Goal: Task Accomplishment & Management: Complete application form

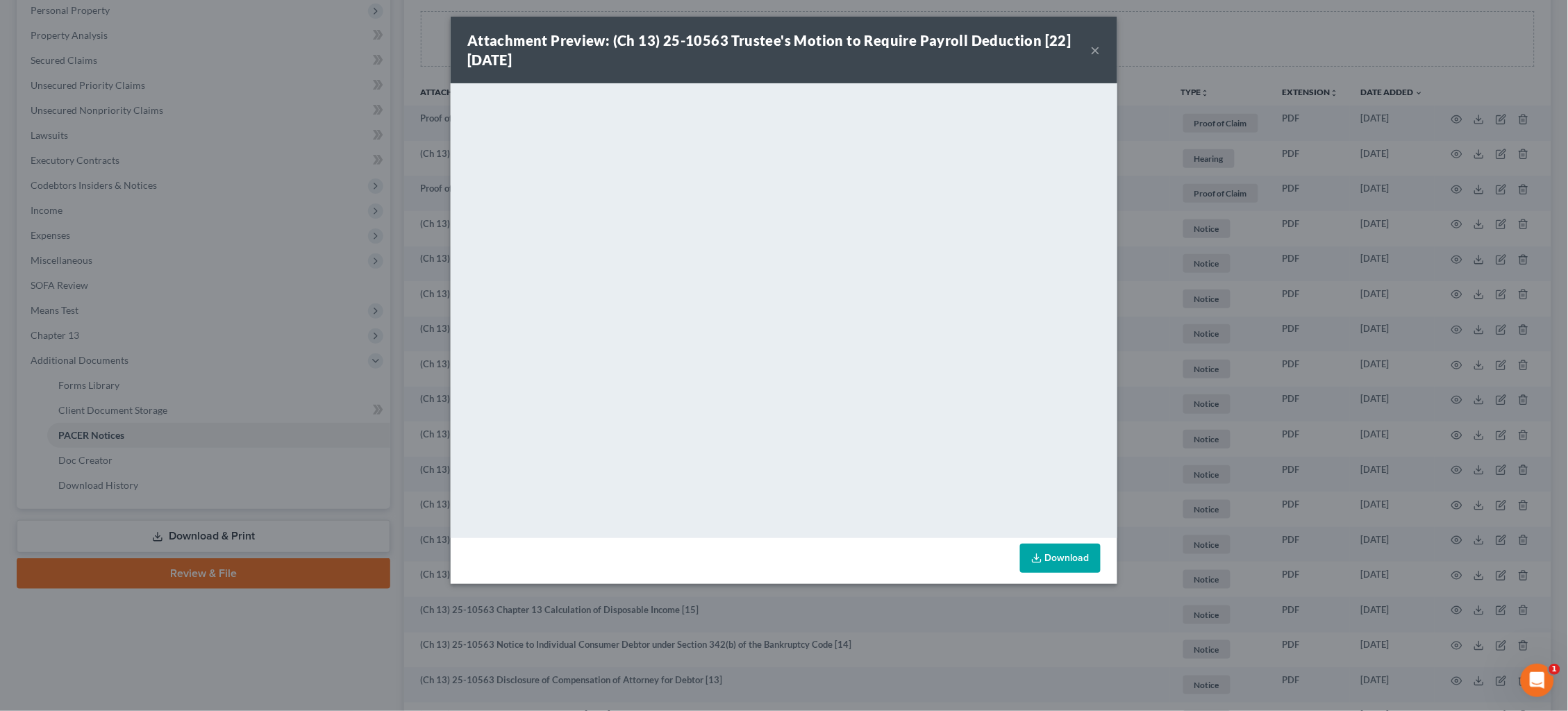
scroll to position [247, 0]
click at [279, 108] on div "Attachment Preview: (Ch 13) 25-10563 Trustee's Motion to Require Payroll Deduct…" at bounding box center [784, 356] width 1568 height 711
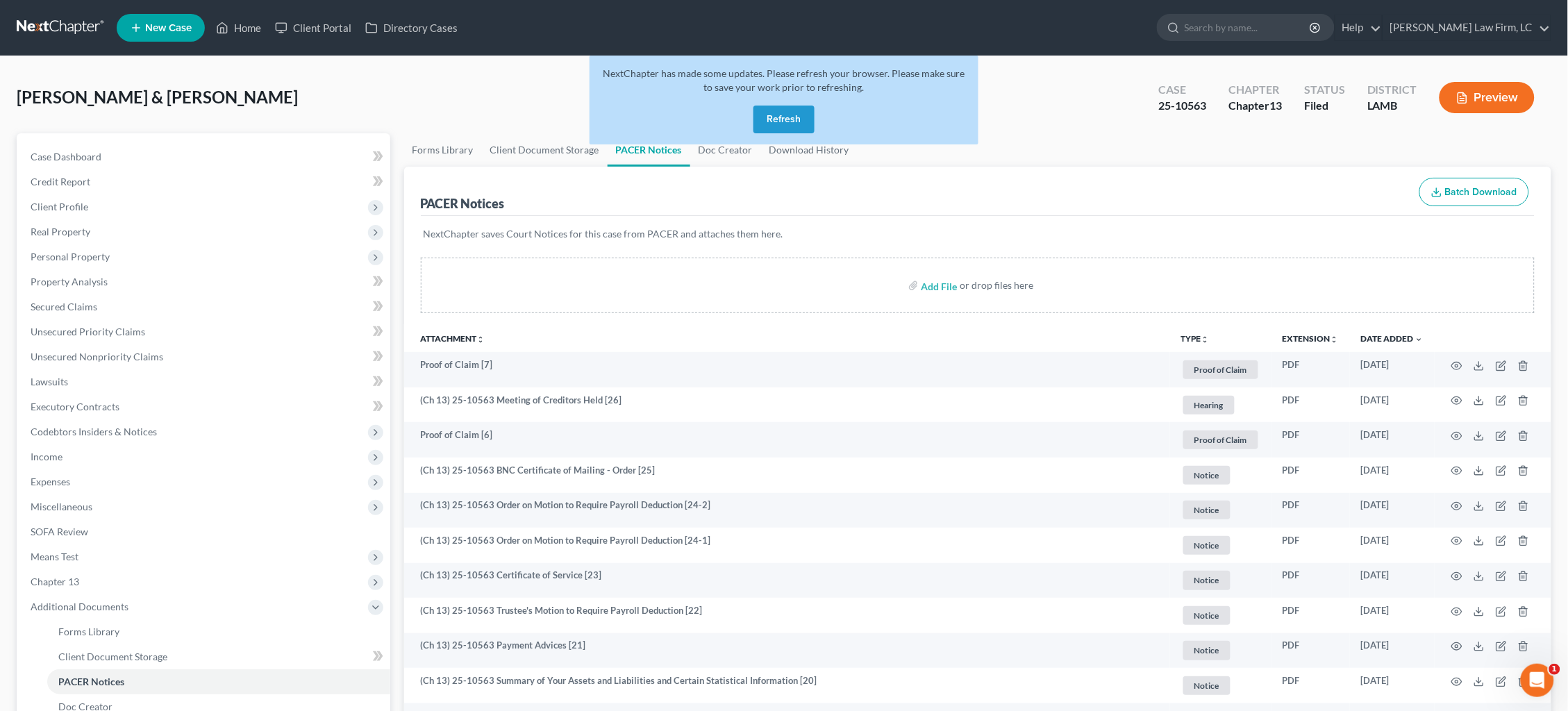
scroll to position [0, 0]
click at [64, 11] on nav "Home New Case Client Portal Directory Cases Dickson Law Firm, LC dam@dicksonlaw…" at bounding box center [784, 27] width 1568 height 55
click at [64, 26] on link at bounding box center [61, 27] width 89 height 25
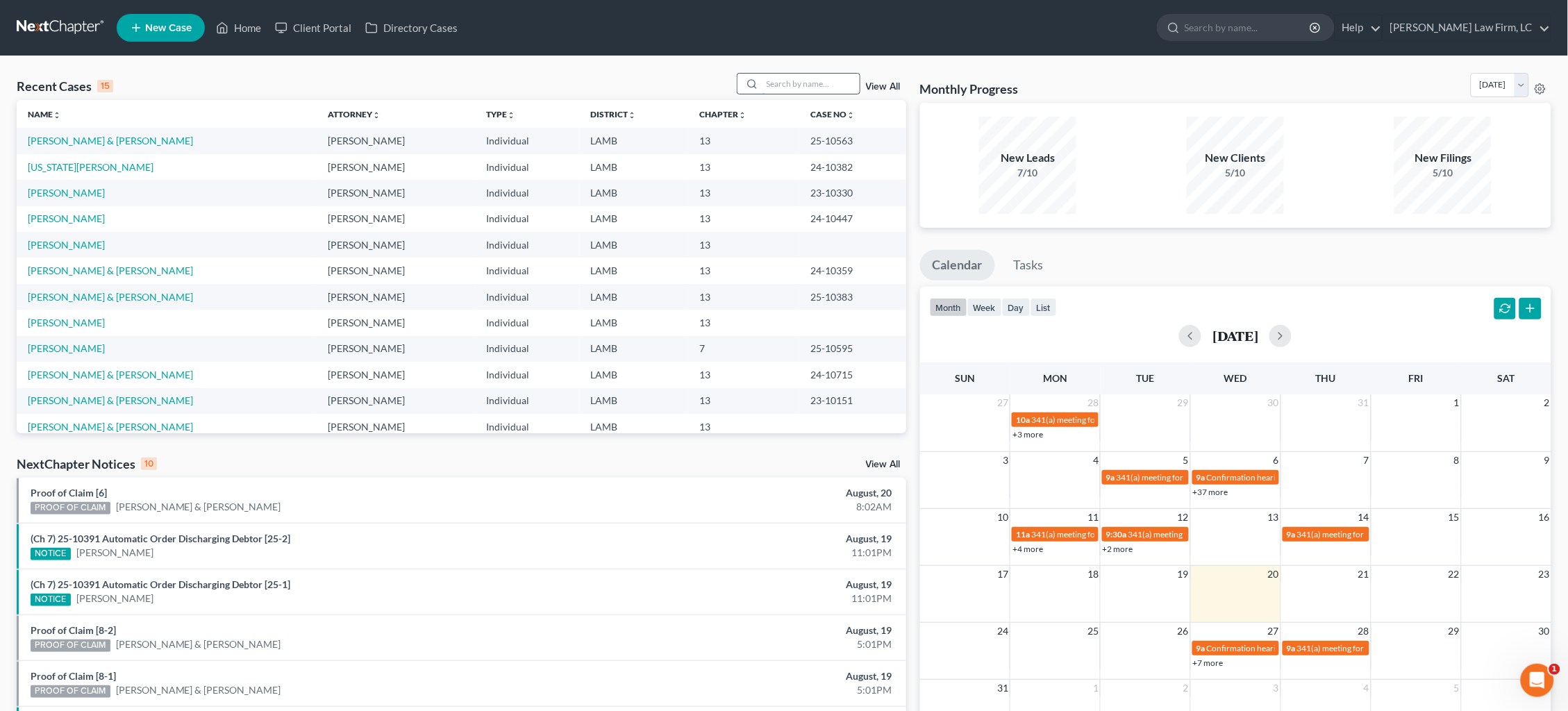
click at [823, 81] on input "search" at bounding box center [812, 84] width 98 height 20
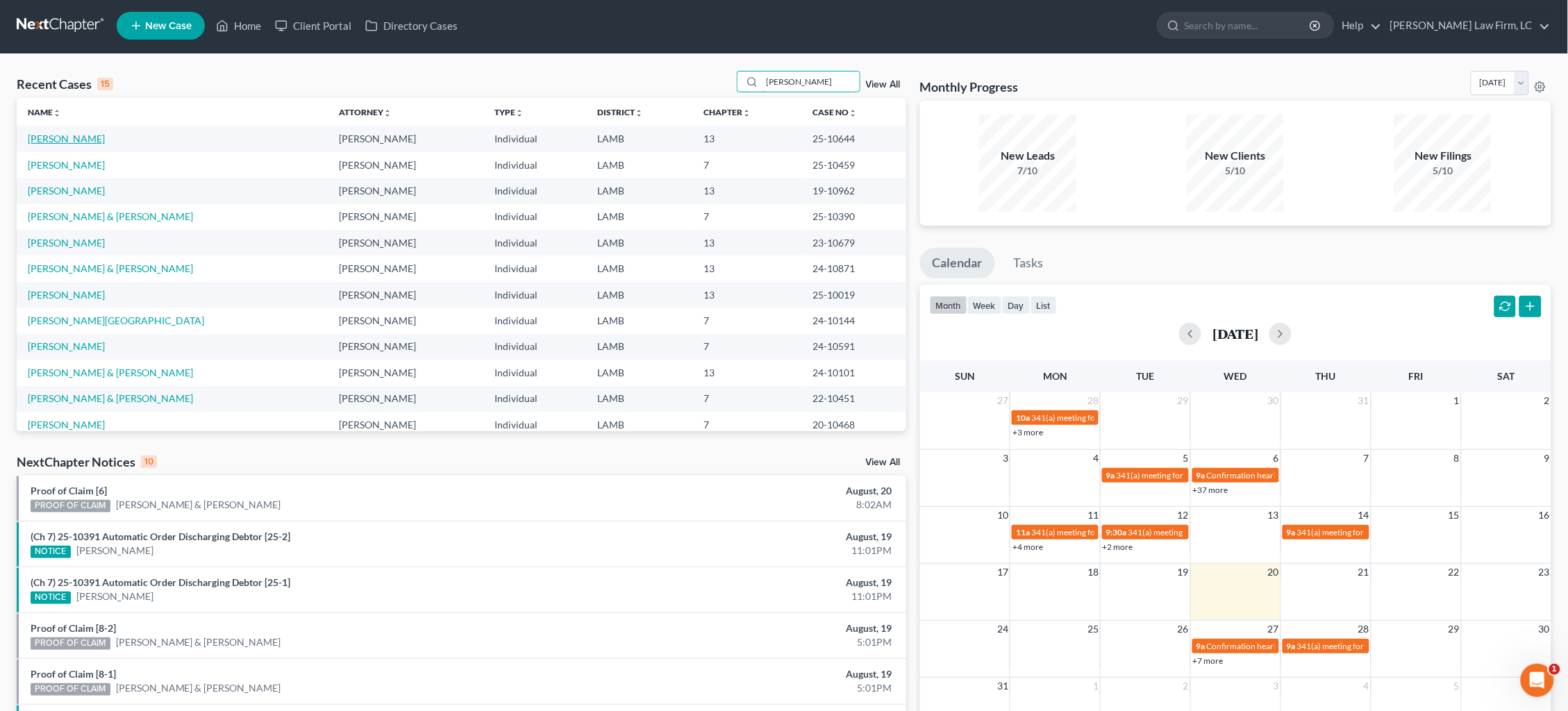
type input "williams"
click at [86, 137] on link "[PERSON_NAME]" at bounding box center [67, 138] width 77 height 11
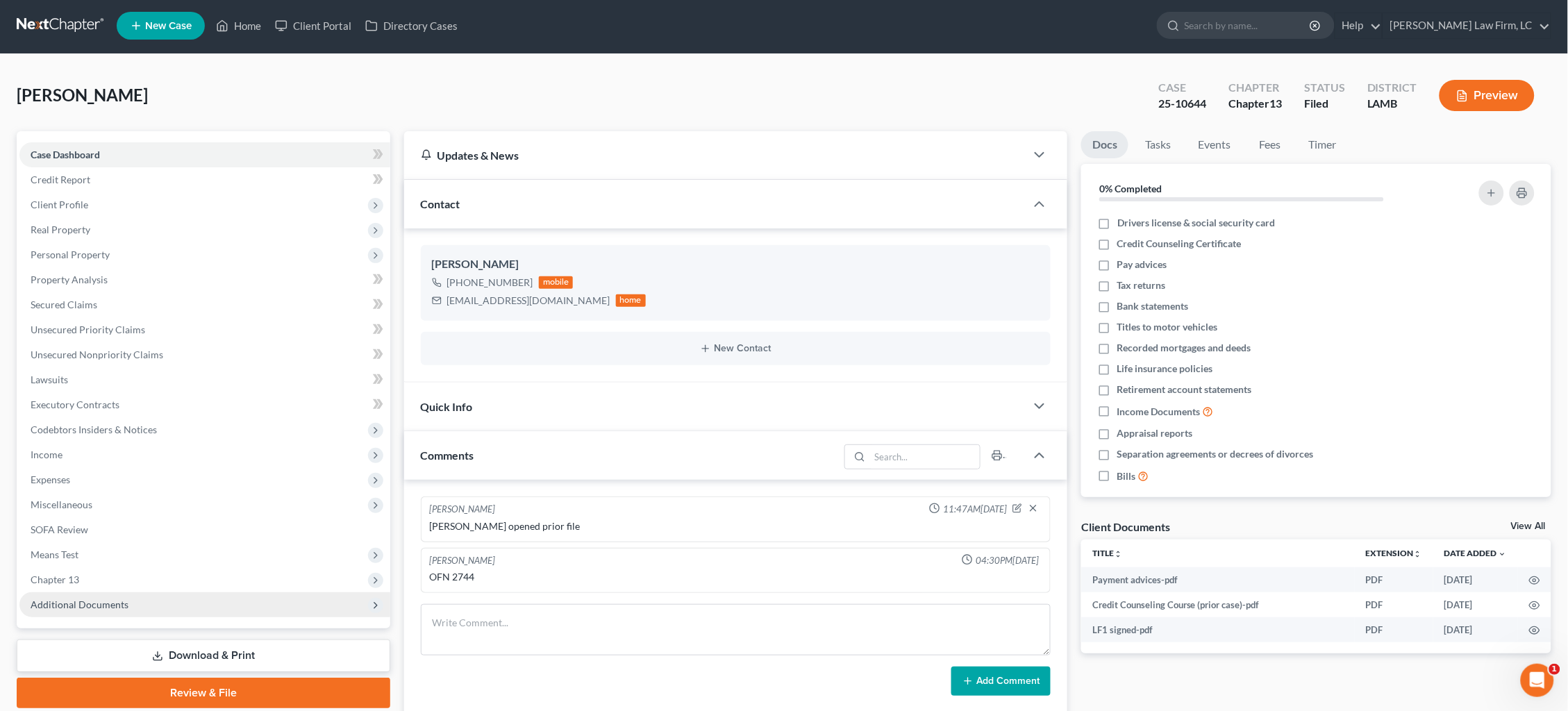
click at [94, 598] on span "Additional Documents" at bounding box center [80, 604] width 98 height 11
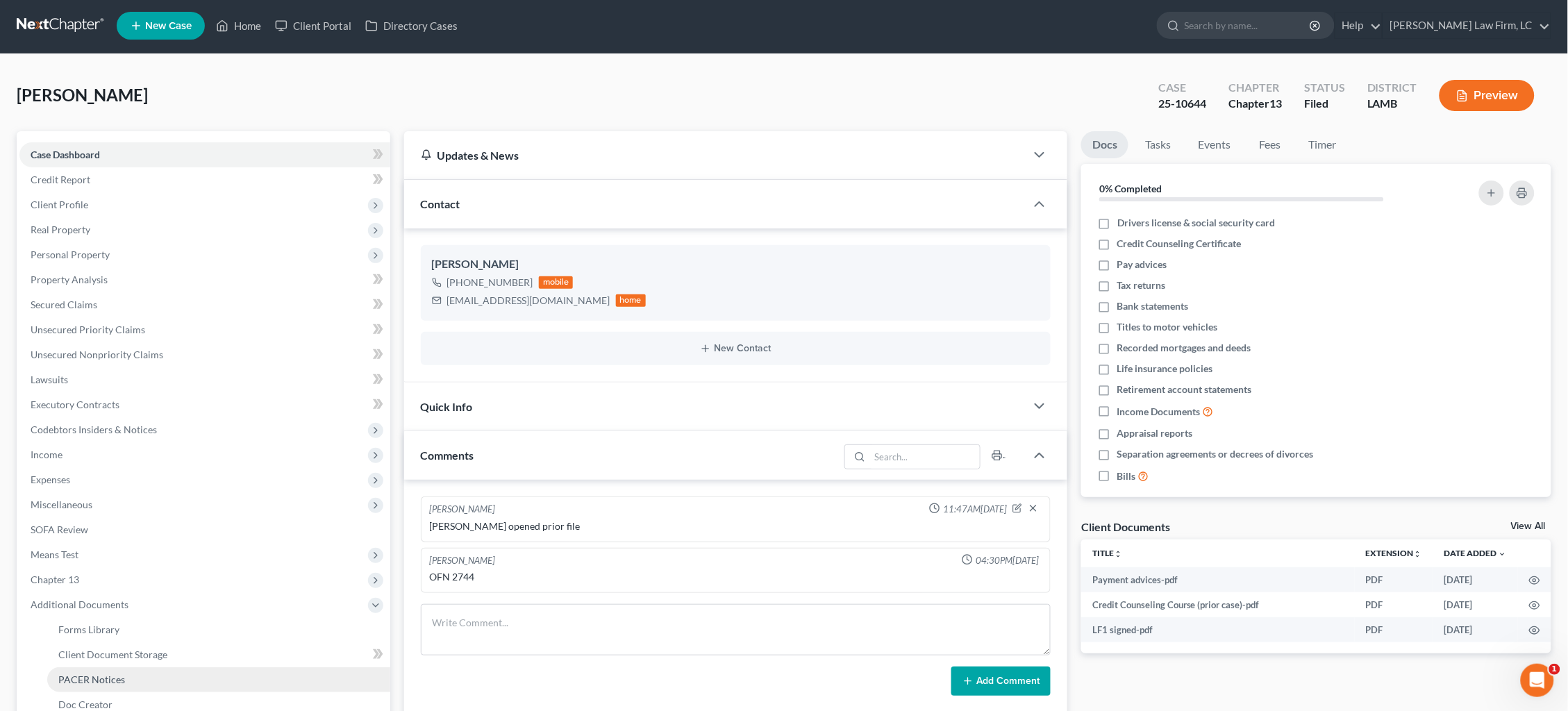
click at [90, 674] on span "PACER Notices" at bounding box center [91, 679] width 67 height 11
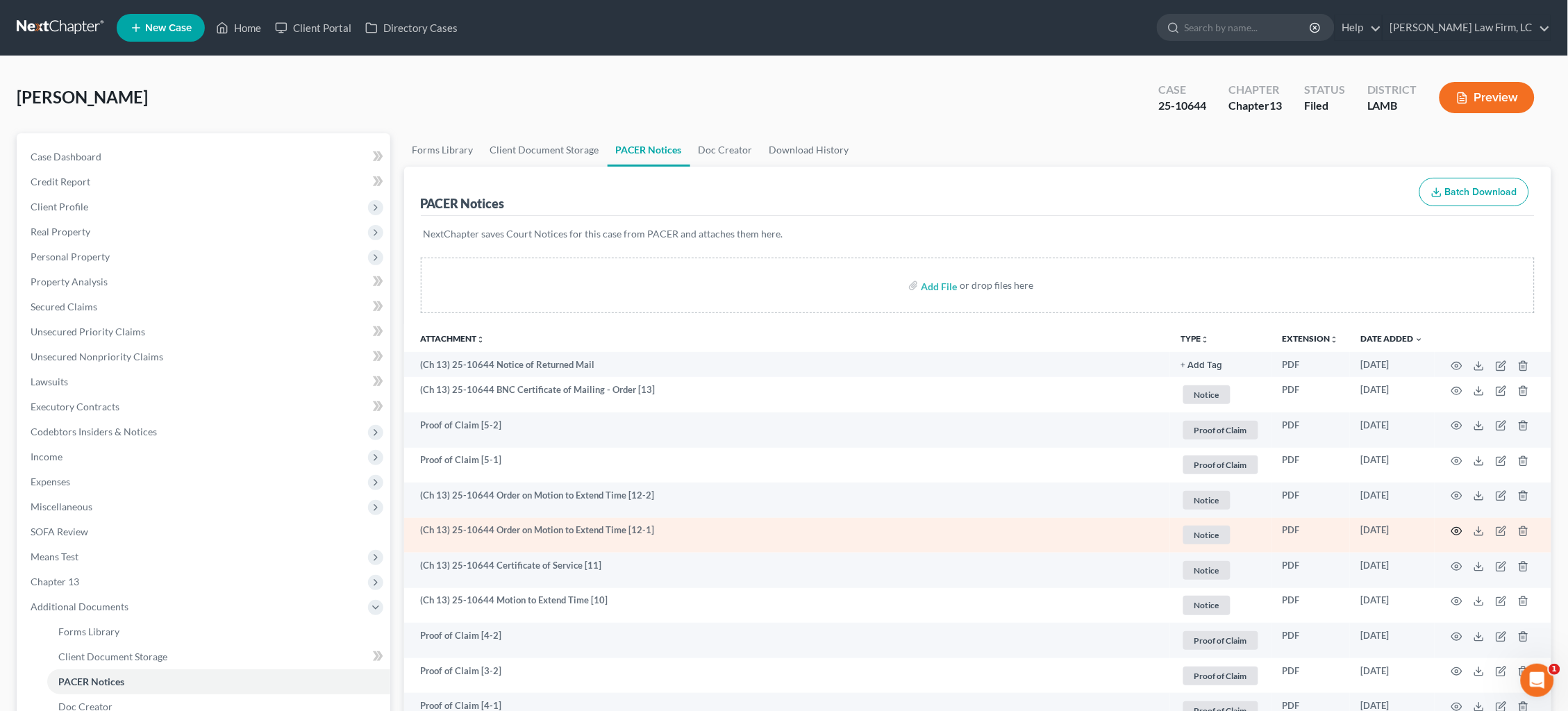
click at [1455, 530] on icon "button" at bounding box center [1456, 530] width 11 height 11
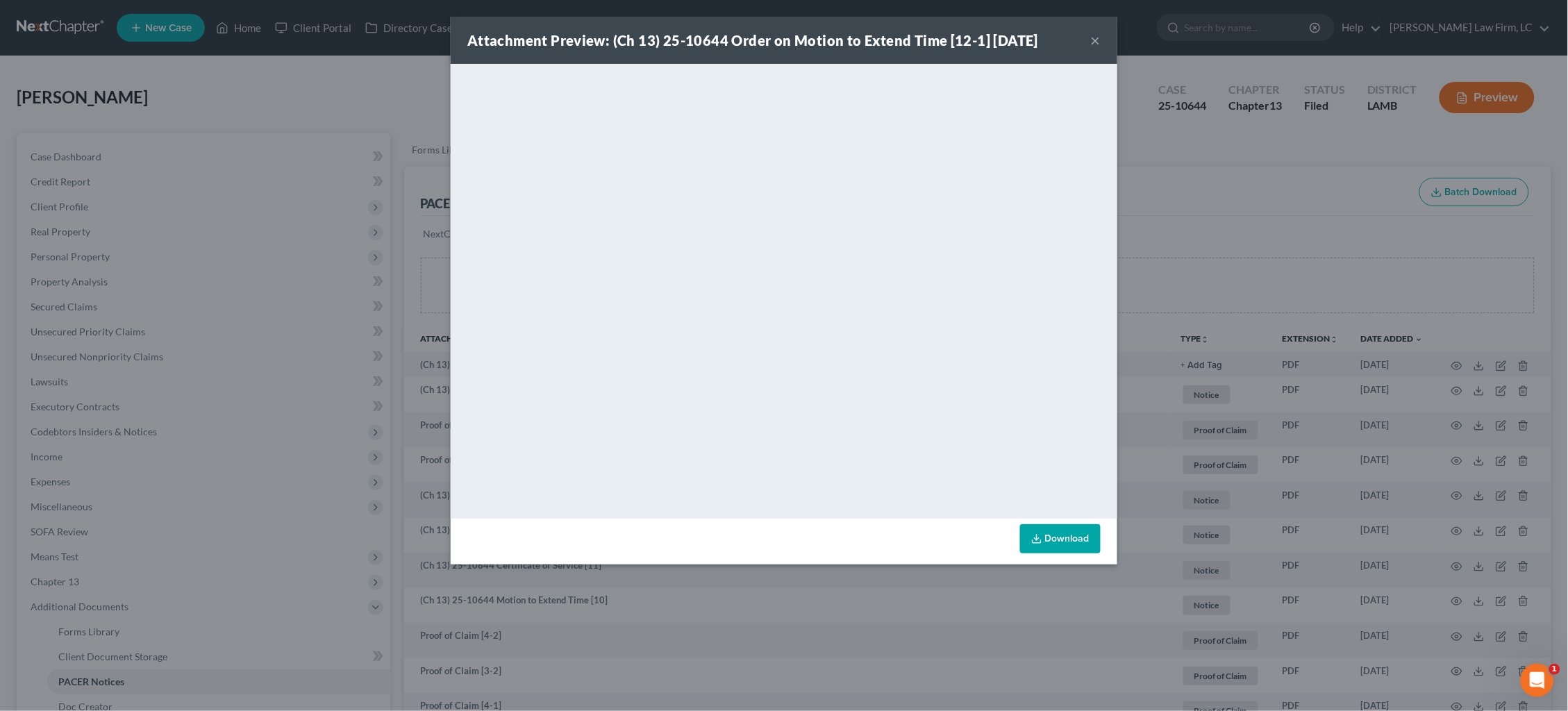
drag, startPoint x: 1215, startPoint y: 213, endPoint x: 1141, endPoint y: 196, distance: 75.9
click at [1210, 214] on div "Attachment Preview: (Ch 13) 25-10644 Order on Motion to Extend Time [12-1] 08/1…" at bounding box center [784, 356] width 1568 height 711
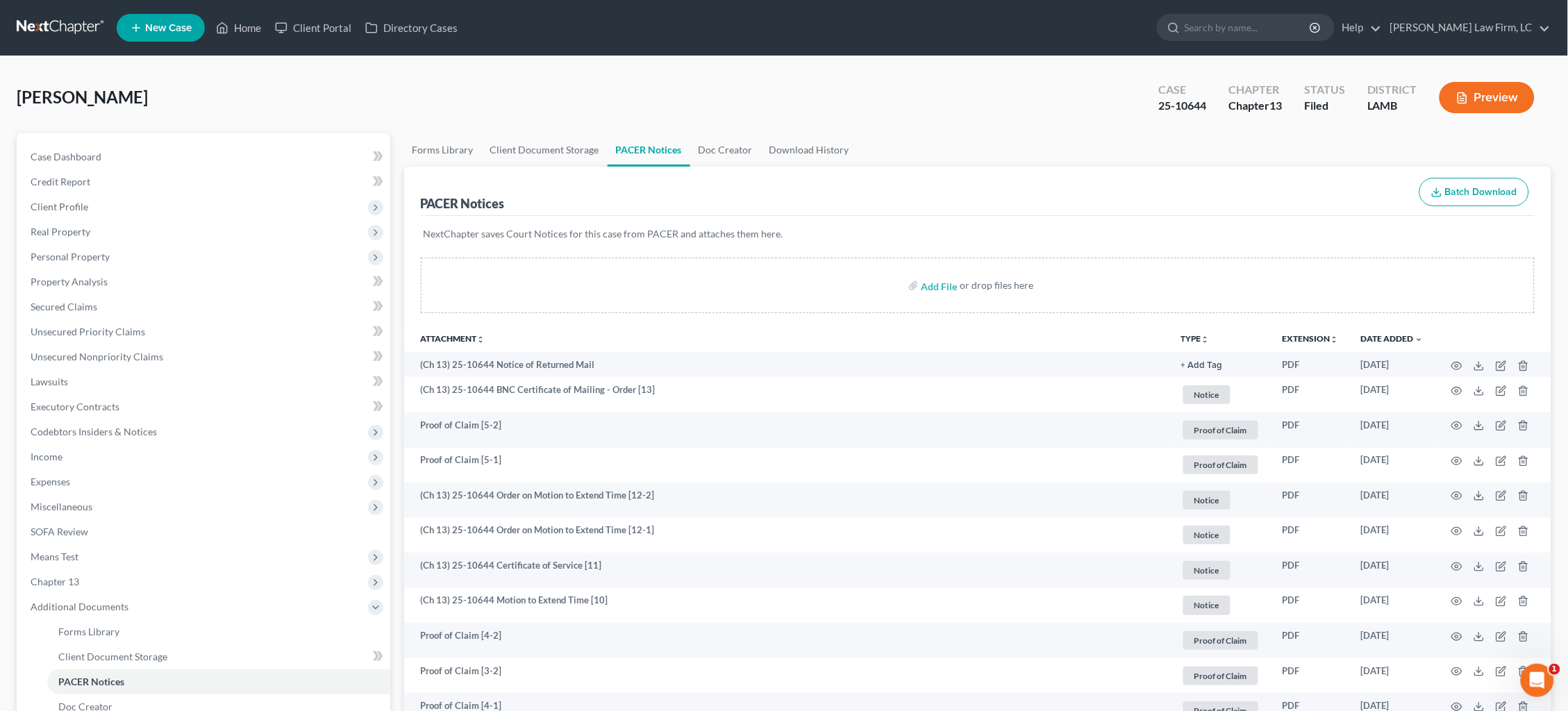
click at [24, 26] on link at bounding box center [61, 27] width 89 height 25
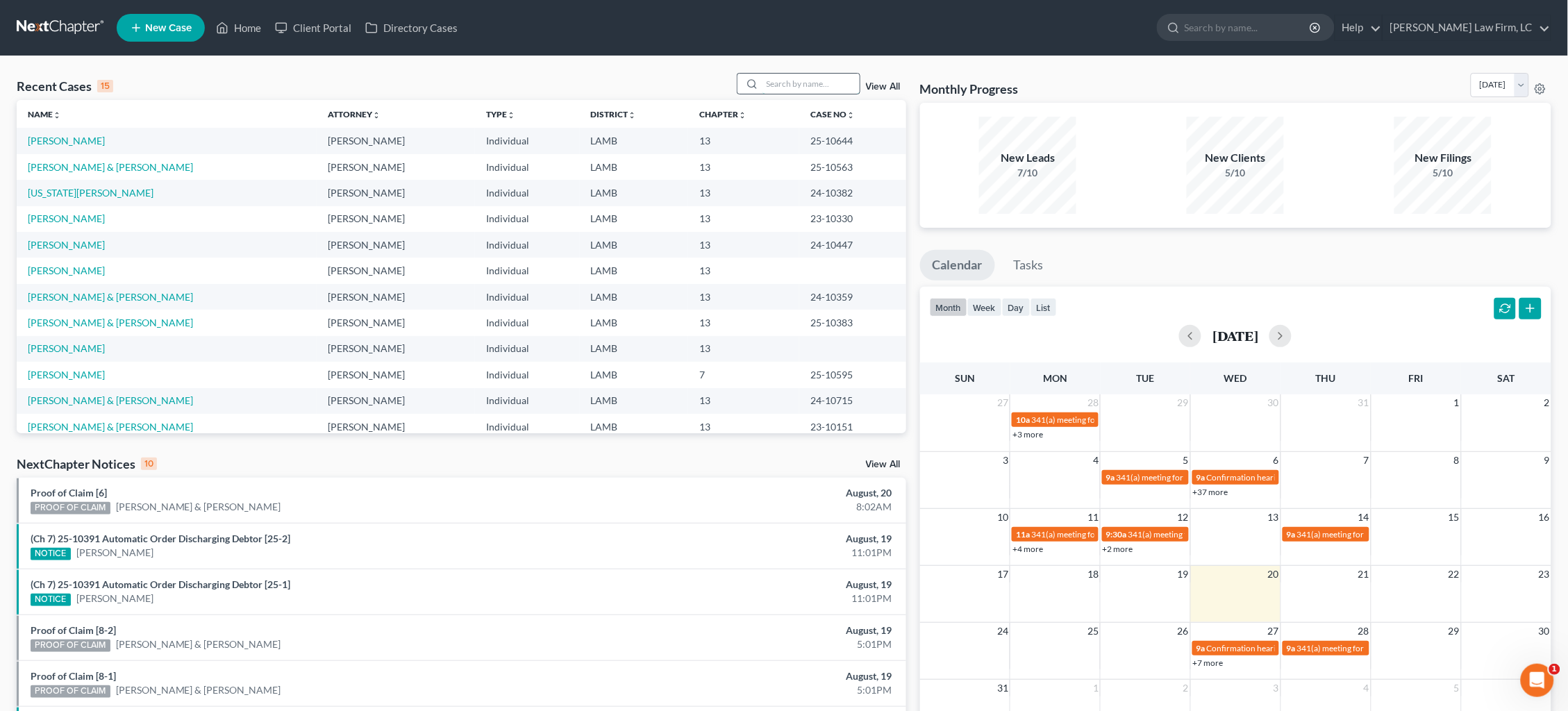
click at [805, 82] on input "search" at bounding box center [812, 84] width 98 height 20
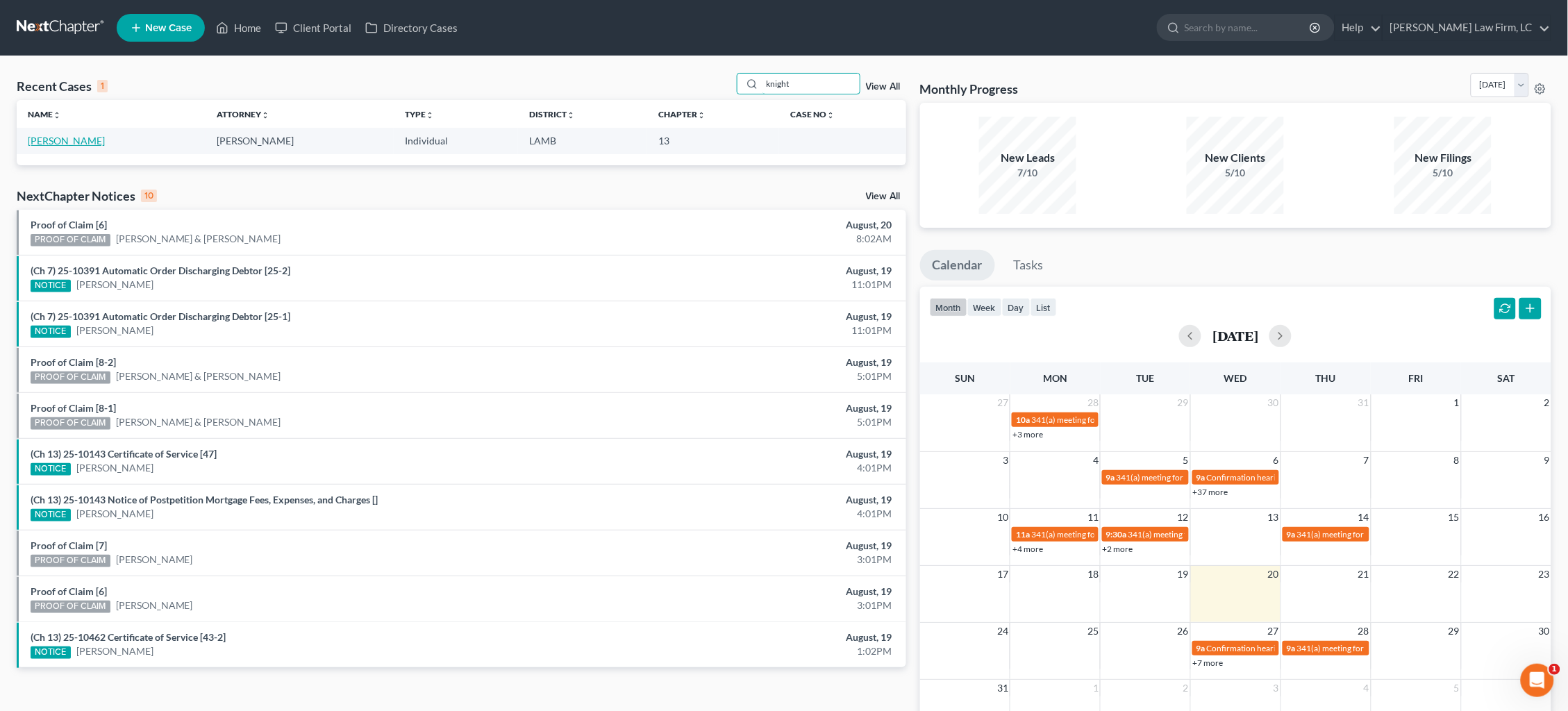
type input "knight"
click at [69, 140] on link "[PERSON_NAME]" at bounding box center [67, 140] width 77 height 11
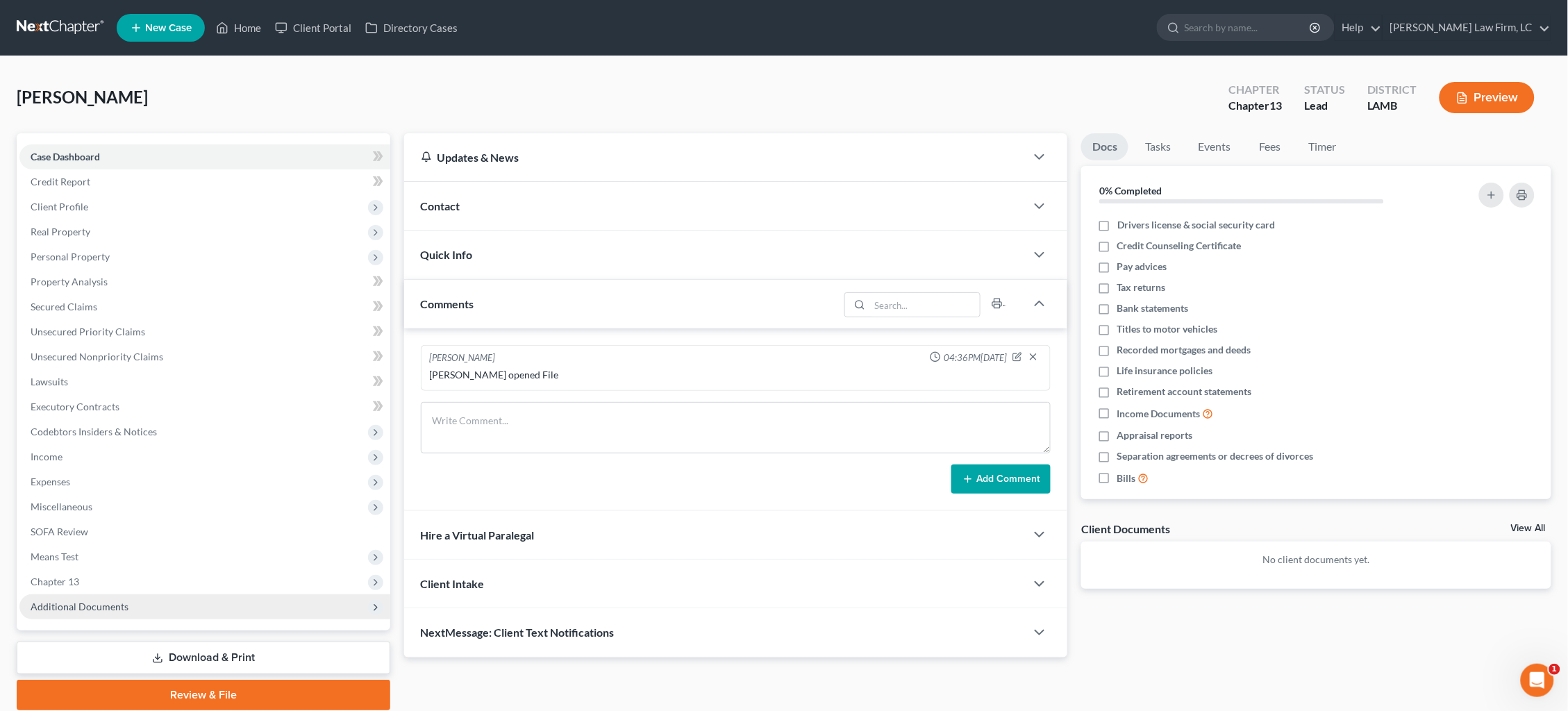
click at [118, 601] on span "Additional Documents" at bounding box center [80, 606] width 98 height 11
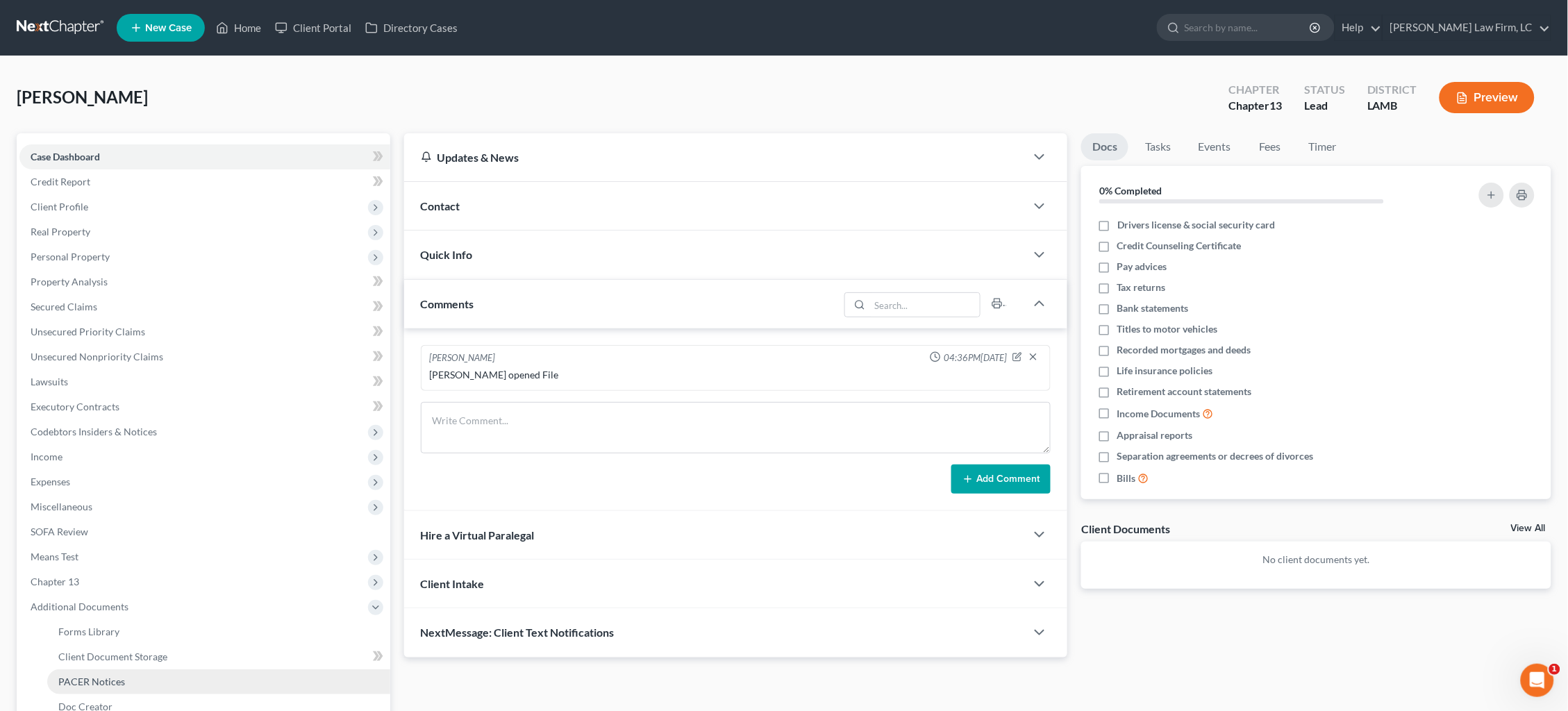
click at [132, 669] on link "PACER Notices" at bounding box center [219, 682] width 343 height 25
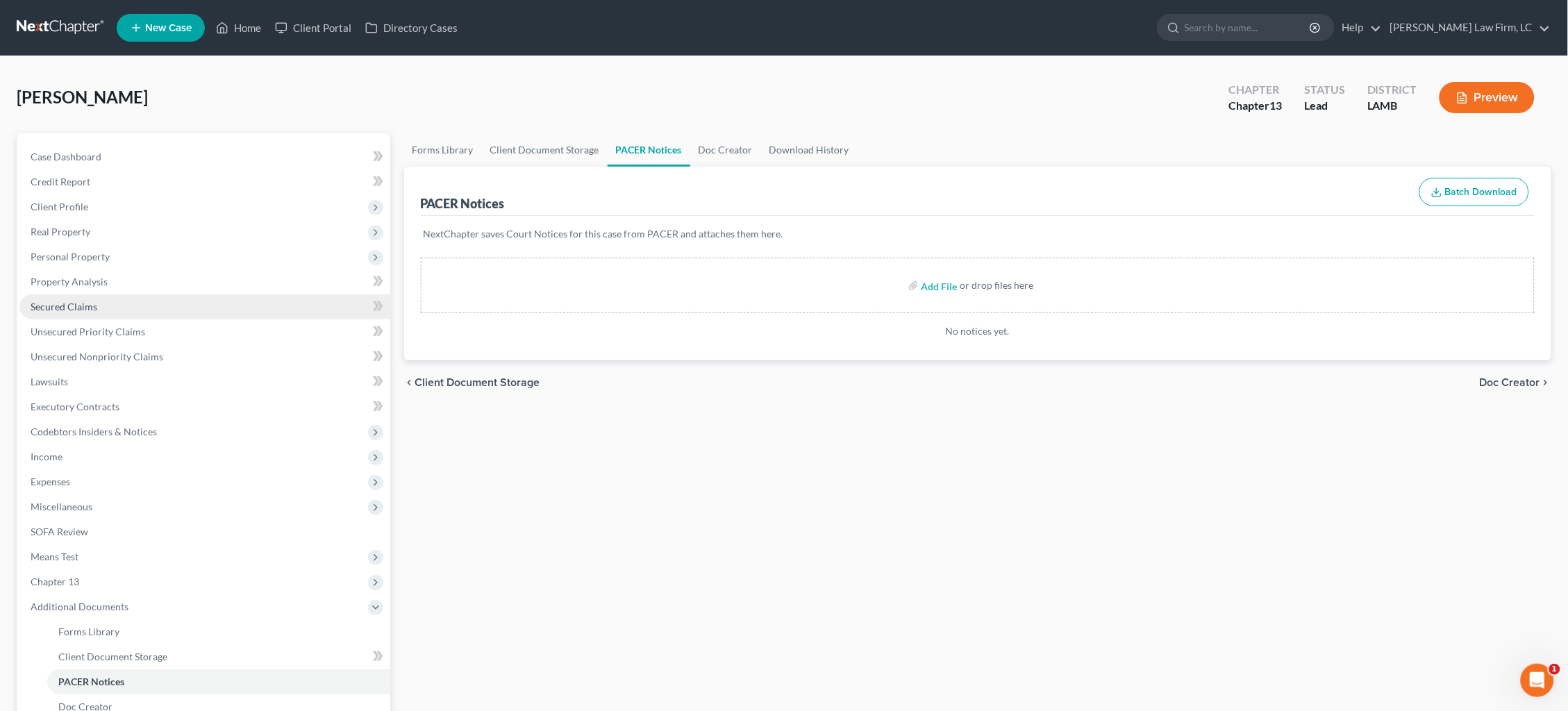
click at [94, 300] on span "Secured Claims" at bounding box center [64, 306] width 67 height 11
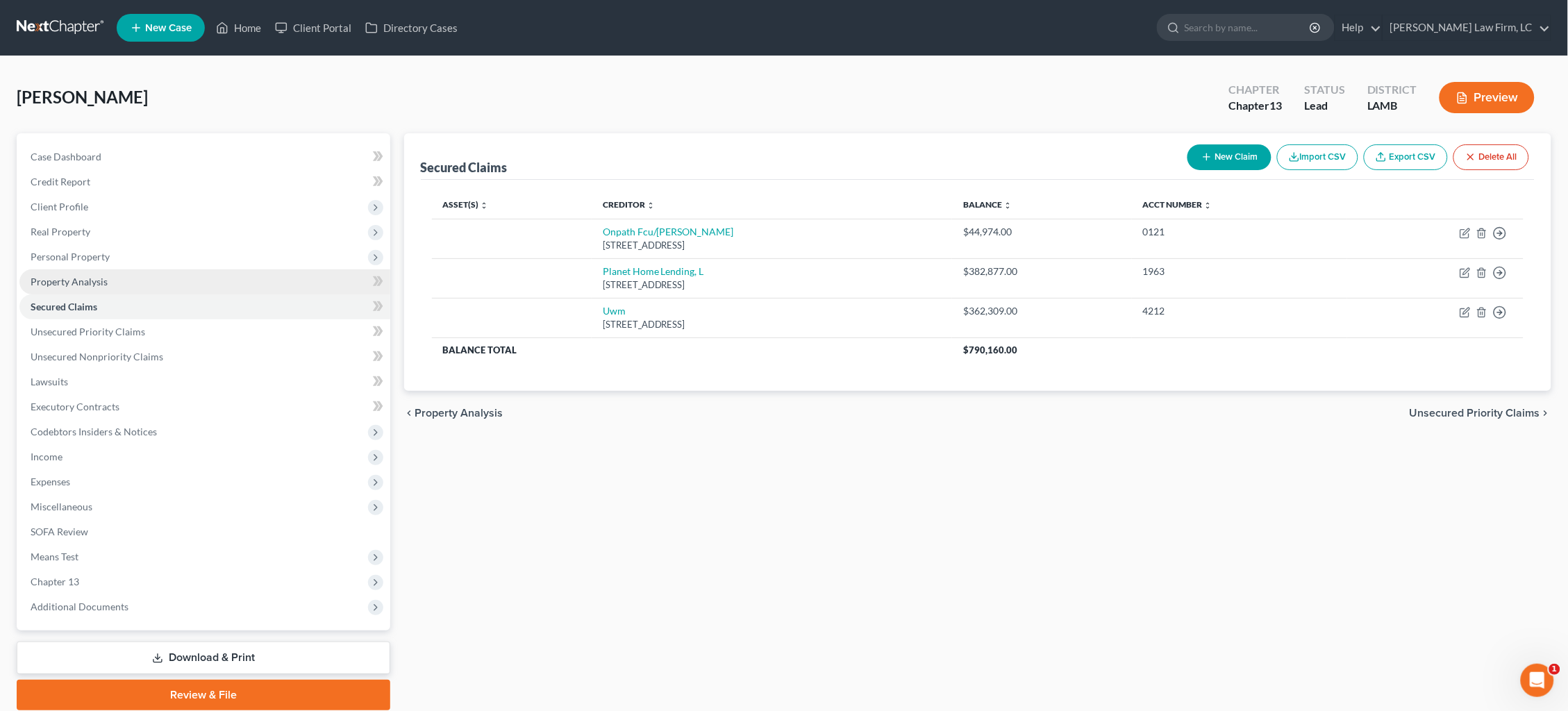
click at [100, 276] on span "Property Analysis" at bounding box center [70, 282] width 77 height 11
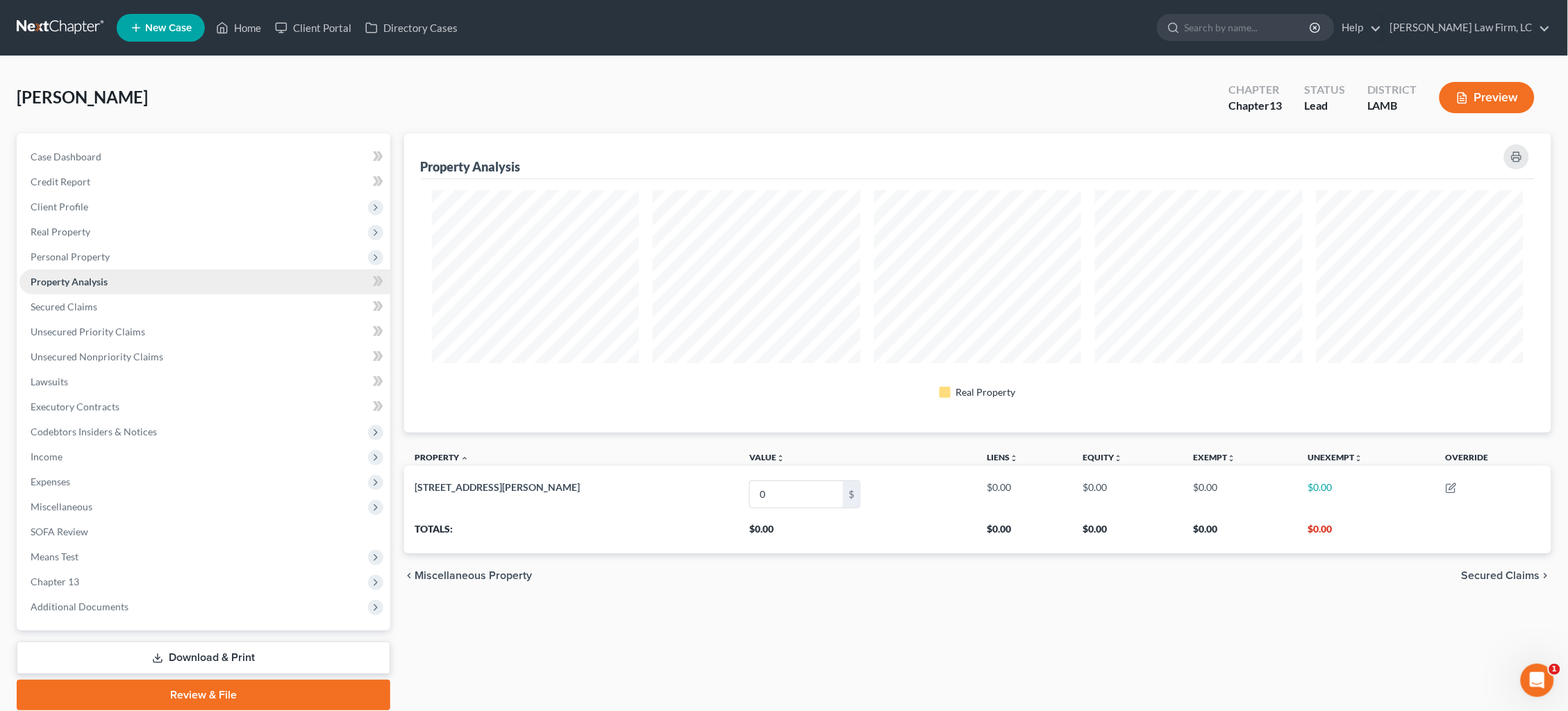
scroll to position [299, 1147]
click at [92, 202] on span "Client Profile" at bounding box center [204, 206] width 371 height 25
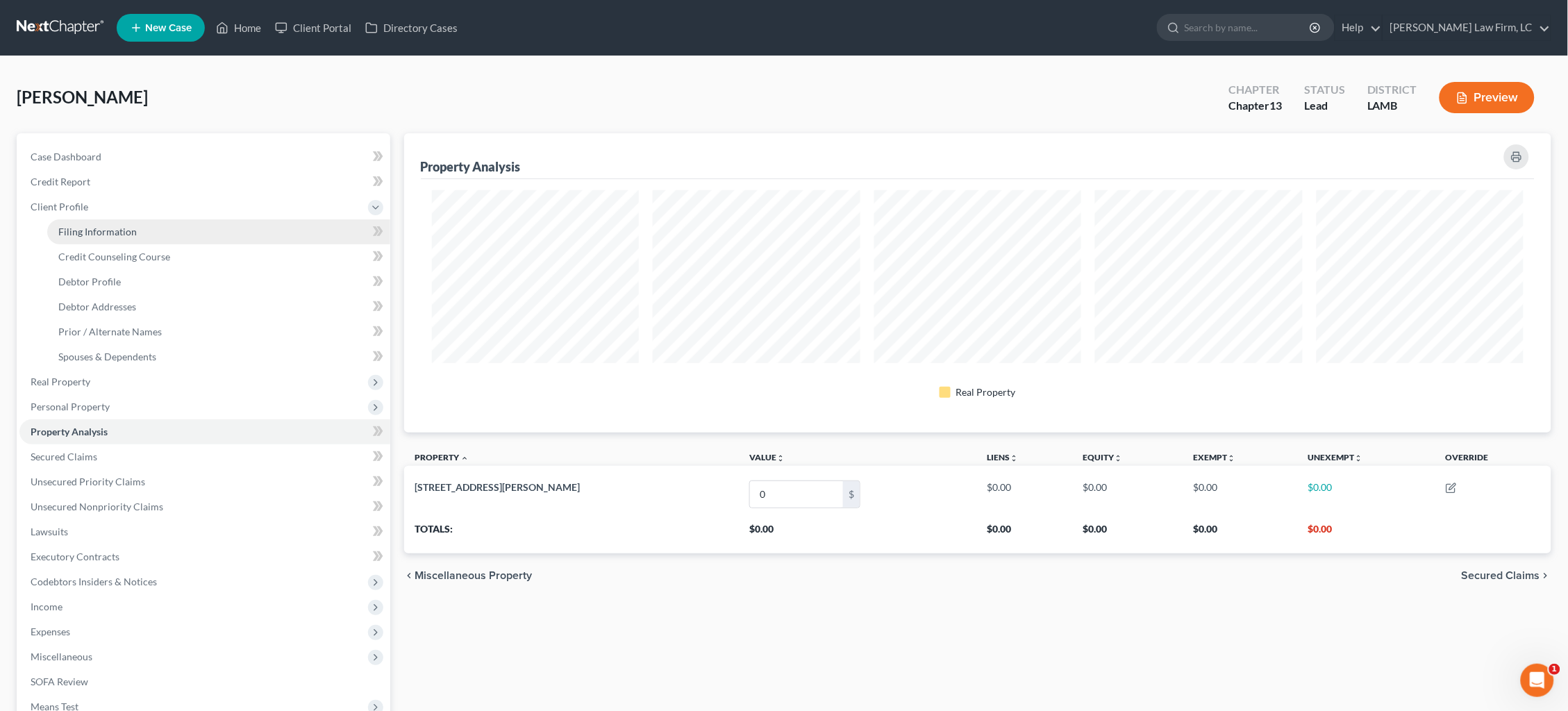
click at [103, 229] on span "Filing Information" at bounding box center [97, 232] width 78 height 11
select select "1"
select select "0"
select select "3"
select select "19"
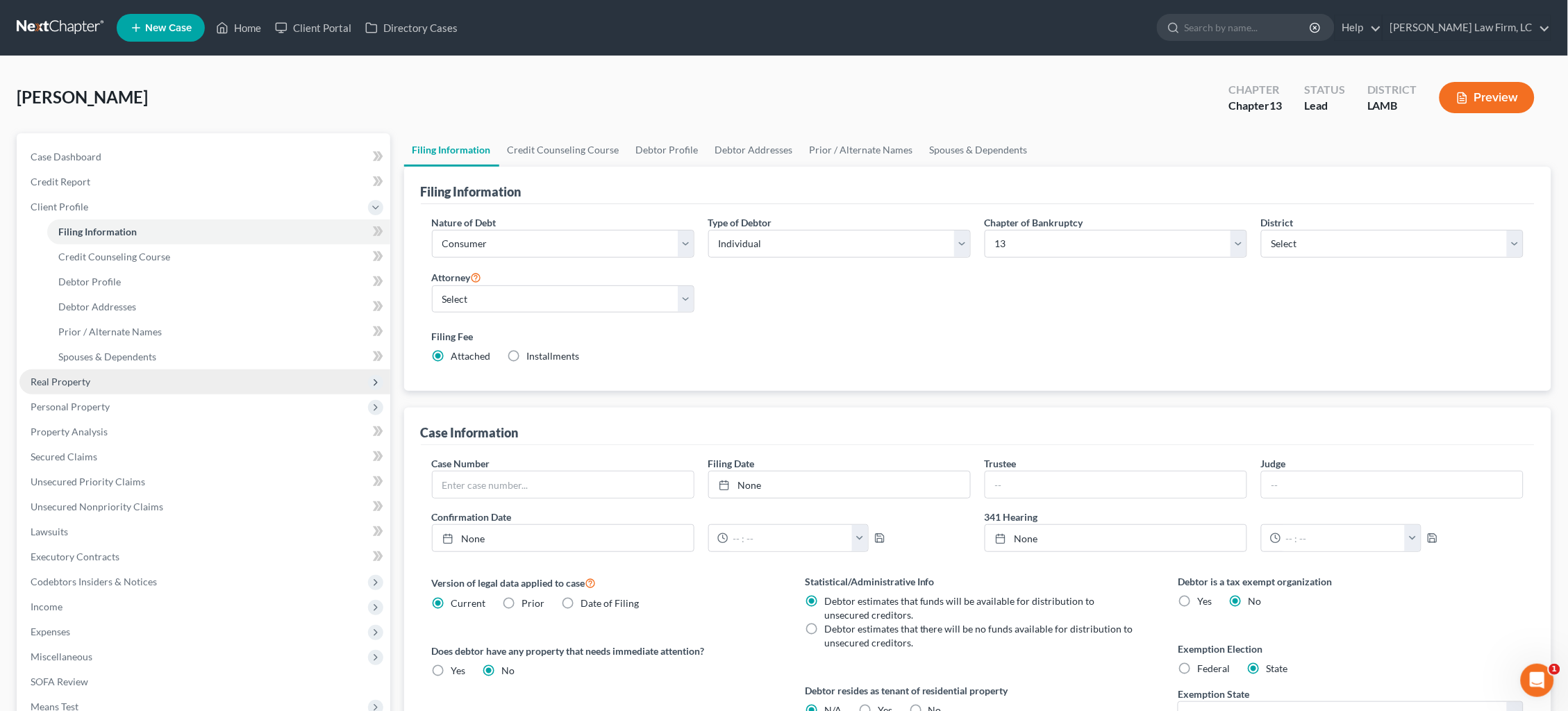
click at [238, 371] on span "Real Property" at bounding box center [204, 381] width 371 height 25
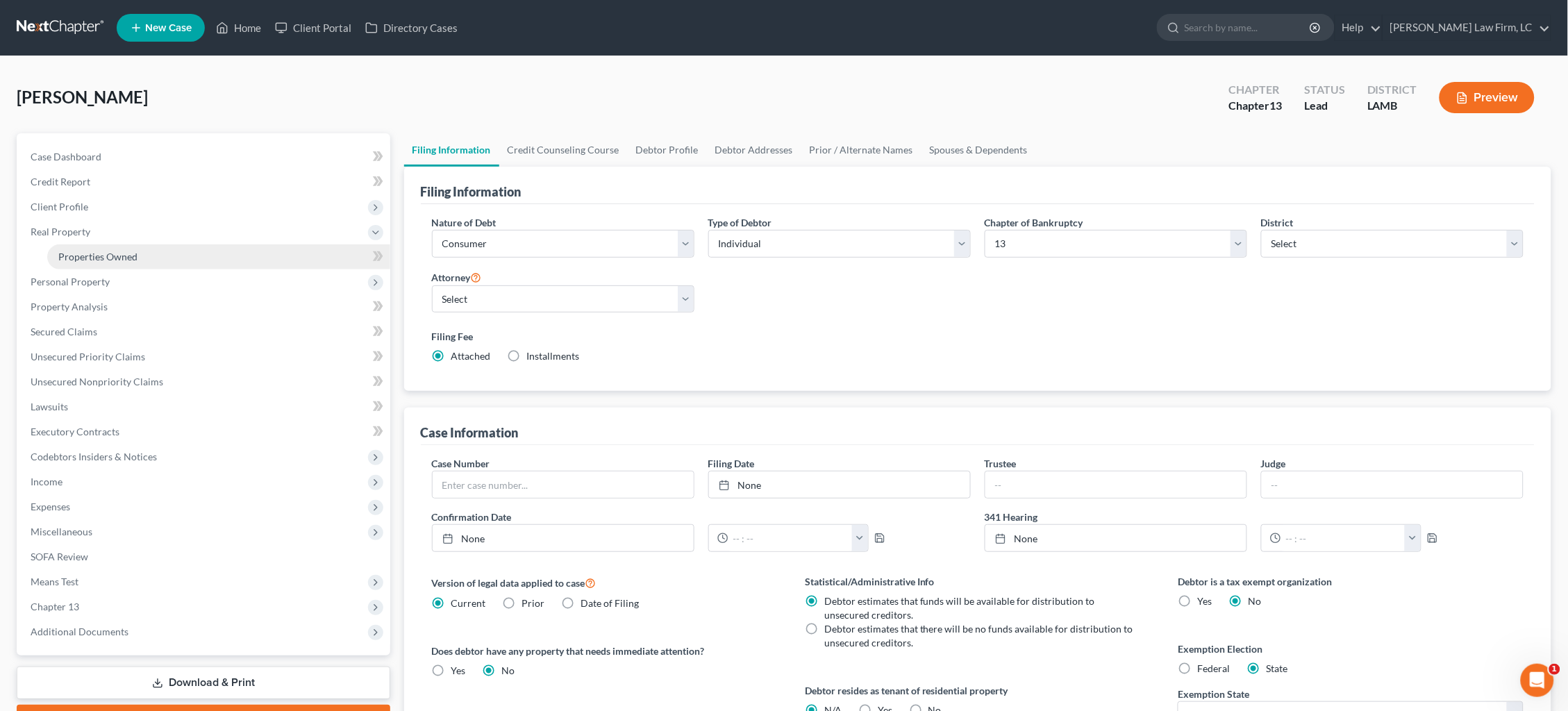
click at [252, 249] on link "Properties Owned" at bounding box center [219, 257] width 343 height 25
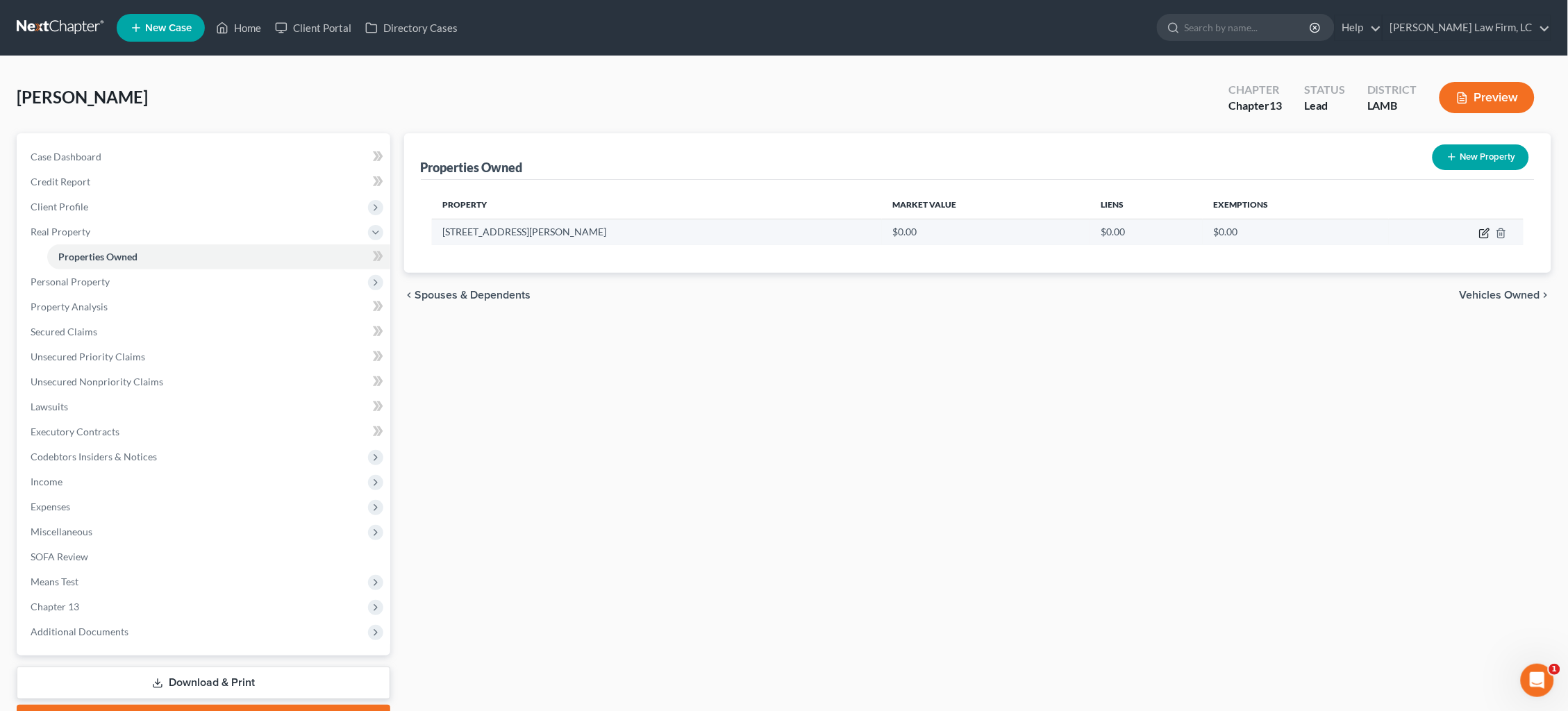
click at [1481, 232] on icon "button" at bounding box center [1484, 233] width 11 height 11
select select "19"
select select "2"
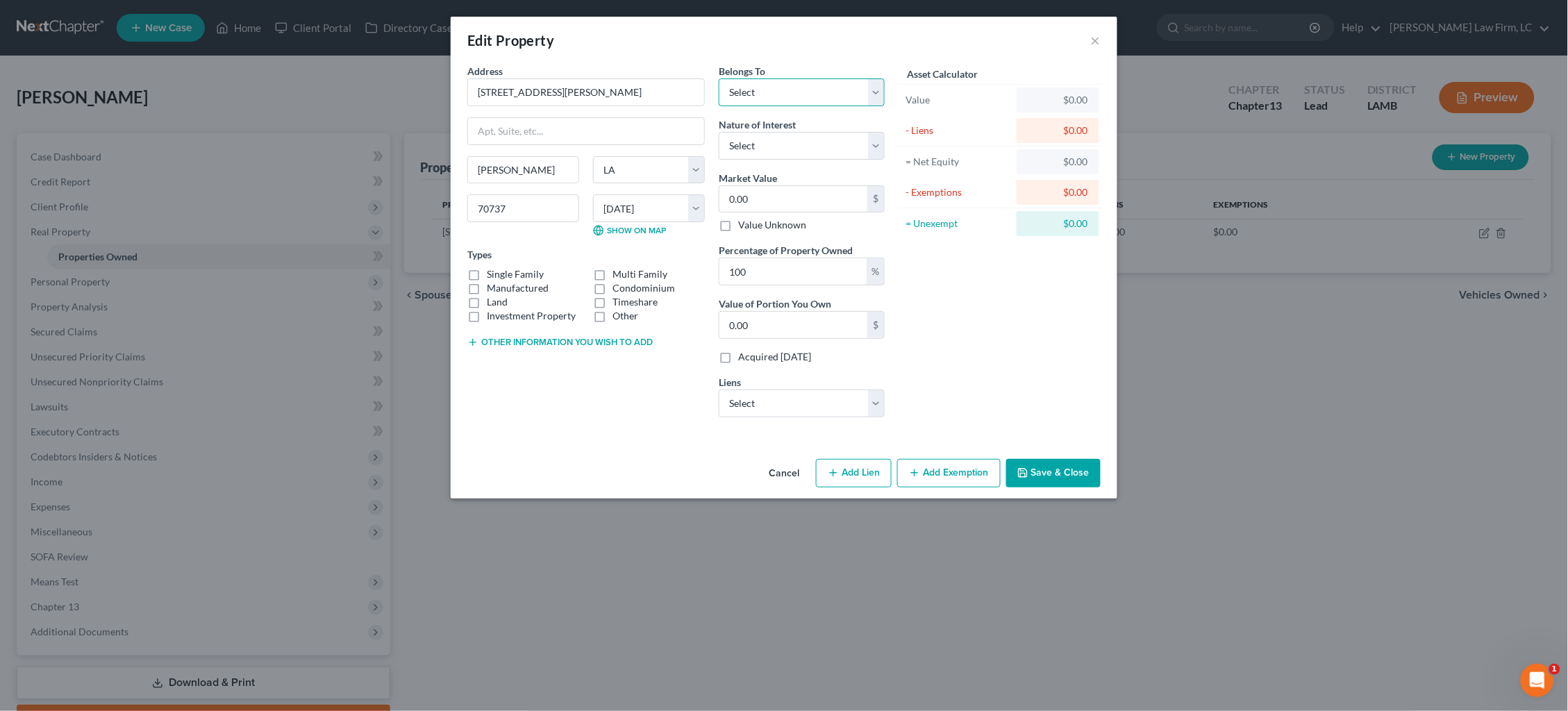
select select "0"
select select
select select "6"
select select "0"
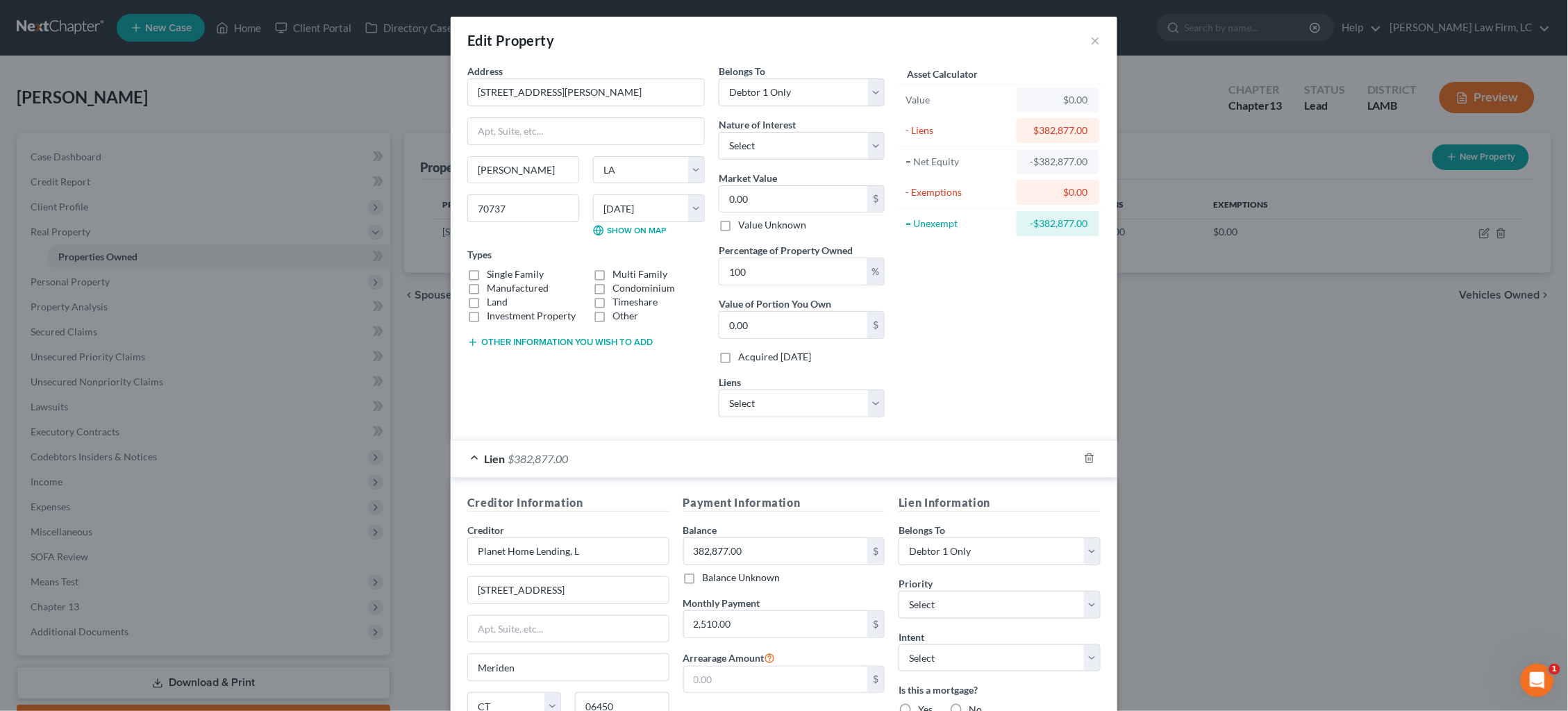
click at [513, 267] on label "Single Family" at bounding box center [515, 274] width 57 height 14
click at [501, 267] on input "Single Family" at bounding box center [497, 272] width 9 height 9
checkbox input "true"
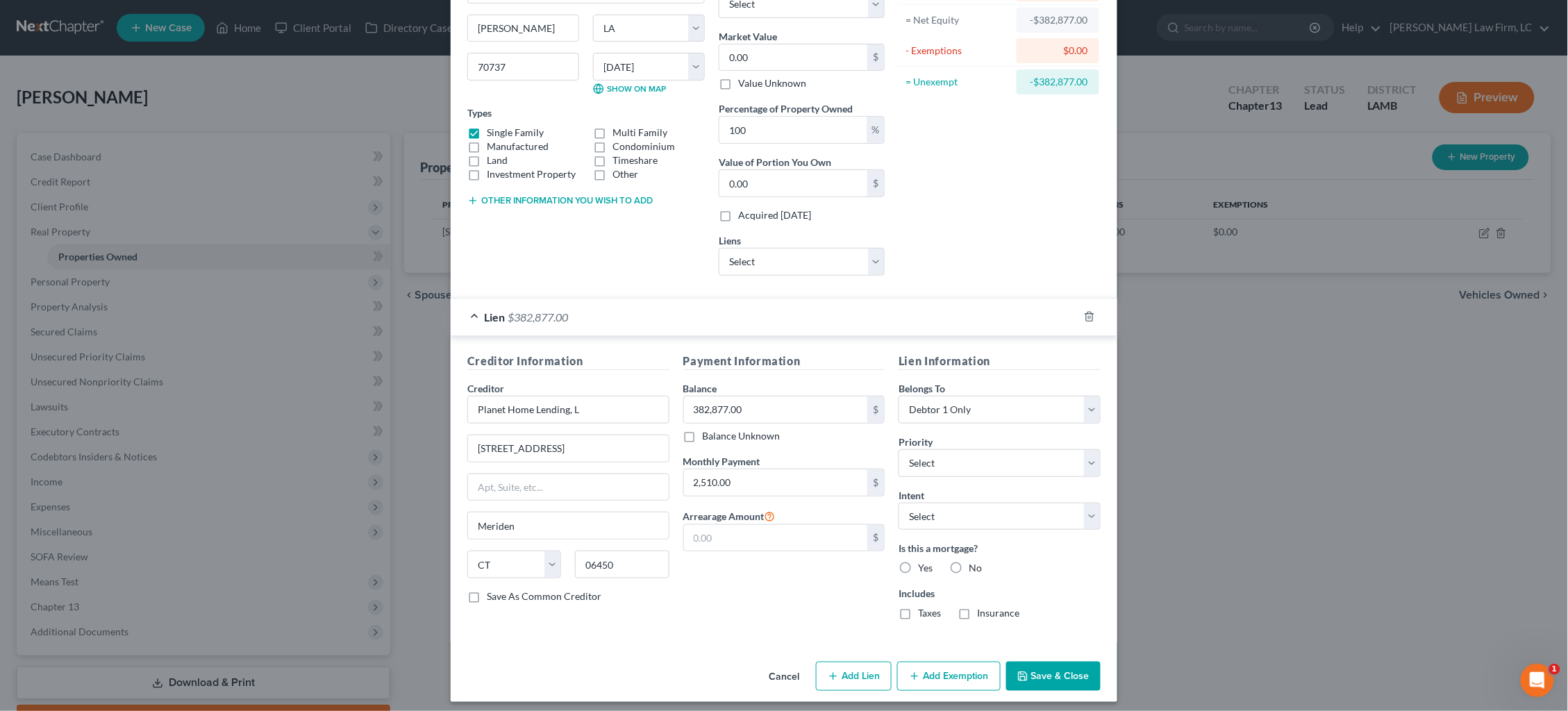
click at [956, 674] on button "Add Exemption" at bounding box center [949, 676] width 103 height 29
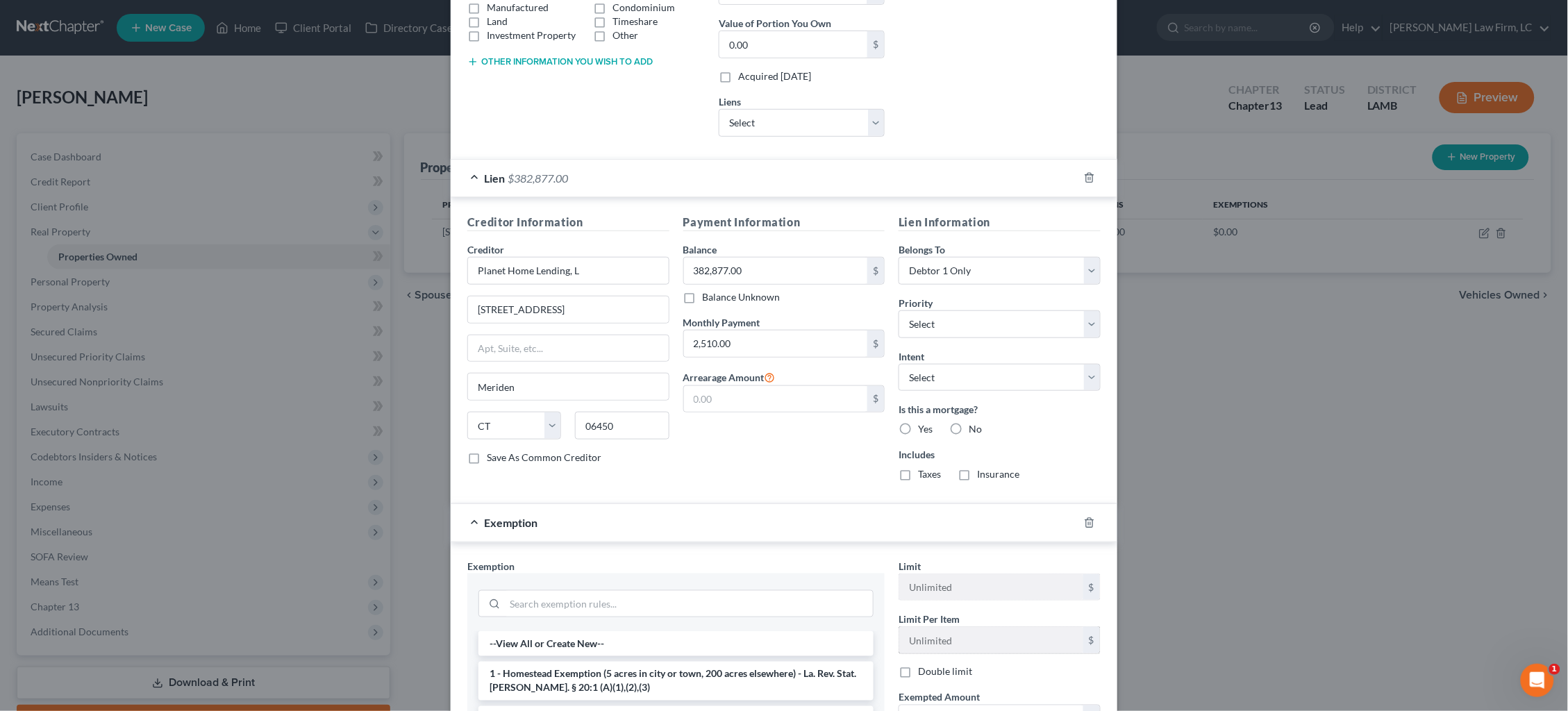
scroll to position [312, 0]
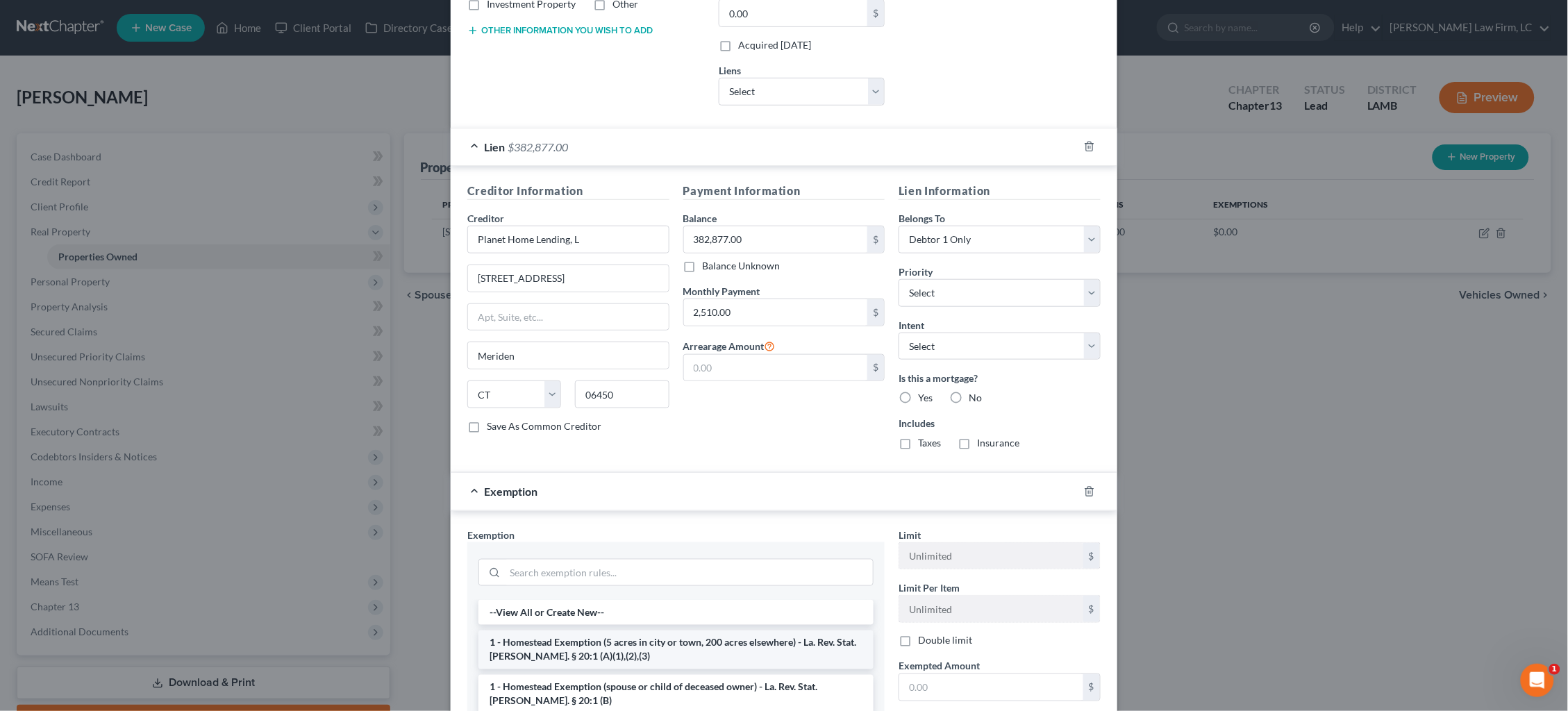
click at [765, 633] on li "1 - Homestead Exemption (5 acres in city or town, 200 acres elsewhere) - La. Re…" at bounding box center [675, 650] width 395 height 39
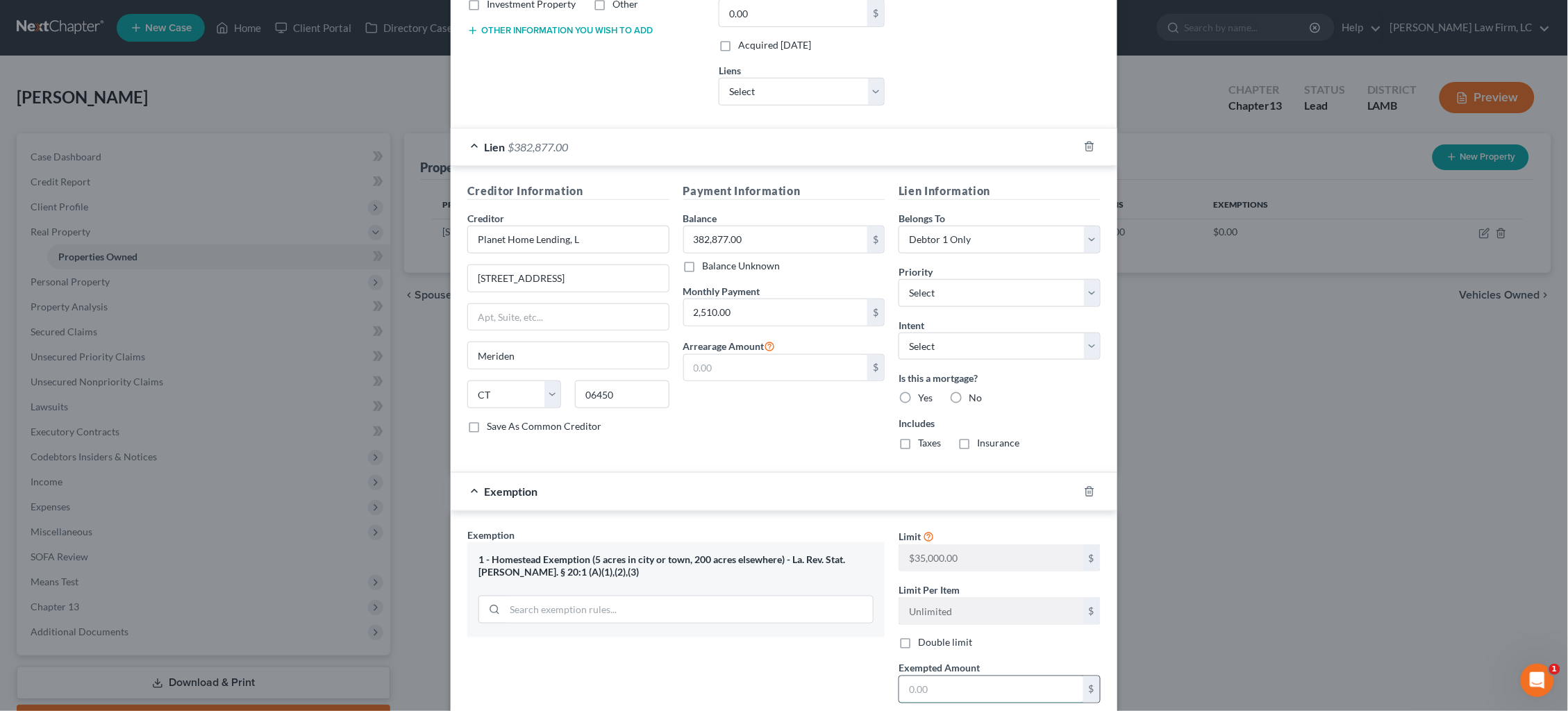
click at [949, 679] on input "text" at bounding box center [991, 689] width 184 height 27
type input "35,000"
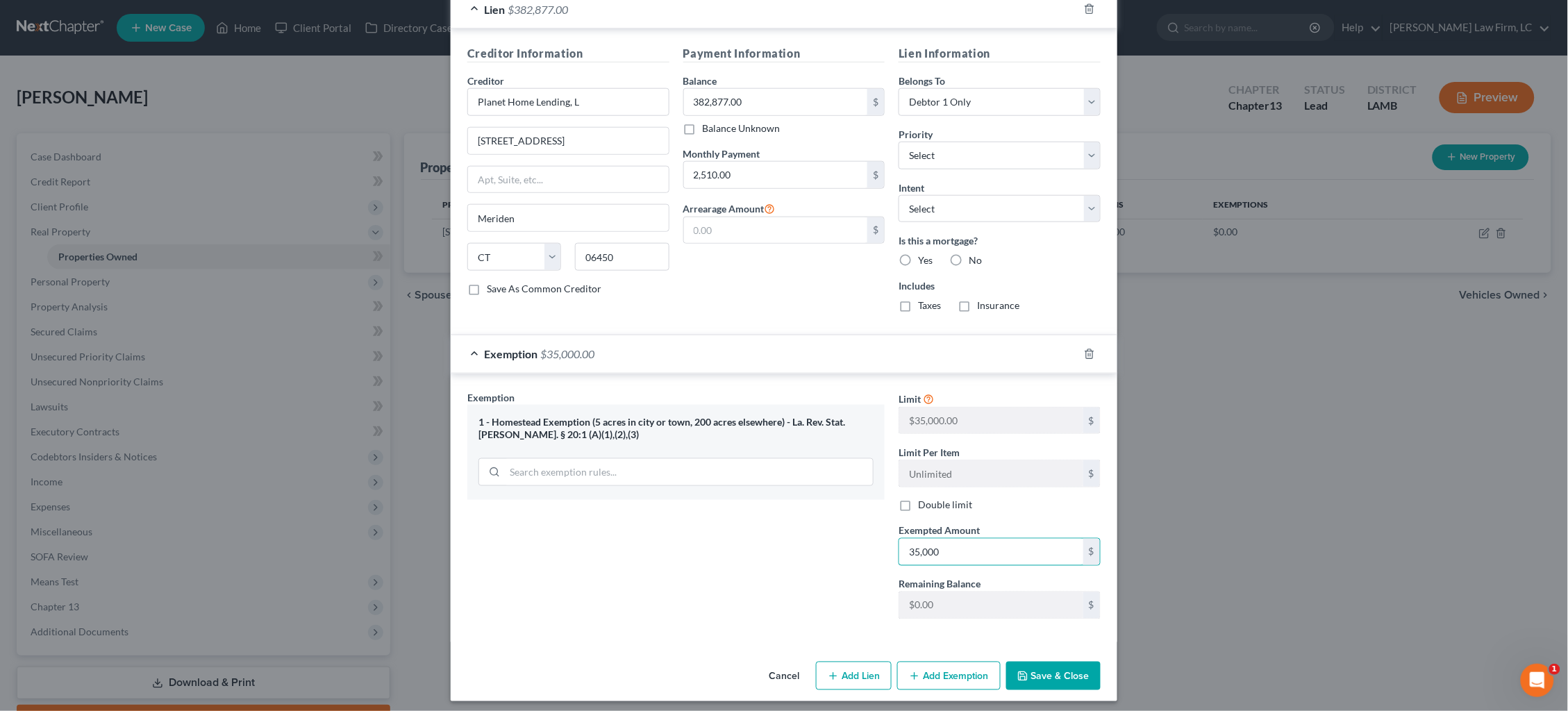
scroll to position [448, 0]
click at [1050, 672] on button "Save & Close" at bounding box center [1054, 677] width 95 height 29
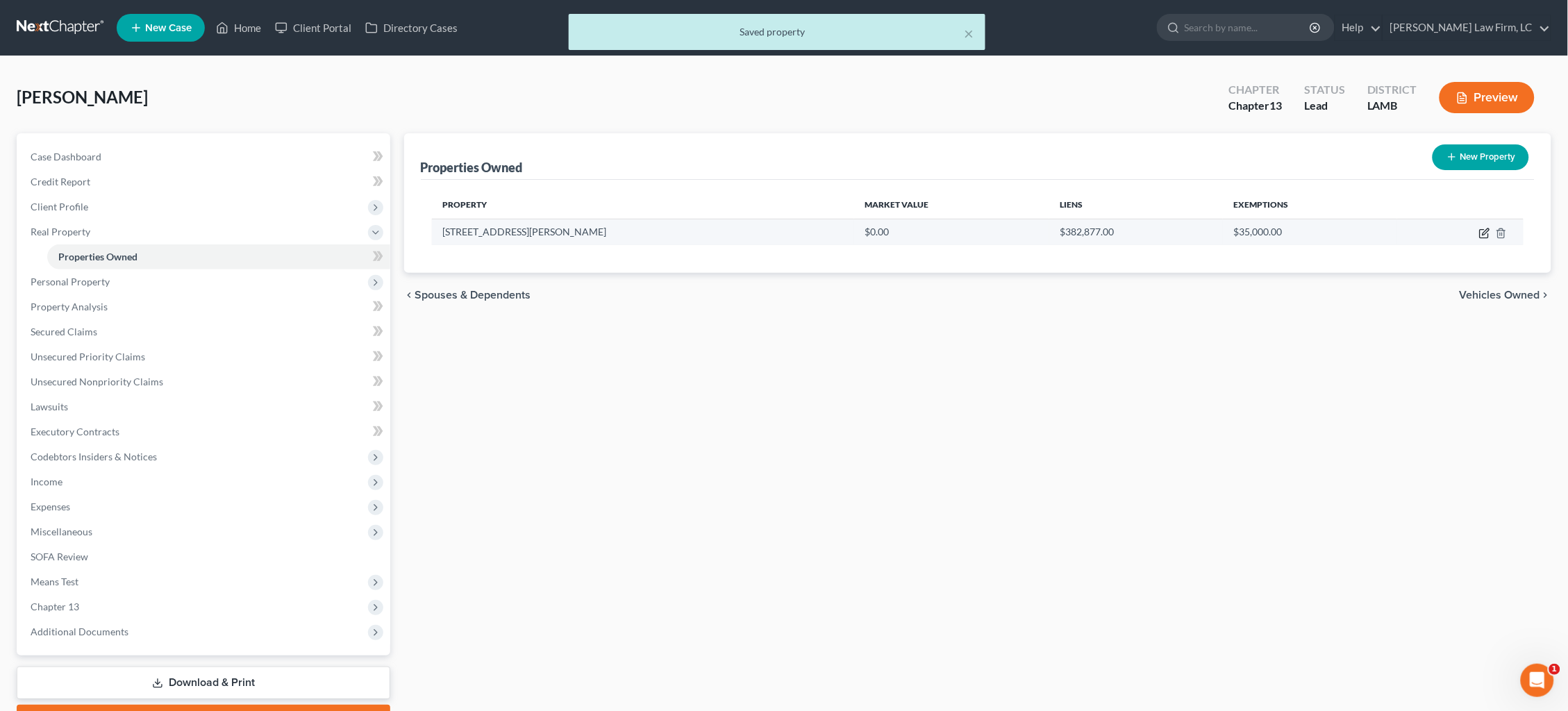
click at [1481, 231] on icon "button" at bounding box center [1484, 233] width 11 height 11
select select "19"
select select "2"
select select "0"
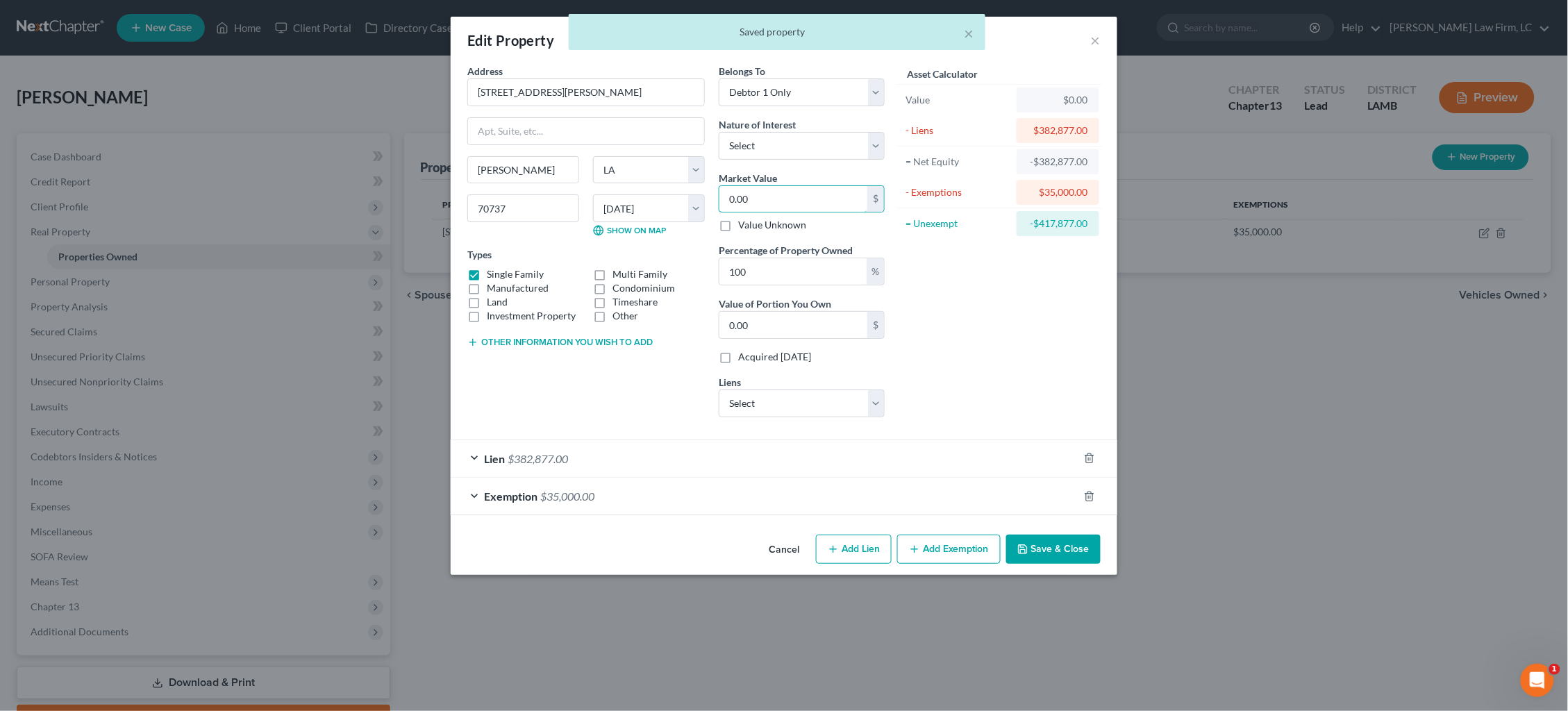
drag, startPoint x: 670, startPoint y: 191, endPoint x: 627, endPoint y: 189, distance: 43.0
click at [627, 189] on div "Address * 14075 Beverly Park Dr. Gonzales State AL AK AR AZ CA CO CT DE DC FL G…" at bounding box center [676, 246] width 432 height 365
type input "4"
type input "4.00"
type input "40"
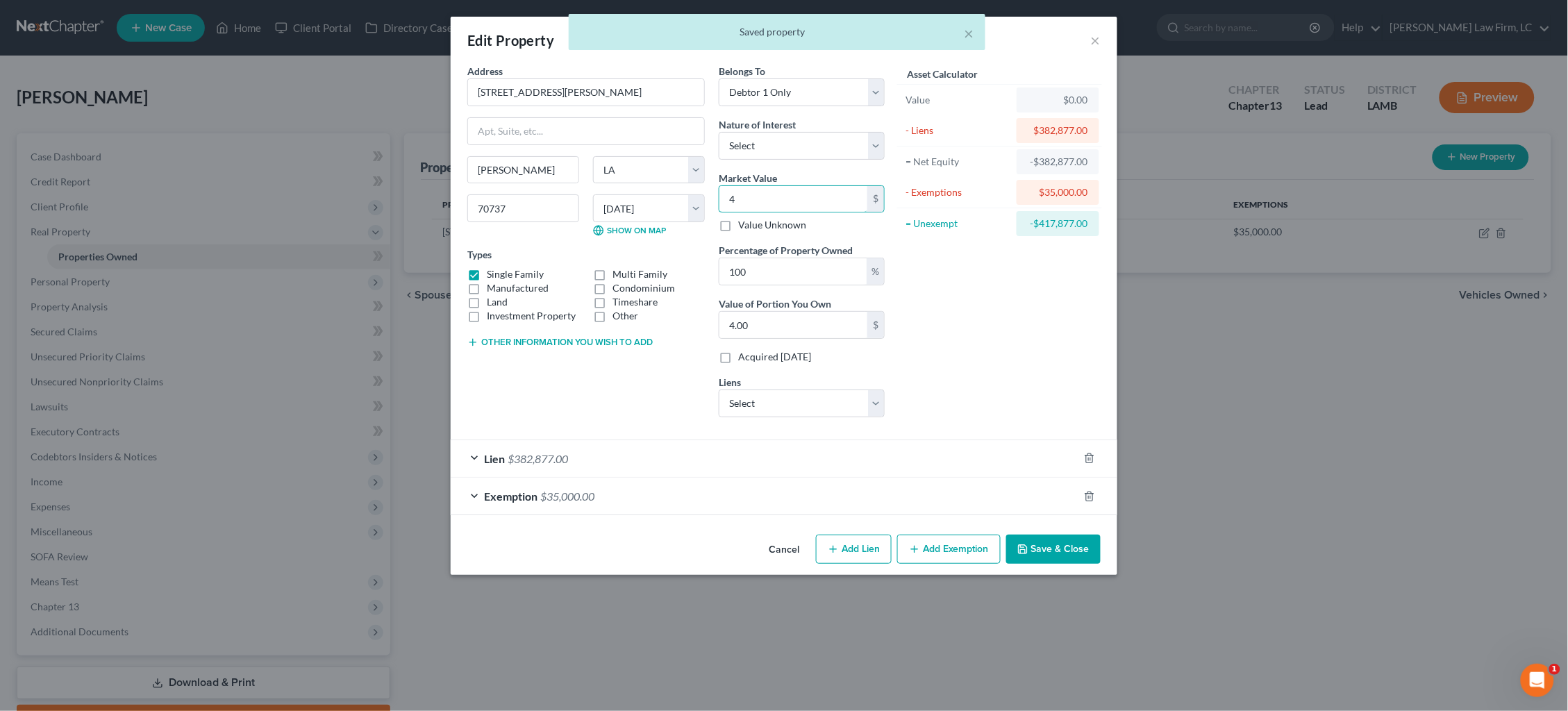
type input "40.00"
type input "400"
type input "400.00"
type input "4000"
type input "4,000.00"
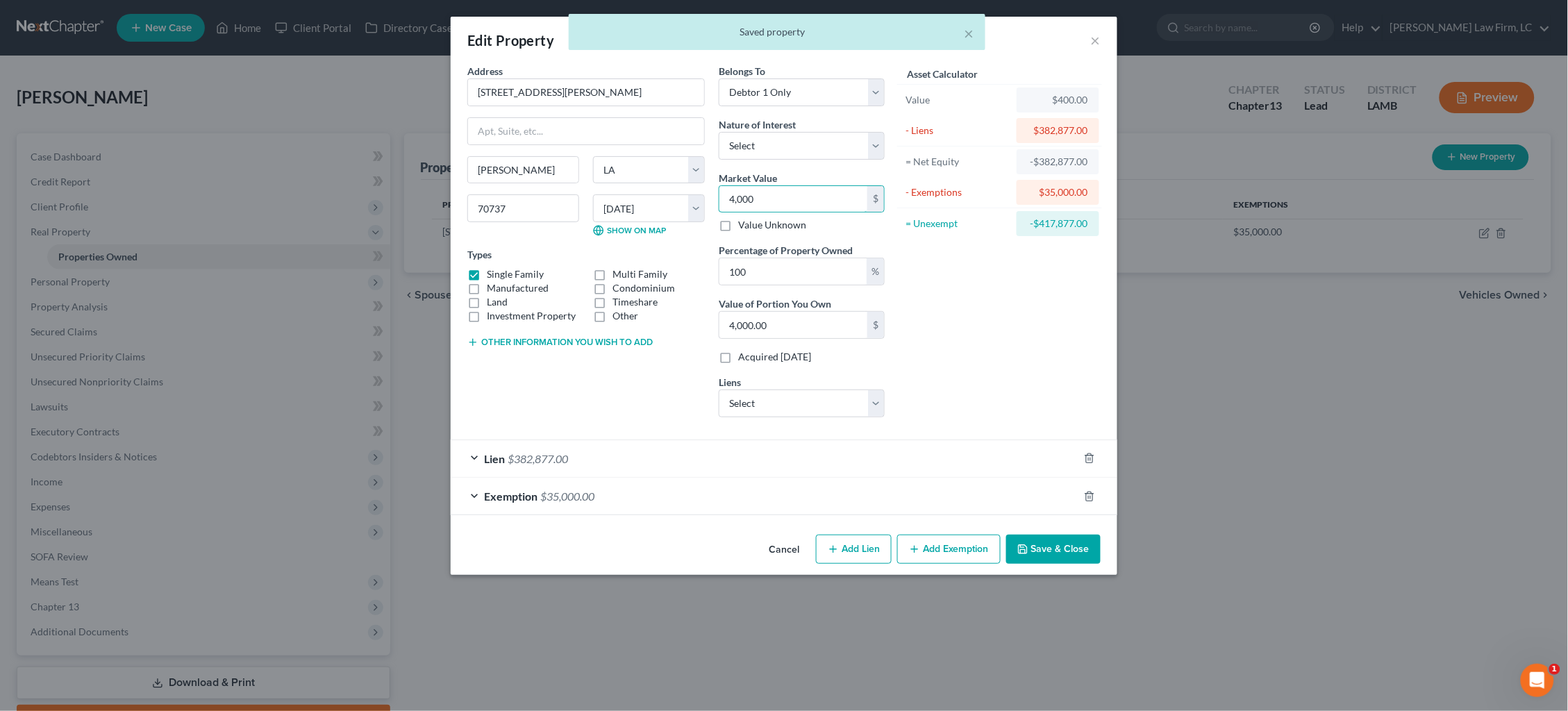
type input "4,0000"
type input "40,000.00"
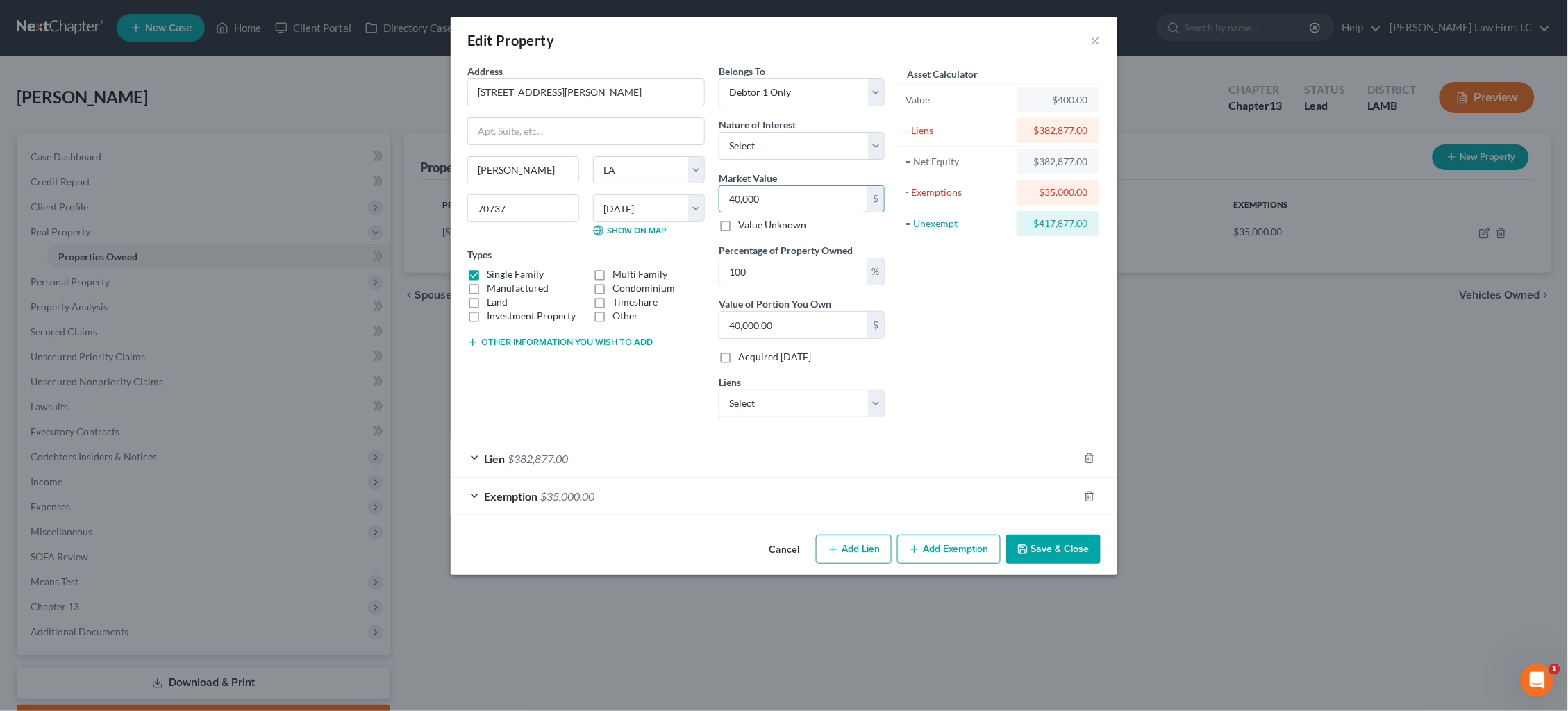
type input "40,0000"
type input "400,000.00"
type input "400,000"
select select "0"
click at [1056, 548] on button "Save & Close" at bounding box center [1054, 549] width 95 height 29
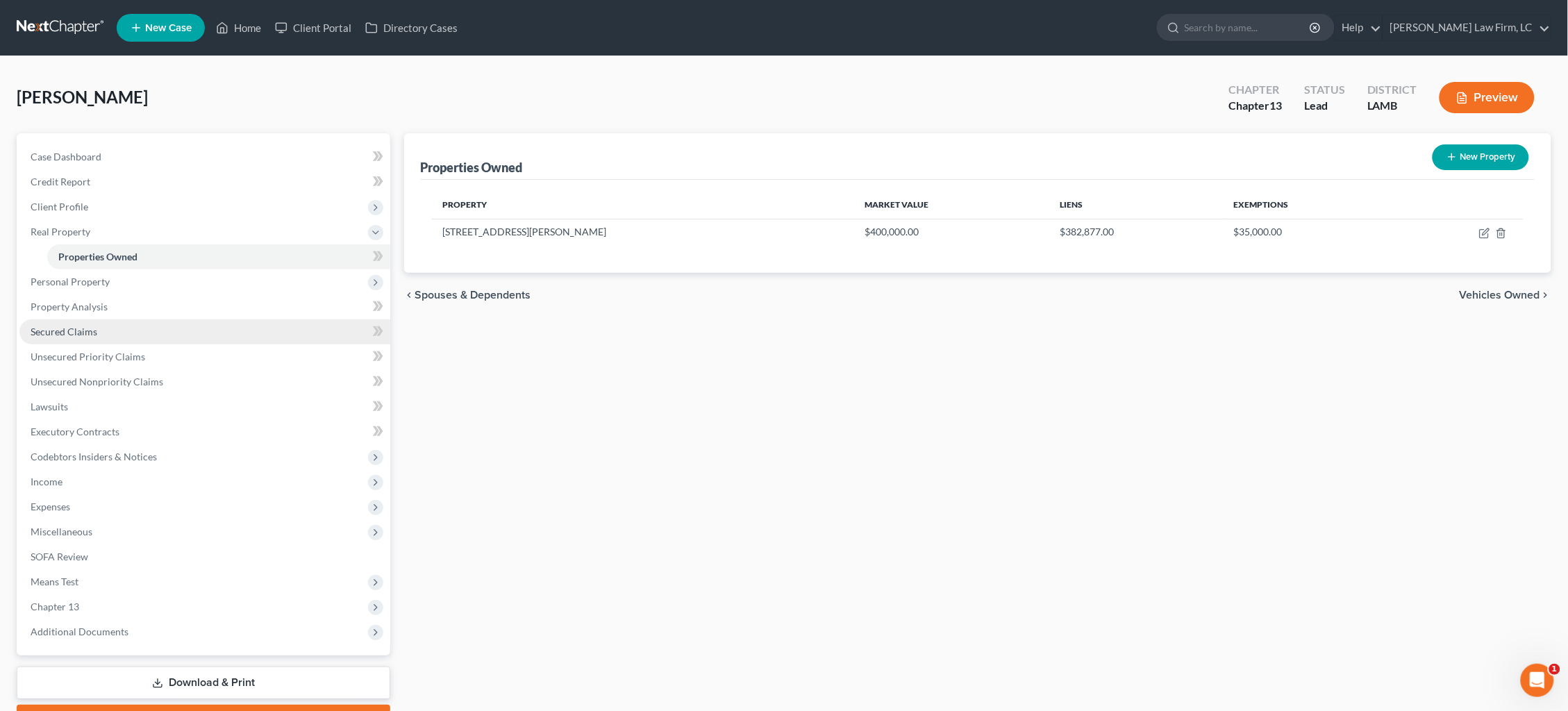
click at [195, 330] on link "Secured Claims" at bounding box center [204, 332] width 371 height 25
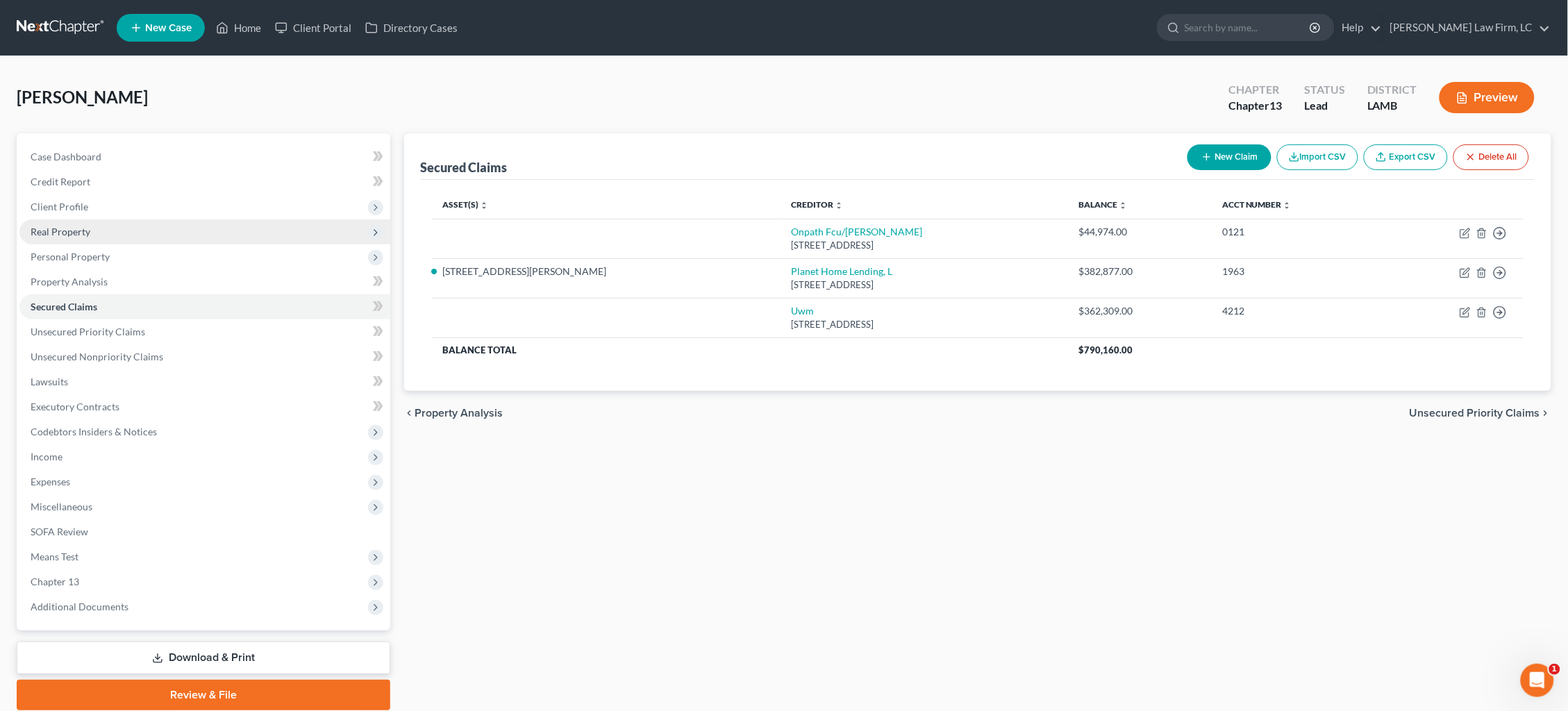
drag, startPoint x: 132, startPoint y: 224, endPoint x: 133, endPoint y: 232, distance: 8.1
click at [132, 224] on span "Real Property" at bounding box center [204, 232] width 371 height 25
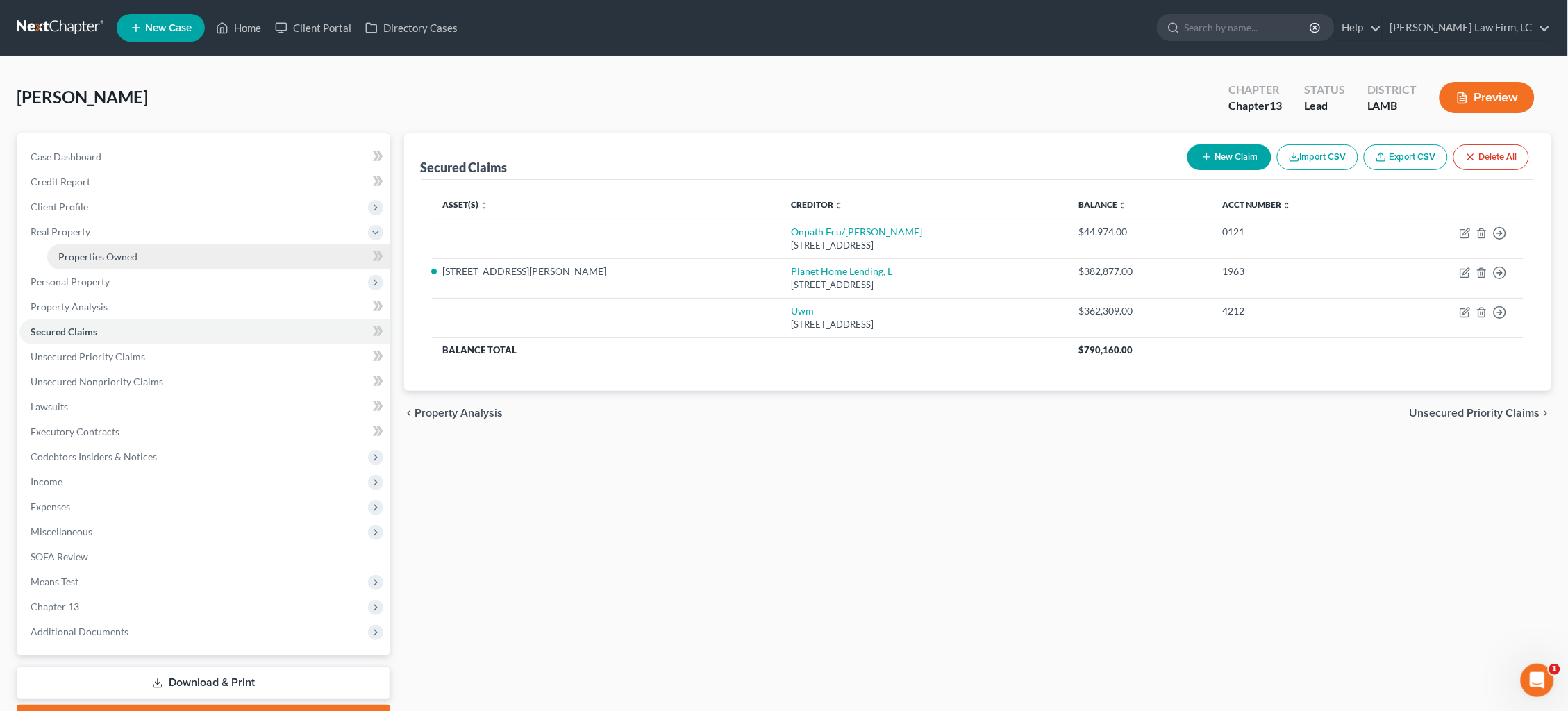
click at [132, 251] on span "Properties Owned" at bounding box center [98, 257] width 79 height 11
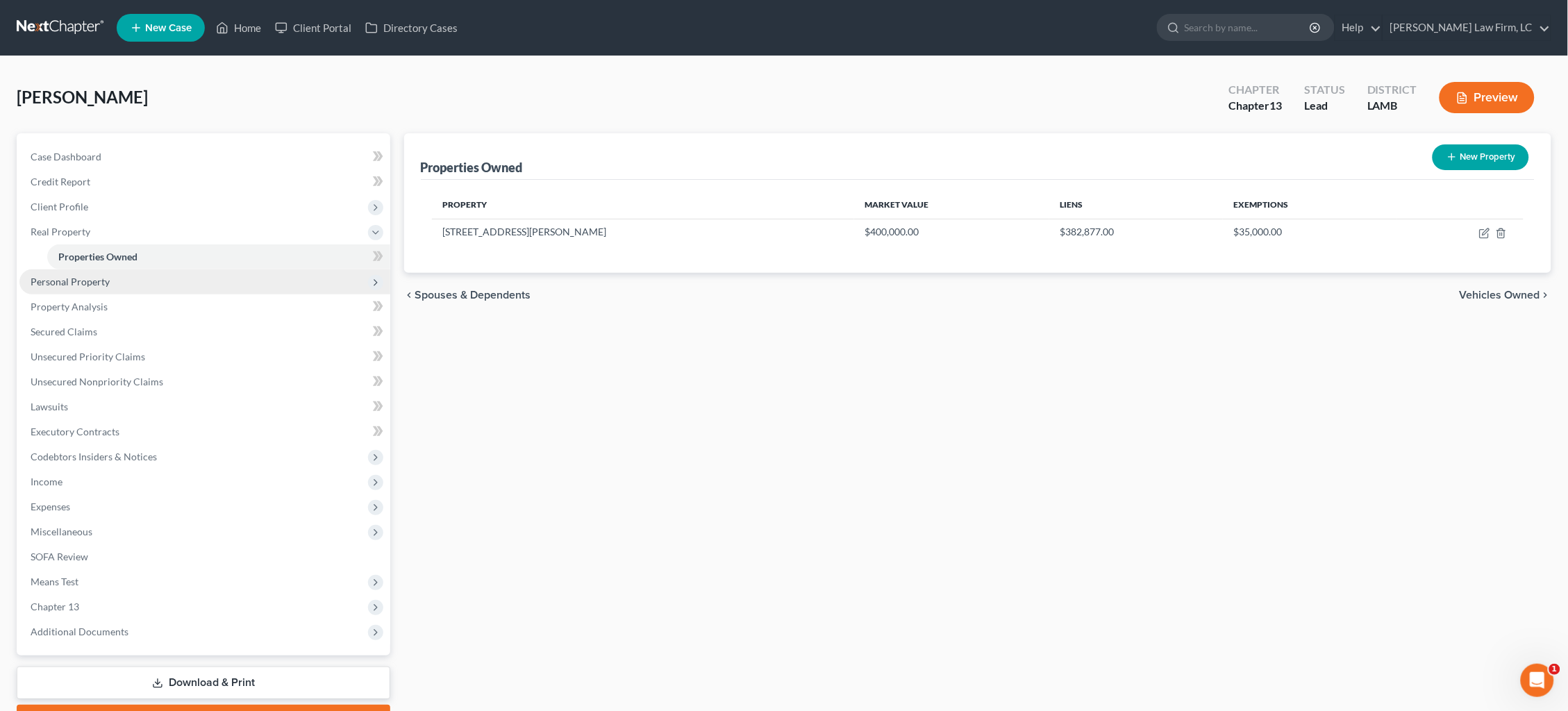
click at [109, 275] on span "Personal Property" at bounding box center [204, 282] width 371 height 25
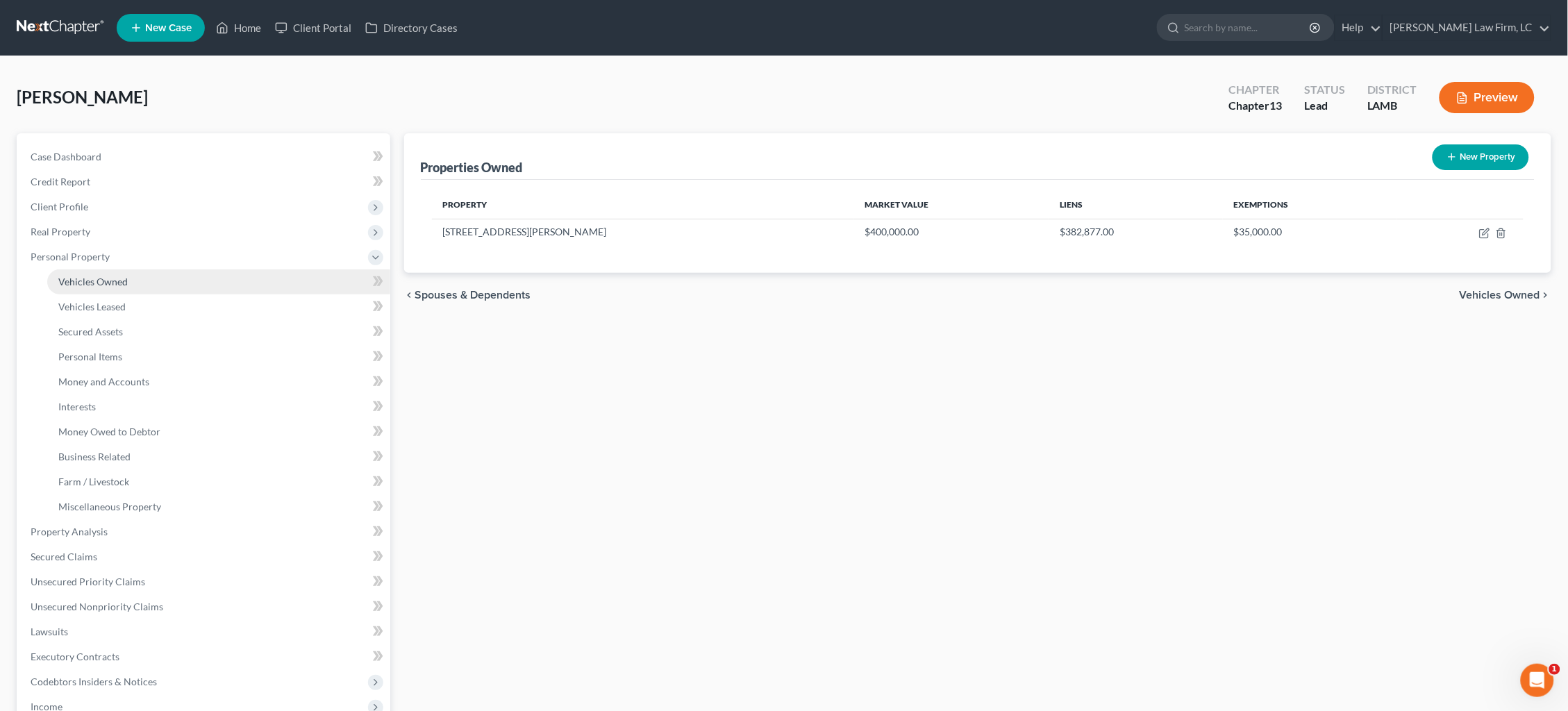
click at [113, 281] on span "Vehicles Owned" at bounding box center [92, 282] width 70 height 11
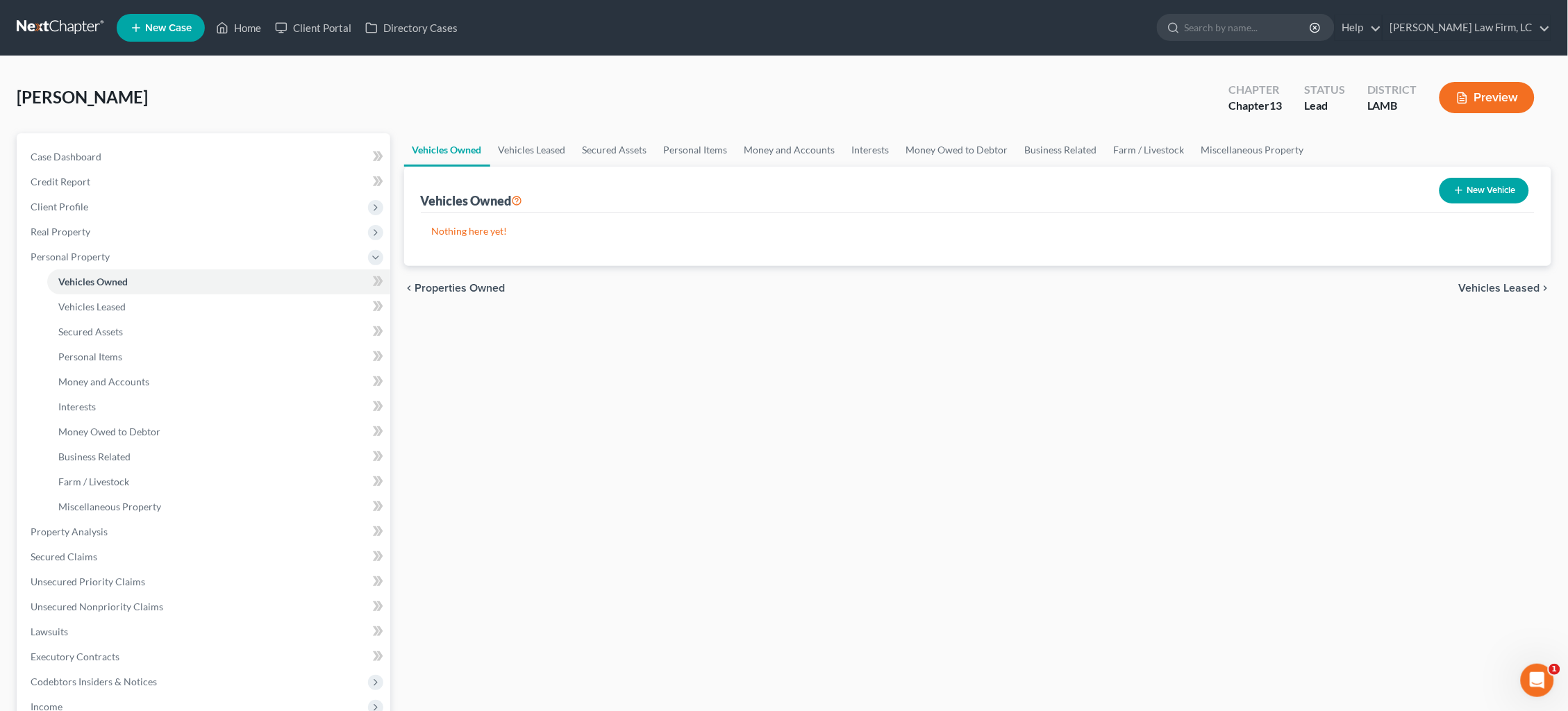
click at [1465, 189] on button "New Vehicle" at bounding box center [1484, 191] width 90 height 26
select select "0"
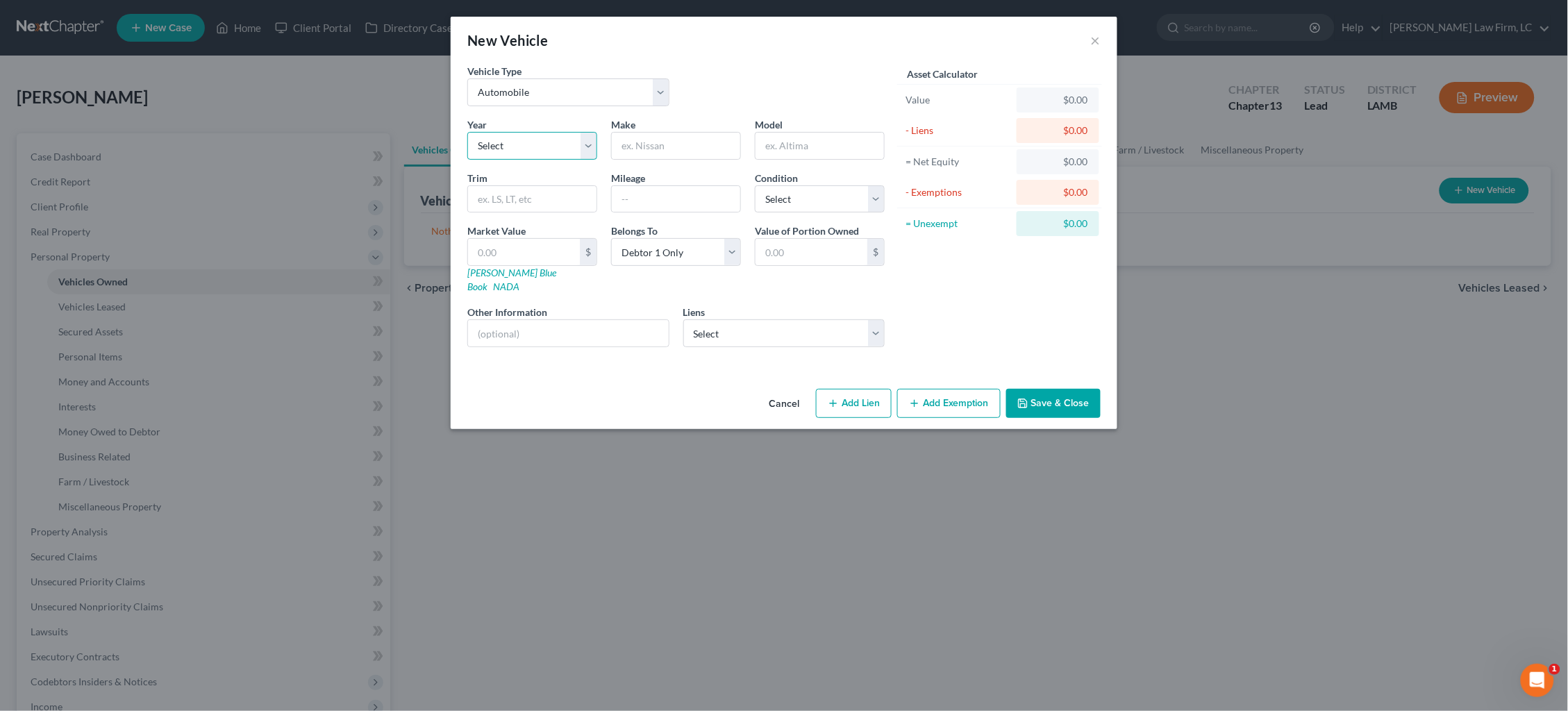
select select "27"
click at [682, 147] on input "text" at bounding box center [675, 145] width 128 height 27
type input "Honda"
type input "Accord"
select select "4"
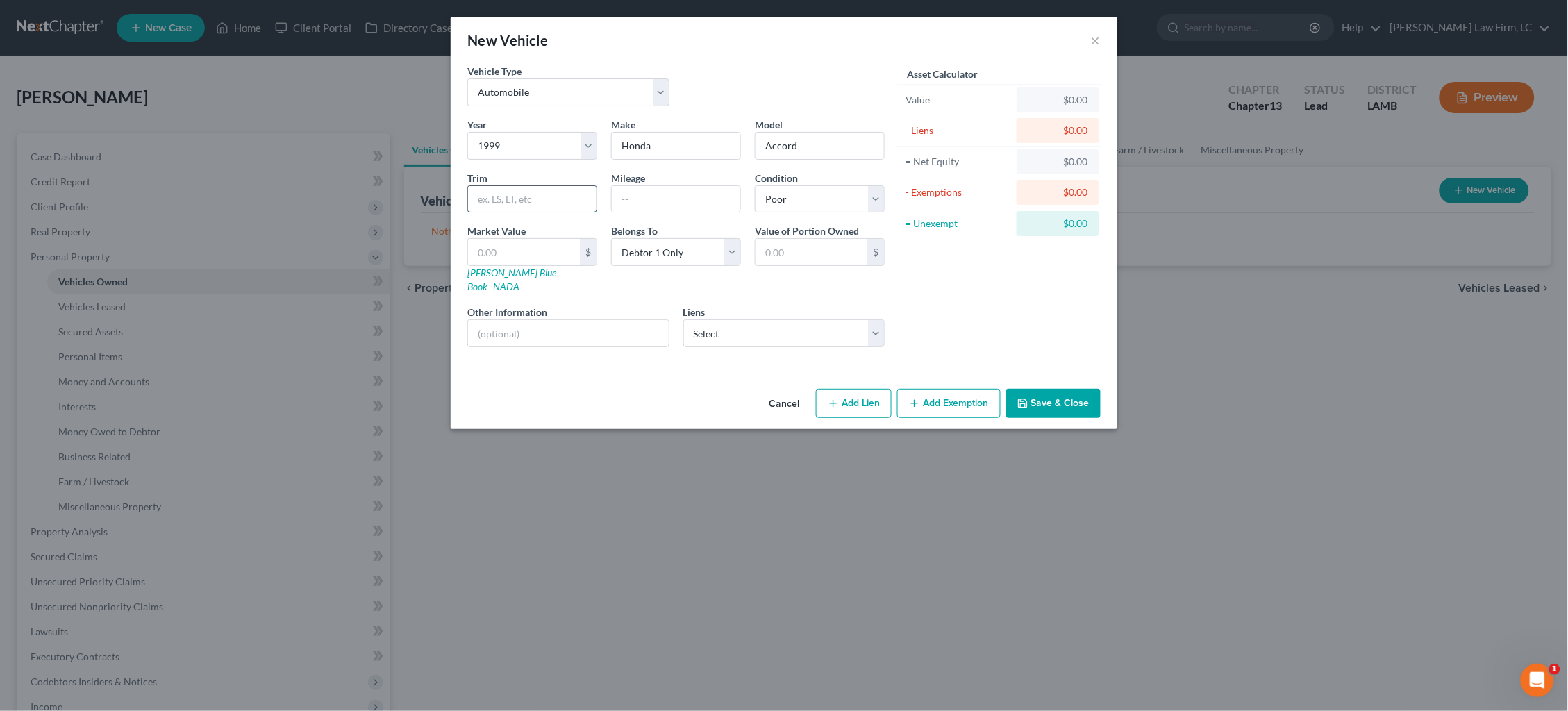
click at [547, 206] on input "text" at bounding box center [532, 199] width 128 height 27
click at [701, 187] on input "text" at bounding box center [675, 199] width 128 height 27
type input "200,000"
click at [545, 251] on input "text" at bounding box center [524, 252] width 112 height 27
type input "5"
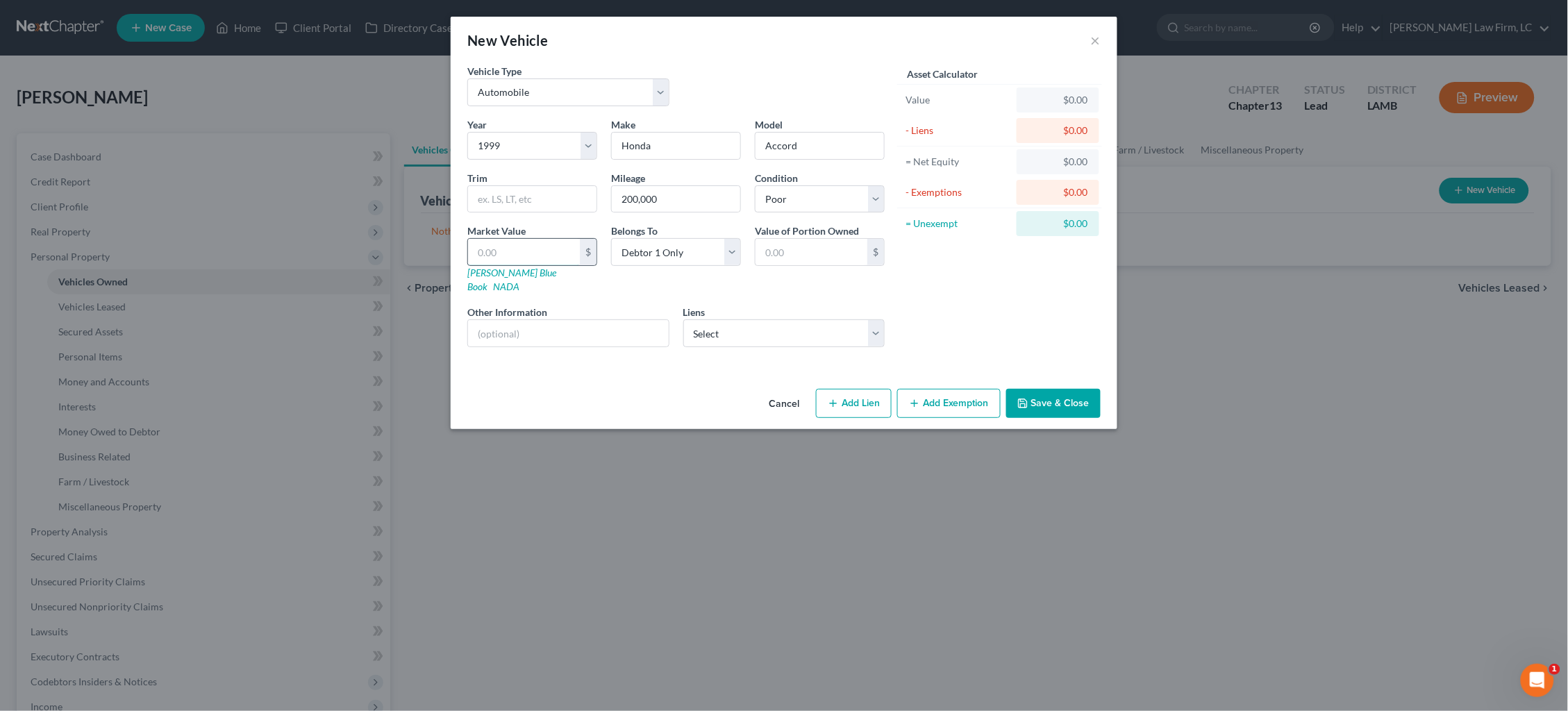
type input "5.00"
type input "50"
type input "50.00"
type input "500"
type input "500.00"
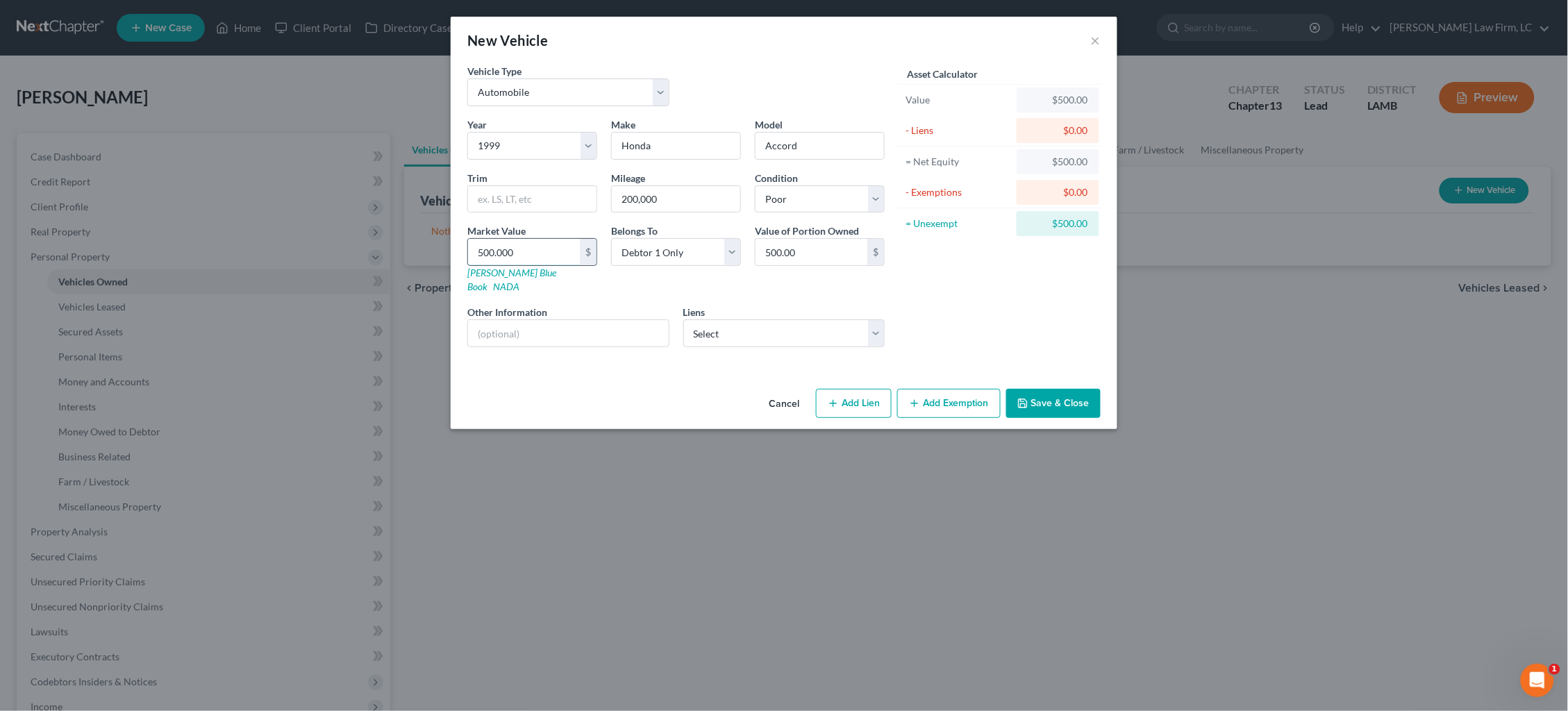
type input "500.00"
click at [961, 388] on button "Add Exemption" at bounding box center [949, 403] width 103 height 29
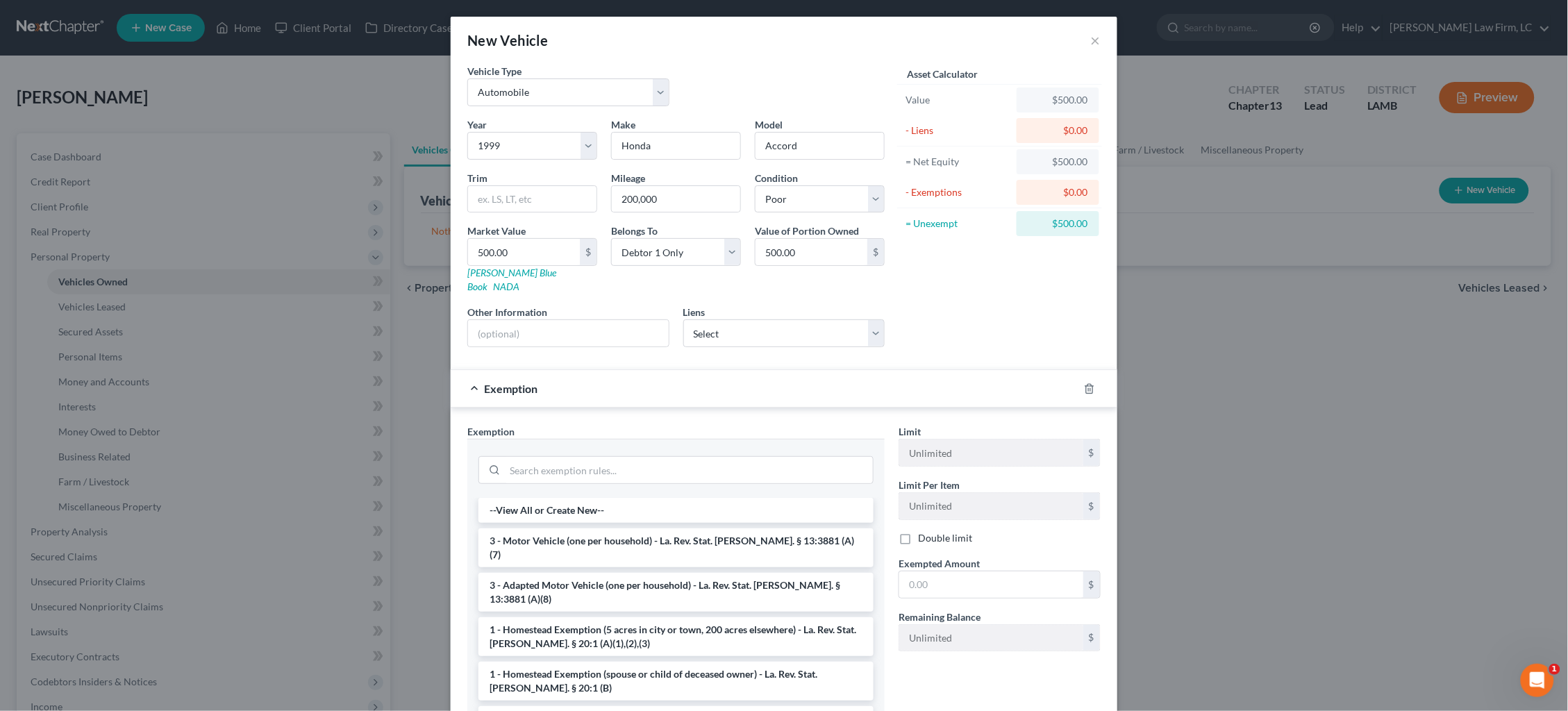
click at [723, 528] on li "3 - Motor Vehicle (one per household) - La. Rev. Stat. Ann. § 13:3881 (A)(7)" at bounding box center [675, 548] width 395 height 39
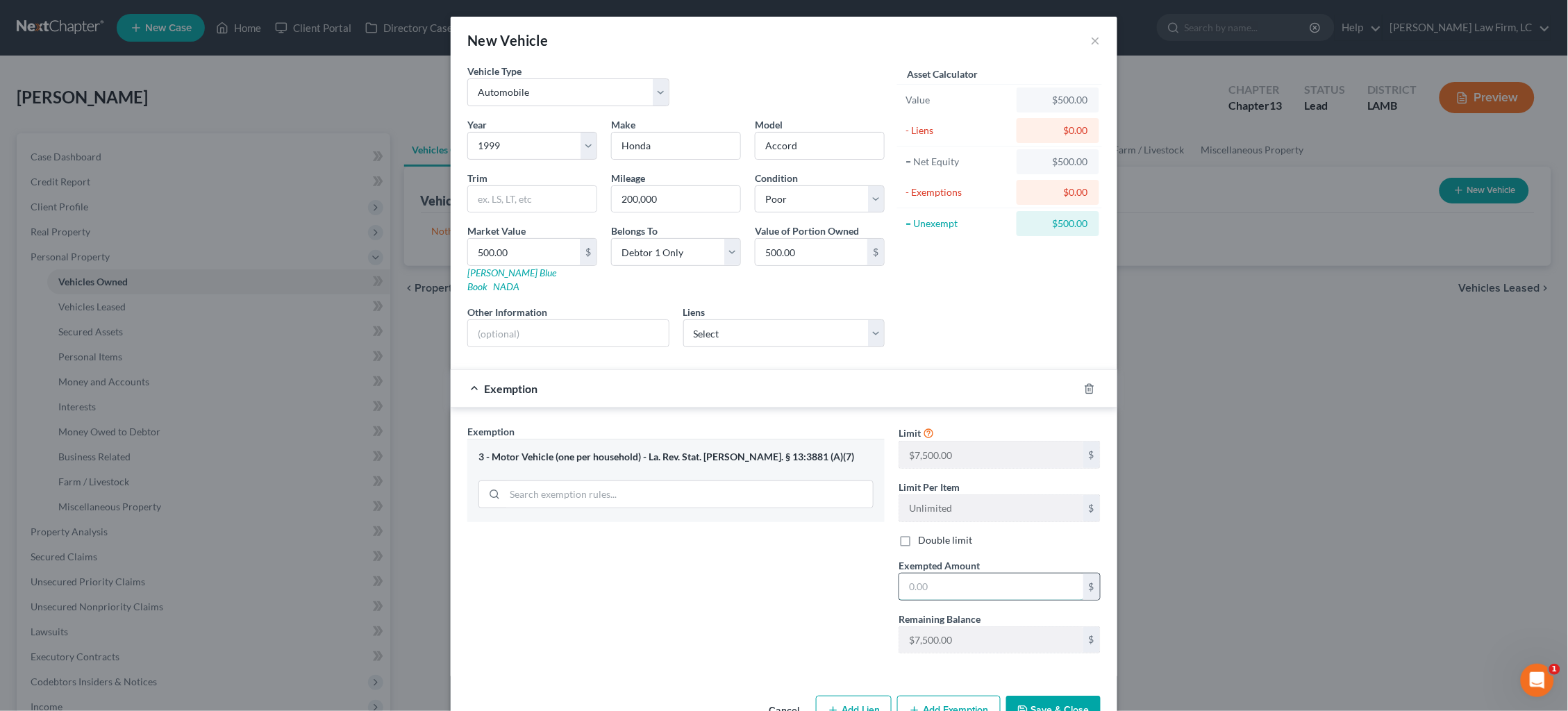
click at [941, 573] on input "text" at bounding box center [991, 586] width 184 height 27
type input "7,500"
drag, startPoint x: 1036, startPoint y: 694, endPoint x: 1045, endPoint y: 687, distance: 11.4
click at [1036, 696] on button "Save & Close" at bounding box center [1054, 710] width 95 height 29
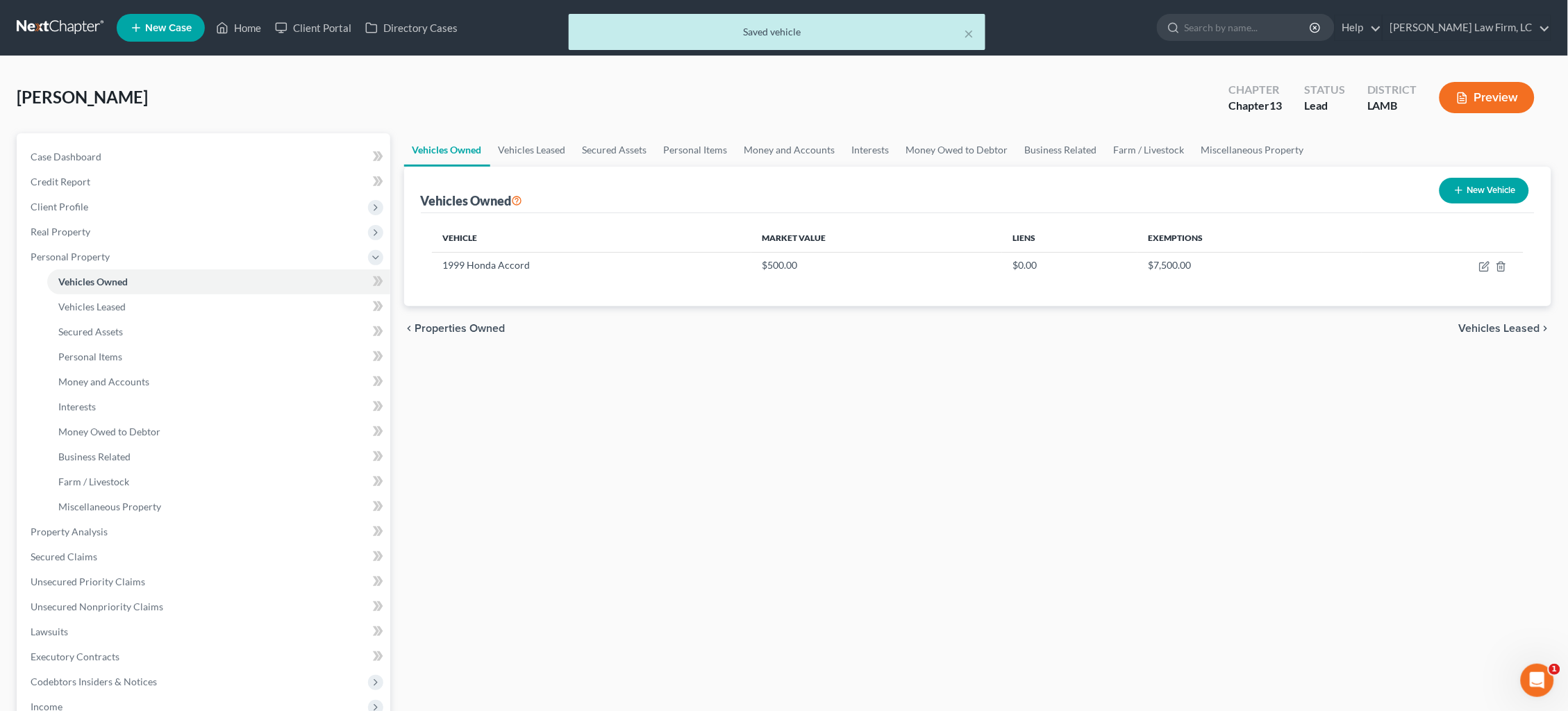
click at [1494, 195] on button "New Vehicle" at bounding box center [1484, 191] width 90 height 26
select select "0"
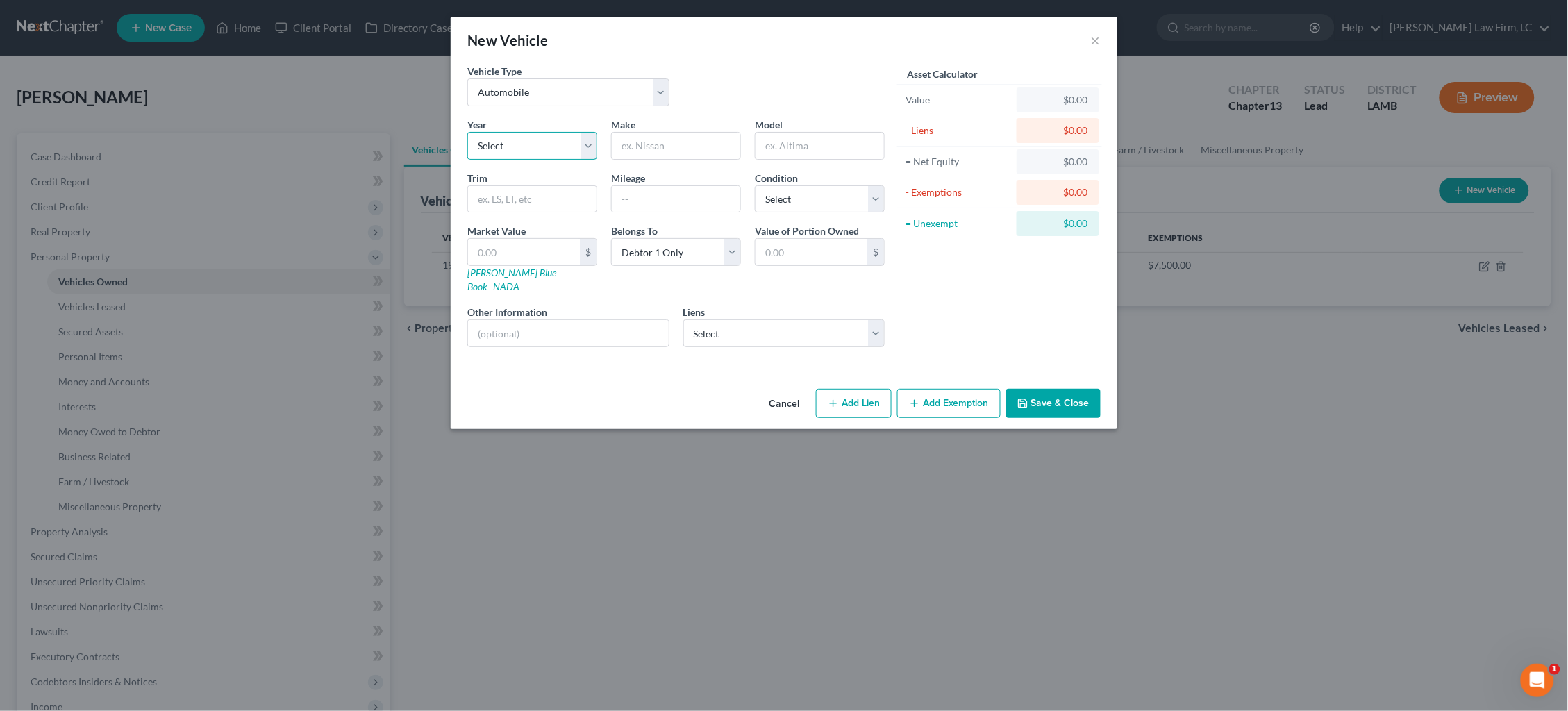
select select "4"
click at [679, 142] on input "text" at bounding box center [675, 145] width 128 height 27
type input "Mercedes"
type input "GLC300"
select select "3"
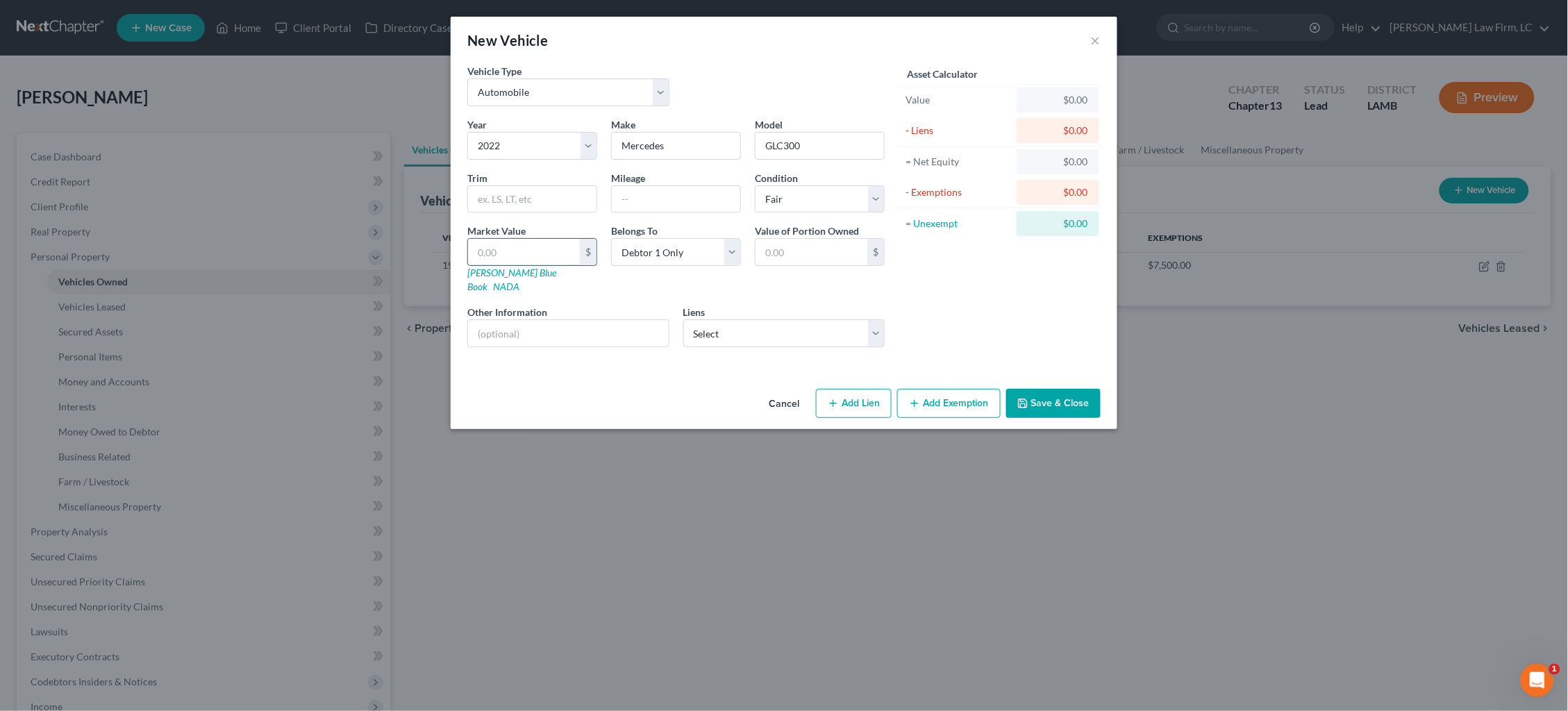
click at [565, 249] on input "text" at bounding box center [524, 252] width 112 height 27
click at [520, 280] on link "NADA" at bounding box center [506, 286] width 27 height 11
click at [539, 247] on input "text" at bounding box center [524, 252] width 112 height 27
type input "2"
type input "2.00"
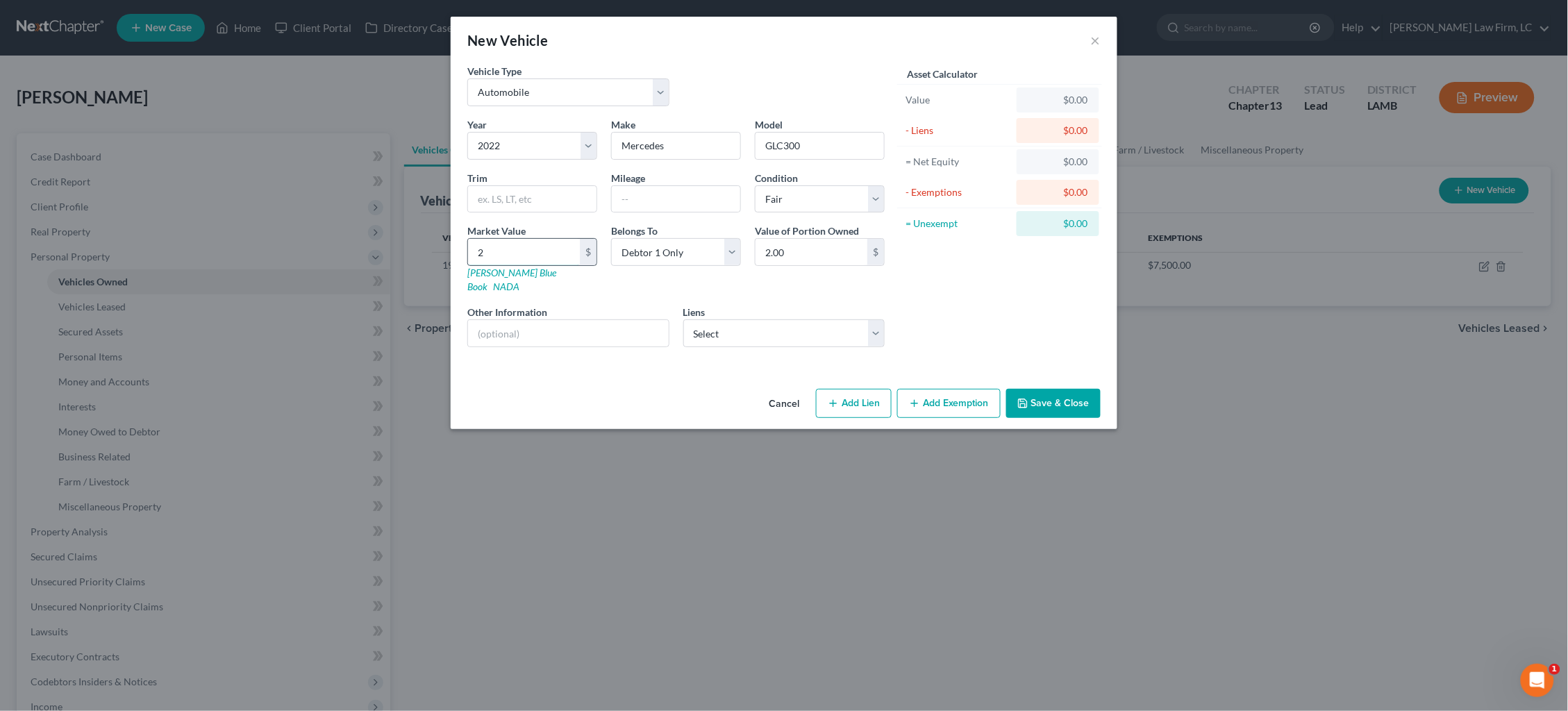
type input "27"
type input "27.00"
type input "271"
type input "271.00"
type input "2712"
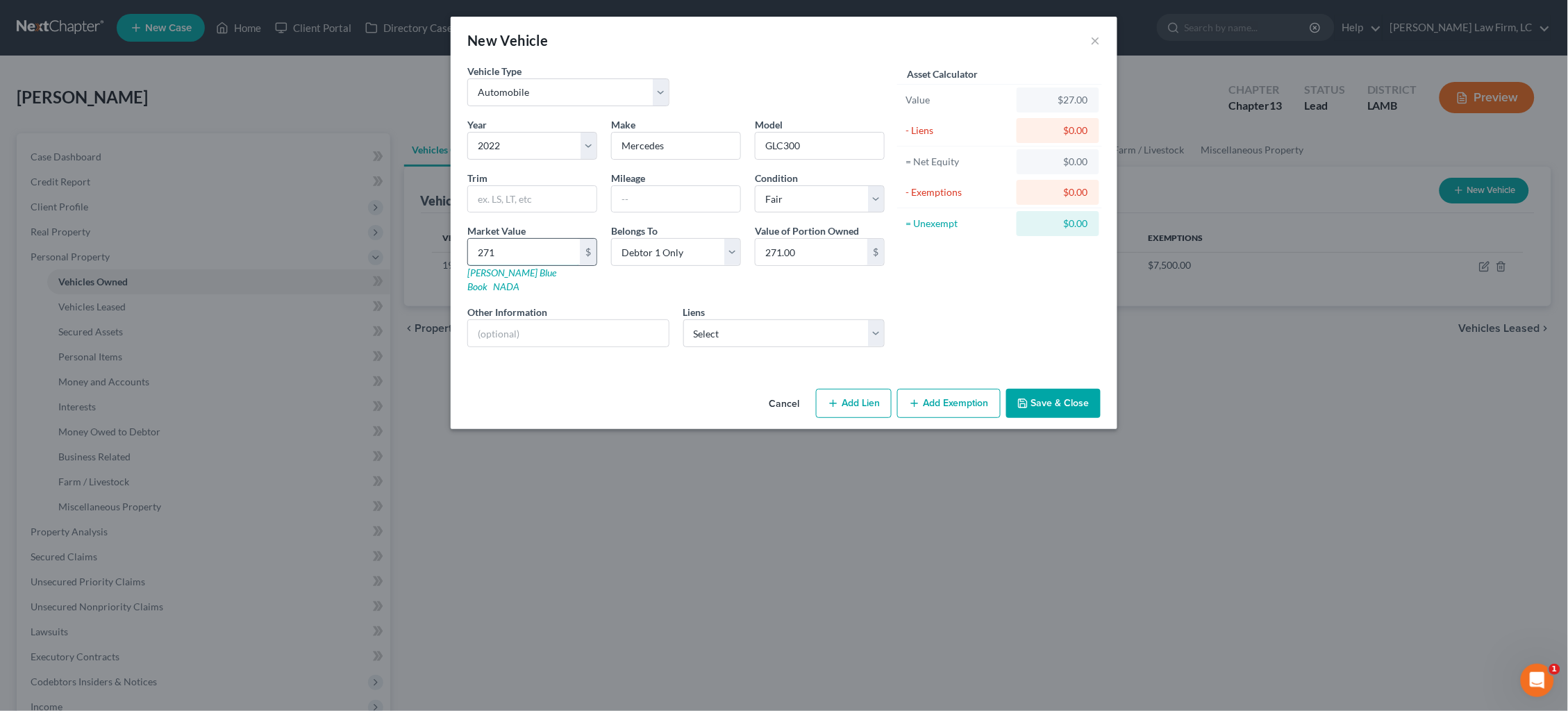
type input "2,712.00"
type input "2,7125"
type input "27,125.00"
select select "1"
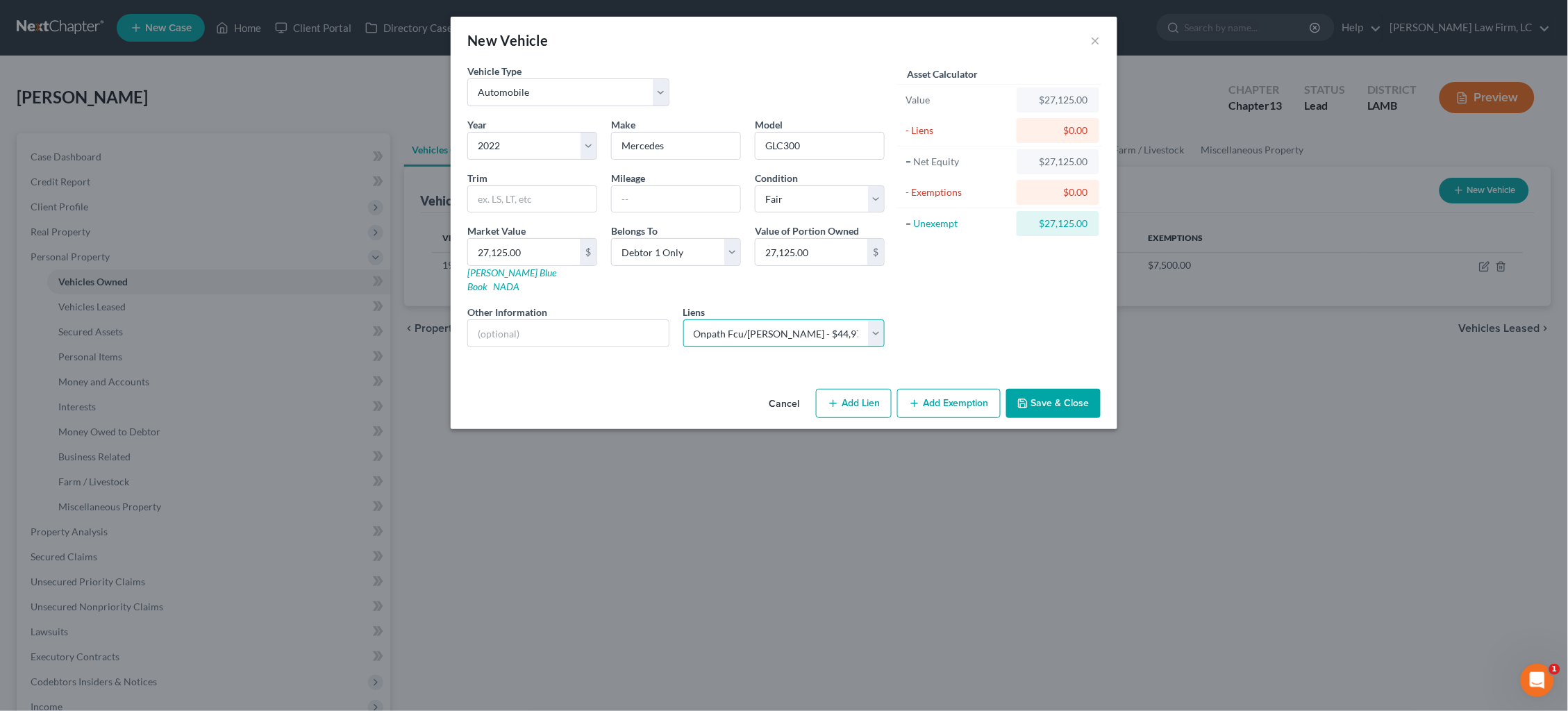
select select
select select "19"
select select "0"
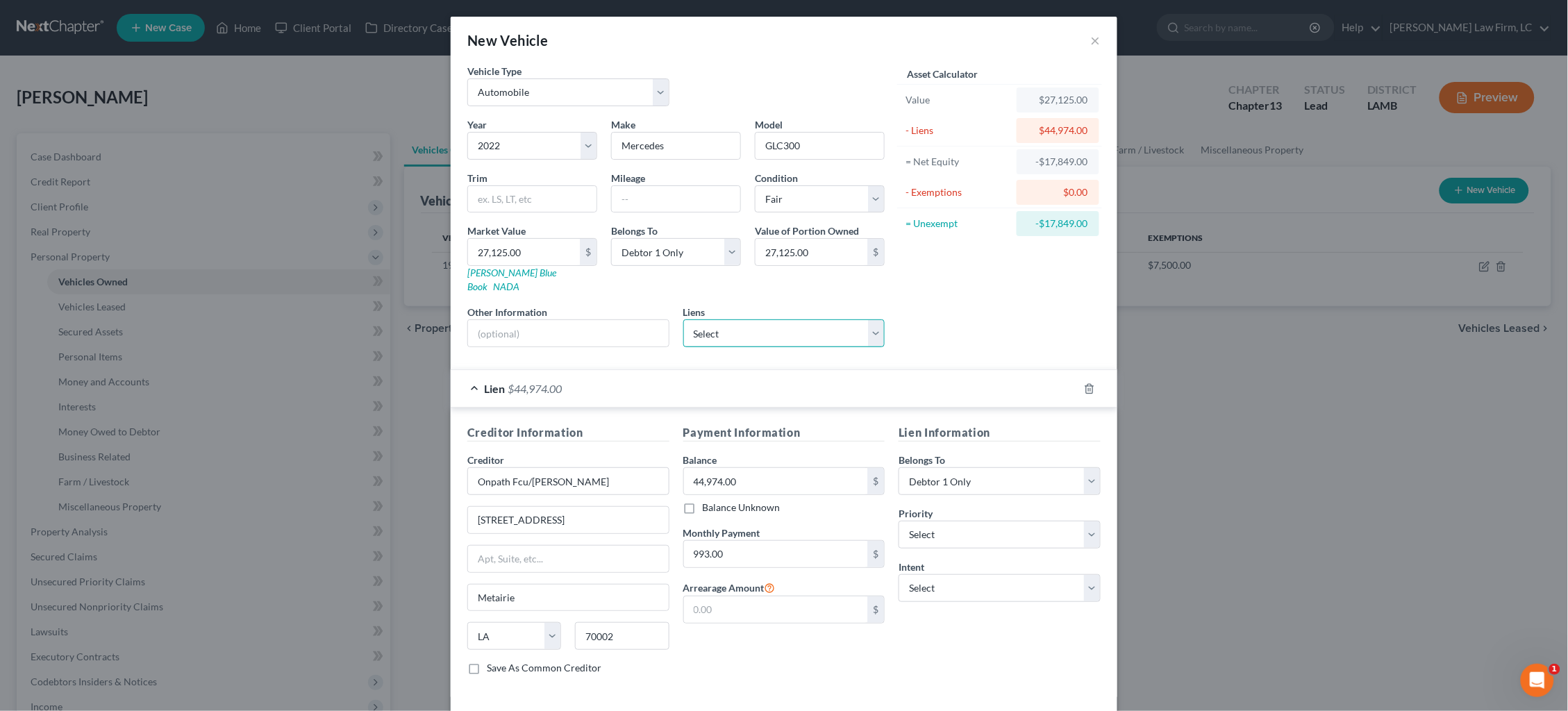
scroll to position [44, 0]
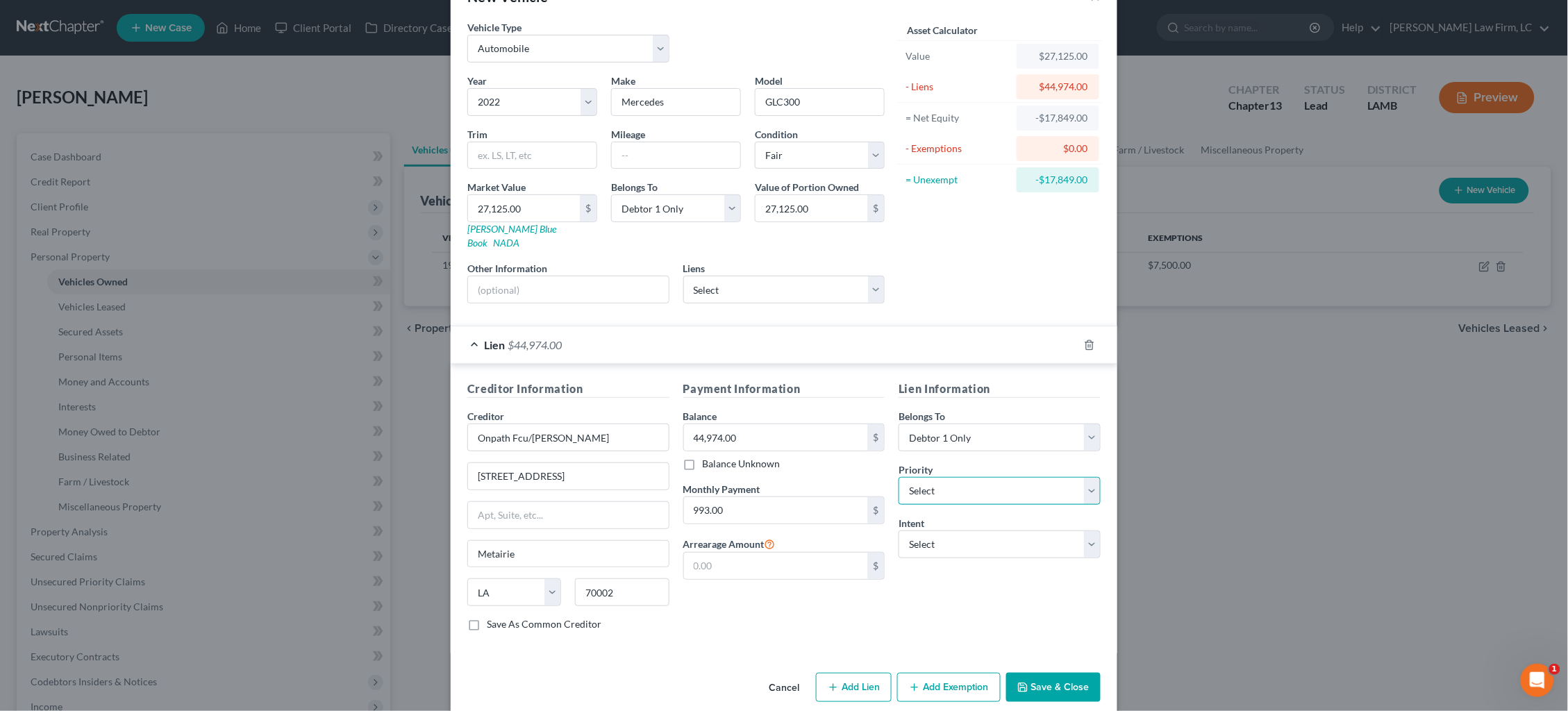
select select "0"
click at [1070, 673] on button "Save & Close" at bounding box center [1054, 687] width 95 height 29
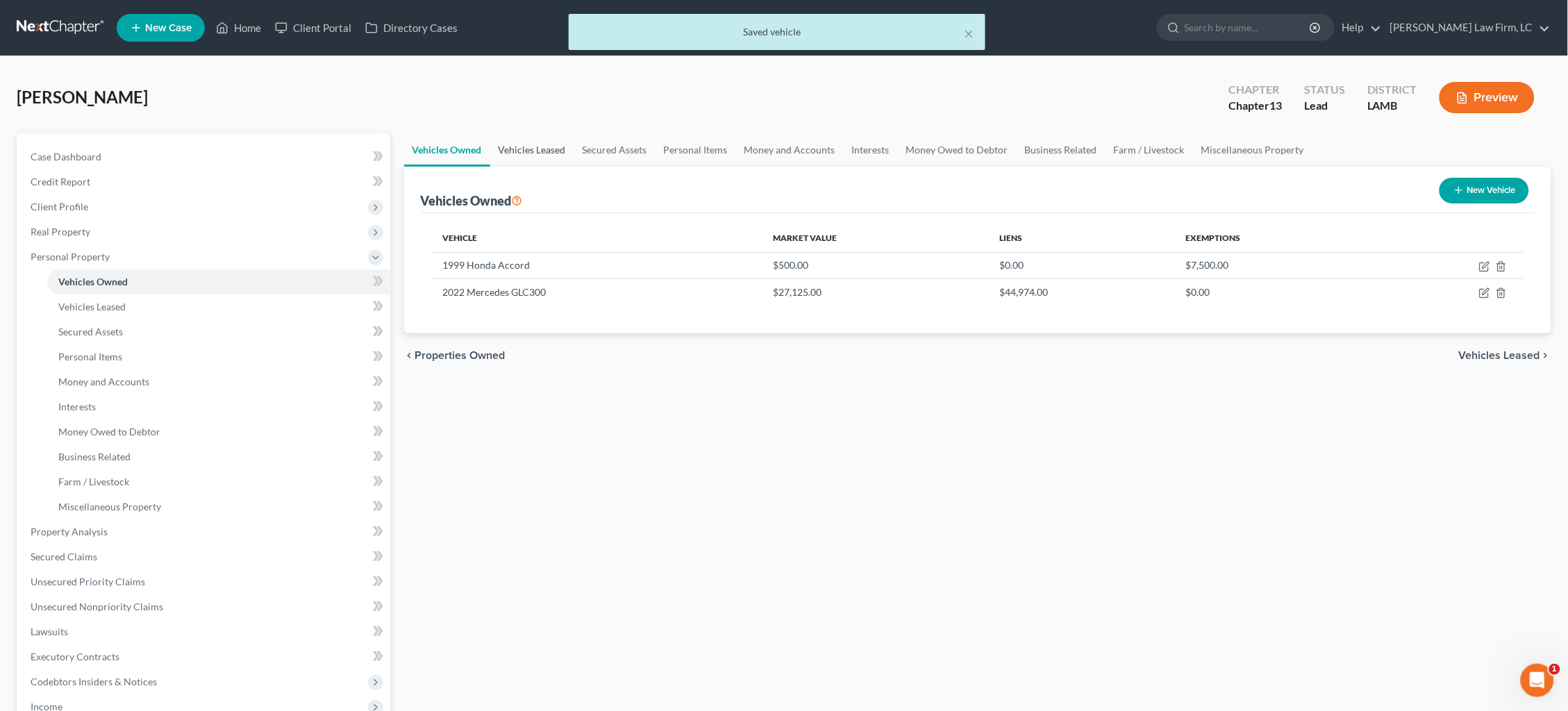
click at [550, 146] on link "Vehicles Leased" at bounding box center [532, 150] width 84 height 33
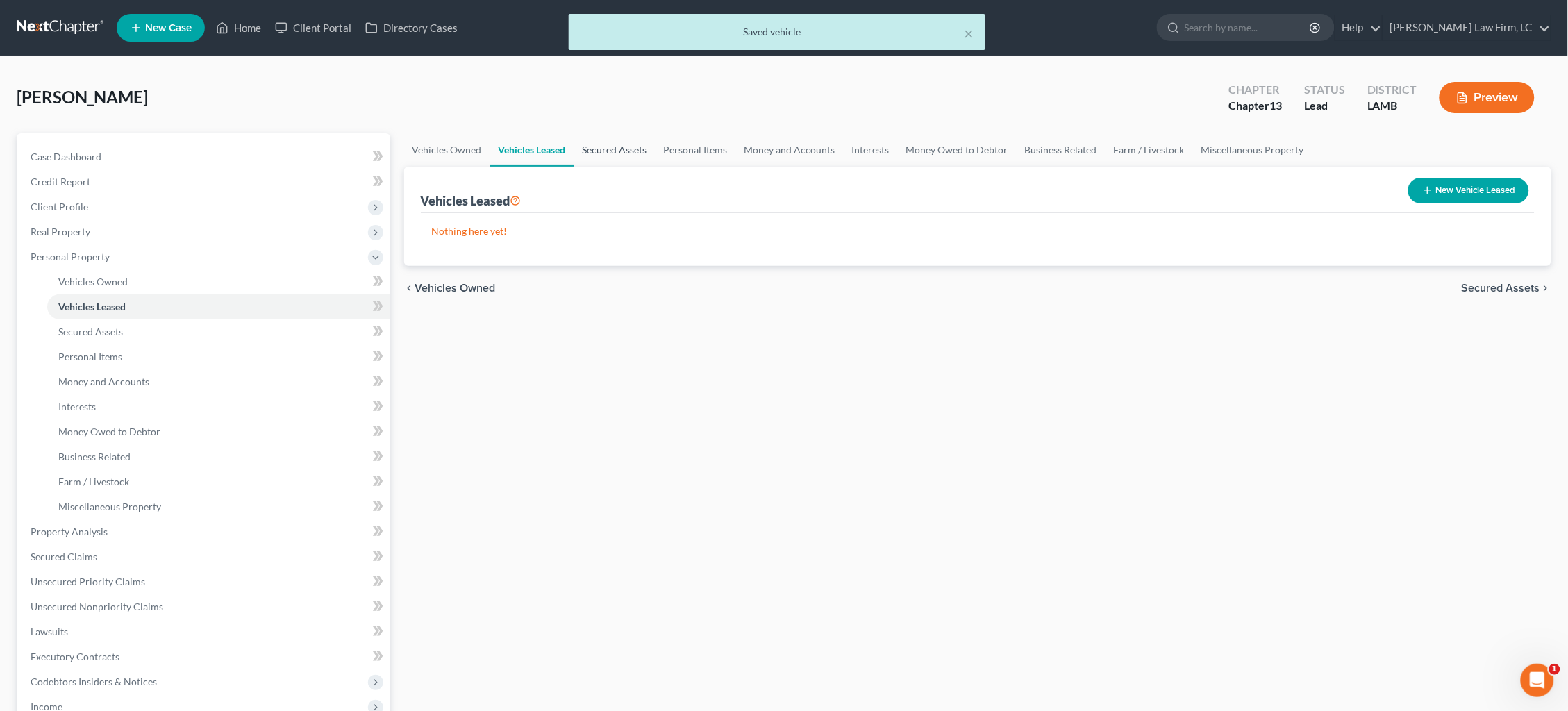
click at [604, 155] on link "Secured Assets" at bounding box center [614, 150] width 81 height 33
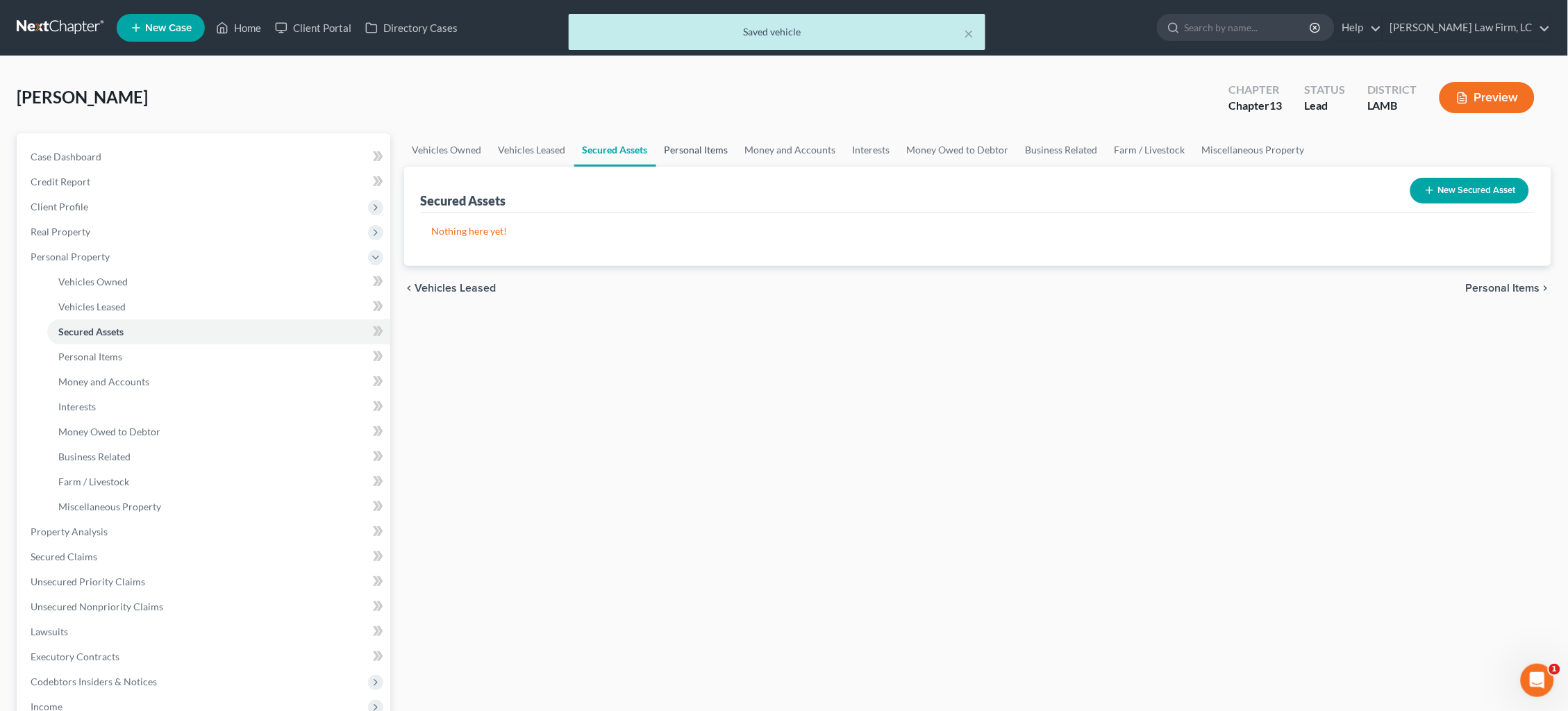
click at [700, 146] on link "Personal Items" at bounding box center [696, 150] width 80 height 33
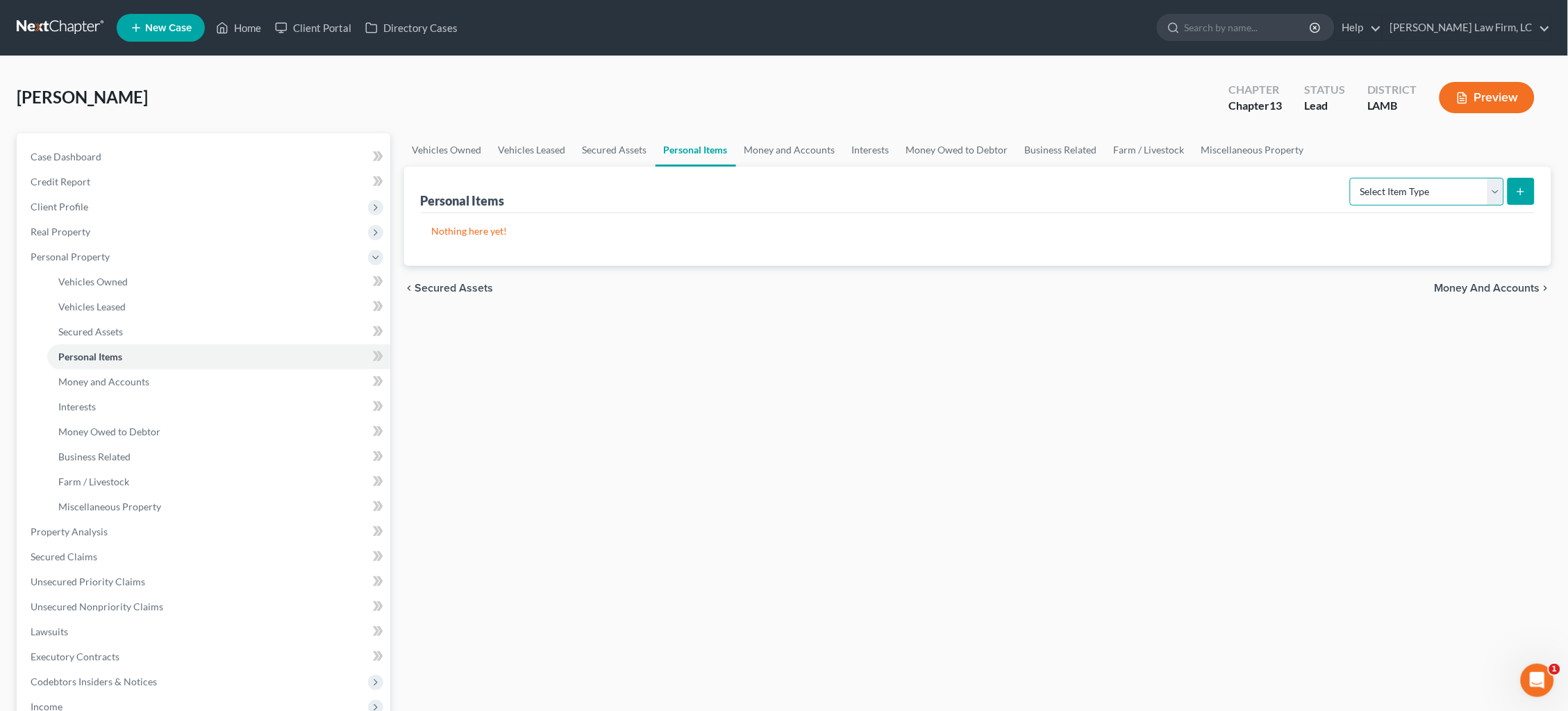
select select "clothing"
click at [1516, 191] on icon "submit" at bounding box center [1521, 191] width 11 height 11
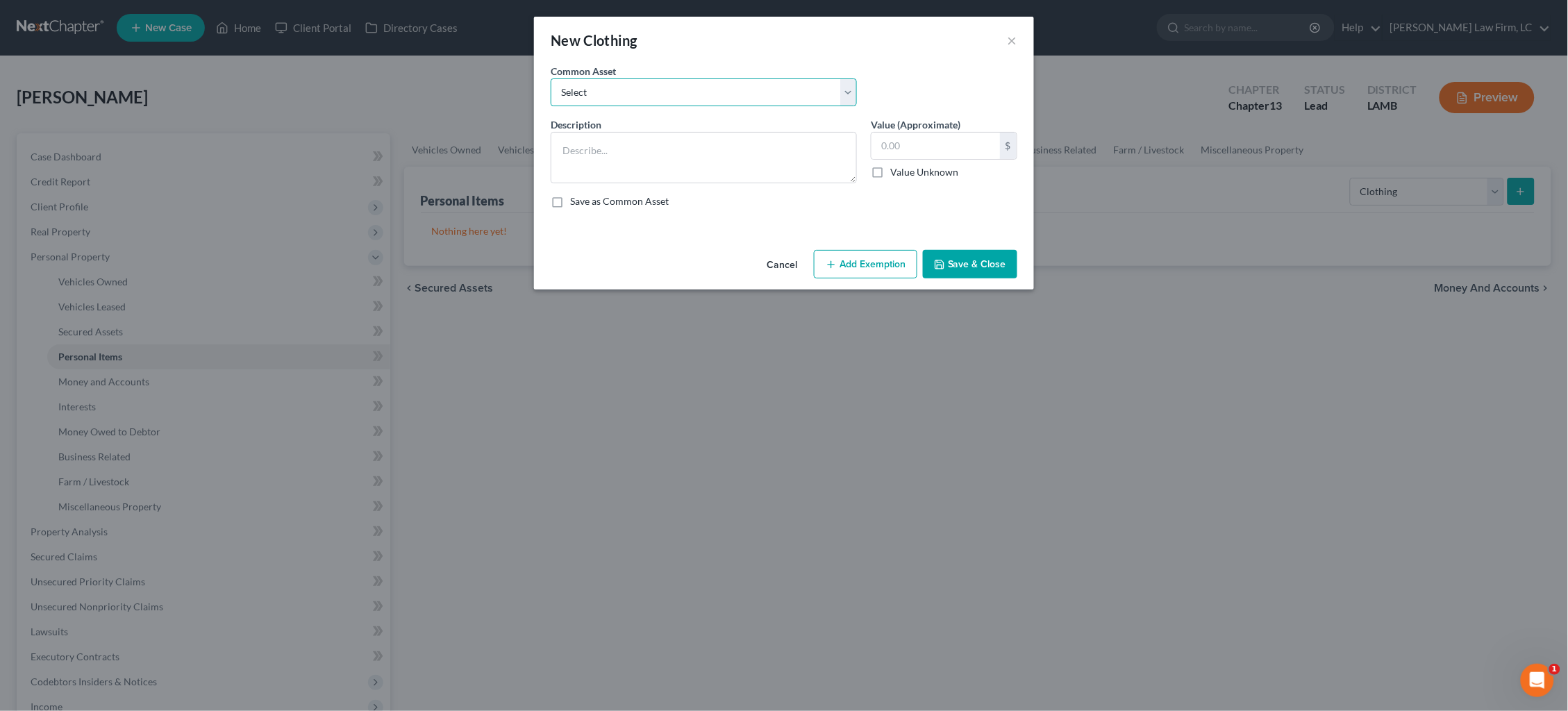
select select "0"
type textarea "Wearing apparel ($500)"
type input "500.00"
click at [857, 270] on button "Add Exemption" at bounding box center [865, 264] width 103 height 29
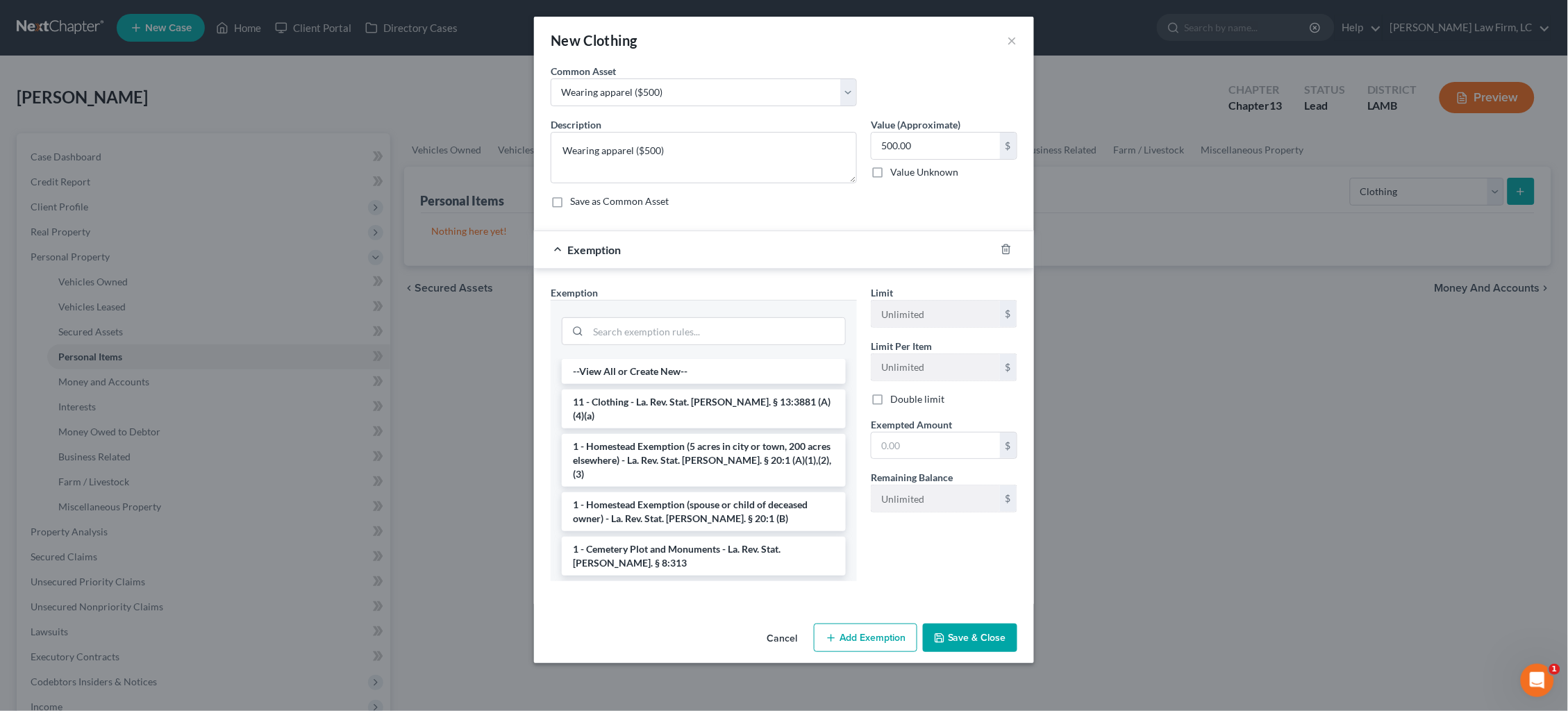
drag, startPoint x: 730, startPoint y: 393, endPoint x: 794, endPoint y: 401, distance: 64.5
click at [730, 393] on li "11 - Clothing - La. Rev. Stat. Ann. § 13:3881 (A)(4)(a)" at bounding box center [704, 409] width 284 height 39
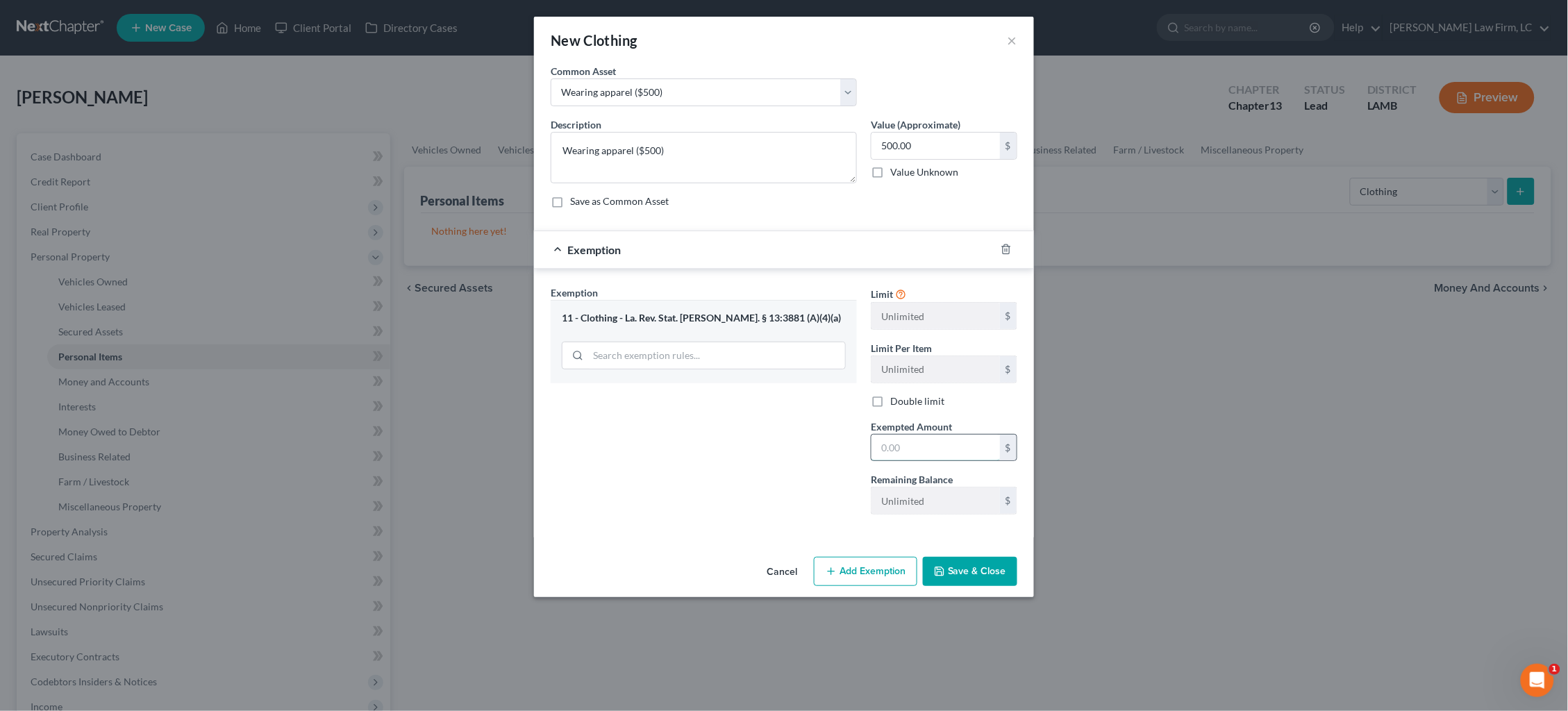
click at [910, 451] on input "text" at bounding box center [936, 447] width 128 height 27
type input "500.00"
click at [979, 561] on button "Save & Close" at bounding box center [970, 571] width 95 height 29
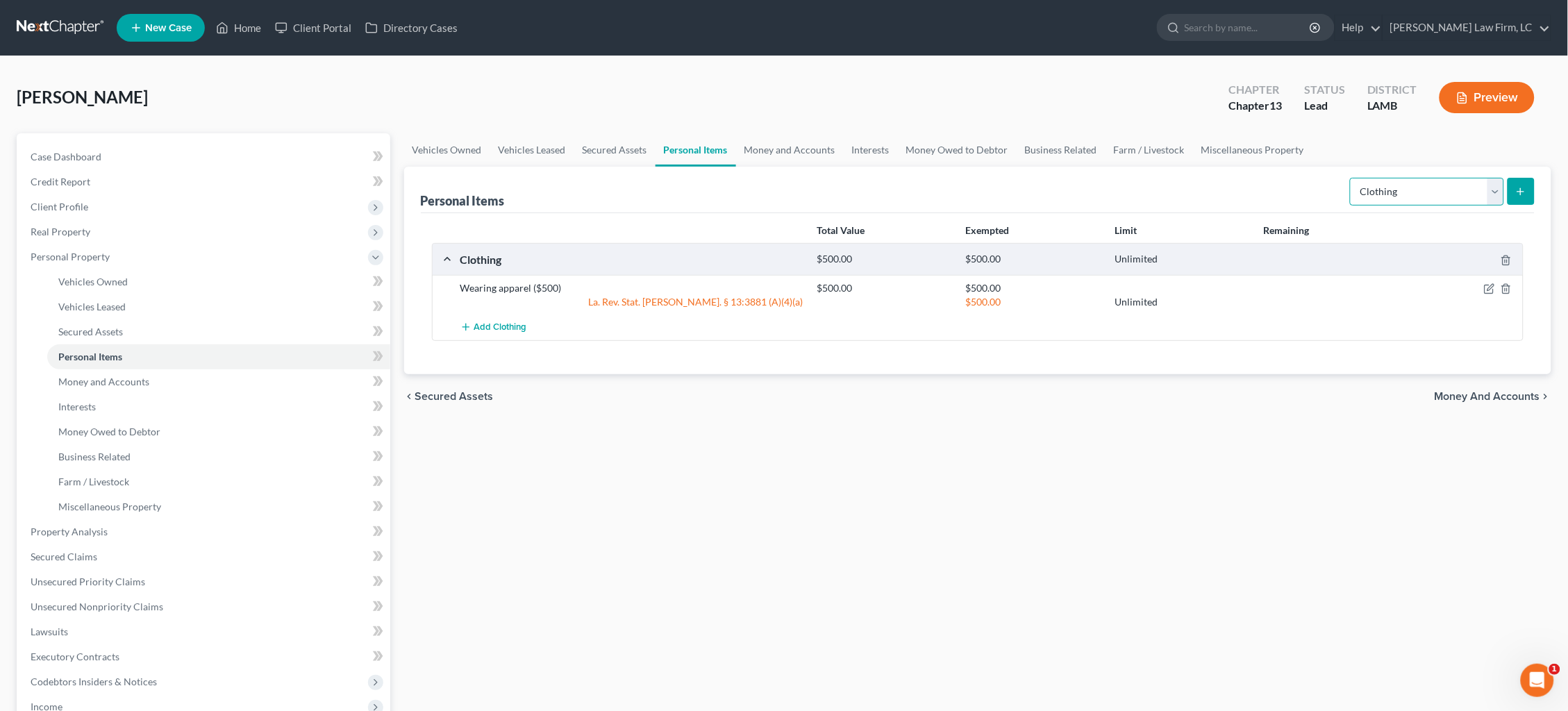
select select "household_goods"
click at [1514, 192] on button "submit" at bounding box center [1521, 191] width 27 height 27
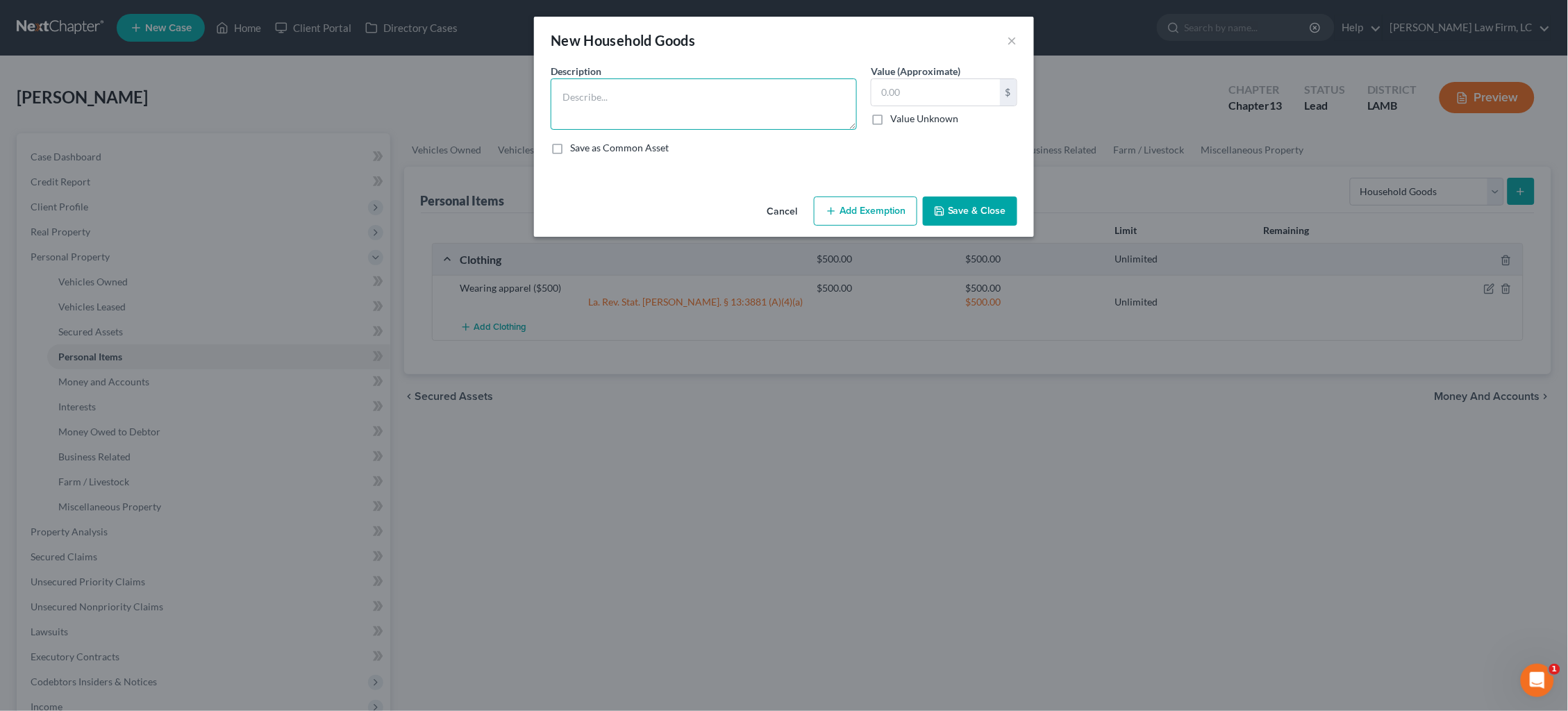
click at [757, 122] on textarea at bounding box center [703, 104] width 306 height 52
click at [683, 104] on textarea at bounding box center [703, 104] width 306 height 52
click at [586, 109] on textarea "Three queen-sized beds ($750), Dining room table and chairs ($450)," at bounding box center [703, 104] width 306 height 52
click at [698, 94] on textarea "Three queen-sized beds ($750), Dining room table and chairs ($400)," at bounding box center [703, 104] width 306 height 52
click at [740, 110] on textarea "Three queen-sized beds ($750), Living room furniture set ($450), Dining room ta…" at bounding box center [703, 104] width 306 height 52
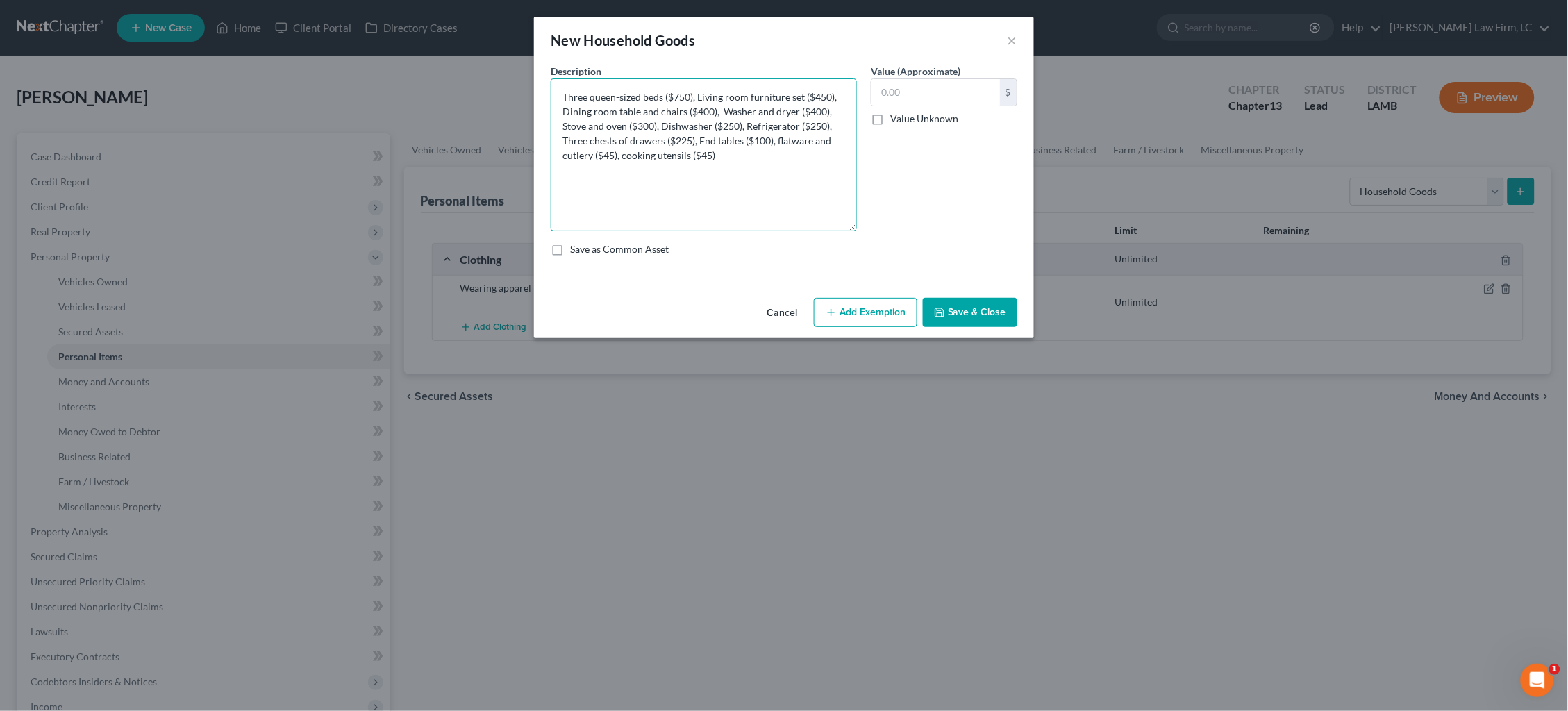
click at [851, 224] on textarea "Three queen-sized beds ($750), Living room furniture set ($450), Dining room ta…" at bounding box center [703, 154] width 306 height 153
type textarea "Three queen-sized beds ($750), Living room furniture set ($450), Dining room ta…"
click at [931, 94] on input "text" at bounding box center [936, 92] width 128 height 27
type input "3,215"
click at [864, 308] on button "Add Exemption" at bounding box center [865, 310] width 103 height 29
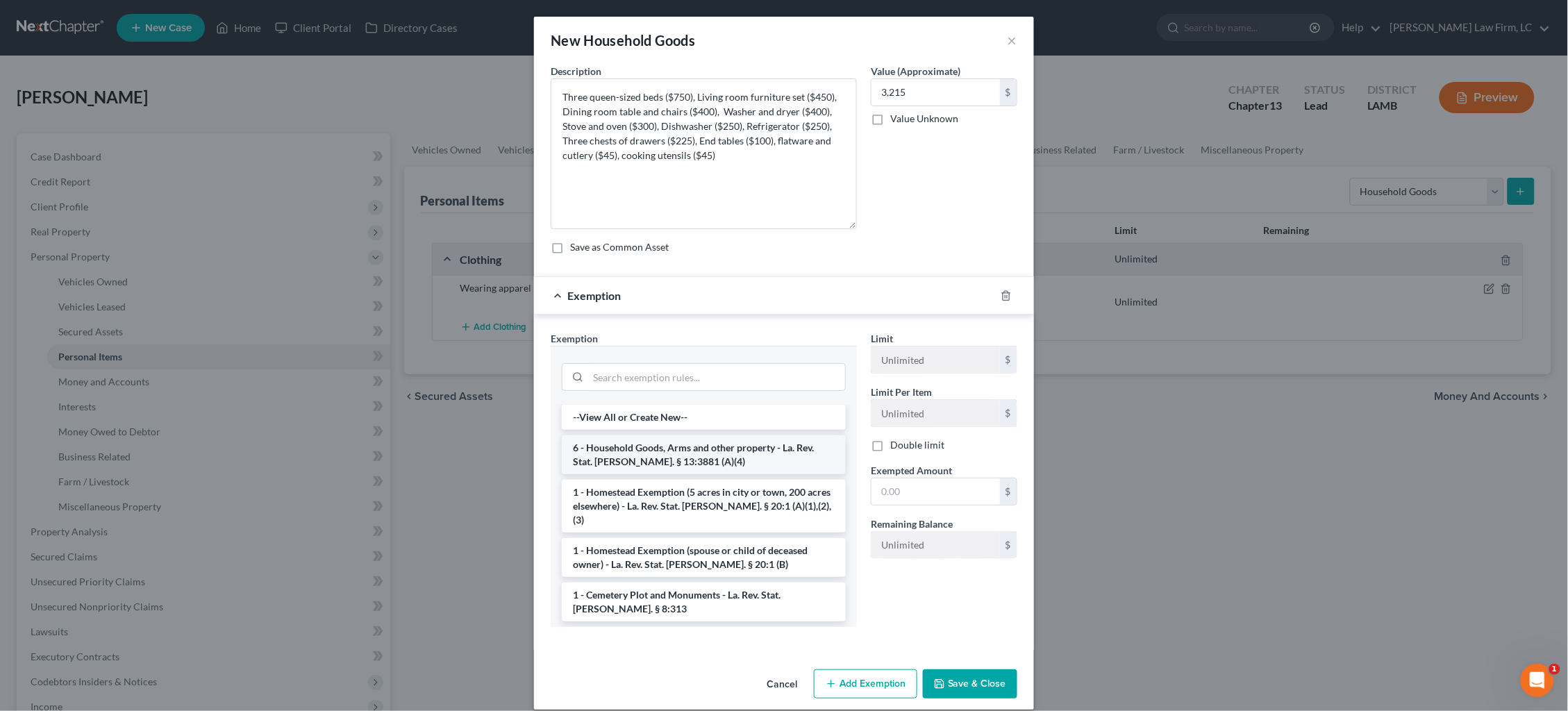
click at [689, 442] on li "6 - Household Goods, Arms and other property - La. Rev. Stat. Ann. § 13:3881 (A…" at bounding box center [704, 454] width 284 height 39
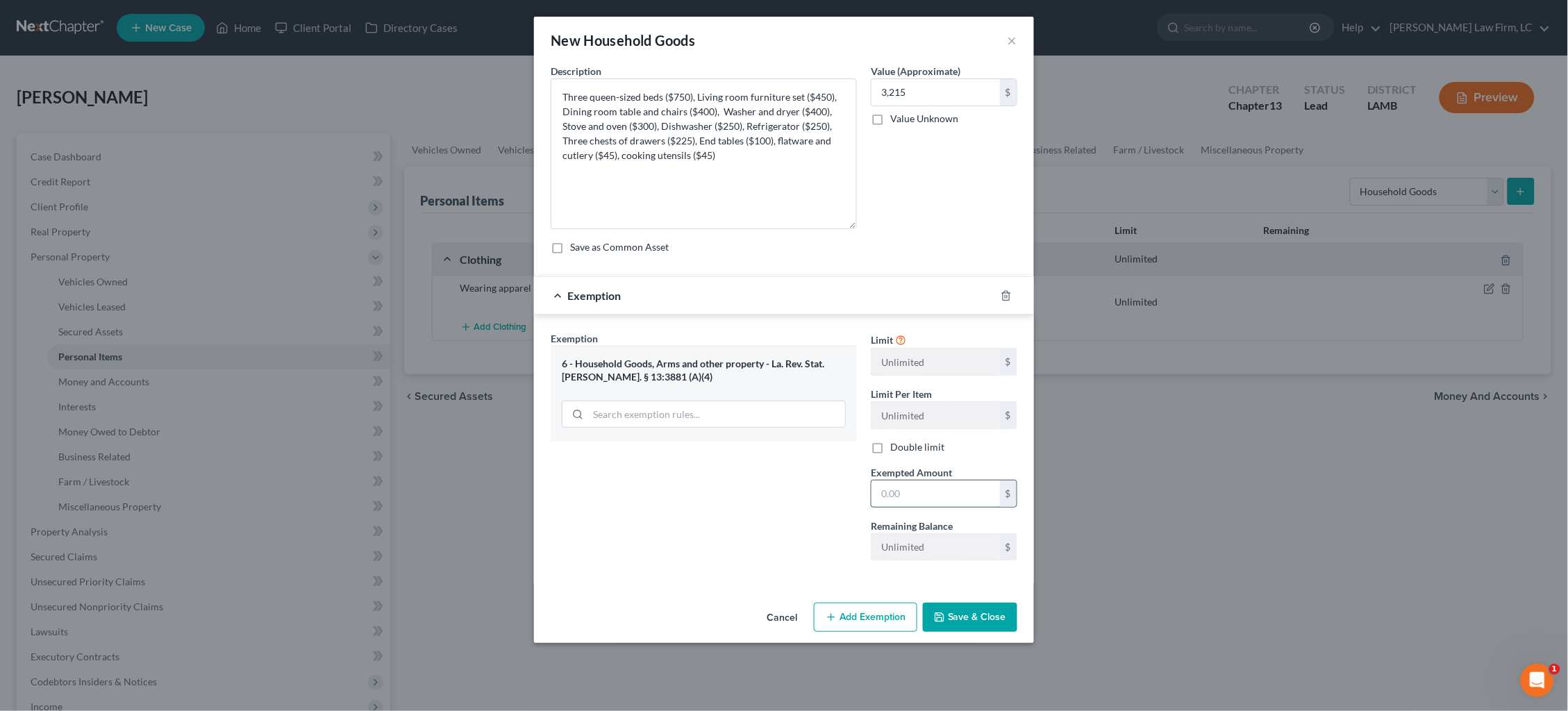
click at [922, 490] on input "text" at bounding box center [936, 493] width 128 height 27
type input "3,215"
click at [980, 619] on button "Save & Close" at bounding box center [970, 617] width 95 height 29
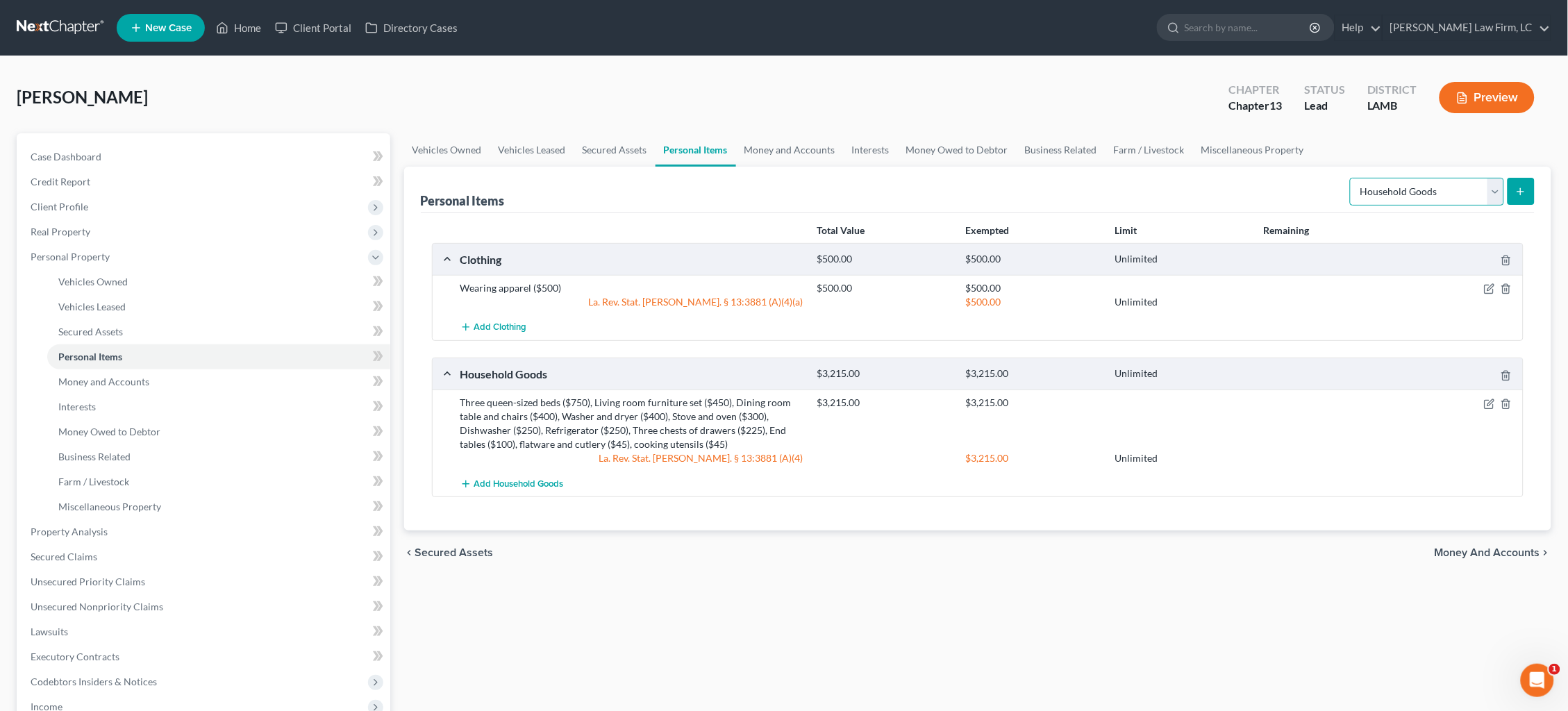
select select "electronics"
click at [1515, 192] on button "submit" at bounding box center [1521, 191] width 27 height 27
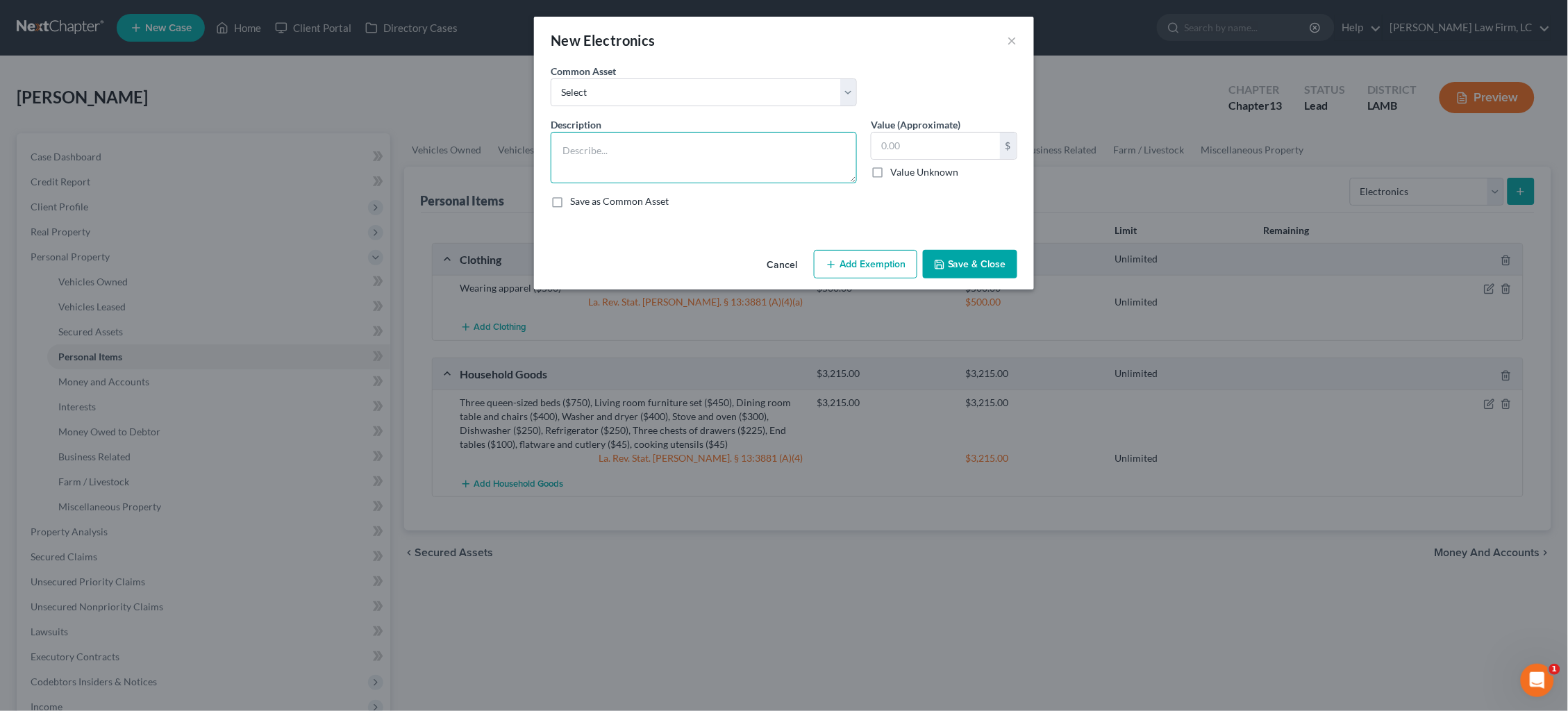
click at [661, 149] on textarea at bounding box center [703, 158] width 306 height 52
type textarea "Television ($65), Laptop ($45), Cell phone ($45)"
click at [920, 147] on input "text" at bounding box center [936, 145] width 128 height 27
type input "155.00"
click at [988, 267] on button "Save & Close" at bounding box center [970, 264] width 95 height 29
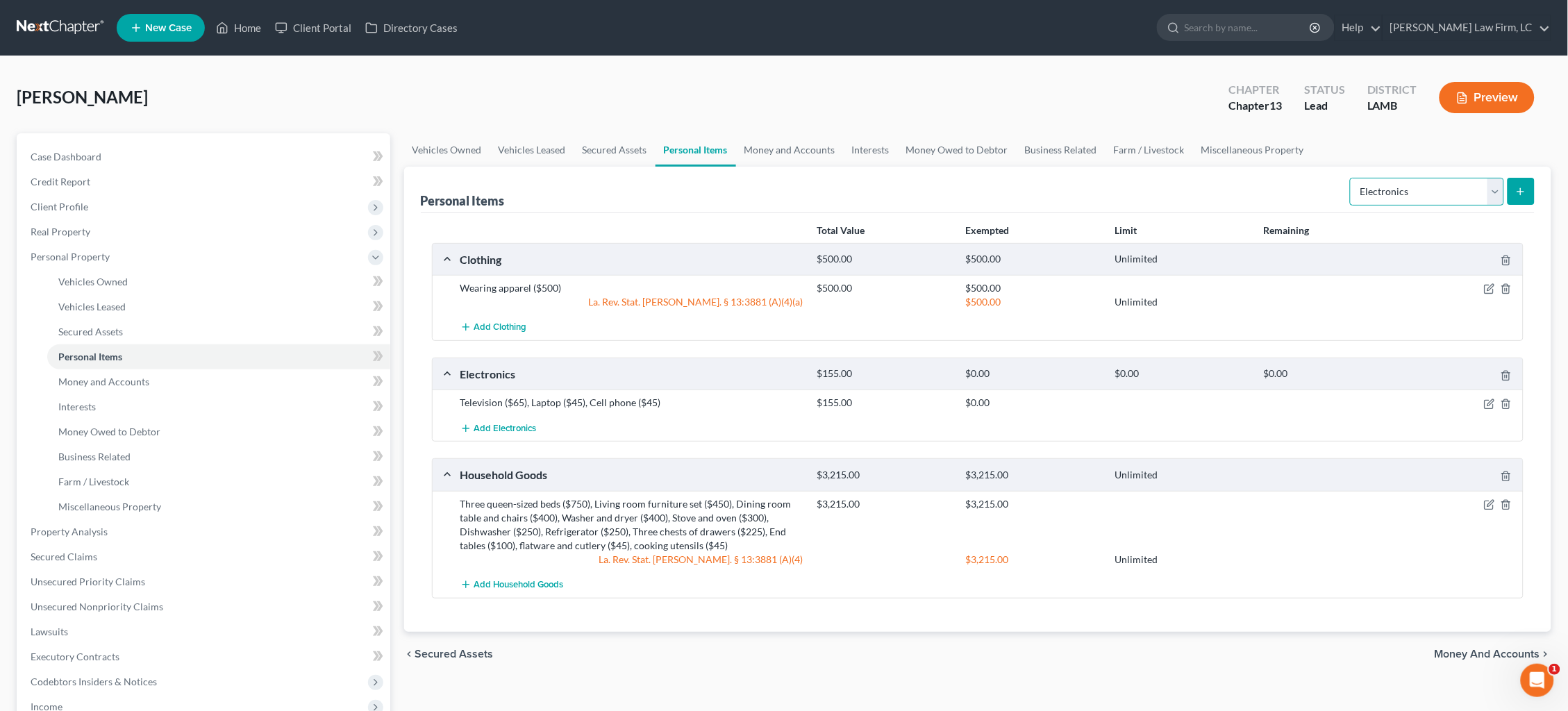
select select "jewelry"
click at [1521, 193] on icon "submit" at bounding box center [1521, 191] width 11 height 11
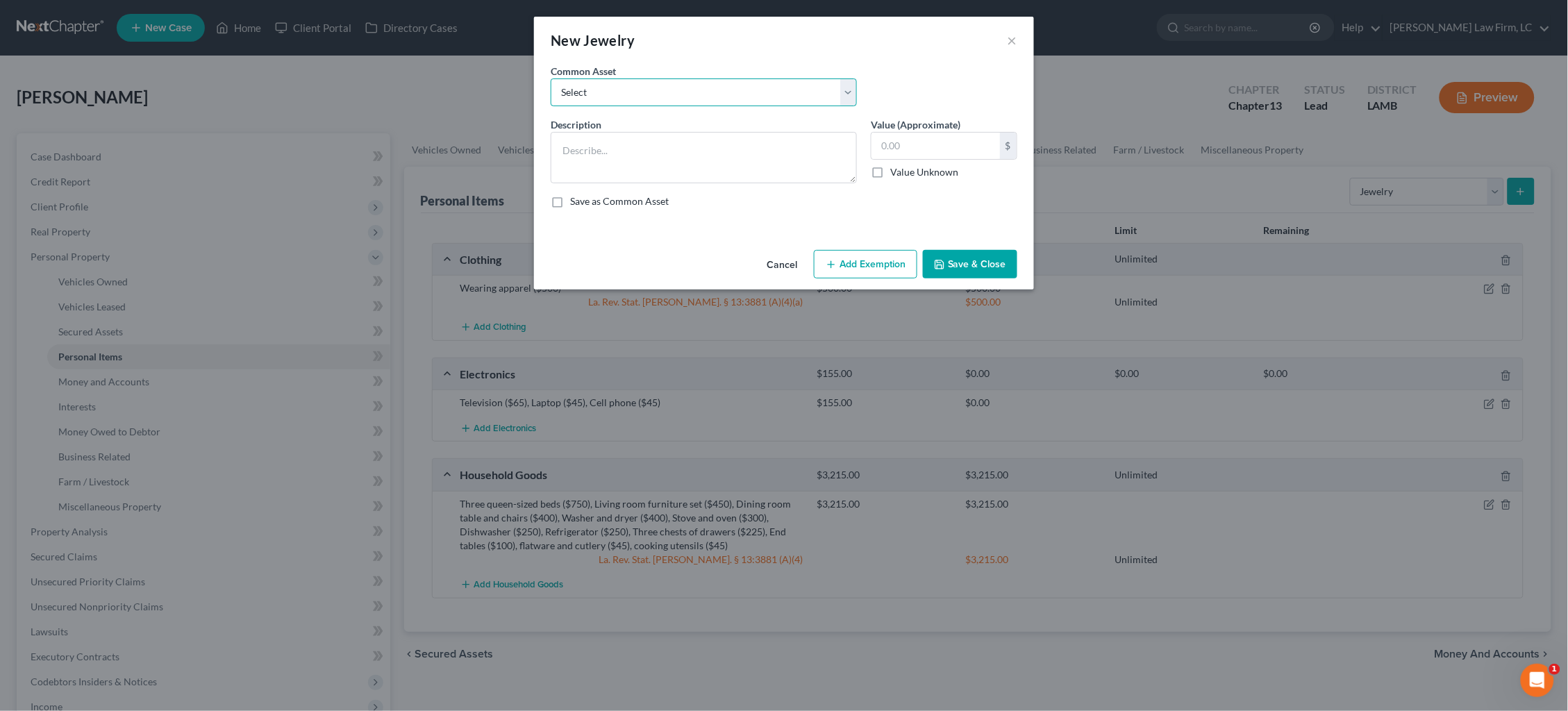
select select "0"
type textarea "Wedding and engagement rings ($2000), Costume jewelry ($30)"
type input "2,030.00"
click at [827, 148] on textarea "Wedding and engagement rings ($2000), Costume jewelry ($30)" at bounding box center [703, 158] width 306 height 52
type textarea "Wedding and engagement rings ($2000), Costume jewelry ($40)"
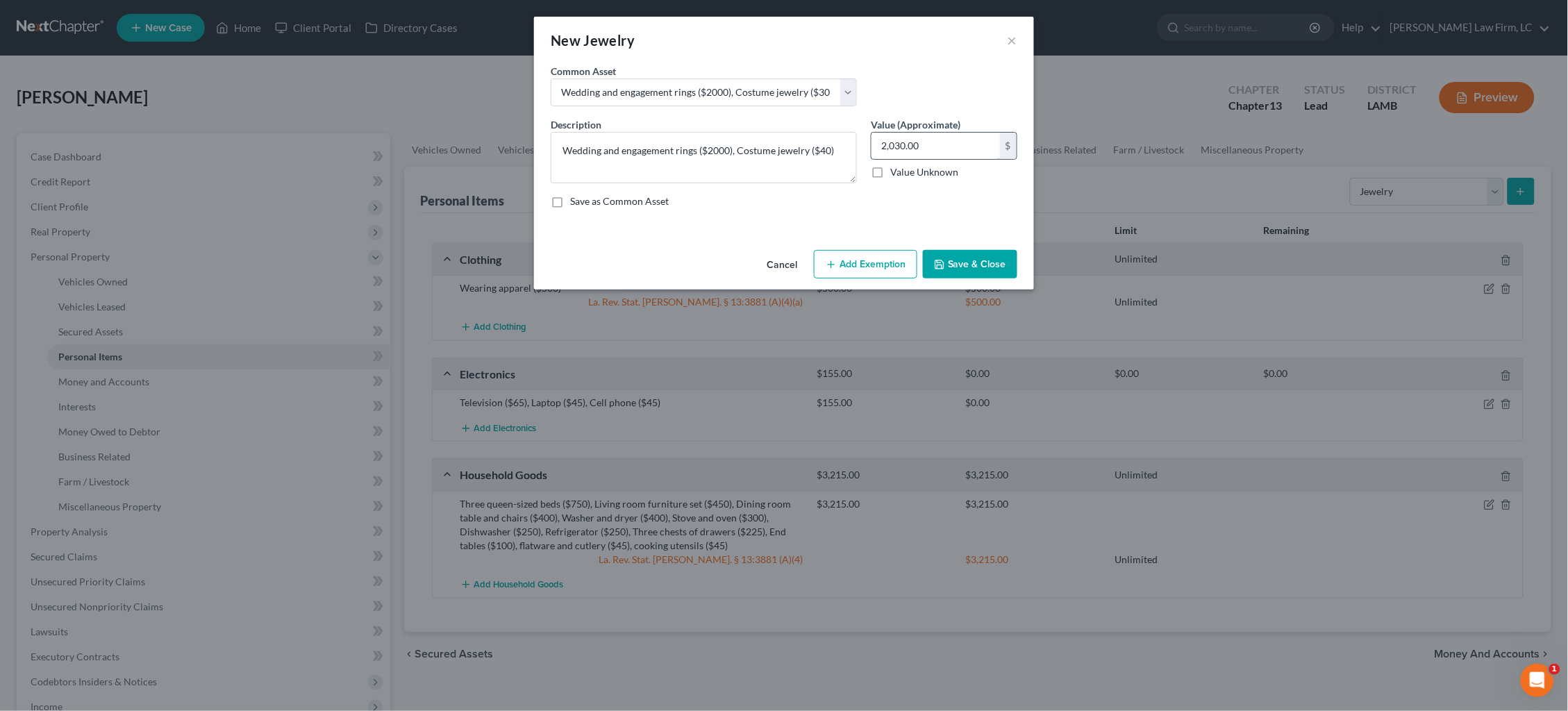
click at [898, 143] on input "2,030.00" at bounding box center [936, 145] width 128 height 27
type input "2,040.00"
click at [885, 274] on button "Add Exemption" at bounding box center [865, 264] width 103 height 29
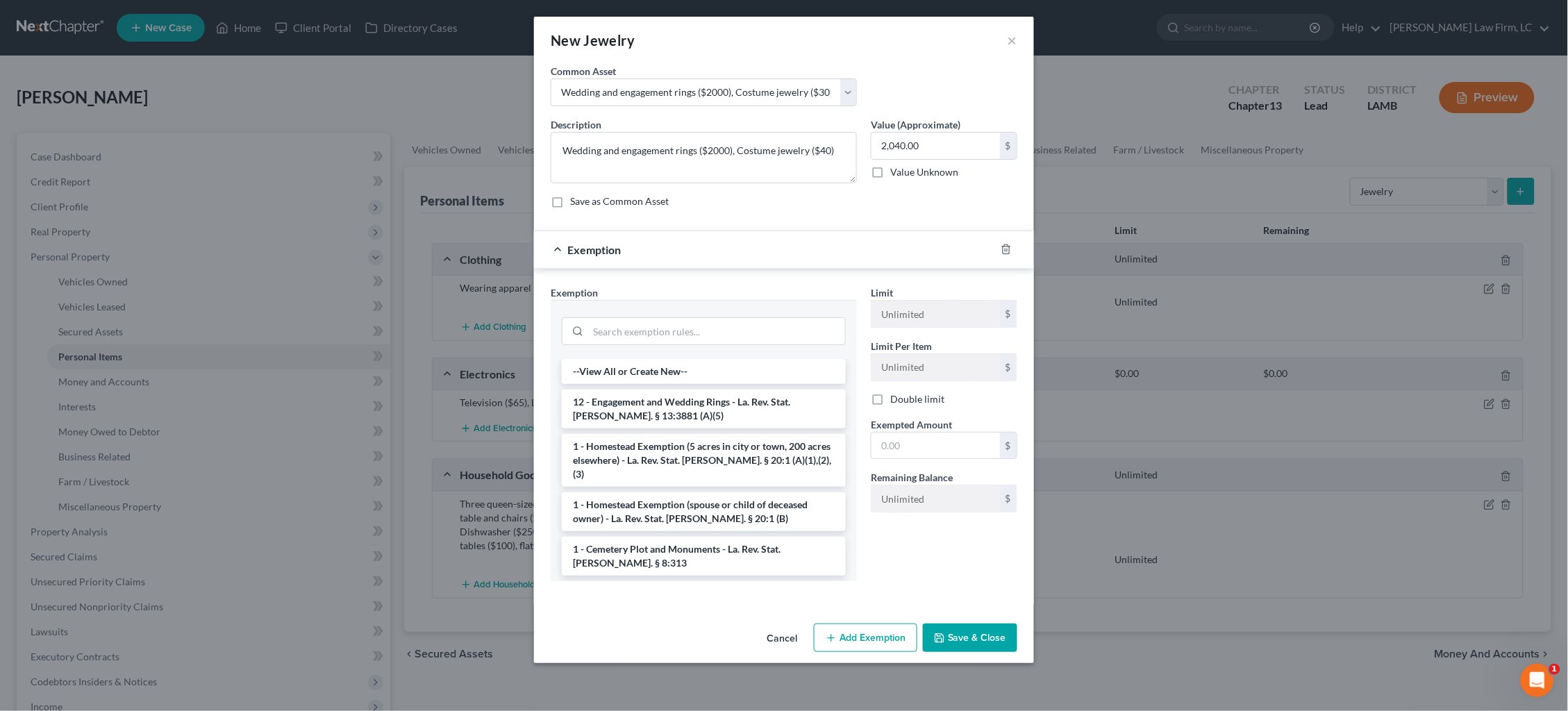
click at [728, 396] on li "12 - Engagement and Wedding Rings - La. Rev. Stat. Ann. § 13:3881 (A)(5)" at bounding box center [704, 409] width 284 height 39
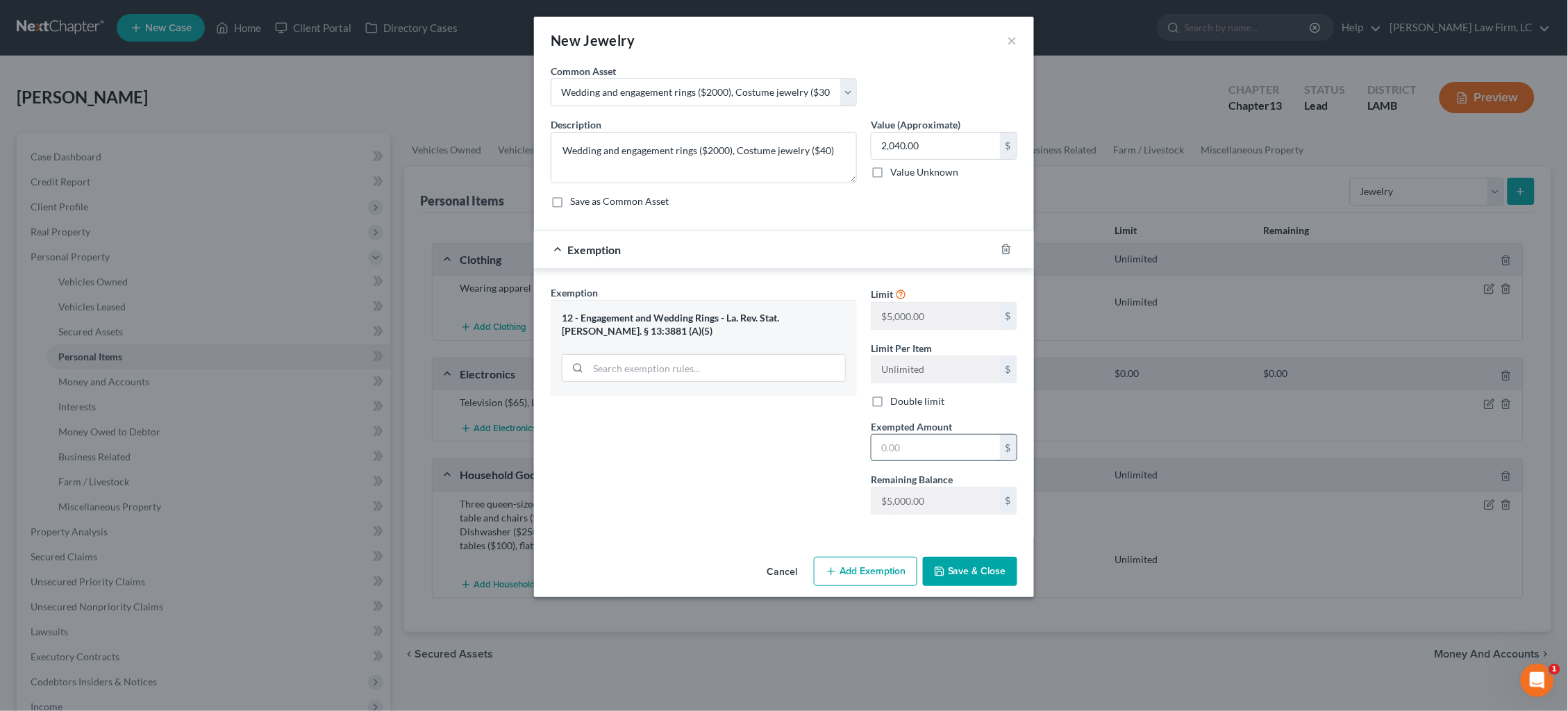
click at [956, 454] on input "text" at bounding box center [936, 447] width 128 height 27
type input "2,000"
click at [980, 562] on button "Save & Close" at bounding box center [970, 571] width 95 height 29
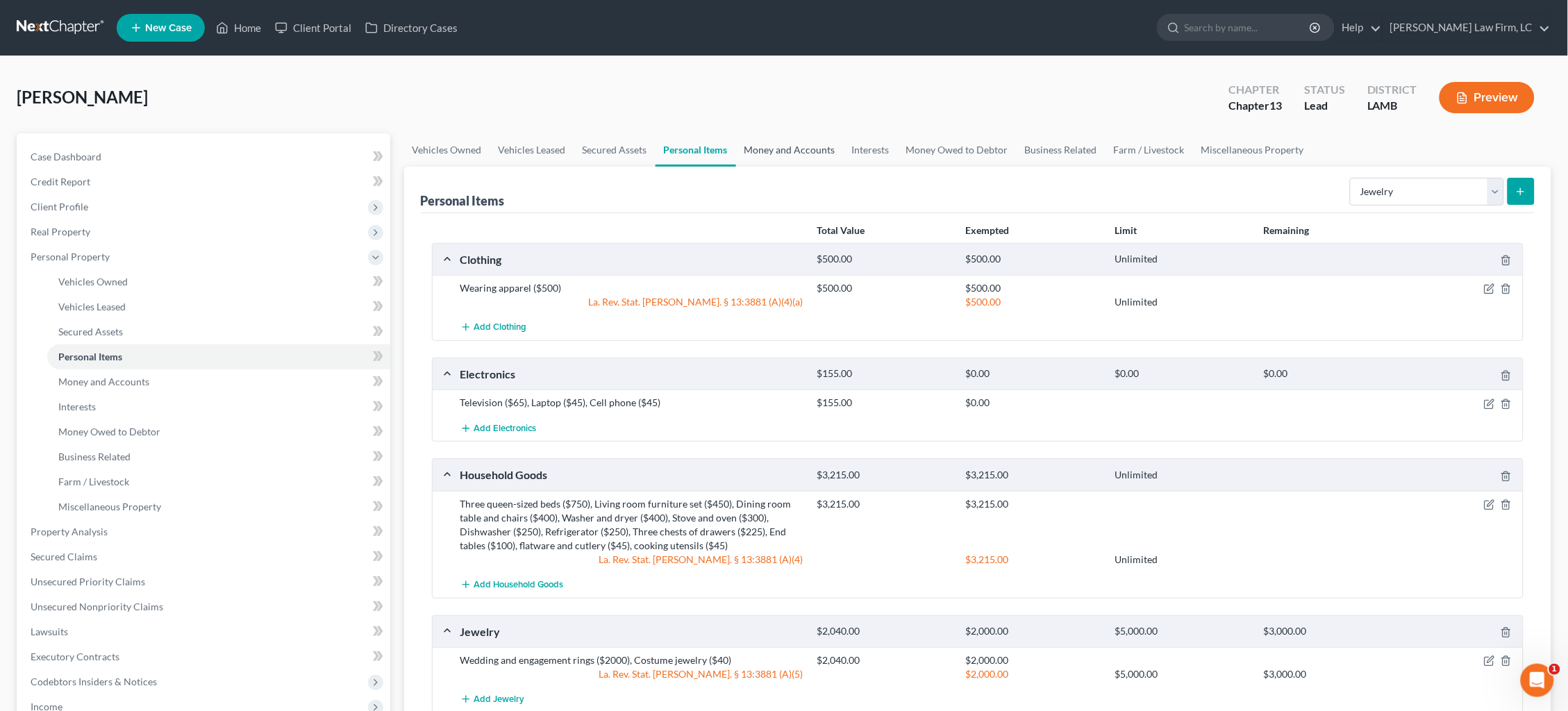
click at [812, 164] on link "Money and Accounts" at bounding box center [790, 150] width 108 height 33
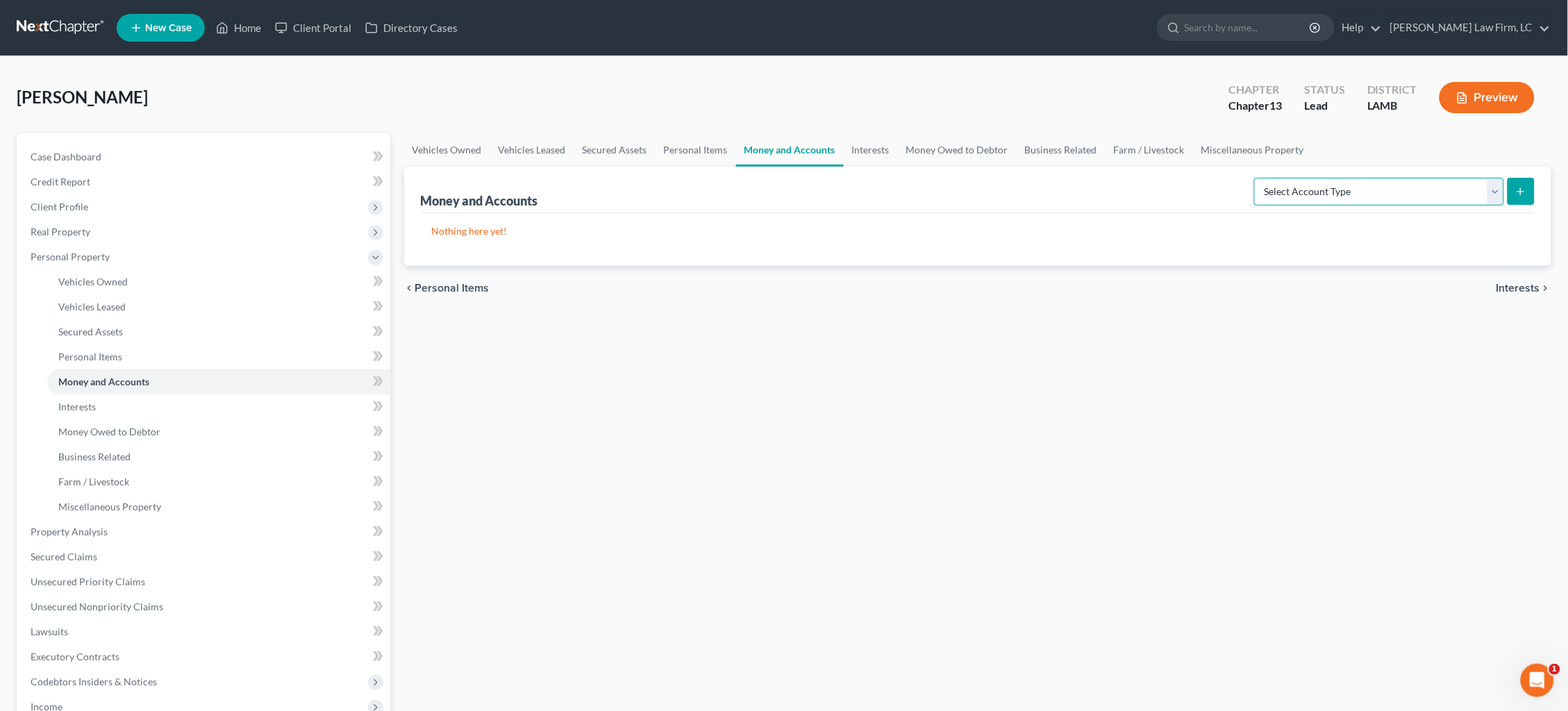
select select "checking"
click at [1521, 195] on icon "submit" at bounding box center [1521, 191] width 11 height 11
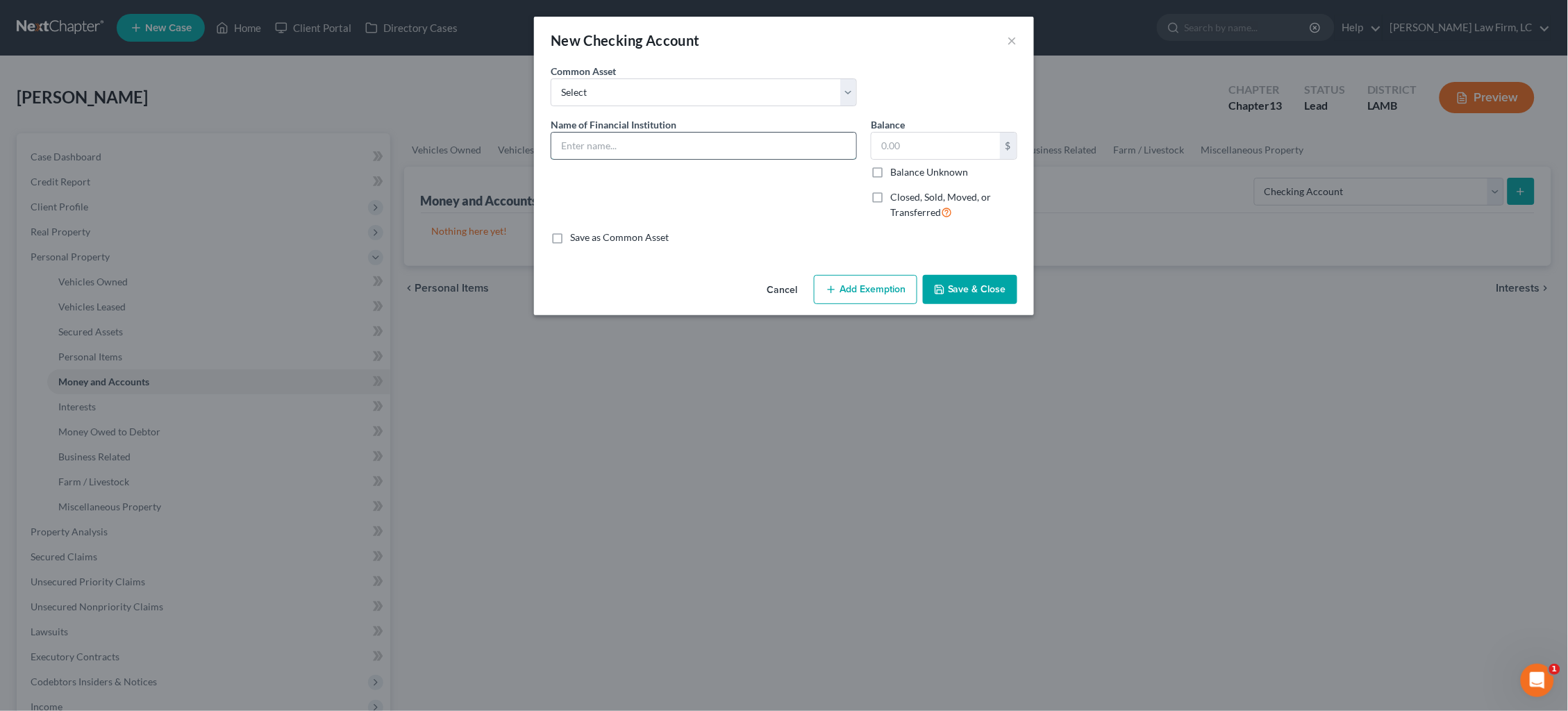
click at [761, 155] on input "text" at bounding box center [703, 145] width 305 height 27
type input "Cash App"
click at [944, 175] on label "Balance Unknown" at bounding box center [929, 172] width 77 height 14
click at [905, 174] on input "Balance Unknown" at bounding box center [901, 170] width 9 height 9
checkbox input "true"
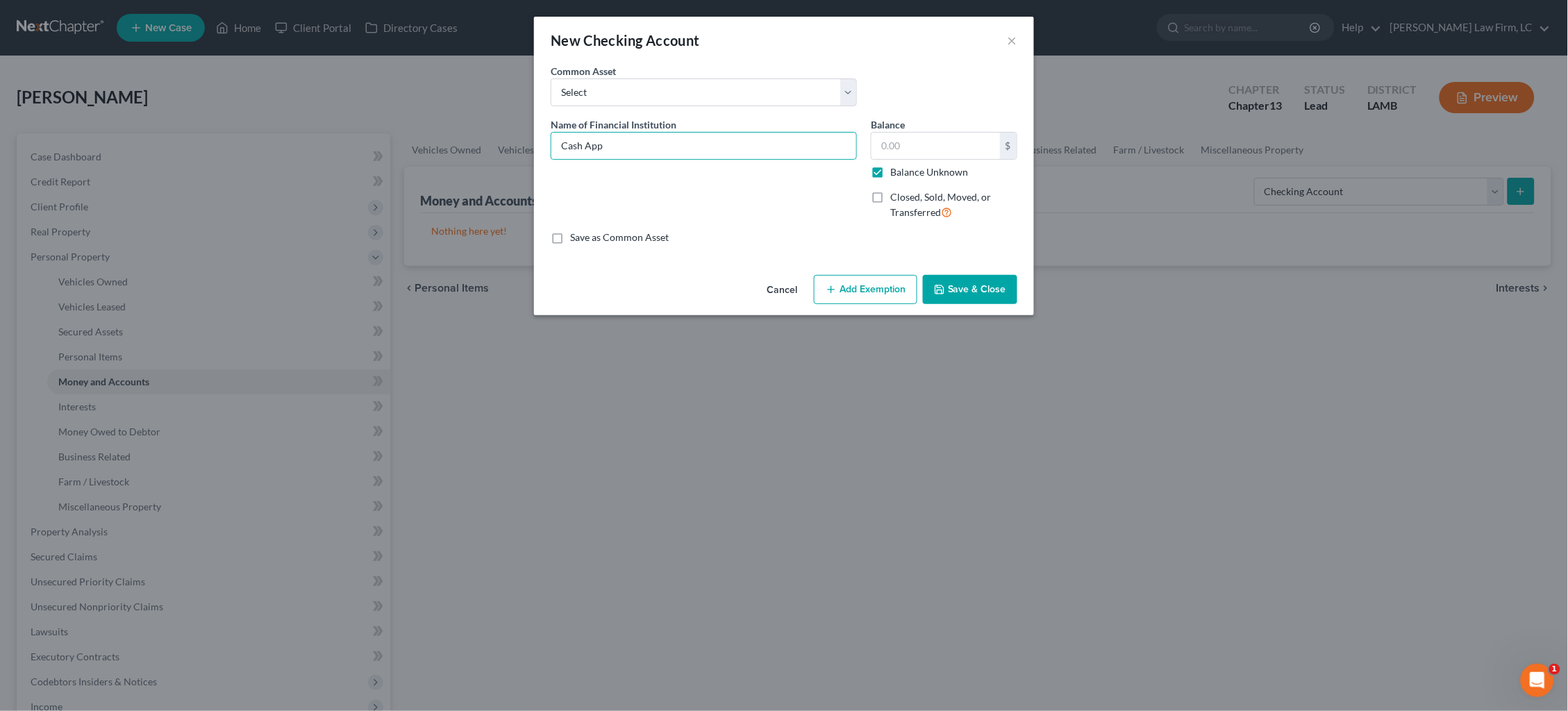
type input "0.00"
drag, startPoint x: 978, startPoint y: 282, endPoint x: 1255, endPoint y: 257, distance: 278.1
click at [978, 282] on button "Save & Close" at bounding box center [970, 290] width 95 height 29
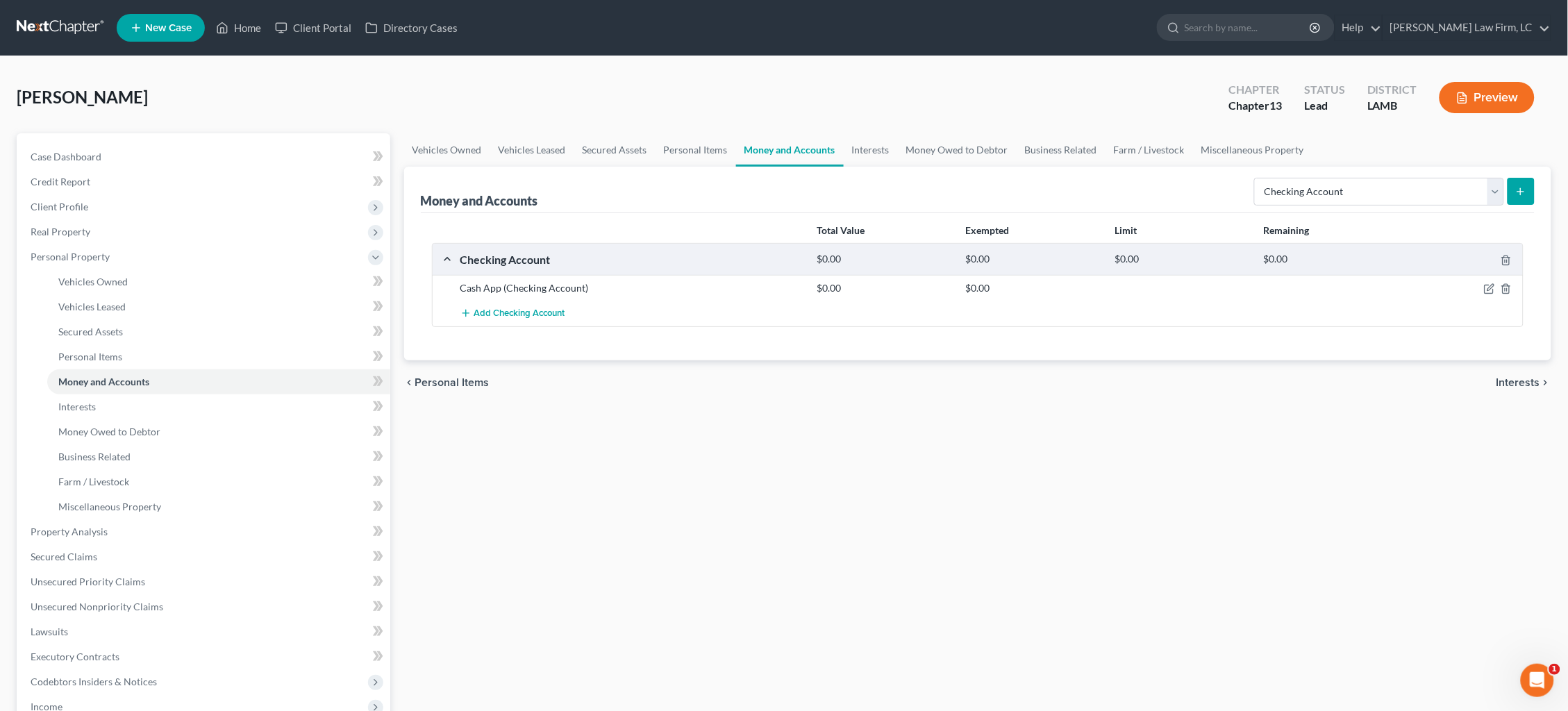
click at [1522, 190] on icon "submit" at bounding box center [1521, 191] width 11 height 11
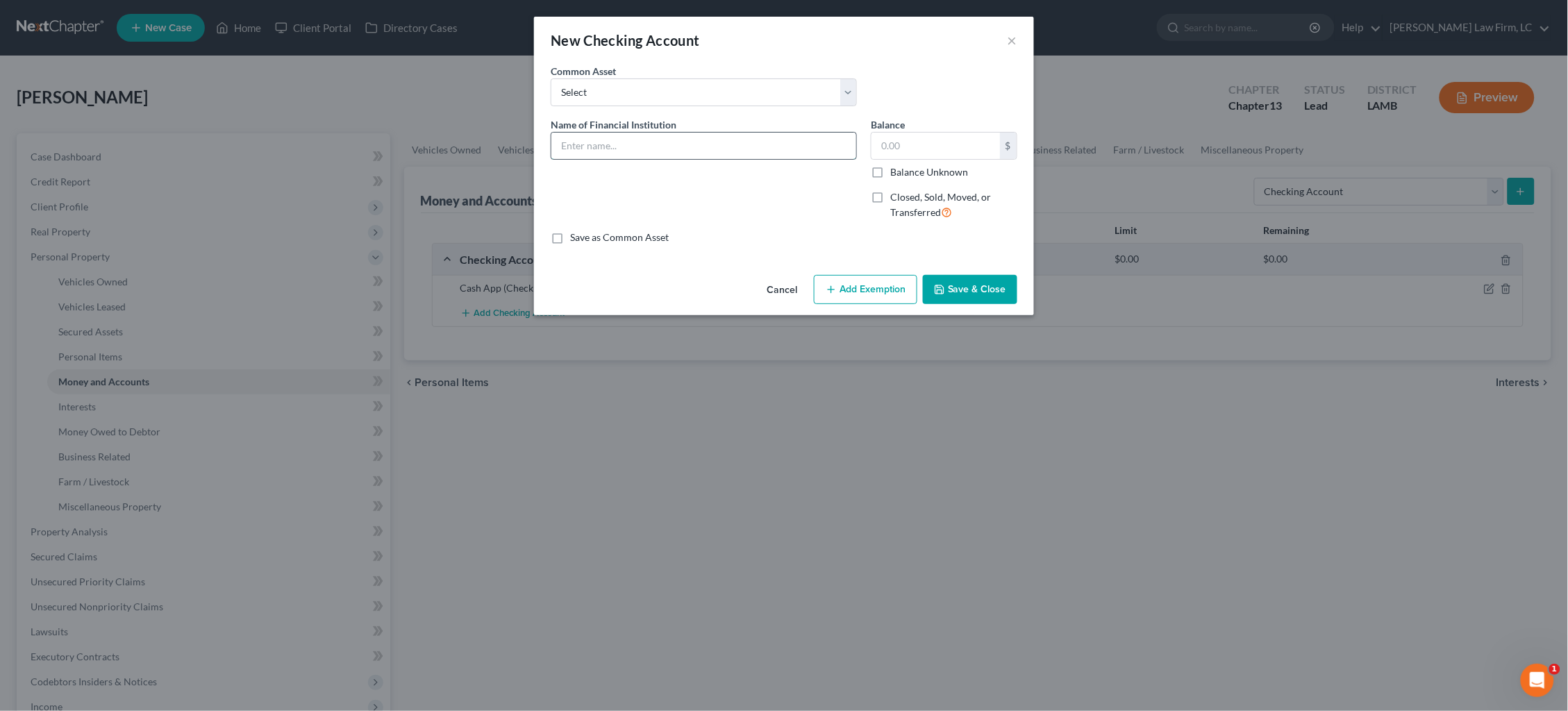
click at [617, 140] on input "text" at bounding box center [703, 145] width 305 height 27
type input "Capital One"
click at [894, 166] on label "Balance Unknown" at bounding box center [929, 172] width 77 height 14
click at [896, 166] on input "Balance Unknown" at bounding box center [901, 170] width 9 height 9
checkbox input "true"
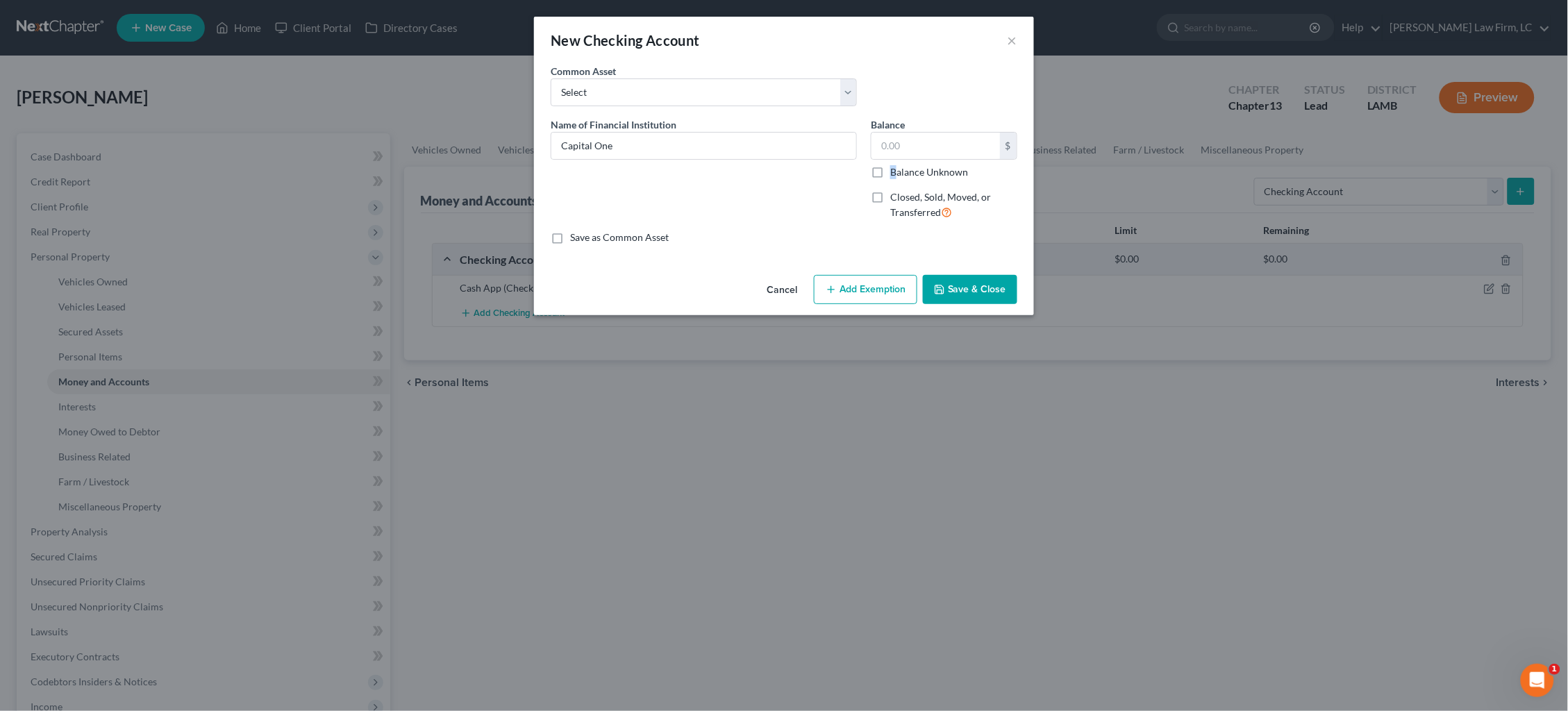
type input "0.00"
click at [981, 290] on button "Save & Close" at bounding box center [970, 290] width 95 height 29
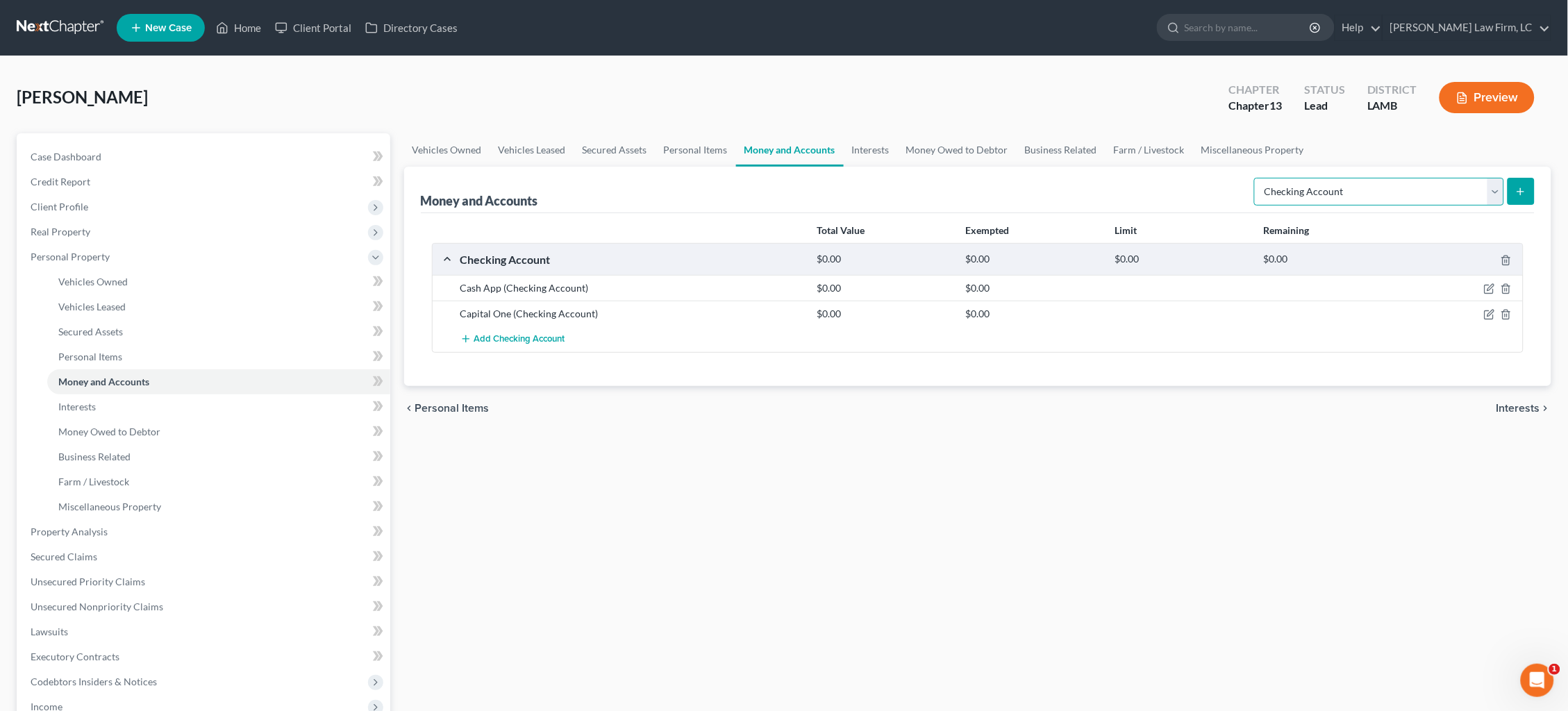
select select "savings"
click at [1531, 191] on button "submit" at bounding box center [1521, 191] width 27 height 27
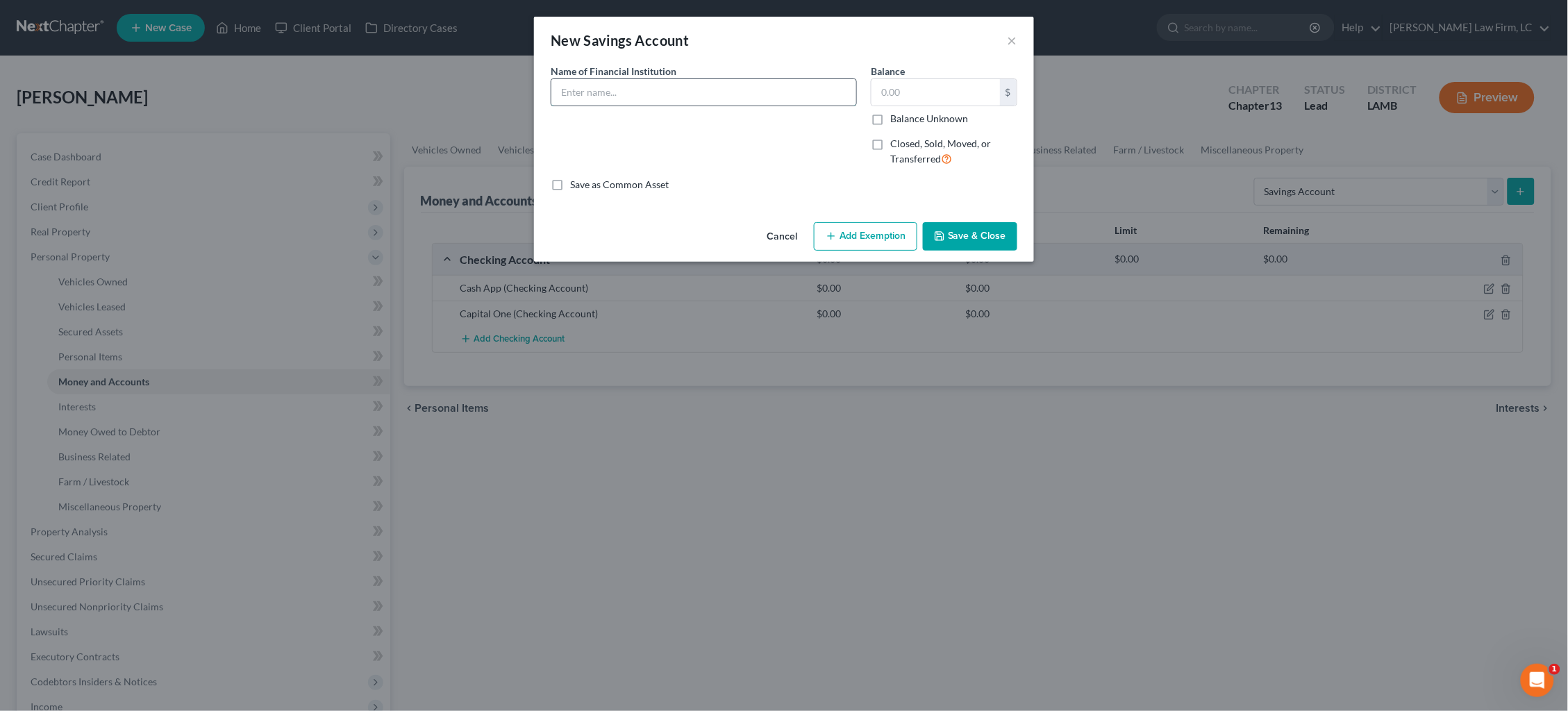
click at [757, 90] on input "text" at bounding box center [703, 92] width 305 height 27
type input "Capital One"
click at [898, 115] on label "Balance Unknown" at bounding box center [929, 118] width 77 height 14
click at [898, 115] on input "Balance Unknown" at bounding box center [901, 116] width 9 height 9
checkbox input "true"
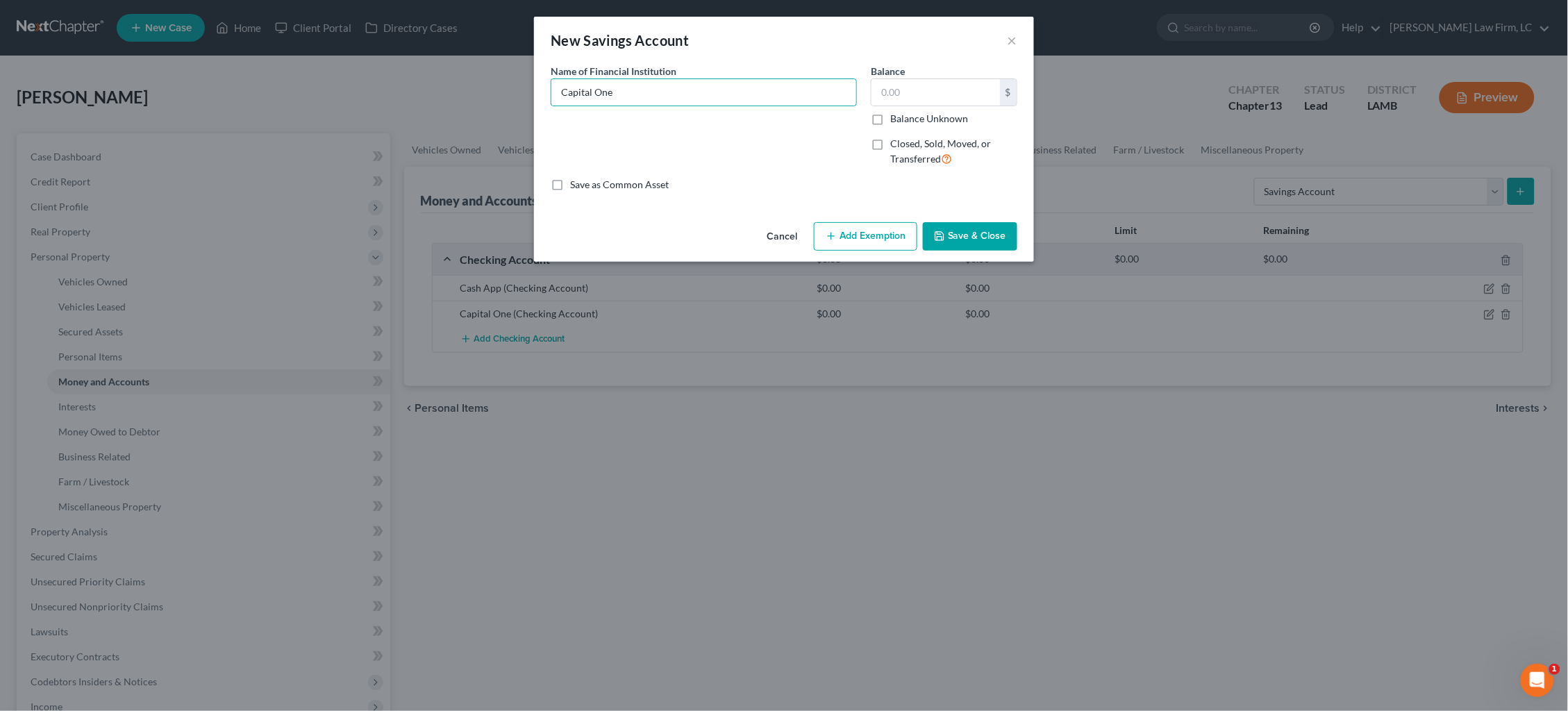
type input "0.00"
drag, startPoint x: 968, startPoint y: 234, endPoint x: 919, endPoint y: 284, distance: 70.0
click at [966, 234] on button "Save & Close" at bounding box center [970, 237] width 95 height 29
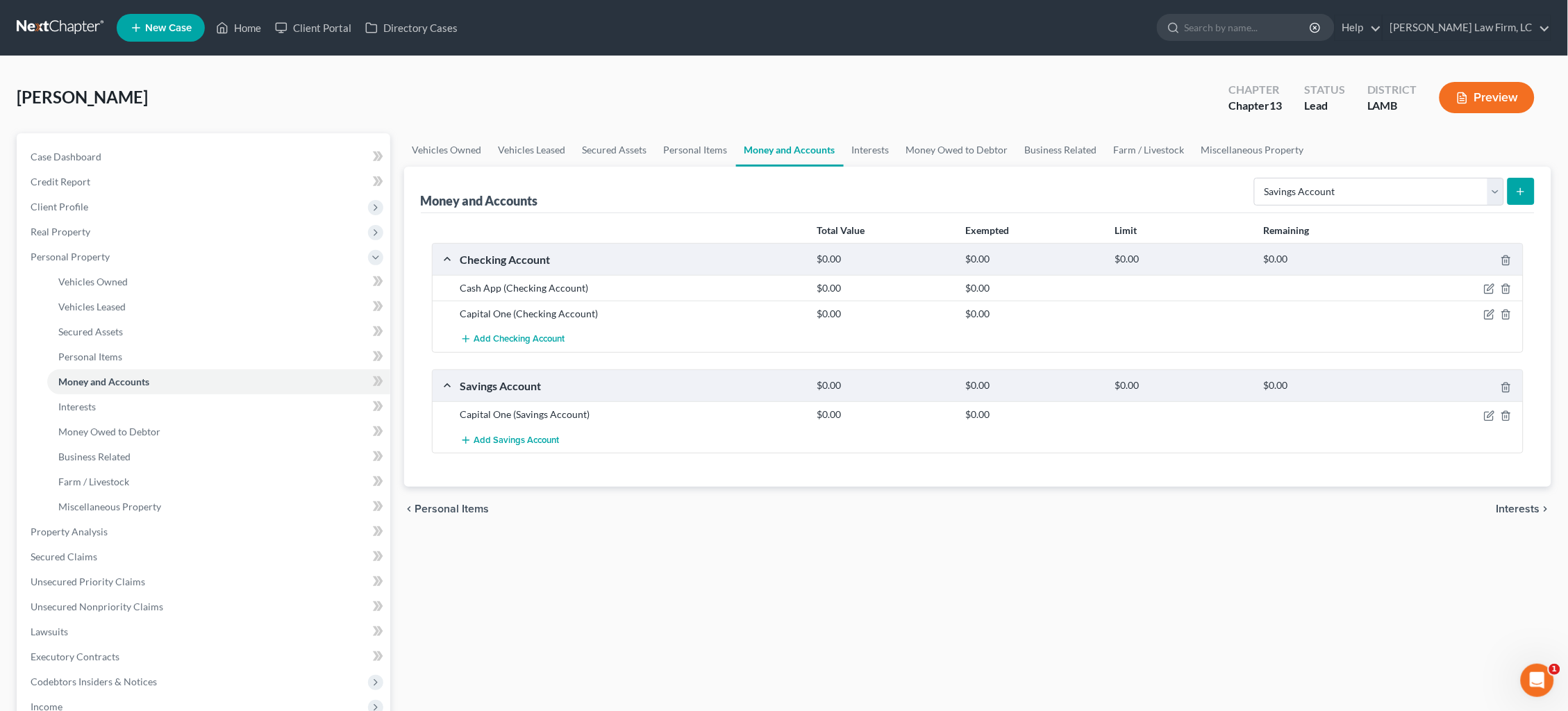
click at [1517, 190] on icon "submit" at bounding box center [1521, 191] width 11 height 11
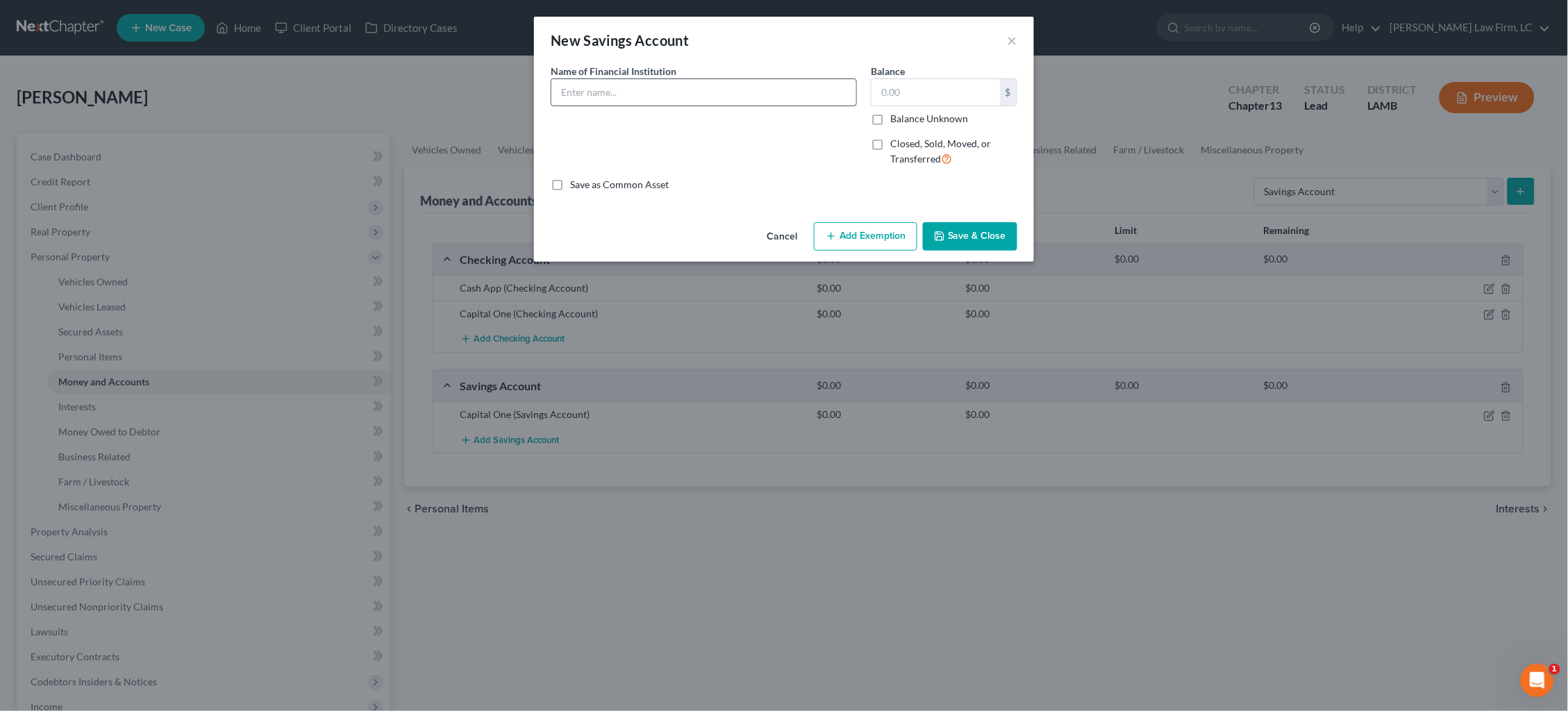
click at [739, 95] on input "text" at bounding box center [703, 92] width 305 height 27
click at [600, 90] on input "On Path CU" at bounding box center [703, 92] width 305 height 27
type input "On Path FCU"
click at [923, 121] on label "Balance Unknown" at bounding box center [929, 118] width 77 height 14
click at [905, 121] on input "Balance Unknown" at bounding box center [901, 116] width 9 height 9
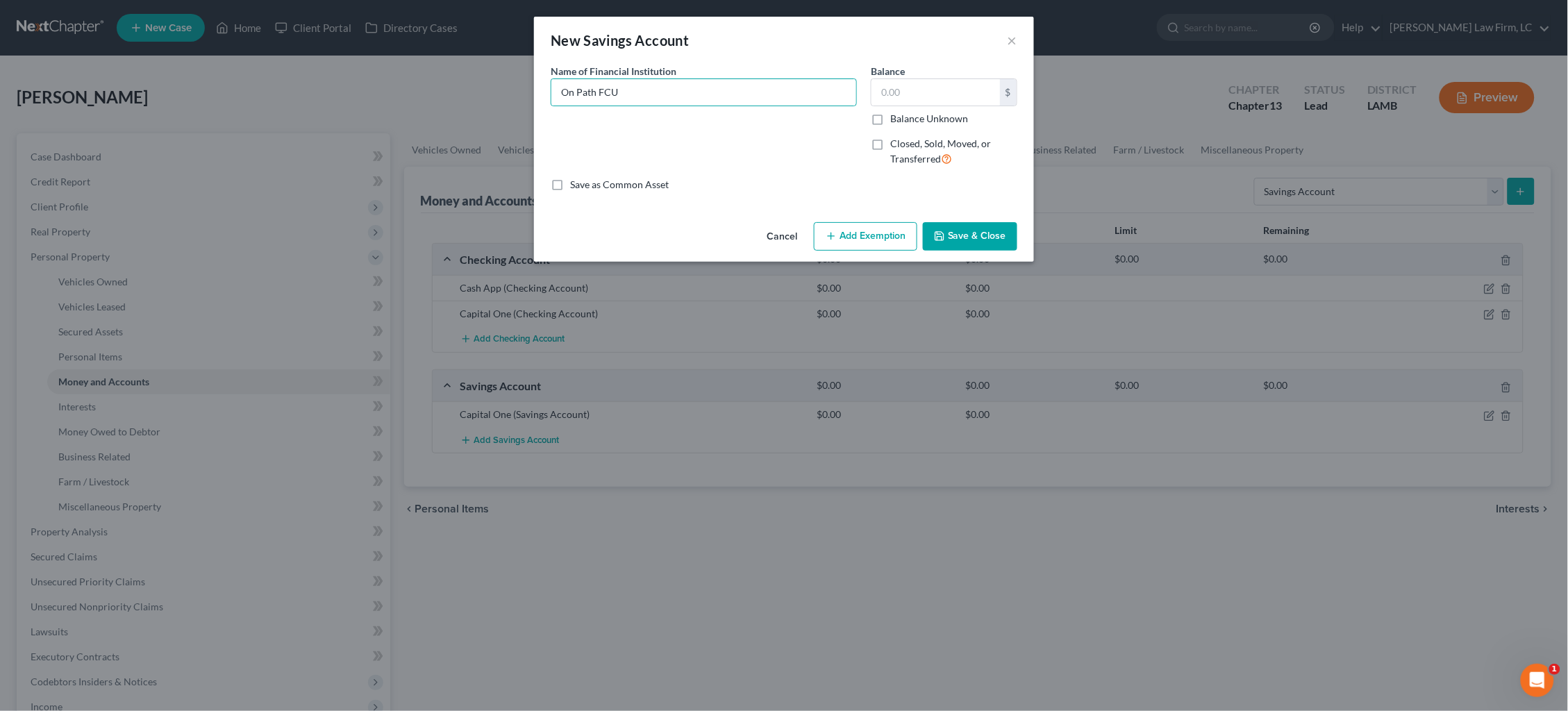
checkbox input "true"
type input "0.00"
click at [971, 224] on button "Save & Close" at bounding box center [970, 237] width 95 height 29
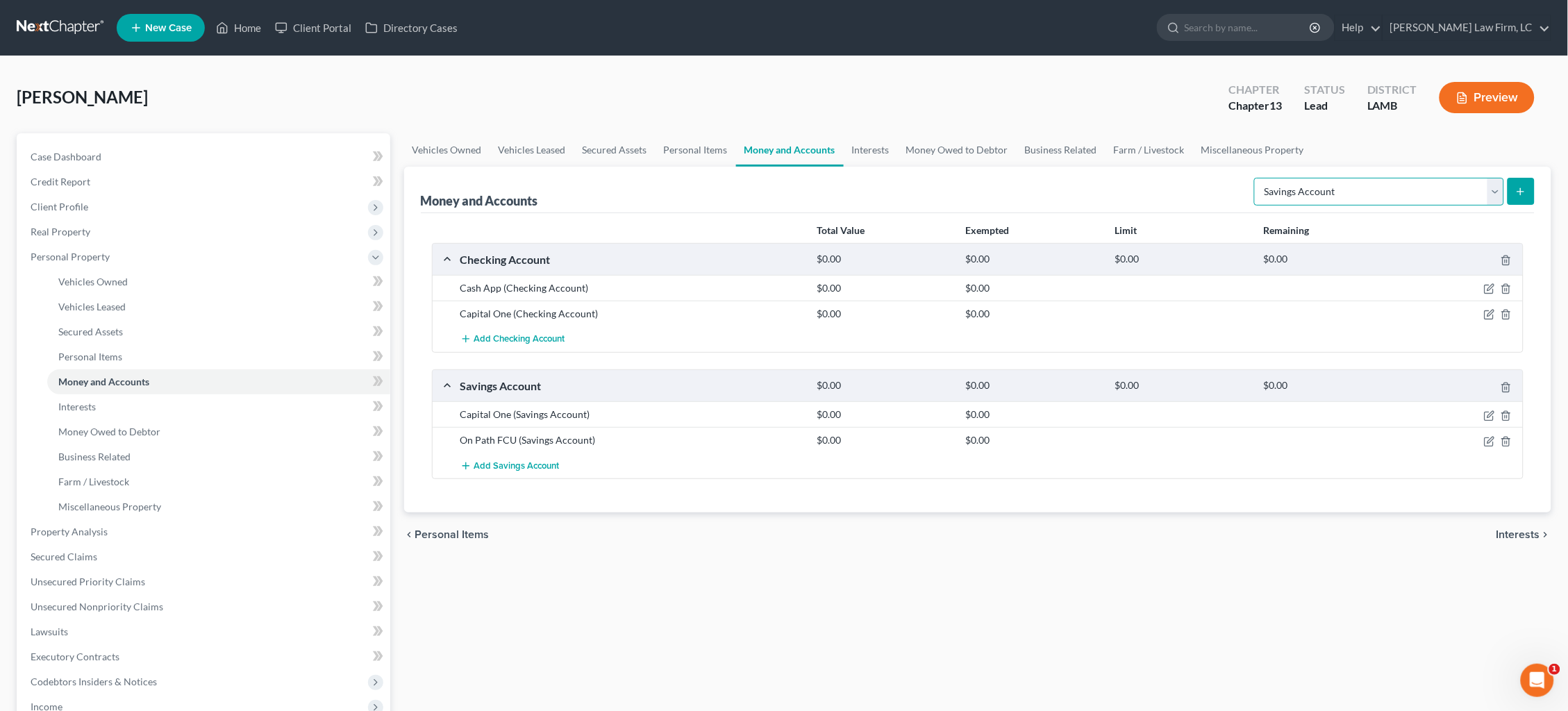
select select "checking"
click at [1529, 201] on button "submit" at bounding box center [1521, 191] width 27 height 27
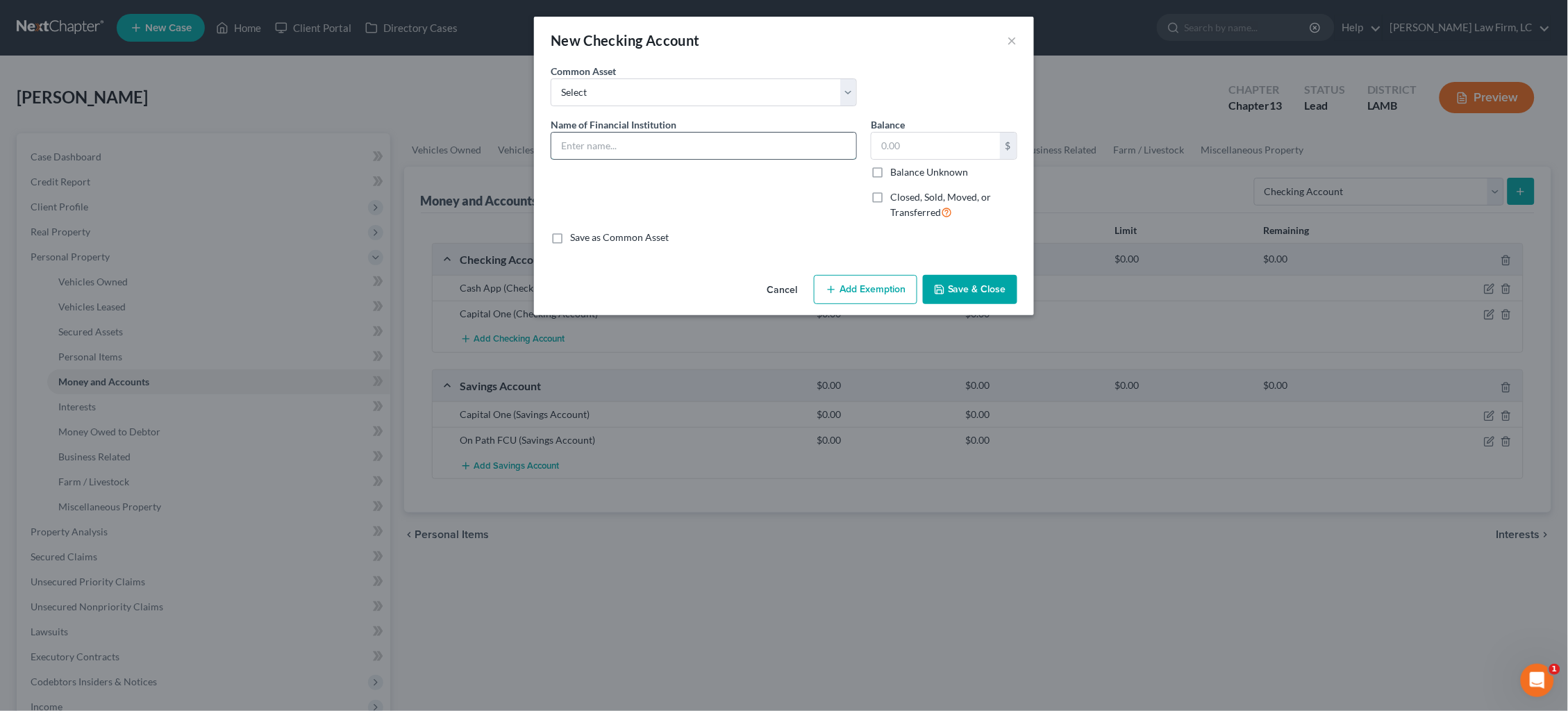
click at [774, 150] on input "text" at bounding box center [703, 145] width 305 height 27
type input "On Path FCU"
click at [984, 280] on button "Save & Close" at bounding box center [970, 290] width 95 height 29
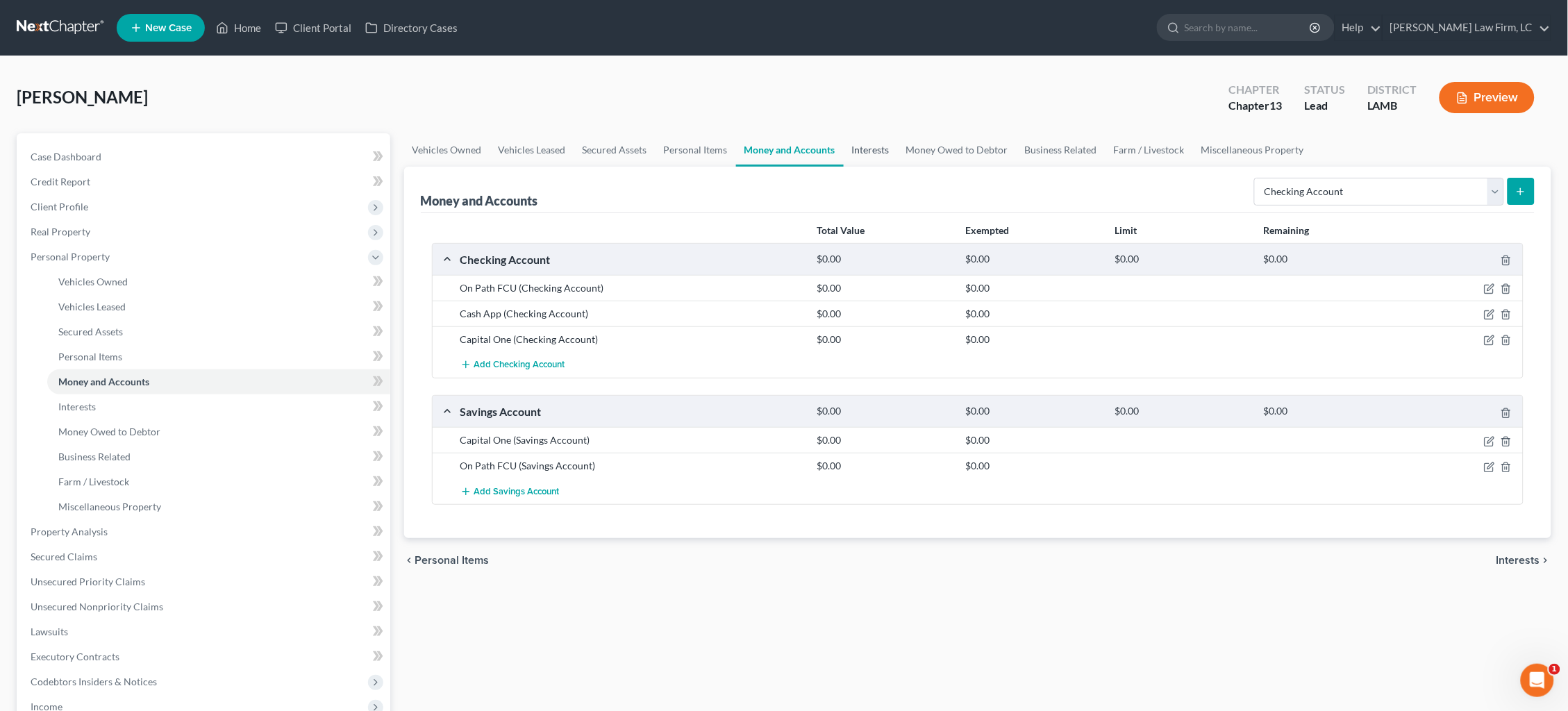
click at [866, 151] on link "Interests" at bounding box center [871, 150] width 54 height 33
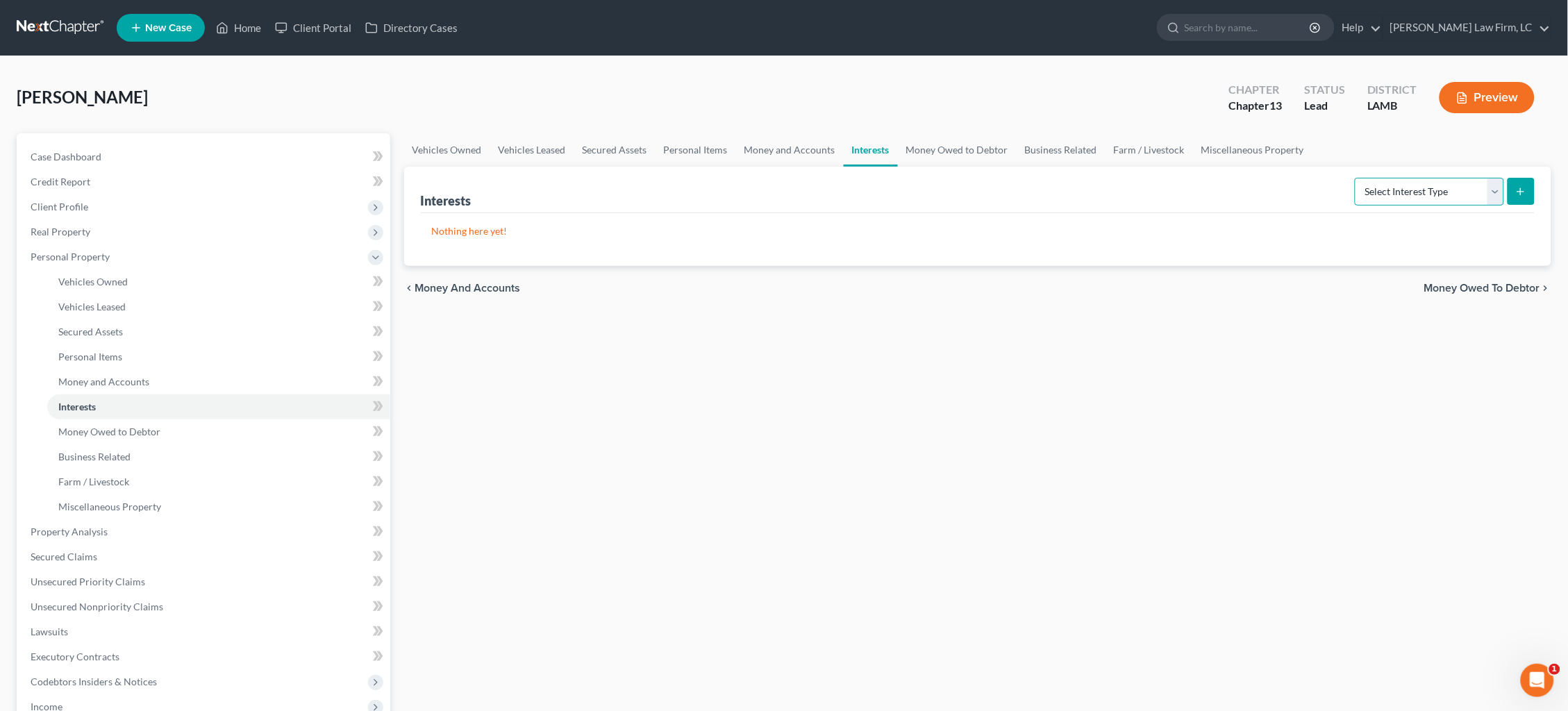
select select "401k"
click at [1527, 192] on button "submit" at bounding box center [1521, 191] width 27 height 27
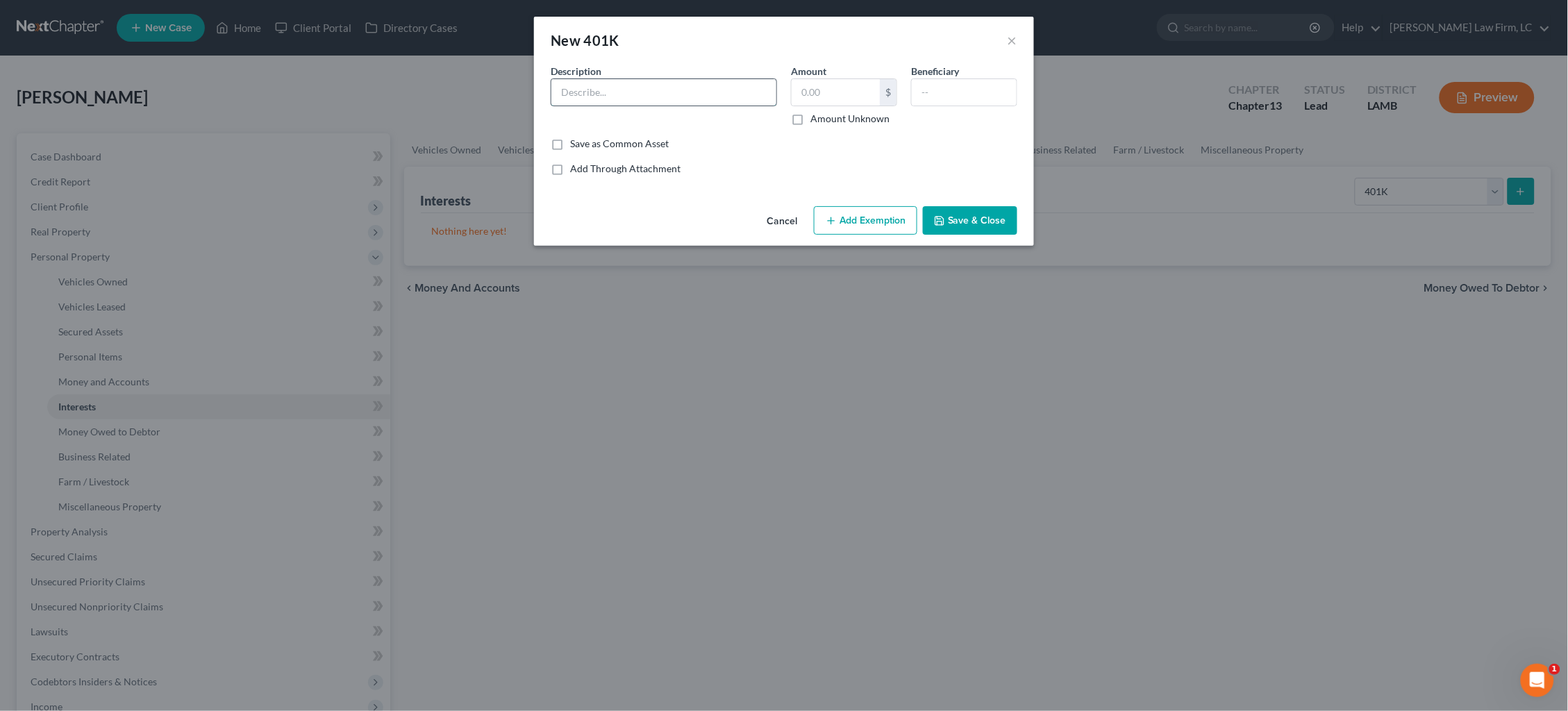
click at [678, 96] on input "text" at bounding box center [664, 92] width 225 height 27
type input "401(K)"
click at [823, 122] on label "Amount Unknown" at bounding box center [850, 118] width 79 height 14
click at [823, 121] on input "Amount Unknown" at bounding box center [820, 116] width 9 height 9
checkbox input "true"
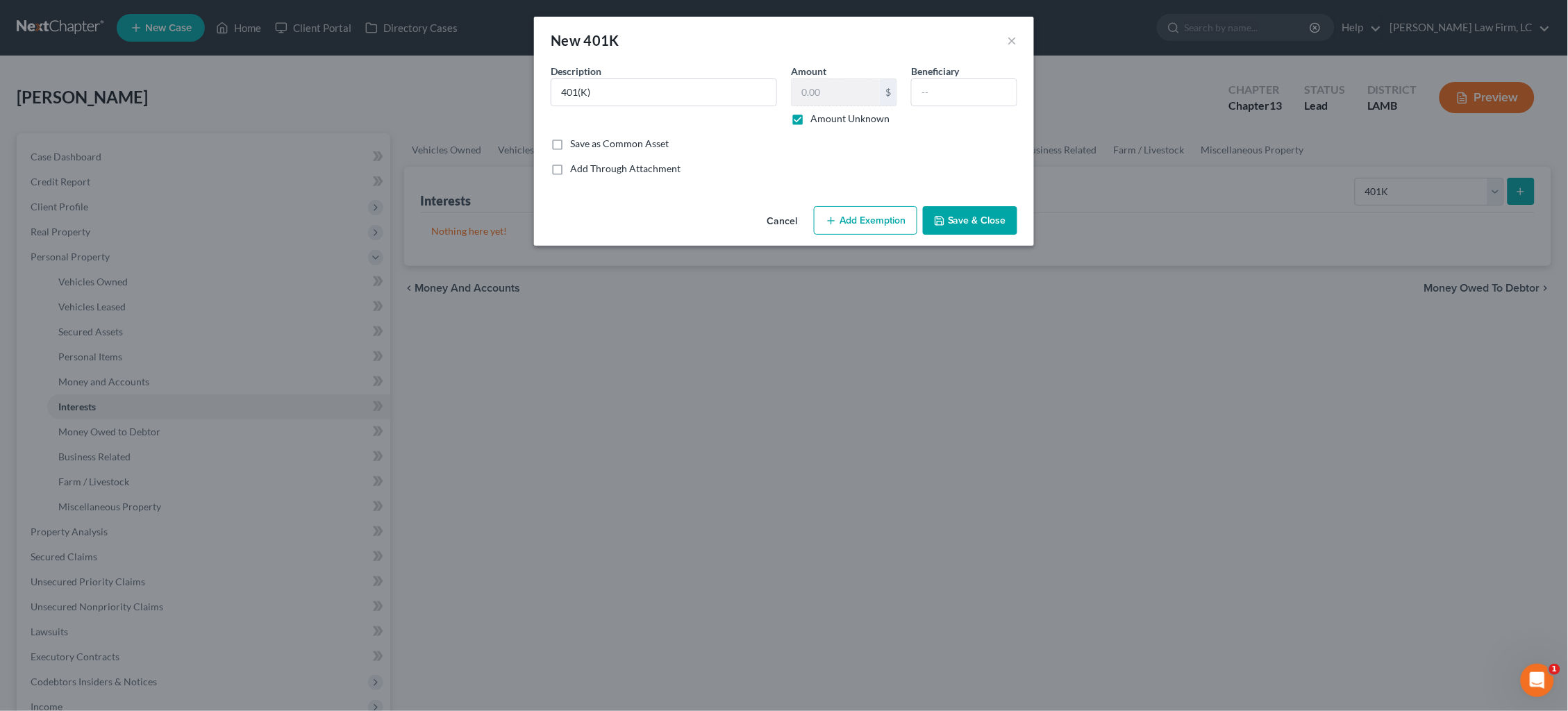
click at [853, 230] on button "Add Exemption" at bounding box center [865, 221] width 103 height 29
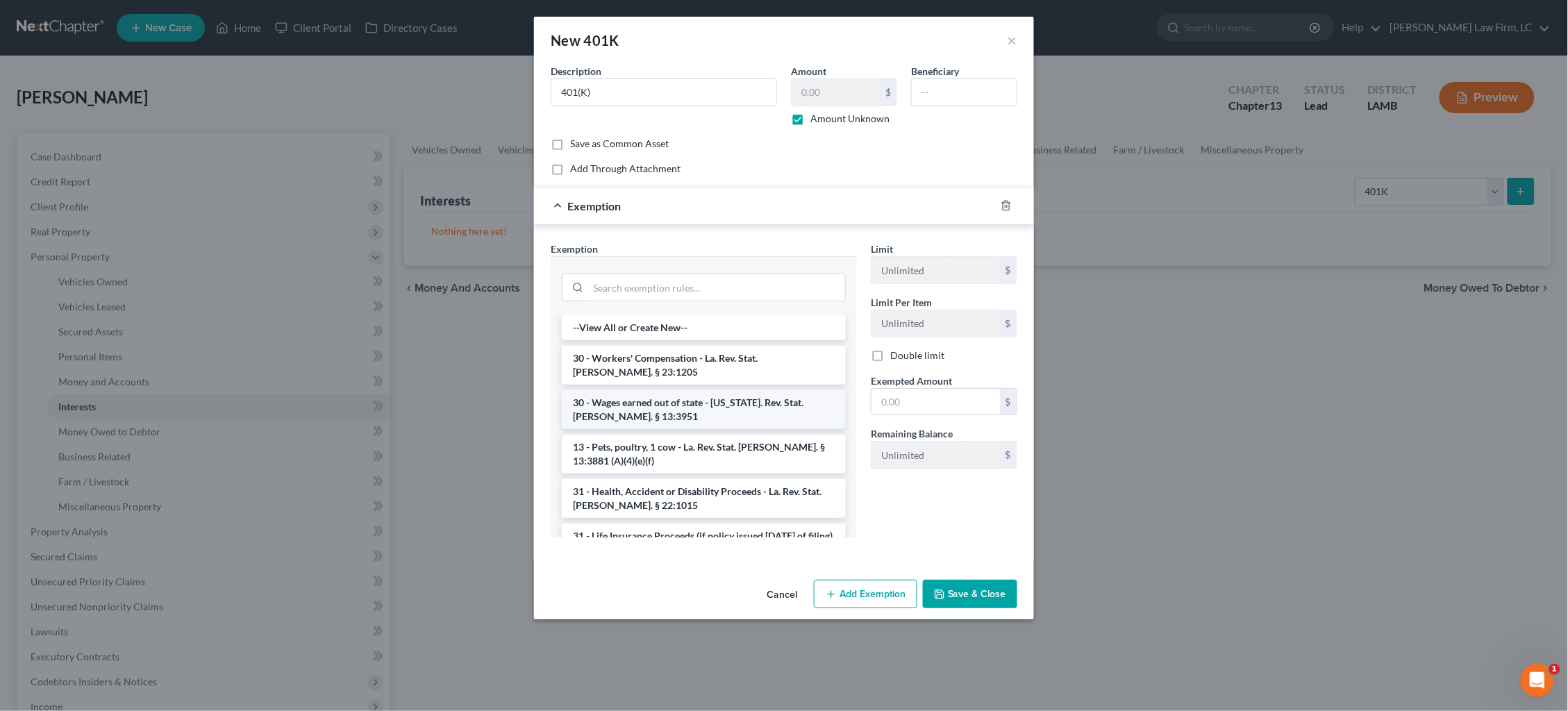
scroll to position [1, 0]
click at [767, 290] on input "search" at bounding box center [716, 287] width 257 height 27
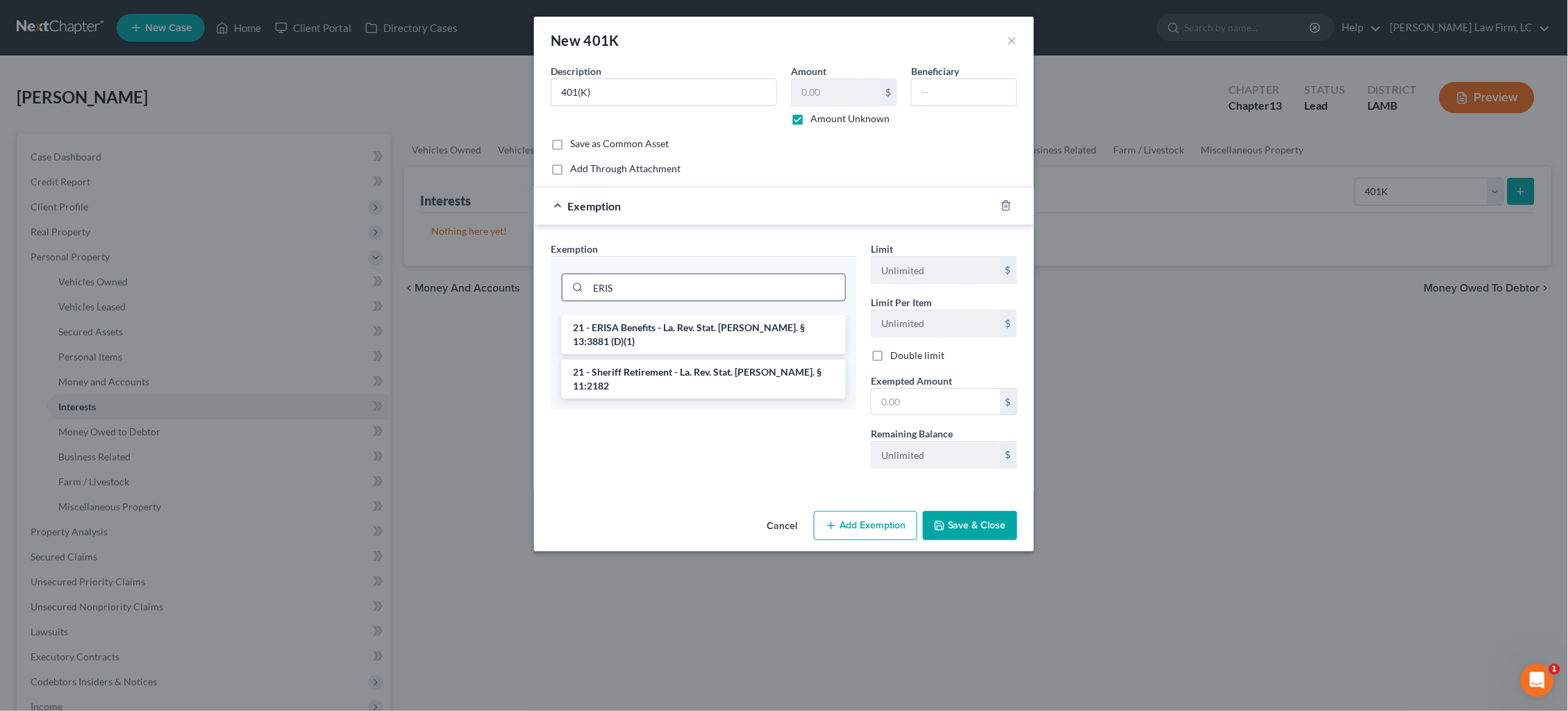
scroll to position [0, 0]
type input "ERISA"
drag, startPoint x: 749, startPoint y: 318, endPoint x: 760, endPoint y: 321, distance: 11.4
click at [749, 318] on li "21 - ERISA Benefits - La. Rev. Stat. Ann. § 13:3881 (D)(1)" at bounding box center [704, 335] width 284 height 39
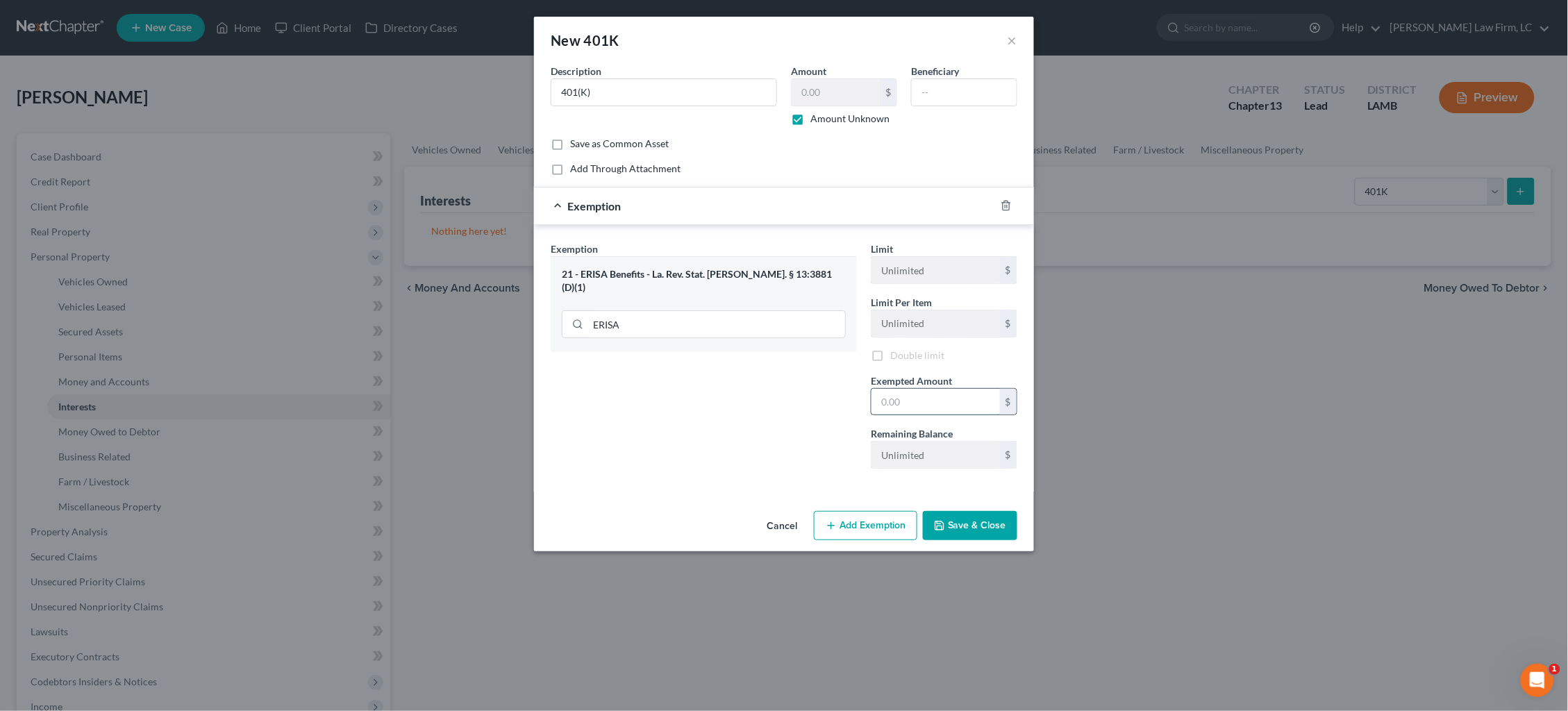
click at [916, 399] on input "text" at bounding box center [936, 401] width 128 height 27
type input "100.00"
click at [951, 525] on button "Save & Close" at bounding box center [970, 528] width 95 height 29
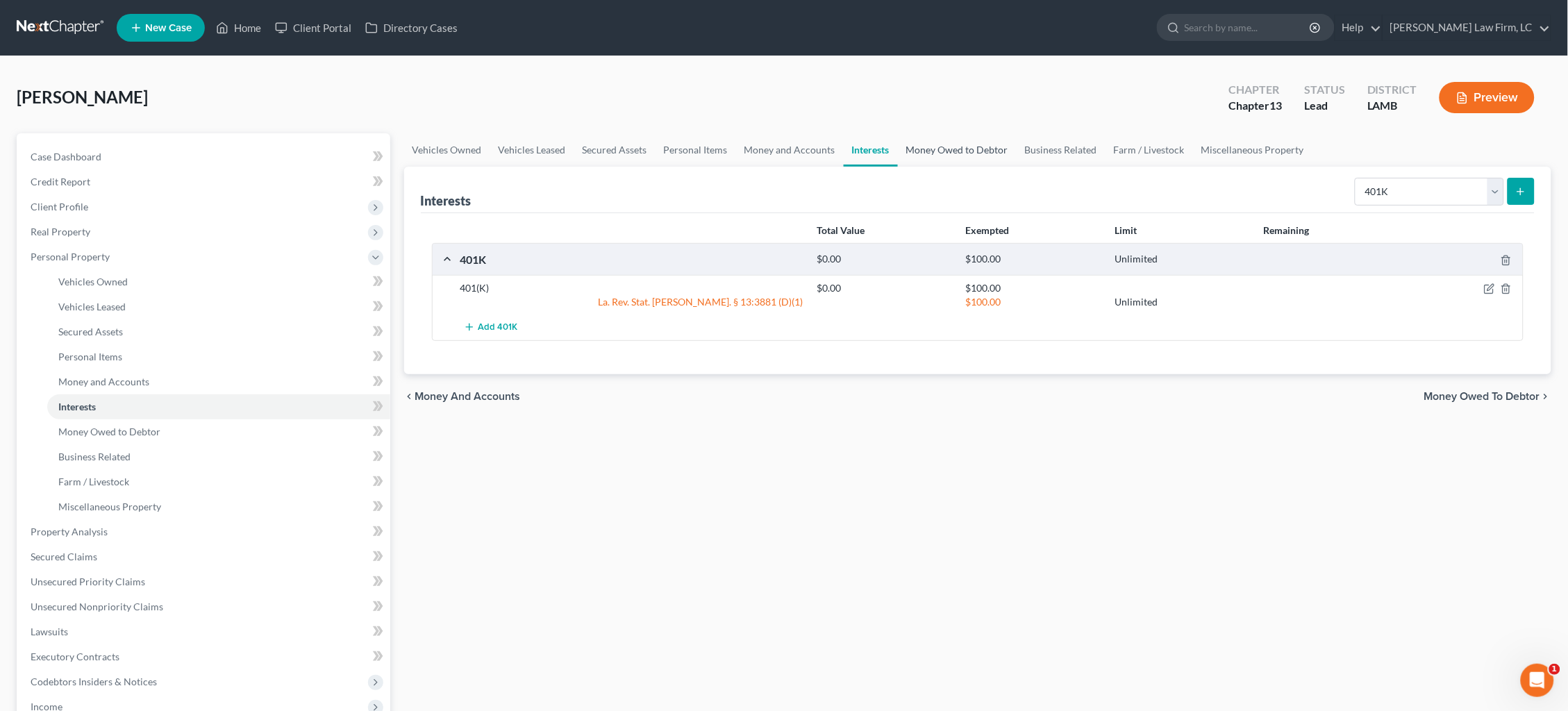
click at [964, 159] on link "Money Owed to Debtor" at bounding box center [957, 150] width 119 height 33
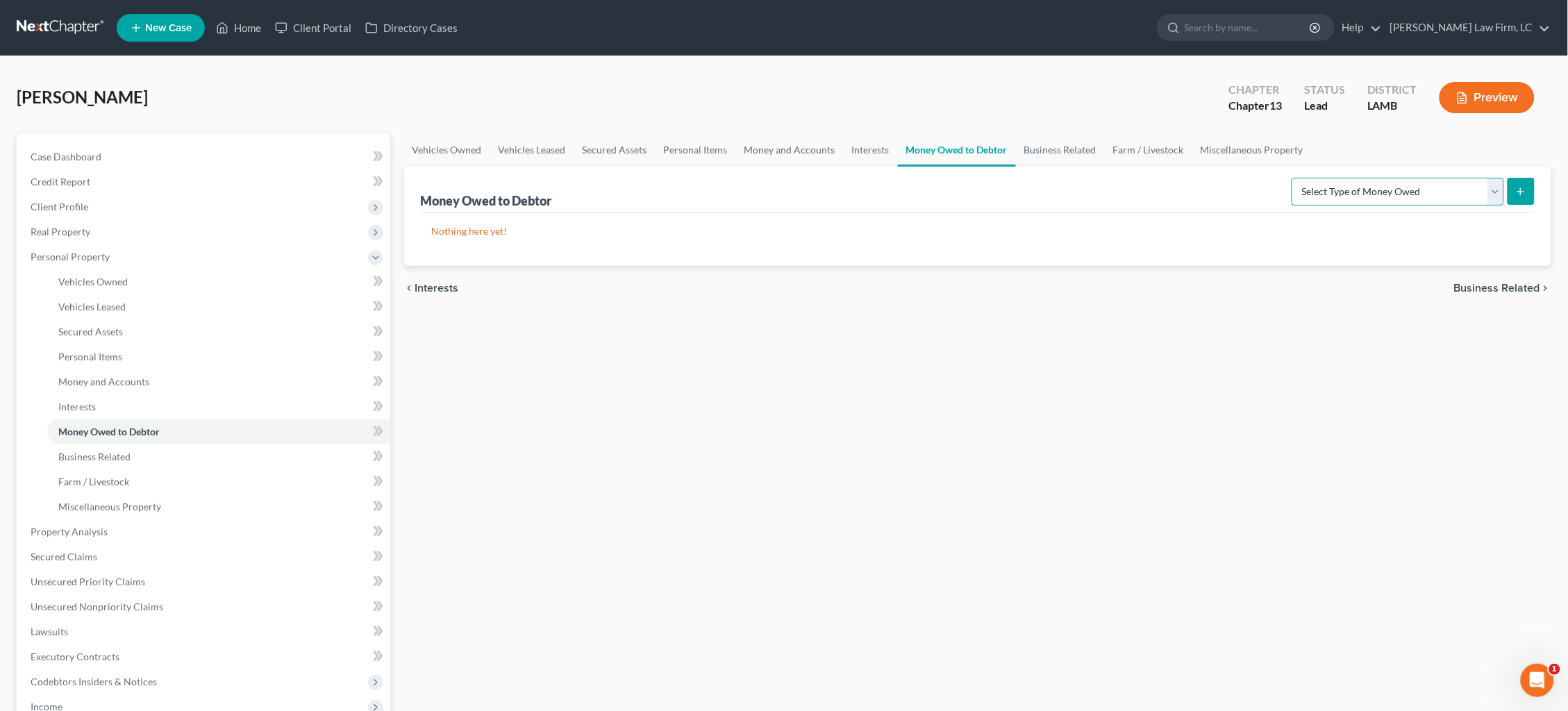
select select "unpaid_wages"
click at [1516, 196] on icon "submit" at bounding box center [1521, 191] width 11 height 11
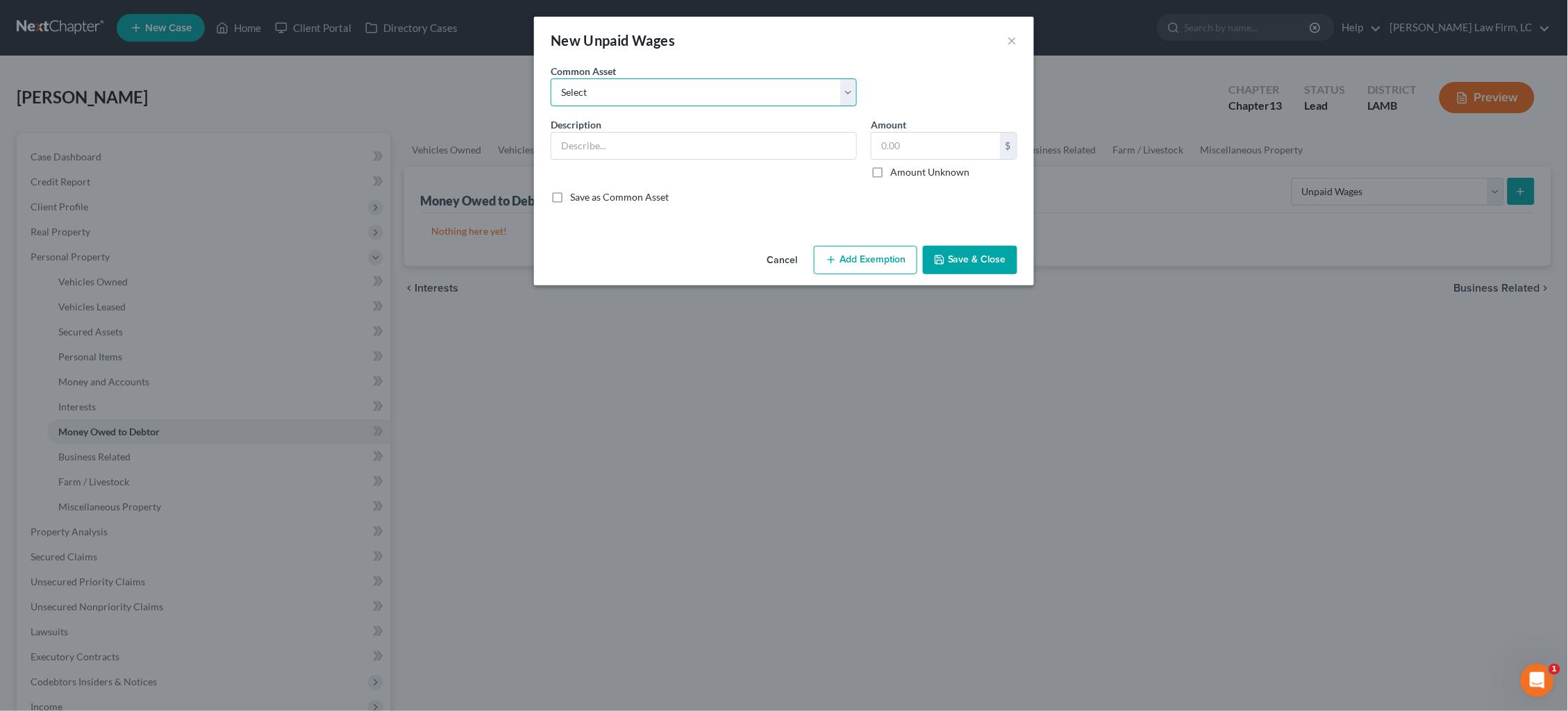
select select "0"
type input "75 percent of earned unpaid wages"
type input "0.00"
checkbox input "true"
click at [885, 257] on button "Add Exemption" at bounding box center [865, 260] width 103 height 29
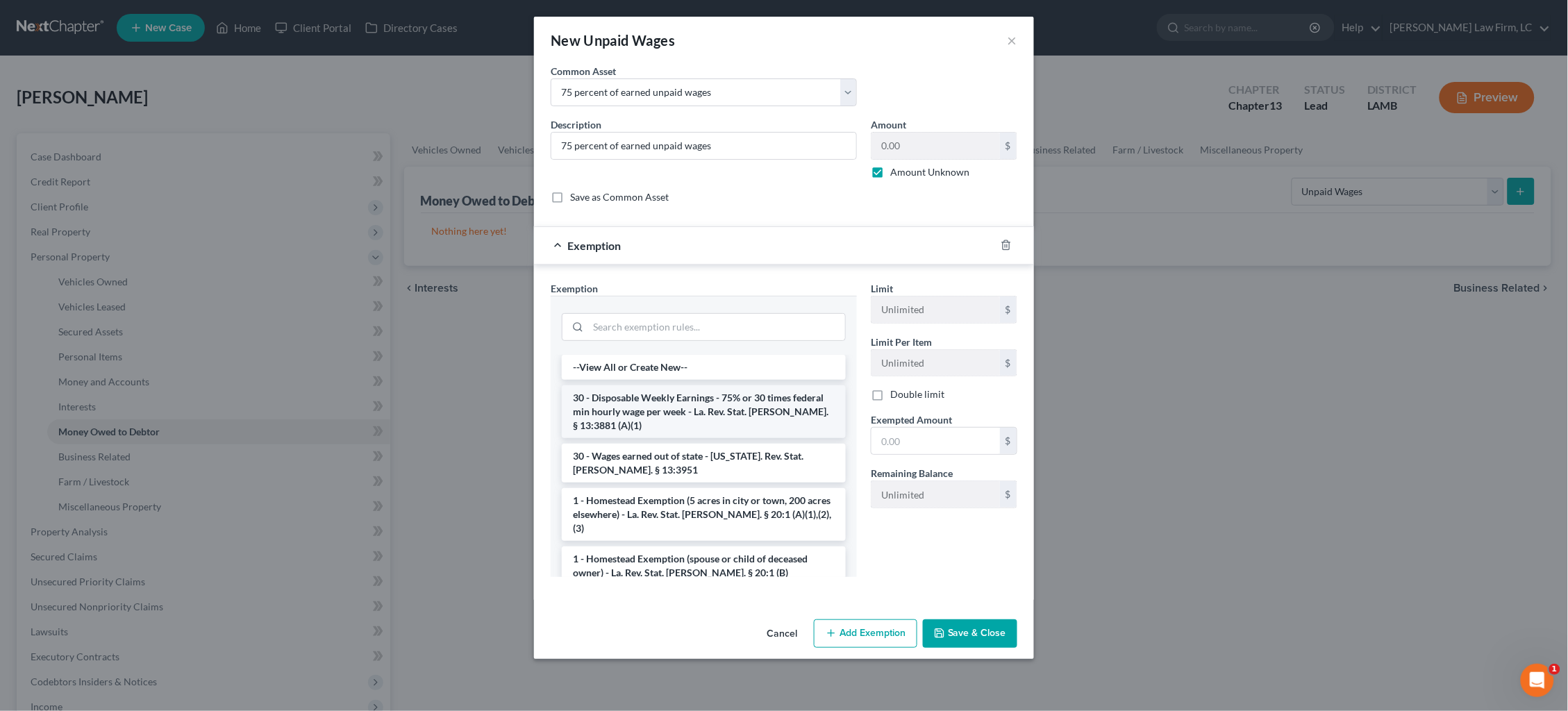
click at [717, 395] on li "30 - Disposable Weekly Earnings - 75% or 30 times federal min hourly wage per w…" at bounding box center [704, 412] width 284 height 53
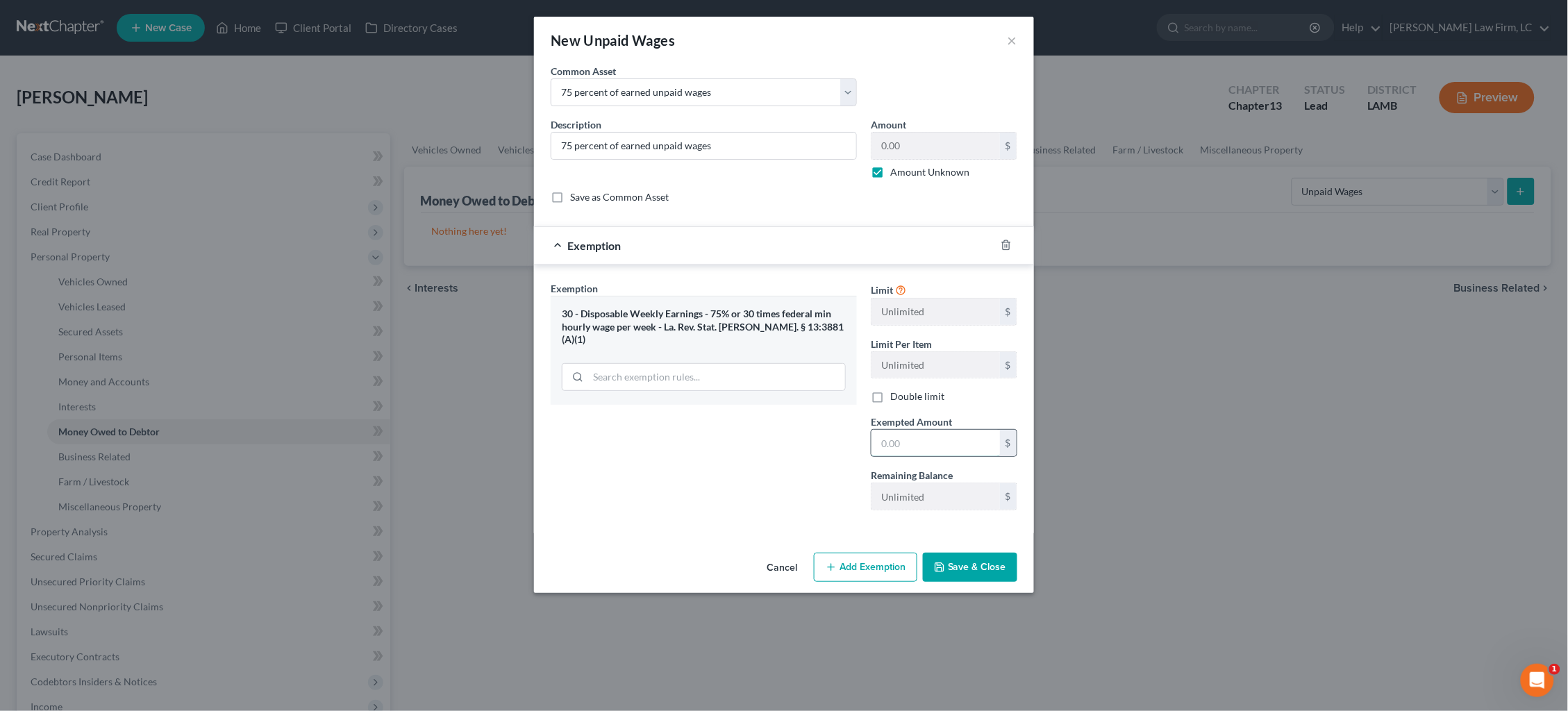
drag, startPoint x: 923, startPoint y: 436, endPoint x: 921, endPoint y: 430, distance: 6.3
click at [923, 436] on input "text" at bounding box center [936, 443] width 128 height 27
type input "100.00"
click at [964, 556] on button "Save & Close" at bounding box center [970, 567] width 95 height 29
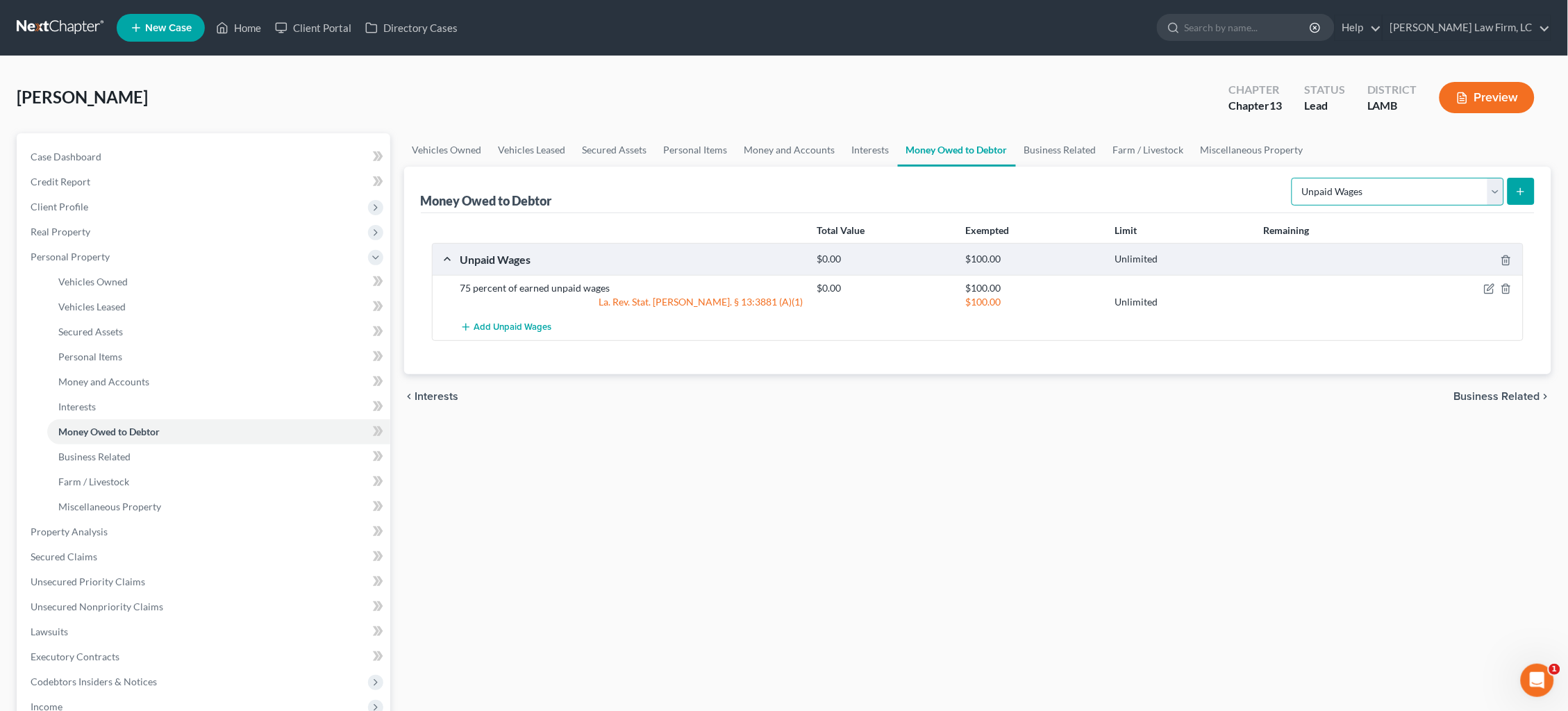
select select "expected_tax_refund"
click at [1510, 192] on button "submit" at bounding box center [1521, 191] width 27 height 27
select select "0"
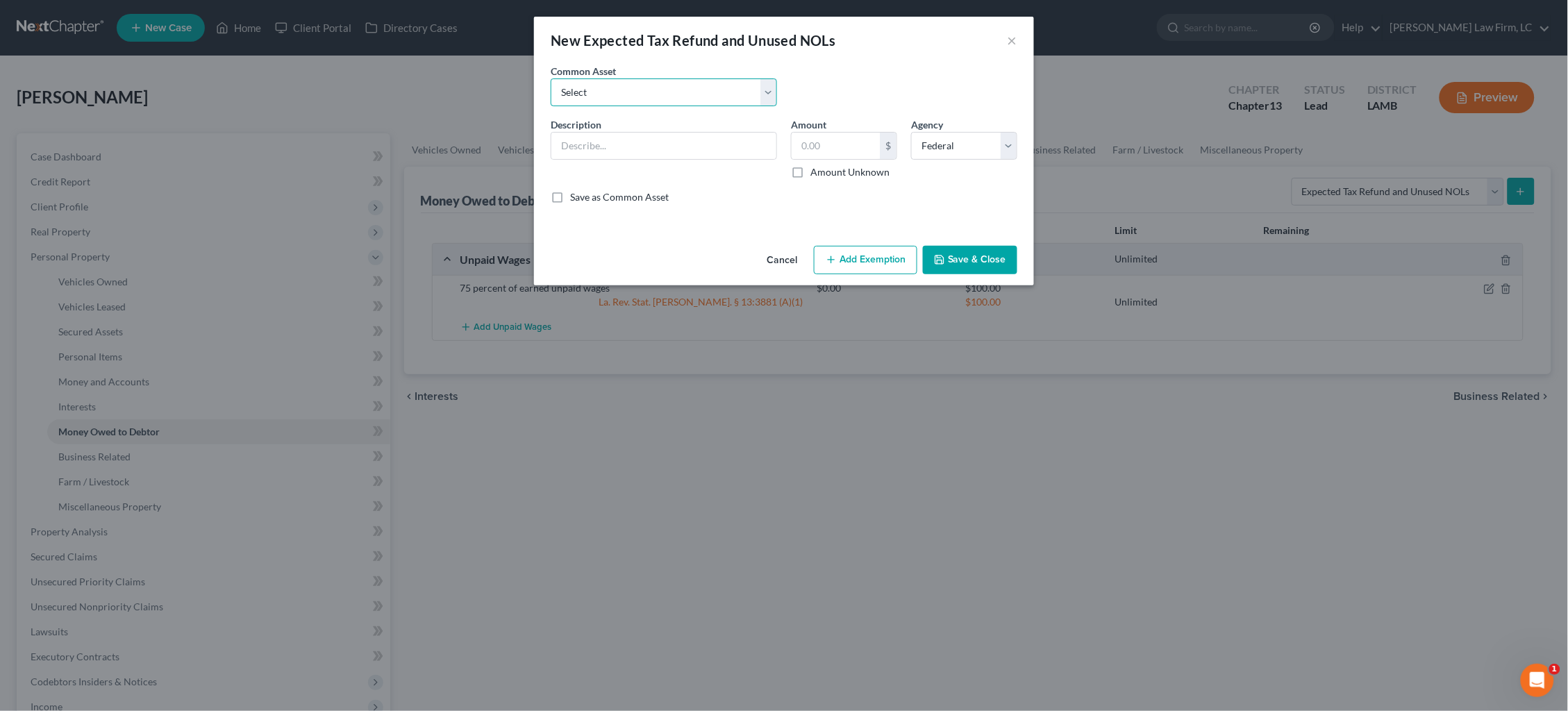
select select "4"
type input "Federal earned income tax credit and the refundable portion of the child tax cr…"
type input "0.00"
checkbox input "true"
click at [865, 262] on button "Add Exemption" at bounding box center [865, 260] width 103 height 29
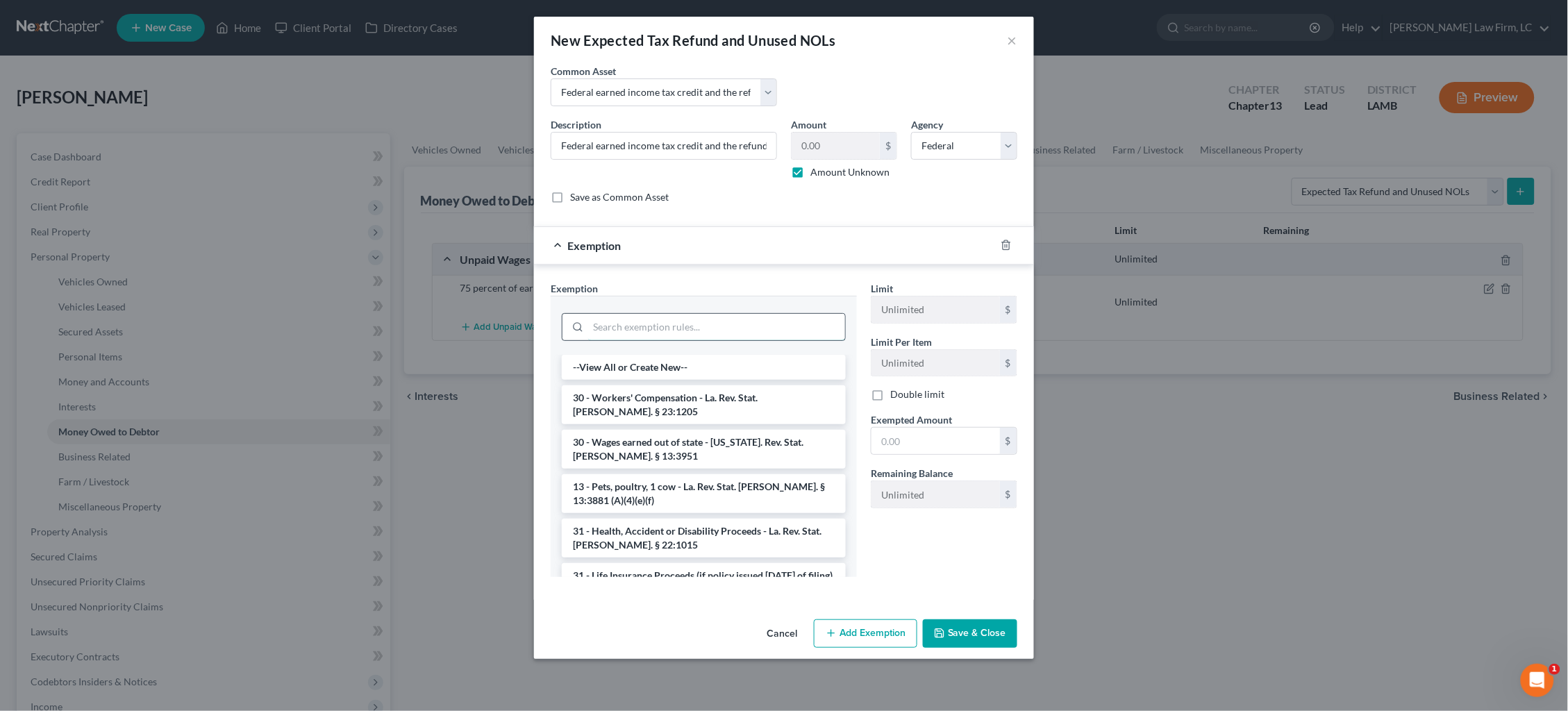
click at [736, 328] on input "search" at bounding box center [716, 327] width 257 height 27
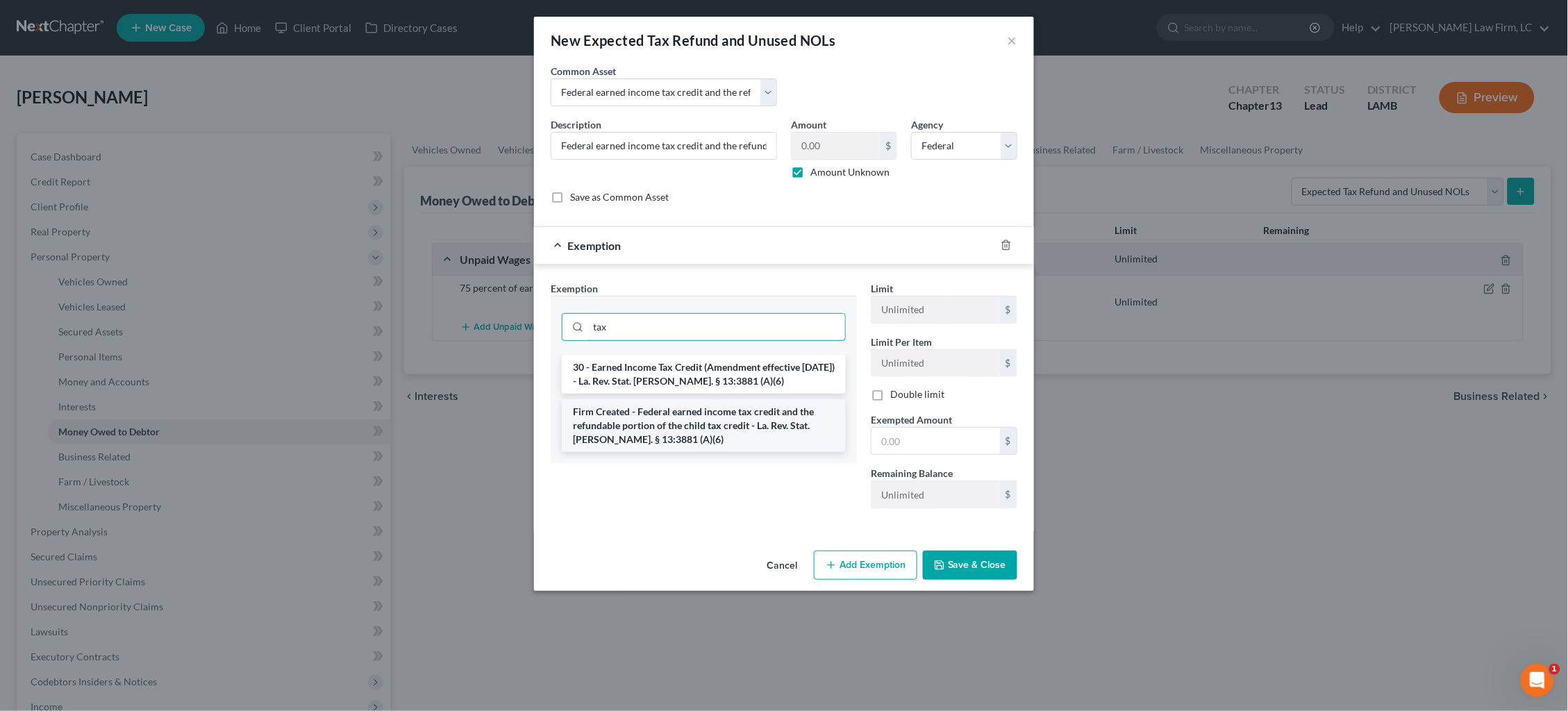
type input "tax"
drag, startPoint x: 704, startPoint y: 410, endPoint x: 798, endPoint y: 414, distance: 94.1
click at [703, 410] on li "Firm Created - Federal earned income tax credit and the refundable portion of t…" at bounding box center [704, 426] width 284 height 53
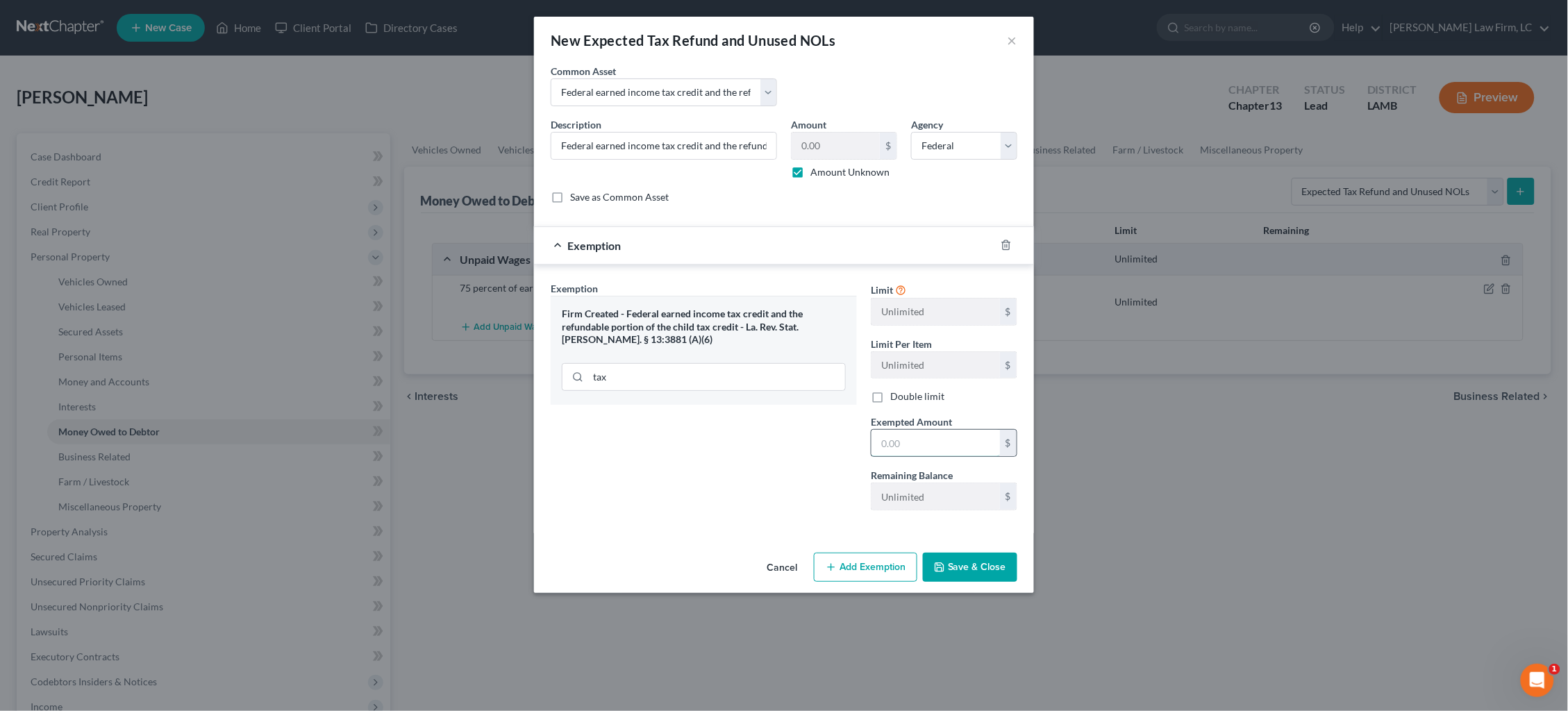
click at [964, 432] on input "text" at bounding box center [936, 443] width 128 height 27
type input "100.00"
click at [987, 557] on button "Save & Close" at bounding box center [970, 567] width 95 height 29
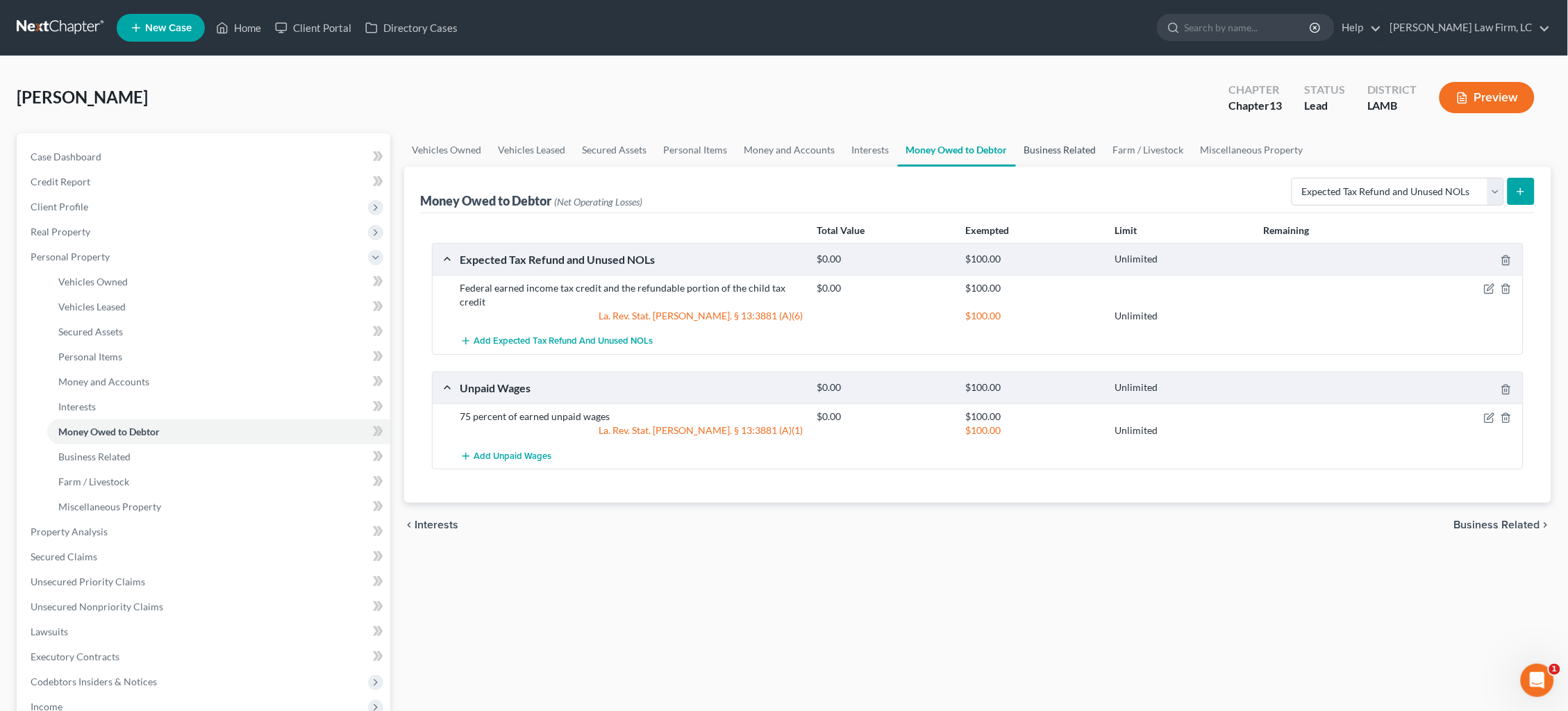
click at [1064, 137] on link "Business Related" at bounding box center [1060, 150] width 89 height 33
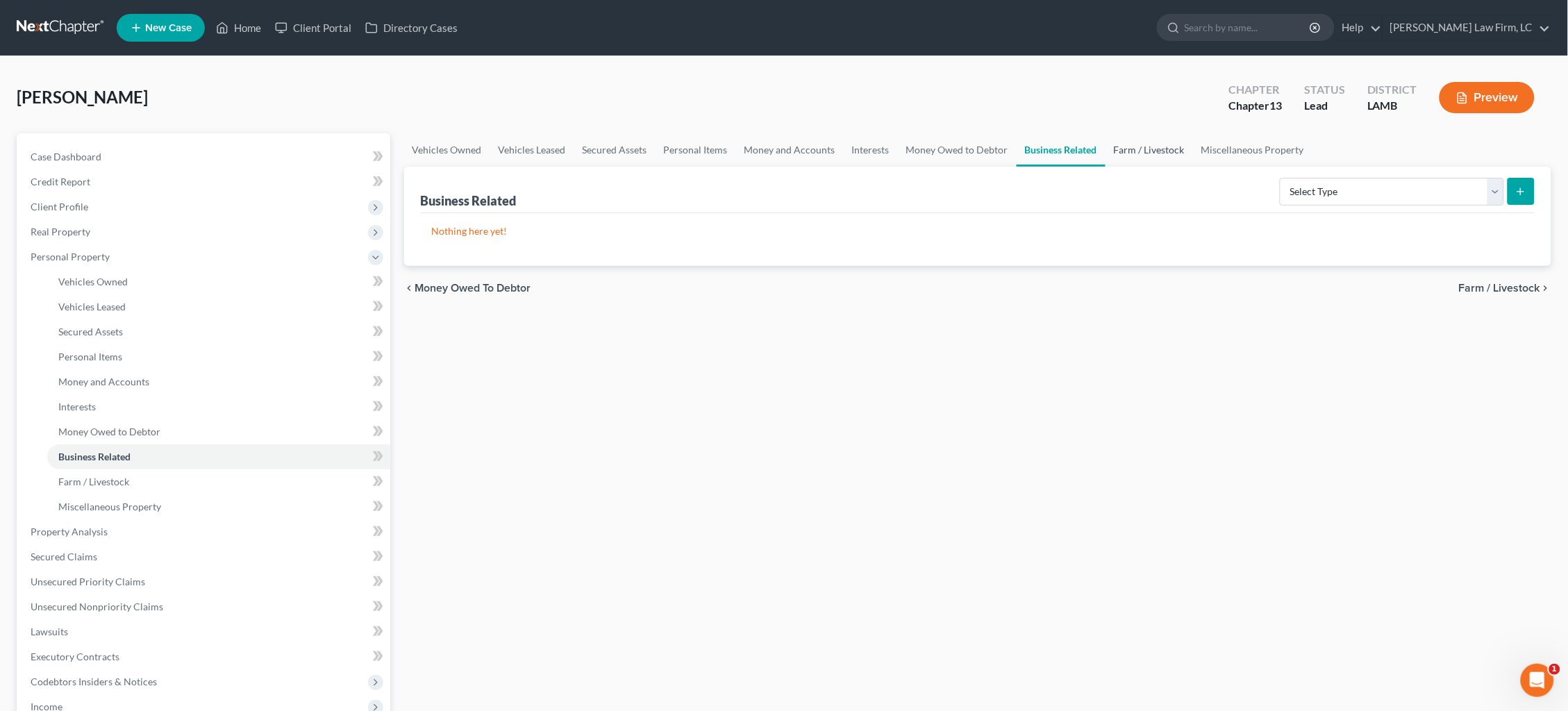
click at [1123, 150] on link "Farm / Livestock" at bounding box center [1149, 150] width 87 height 33
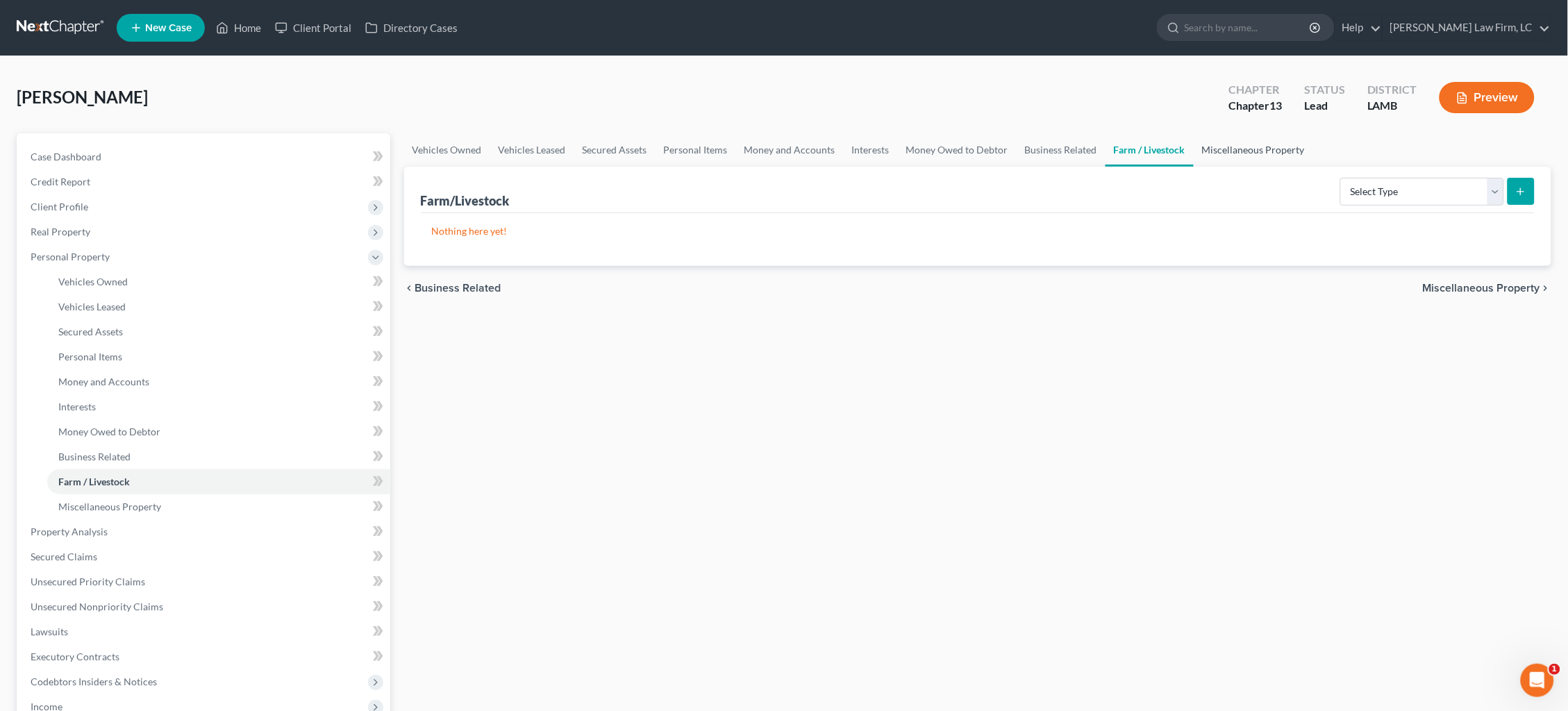
click at [1267, 156] on link "Miscellaneous Property" at bounding box center [1253, 150] width 120 height 33
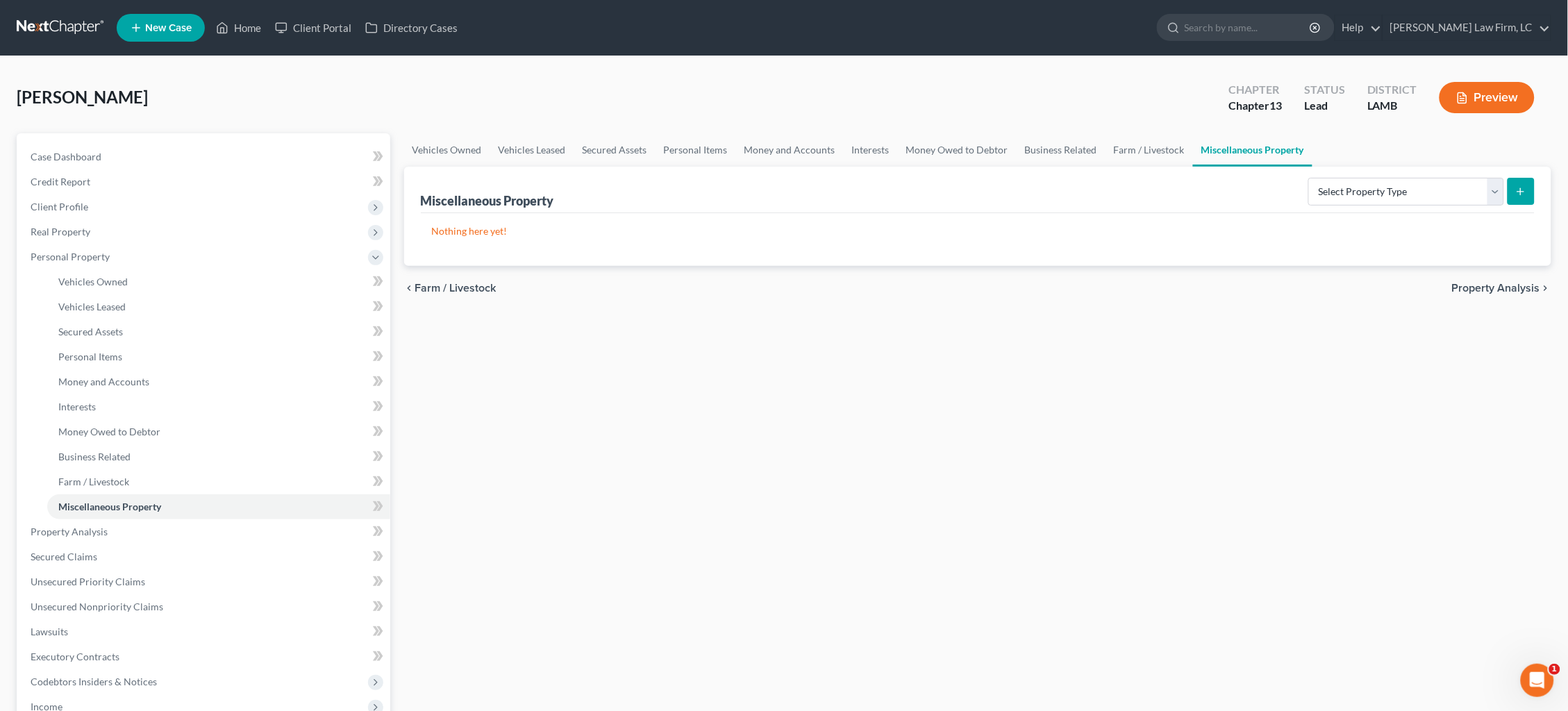
click at [1488, 290] on span "Property Analysis" at bounding box center [1496, 287] width 88 height 11
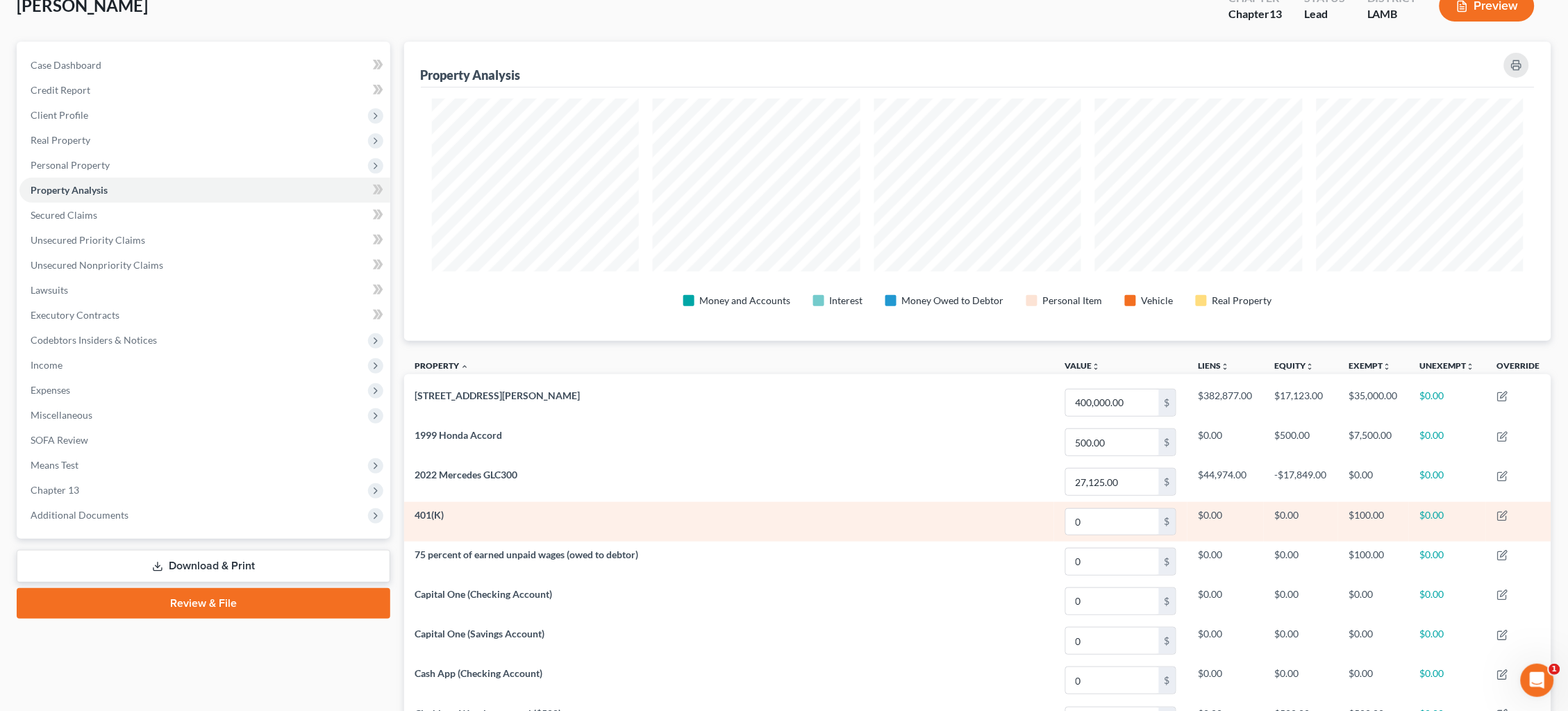
scroll to position [95, 0]
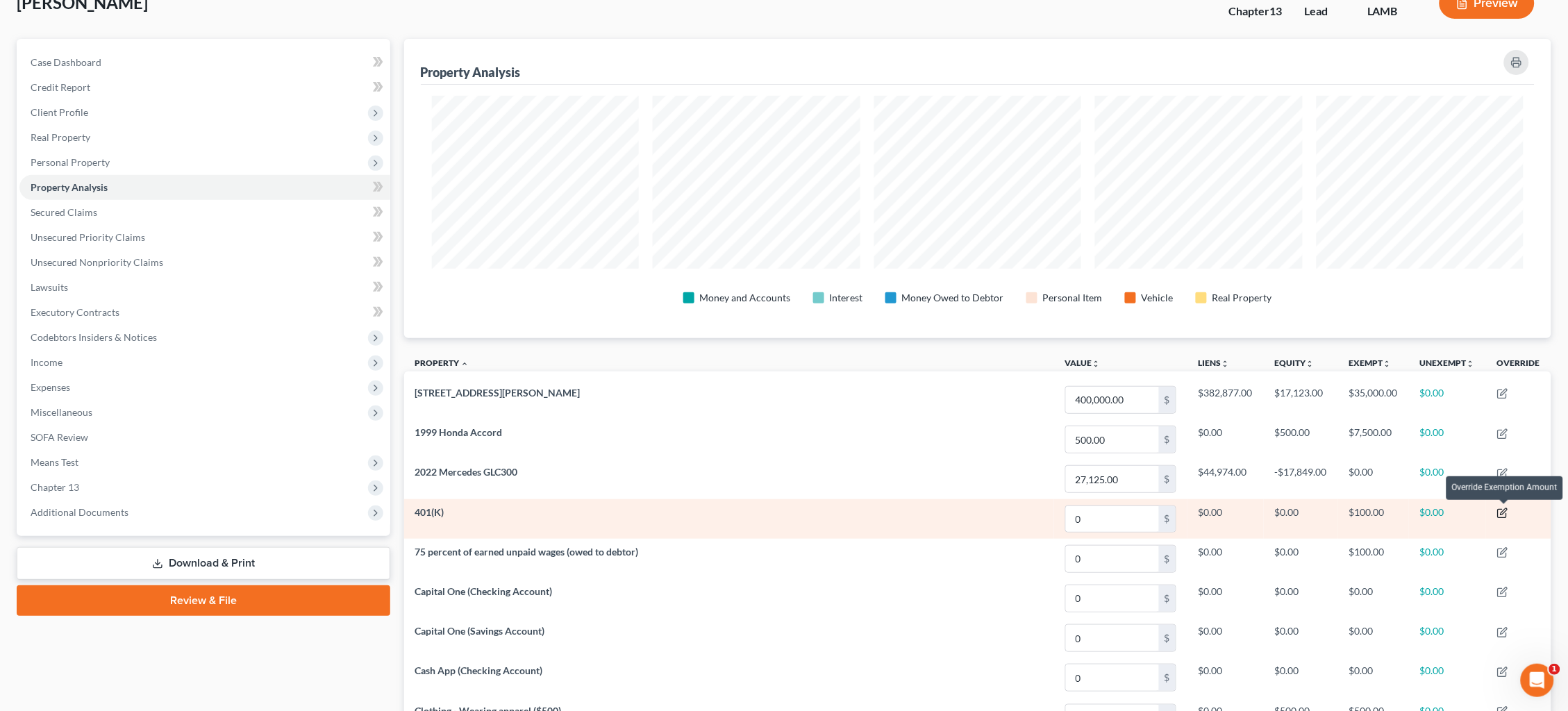
click at [1506, 511] on icon "button" at bounding box center [1502, 512] width 11 height 11
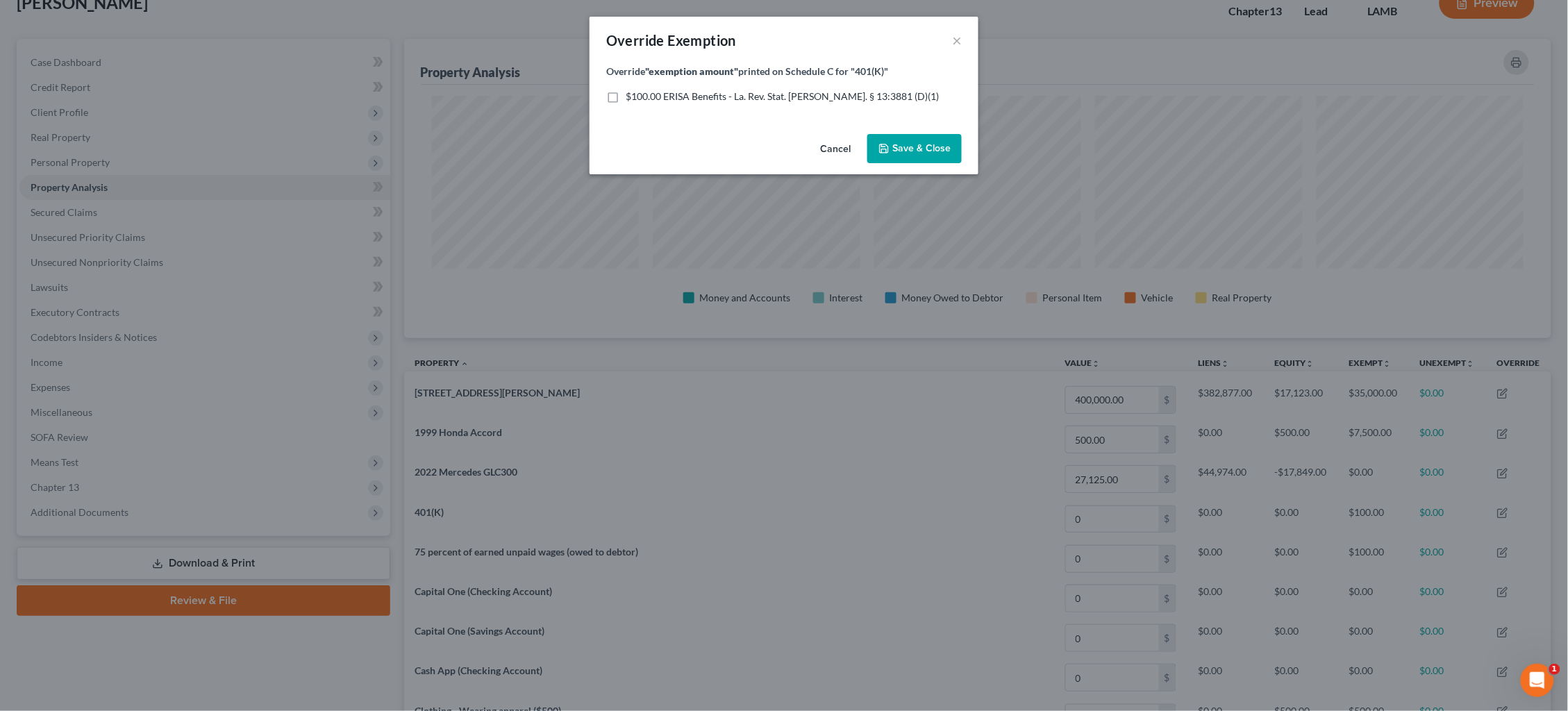
drag, startPoint x: 811, startPoint y: 95, endPoint x: 819, endPoint y: 99, distance: 8.9
click at [810, 95] on span "$100.00 ERISA Benefits - La. Rev. Stat. Ann. § 13:3881 (D)(1)" at bounding box center [782, 96] width 313 height 11
click at [640, 95] on input "$100.00 ERISA Benefits - La. Rev. Stat. Ann. § 13:3881 (D)(1)" at bounding box center [635, 94] width 9 height 9
checkbox input "true"
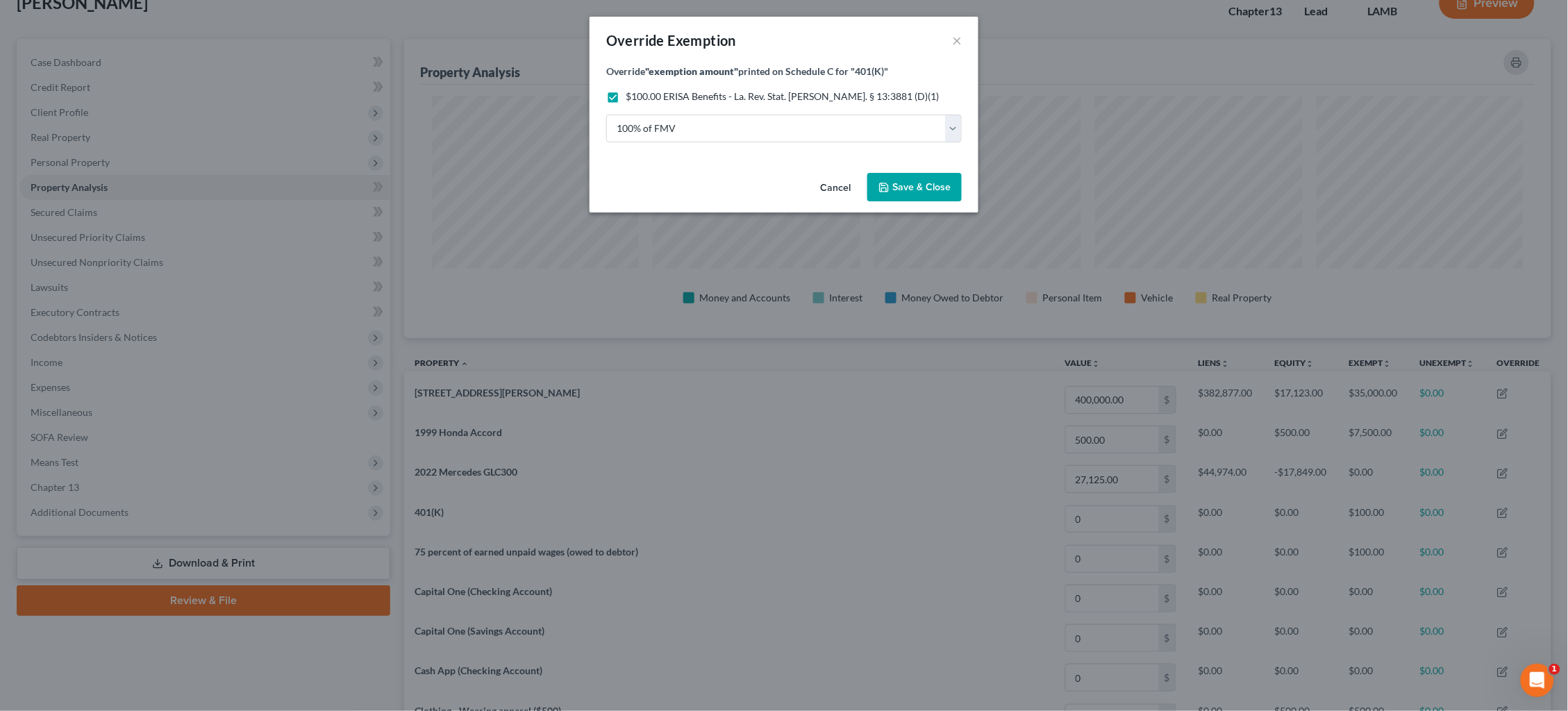
drag, startPoint x: 922, startPoint y: 183, endPoint x: 933, endPoint y: 189, distance: 12.5
click at [922, 183] on span "Save & Close" at bounding box center [921, 187] width 58 height 11
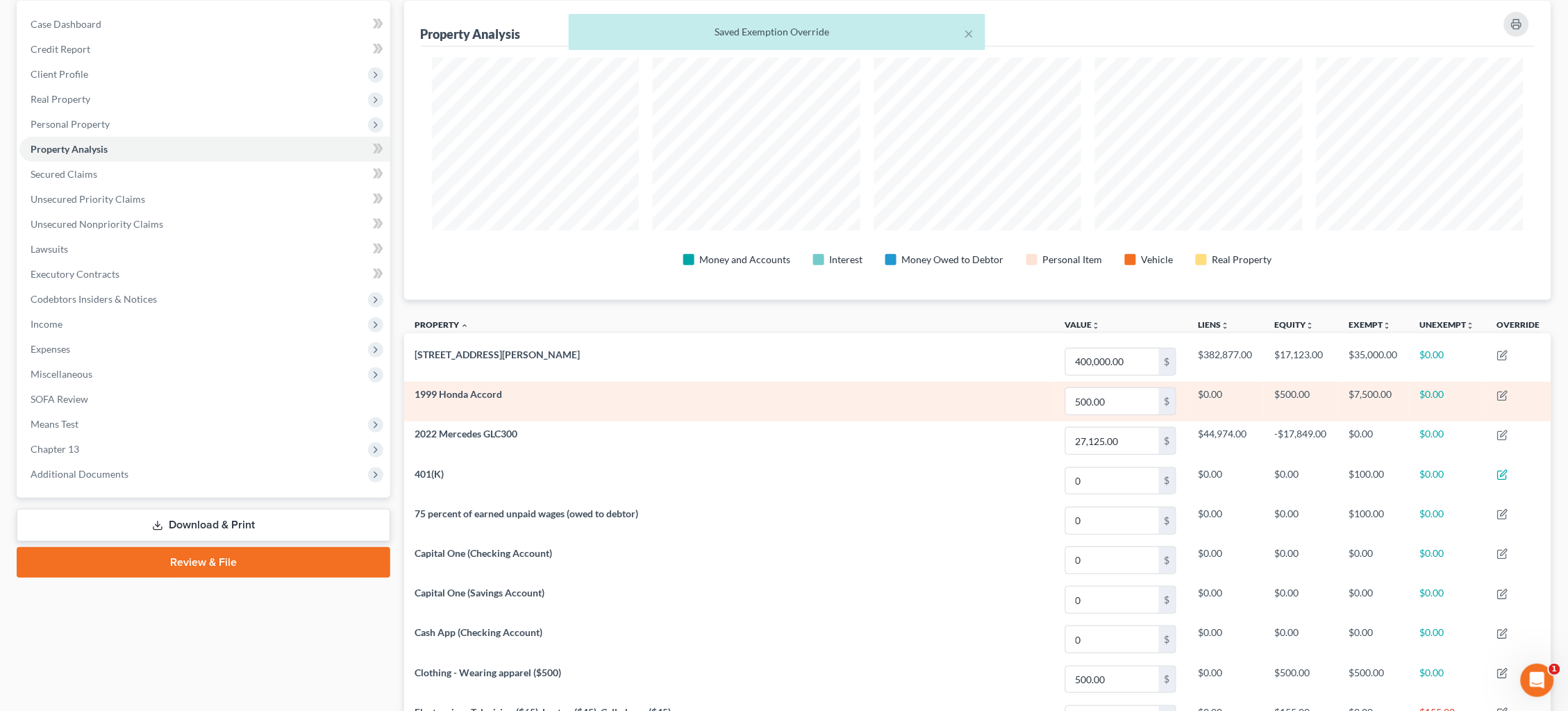
scroll to position [139, 0]
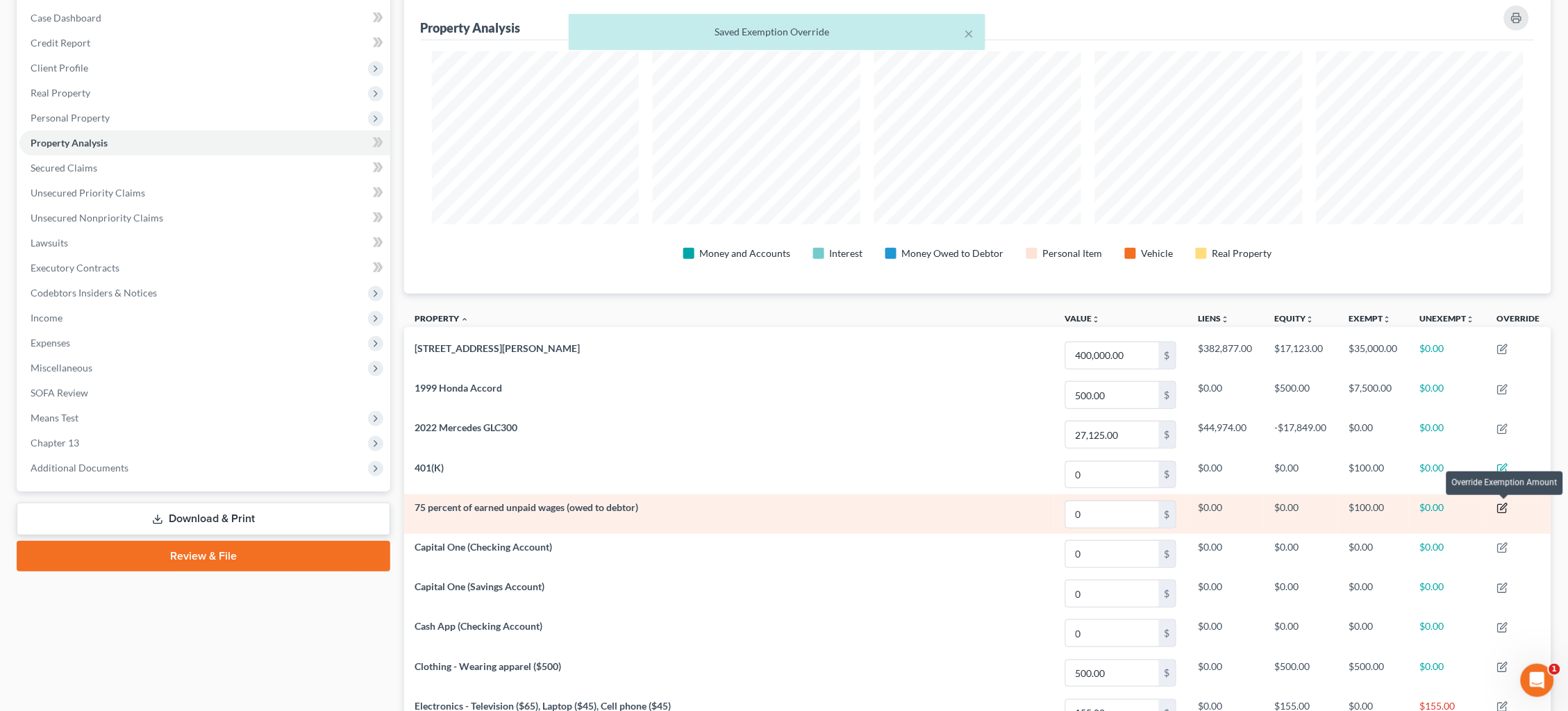
click at [1501, 505] on icon "button" at bounding box center [1502, 507] width 11 height 11
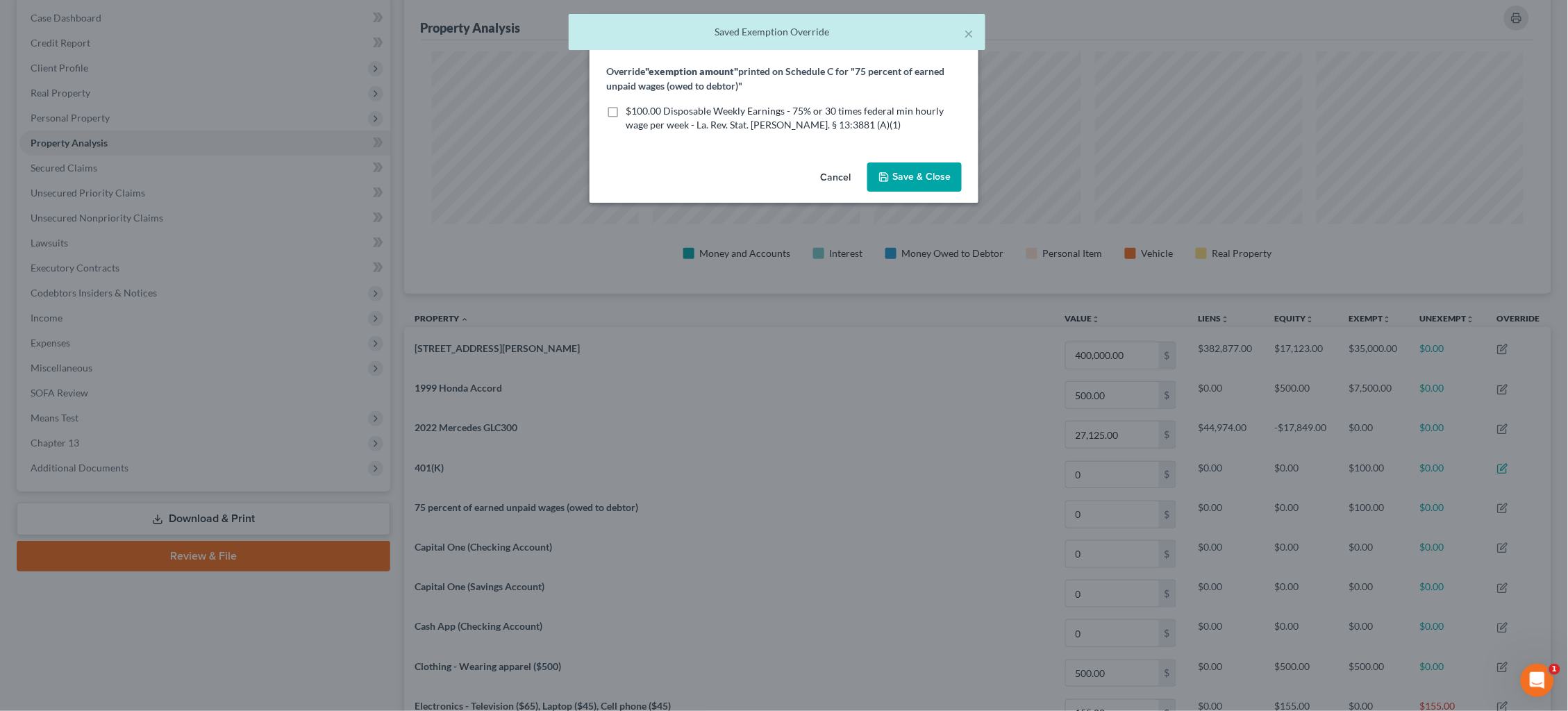
click at [855, 108] on span "$100.00 Disposable Weekly Earnings - 75% or 30 times federal min hourly wage pe…" at bounding box center [785, 118] width 318 height 26
click at [640, 108] on input "$100.00 Disposable Weekly Earnings - 75% or 30 times federal min hourly wage pe…" at bounding box center [635, 108] width 9 height 9
checkbox input "true"
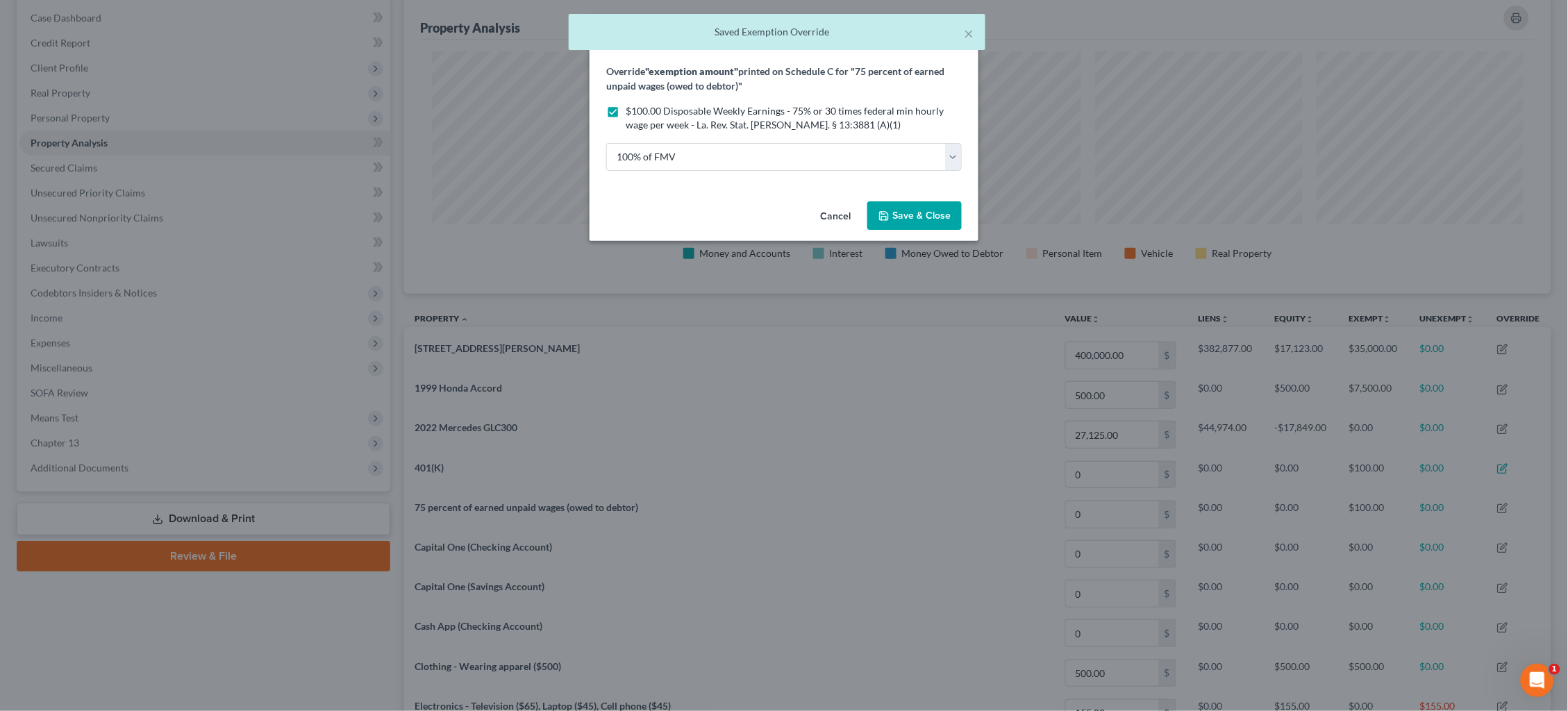
click at [942, 211] on span "Save & Close" at bounding box center [921, 216] width 58 height 11
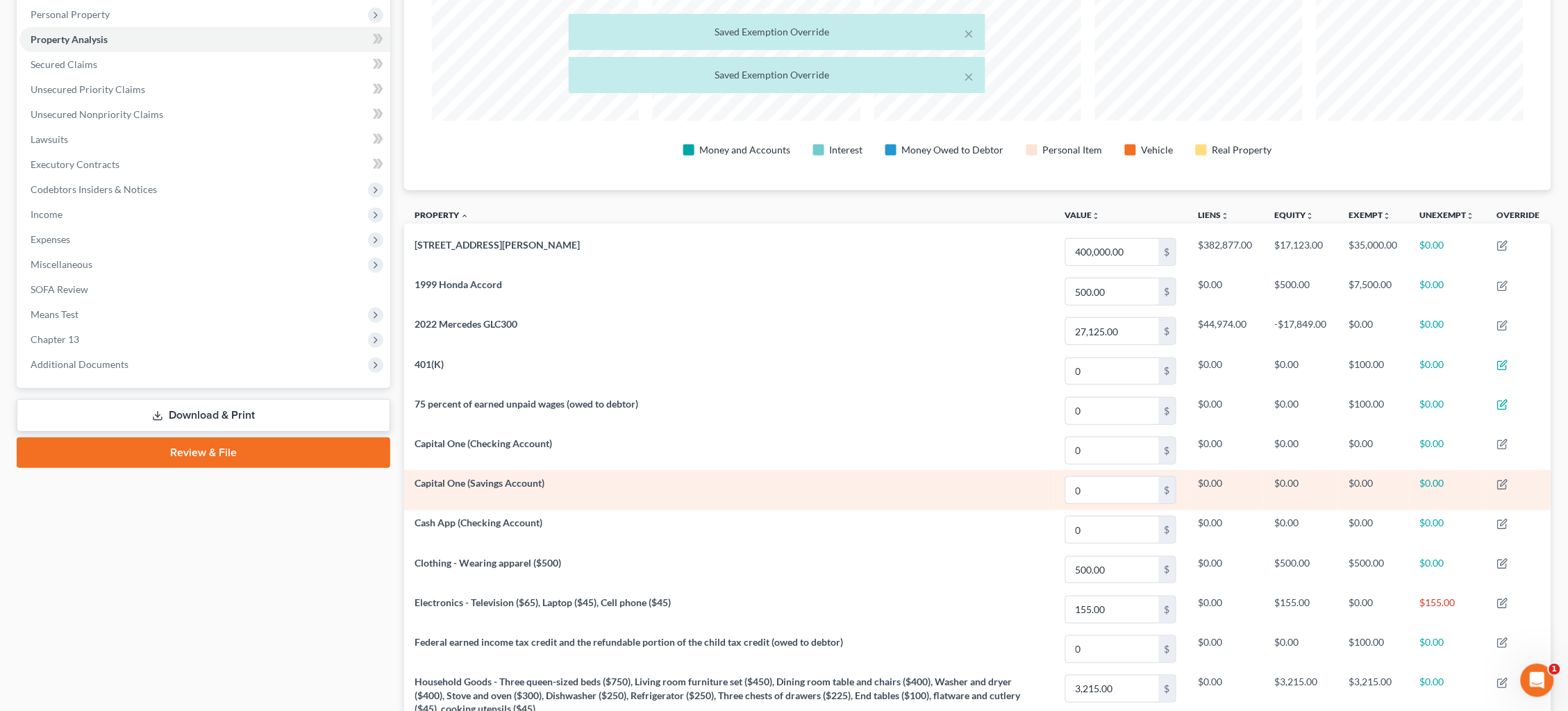
scroll to position [243, 0]
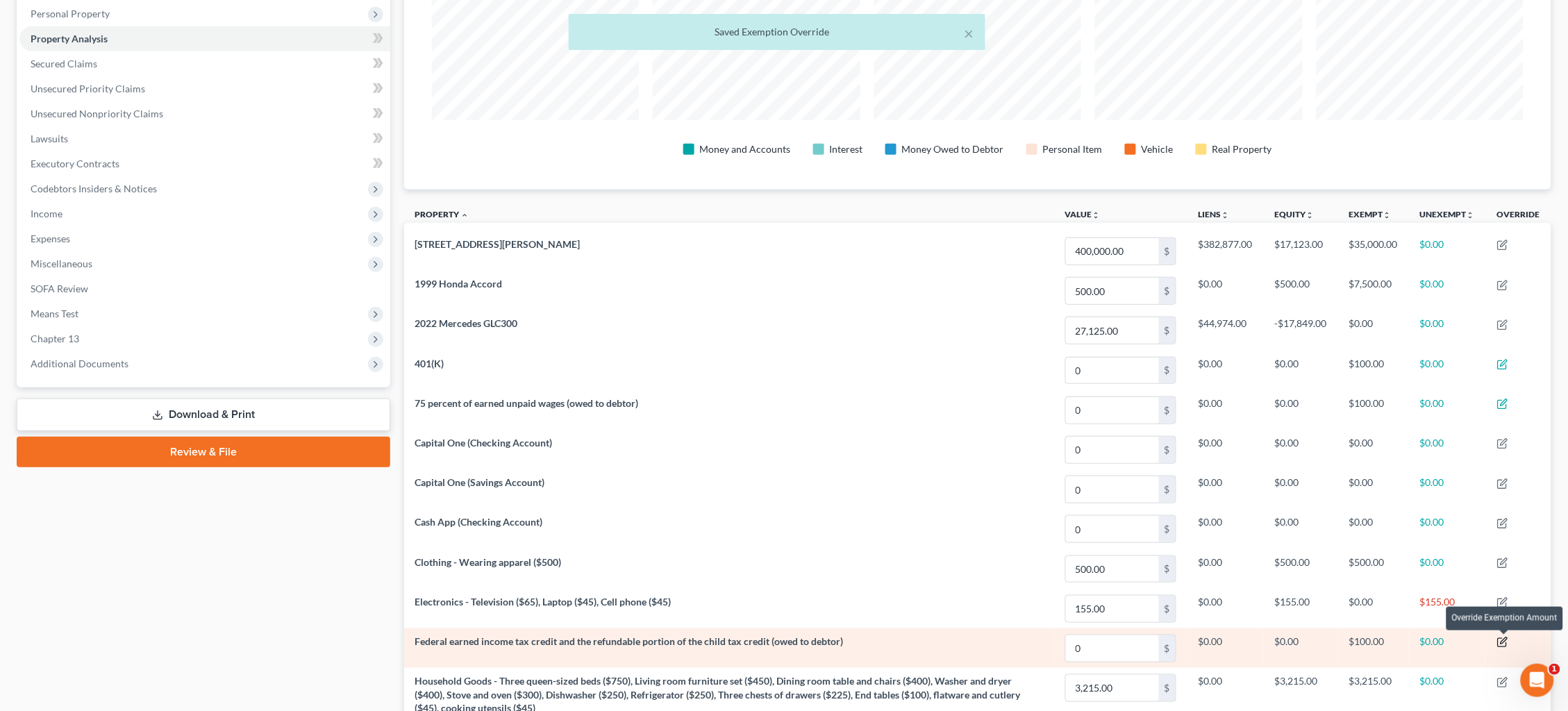
click at [1503, 639] on icon "button" at bounding box center [1502, 641] width 11 height 11
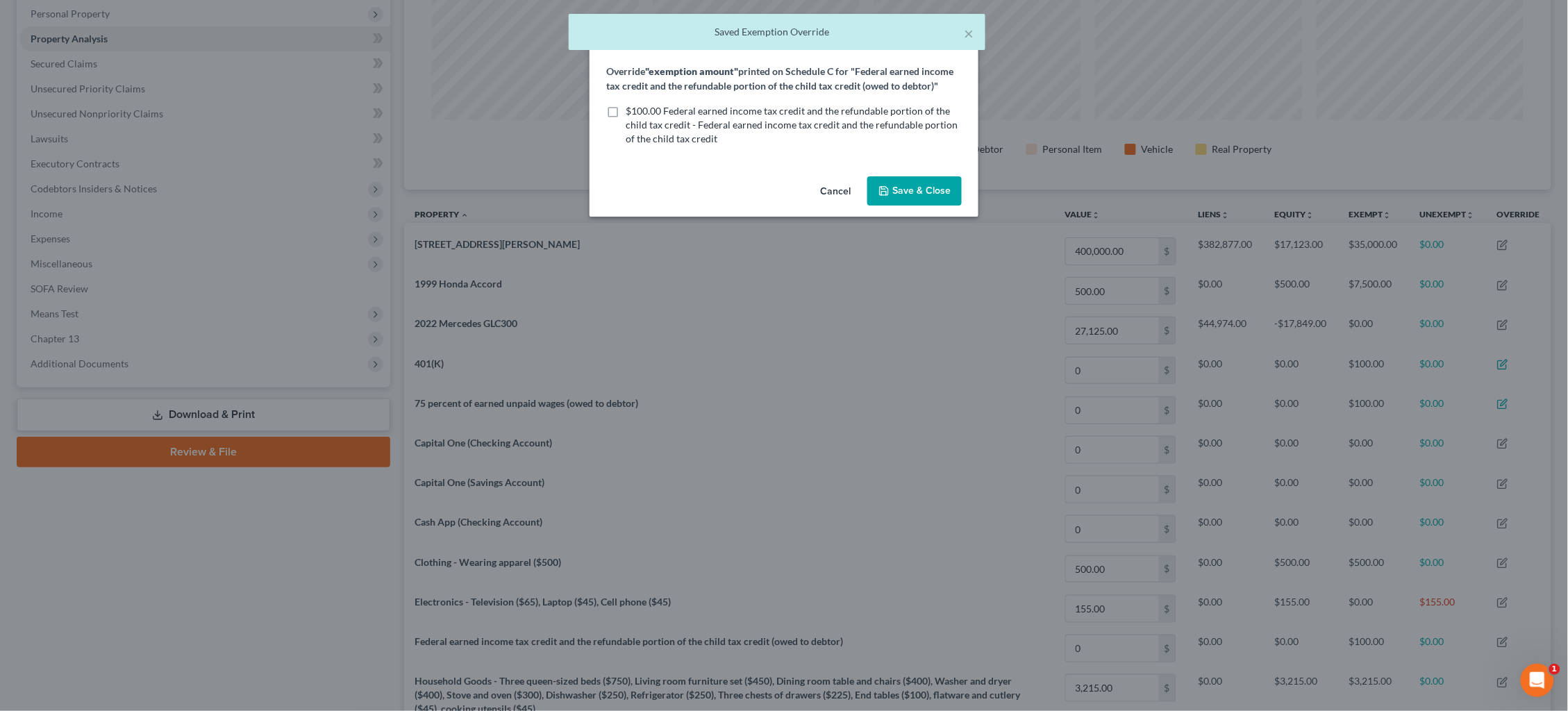
click at [802, 112] on span "$100.00 Federal earned income tax credit and the refundable portion of the chil…" at bounding box center [792, 124] width 332 height 39
click at [640, 112] on input "$100.00 Federal earned income tax credit and the refundable portion of the chil…" at bounding box center [635, 108] width 9 height 9
checkbox input "true"
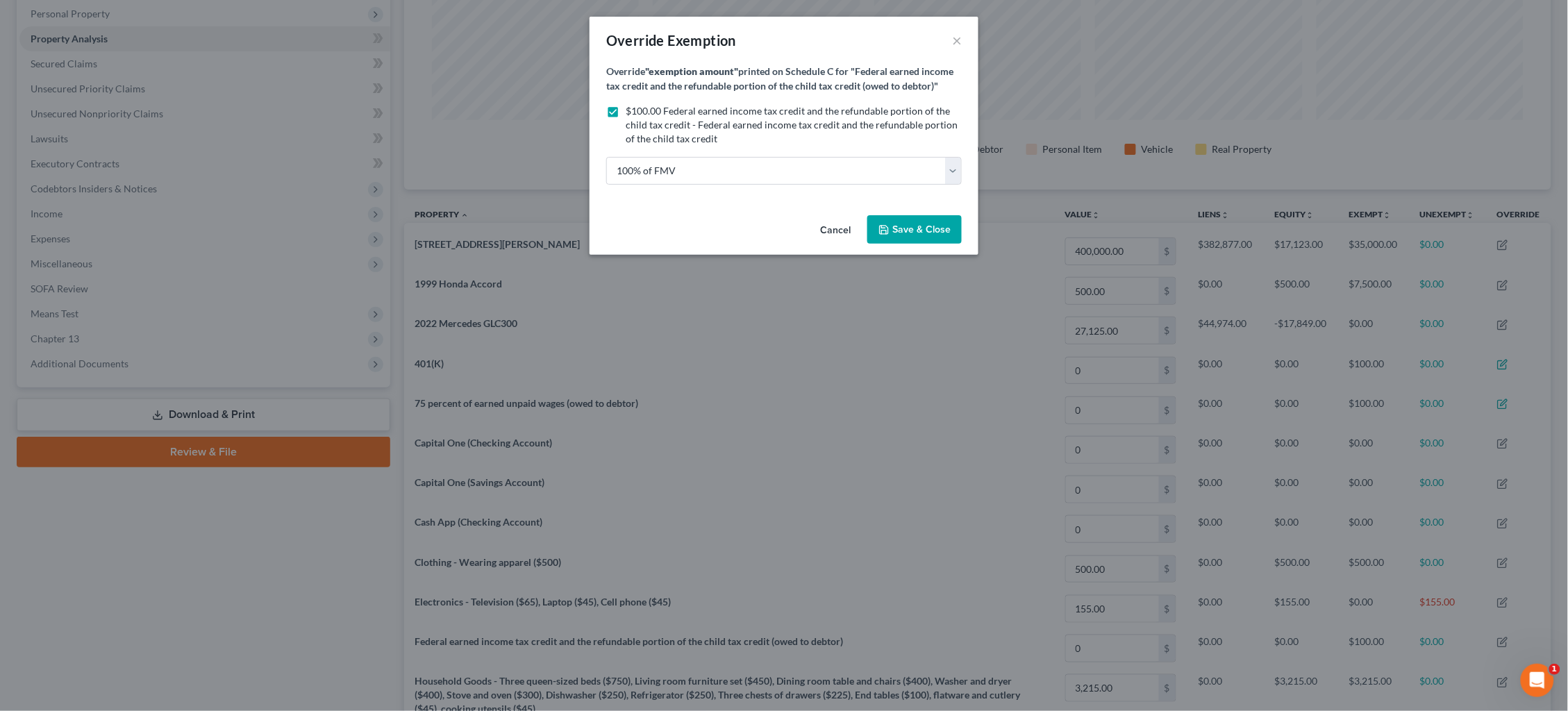
click at [918, 219] on button "Save & Close" at bounding box center [915, 229] width 95 height 29
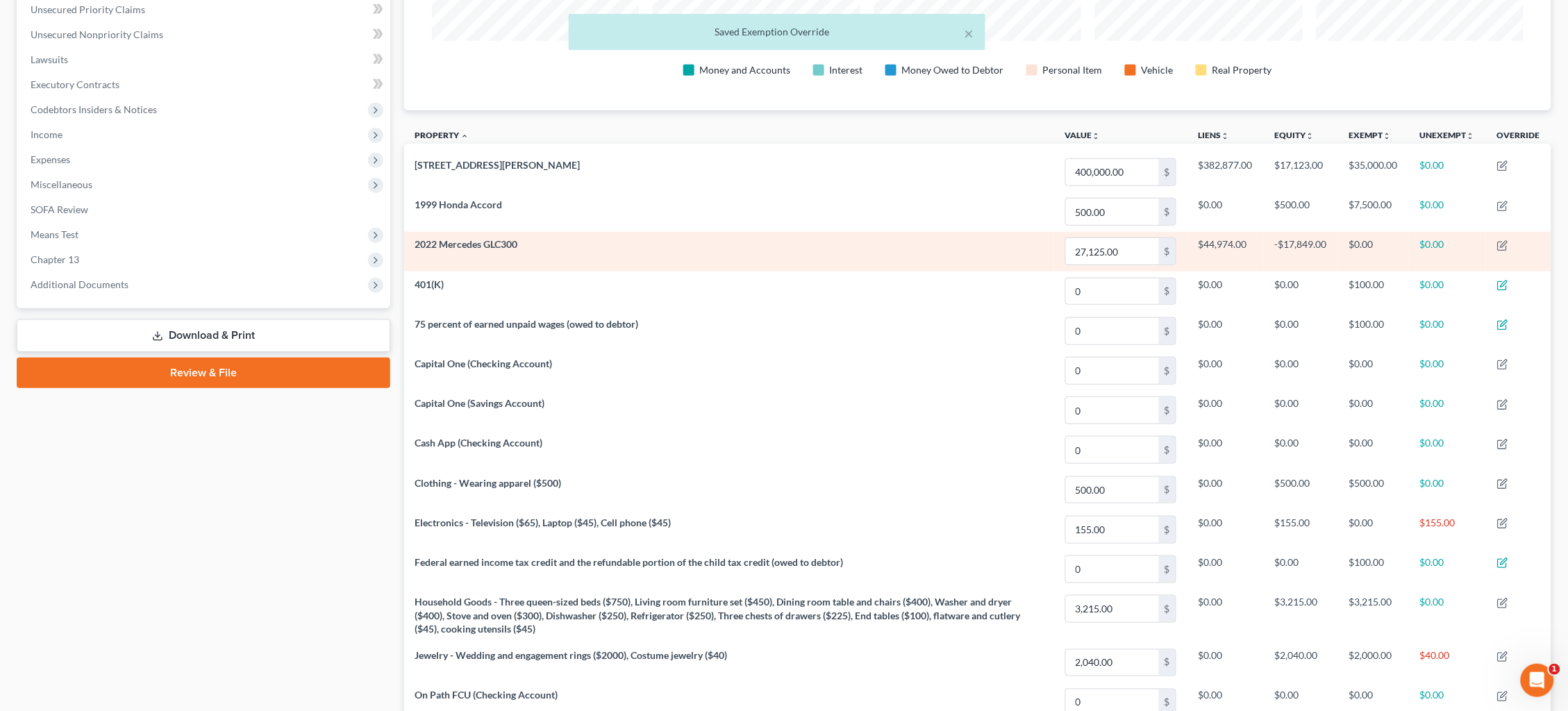
scroll to position [334, 0]
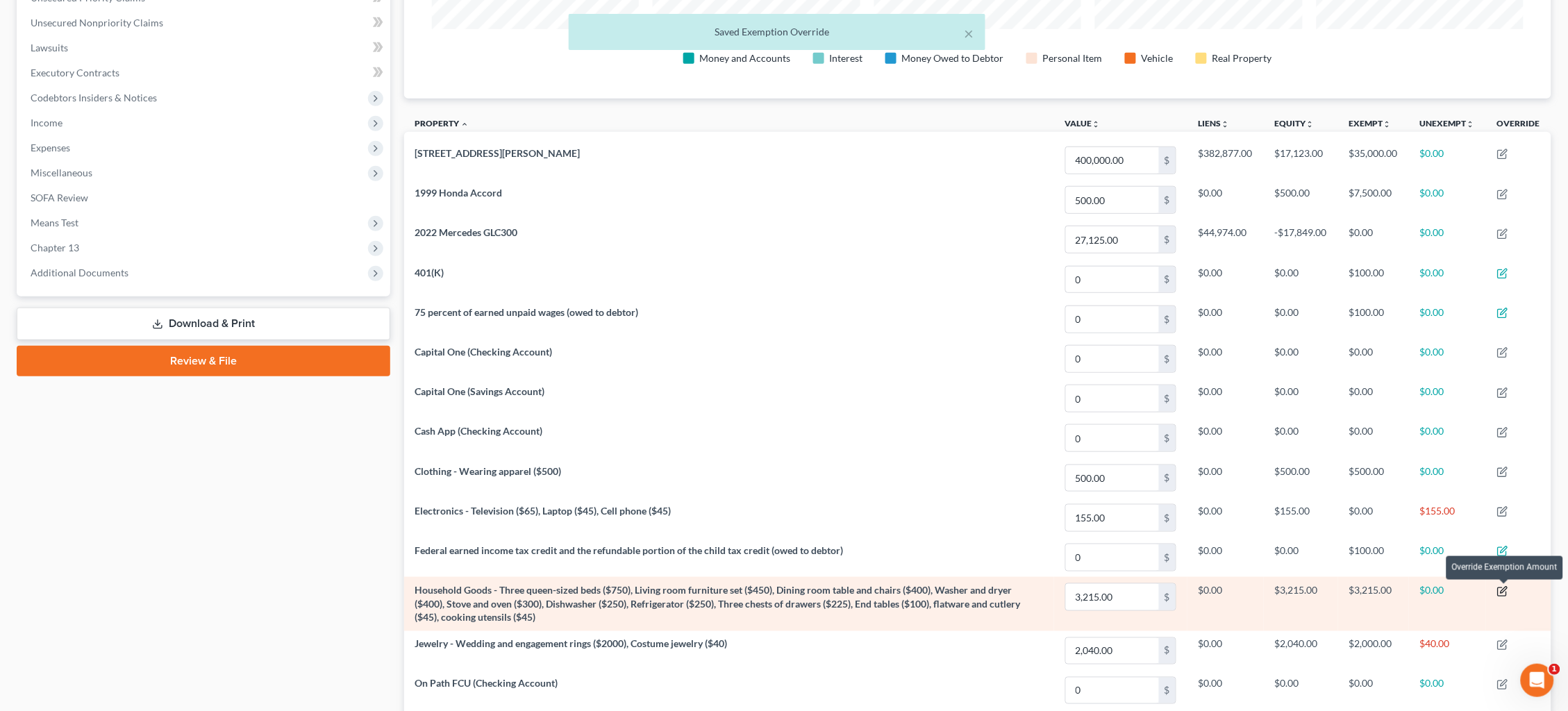
click at [1503, 588] on icon "button" at bounding box center [1502, 591] width 11 height 11
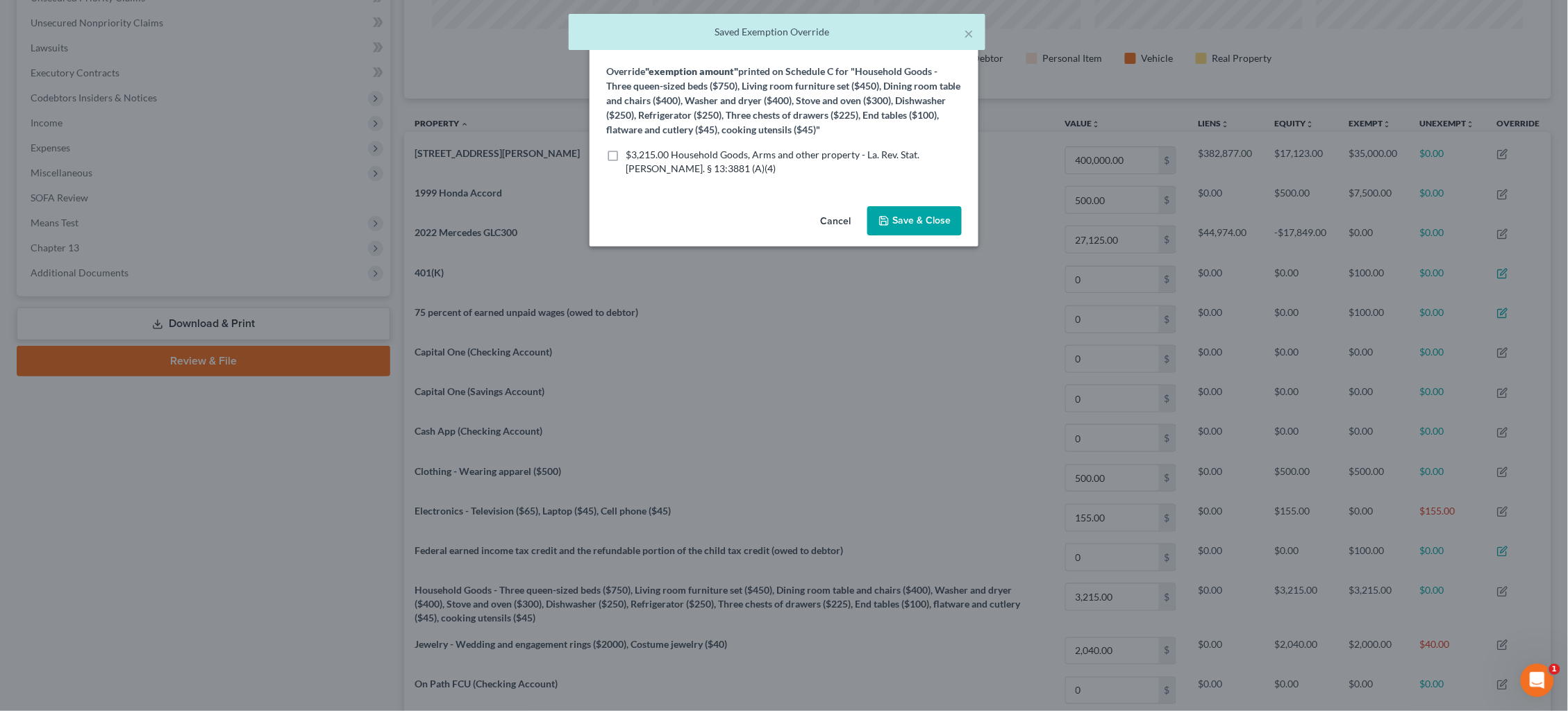
click at [721, 148] on span "$3,215.00 Household Goods, Arms and other property - La. Rev. Stat. Ann. § 13:3…" at bounding box center [773, 161] width 294 height 26
click at [640, 148] on input "$3,215.00 Household Goods, Arms and other property - La. Rev. Stat. Ann. § 13:3…" at bounding box center [635, 152] width 9 height 9
checkbox input "true"
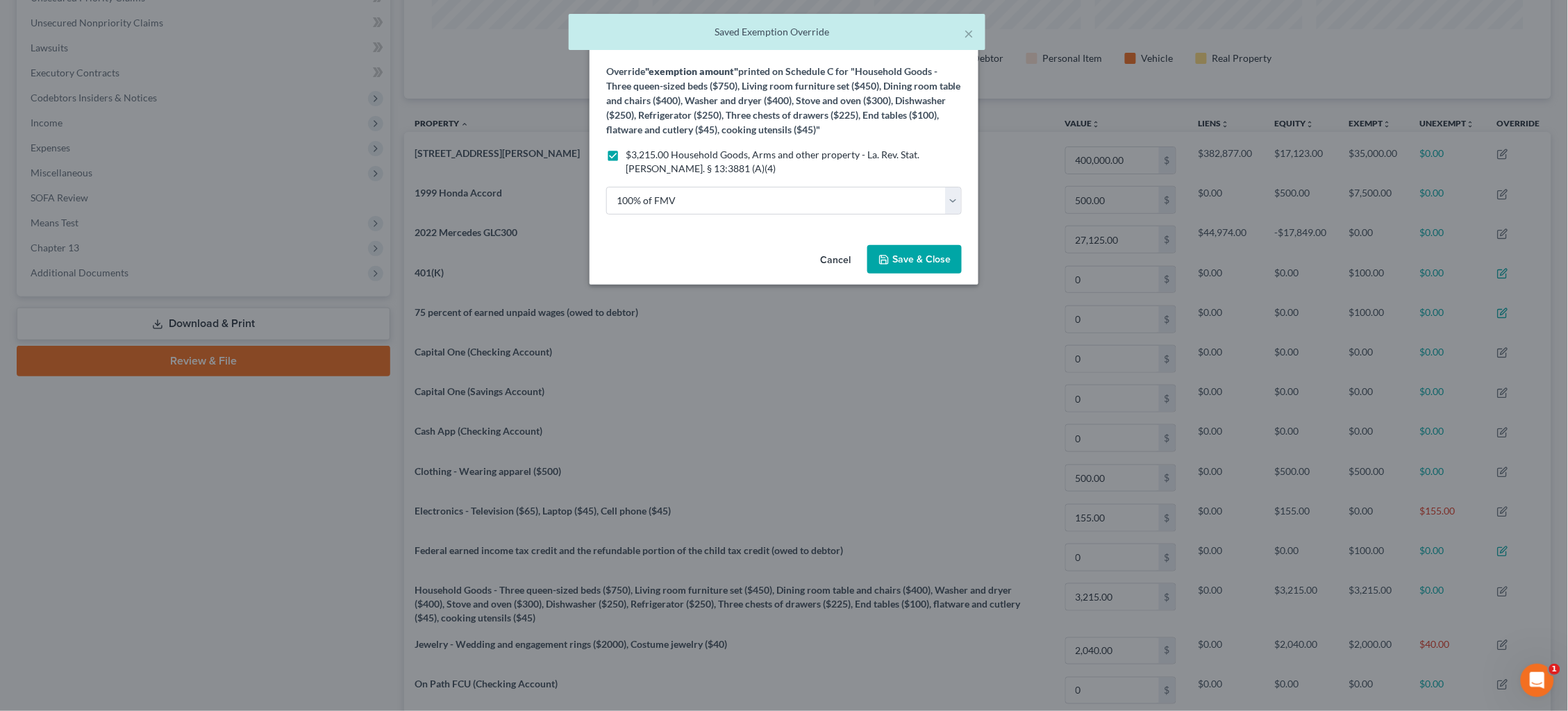
click at [901, 254] on span "Save & Close" at bounding box center [921, 259] width 58 height 11
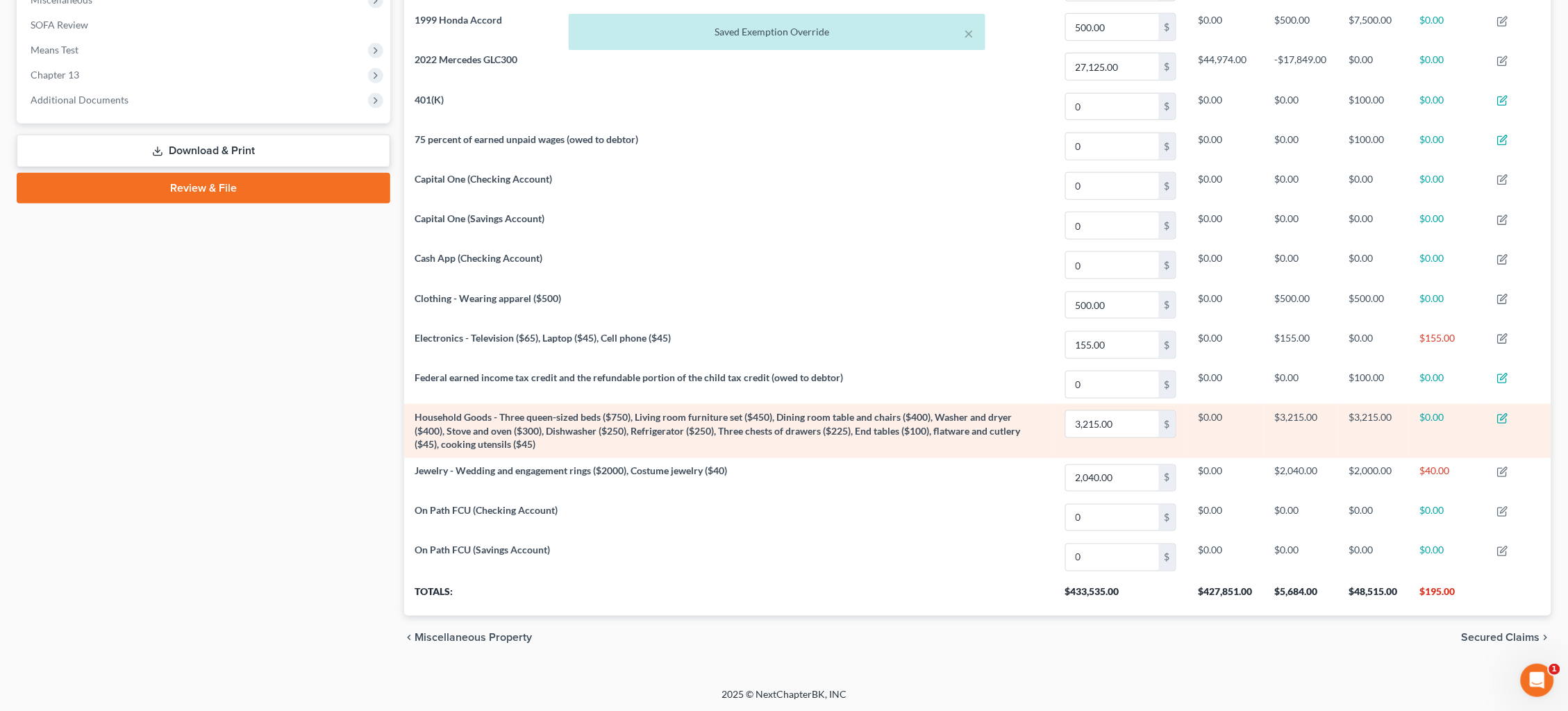
scroll to position [506, 0]
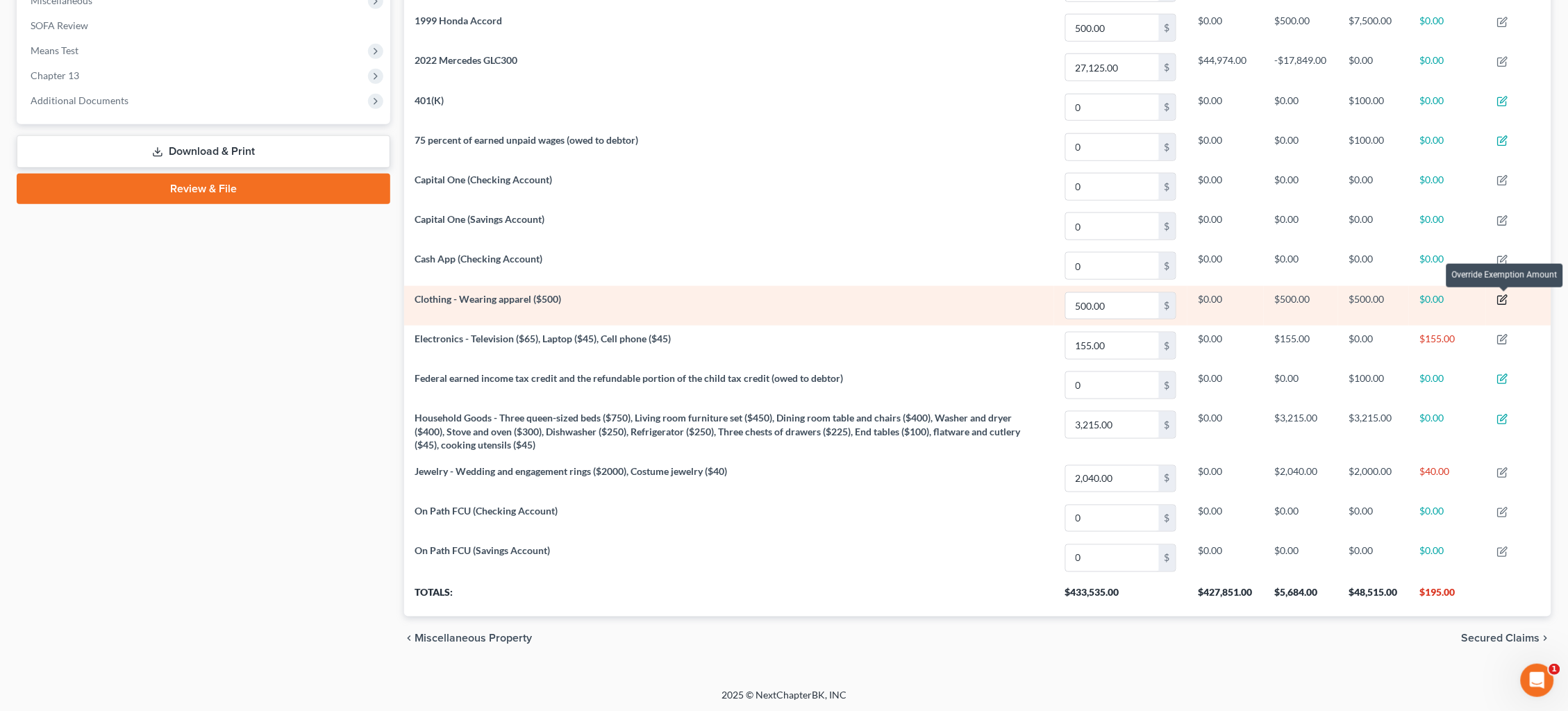
click at [1507, 301] on icon "button" at bounding box center [1502, 300] width 11 height 11
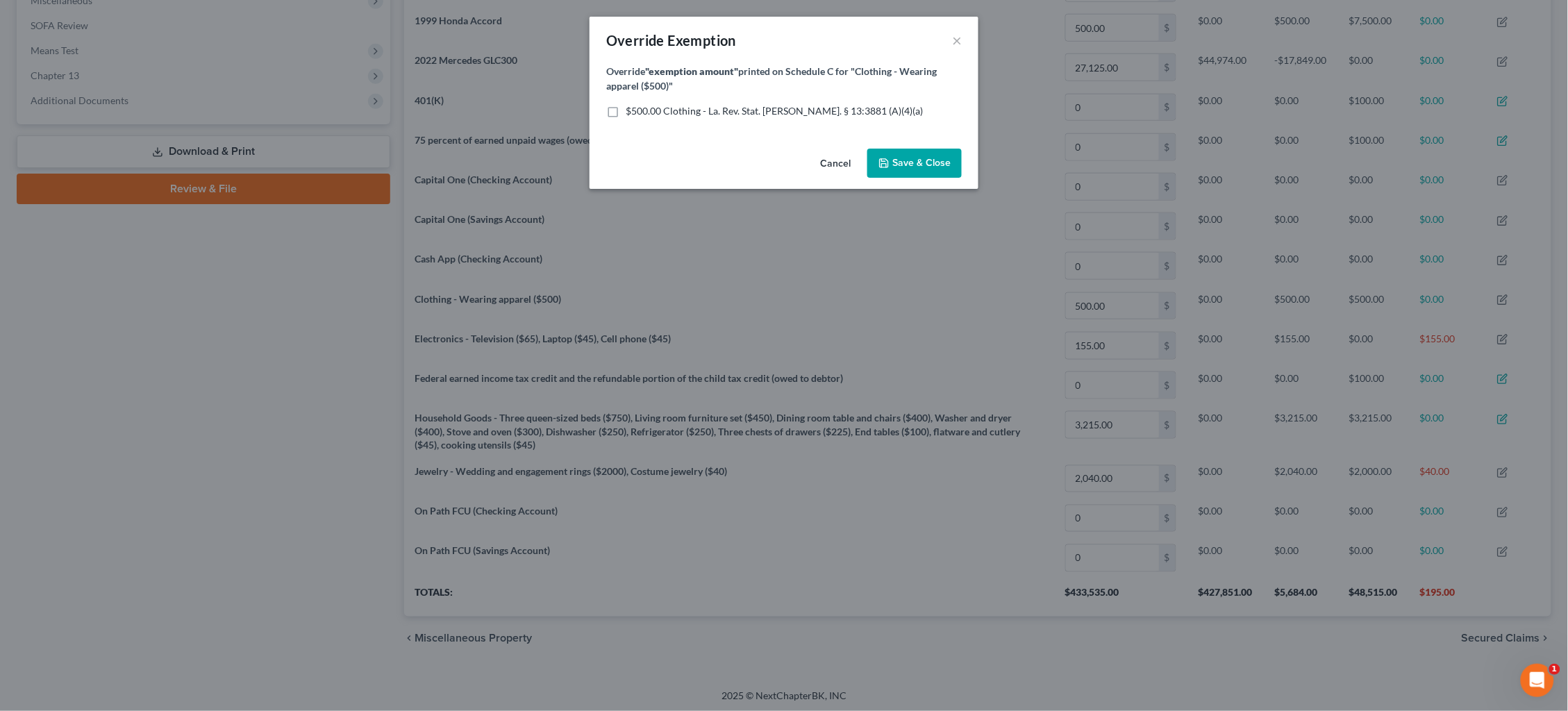
drag, startPoint x: 840, startPoint y: 112, endPoint x: 896, endPoint y: 154, distance: 70.0
click at [840, 112] on span "$500.00 Clothing - La. Rev. Stat. Ann. § 13:3881 (A)(4)(a)" at bounding box center [774, 110] width 298 height 11
click at [640, 112] on input "$500.00 Clothing - La. Rev. Stat. Ann. § 13:3881 (A)(4)(a)" at bounding box center [635, 108] width 9 height 9
checkbox input "true"
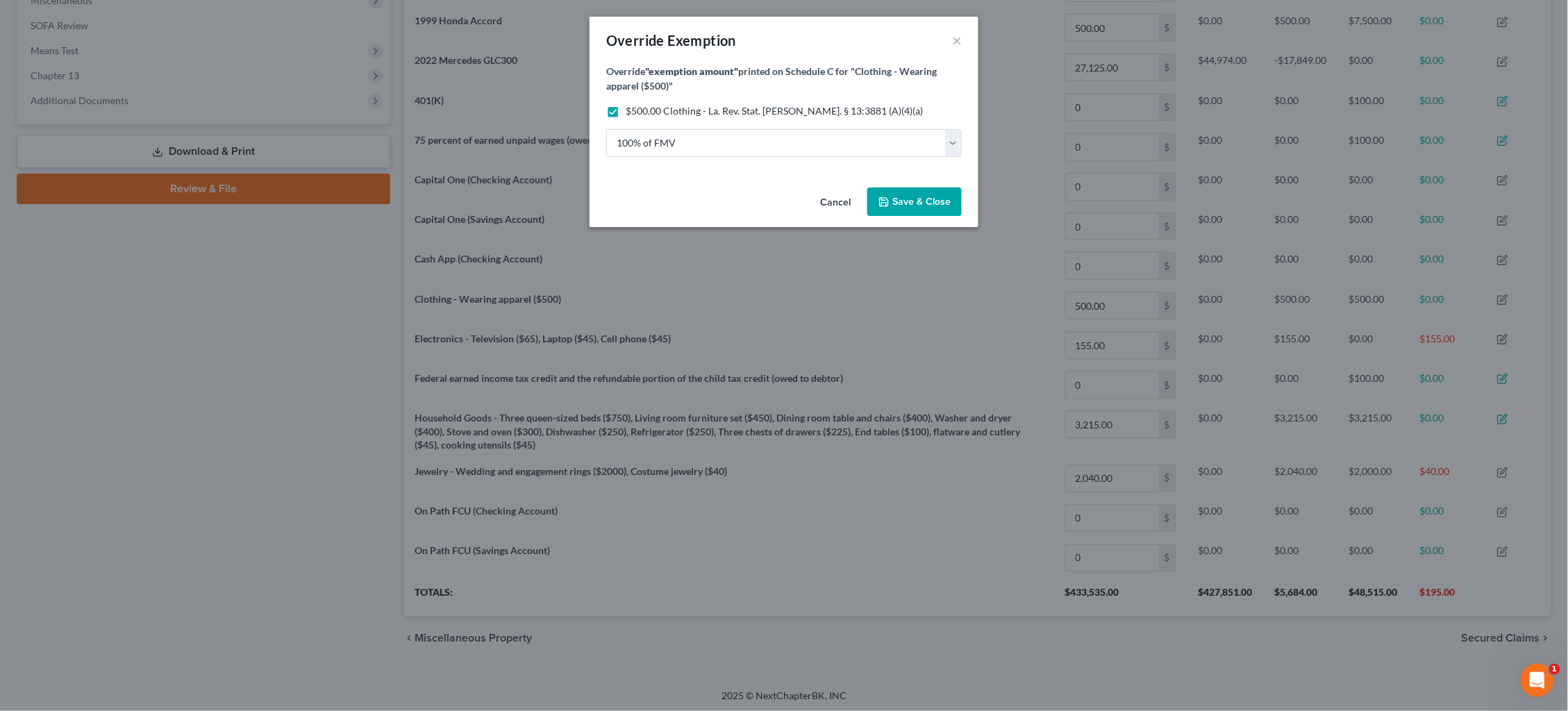
click at [927, 201] on span "Save & Close" at bounding box center [921, 201] width 58 height 11
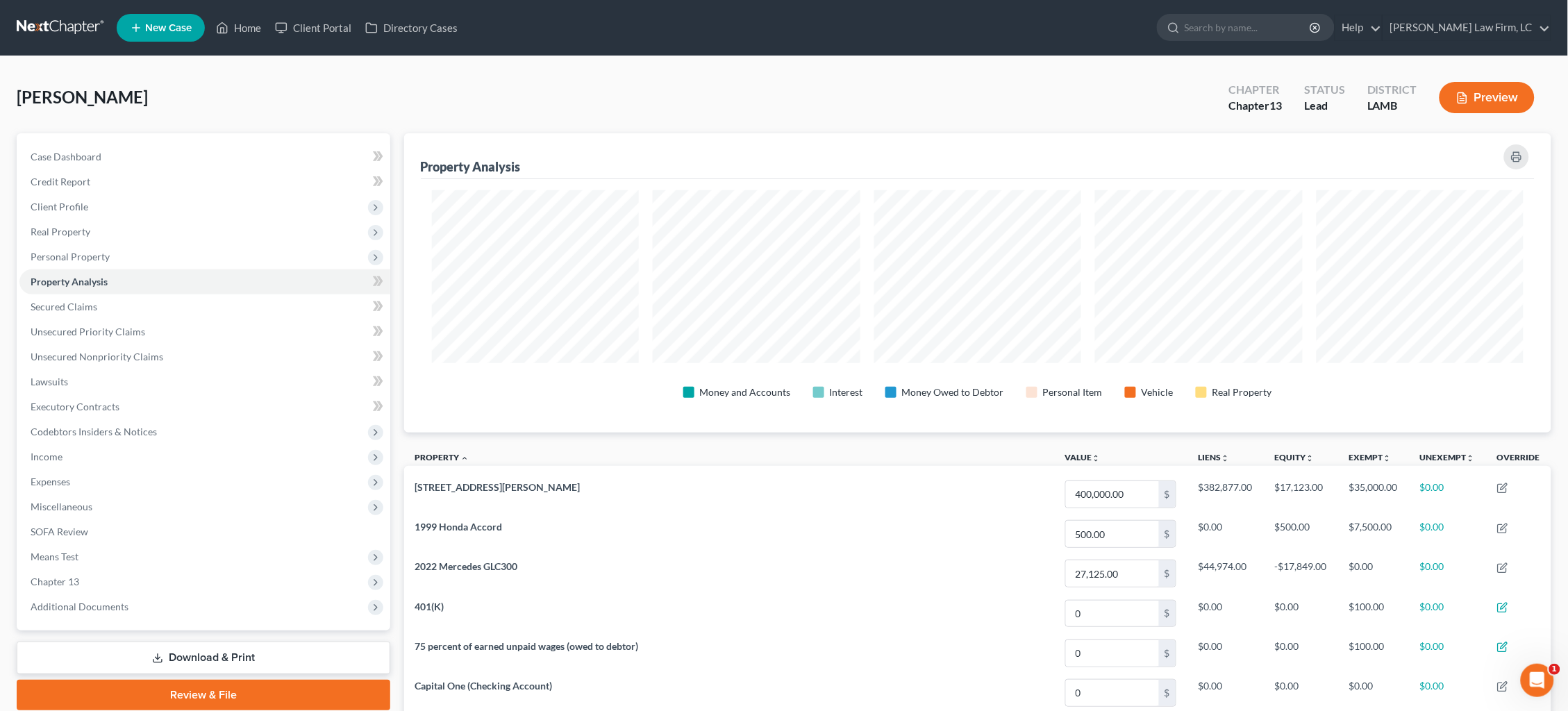
scroll to position [0, 0]
click at [238, 300] on link "Secured Claims" at bounding box center [204, 307] width 371 height 25
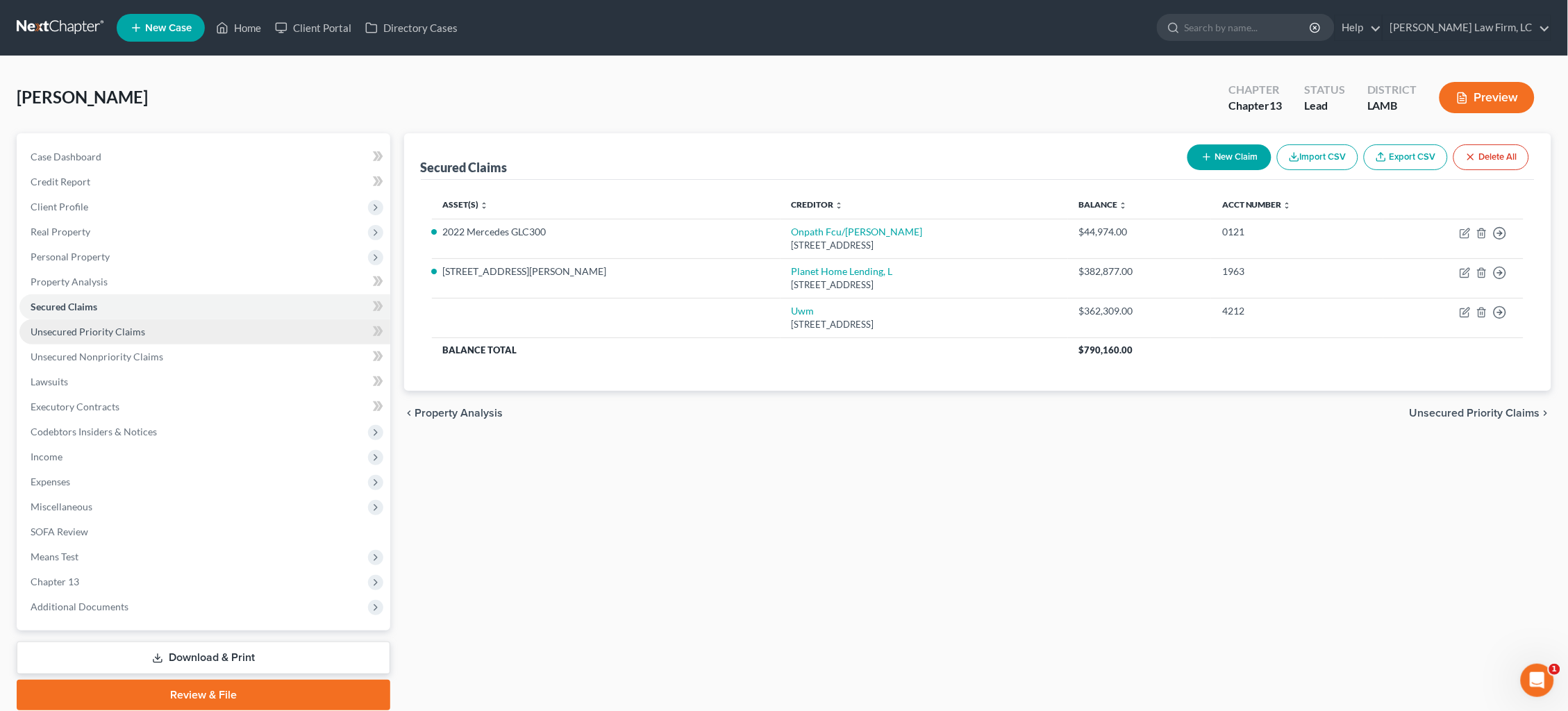
click at [194, 322] on link "Unsecured Priority Claims" at bounding box center [204, 332] width 371 height 25
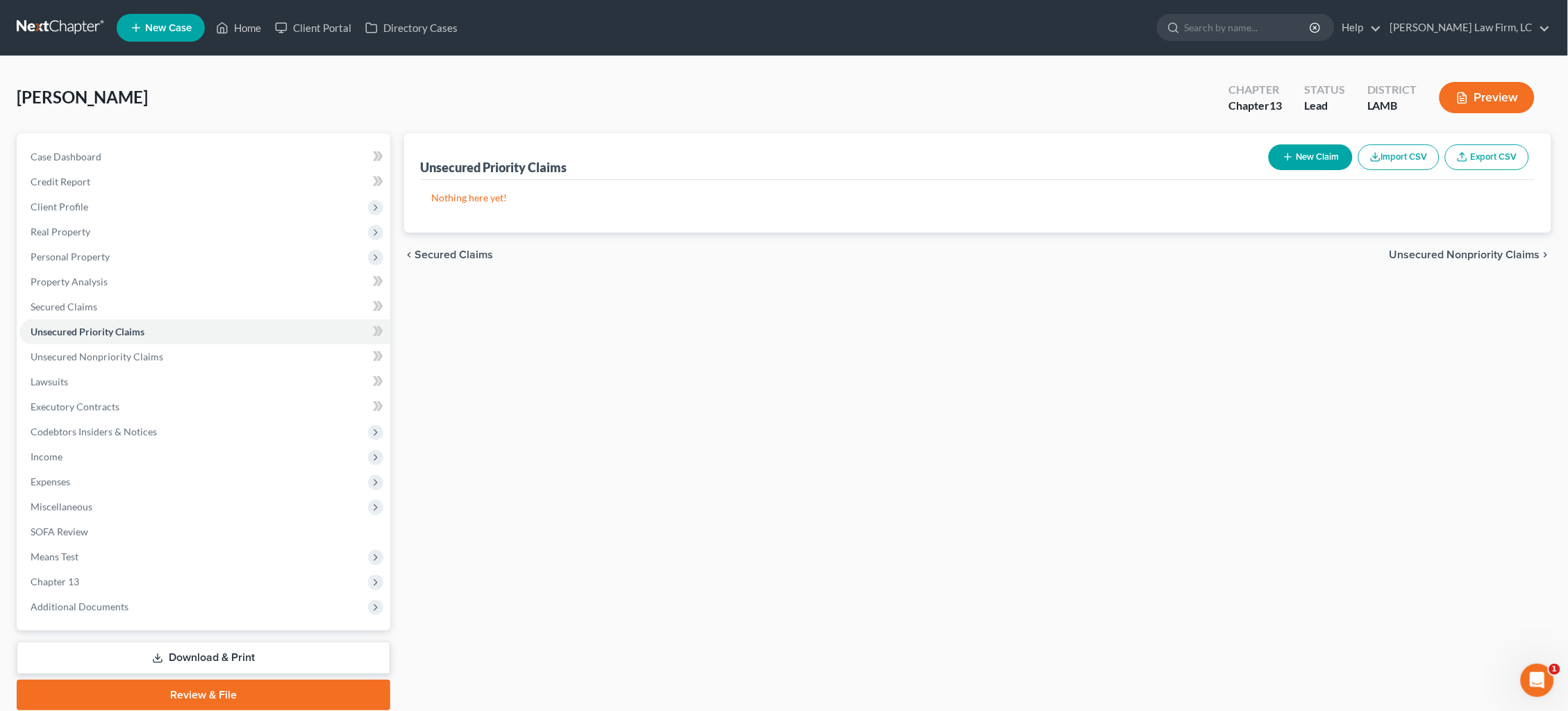
click at [1313, 158] on button "New Claim" at bounding box center [1311, 157] width 84 height 26
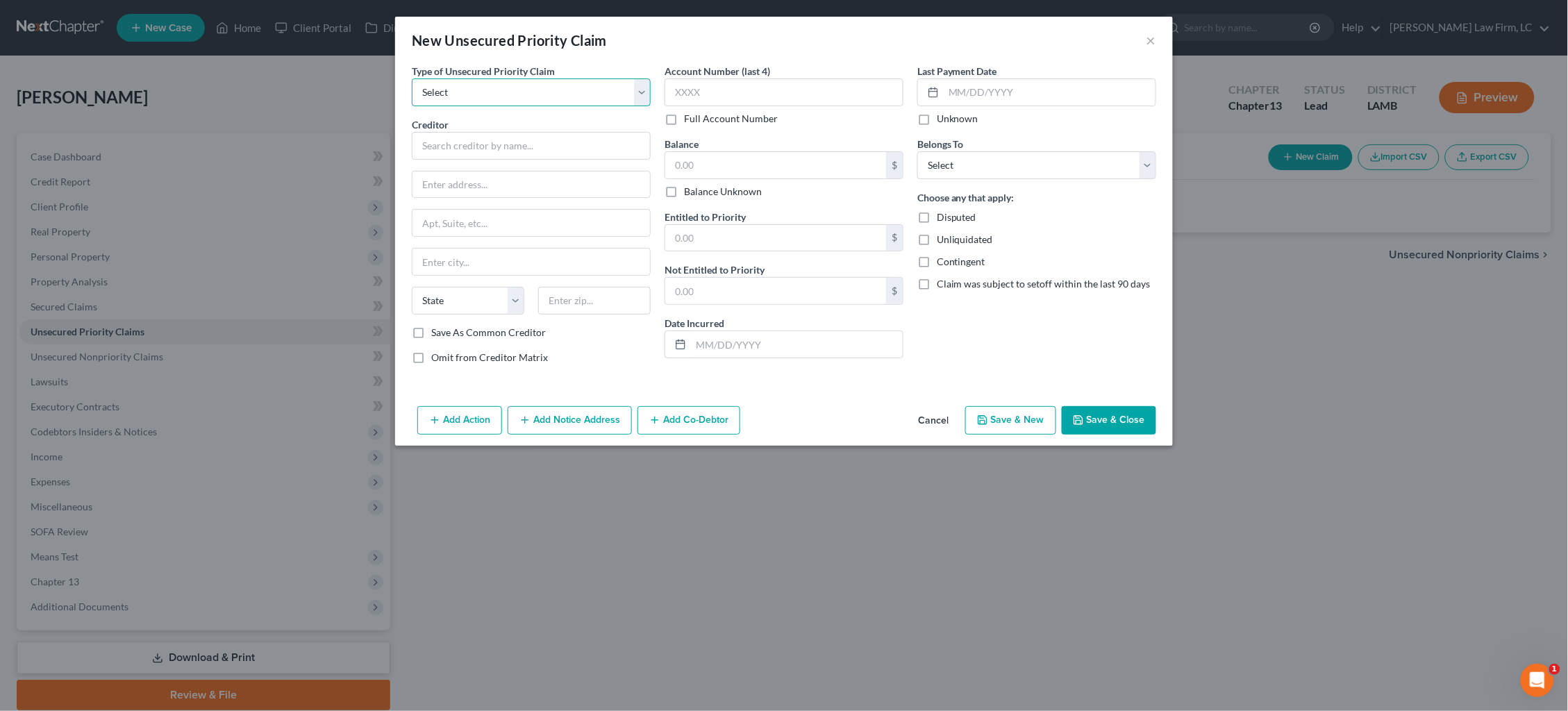
select select "0"
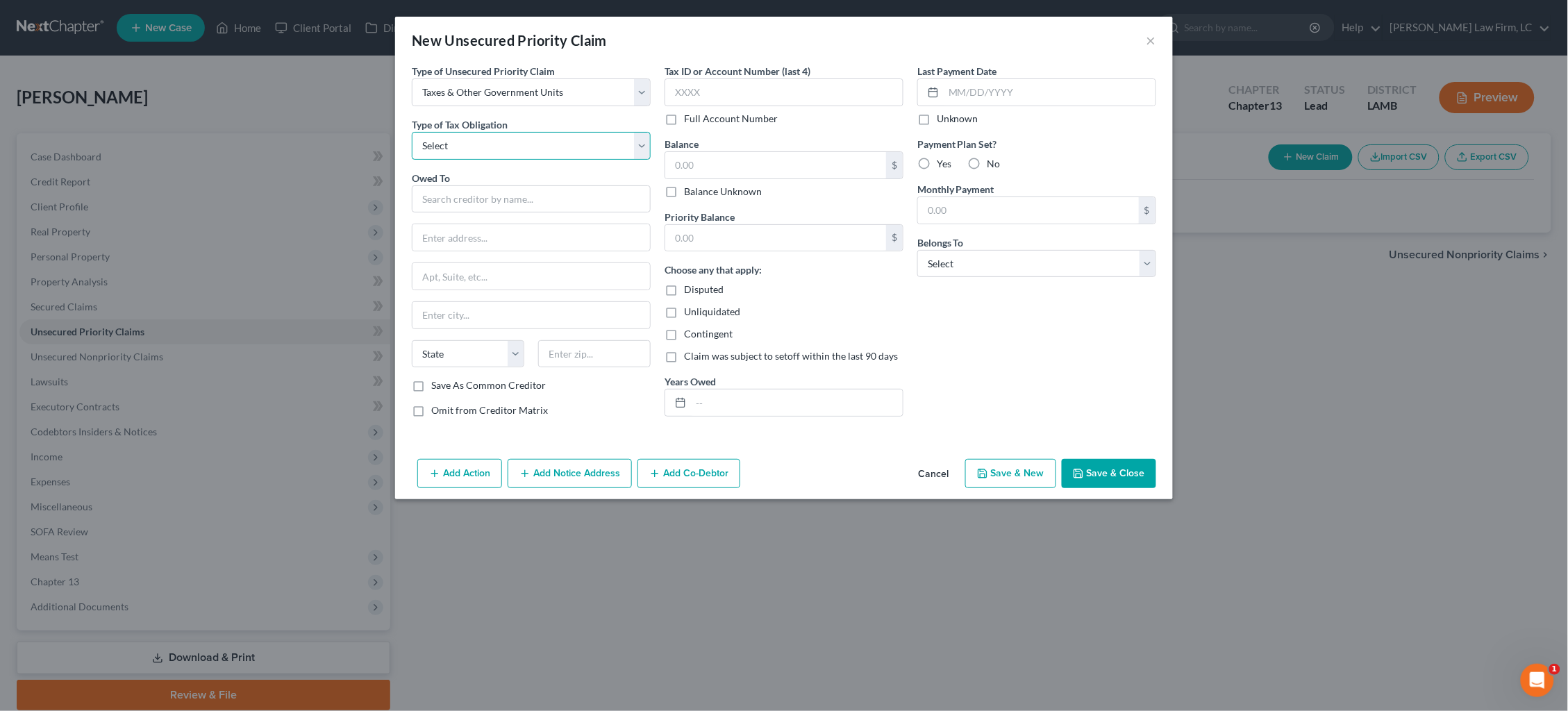
select select "2"
click at [559, 196] on input "text" at bounding box center [531, 199] width 239 height 28
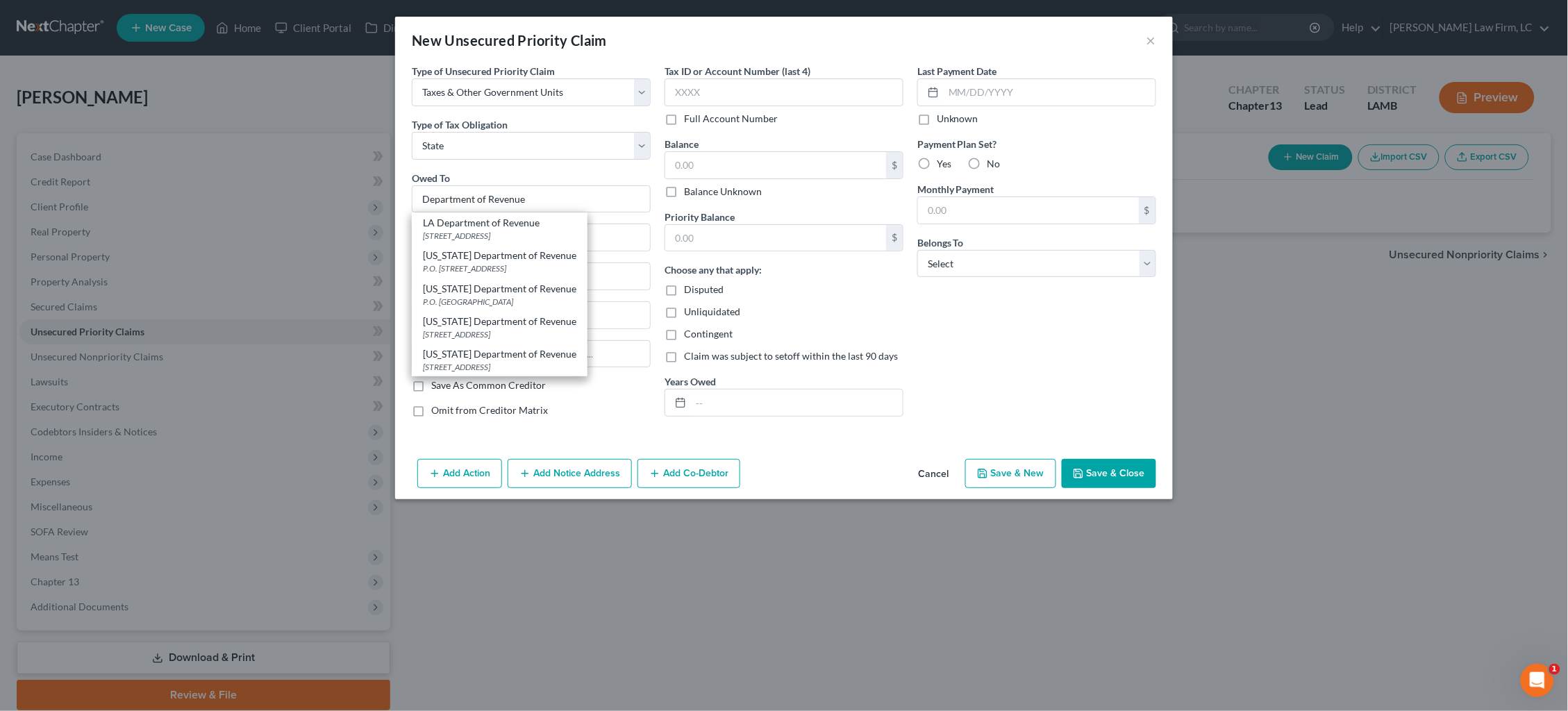
click at [530, 296] on div "P.O. Box 66658, Baton Rouge, LA 70896" at bounding box center [500, 302] width 153 height 11
type input "Louisiana Department of Revenue"
type input "P.O. Box 66658"
type input "Baton Rouge"
select select "19"
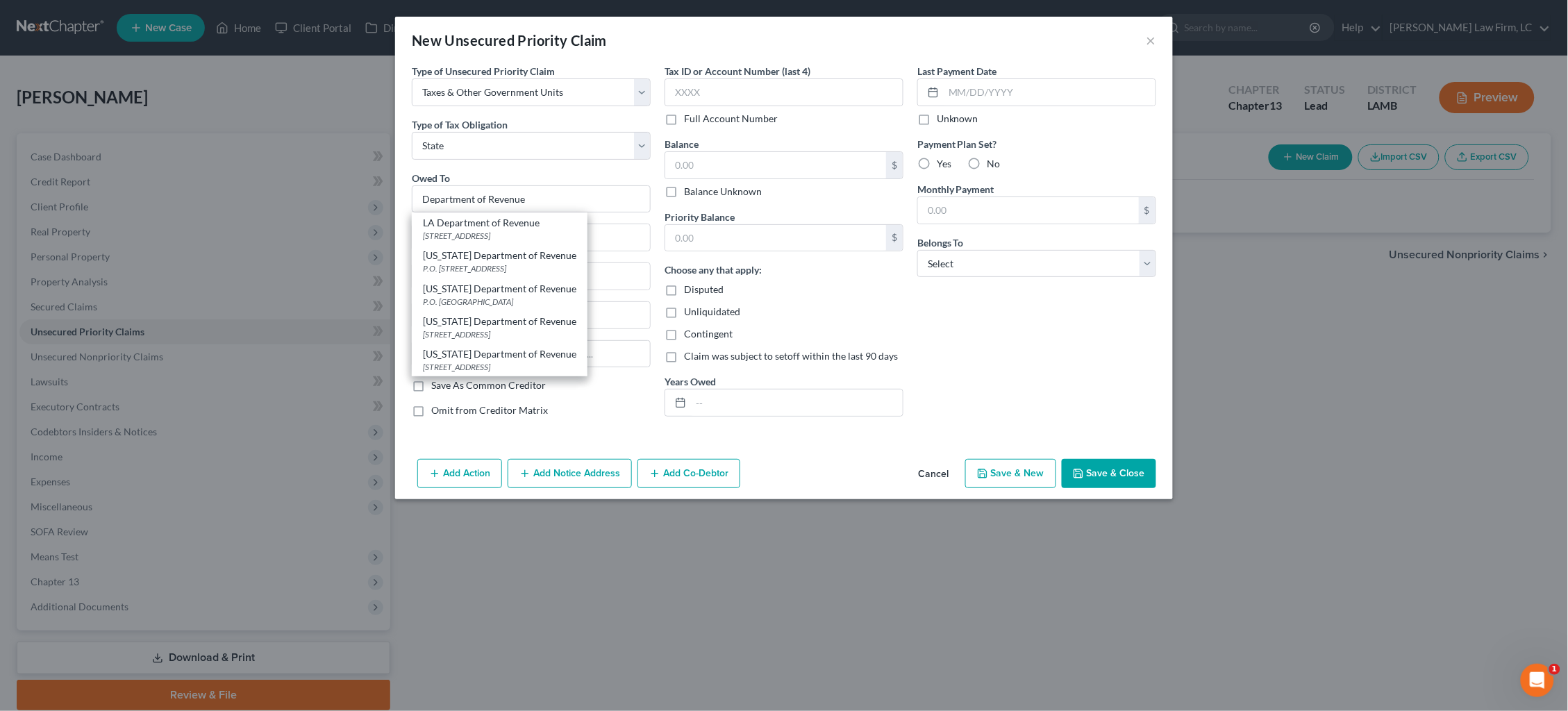
type input "70896"
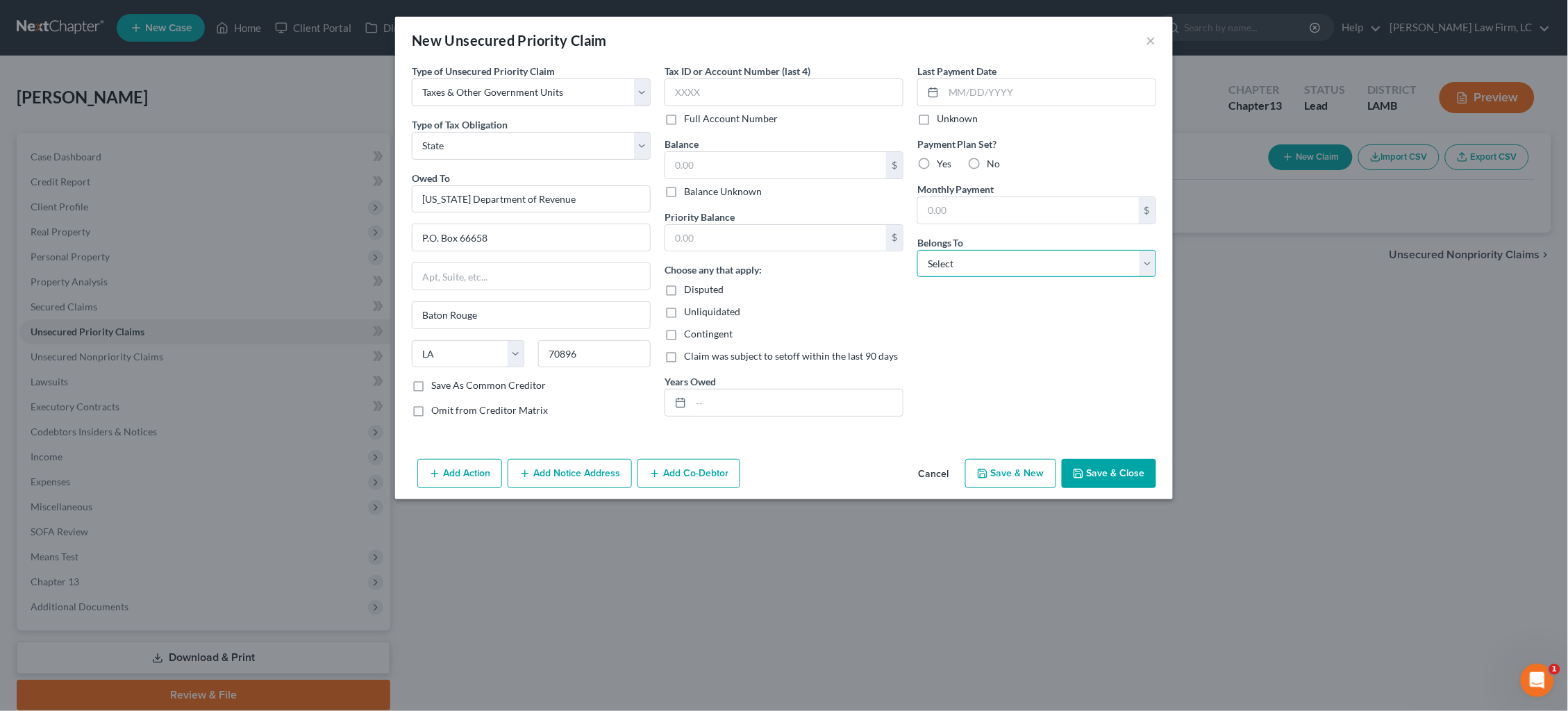
select select "0"
click at [771, 156] on input "text" at bounding box center [776, 165] width 221 height 27
type input "975.74"
type input "582.22"
click at [1110, 477] on button "Save & Close" at bounding box center [1109, 473] width 95 height 29
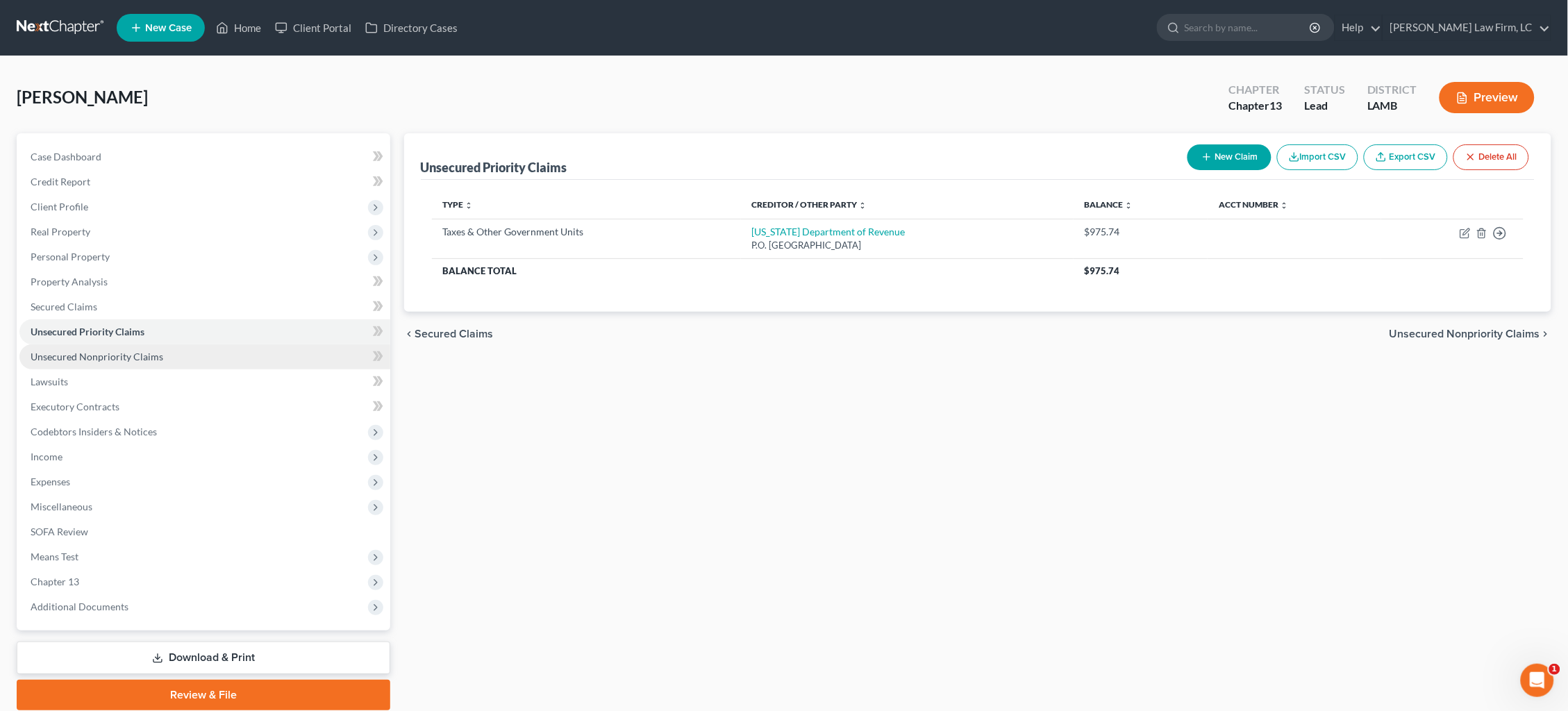
drag, startPoint x: 1308, startPoint y: 8, endPoint x: 126, endPoint y: 348, distance: 1229.9
click at [126, 350] on span "Unsecured Nonpriority Claims" at bounding box center [97, 356] width 133 height 11
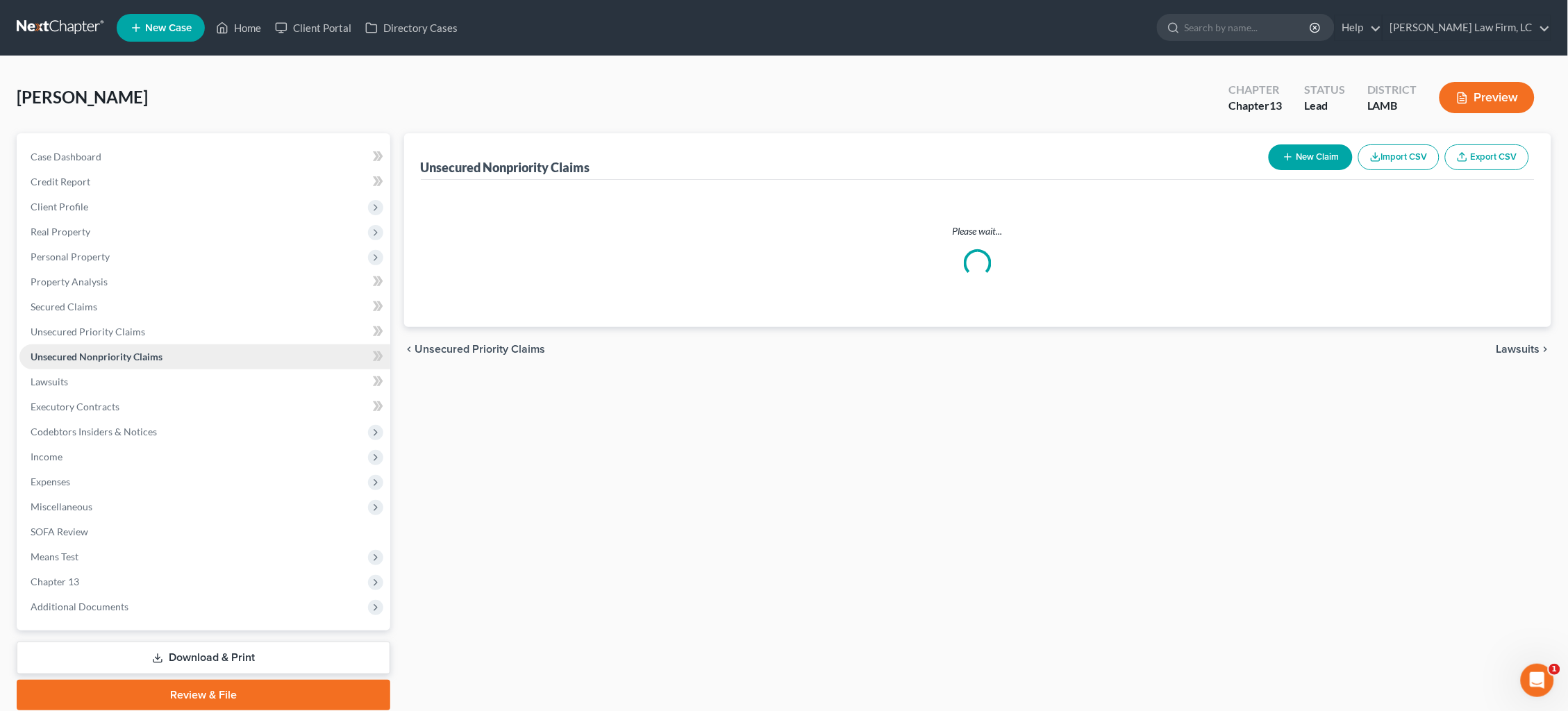
click at [145, 350] on span "Unsecured Nonpriority Claims" at bounding box center [97, 356] width 132 height 11
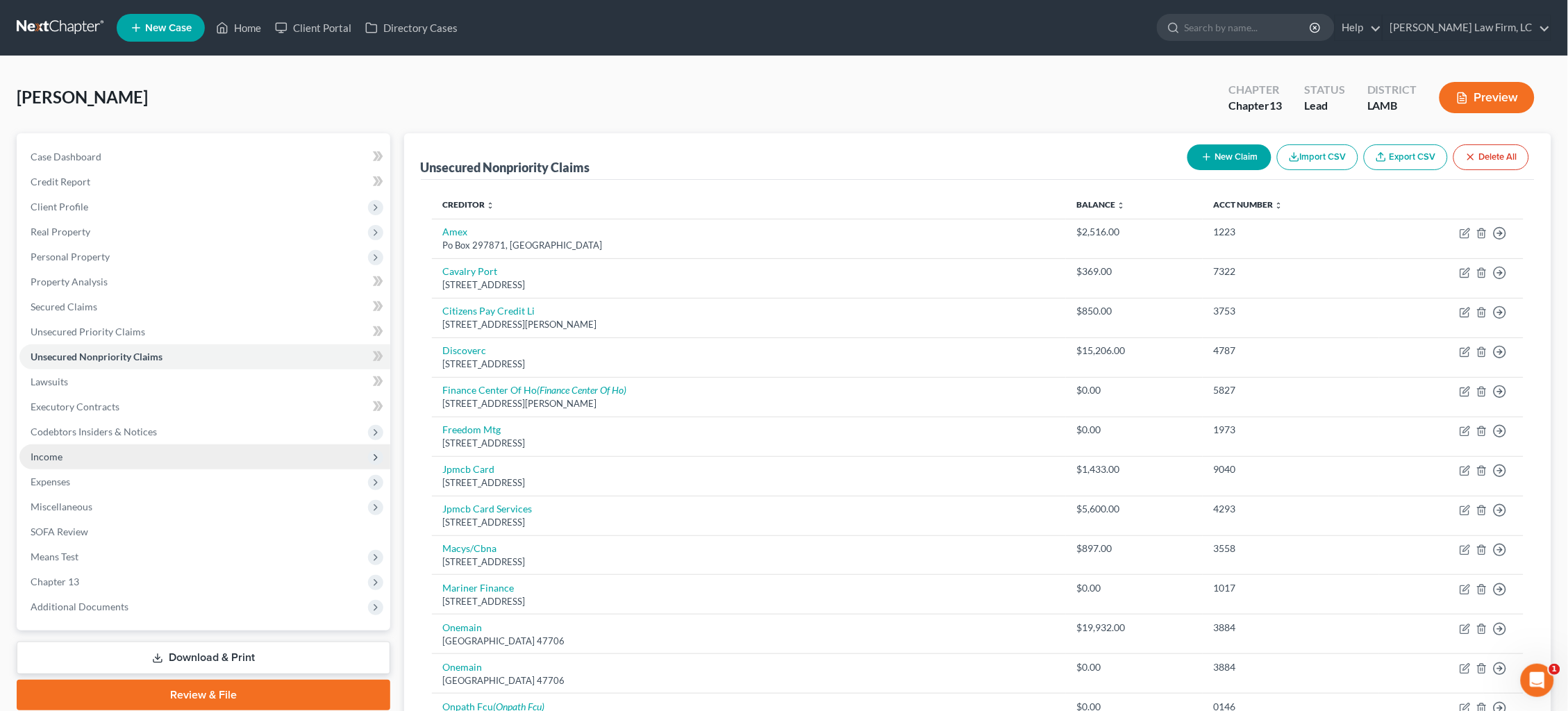
click at [247, 448] on span "Income" at bounding box center [204, 457] width 371 height 25
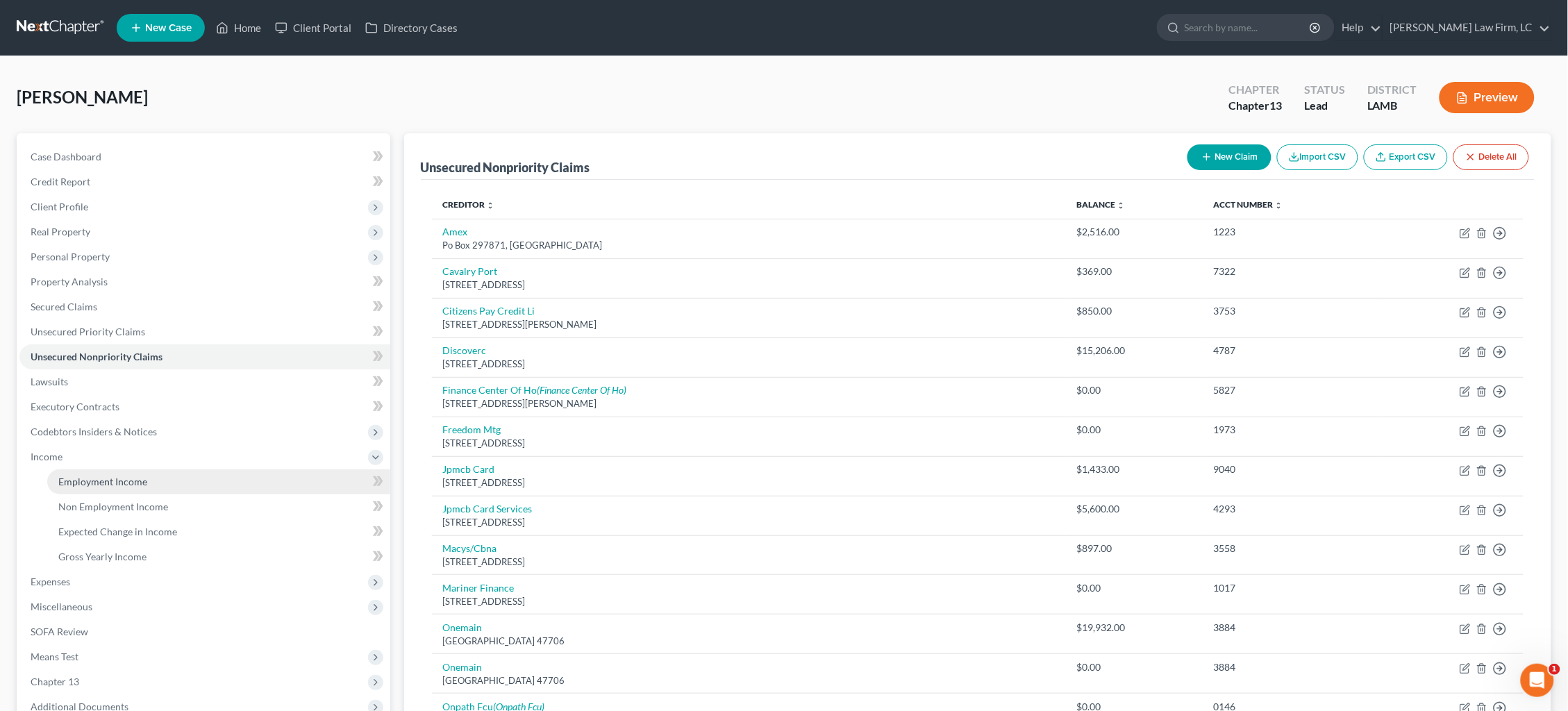
click at [250, 469] on link "Employment Income" at bounding box center [219, 482] width 343 height 25
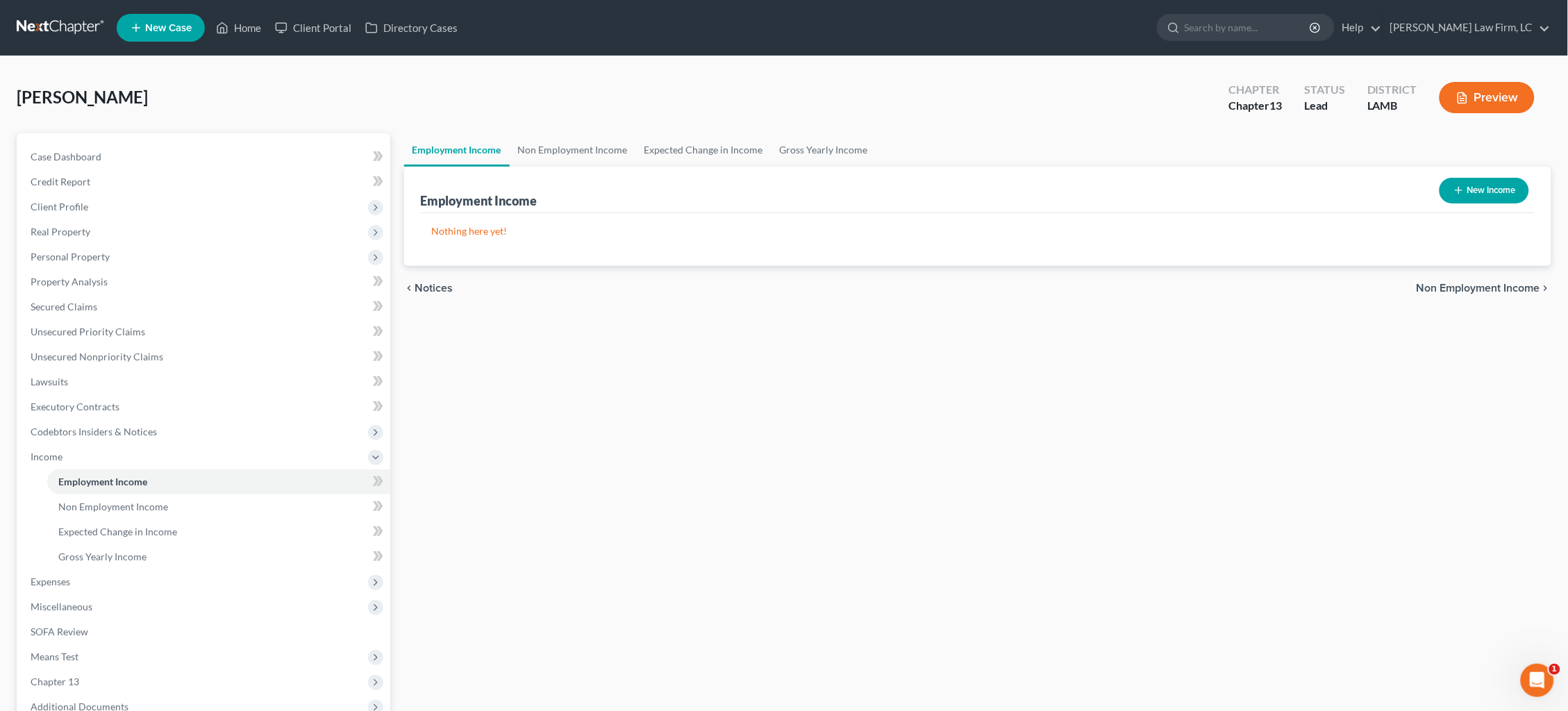
click at [1460, 195] on icon "button" at bounding box center [1458, 190] width 11 height 11
select select "0"
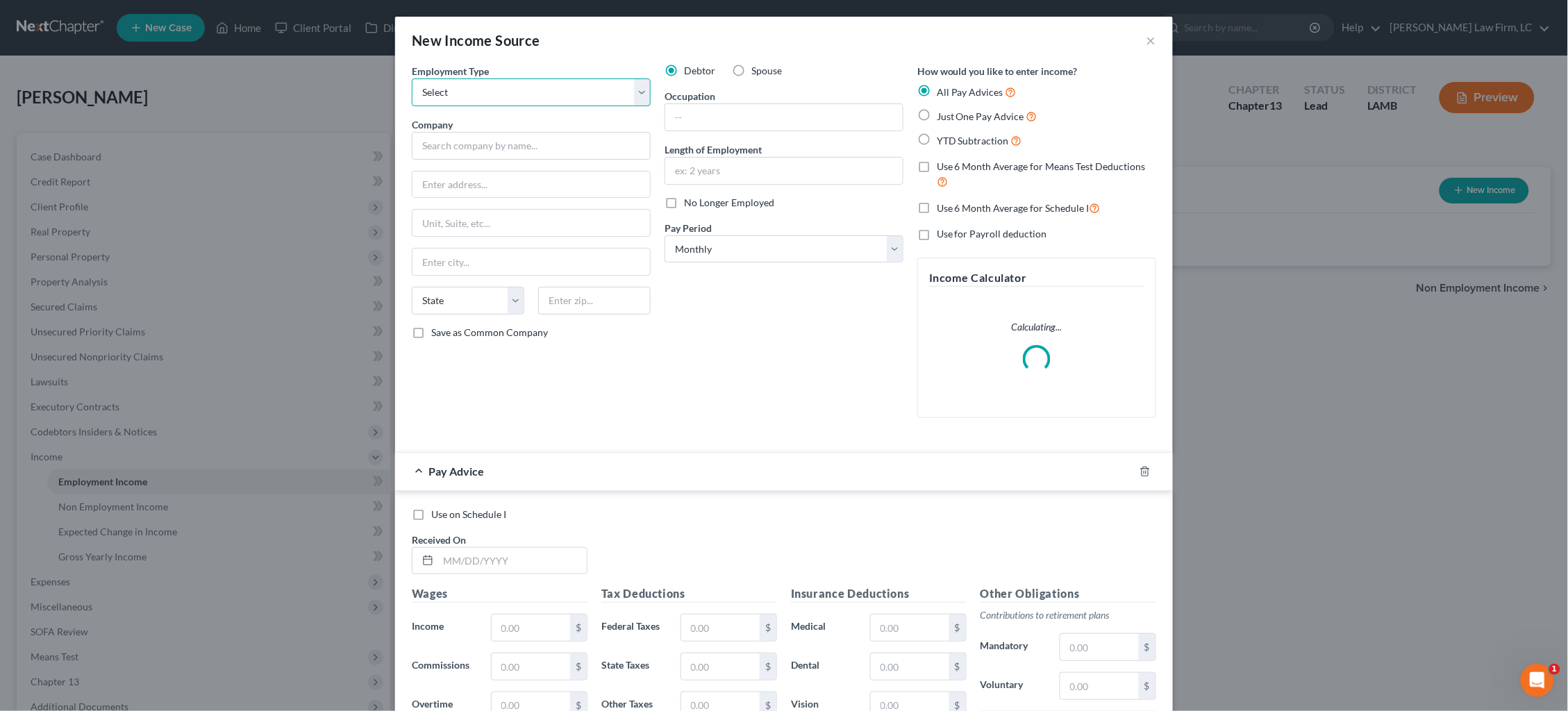
select select "0"
click at [601, 151] on input "text" at bounding box center [531, 145] width 239 height 28
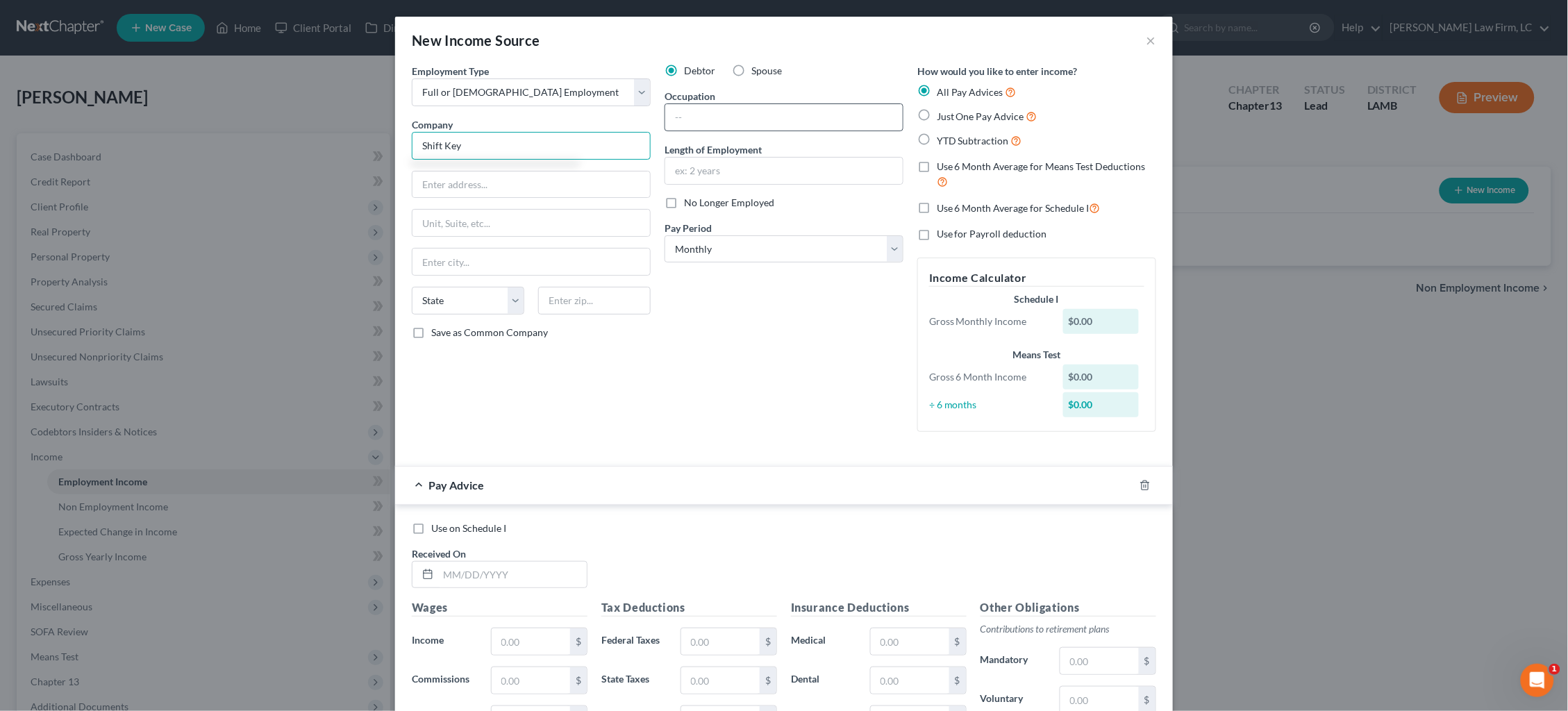
type input "Shift Key"
click at [716, 118] on input "text" at bounding box center [784, 117] width 237 height 27
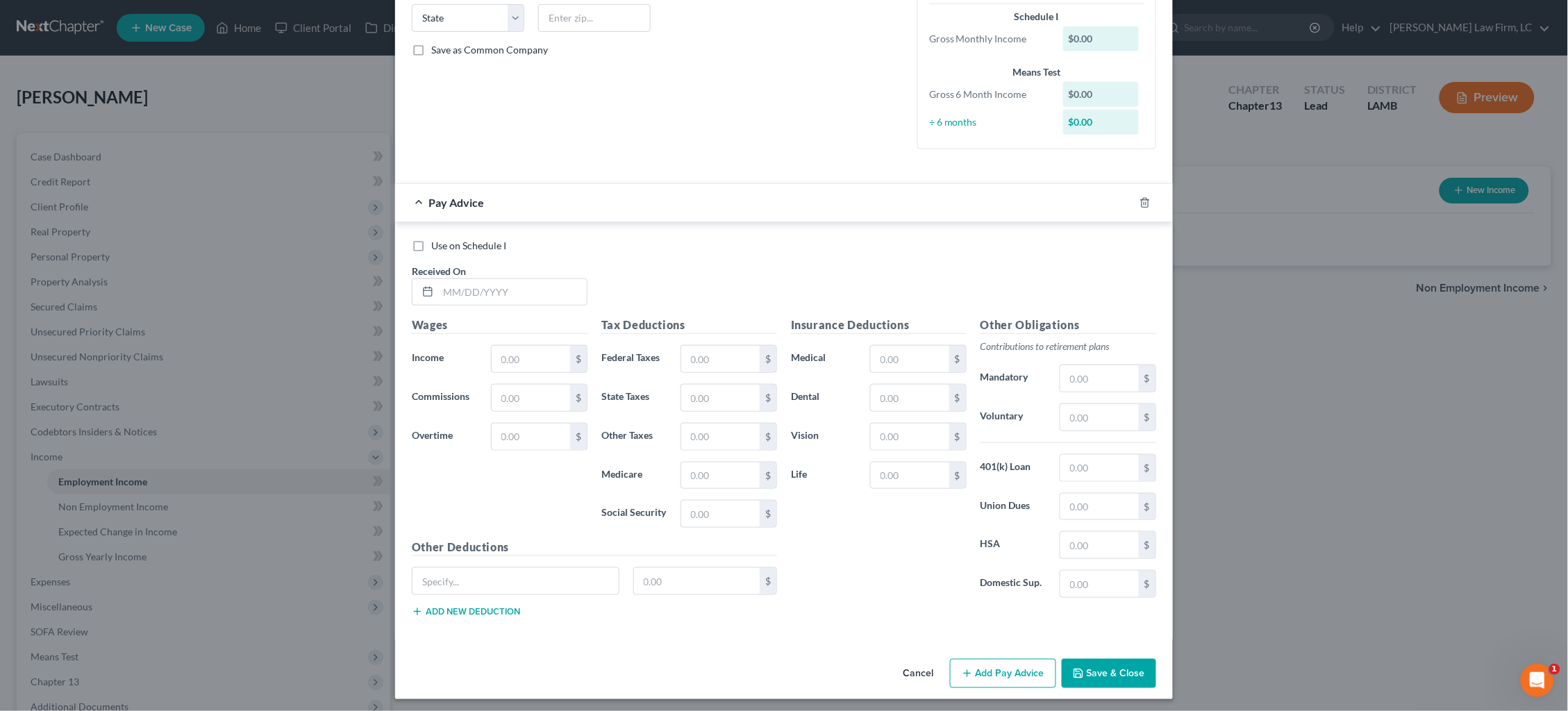
scroll to position [279, 0]
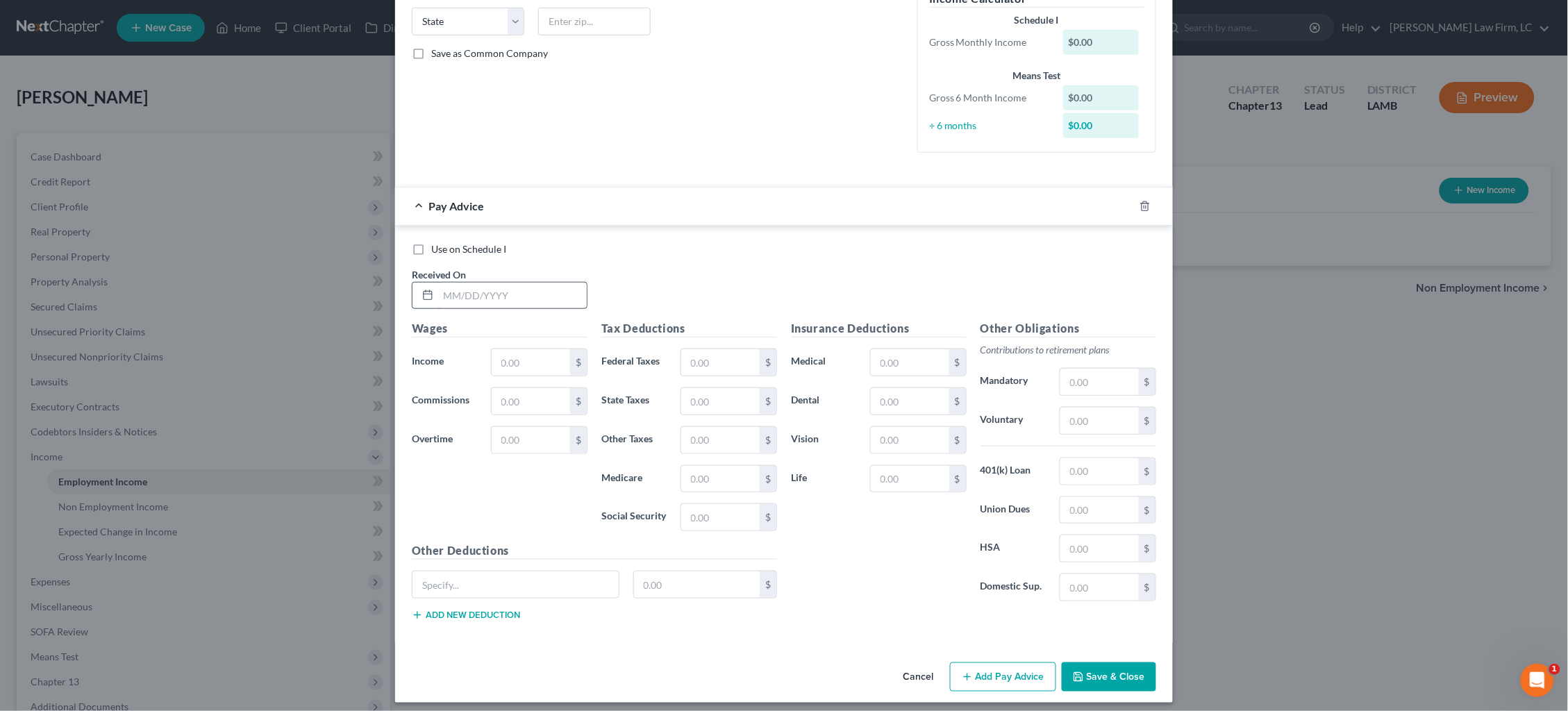
type input "Respiratory Therapist"
click at [529, 285] on input "text" at bounding box center [512, 295] width 148 height 27
type input "2/3/25"
type input "466.74"
click at [650, 576] on input "text" at bounding box center [697, 584] width 126 height 27
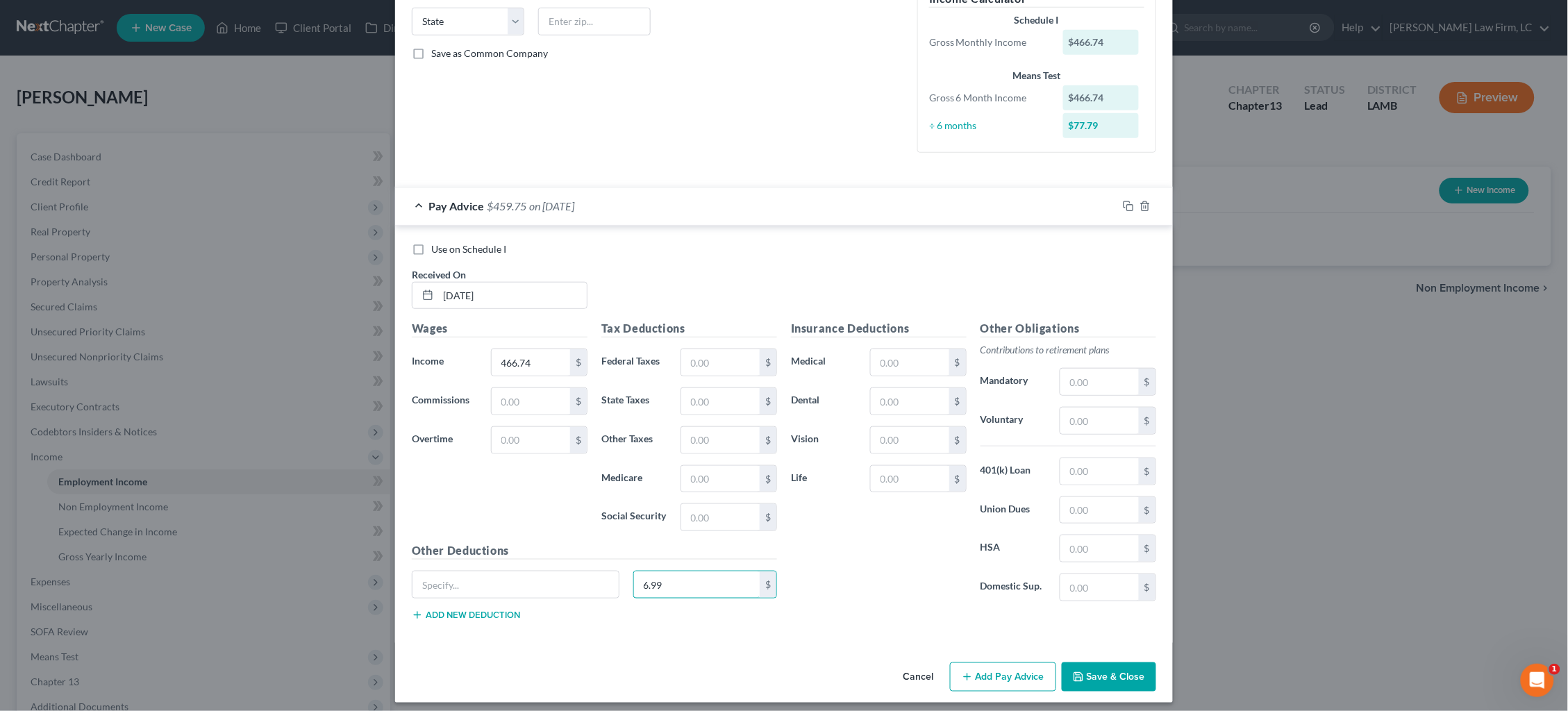
type input "6.99"
click at [1001, 662] on button "Add Pay Advice" at bounding box center [1003, 677] width 106 height 29
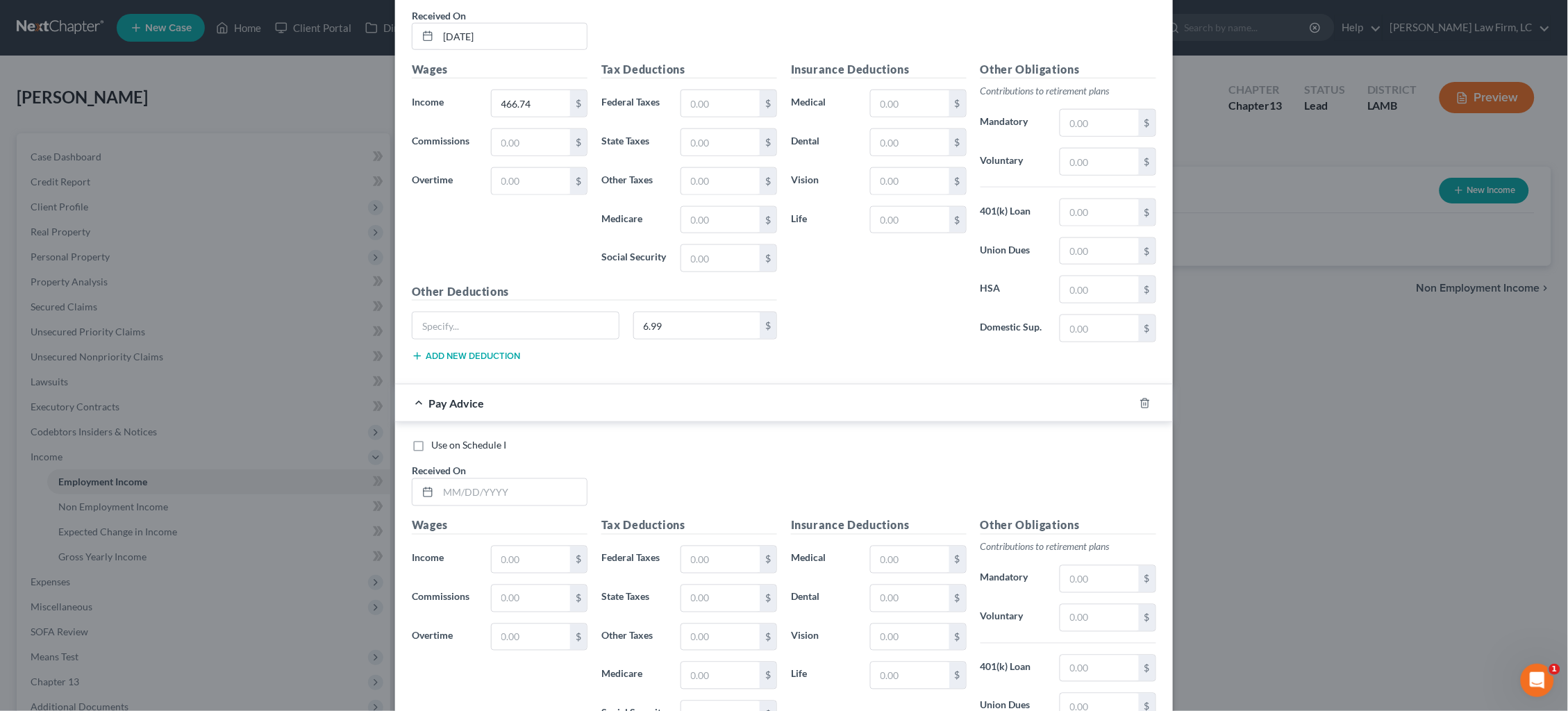
scroll to position [621, 0]
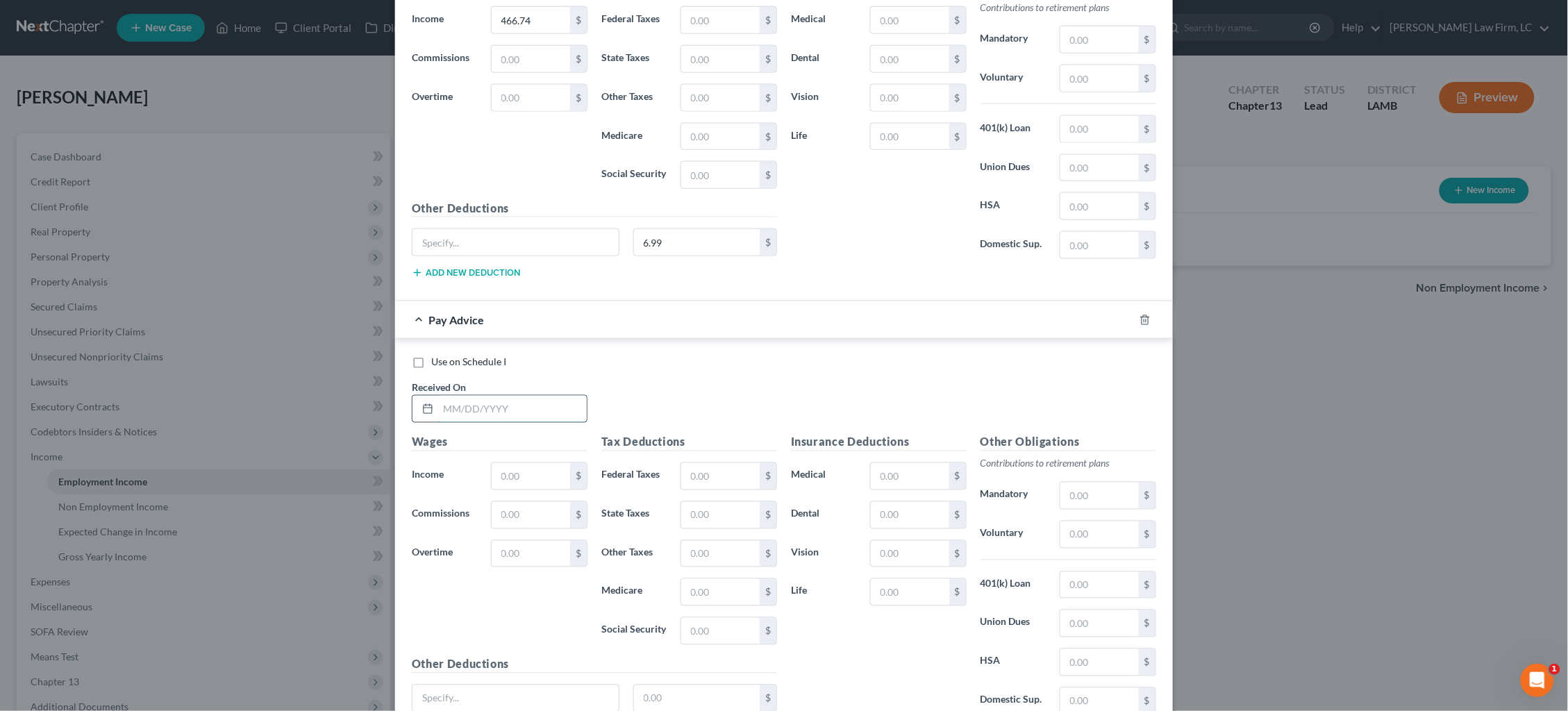
click at [533, 396] on input "text" at bounding box center [512, 409] width 148 height 27
type input "2/10/25"
type input "332.96"
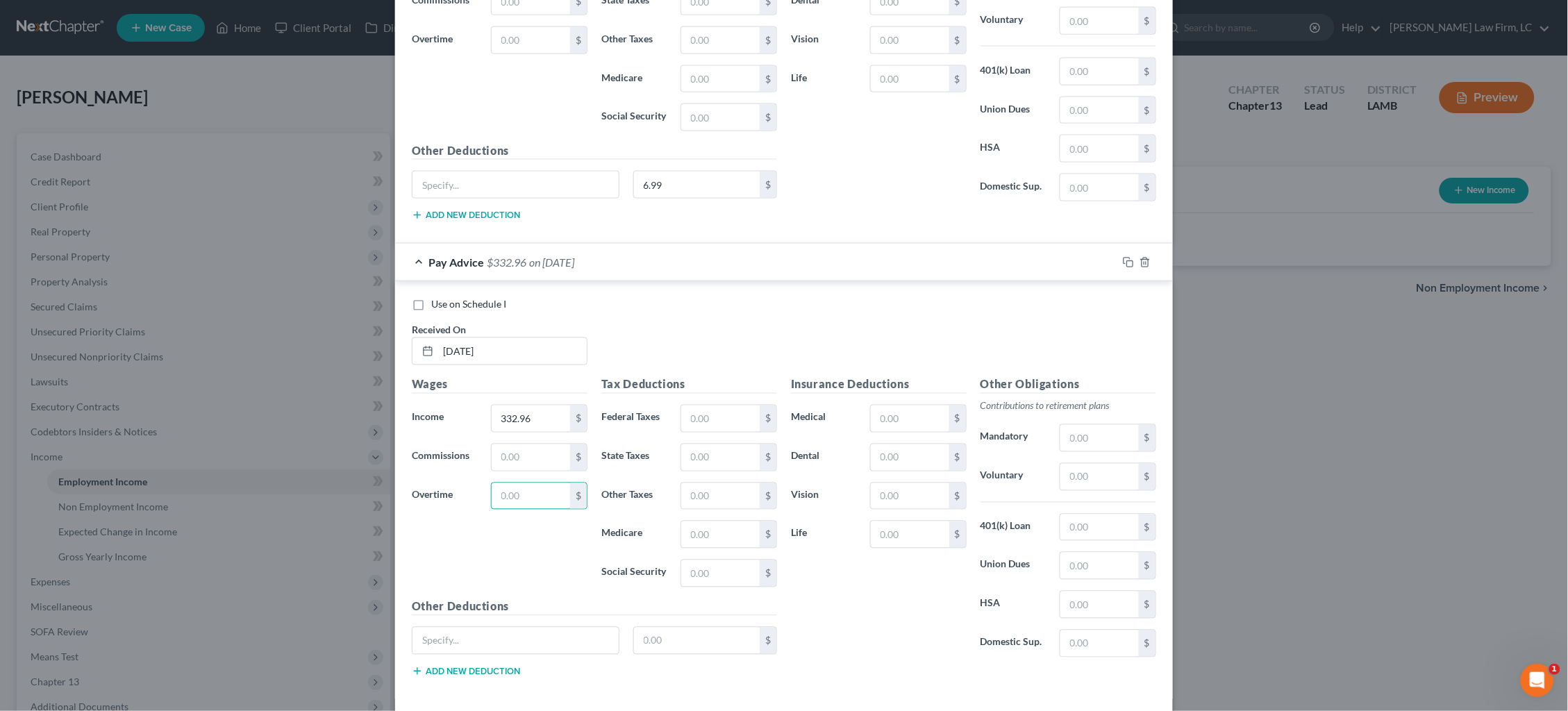
scroll to position [680, 0]
click at [702, 634] on input "text" at bounding box center [697, 639] width 126 height 27
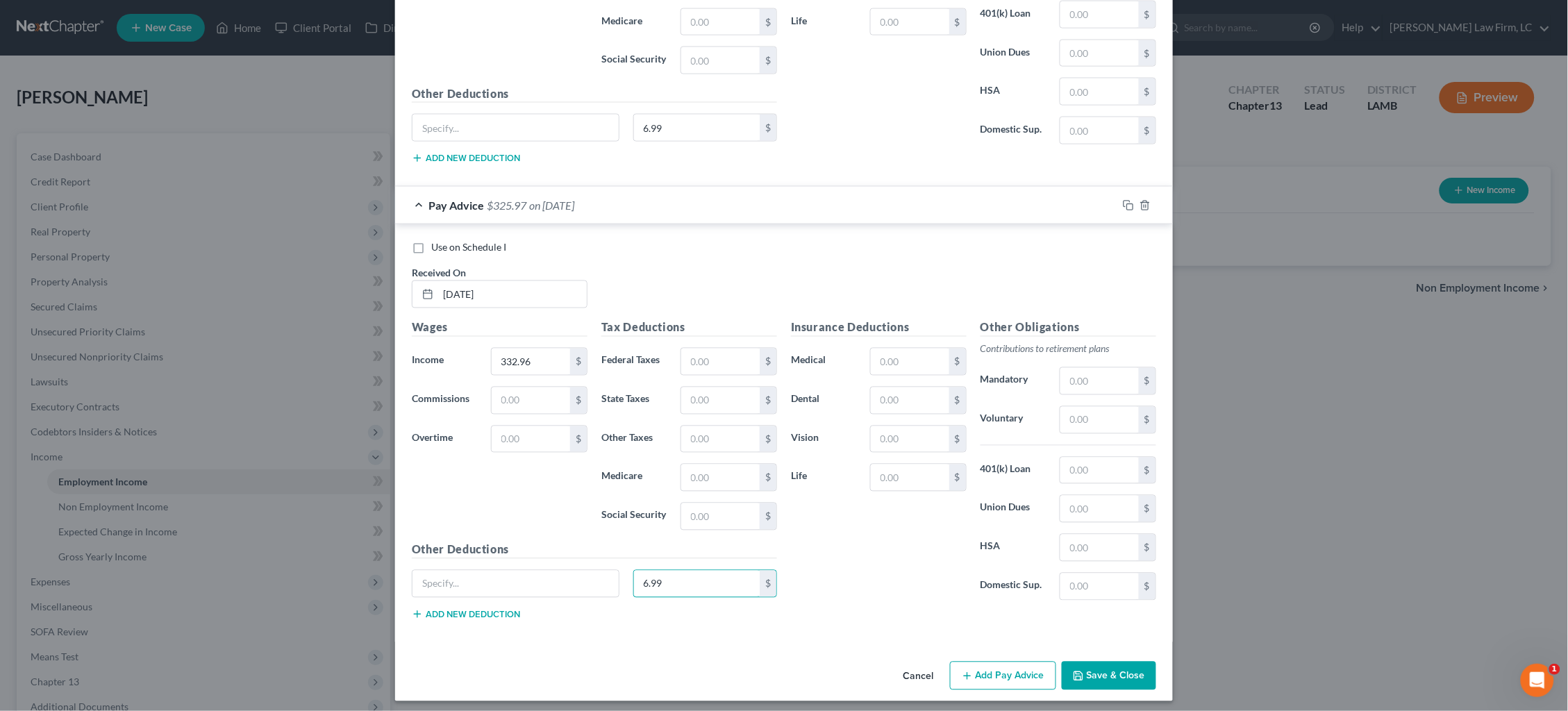
type input "6.99"
click at [1030, 666] on button "Add Pay Advice" at bounding box center [1003, 676] width 106 height 29
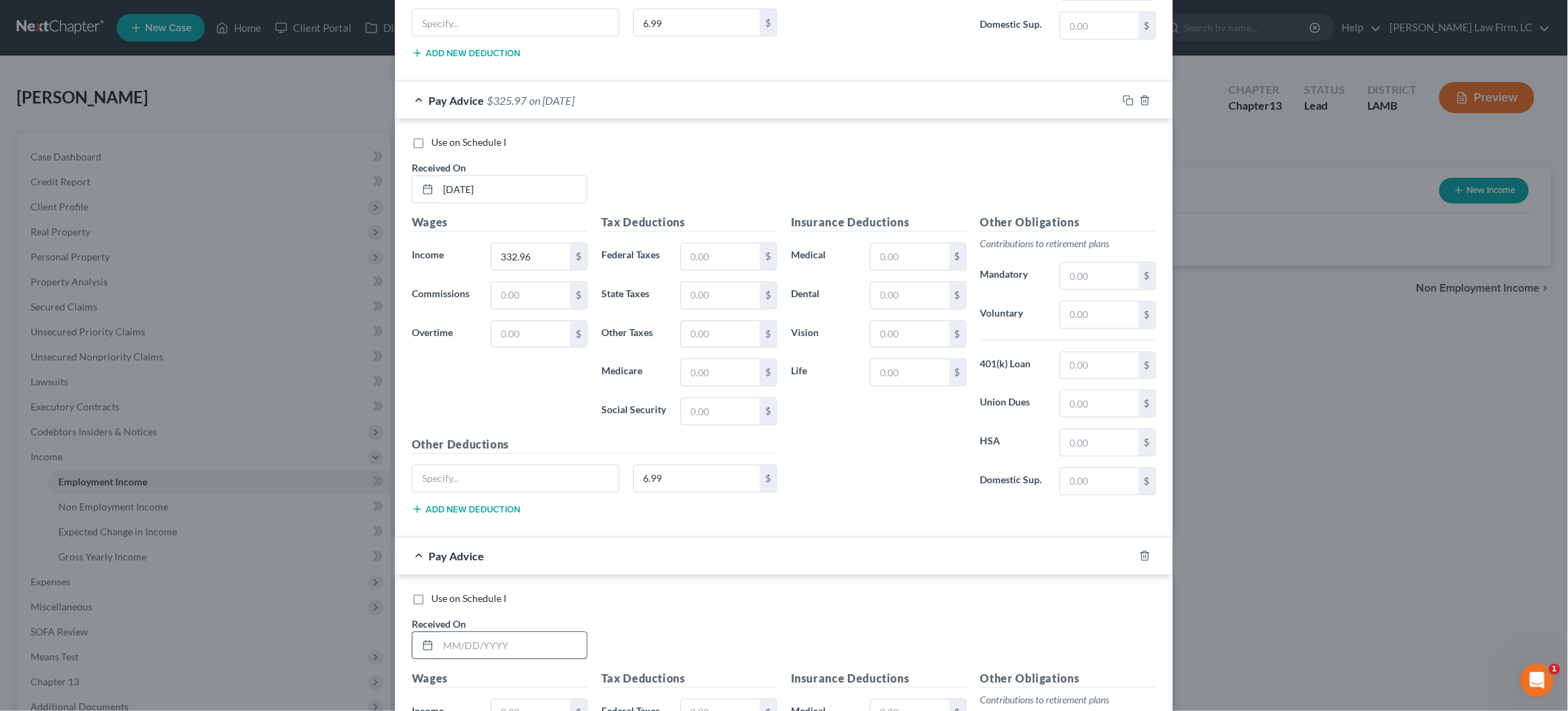
scroll to position [844, 0]
click at [519, 639] on input "text" at bounding box center [512, 643] width 148 height 27
type input "2/24/25"
type input "488.43"
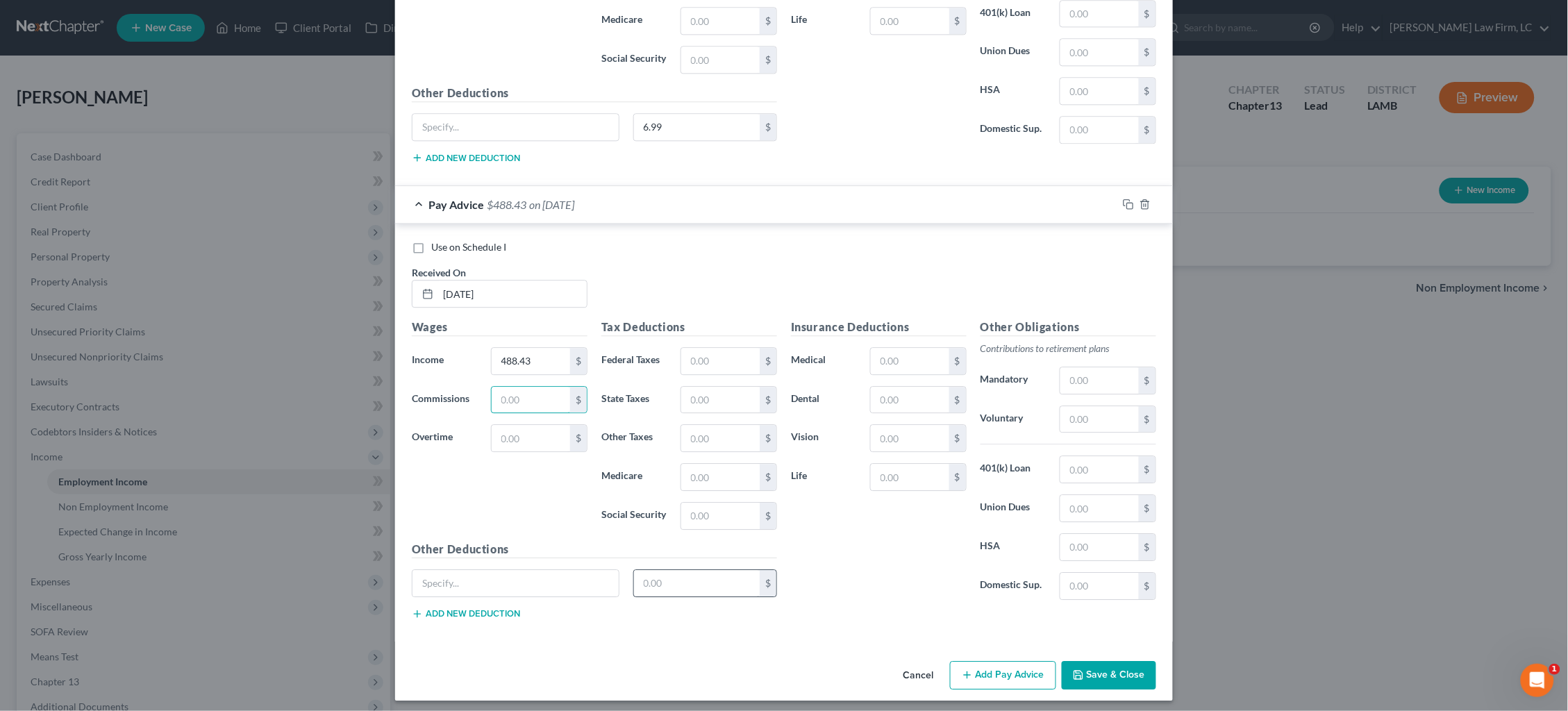
scroll to position [1192, 0]
click at [733, 580] on input "text" at bounding box center [697, 583] width 126 height 27
type input "6.99"
click at [1008, 662] on button "Add Pay Advice" at bounding box center [1003, 676] width 106 height 29
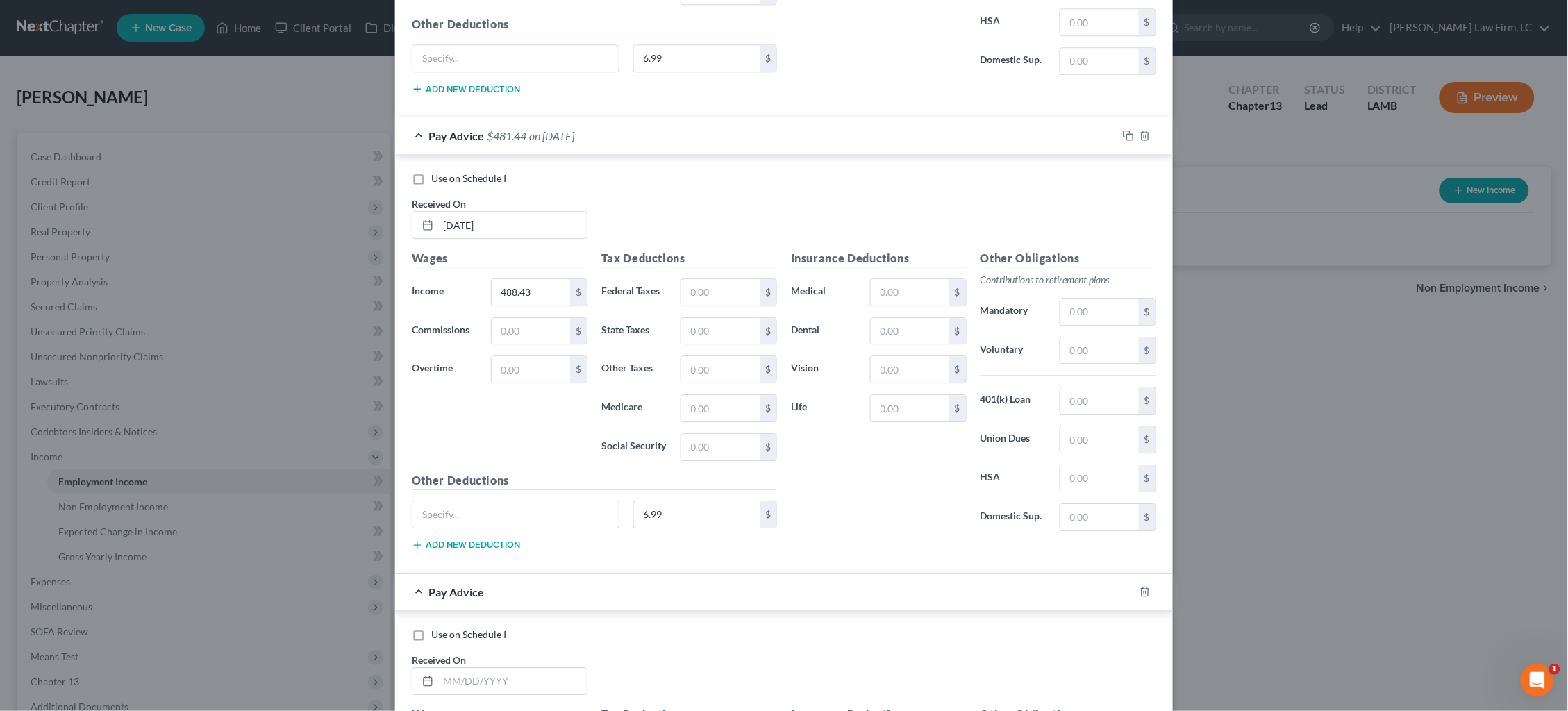
scroll to position [1282, 0]
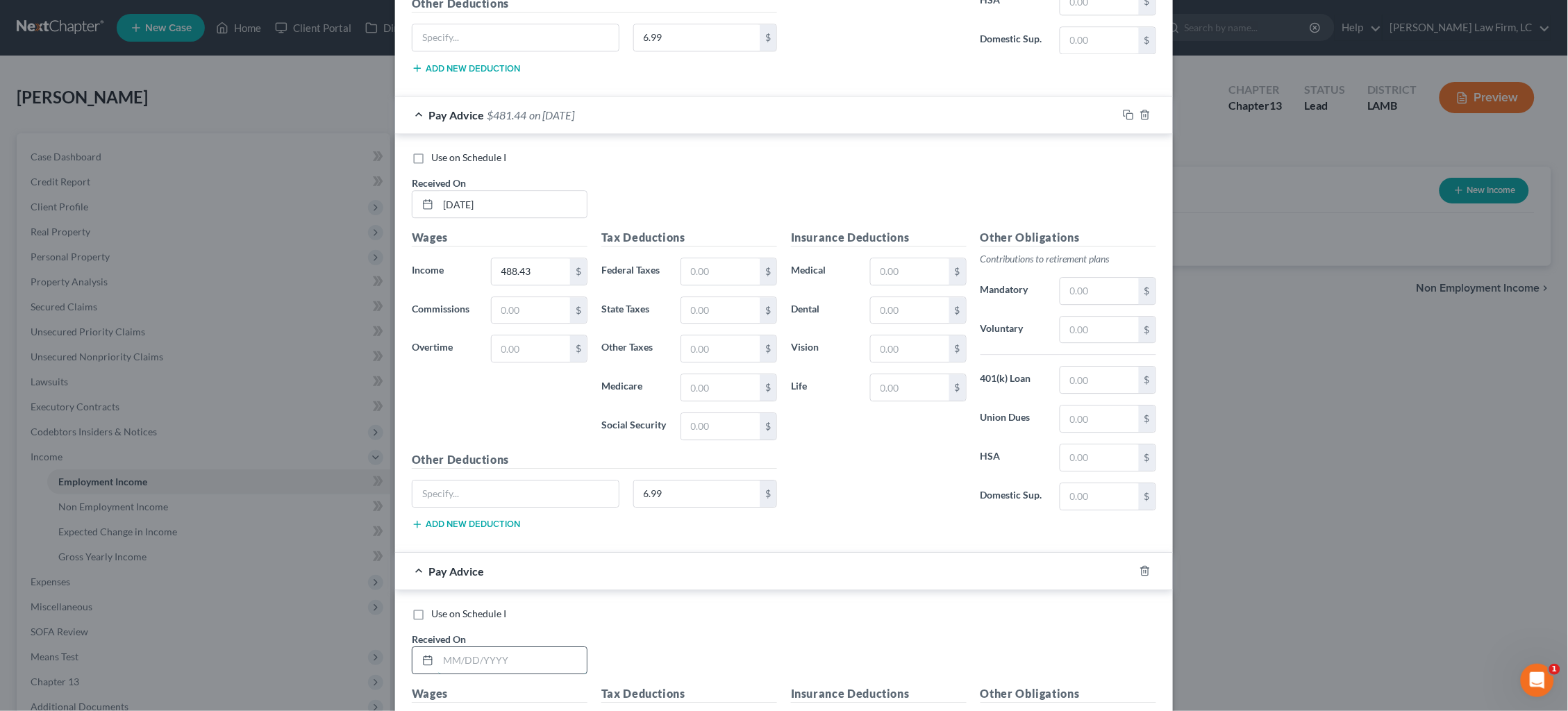
click at [531, 647] on input "text" at bounding box center [512, 660] width 148 height 27
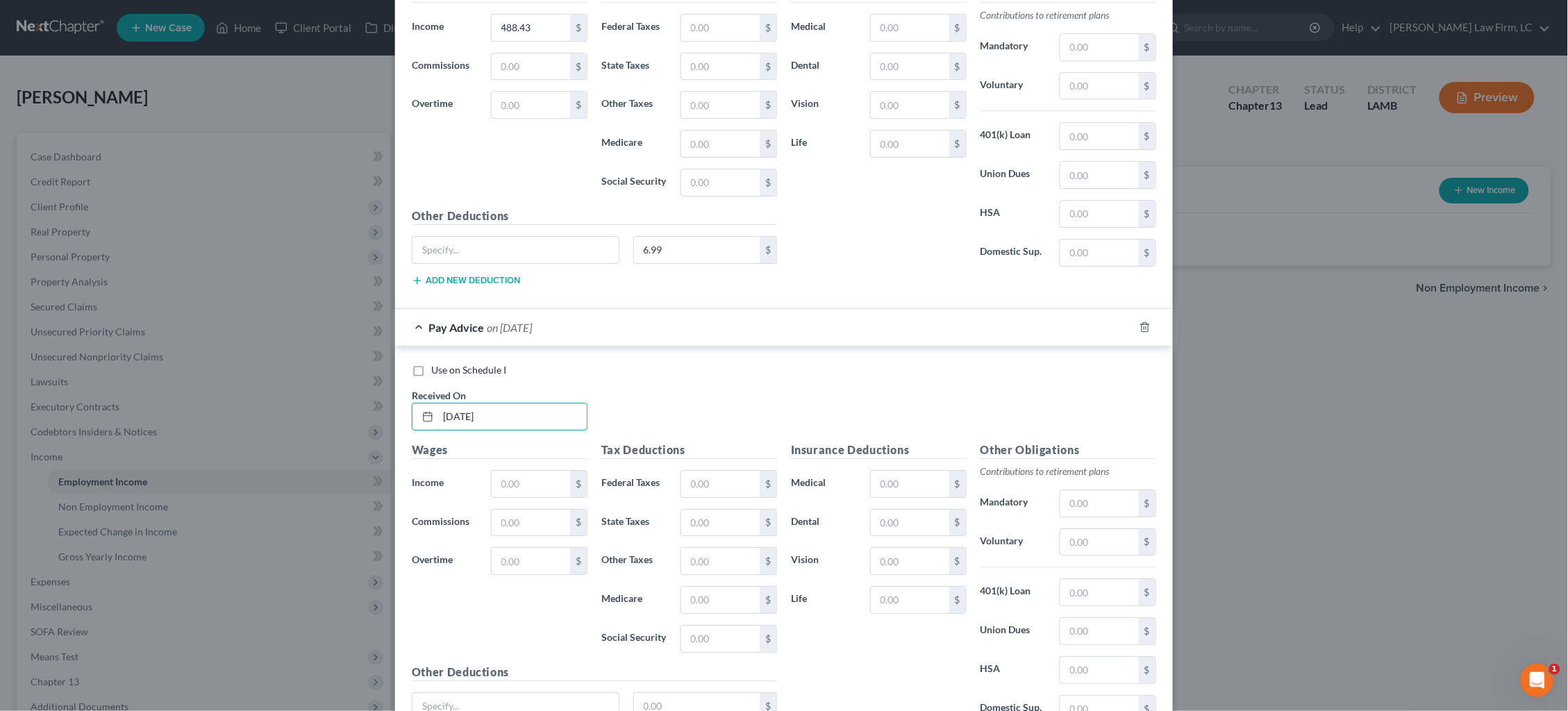
scroll to position [1570, 0]
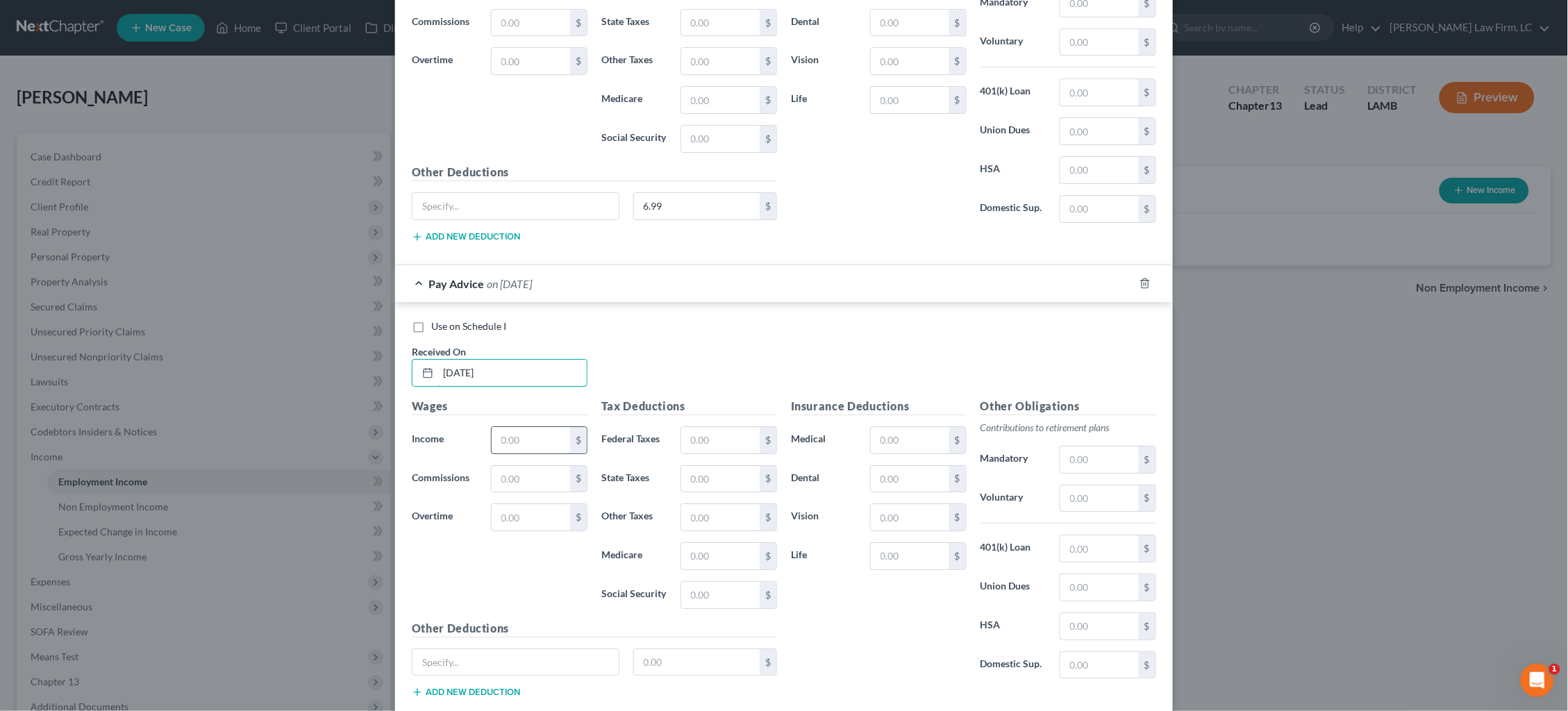
type input "3/10/25"
click at [559, 430] on input "text" at bounding box center [531, 440] width 78 height 27
type input "347.53"
click at [698, 649] on input "text" at bounding box center [697, 662] width 126 height 27
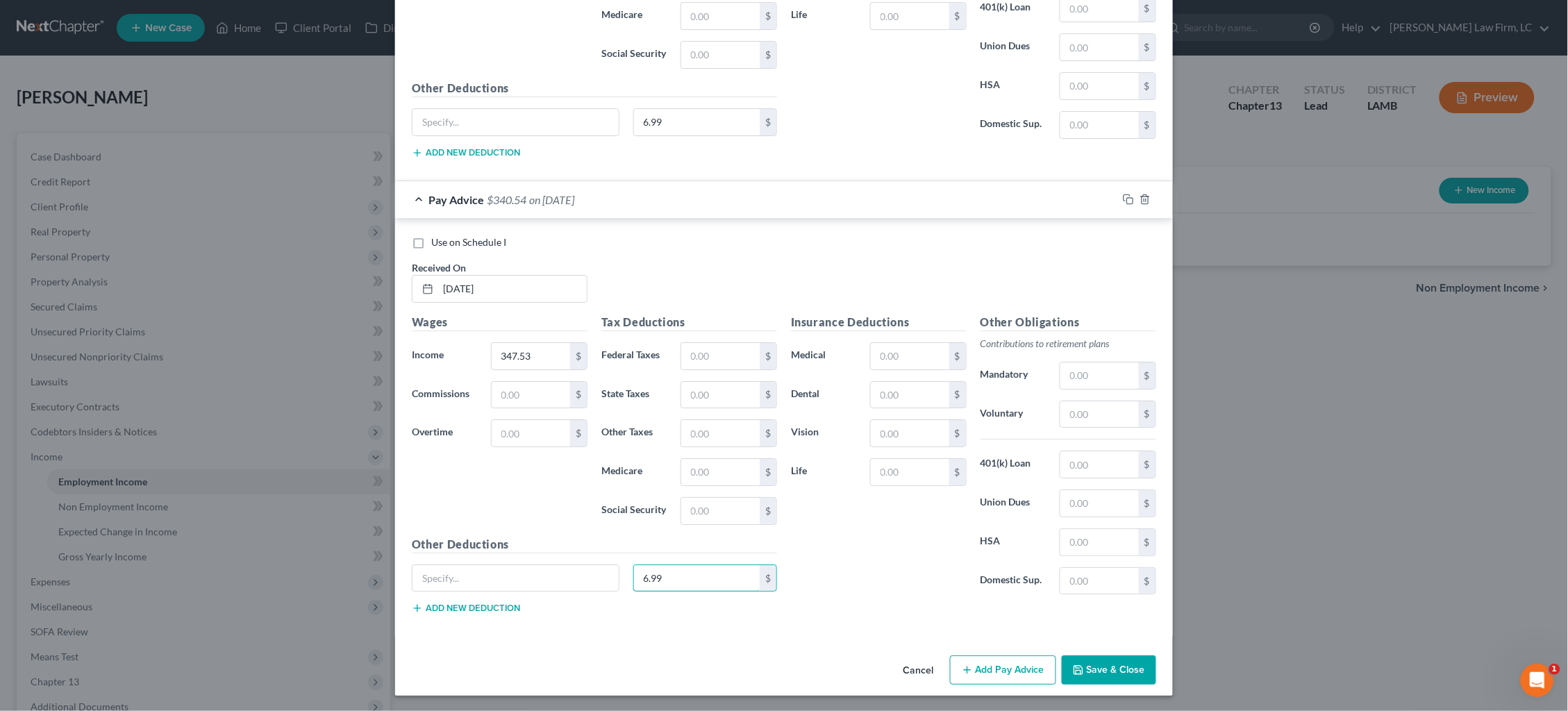
scroll to position [1648, 0]
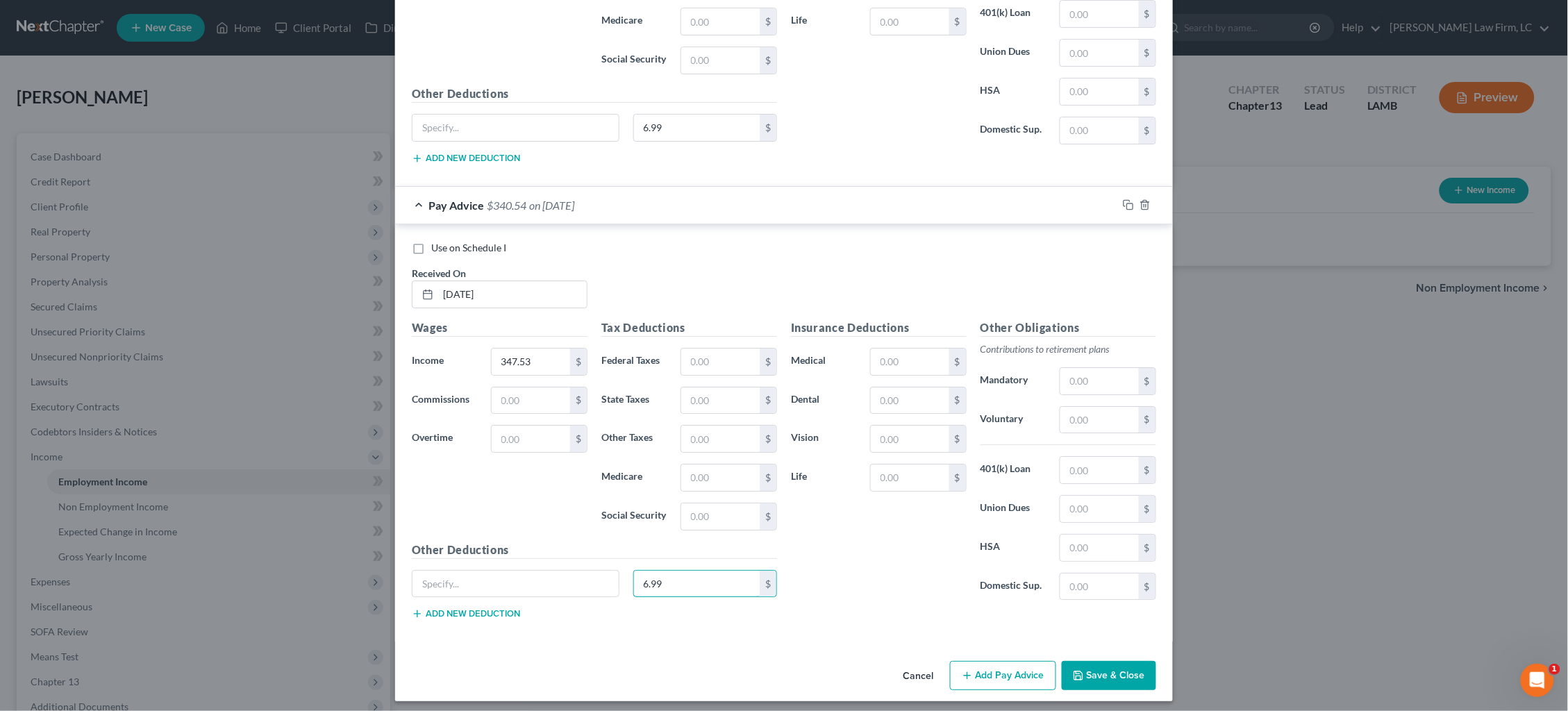
type input "6.99"
click at [997, 672] on button "Add Pay Advice" at bounding box center [1003, 675] width 106 height 29
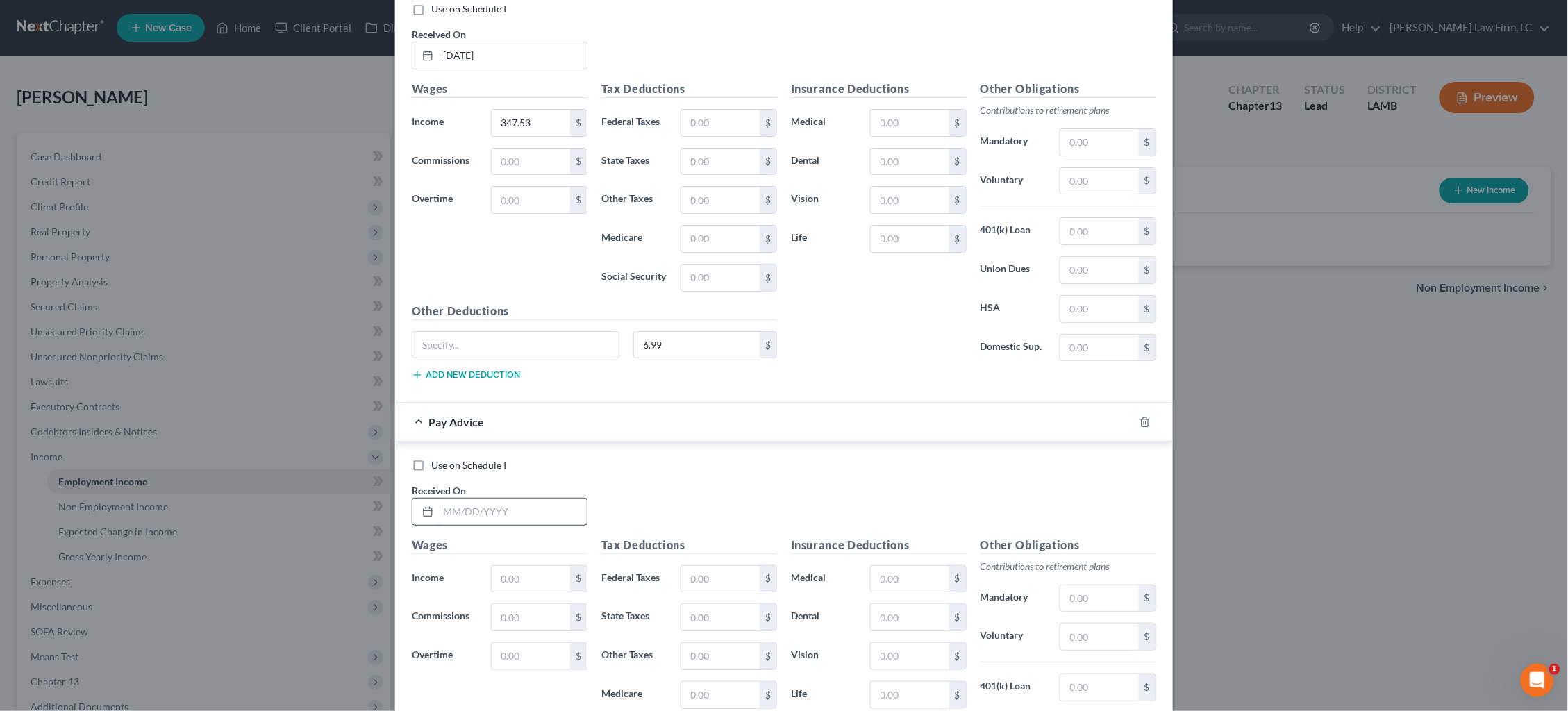
scroll to position [1891, 0]
click at [523, 498] on input "text" at bounding box center [512, 508] width 148 height 27
type input "3/10/25"
click at [528, 563] on input "text" at bounding box center [531, 576] width 78 height 27
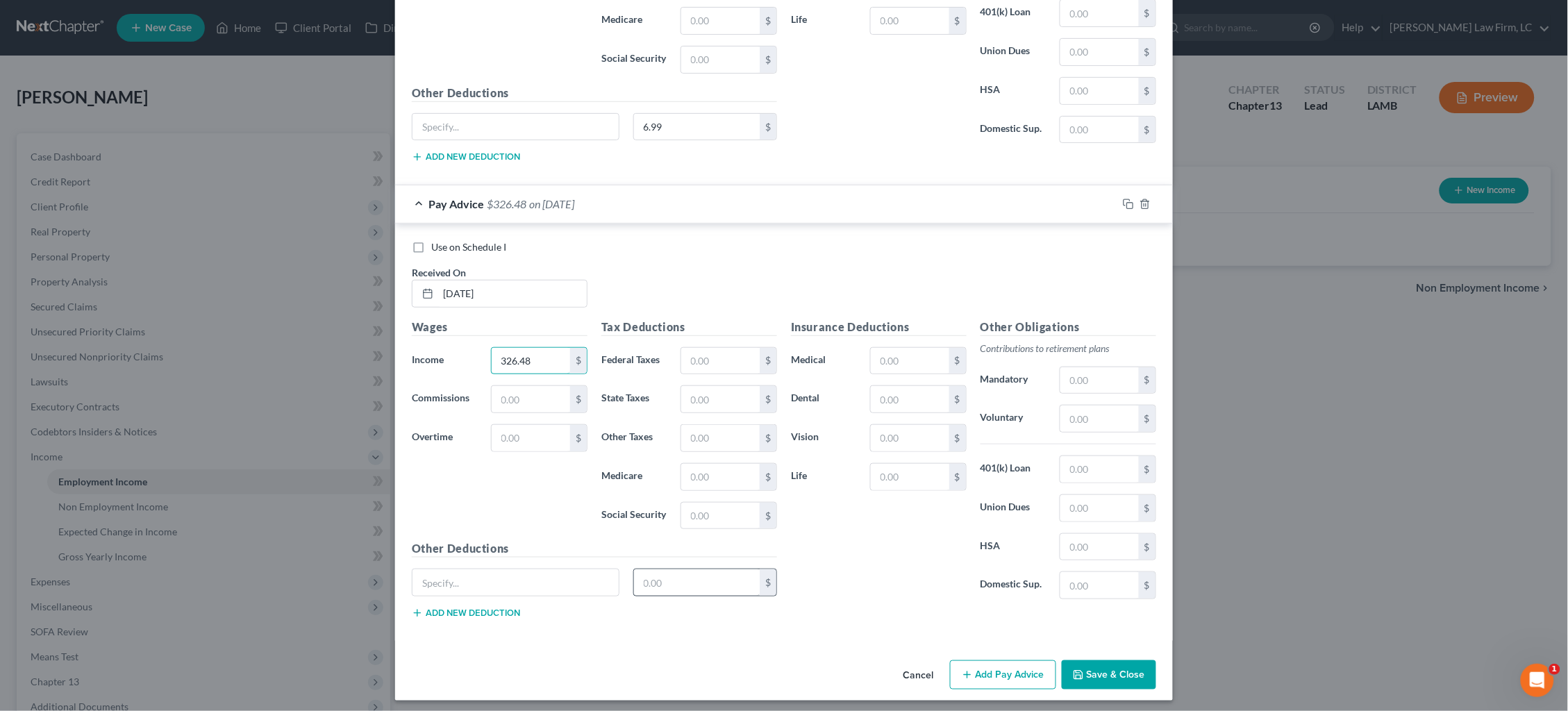
scroll to position [2104, 0]
type input "326.48"
click at [670, 573] on input "text" at bounding box center [697, 583] width 126 height 27
type input "6.99"
drag, startPoint x: 1017, startPoint y: 664, endPoint x: 868, endPoint y: 600, distance: 162.2
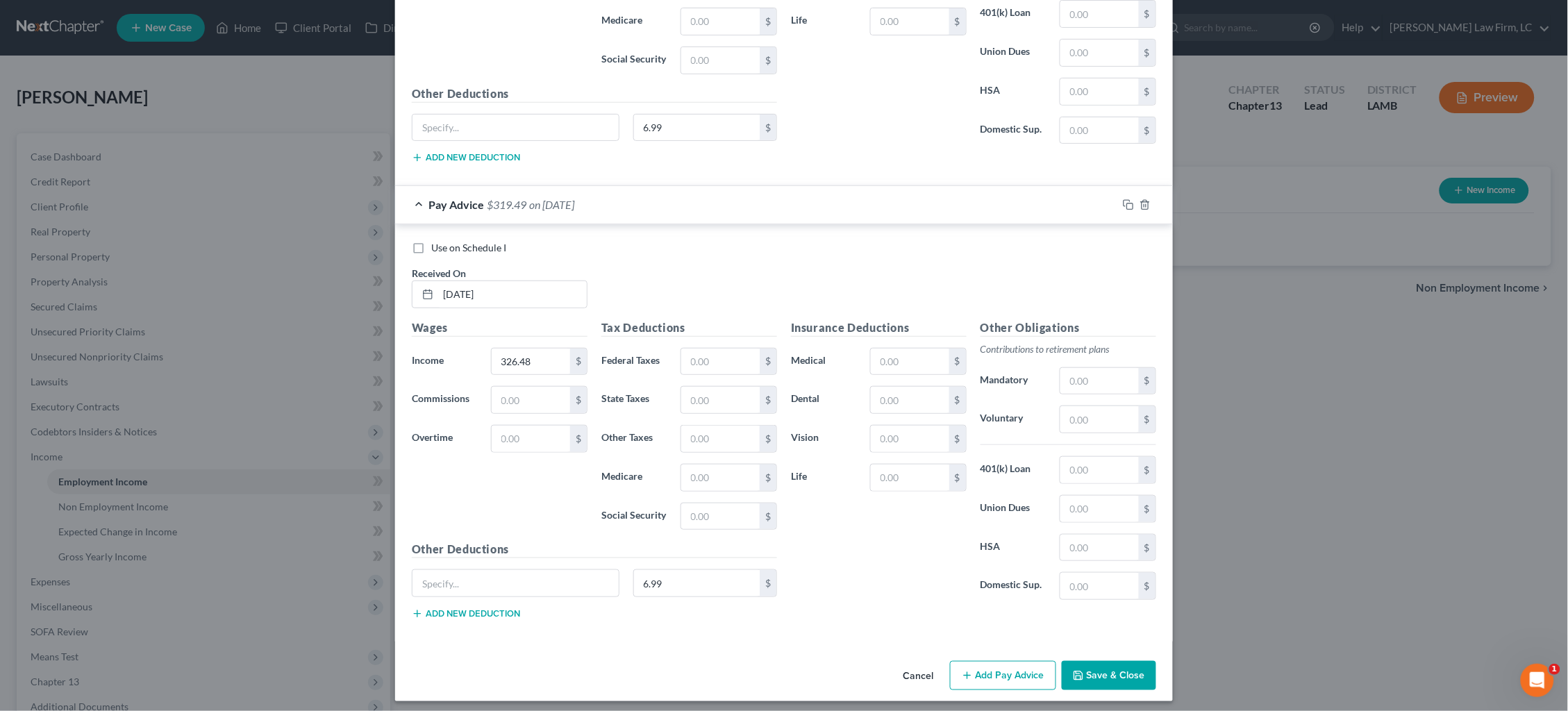
click at [1015, 664] on button "Add Pay Advice" at bounding box center [1003, 675] width 106 height 29
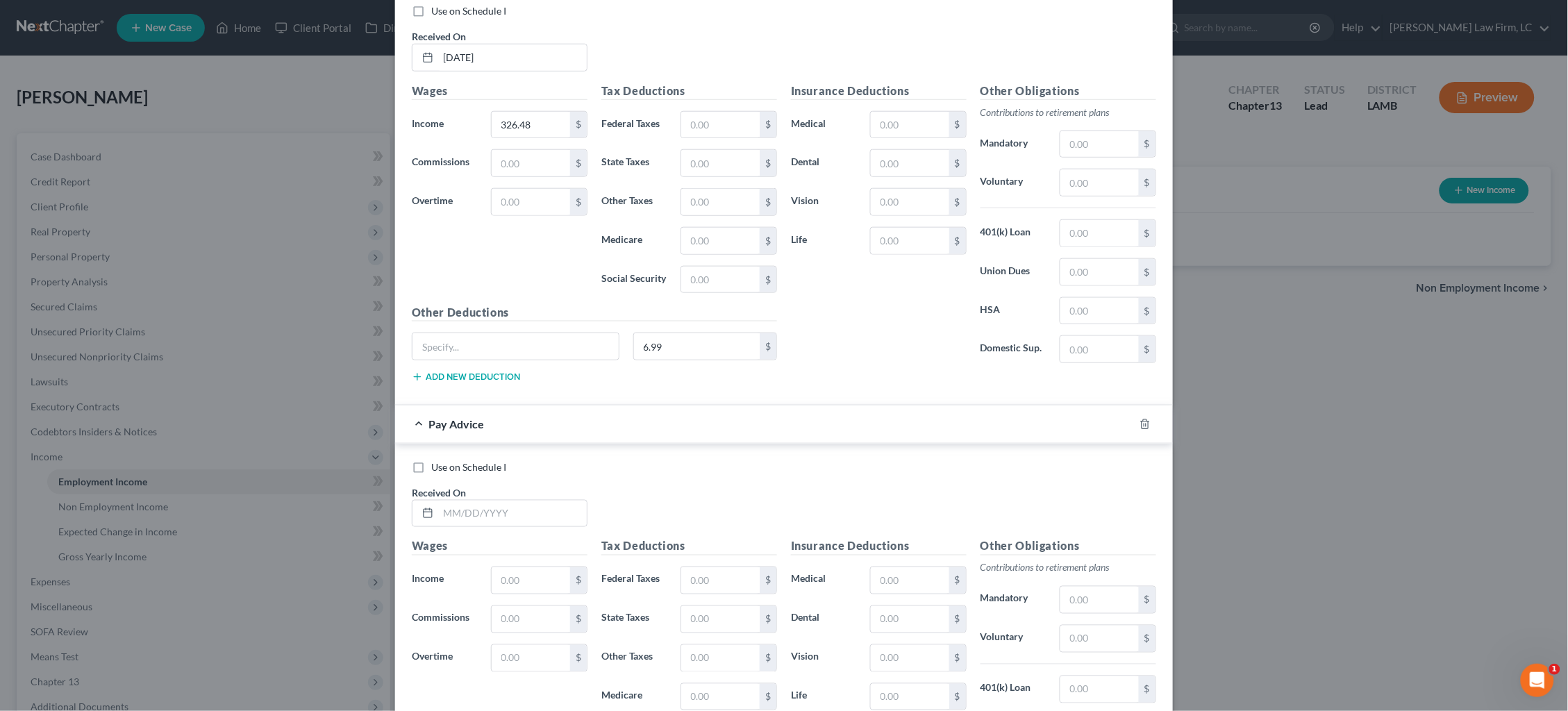
scroll to position [2382, 0]
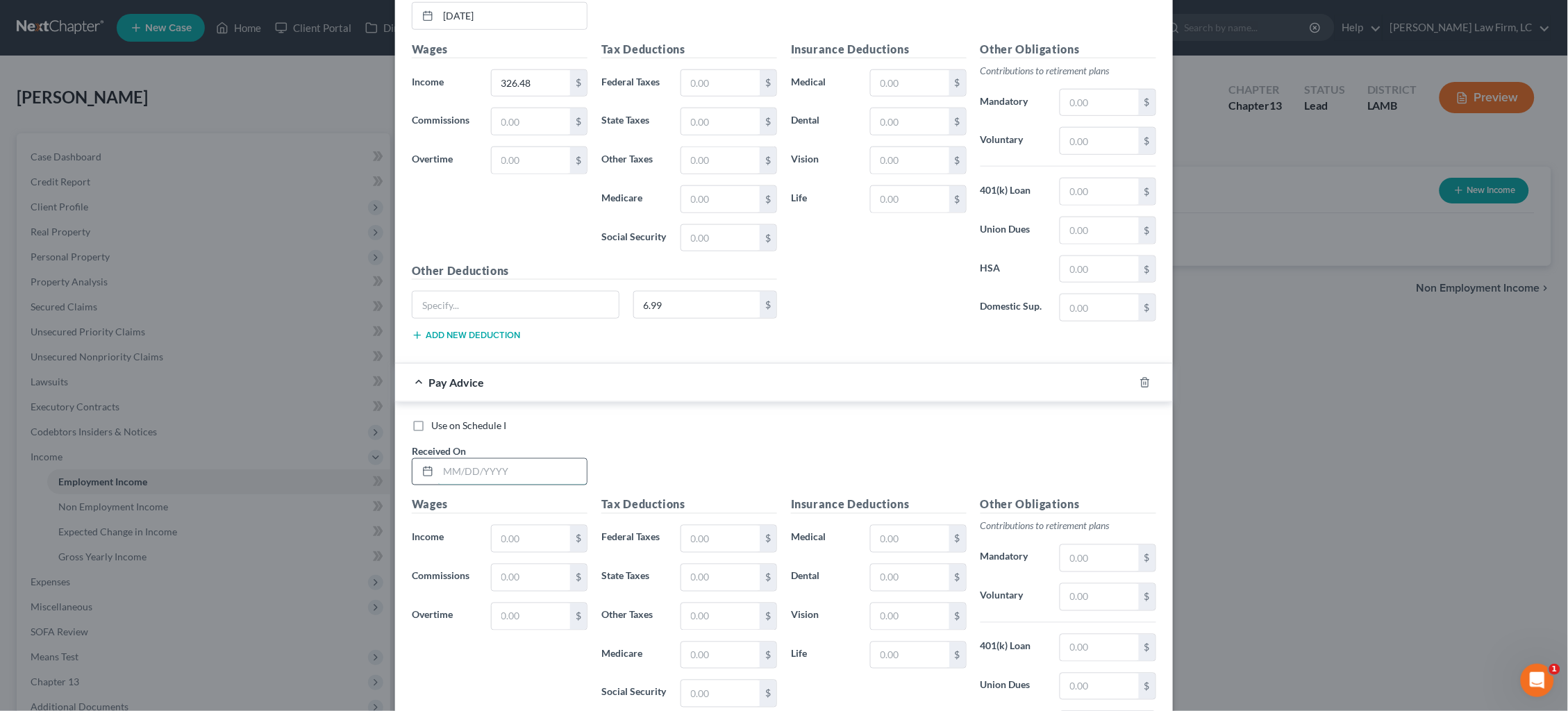
click at [524, 476] on input "text" at bounding box center [512, 472] width 148 height 27
type input "3/12/25"
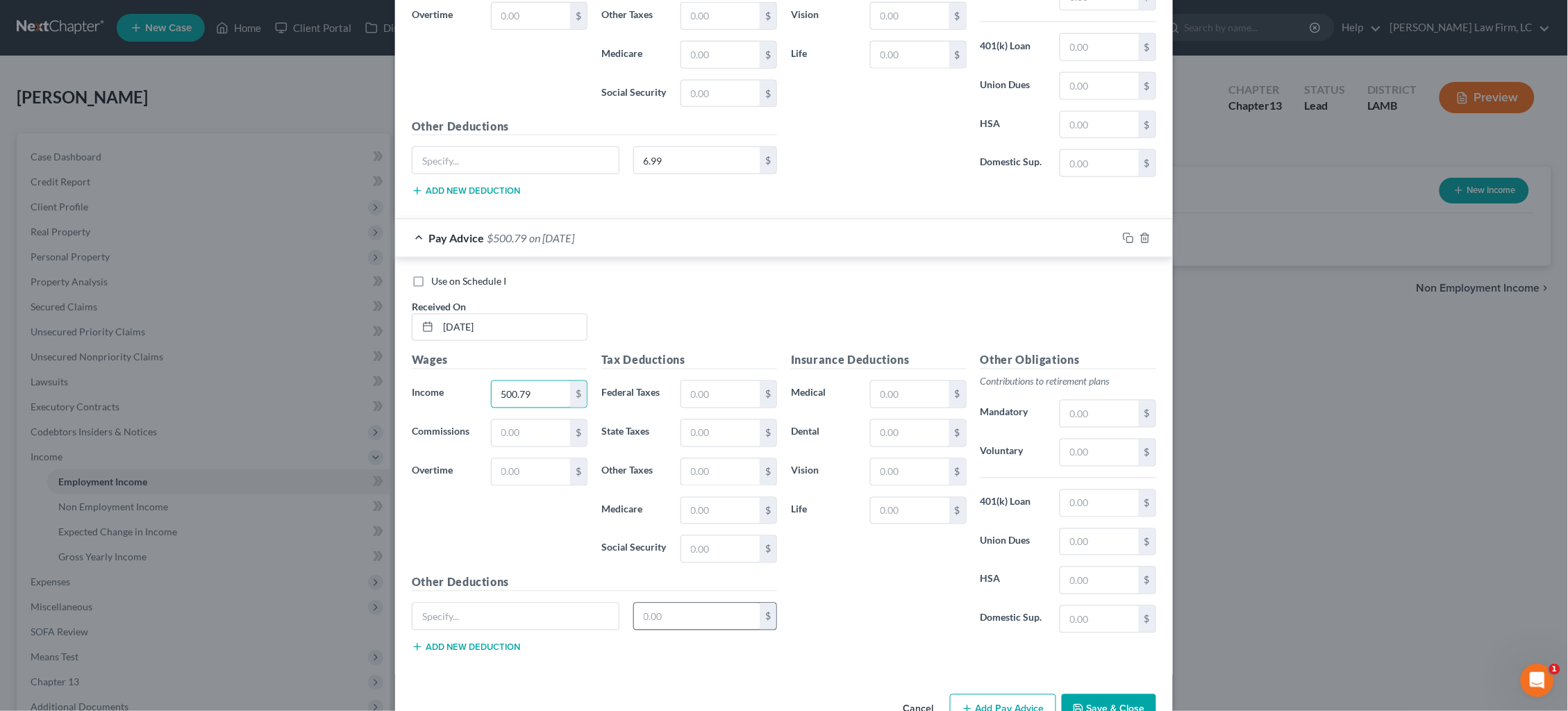
scroll to position [2535, 0]
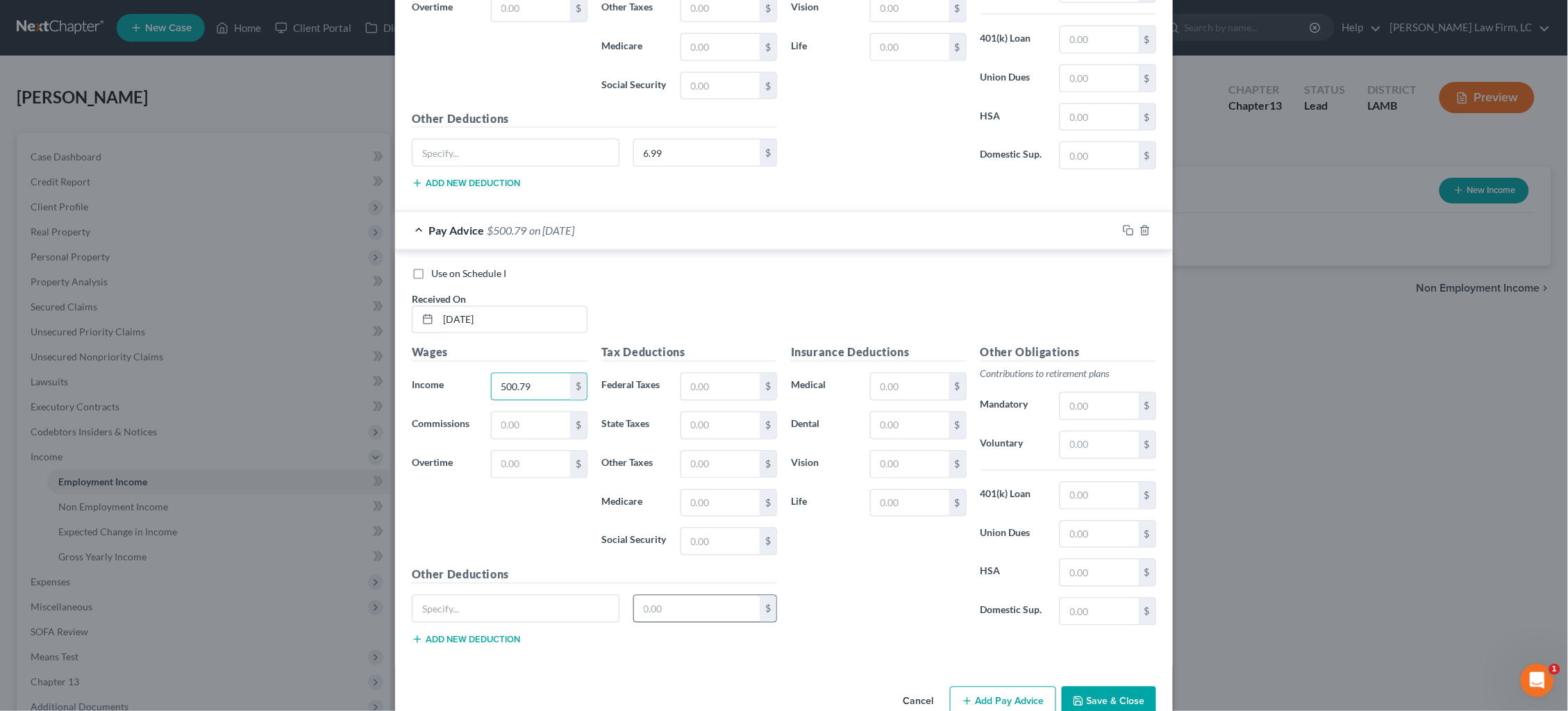
type input "500.79"
click at [702, 608] on input "text" at bounding box center [697, 609] width 126 height 27
type input "17.21"
click at [978, 687] on button "Add Pay Advice" at bounding box center [1003, 701] width 106 height 29
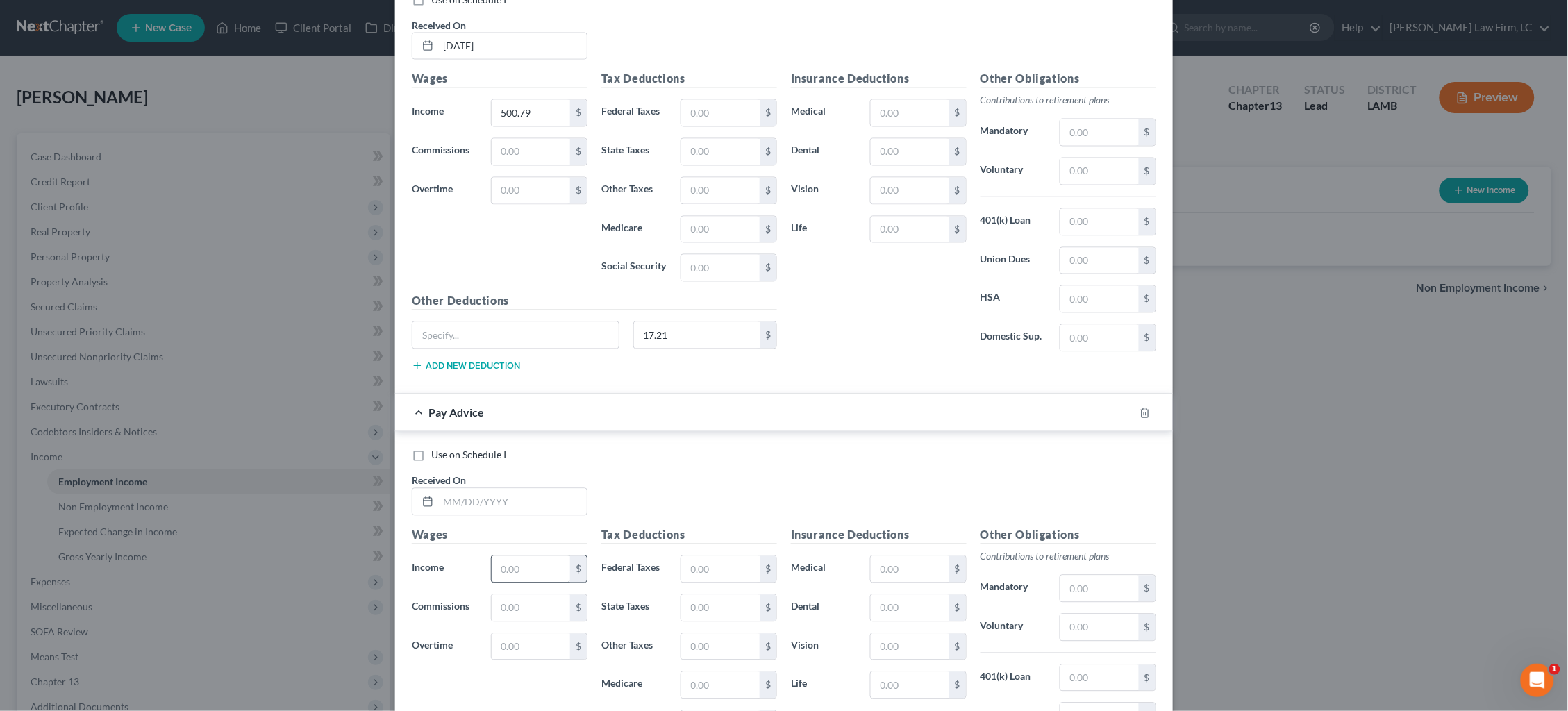
scroll to position [2822, 0]
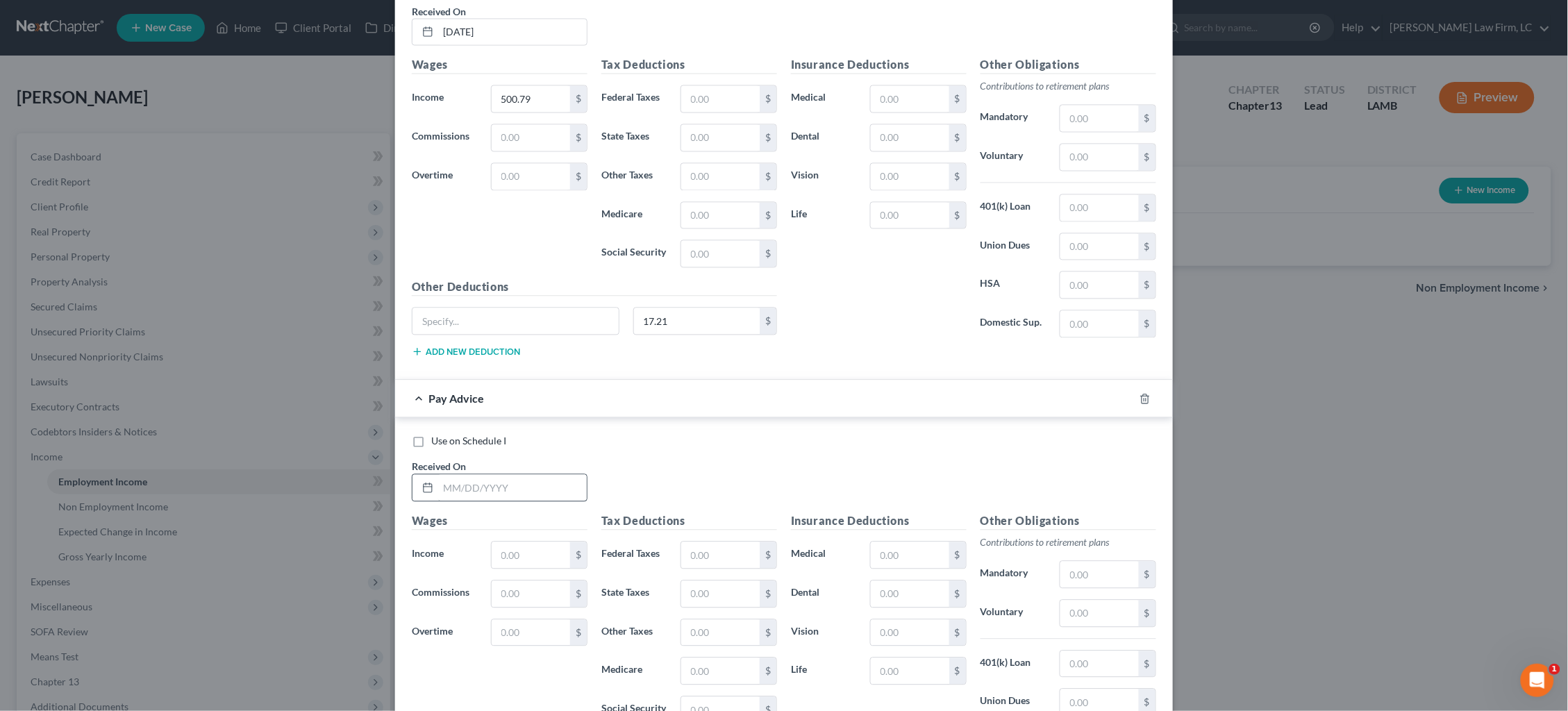
drag, startPoint x: 515, startPoint y: 497, endPoint x: 526, endPoint y: 487, distance: 14.9
click at [521, 493] on div "Use on Schedule I Received On *" at bounding box center [784, 473] width 759 height 78
click at [527, 485] on input "text" at bounding box center [512, 488] width 148 height 27
type input "3/24/25"
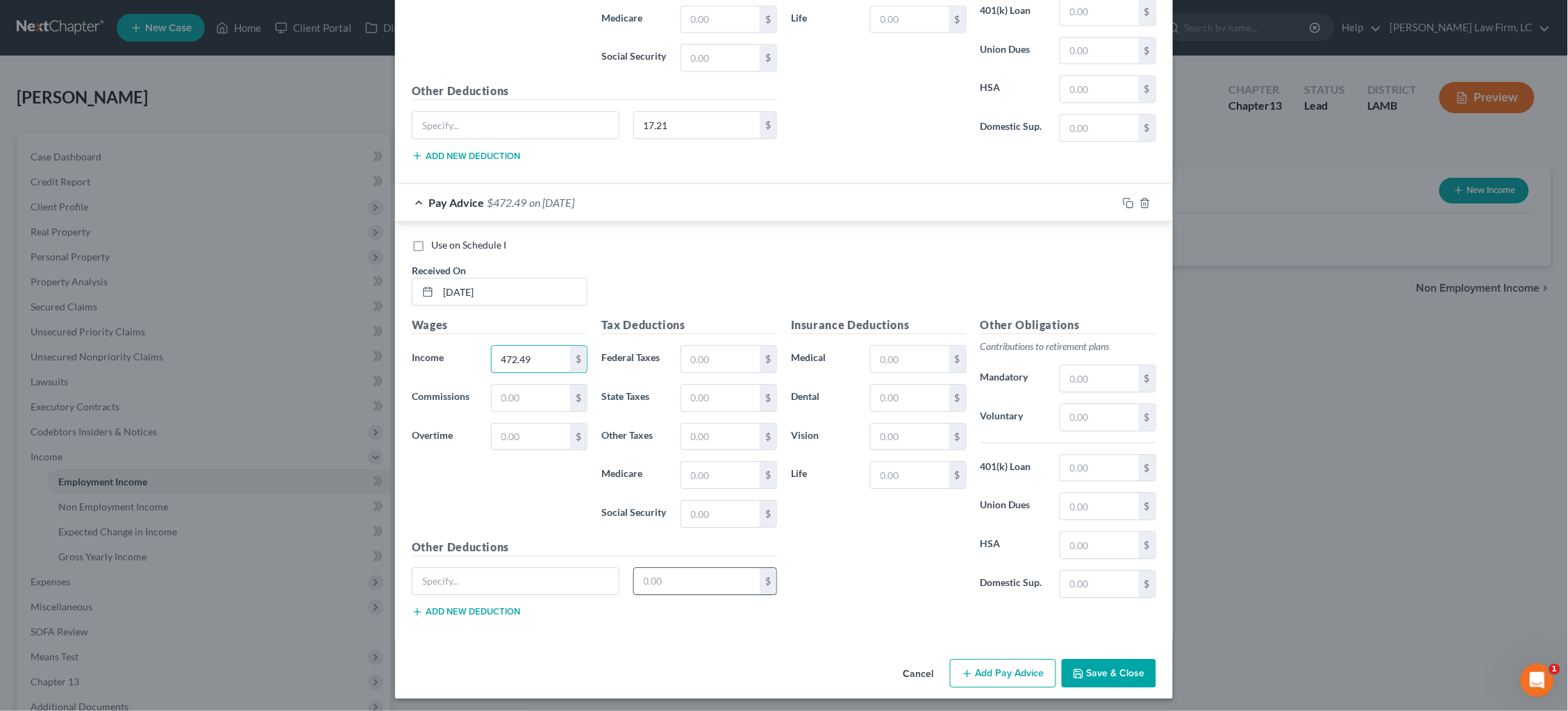
scroll to position [3018, 0]
type input "472.49"
click at [705, 572] on input "text" at bounding box center [697, 581] width 126 height 27
type input "9.94"
click at [1007, 667] on button "Add Pay Advice" at bounding box center [1003, 674] width 106 height 29
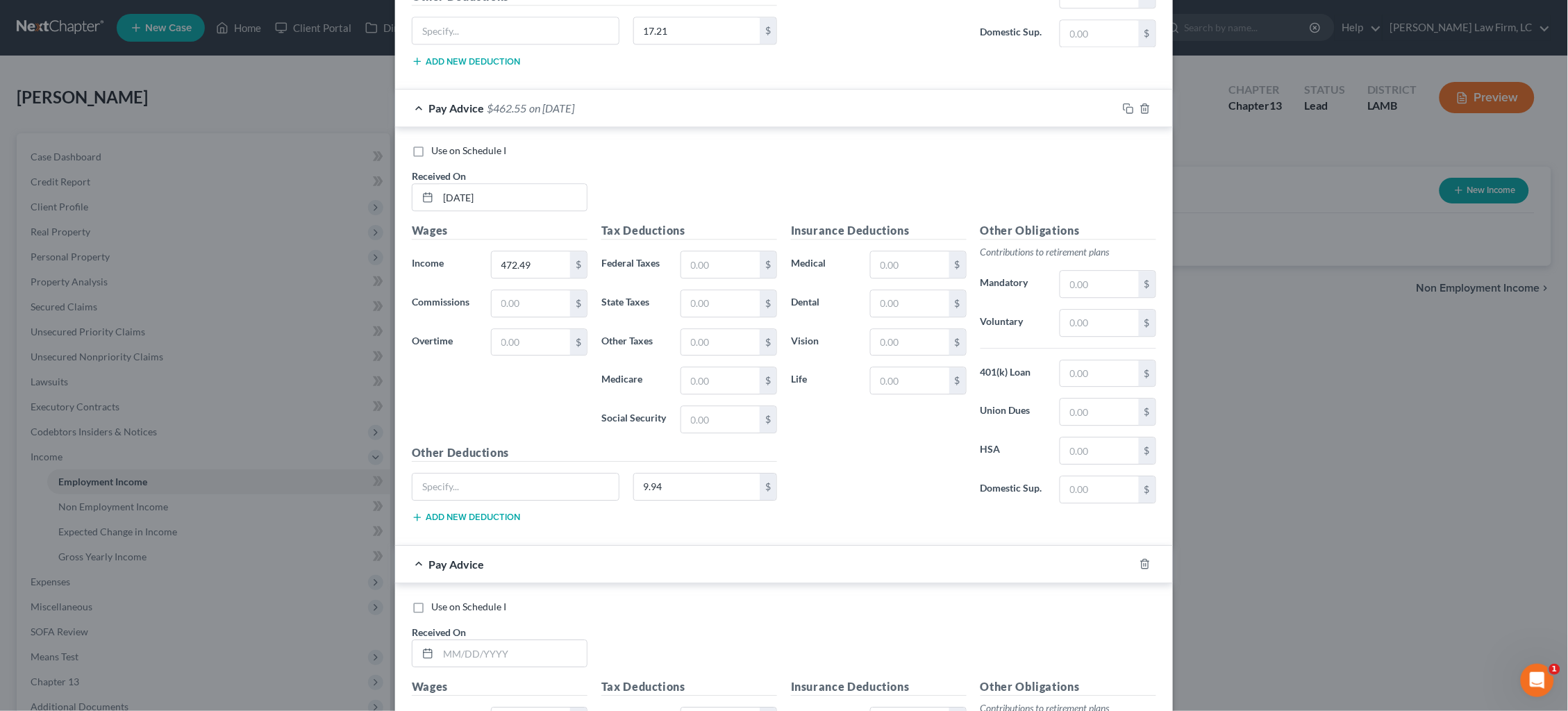
scroll to position [3317, 0]
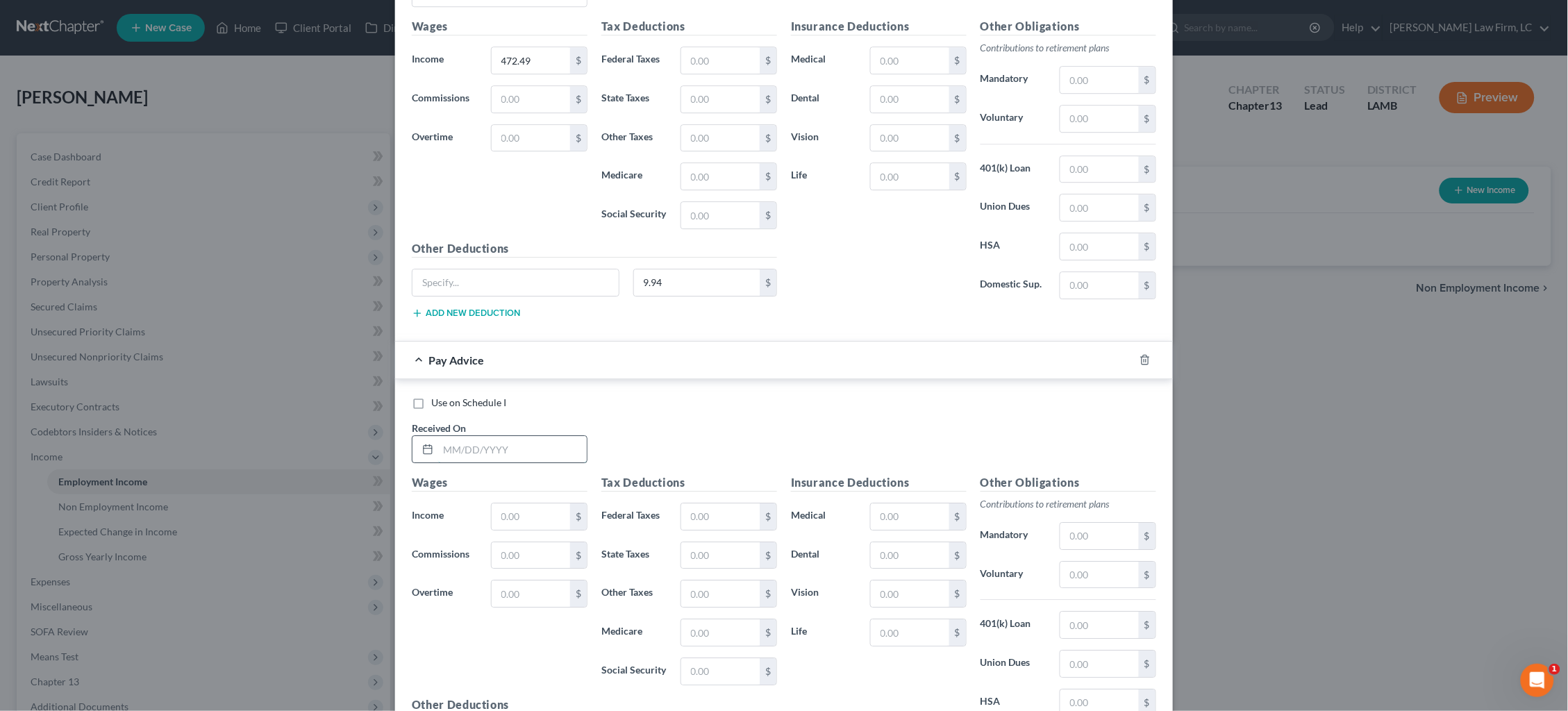
click at [480, 454] on input "text" at bounding box center [512, 449] width 148 height 27
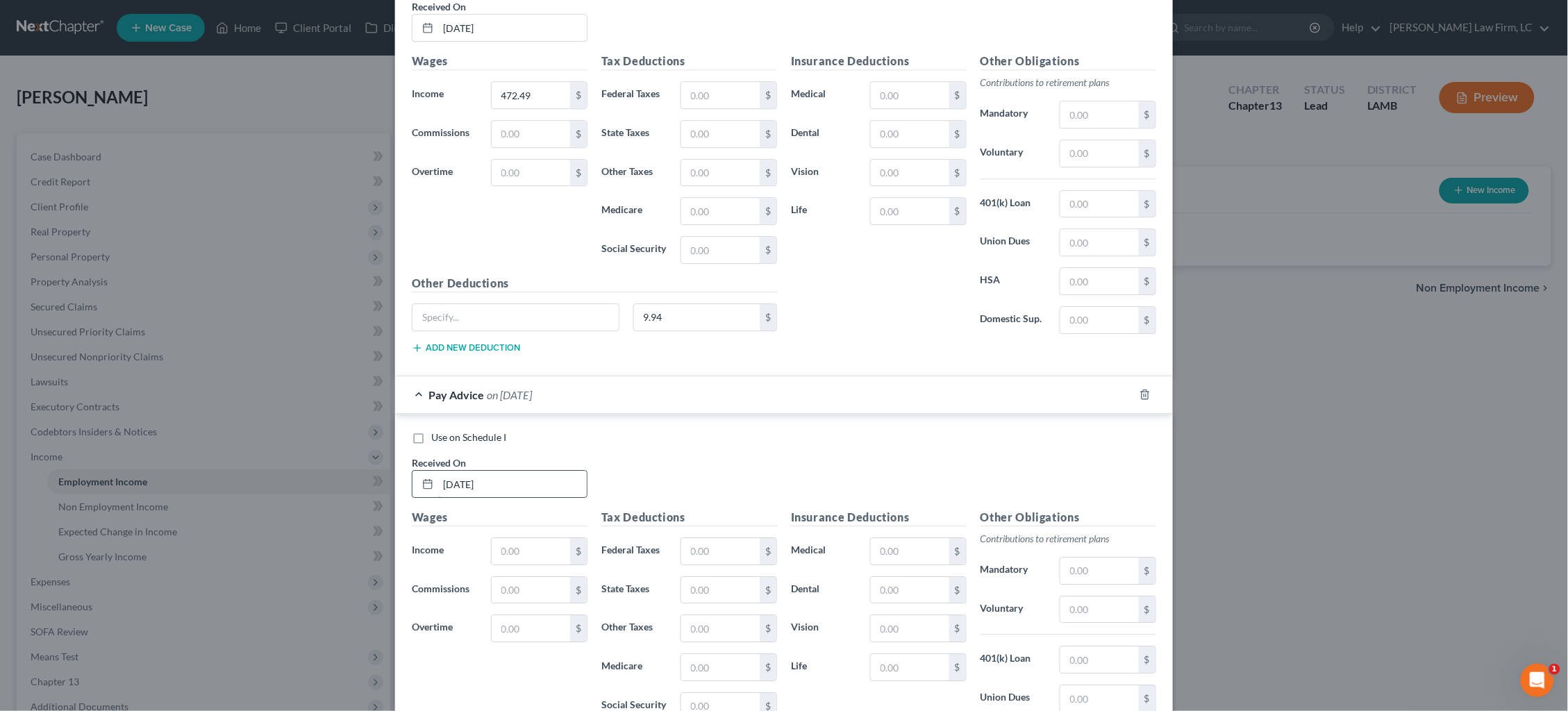
scroll to position [3283, 0]
type input "3/29/25"
click at [535, 543] on input "text" at bounding box center [531, 550] width 78 height 27
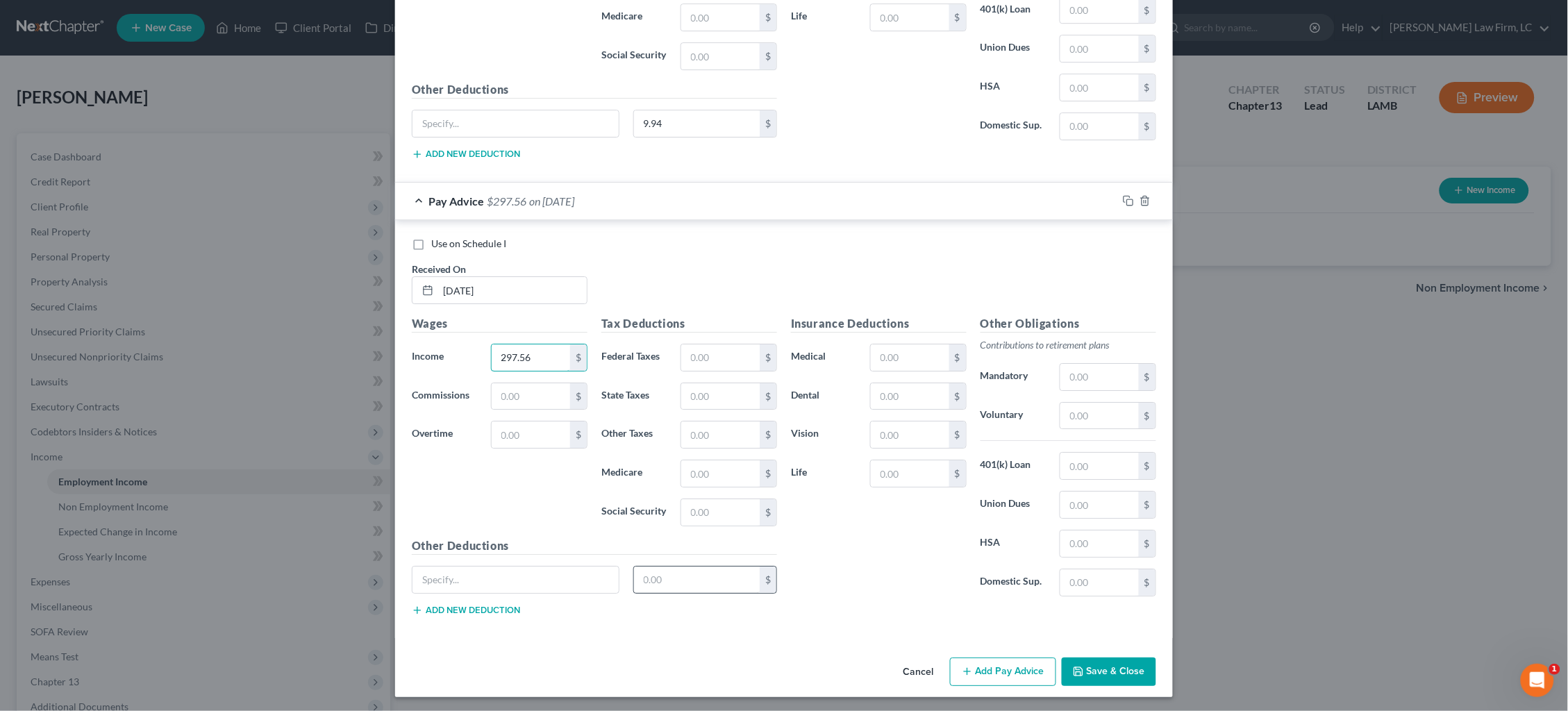
scroll to position [3474, 0]
type input "297.56"
click at [697, 576] on input "text" at bounding box center [697, 581] width 126 height 27
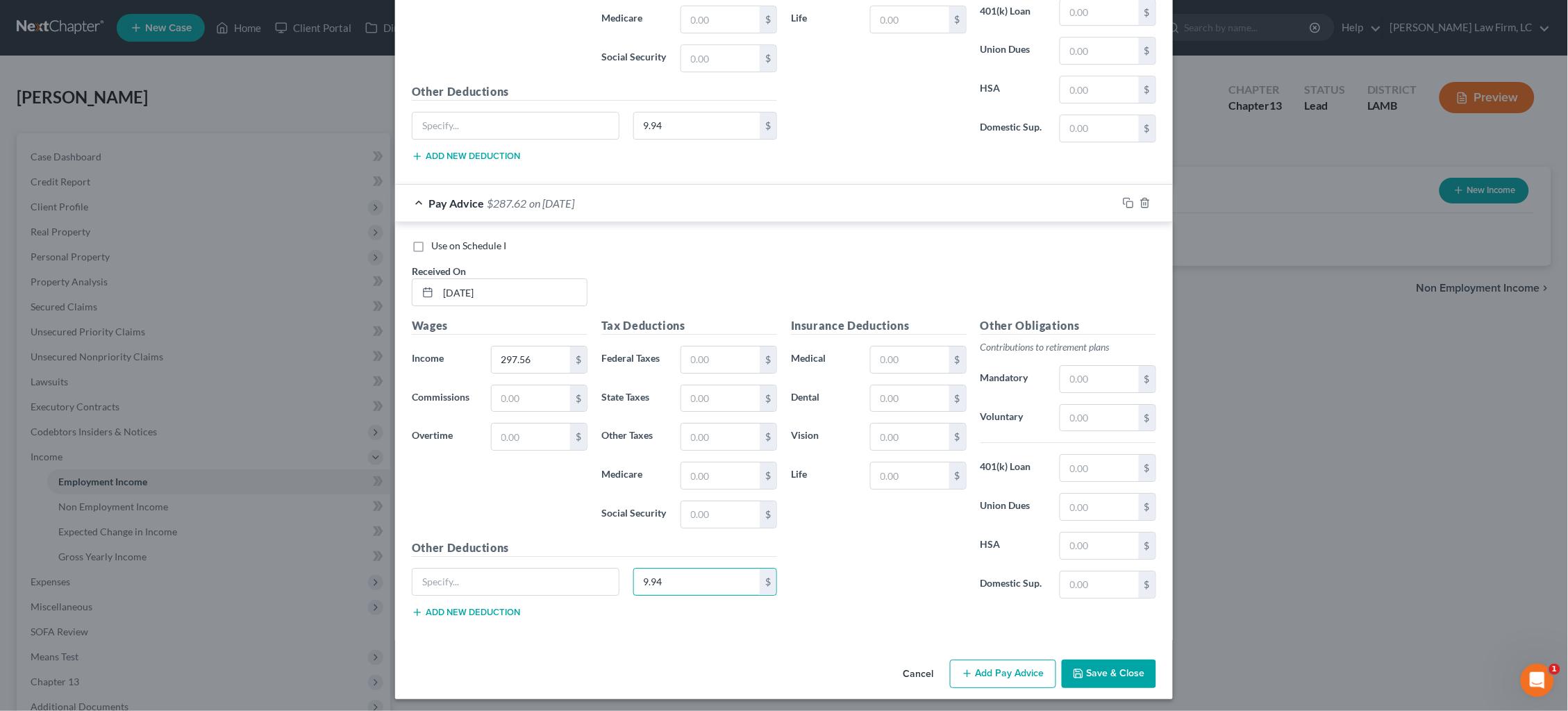
type input "9.94"
drag, startPoint x: 1011, startPoint y: 658, endPoint x: 863, endPoint y: 613, distance: 154.7
click at [1011, 659] on button "Add Pay Advice" at bounding box center [1003, 674] width 106 height 29
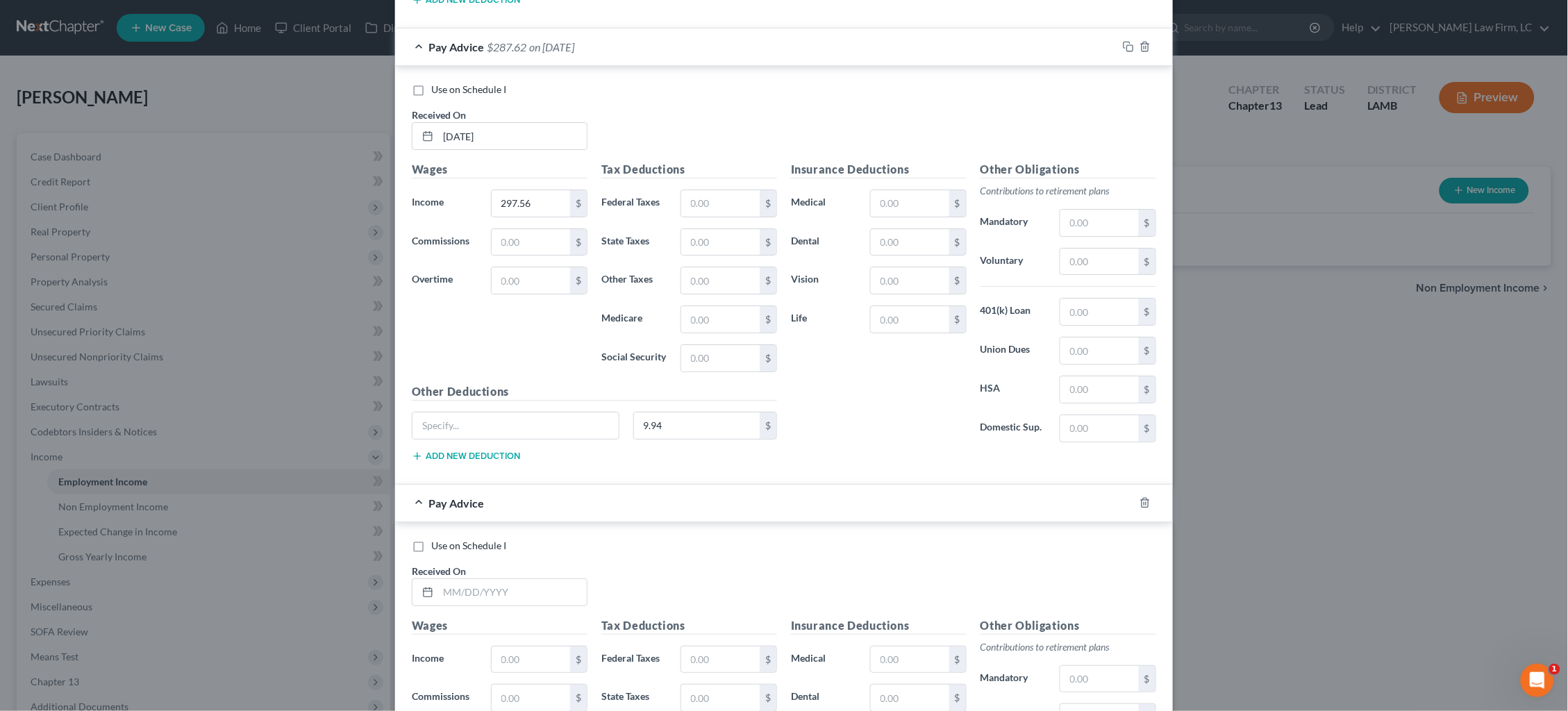
scroll to position [3878, 0]
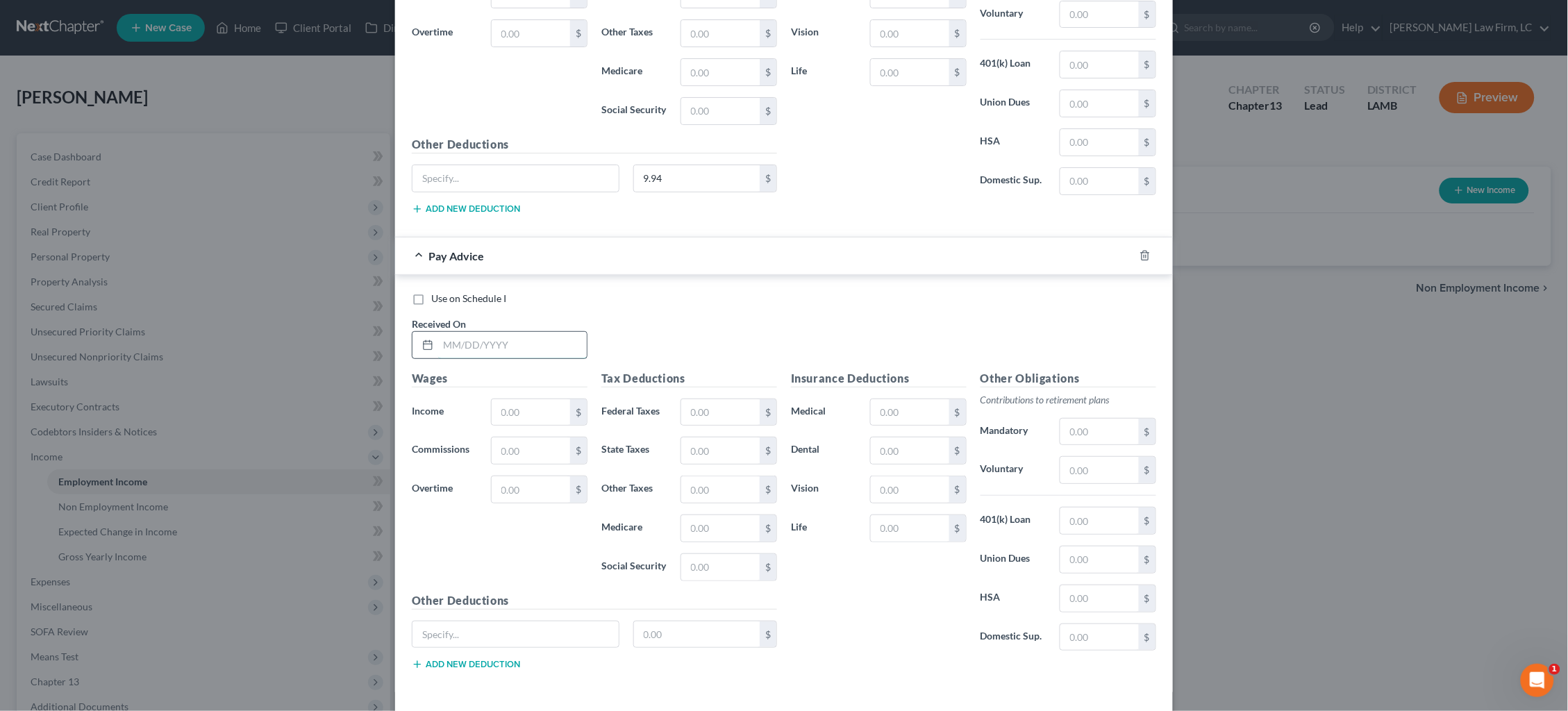
click at [510, 345] on input "text" at bounding box center [512, 345] width 148 height 27
type input "3/29.25"
click at [668, 626] on input "text" at bounding box center [697, 634] width 126 height 27
type input "297.56"
click at [548, 405] on input "text" at bounding box center [531, 412] width 78 height 27
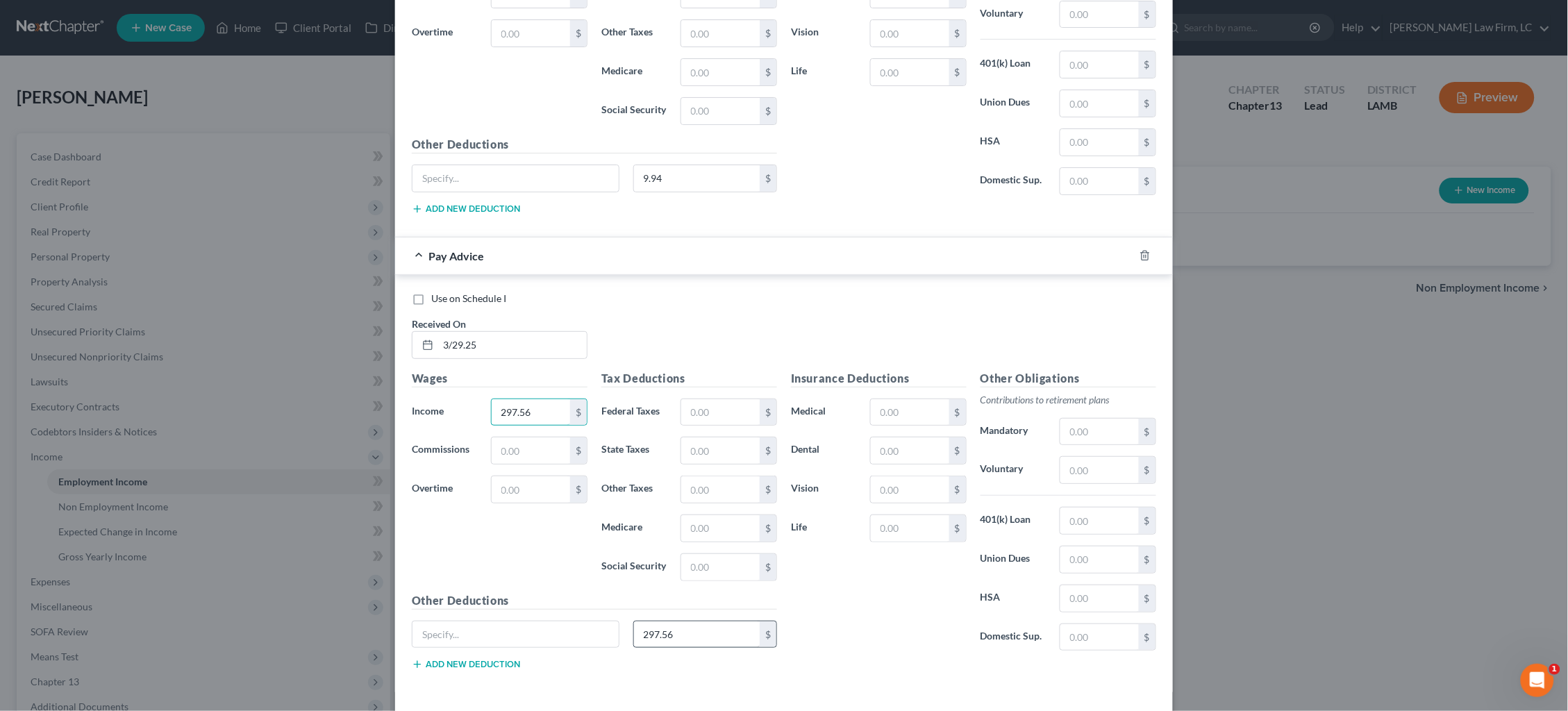
type input "297.56"
drag, startPoint x: 688, startPoint y: 630, endPoint x: 543, endPoint y: 640, distance: 145.3
click at [543, 640] on div "297.56 $" at bounding box center [594, 640] width 379 height 39
type input "2"
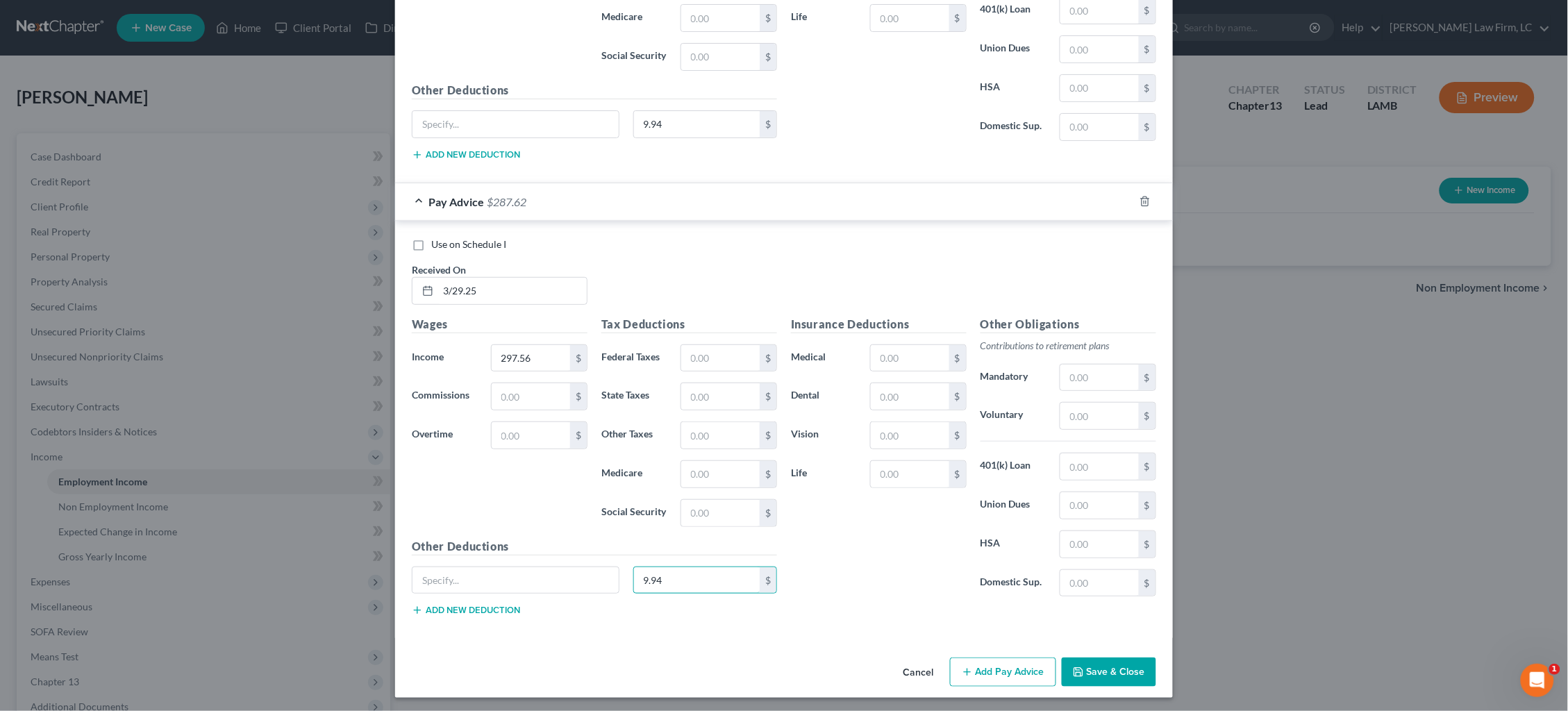
scroll to position [3931, 0]
type input "9.94"
click at [505, 288] on input "3/29.25" at bounding box center [512, 291] width 148 height 27
type input "3/29/25"
click at [1022, 665] on button "Add Pay Advice" at bounding box center [1003, 672] width 106 height 29
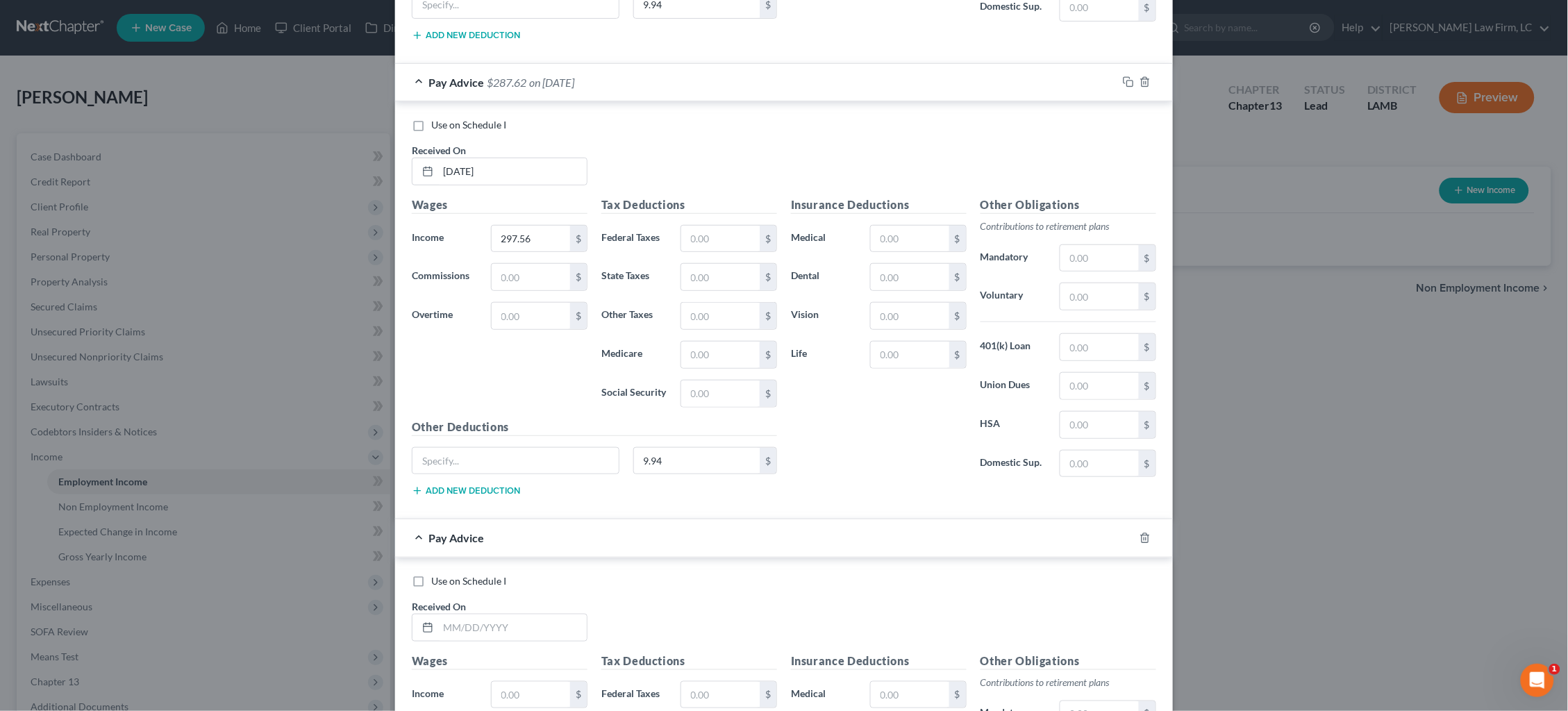
scroll to position [4245, 0]
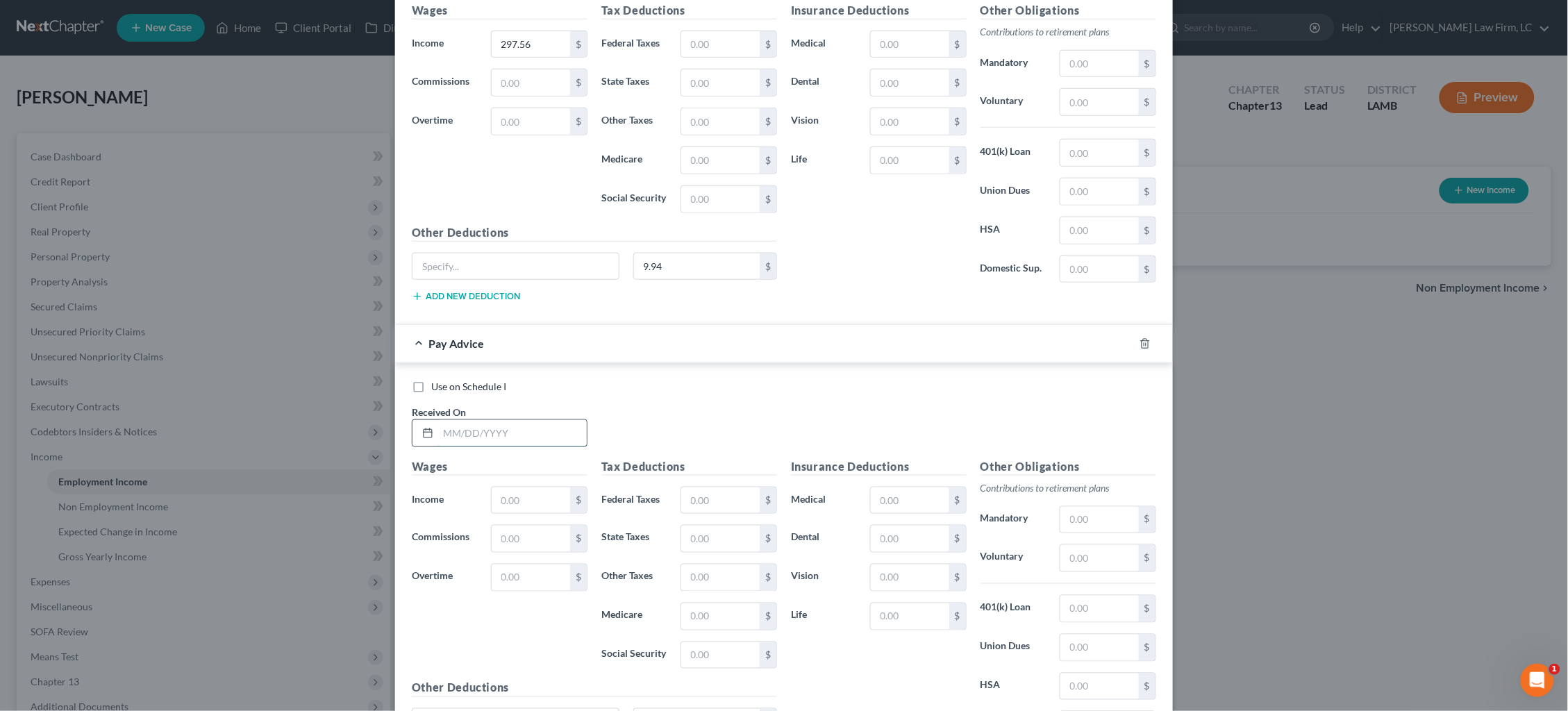
click at [561, 431] on input "text" at bounding box center [512, 433] width 148 height 27
type input "3/30/25"
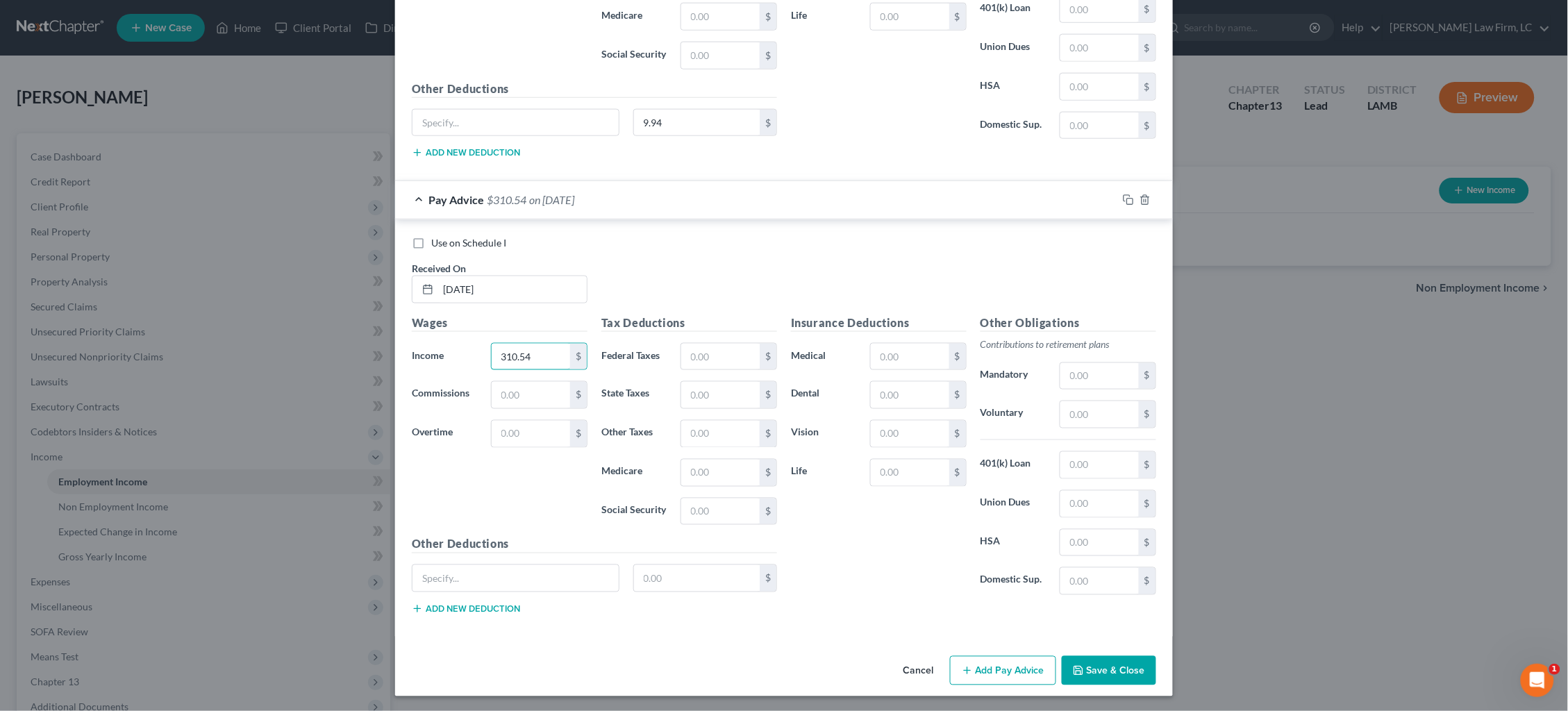
scroll to position [4388, 0]
type input "310.54"
click at [705, 581] on input "text" at bounding box center [697, 579] width 126 height 27
type input "9.94"
click at [1002, 659] on button "Add Pay Advice" at bounding box center [1003, 672] width 106 height 29
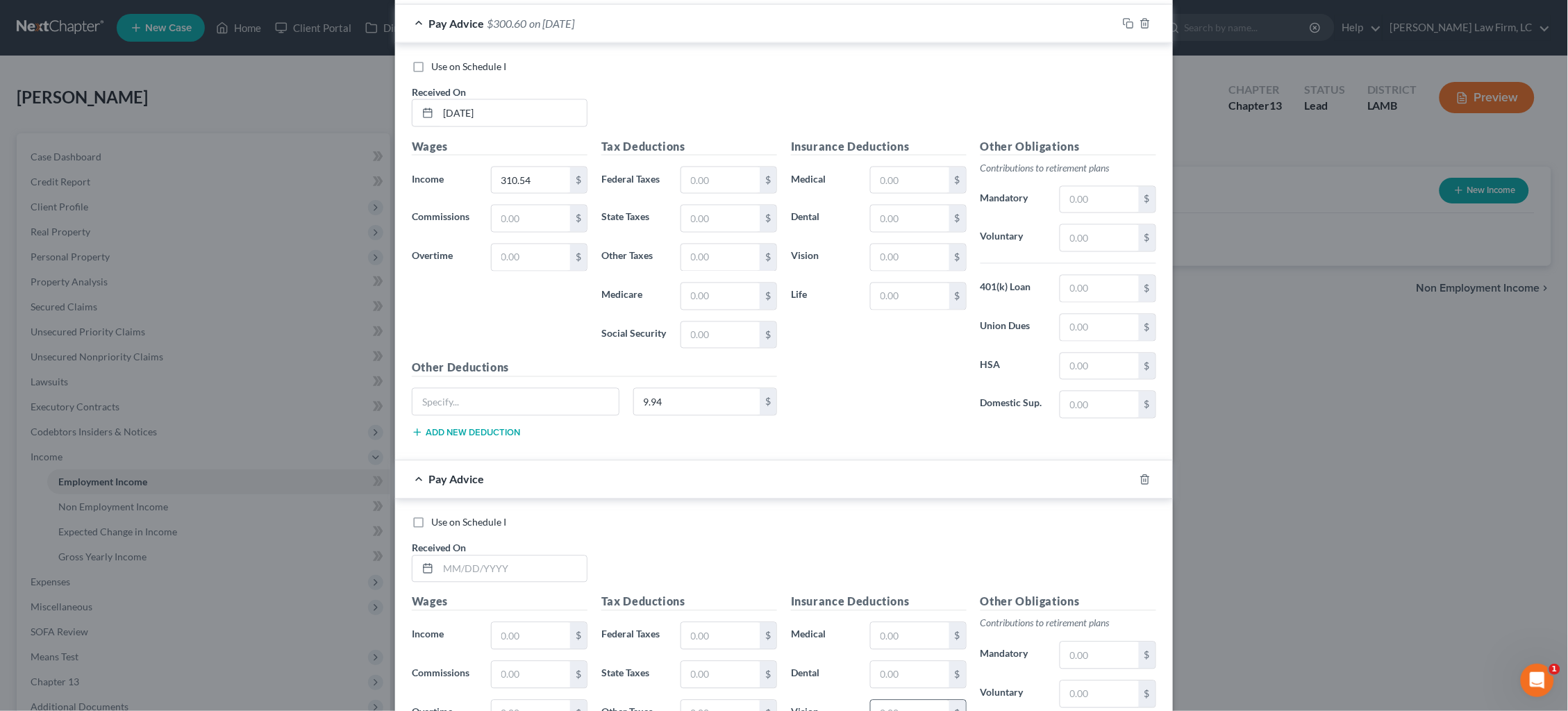
scroll to position [4710, 0]
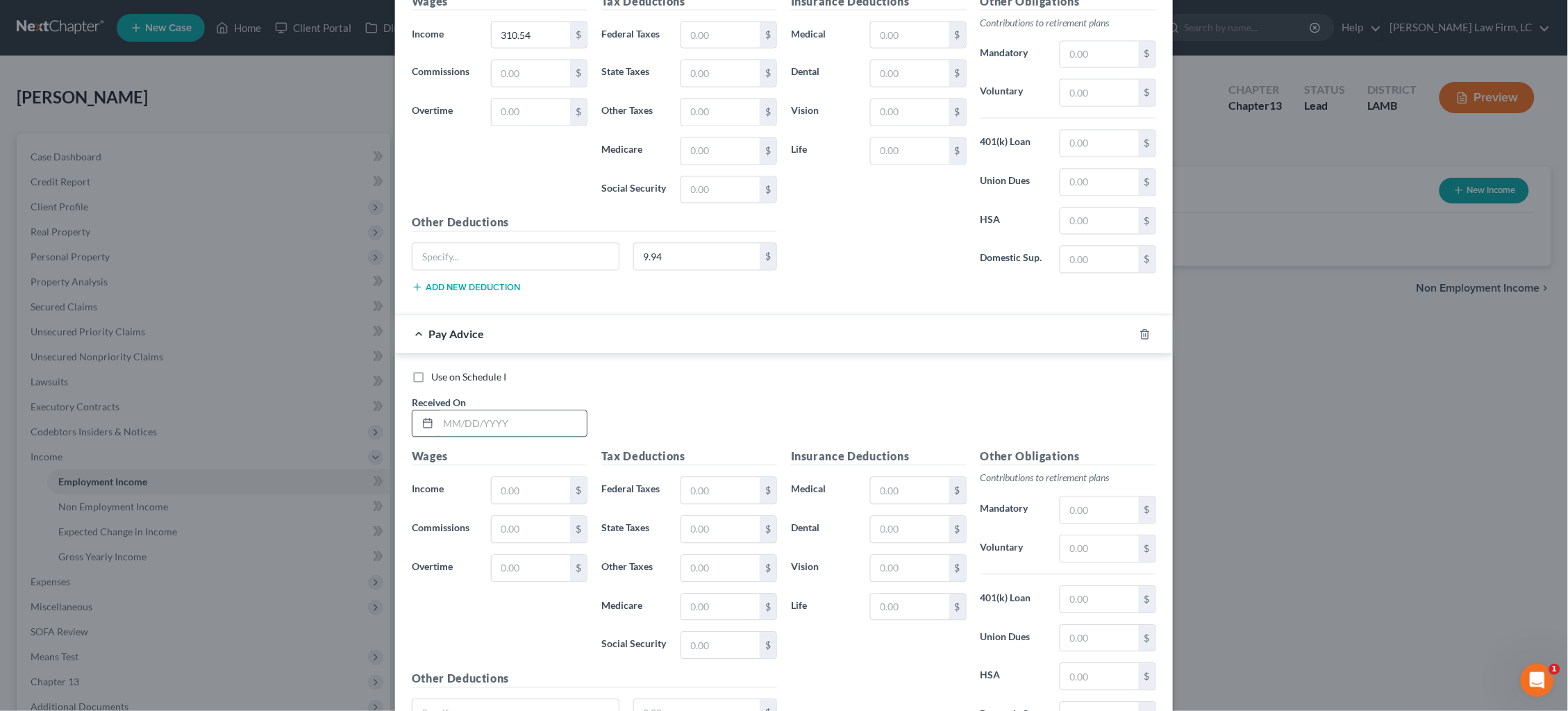
click at [534, 422] on input "text" at bounding box center [512, 424] width 148 height 27
type input "4/14/25"
click at [534, 477] on input "text" at bounding box center [531, 490] width 78 height 27
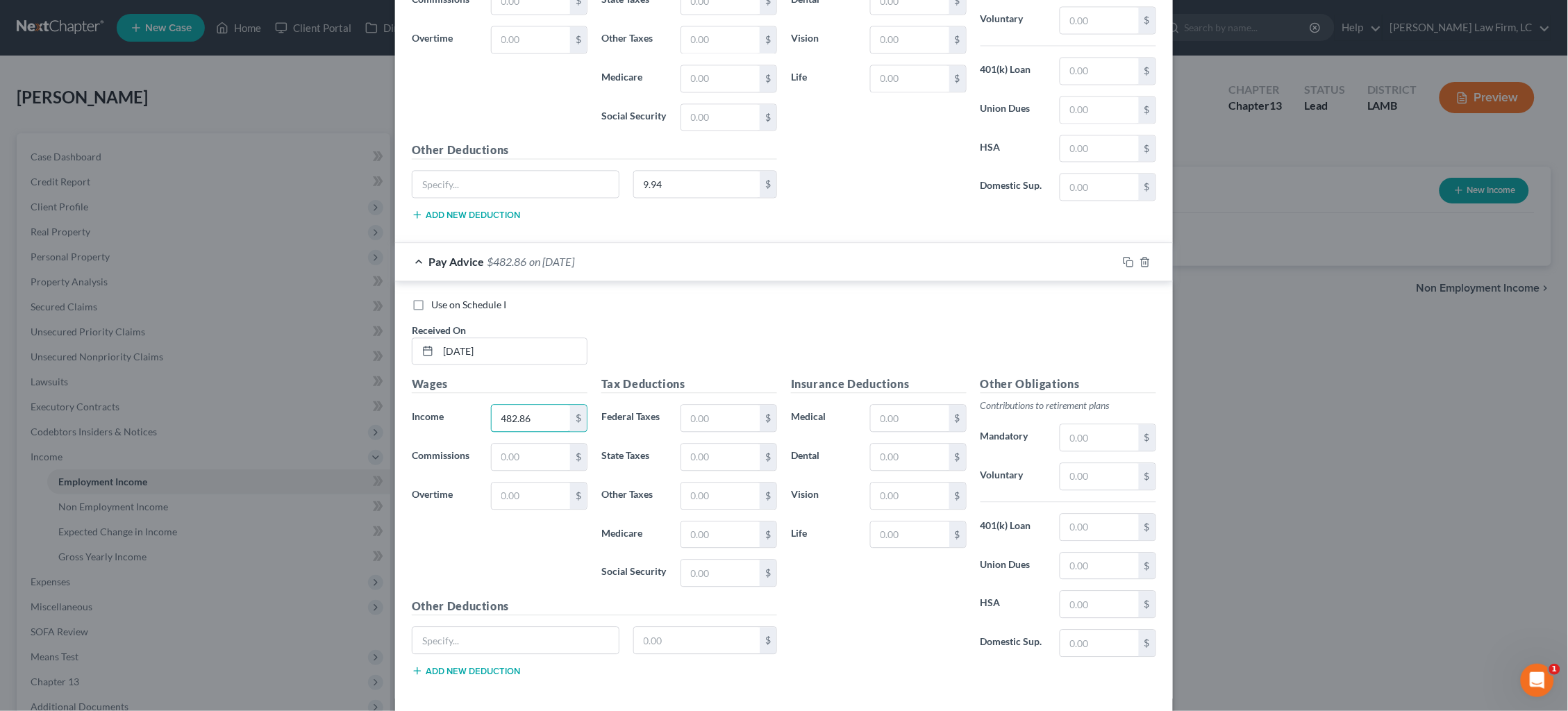
scroll to position [4784, 0]
type input "482.86"
click at [709, 626] on div "$" at bounding box center [705, 639] width 144 height 28
click at [705, 636] on input "text" at bounding box center [697, 639] width 126 height 27
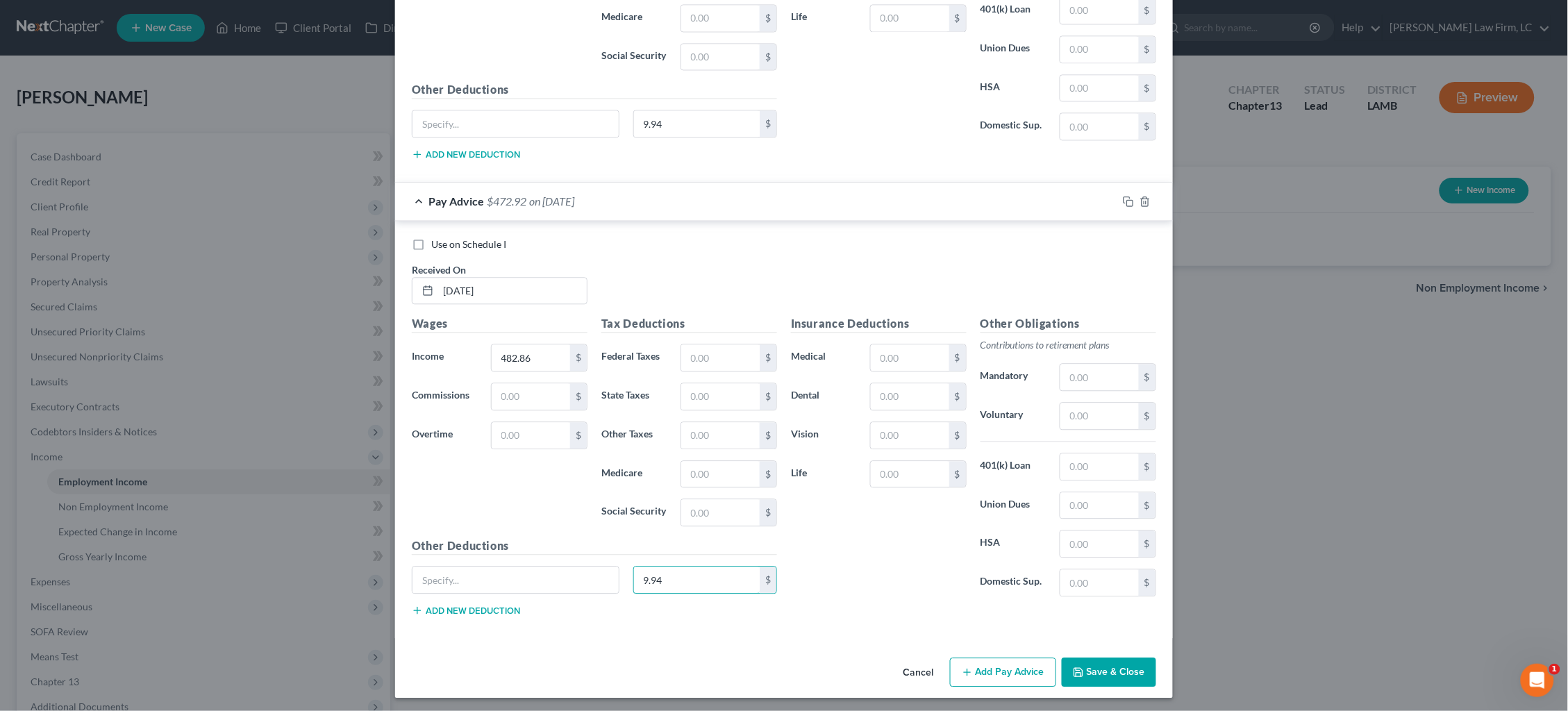
scroll to position [4843, 0]
type input "9.94"
click at [1017, 665] on button "Add Pay Advice" at bounding box center [1003, 672] width 106 height 29
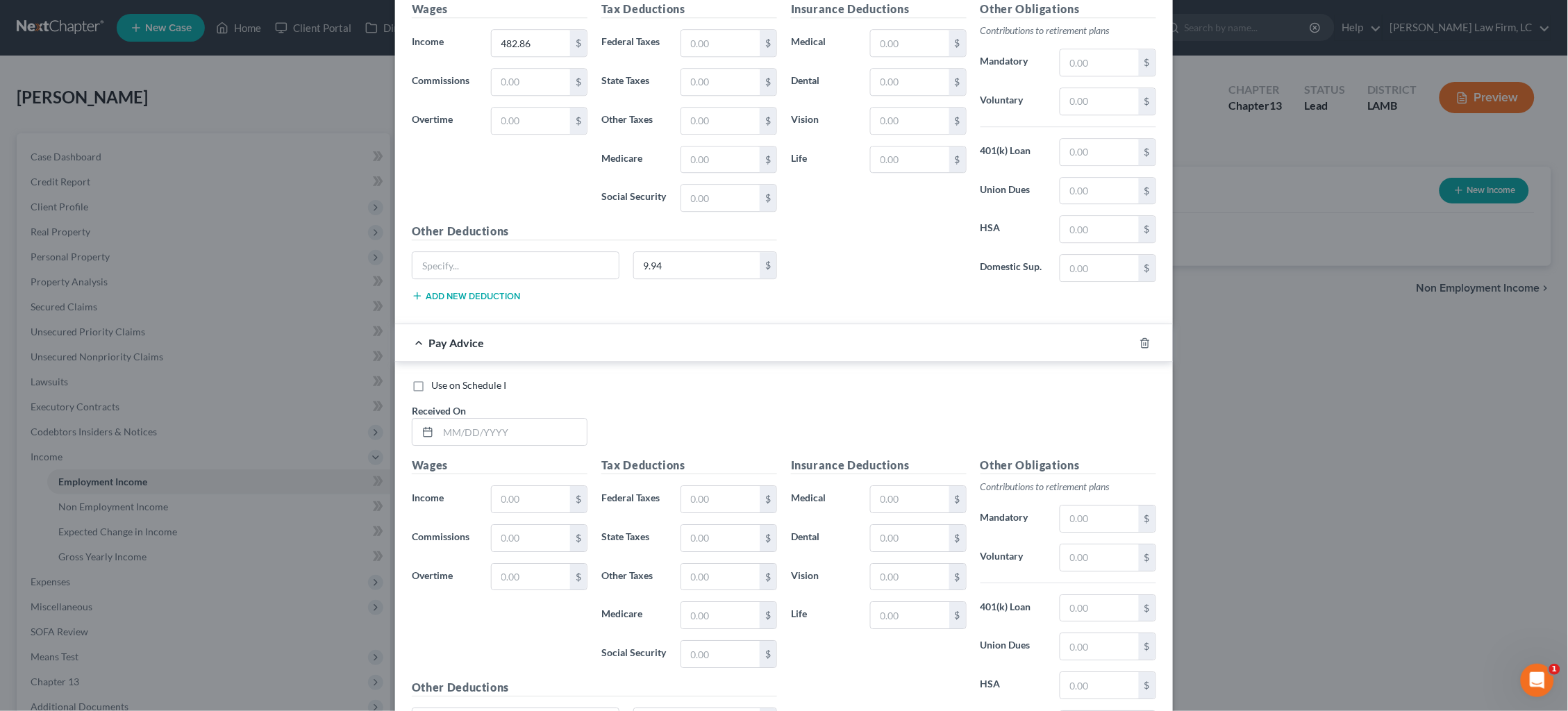
scroll to position [5300, 0]
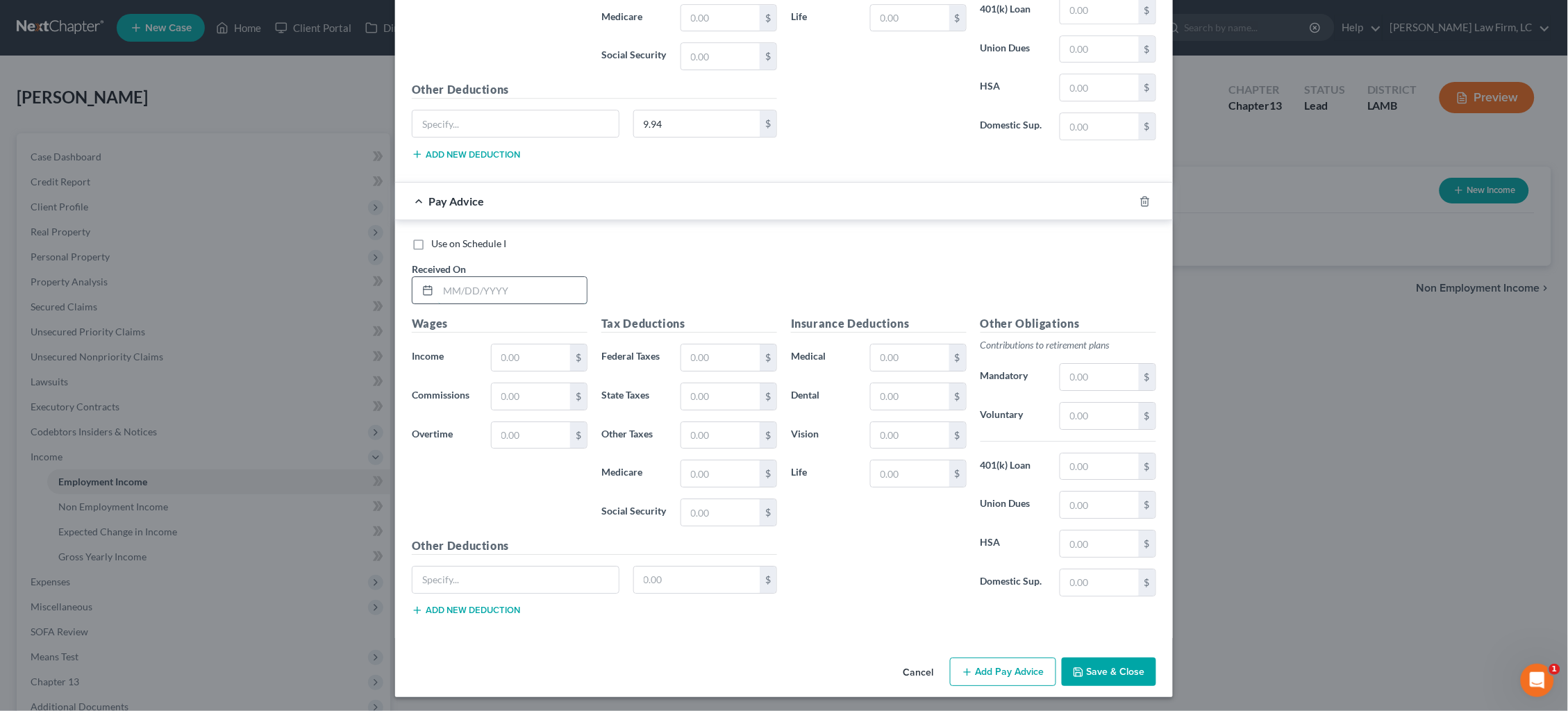
click at [536, 283] on input "text" at bounding box center [512, 290] width 148 height 27
type input "4/15/25"
click at [557, 353] on input "text" at bounding box center [531, 357] width 78 height 27
type input "299.46"
click at [712, 581] on input "text" at bounding box center [697, 579] width 126 height 27
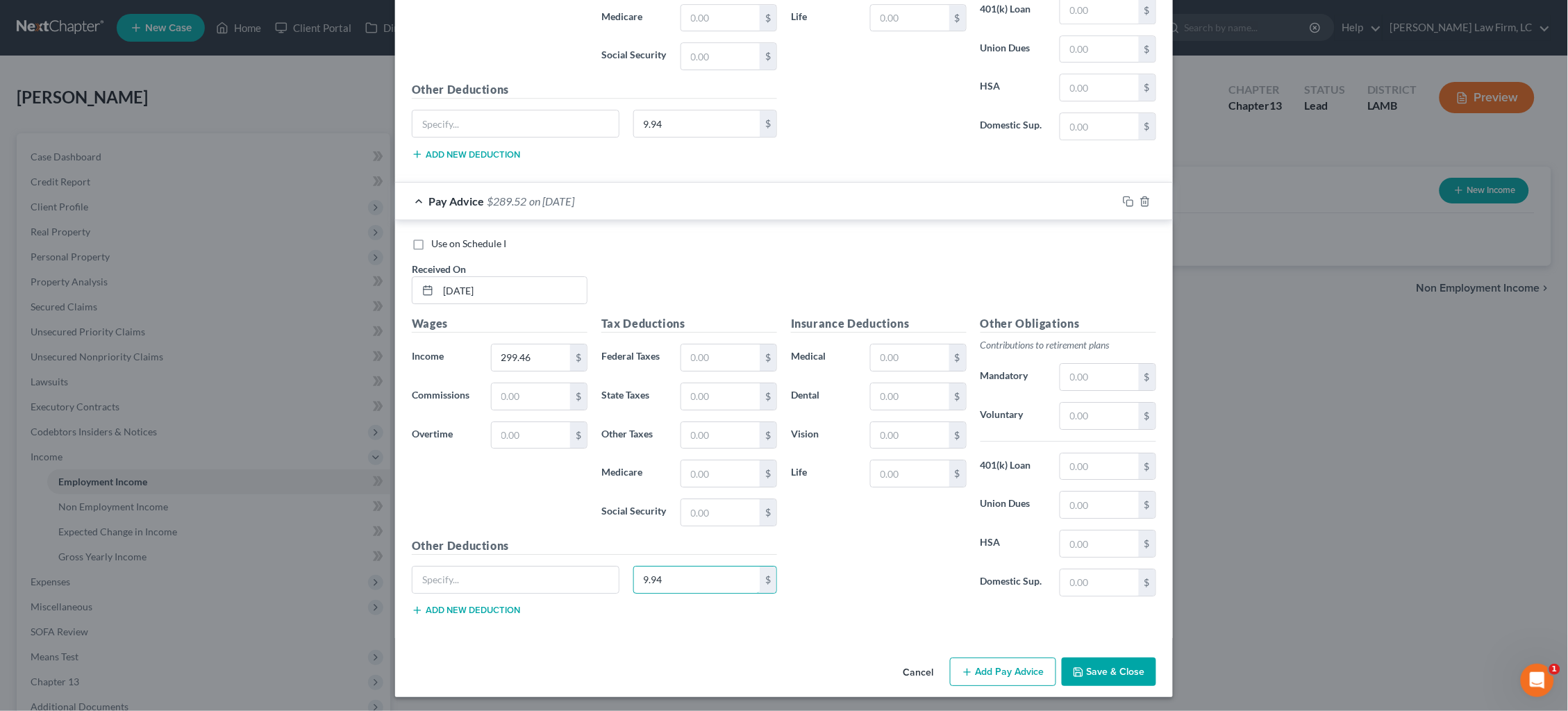
type input "9.94"
click at [1006, 663] on button "Add Pay Advice" at bounding box center [1003, 672] width 106 height 29
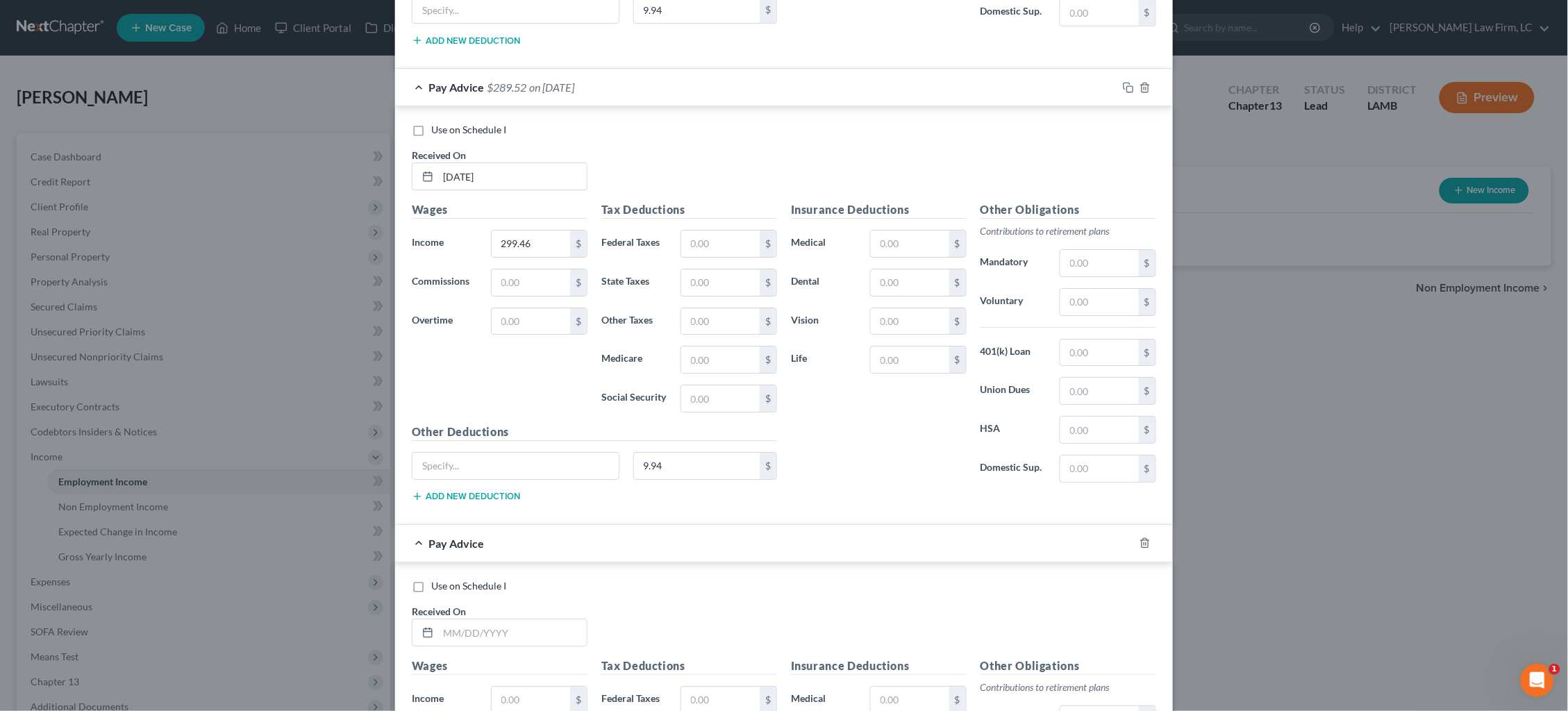
scroll to position [5568, 0]
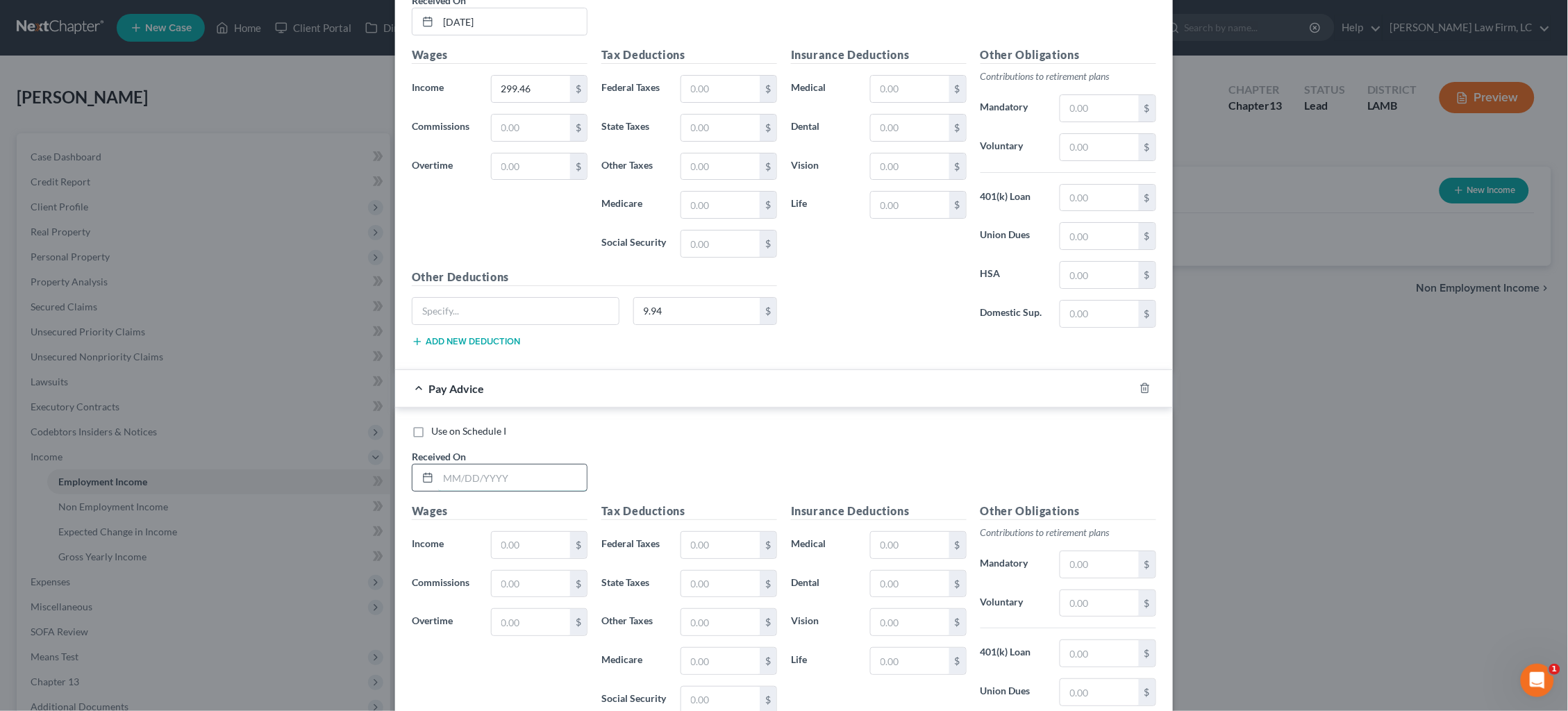
click at [512, 469] on input "text" at bounding box center [512, 477] width 148 height 27
type input "4/20/25"
click at [547, 541] on input "text" at bounding box center [531, 545] width 78 height 27
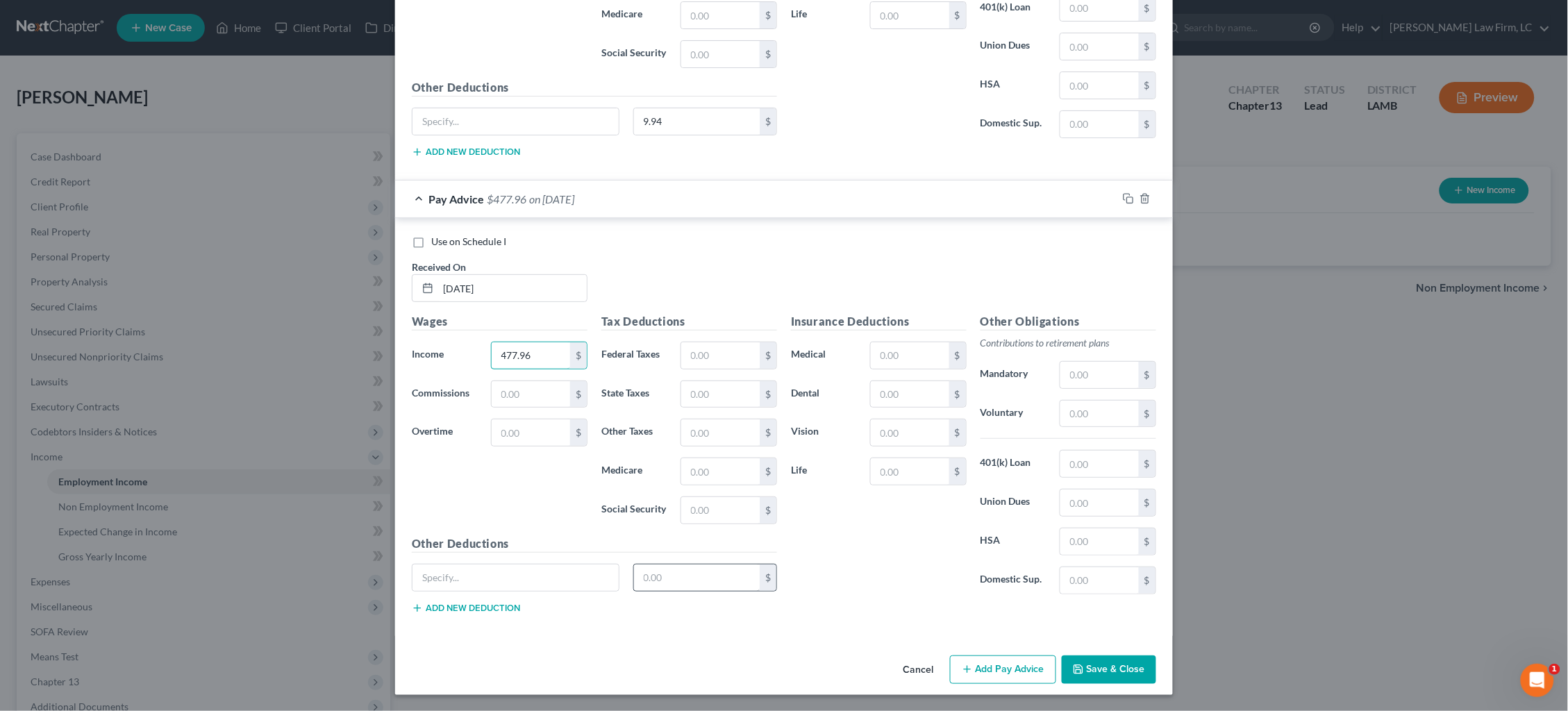
scroll to position [5756, 0]
type input "477.96"
click at [688, 573] on input "text" at bounding box center [697, 579] width 126 height 27
type input "9.94"
click at [1024, 672] on button "Add Pay Advice" at bounding box center [1003, 672] width 106 height 29
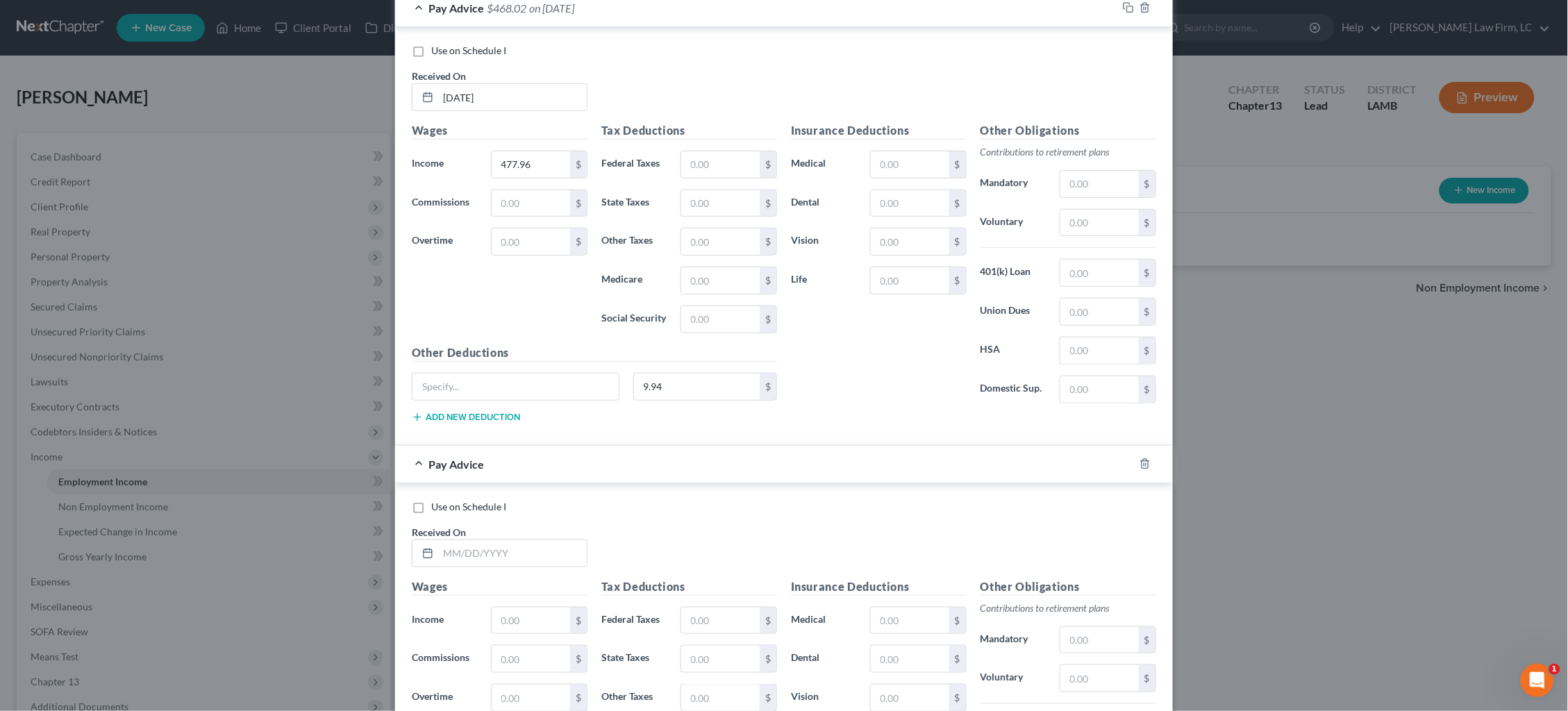
scroll to position [5950, 0]
click at [536, 554] on input "text" at bounding box center [512, 552] width 148 height 27
type input "4/21/25"
click at [551, 616] on input "text" at bounding box center [531, 619] width 78 height 27
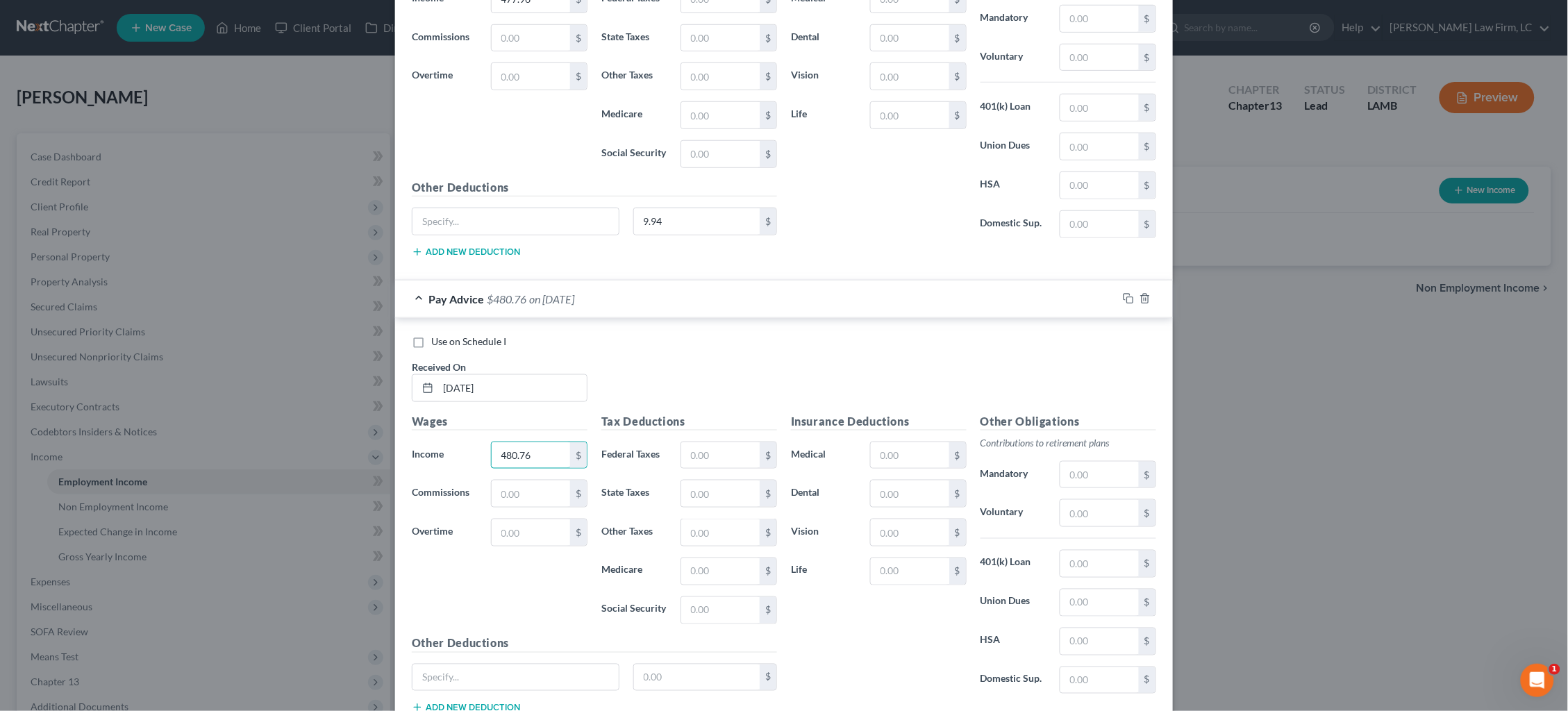
scroll to position [6116, 0]
type input "480.76"
click at [674, 672] on input "text" at bounding box center [697, 676] width 126 height 27
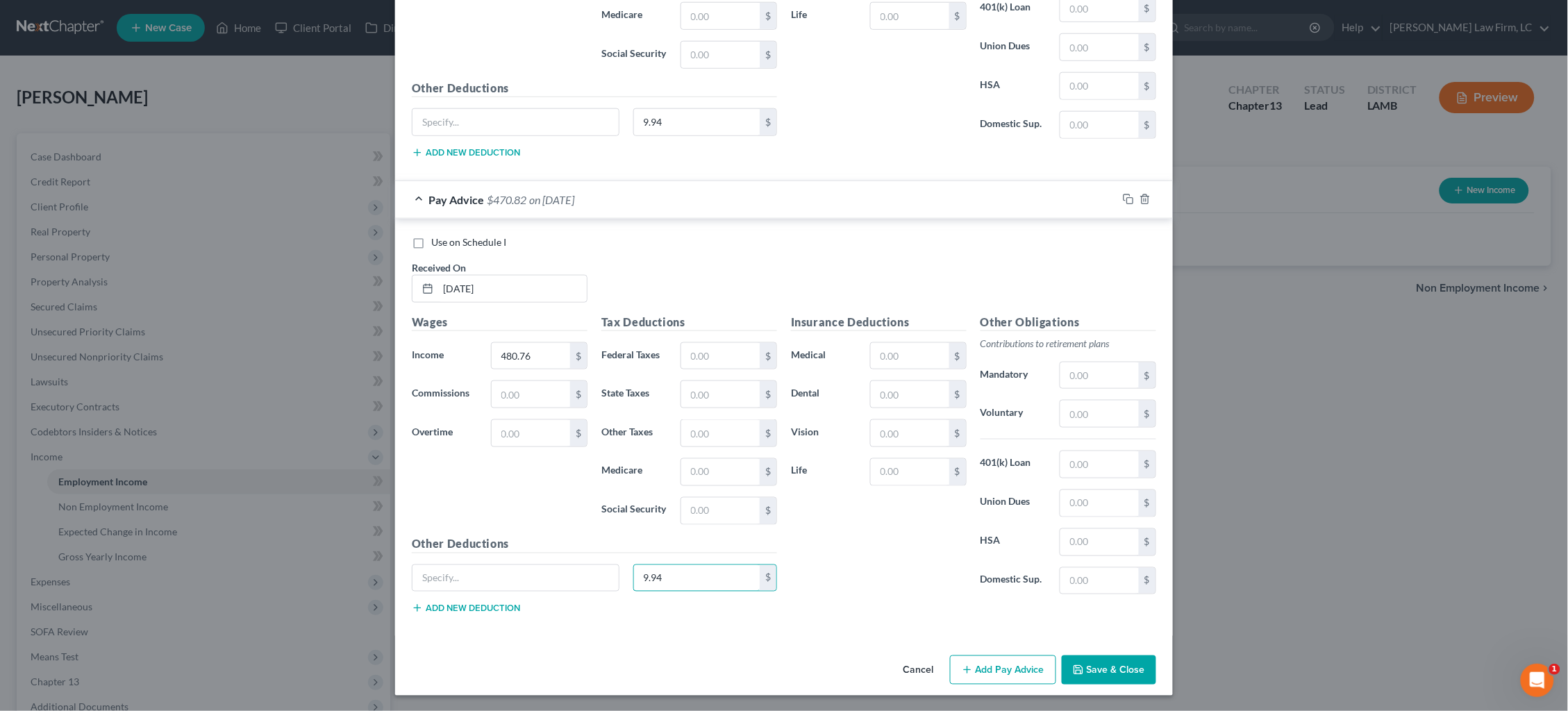
scroll to position [6213, 0]
type input "9.94"
click at [1007, 669] on button "Add Pay Advice" at bounding box center [1003, 670] width 106 height 29
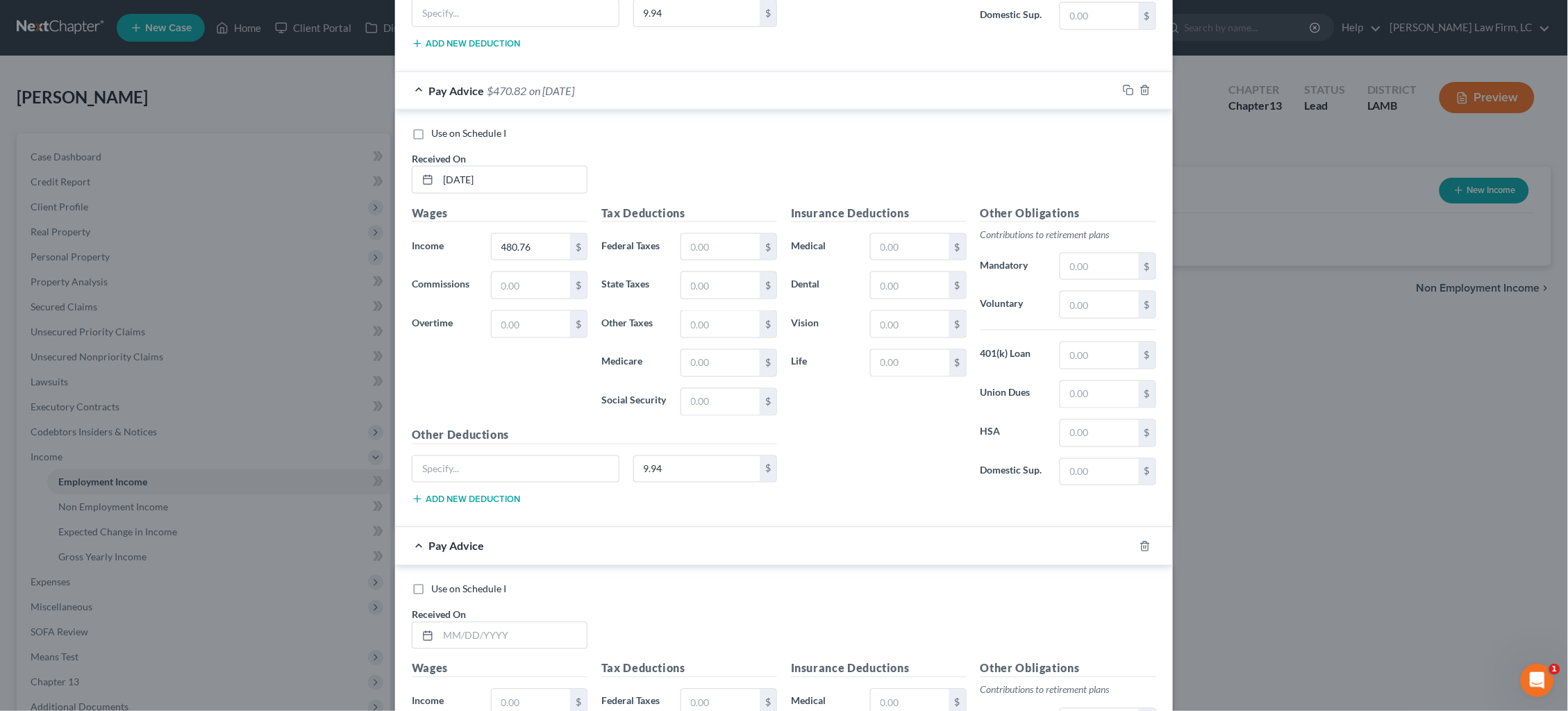
scroll to position [6357, 0]
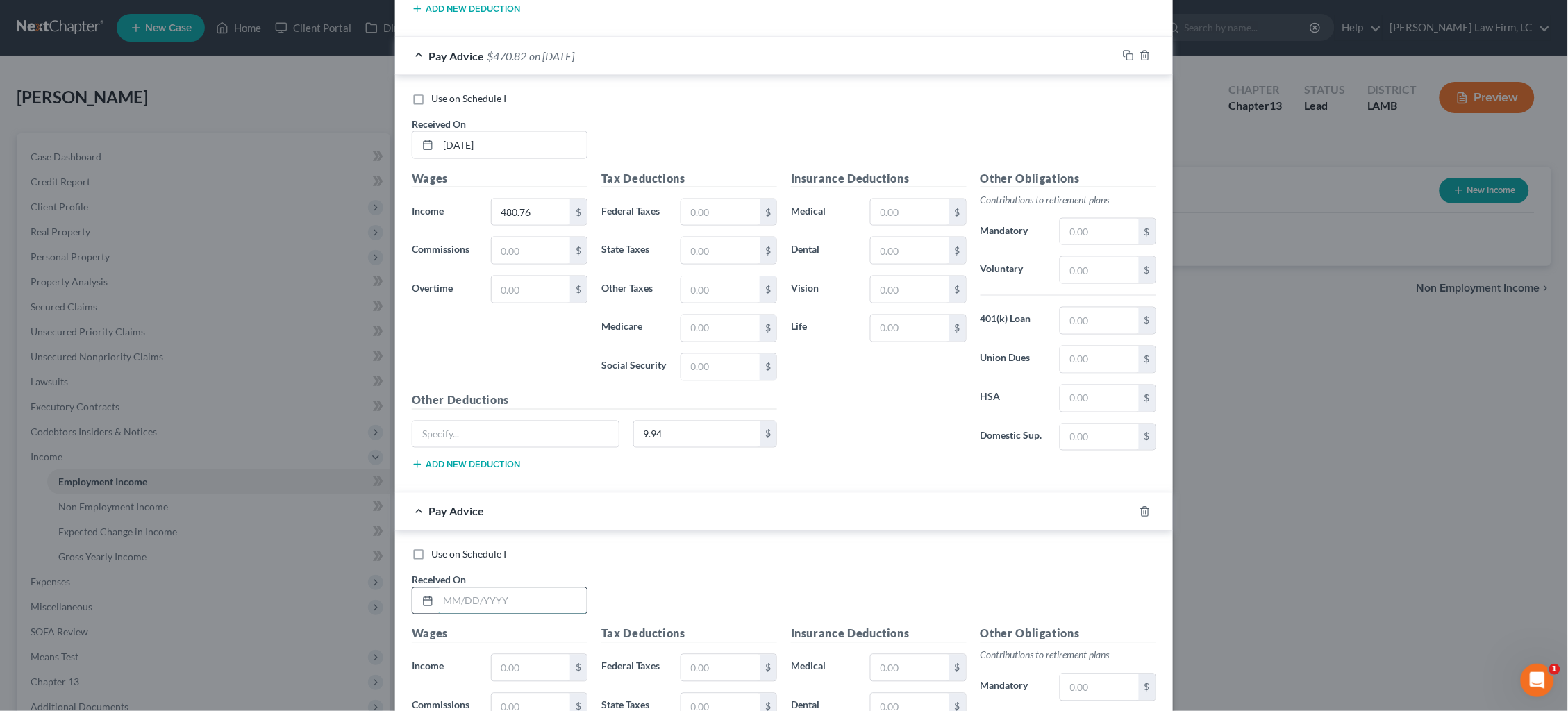
click at [512, 598] on input "text" at bounding box center [512, 601] width 148 height 27
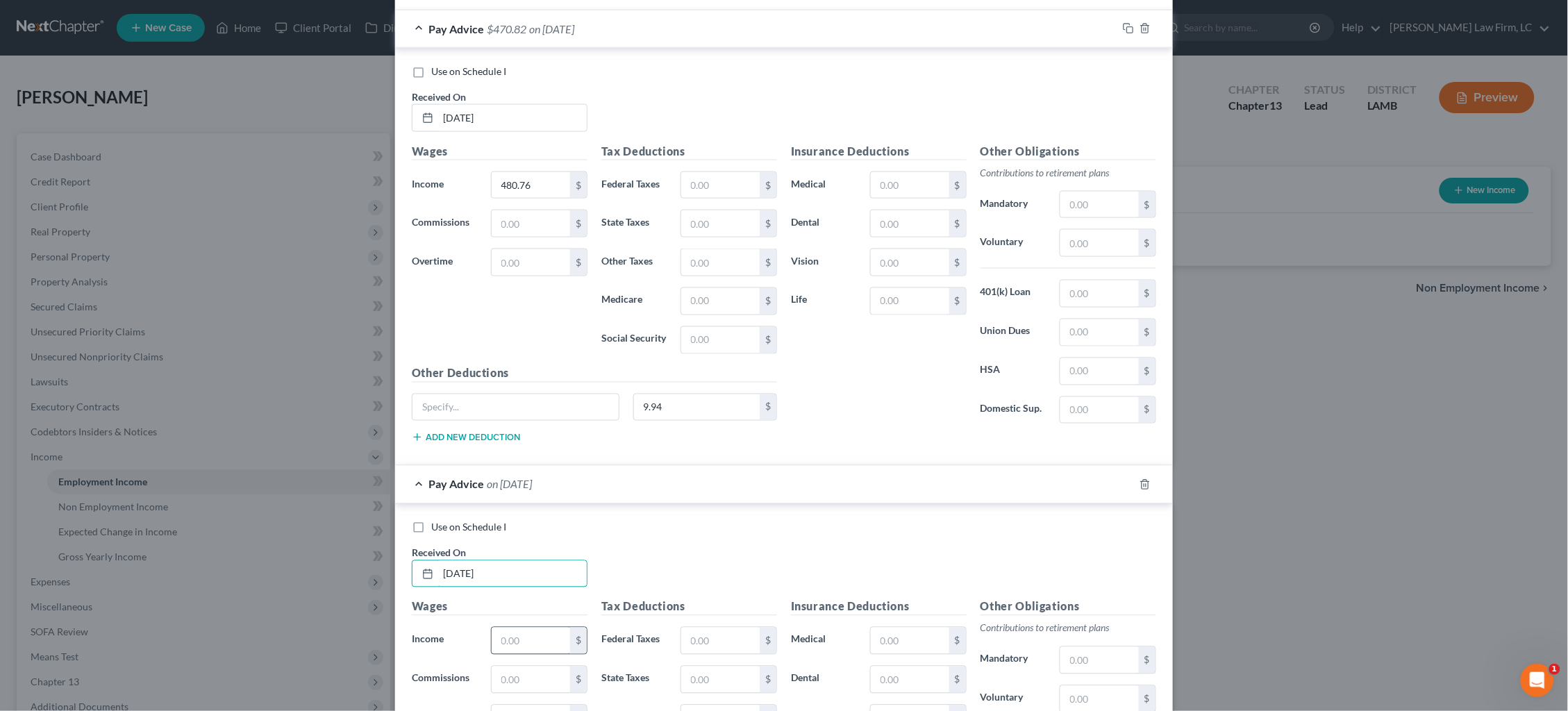
type input "4/21/25"
click at [518, 635] on input "text" at bounding box center [531, 641] width 78 height 27
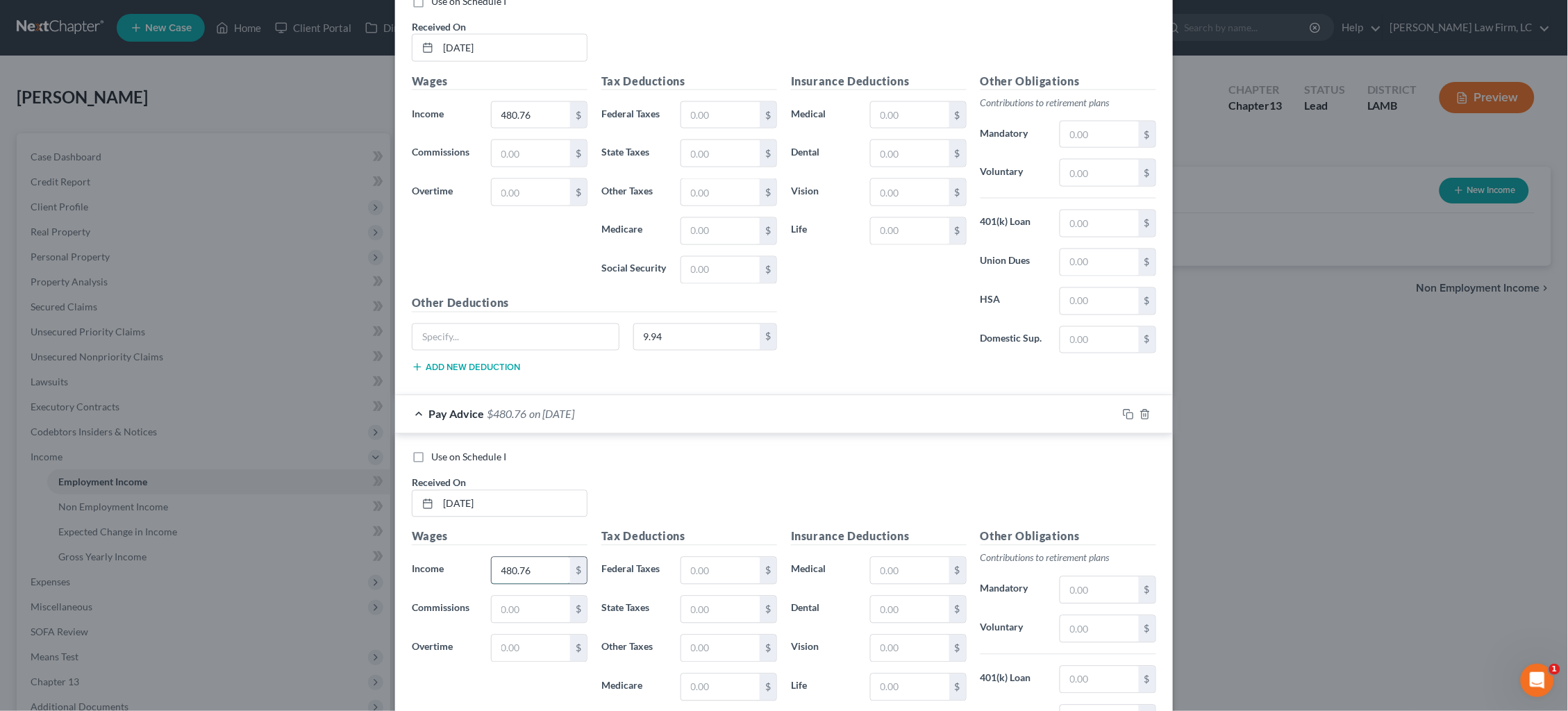
scroll to position [6497, 0]
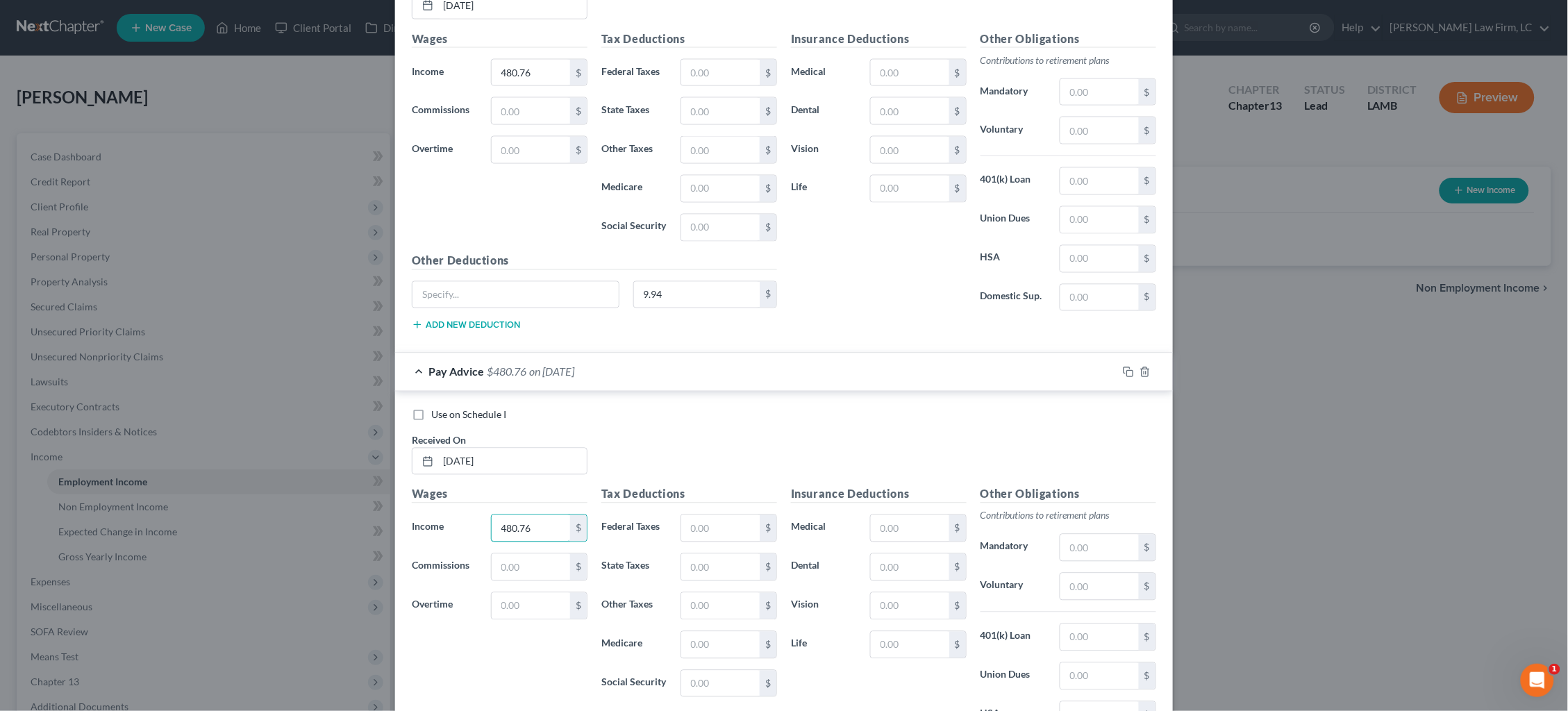
drag, startPoint x: 515, startPoint y: 533, endPoint x: 470, endPoint y: 520, distance: 46.8
click at [470, 520] on div "Income * 480.76 $" at bounding box center [500, 528] width 189 height 28
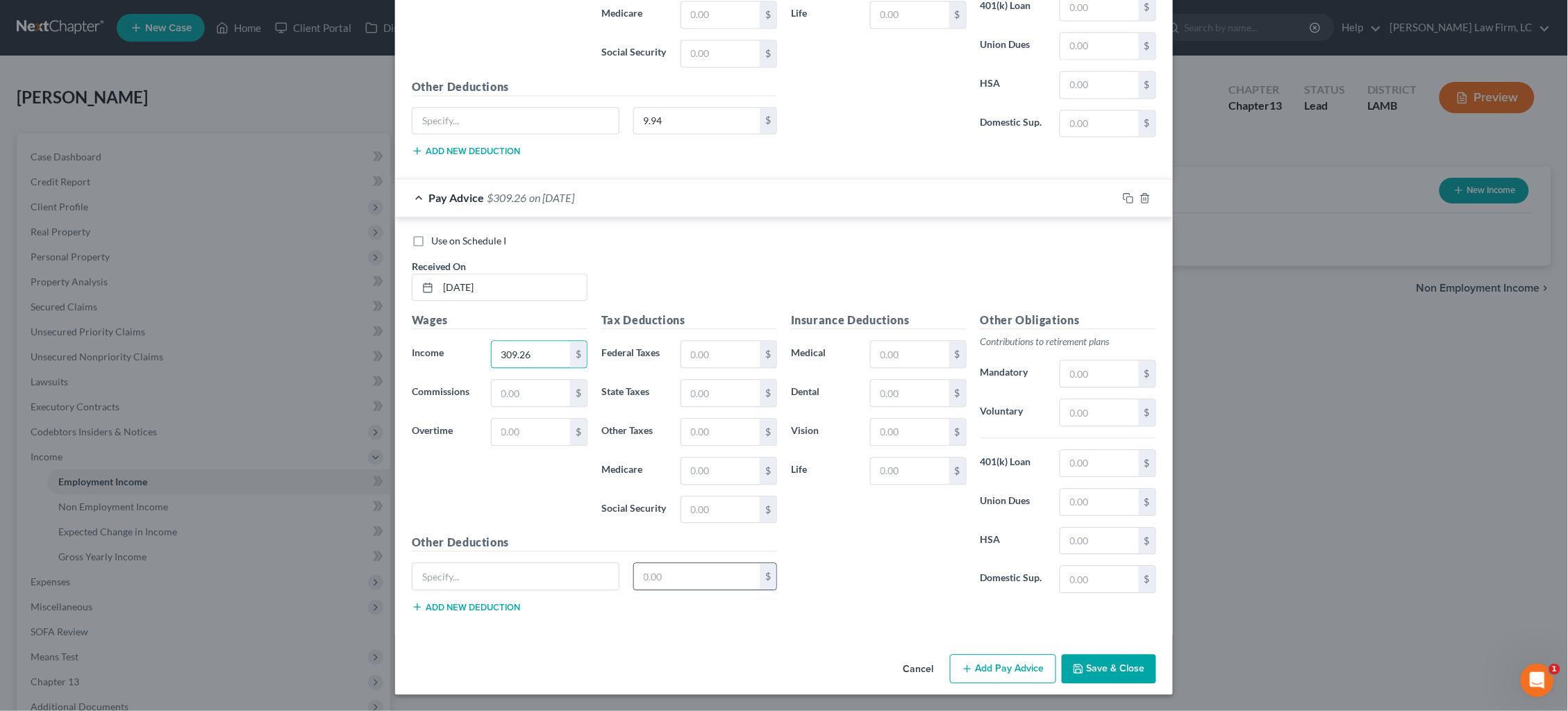
scroll to position [6670, 0]
type input "309.26"
click at [686, 573] on input "text" at bounding box center [697, 578] width 126 height 27
type input "9.94"
click at [1008, 663] on button "Add Pay Advice" at bounding box center [1003, 669] width 106 height 29
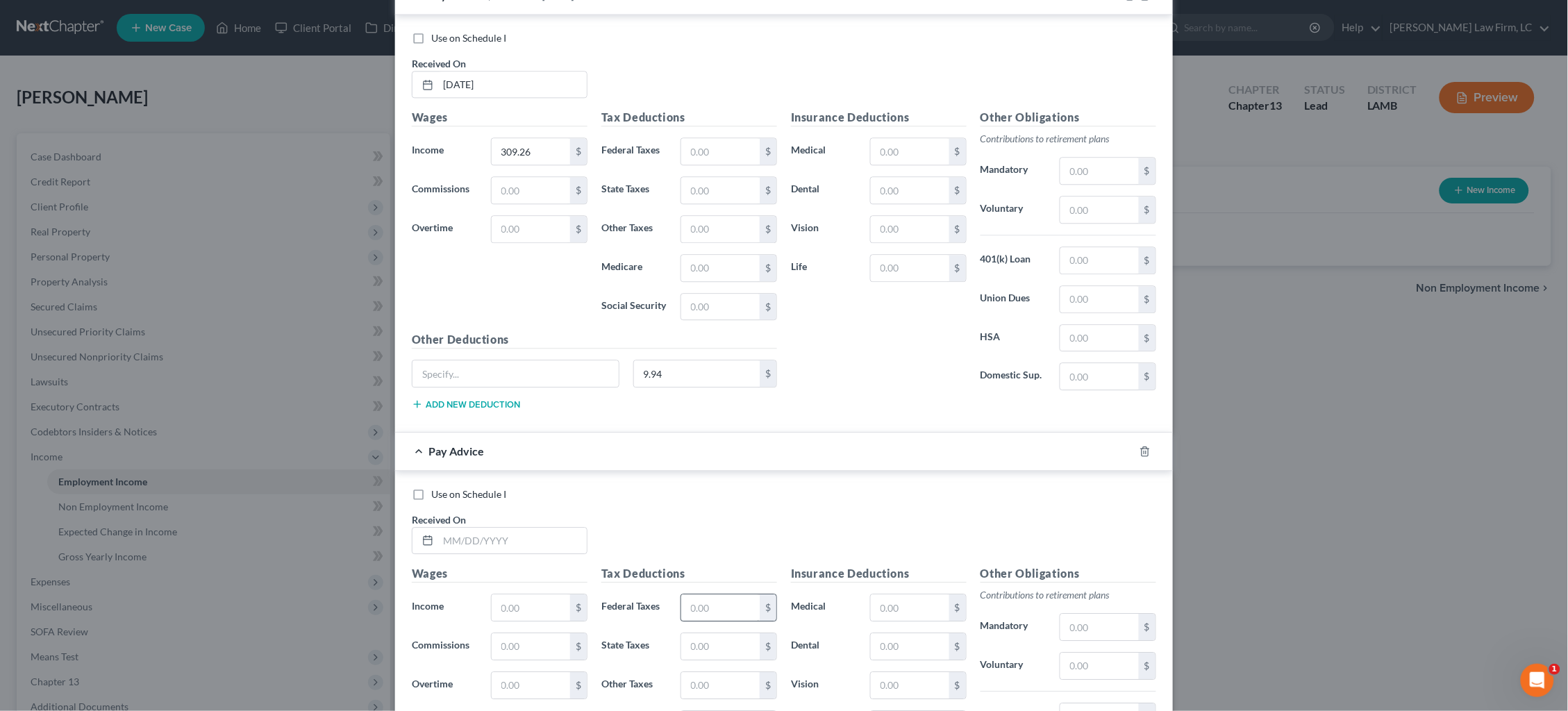
scroll to position [6901, 0]
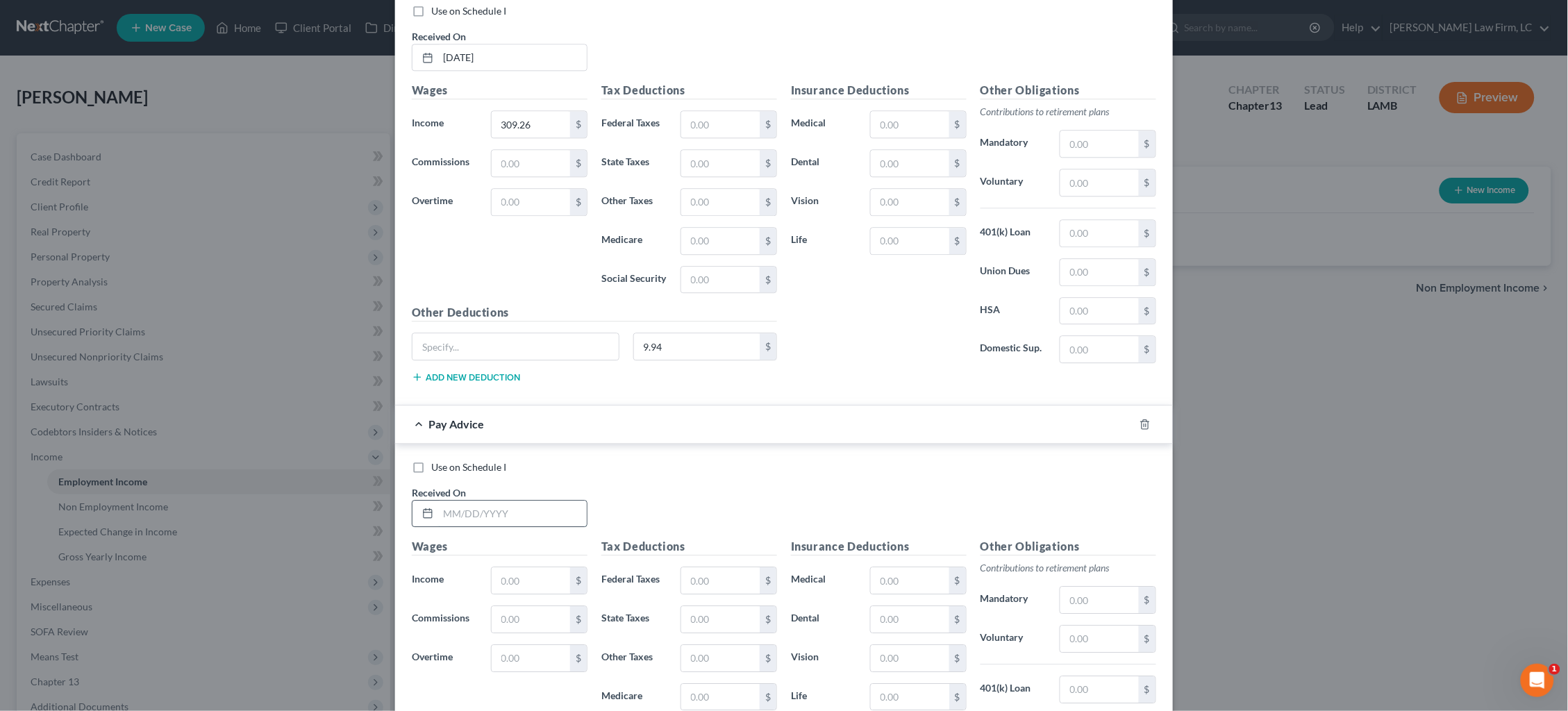
click at [521, 512] on input "text" at bounding box center [512, 513] width 148 height 27
type input "4/26/25"
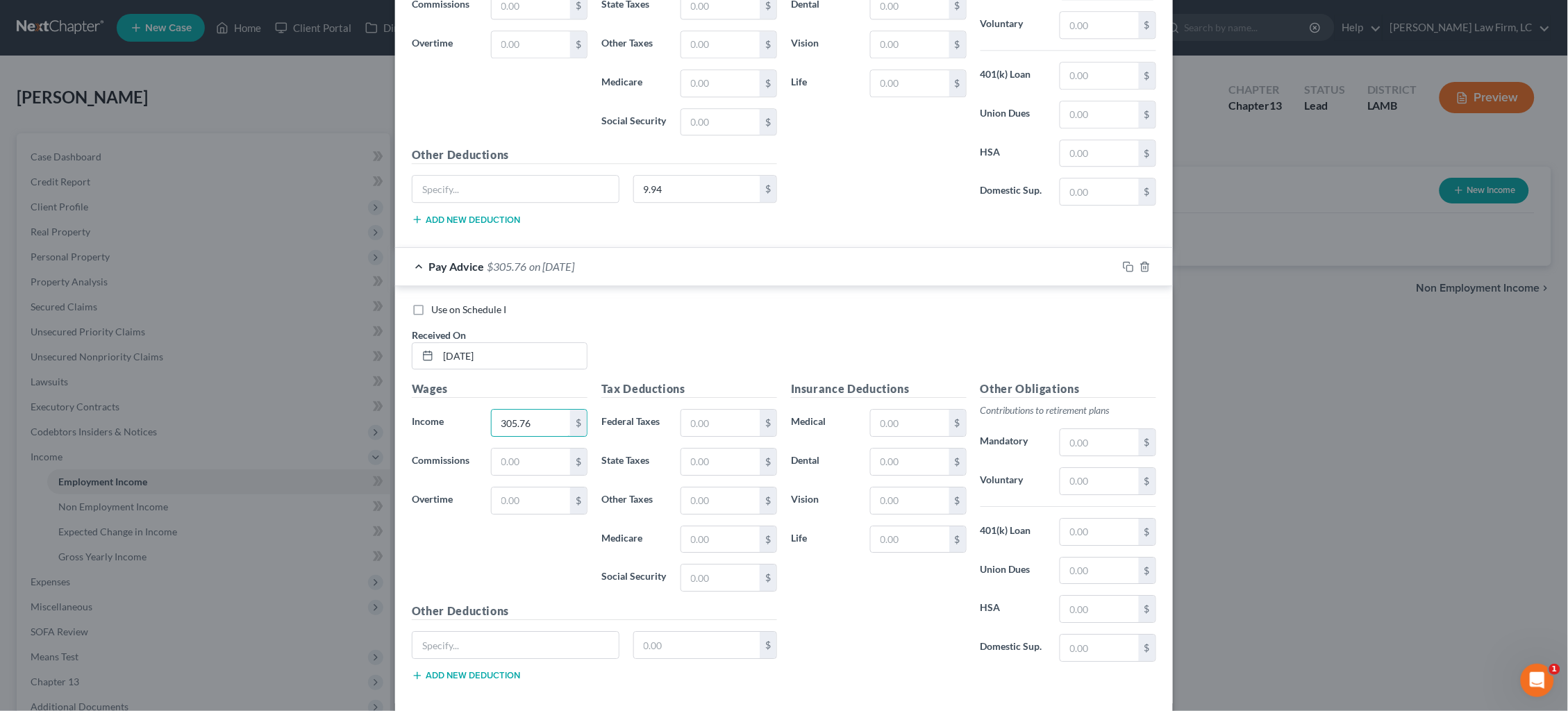
scroll to position [7063, 0]
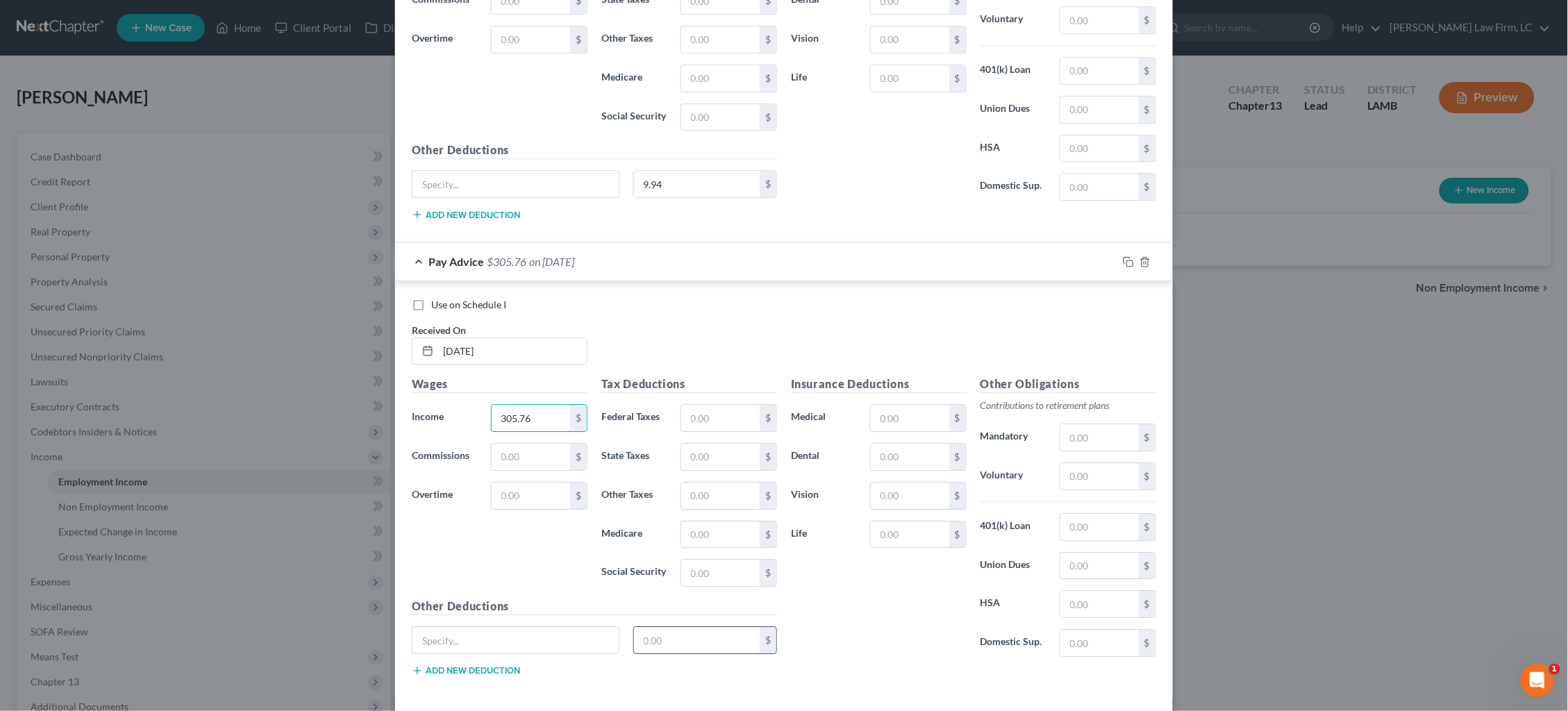
type input "305.76"
click at [724, 639] on input "text" at bounding box center [697, 640] width 126 height 27
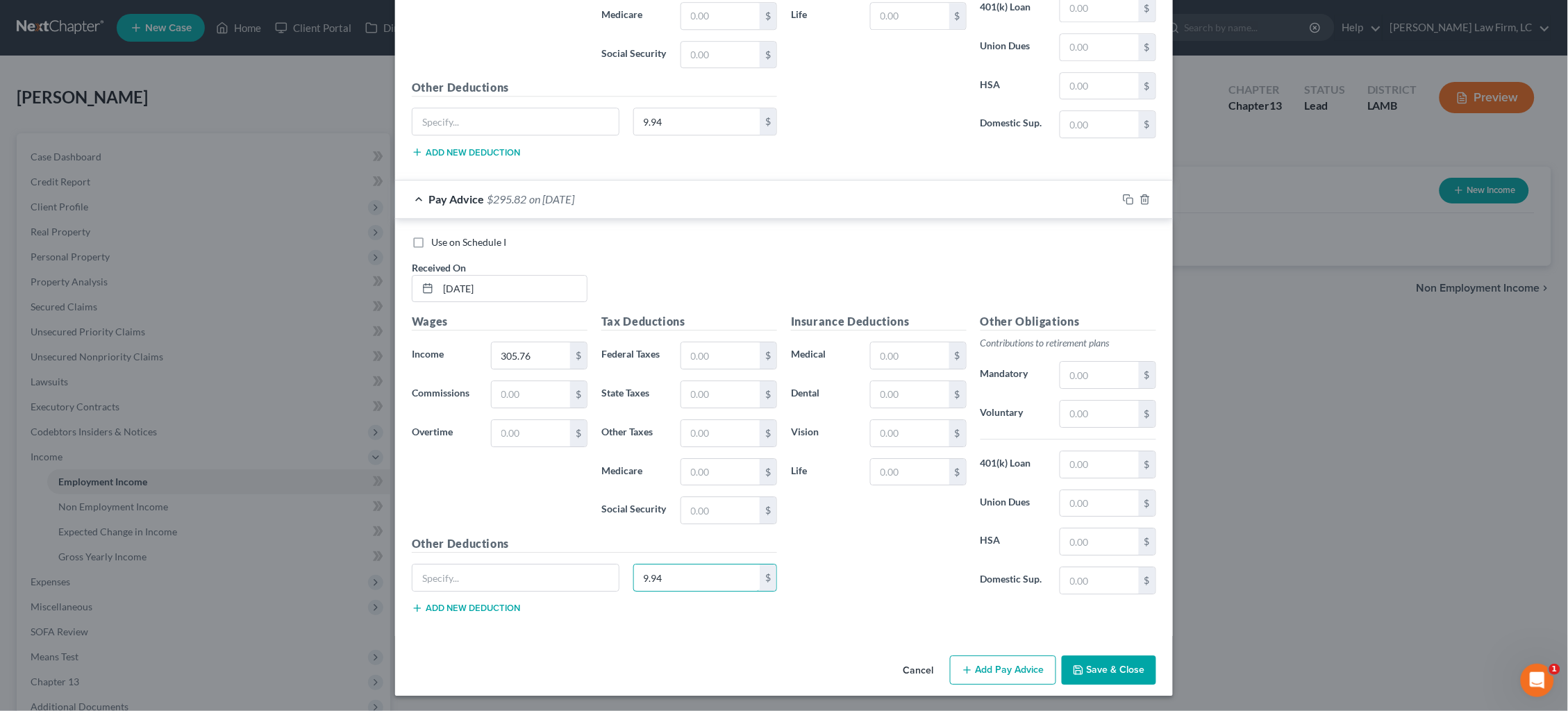
type input "9.94"
drag, startPoint x: 1030, startPoint y: 673, endPoint x: 904, endPoint y: 589, distance: 151.4
click at [1025, 672] on button "Add Pay Advice" at bounding box center [1003, 669] width 106 height 29
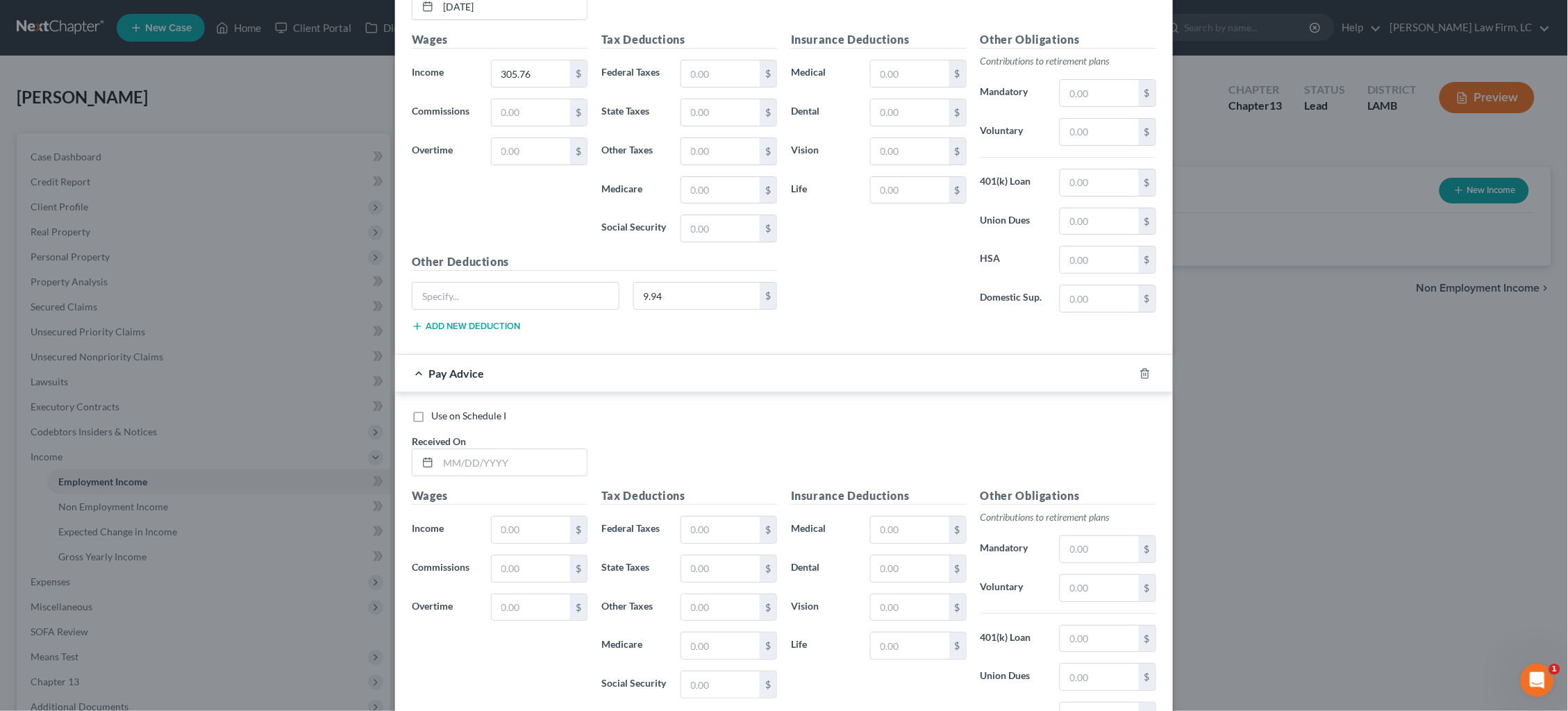
scroll to position [7415, 0]
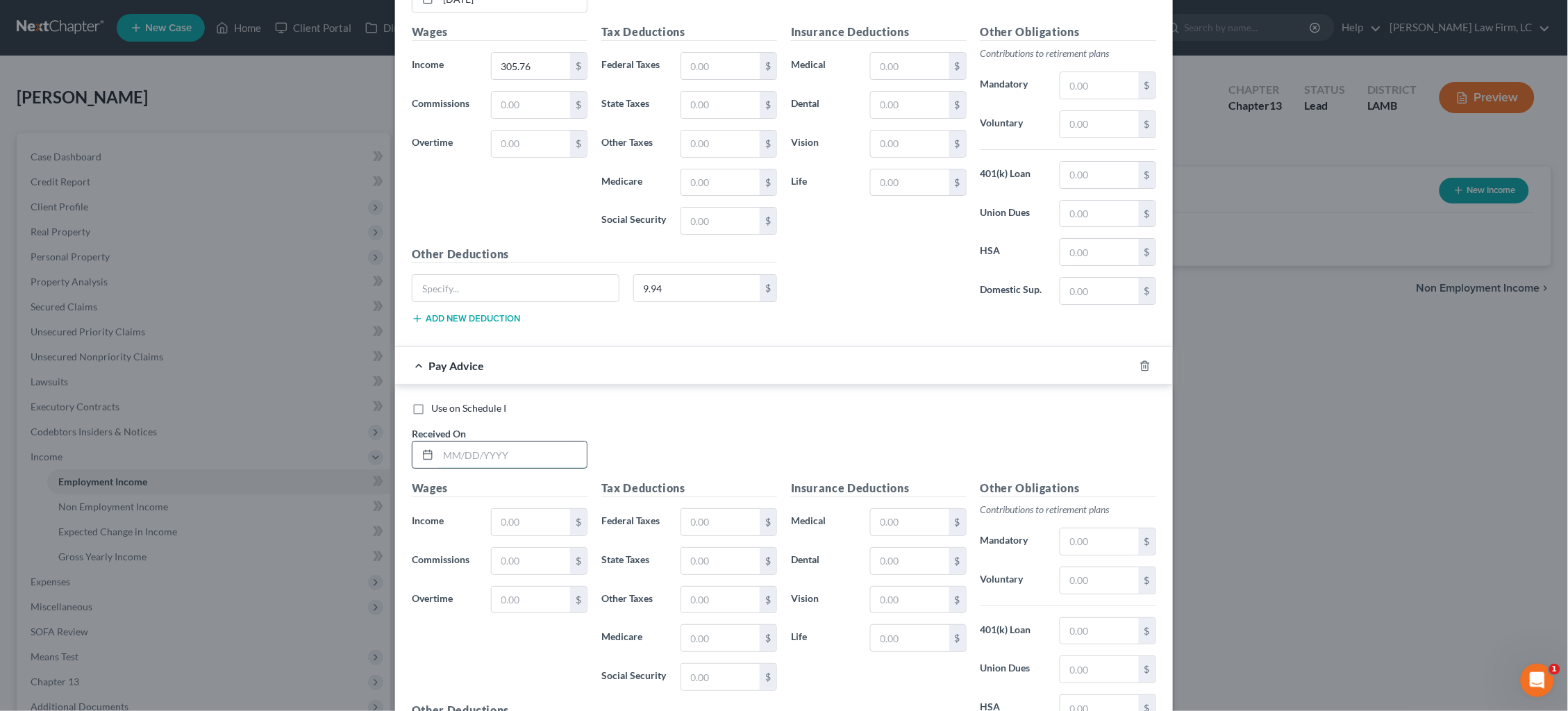
click at [524, 450] on input "text" at bounding box center [512, 454] width 148 height 27
type input "4/27/25"
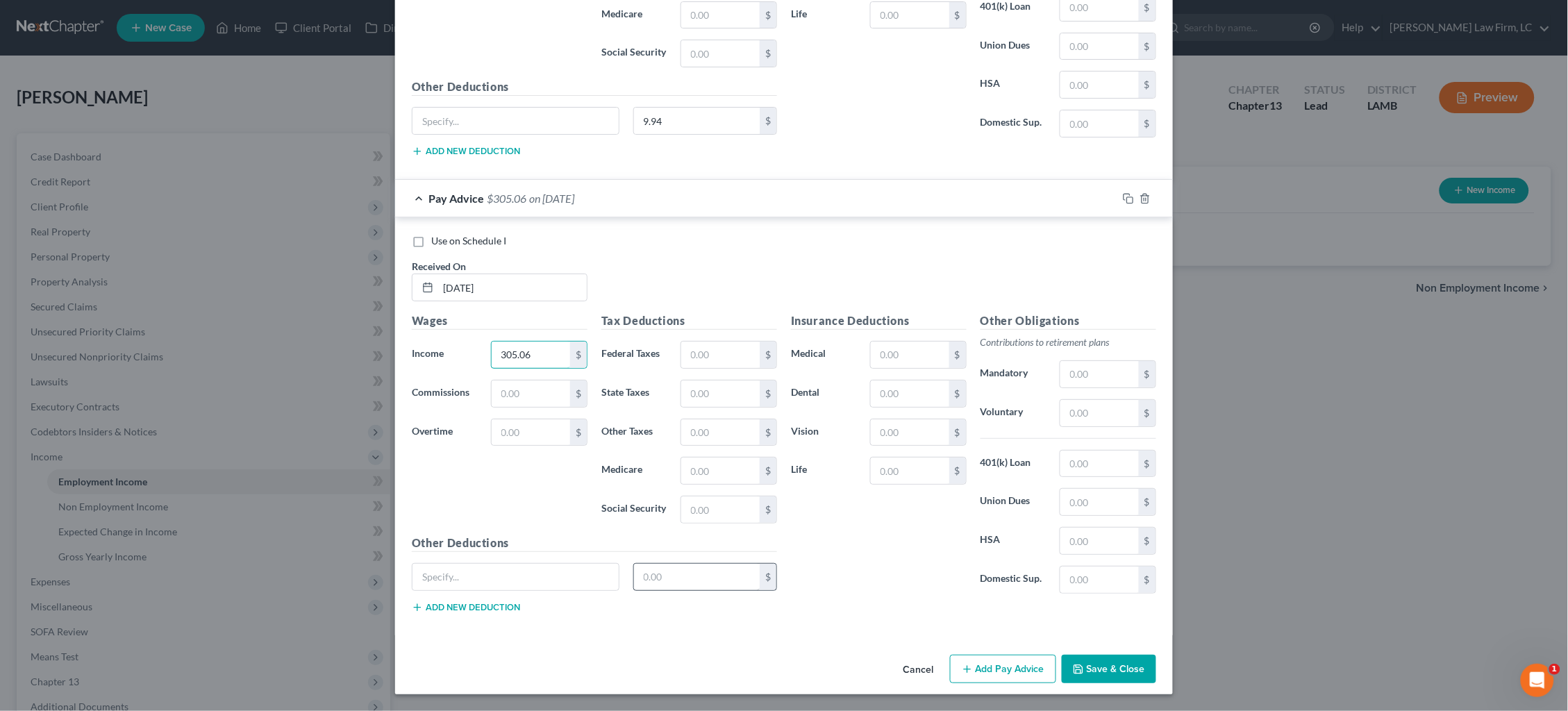
scroll to position [7582, 0]
type input "305.06"
click at [683, 580] on input "text" at bounding box center [697, 578] width 126 height 27
type input "9.94"
click at [978, 666] on button "Add Pay Advice" at bounding box center [1003, 669] width 106 height 29
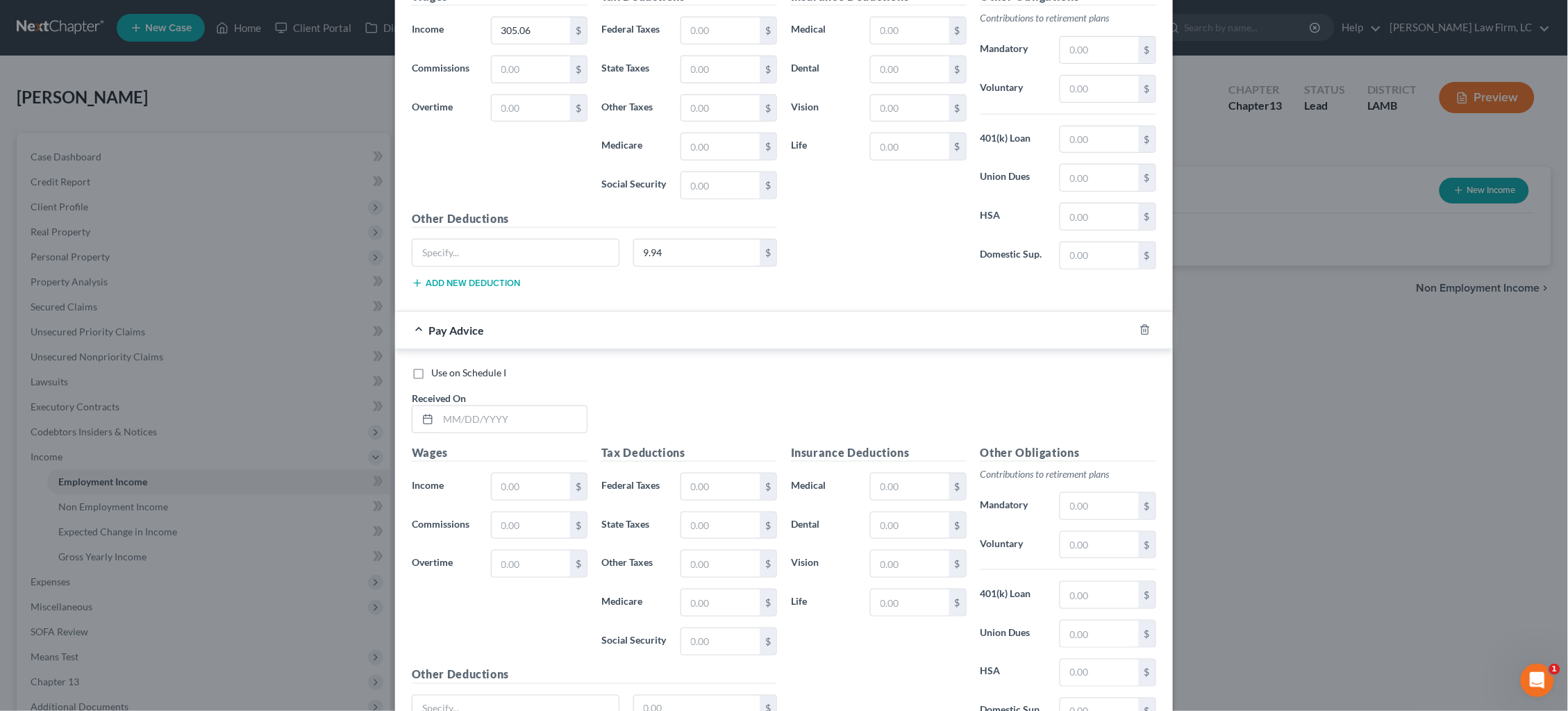
scroll to position [7929, 0]
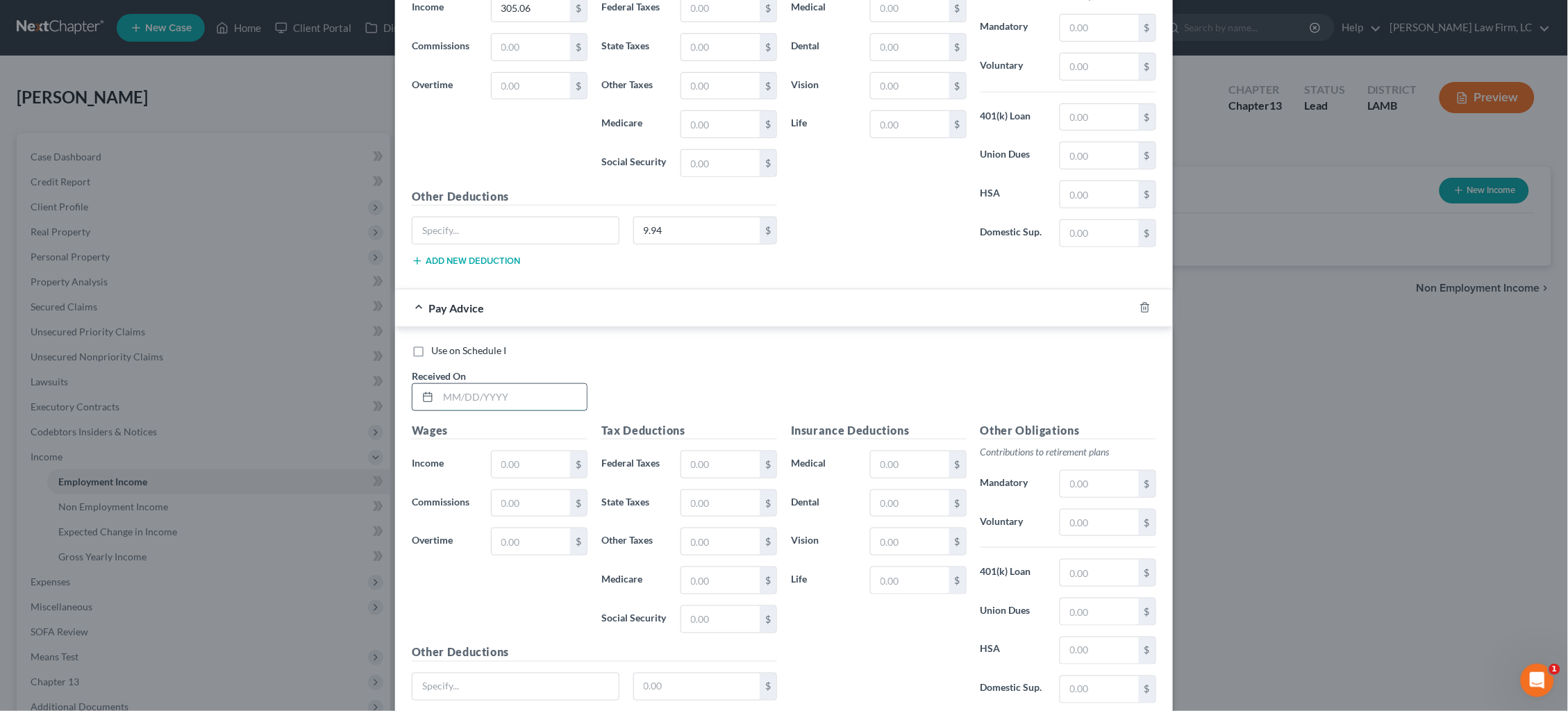
click at [531, 402] on input "text" at bounding box center [512, 397] width 148 height 27
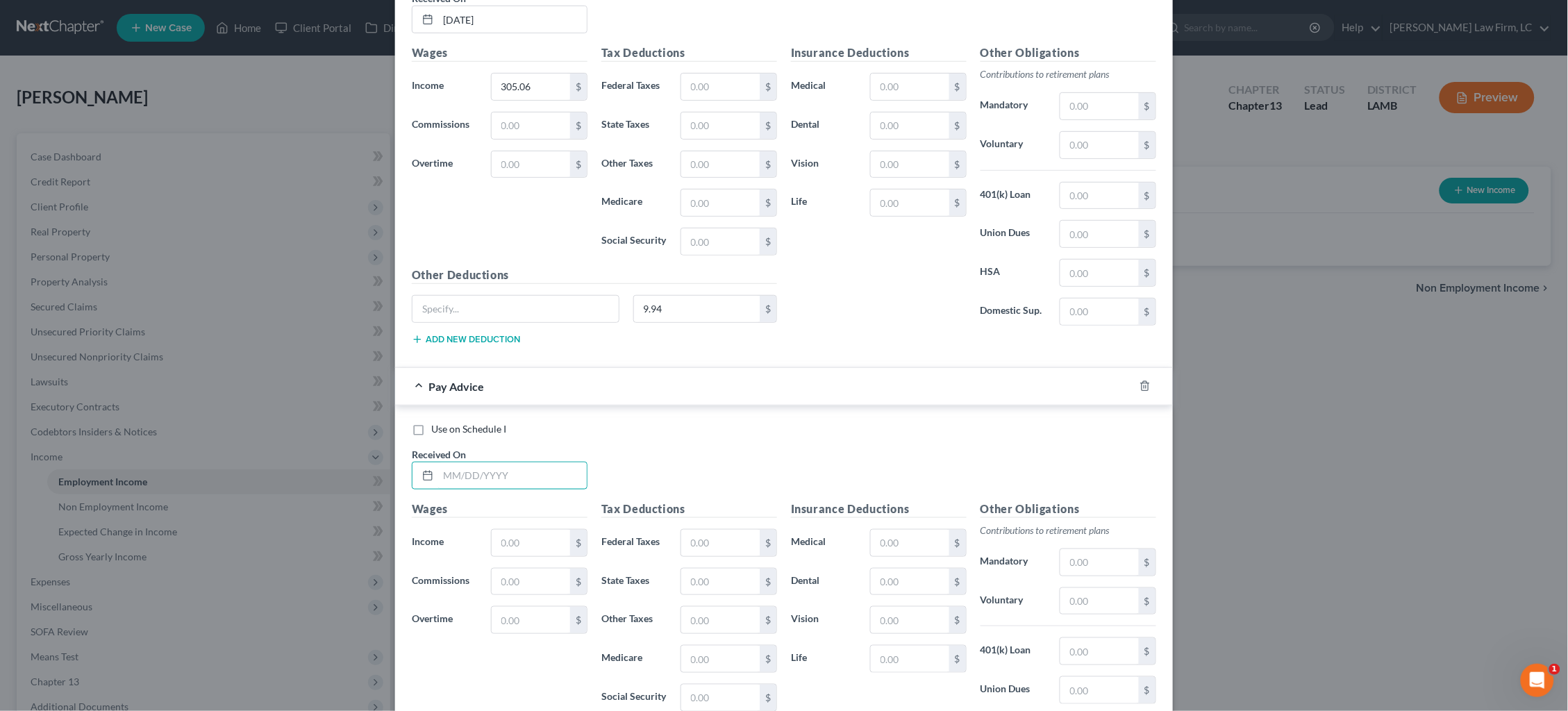
scroll to position [7856, 0]
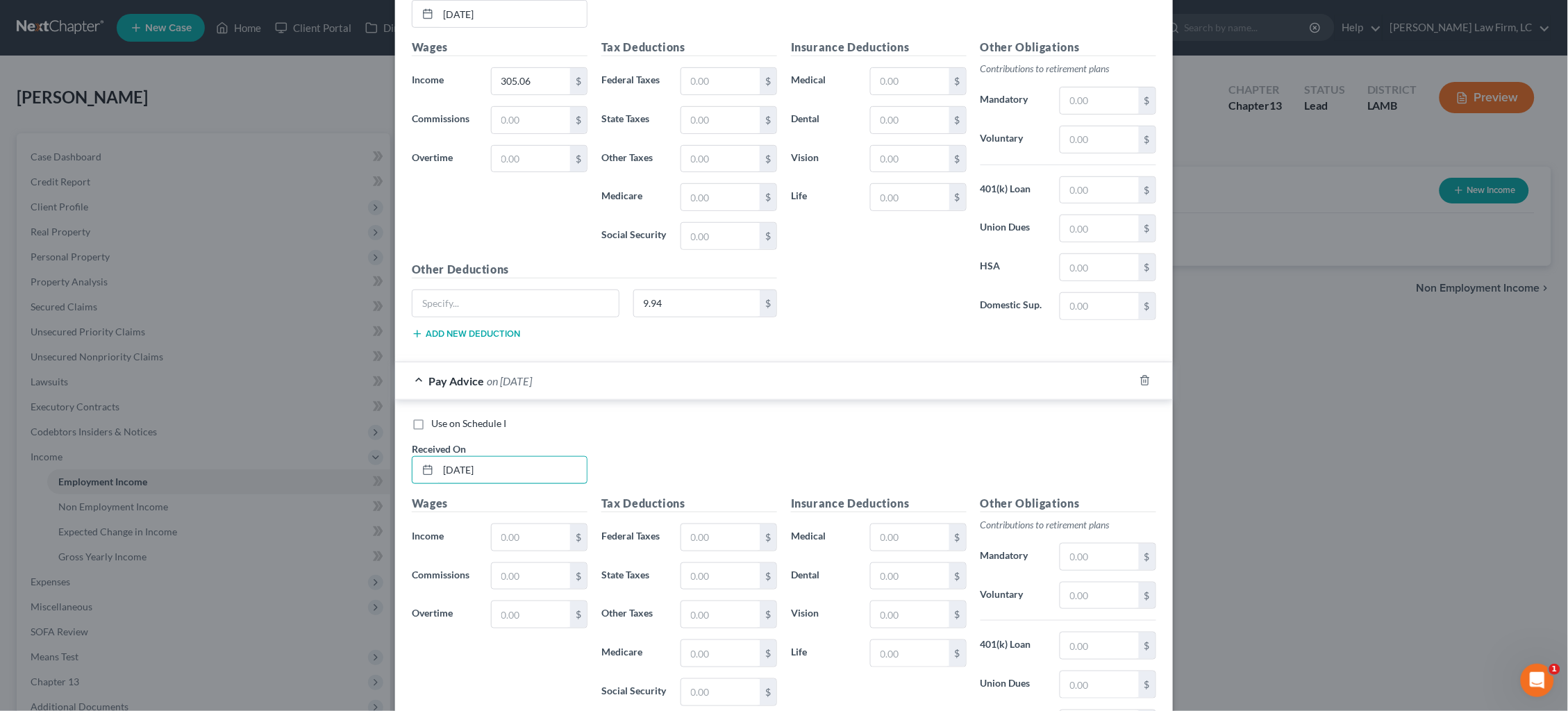
type input "4/28/25"
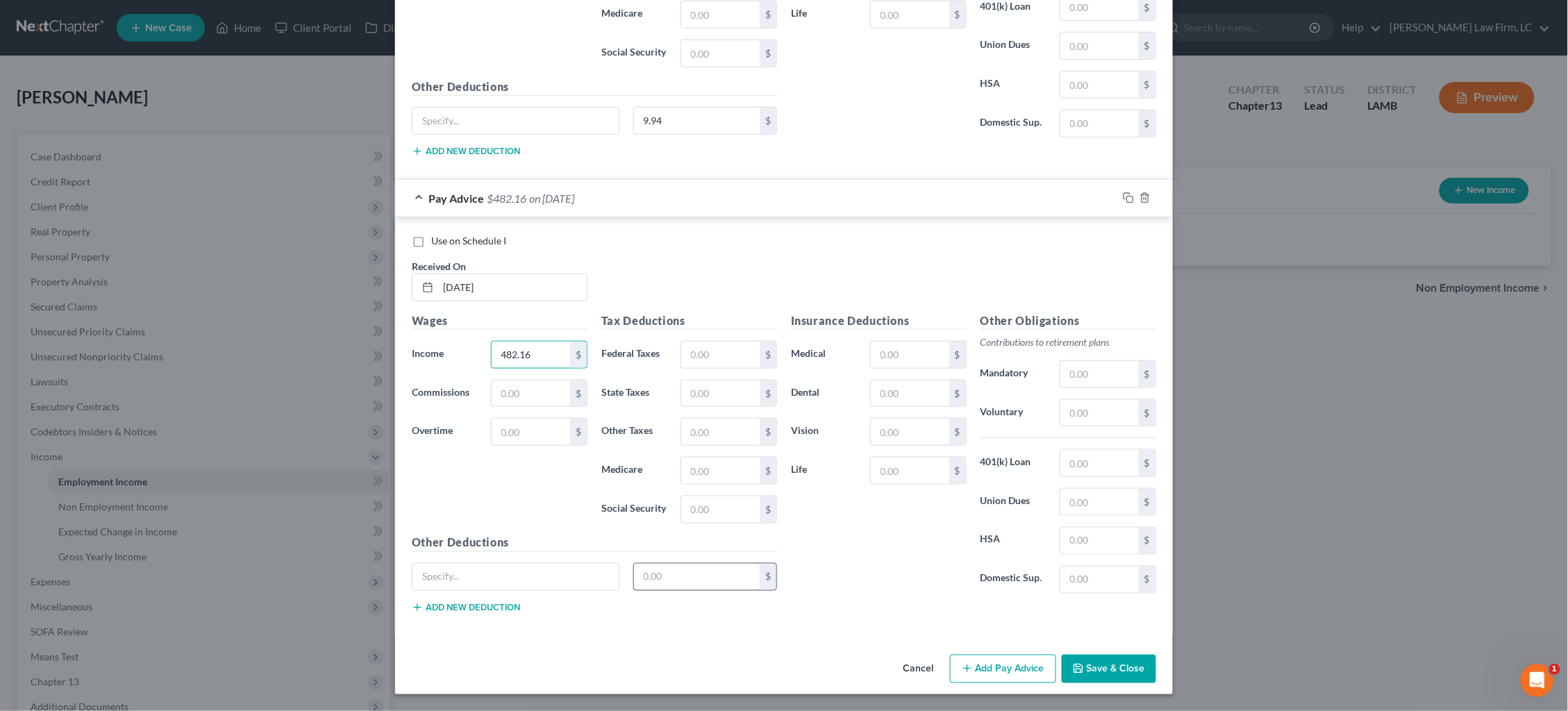
scroll to position [8038, 0]
type input "482.16"
click at [713, 575] on input "text" at bounding box center [697, 578] width 126 height 27
type input "9.94"
drag, startPoint x: 991, startPoint y: 662, endPoint x: 890, endPoint y: 585, distance: 127.0
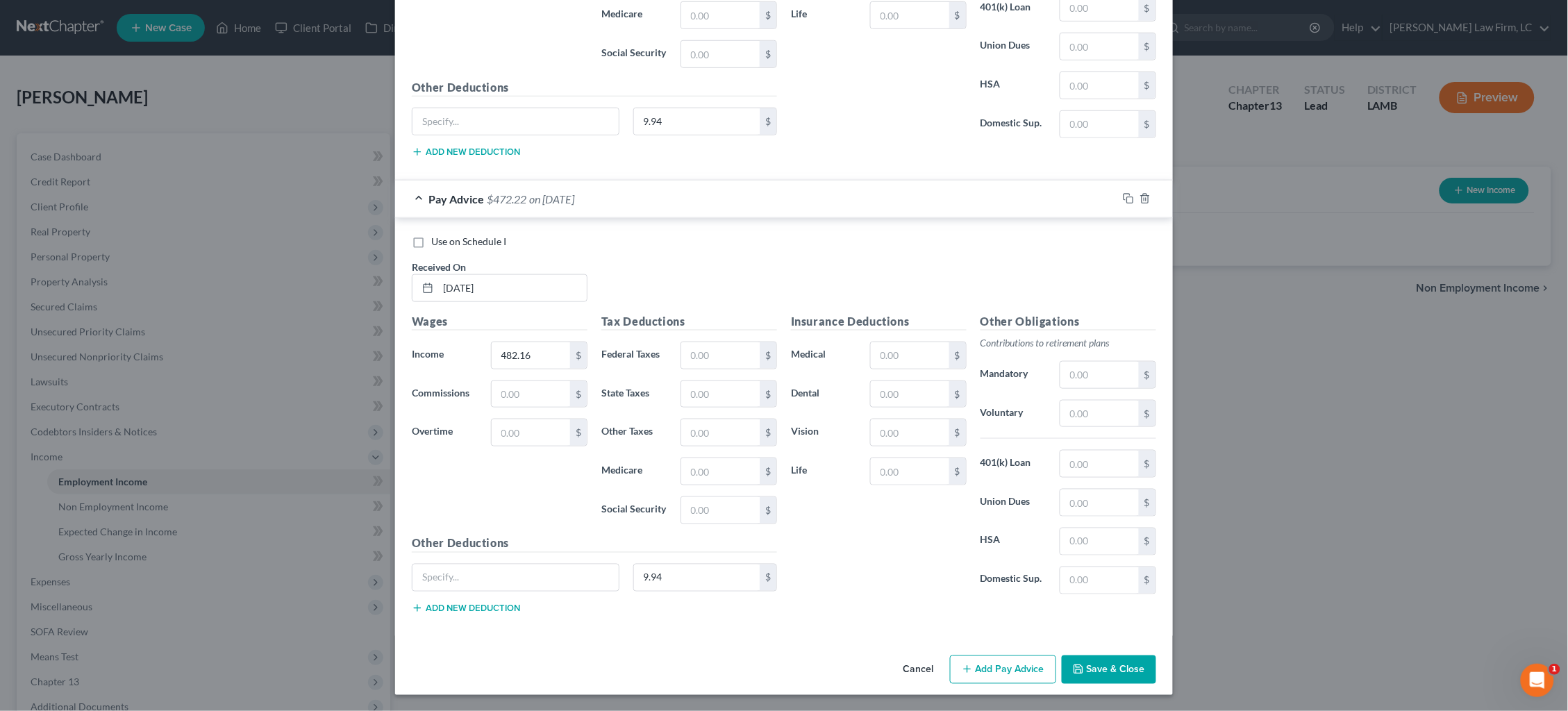
click at [989, 662] on button "Add Pay Advice" at bounding box center [1003, 669] width 106 height 29
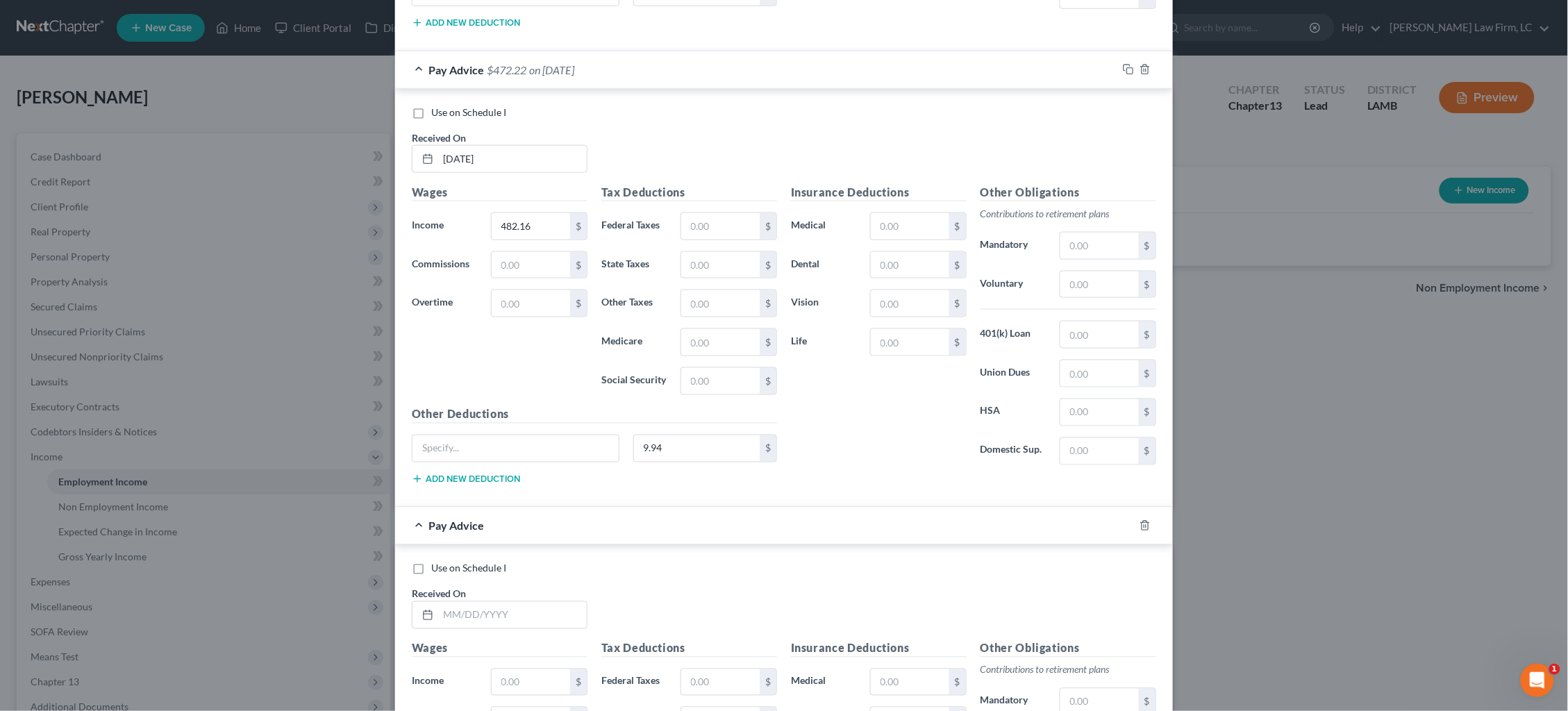
scroll to position [8283, 0]
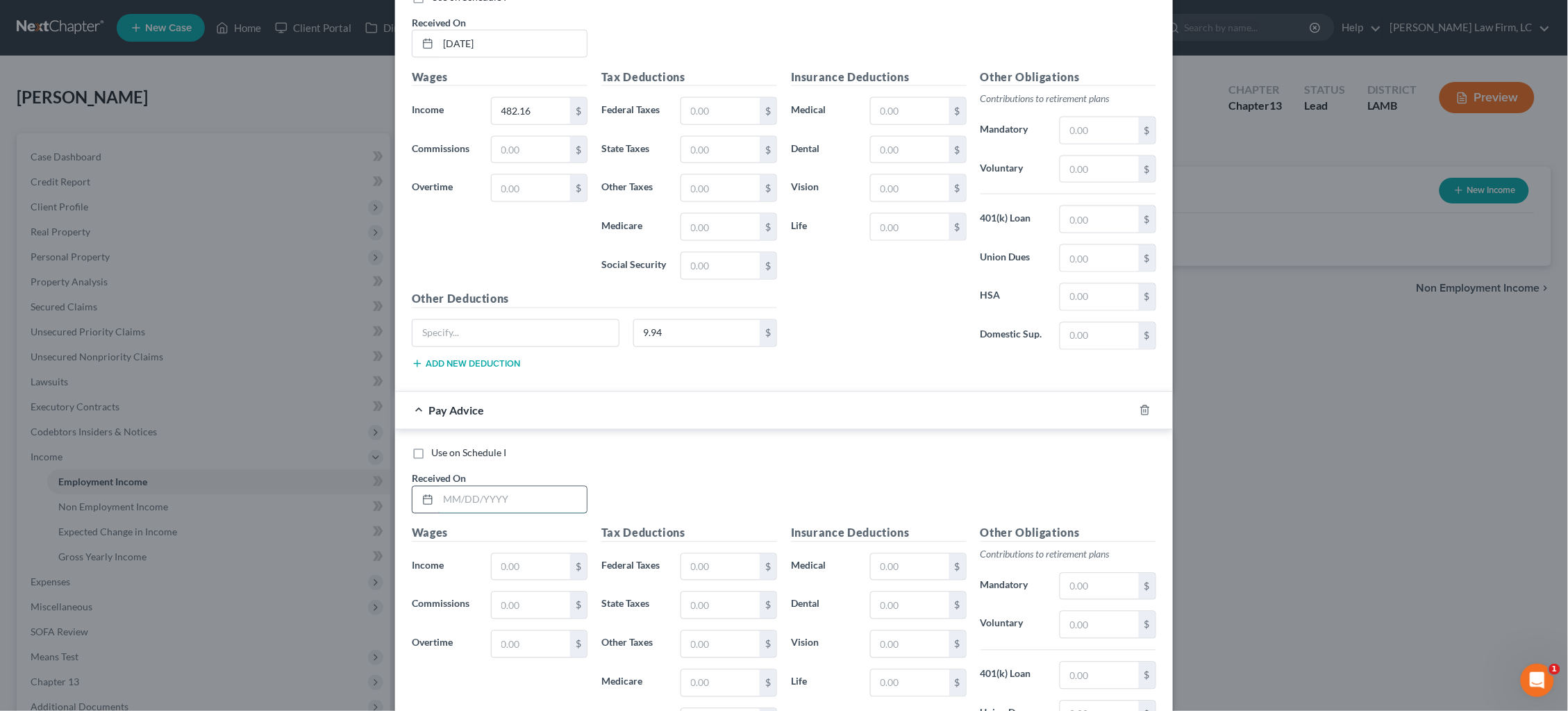
click at [531, 498] on input "text" at bounding box center [512, 500] width 148 height 27
type input "5/1/25"
type input "304.36"
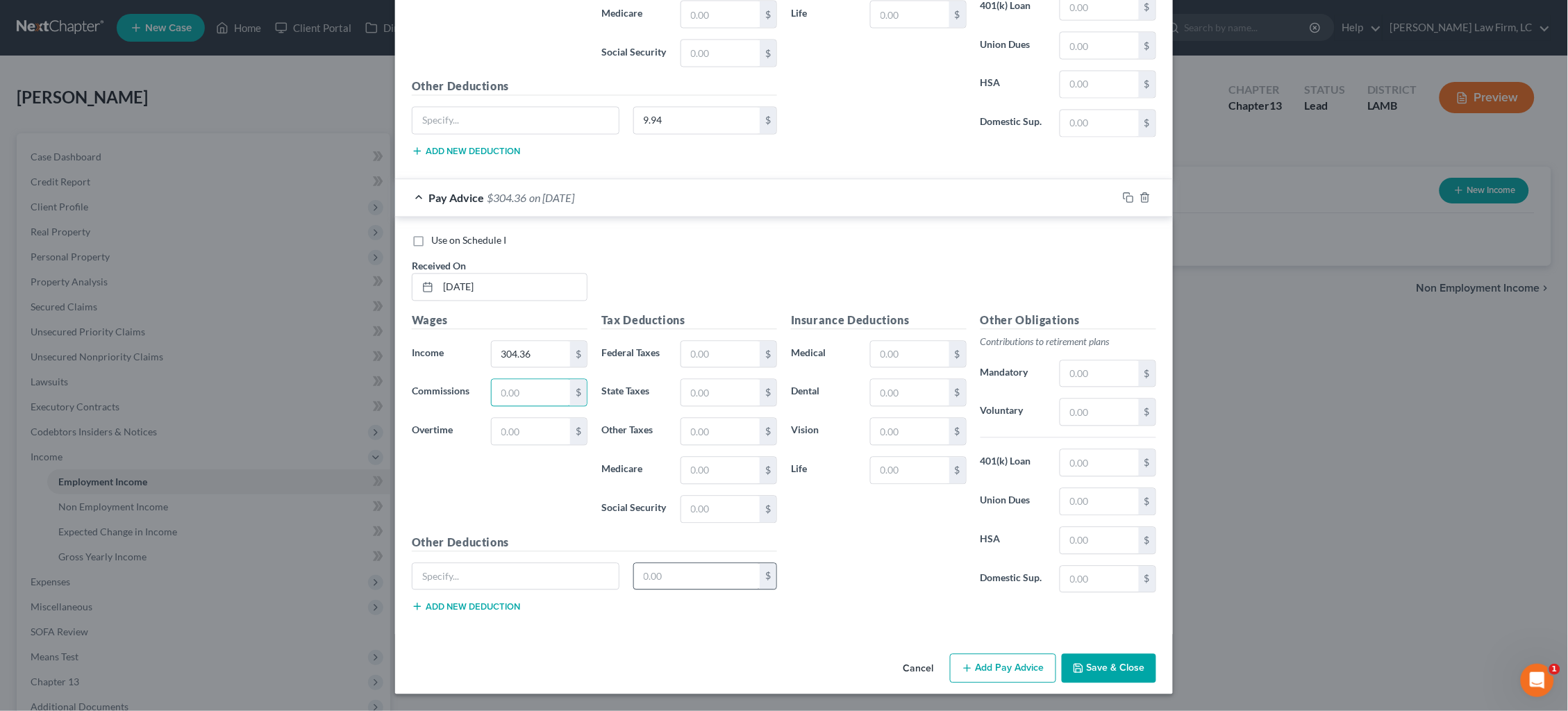
scroll to position [8495, 0]
click at [678, 566] on input "text" at bounding box center [697, 577] width 126 height 27
click at [999, 663] on button "Add Pay Advice" at bounding box center [1003, 668] width 106 height 29
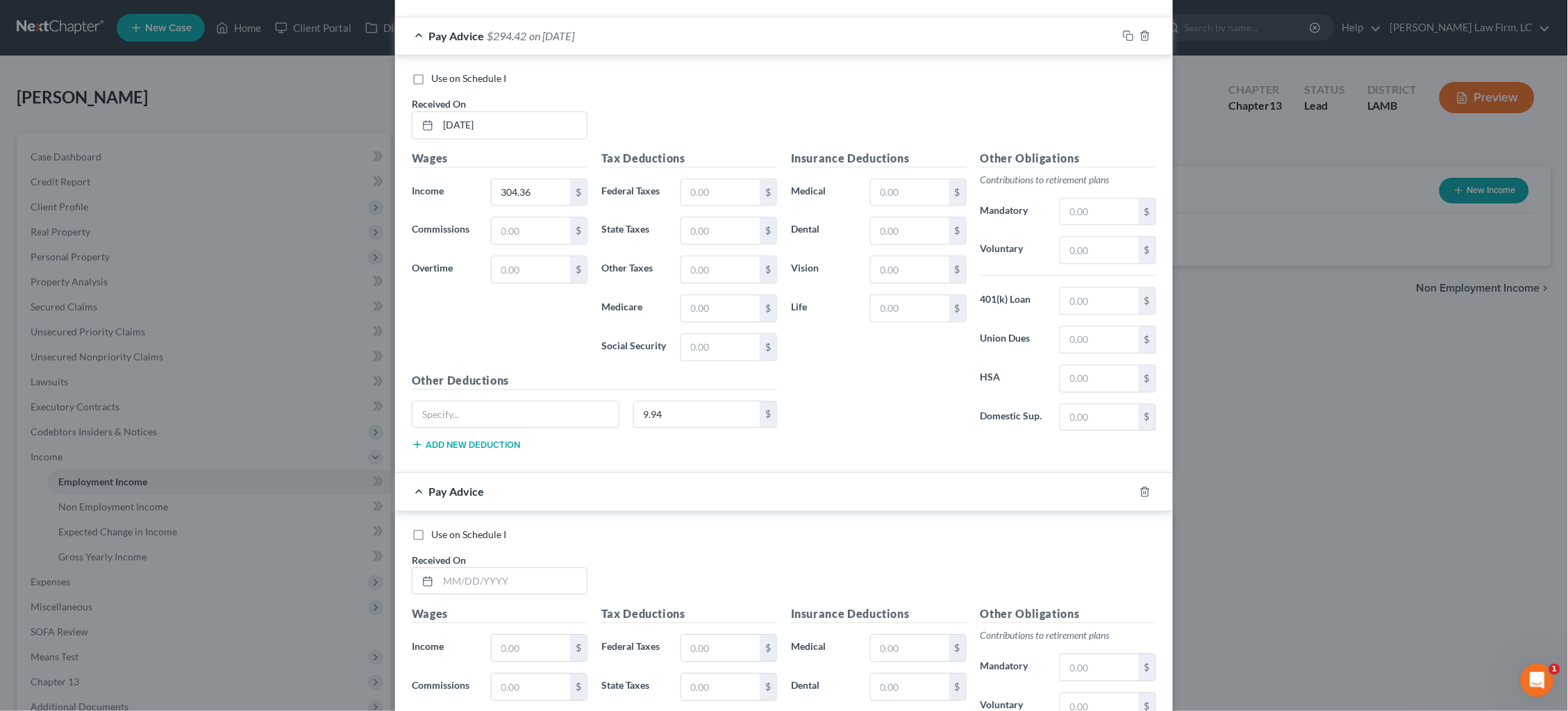
scroll to position [8675, 0]
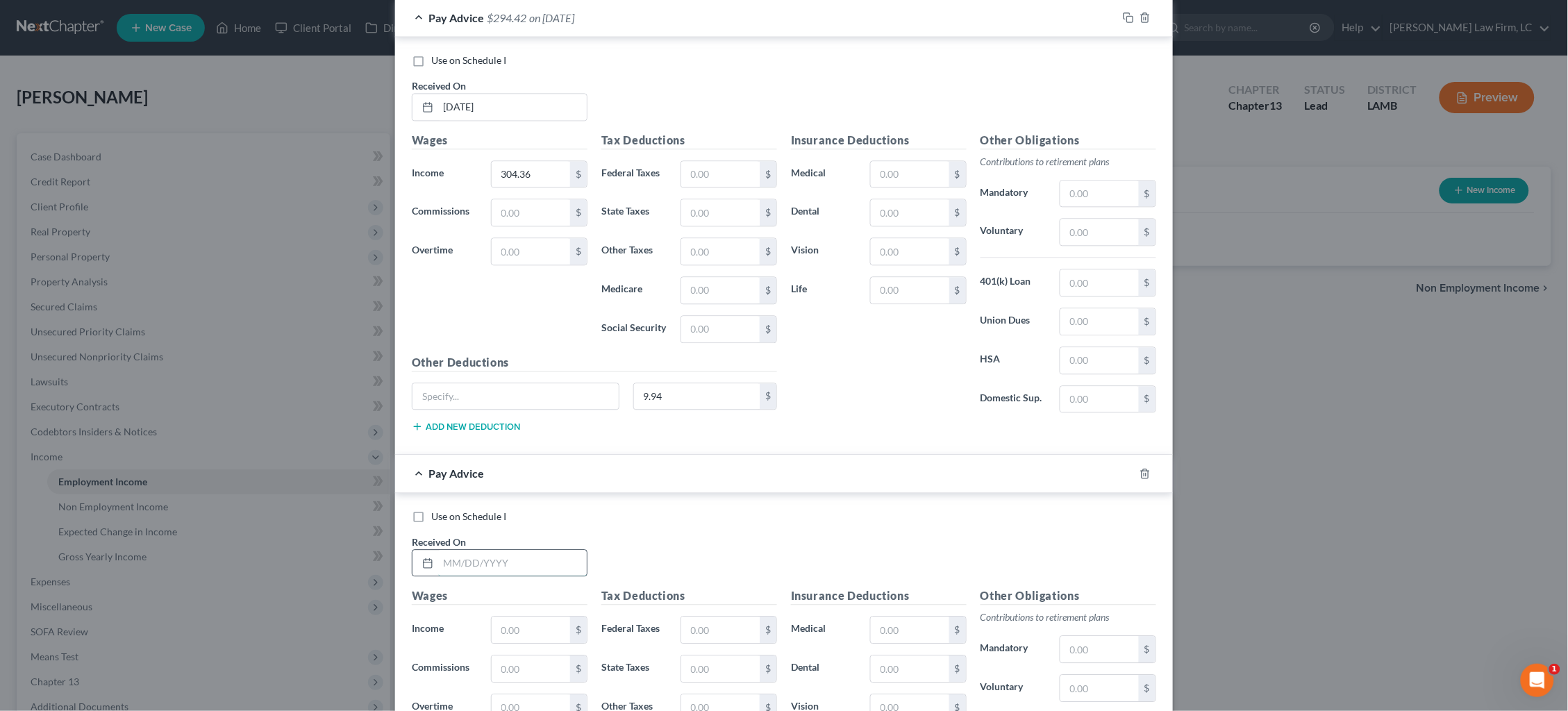
click at [499, 571] on input "text" at bounding box center [512, 563] width 148 height 27
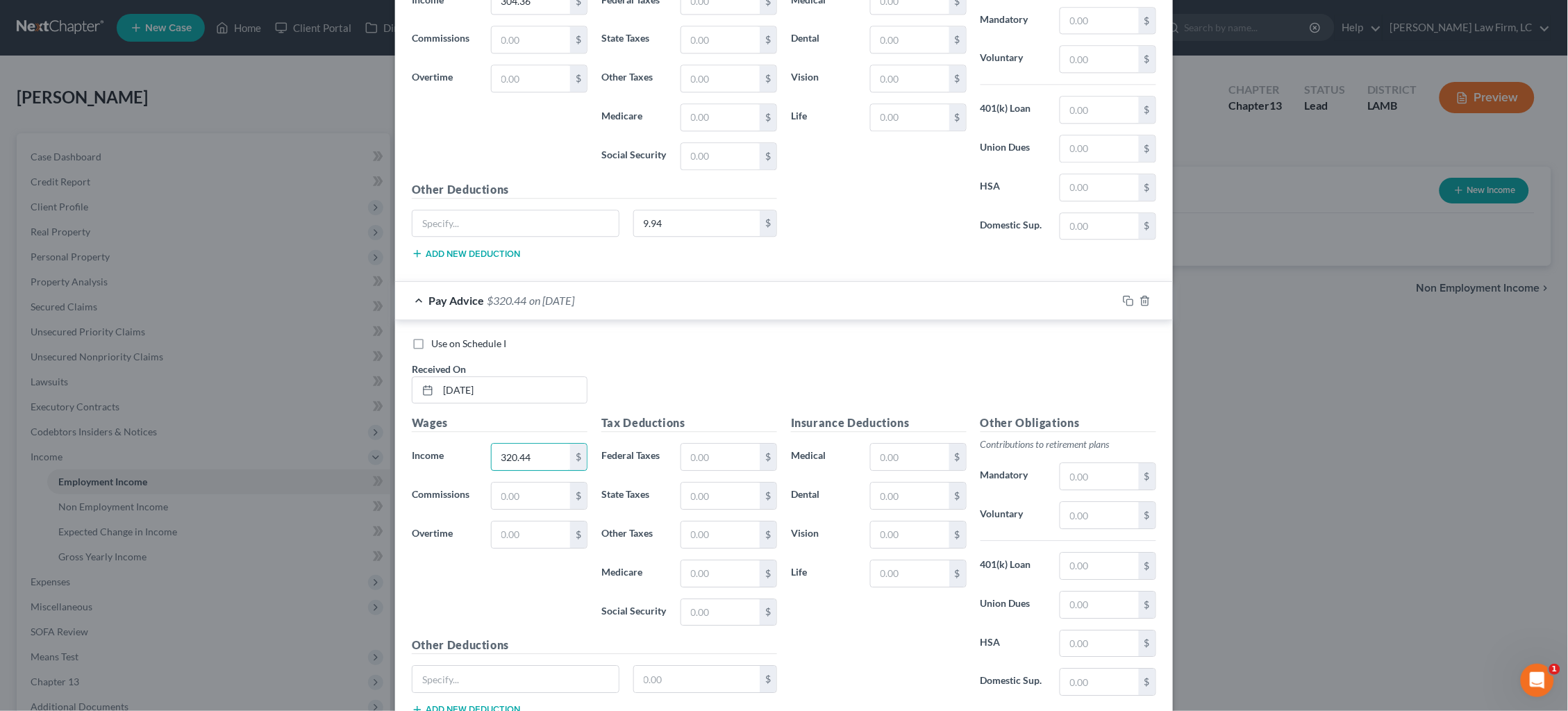
scroll to position [8852, 0]
click at [726, 677] on input "text" at bounding box center [697, 674] width 126 height 27
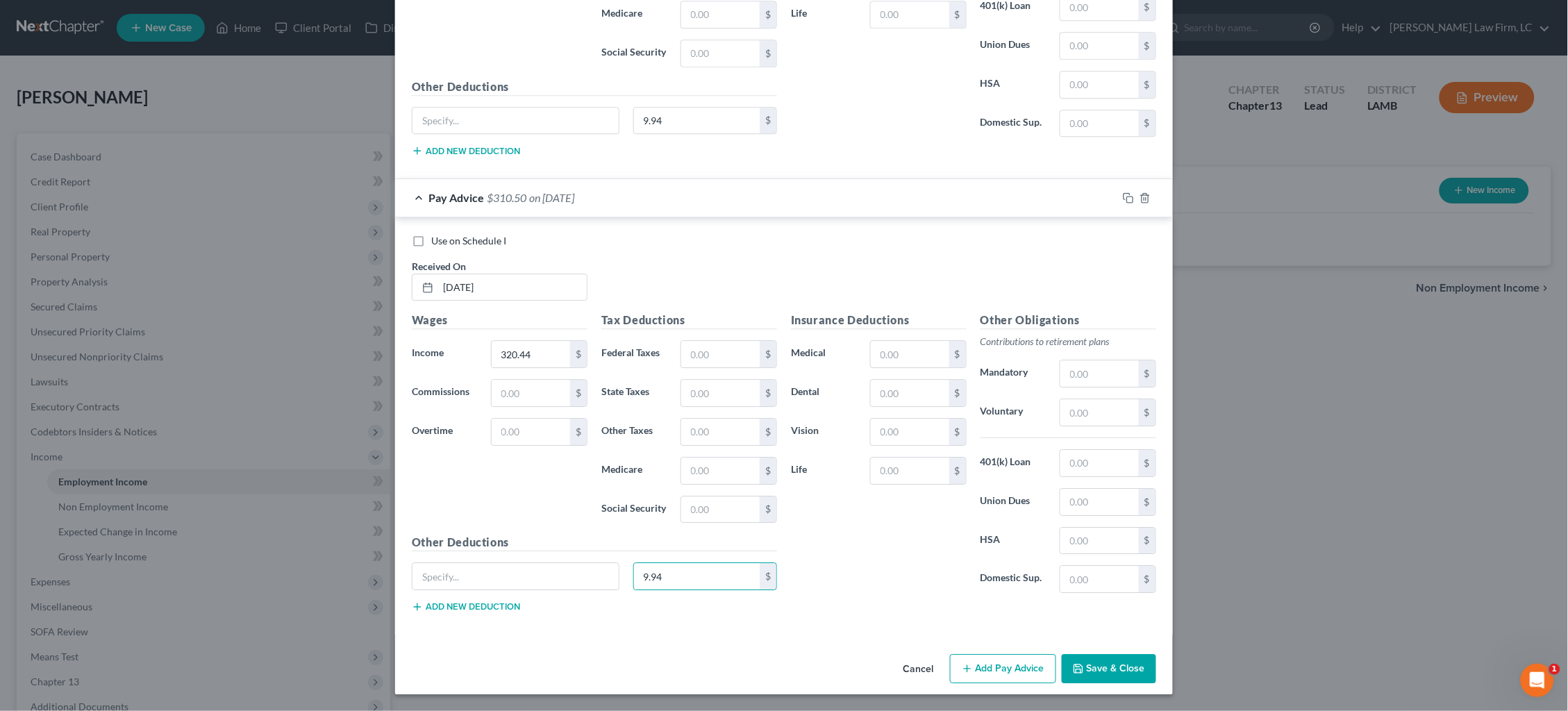
click at [1002, 670] on button "Add Pay Advice" at bounding box center [1003, 668] width 106 height 29
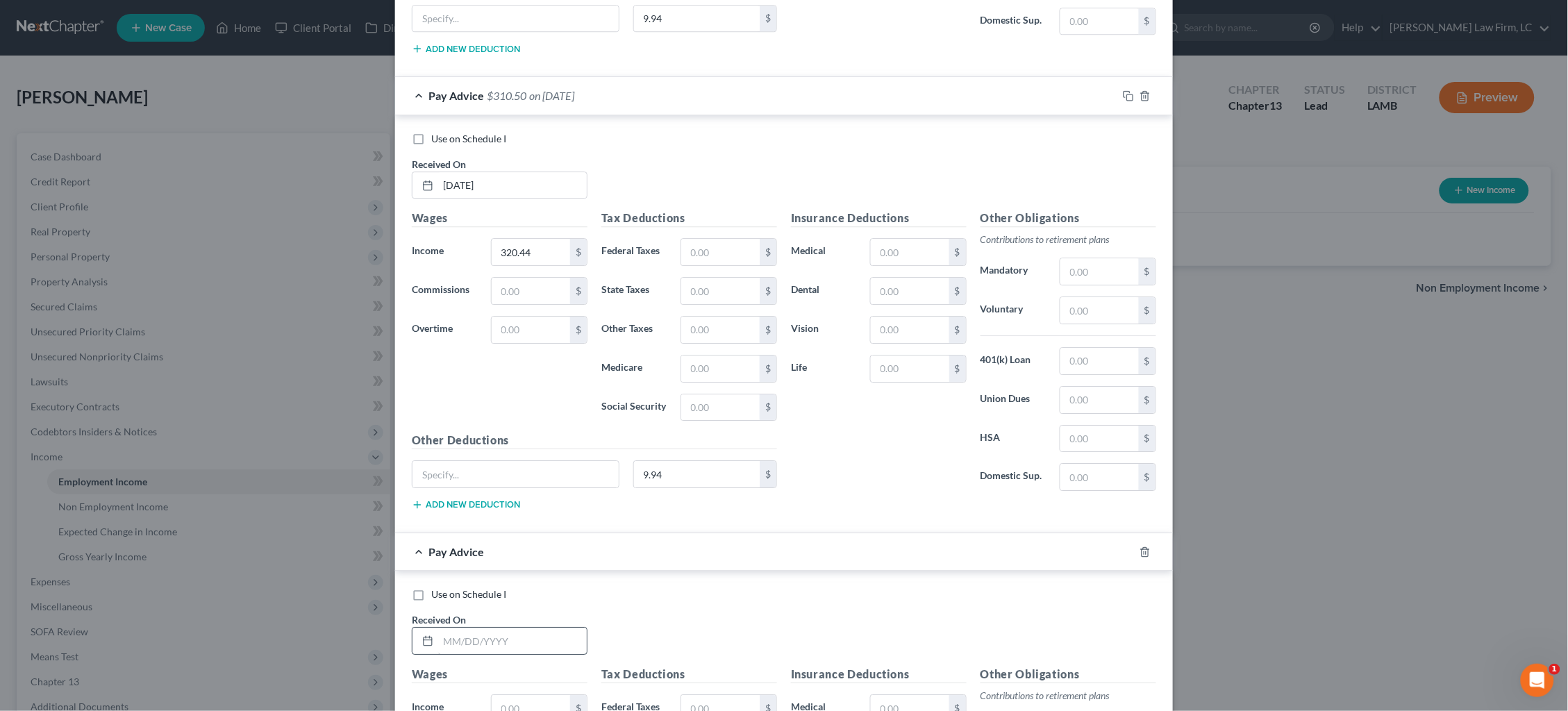
scroll to position [9054, 0]
click at [518, 654] on div "Use on Schedule I Received On *" at bounding box center [784, 625] width 759 height 78
click at [523, 649] on input "text" at bounding box center [512, 639] width 148 height 27
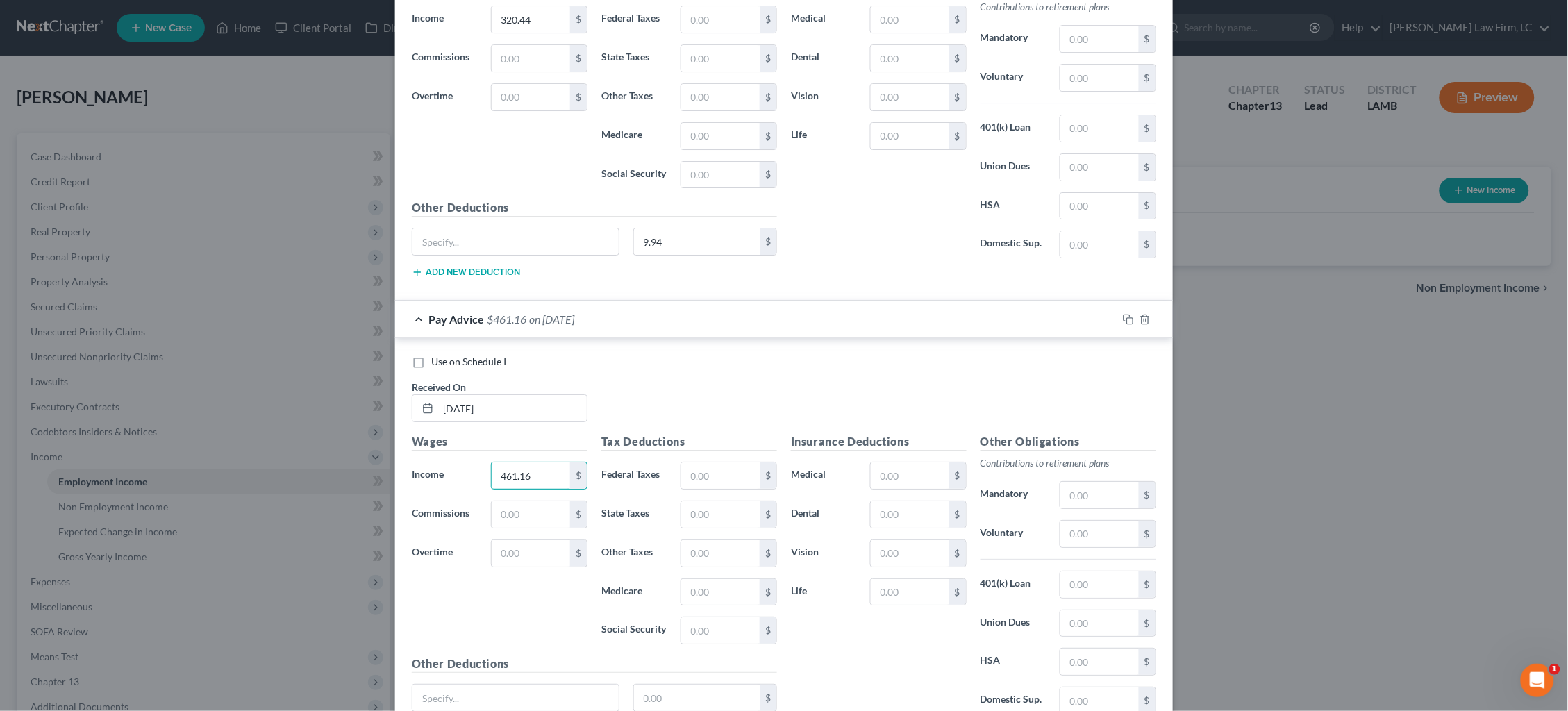
scroll to position [9287, 0]
click at [687, 695] on input "text" at bounding box center [697, 697] width 126 height 27
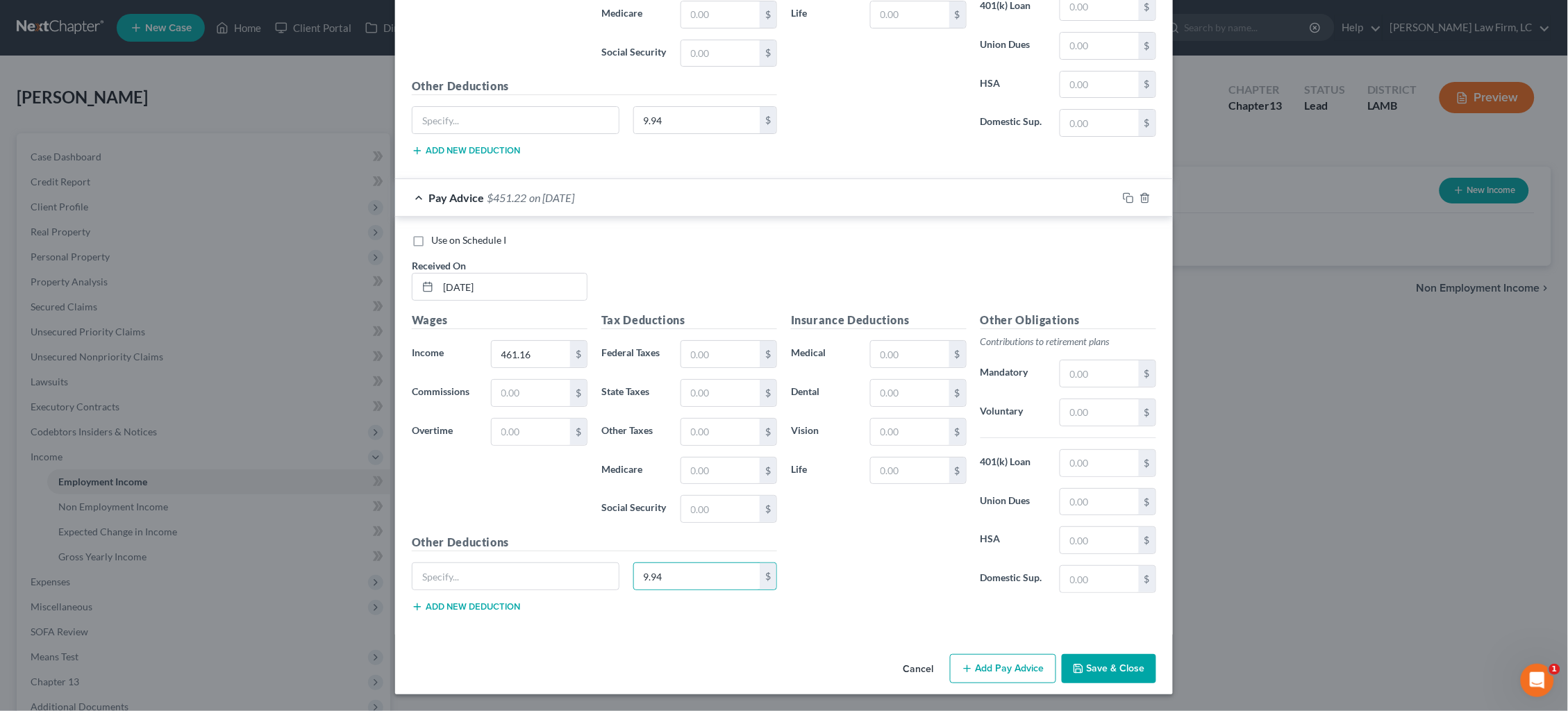
click at [987, 656] on button "Add Pay Advice" at bounding box center [1003, 668] width 106 height 29
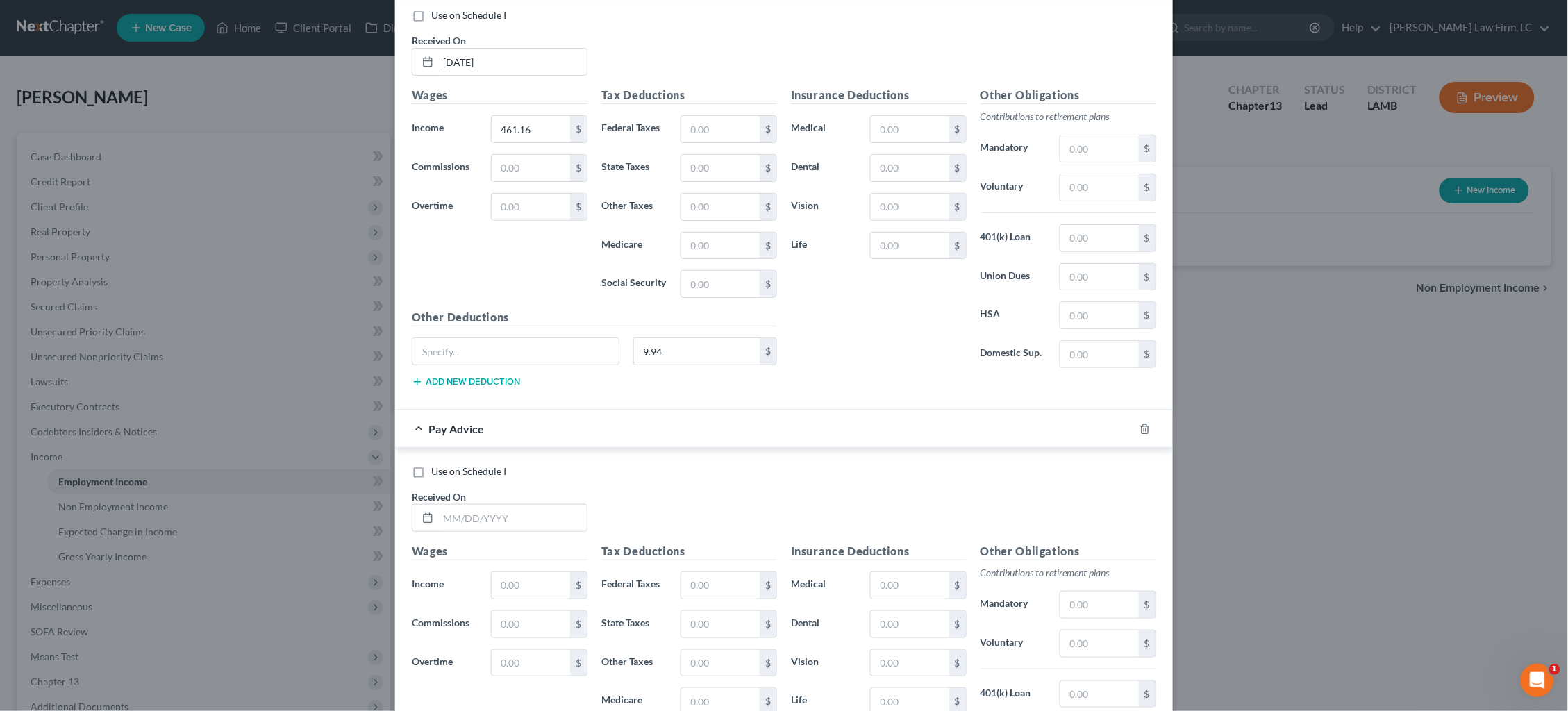
scroll to position [9642, 0]
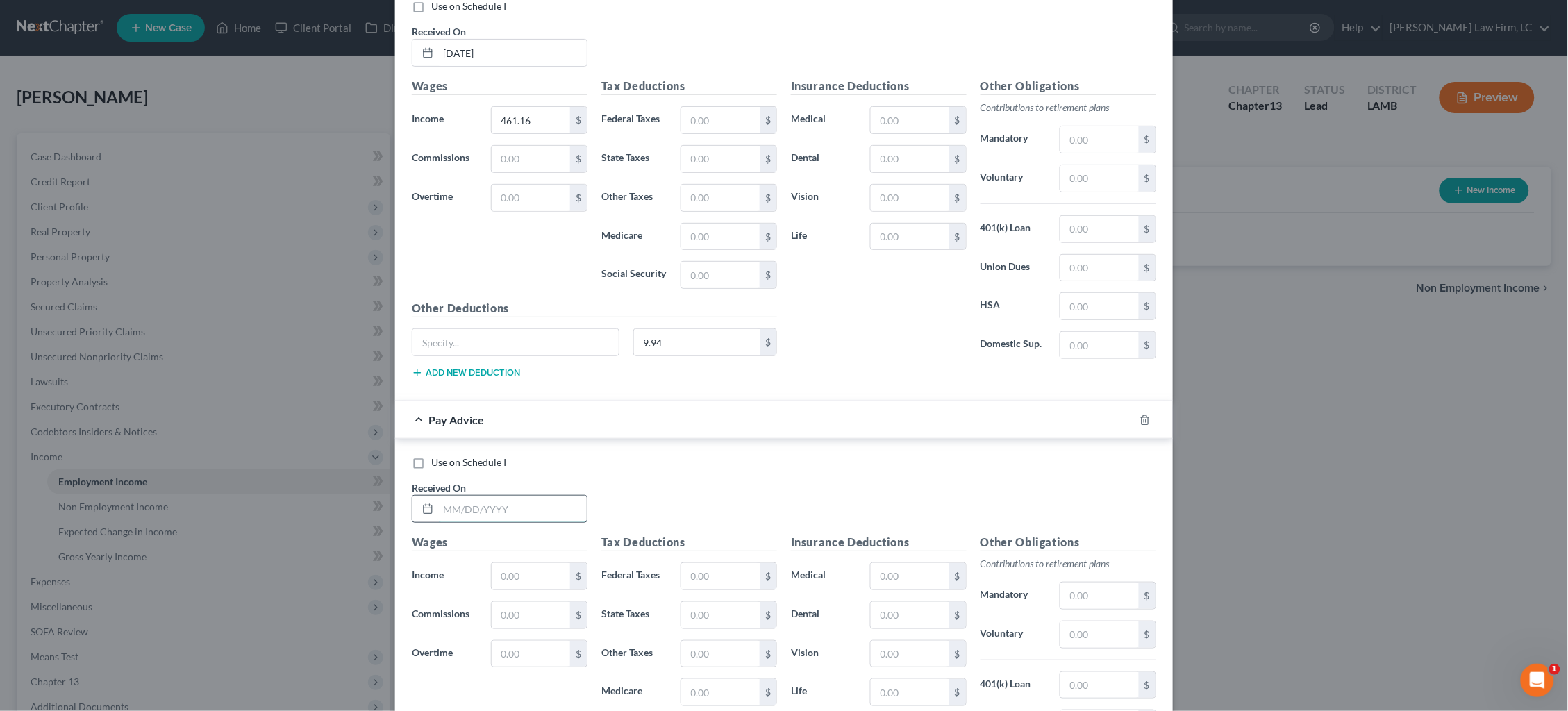
click at [530, 517] on input "text" at bounding box center [512, 509] width 148 height 27
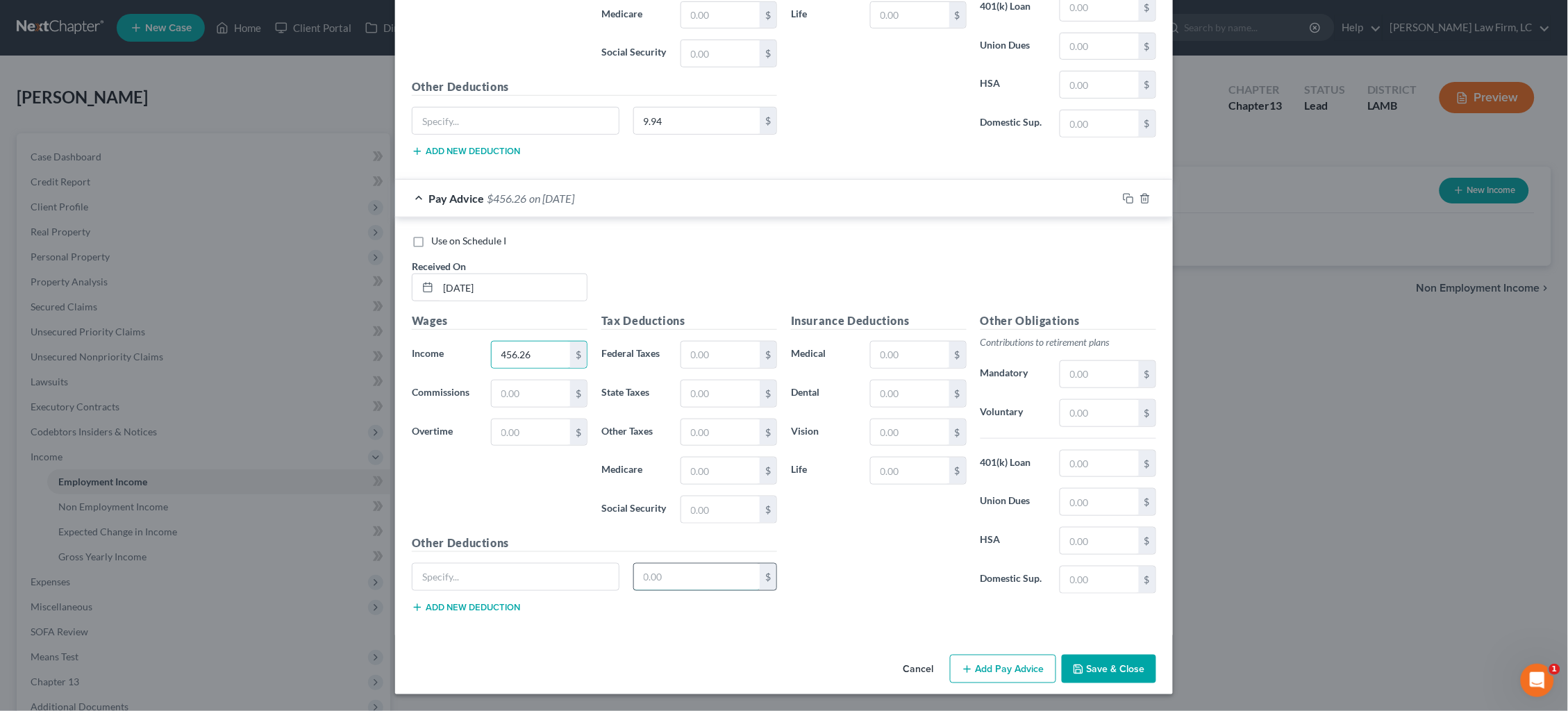
click at [672, 584] on input "text" at bounding box center [697, 577] width 126 height 27
click at [997, 661] on button "Add Pay Advice" at bounding box center [1003, 669] width 106 height 29
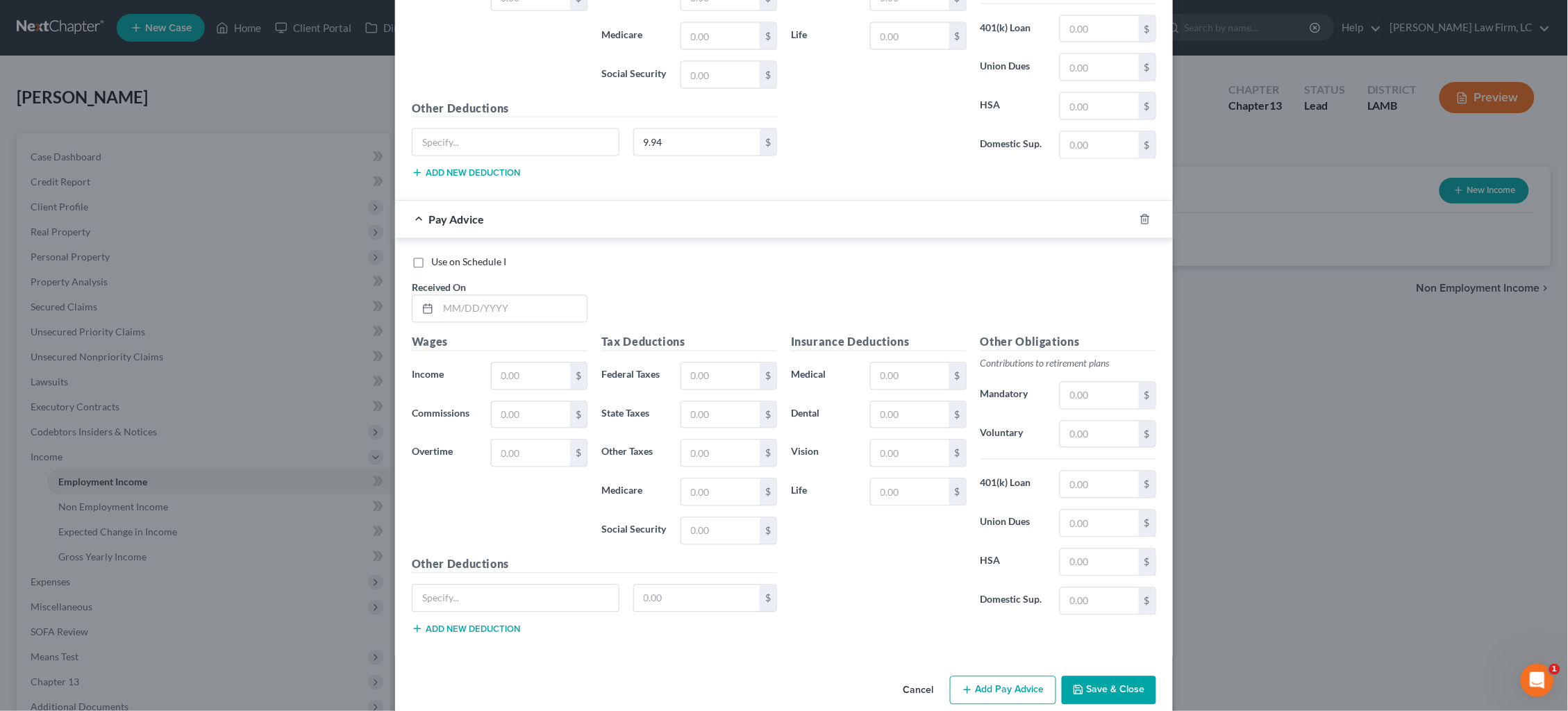
scroll to position [10299, 0]
click at [543, 314] on input "text" at bounding box center [512, 307] width 148 height 27
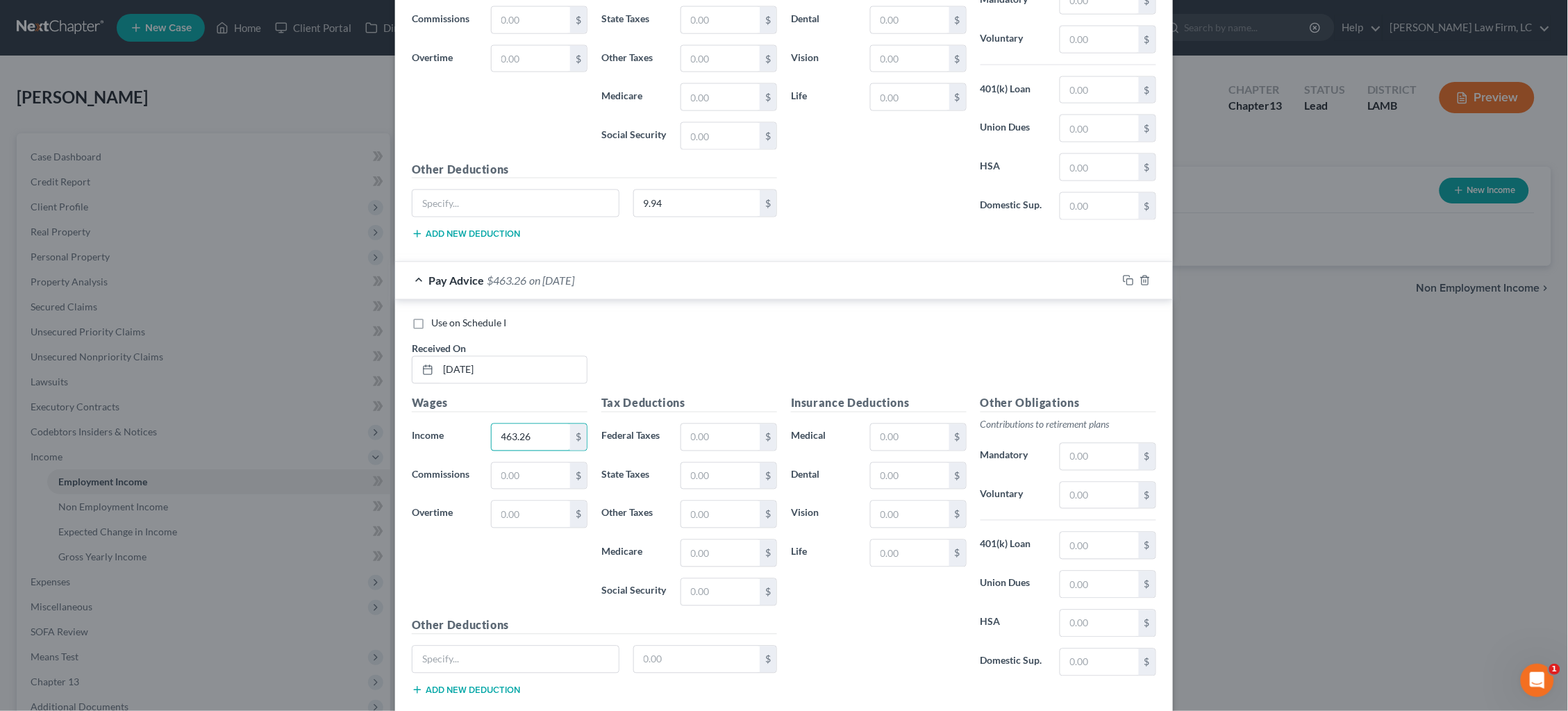
scroll to position [10289, 0]
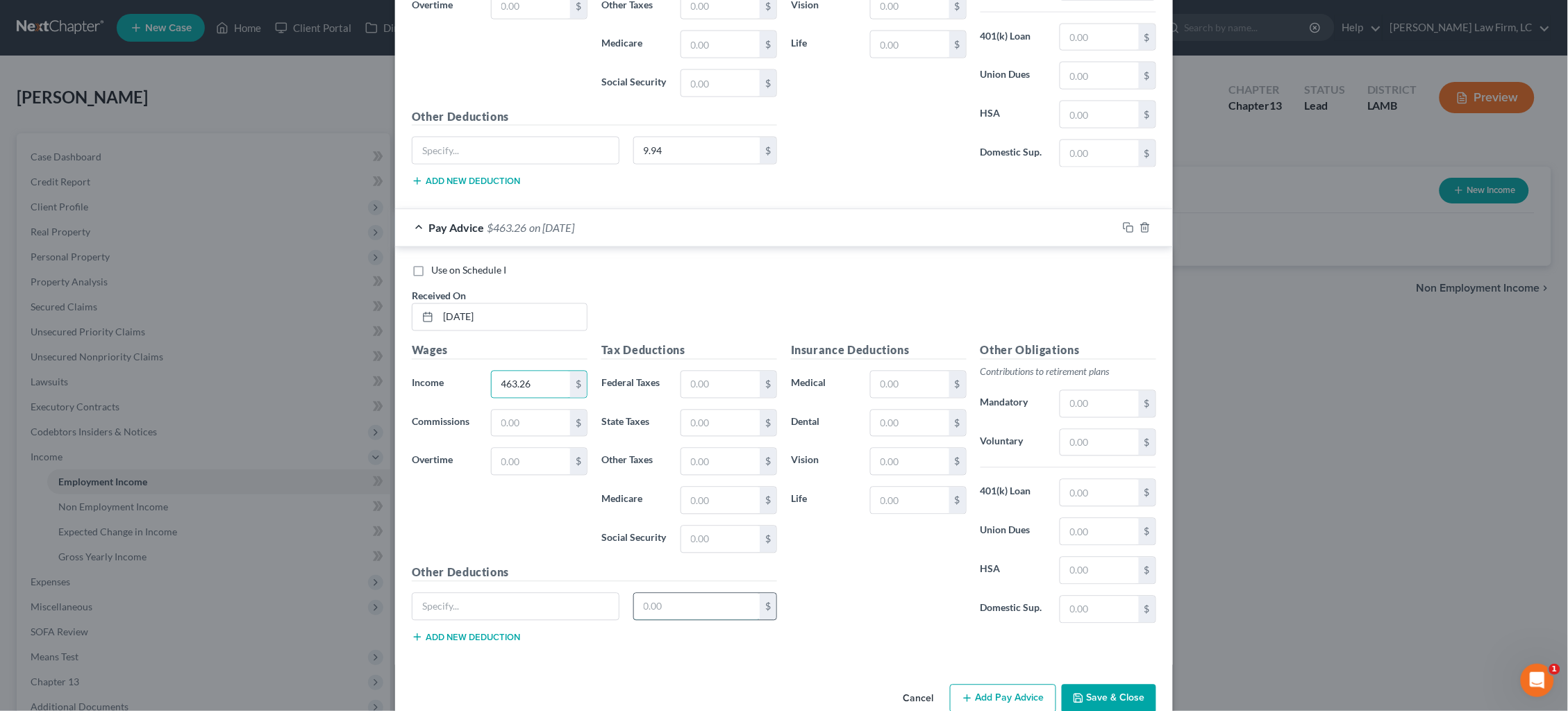
click at [736, 607] on input "text" at bounding box center [697, 606] width 126 height 27
click at [992, 696] on button "Add Pay Advice" at bounding box center [1003, 699] width 106 height 29
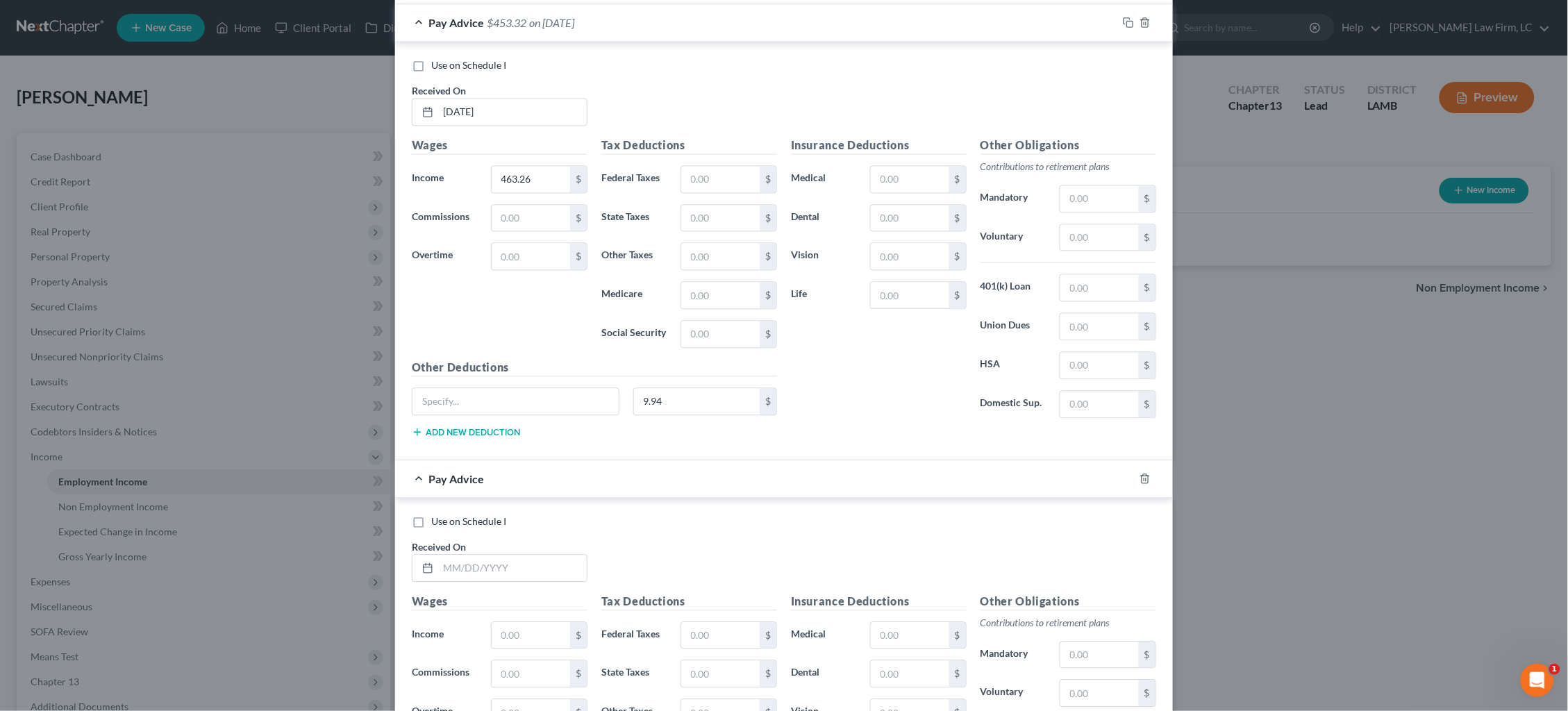
scroll to position [10499, 0]
click at [546, 563] on input "text" at bounding box center [512, 563] width 148 height 27
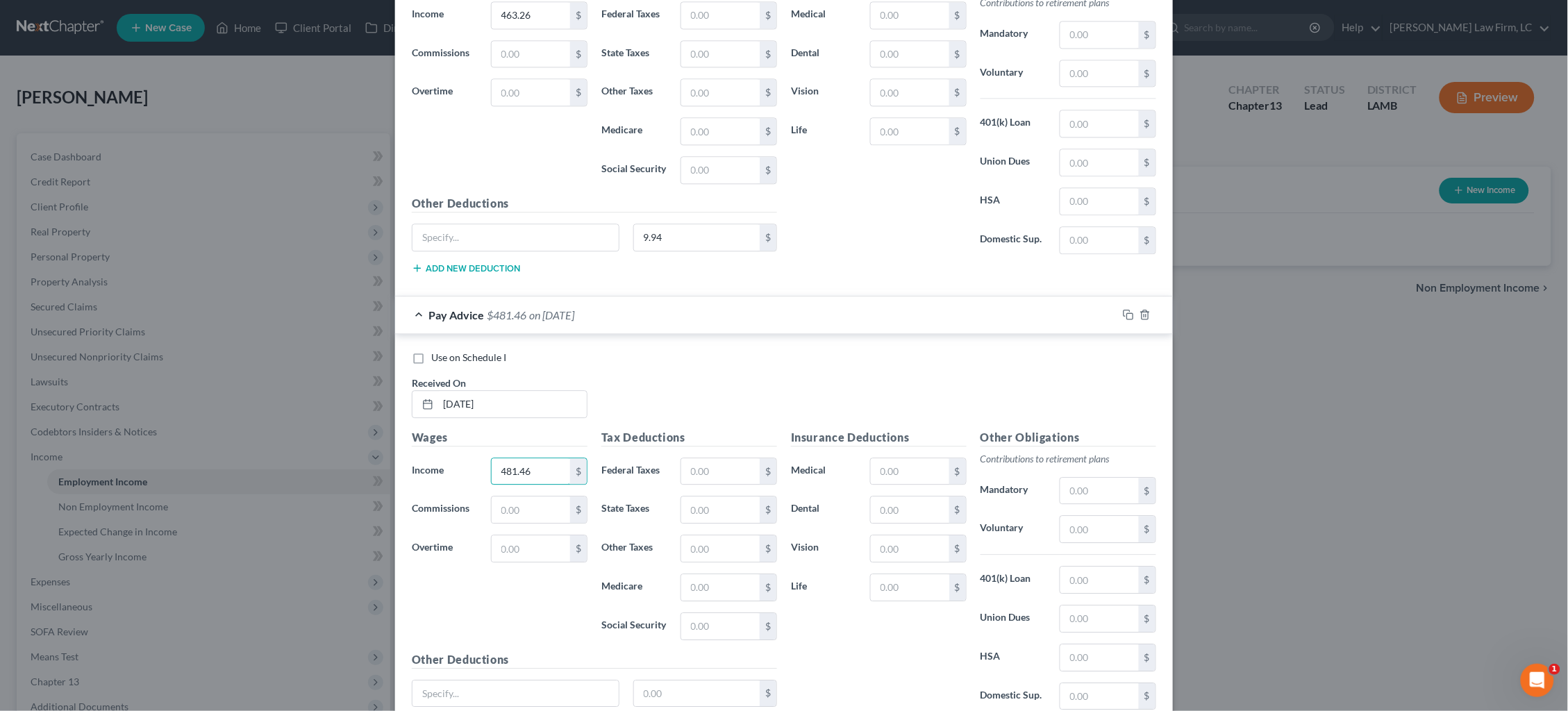
scroll to position [10727, 0]
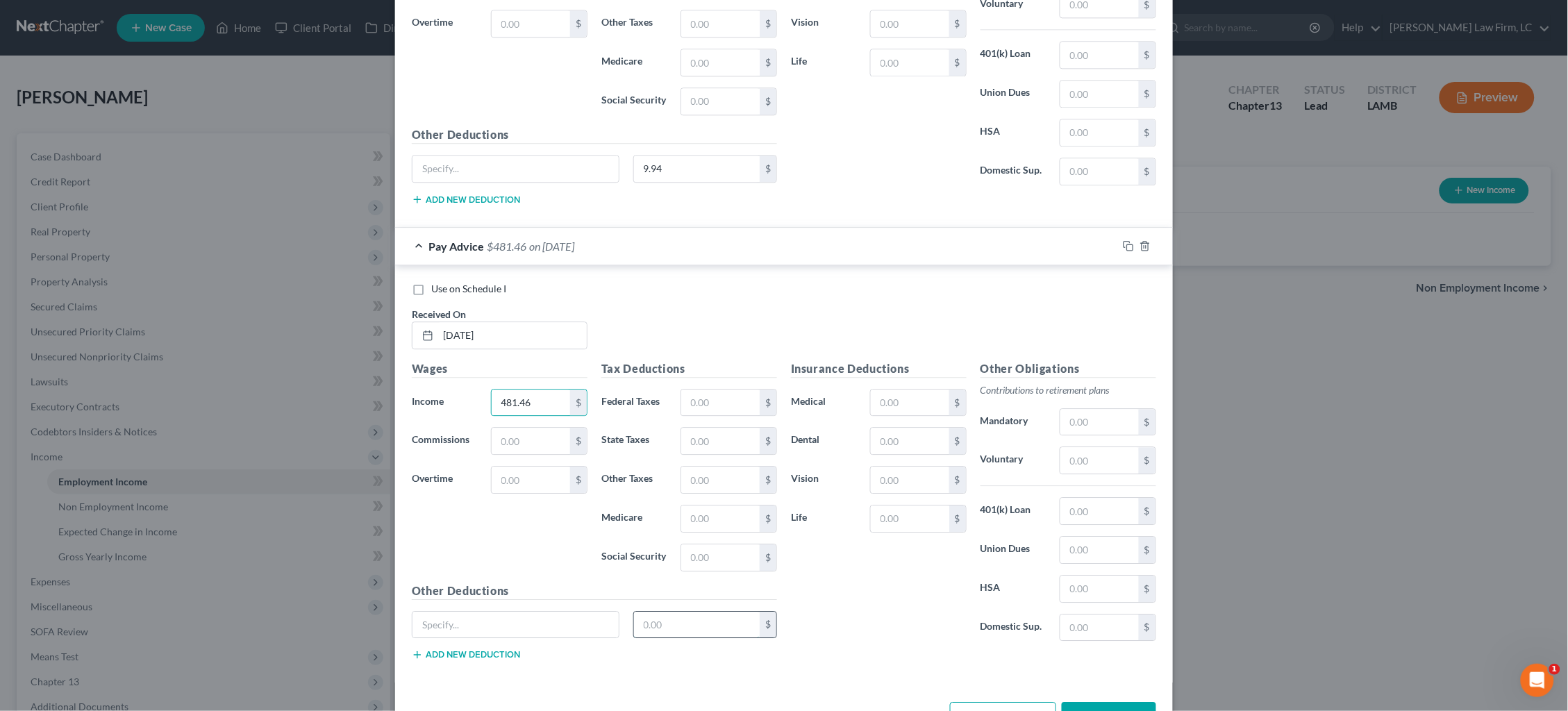
click at [705, 630] on input "text" at bounding box center [697, 624] width 126 height 27
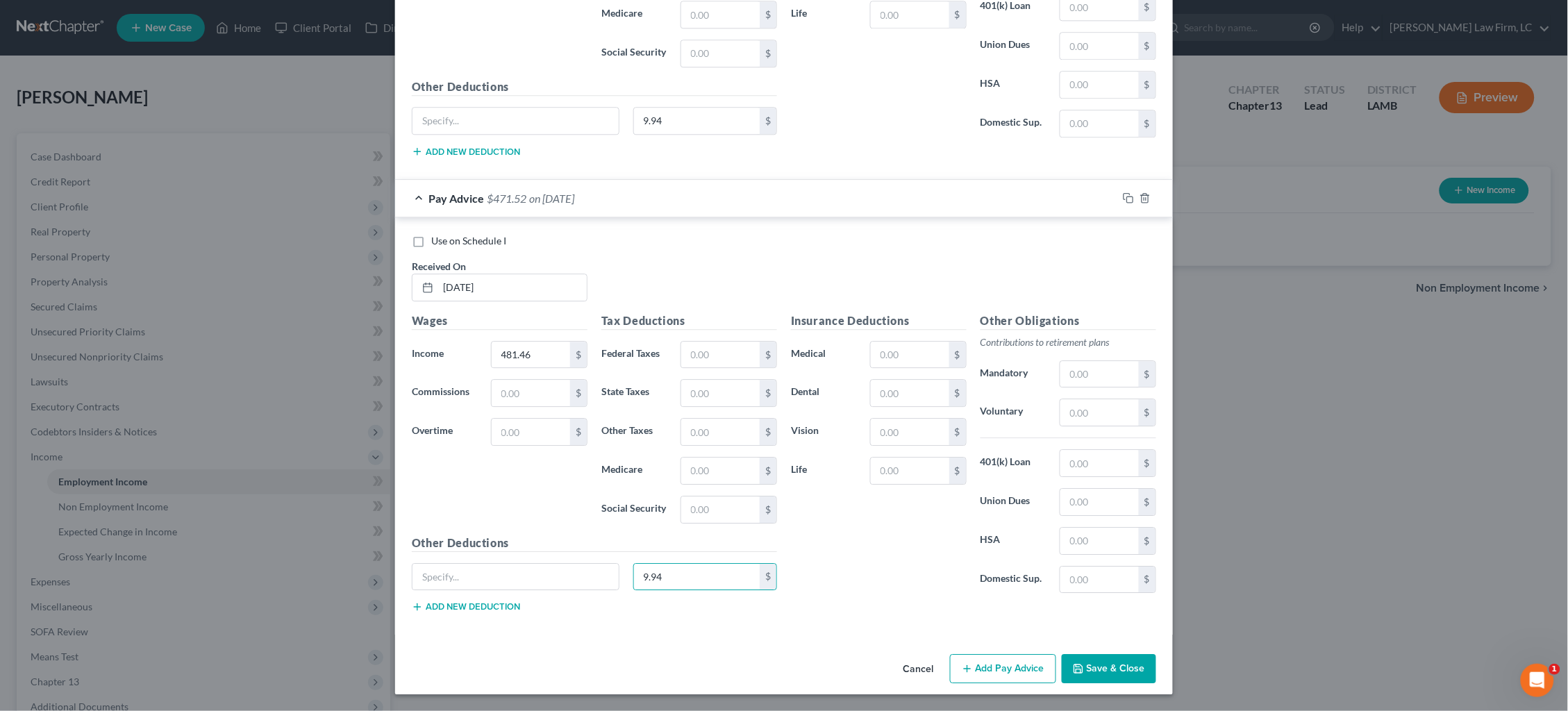
click at [999, 674] on button "Add Pay Advice" at bounding box center [1003, 668] width 106 height 29
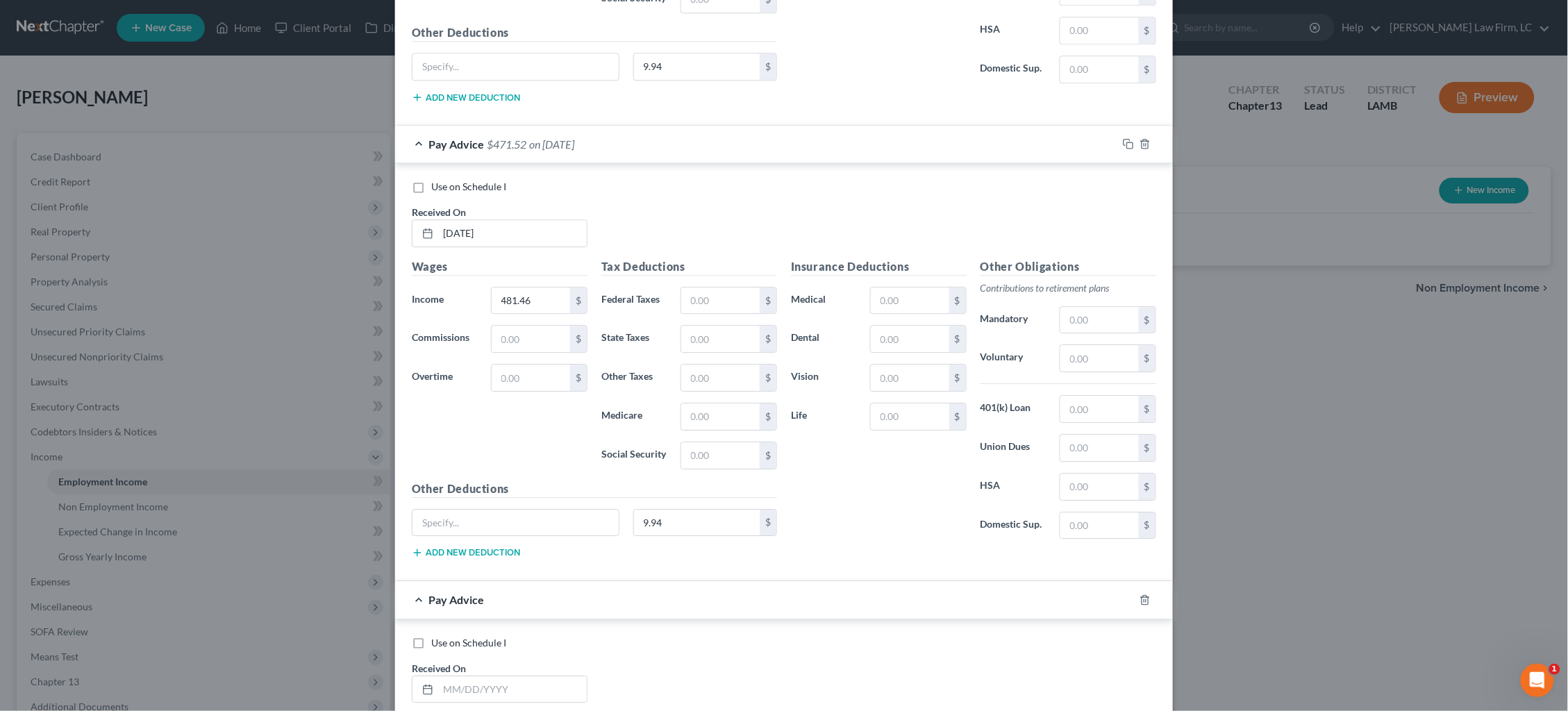
scroll to position [10841, 0]
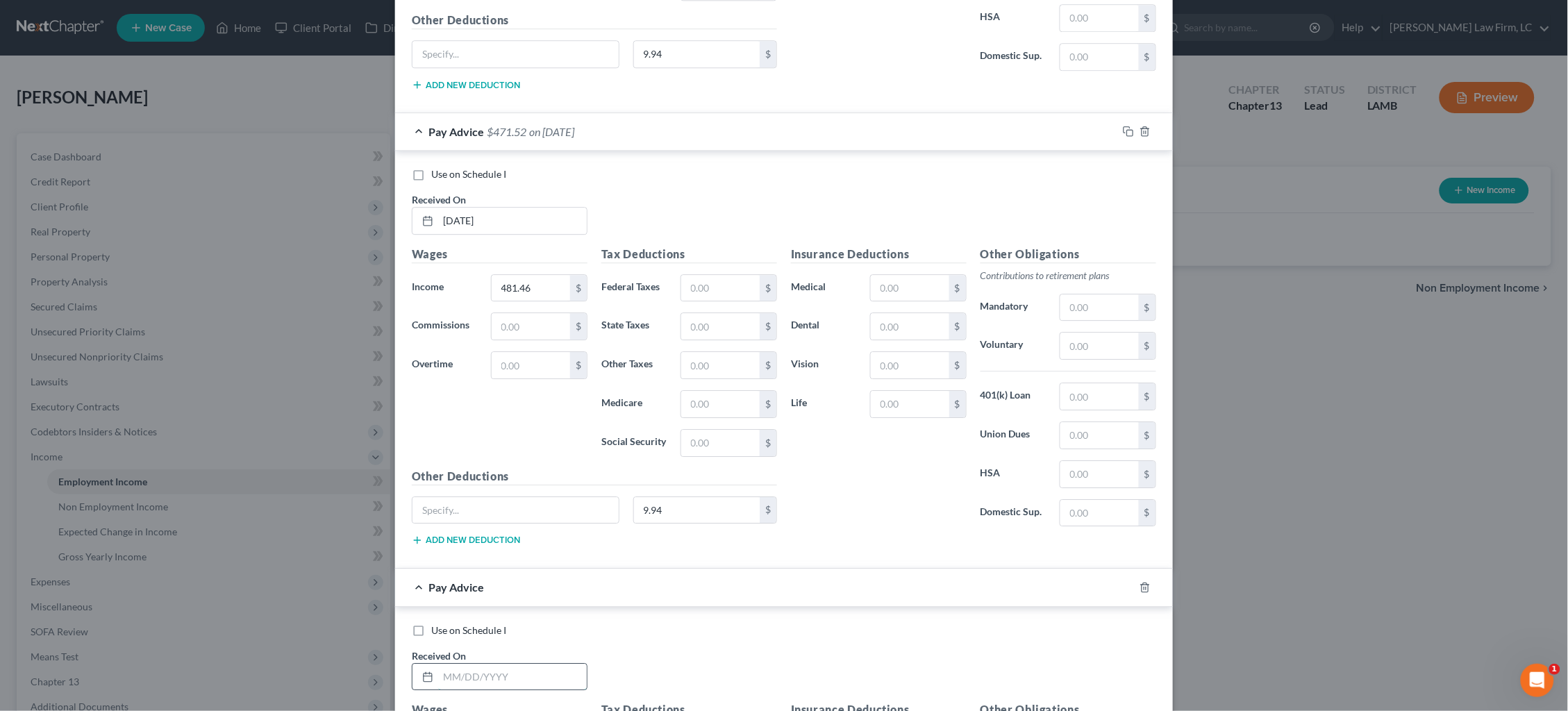
click at [527, 672] on input "text" at bounding box center [512, 677] width 148 height 27
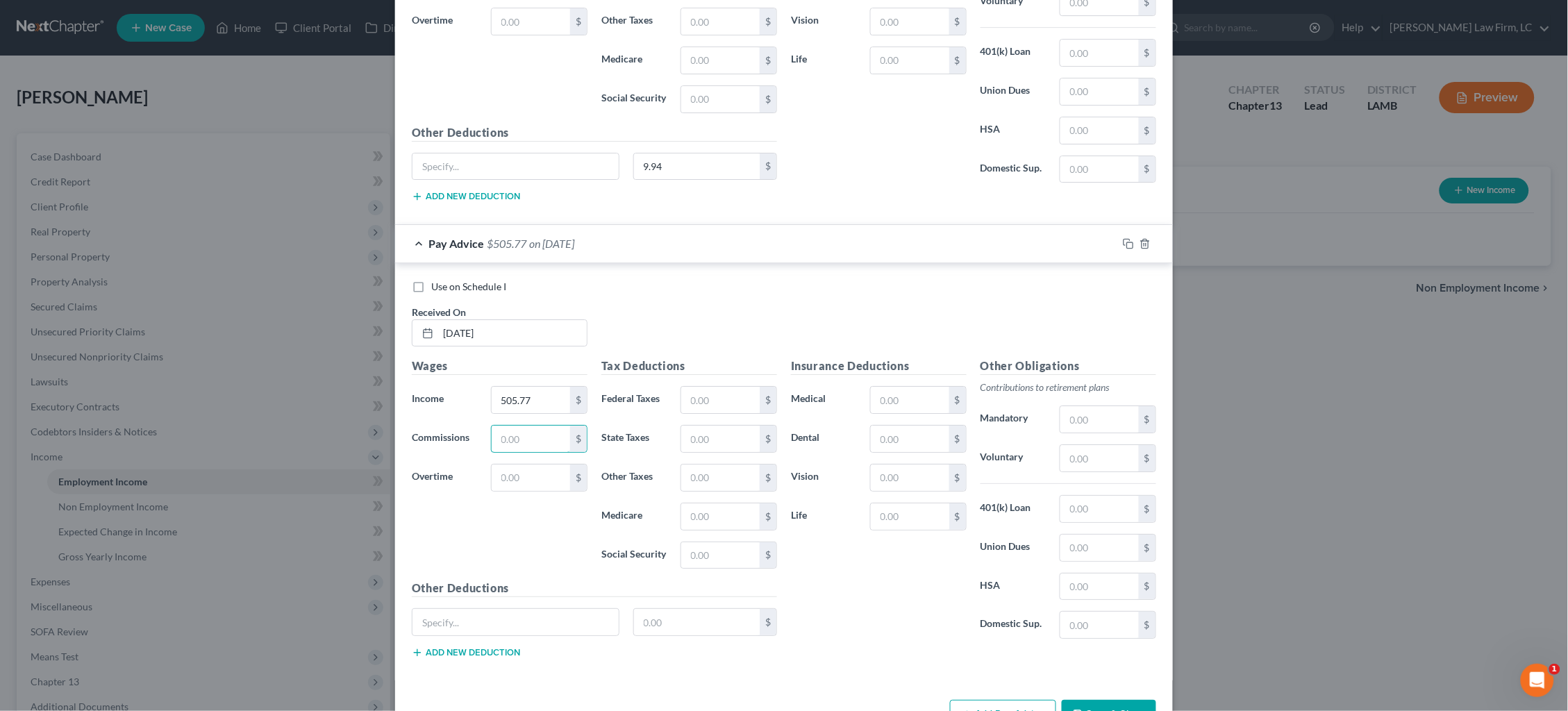
scroll to position [11201, 0]
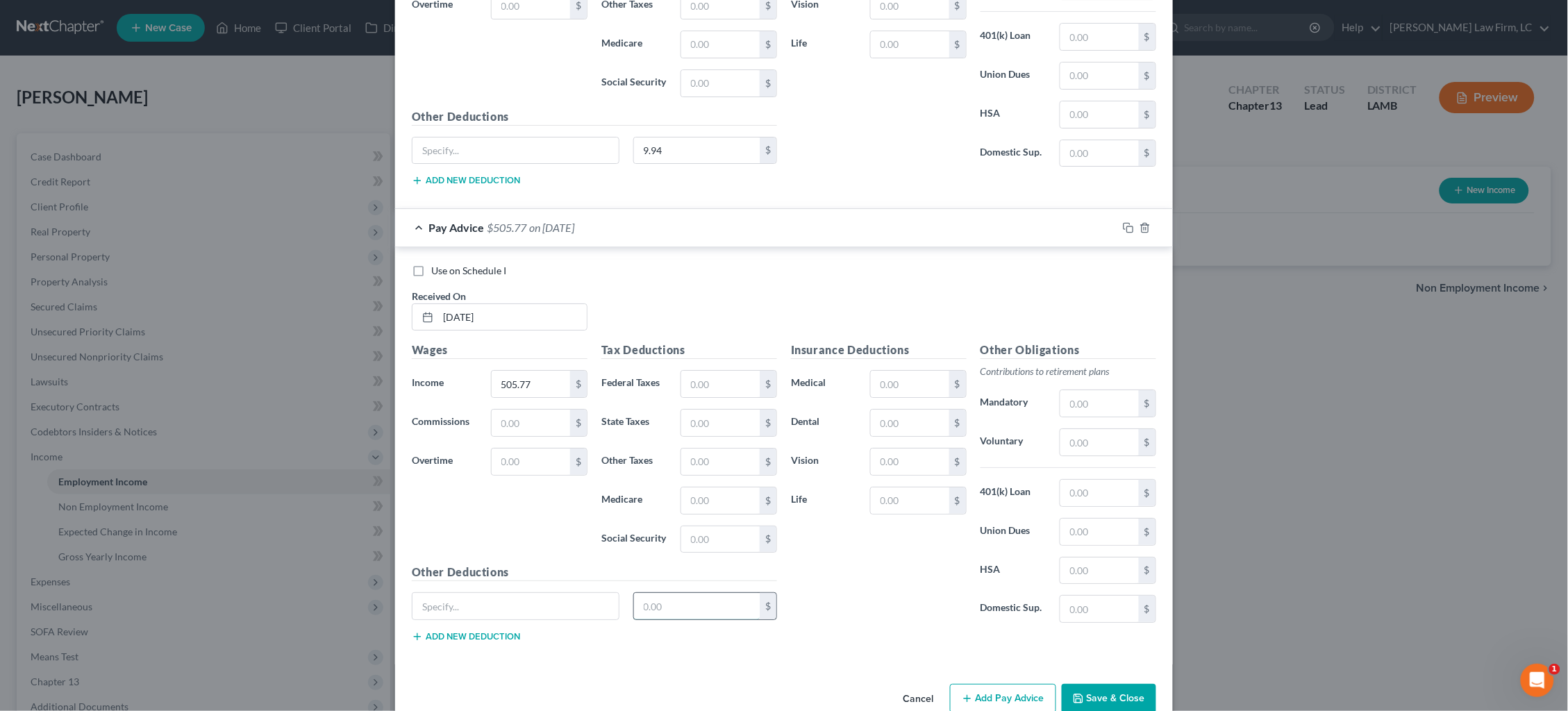
click at [691, 619] on input "text" at bounding box center [697, 606] width 126 height 27
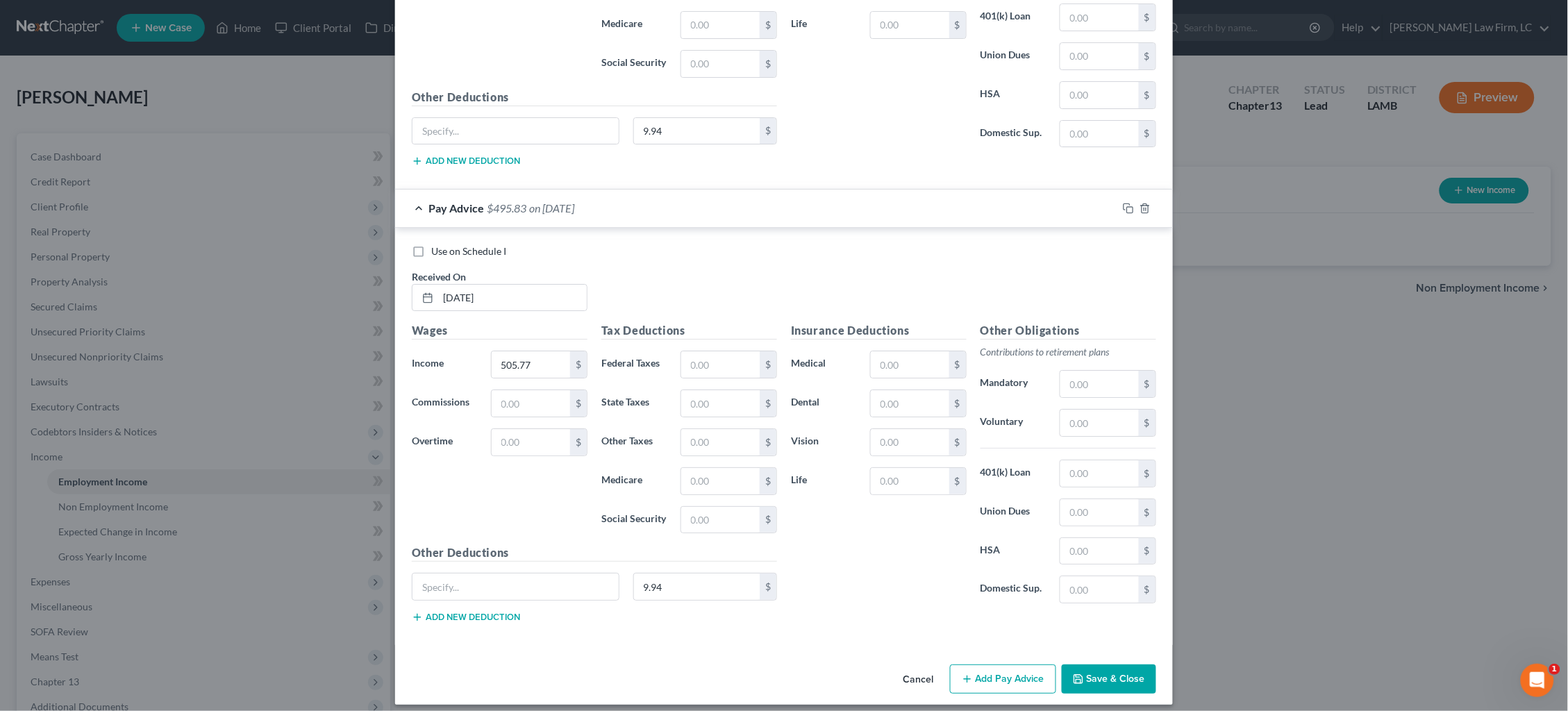
drag, startPoint x: 998, startPoint y: 672, endPoint x: 905, endPoint y: 626, distance: 103.8
click at [997, 673] on button "Add Pay Advice" at bounding box center [1003, 679] width 106 height 29
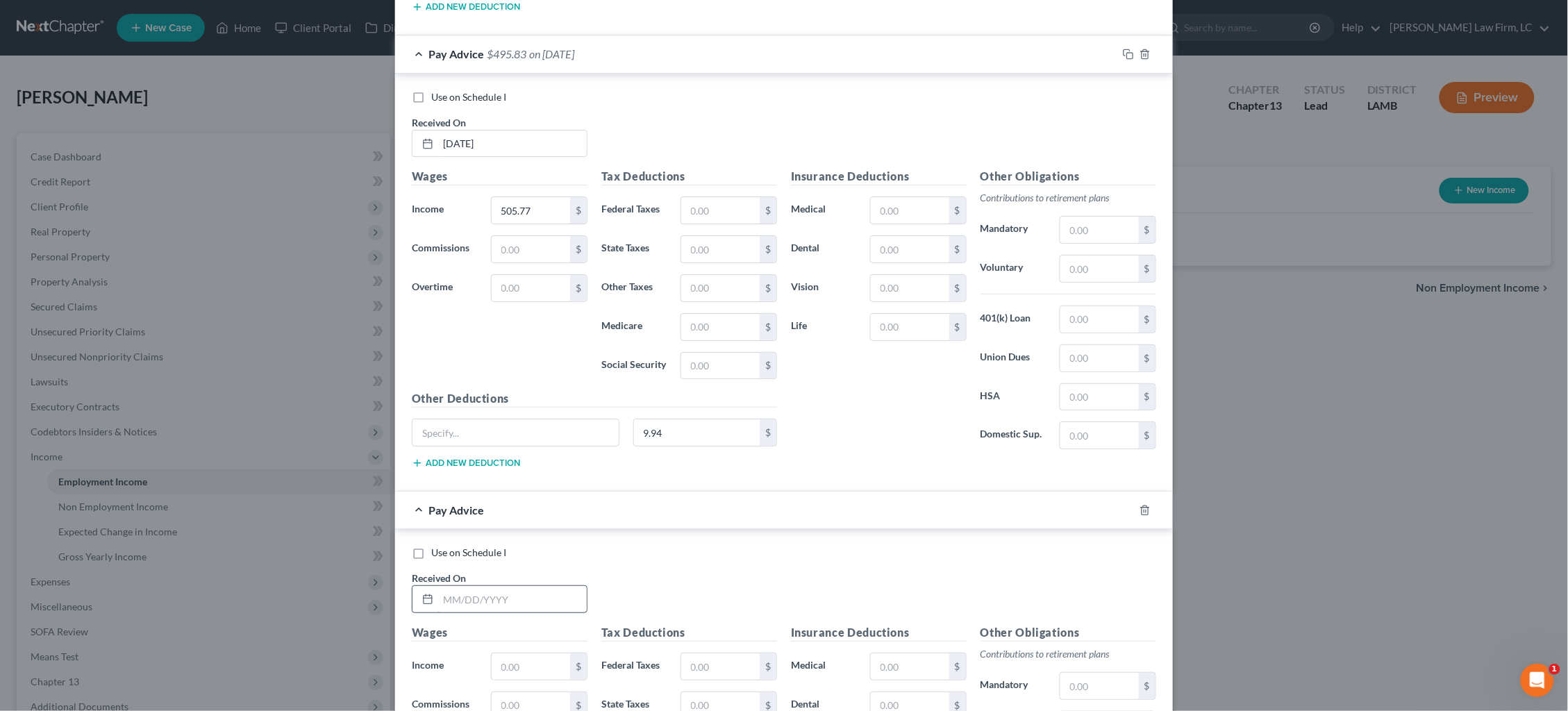
scroll to position [11390, 0]
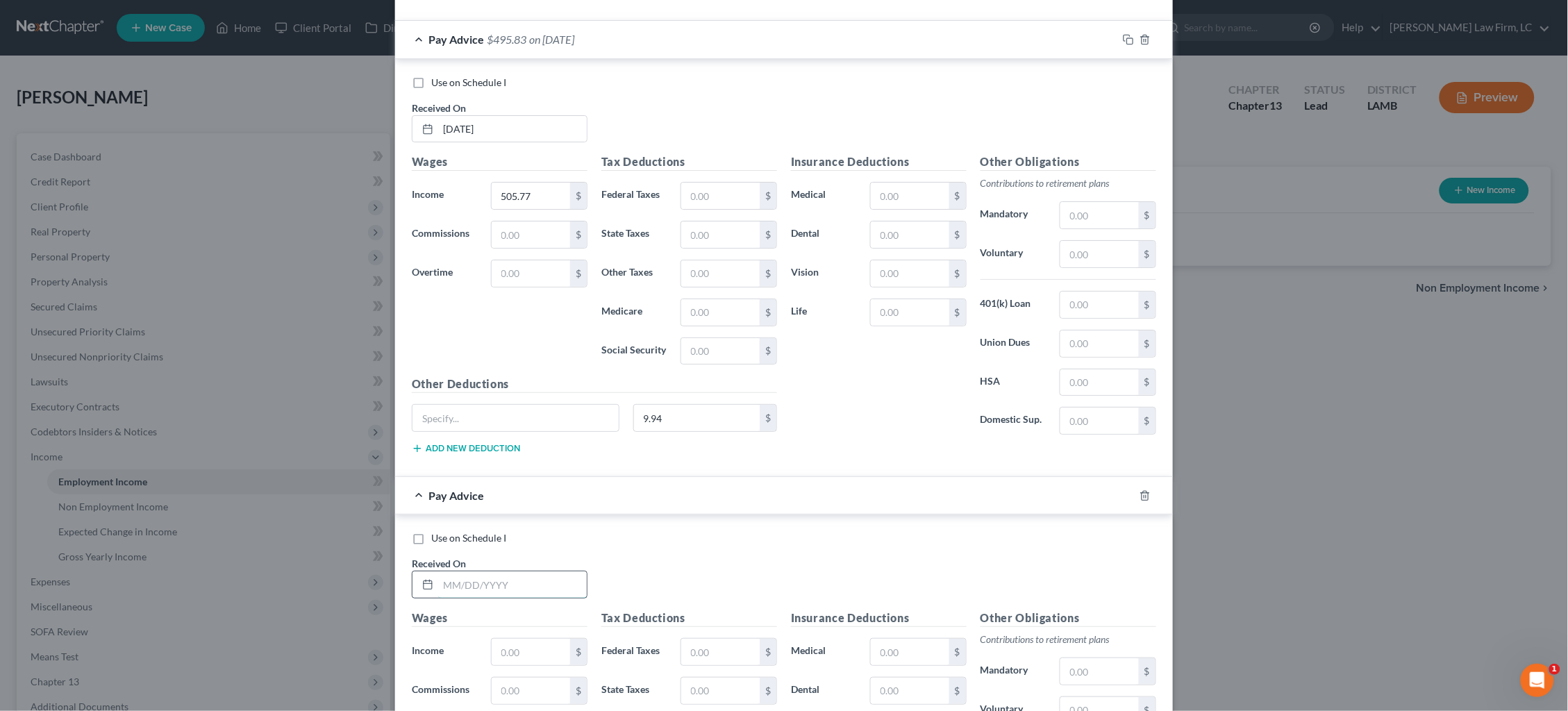
click at [561, 586] on input "text" at bounding box center [512, 584] width 148 height 27
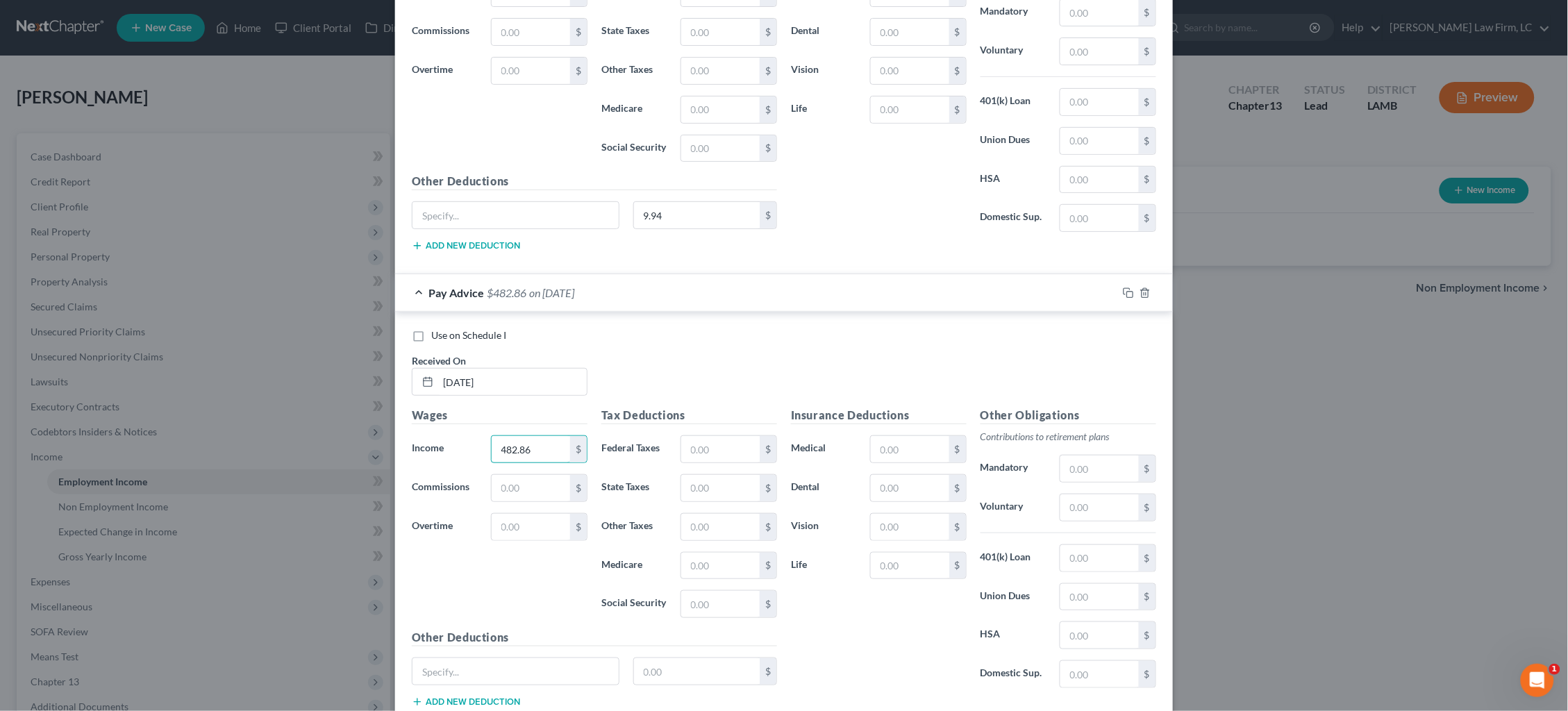
scroll to position [11602, 0]
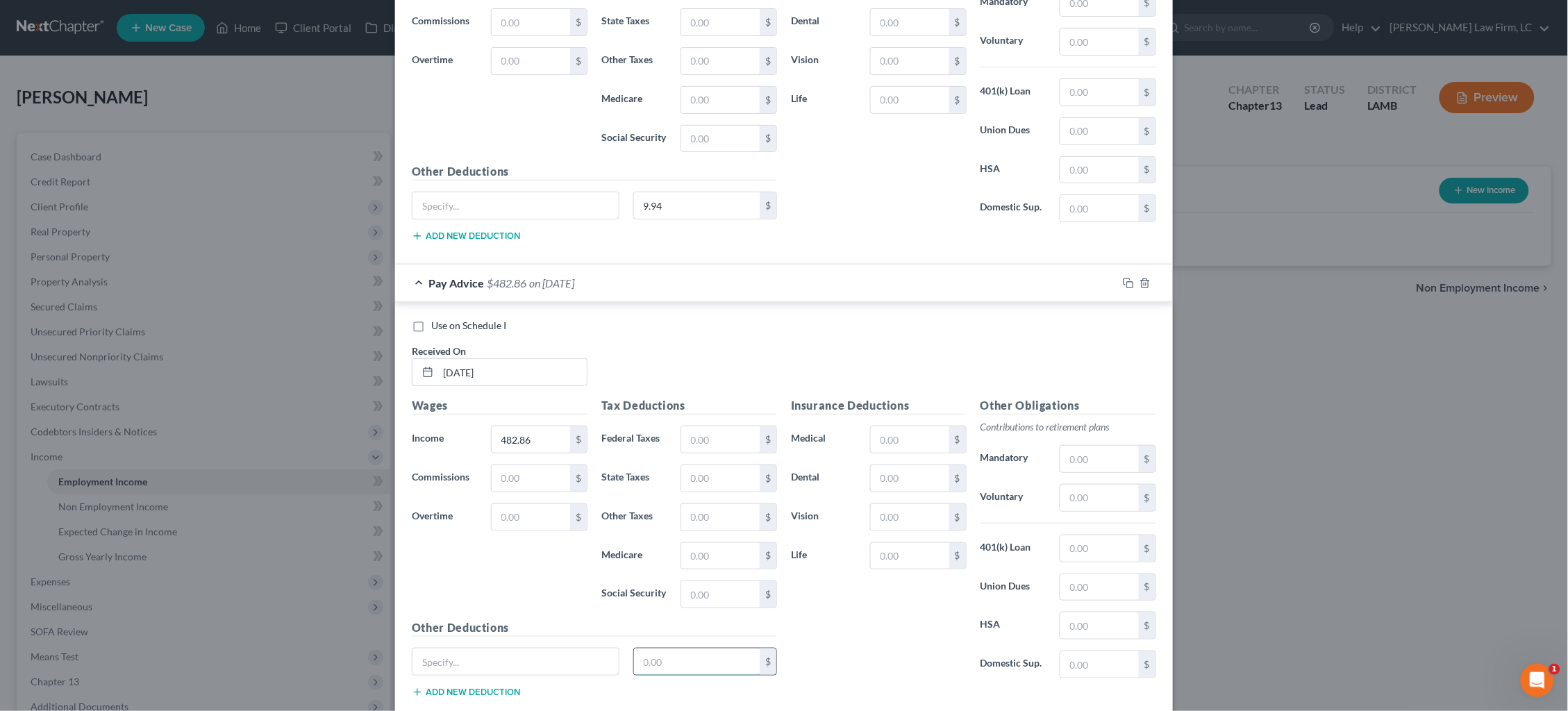
click at [703, 667] on input "text" at bounding box center [697, 662] width 126 height 27
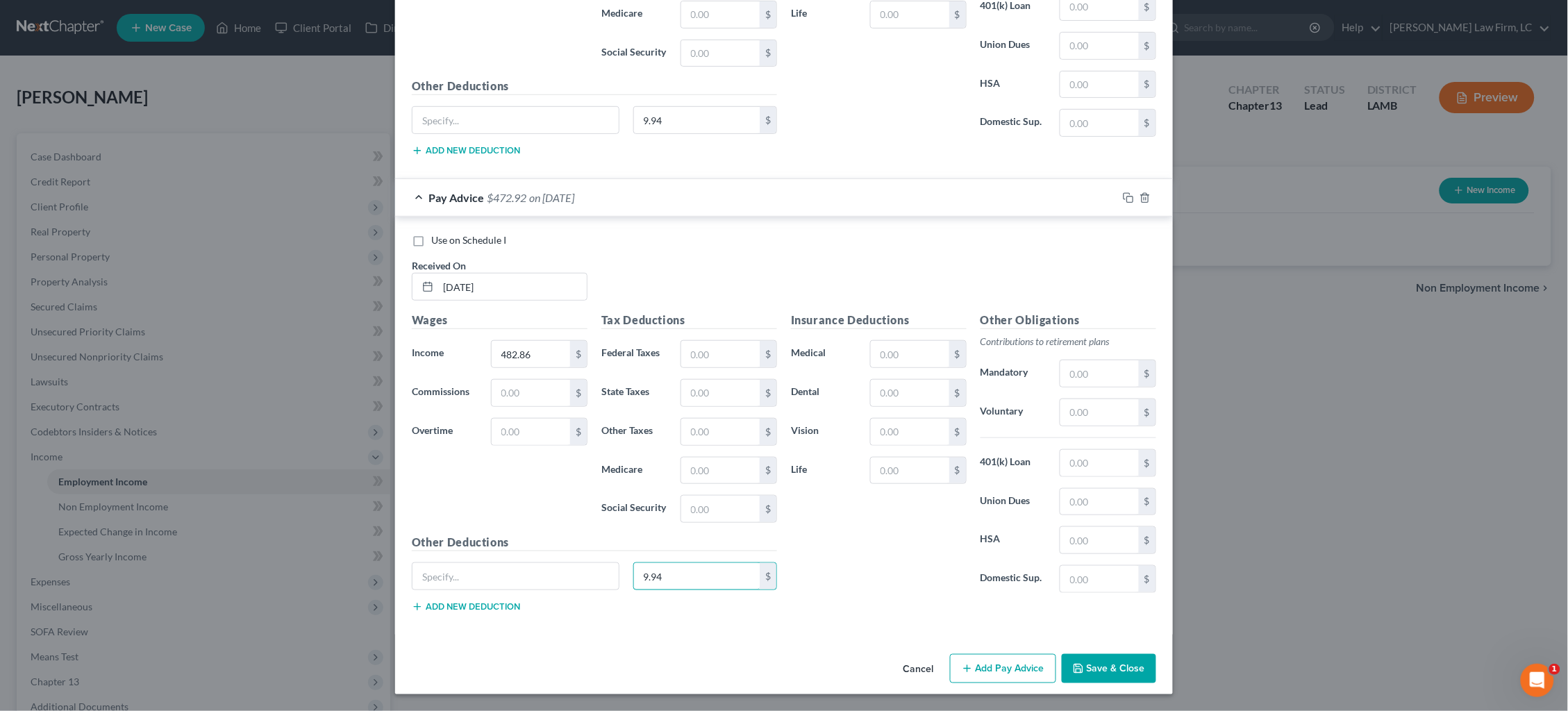
scroll to position [11690, 0]
click at [1015, 664] on button "Add Pay Advice" at bounding box center [1003, 668] width 106 height 29
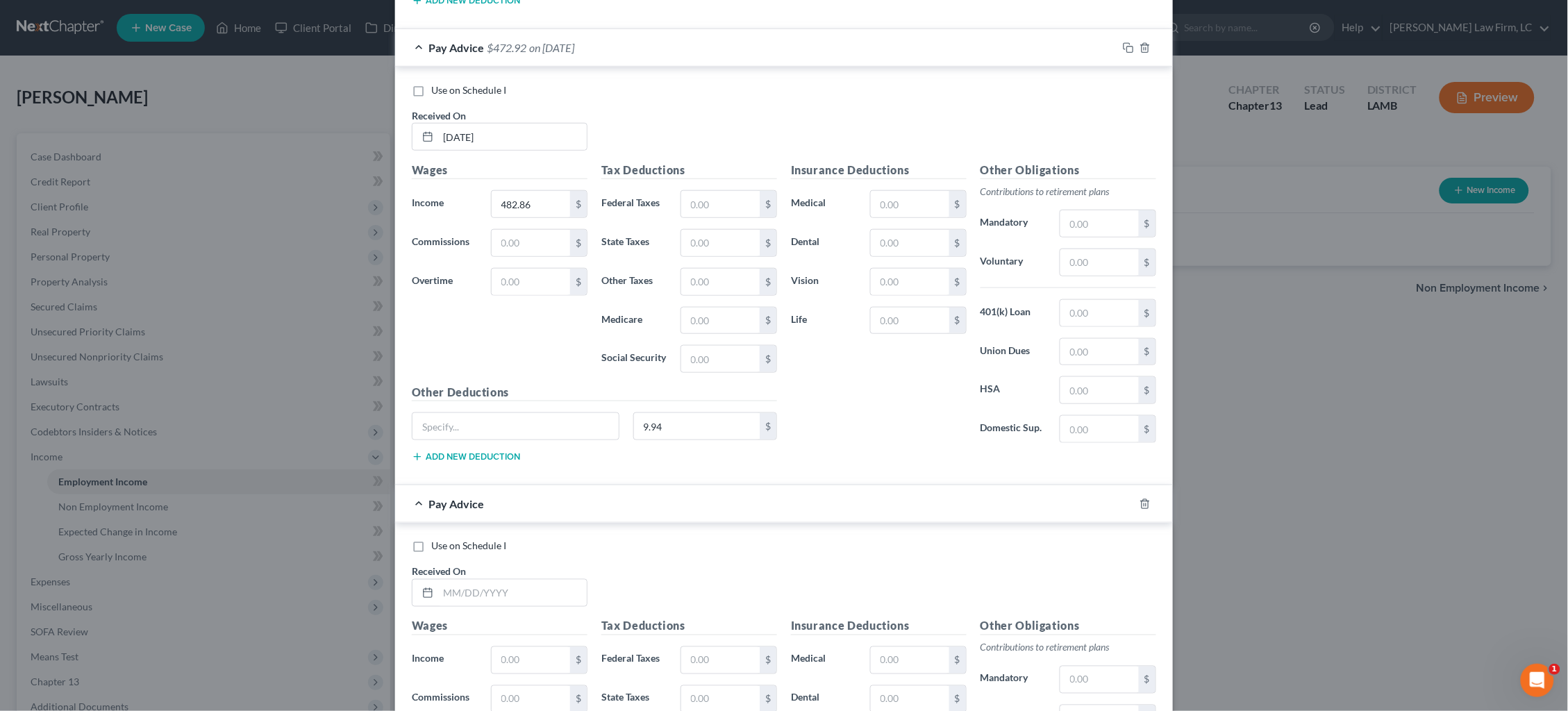
scroll to position [11849, 0]
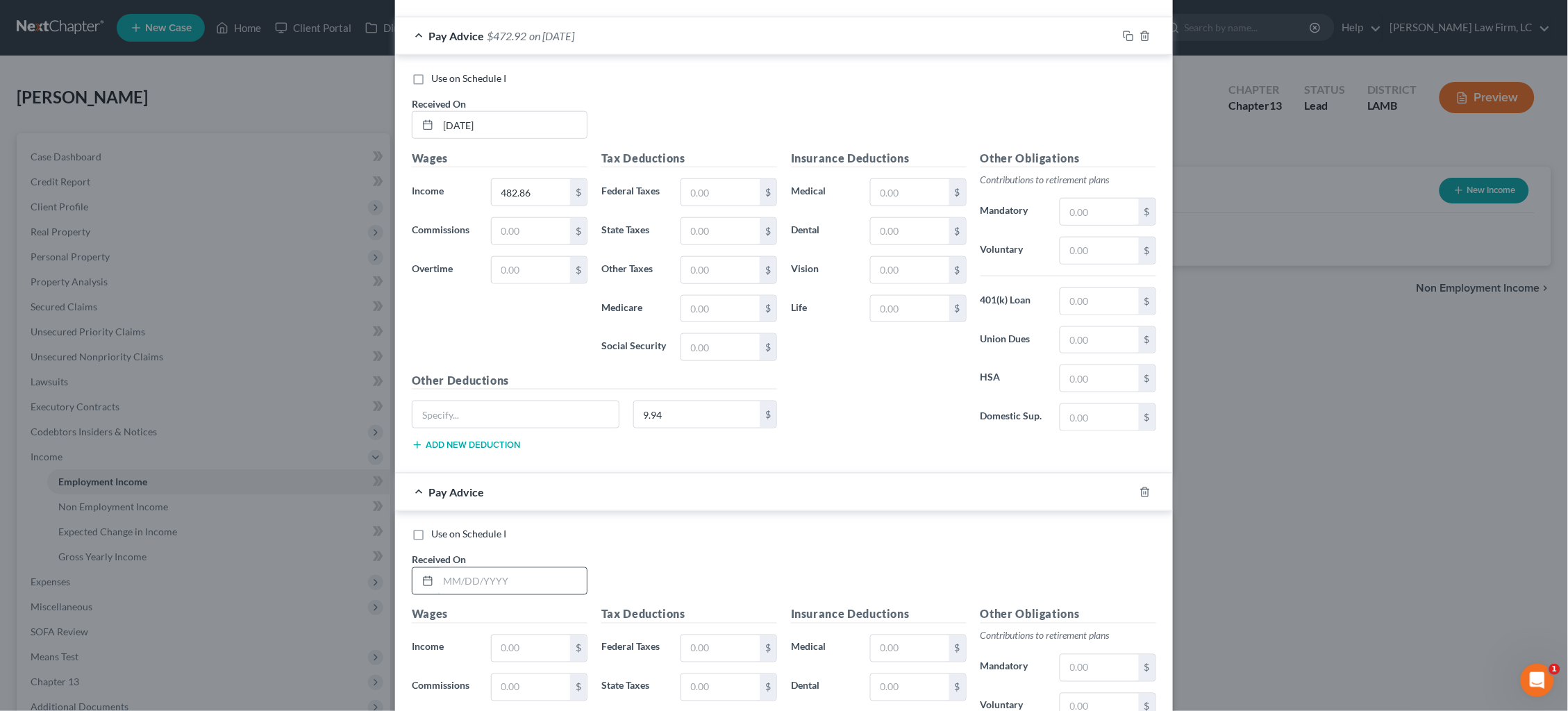
click at [526, 587] on input "text" at bounding box center [512, 581] width 148 height 27
click at [530, 652] on input "text" at bounding box center [531, 648] width 78 height 27
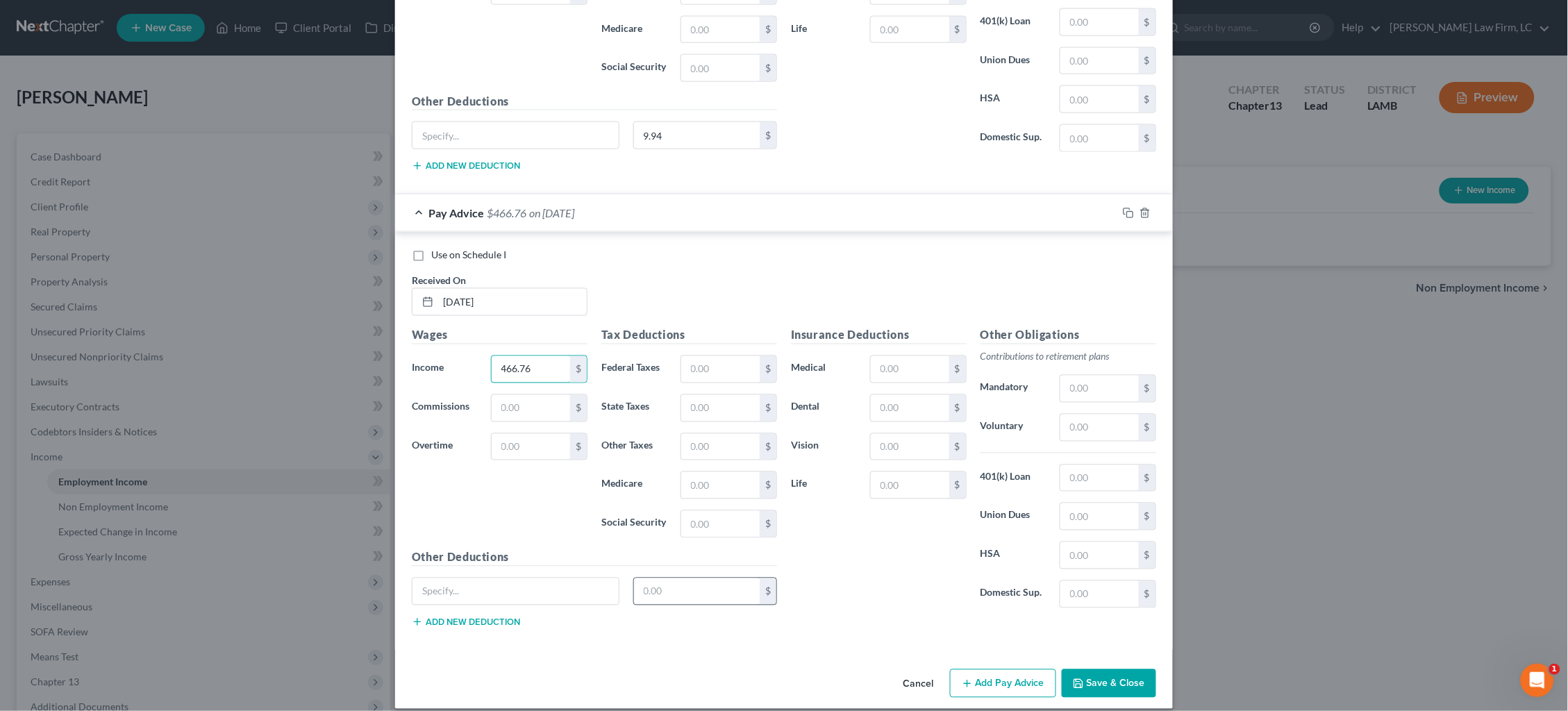
scroll to position [12129, 0]
click at [725, 593] on input "text" at bounding box center [697, 591] width 126 height 27
click at [984, 685] on button "Add Pay Advice" at bounding box center [1003, 683] width 106 height 29
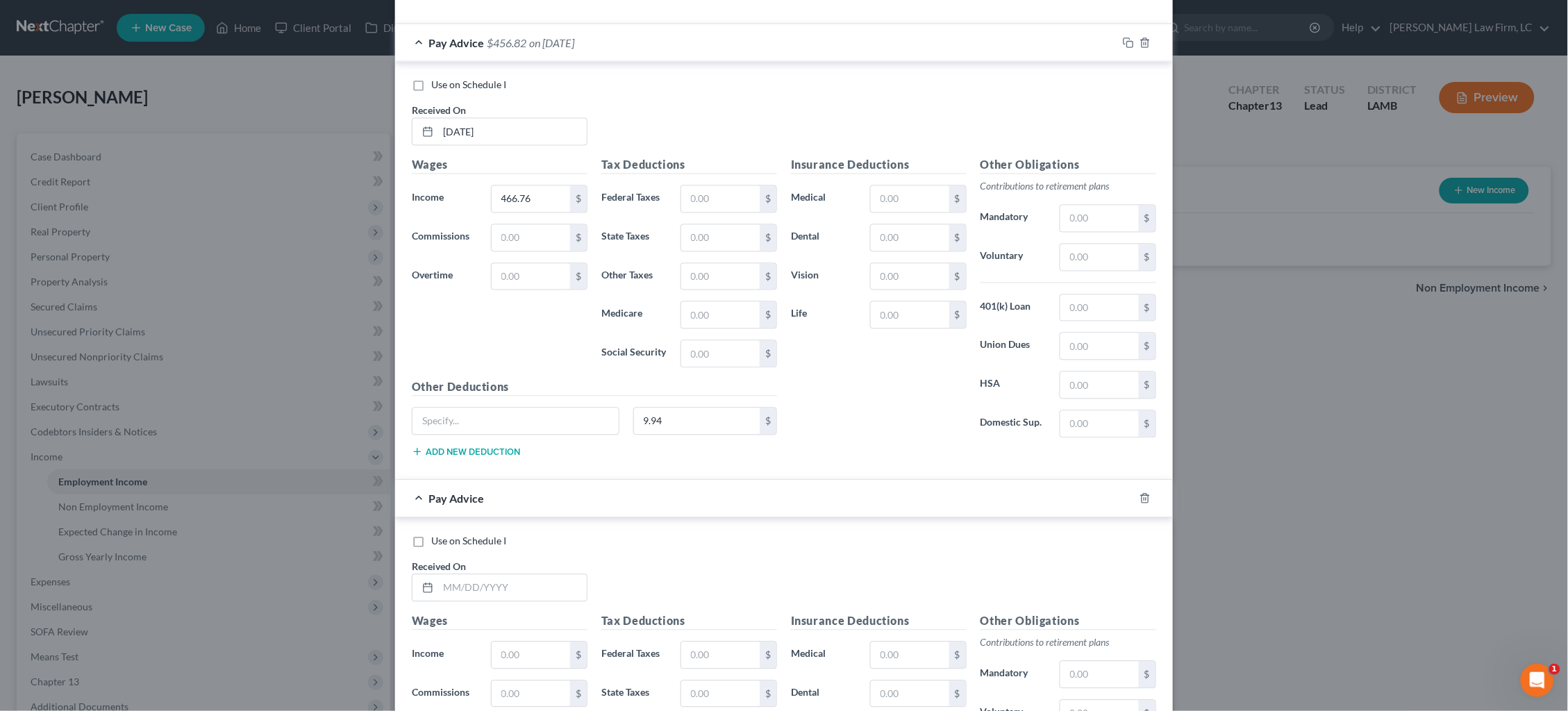
scroll to position [12326, 0]
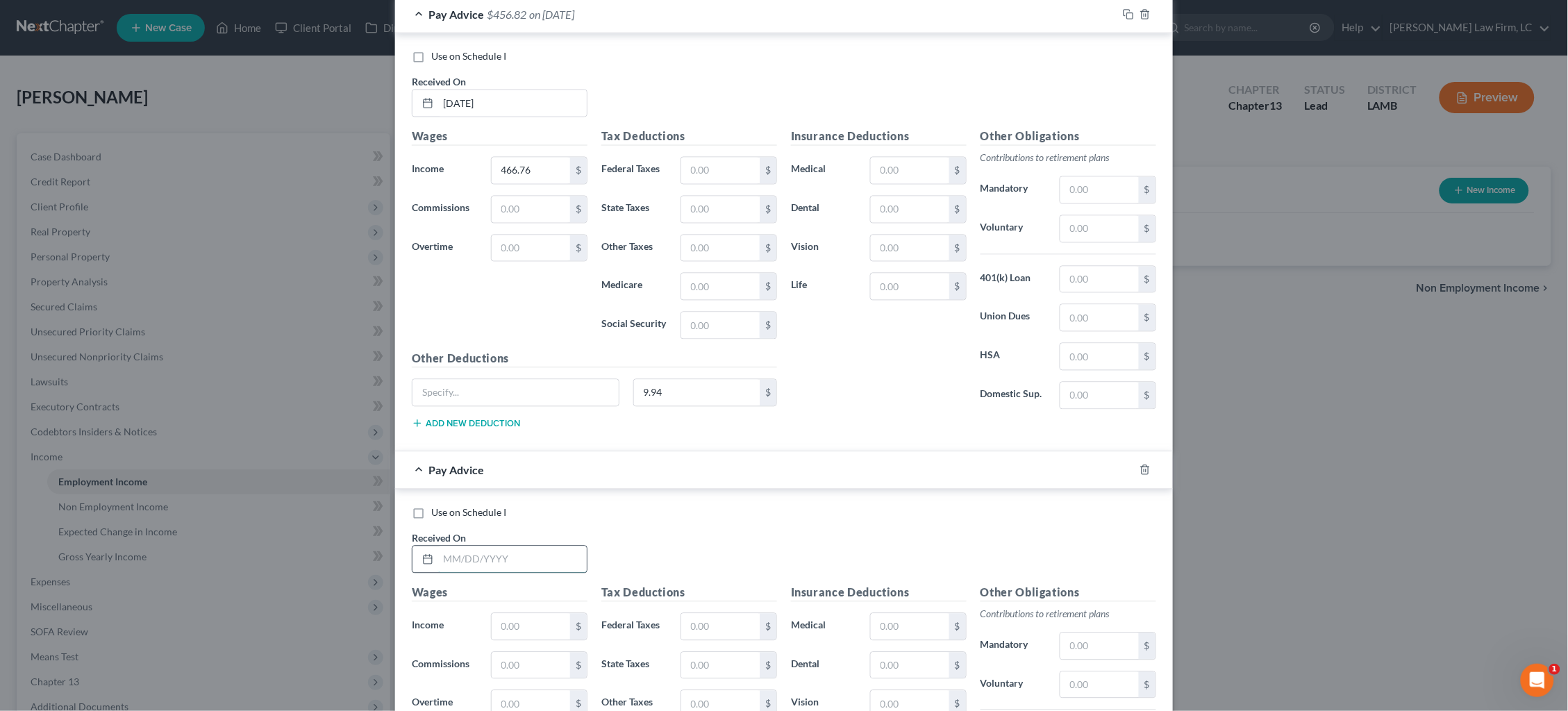
click at [475, 555] on input "text" at bounding box center [512, 559] width 148 height 27
click at [525, 624] on input "text" at bounding box center [531, 626] width 78 height 27
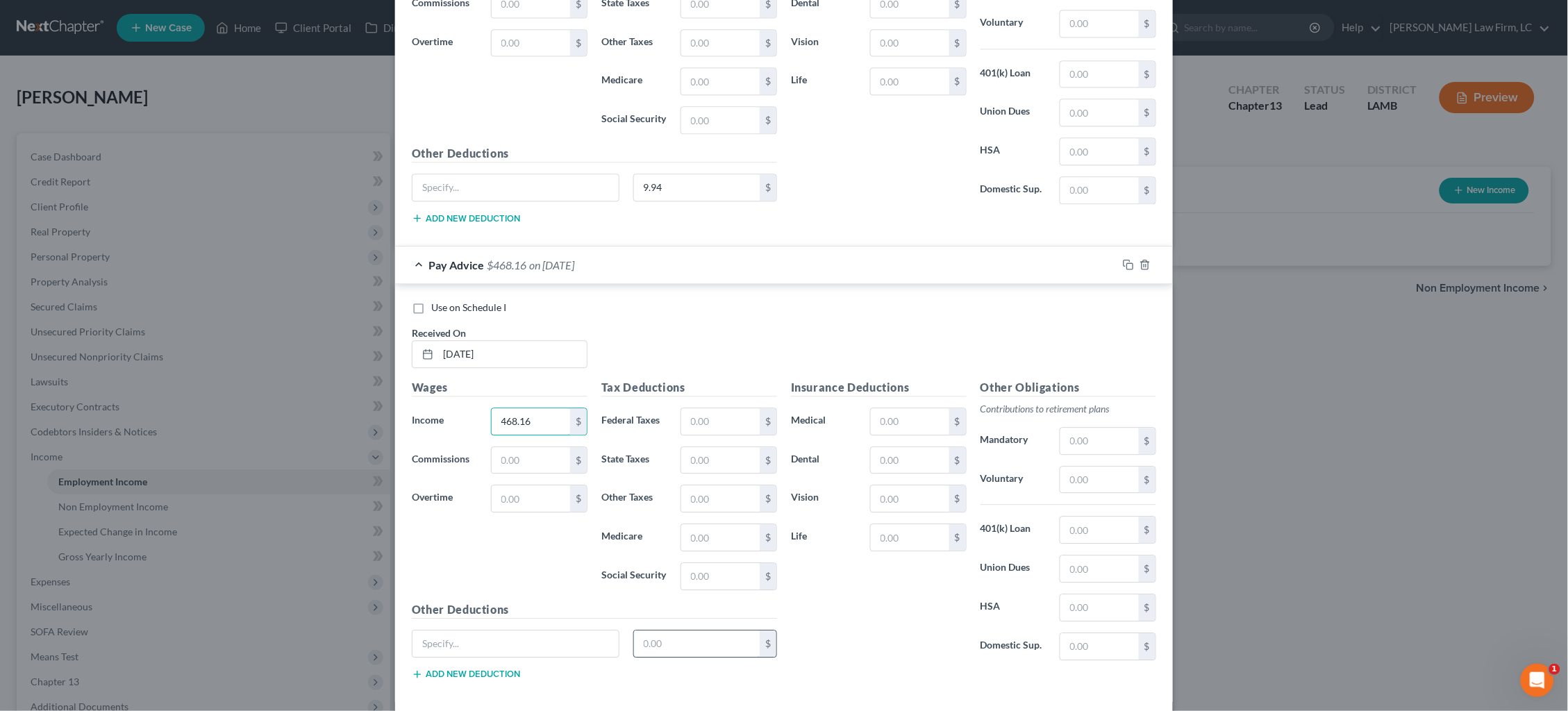
scroll to position [12533, 0]
click at [694, 642] on input "text" at bounding box center [697, 643] width 126 height 27
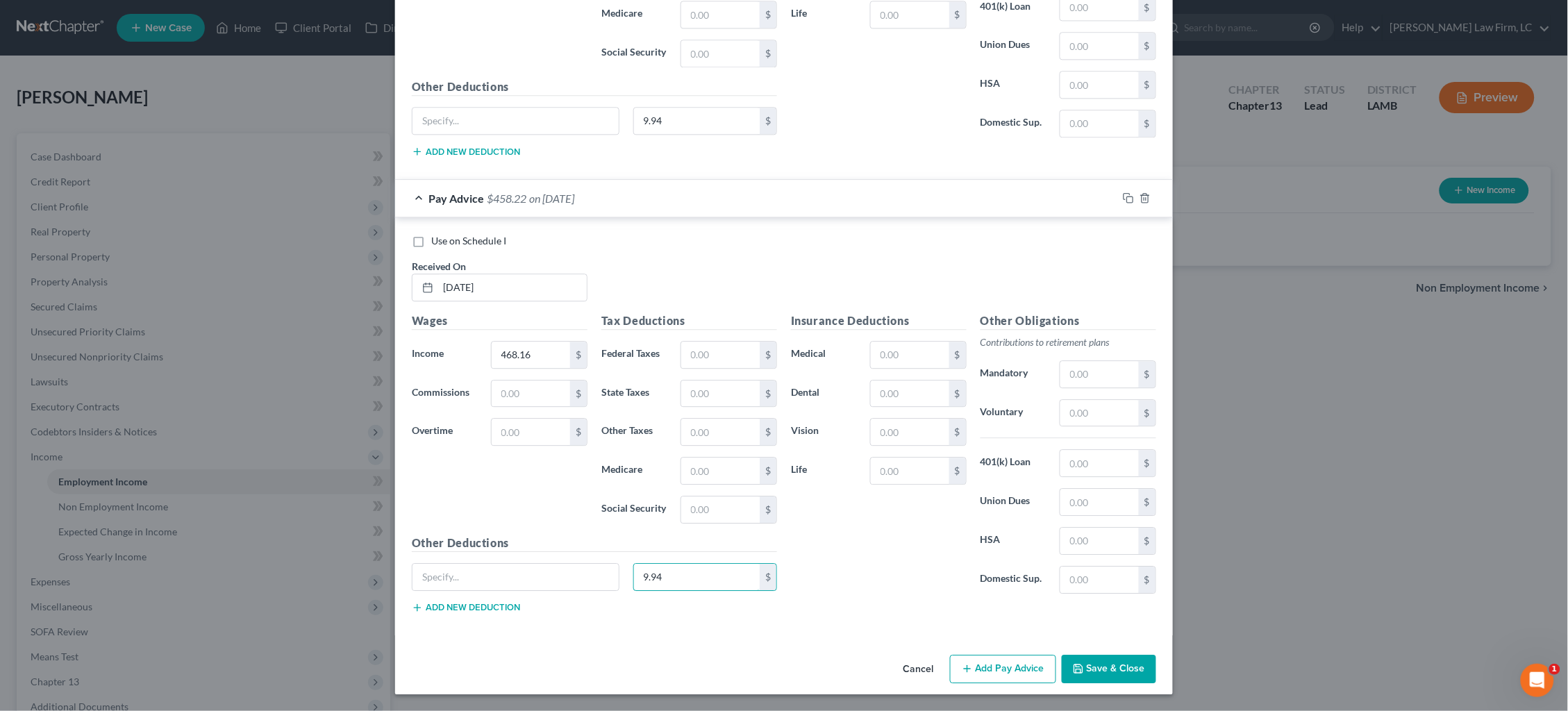
scroll to position [12604, 0]
click at [1003, 666] on button "Add Pay Advice" at bounding box center [1003, 669] width 106 height 29
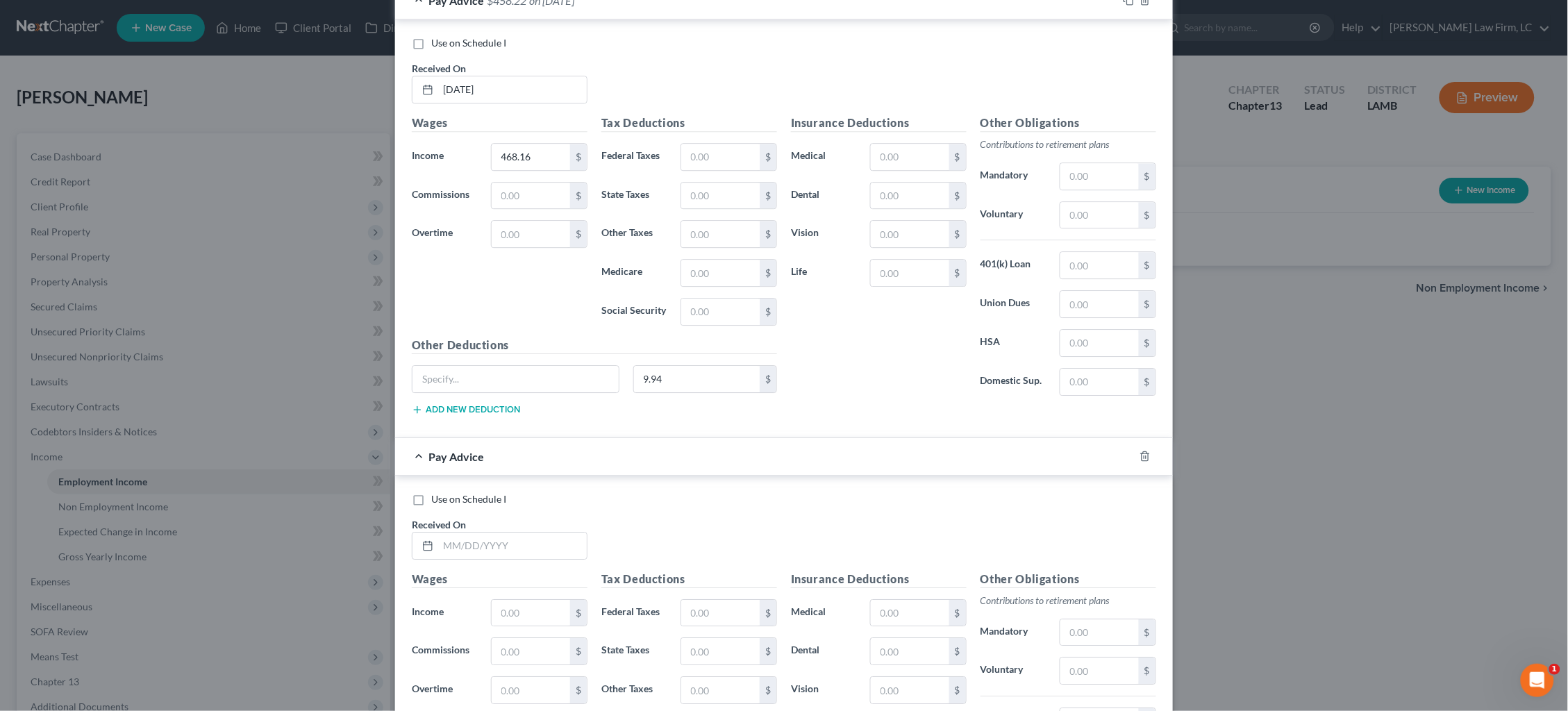
scroll to position [12850, 0]
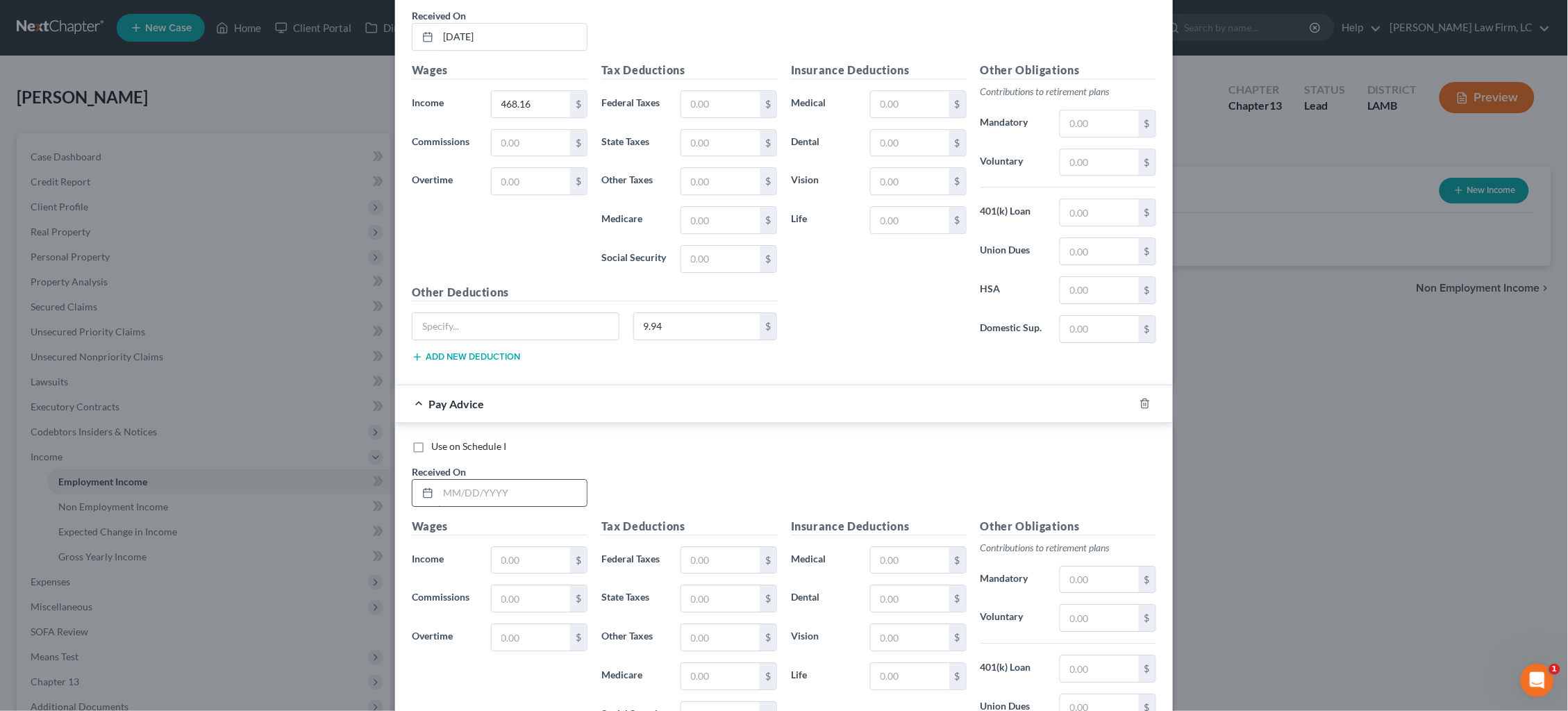
click at [554, 499] on input "text" at bounding box center [512, 492] width 148 height 27
click at [462, 498] on input "6/28/25" at bounding box center [512, 492] width 148 height 27
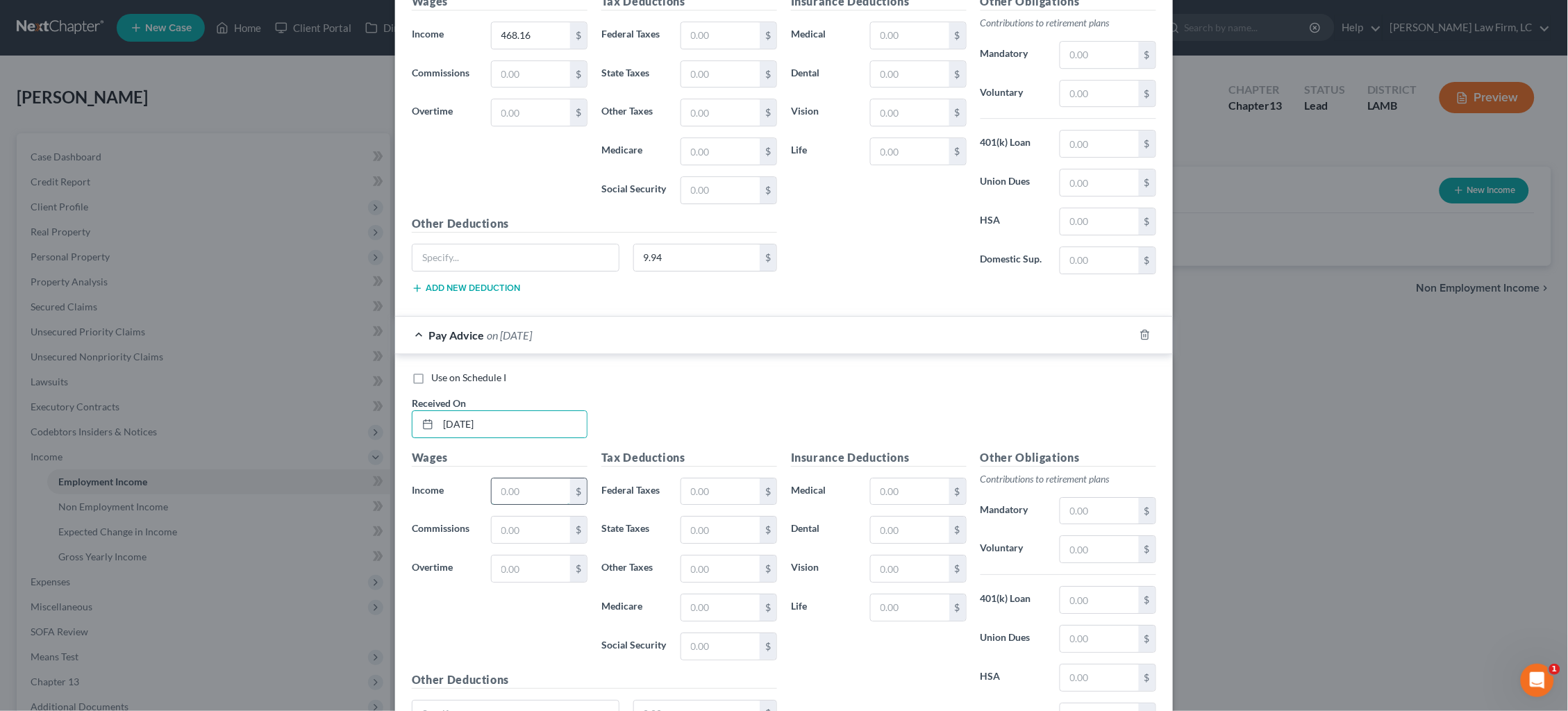
click at [525, 491] on input "text" at bounding box center [531, 491] width 78 height 27
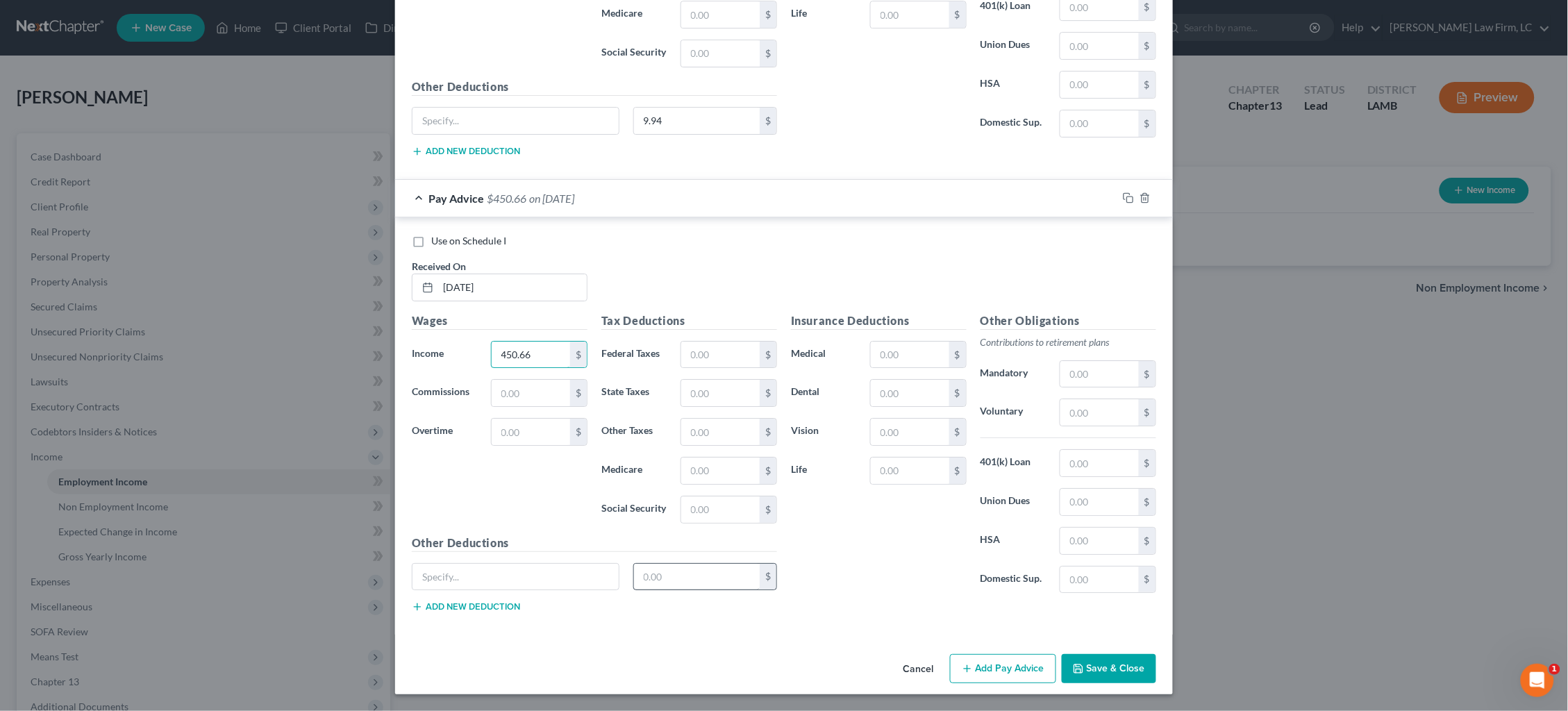
scroll to position [13060, 0]
click at [684, 568] on input "text" at bounding box center [697, 577] width 126 height 27
click at [1027, 669] on button "Add Pay Advice" at bounding box center [1003, 668] width 106 height 29
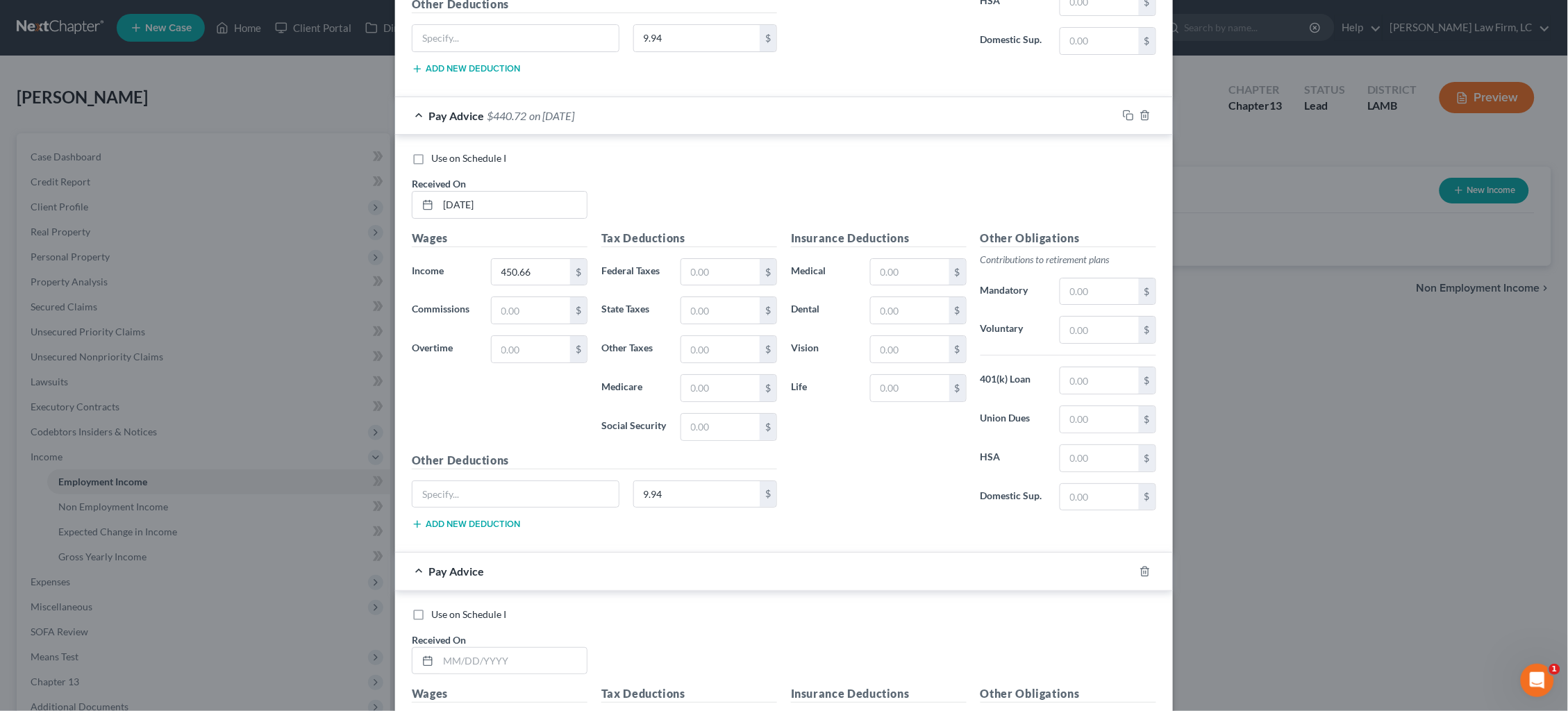
scroll to position [13187, 0]
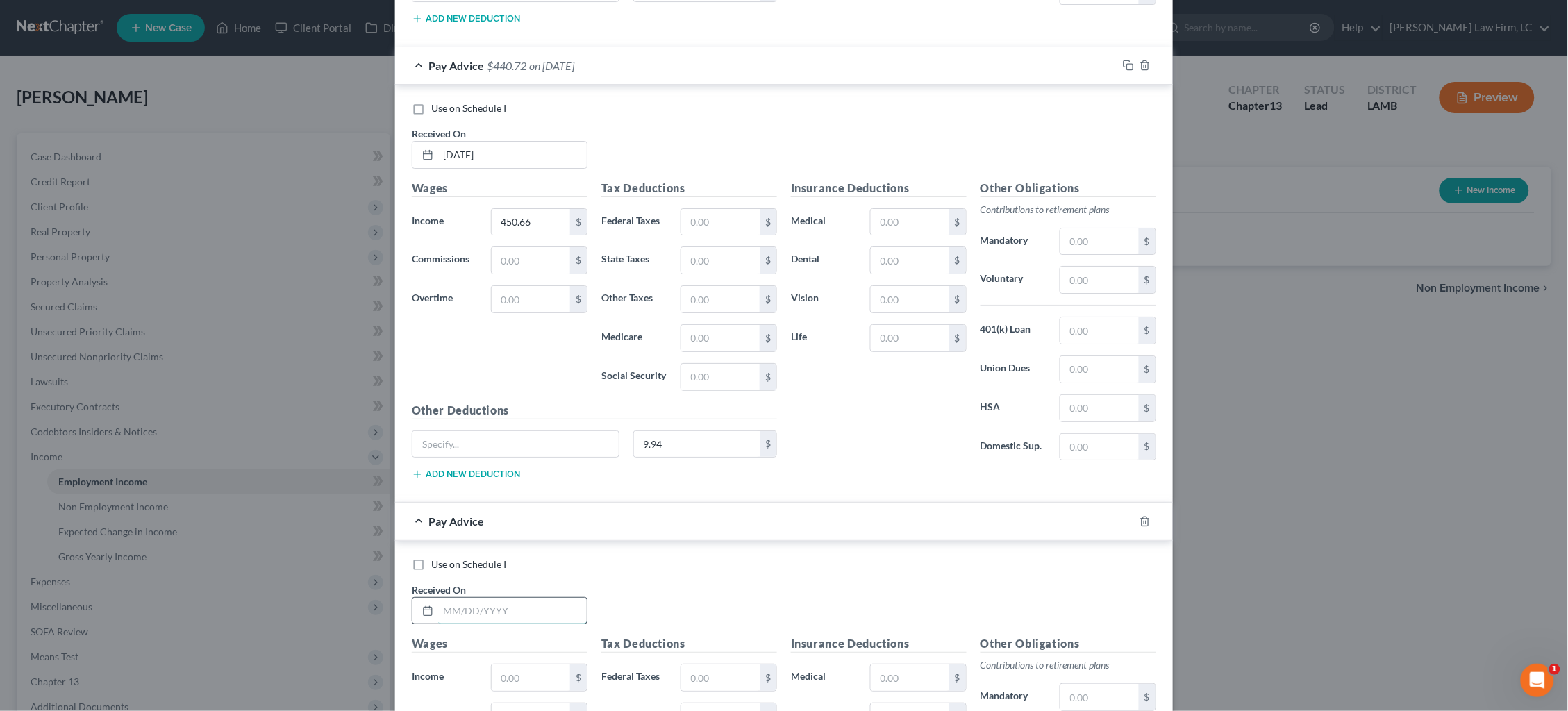
click at [506, 610] on input "text" at bounding box center [512, 611] width 148 height 27
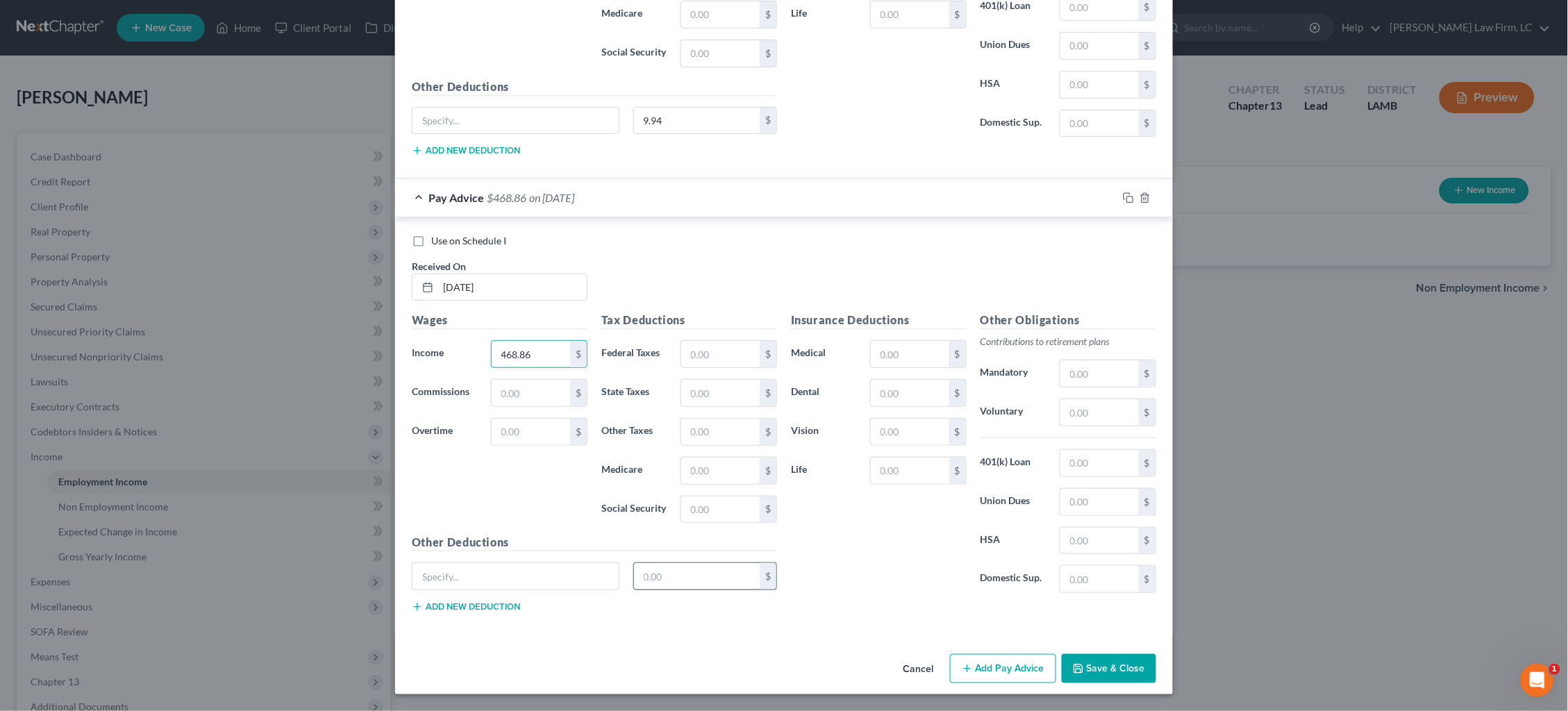
scroll to position [13516, 0]
click at [690, 571] on input "text" at bounding box center [697, 576] width 126 height 27
click at [1013, 676] on button "Add Pay Advice" at bounding box center [1003, 668] width 106 height 29
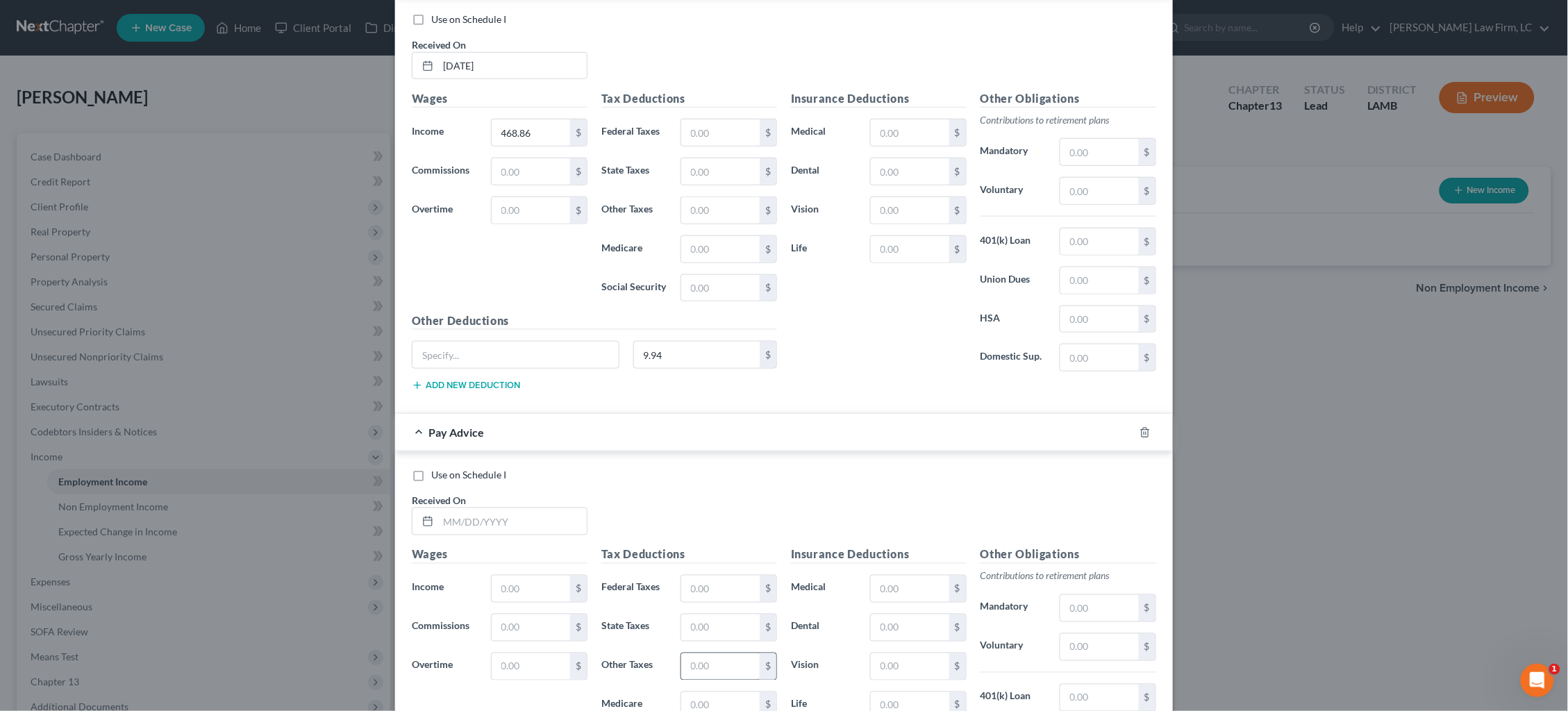
scroll to position [13809, 0]
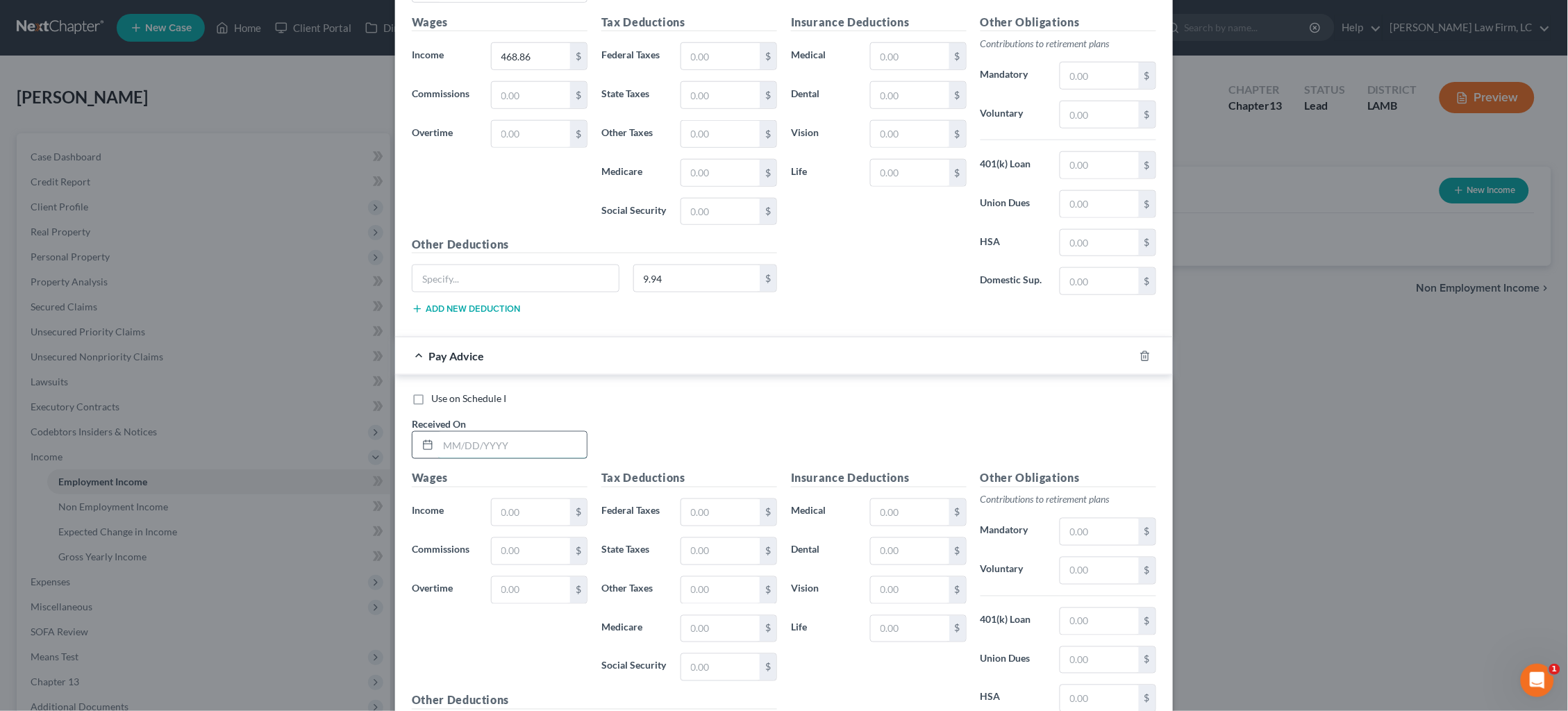
click at [543, 453] on input "text" at bounding box center [512, 444] width 148 height 27
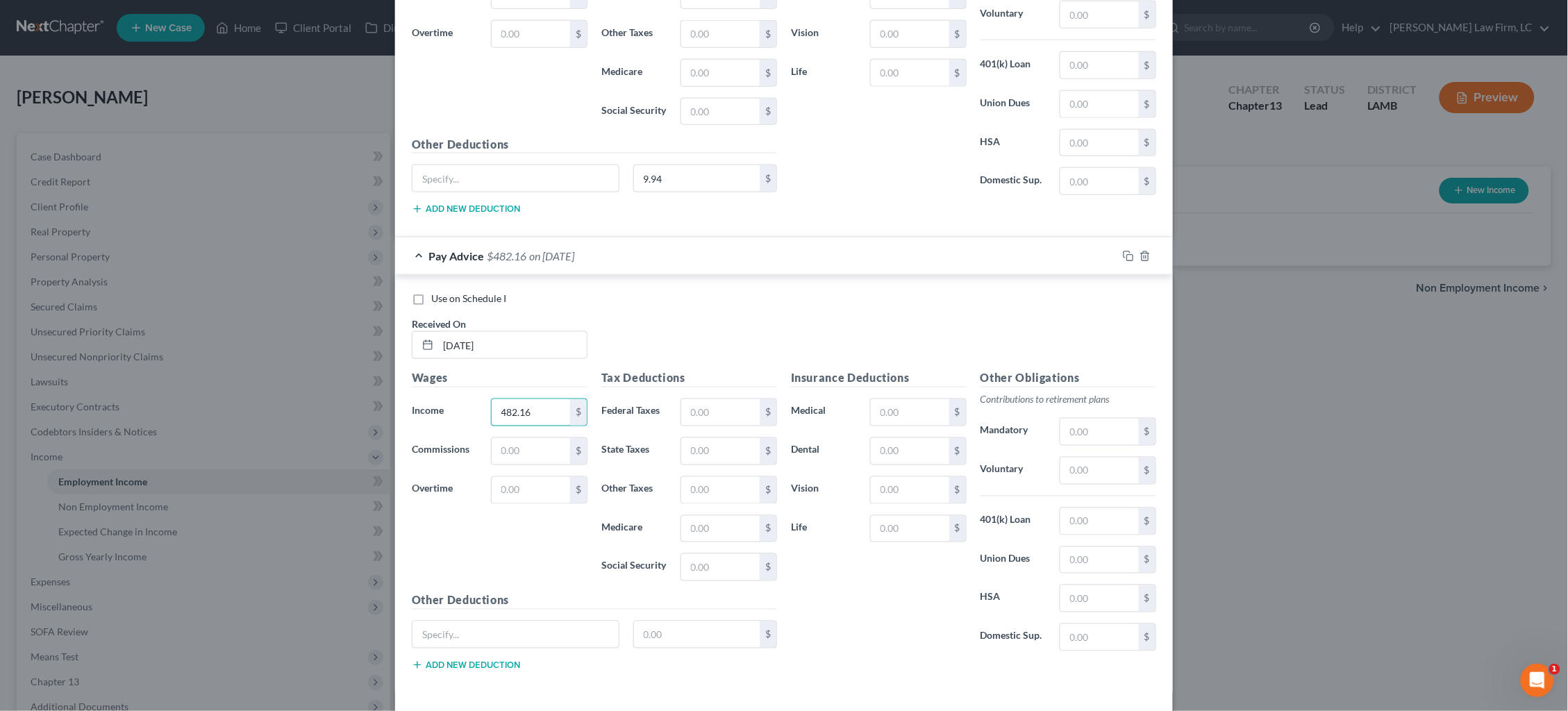
scroll to position [13915, 0]
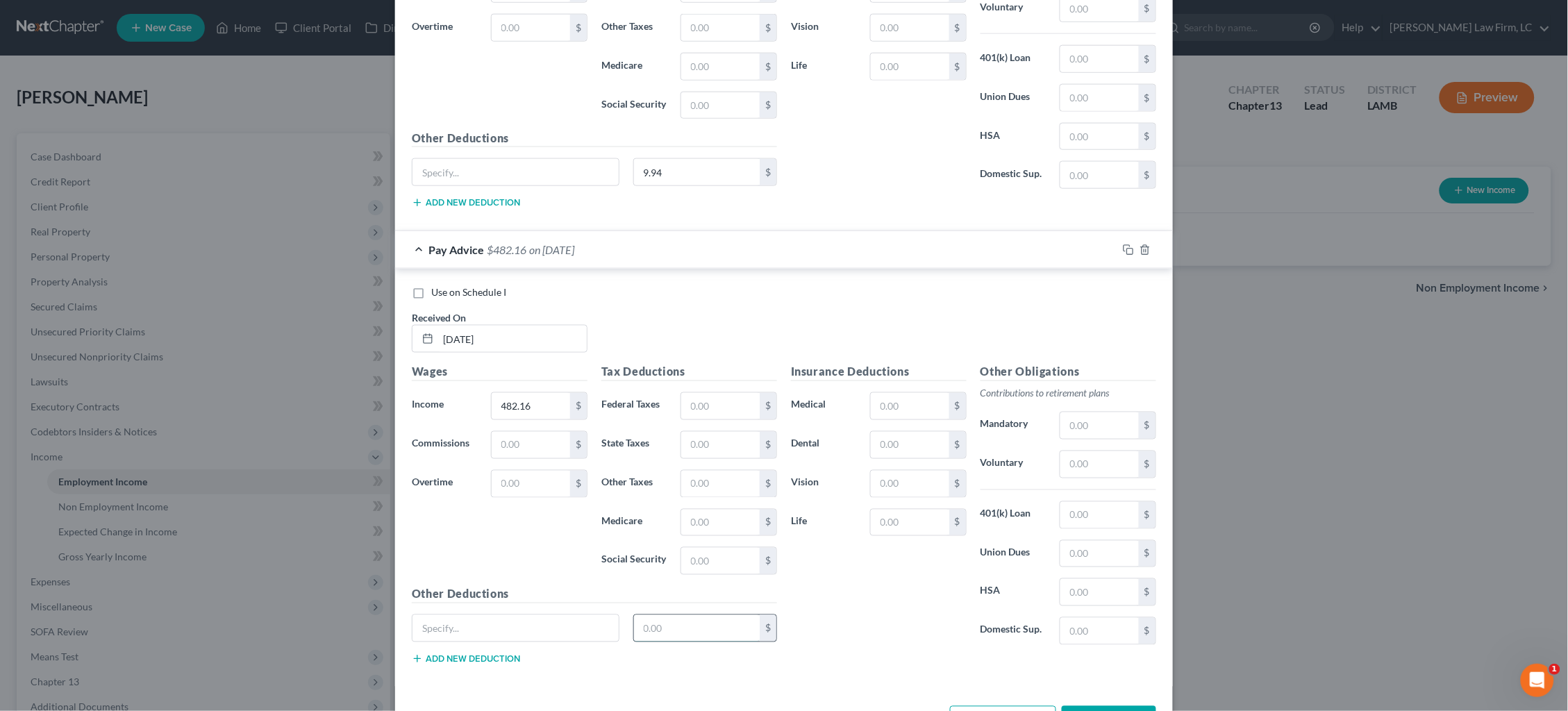
click at [705, 621] on input "text" at bounding box center [697, 628] width 126 height 27
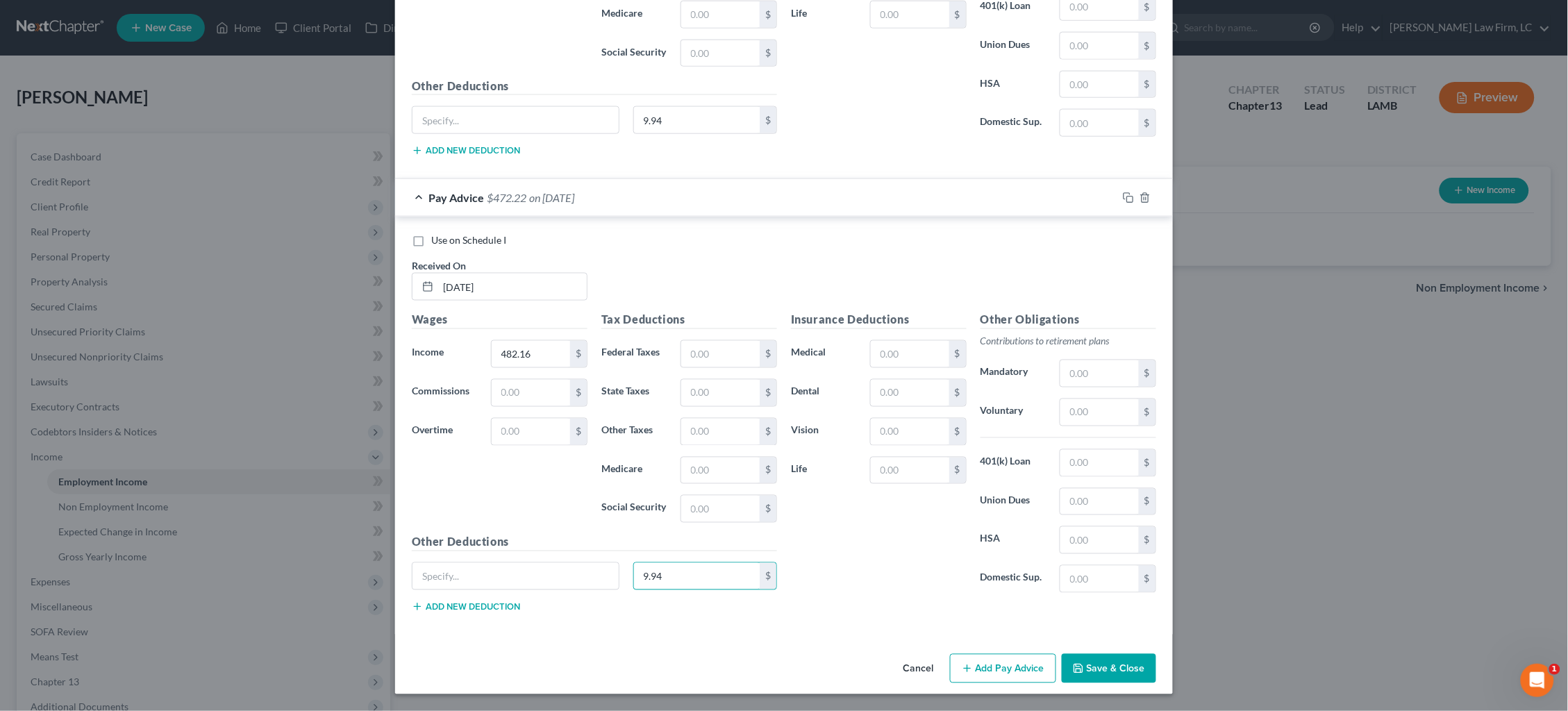
scroll to position [13972, 0]
click at [1007, 672] on button "Add Pay Advice" at bounding box center [1003, 668] width 106 height 29
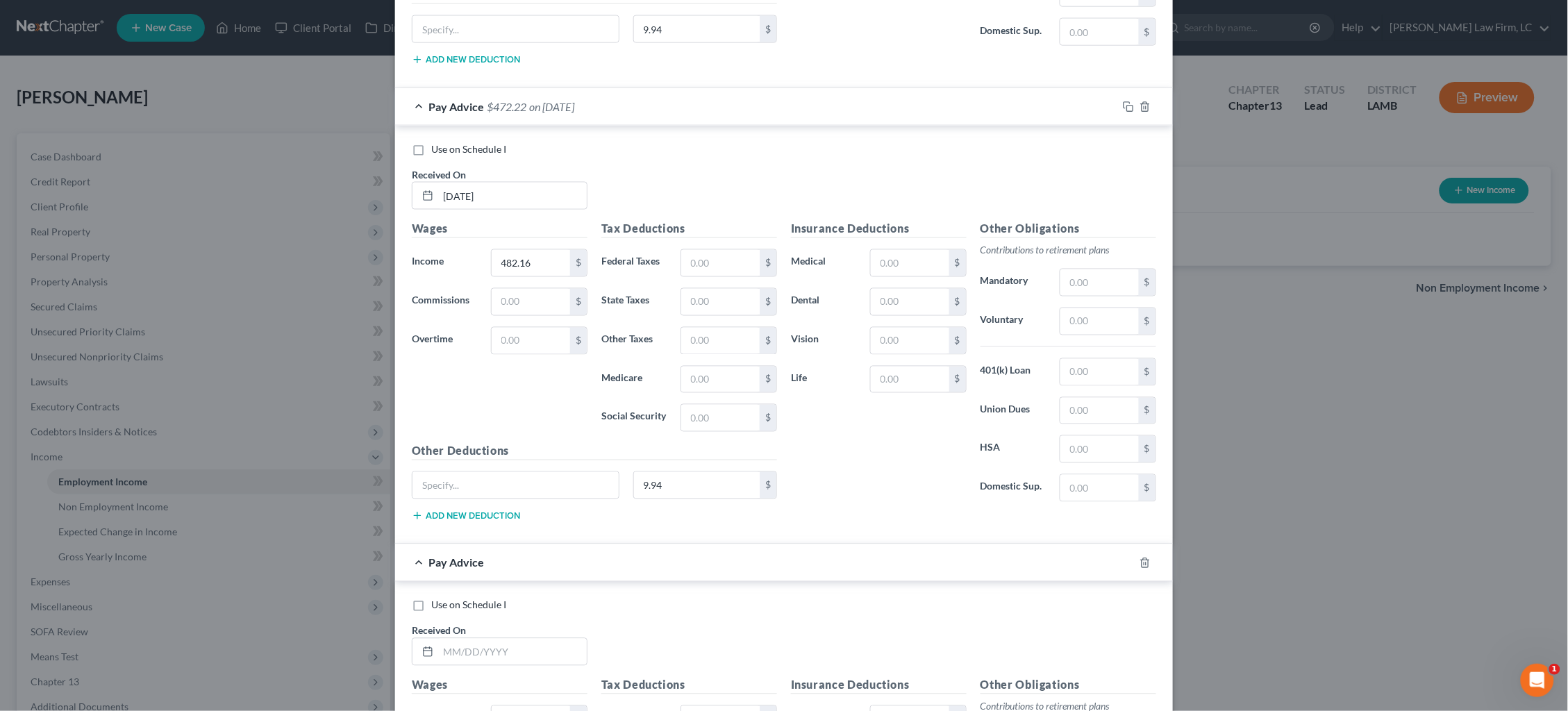
scroll to position [14129, 0]
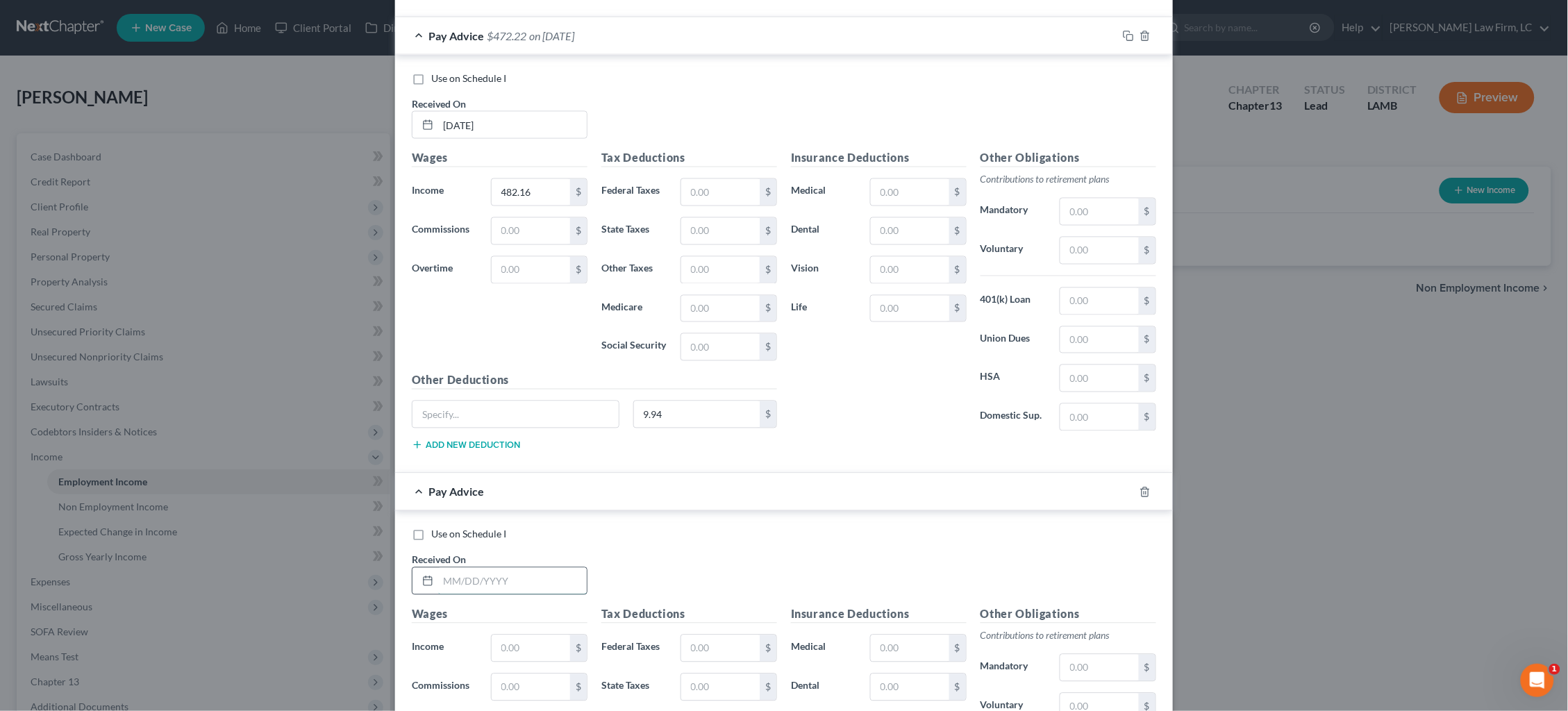
click at [534, 587] on input "text" at bounding box center [512, 581] width 148 height 27
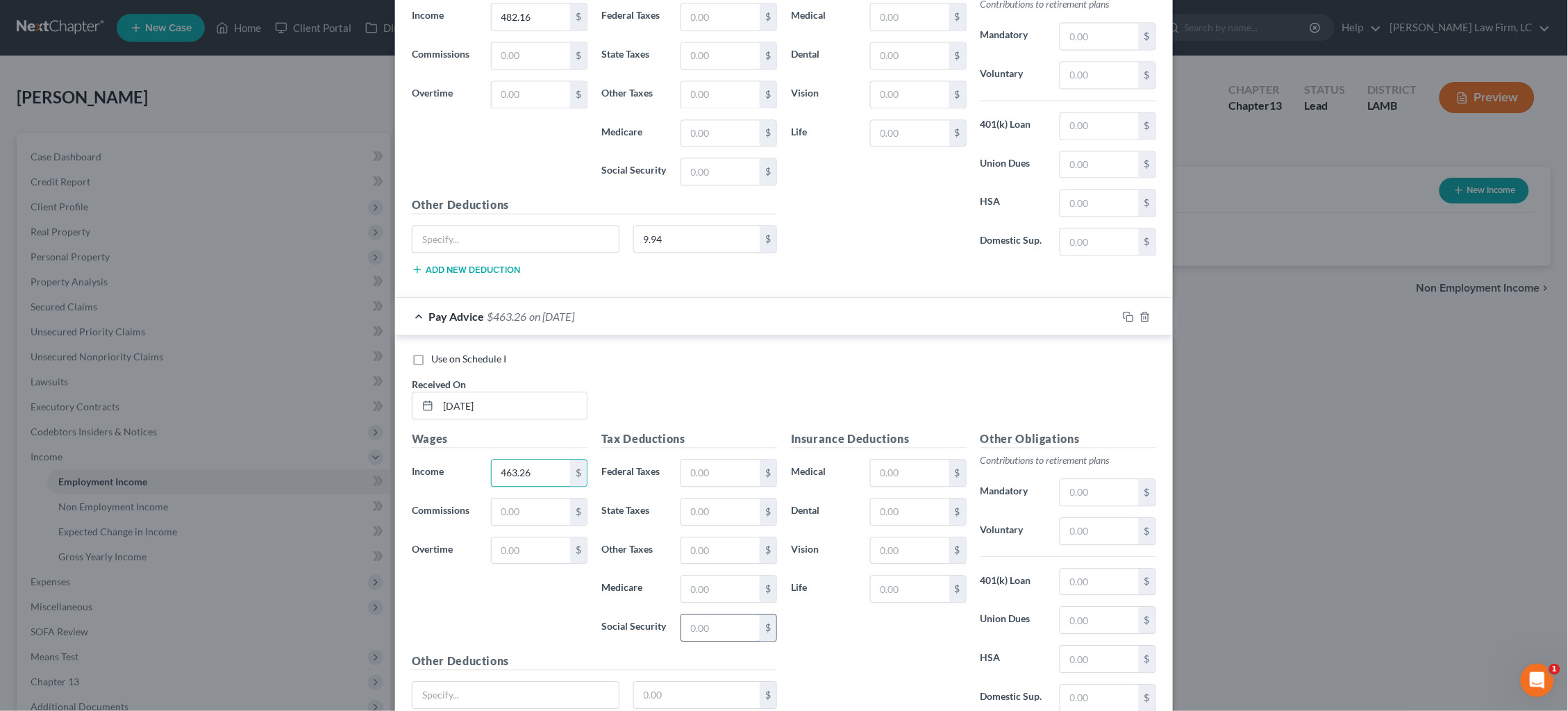
scroll to position [14314, 0]
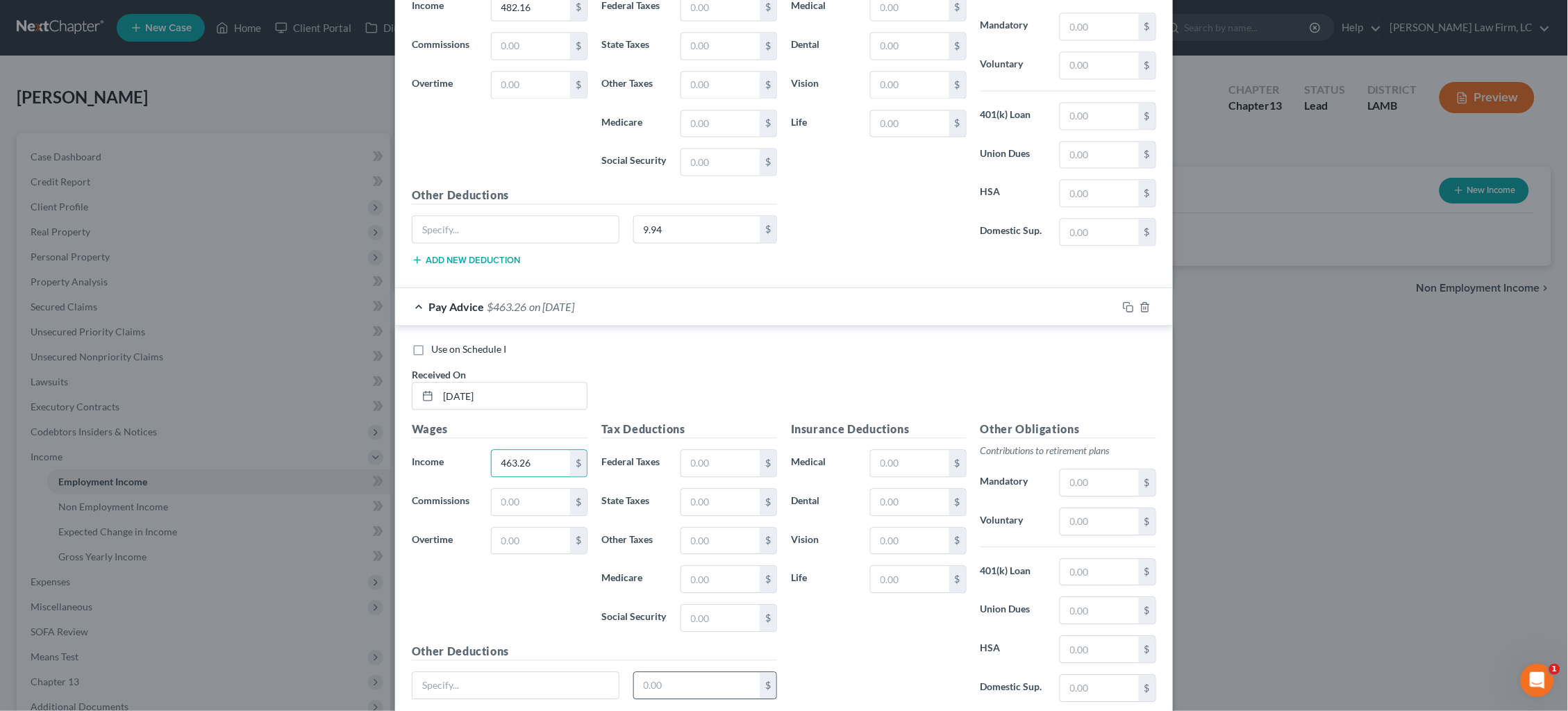
click at [731, 684] on input "text" at bounding box center [697, 685] width 126 height 27
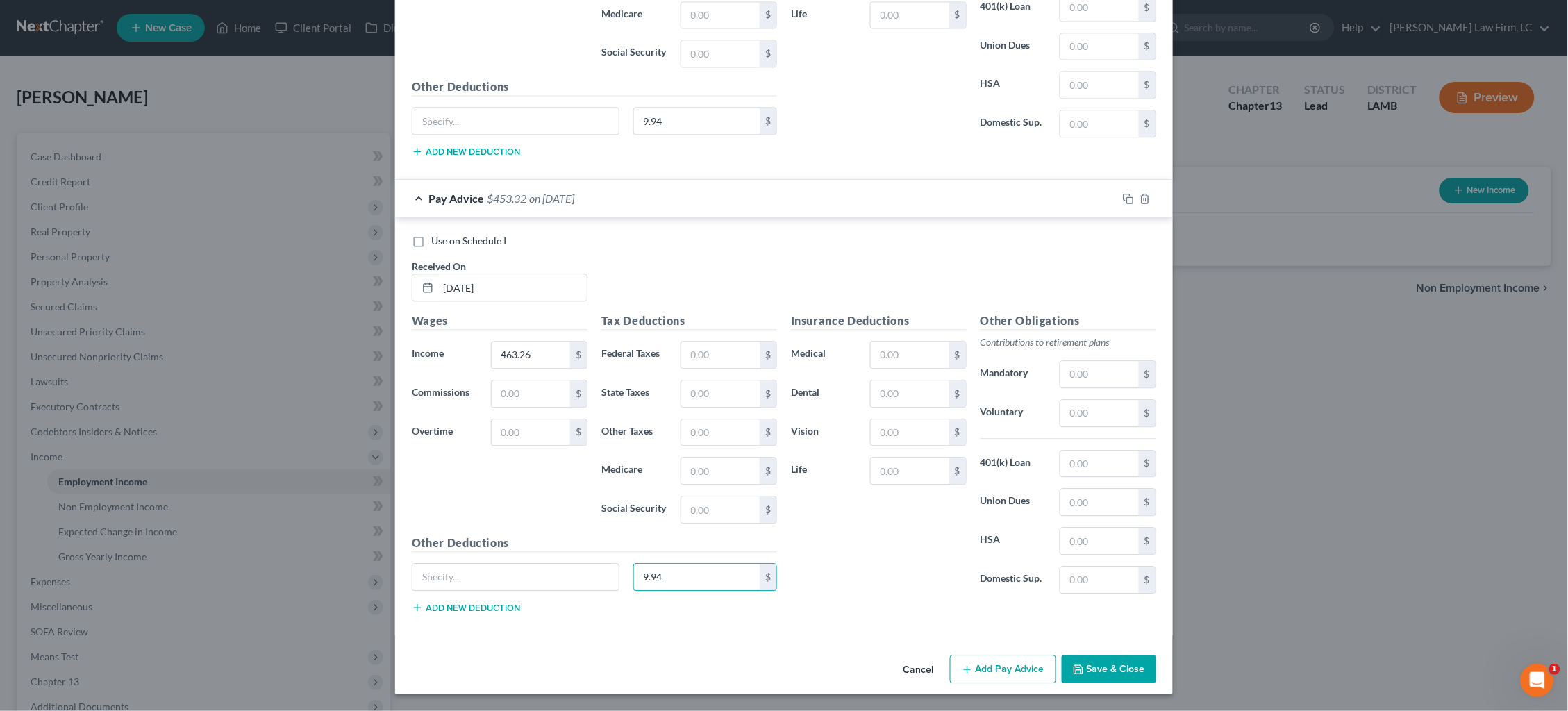
scroll to position [14429, 0]
click at [1007, 672] on button "Add Pay Advice" at bounding box center [1003, 669] width 106 height 29
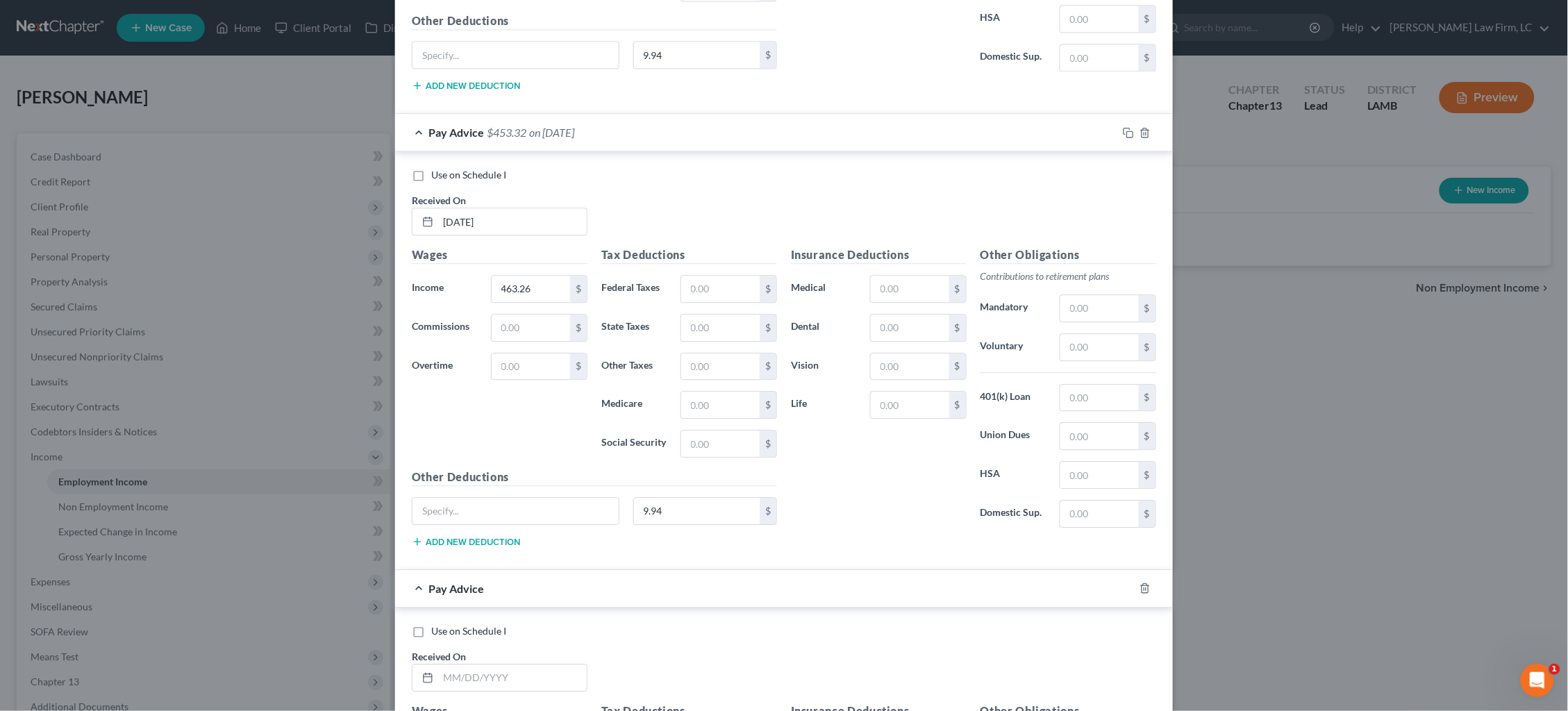
scroll to position [14500, 0]
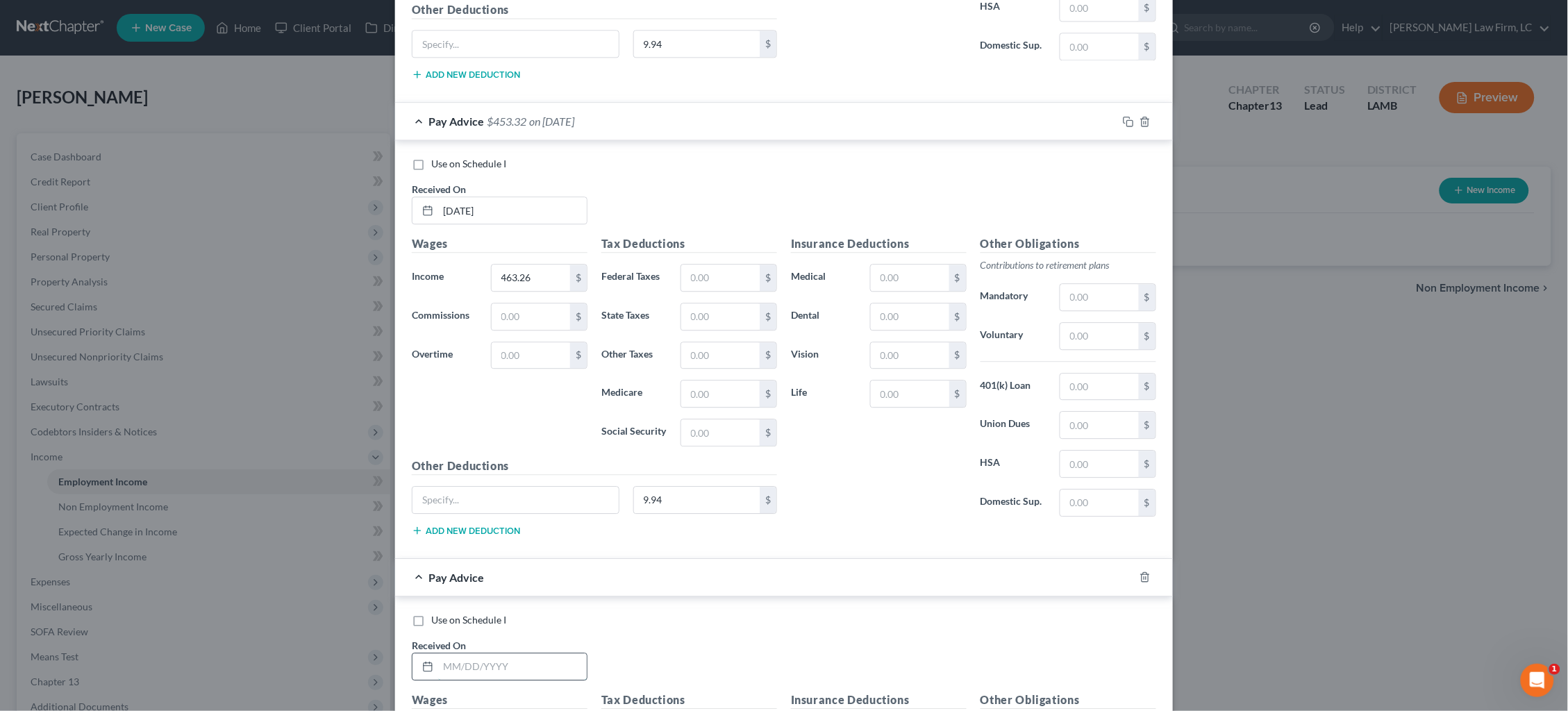
click at [535, 665] on input "text" at bounding box center [512, 666] width 148 height 27
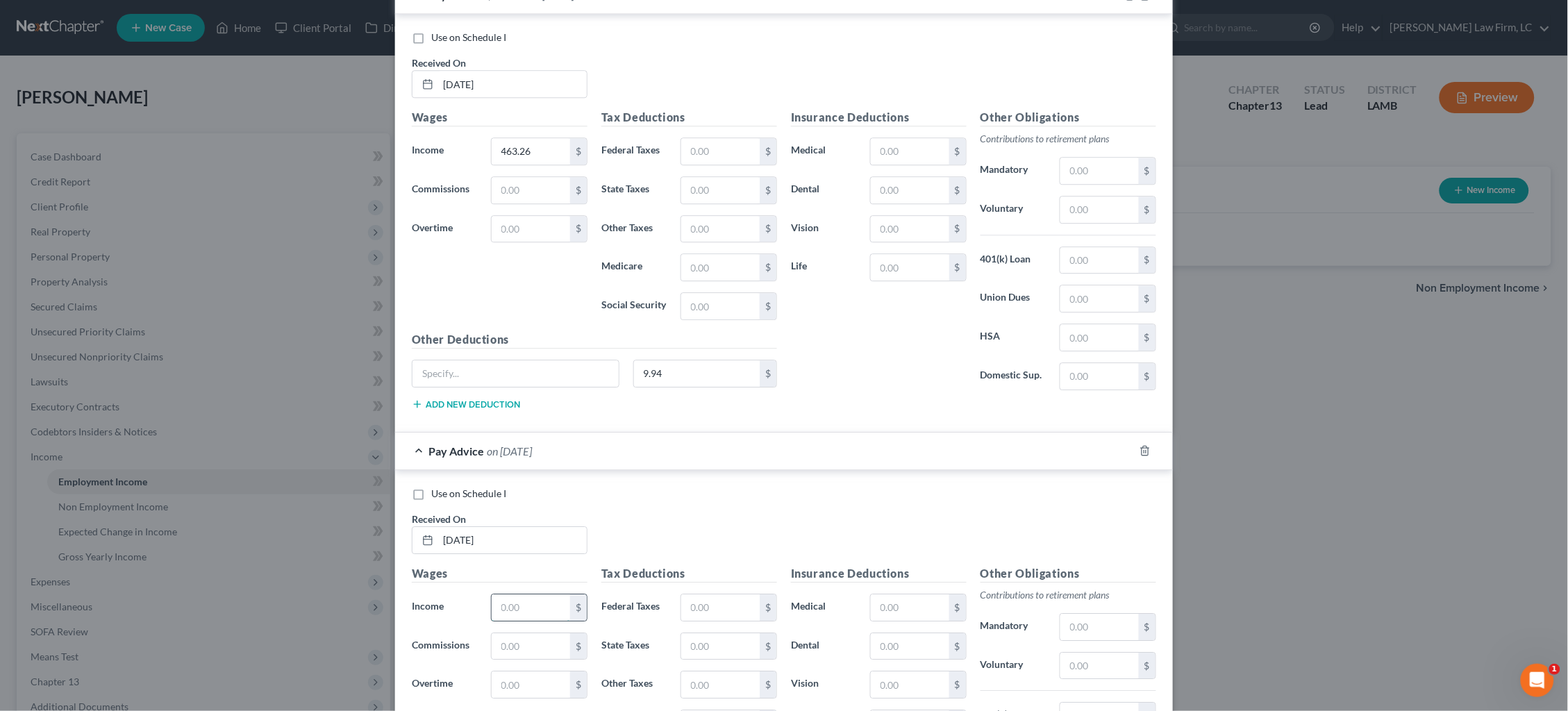
click at [549, 609] on input "text" at bounding box center [531, 607] width 78 height 27
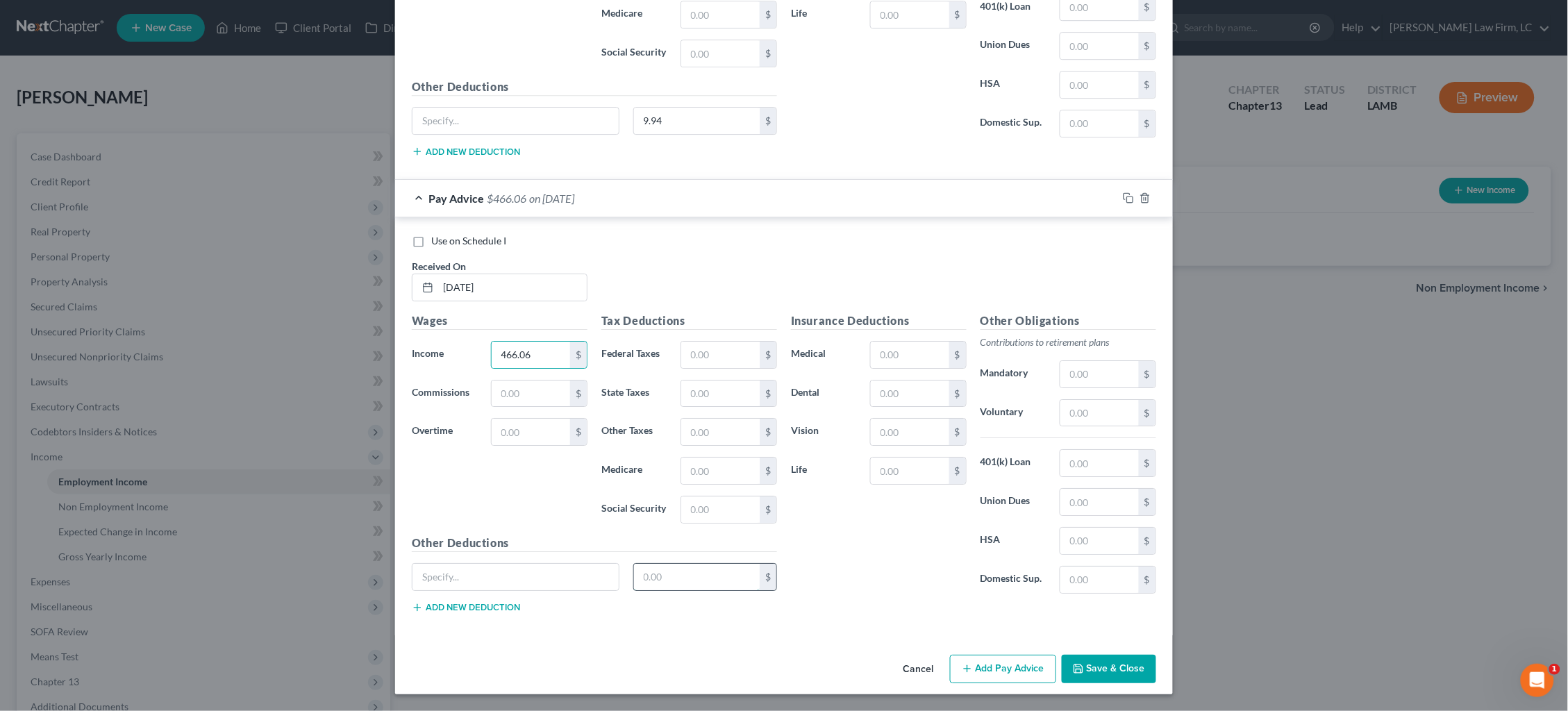
click at [686, 573] on input "text" at bounding box center [697, 577] width 126 height 27
click at [994, 675] on button "Add Pay Advice" at bounding box center [1003, 669] width 106 height 29
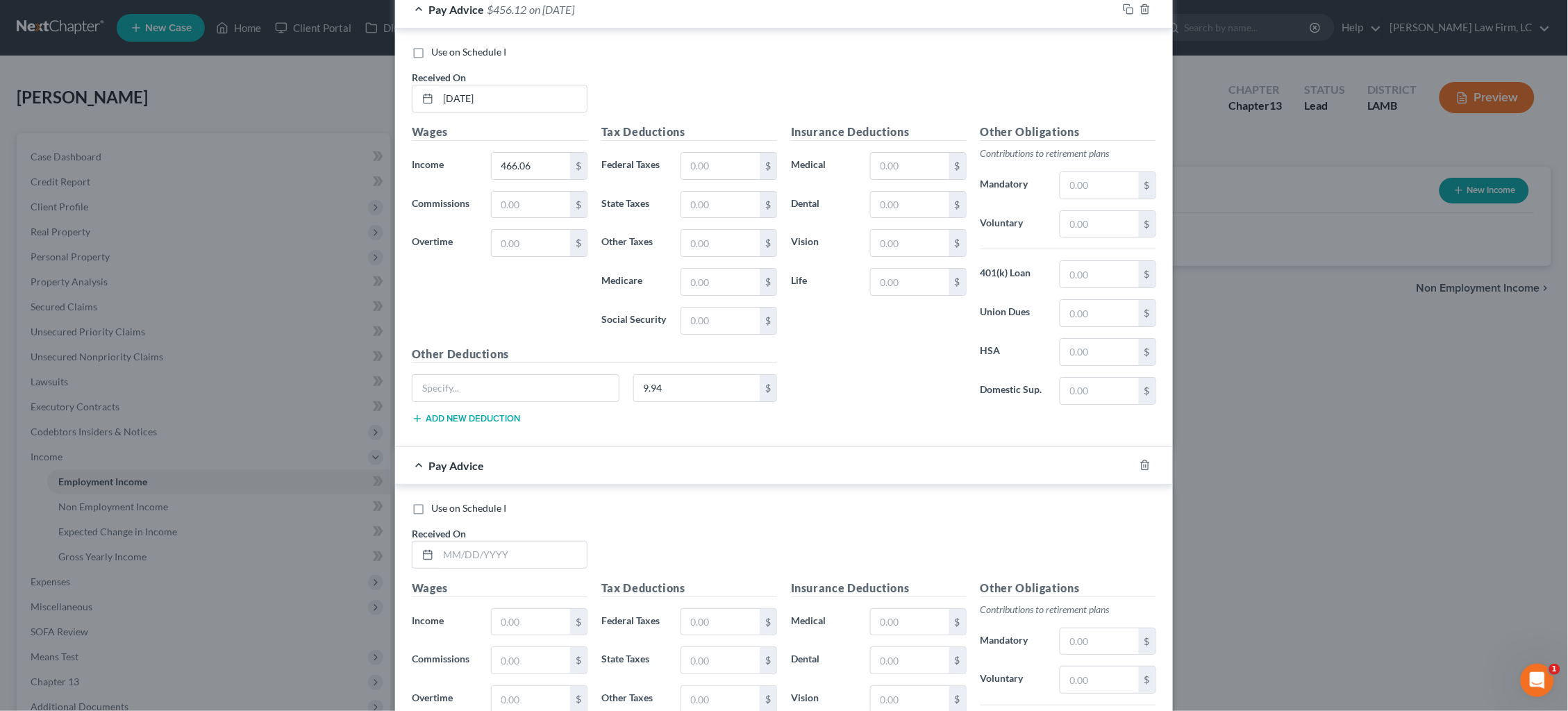
scroll to position [15099, 0]
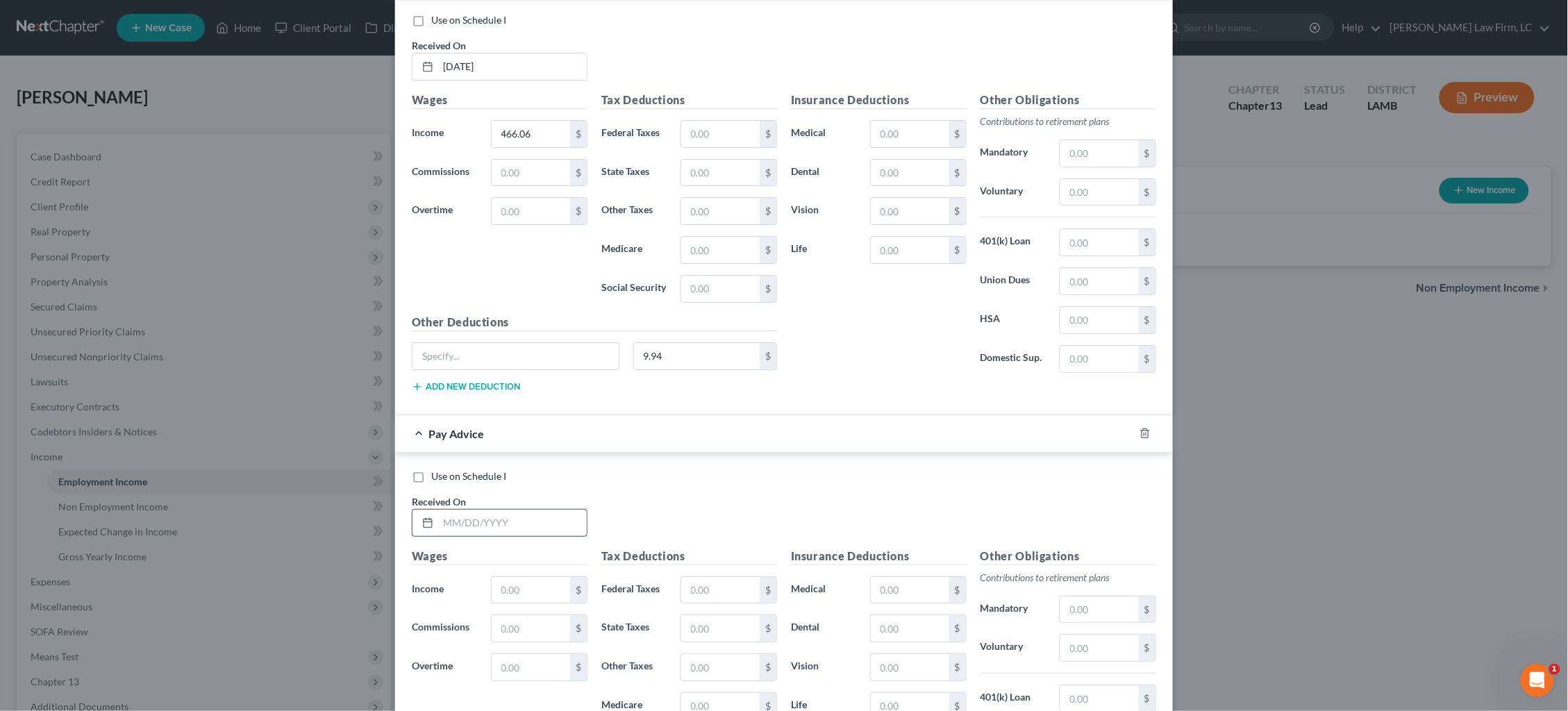
click at [526, 531] on input "text" at bounding box center [512, 522] width 148 height 27
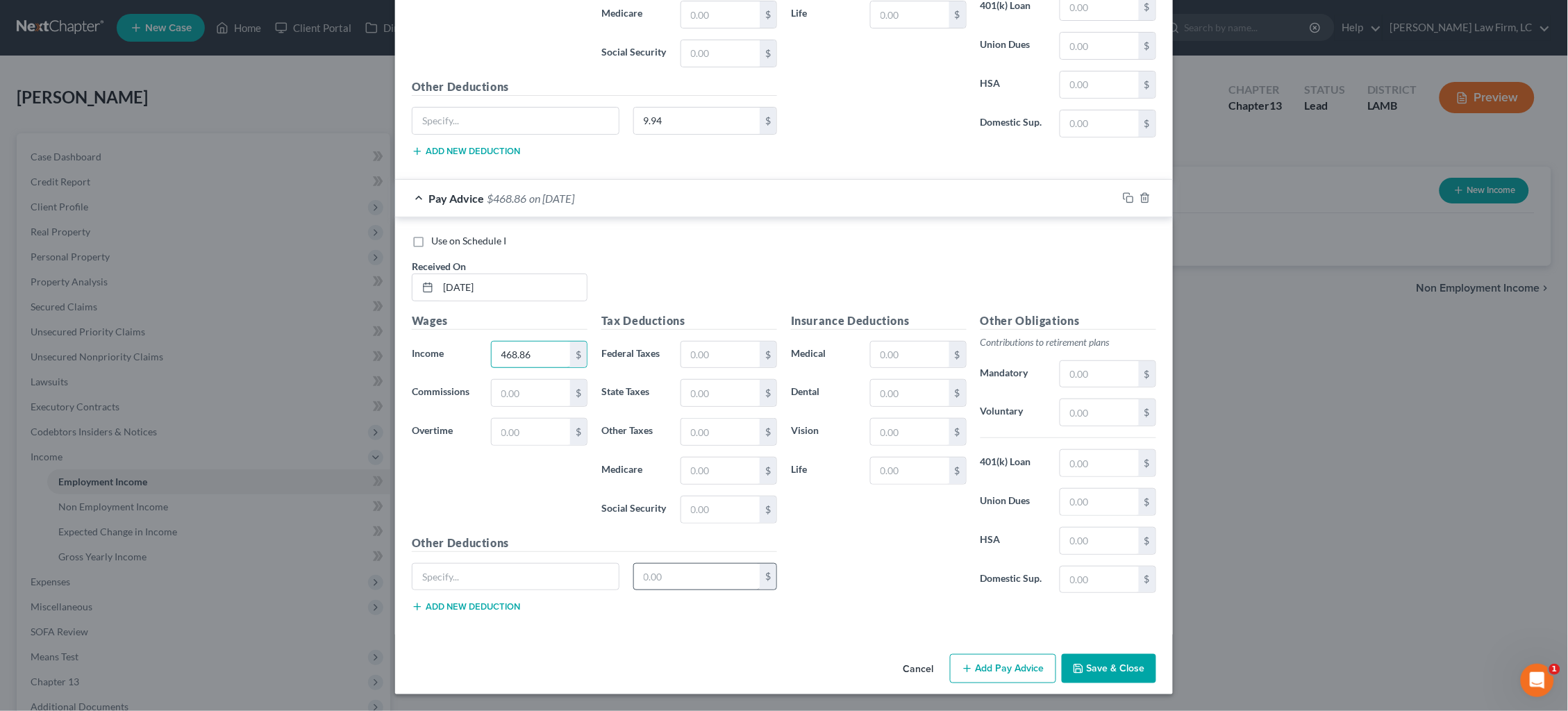
scroll to position [15342, 0]
click at [732, 581] on input "text" at bounding box center [697, 577] width 126 height 27
click at [1112, 670] on button "Save & Close" at bounding box center [1109, 668] width 95 height 29
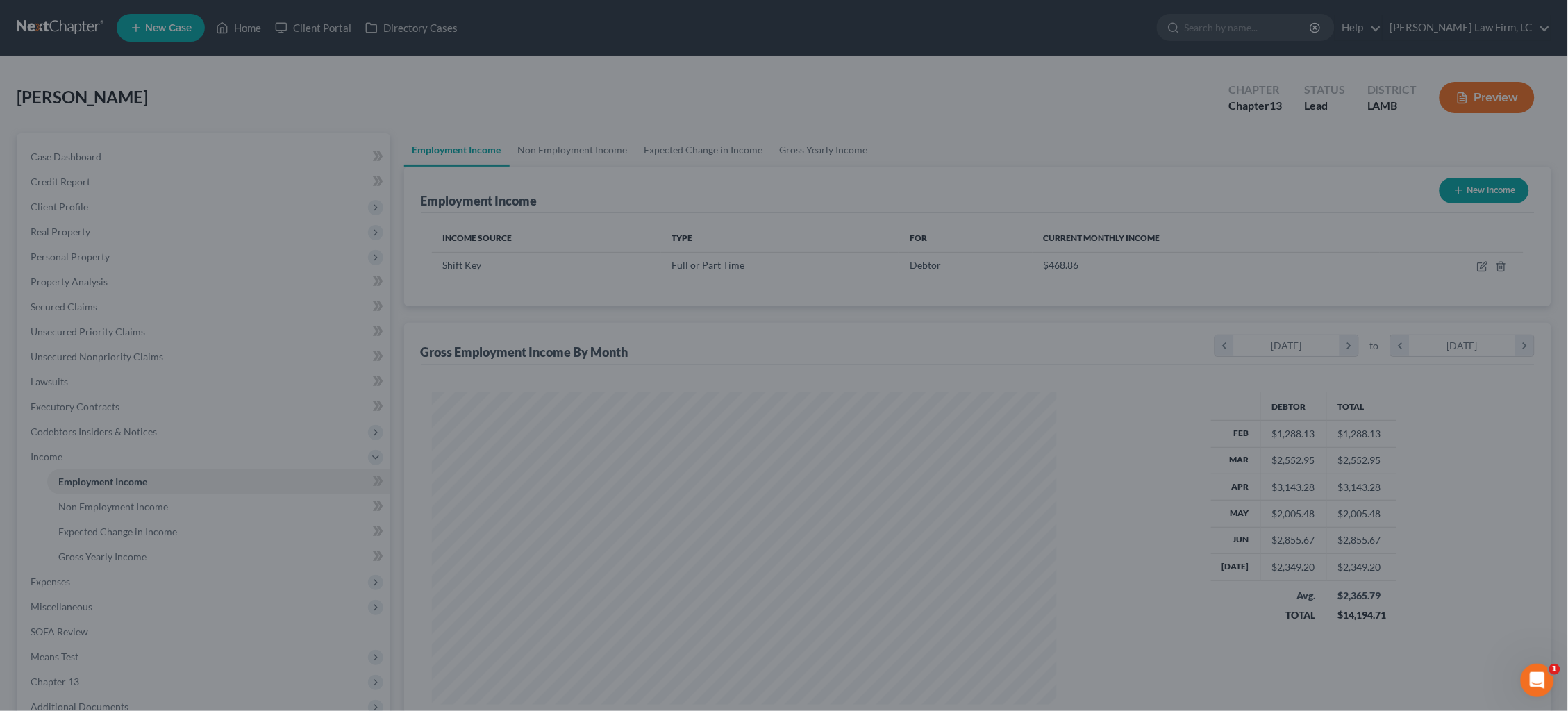
scroll to position [312, 653]
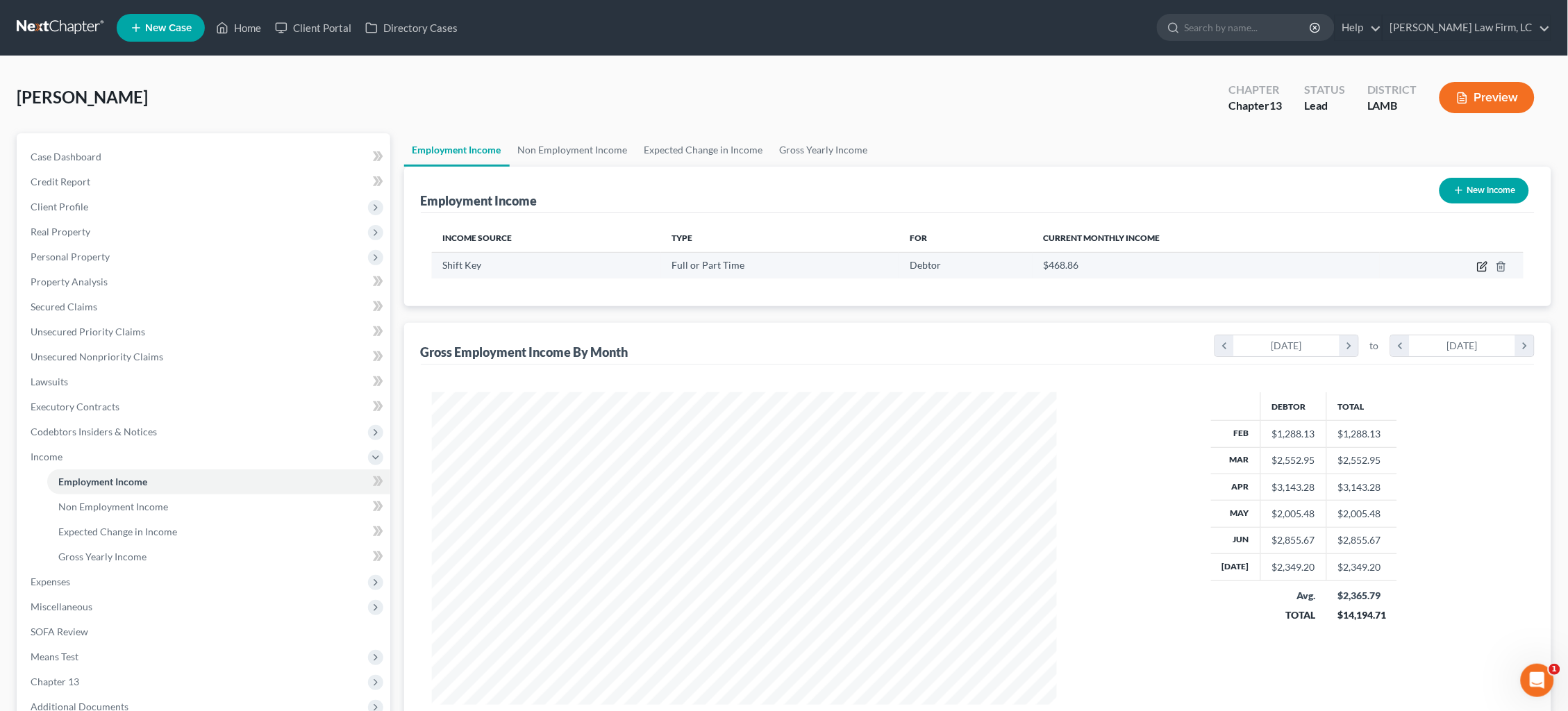
click at [1481, 264] on icon "button" at bounding box center [1482, 266] width 11 height 11
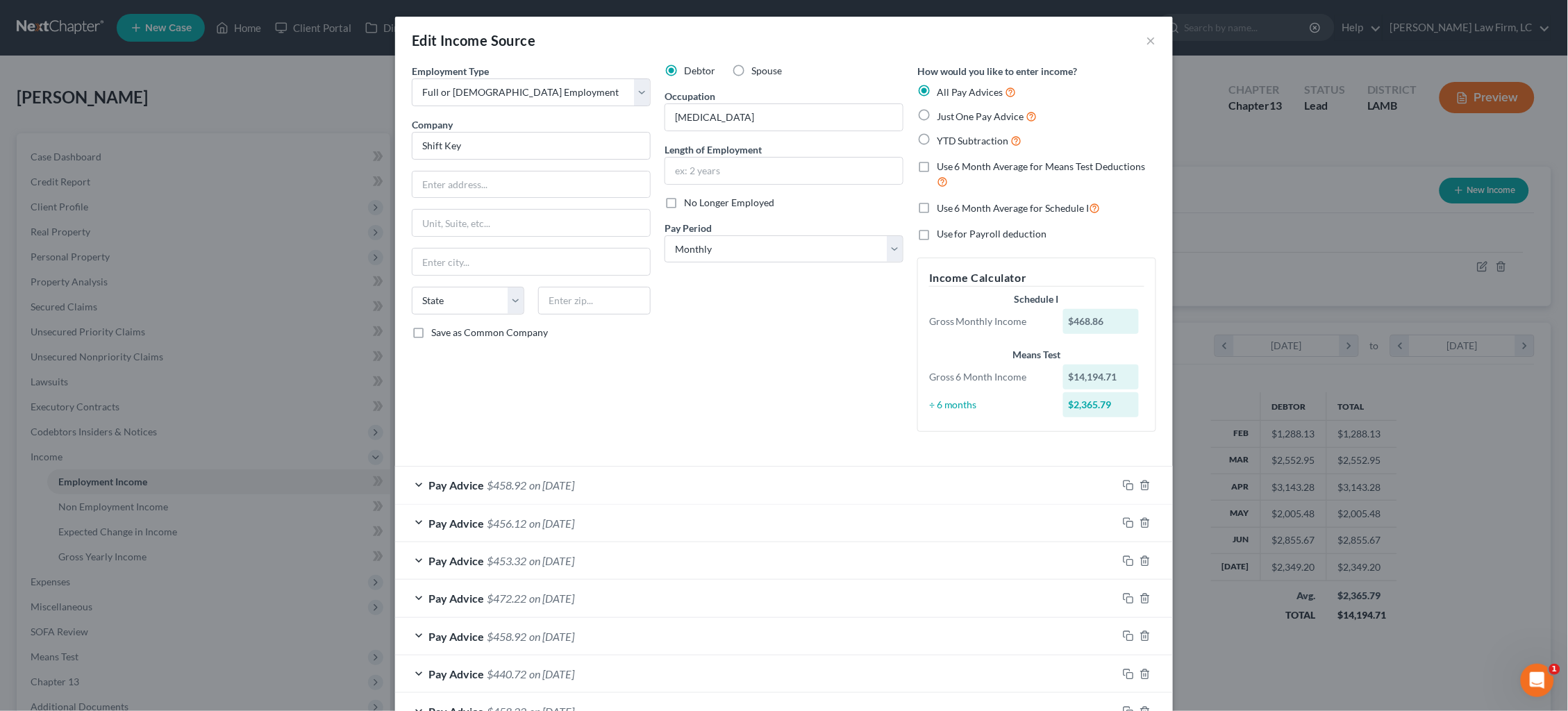
click at [937, 163] on label "Use 6 Month Average for Means Test Deductions" at bounding box center [1047, 175] width 219 height 30
click at [942, 163] on input "Use 6 Month Average for Means Test Deductions" at bounding box center [946, 164] width 9 height 9
click at [937, 208] on label "Use 6 Month Average for Schedule I" at bounding box center [1019, 208] width 164 height 16
click at [942, 208] on input "Use 6 Month Average for Schedule I" at bounding box center [946, 204] width 9 height 9
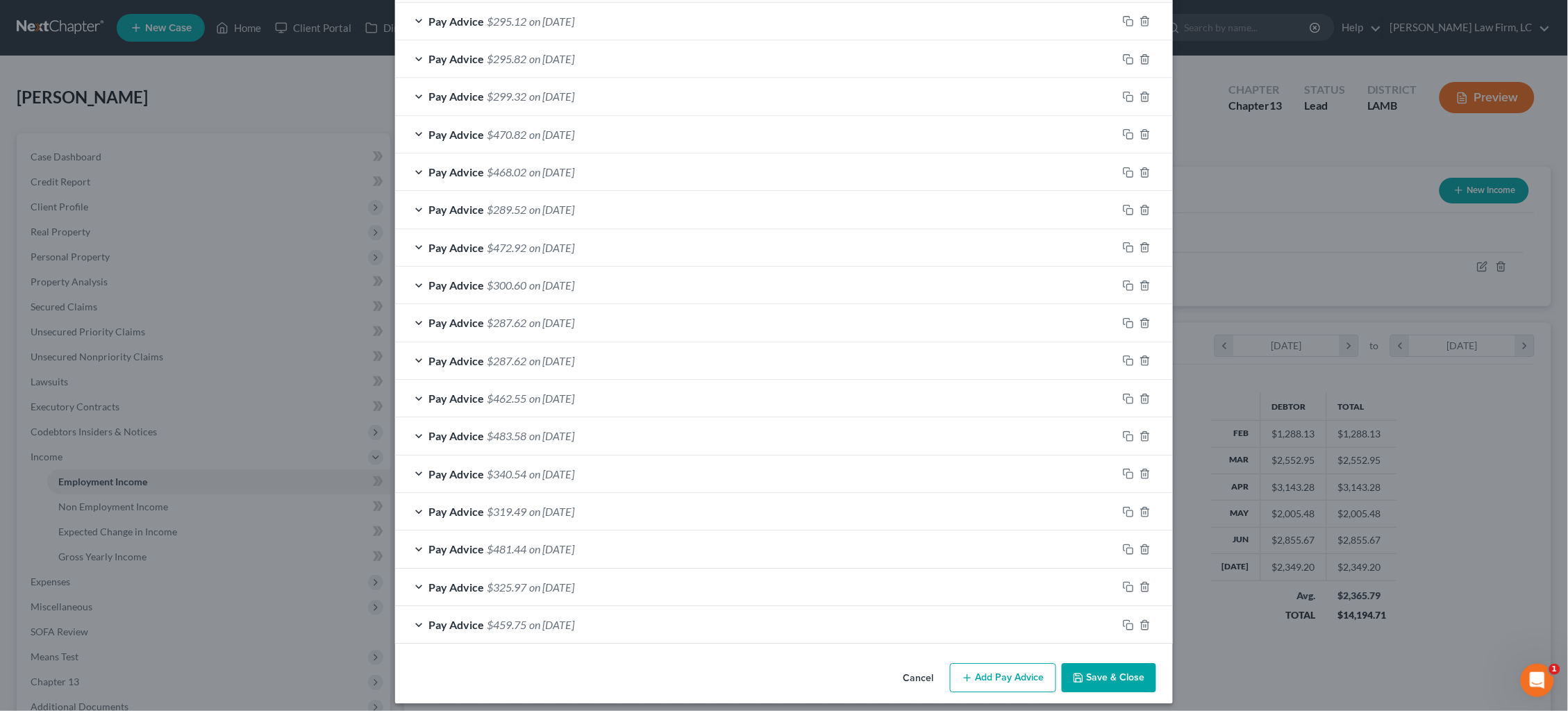
scroll to position [1132, 0]
click at [1126, 674] on button "Save & Close" at bounding box center [1109, 678] width 95 height 29
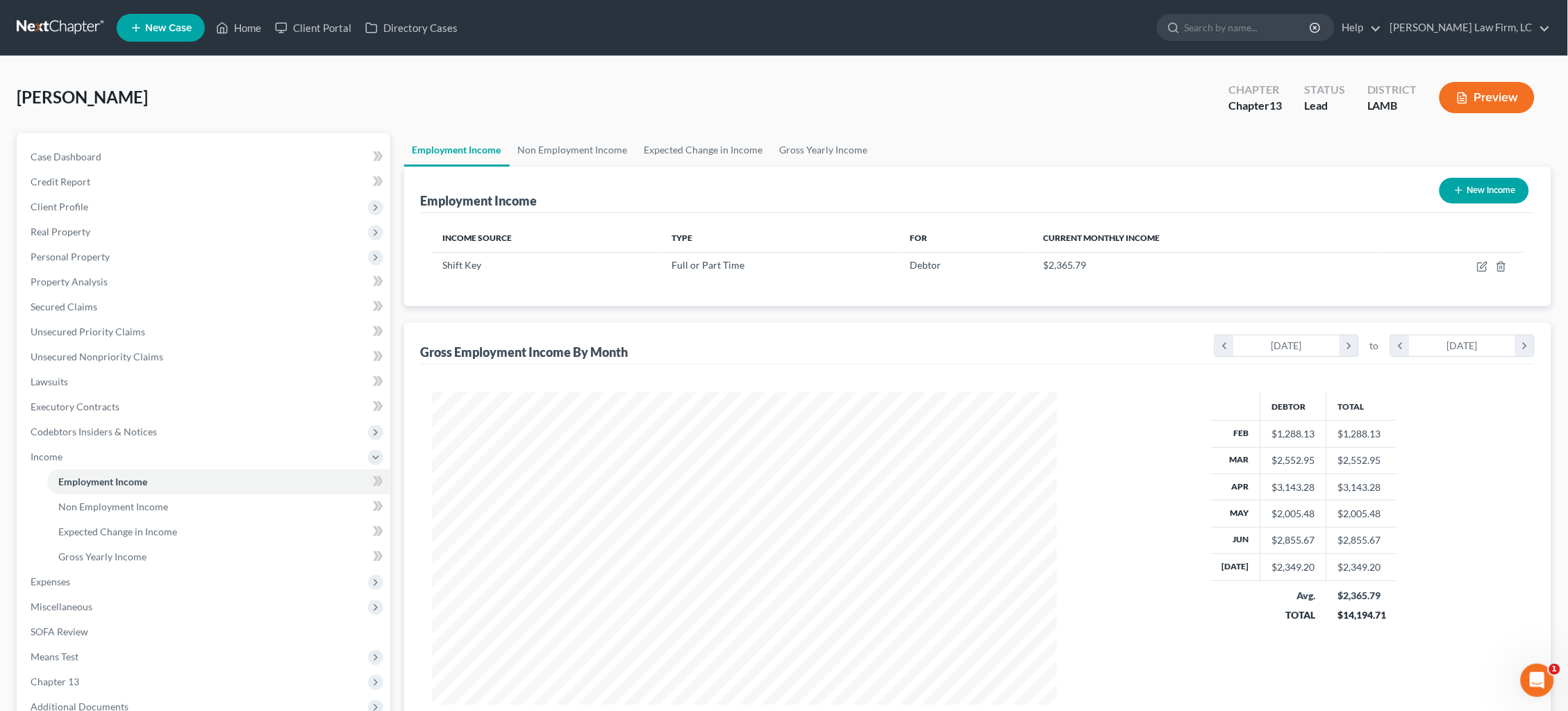
click at [1494, 189] on button "New Income" at bounding box center [1484, 191] width 90 height 26
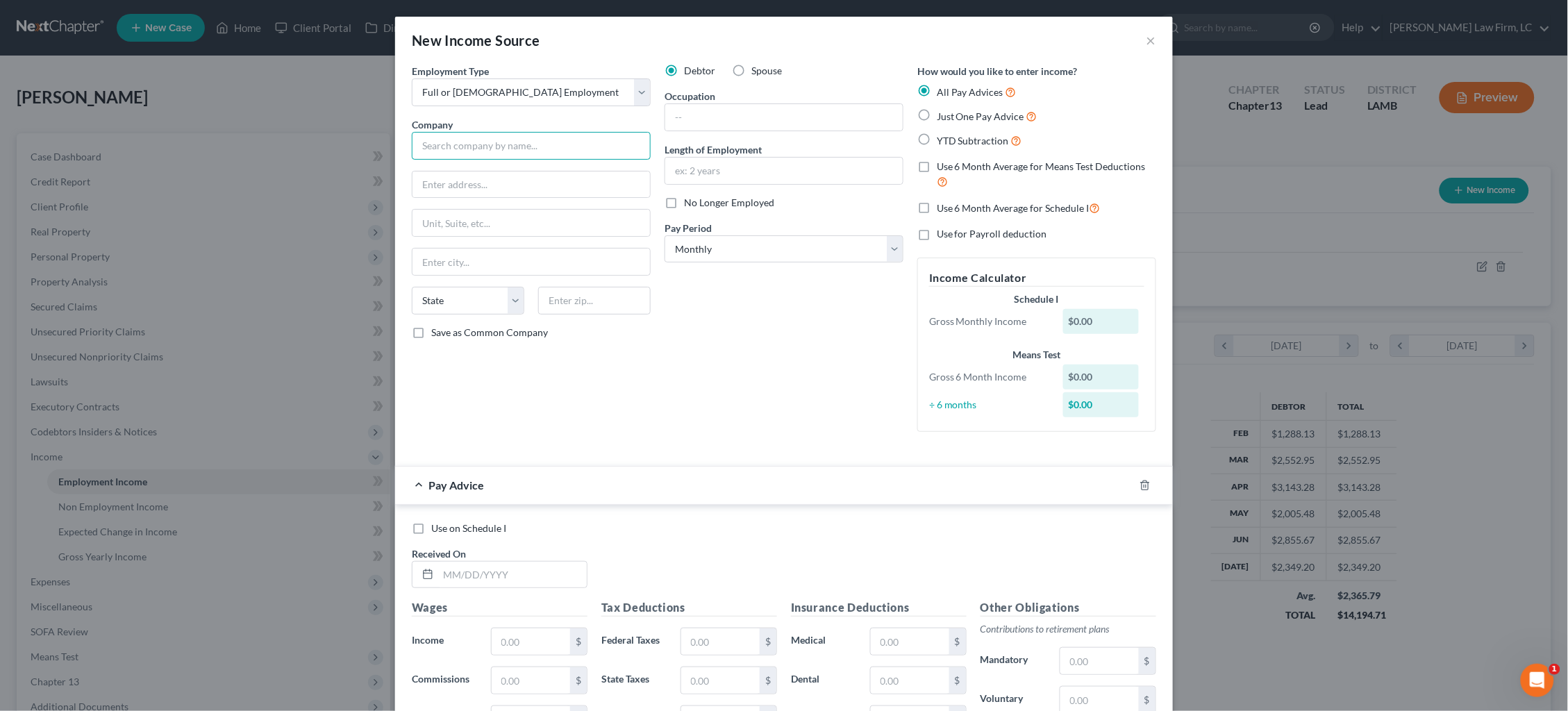
click at [500, 142] on input "text" at bounding box center [531, 145] width 239 height 28
click at [703, 110] on input "text" at bounding box center [784, 117] width 237 height 27
click at [835, 166] on input "text" at bounding box center [784, 171] width 237 height 27
click at [957, 118] on span "Just One Pay Advice" at bounding box center [981, 116] width 87 height 11
click at [951, 118] on input "Just One Pay Advice" at bounding box center [946, 113] width 9 height 9
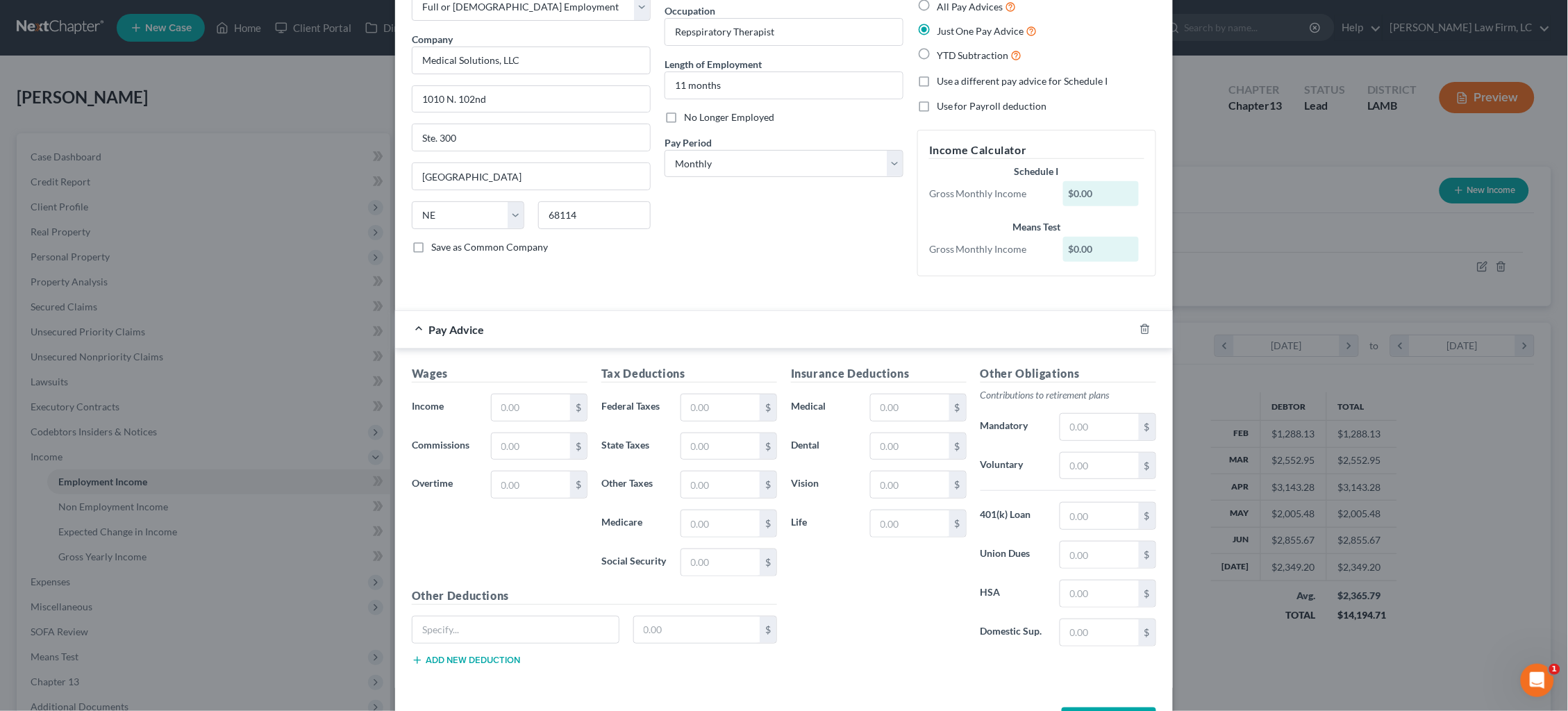
scroll to position [128, 0]
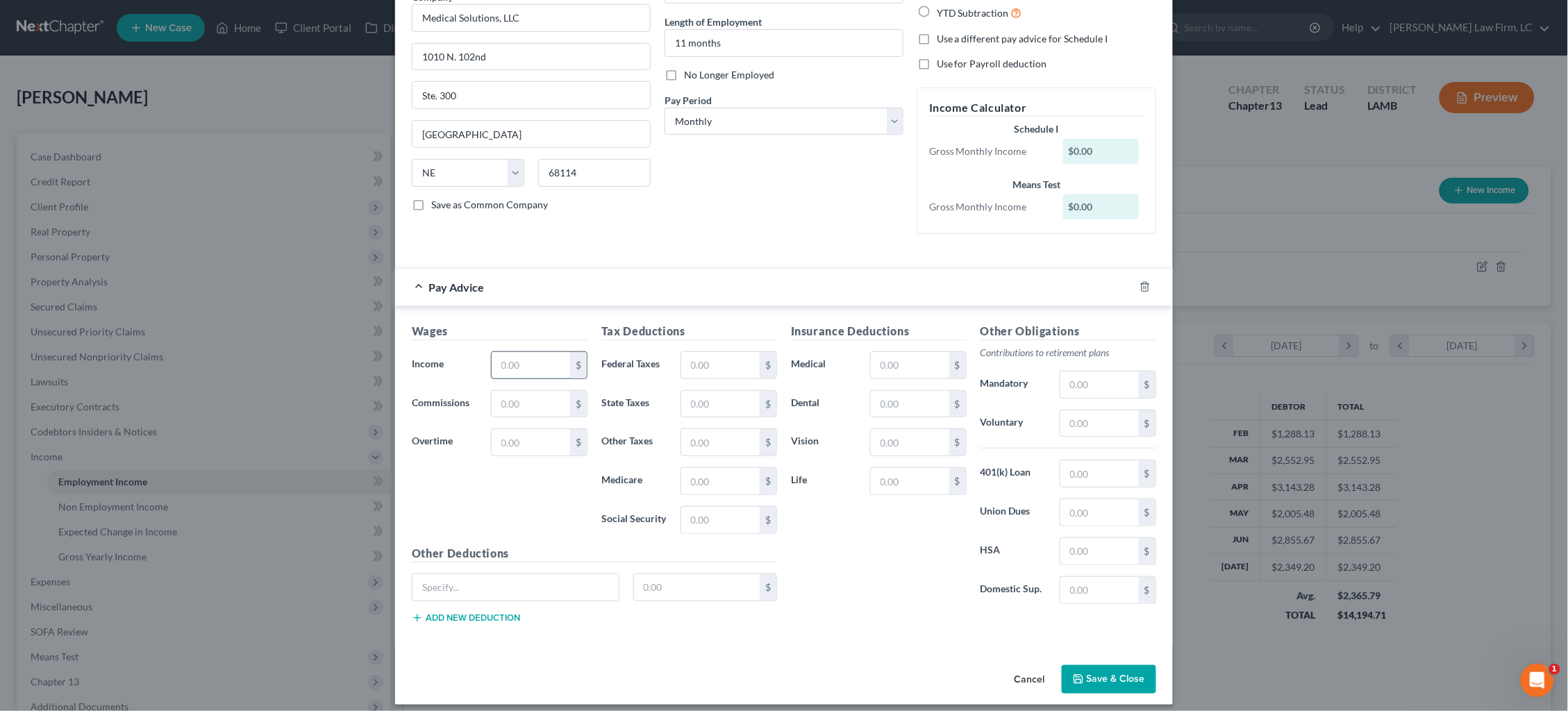
click at [557, 357] on input "text" at bounding box center [531, 365] width 78 height 27
click at [723, 355] on input "text" at bounding box center [720, 365] width 78 height 27
click at [899, 358] on input "text" at bounding box center [910, 365] width 78 height 27
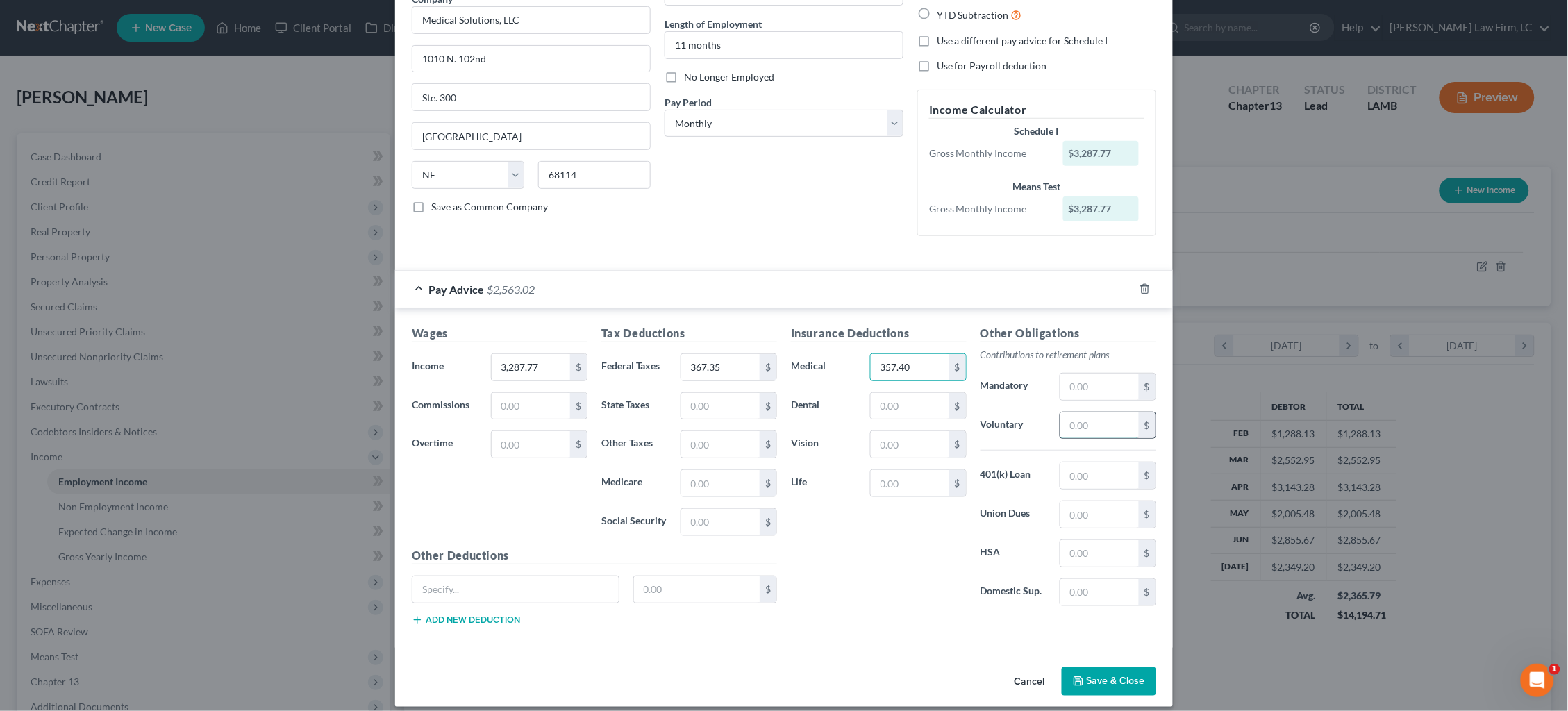
click at [1102, 420] on input "text" at bounding box center [1099, 425] width 78 height 27
drag, startPoint x: 566, startPoint y: 585, endPoint x: 552, endPoint y: 581, distance: 14.6
click at [1103, 675] on button "Save & Close" at bounding box center [1109, 682] width 95 height 29
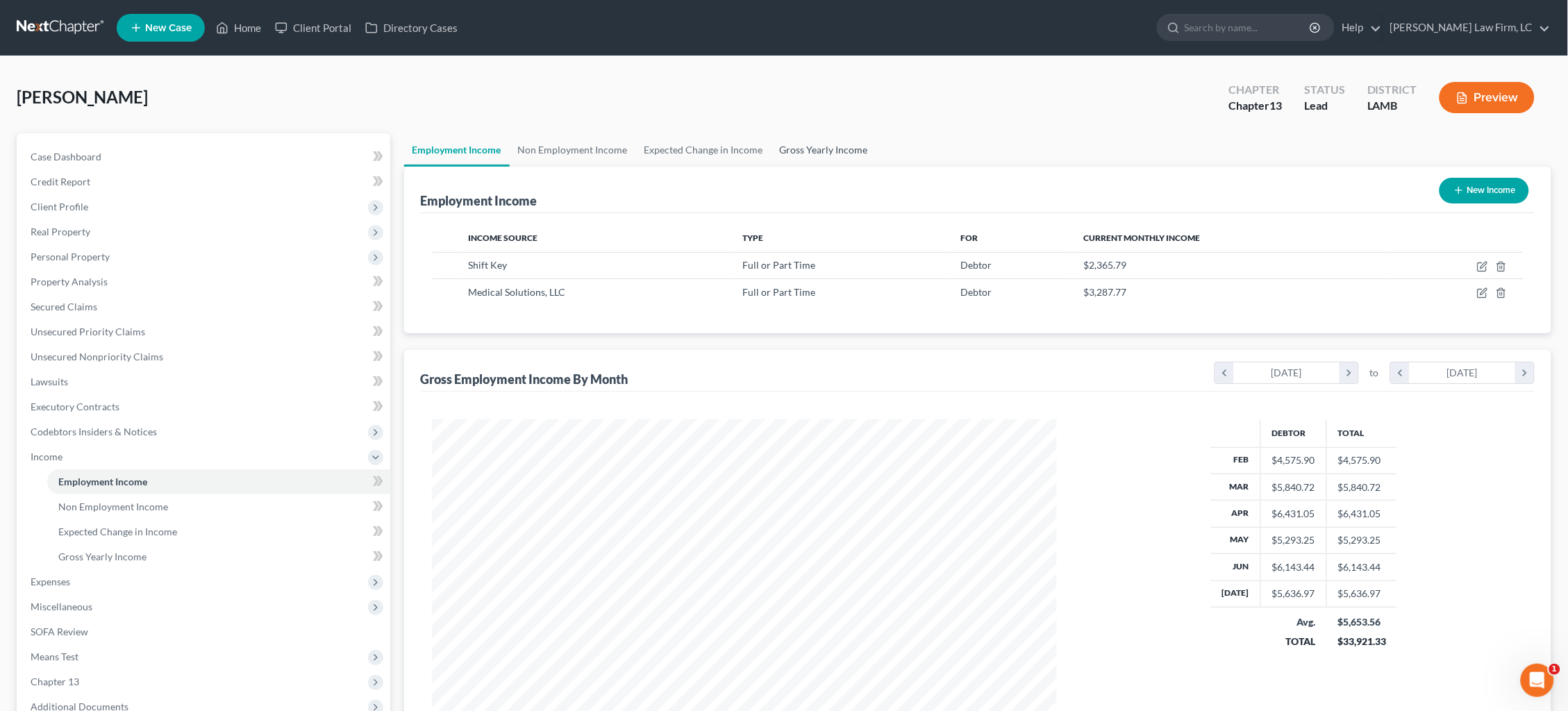
click at [823, 150] on link "Gross Yearly Income" at bounding box center [824, 150] width 105 height 33
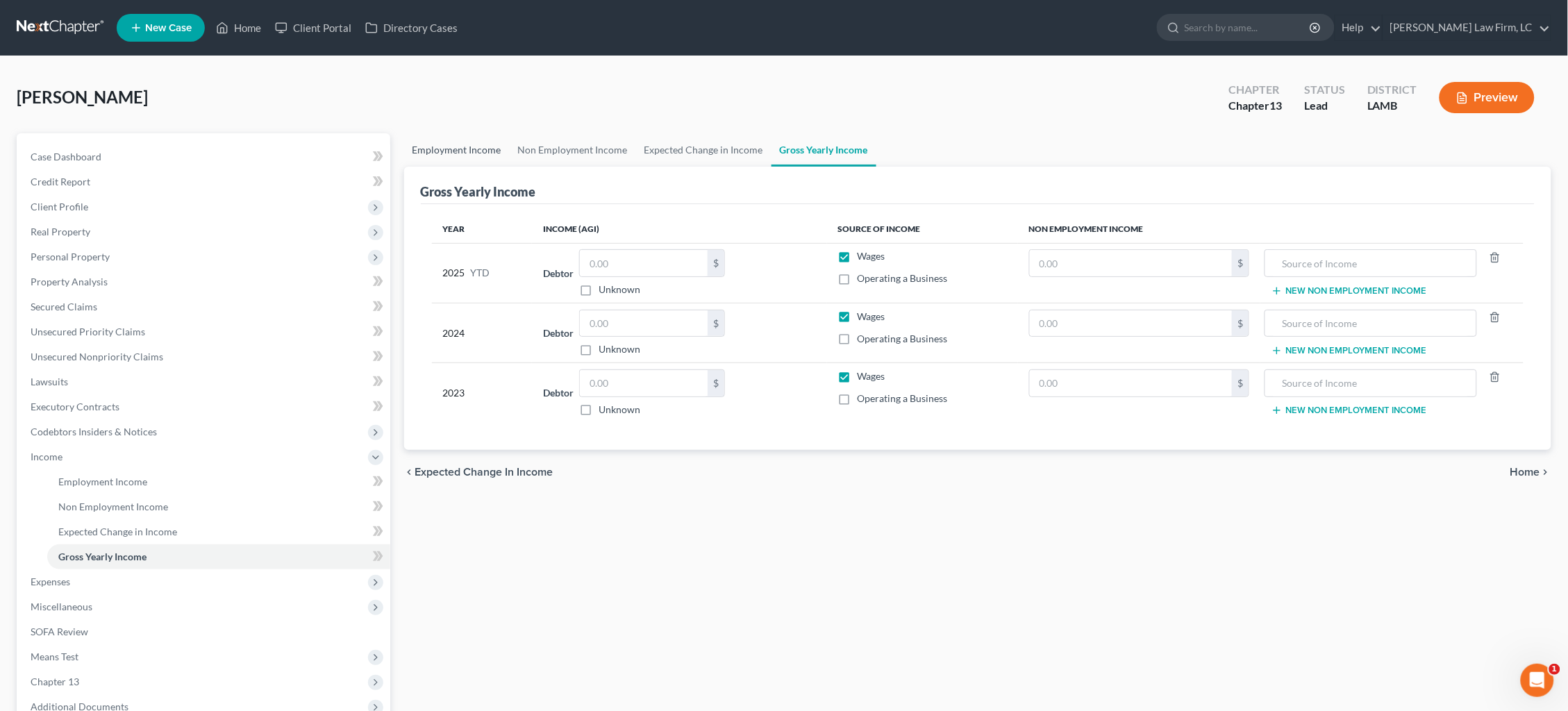
click at [467, 150] on link "Employment Income" at bounding box center [457, 150] width 105 height 33
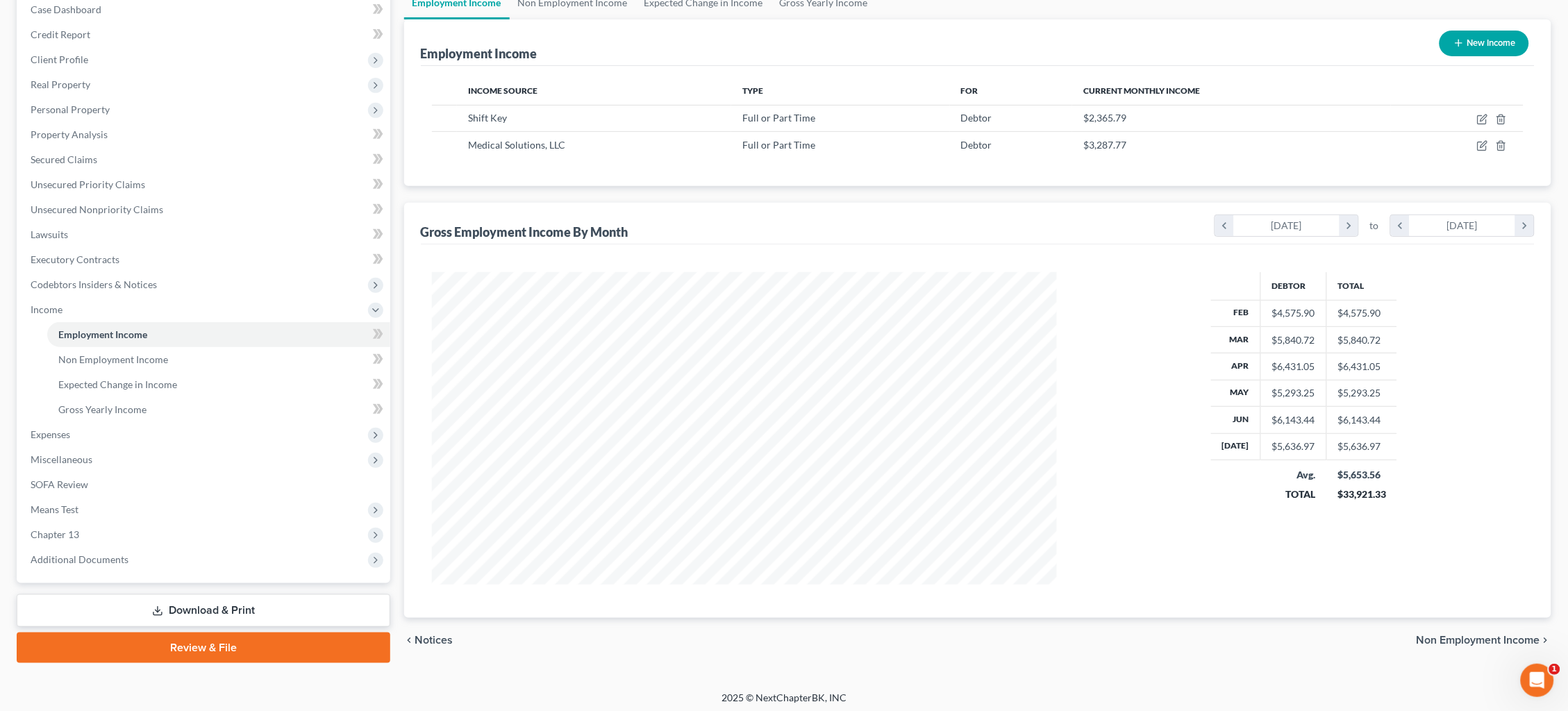
scroll to position [146, 0]
click at [189, 423] on span "Expenses" at bounding box center [204, 435] width 371 height 25
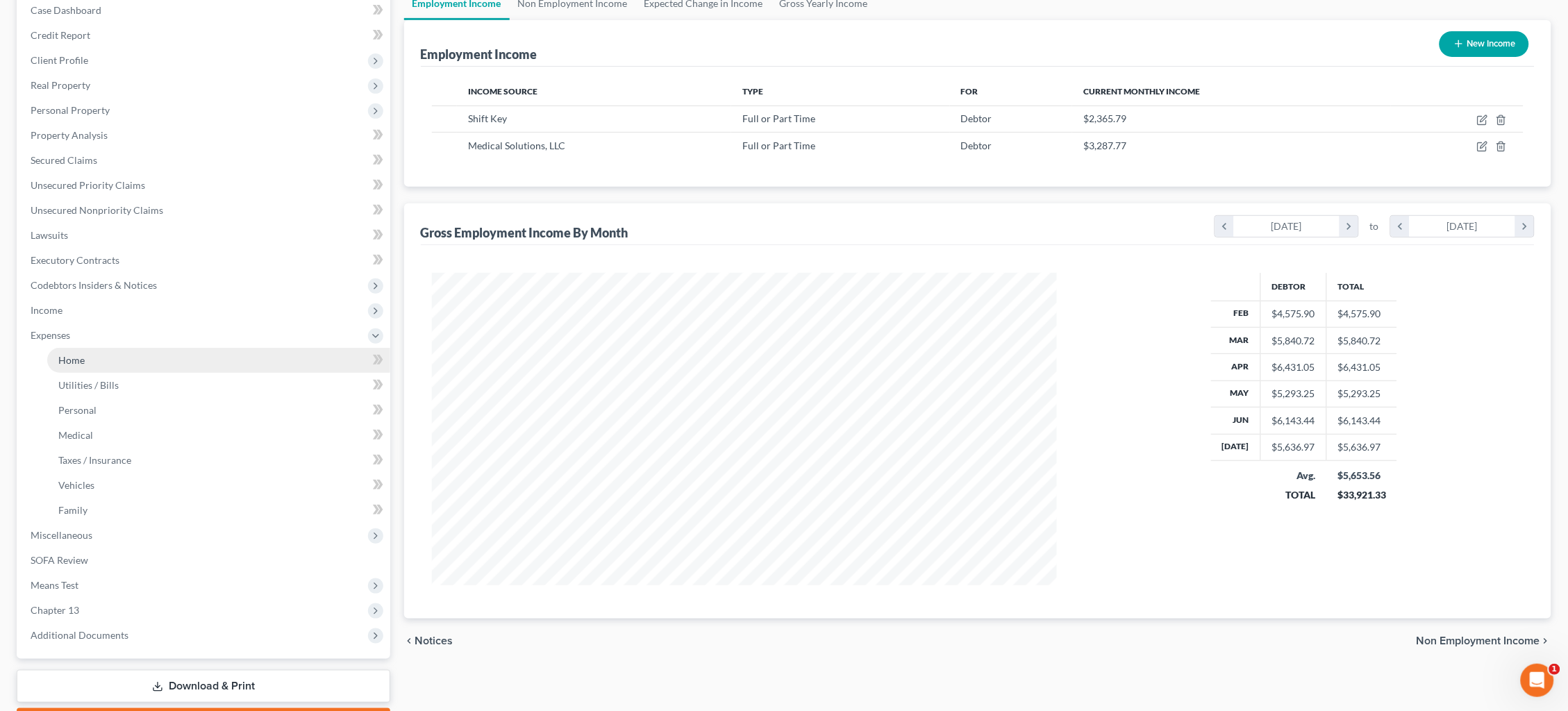
click at [165, 349] on link "Home" at bounding box center [219, 360] width 343 height 25
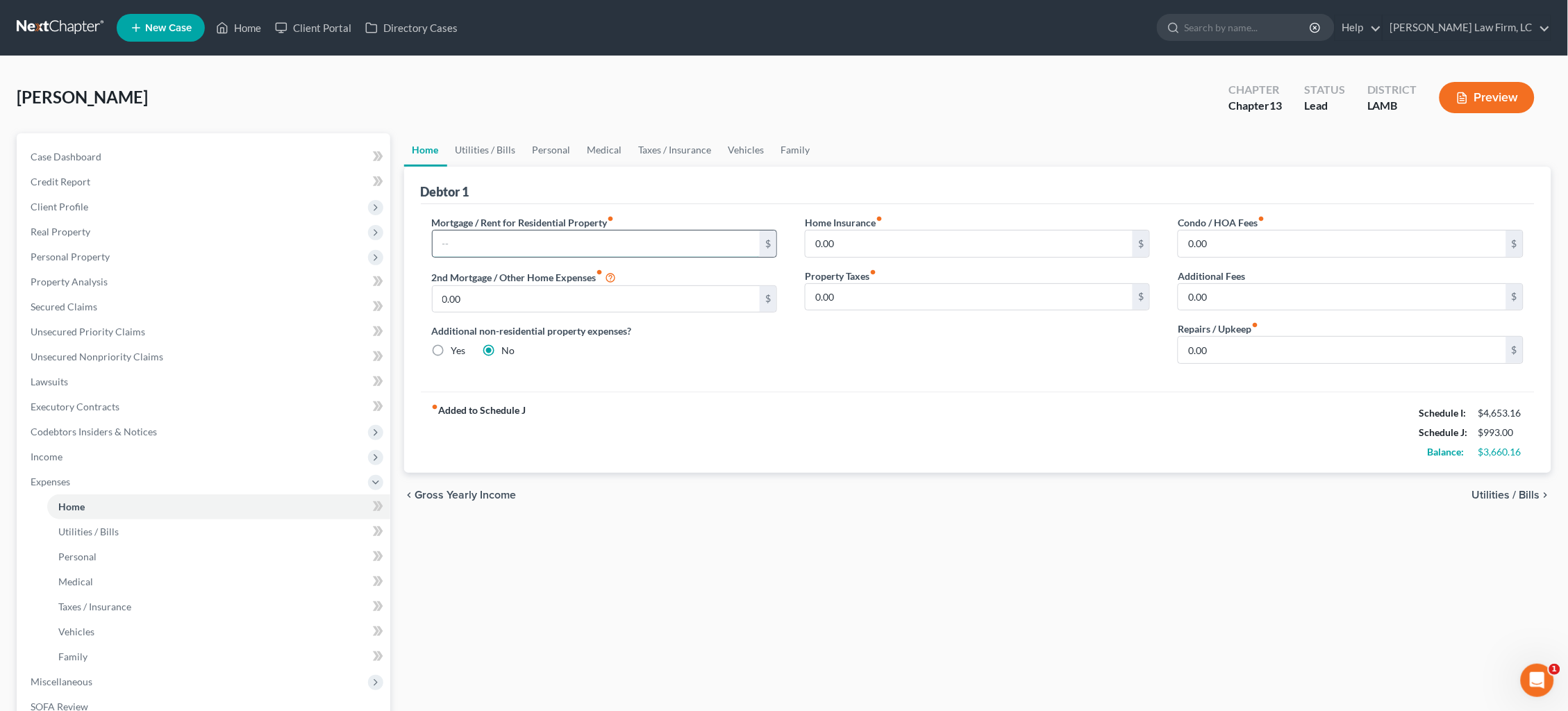
click at [718, 252] on input "text" at bounding box center [596, 244] width 328 height 27
click at [510, 235] on input "2,510.53" at bounding box center [596, 244] width 328 height 27
drag, startPoint x: 366, startPoint y: 247, endPoint x: 335, endPoint y: 247, distance: 31.0
click at [339, 247] on div "Petition Navigation Case Dashboard Payments Invoices Payments Payments Credit R…" at bounding box center [784, 509] width 1549 height 752
click at [483, 144] on link "Utilities / Bills" at bounding box center [486, 150] width 77 height 33
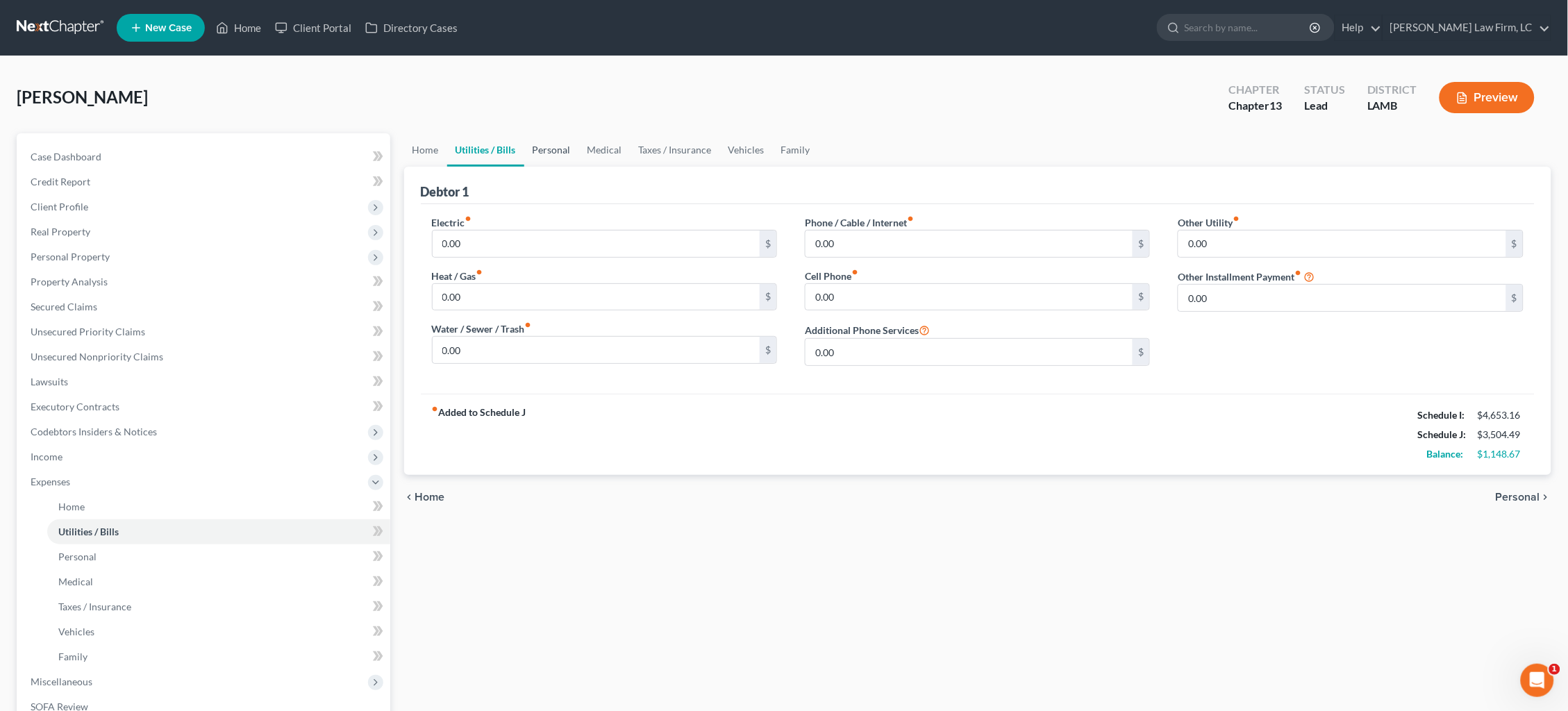
click at [558, 153] on link "Personal" at bounding box center [551, 150] width 55 height 33
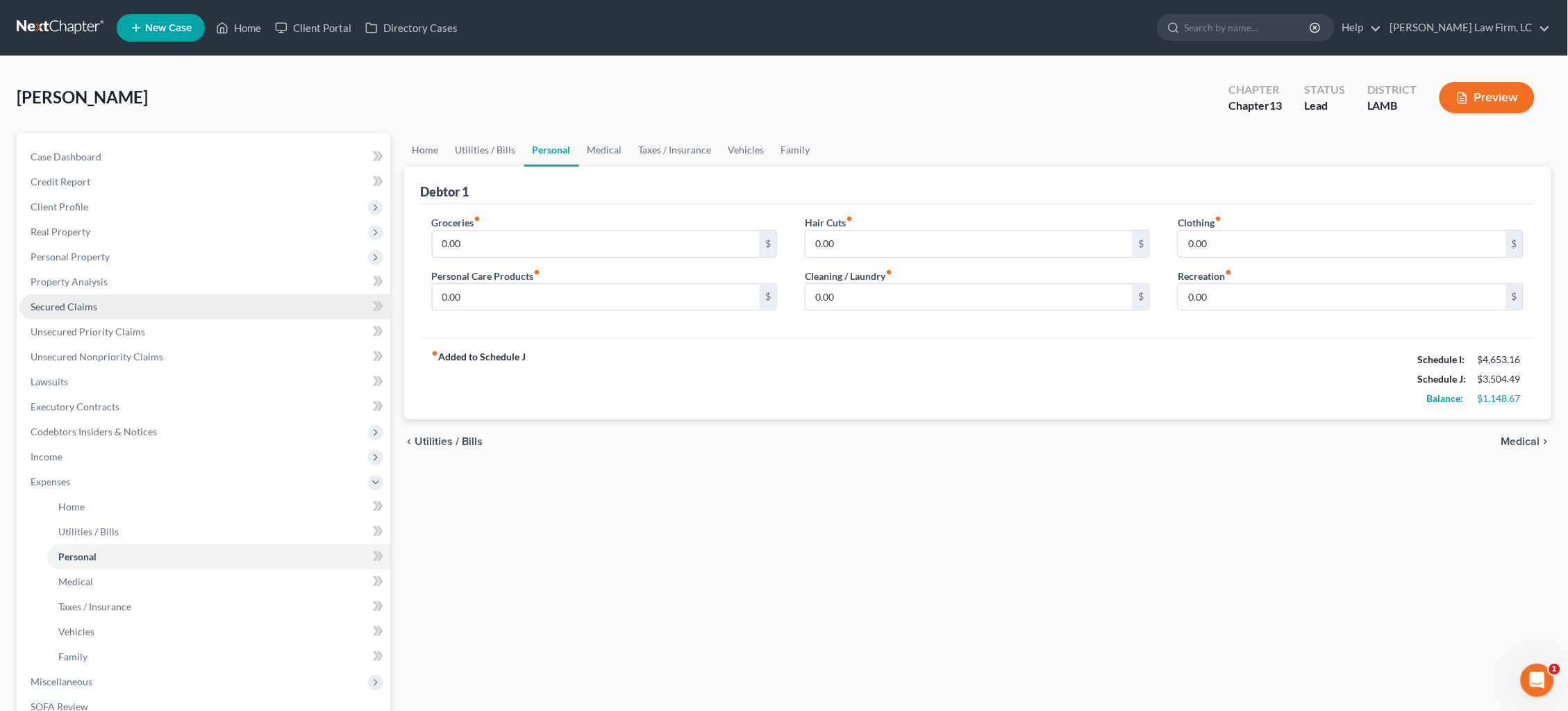
click at [94, 300] on span "Secured Claims" at bounding box center [64, 306] width 67 height 11
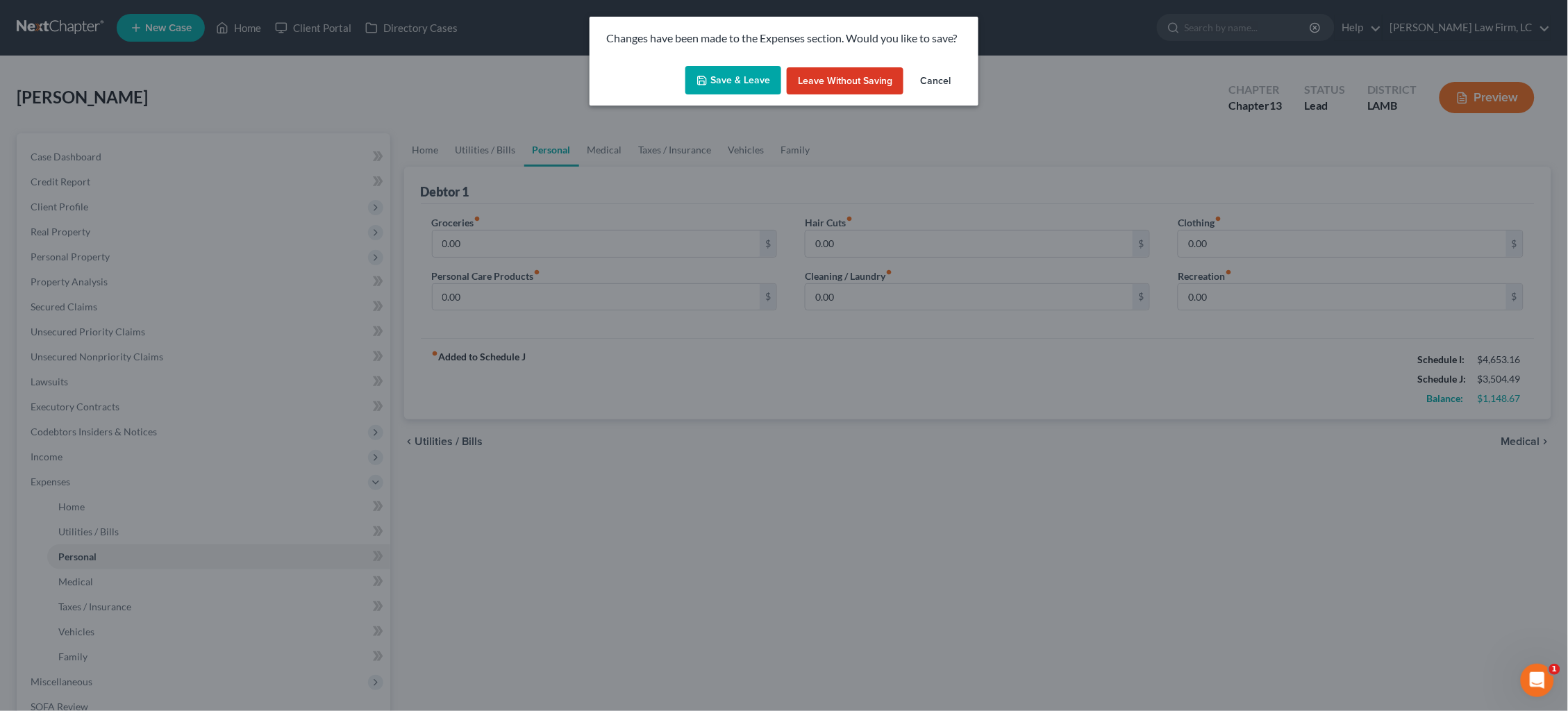
click at [754, 82] on button "Save & Leave" at bounding box center [733, 80] width 96 height 29
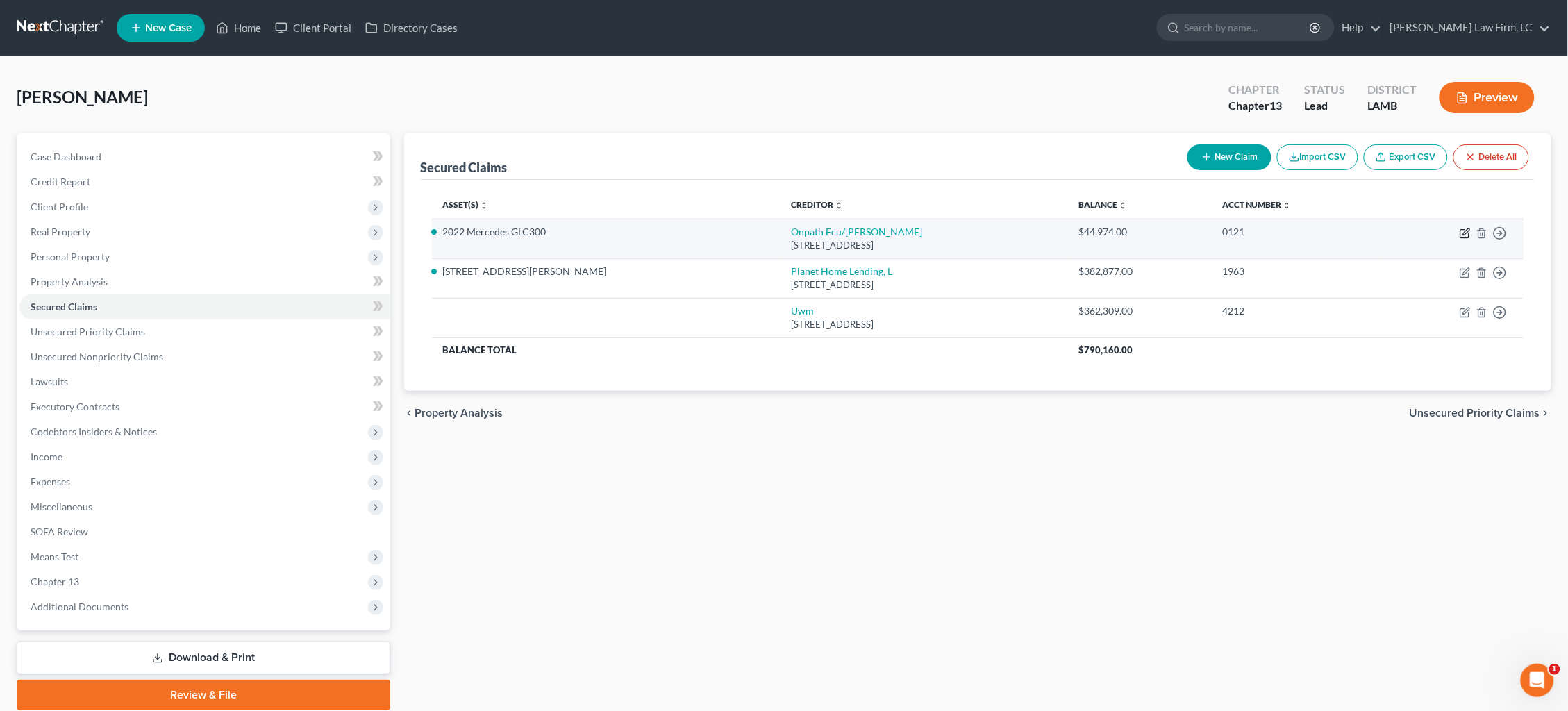
click at [1460, 233] on icon "button" at bounding box center [1465, 233] width 11 height 11
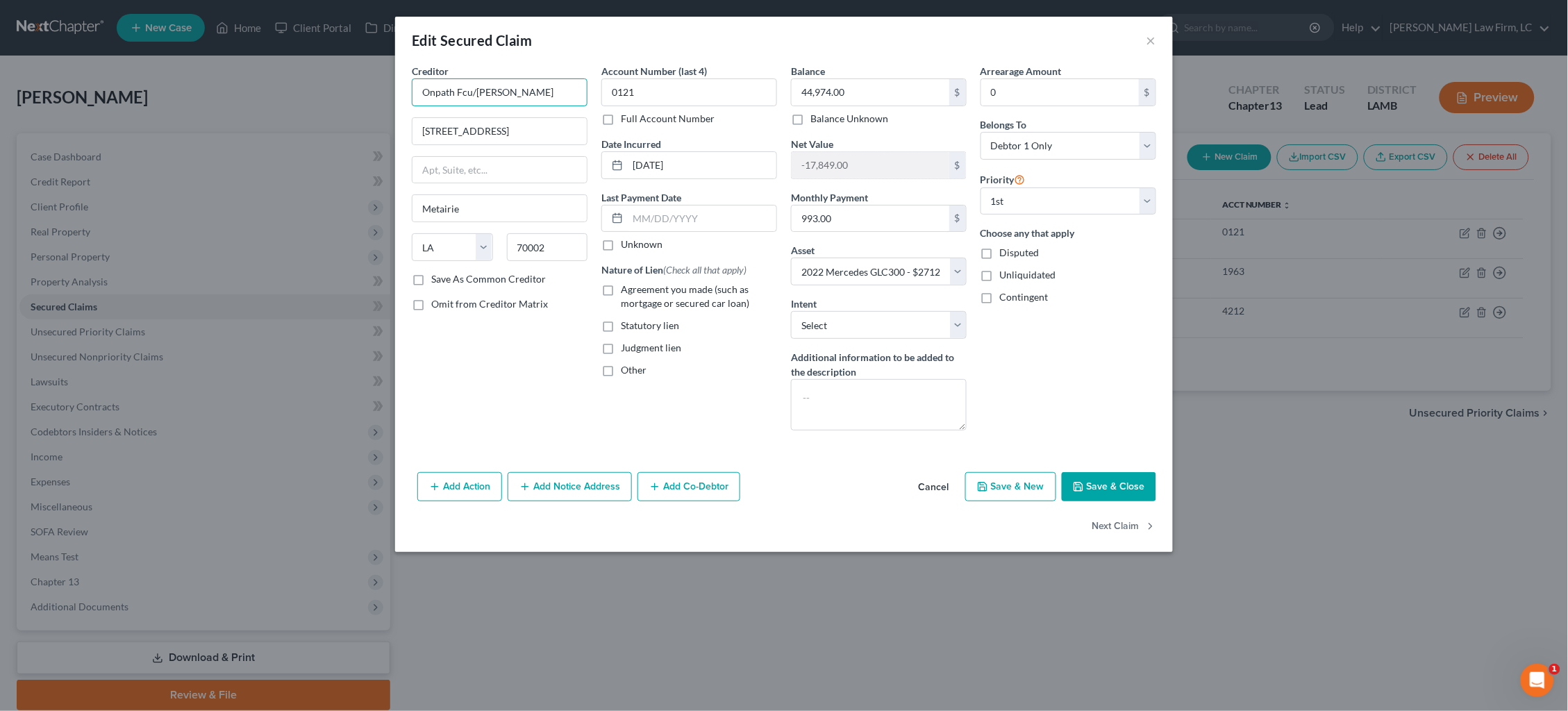
drag, startPoint x: 435, startPoint y: 90, endPoint x: 324, endPoint y: 81, distance: 111.4
click at [324, 81] on div "Edit Secured Claim × Creditor * Onpath Fcu/Asi Fcu 3131 N I 10 Service Rd E Met…" at bounding box center [784, 356] width 1568 height 711
click at [498, 363] on div "Creditor * OnPath FCU 3131 N I 10 Service Rd E Metairie State AL AK AR AZ CA CO…" at bounding box center [500, 252] width 189 height 378
click at [453, 130] on input "3131 N I 10 Service Rd E" at bounding box center [499, 131] width 174 height 27
drag, startPoint x: 463, startPoint y: 132, endPoint x: 473, endPoint y: 131, distance: 10.0
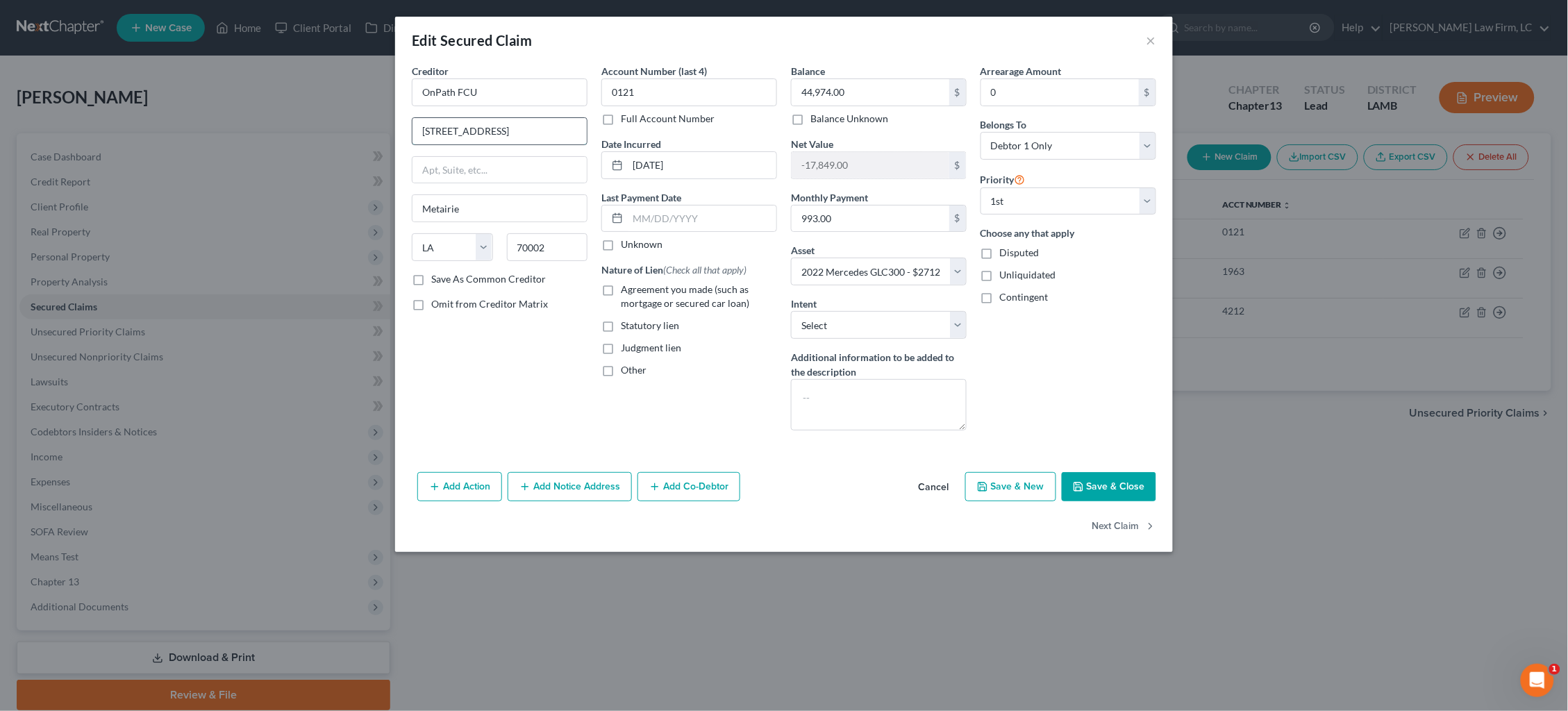
click at [464, 132] on input "3131 N. I 10 Service Rd E" at bounding box center [499, 131] width 174 height 27
click at [520, 130] on input "3131 N. I-10 Service Rd E" at bounding box center [499, 131] width 174 height 27
click at [666, 164] on input "06-01-2022" at bounding box center [702, 165] width 148 height 27
drag, startPoint x: 662, startPoint y: 164, endPoint x: 594, endPoint y: 166, distance: 68.0
click at [594, 166] on div "Account Number (last 4) 0121 Full Account Number Date Incurred 06-01-2022 Last …" at bounding box center [689, 252] width 189 height 378
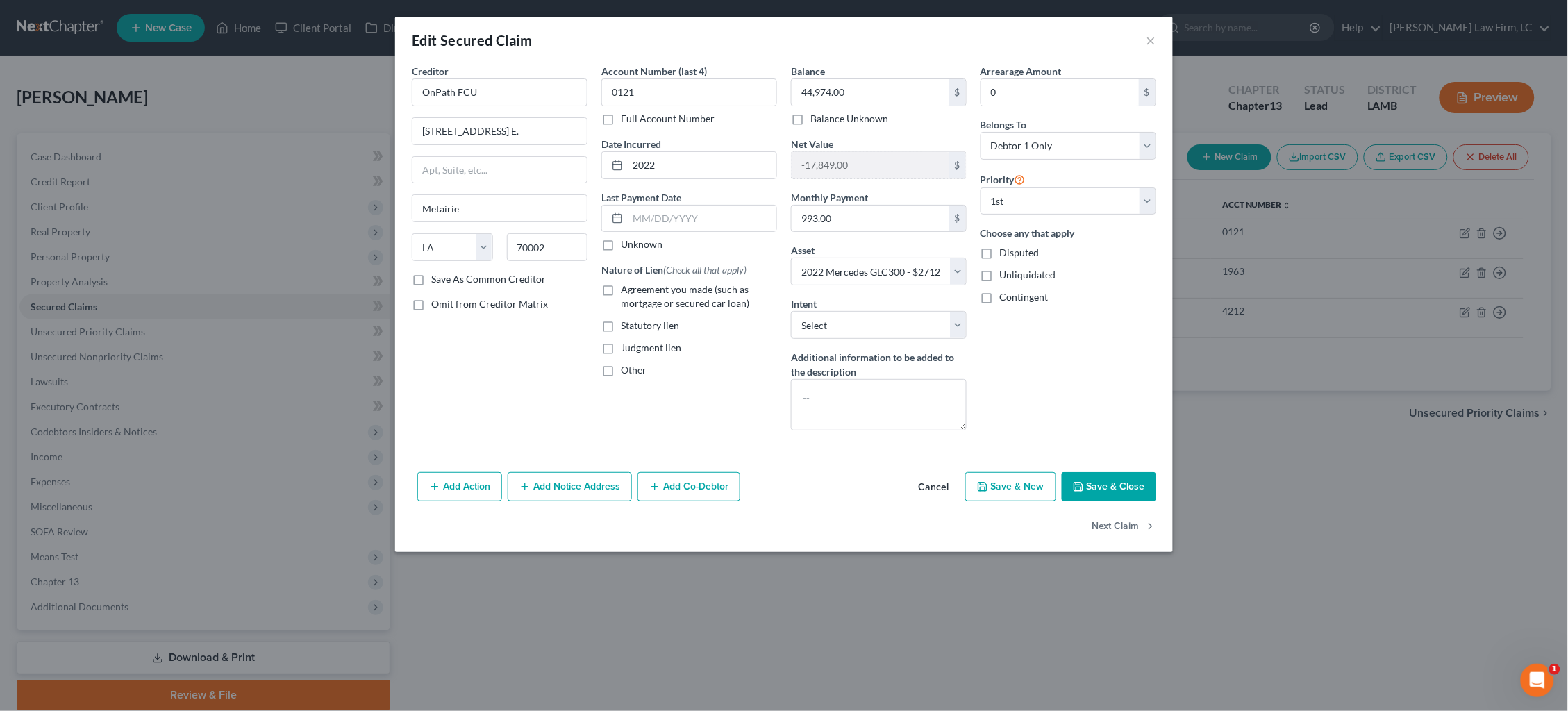
click at [631, 287] on span "Agreement you made (such as mortgage or secured car loan)" at bounding box center [685, 296] width 128 height 26
click at [631, 287] on input "Agreement you made (such as mortgage or secured car loan)" at bounding box center [631, 287] width 9 height 9
click at [583, 477] on button "Add Notice Address" at bounding box center [569, 487] width 124 height 29
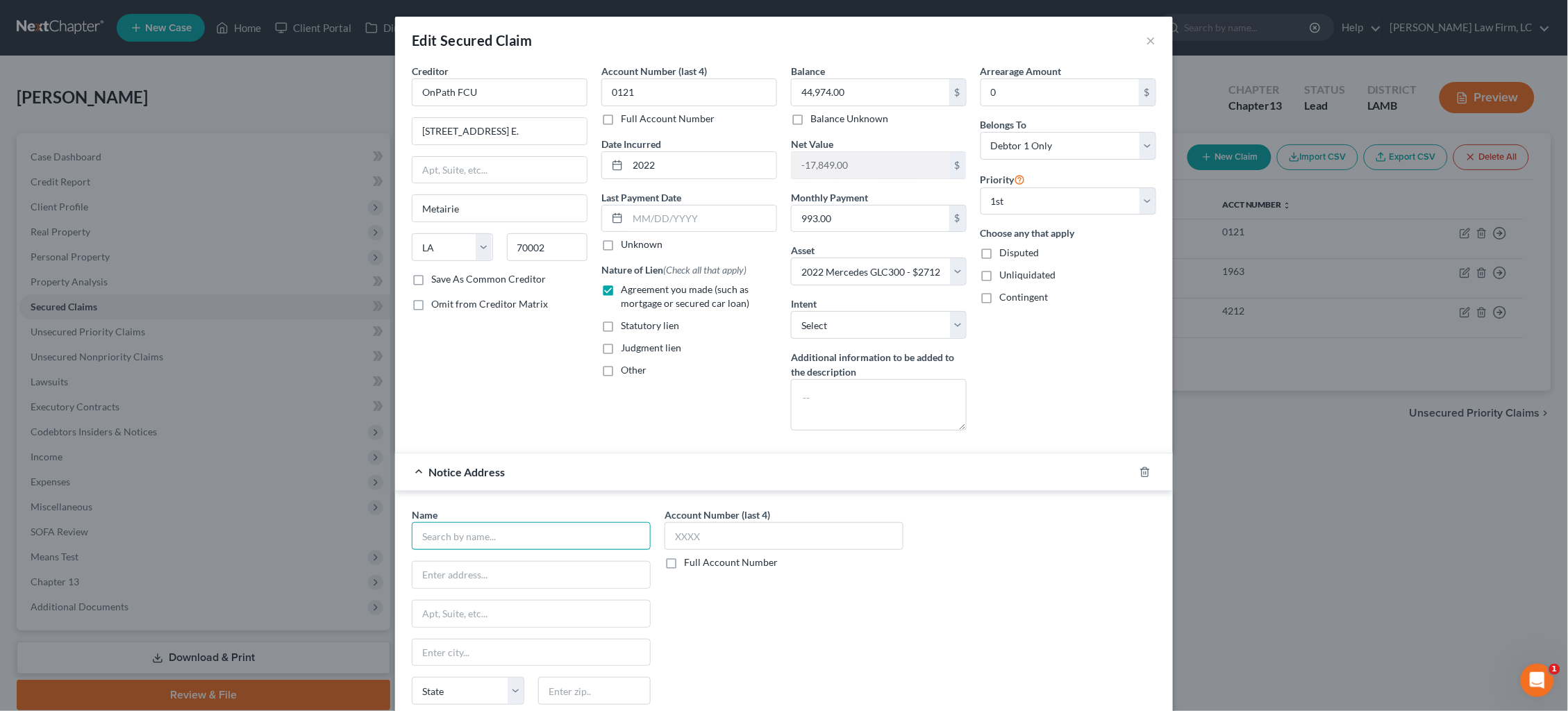
click at [513, 540] on input "text" at bounding box center [531, 535] width 239 height 28
click at [439, 534] on input "On Path FCU" at bounding box center [531, 535] width 239 height 28
click at [499, 600] on div "5508 Citrus Blvd, Harahan, LA 70123" at bounding box center [495, 606] width 144 height 11
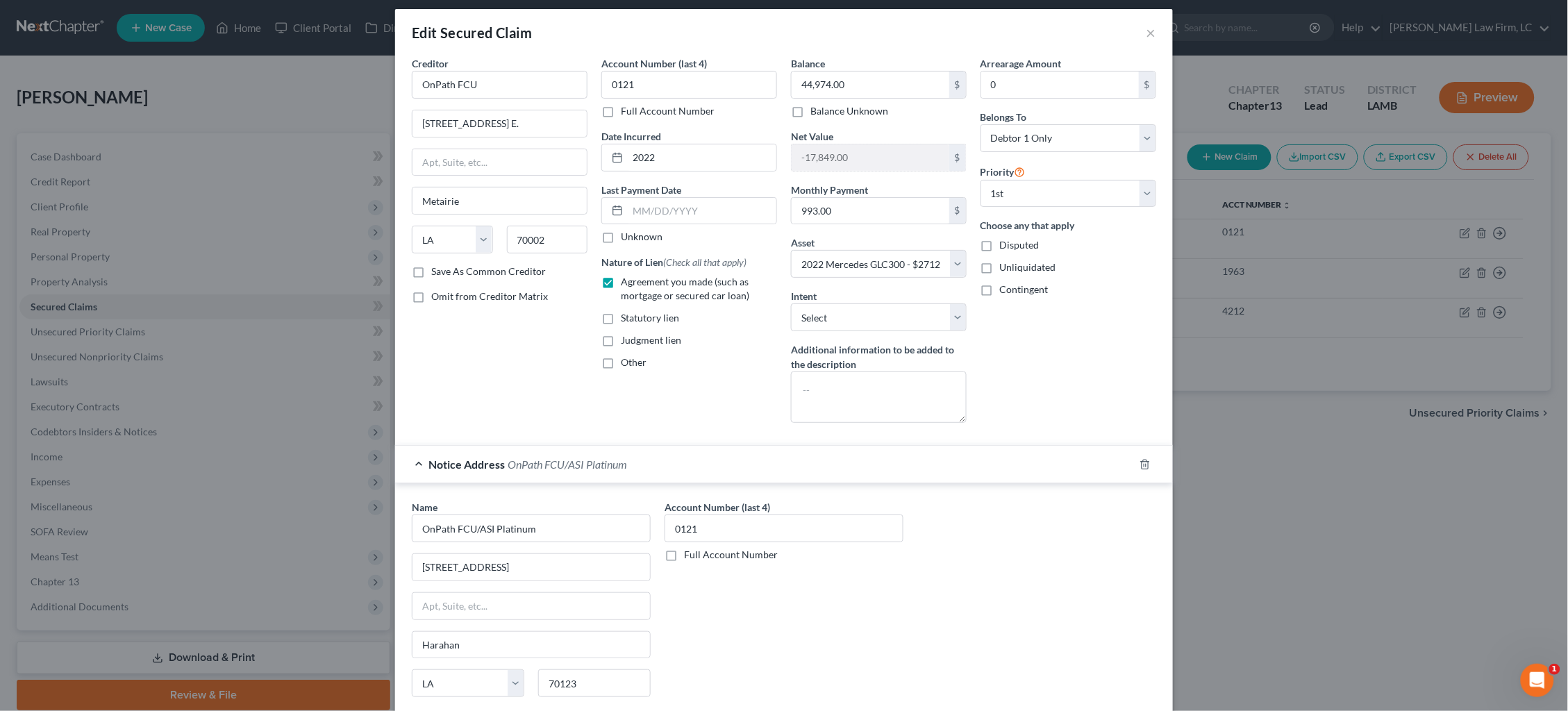
scroll to position [19, 0]
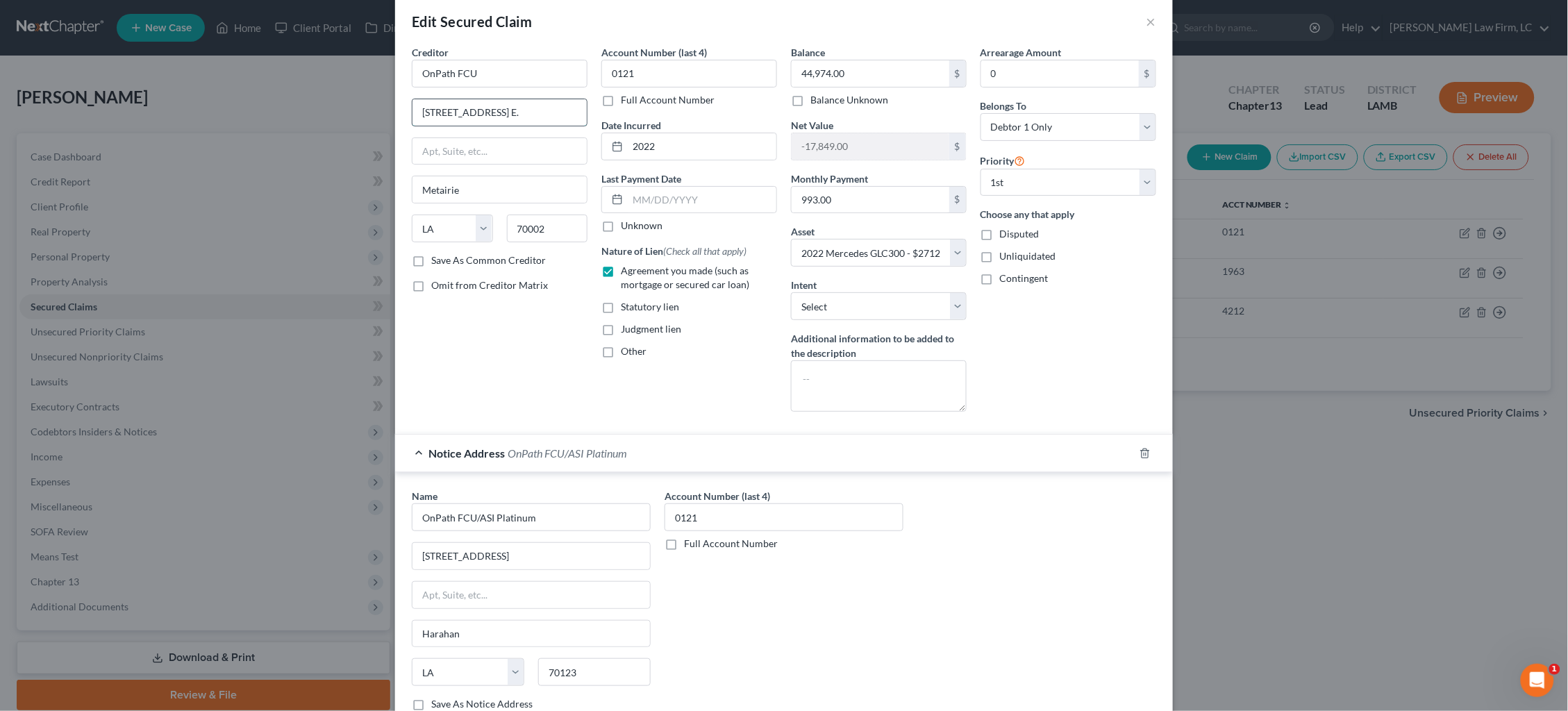
click at [541, 110] on input "3131 N. I-10 Service Rd. E." at bounding box center [499, 113] width 174 height 27
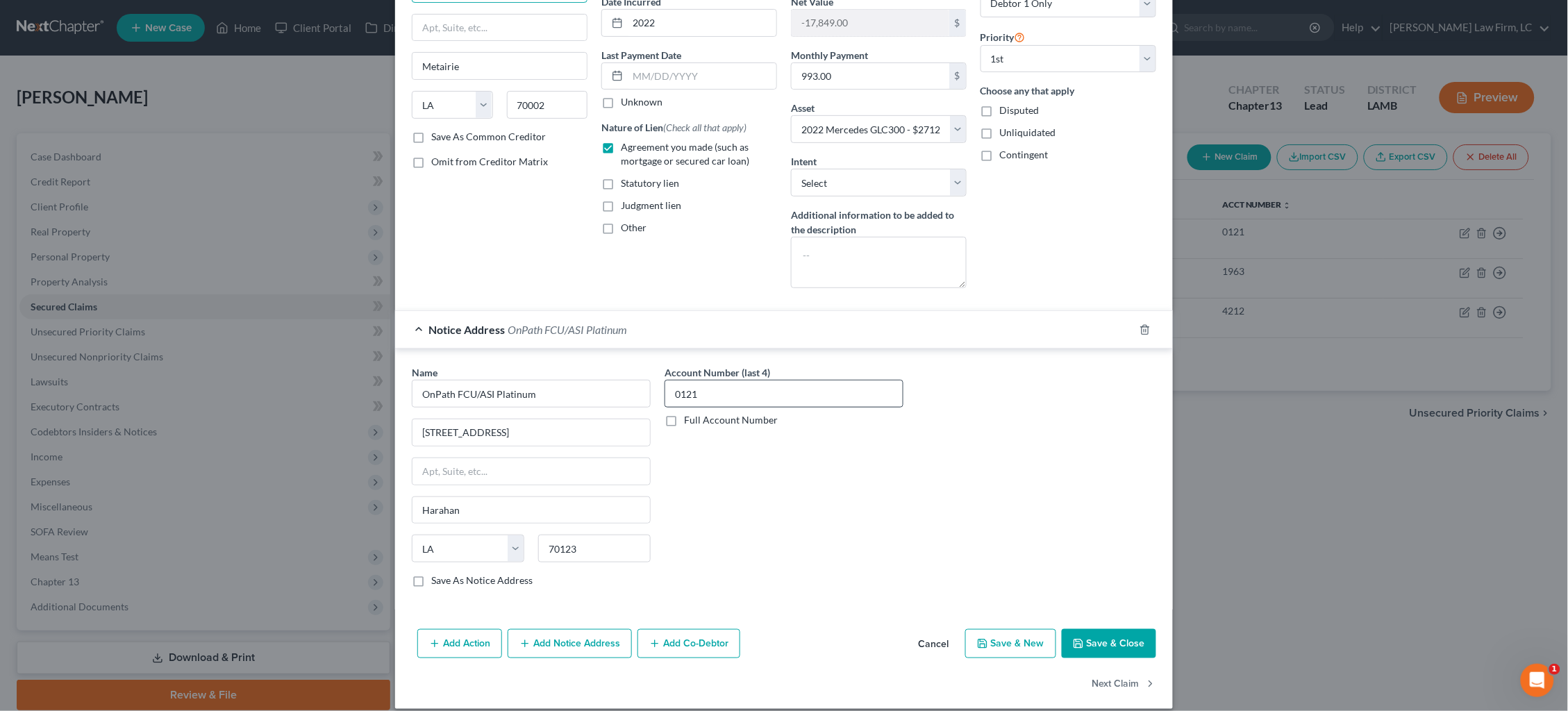
scroll to position [150, 0]
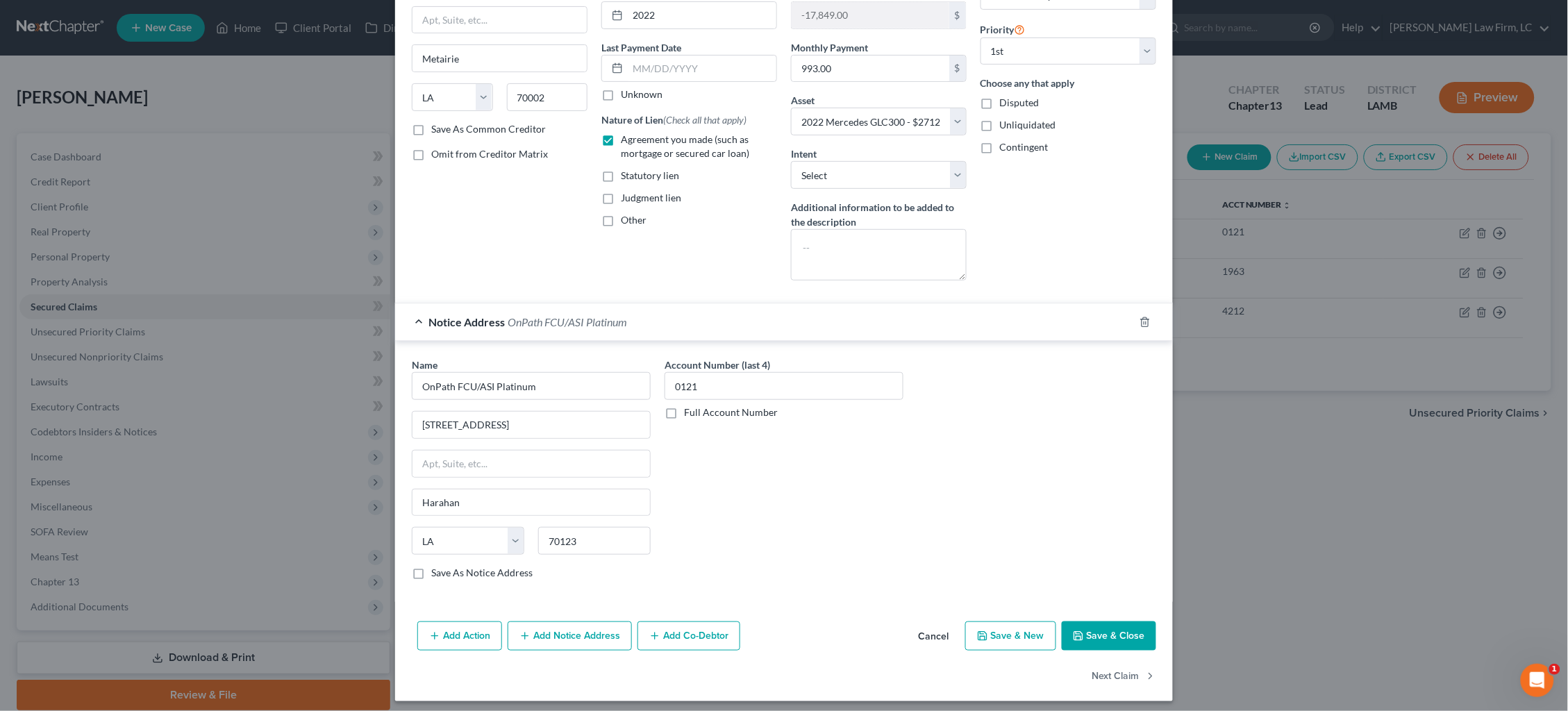
click at [1123, 636] on button "Save & Close" at bounding box center [1109, 636] width 95 height 29
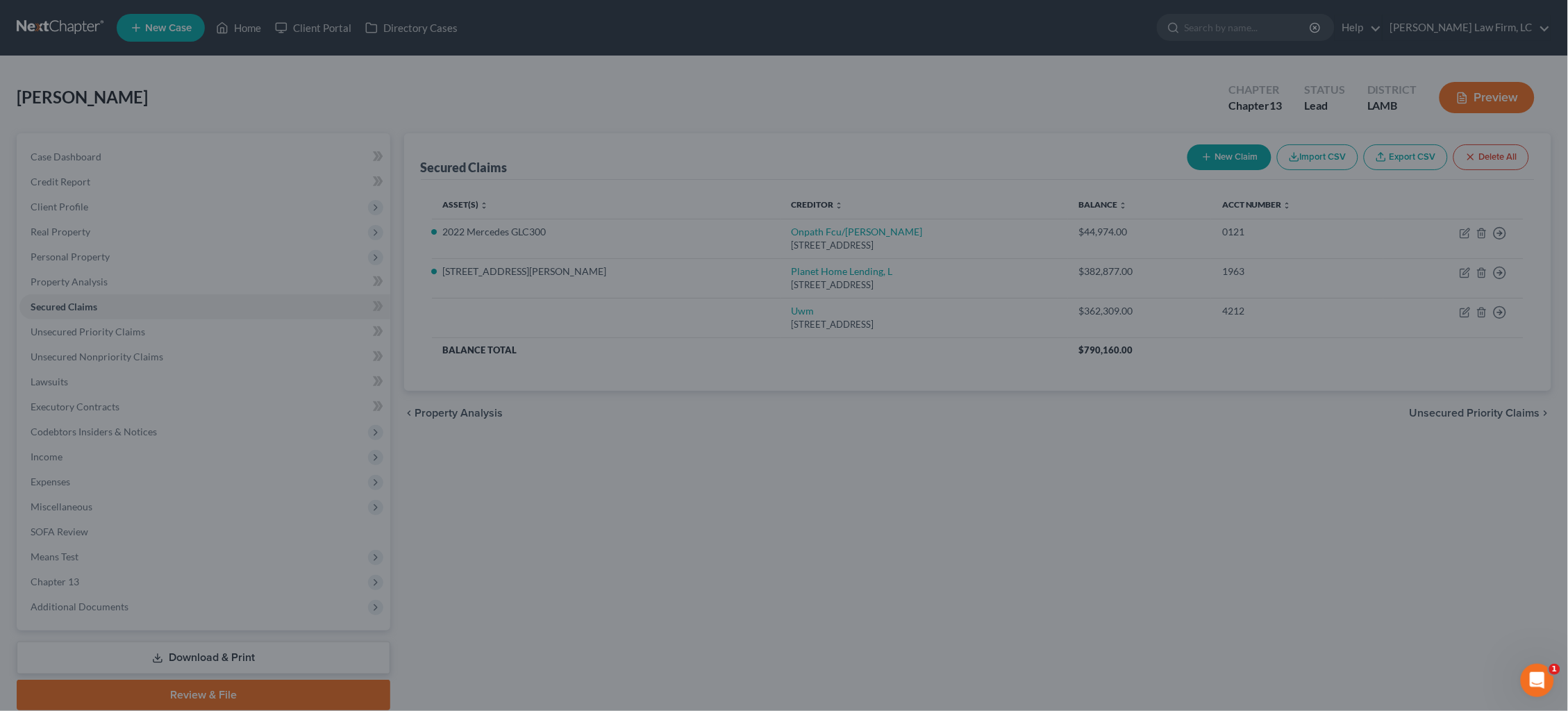
scroll to position [0, 0]
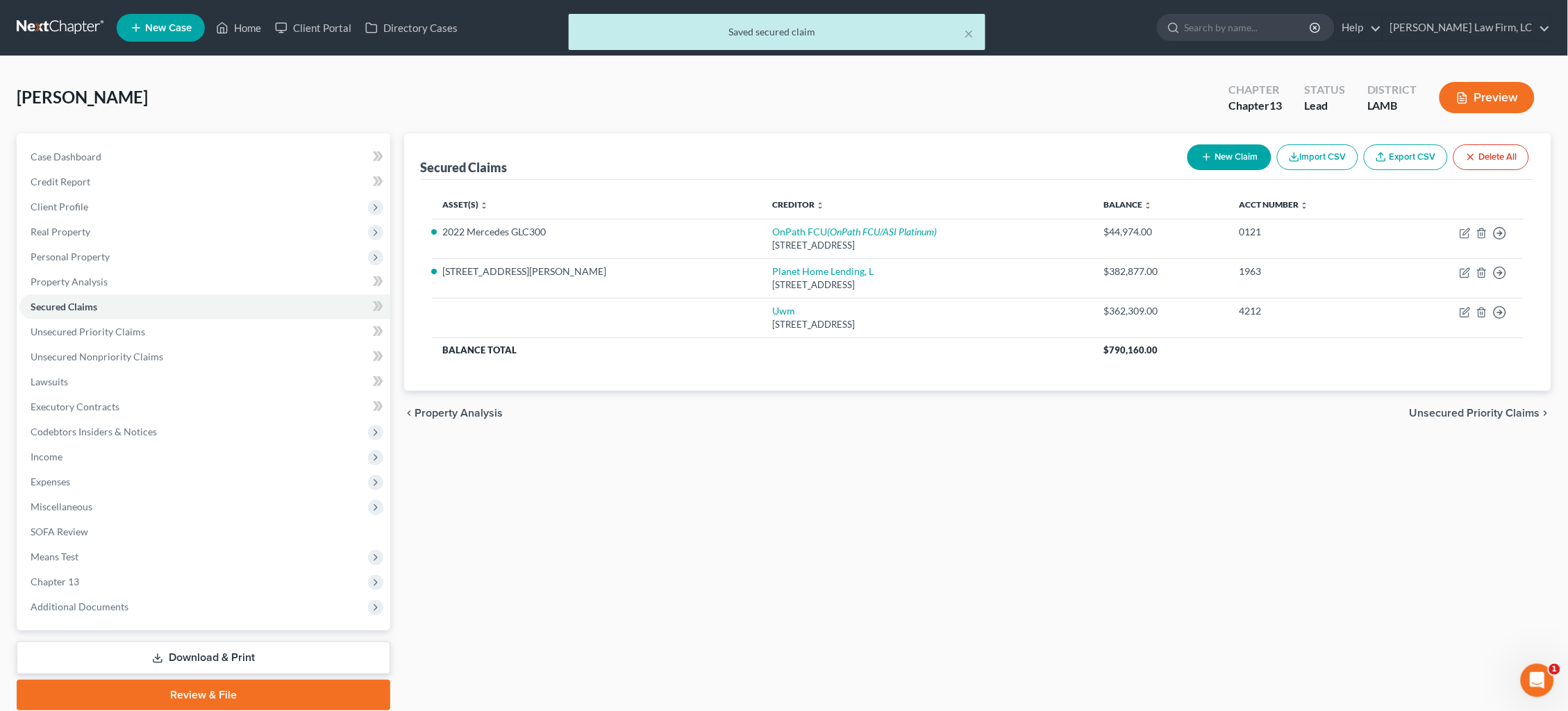
click at [1221, 158] on button "New Claim" at bounding box center [1229, 157] width 84 height 26
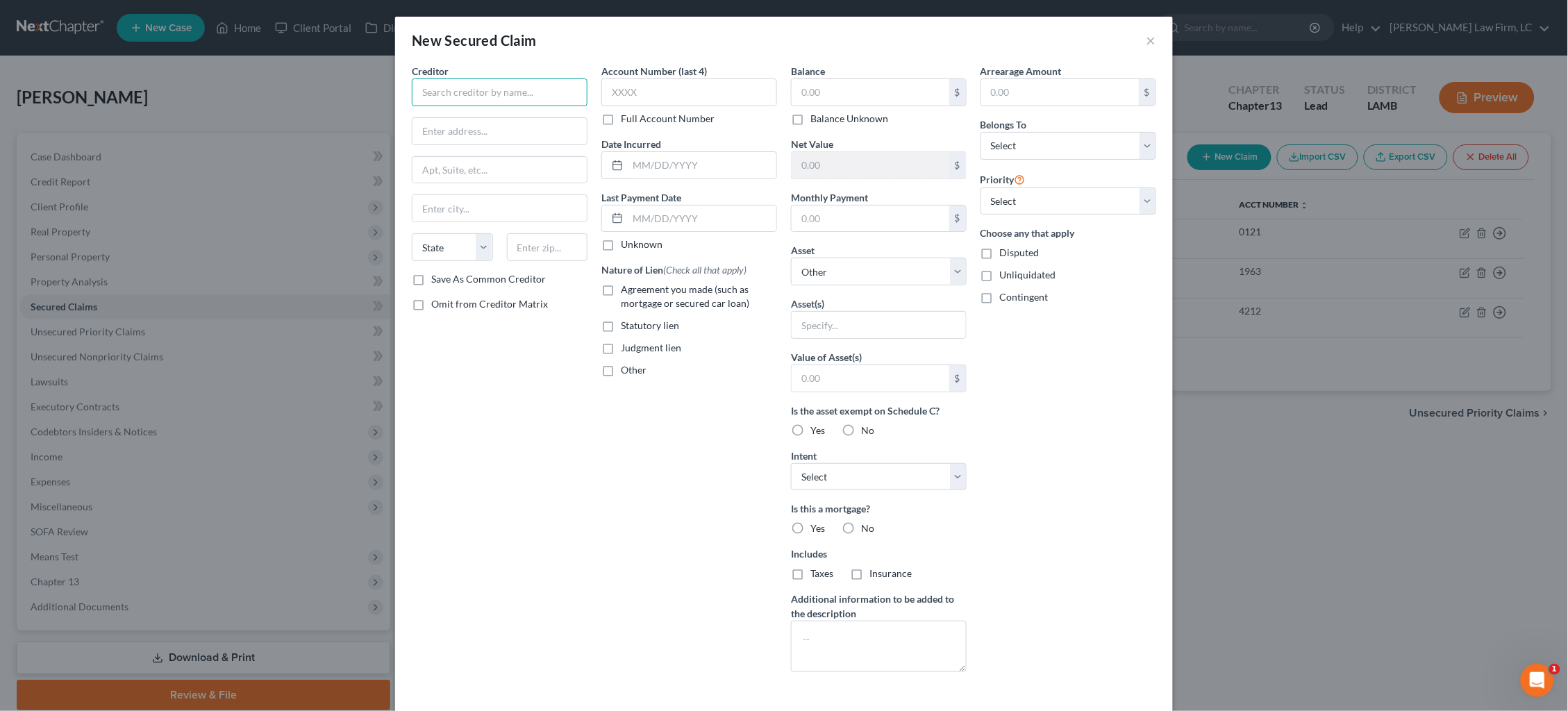
click at [524, 100] on input "text" at bounding box center [499, 92] width 176 height 28
click at [830, 81] on input "text" at bounding box center [870, 92] width 158 height 27
click at [667, 321] on span "Statutory lien" at bounding box center [650, 325] width 58 height 11
click at [635, 321] on input "Statutory lien" at bounding box center [631, 323] width 9 height 9
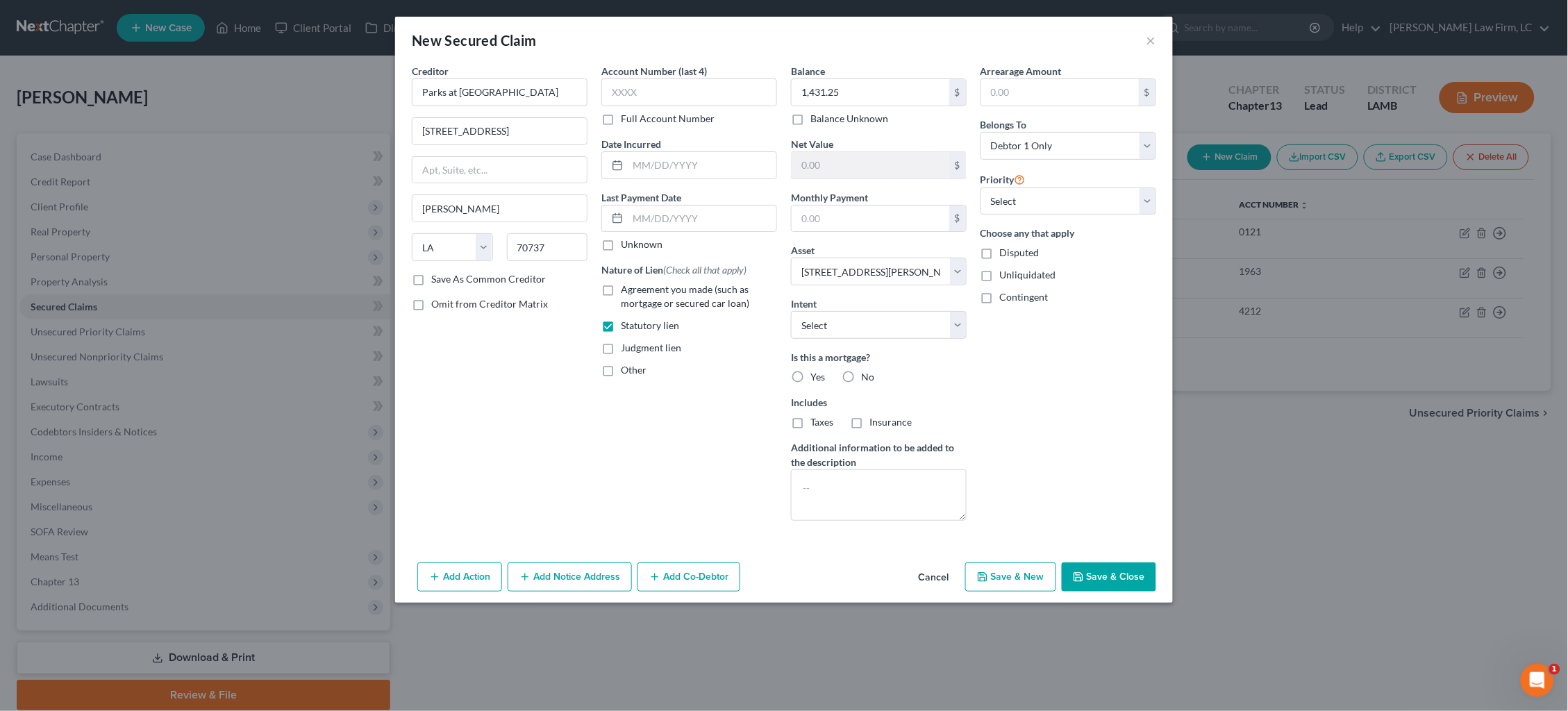
click at [582, 571] on button "Add Notice Address" at bounding box center [569, 577] width 124 height 29
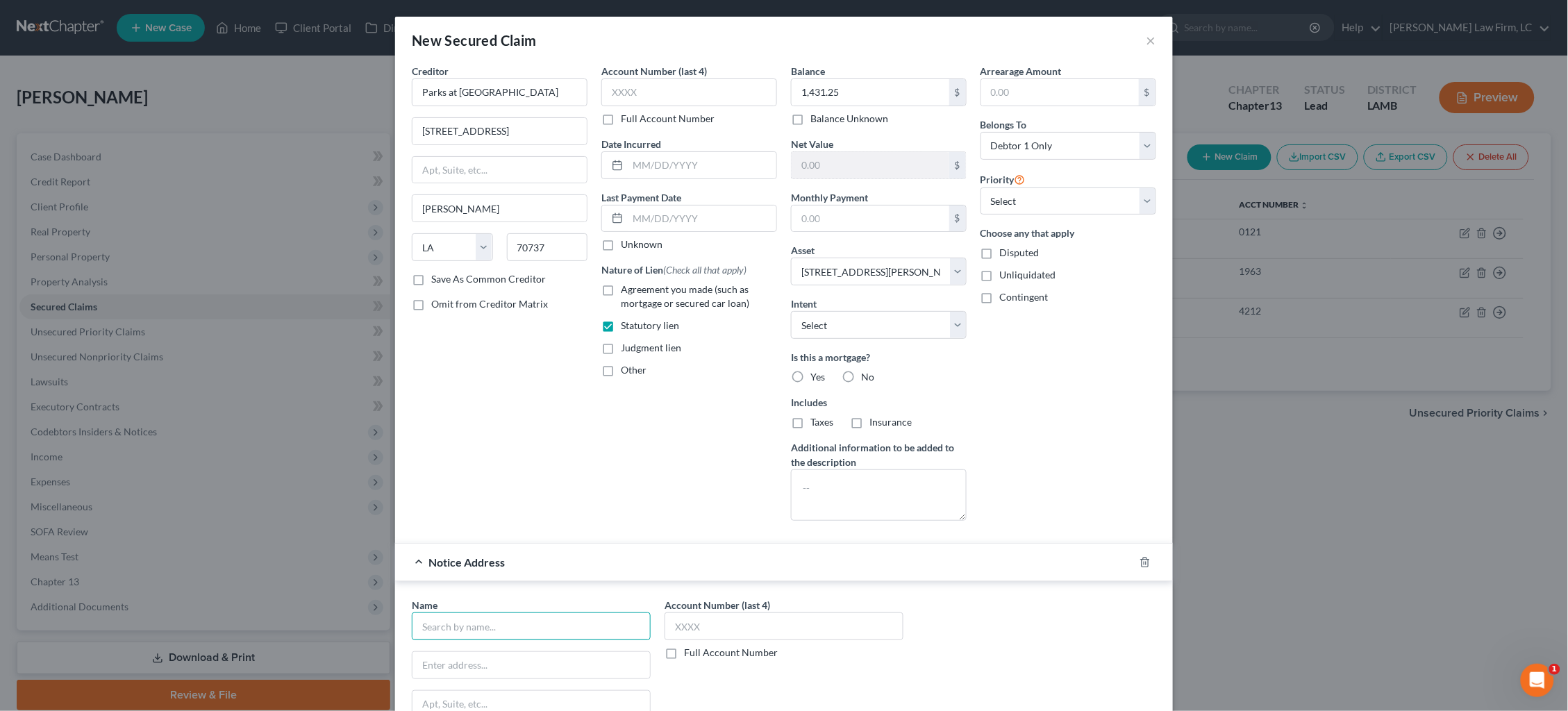
click at [521, 622] on input "text" at bounding box center [531, 626] width 239 height 28
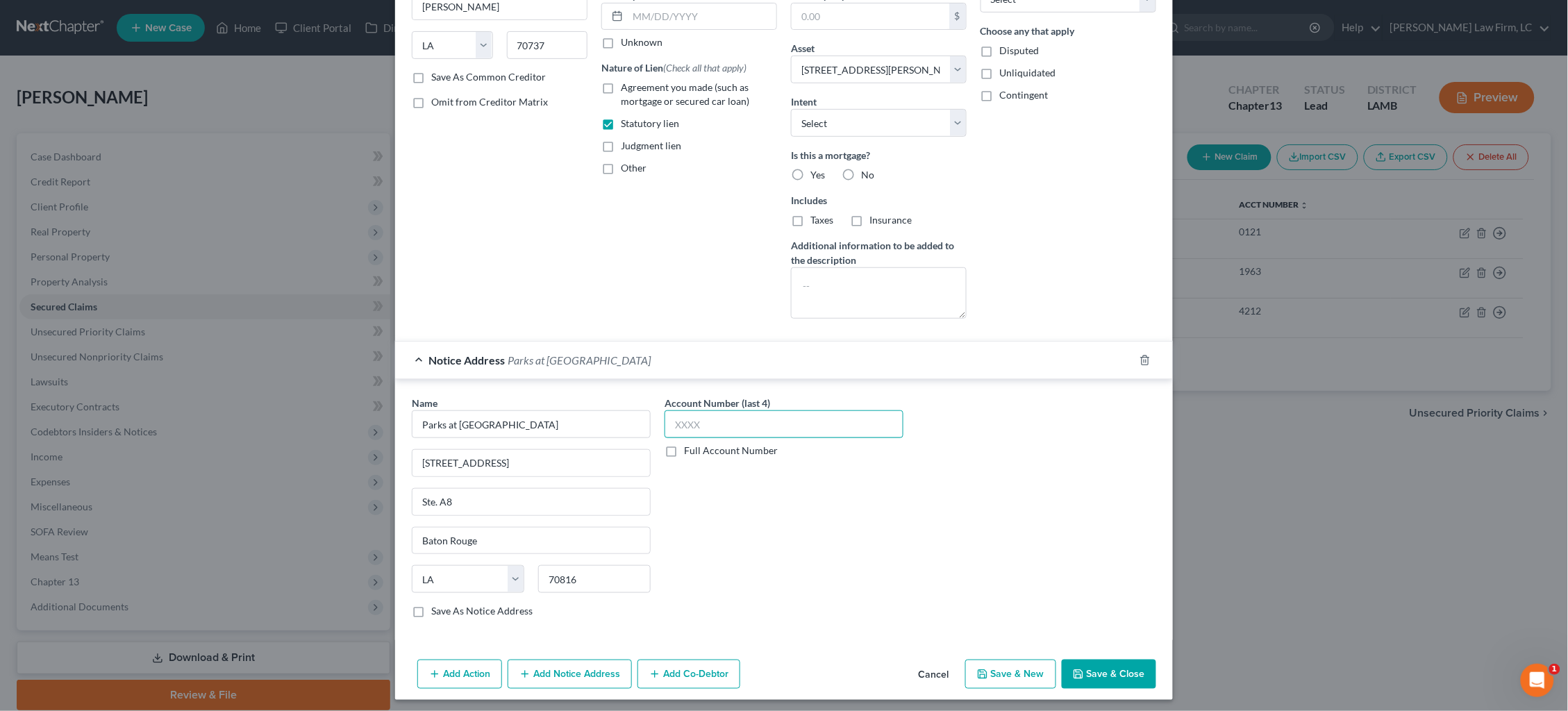
scroll to position [201, 0]
click at [1118, 674] on button "Save & Close" at bounding box center [1109, 674] width 95 height 29
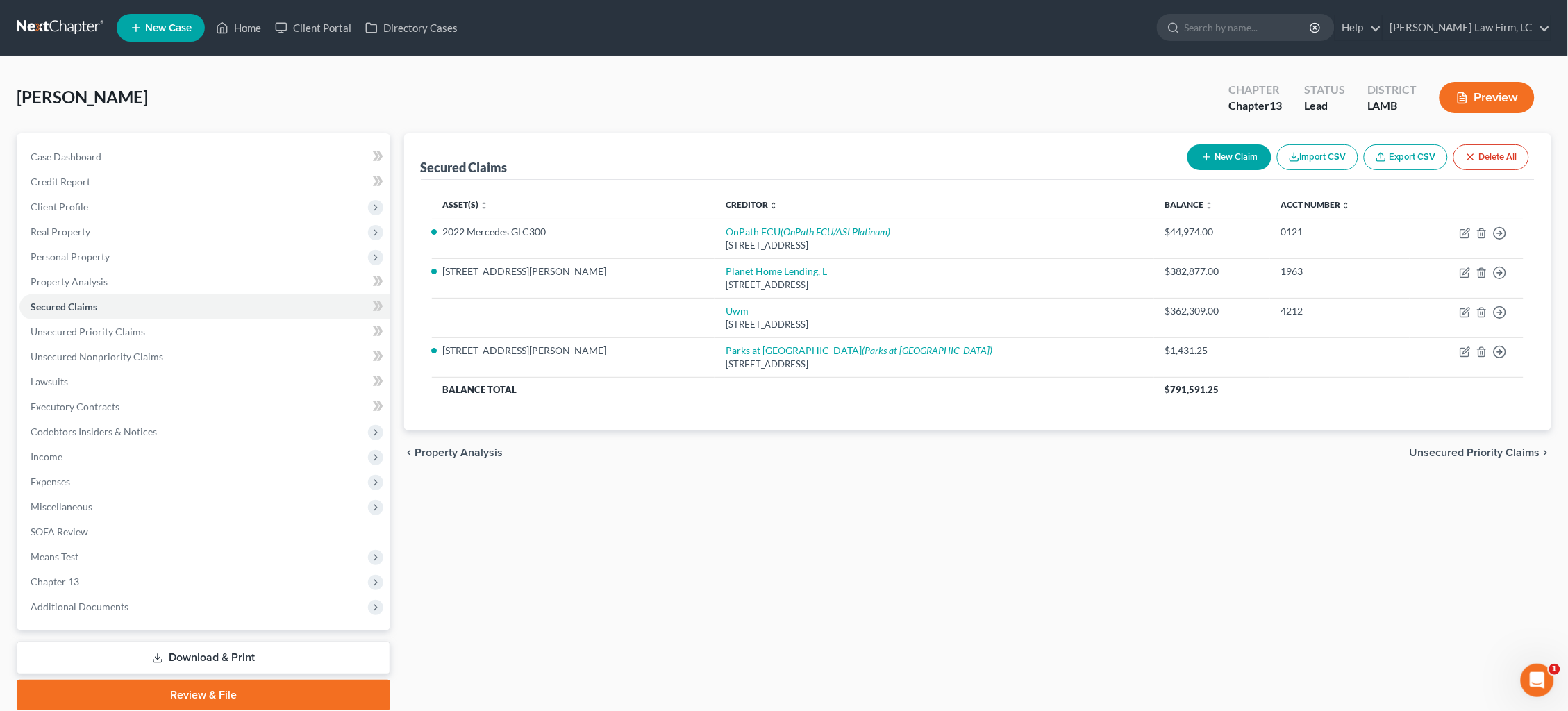
scroll to position [1, 0]
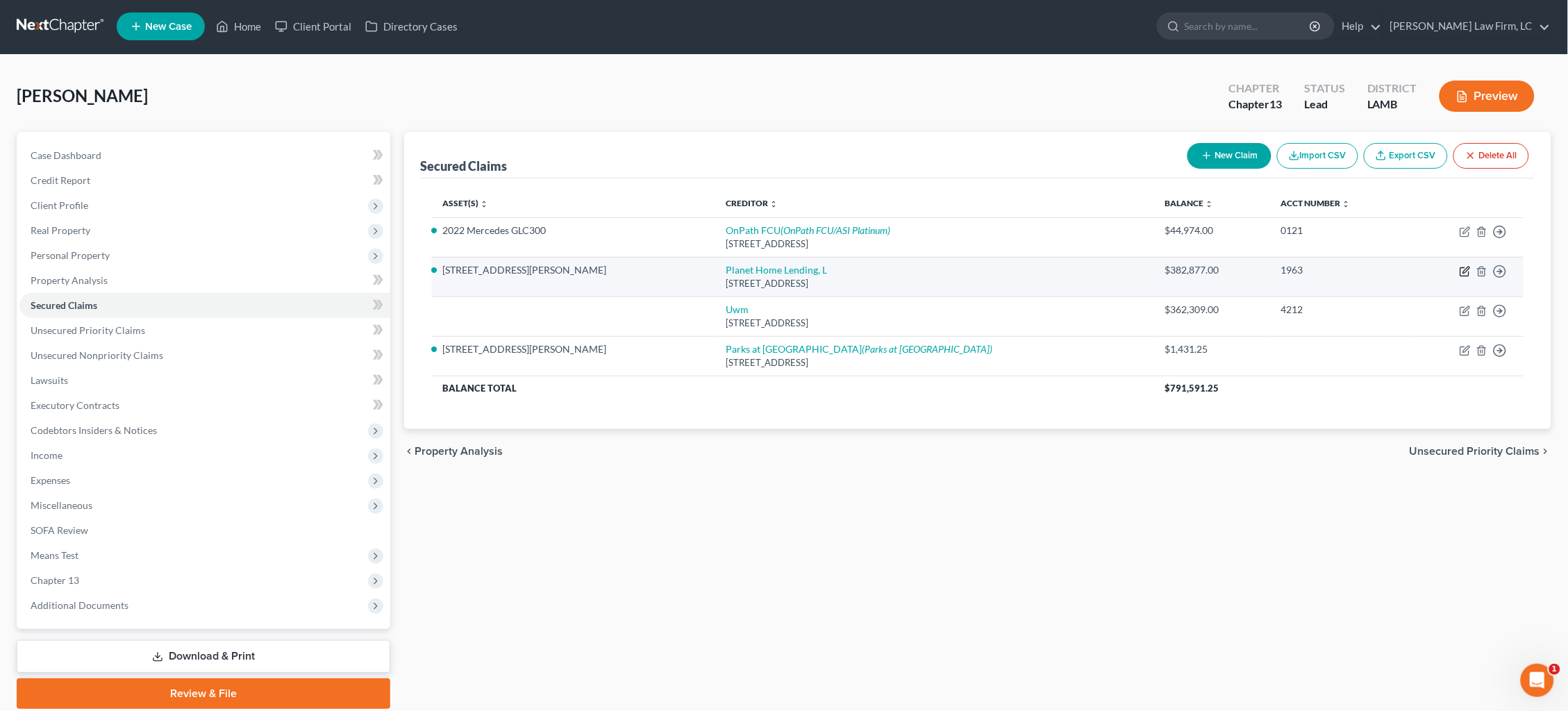
click at [1465, 269] on icon "button" at bounding box center [1466, 269] width 6 height 6
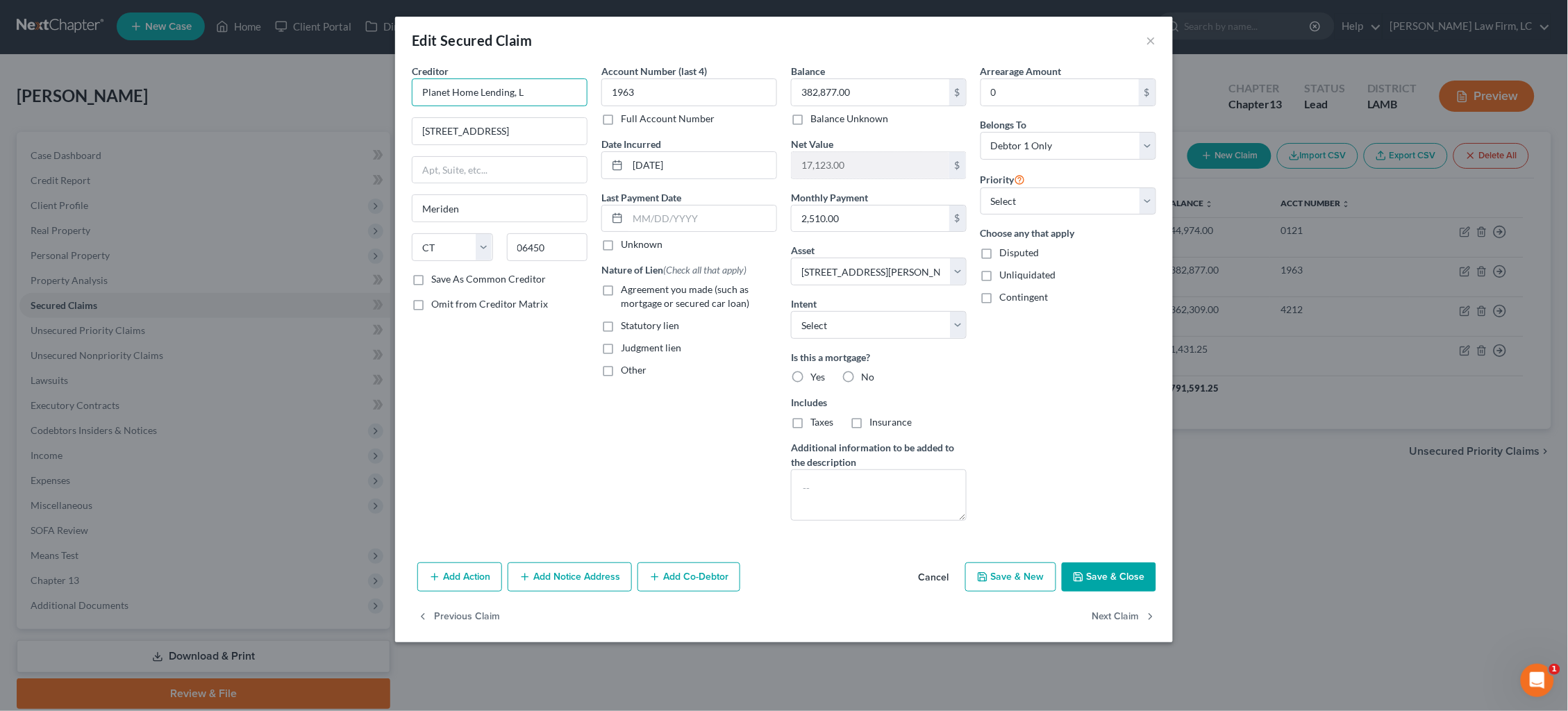
click at [320, 61] on div "Edit Secured Claim × Creditor * Planet Home Lending, L 321 Research Pkwy Ste 30…" at bounding box center [784, 356] width 1568 height 711
click at [536, 382] on div "Creditor * Planet Home Lending Planet Home Lending 321 Research Pkwy. Ste. 303,…" at bounding box center [500, 297] width 189 height 468
drag, startPoint x: 535, startPoint y: 130, endPoint x: 518, endPoint y: 130, distance: 17.0
paste input "Ste 30"
click at [435, 170] on input "Ste 30" at bounding box center [499, 170] width 174 height 27
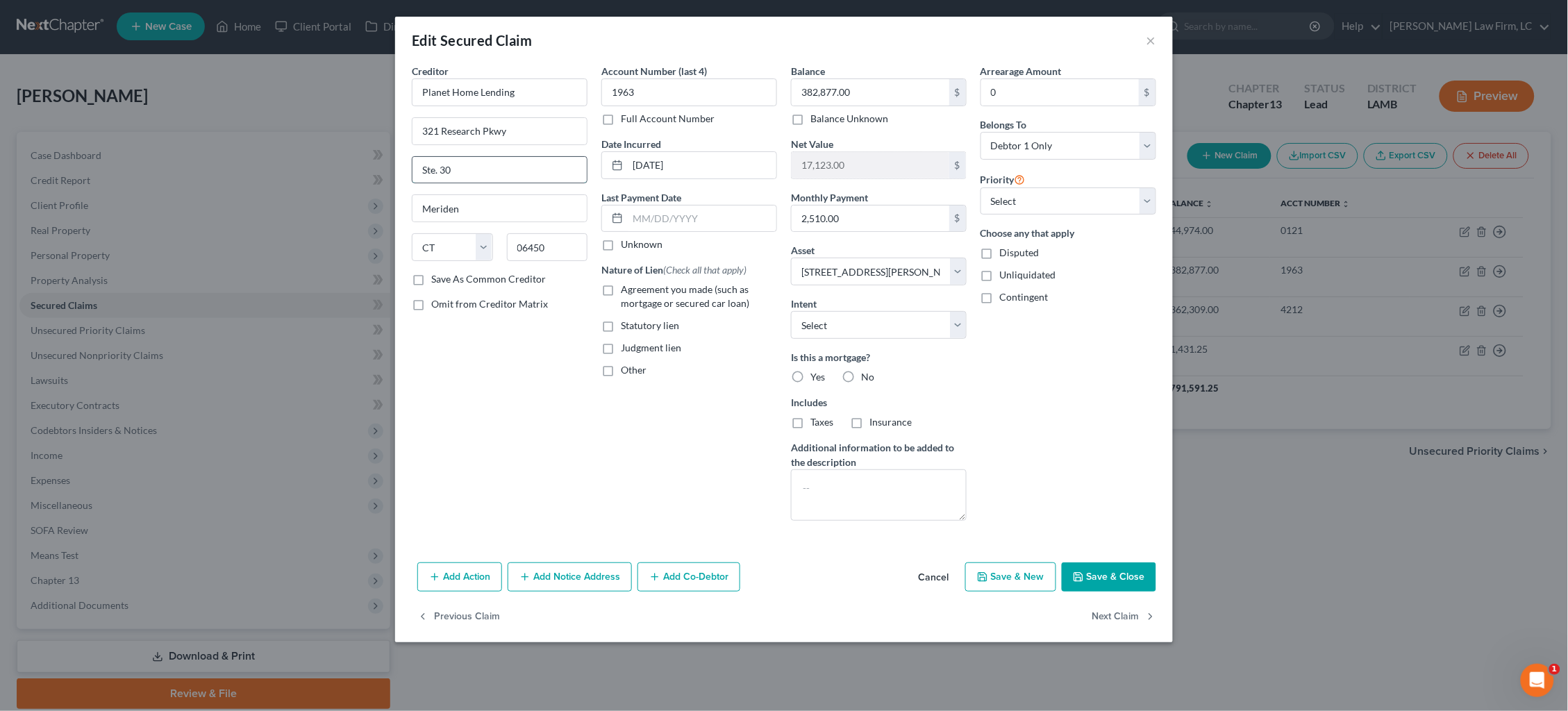
click at [475, 173] on input "Ste. 30" at bounding box center [499, 170] width 174 height 27
click at [513, 135] on input "321 Research Pkwy" at bounding box center [499, 131] width 174 height 27
drag, startPoint x: 660, startPoint y: 159, endPoint x: 583, endPoint y: 156, distance: 77.1
click at [583, 156] on div "Creditor * Planet Home Lending 321 Research Pkwy . Ste. 303 Meriden State AL AK…" at bounding box center [784, 297] width 759 height 468
click at [640, 283] on span "Agreement you made (such as mortgage or secured car loan)" at bounding box center [685, 296] width 128 height 26
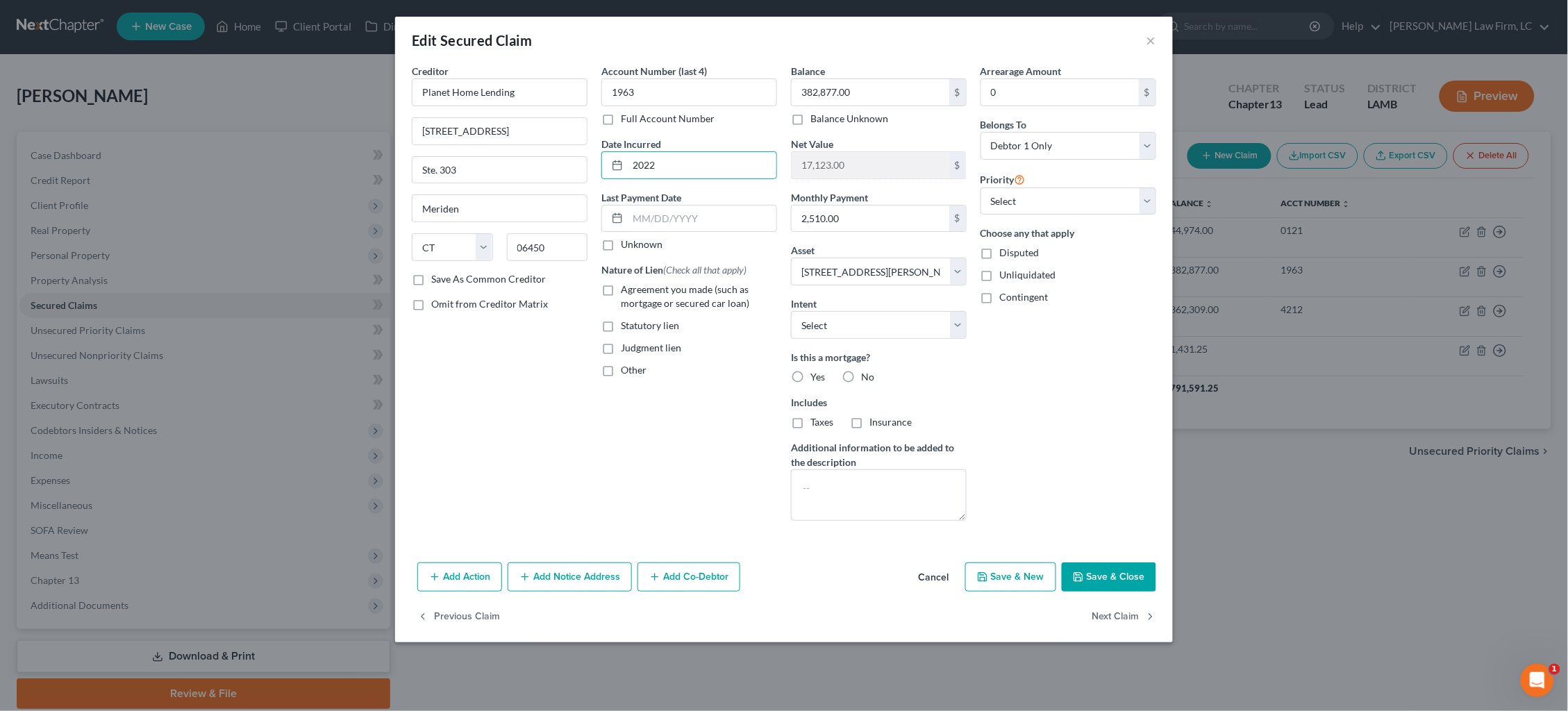
click at [635, 282] on input "Agreement you made (such as mortgage or secured car loan)" at bounding box center [631, 287] width 9 height 9
drag, startPoint x: 817, startPoint y: 374, endPoint x: 812, endPoint y: 397, distance: 23.5
click at [817, 374] on span "Yes" at bounding box center [817, 376] width 14 height 11
click at [817, 374] on input "Yes" at bounding box center [820, 374] width 9 height 9
click at [810, 415] on label "Taxes" at bounding box center [822, 421] width 23 height 14
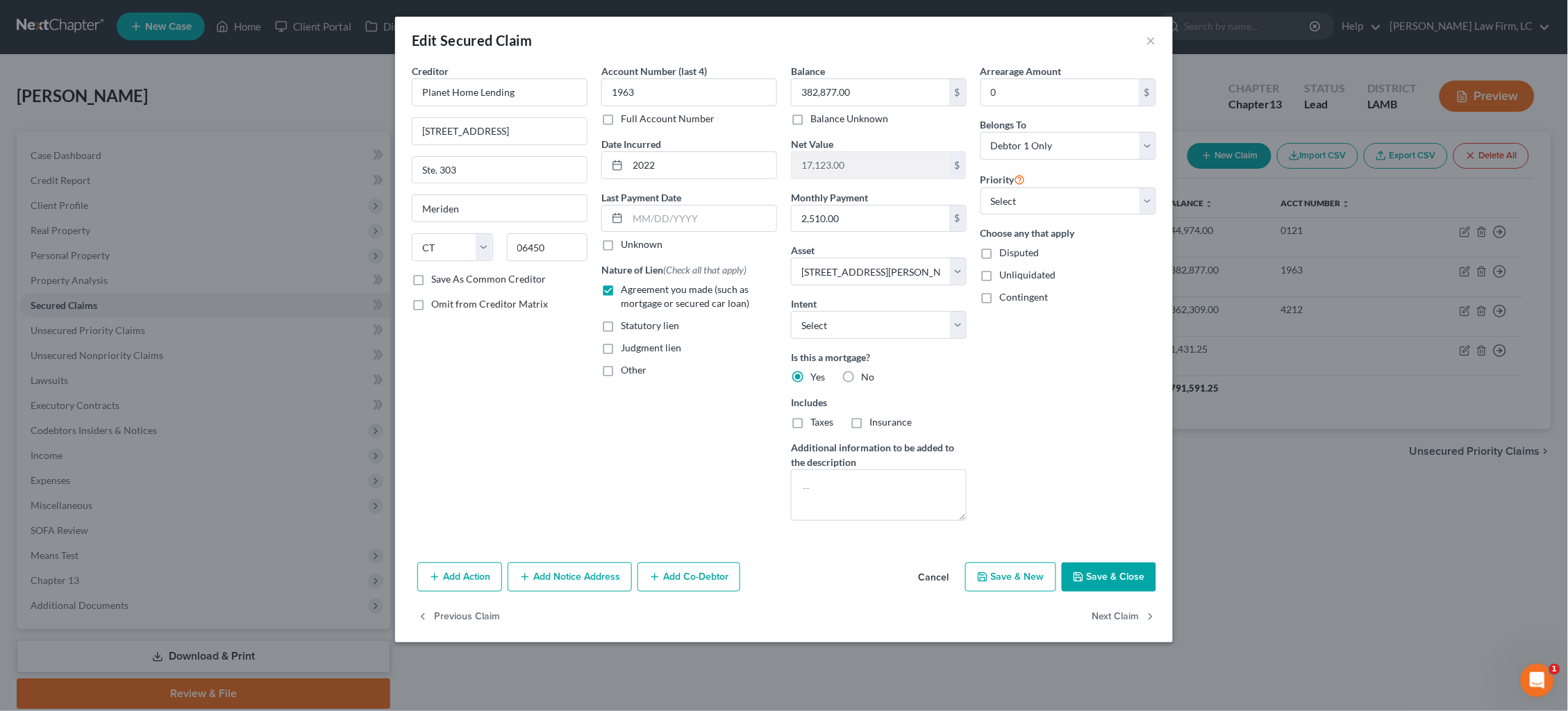
click at [816, 415] on input "Taxes" at bounding box center [820, 419] width 9 height 9
click at [870, 424] on label "Insurance" at bounding box center [890, 421] width 42 height 14
click at [875, 424] on input "Insurance" at bounding box center [879, 419] width 9 height 9
click at [572, 575] on button "Add Notice Address" at bounding box center [569, 577] width 124 height 29
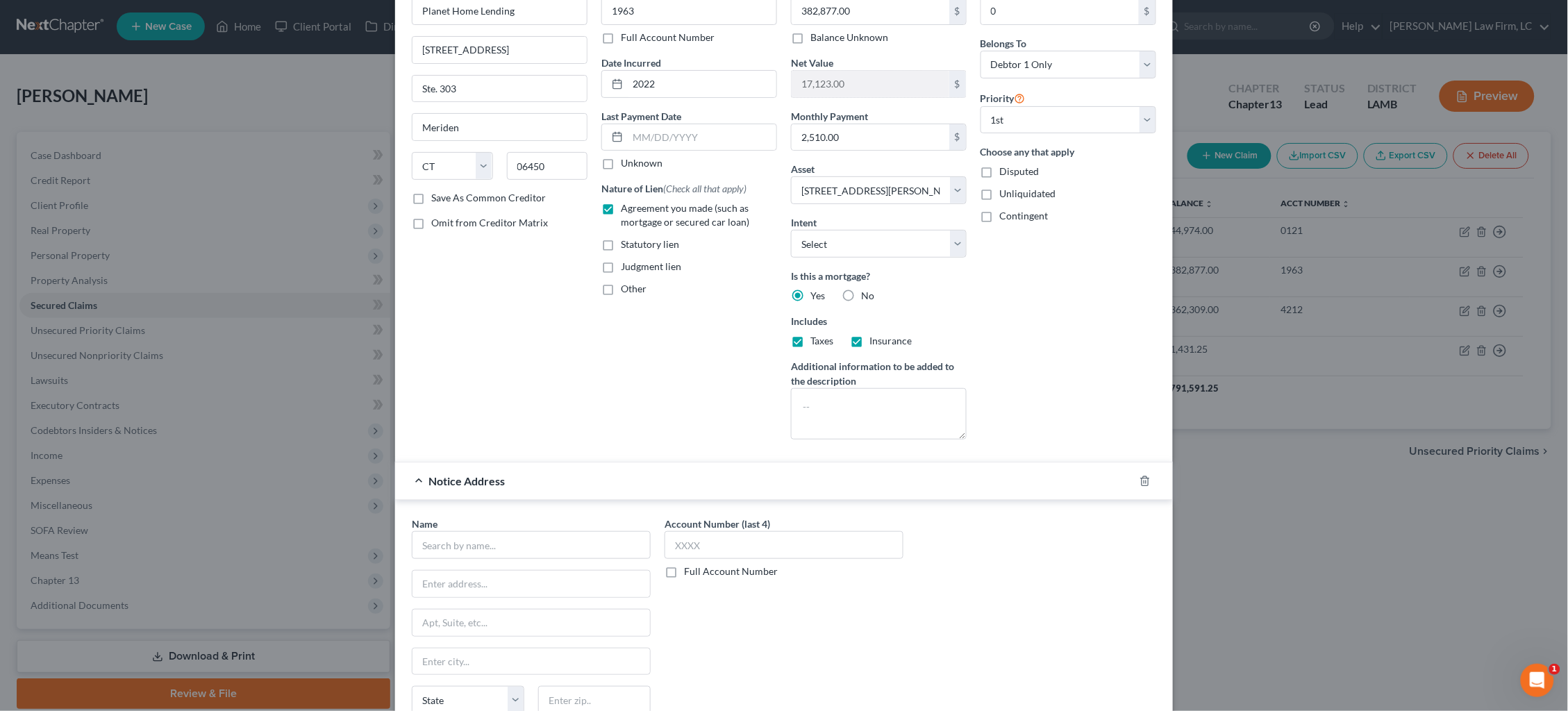
scroll to position [118, 0]
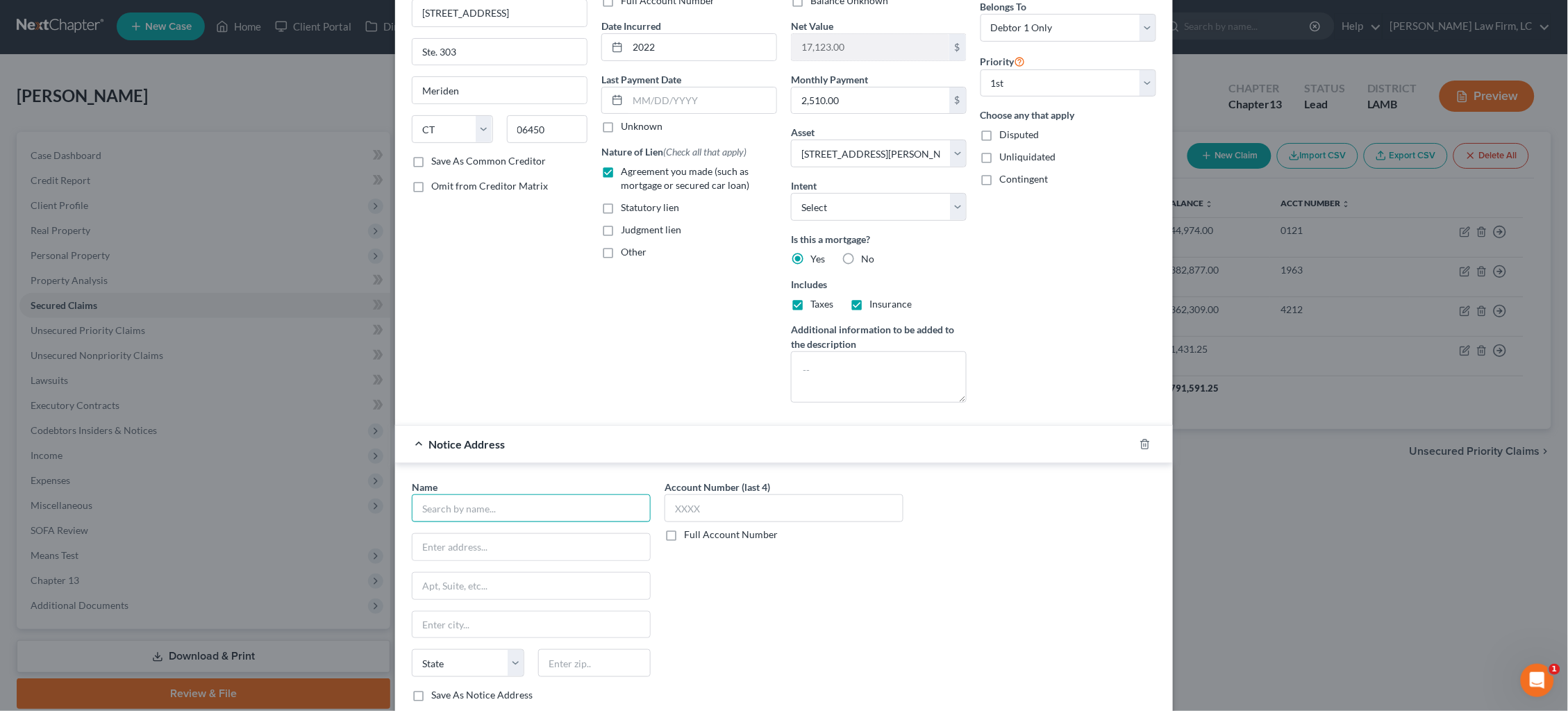
click at [556, 497] on input "text" at bounding box center [531, 508] width 239 height 28
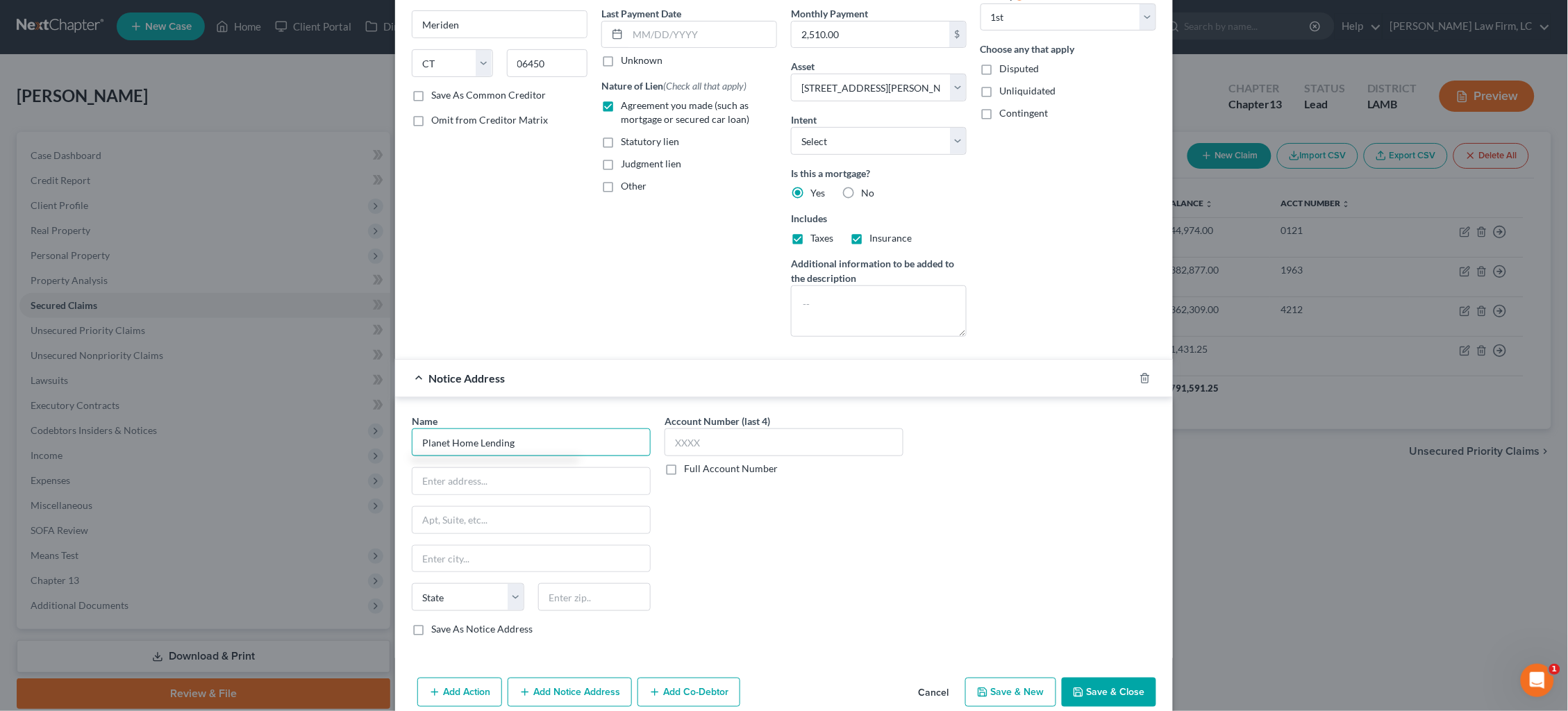
scroll to position [184, 0]
click at [534, 506] on div "10 Research Pkwy., Wallingford, CT 06492" at bounding box center [495, 512] width 144 height 11
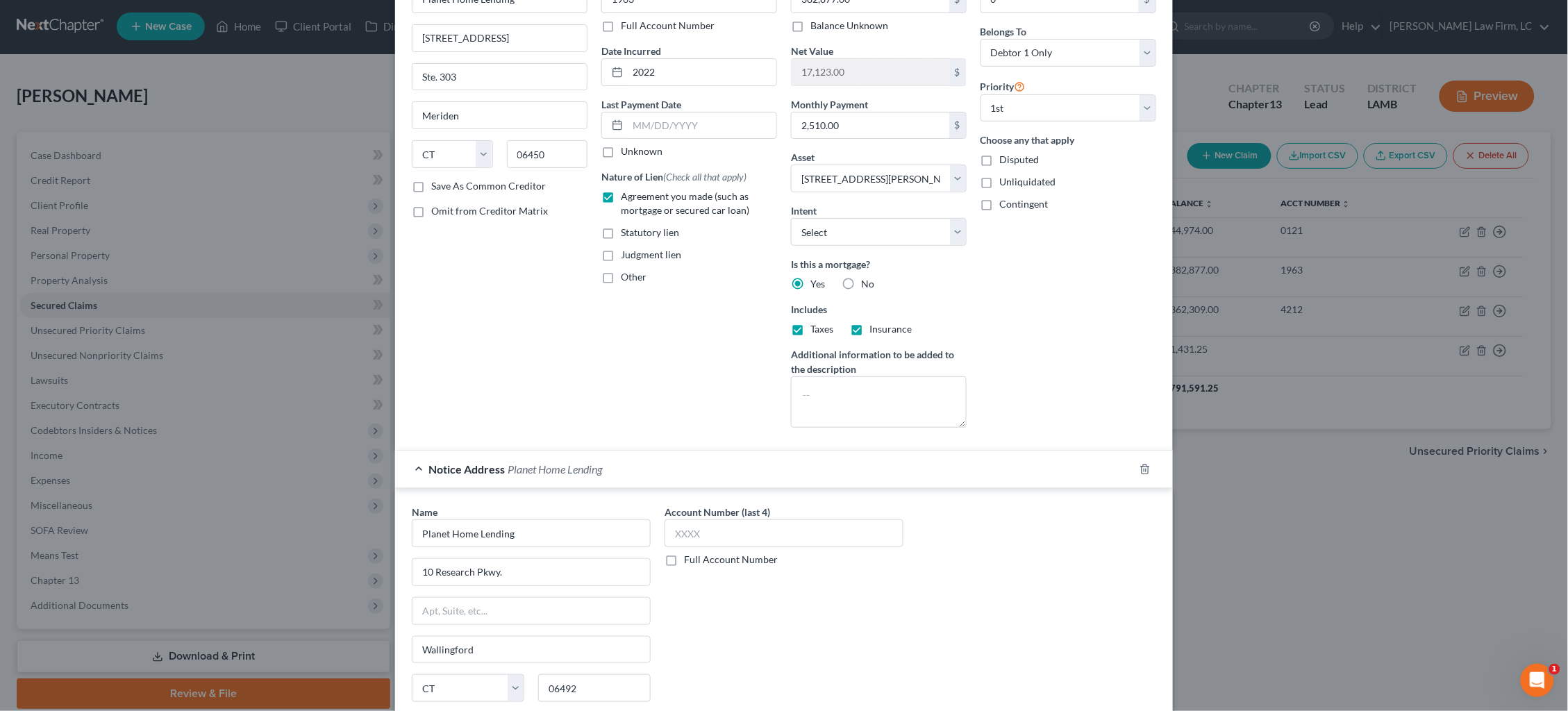
scroll to position [107, 0]
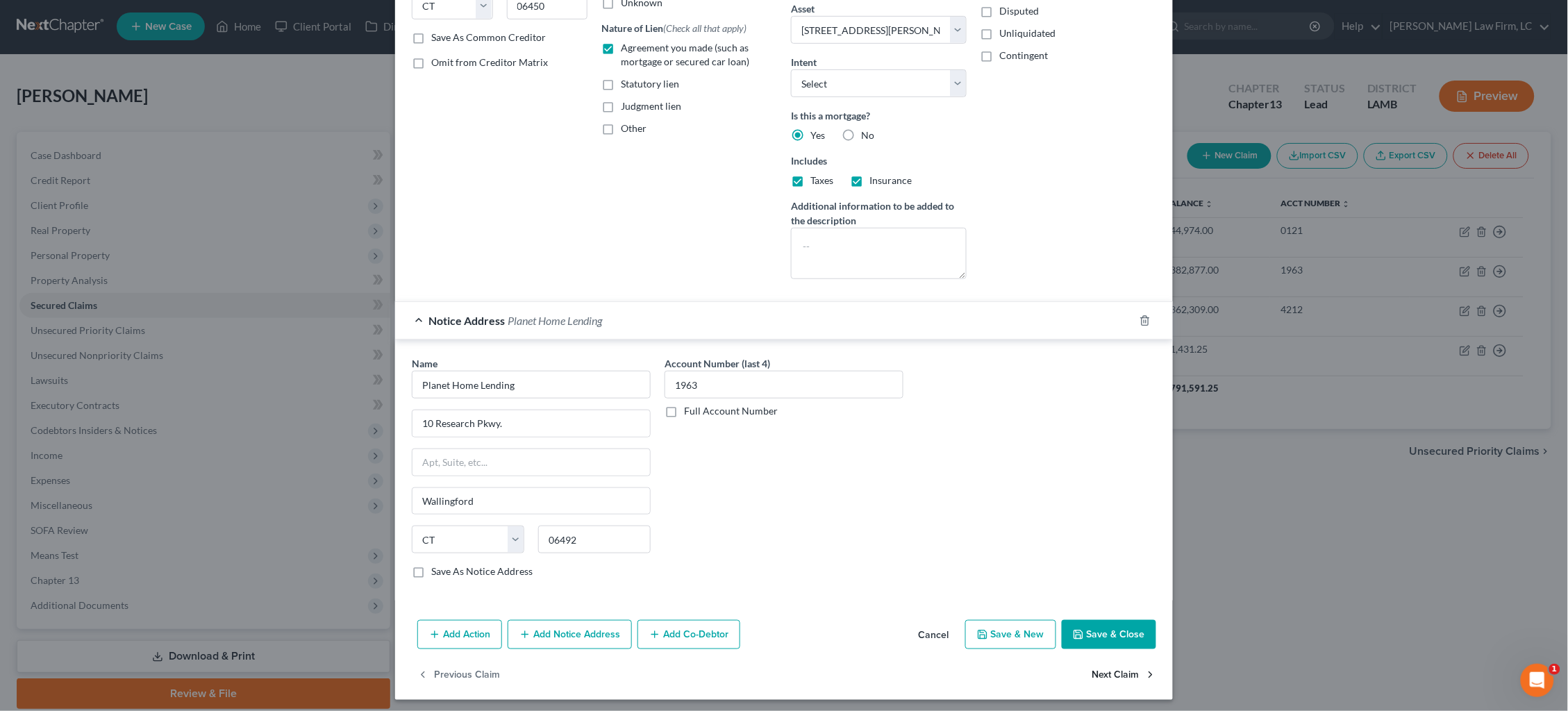
click at [1102, 632] on button "Save & Close" at bounding box center [1109, 634] width 95 height 29
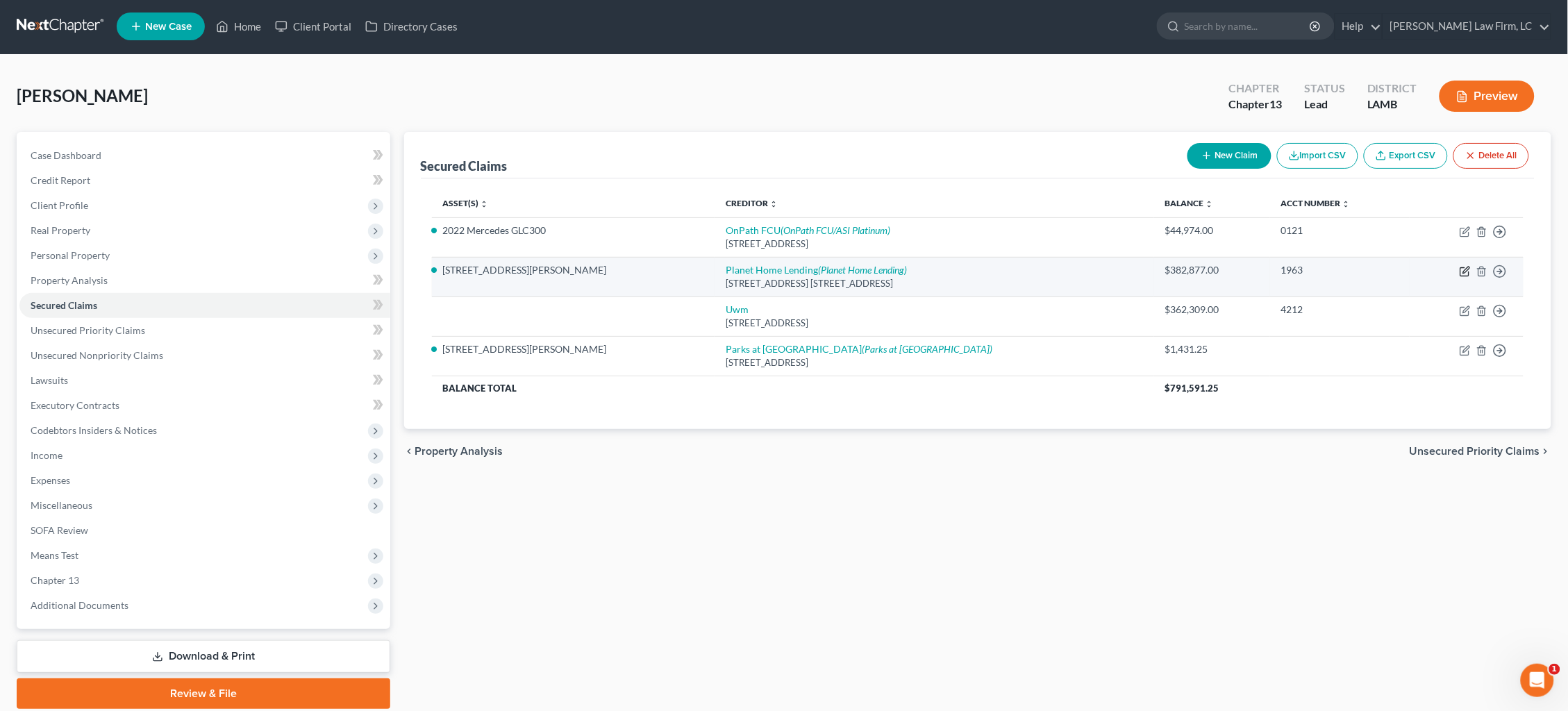
click at [1461, 269] on icon "button" at bounding box center [1465, 271] width 11 height 11
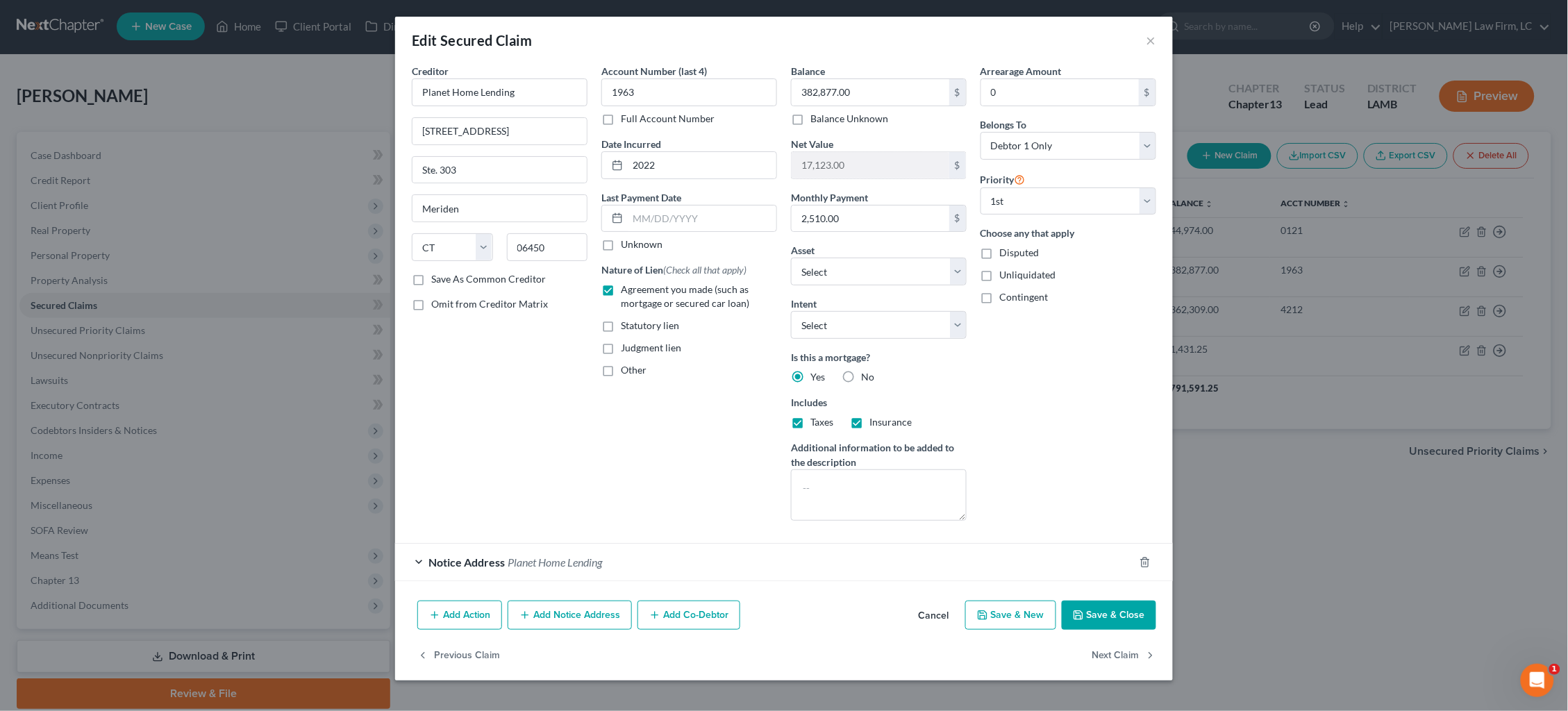
click at [566, 617] on button "Add Notice Address" at bounding box center [569, 615] width 124 height 29
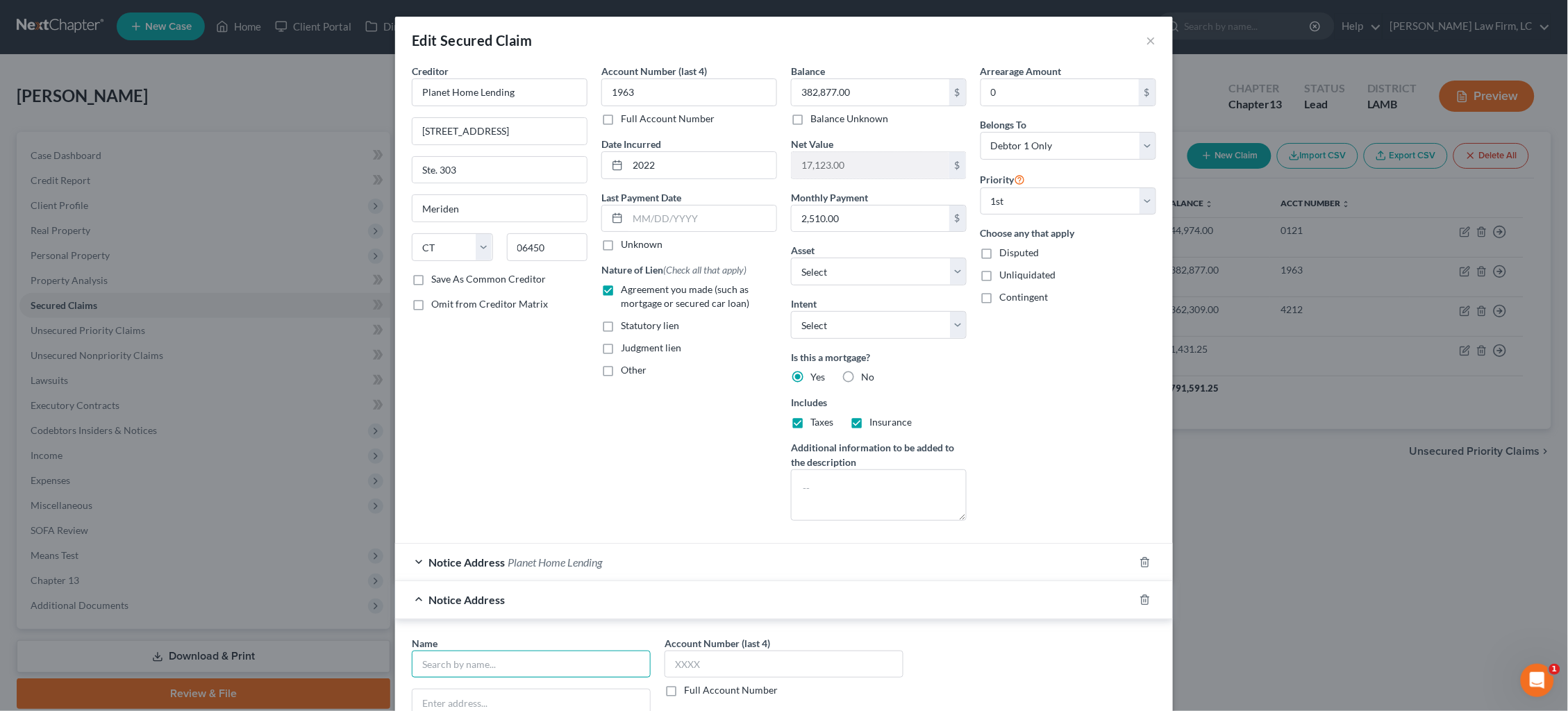
click at [559, 651] on input "text" at bounding box center [531, 664] width 239 height 28
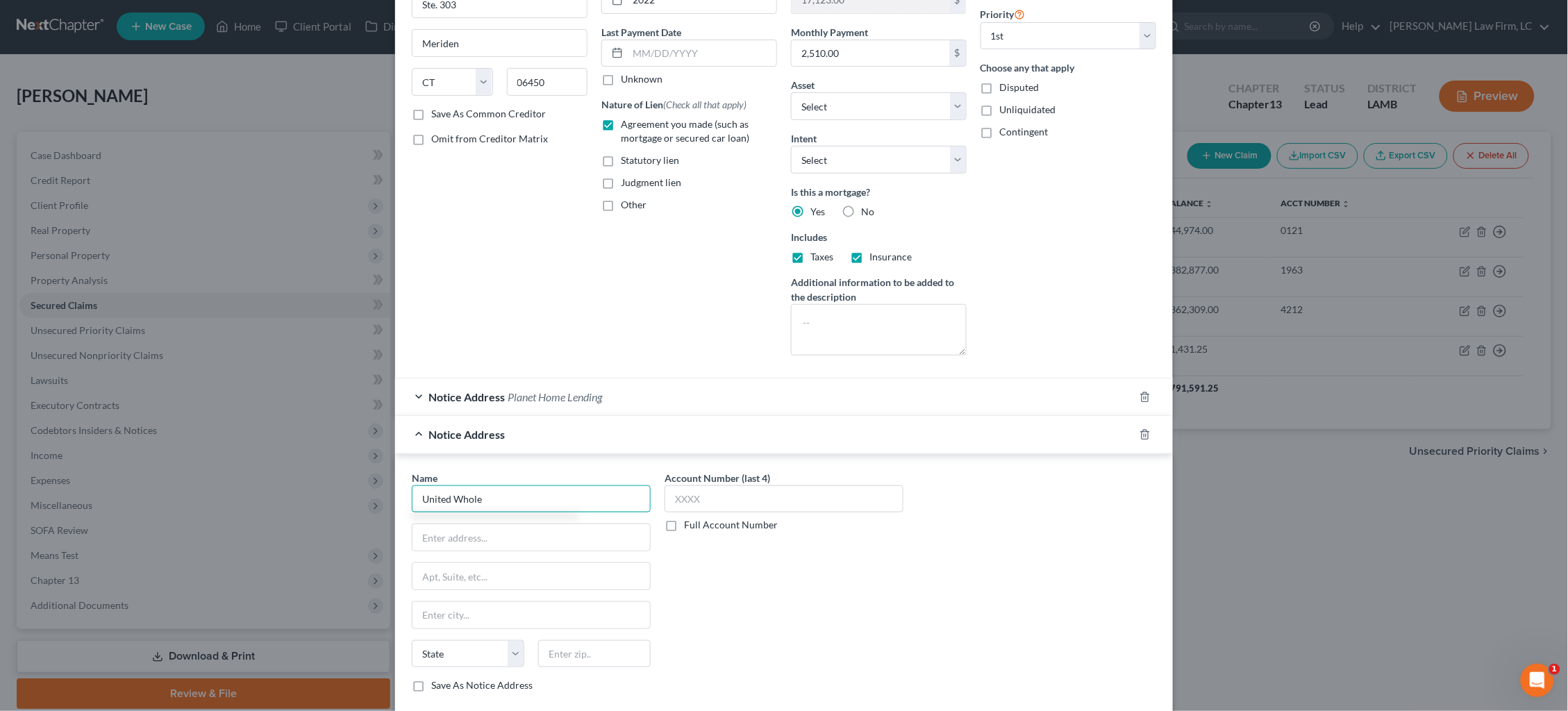
scroll to position [196, 0]
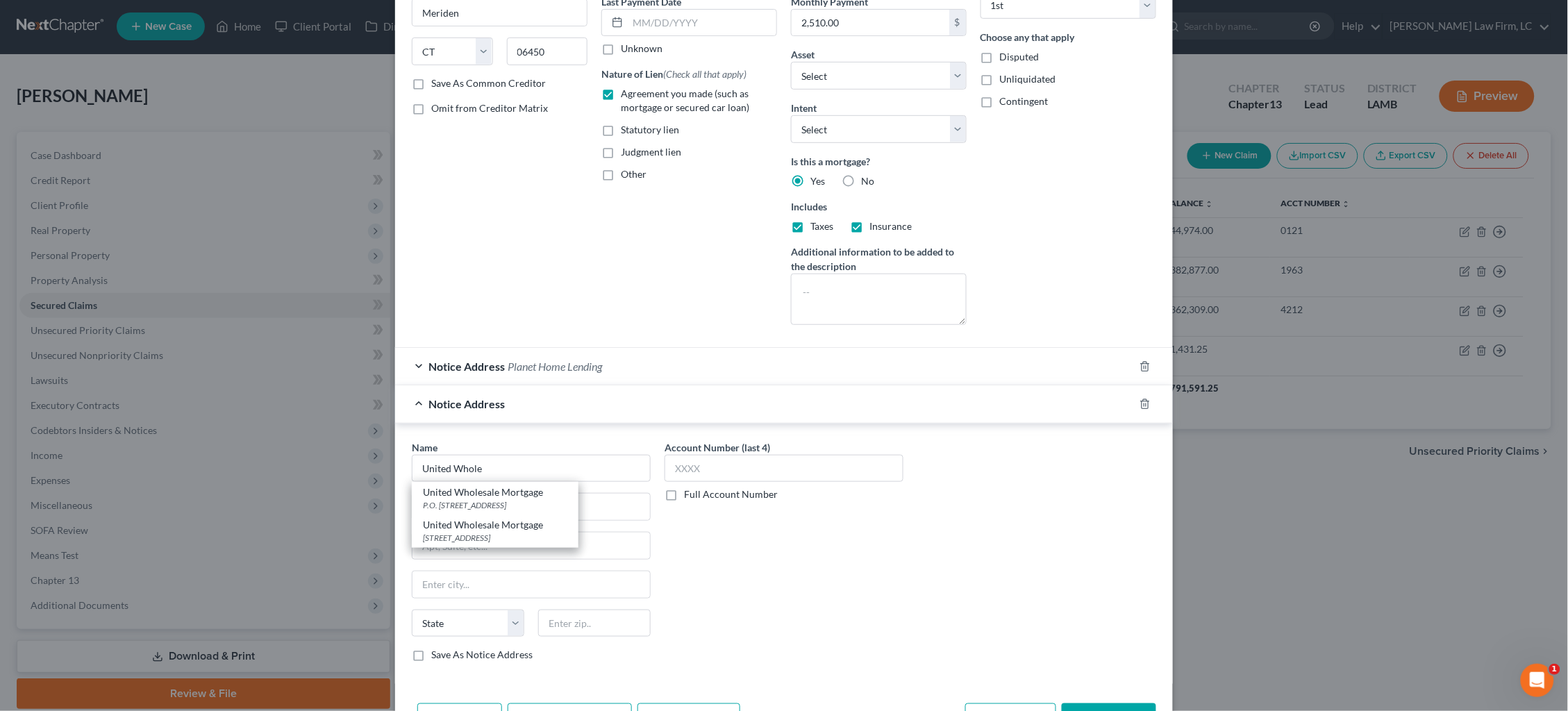
click at [564, 521] on div "United Wholesale Mortgage" at bounding box center [495, 525] width 144 height 14
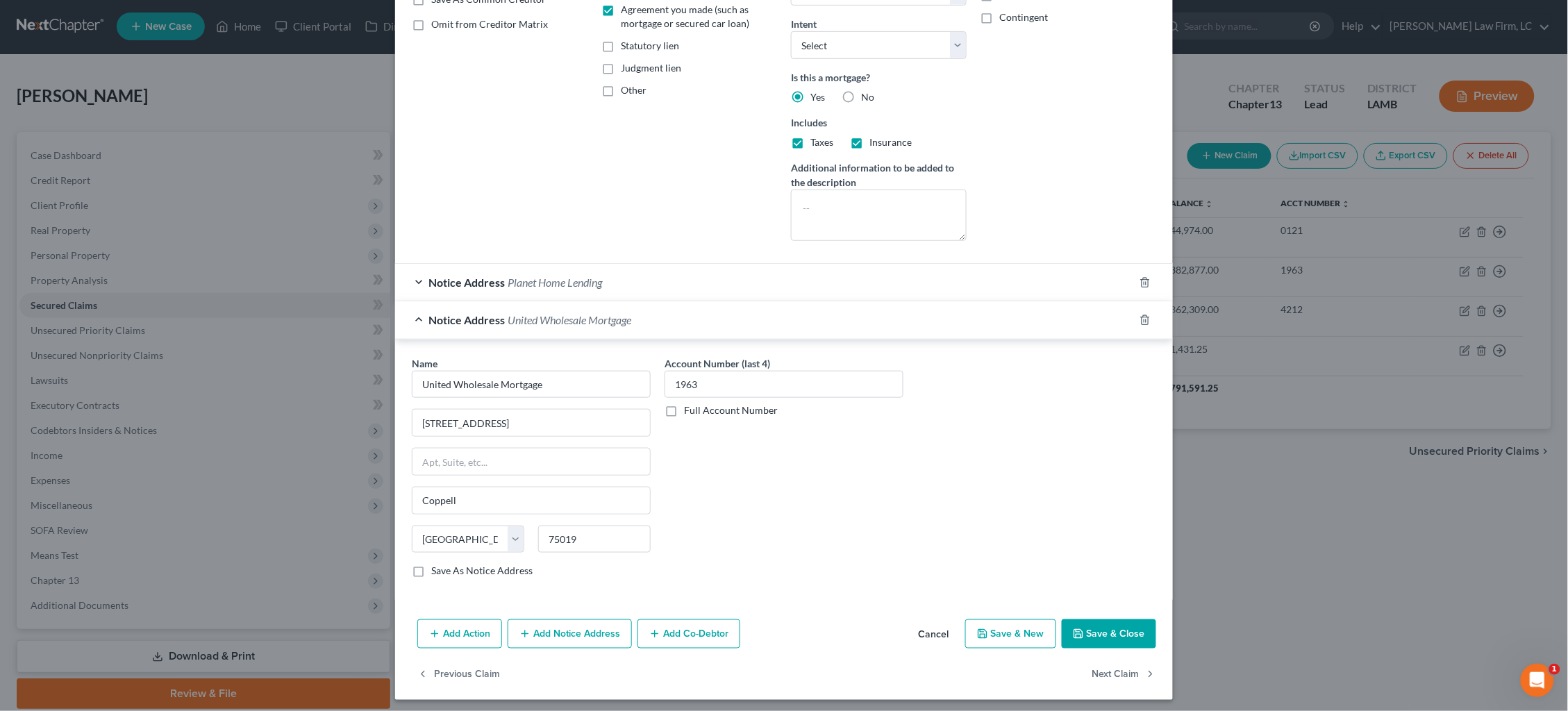
scroll to position [279, 0]
click at [1103, 622] on button "Save & Close" at bounding box center [1109, 634] width 95 height 29
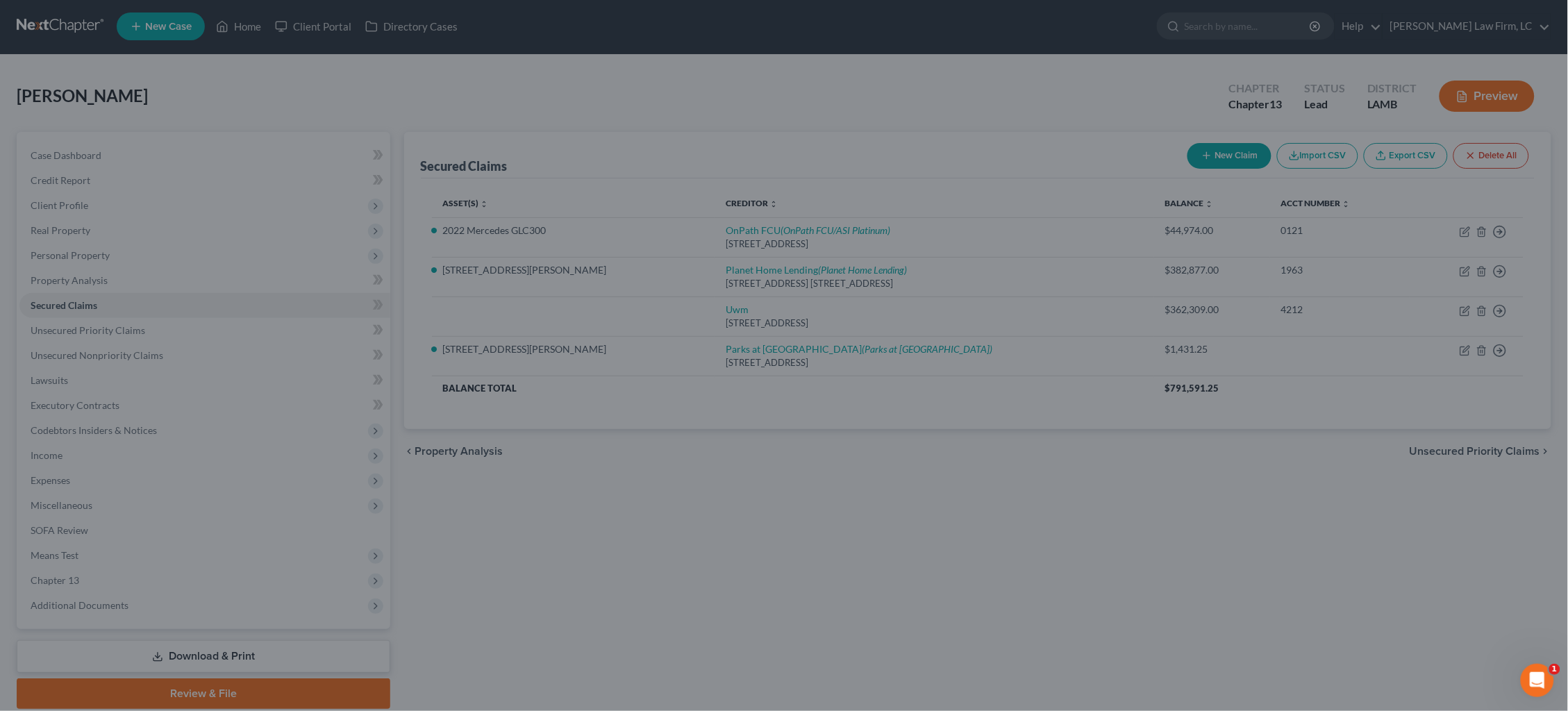
scroll to position [0, 0]
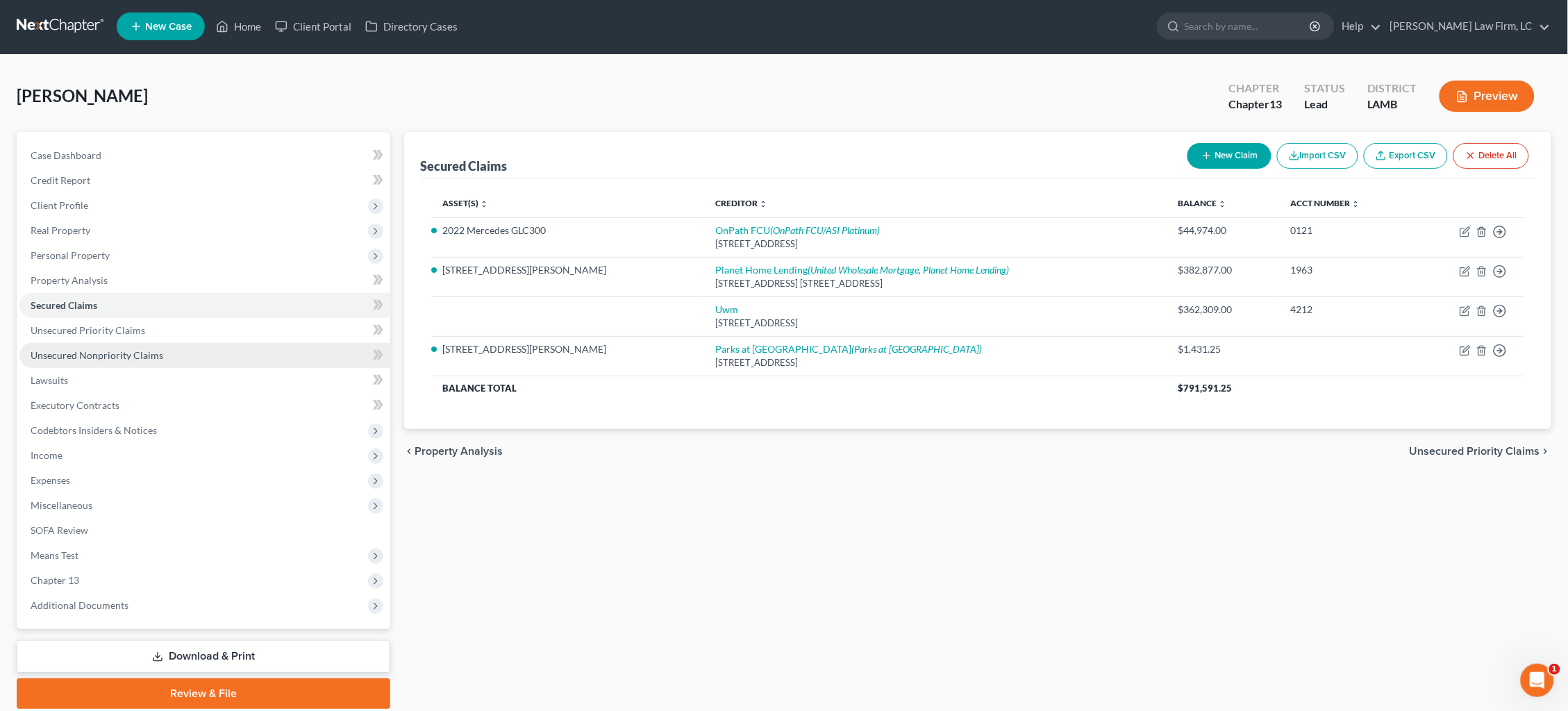
click at [136, 349] on span "Unsecured Nonpriority Claims" at bounding box center [97, 355] width 133 height 11
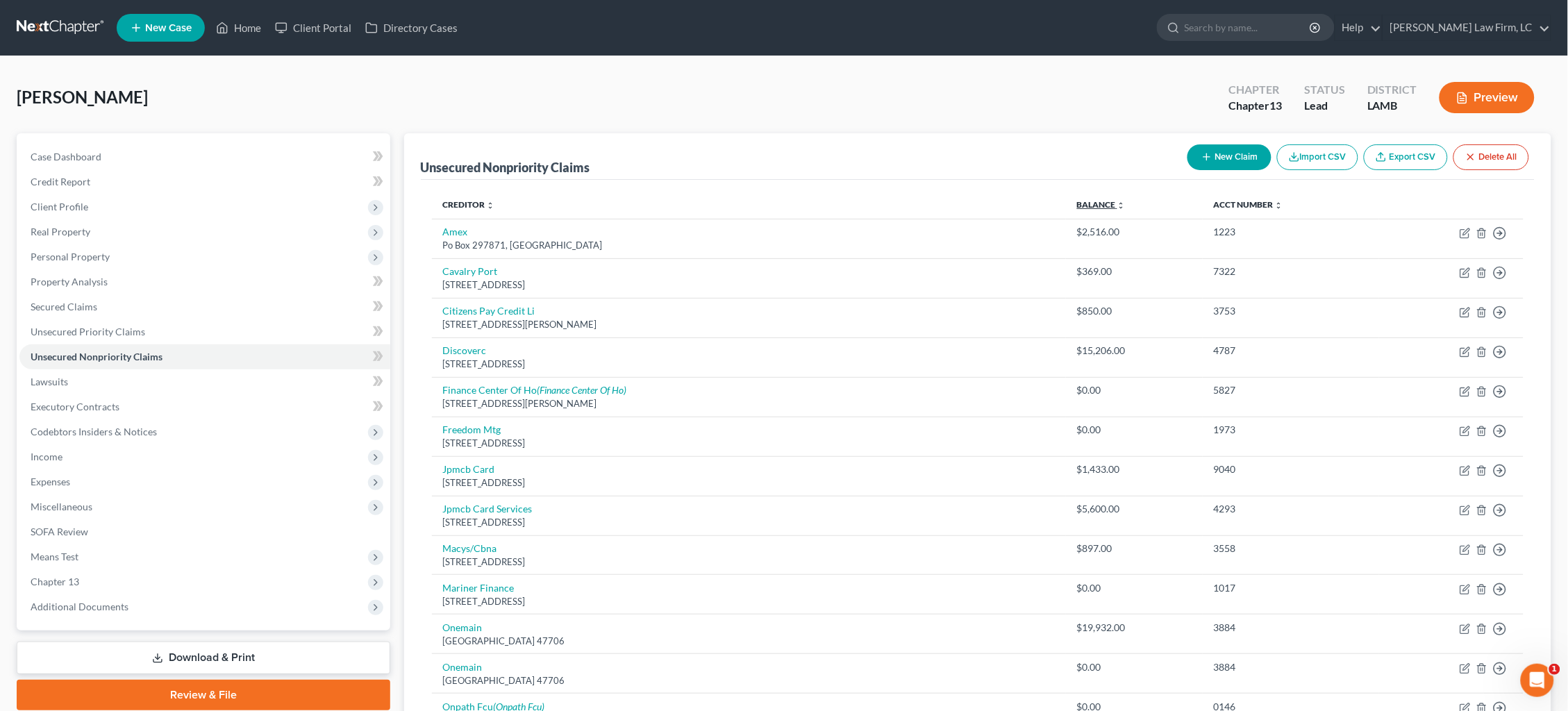
click at [1077, 203] on link "Balance expand_more expand_less unfold_more" at bounding box center [1101, 204] width 49 height 11
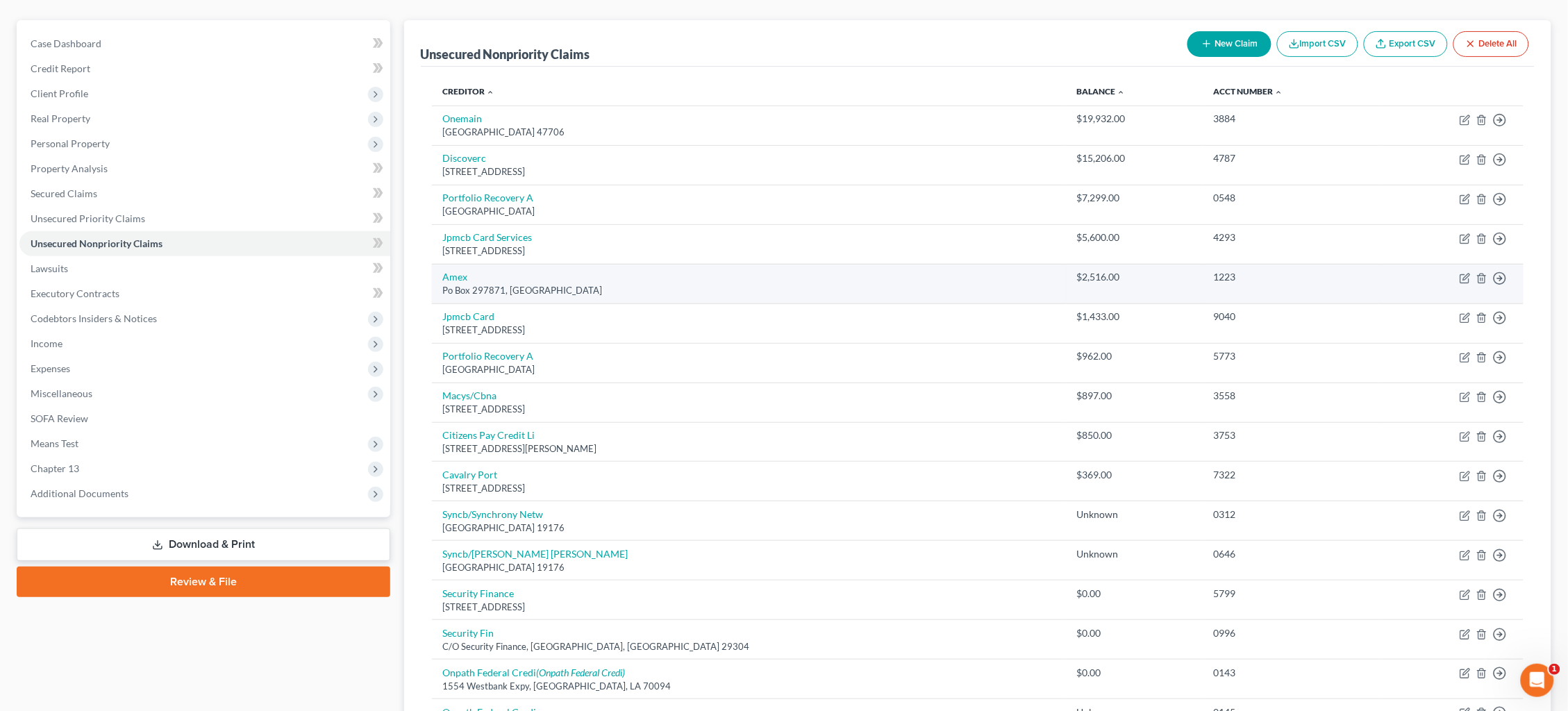
scroll to position [113, 0]
click at [1077, 93] on link "Balance expand_more expand_less unfold_more" at bounding box center [1101, 92] width 49 height 11
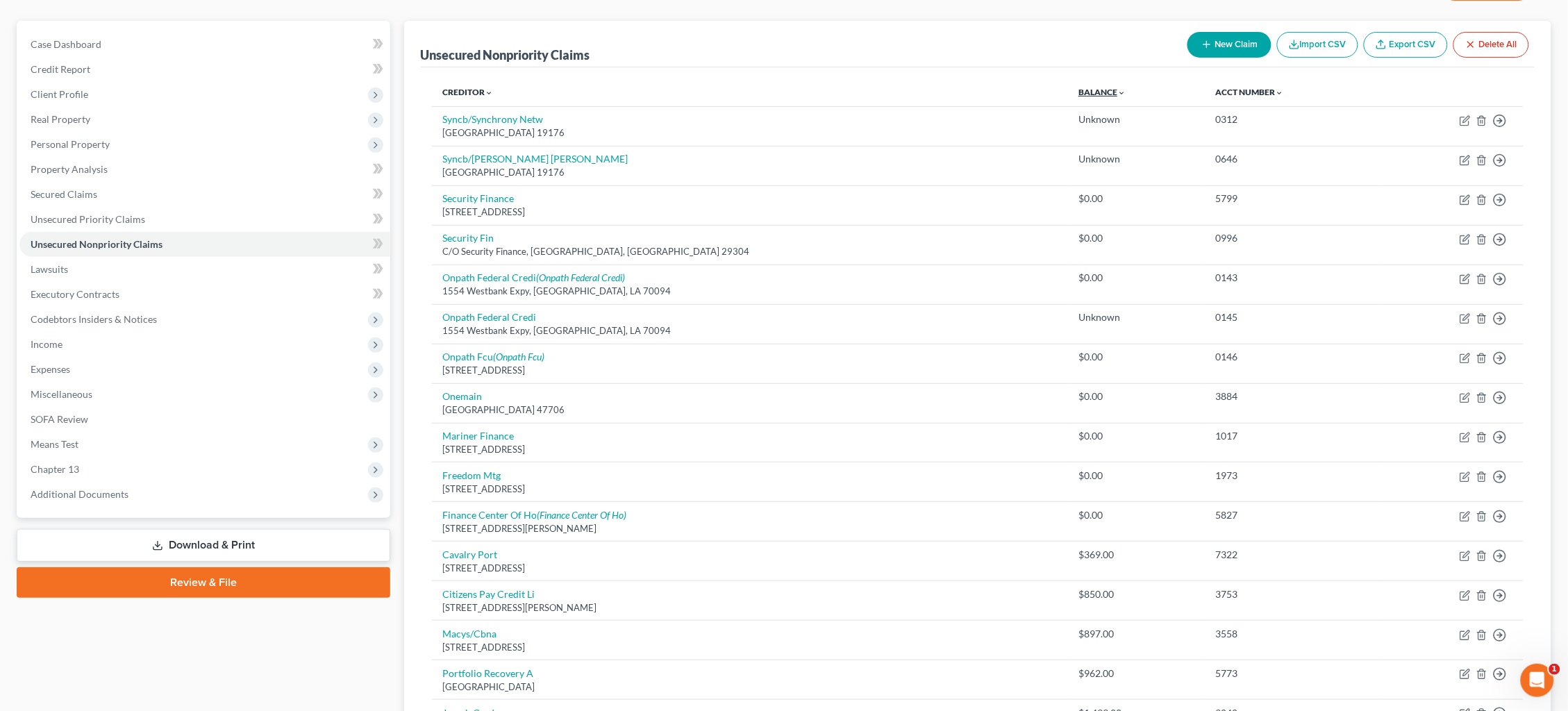
click at [1078, 93] on link "Balance expand_more expand_less unfold_more" at bounding box center [1102, 92] width 47 height 11
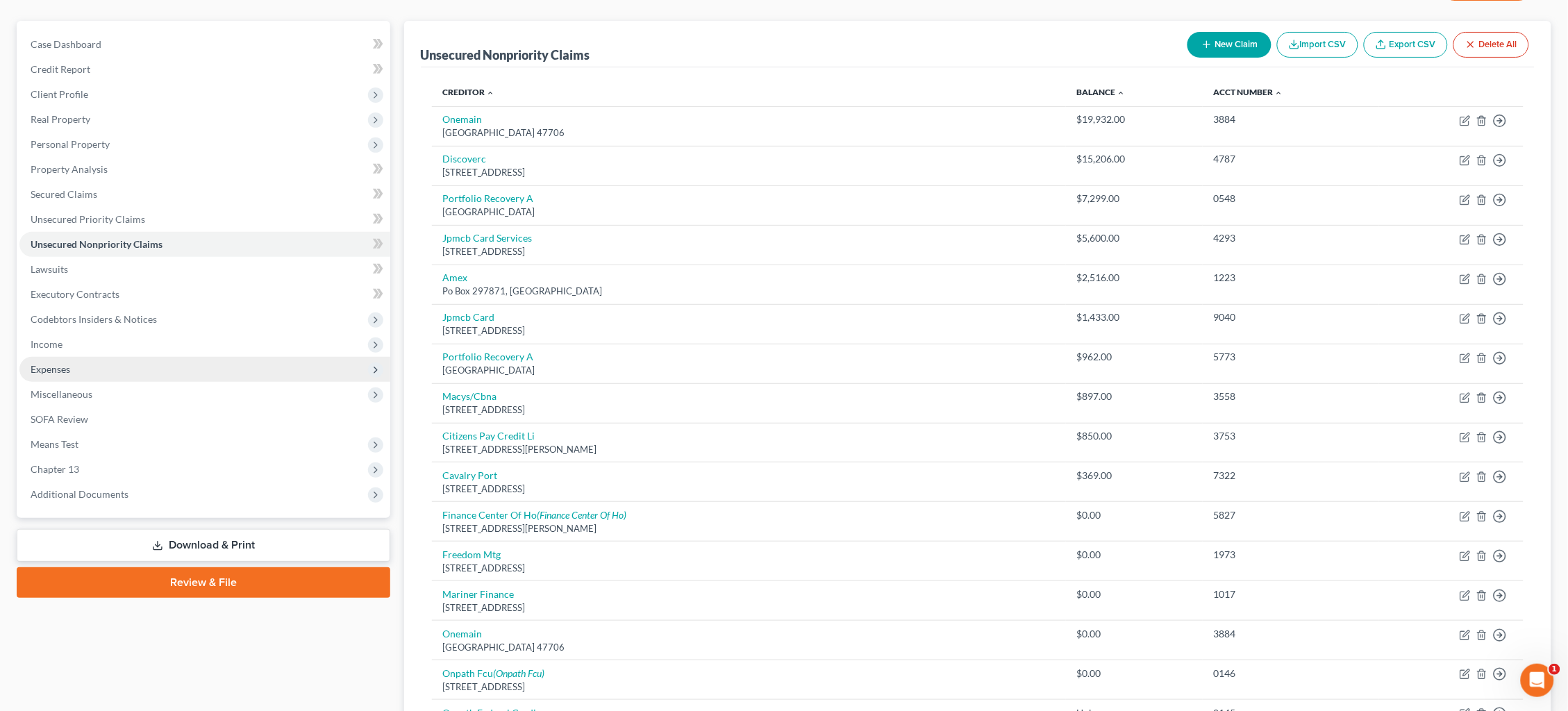
click at [89, 366] on span "Expenses" at bounding box center [204, 369] width 371 height 25
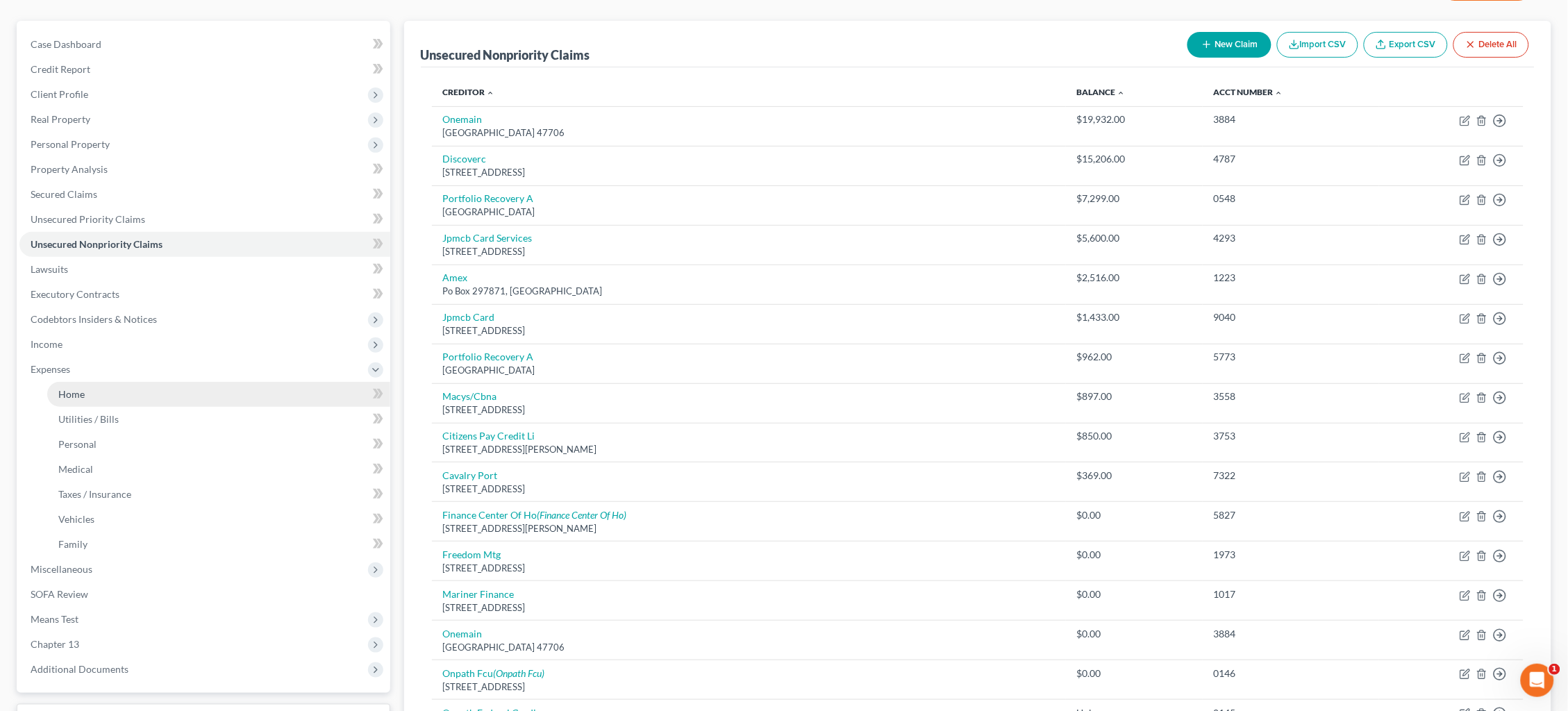
click at [95, 382] on link "Home" at bounding box center [219, 394] width 343 height 25
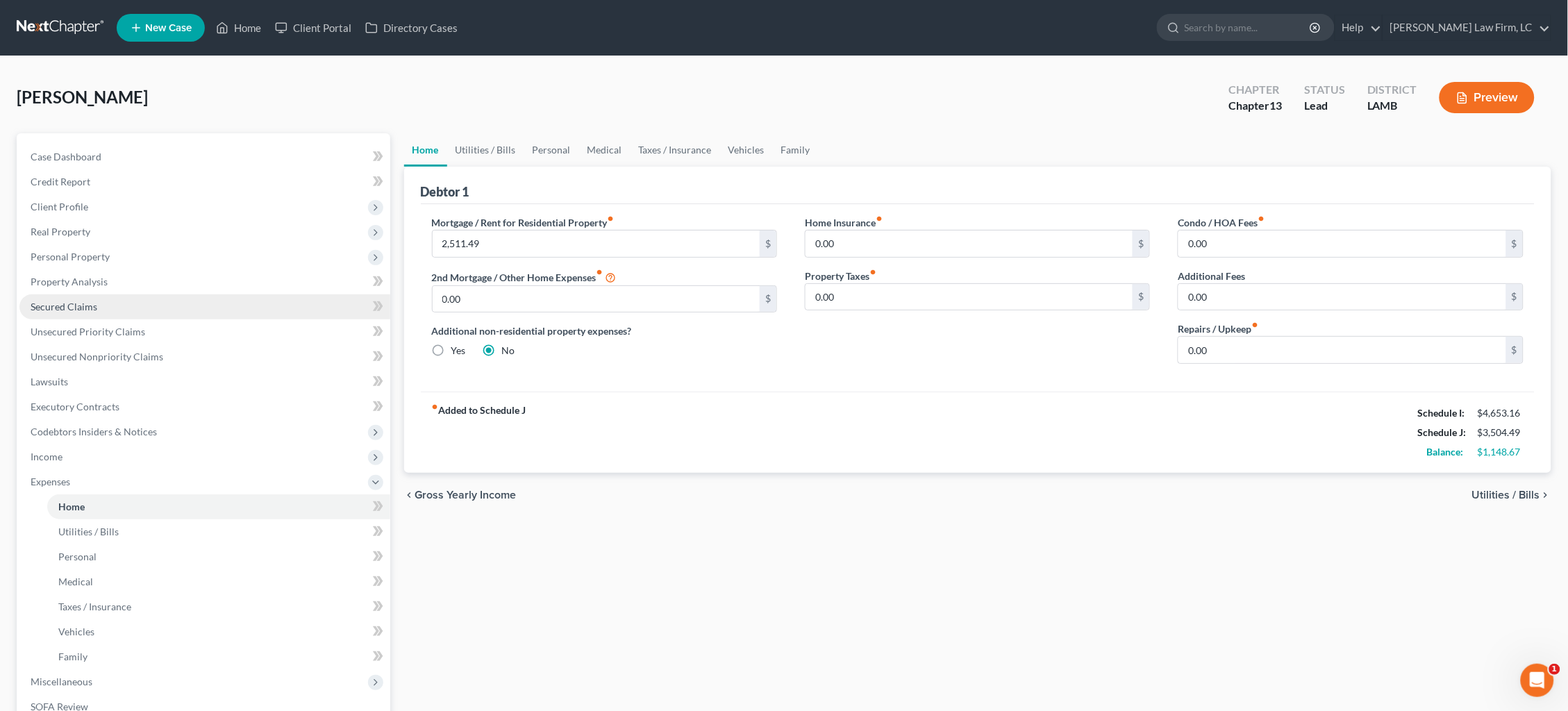
click at [212, 307] on link "Secured Claims" at bounding box center [204, 307] width 371 height 25
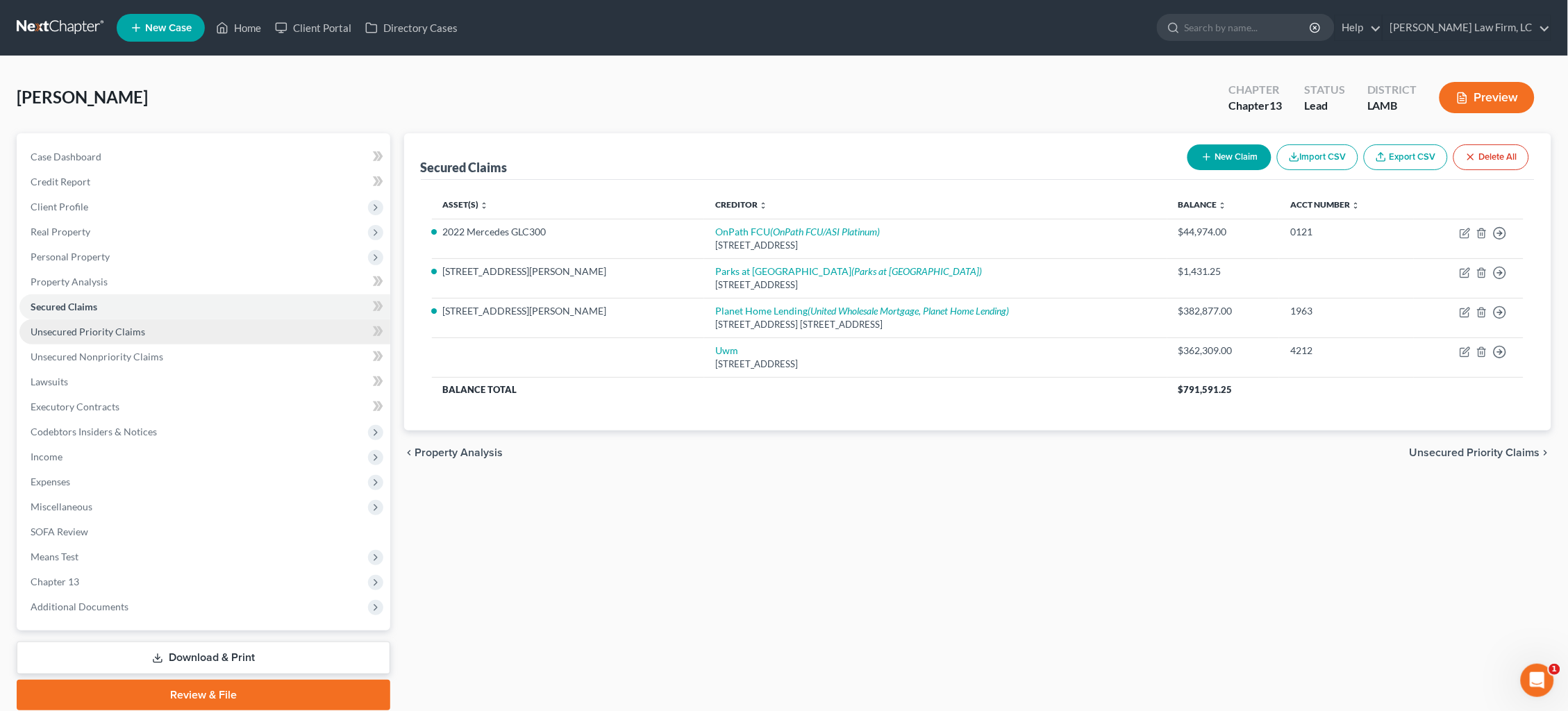
click at [223, 333] on link "Unsecured Priority Claims" at bounding box center [204, 332] width 371 height 25
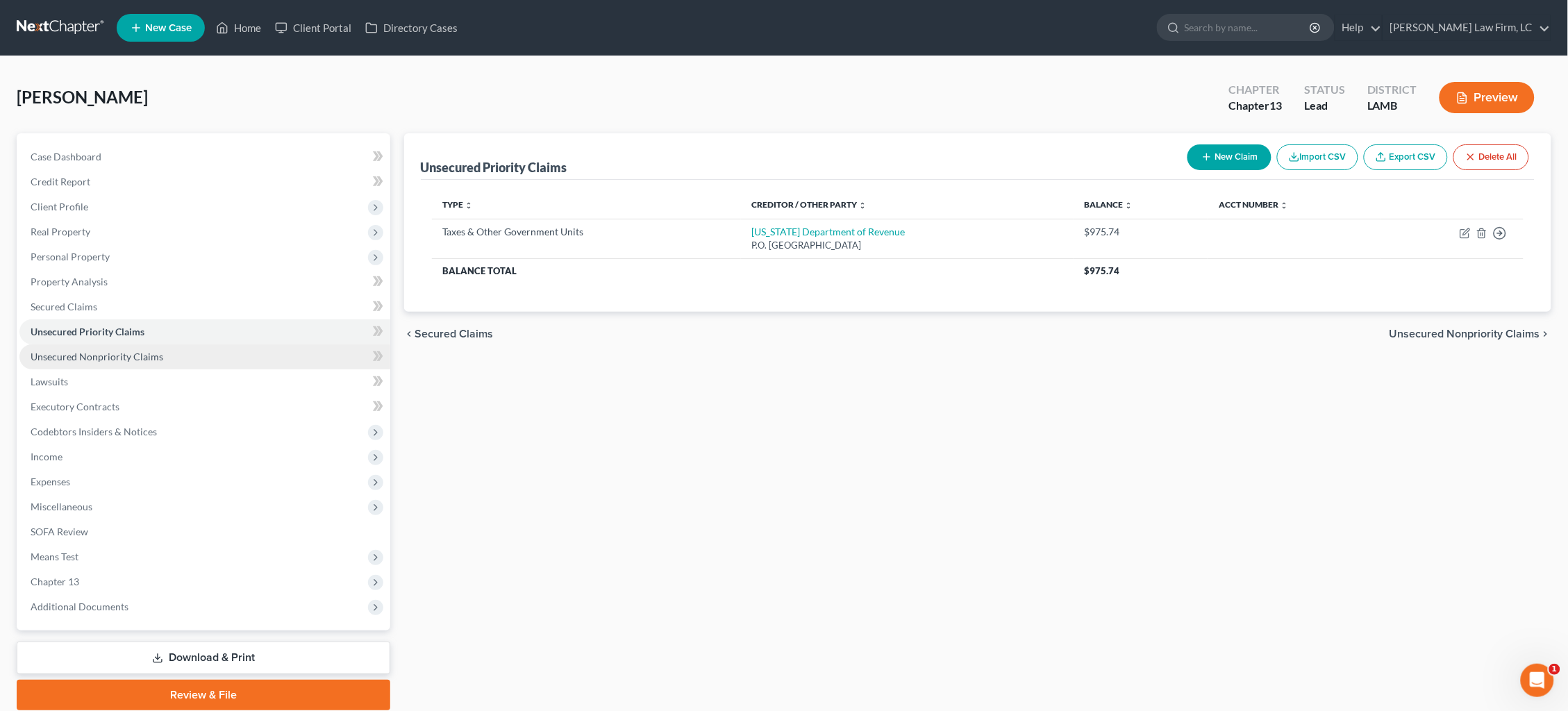
click at [217, 350] on link "Unsecured Nonpriority Claims" at bounding box center [204, 356] width 371 height 25
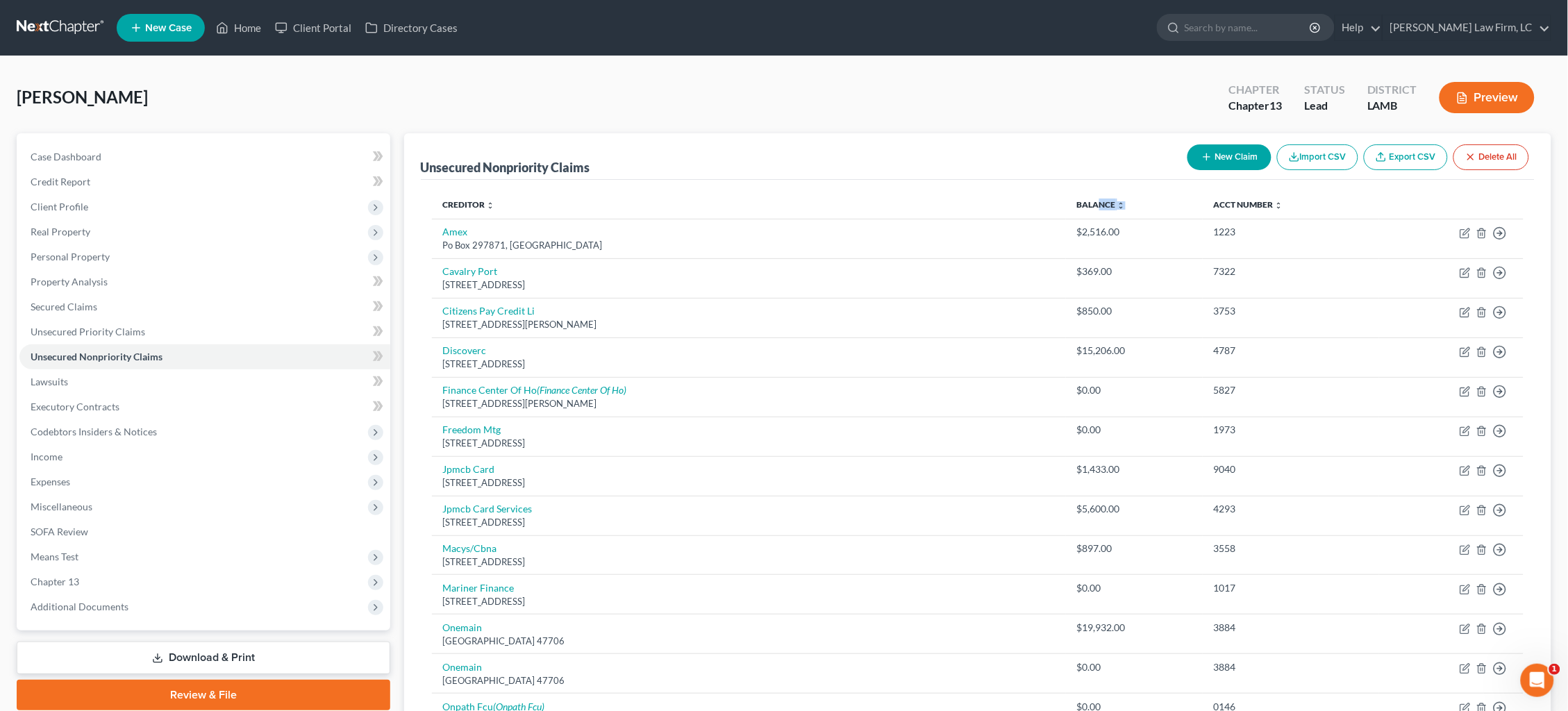
click at [1066, 209] on th "Balance expand_more expand_less unfold_more" at bounding box center [1134, 204] width 137 height 28
click at [1077, 202] on link "Balance expand_more expand_less unfold_more" at bounding box center [1101, 204] width 49 height 11
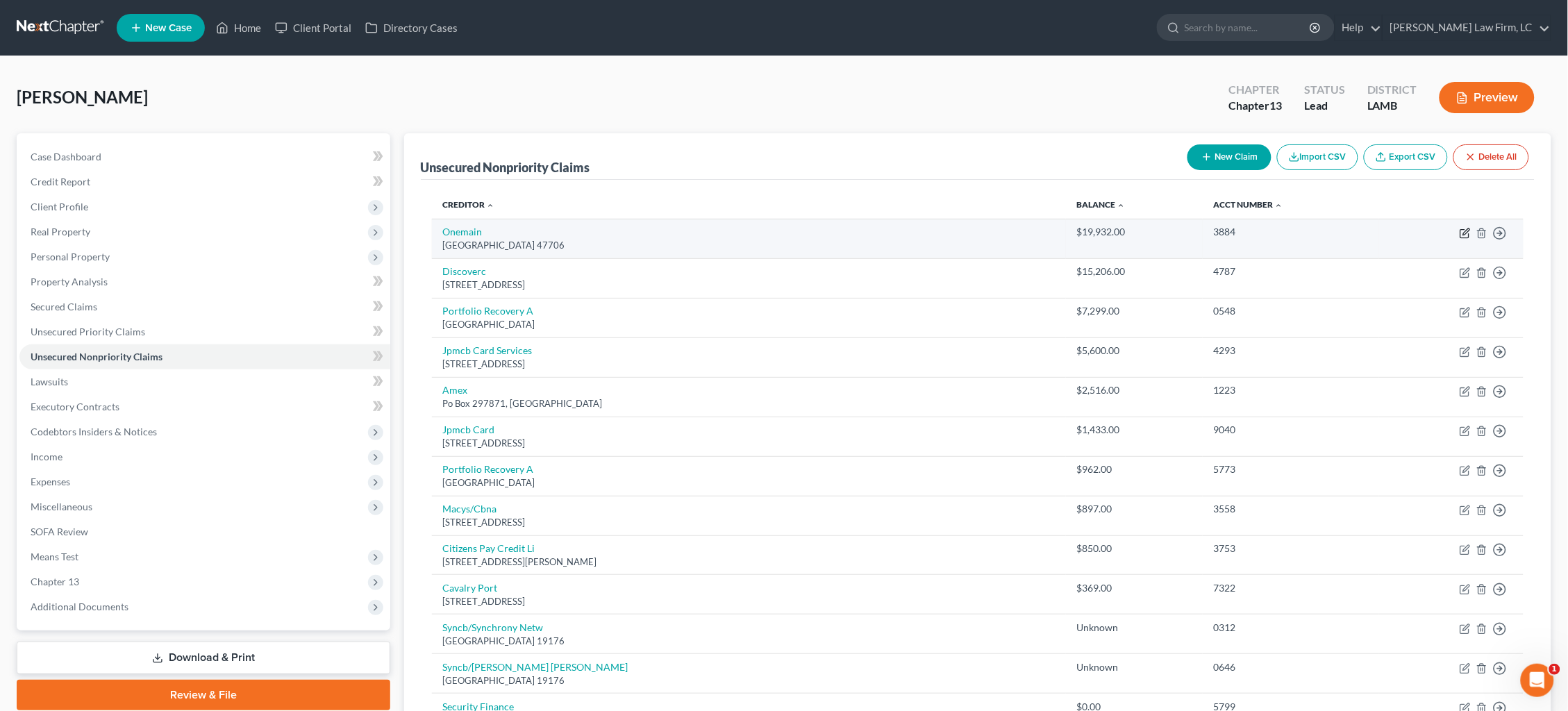
click at [1463, 232] on icon "button" at bounding box center [1465, 233] width 11 height 11
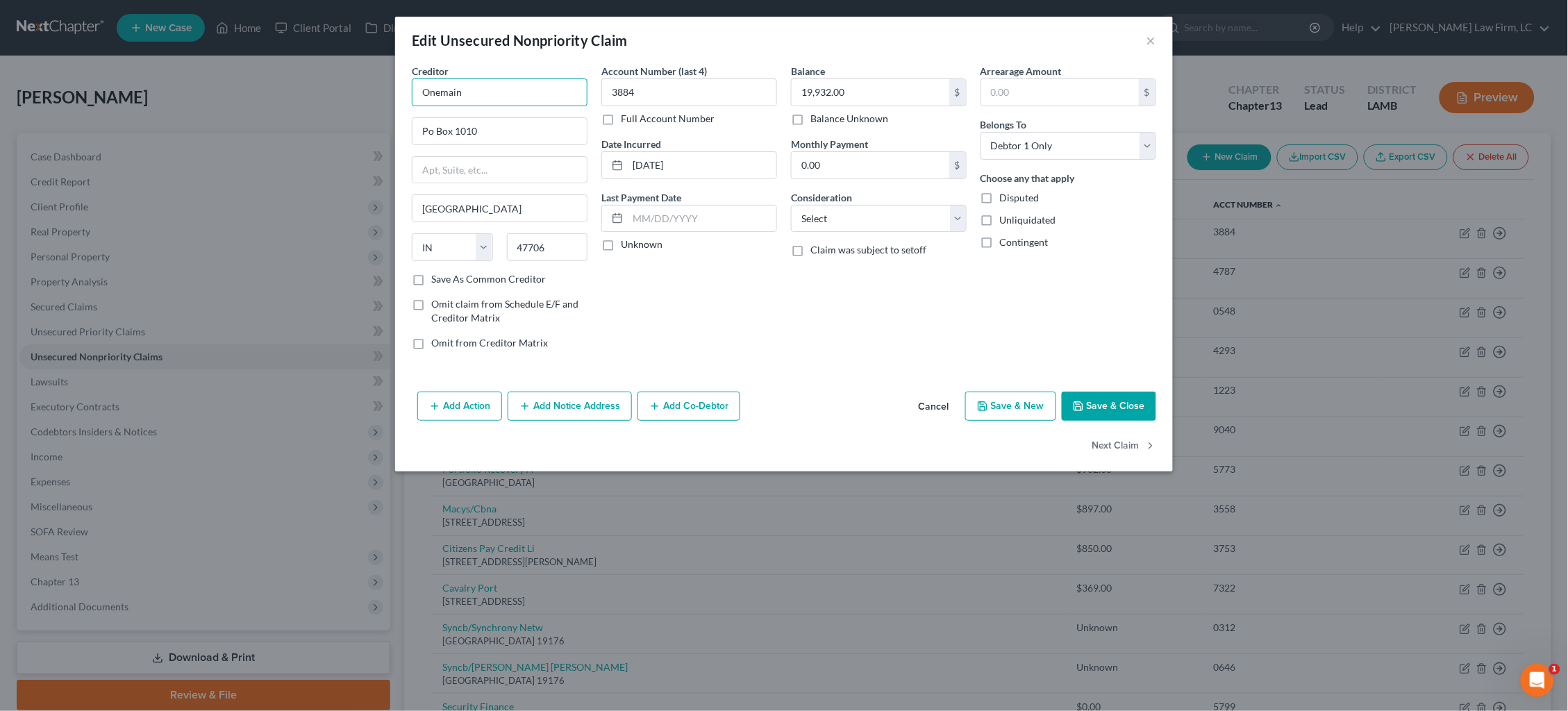
click at [526, 99] on input "Onemain" at bounding box center [499, 92] width 176 height 28
click at [538, 189] on div "P.O. Box 1010, Evansville, IN 47706" at bounding box center [503, 194] width 161 height 11
drag, startPoint x: 663, startPoint y: 165, endPoint x: 596, endPoint y: 164, distance: 67.0
click at [596, 164] on div "Account Number (last 4) 3884 Full Account Number Date Incurred 09-02-2022 Last …" at bounding box center [689, 212] width 189 height 297
click at [1121, 449] on button "Next Claim" at bounding box center [1124, 446] width 64 height 29
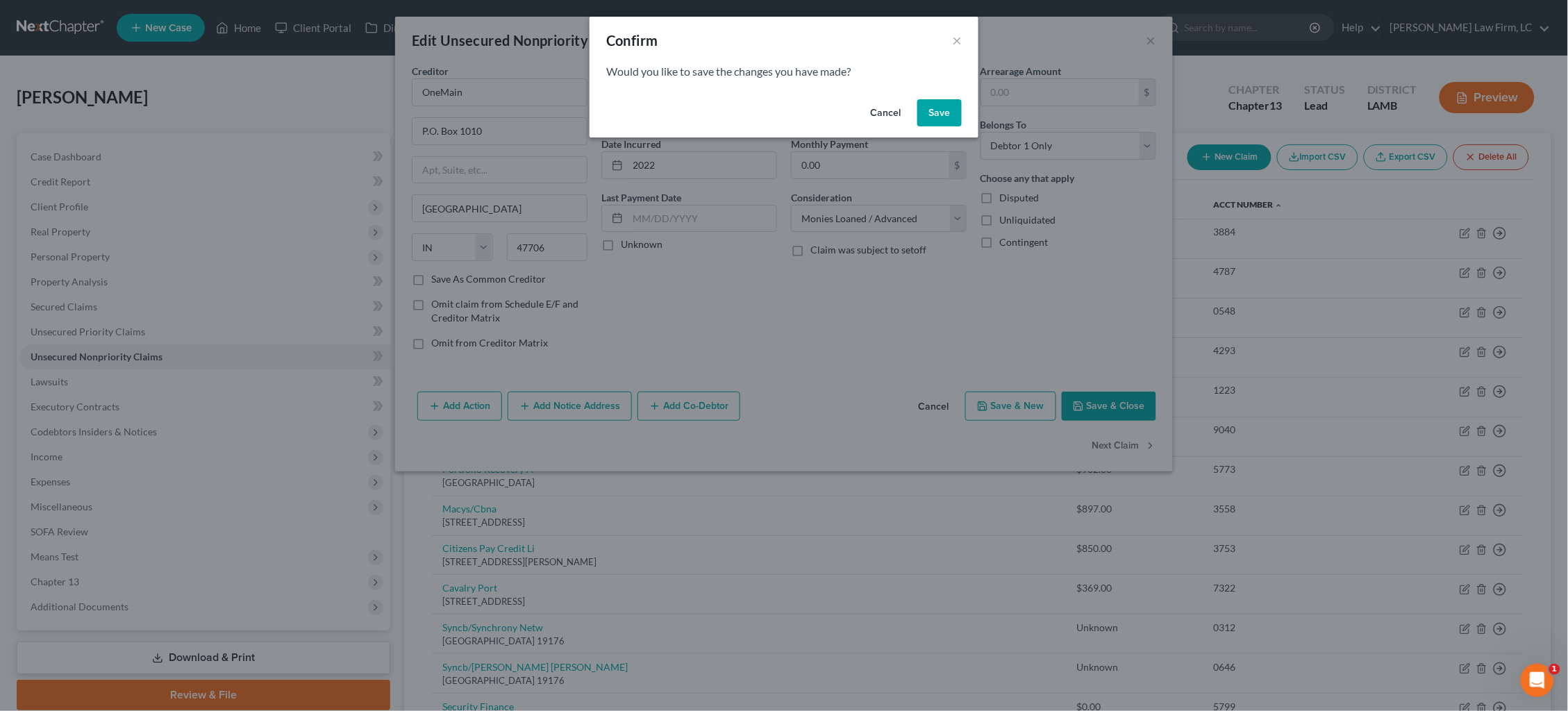
click at [937, 112] on button "Save" at bounding box center [940, 113] width 44 height 28
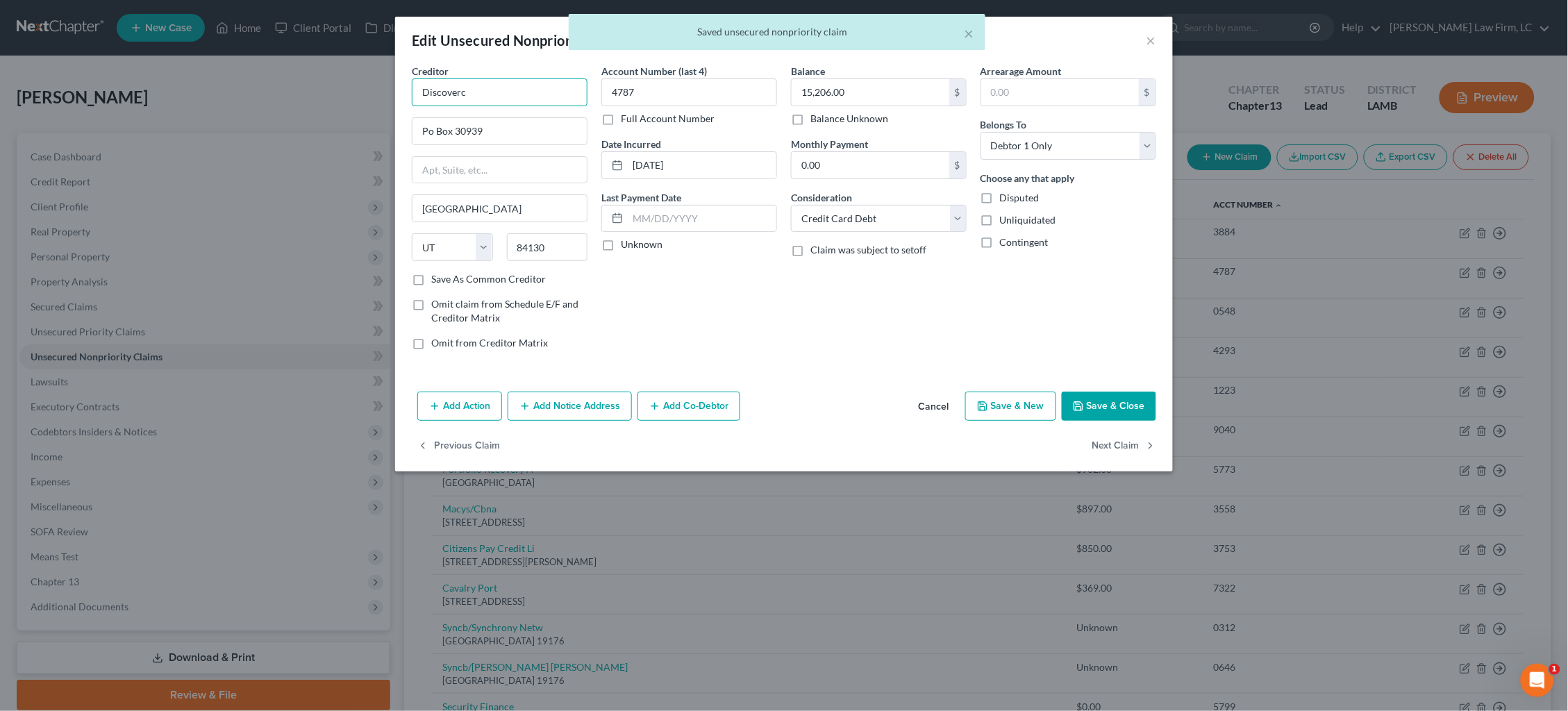
click at [487, 94] on input "Discoverc" at bounding box center [499, 92] width 176 height 28
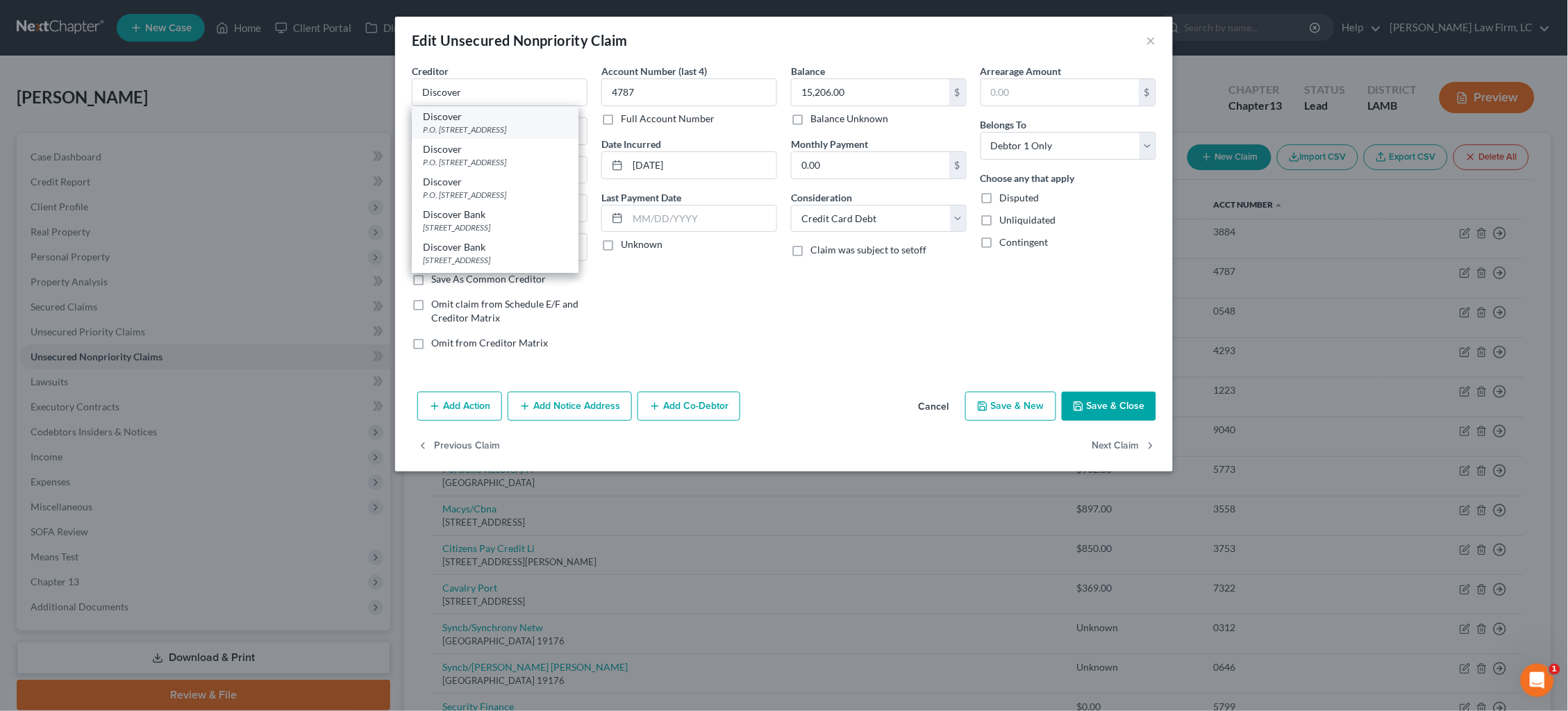
click at [528, 128] on div "P.O. Box 30939, Salt Lake City, UT 84130" at bounding box center [495, 129] width 144 height 11
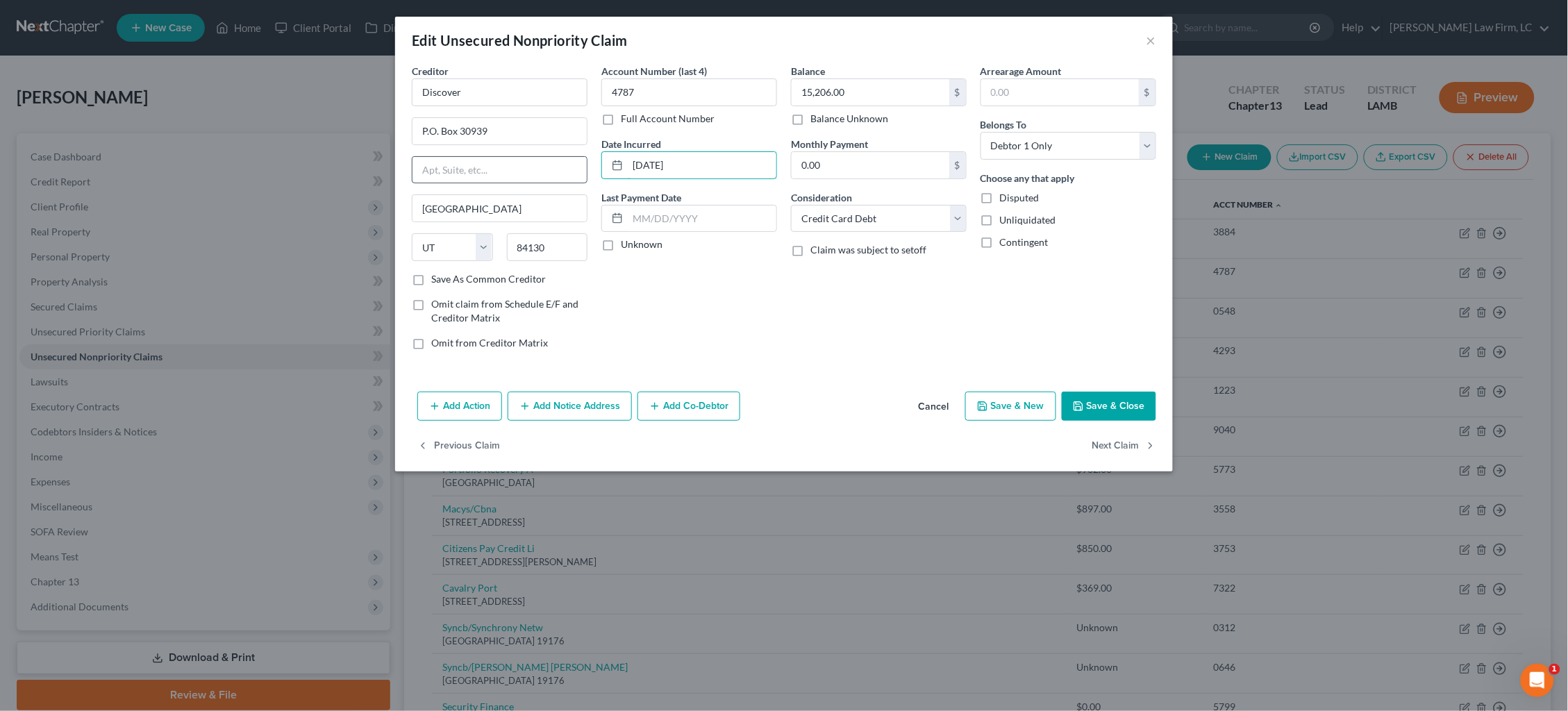
drag, startPoint x: 661, startPoint y: 163, endPoint x: 566, endPoint y: 163, distance: 95.0
click at [566, 163] on div "Creditor * Discover P.O. Box 30939 Salt Lake City State AL AK AR AZ CA CO CT DE…" at bounding box center [784, 212] width 759 height 297
click at [1123, 445] on button "Next Claim" at bounding box center [1124, 446] width 64 height 29
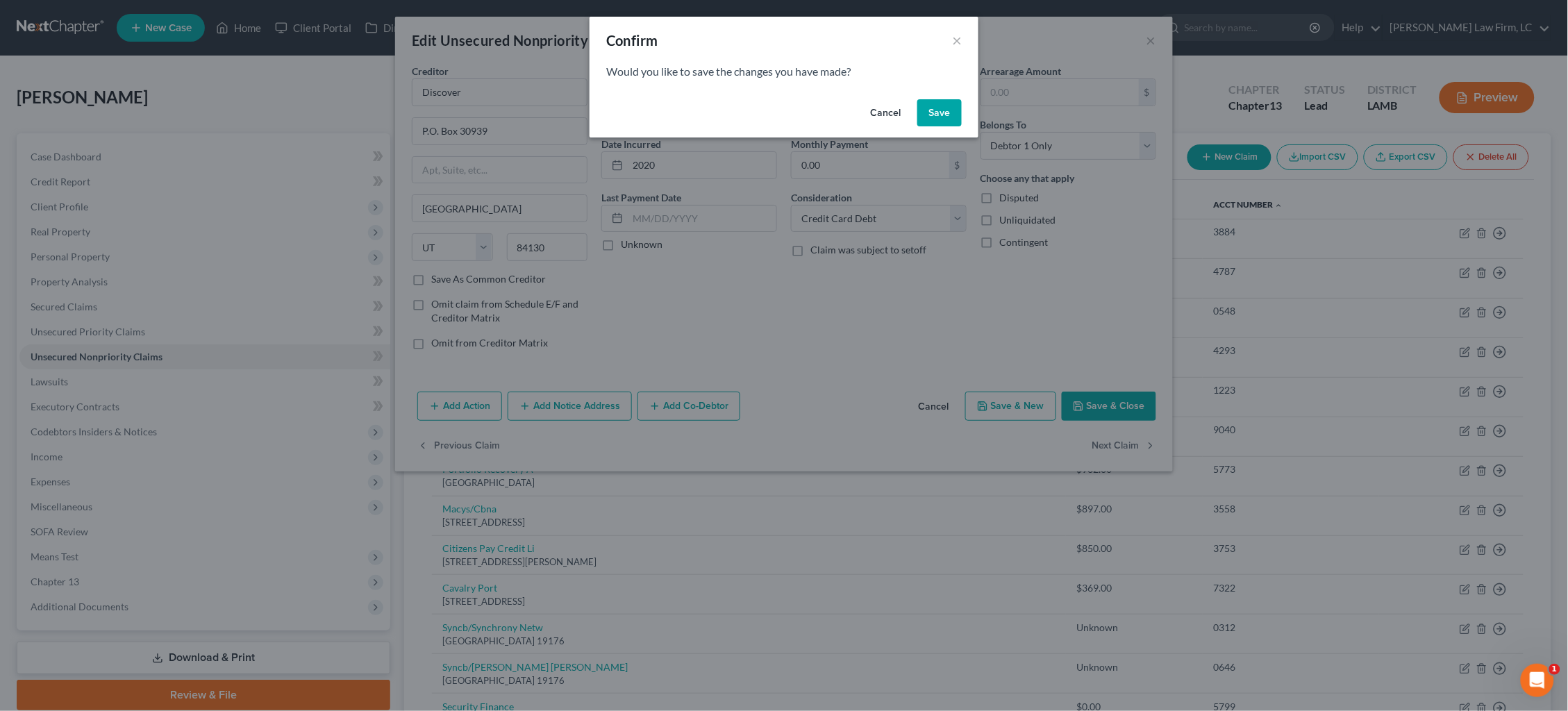
click at [941, 117] on button "Save" at bounding box center [940, 113] width 44 height 28
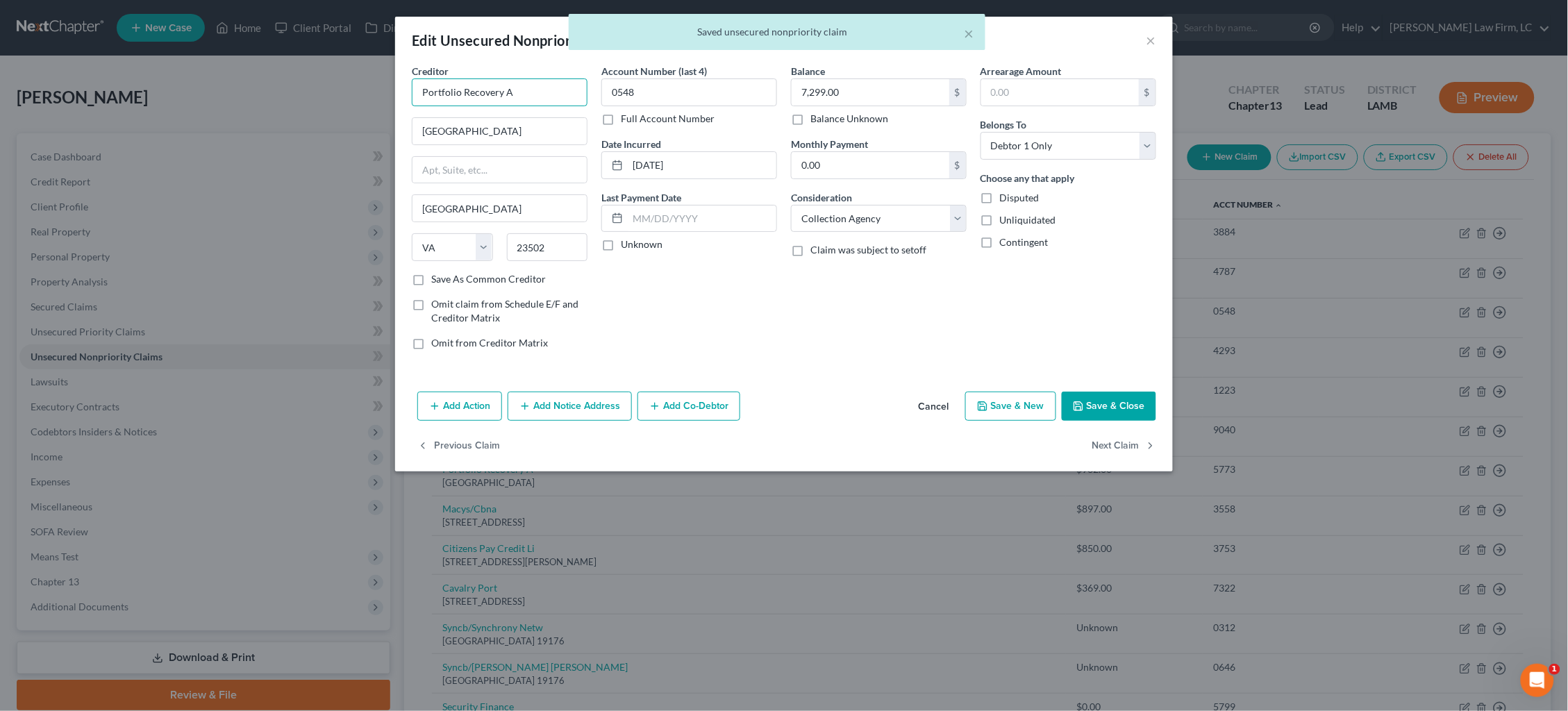
click at [526, 90] on input "Portfolio Recovery A" at bounding box center [499, 92] width 176 height 28
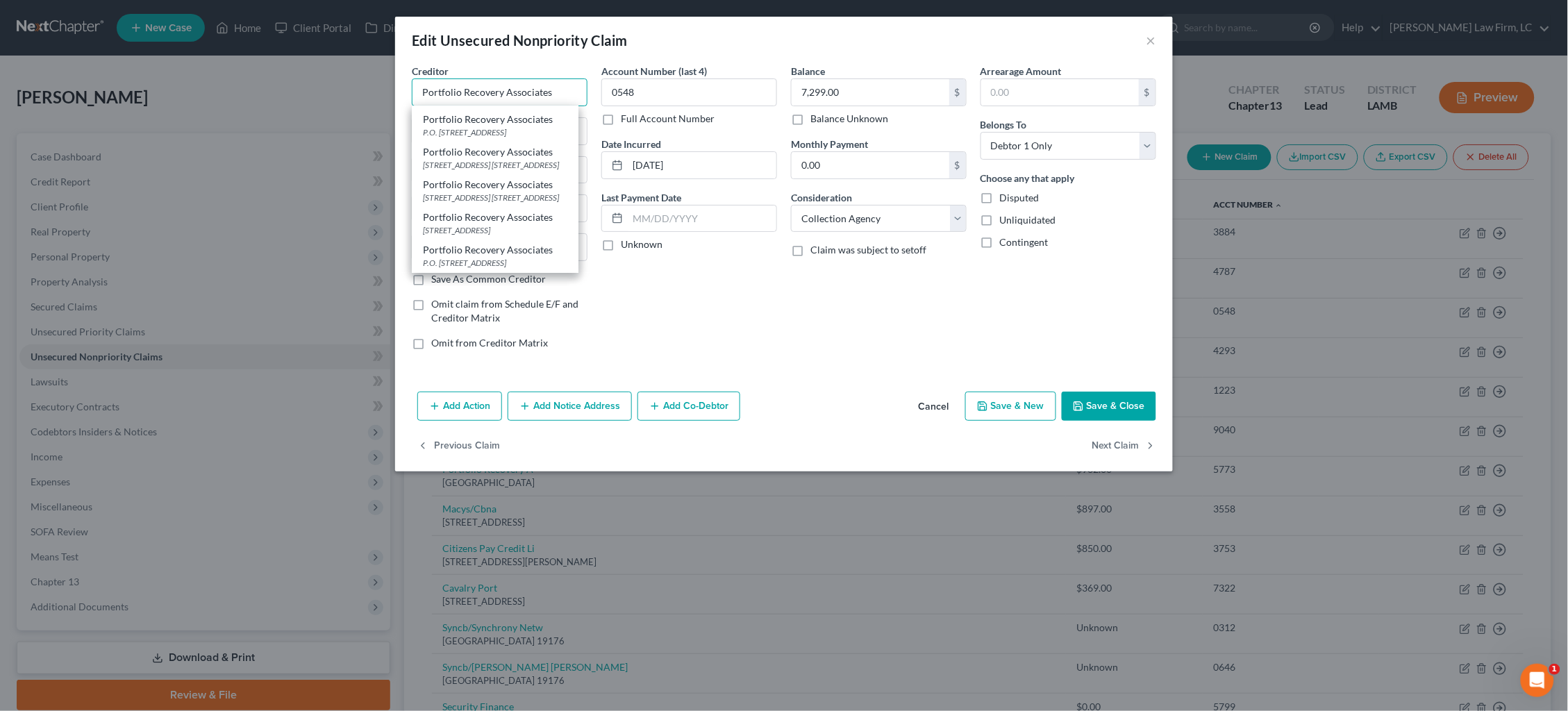
scroll to position [33, 0]
click at [742, 309] on div "Account Number (last 4) 0548 Full Account Number Date Incurred 01-13-2024 Last …" at bounding box center [689, 212] width 189 height 297
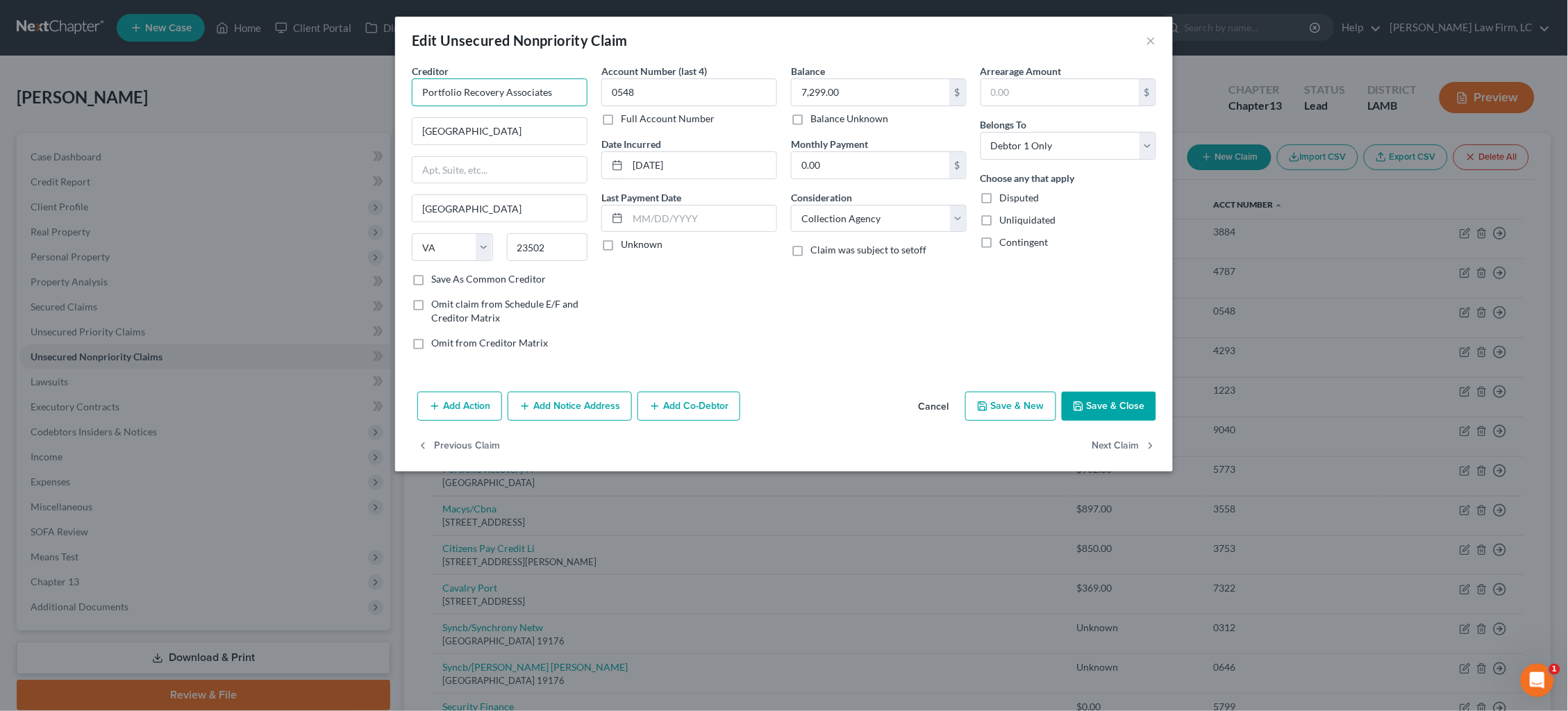
click at [561, 94] on input "Portfolio Recovery Associates" at bounding box center [499, 92] width 176 height 28
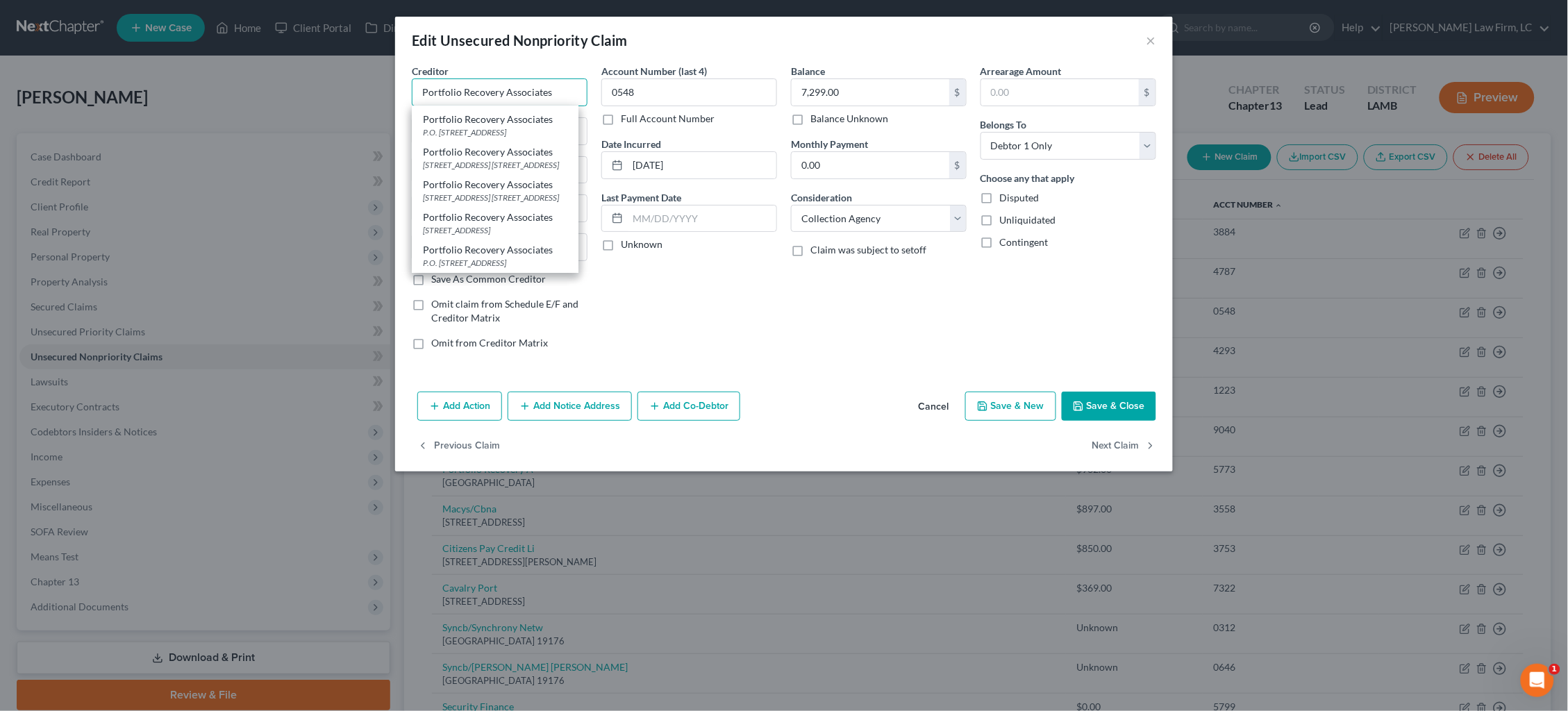
scroll to position [33, 0]
click at [784, 304] on div "Balance 7,299.00 $ Balance Unknown Balance Undetermined 7,299.00 $ Balance Unkn…" at bounding box center [879, 212] width 189 height 297
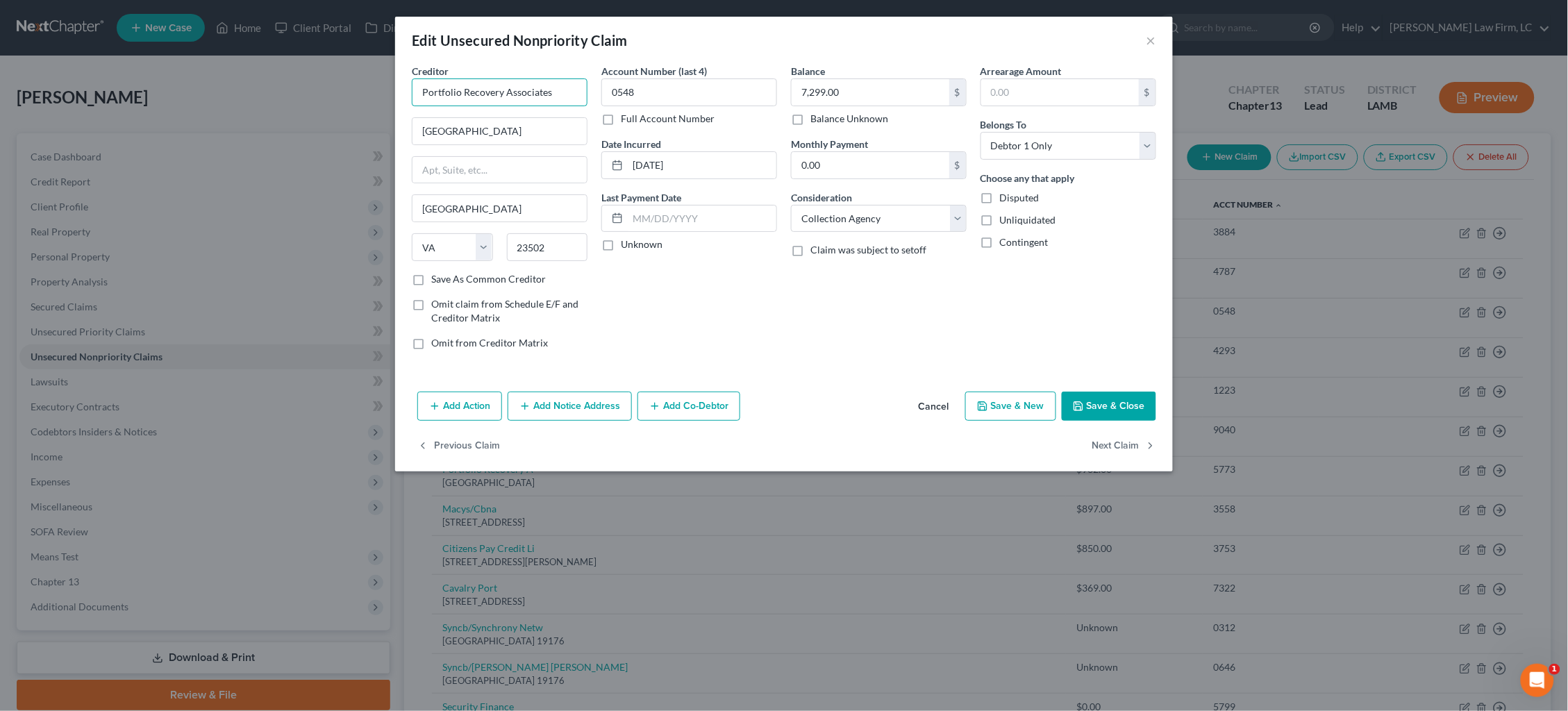
click at [553, 96] on input "Portfolio Recovery Associates" at bounding box center [499, 92] width 176 height 28
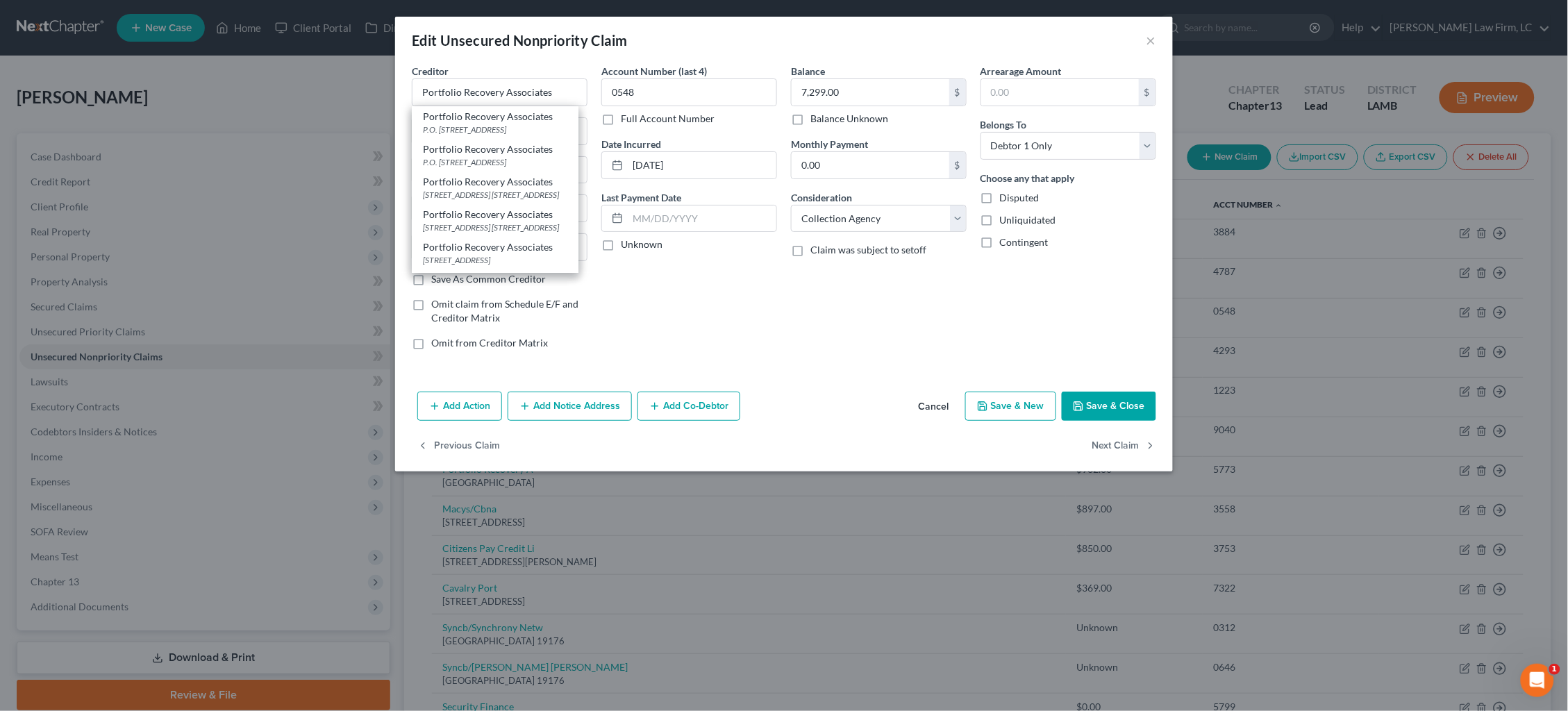
click at [541, 189] on div "120 Corporate Blvd. Ste. 1, Norfolk, VA 23502" at bounding box center [495, 194] width 144 height 11
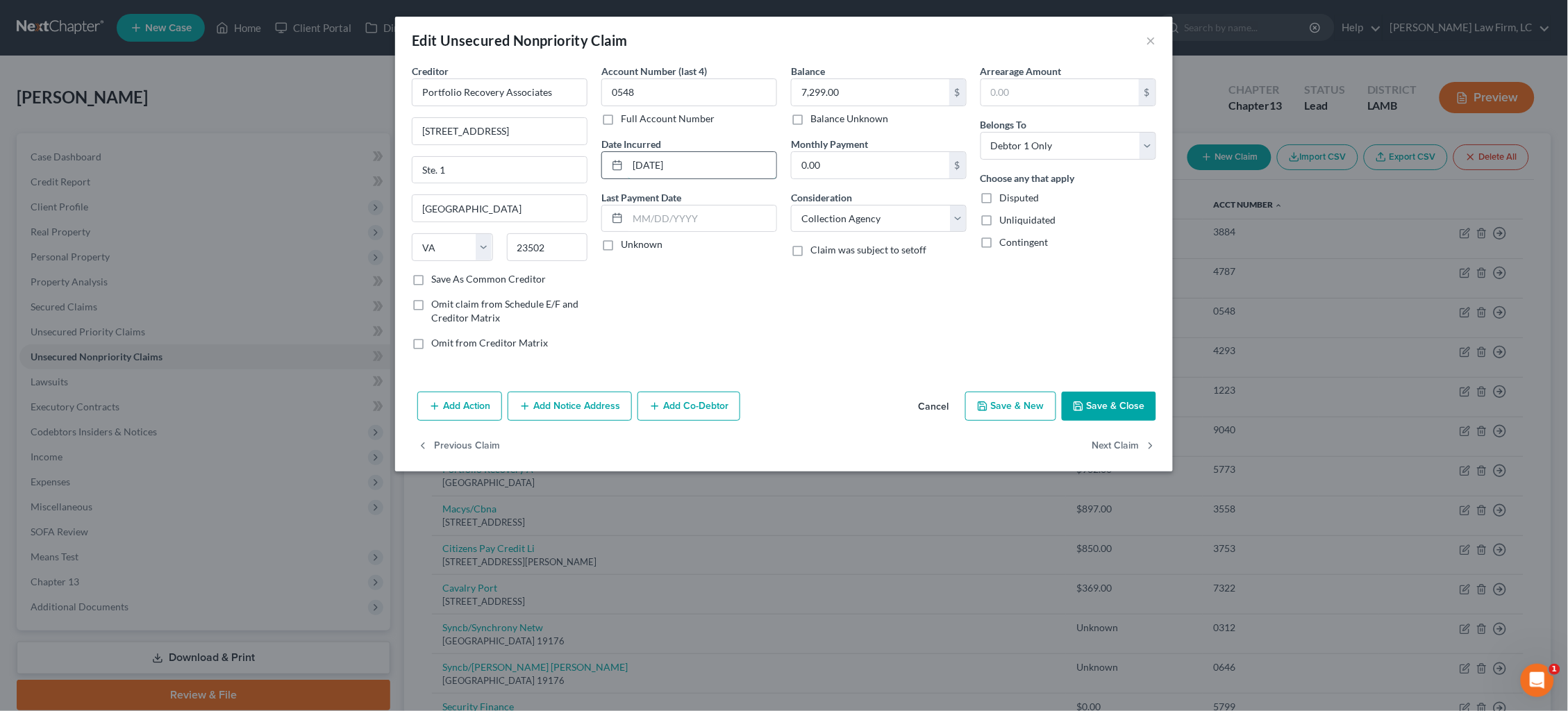
click at [659, 166] on input "01-13-2024" at bounding box center [702, 165] width 148 height 27
click at [660, 164] on input "01-13-2024" at bounding box center [702, 165] width 148 height 27
drag, startPoint x: 661, startPoint y: 165, endPoint x: 674, endPoint y: 167, distance: 13.2
click at [662, 165] on input "01-13-2024" at bounding box center [702, 165] width 148 height 27
click at [562, 410] on button "Add Notice Address" at bounding box center [569, 406] width 124 height 29
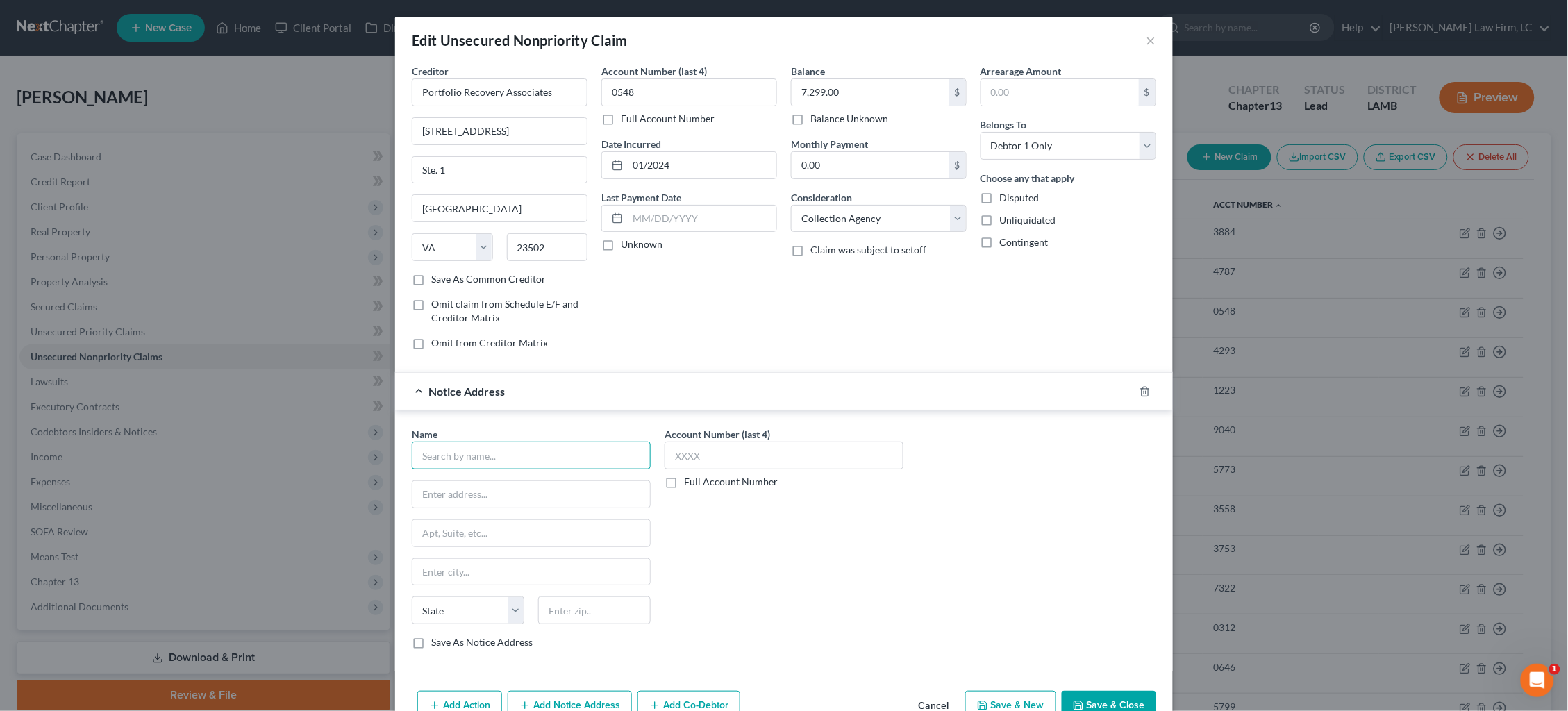
click at [521, 446] on input "text" at bounding box center [531, 455] width 239 height 28
drag, startPoint x: 533, startPoint y: 447, endPoint x: 566, endPoint y: 444, distance: 33.1
click at [566, 444] on input "Portfolio Recovery Associt" at bounding box center [531, 455] width 239 height 28
click at [564, 455] on input "Portfolio Recovery Associt" at bounding box center [531, 455] width 239 height 28
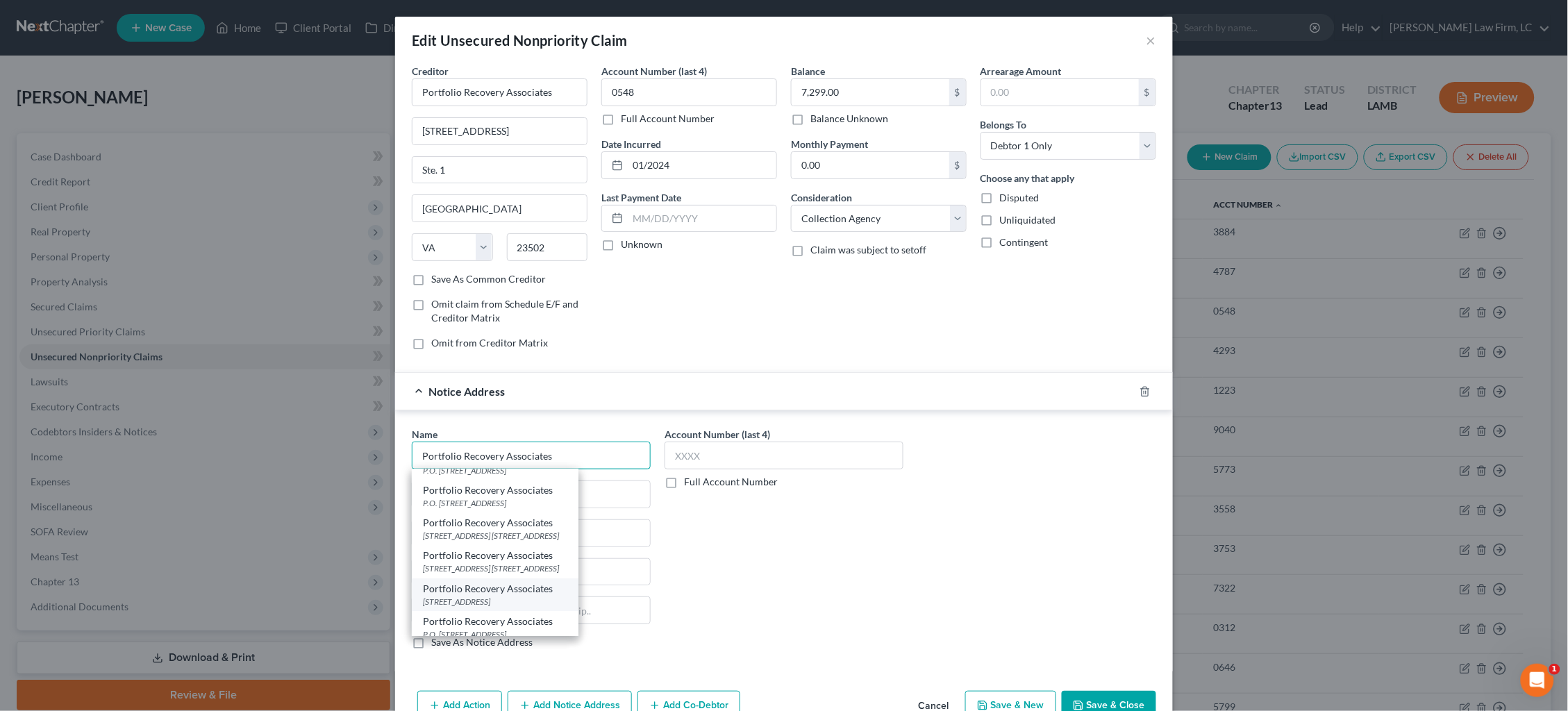
scroll to position [22, 0]
click at [543, 583] on div "Portfolio Recovery Associates" at bounding box center [495, 589] width 144 height 14
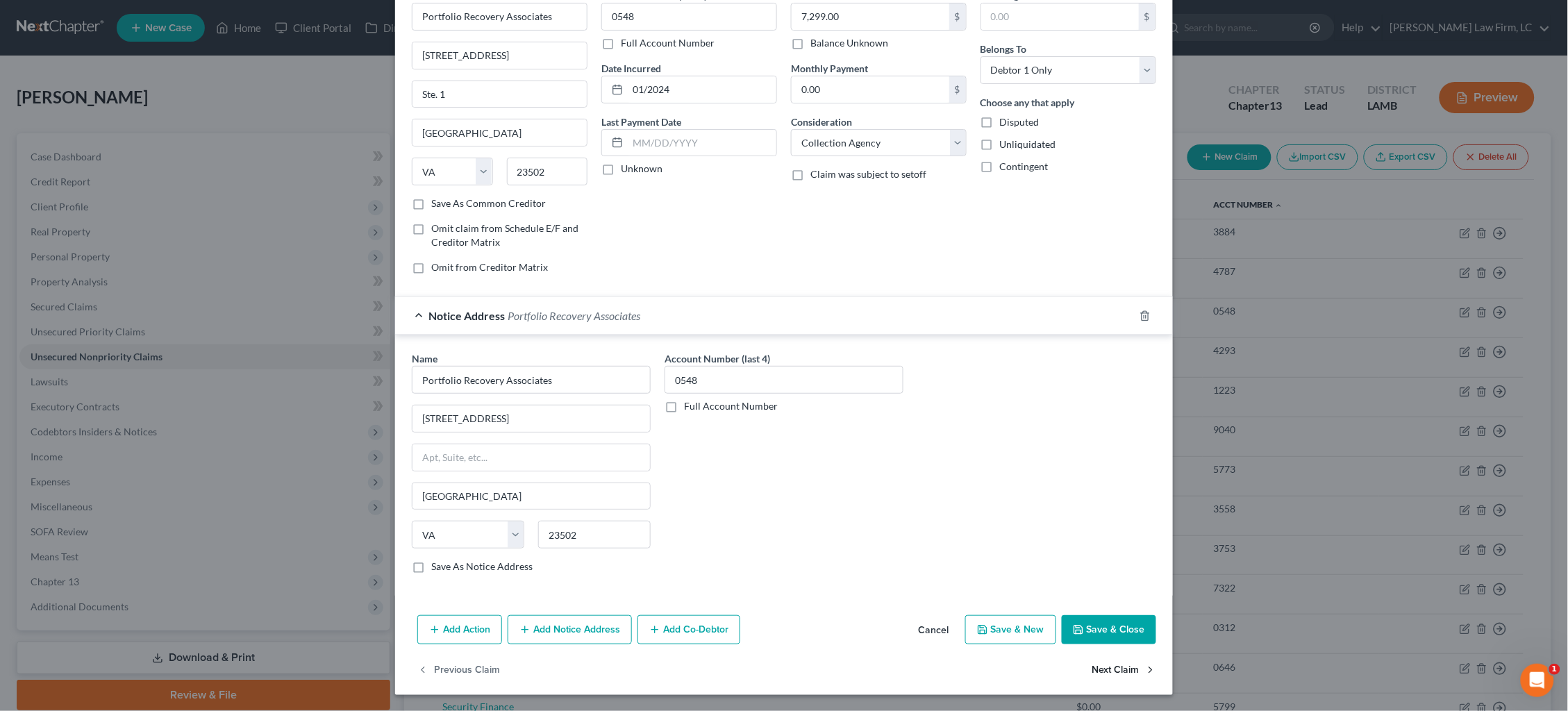
scroll to position [75, 0]
click at [1103, 661] on button "Next Claim" at bounding box center [1124, 670] width 64 height 29
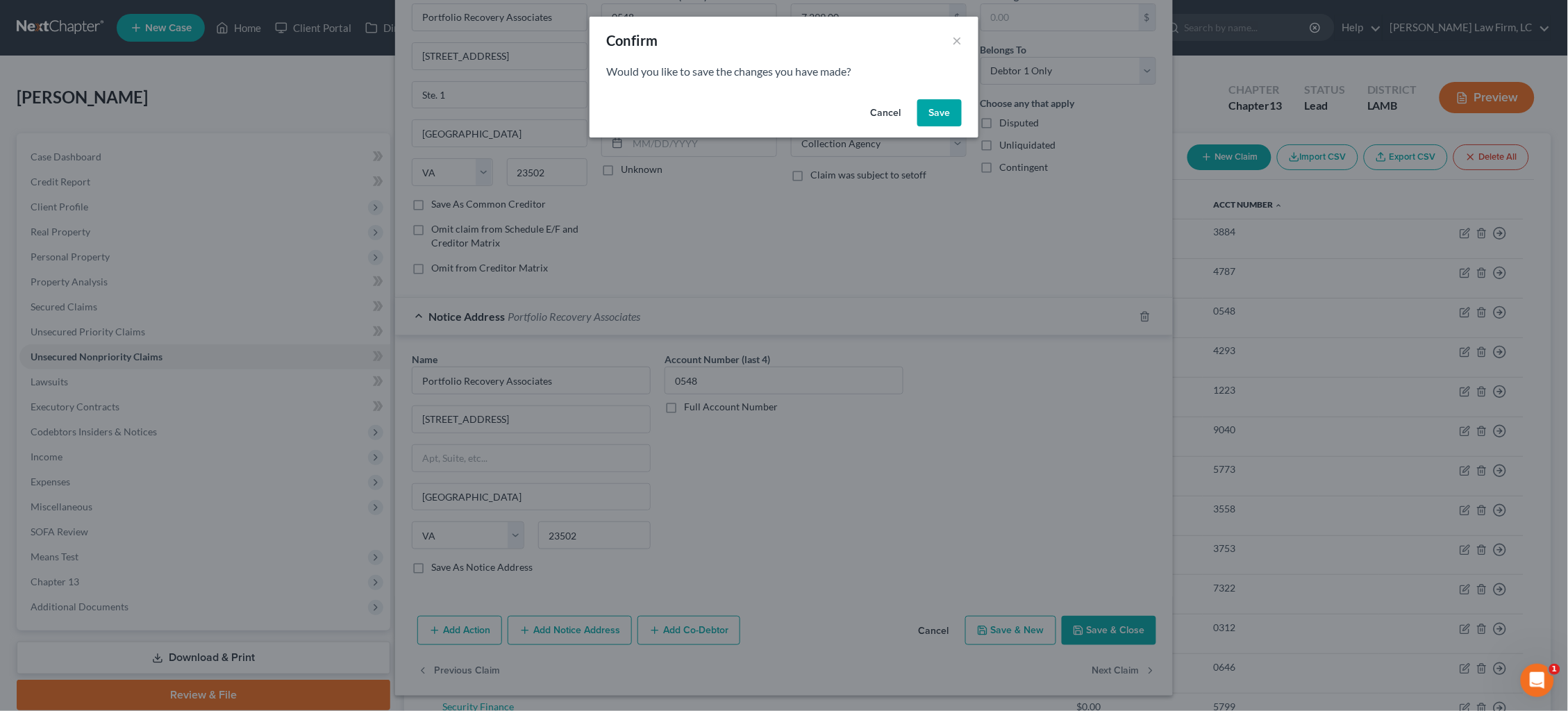
click at [945, 100] on button "Save" at bounding box center [940, 113] width 44 height 28
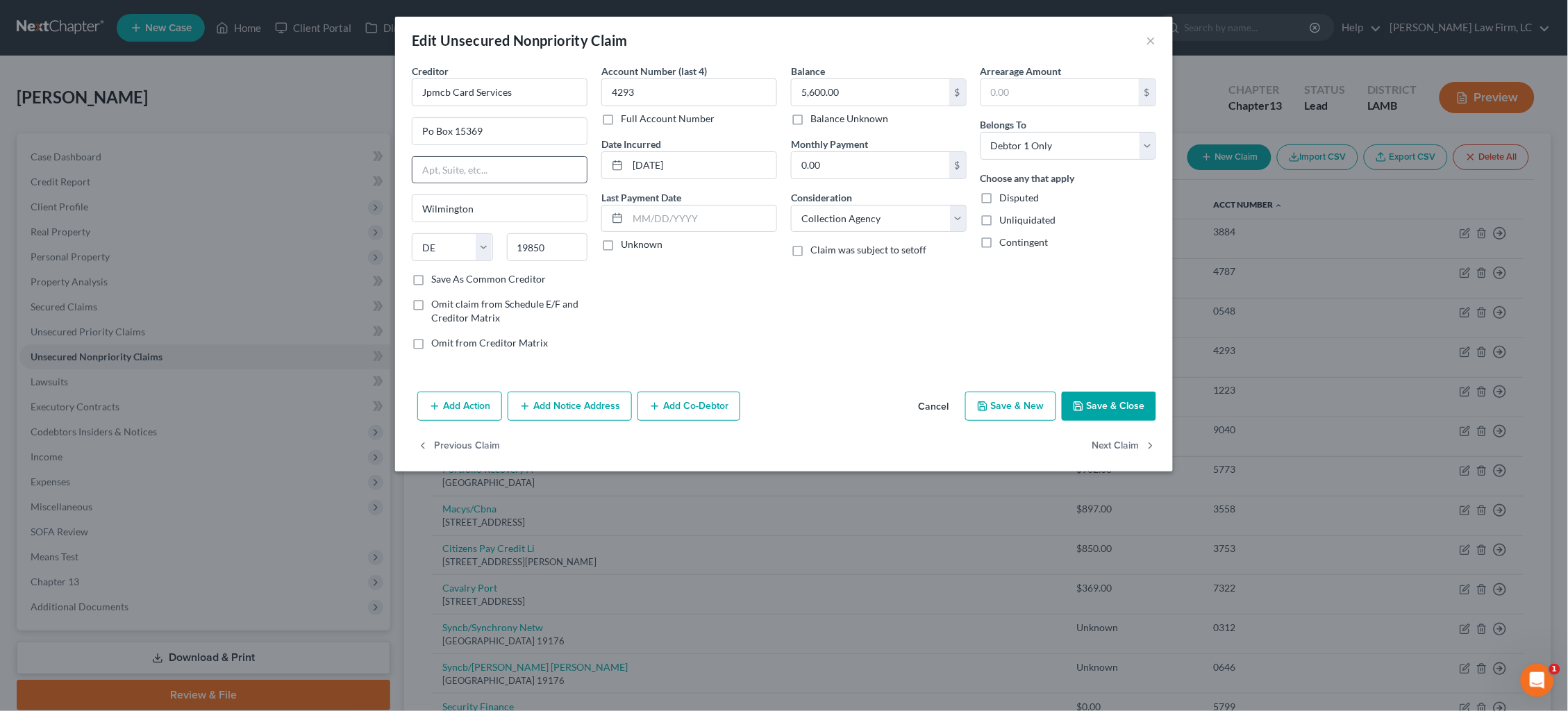
scroll to position [0, 0]
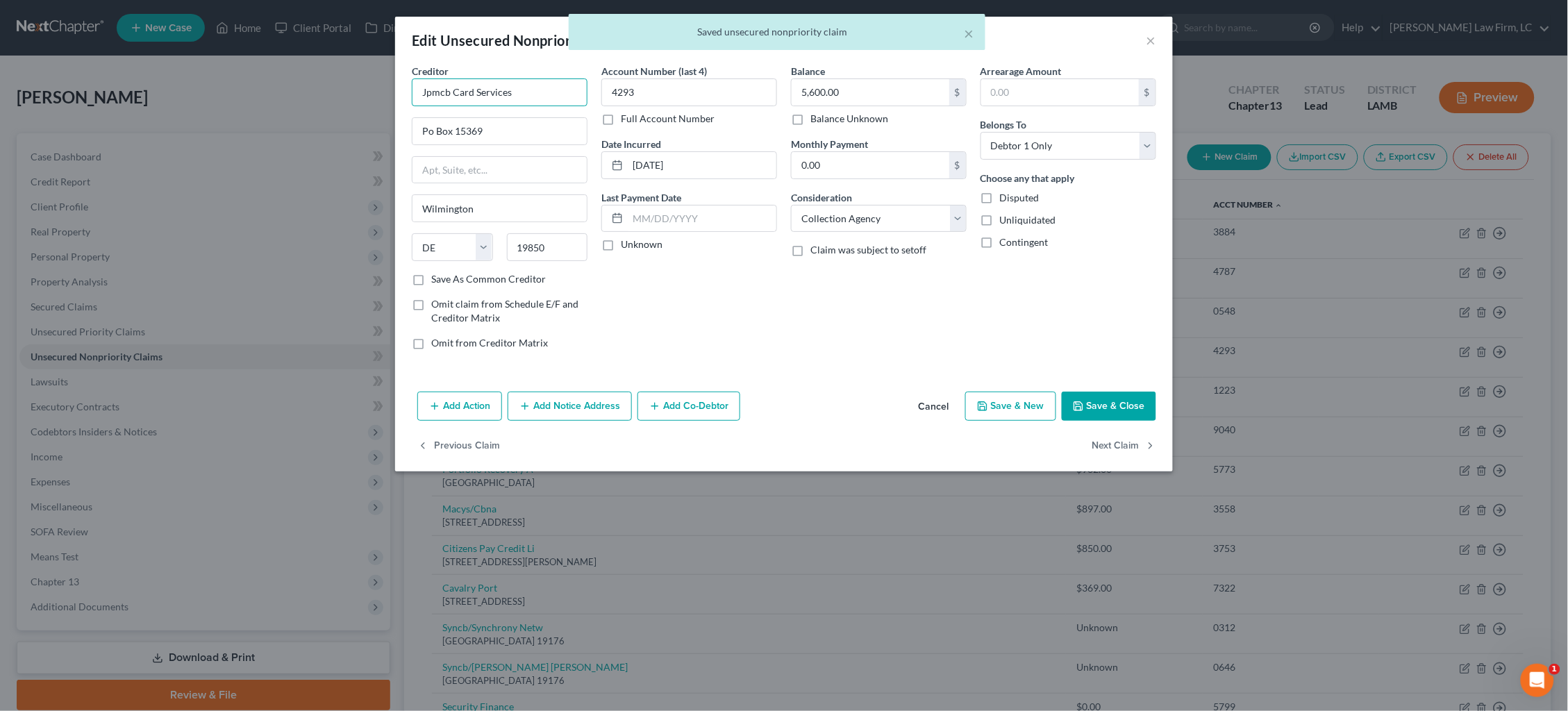
drag, startPoint x: 515, startPoint y: 96, endPoint x: 473, endPoint y: 91, distance: 42.3
click at [475, 92] on input "Jpmcb Card Services" at bounding box center [499, 92] width 176 height 28
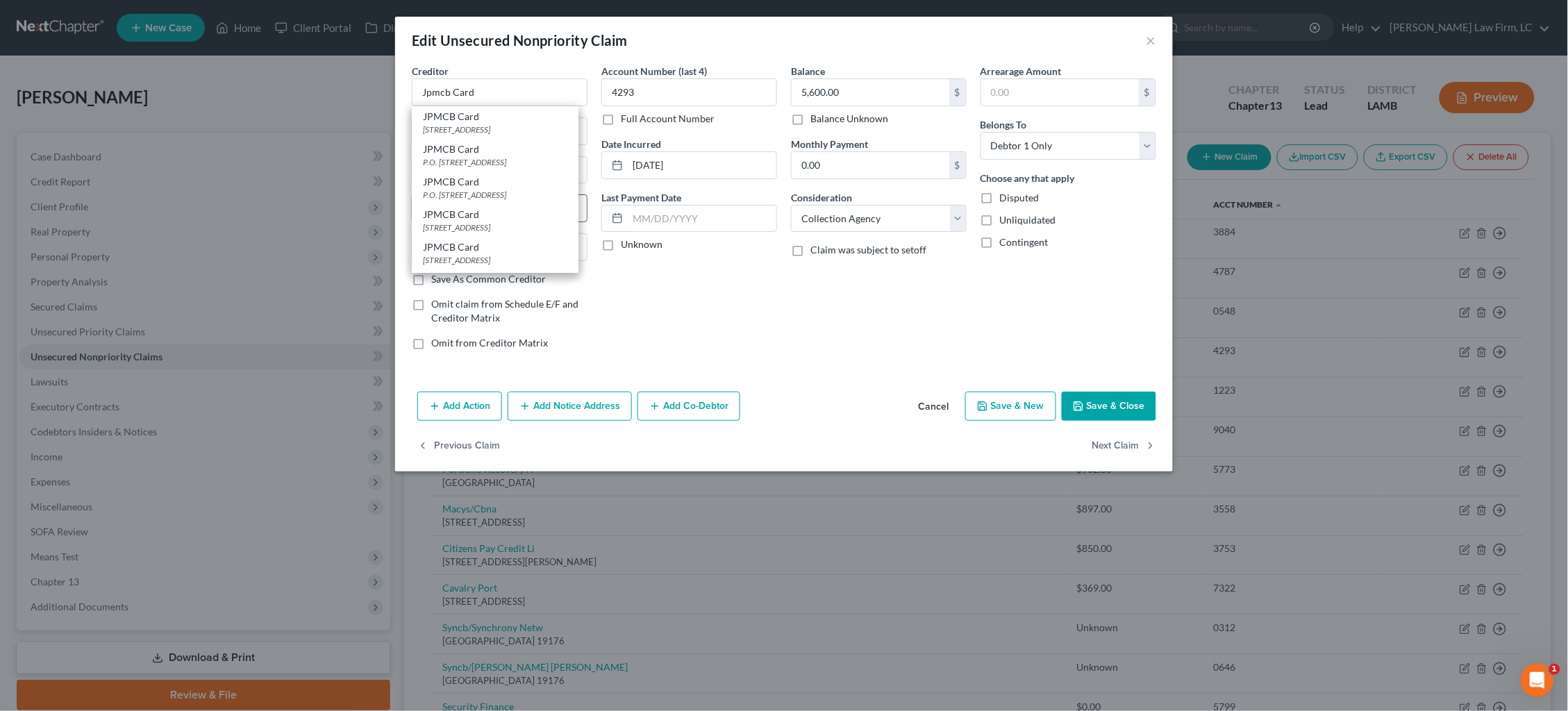
click at [510, 201] on div "P.O. Box 15369, Wilmington, DE 19850" at bounding box center [495, 194] width 144 height 11
drag, startPoint x: 662, startPoint y: 163, endPoint x: 590, endPoint y: 165, distance: 72.0
click at [590, 165] on div "Creditor * JPMCB Card P.O. Box 15369 Wilmington State AL AK AR AZ CA CO CT DE D…" at bounding box center [784, 212] width 759 height 297
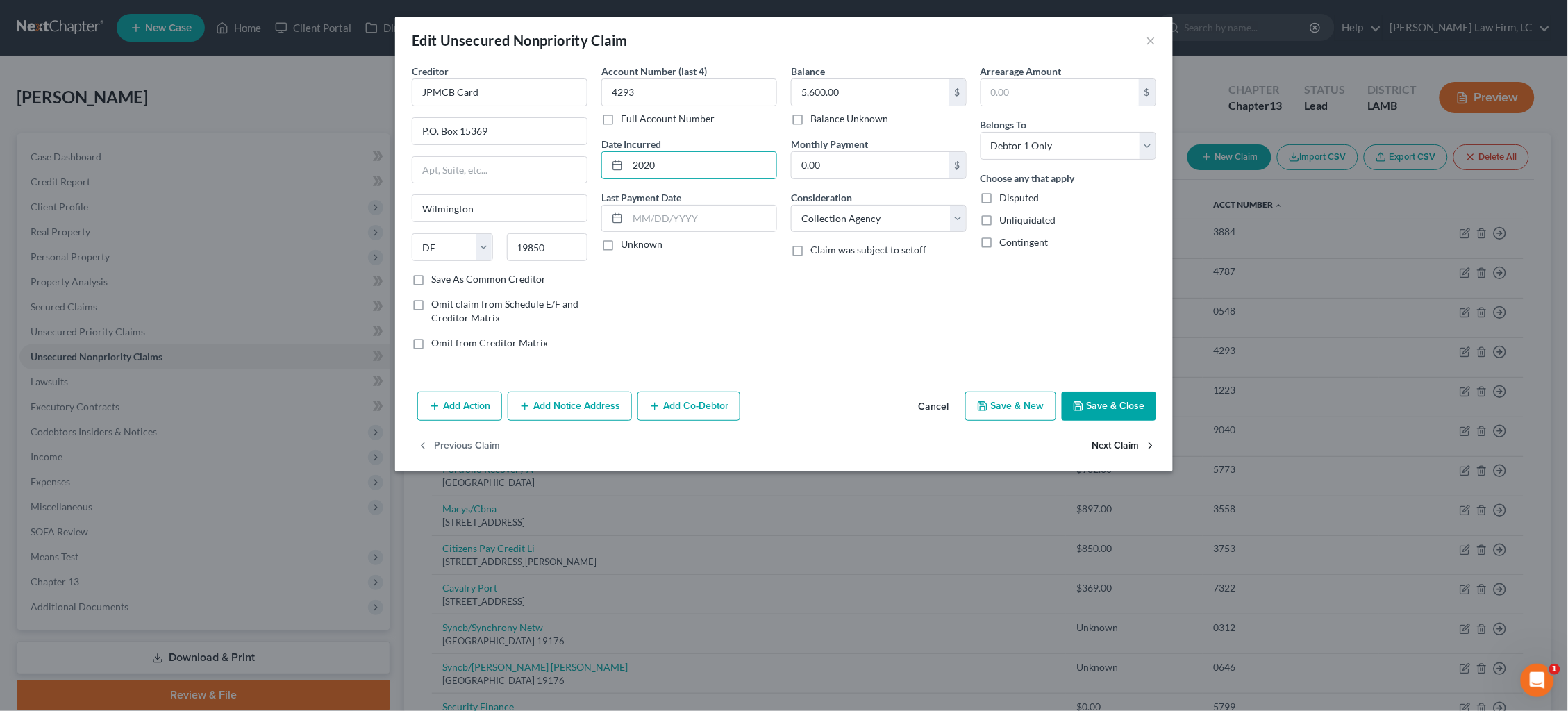
click at [1129, 447] on button "Next Claim" at bounding box center [1124, 446] width 64 height 29
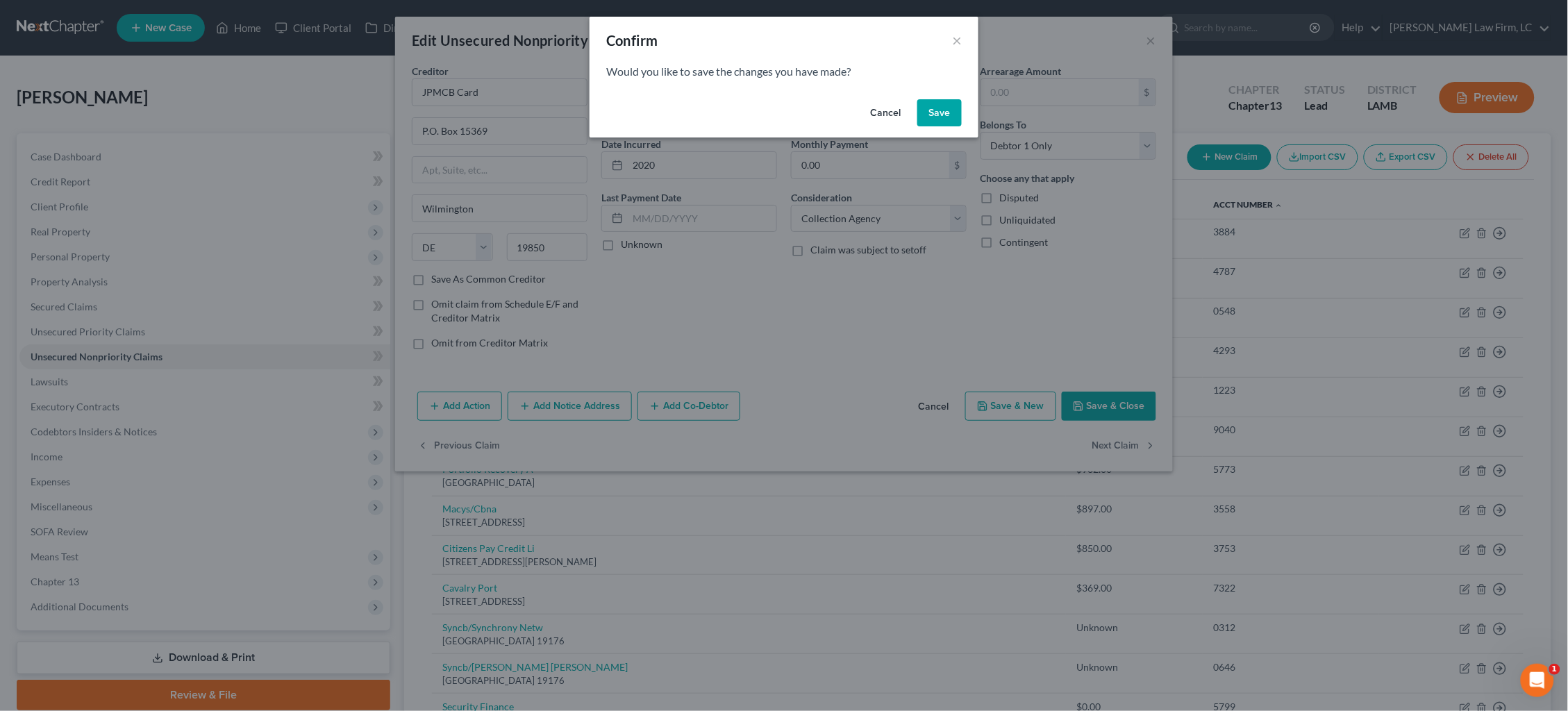
click at [933, 110] on button "Save" at bounding box center [940, 113] width 44 height 28
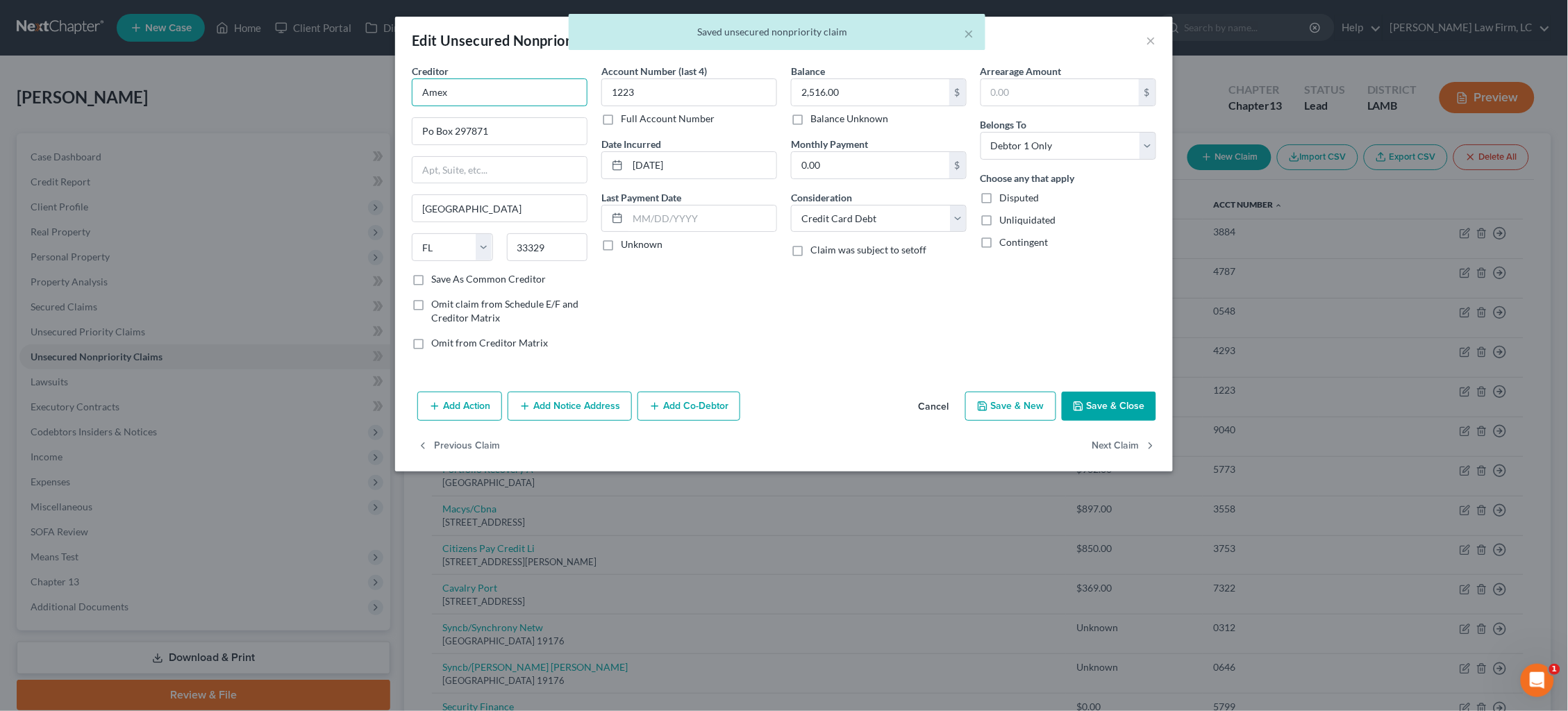
click at [538, 91] on input "Amex" at bounding box center [499, 92] width 176 height 28
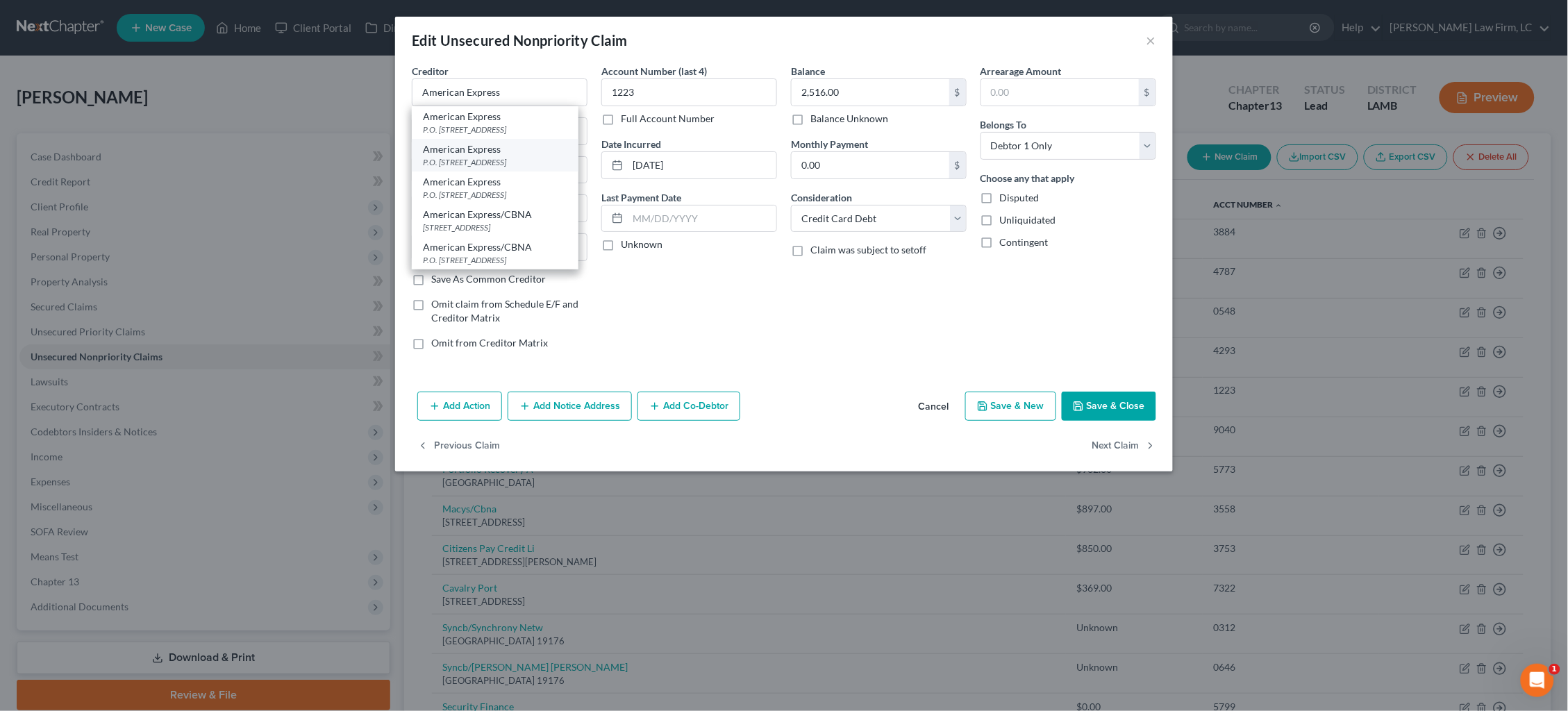
click at [539, 158] on div "P.O. Box 297871, Fort Lauderdale, FL 33329" at bounding box center [495, 162] width 144 height 11
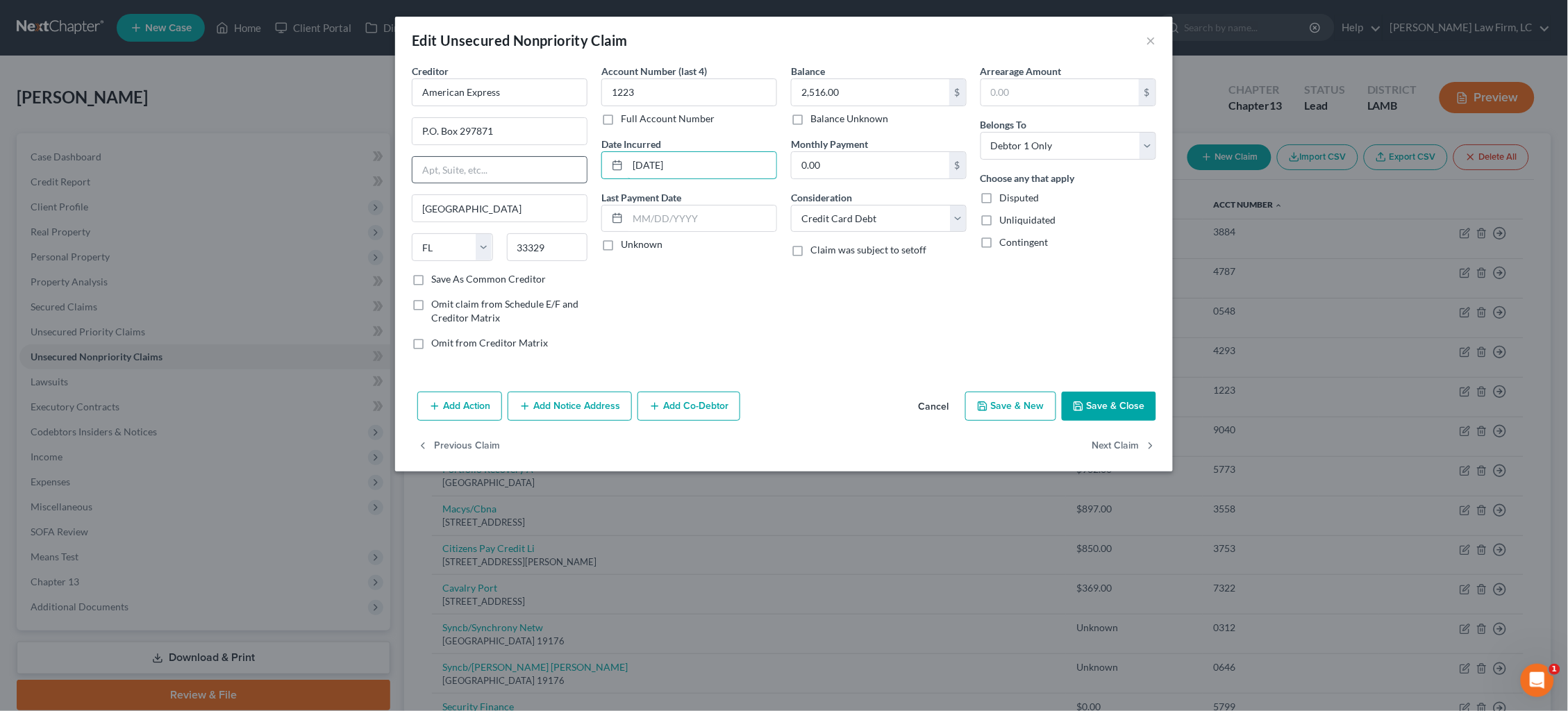
drag, startPoint x: 633, startPoint y: 159, endPoint x: 585, endPoint y: 159, distance: 48.0
click at [582, 159] on div "Creditor * American Express P.O. Box 297871 Fort Lauderdale State AL AK AR AZ C…" at bounding box center [784, 212] width 759 height 297
click at [1126, 445] on button "Next Claim" at bounding box center [1124, 446] width 64 height 29
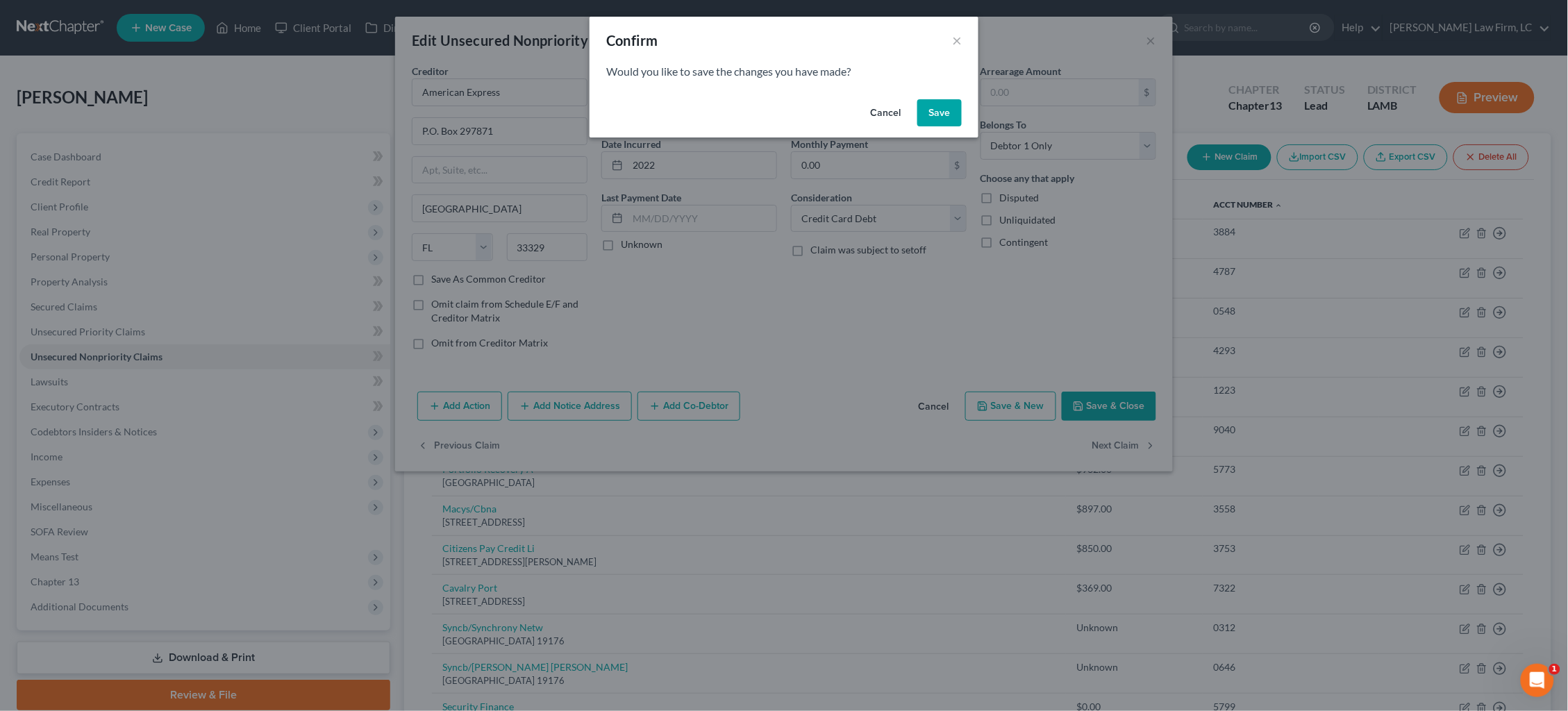
click at [937, 118] on button "Save" at bounding box center [940, 113] width 44 height 28
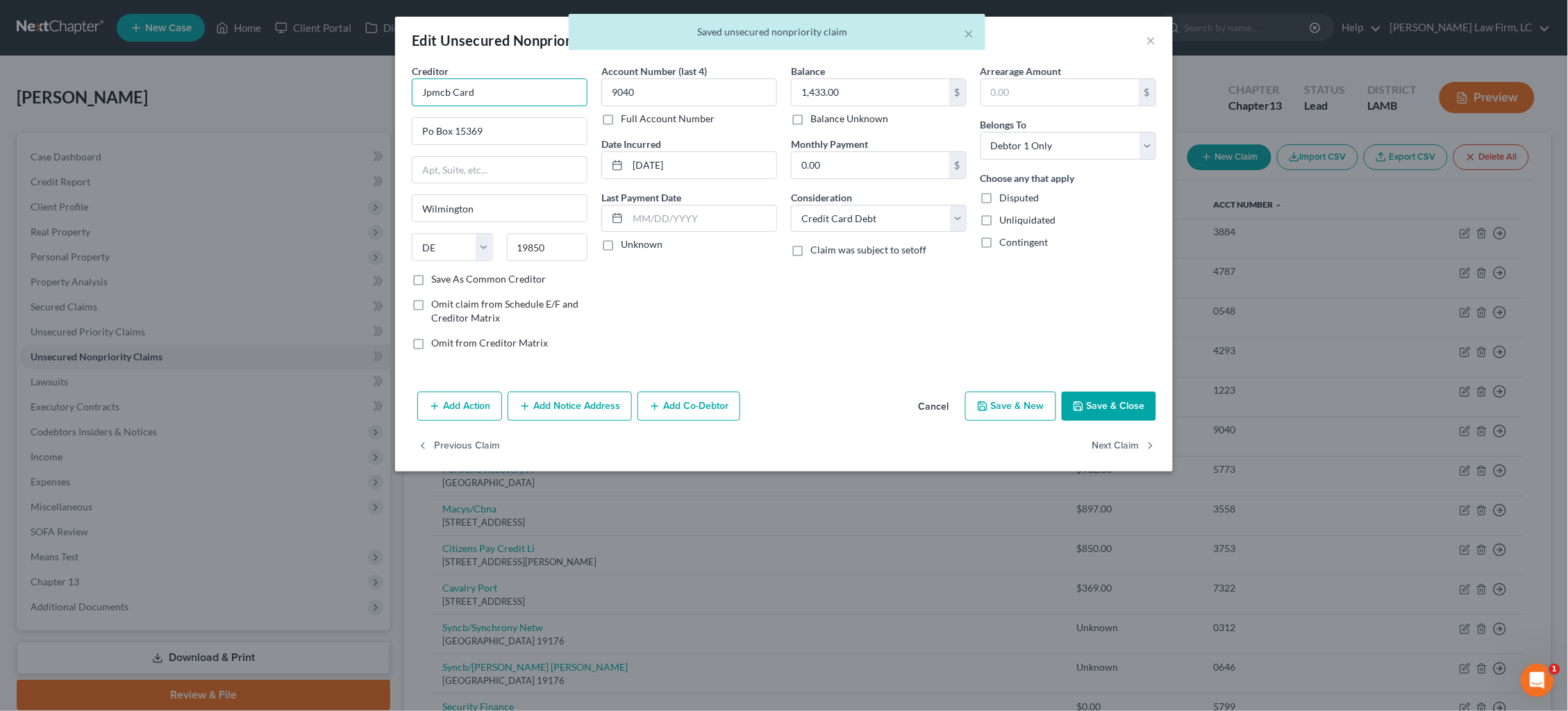
click at [513, 95] on input "Jpmcb Card" at bounding box center [499, 92] width 176 height 28
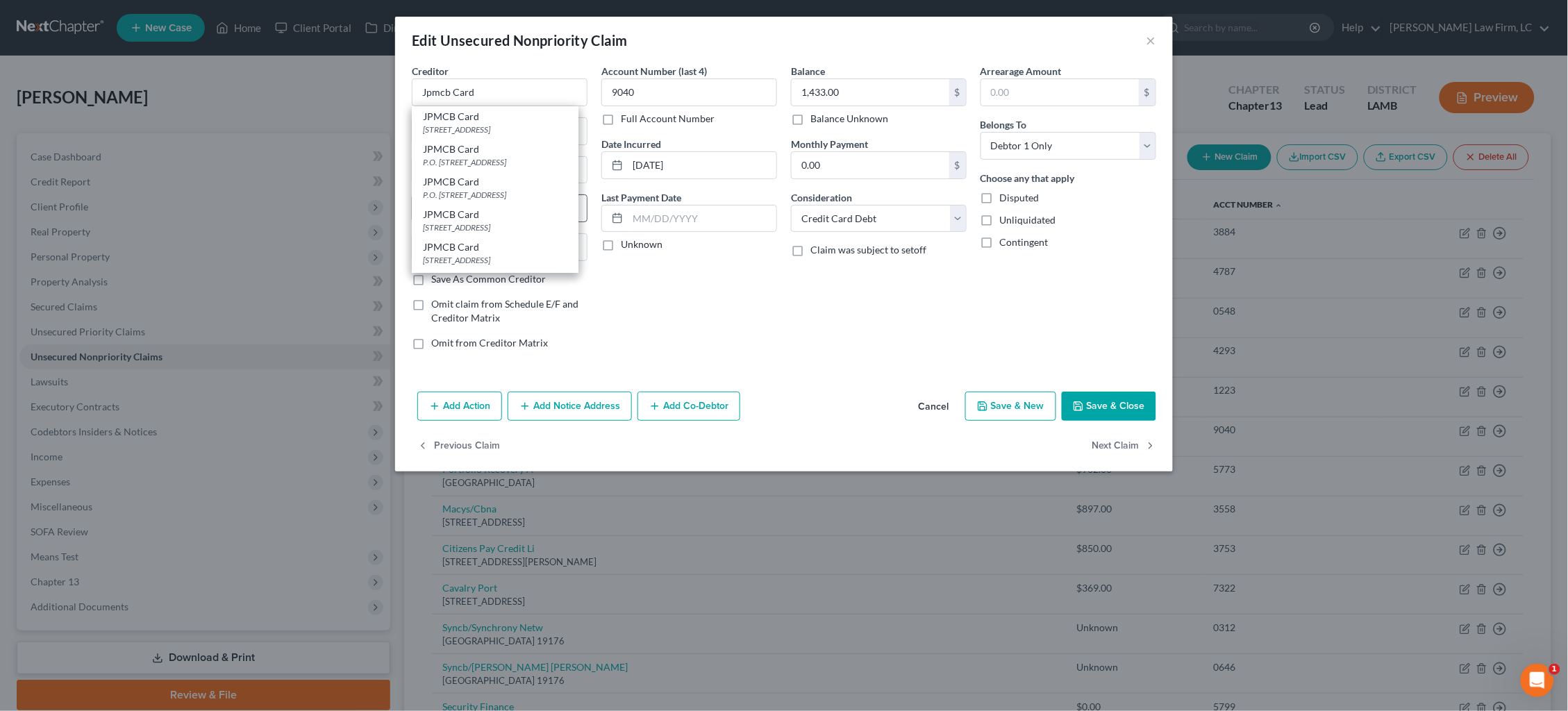
drag, startPoint x: 535, startPoint y: 201, endPoint x: 559, endPoint y: 195, distance: 24.7
click at [534, 201] on div "P.O. Box 15369, Wilmington, DE 19850" at bounding box center [495, 194] width 144 height 11
drag, startPoint x: 662, startPoint y: 164, endPoint x: 531, endPoint y: 150, distance: 131.7
click at [531, 150] on div "Creditor * JPMCB Card P.O. Box 15369 Wilmington State AL AK AR AZ CA CO CT DE D…" at bounding box center [784, 212] width 759 height 297
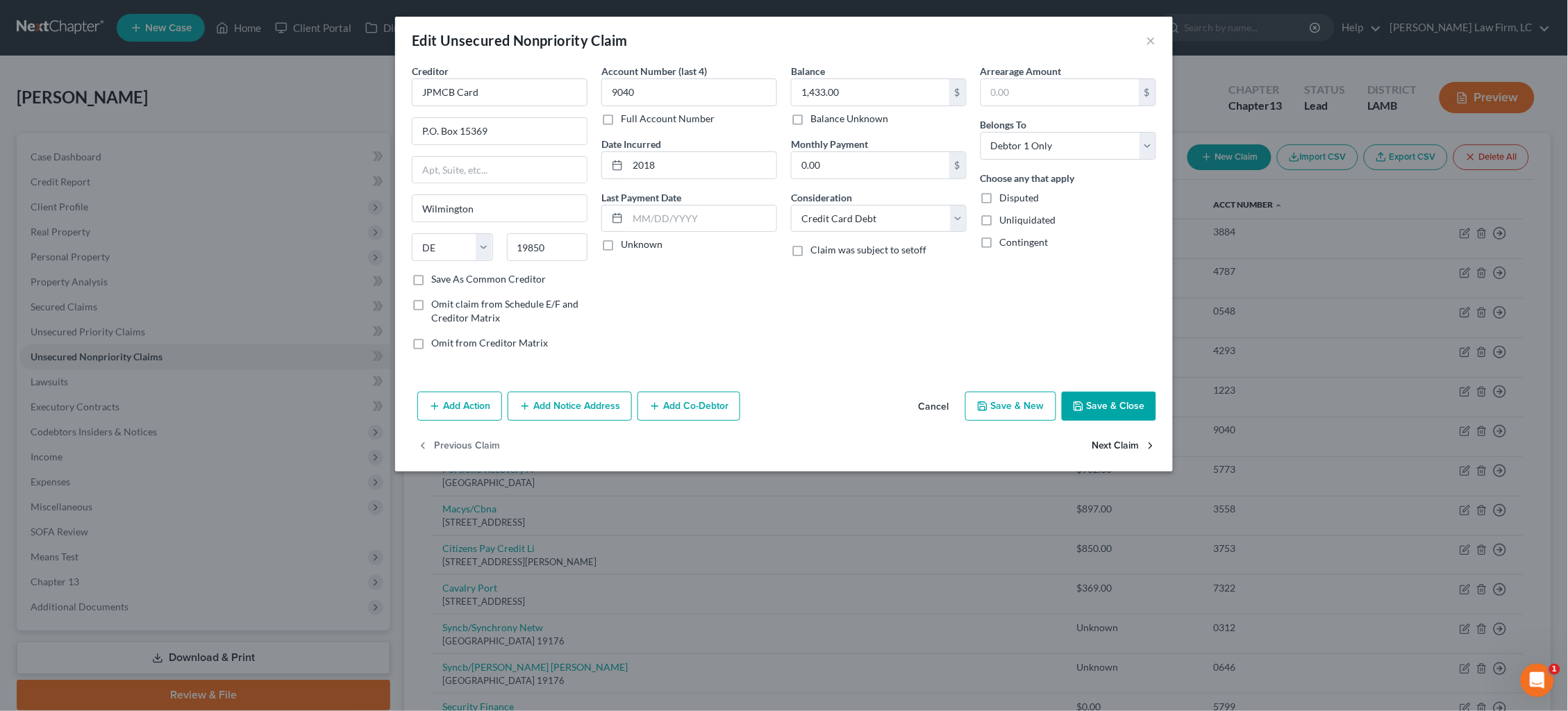
click at [1103, 438] on button "Next Claim" at bounding box center [1124, 446] width 64 height 29
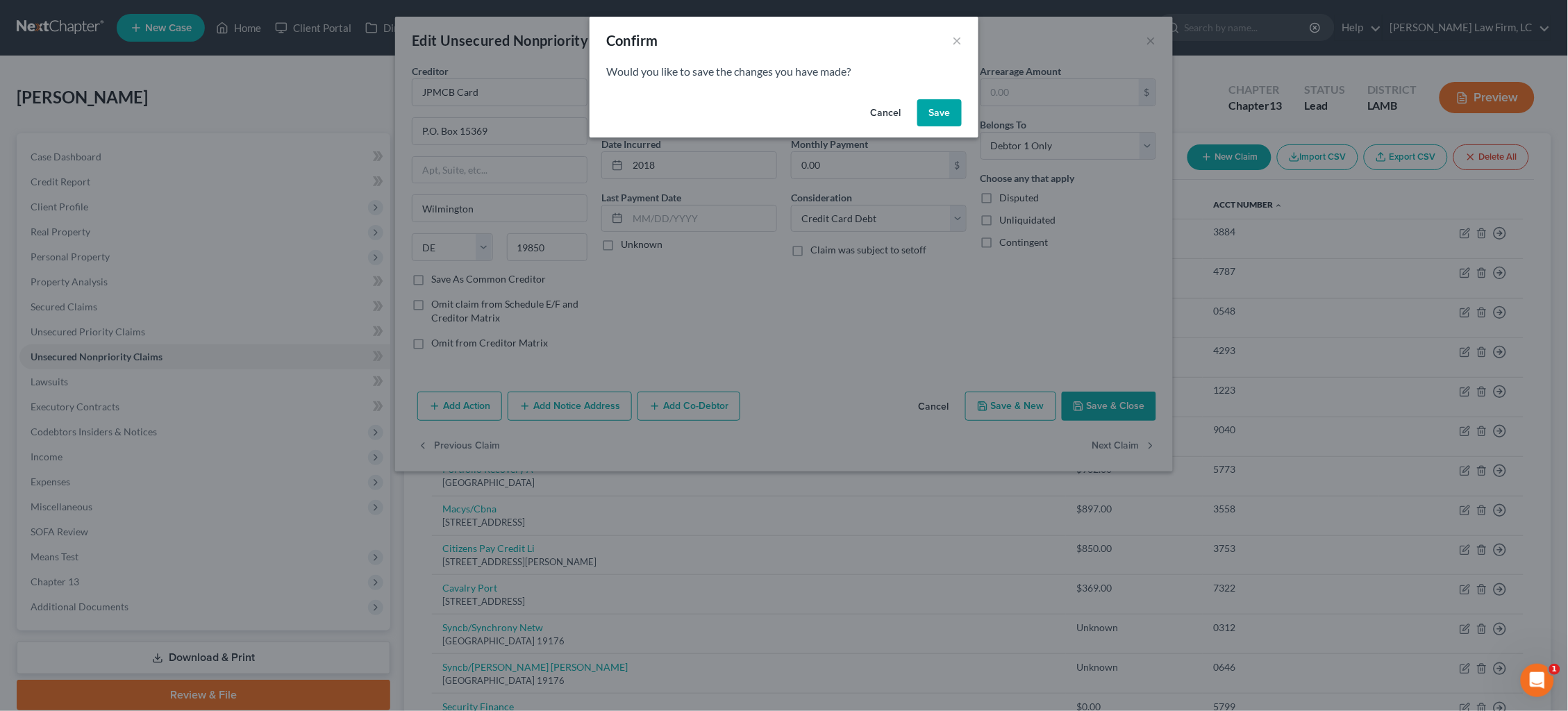
click at [938, 108] on button "Save" at bounding box center [940, 113] width 44 height 28
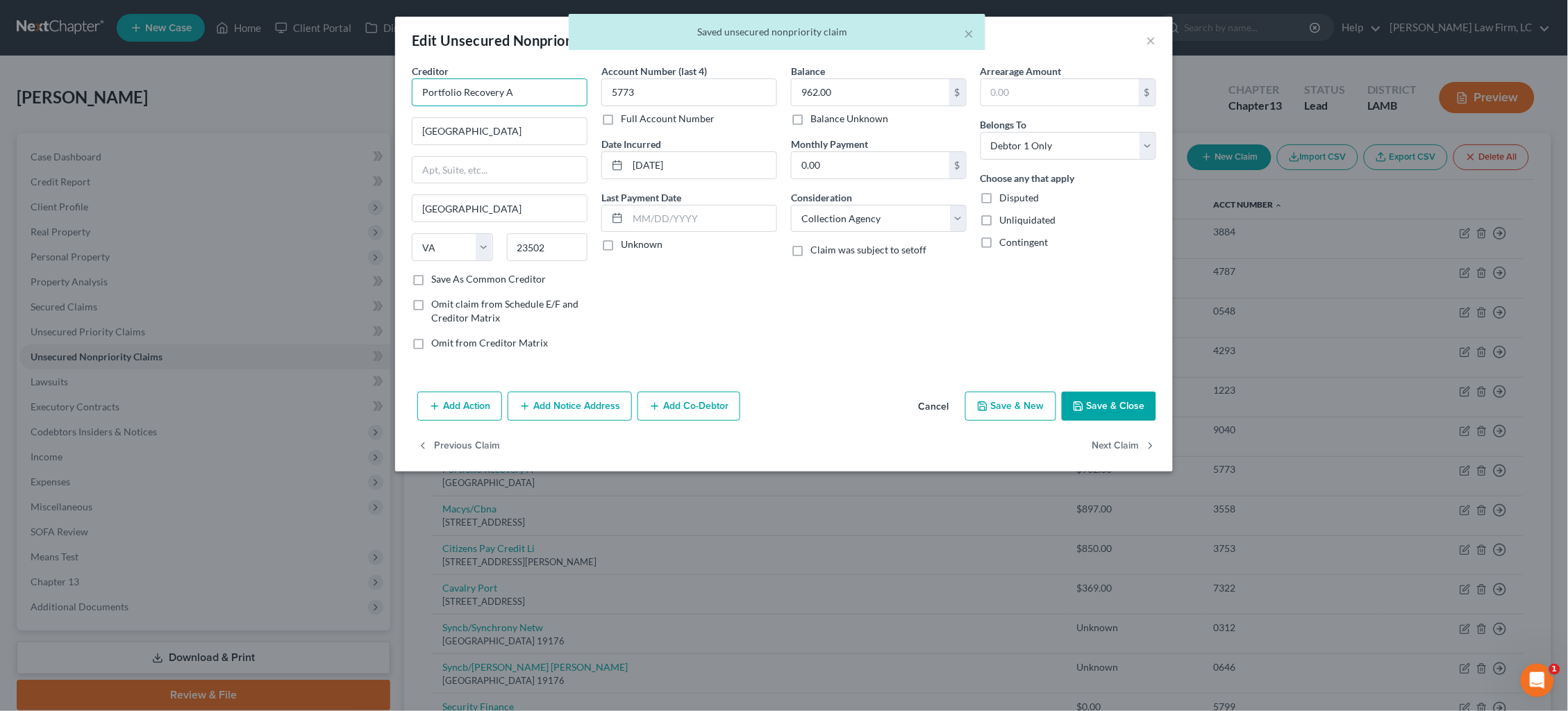
click at [525, 89] on input "Portfolio Recovery A" at bounding box center [499, 92] width 176 height 28
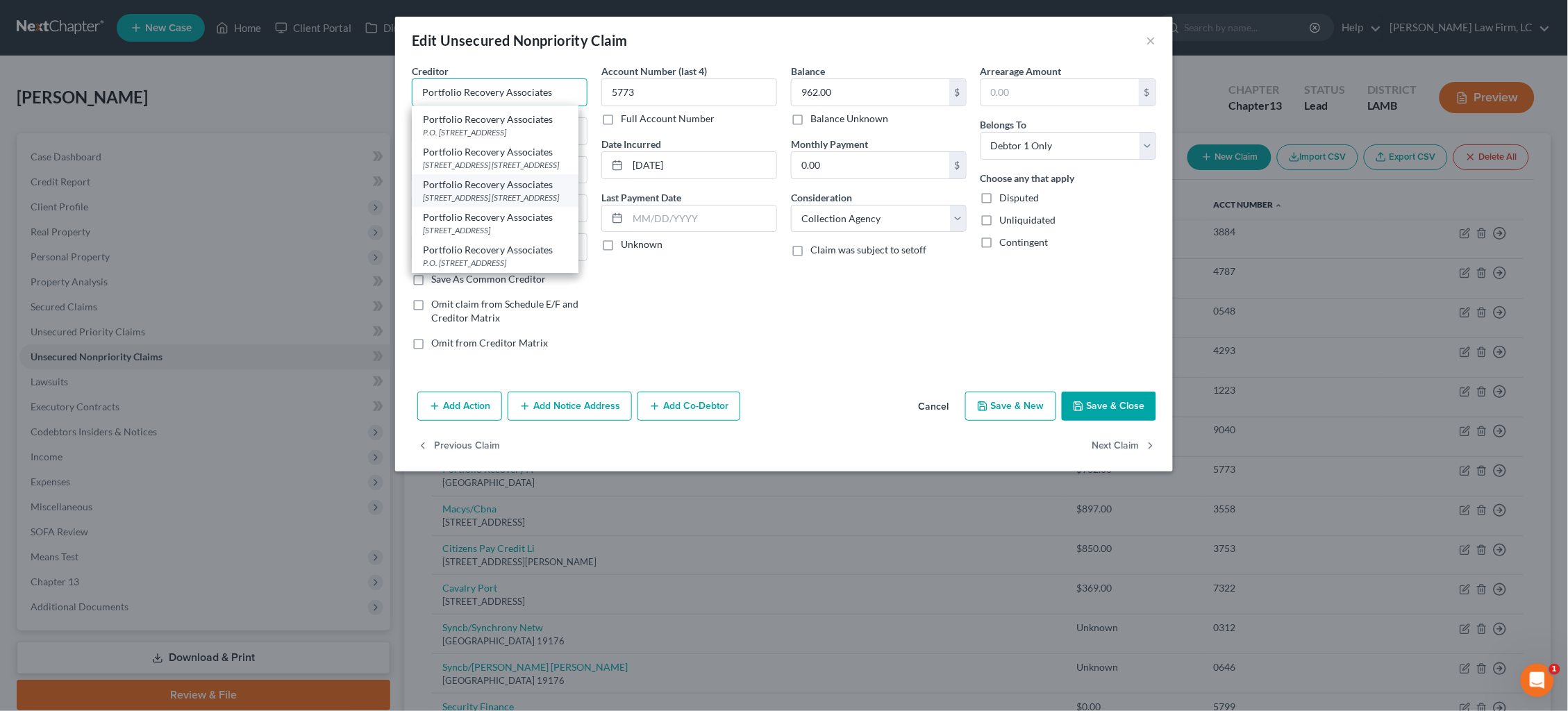
scroll to position [33, 0]
click at [518, 191] on div "140 Corporate Blvd. Ste. 100, Norfolk, VA 23502" at bounding box center [495, 197] width 144 height 11
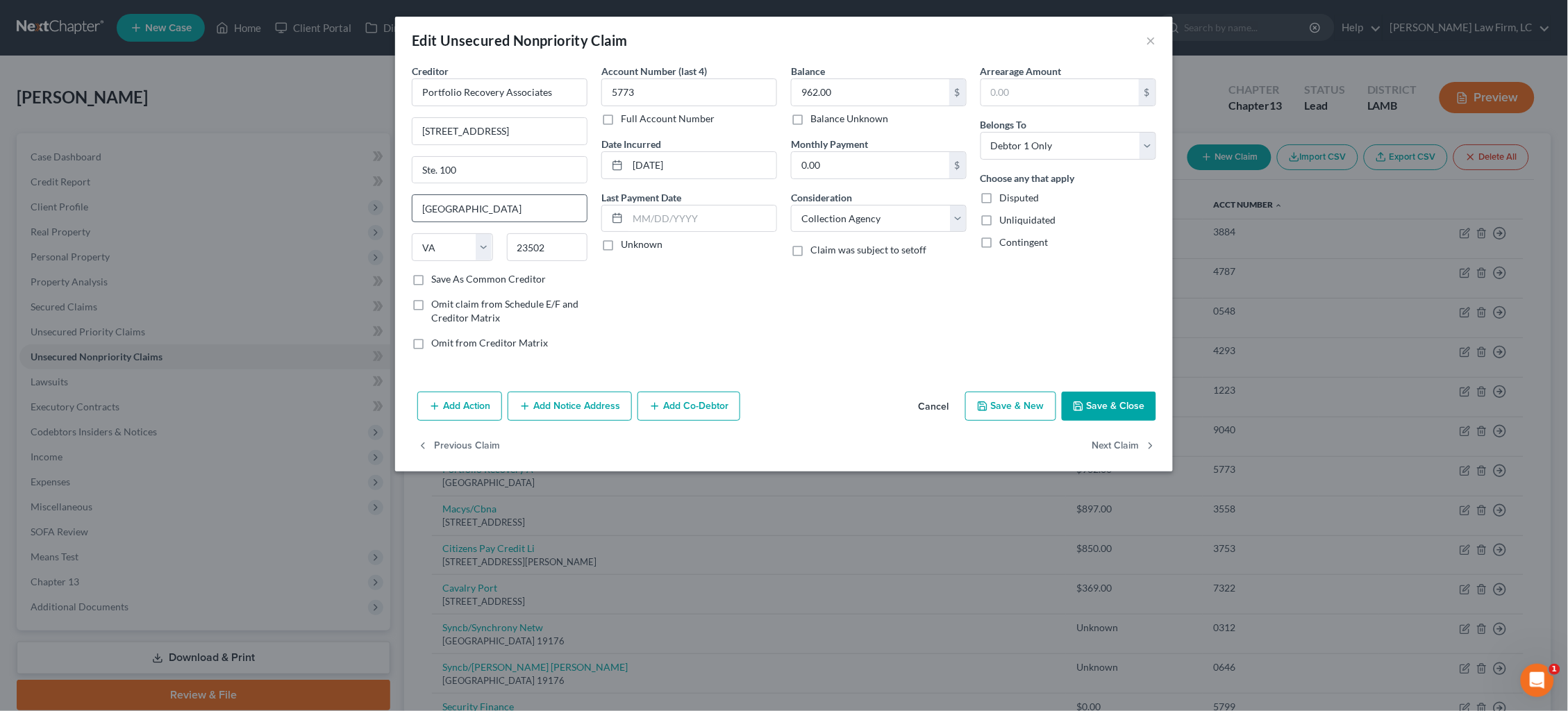
scroll to position [0, 0]
click at [664, 168] on input "01-17-2025" at bounding box center [702, 165] width 148 height 27
click at [1135, 451] on button "Next Claim" at bounding box center [1124, 446] width 64 height 29
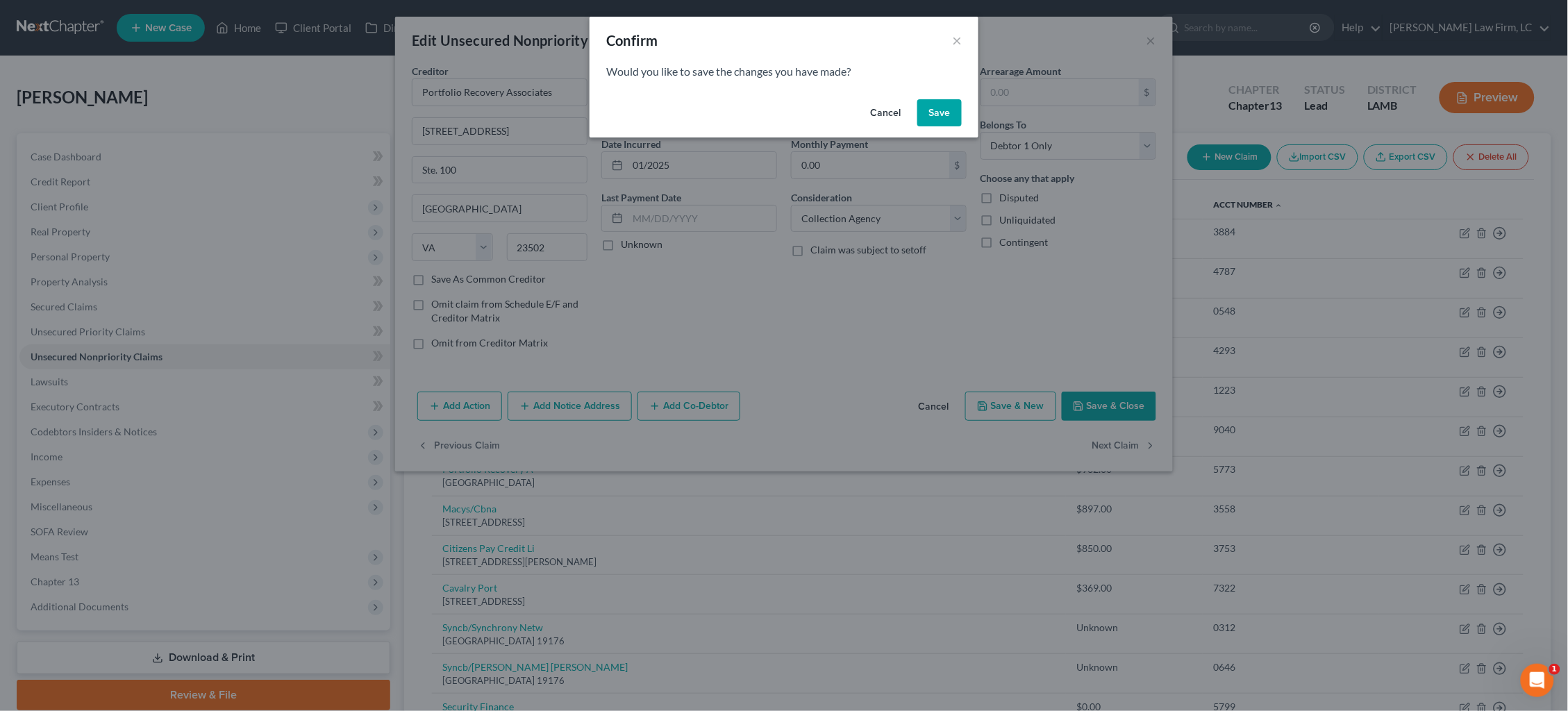
click at [941, 113] on button "Save" at bounding box center [940, 113] width 44 height 28
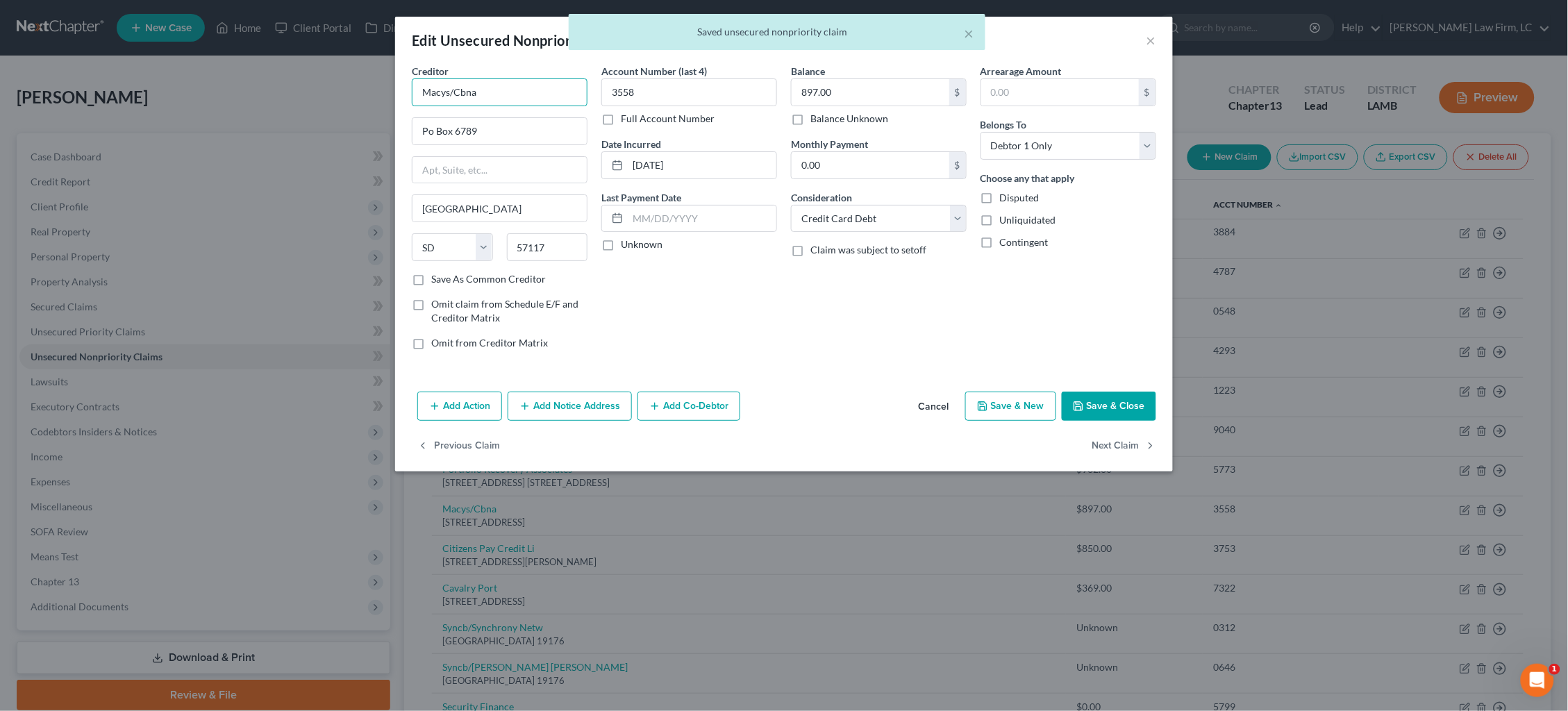
click at [502, 95] on input "Macys/Cbna" at bounding box center [499, 92] width 176 height 28
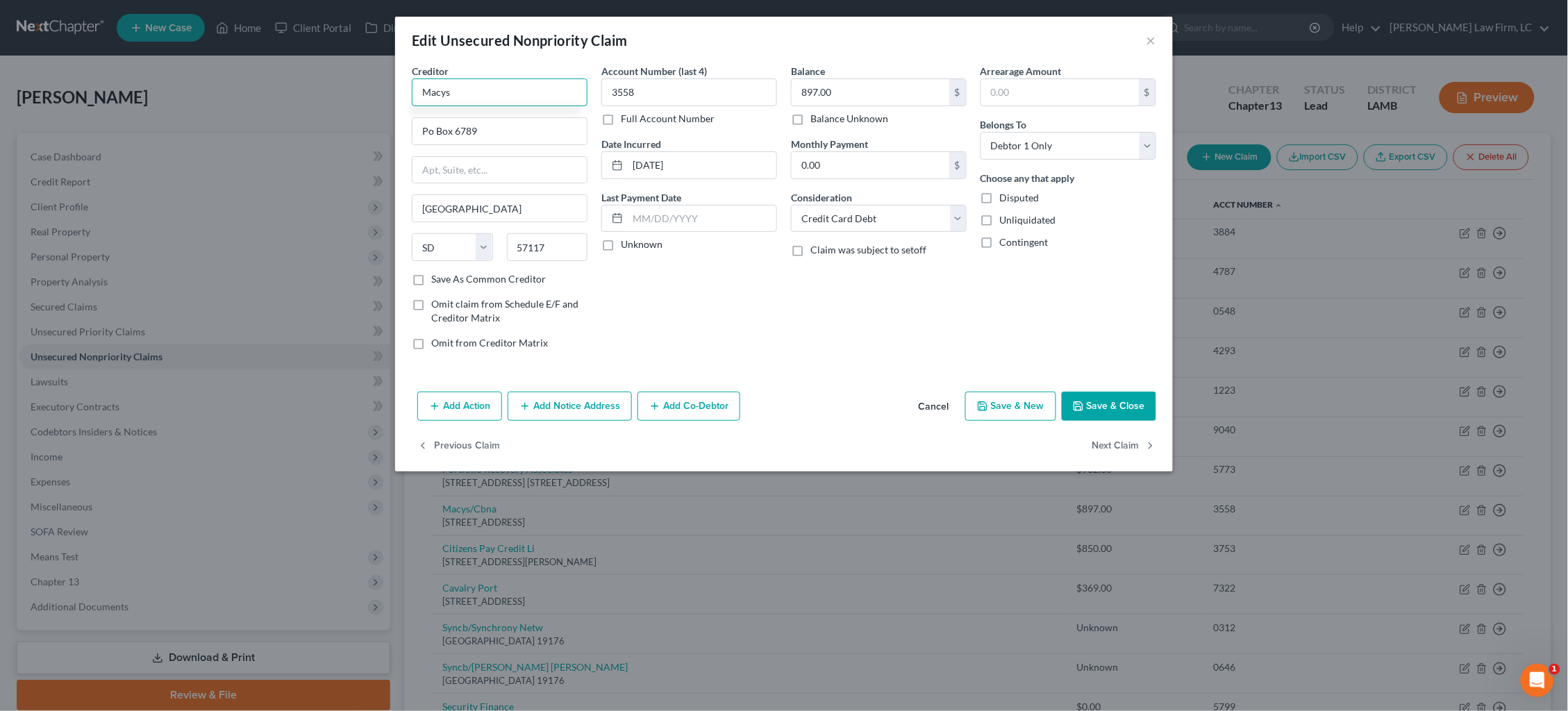
drag, startPoint x: 470, startPoint y: 92, endPoint x: 346, endPoint y: 80, distance: 124.6
click at [348, 81] on div "Edit Unsecured Nonpriority Claim × Creditor * Macys Po Box 6789 Sioux Falls Sta…" at bounding box center [784, 356] width 1568 height 711
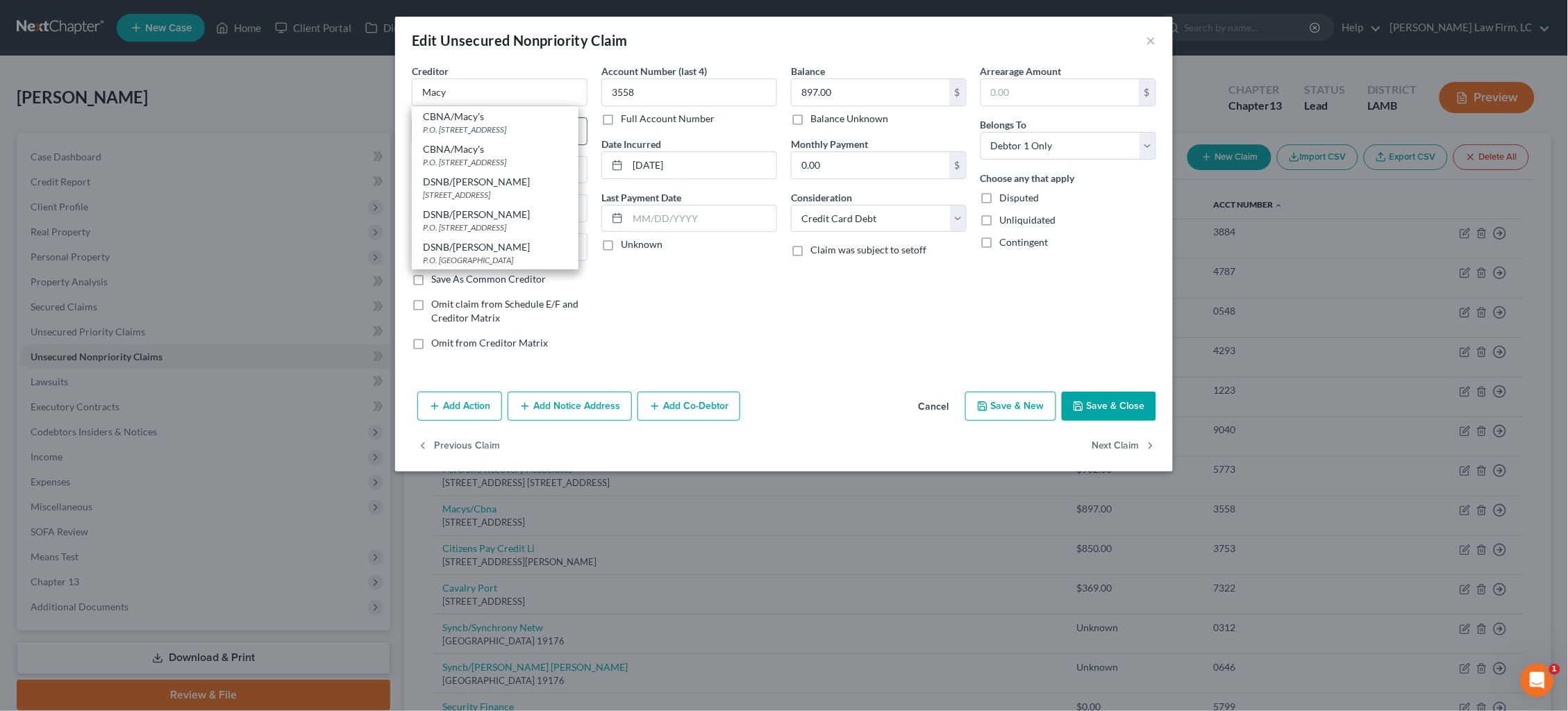
click at [480, 125] on div "P.O. Box 6789, Sioux Falls, SD 57117" at bounding box center [495, 129] width 144 height 11
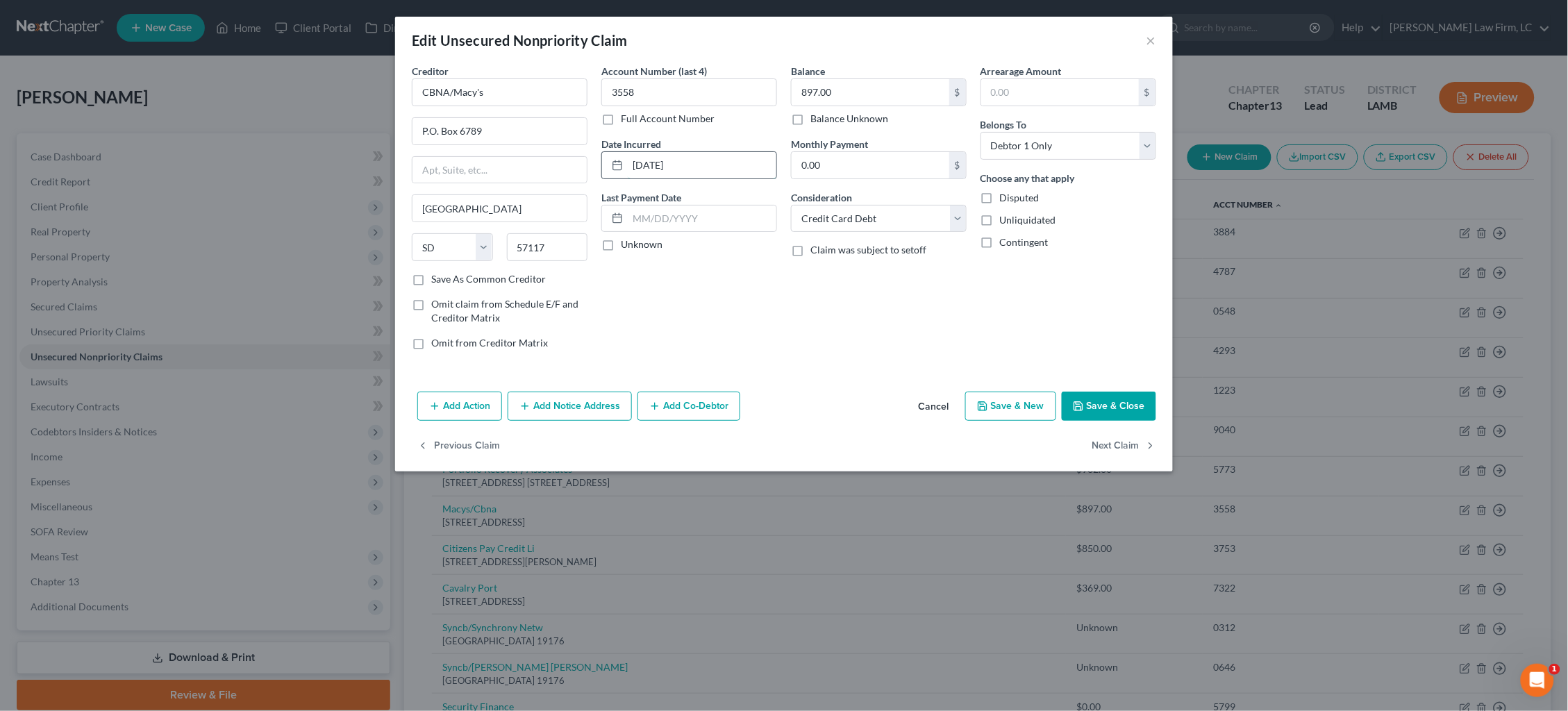
drag, startPoint x: 646, startPoint y: 167, endPoint x: 612, endPoint y: 164, distance: 34.1
click at [612, 164] on div "03-17-2021" at bounding box center [689, 165] width 176 height 28
click at [1131, 437] on button "Next Claim" at bounding box center [1124, 446] width 64 height 29
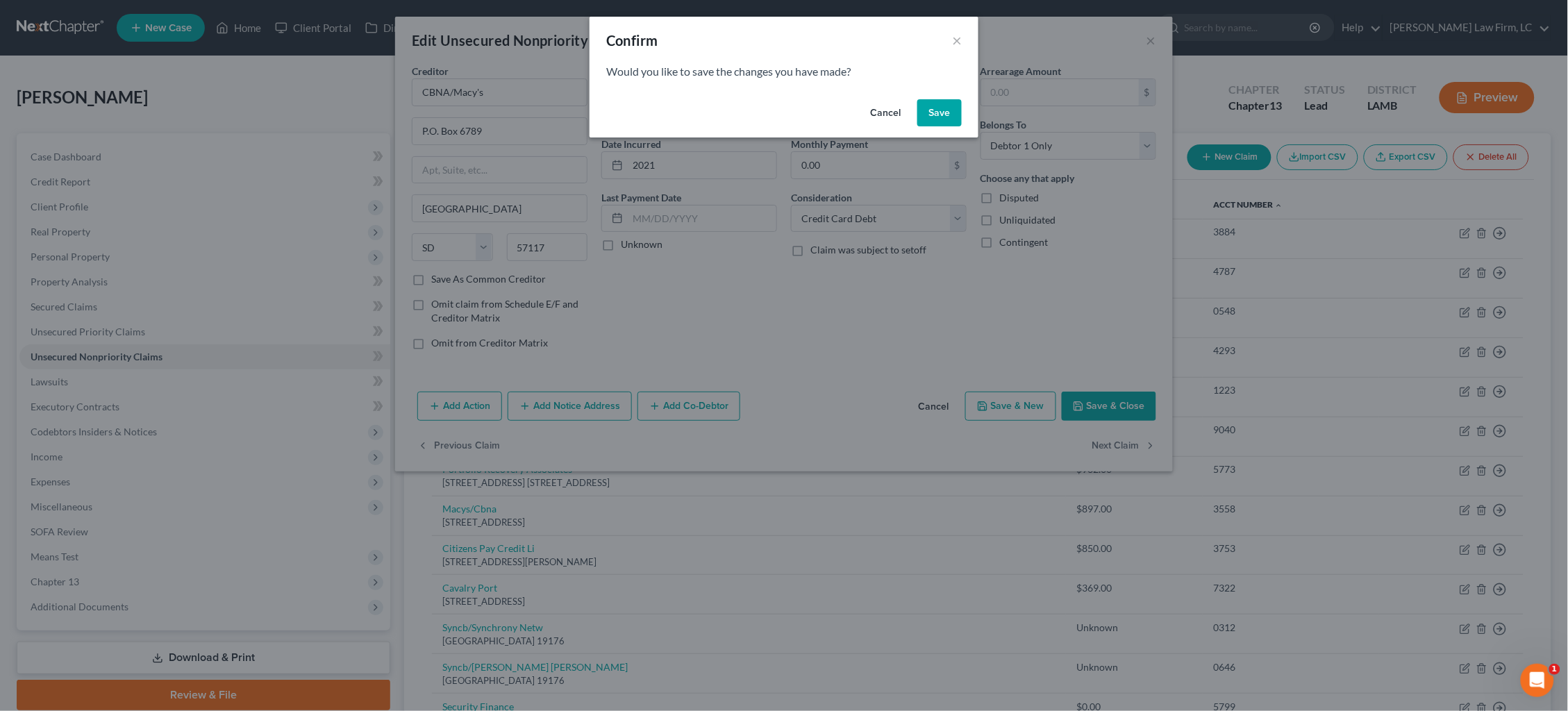
click at [937, 118] on button "Save" at bounding box center [940, 113] width 44 height 28
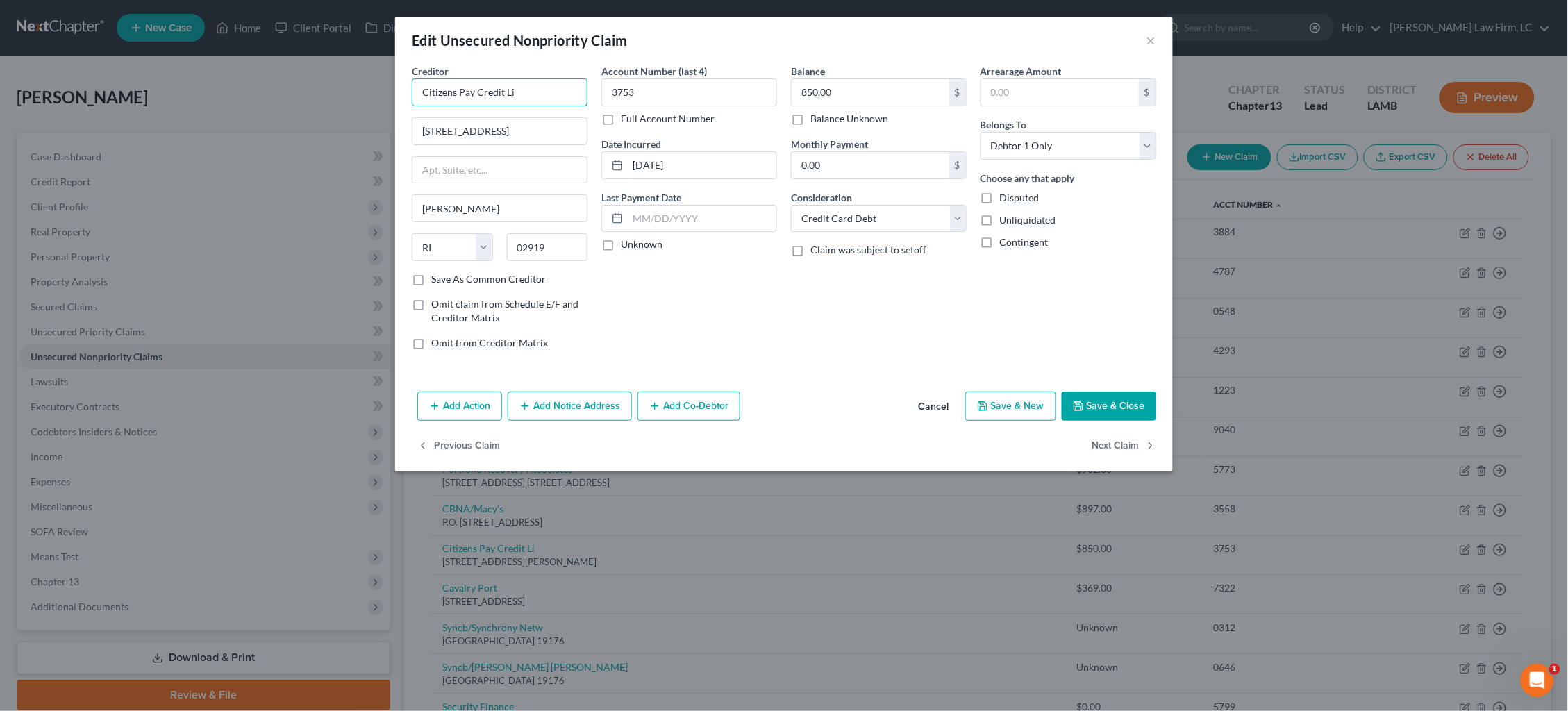
click at [526, 94] on input "Citizens Pay Credit Li" at bounding box center [499, 92] width 176 height 28
drag, startPoint x: 660, startPoint y: 161, endPoint x: 576, endPoint y: 156, distance: 84.1
click at [577, 155] on div "Creditor * Citizens Pay Credit Line 1 Citizens Bank Way Johnston State AL AK AR…" at bounding box center [784, 212] width 759 height 297
click at [1130, 438] on button "Next Claim" at bounding box center [1124, 446] width 64 height 29
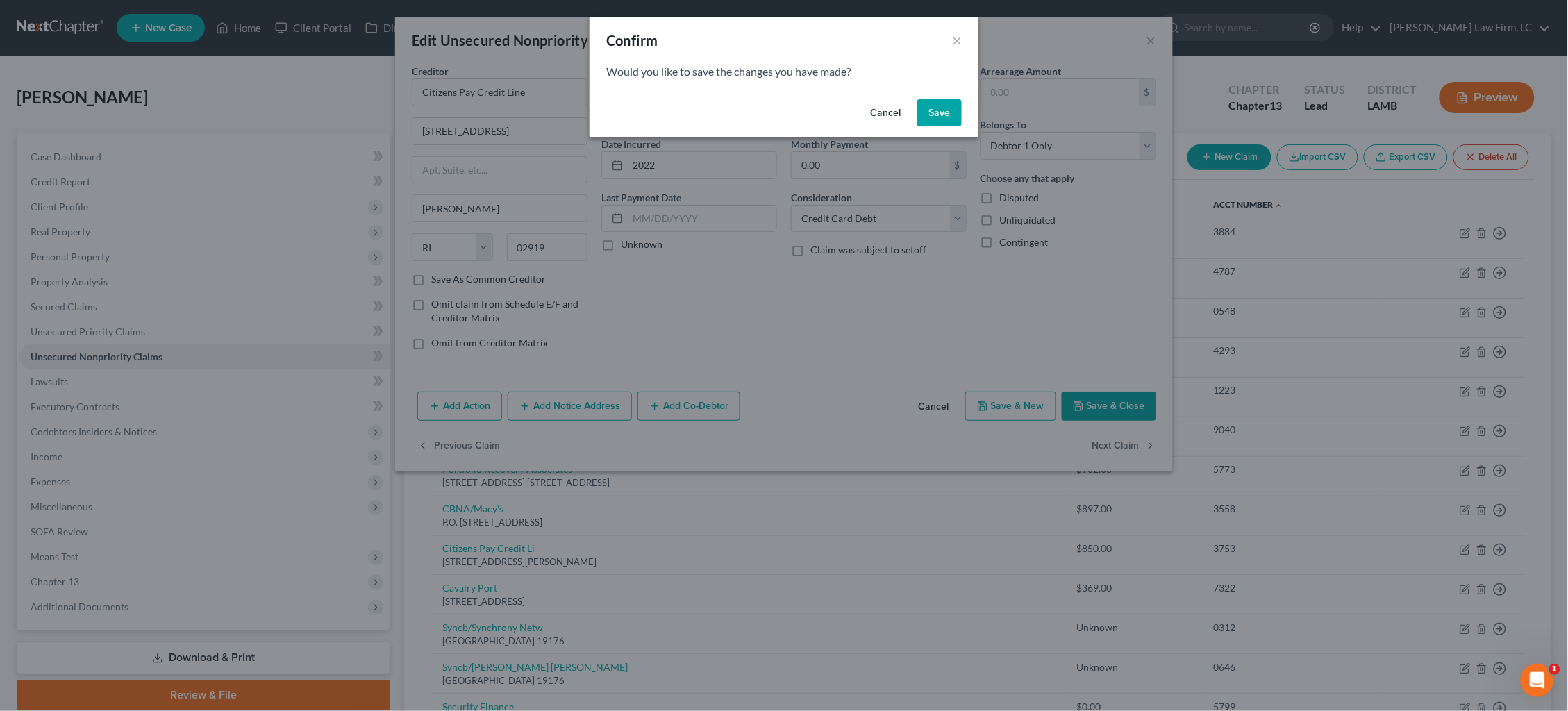
click at [937, 105] on button "Save" at bounding box center [940, 113] width 44 height 28
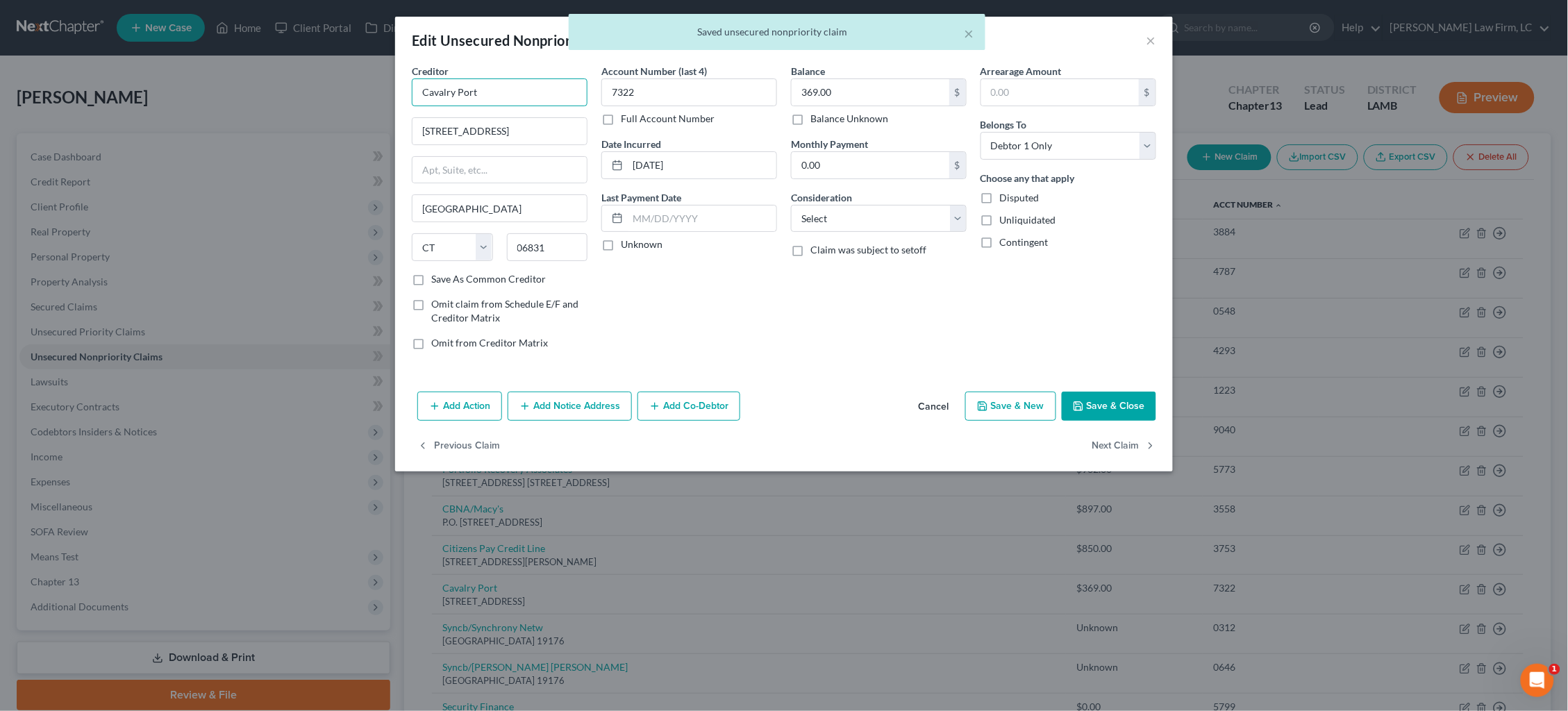
click at [493, 96] on input "Cavalry Port" at bounding box center [499, 92] width 176 height 28
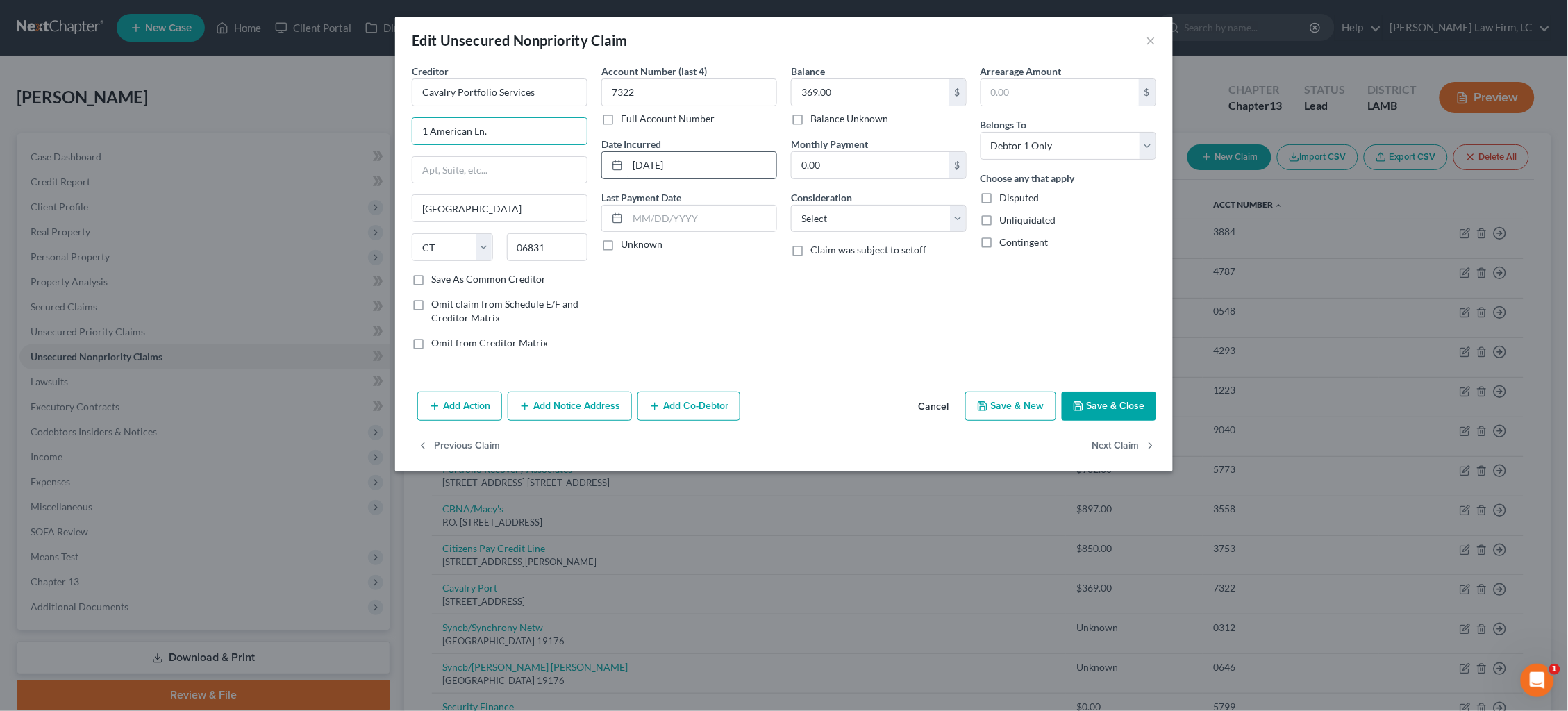
click at [661, 164] on input "01-30-2024" at bounding box center [702, 165] width 148 height 27
click at [587, 396] on button "Add Notice Address" at bounding box center [569, 406] width 124 height 29
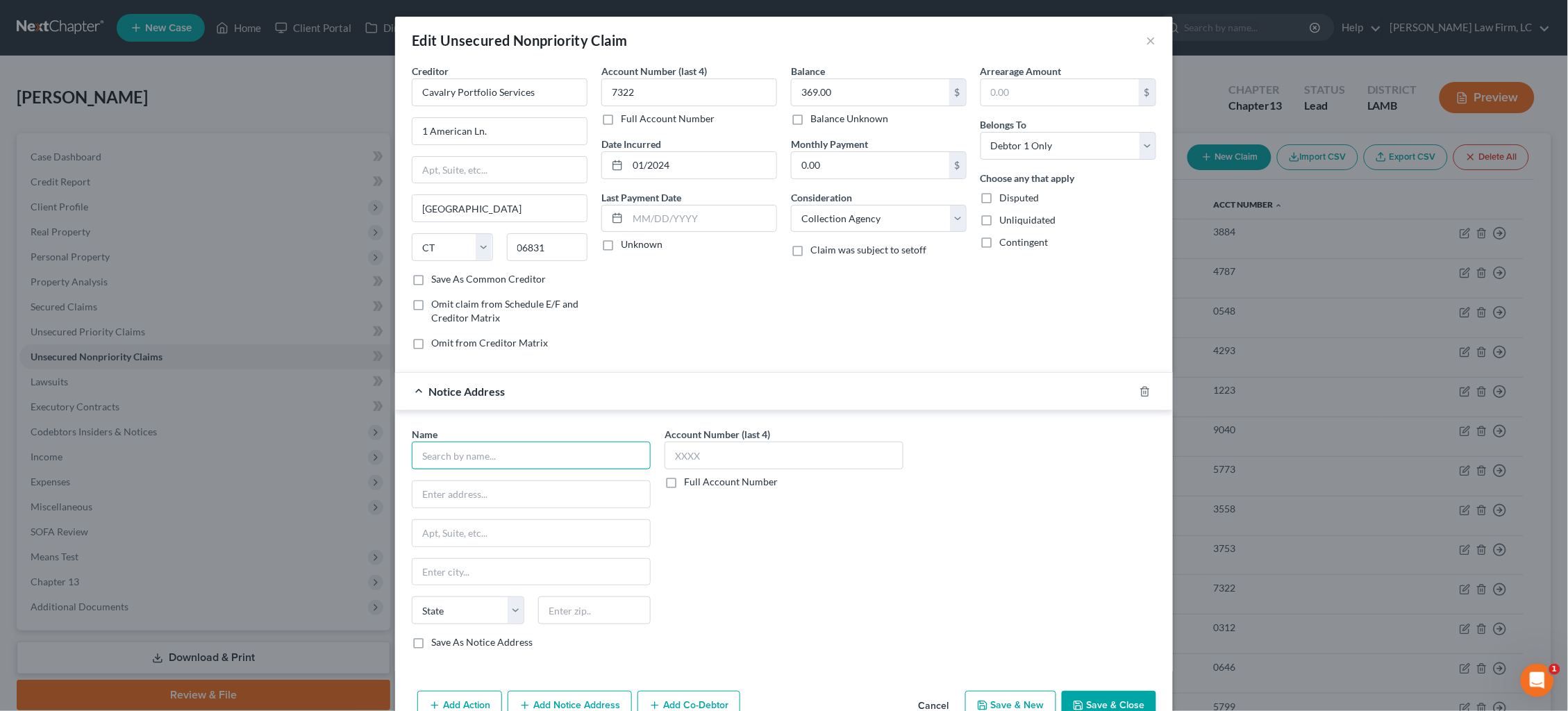
click at [510, 453] on input "text" at bounding box center [531, 455] width 239 height 28
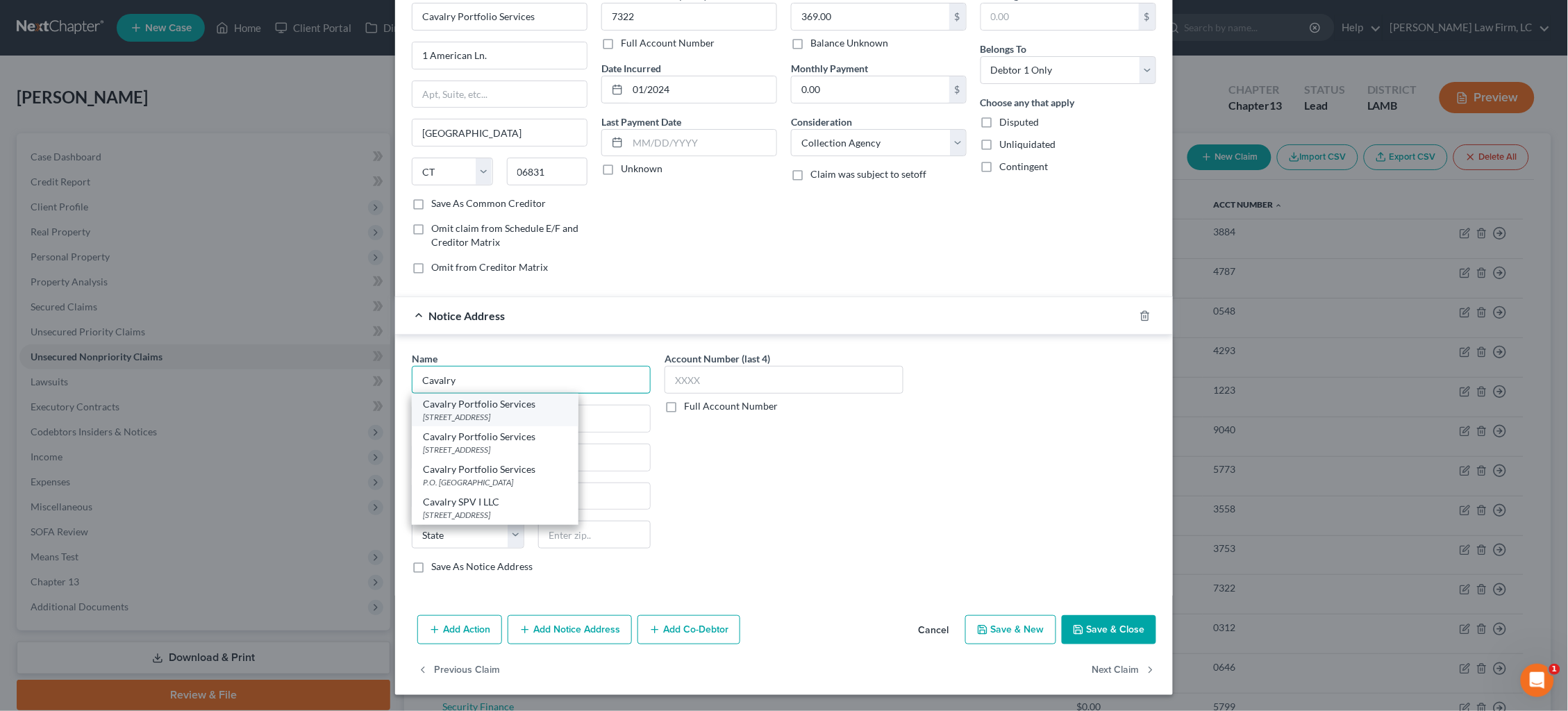
scroll to position [75, 0]
drag, startPoint x: 544, startPoint y: 441, endPoint x: 609, endPoint y: 414, distance: 70.4
click at [544, 444] on div "4050 E. Cotton Center Blvd., Phoenix, AZ 85040" at bounding box center [495, 450] width 144 height 11
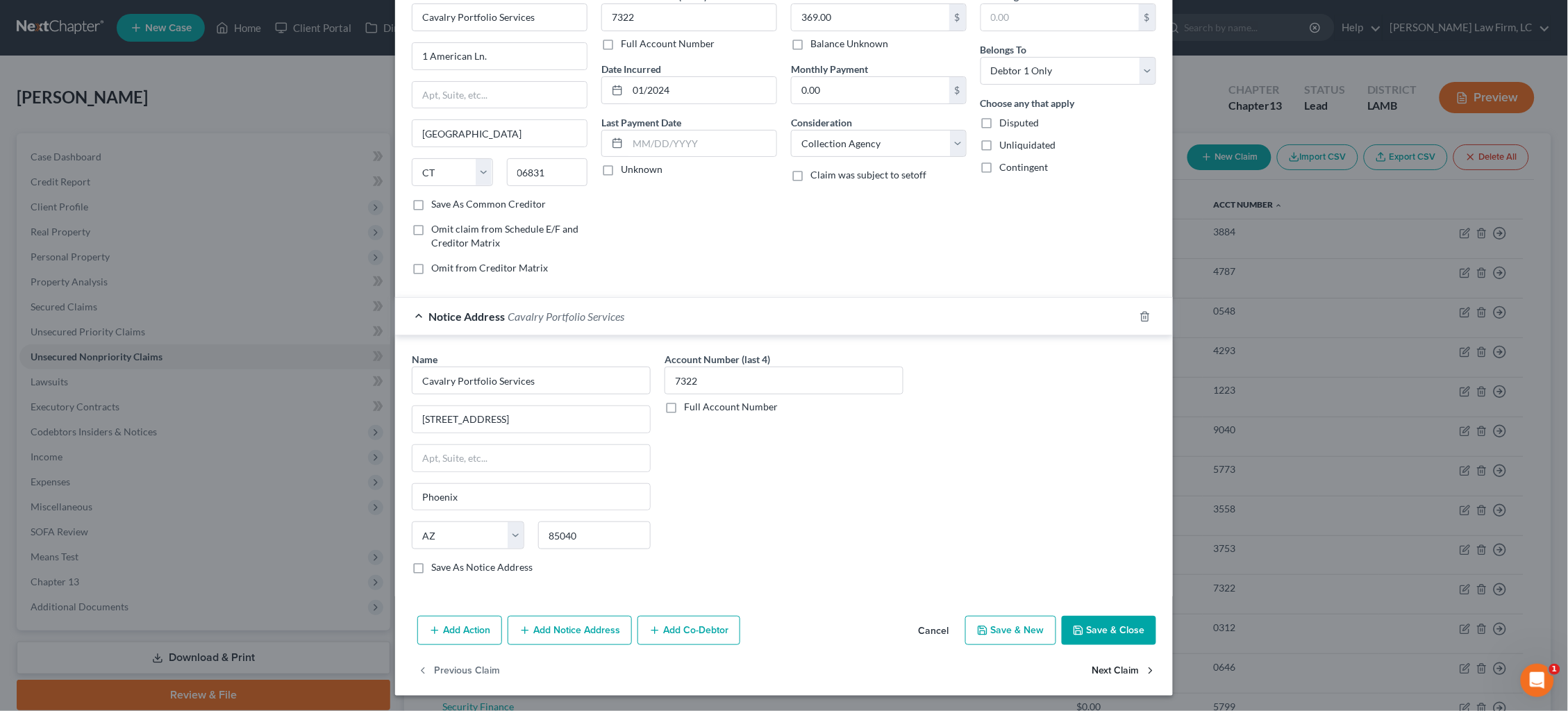
click at [1146, 665] on icon "button" at bounding box center [1150, 670] width 11 height 11
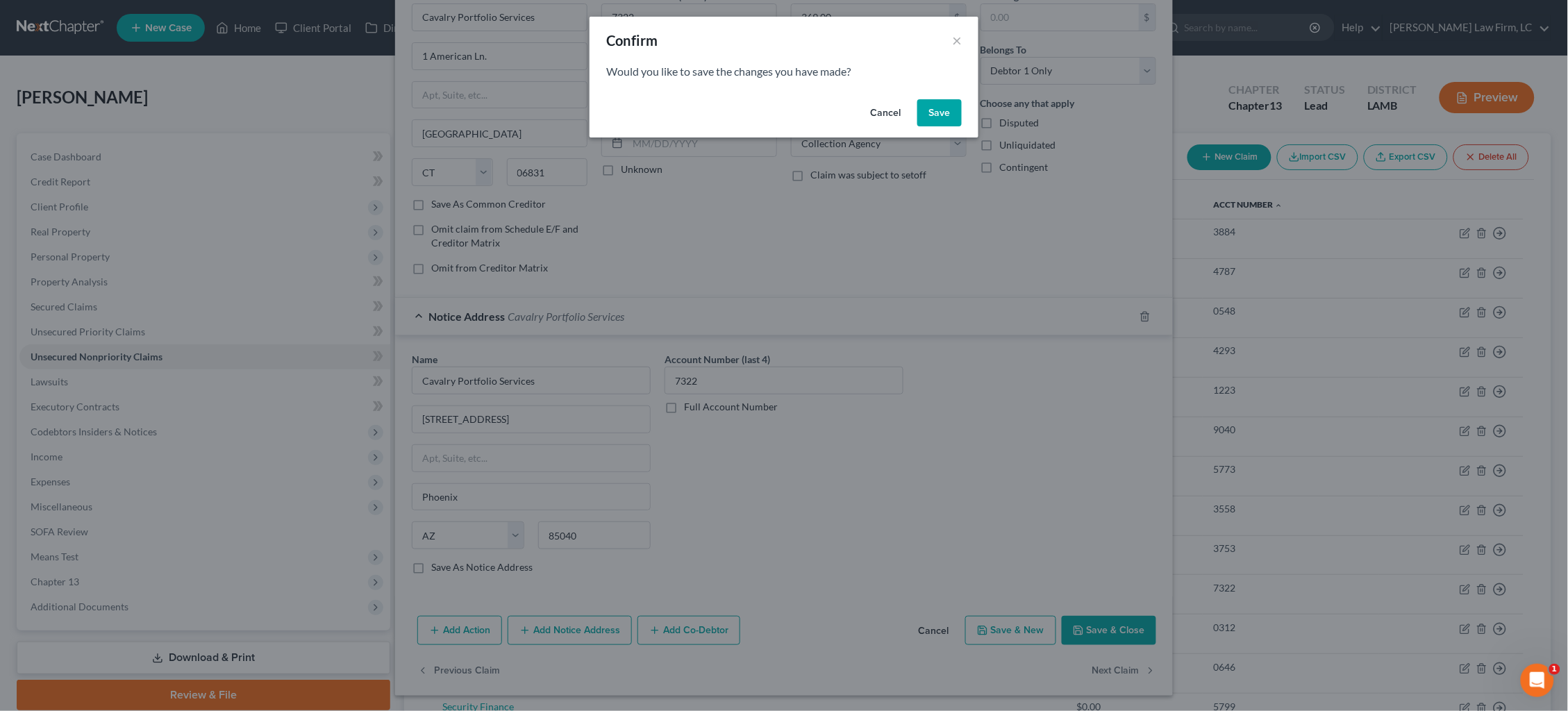
click at [944, 110] on button "Save" at bounding box center [940, 113] width 44 height 28
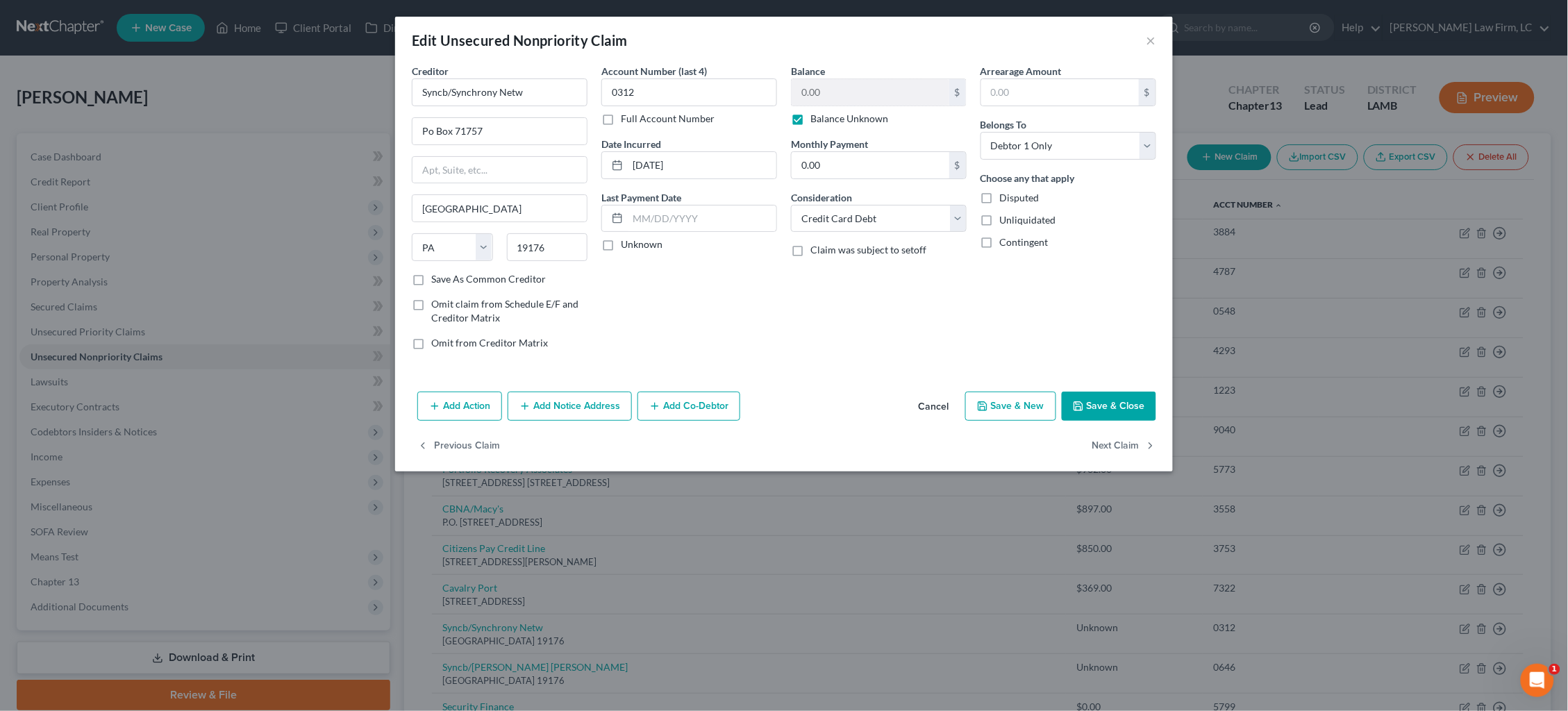
scroll to position [0, 0]
click at [1324, 234] on div "Edit Unsecured Nonpriority Claim × Creditor * Syncb/Synchrony Netw Po Box 71757…" at bounding box center [784, 356] width 1568 height 711
click at [1149, 43] on button "×" at bounding box center [1151, 40] width 10 height 16
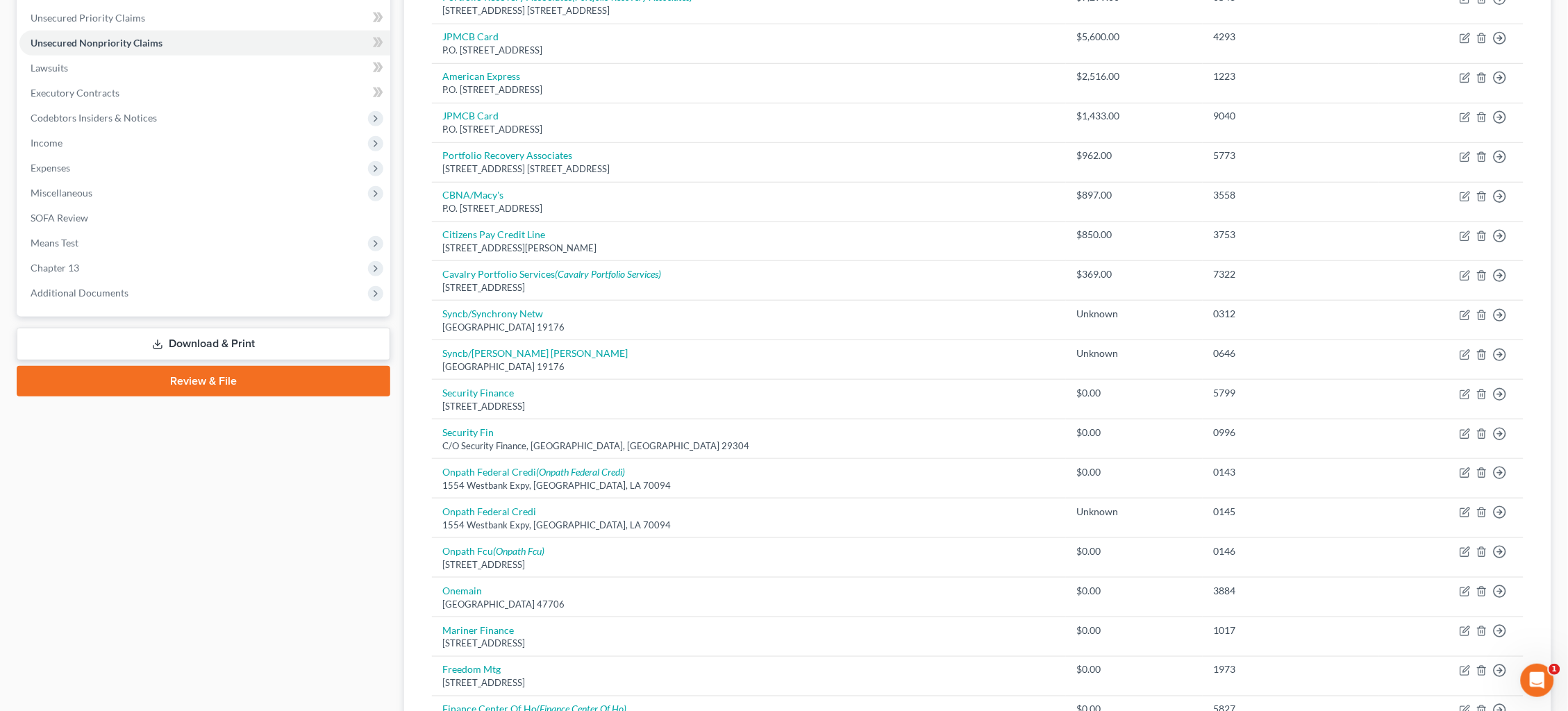
scroll to position [317, 0]
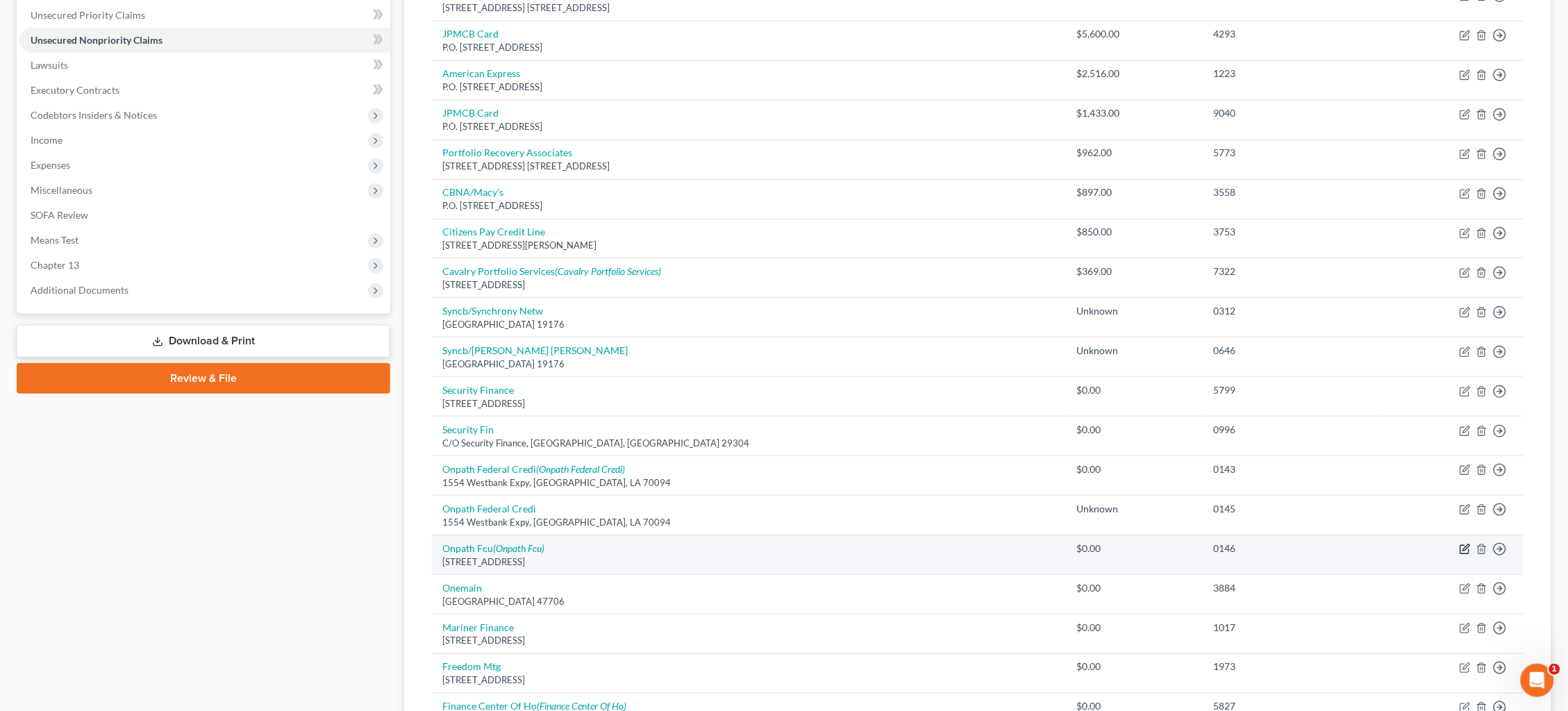
click at [1463, 543] on icon "button" at bounding box center [1465, 548] width 11 height 11
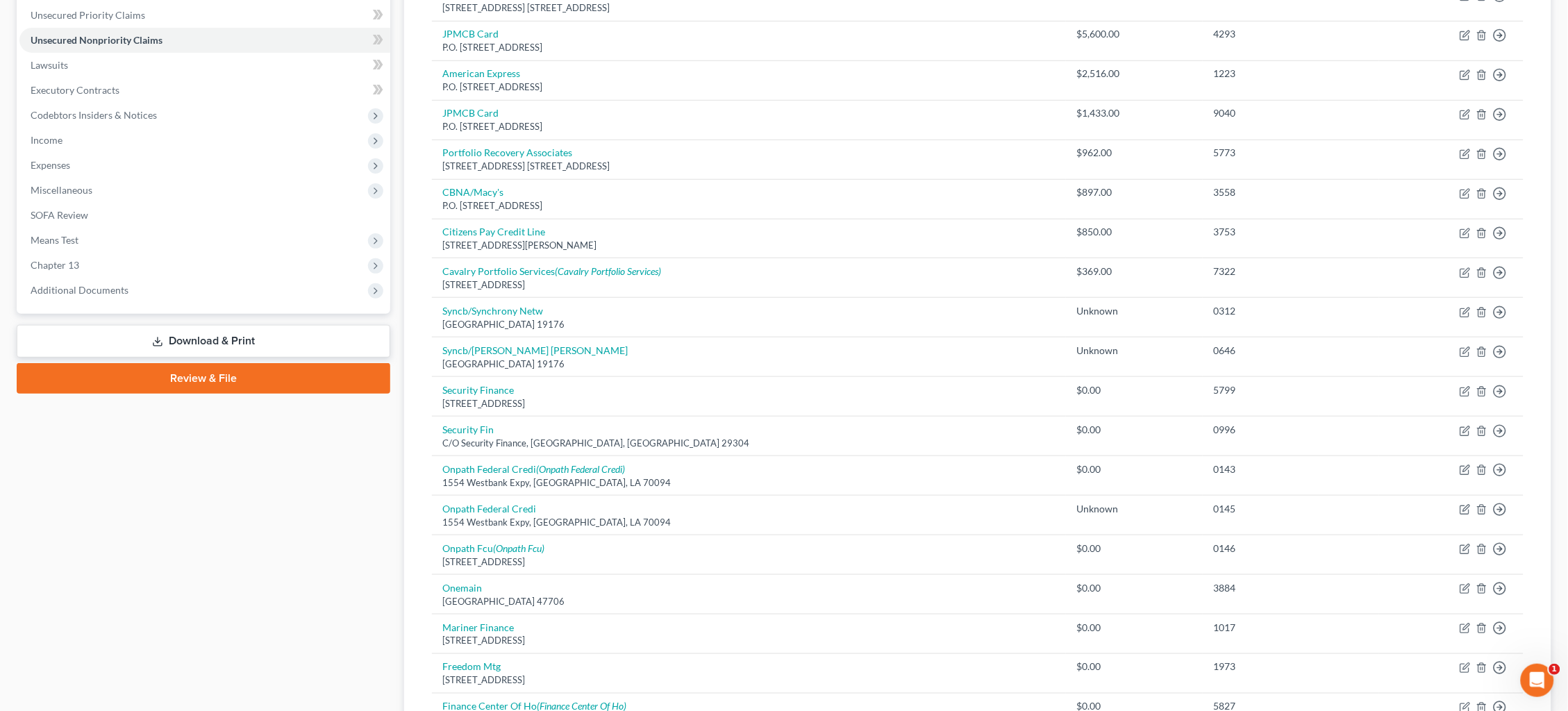
click at [1463, 525] on div "Edit Unsecured Nonpriority Claim × Creditor * Onpath Fcu 5508 Citrus Blvd Harah…" at bounding box center [784, 356] width 1568 height 711
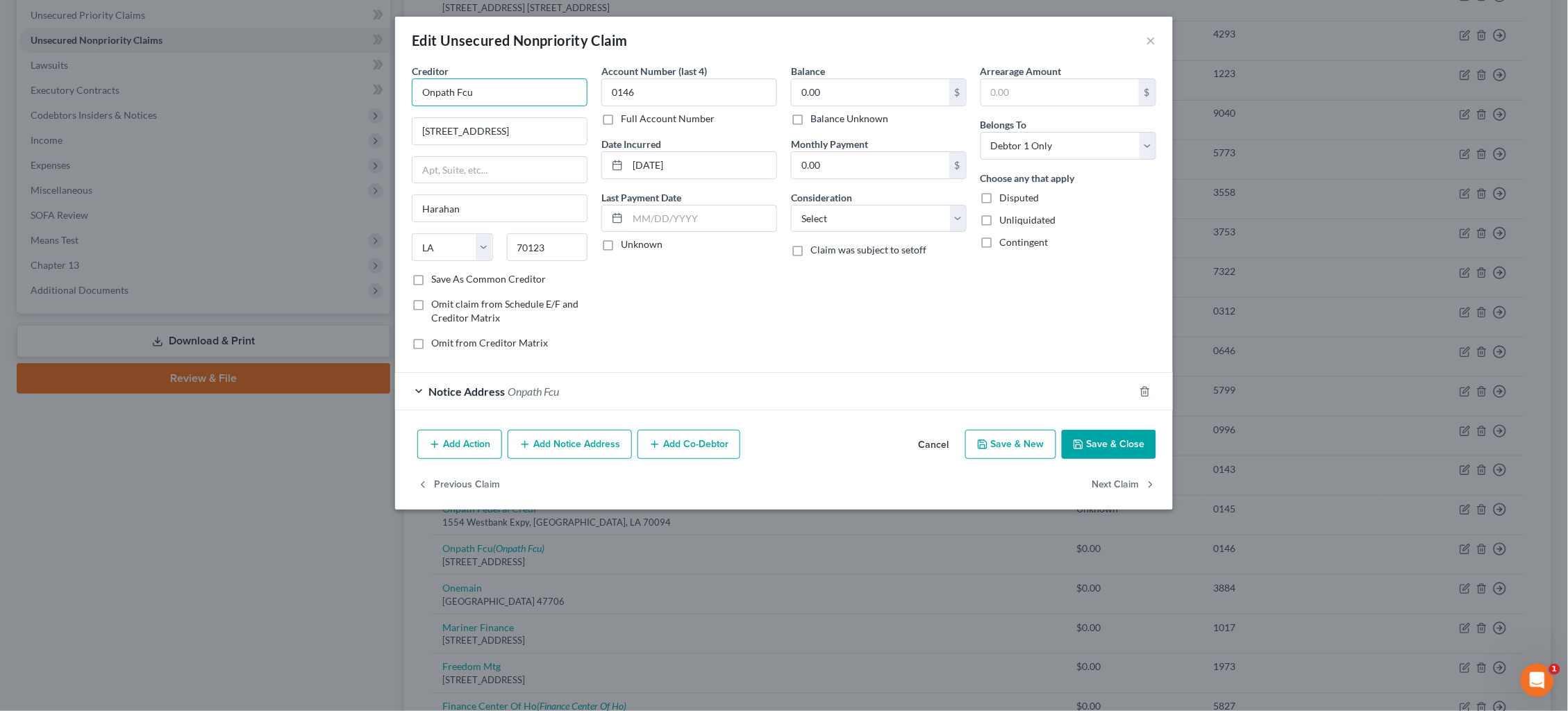
click at [521, 92] on input "Onpath Fcu" at bounding box center [499, 92] width 176 height 28
click at [521, 156] on div "5508 Citrus Blvd, Harahan, LA 70123" at bounding box center [495, 162] width 144 height 11
drag, startPoint x: 662, startPoint y: 165, endPoint x: 579, endPoint y: 161, distance: 83.1
click at [579, 161] on div "Creditor * OnPath FCU/ASI Platinum 5508 Citrus Blvd Harahan State AL AK AR AZ C…" at bounding box center [784, 212] width 759 height 297
click at [810, 115] on label "Balance Unknown" at bounding box center [849, 118] width 77 height 14
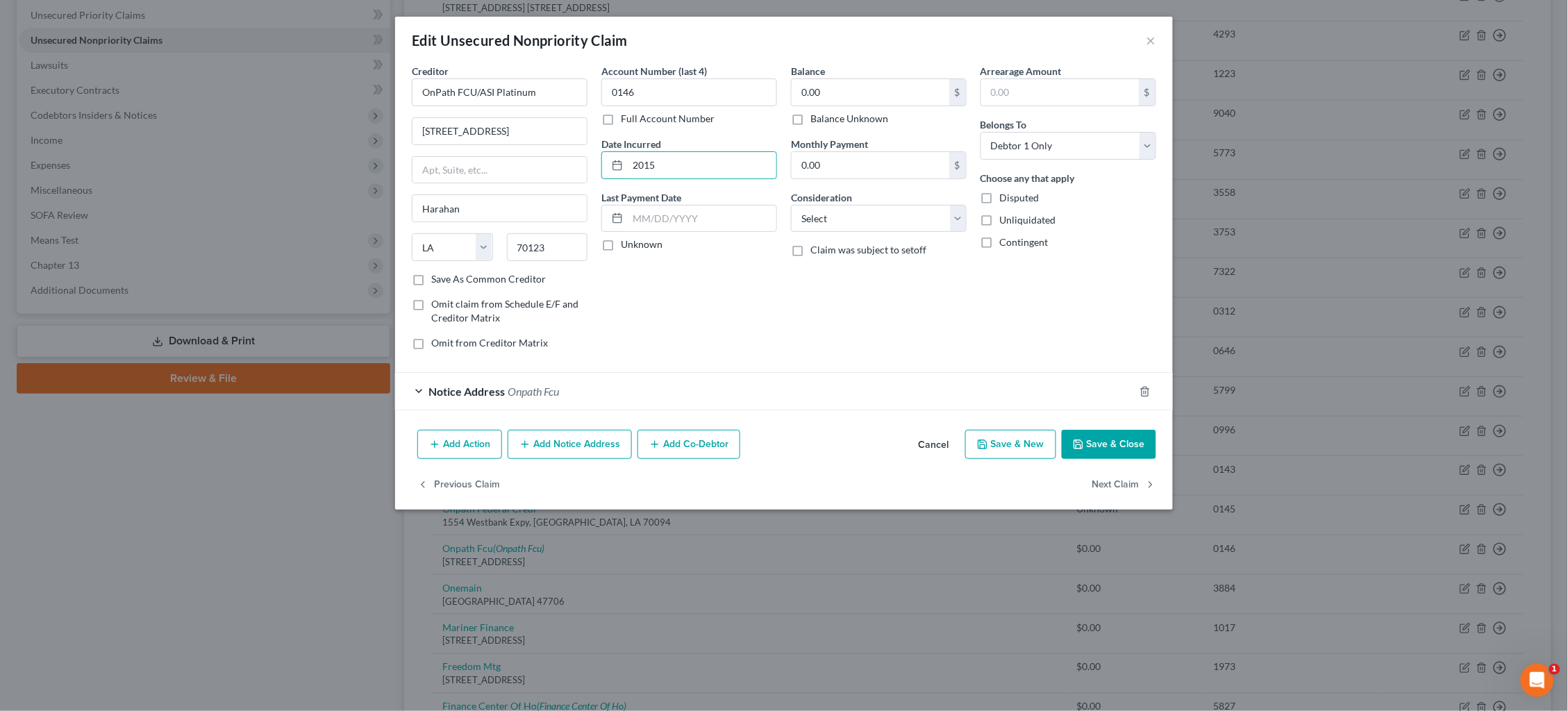
click at [816, 115] on input "Balance Unknown" at bounding box center [820, 116] width 9 height 9
click at [840, 396] on div "Notice Address Onpath Fcu" at bounding box center [764, 391] width 739 height 37
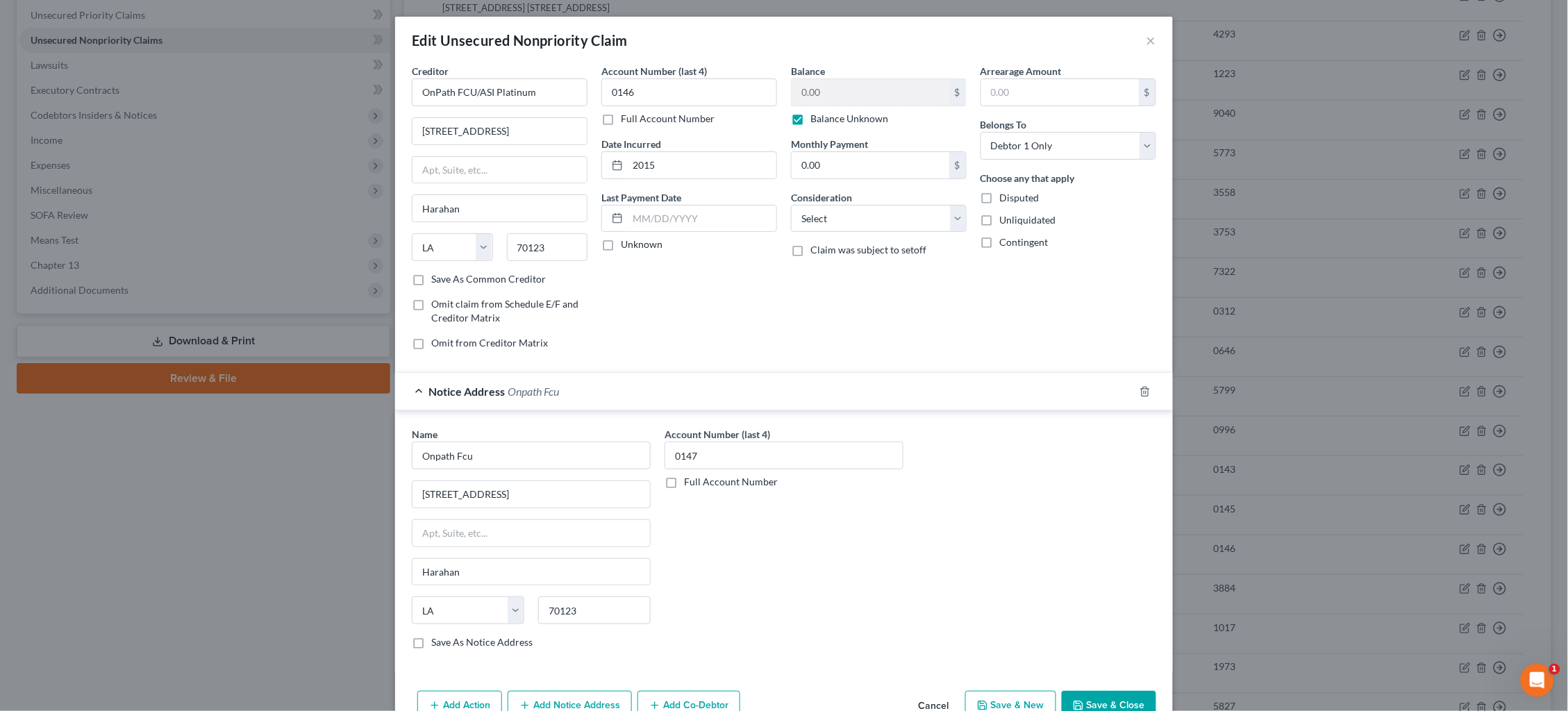
click at [1144, 387] on icon "button" at bounding box center [1144, 391] width 6 height 9
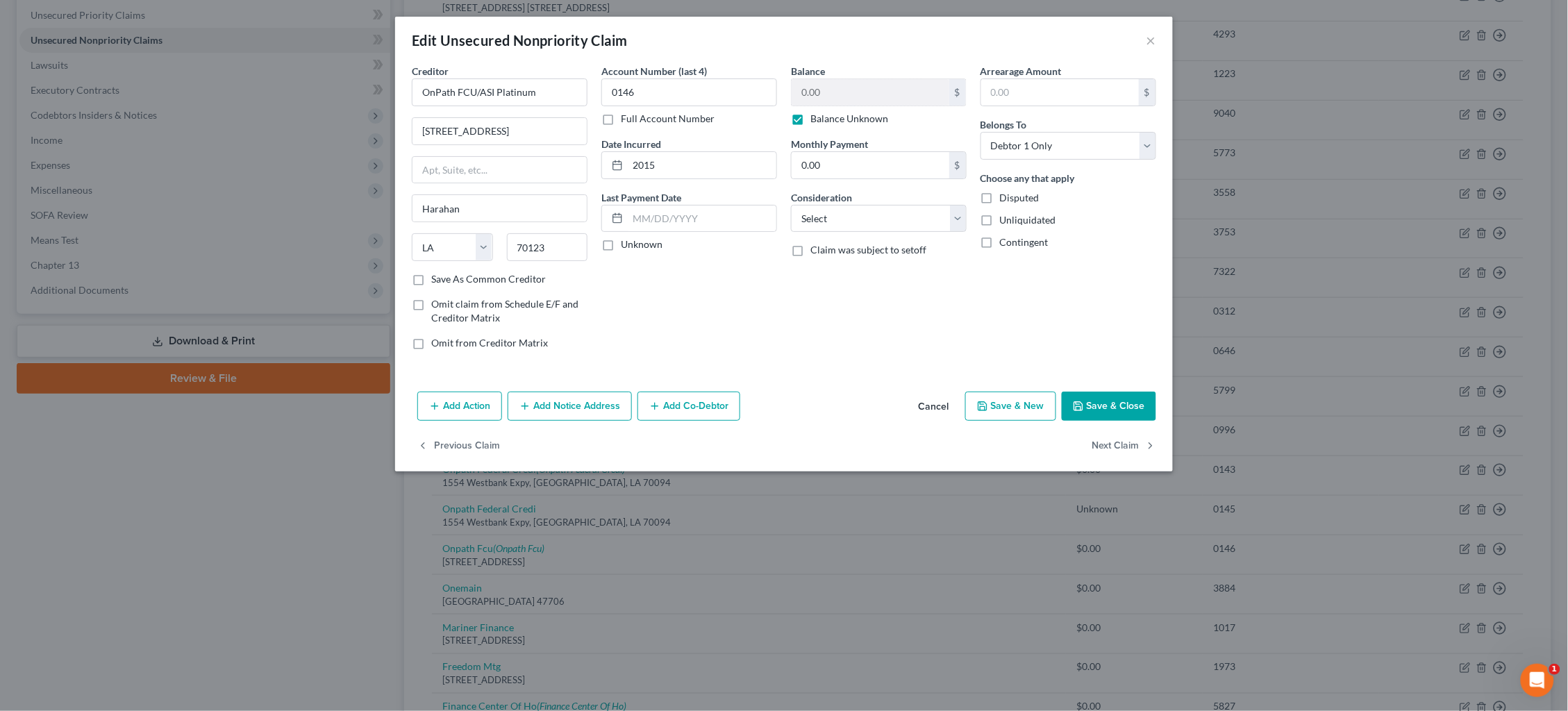
click at [1137, 405] on button "Save & Close" at bounding box center [1109, 406] width 95 height 29
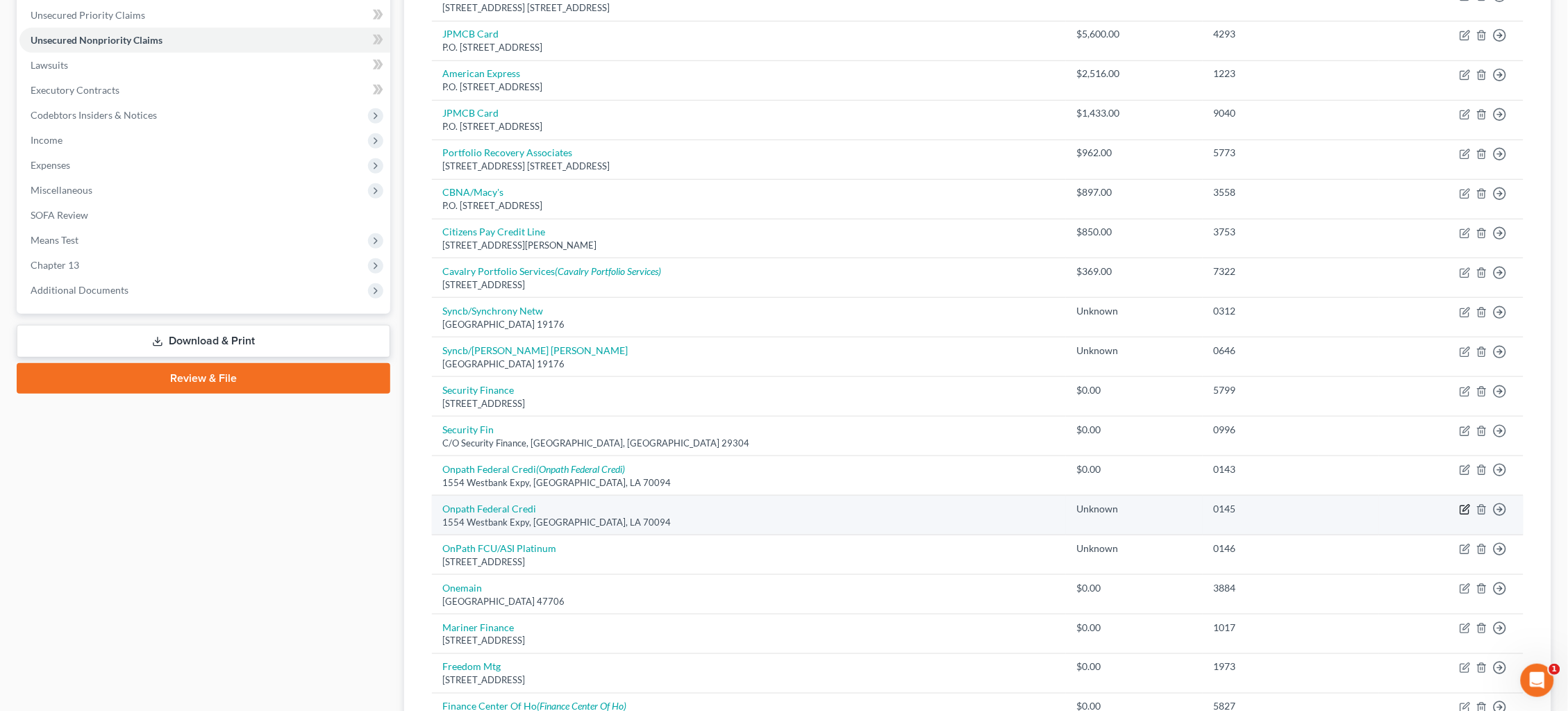
click at [1460, 504] on icon "button" at bounding box center [1465, 509] width 11 height 11
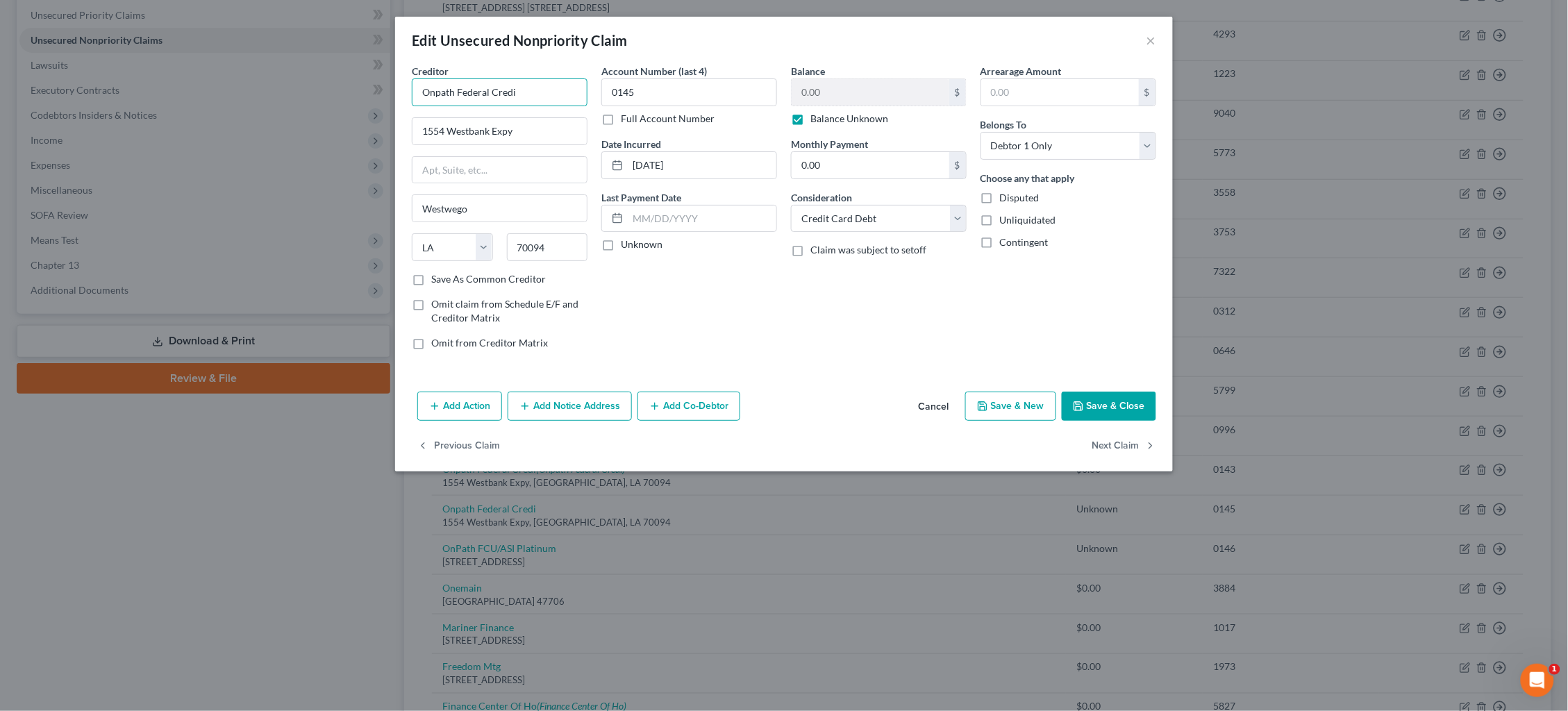
drag, startPoint x: 527, startPoint y: 91, endPoint x: 457, endPoint y: 92, distance: 70.0
click at [457, 92] on input "Onpath Federal Credi" at bounding box center [499, 92] width 176 height 28
drag, startPoint x: 692, startPoint y: 304, endPoint x: 678, endPoint y: 301, distance: 14.3
click at [694, 305] on div "Account Number (last 4) 0145 Full Account Number Date Incurred 07-01-2014 Last …" at bounding box center [689, 212] width 189 height 297
drag, startPoint x: 411, startPoint y: 131, endPoint x: 276, endPoint y: 105, distance: 137.5
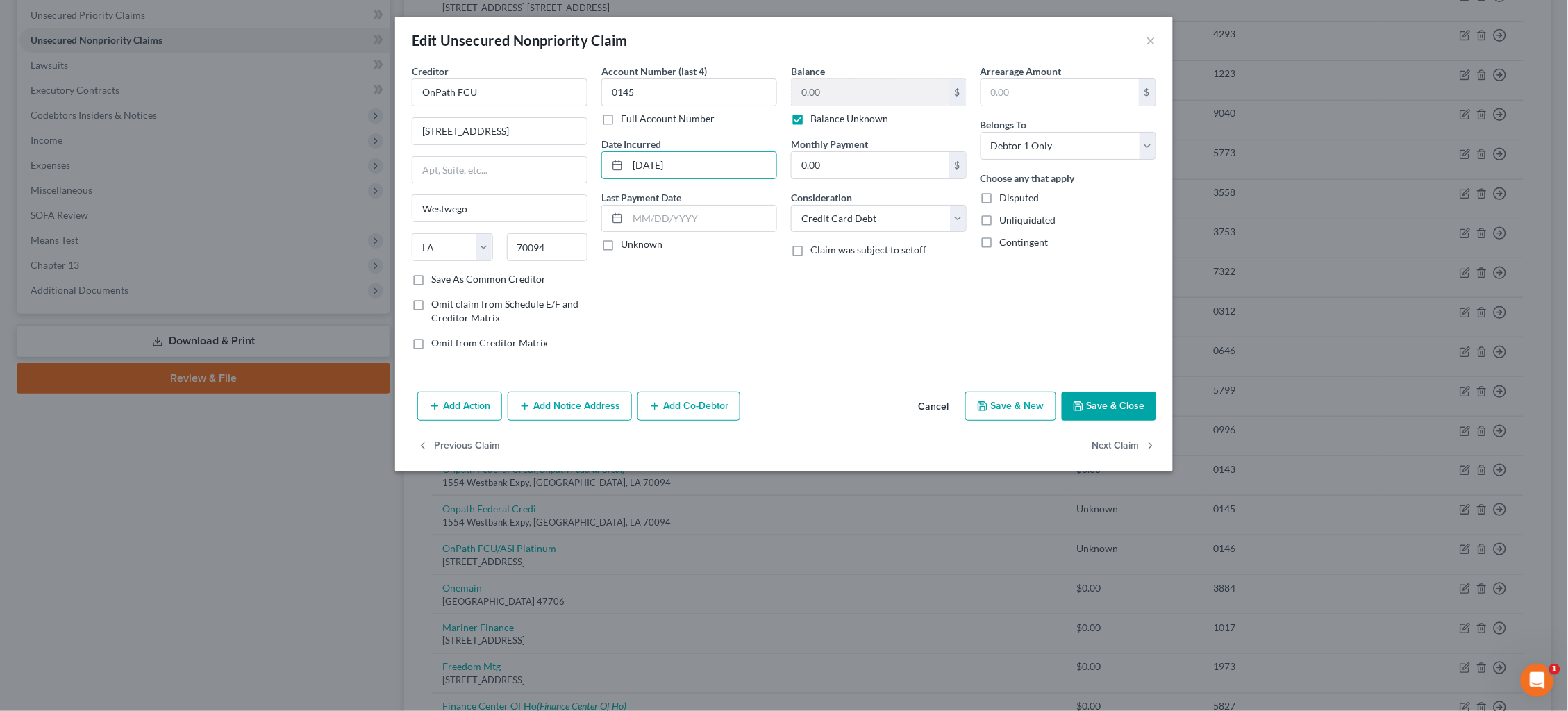
drag, startPoint x: 658, startPoint y: 163, endPoint x: 596, endPoint y: 158, distance: 62.2
click at [596, 158] on div "Account Number (last 4) 0145 Full Account Number Date Incurred 07-01-2014 Last …" at bounding box center [689, 212] width 189 height 297
click at [1136, 406] on button "Save & Close" at bounding box center [1109, 406] width 95 height 29
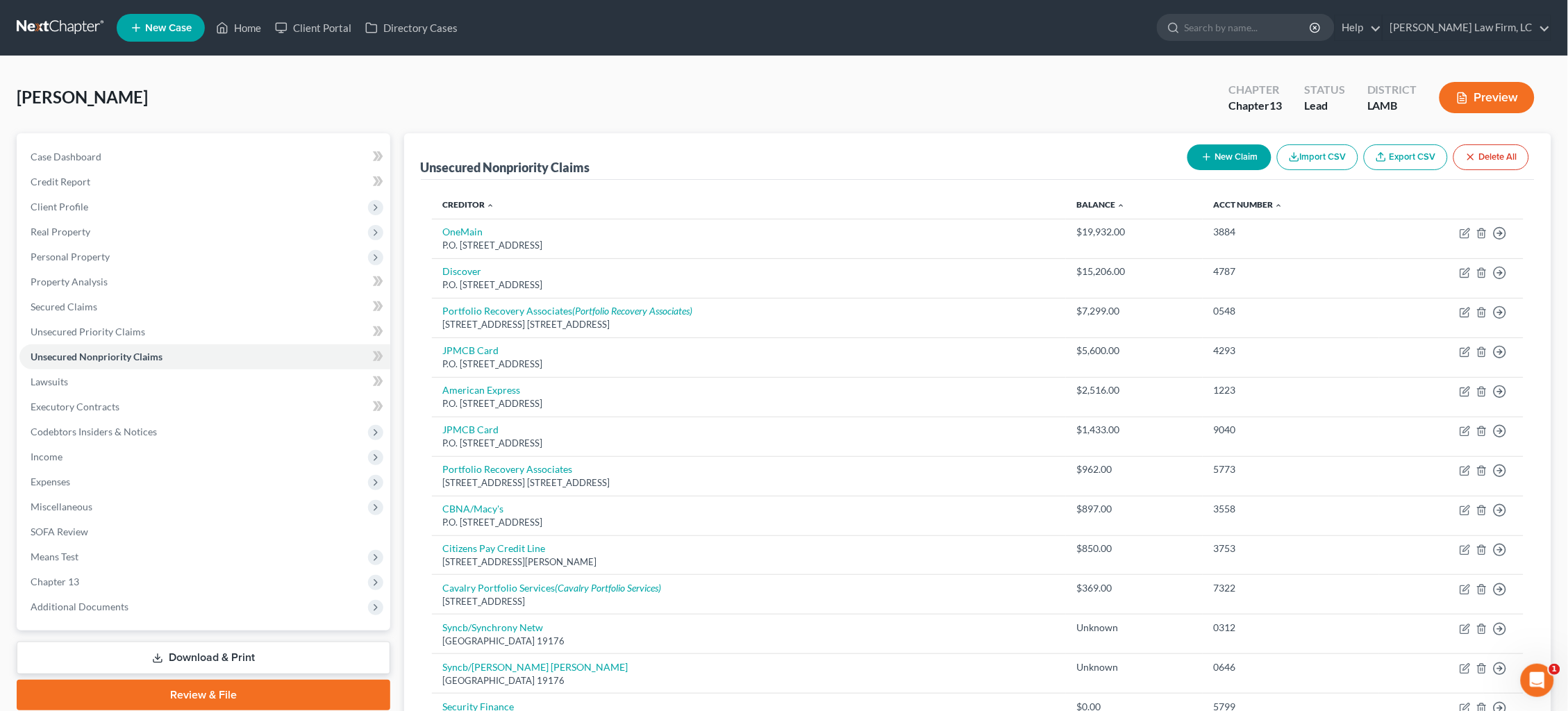
scroll to position [0, 0]
click at [1215, 158] on button "New Claim" at bounding box center [1229, 157] width 84 height 26
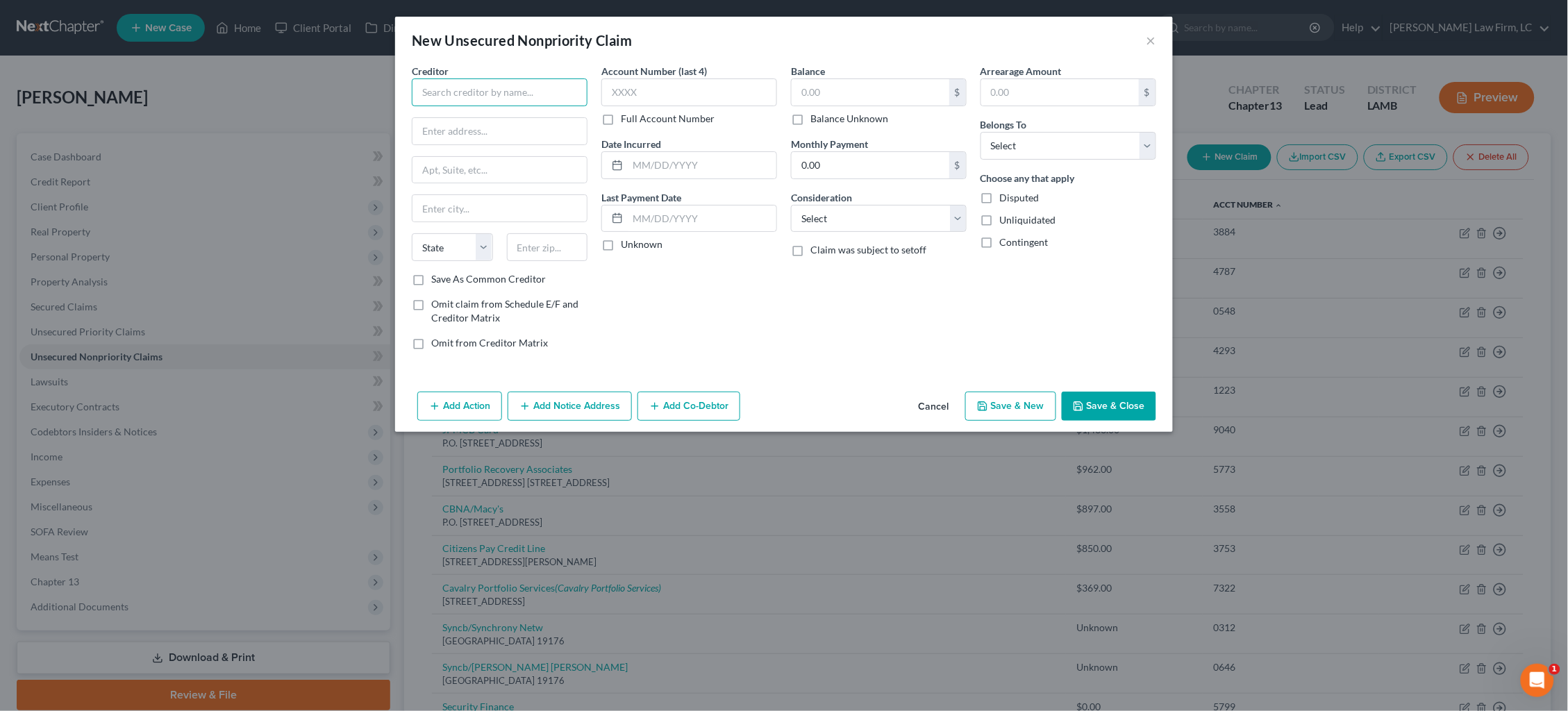
click at [463, 90] on input "text" at bounding box center [499, 92] width 176 height 28
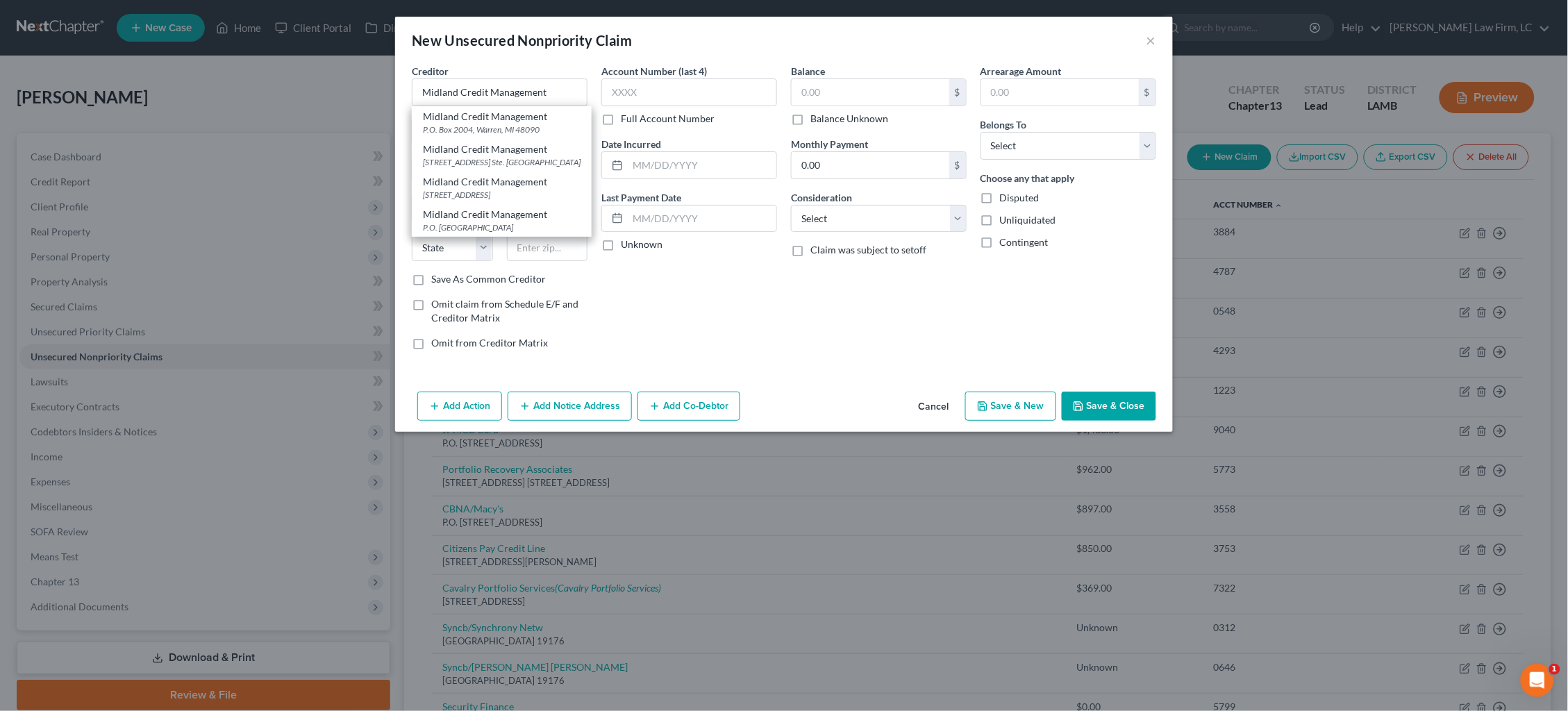
drag, startPoint x: 716, startPoint y: 297, endPoint x: 595, endPoint y: 228, distance: 139.3
click at [714, 297] on div "Account Number (last 4) Full Account Number Date Incurred Last Payment Date Unk…" at bounding box center [689, 212] width 189 height 297
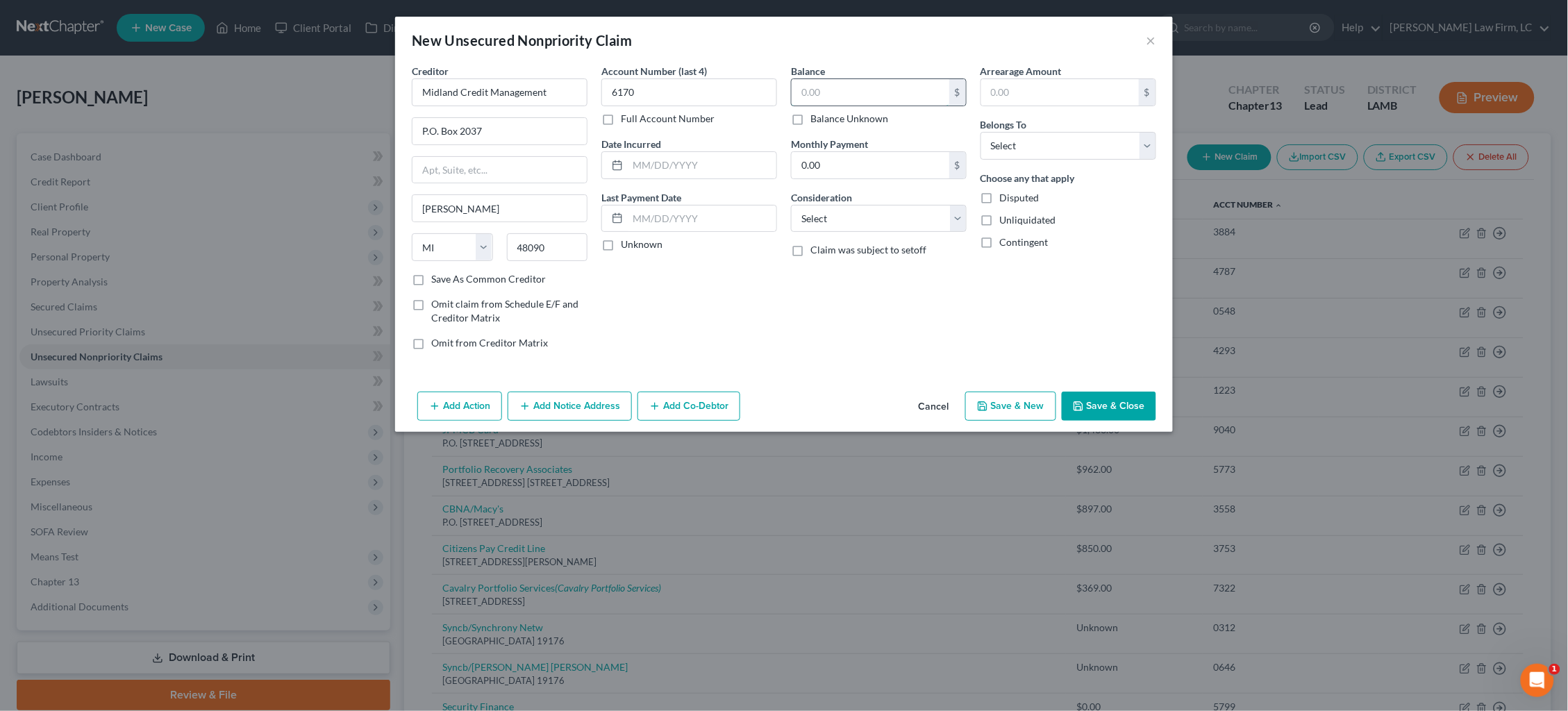
click at [898, 86] on input "text" at bounding box center [870, 92] width 158 height 27
drag, startPoint x: 652, startPoint y: 93, endPoint x: 576, endPoint y: 88, distance: 76.2
click at [576, 88] on div "Creditor * Midland Credit Management P.O. Box 2037 Warren State AL AK AR AZ CA …" at bounding box center [784, 212] width 759 height 297
drag, startPoint x: 699, startPoint y: 97, endPoint x: 687, endPoint y: 95, distance: 12.2
click at [698, 98] on input "=812" at bounding box center [689, 92] width 176 height 28
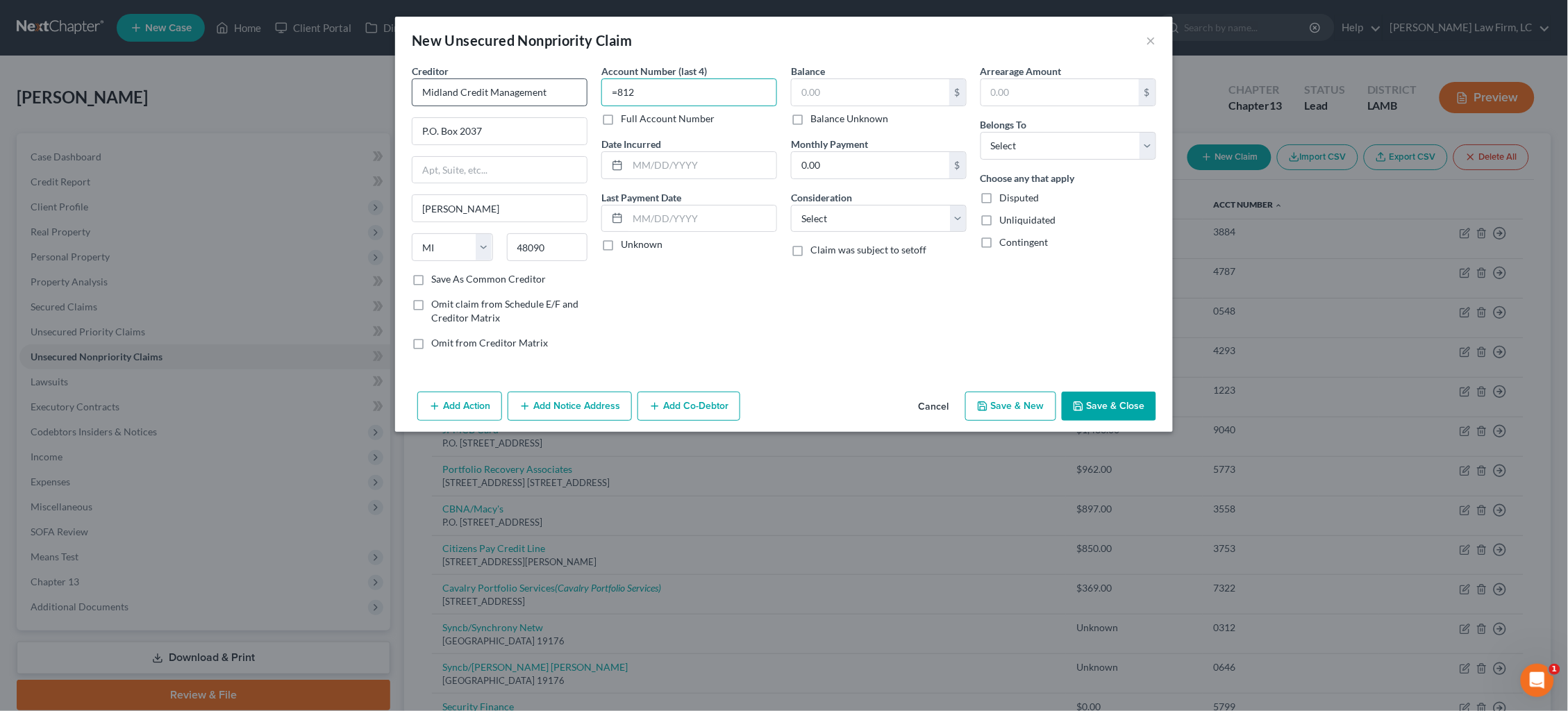
drag, startPoint x: 670, startPoint y: 93, endPoint x: 554, endPoint y: 93, distance: 116.0
click at [553, 95] on div "Creditor * Midland Credit Management P.O. Box 2037 Warren State AL AK AR AZ CA …" at bounding box center [784, 212] width 759 height 297
drag, startPoint x: 645, startPoint y: 93, endPoint x: 498, endPoint y: 94, distance: 147.0
click at [498, 94] on div "Creditor * Midland Credit Management P.O. Box 2037 Warren State AL AK AR AZ CA …" at bounding box center [784, 212] width 759 height 297
click at [842, 100] on input "text" at bounding box center [870, 92] width 158 height 27
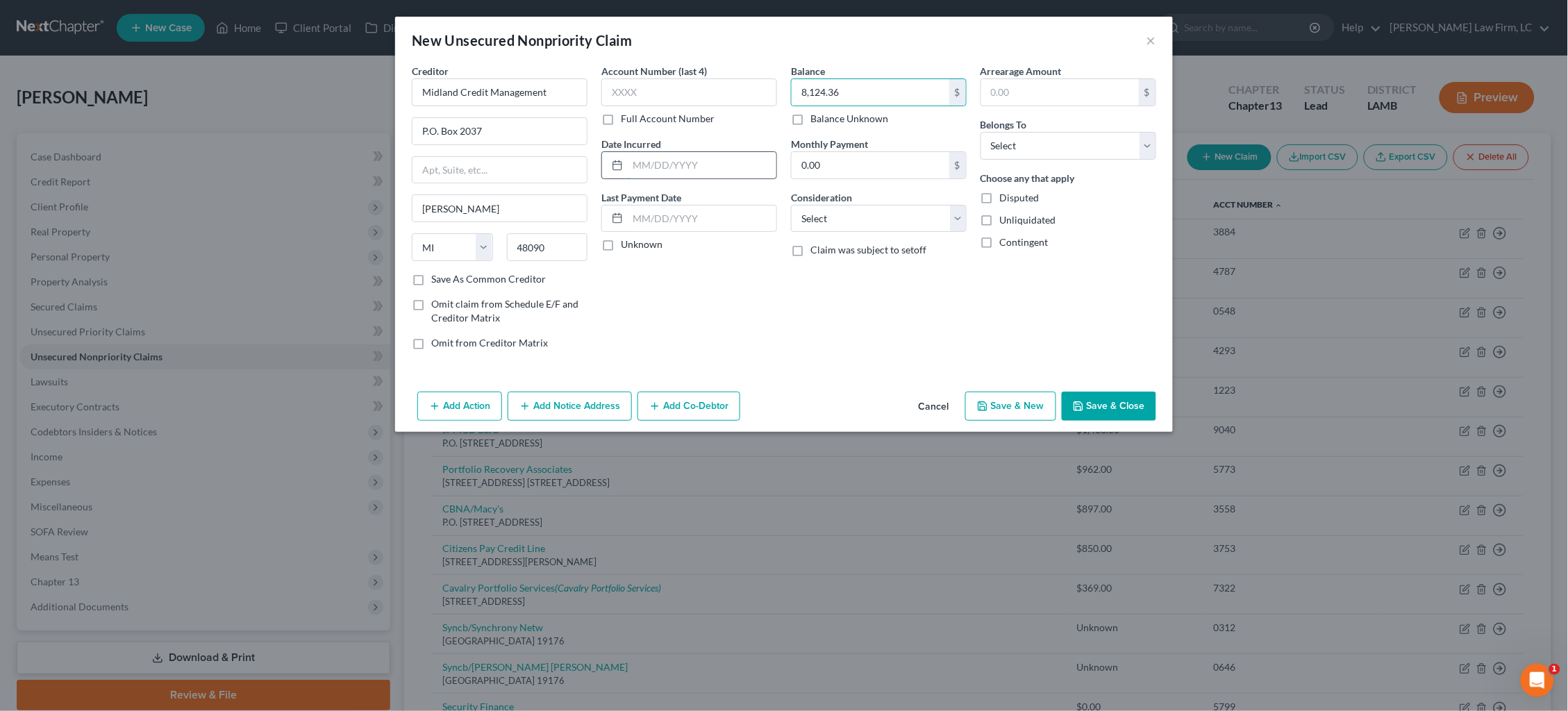
click at [749, 166] on input "text" at bounding box center [702, 165] width 148 height 27
click at [1098, 402] on button "Save & Close" at bounding box center [1109, 406] width 95 height 29
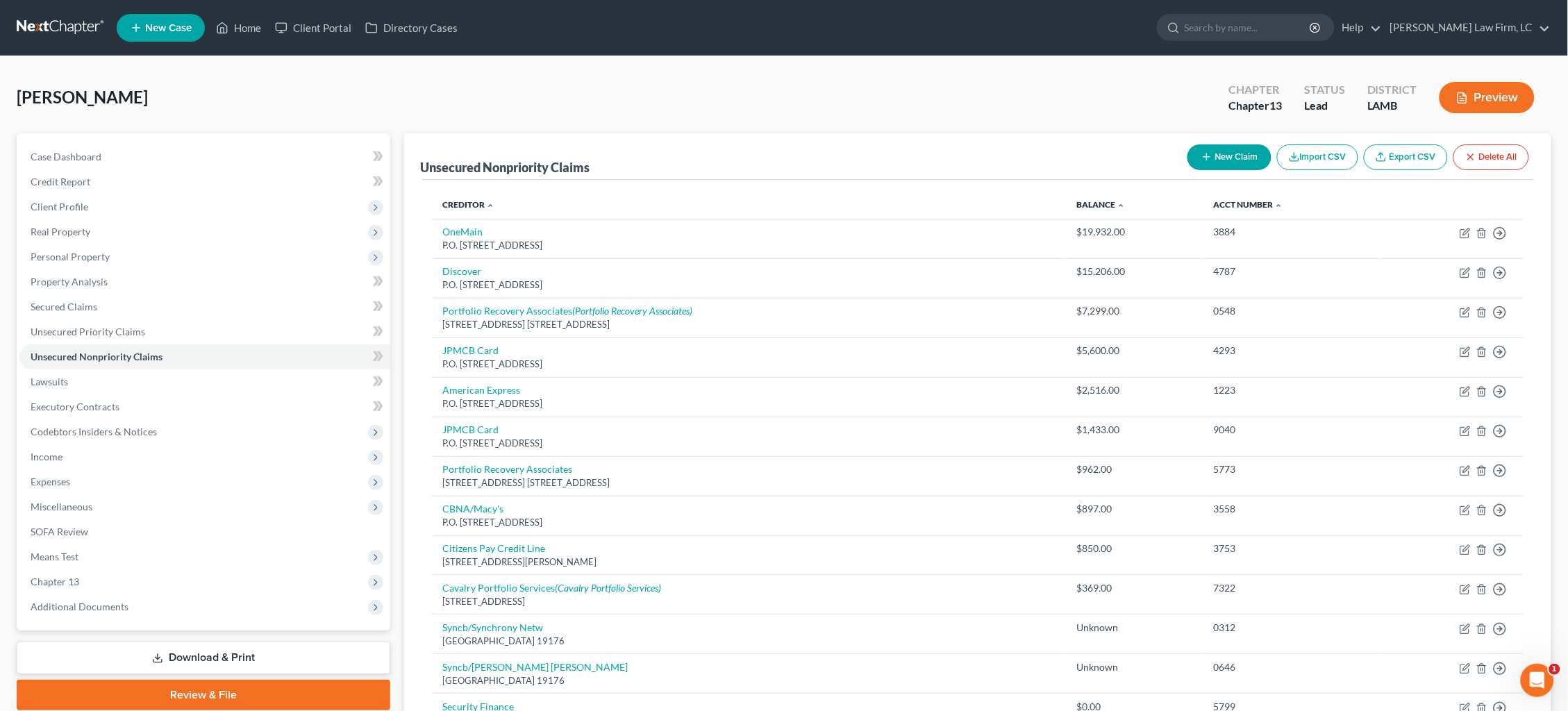
click at [1243, 156] on button "New Claim" at bounding box center [1229, 157] width 84 height 26
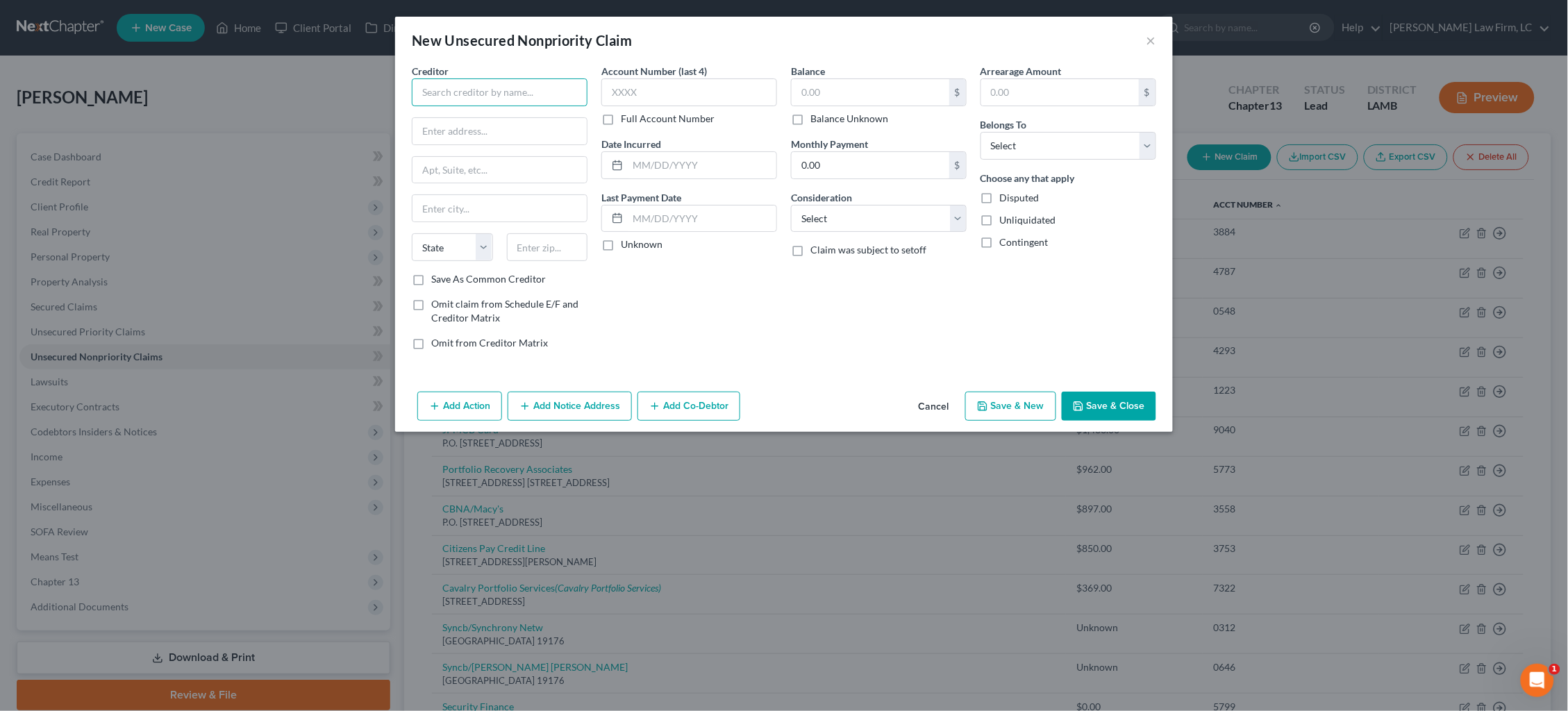
click at [541, 81] on input "text" at bounding box center [499, 92] width 176 height 28
click at [694, 168] on input "text" at bounding box center [702, 165] width 148 height 27
click at [1117, 405] on button "Save & Close" at bounding box center [1109, 406] width 95 height 29
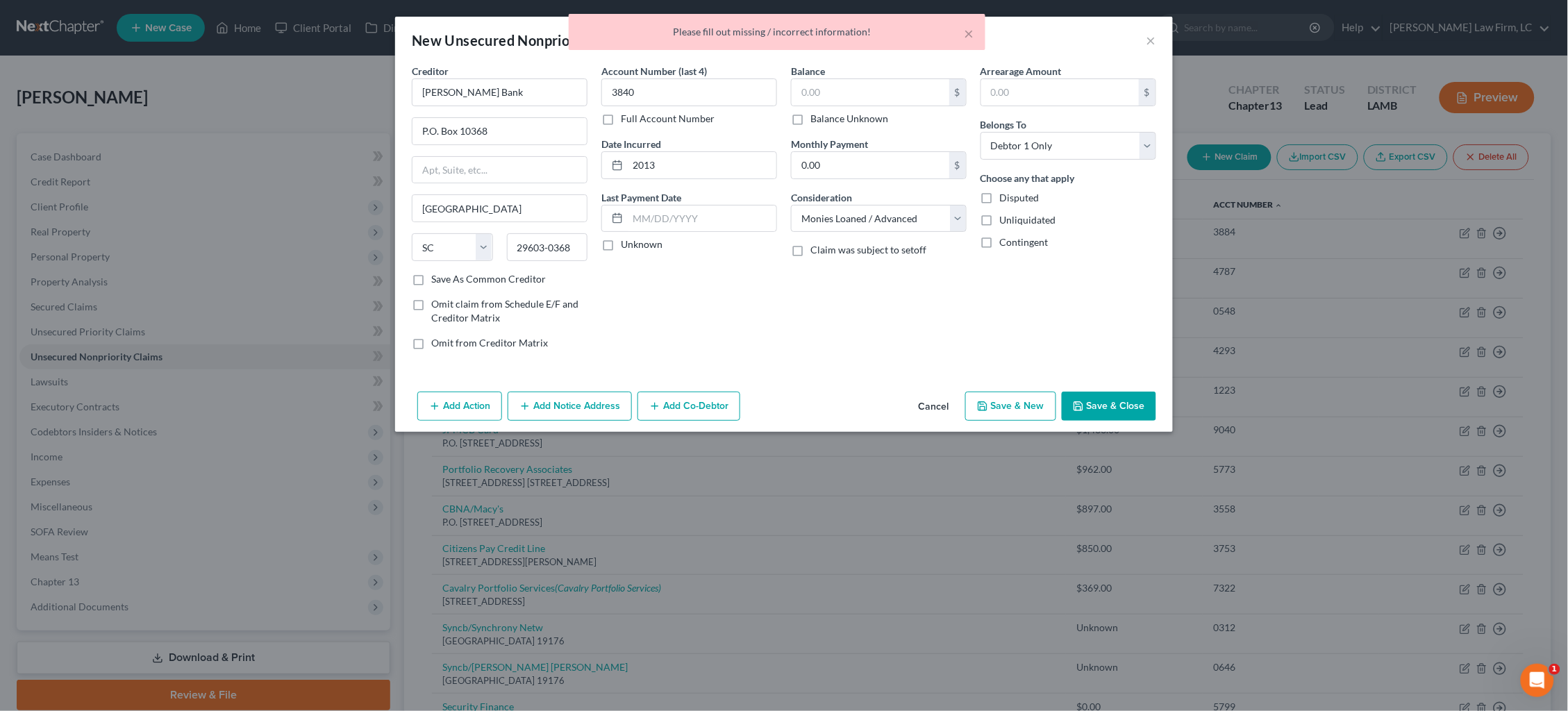
click at [1102, 410] on button "Save & Close" at bounding box center [1109, 406] width 95 height 29
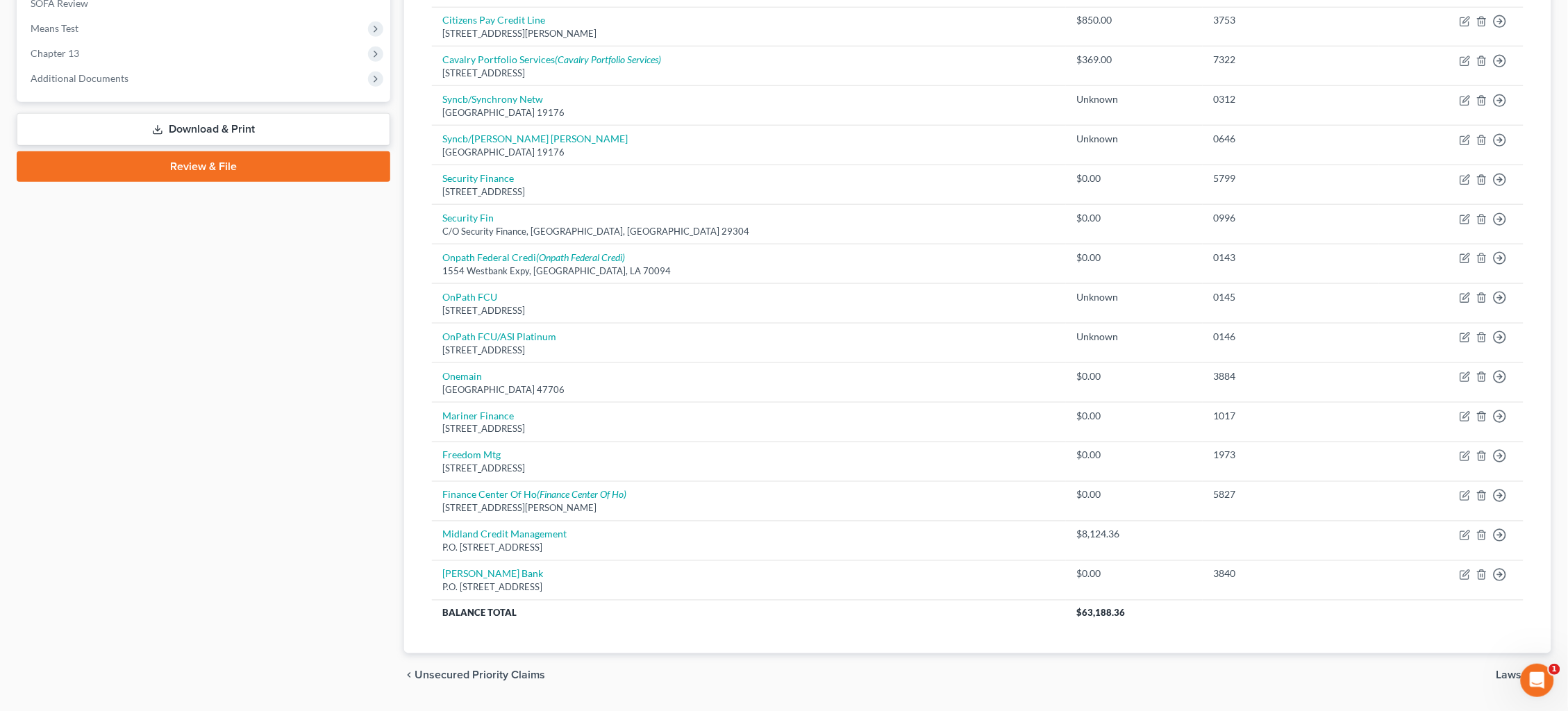
scroll to position [528, 0]
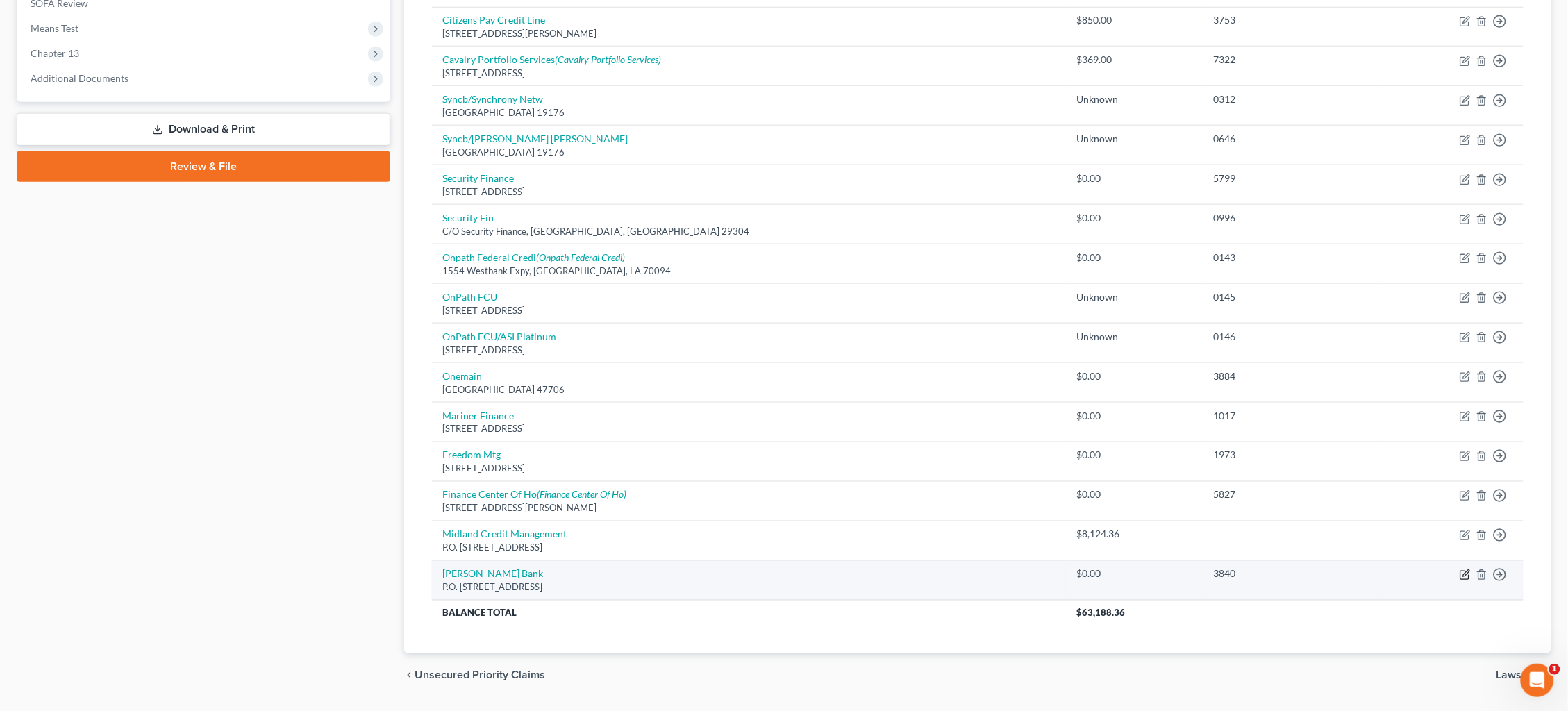
click at [1463, 569] on icon "button" at bounding box center [1465, 574] width 11 height 11
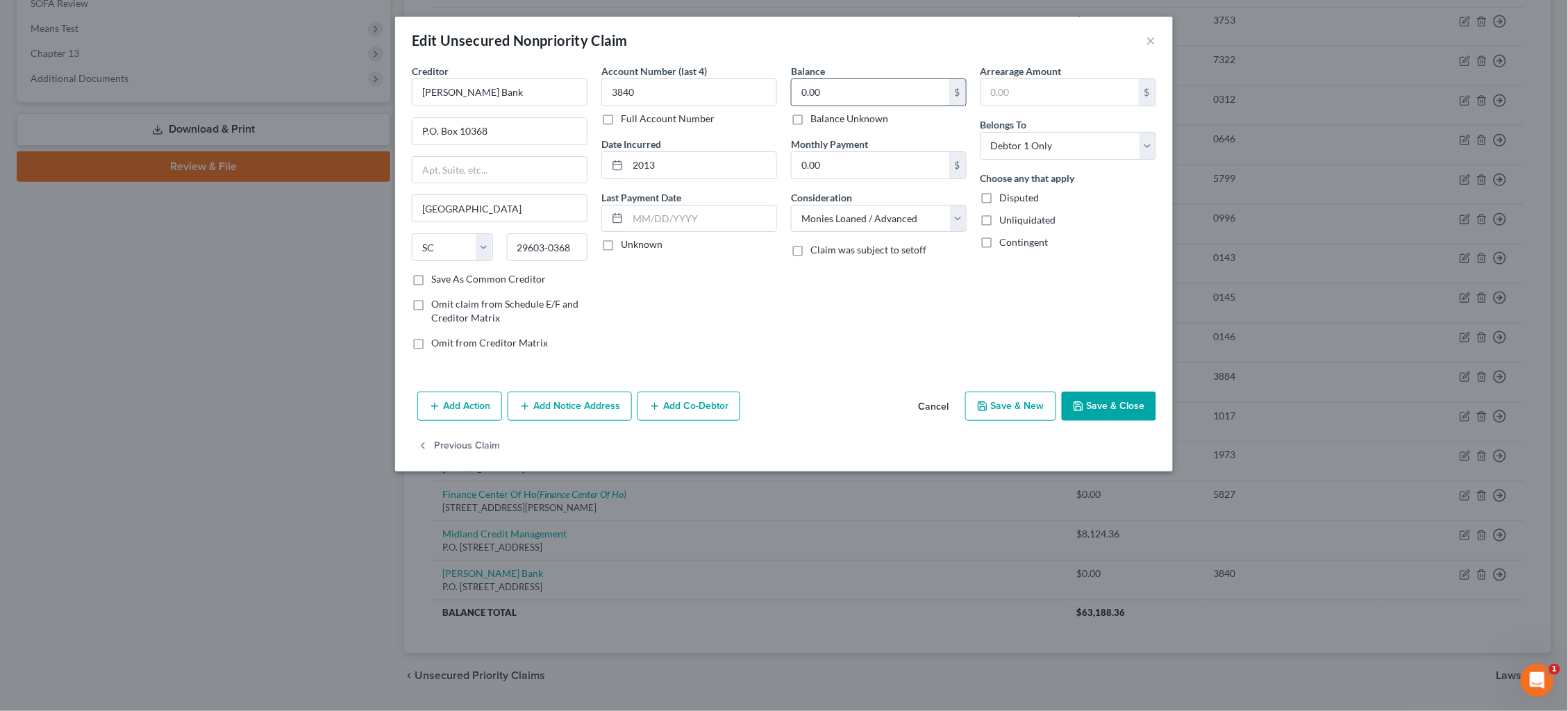
click at [868, 90] on input "0.00" at bounding box center [870, 92] width 158 height 27
click at [746, 85] on div "Creditor * Merrick Bank P.O. Box 10368 Greenville State AL AK AR AZ CA CO CT DE…" at bounding box center [784, 212] width 759 height 297
click at [1104, 411] on button "Save & Close" at bounding box center [1109, 406] width 95 height 29
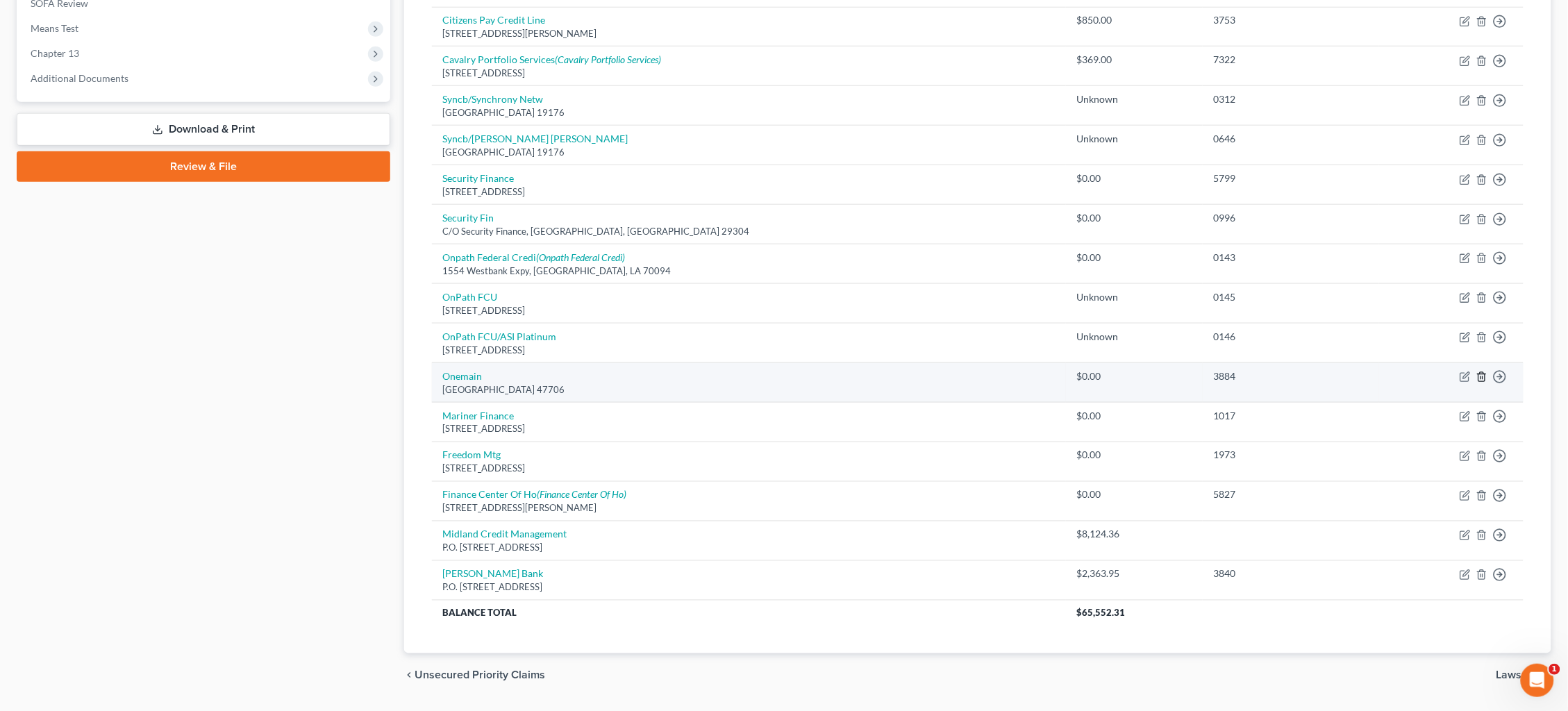
click at [1482, 371] on icon "button" at bounding box center [1481, 376] width 11 height 11
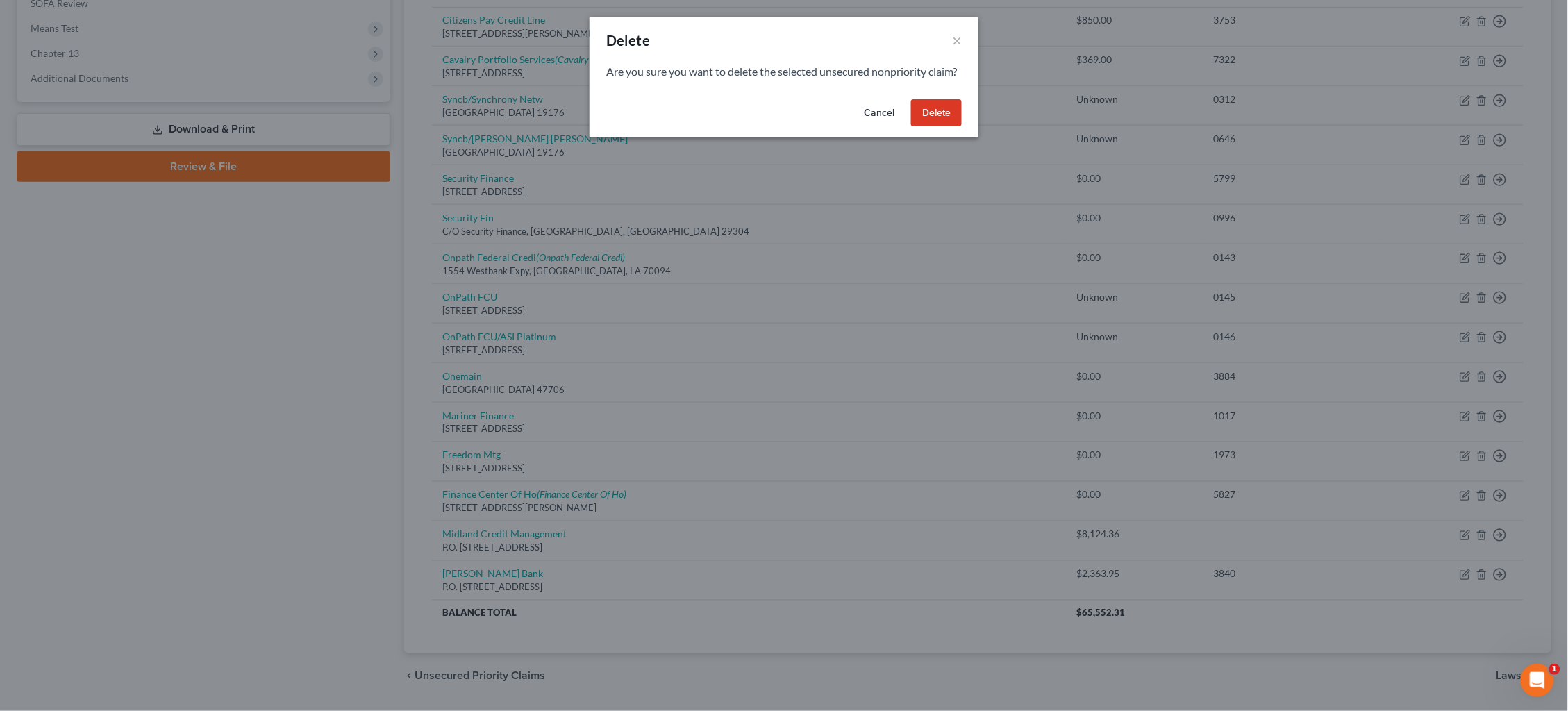
click at [888, 127] on button "Cancel" at bounding box center [879, 113] width 53 height 28
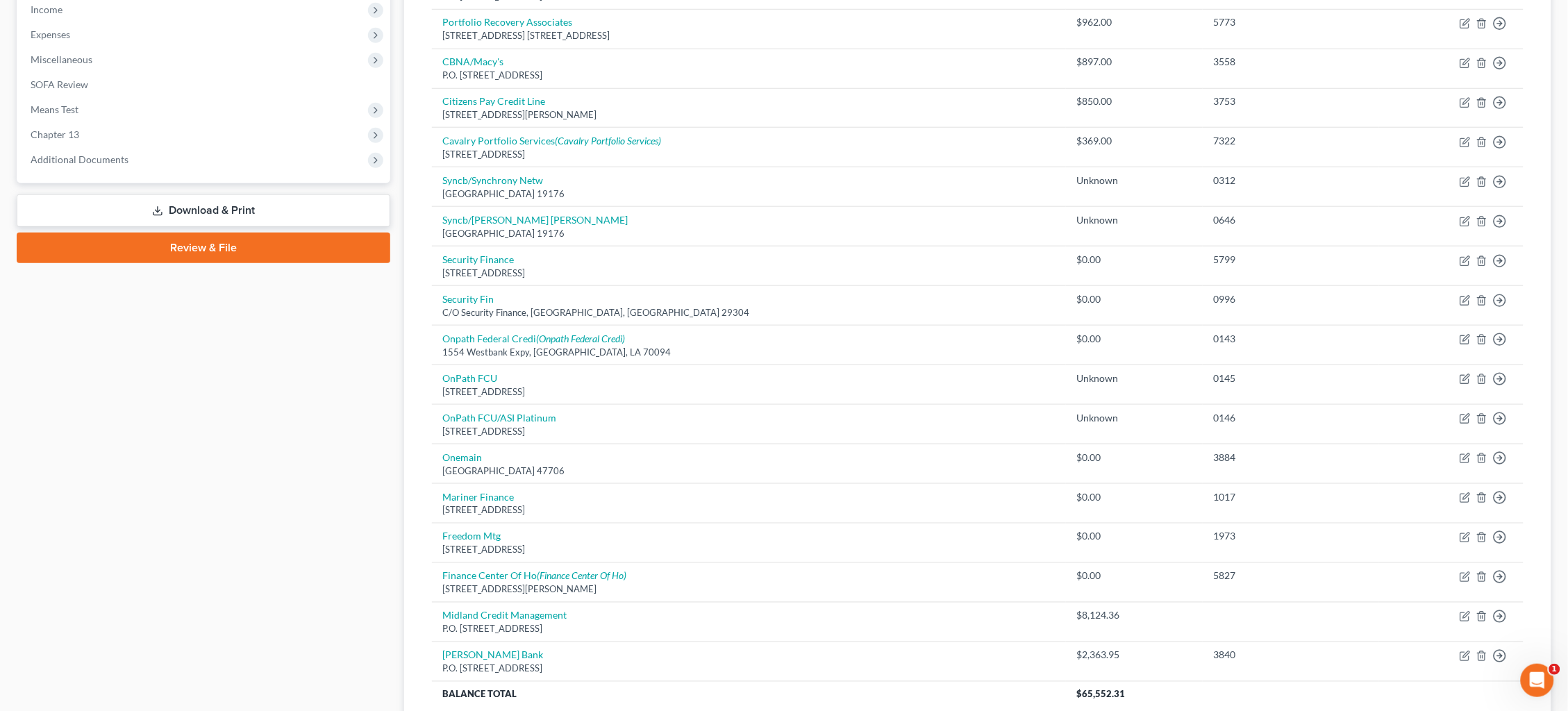
scroll to position [472, 0]
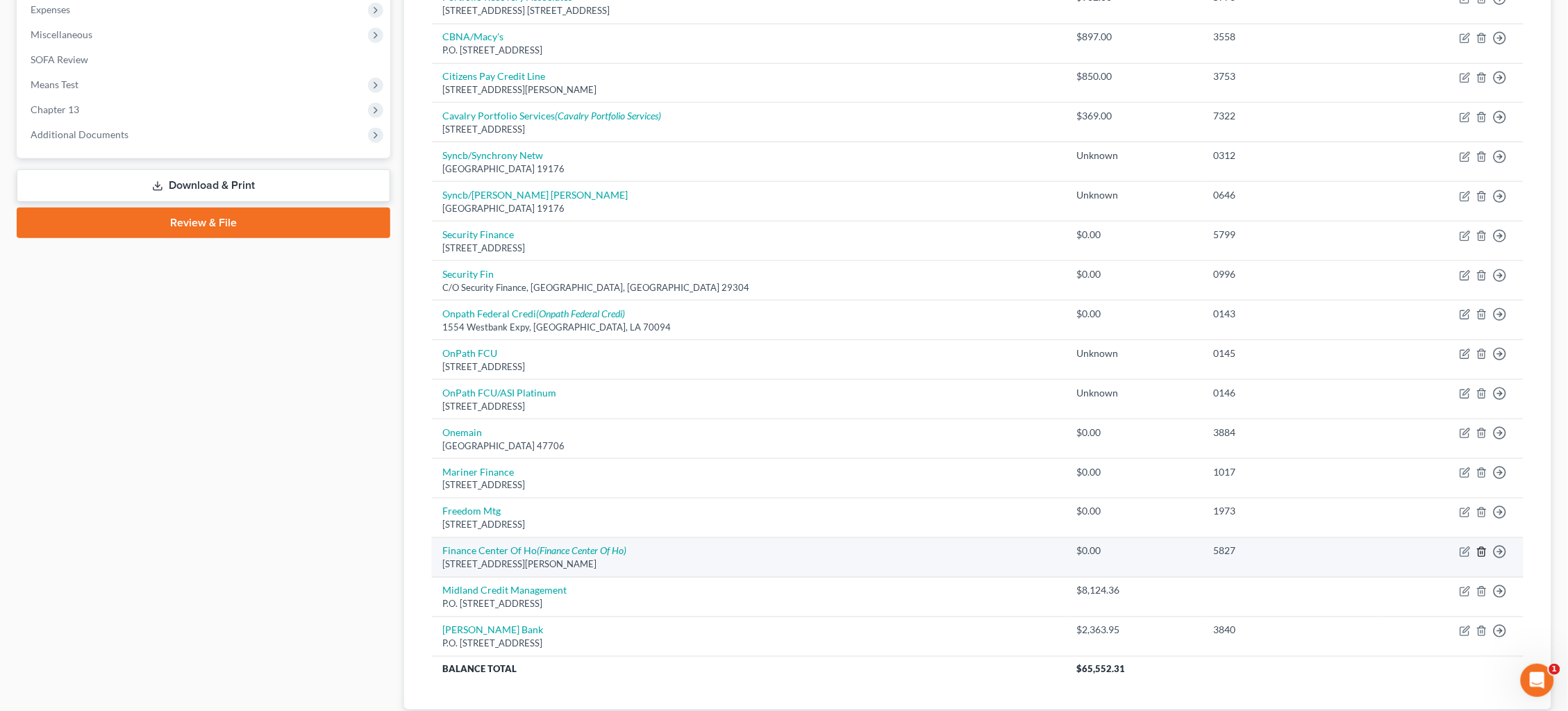
click at [1480, 546] on icon "button" at bounding box center [1481, 551] width 11 height 11
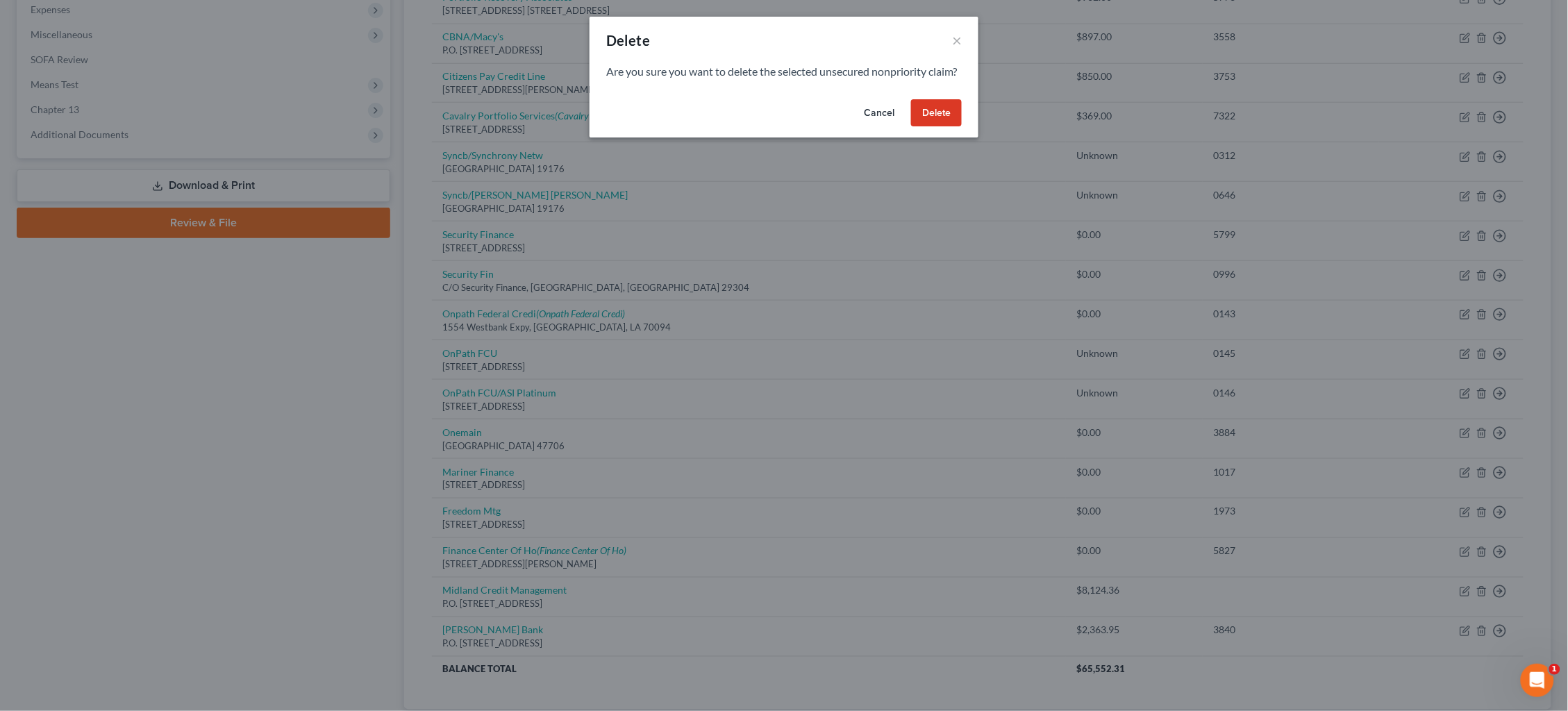
click at [936, 127] on button "Delete" at bounding box center [936, 113] width 51 height 28
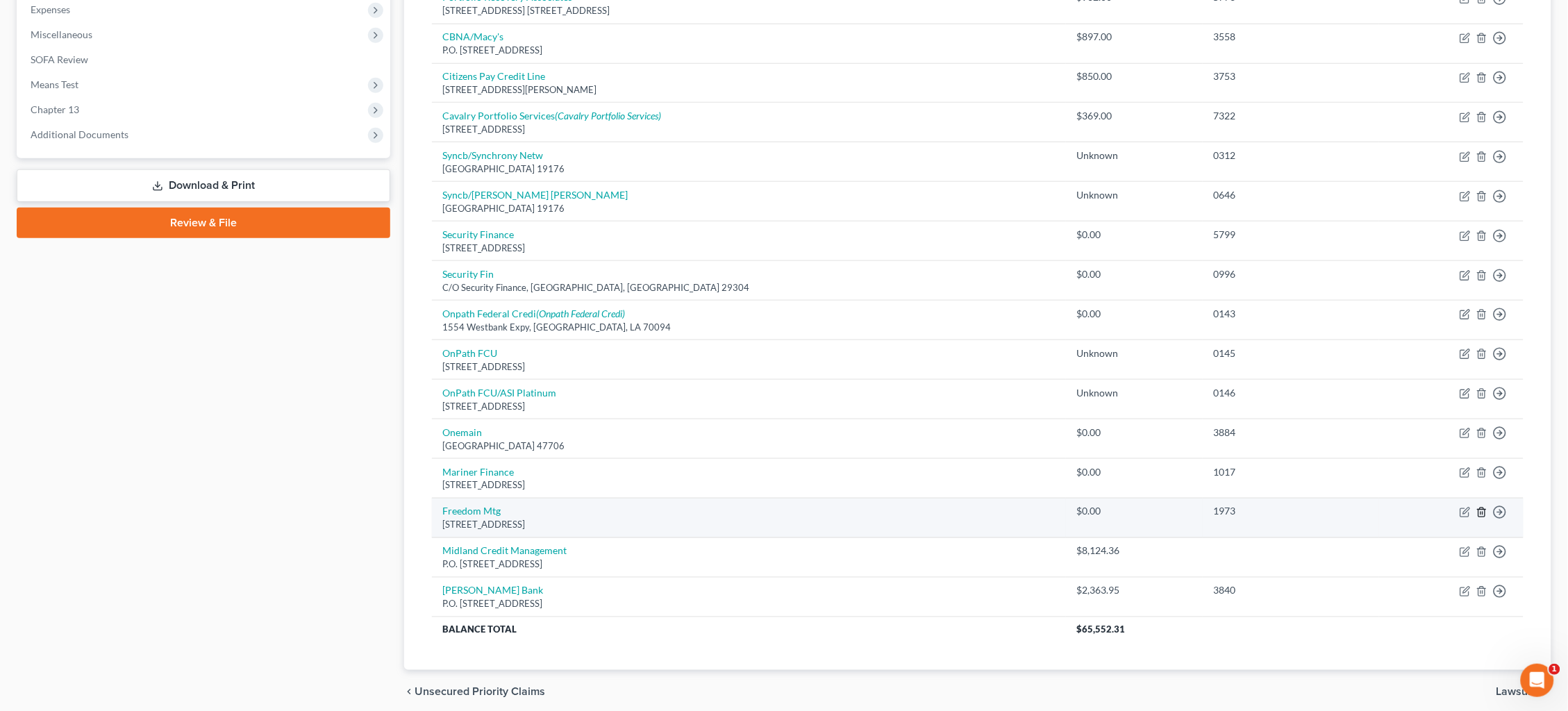
click at [1483, 507] on icon "button" at bounding box center [1481, 512] width 11 height 11
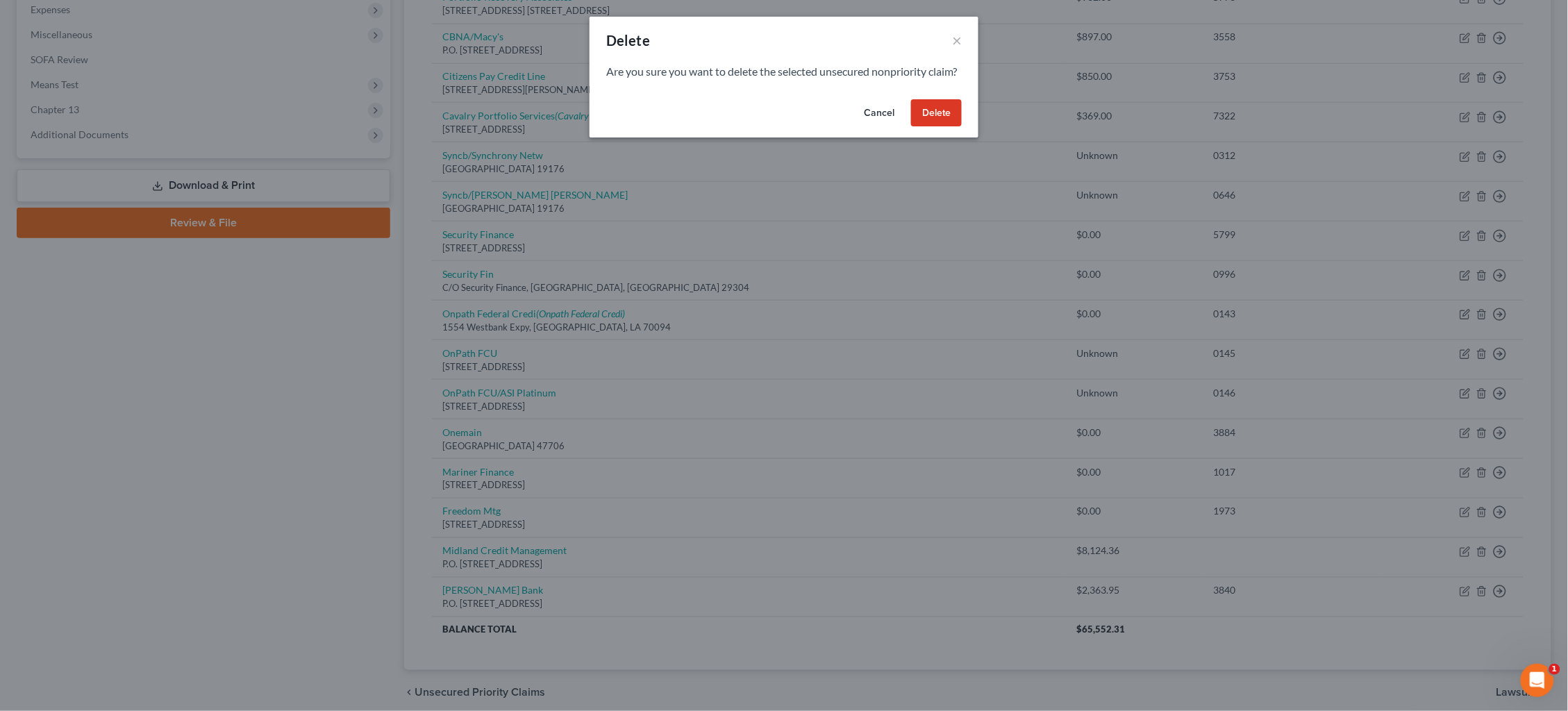
click at [951, 127] on button "Delete" at bounding box center [936, 113] width 51 height 28
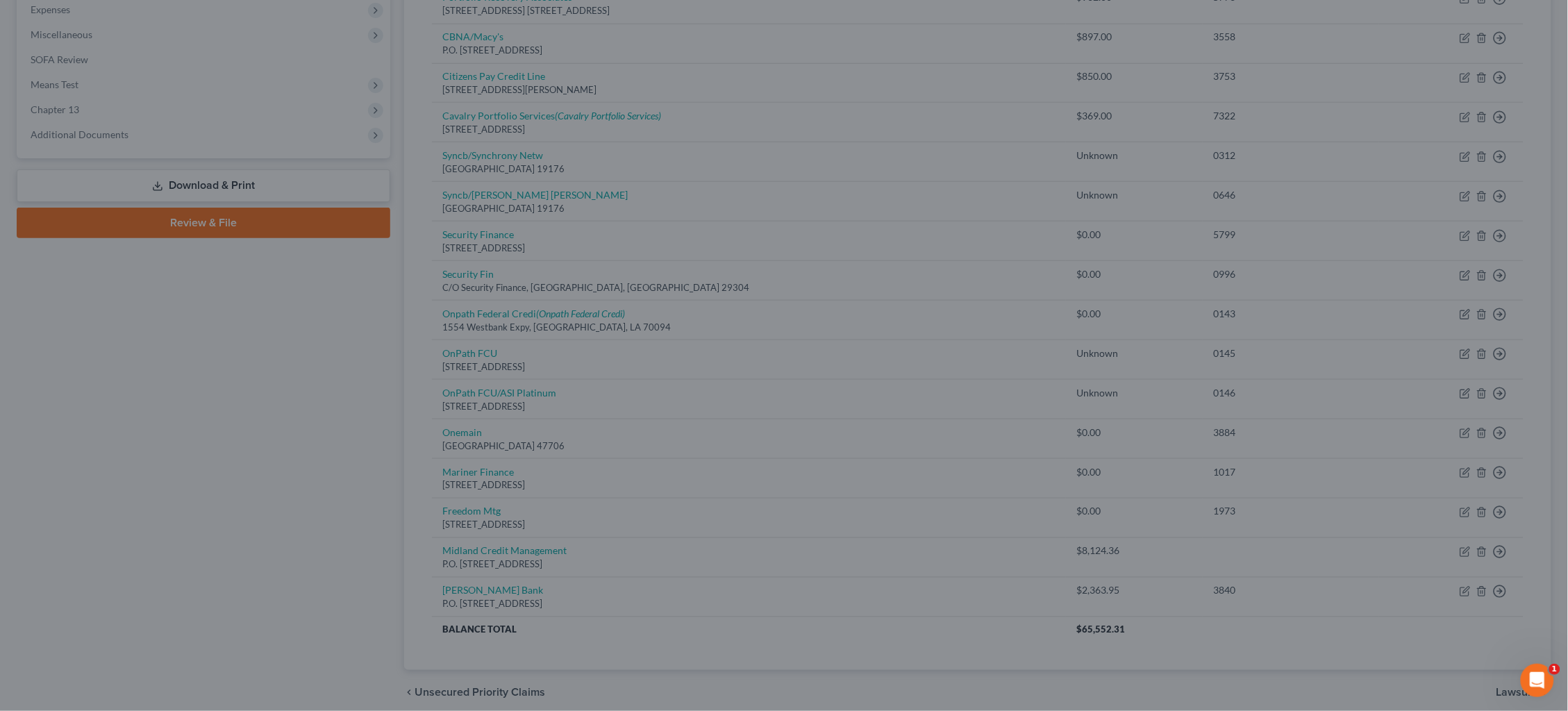
scroll to position [458, 0]
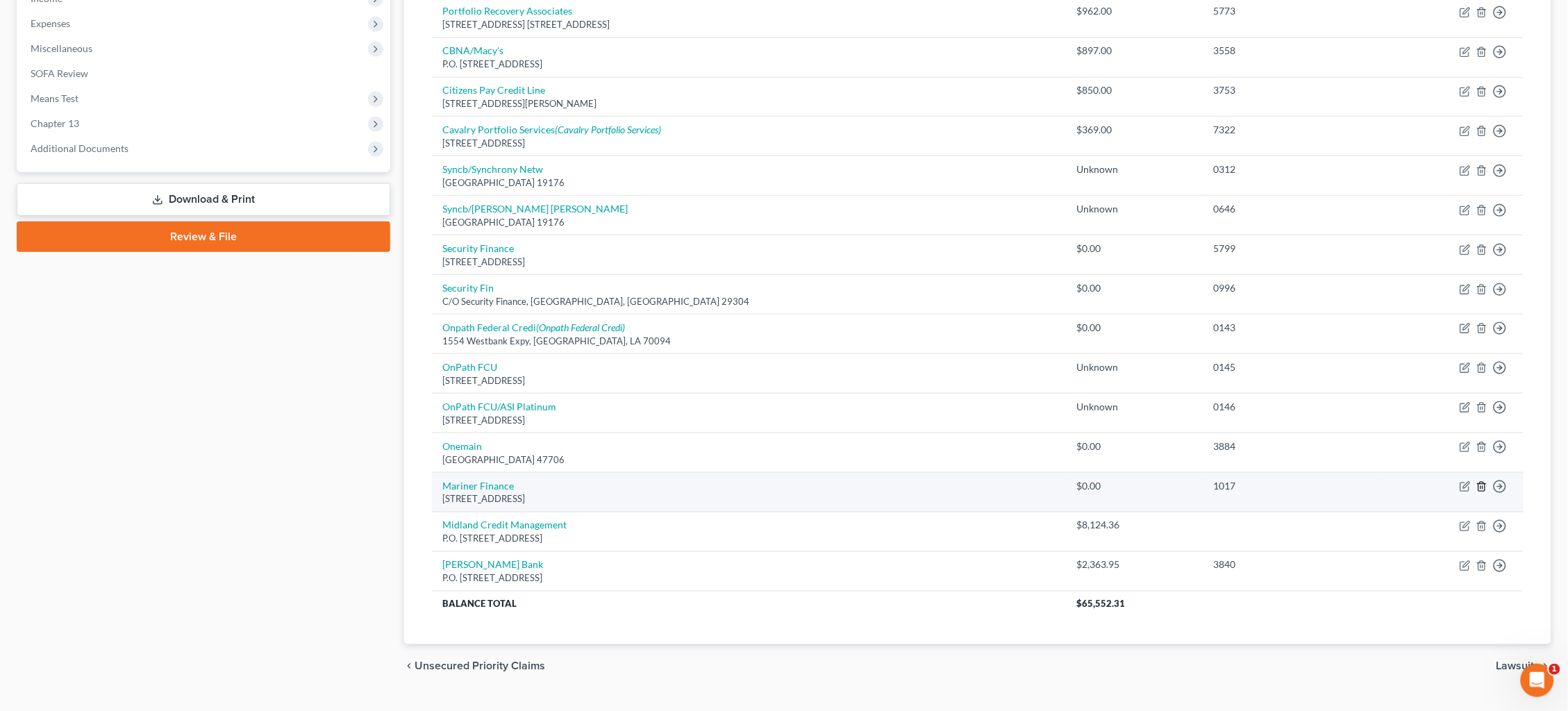
click at [1477, 481] on icon "button" at bounding box center [1481, 486] width 11 height 11
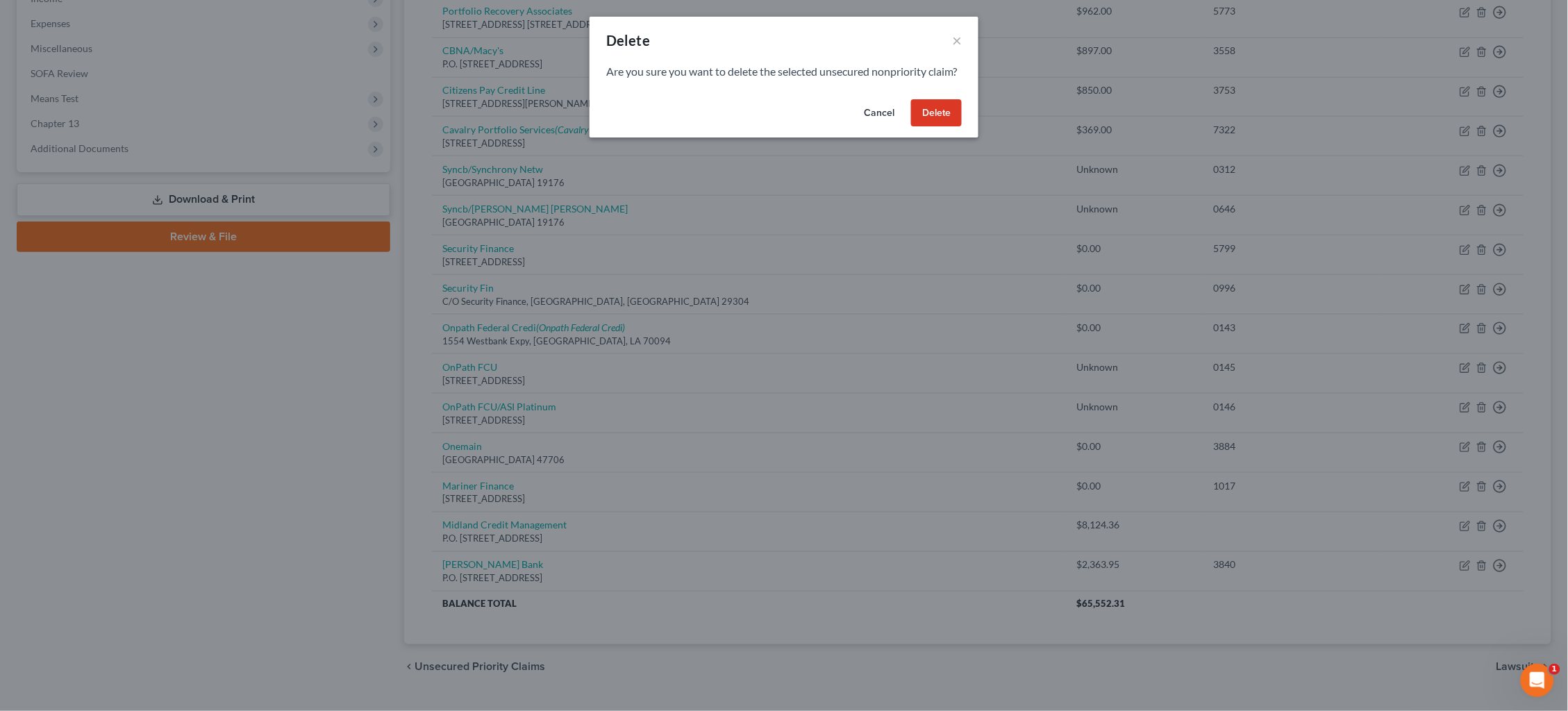
click at [953, 127] on button "Delete" at bounding box center [936, 113] width 51 height 28
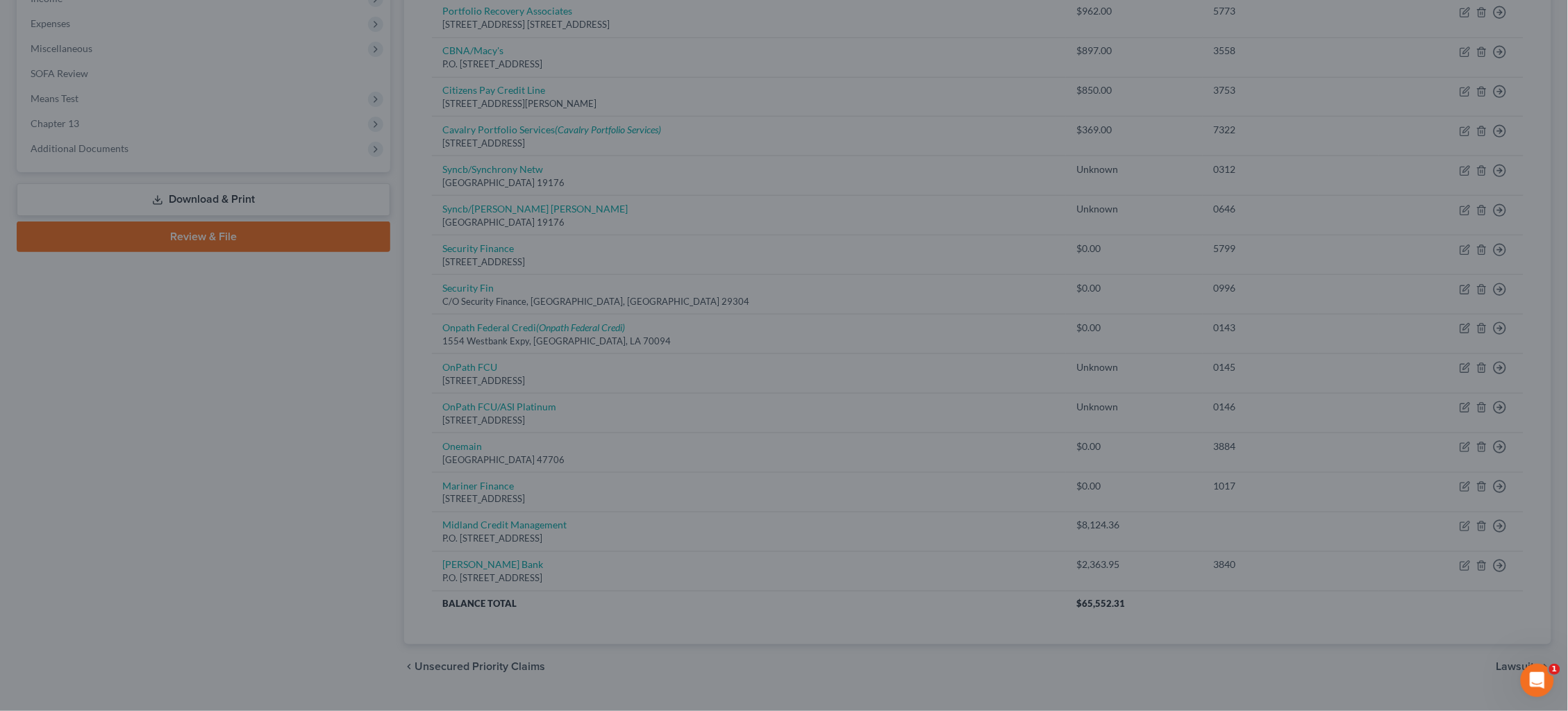
scroll to position [419, 0]
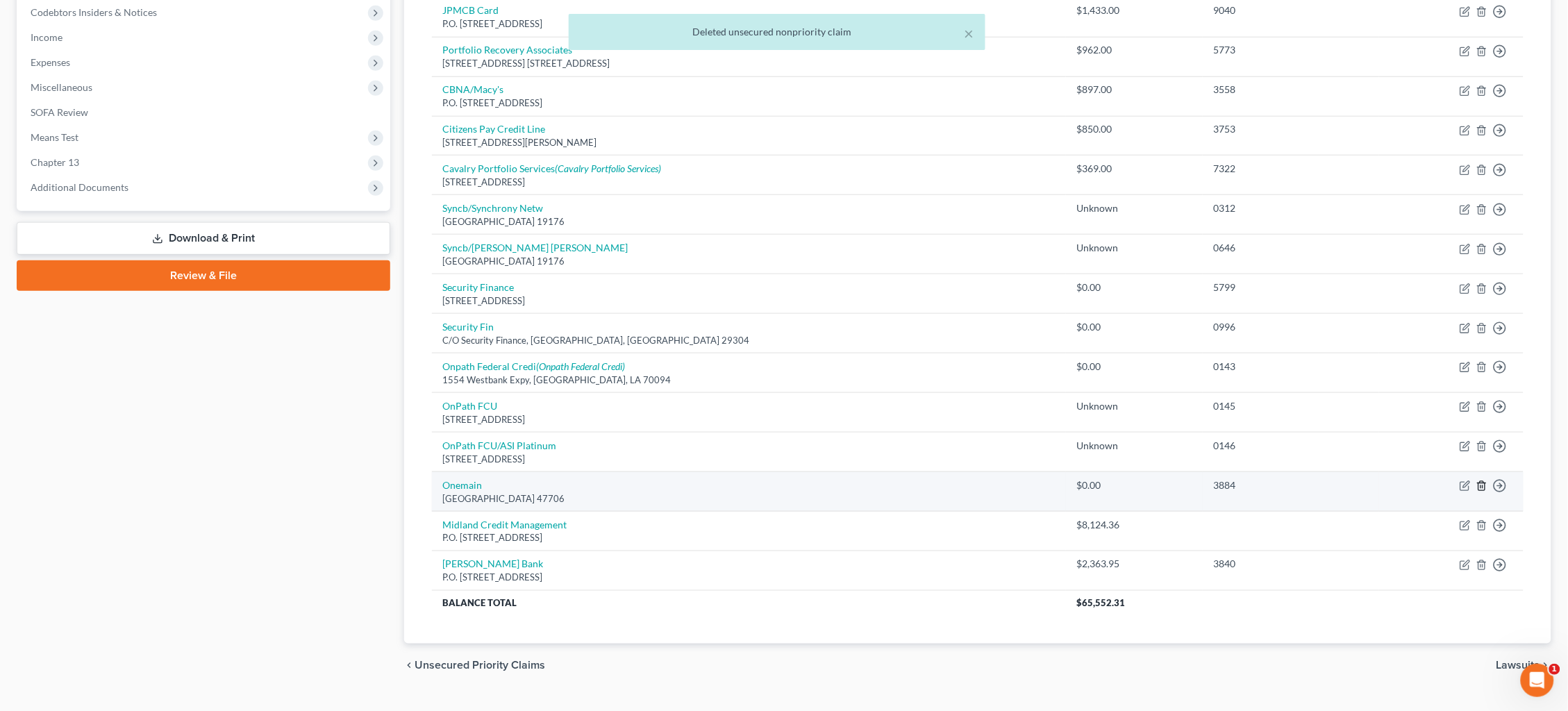
click at [1481, 480] on icon "button" at bounding box center [1481, 485] width 11 height 11
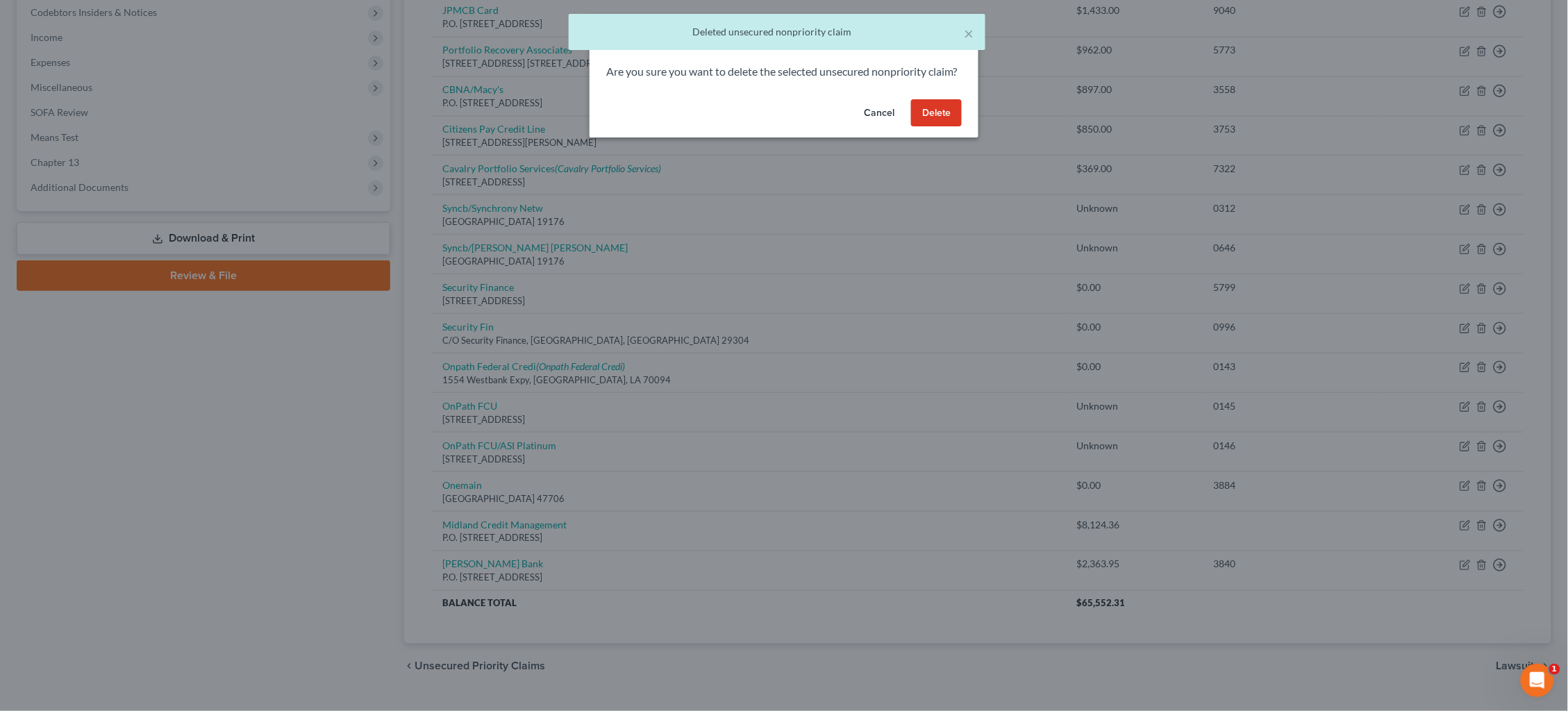
click at [941, 127] on button "Delete" at bounding box center [936, 113] width 51 height 28
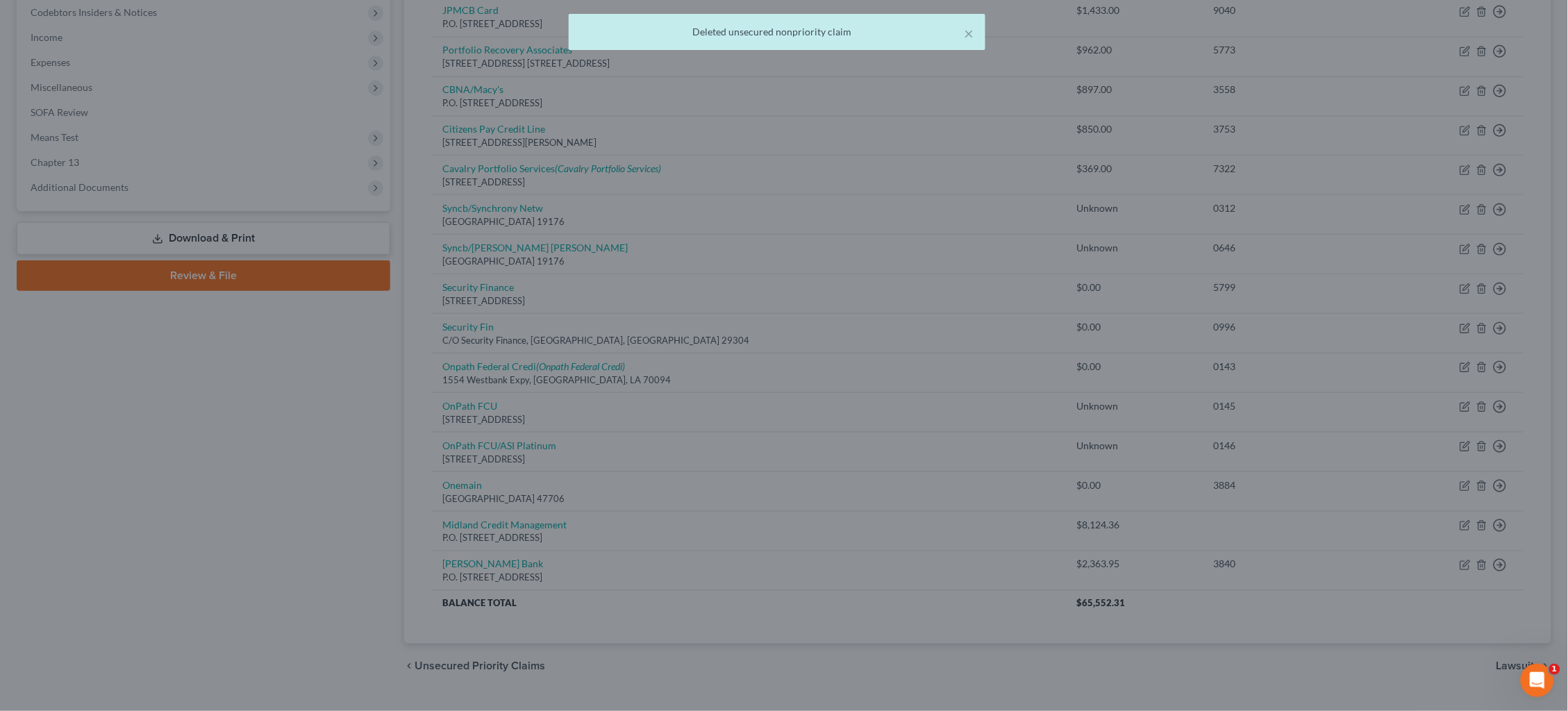
scroll to position [382, 0]
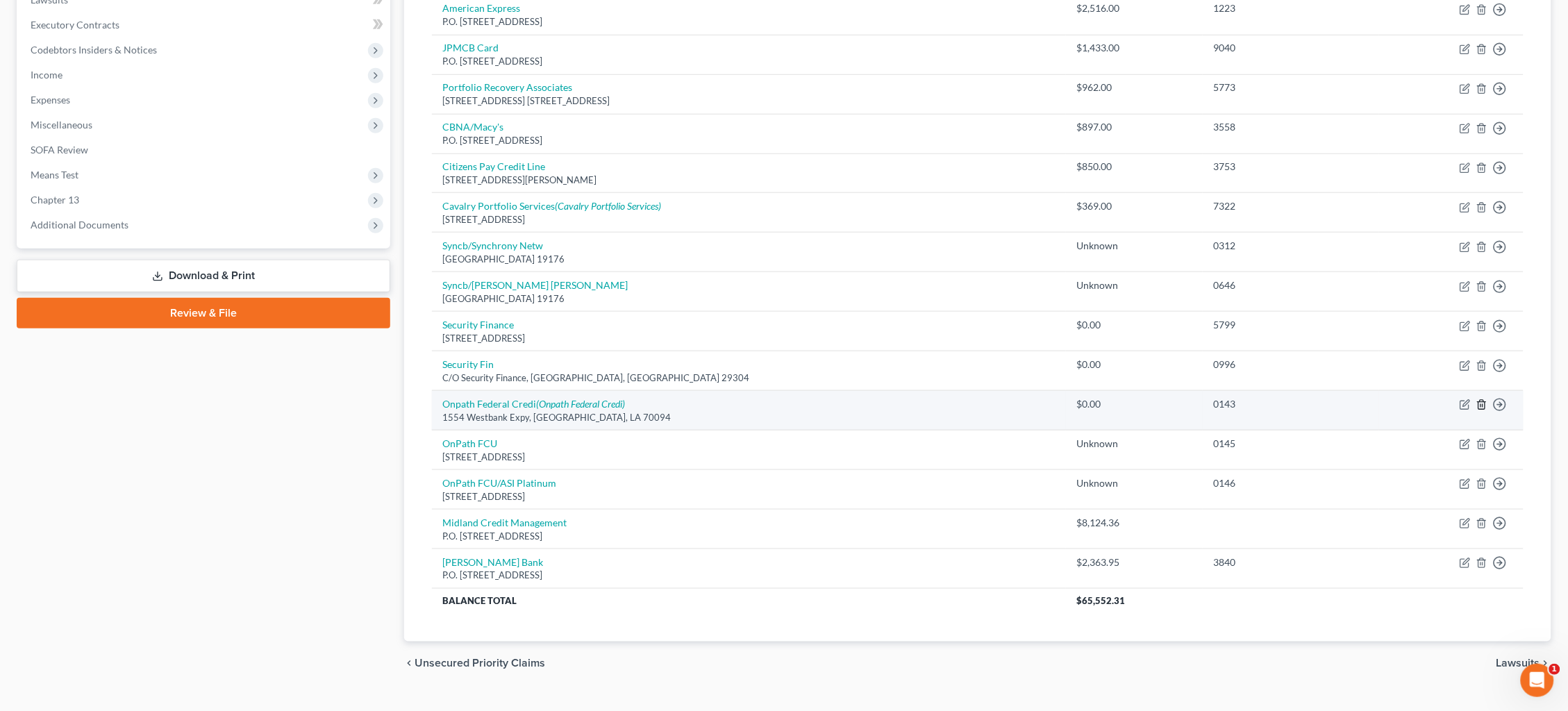
click at [1479, 399] on icon "button" at bounding box center [1481, 404] width 11 height 11
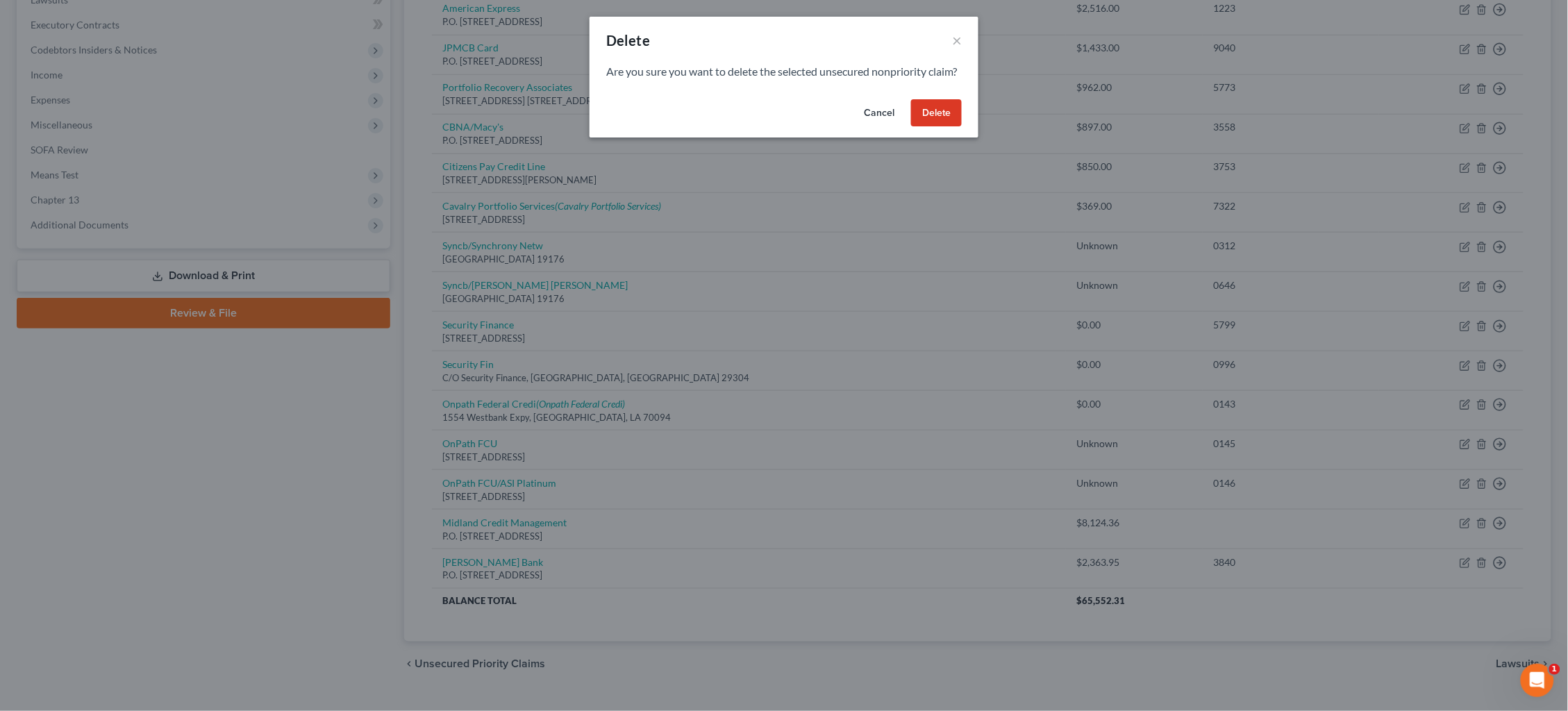
click at [939, 125] on button "Delete" at bounding box center [936, 113] width 51 height 28
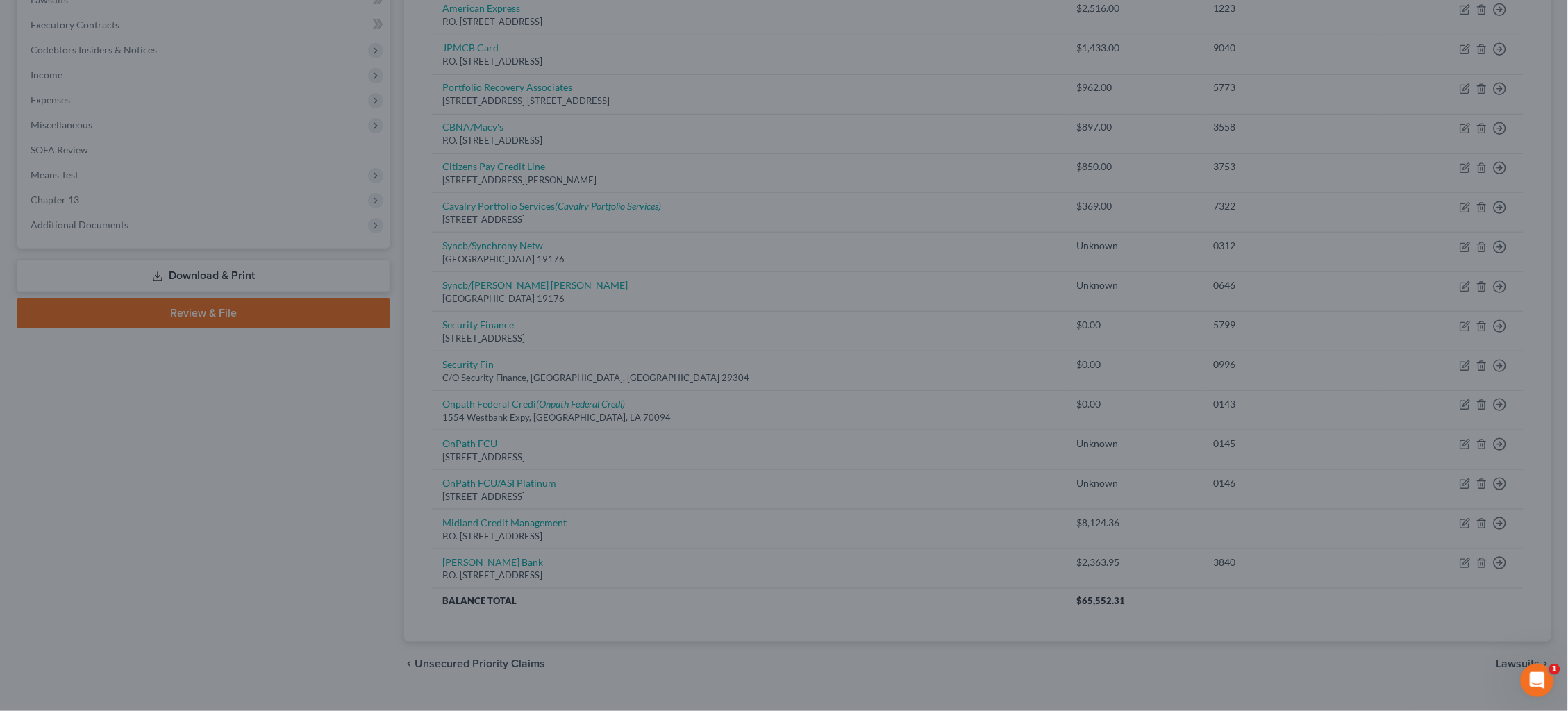
scroll to position [343, 0]
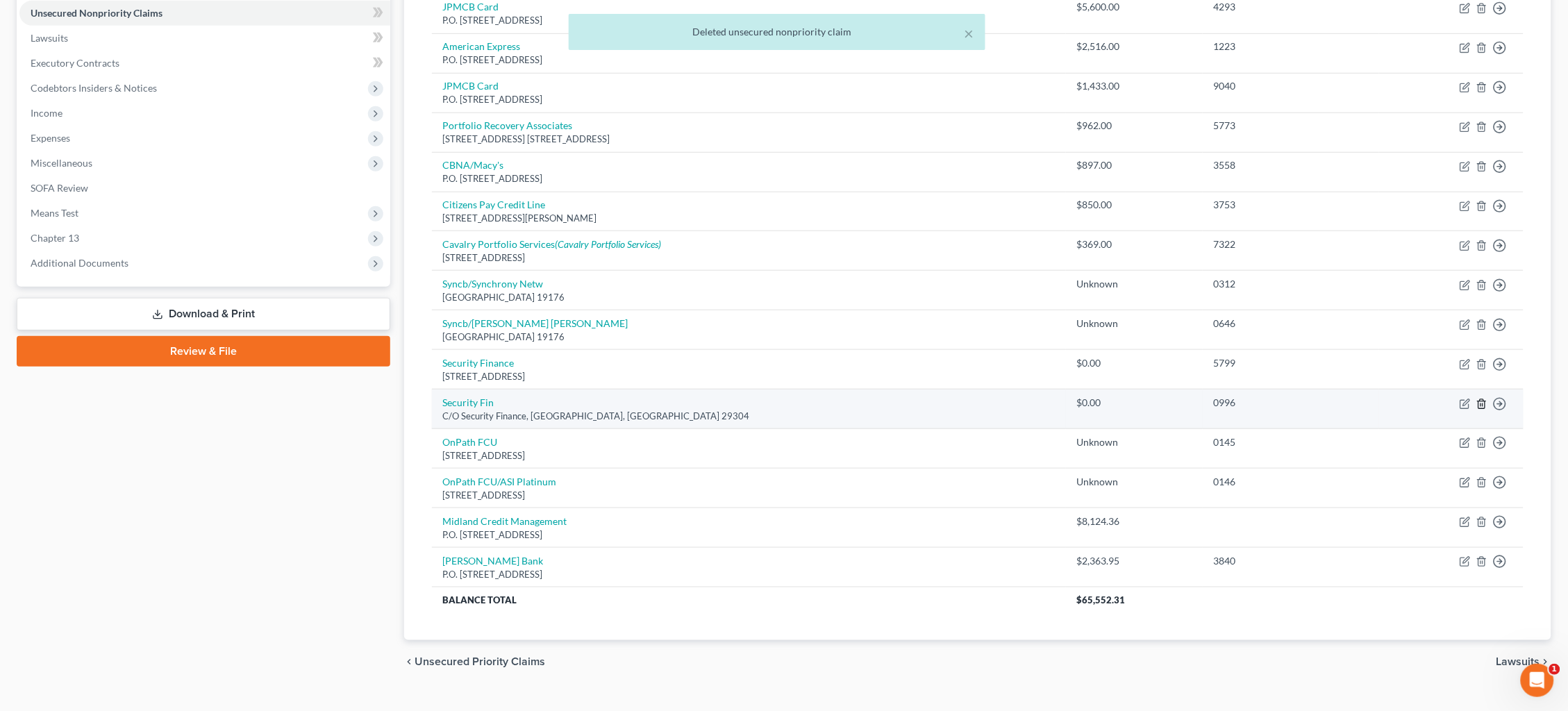
click at [1479, 399] on icon "button" at bounding box center [1481, 404] width 11 height 11
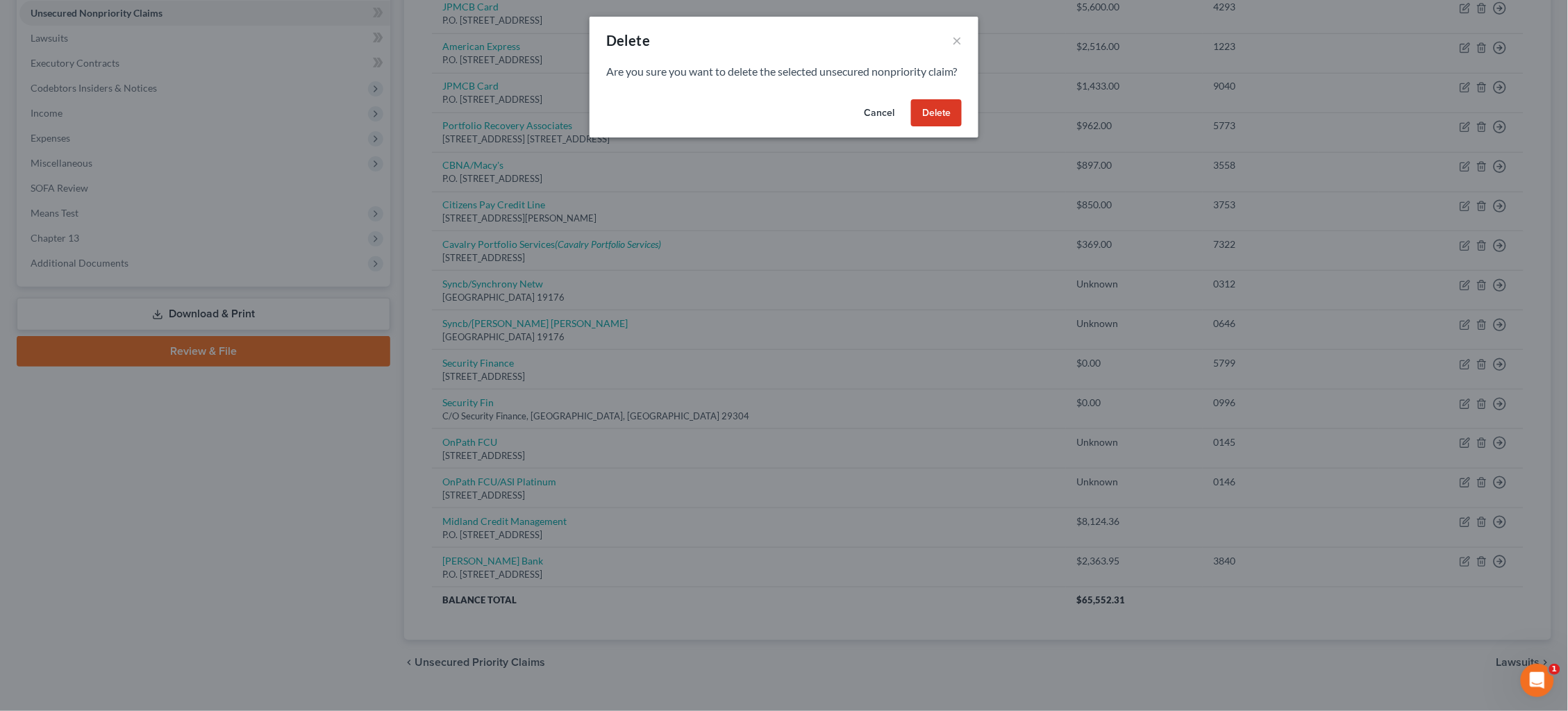
click at [964, 128] on div "Cancel Delete" at bounding box center [784, 116] width 389 height 44
click at [942, 127] on button "Delete" at bounding box center [936, 113] width 51 height 28
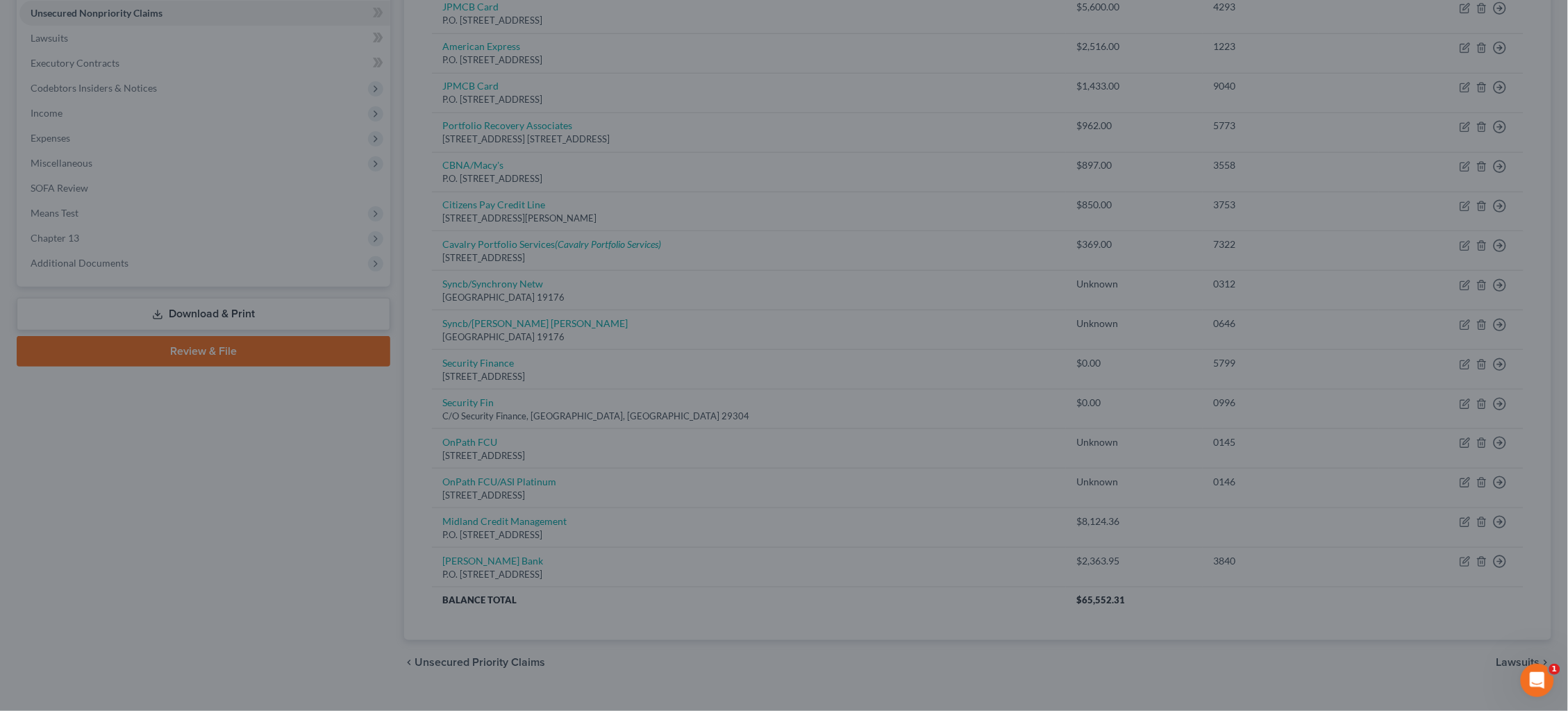
scroll to position [305, 0]
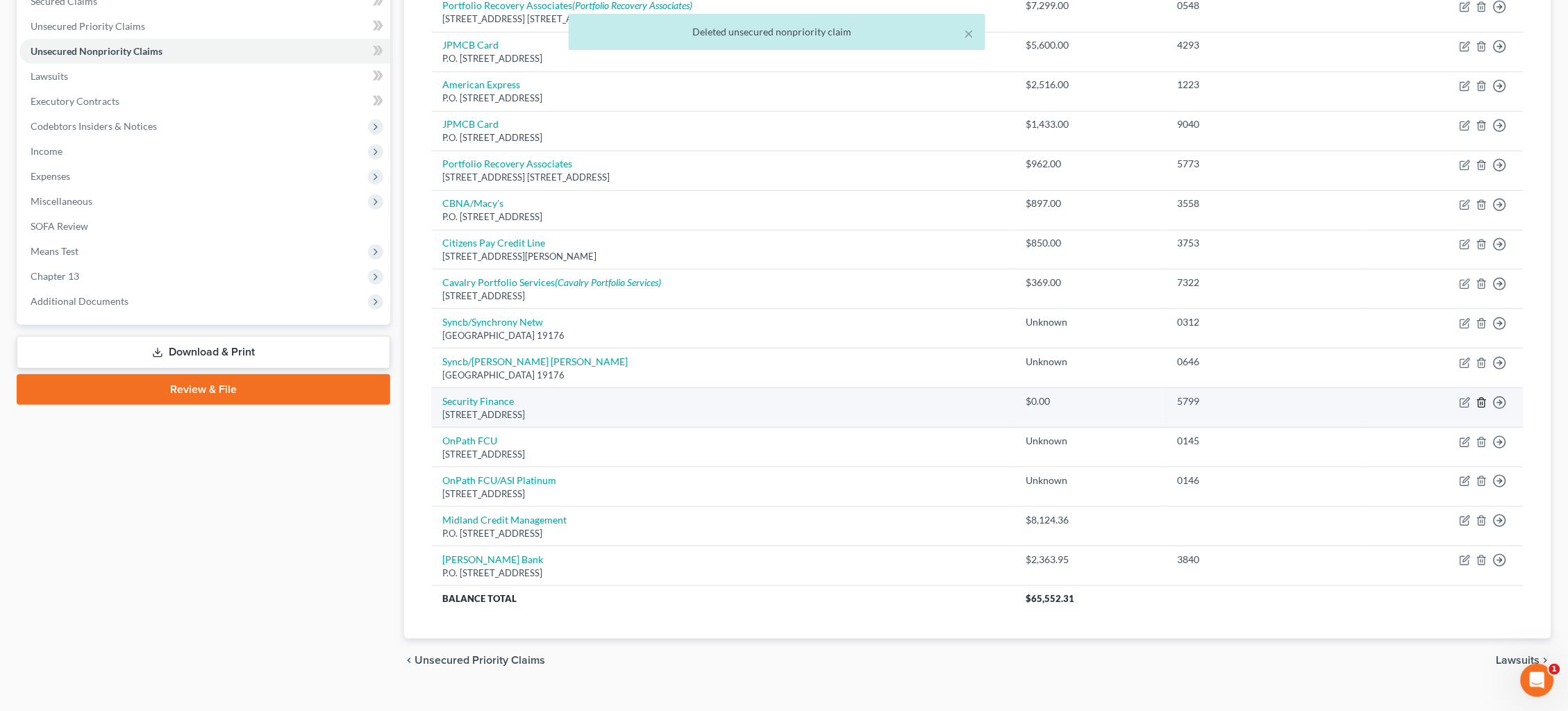
click at [1481, 397] on icon "button" at bounding box center [1481, 402] width 11 height 11
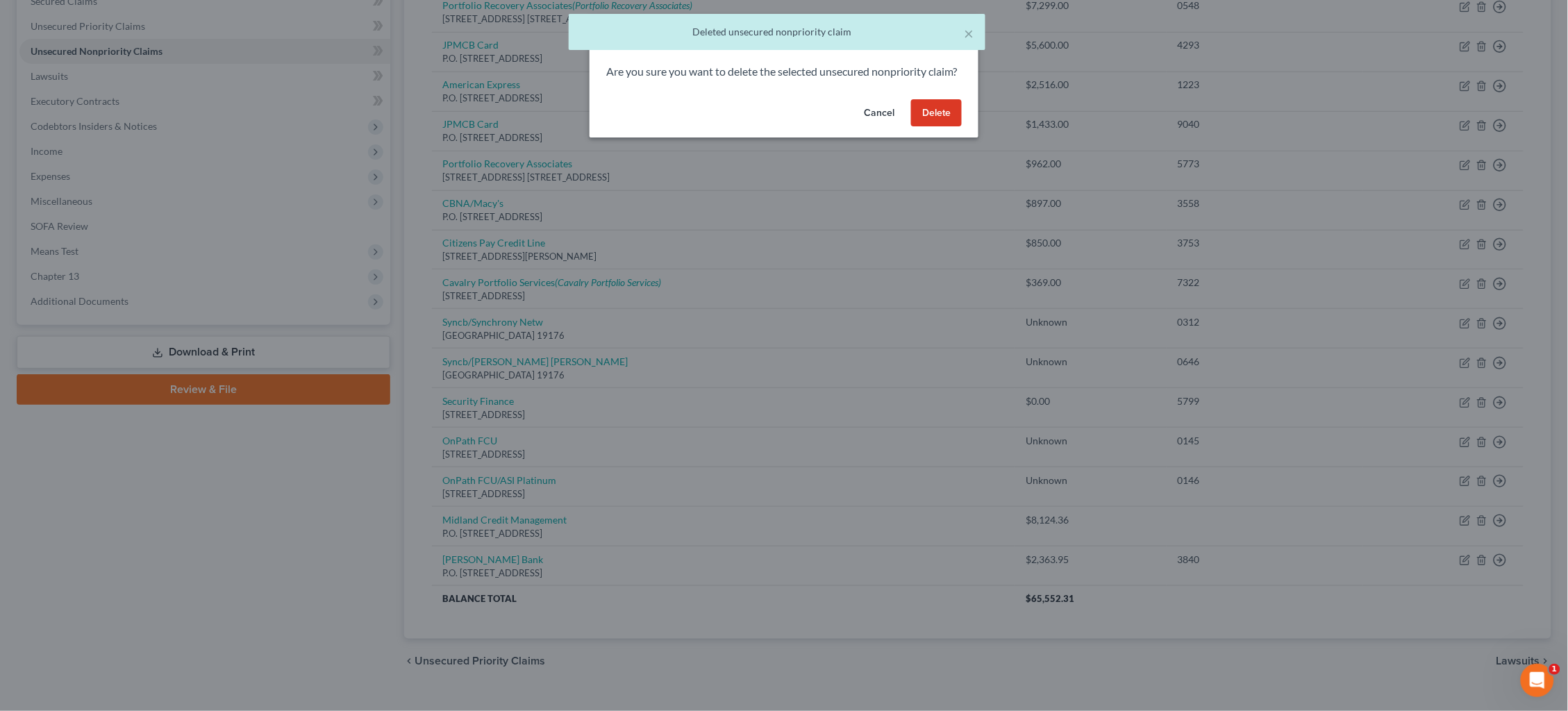
click at [946, 127] on button "Delete" at bounding box center [936, 113] width 51 height 28
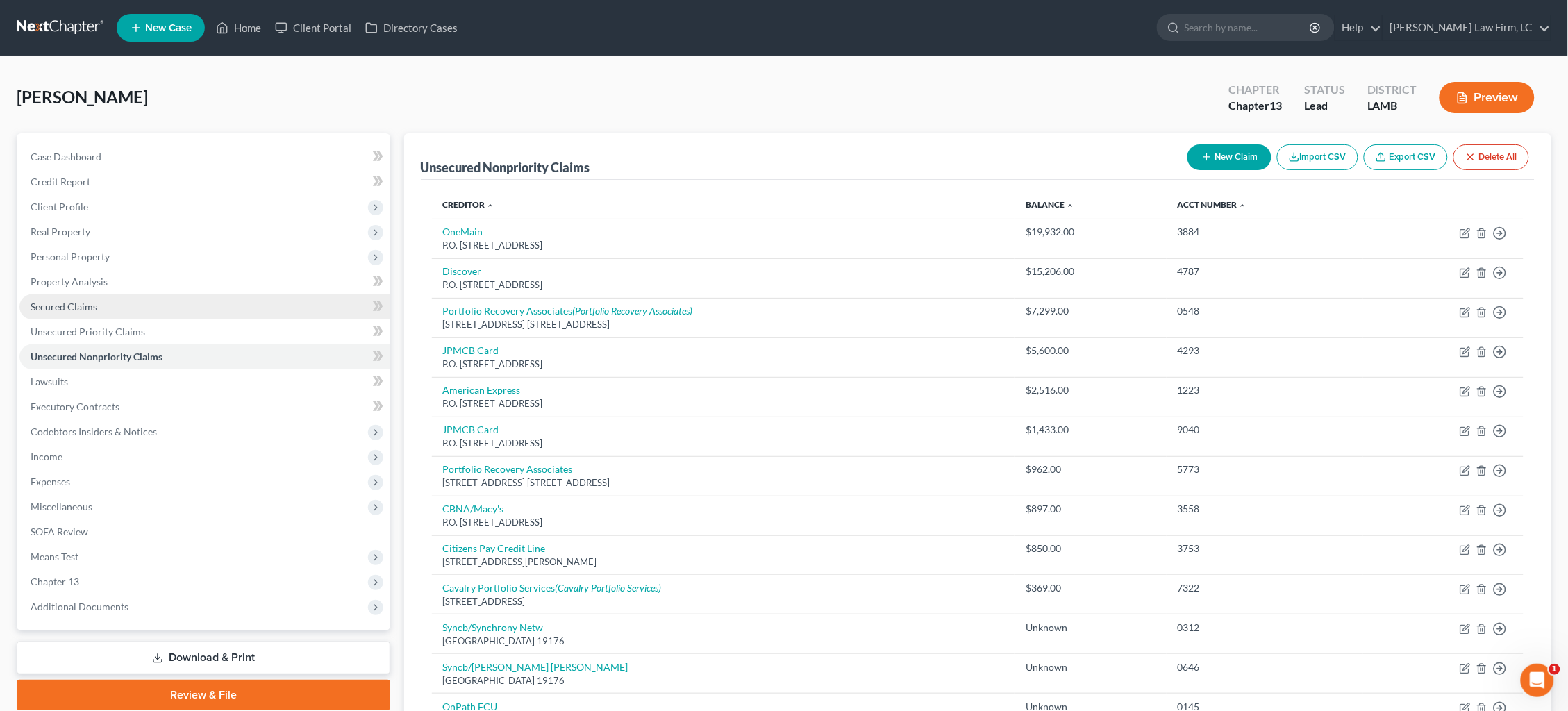
scroll to position [0, 0]
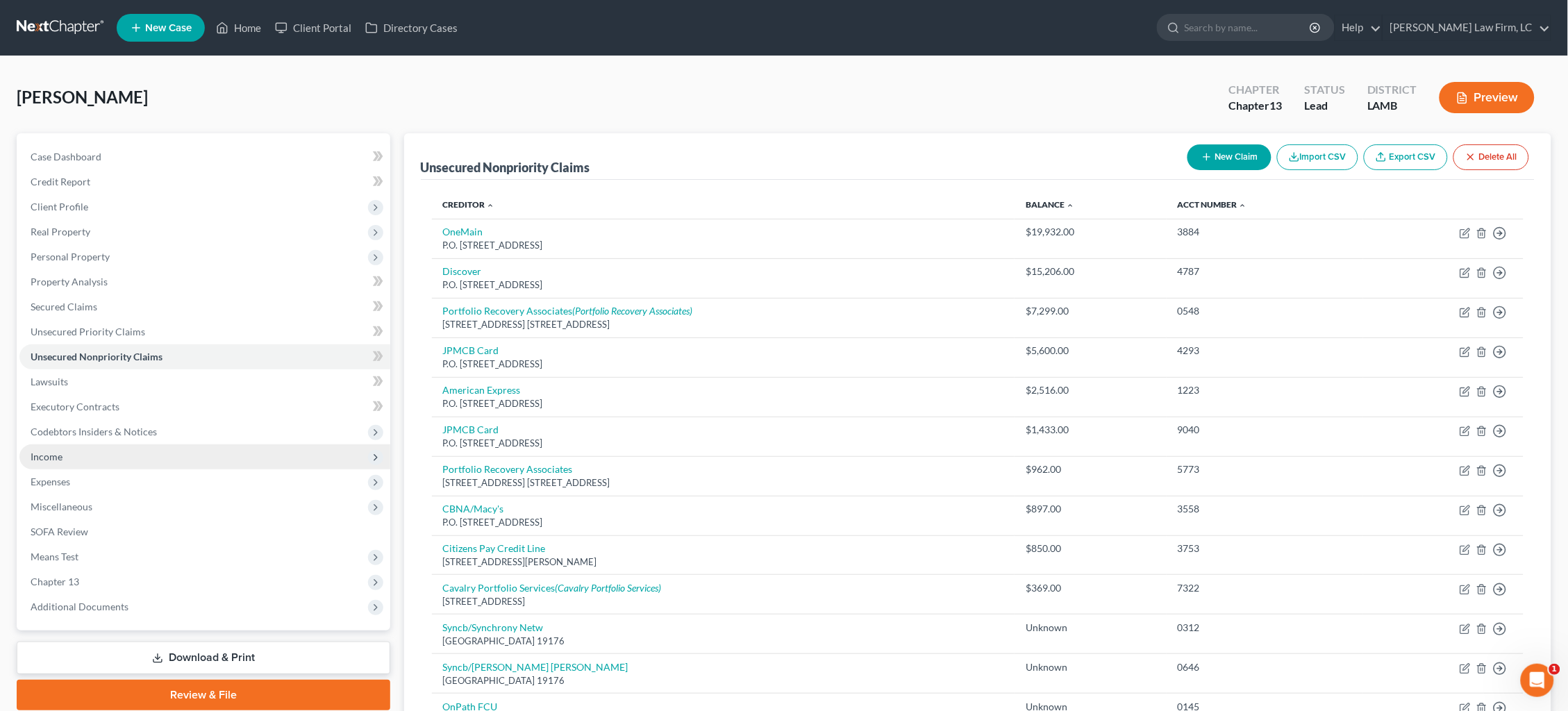
click at [132, 447] on span "Income" at bounding box center [204, 457] width 371 height 25
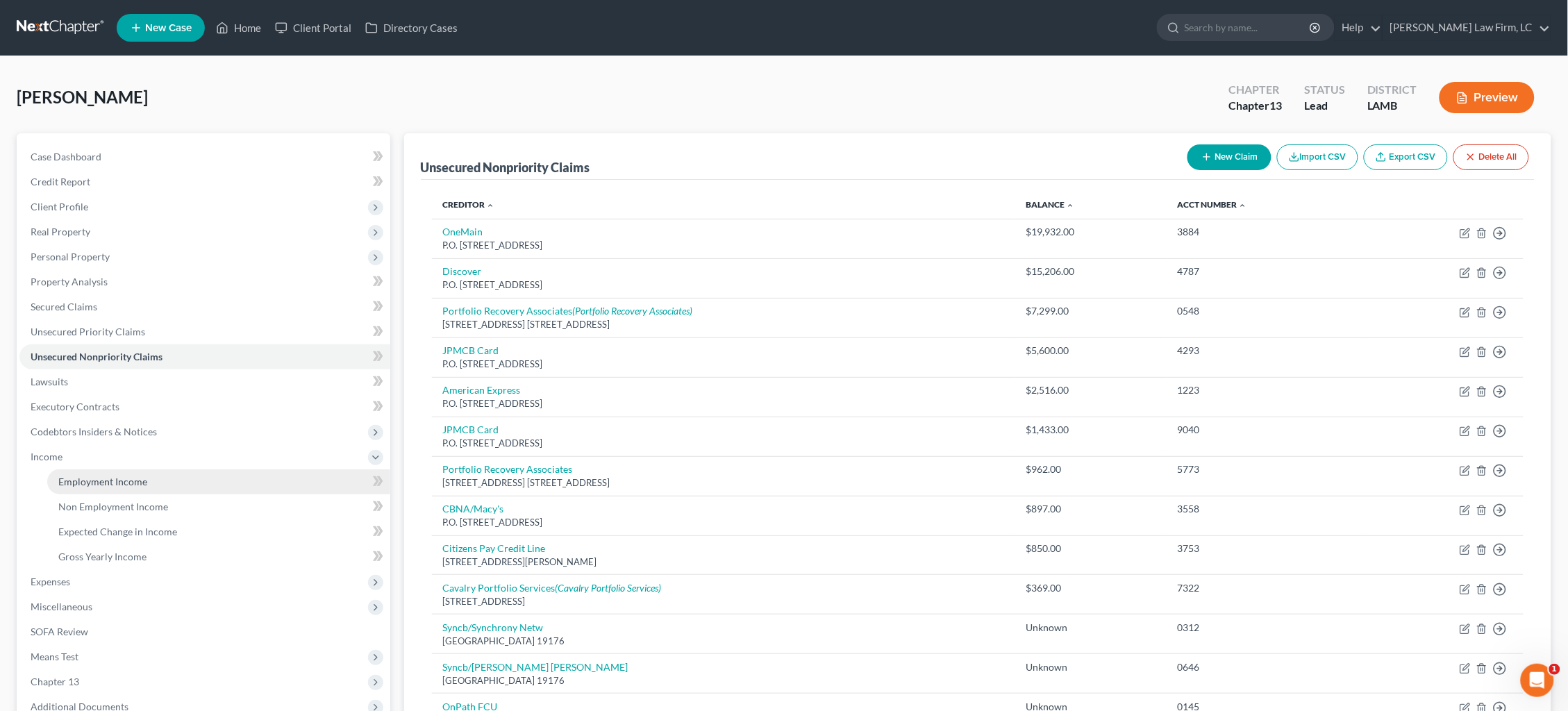
click at [148, 469] on link "Employment Income" at bounding box center [219, 482] width 343 height 25
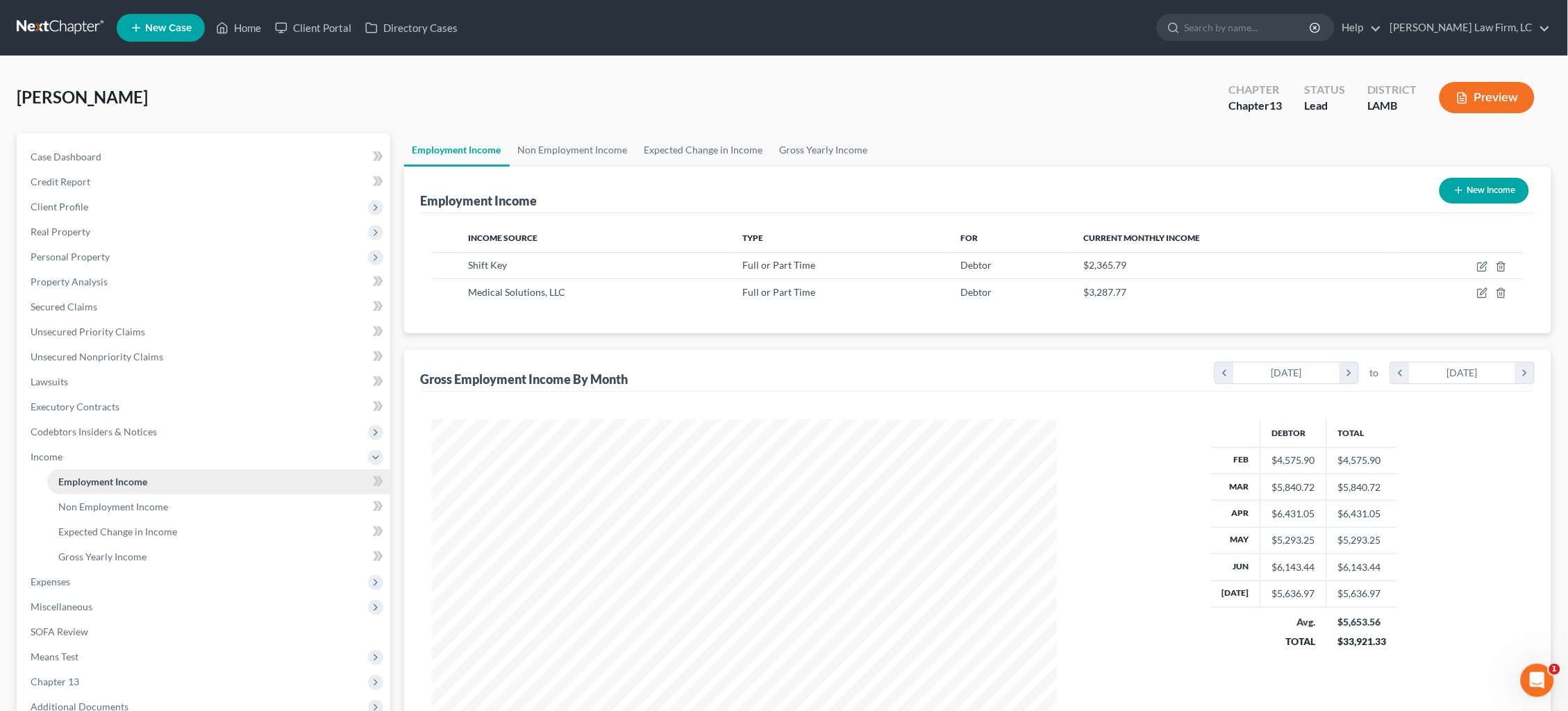
scroll to position [312, 653]
click at [825, 149] on link "Gross Yearly Income" at bounding box center [824, 150] width 105 height 33
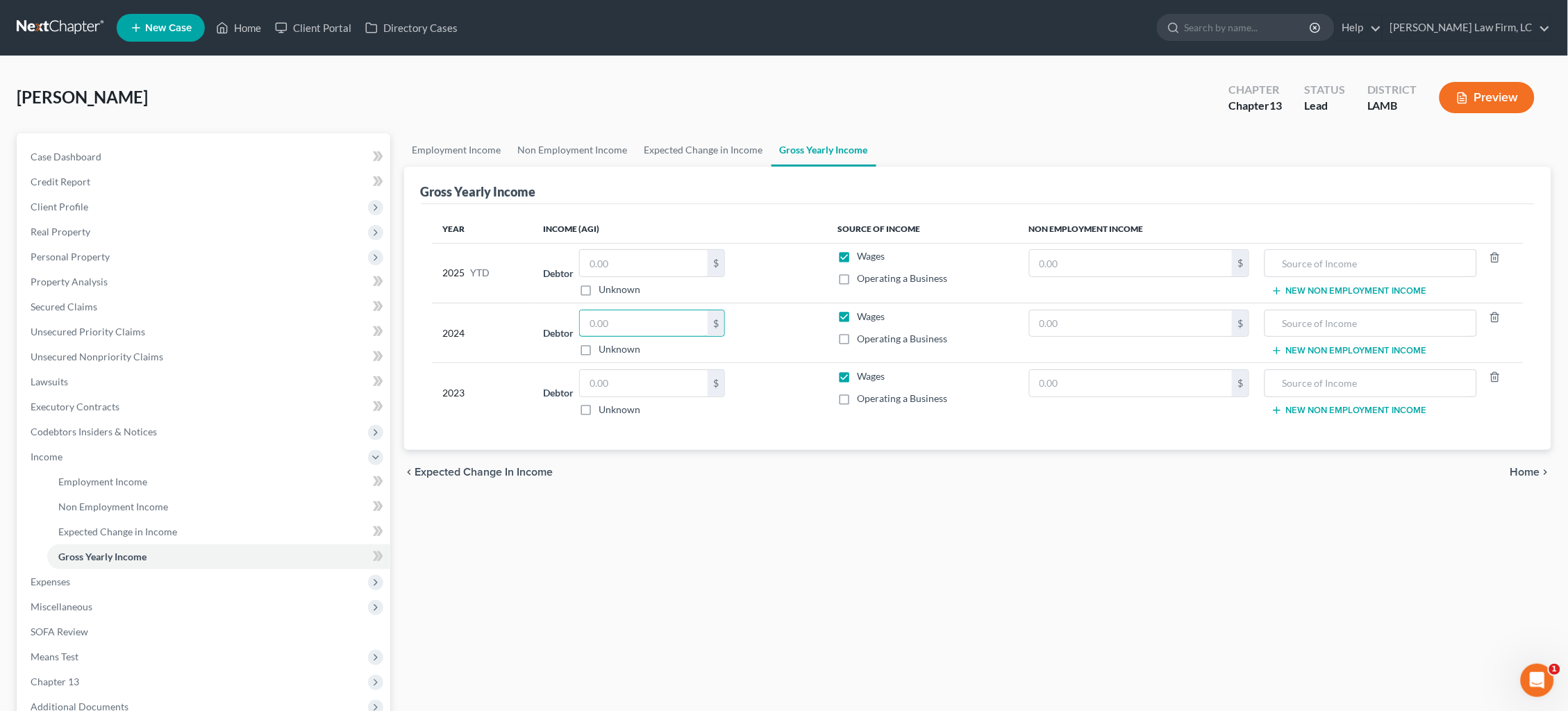
drag, startPoint x: 624, startPoint y: 320, endPoint x: 566, endPoint y: 321, distance: 58.0
click at [566, 323] on div "Debtor $ Unknown Balance Undetermined $ Unknown" at bounding box center [679, 333] width 273 height 47
click at [687, 387] on input "text" at bounding box center [644, 383] width 128 height 27
click at [649, 262] on input "text" at bounding box center [644, 263] width 128 height 27
click at [480, 468] on span "Expected Change in Income" at bounding box center [484, 472] width 138 height 11
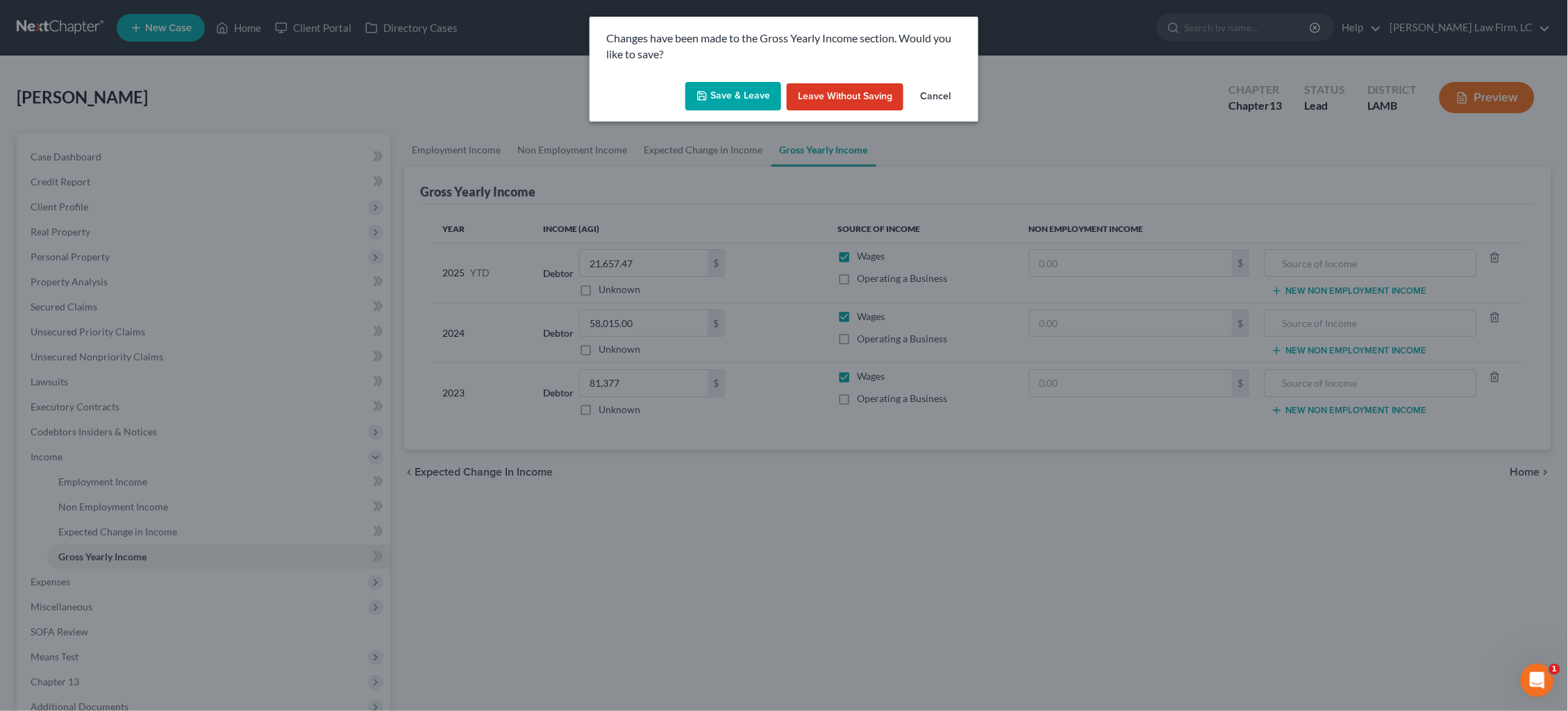
drag, startPoint x: 740, startPoint y: 104, endPoint x: 650, endPoint y: 108, distance: 90.1
click at [739, 104] on button "Save & Leave" at bounding box center [733, 96] width 96 height 29
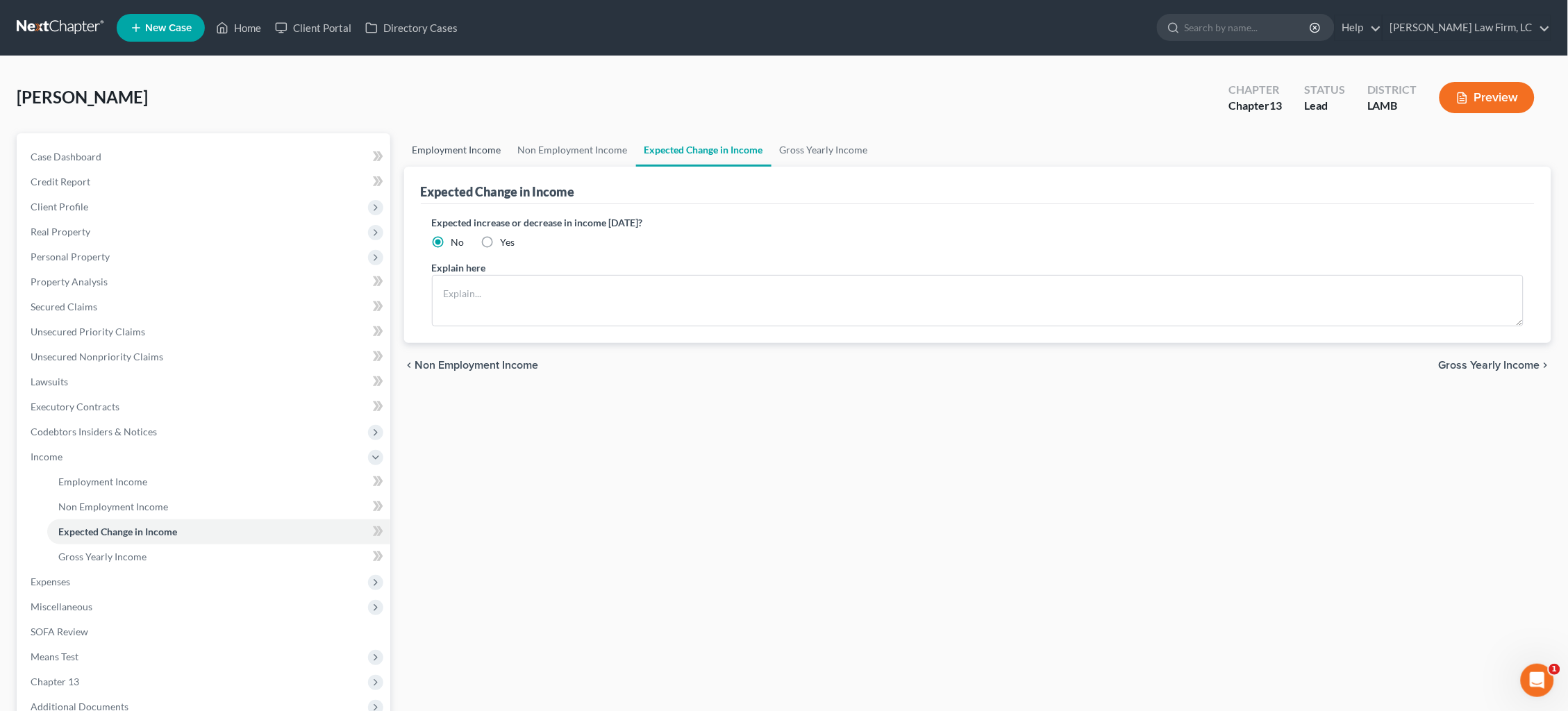
click at [460, 148] on link "Employment Income" at bounding box center [457, 150] width 105 height 33
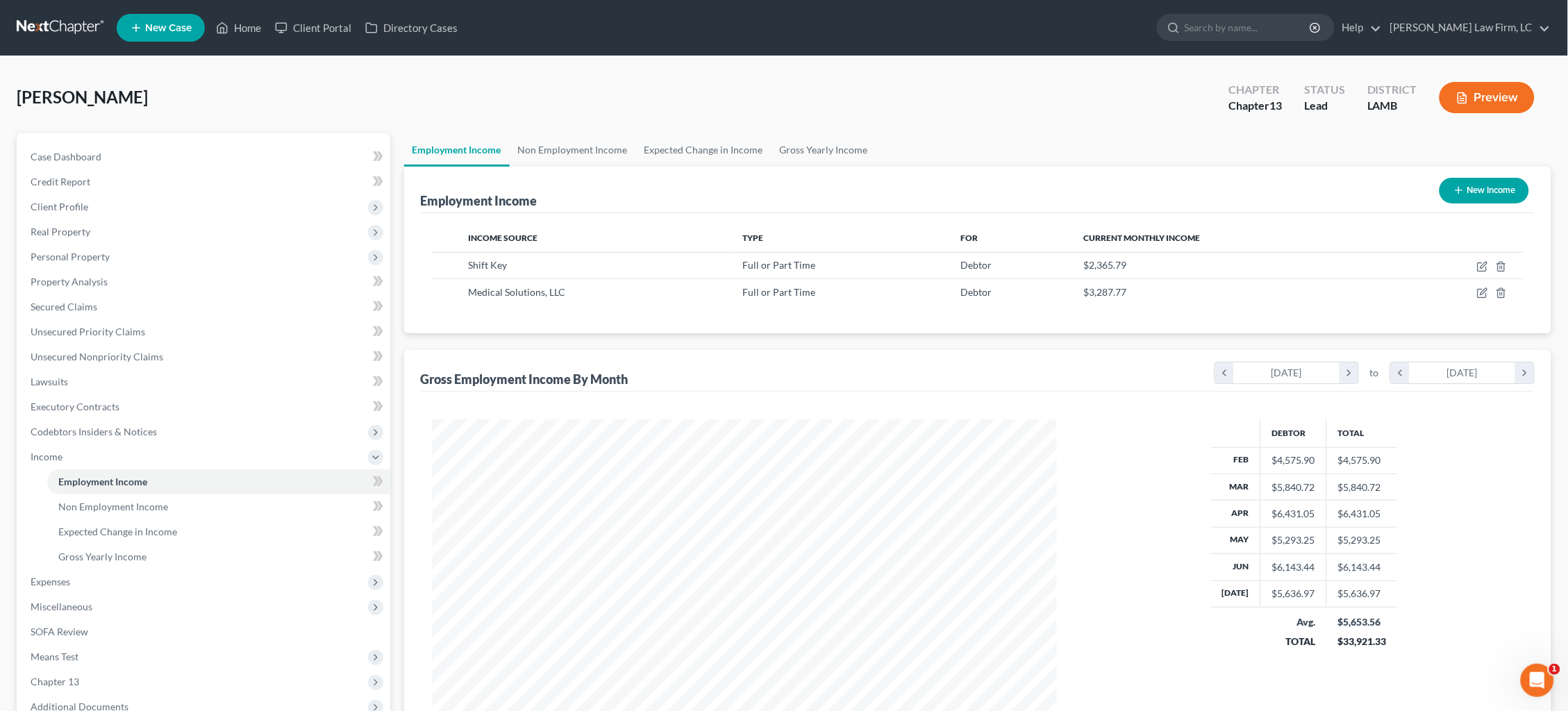
scroll to position [312, 653]
click at [1483, 264] on icon "button" at bounding box center [1483, 264] width 6 height 6
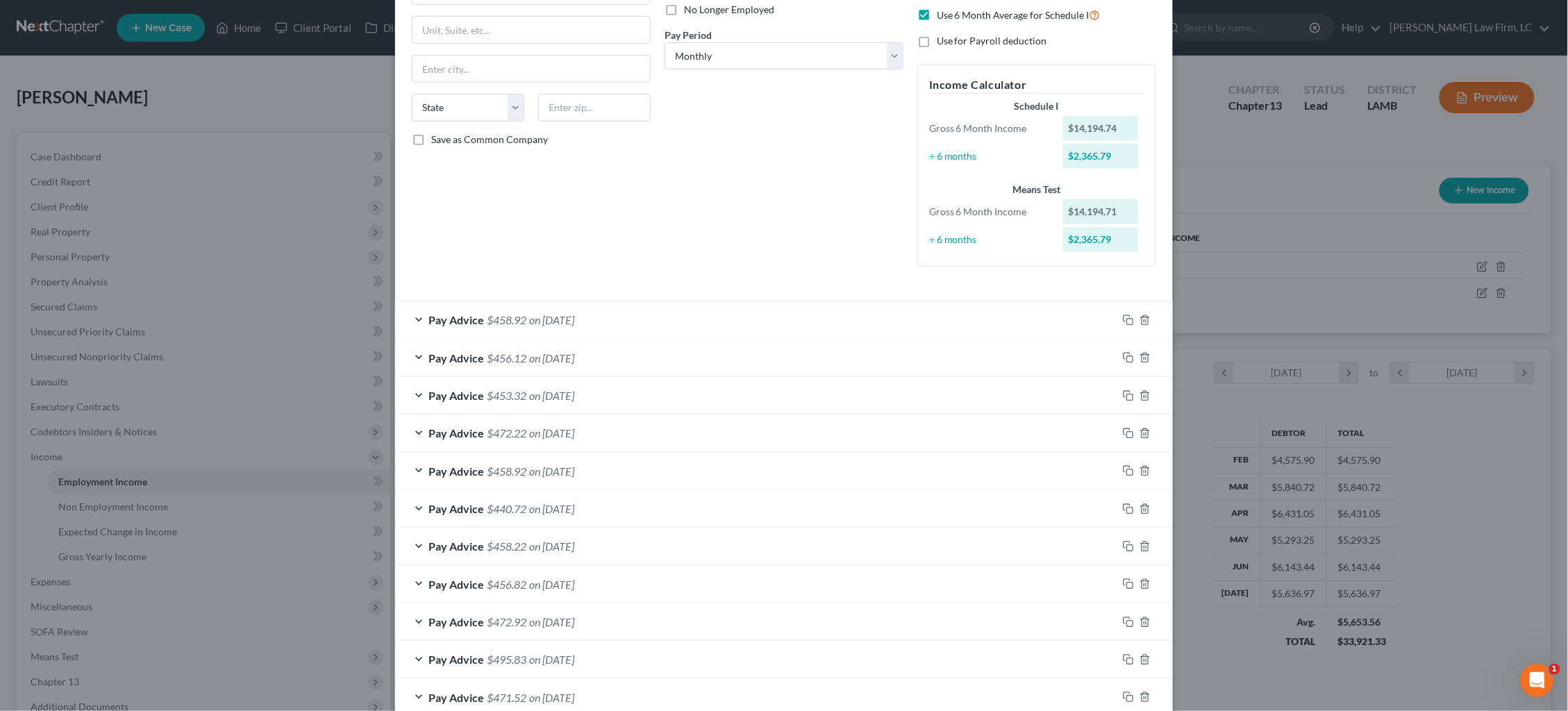
scroll to position [191, 0]
click at [1192, 69] on div "Edit Income Source × Employment Type * Select Full or Part Time Employment Self…" at bounding box center [784, 356] width 1568 height 711
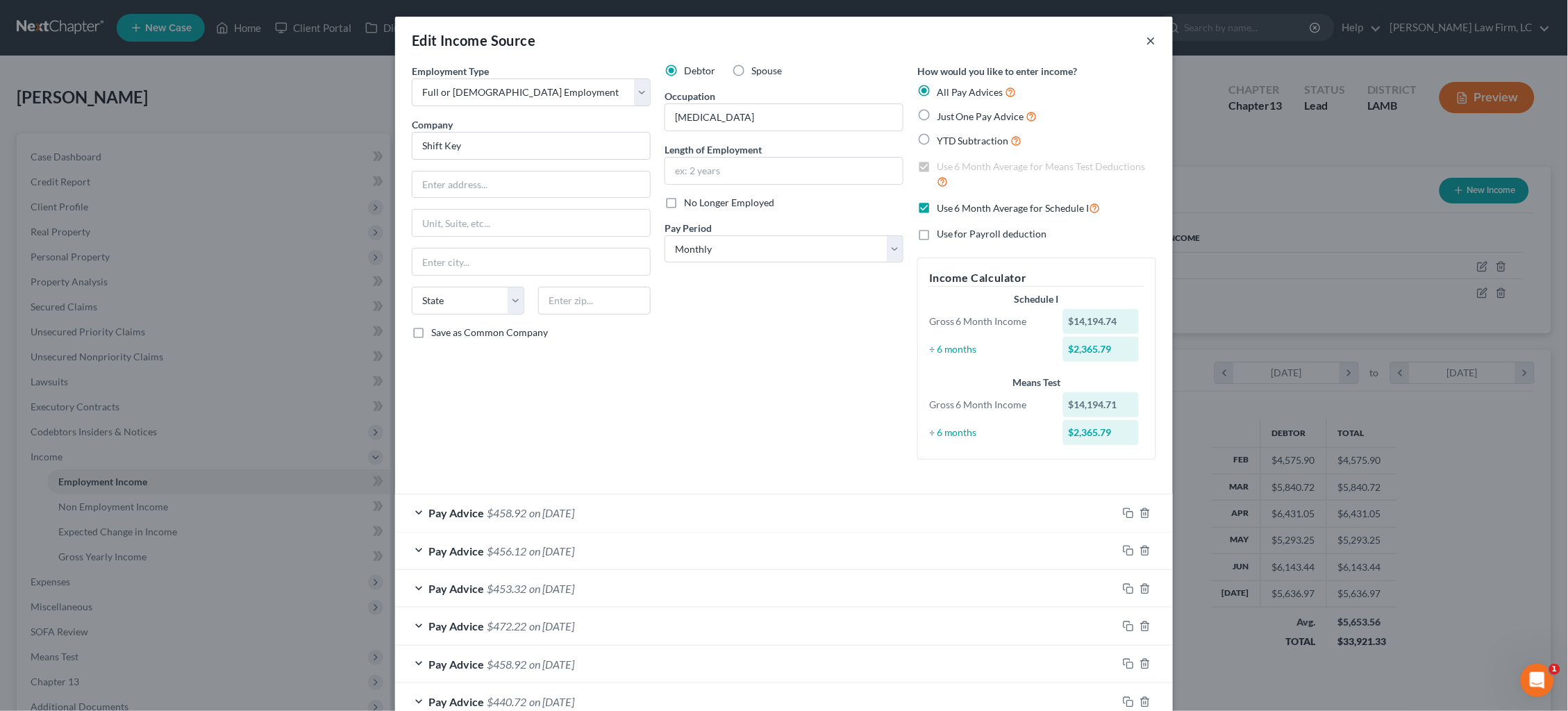
scroll to position [0, 0]
click at [1154, 39] on button "×" at bounding box center [1151, 40] width 10 height 16
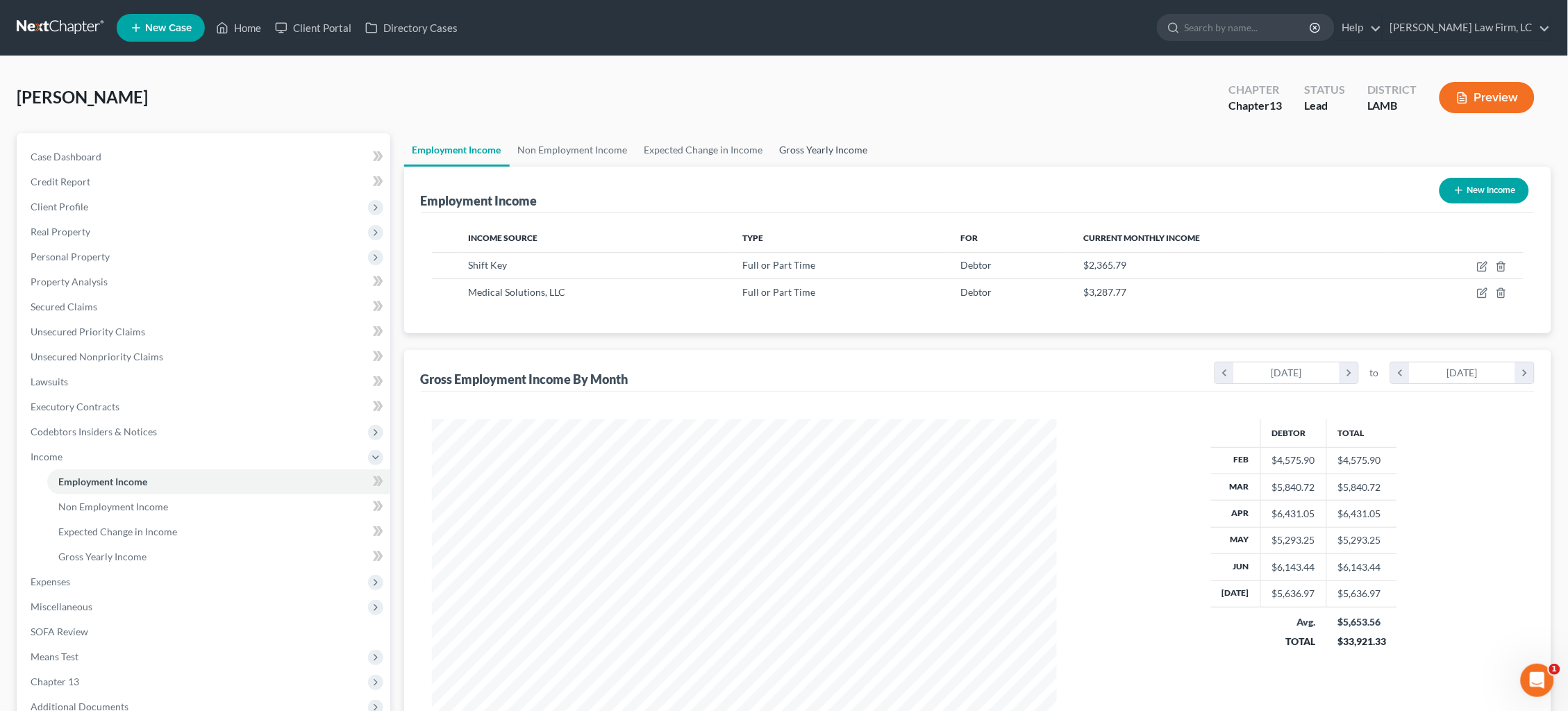
click at [830, 156] on link "Gross Yearly Income" at bounding box center [824, 150] width 105 height 33
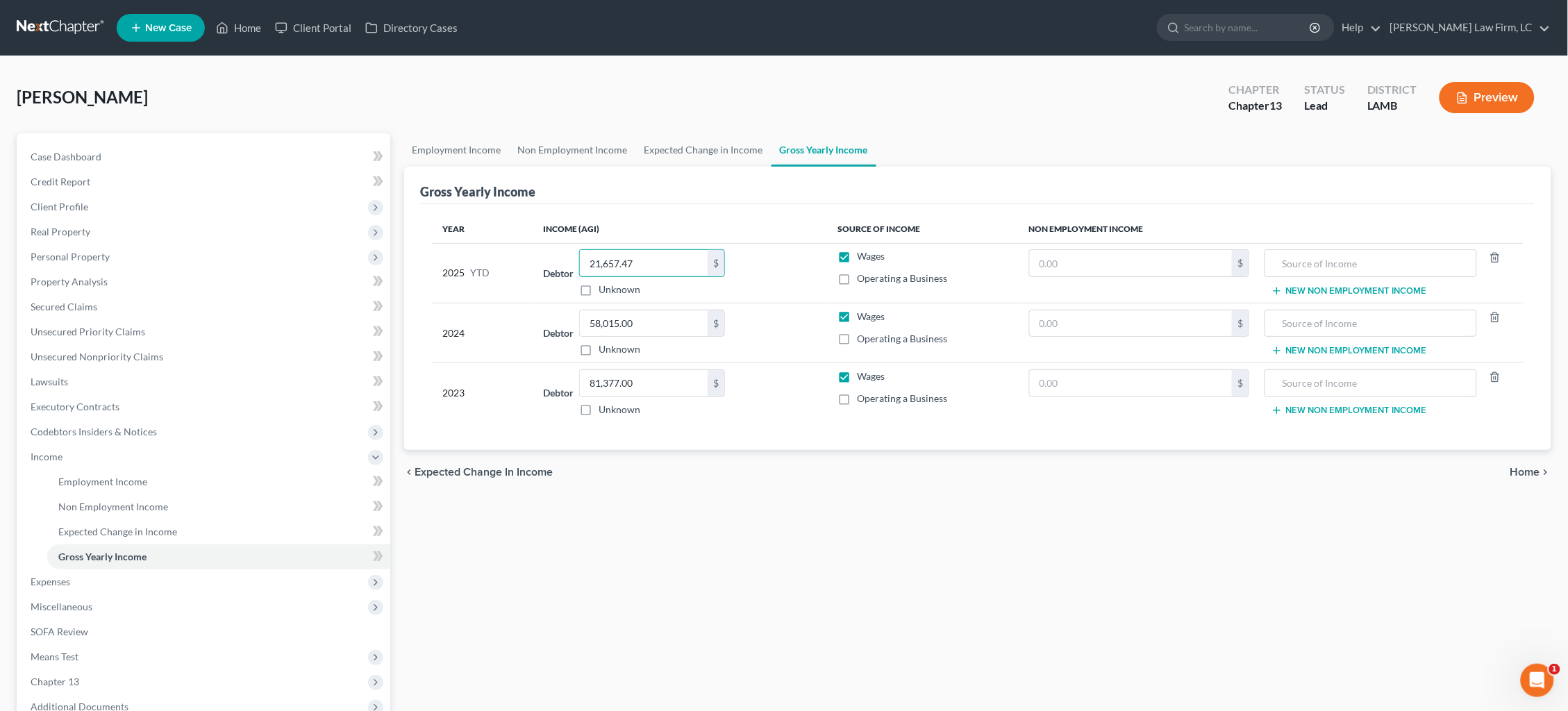
drag, startPoint x: 656, startPoint y: 264, endPoint x: 522, endPoint y: 249, distance: 134.8
click at [522, 249] on tr "2025 YTD Debtor 21,657.47 $ Unknown Balance Undetermined 21,657.47 $ Unknown Wa…" at bounding box center [978, 272] width 1093 height 59
click at [1525, 469] on span "Home" at bounding box center [1526, 472] width 30 height 11
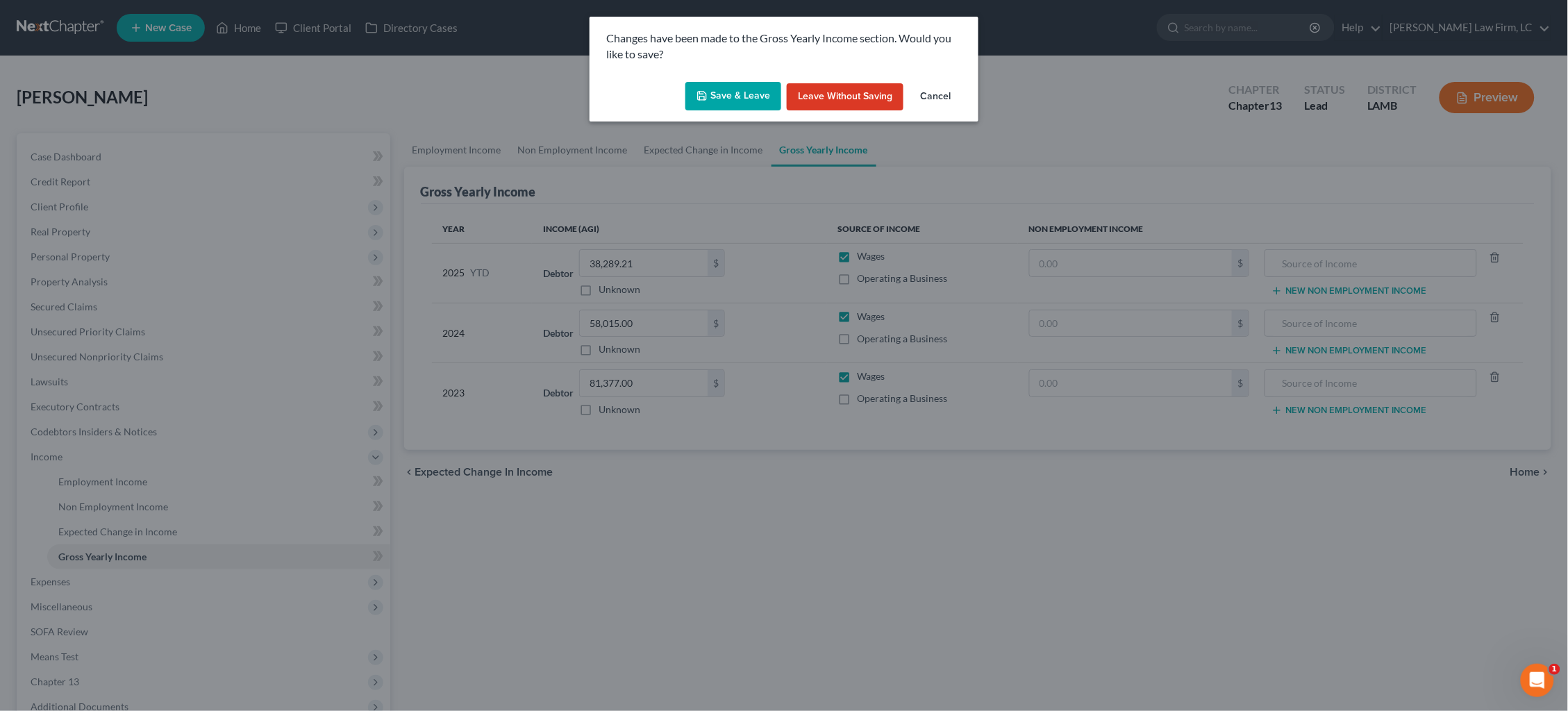
click at [743, 95] on button "Save & Leave" at bounding box center [733, 96] width 96 height 29
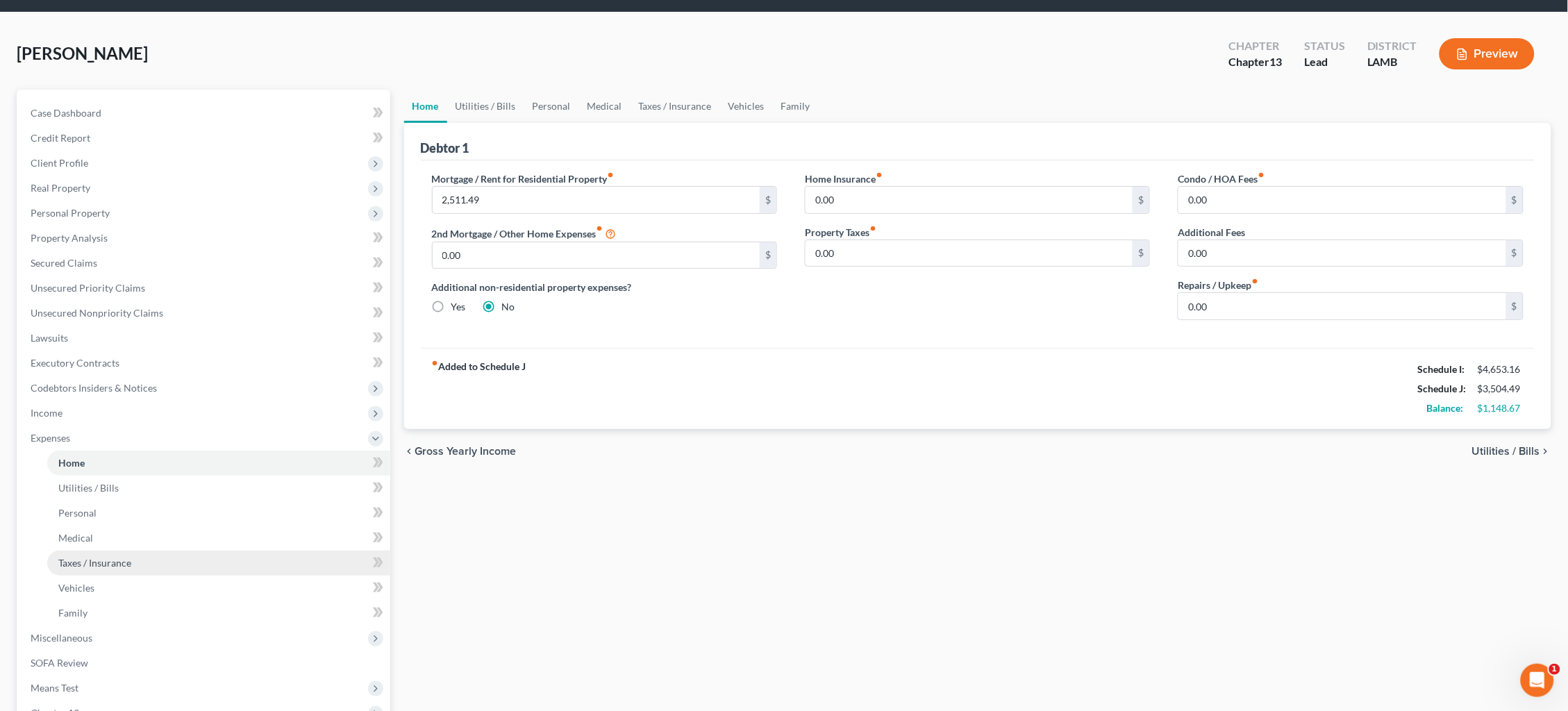
scroll to position [54, 0]
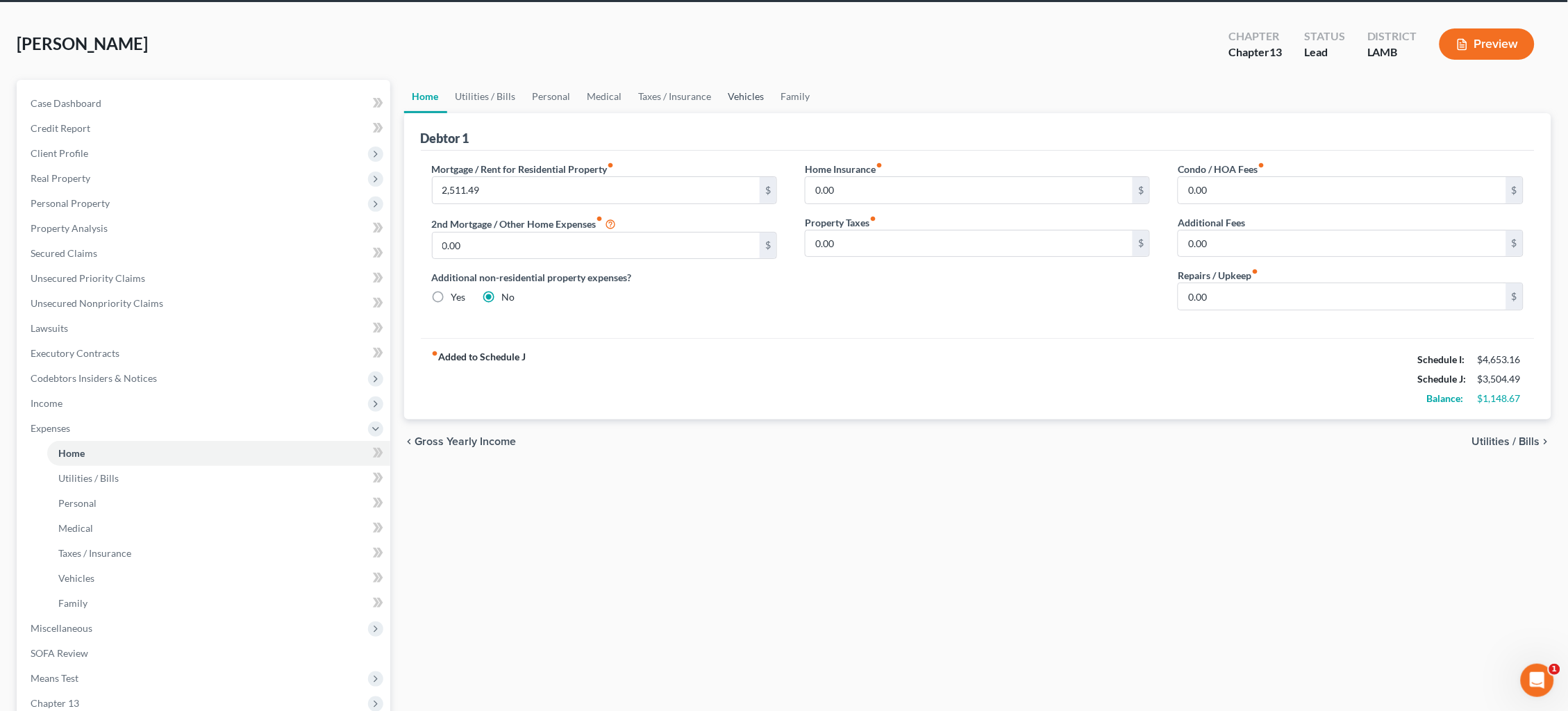
click at [746, 95] on link "Vehicles" at bounding box center [746, 96] width 53 height 33
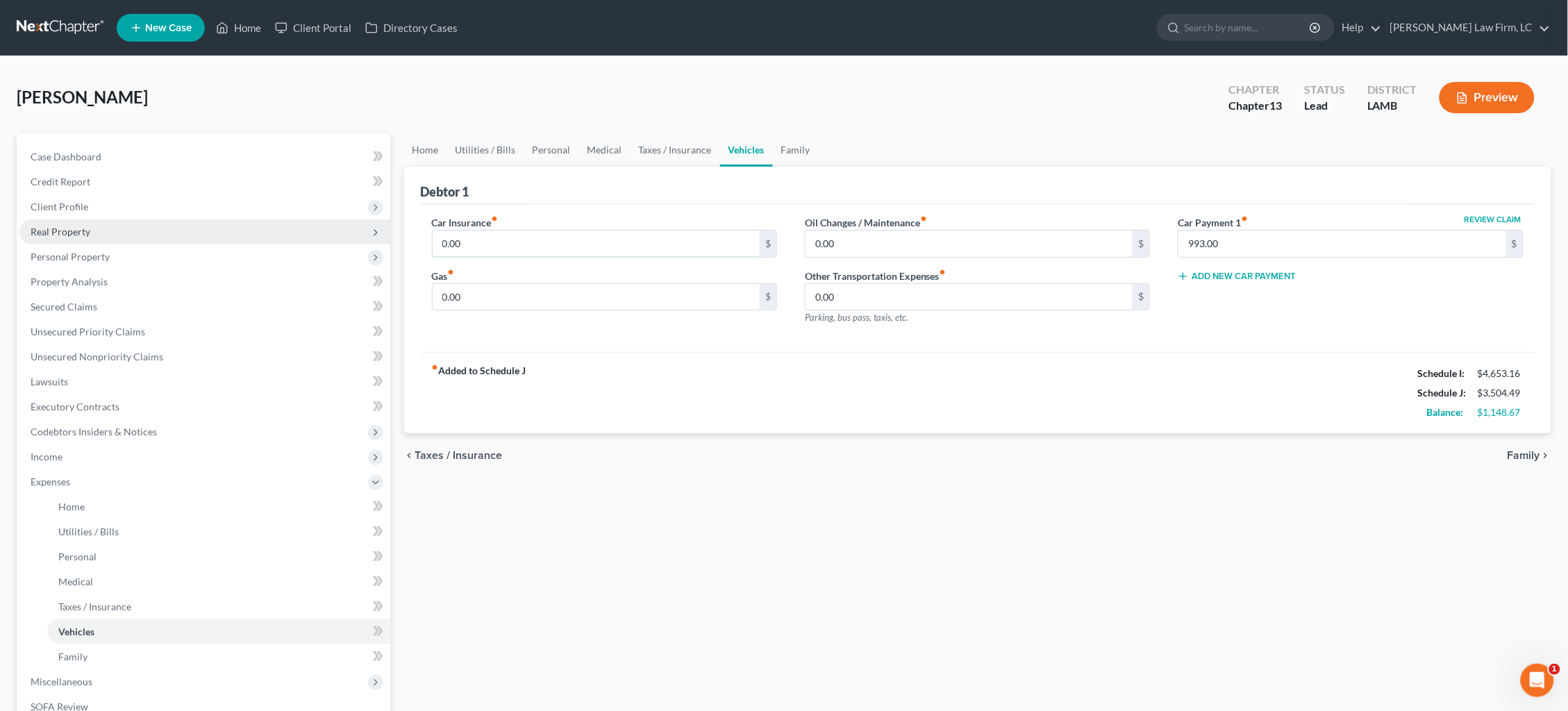
drag, startPoint x: 485, startPoint y: 239, endPoint x: 366, endPoint y: 228, distance: 119.5
click at [366, 228] on div "Petition Navigation Case Dashboard Payments Invoices Payments Payments Credit R…" at bounding box center [784, 509] width 1549 height 752
drag, startPoint x: 1232, startPoint y: 244, endPoint x: 1044, endPoint y: 231, distance: 188.4
click at [1043, 231] on div "Car Insurance fiber_manual_record 262.33 $ Gas fiber_manual_record 0.00 $ Oil C…" at bounding box center [978, 275] width 1120 height 121
click at [890, 520] on div "Home Utilities / Bills Personal Medical Taxes / Insurance Vehicles Family Debto…" at bounding box center [978, 509] width 1162 height 752
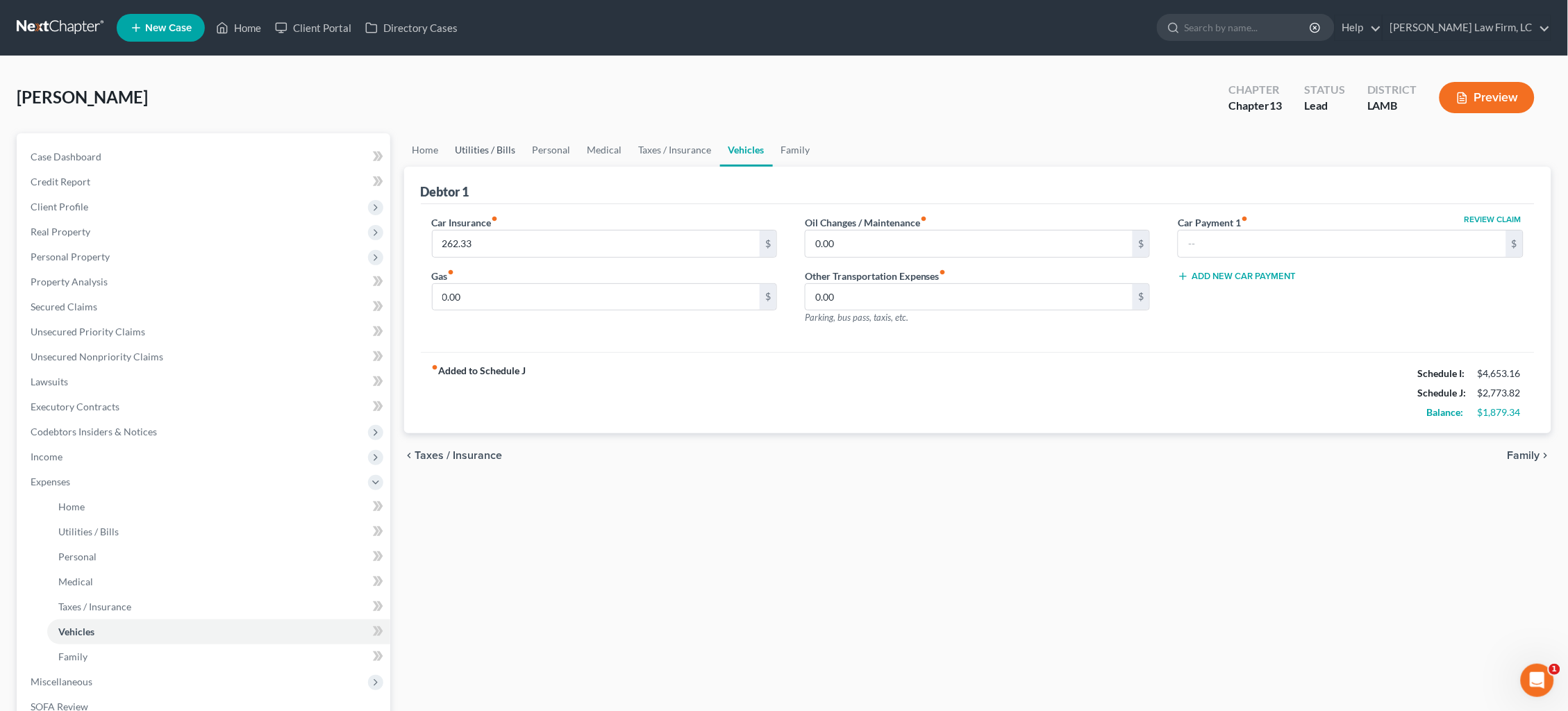
click at [489, 145] on link "Utilities / Bills" at bounding box center [486, 150] width 77 height 33
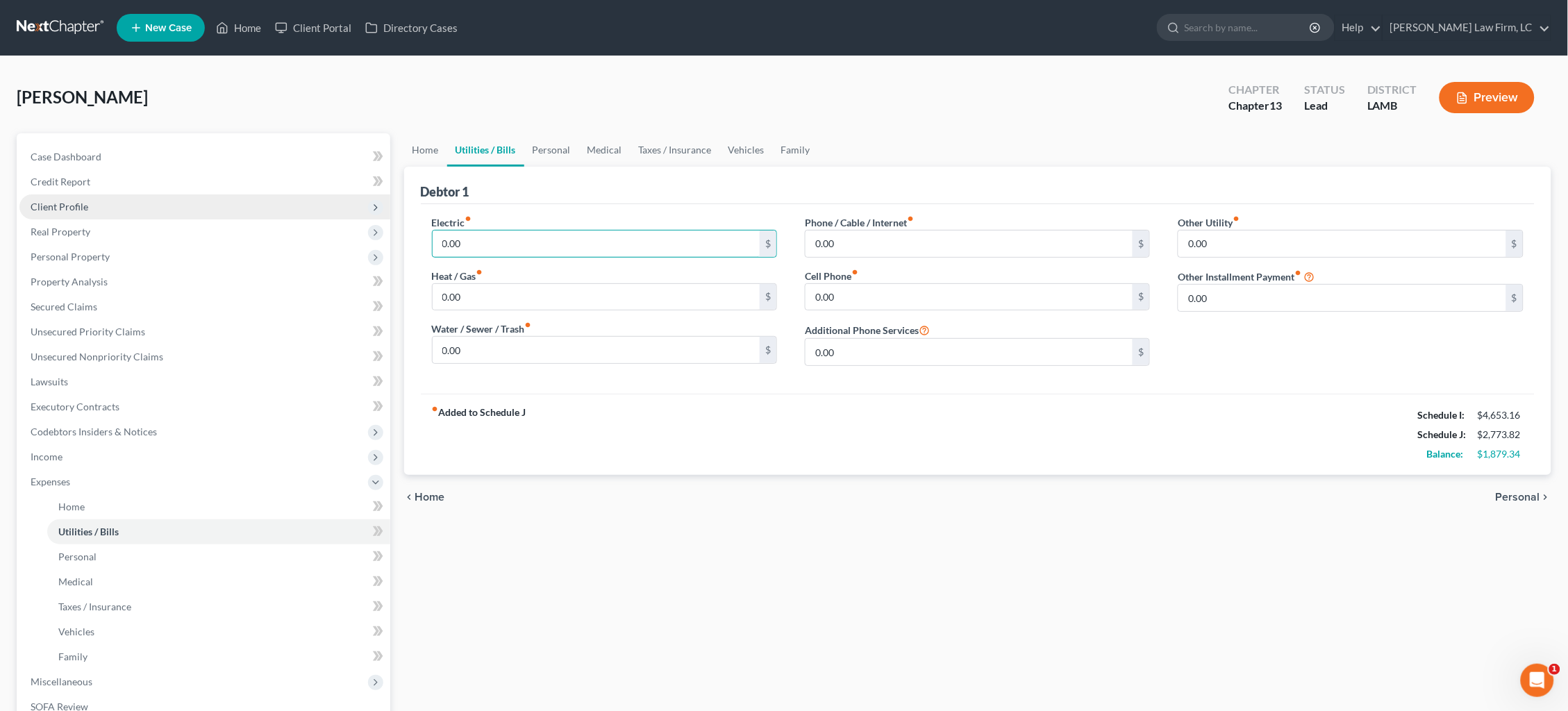
drag, startPoint x: 524, startPoint y: 241, endPoint x: 361, endPoint y: 213, distance: 165.4
click at [364, 213] on div "Petition Navigation Case Dashboard Payments Invoices Payments Payments Credit R…" at bounding box center [784, 509] width 1549 height 752
click at [553, 153] on link "Personal" at bounding box center [551, 150] width 55 height 33
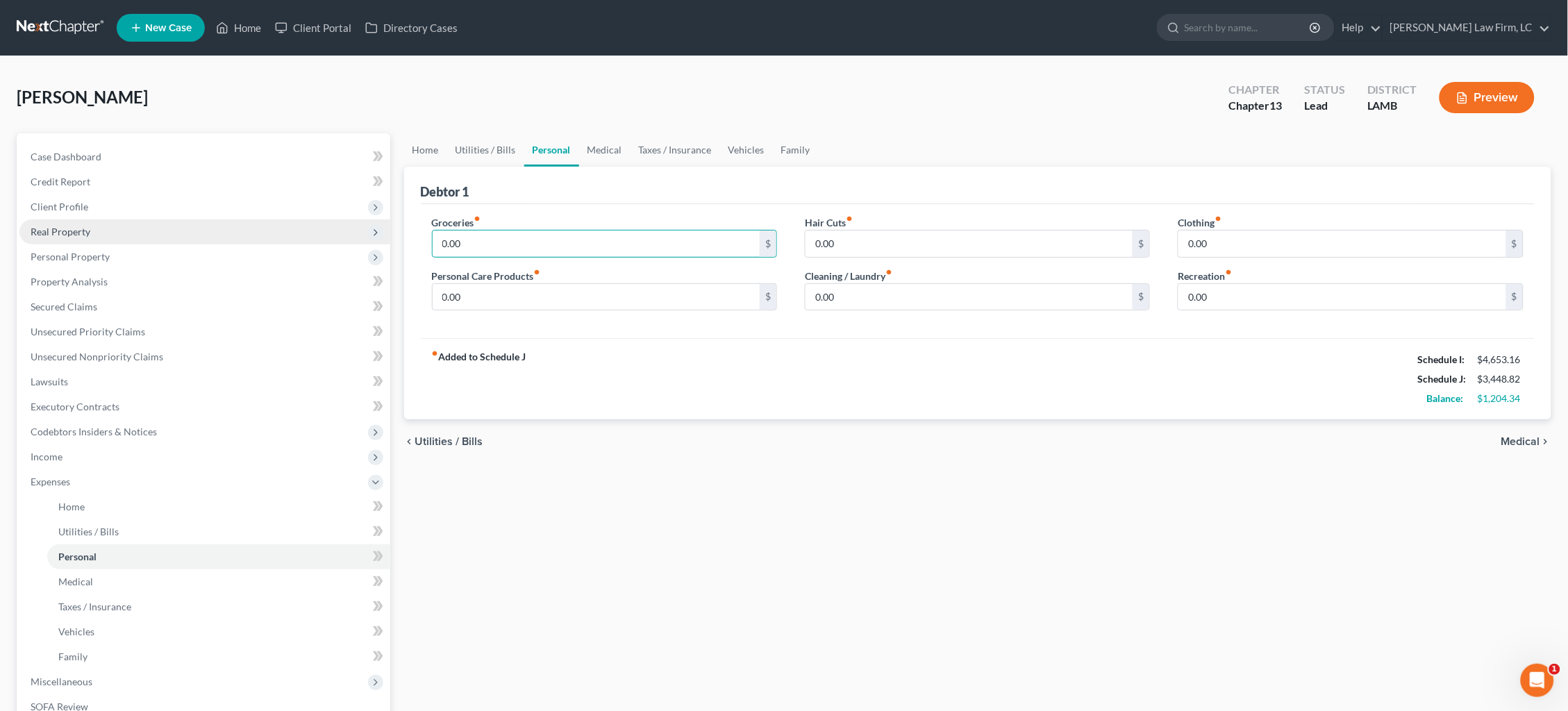
drag, startPoint x: 472, startPoint y: 248, endPoint x: 386, endPoint y: 234, distance: 87.1
click at [386, 234] on div "Petition Navigation Case Dashboard Payments Invoices Payments Payments Credit R…" at bounding box center [784, 509] width 1549 height 752
drag, startPoint x: 517, startPoint y: 292, endPoint x: 371, endPoint y: 282, distance: 146.3
click at [381, 283] on div "Petition Navigation Case Dashboard Payments Invoices Payments Payments Credit R…" at bounding box center [784, 509] width 1549 height 752
drag, startPoint x: 1215, startPoint y: 253, endPoint x: 1007, endPoint y: 241, distance: 208.3
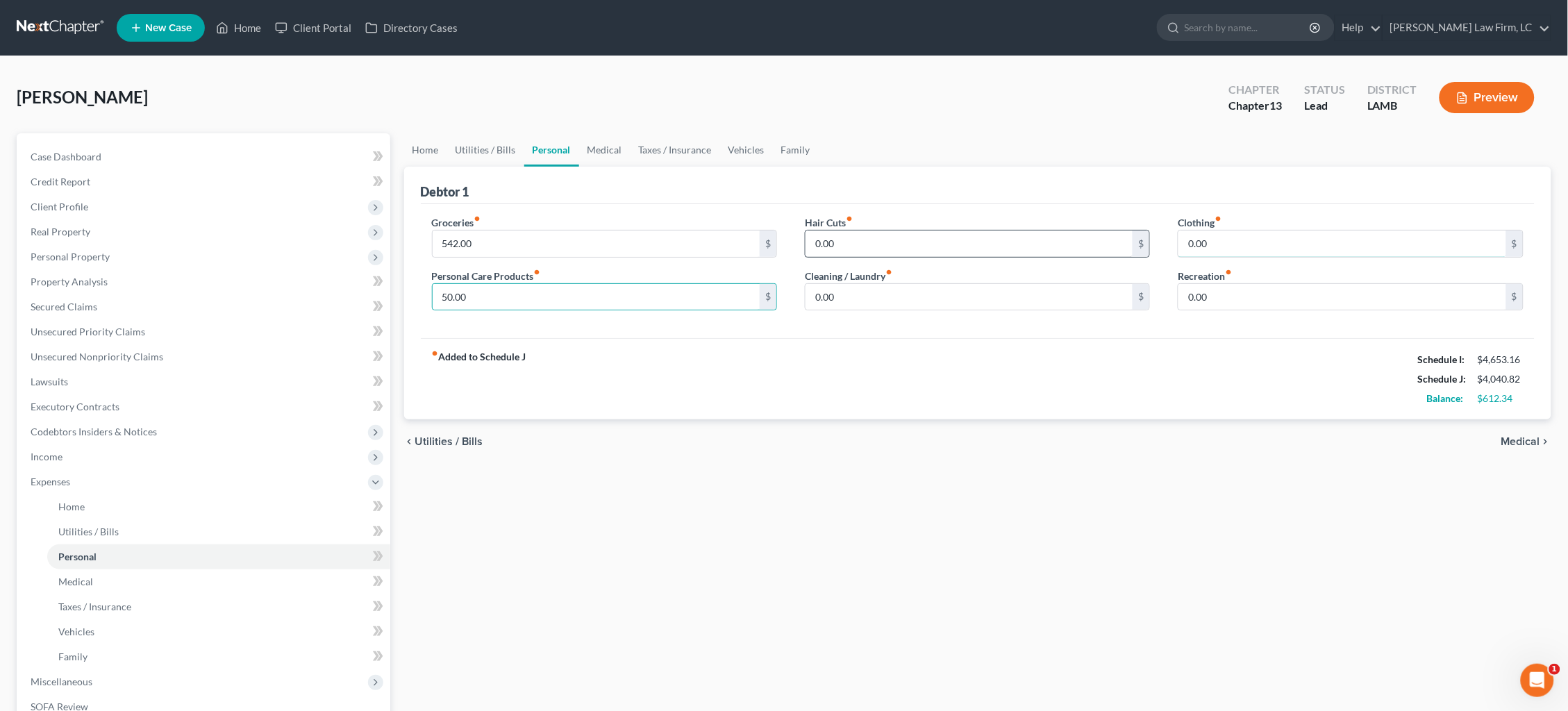
click at [1013, 244] on div "Groceries fiber_manual_record 542.00 $ Personal Care Products fiber_manual_reco…" at bounding box center [978, 268] width 1120 height 107
click at [601, 148] on link "Medical" at bounding box center [605, 150] width 52 height 33
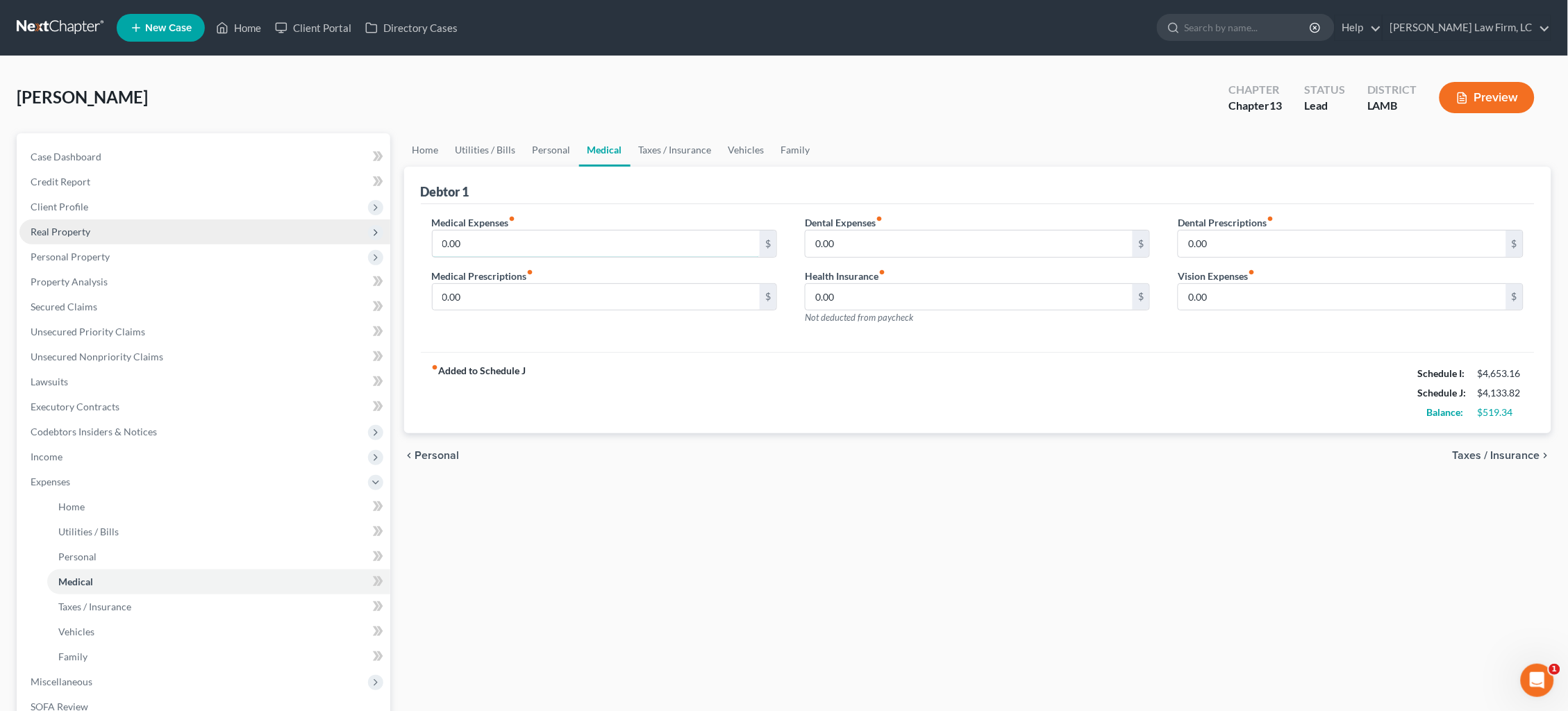
drag, startPoint x: 460, startPoint y: 242, endPoint x: 380, endPoint y: 234, distance: 80.4
click at [385, 235] on div "Petition Navigation Case Dashboard Payments Invoices Payments Payments Credit R…" at bounding box center [784, 509] width 1549 height 752
drag, startPoint x: 696, startPoint y: 130, endPoint x: 690, endPoint y: 138, distance: 10.0
click at [696, 130] on div "Knight, Angela Upgraded Chapter Chapter 13 Status Lead District LAMB Preview" at bounding box center [784, 103] width 1535 height 60
click at [684, 144] on link "Taxes / Insurance" at bounding box center [675, 150] width 90 height 33
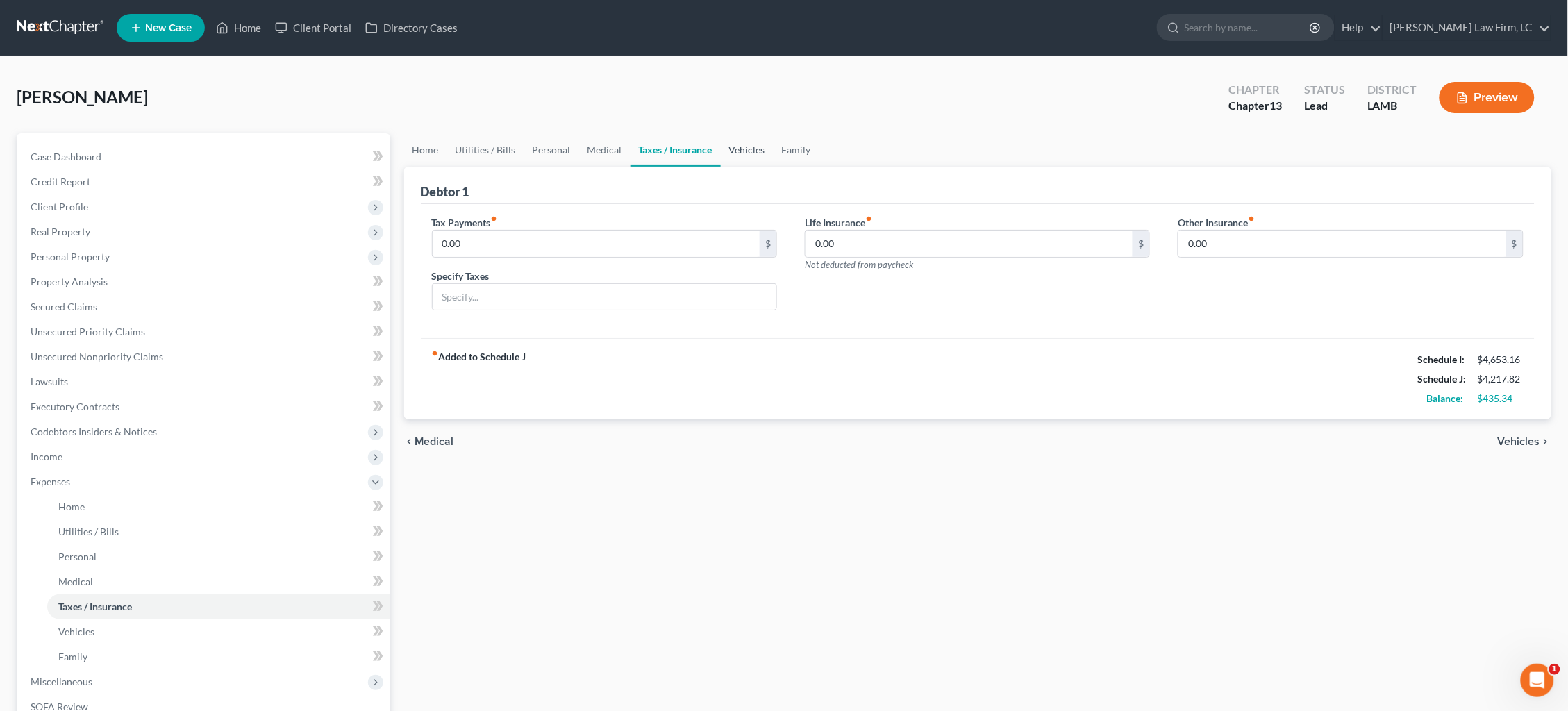
click at [746, 148] on link "Vehicles" at bounding box center [747, 150] width 53 height 33
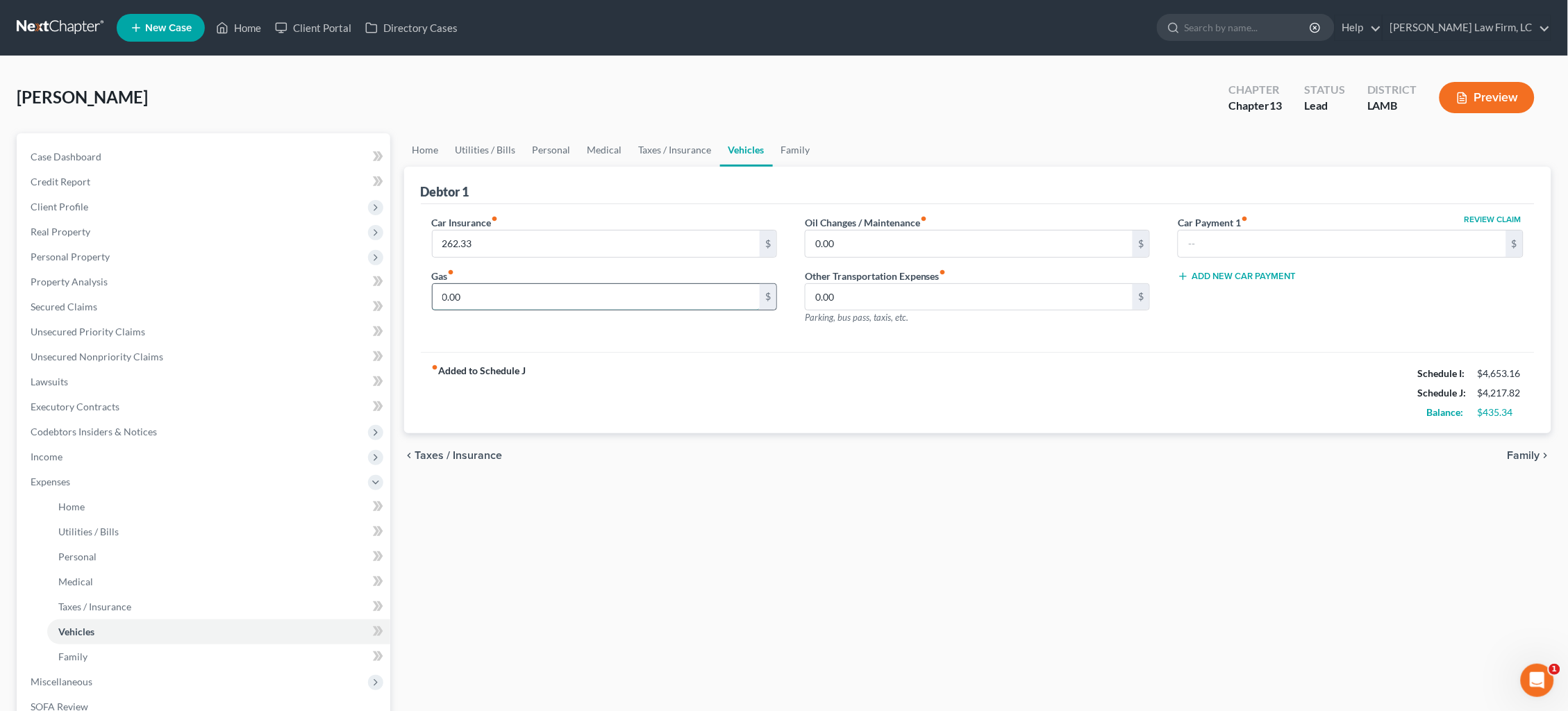
click at [505, 297] on input "0.00" at bounding box center [596, 297] width 328 height 27
drag, startPoint x: 381, startPoint y: 272, endPoint x: 336, endPoint y: 265, distance: 45.5
click at [336, 265] on div "Petition Navigation Case Dashboard Payments Invoices Payments Payments Credit R…" at bounding box center [784, 509] width 1549 height 752
click at [888, 367] on div "fiber_manual_record Added to Schedule J Schedule I: $4,653.16 Schedule J: $4,51…" at bounding box center [978, 392] width 1115 height 81
click at [138, 447] on span "Income" at bounding box center [204, 457] width 371 height 25
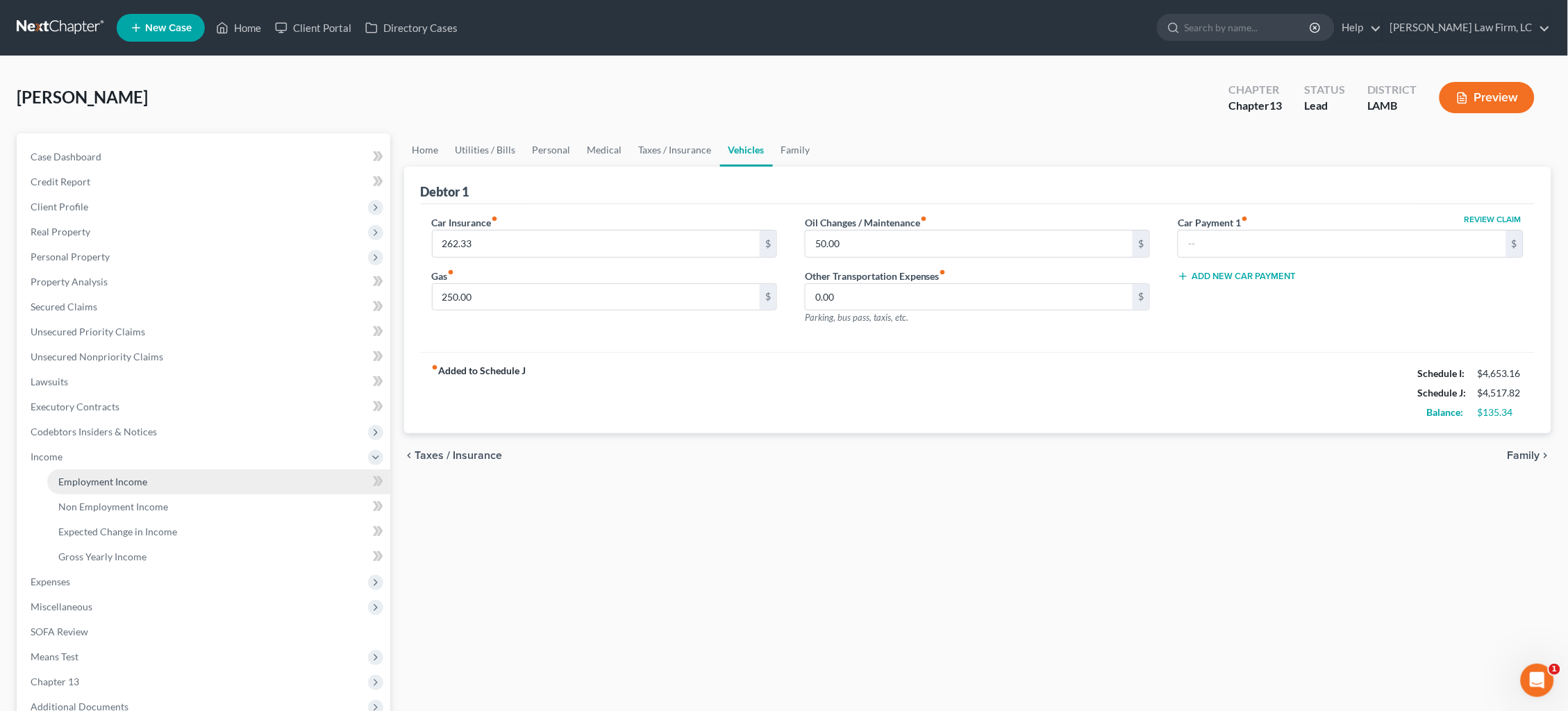
click at [141, 476] on span "Employment Income" at bounding box center [103, 482] width 89 height 11
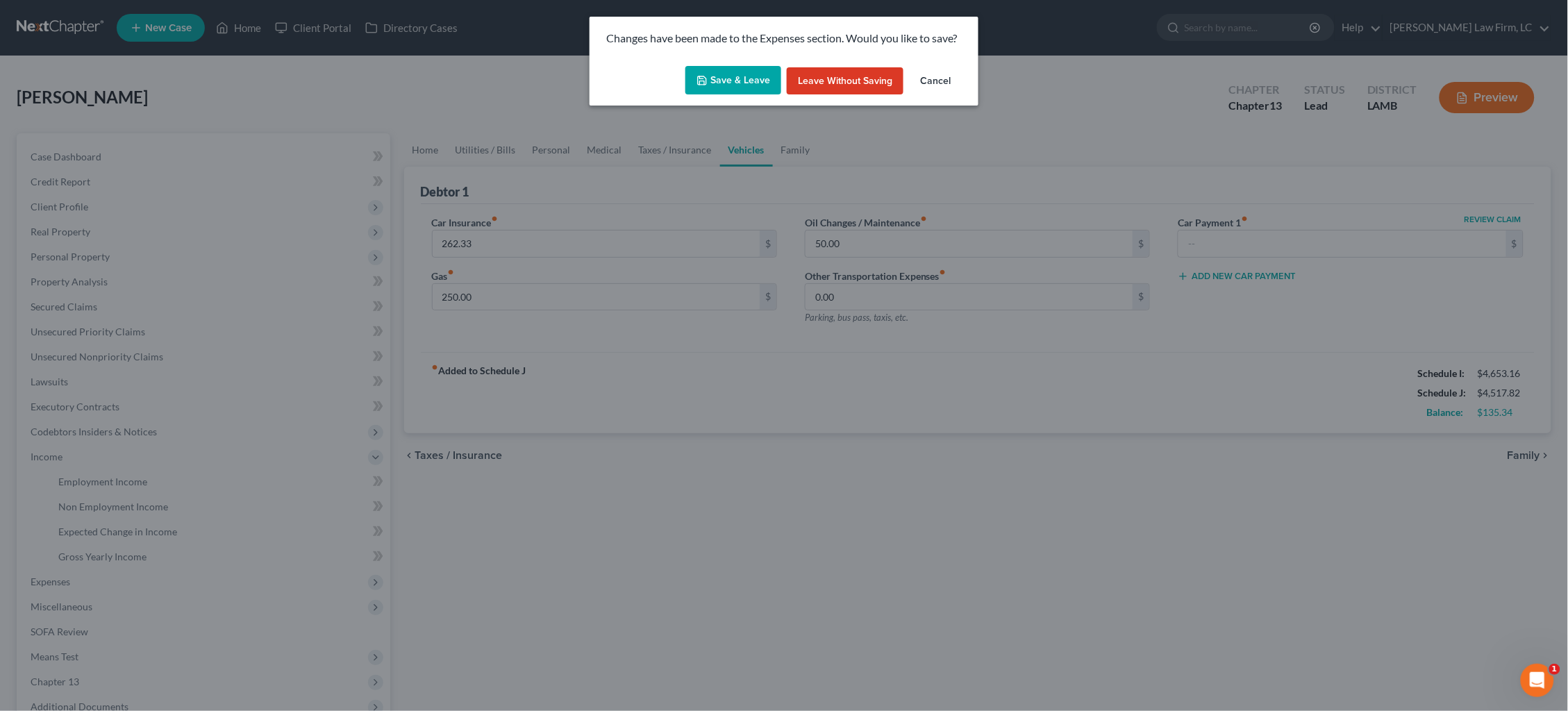
click at [741, 81] on button "Save & Leave" at bounding box center [733, 80] width 96 height 29
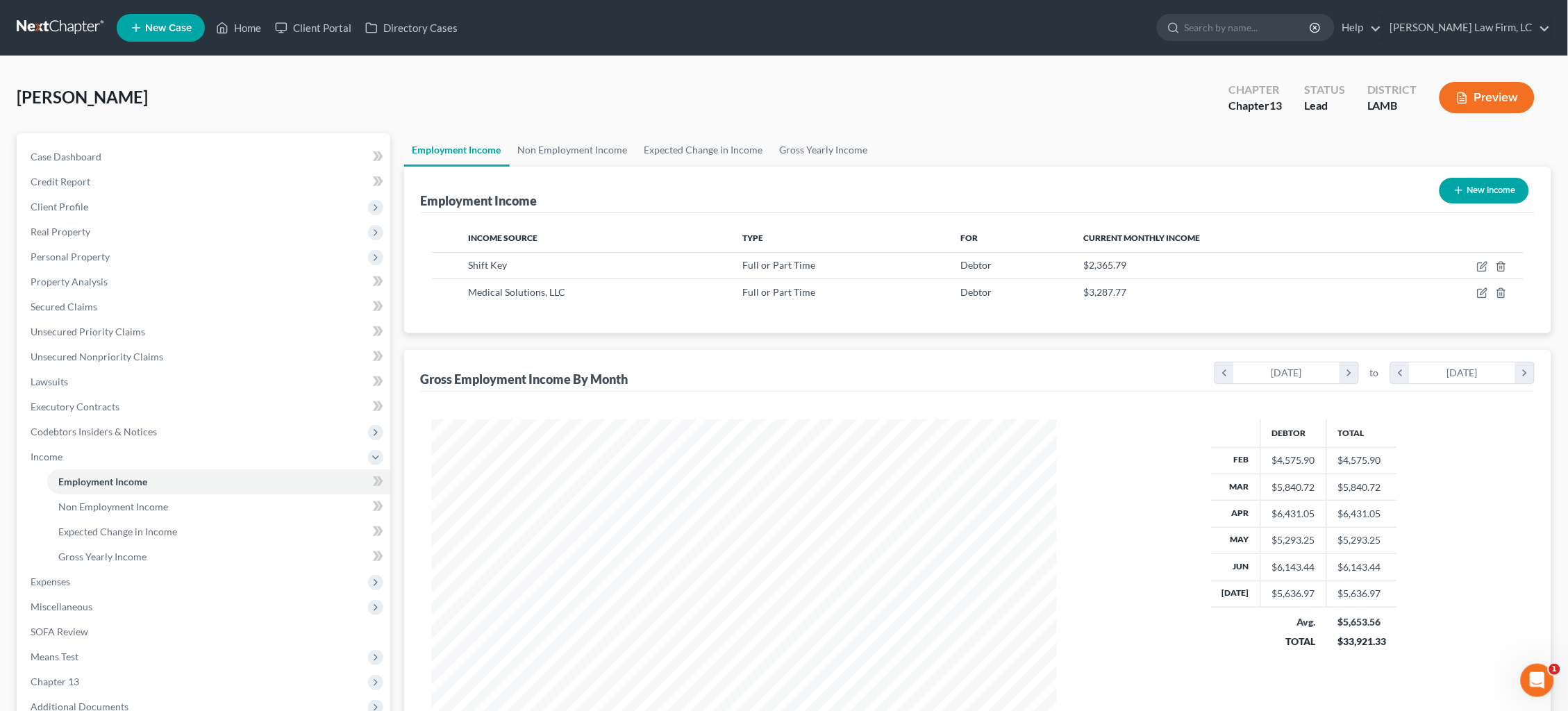
scroll to position [312, 653]
click at [1470, 100] on button "Preview" at bounding box center [1487, 97] width 95 height 32
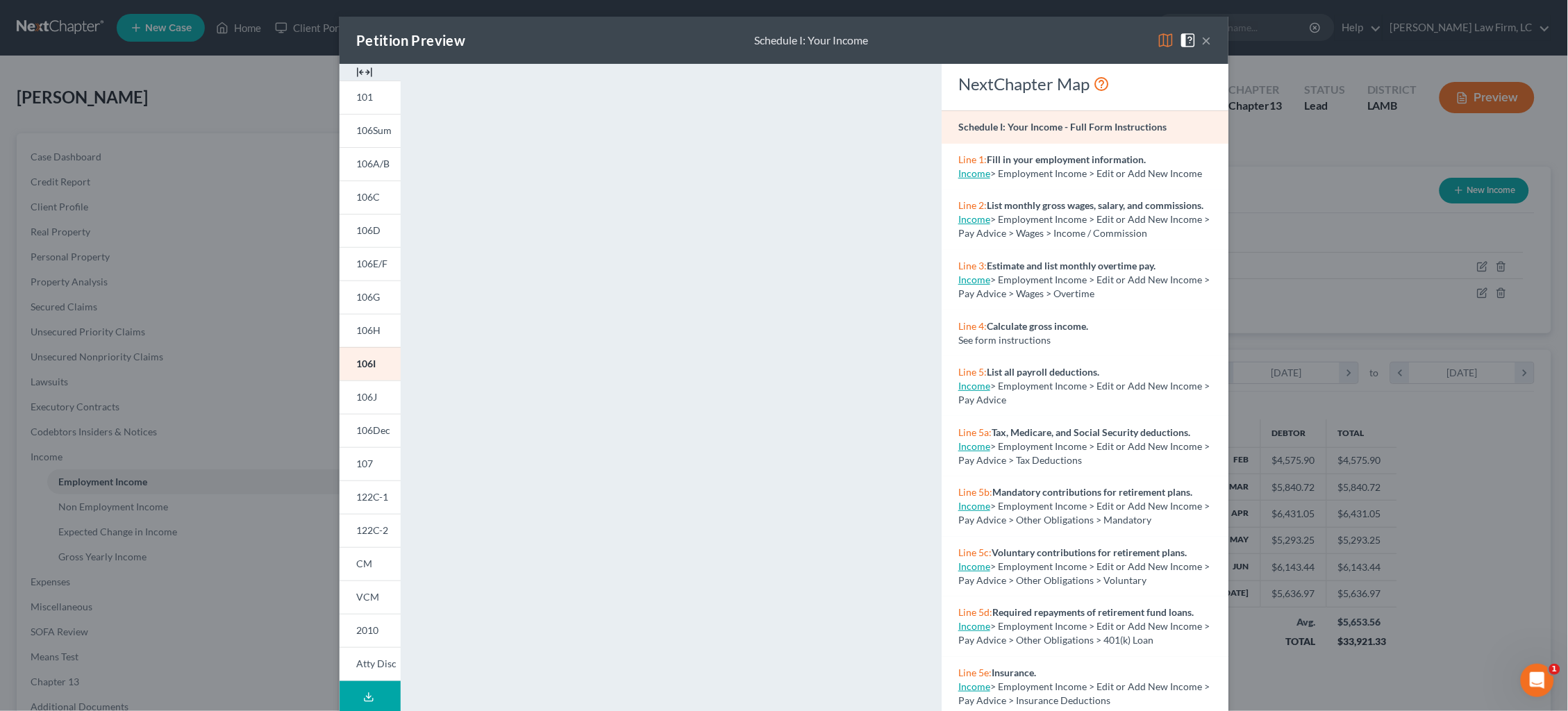
click at [1164, 39] on img at bounding box center [1166, 40] width 16 height 16
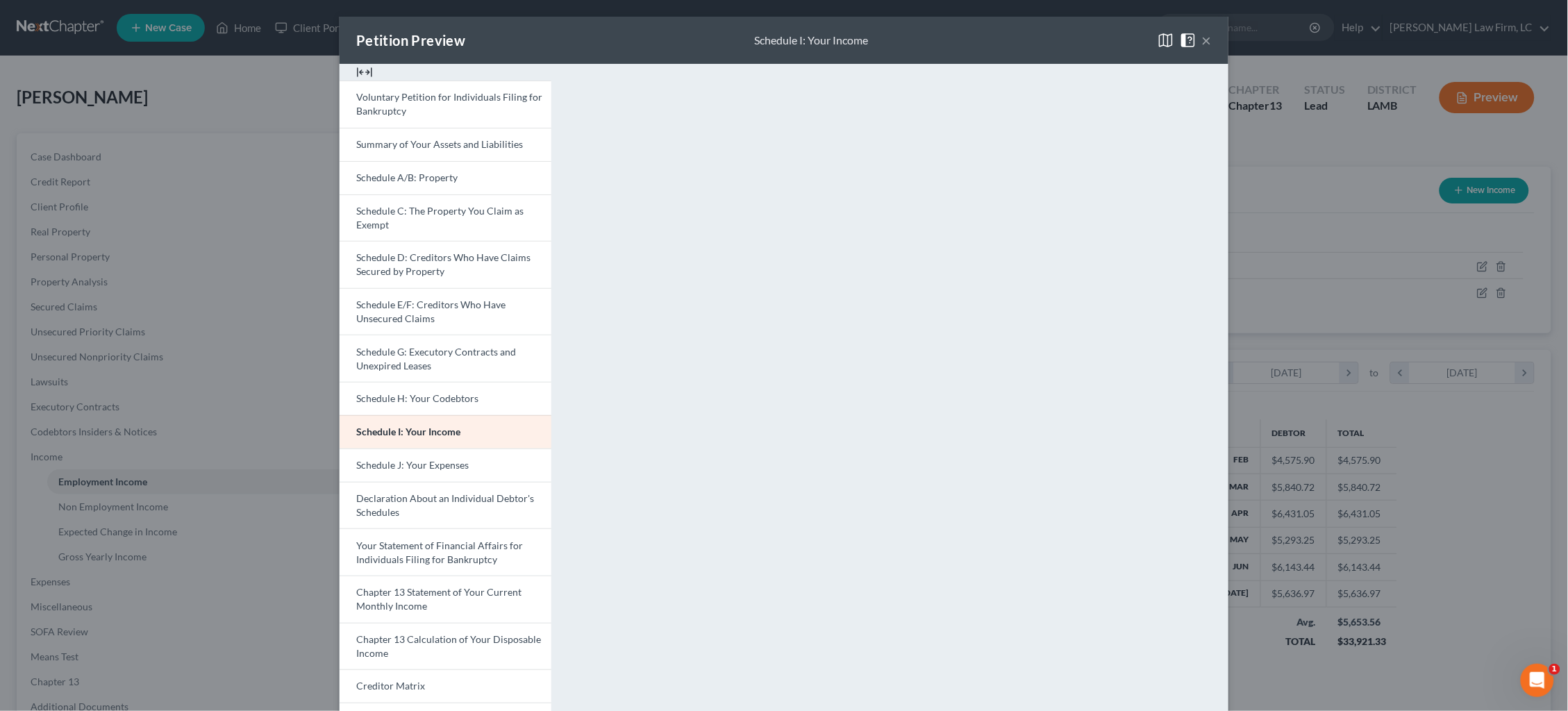
click at [1318, 228] on div "Petition Preview Schedule I: Your Income × Voluntary Petition for Individuals F…" at bounding box center [784, 356] width 1568 height 711
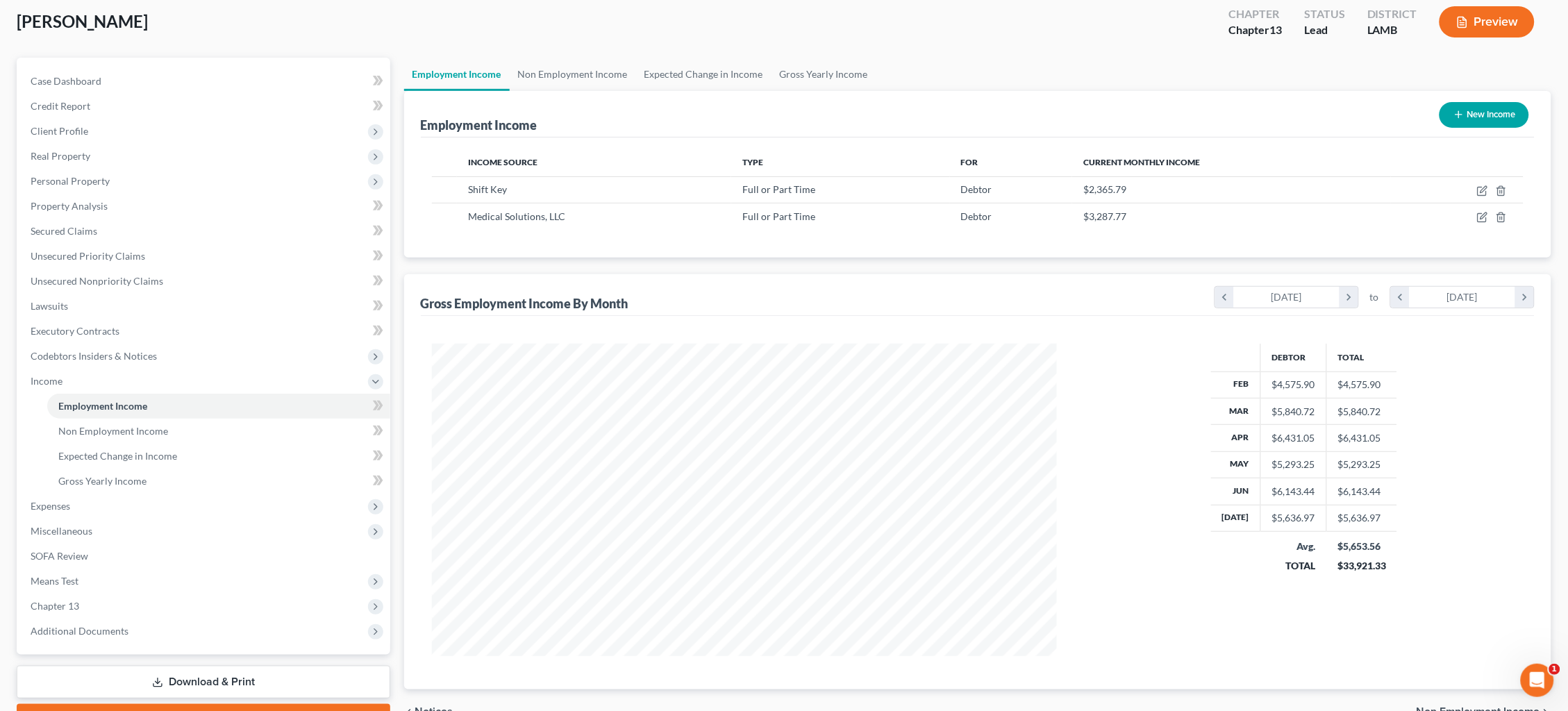
scroll to position [77, 0]
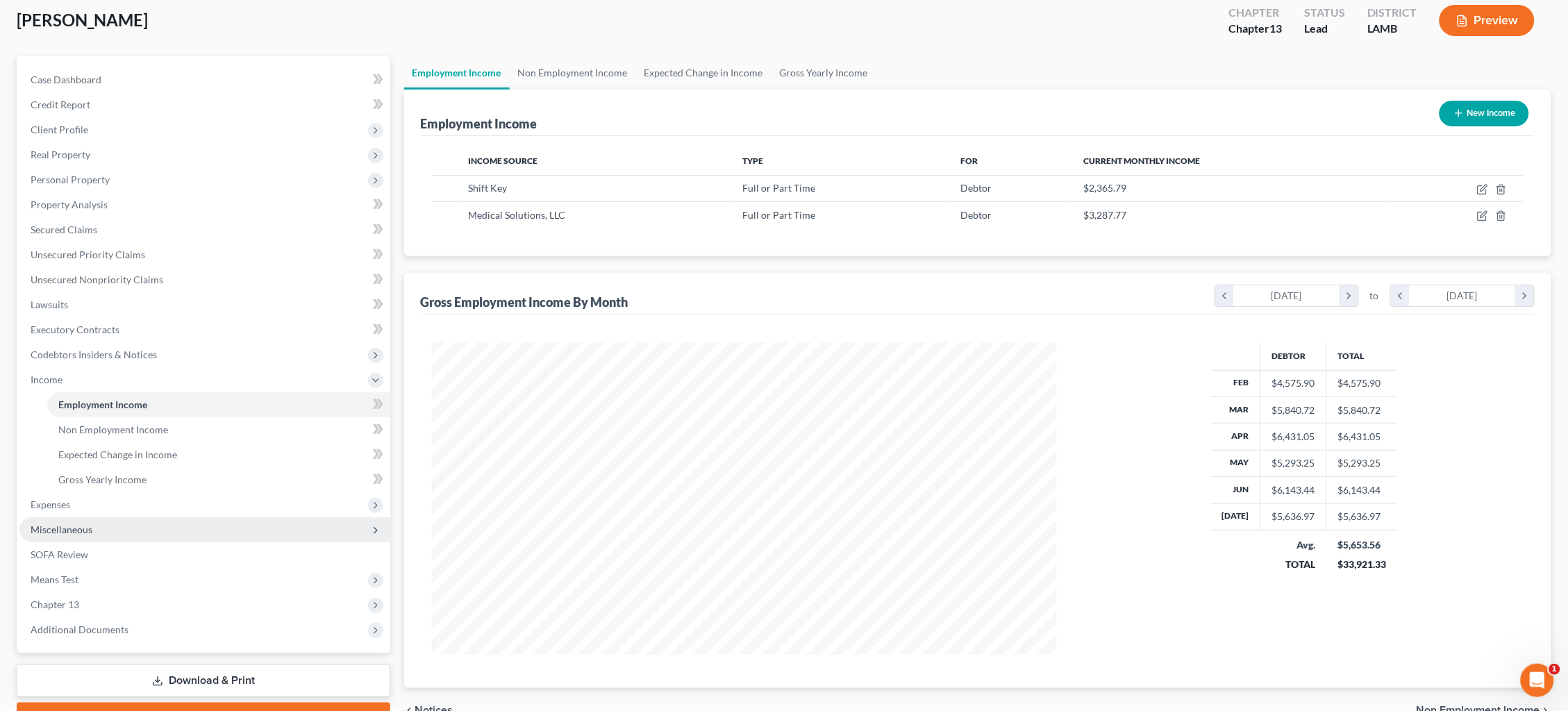
drag, startPoint x: 79, startPoint y: 494, endPoint x: 79, endPoint y: 507, distance: 13.0
click at [77, 494] on span "Expenses" at bounding box center [204, 505] width 371 height 25
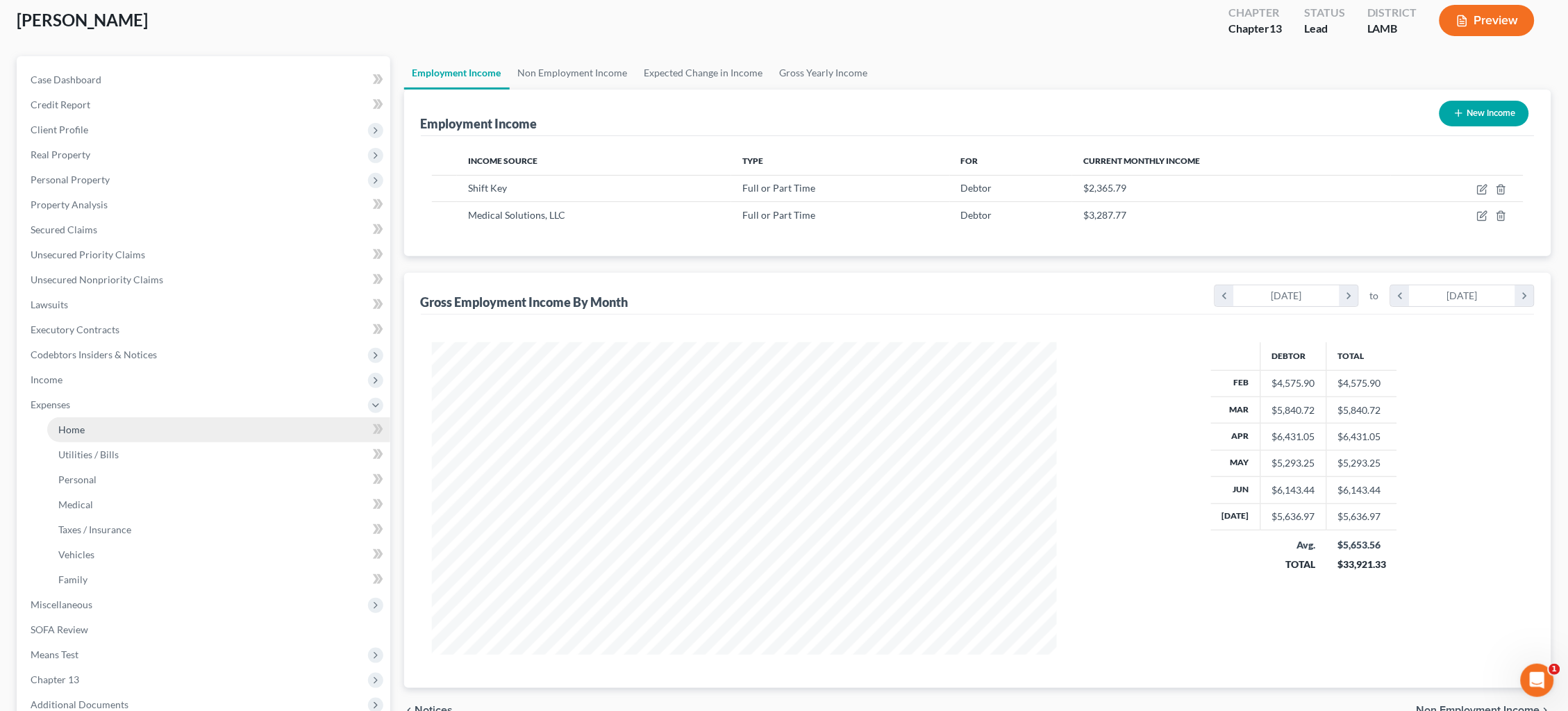
click at [94, 422] on link "Home" at bounding box center [219, 429] width 343 height 25
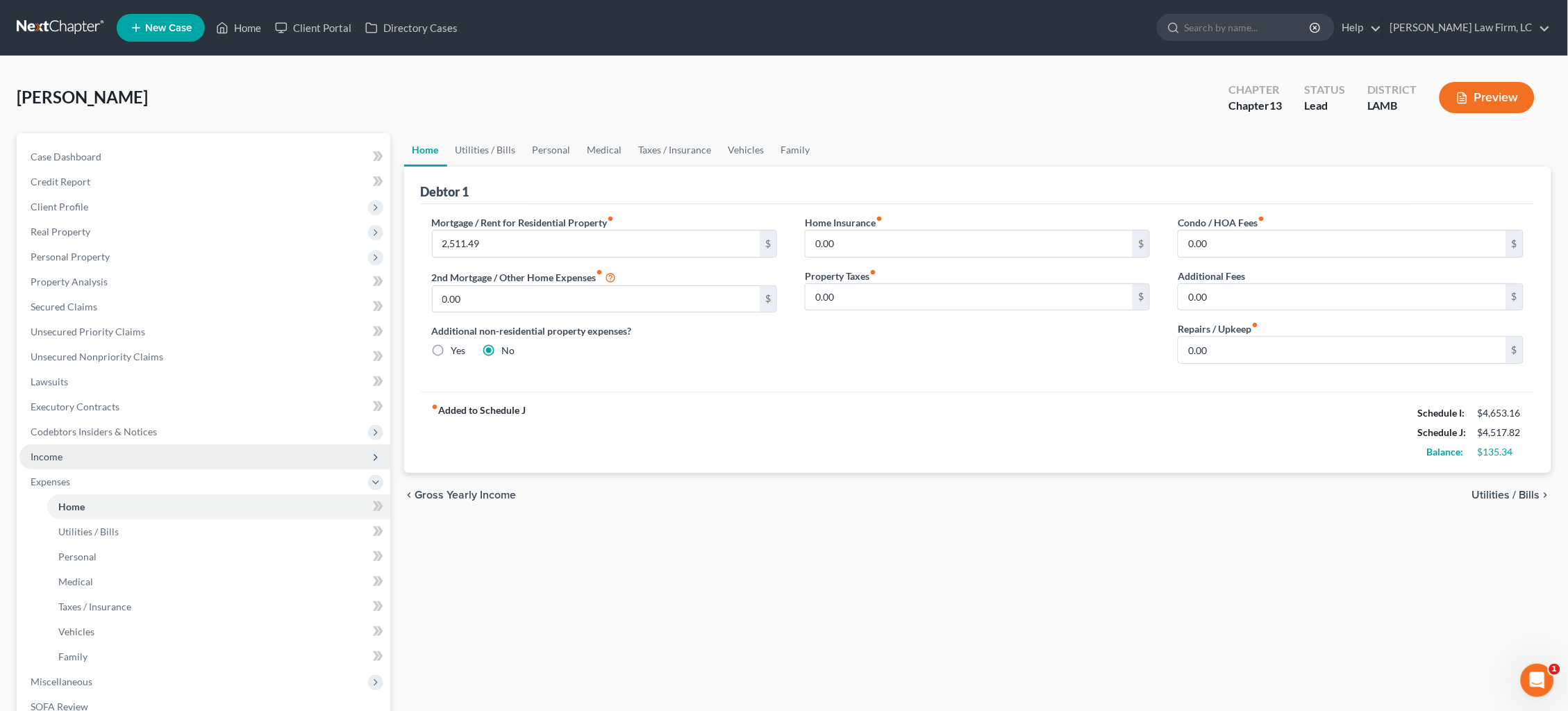
click at [232, 452] on span "Income" at bounding box center [204, 457] width 371 height 25
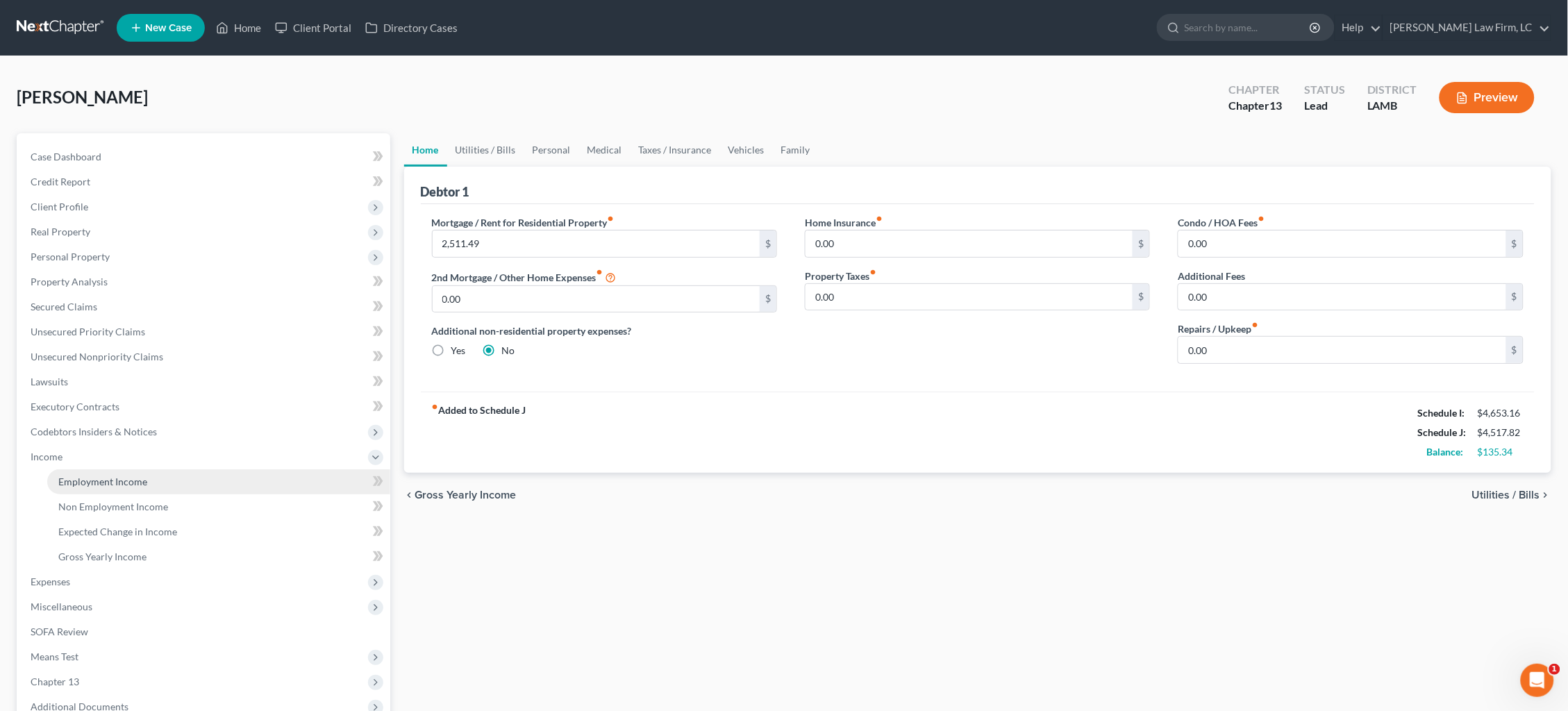
click at [214, 476] on link "Employment Income" at bounding box center [219, 482] width 343 height 25
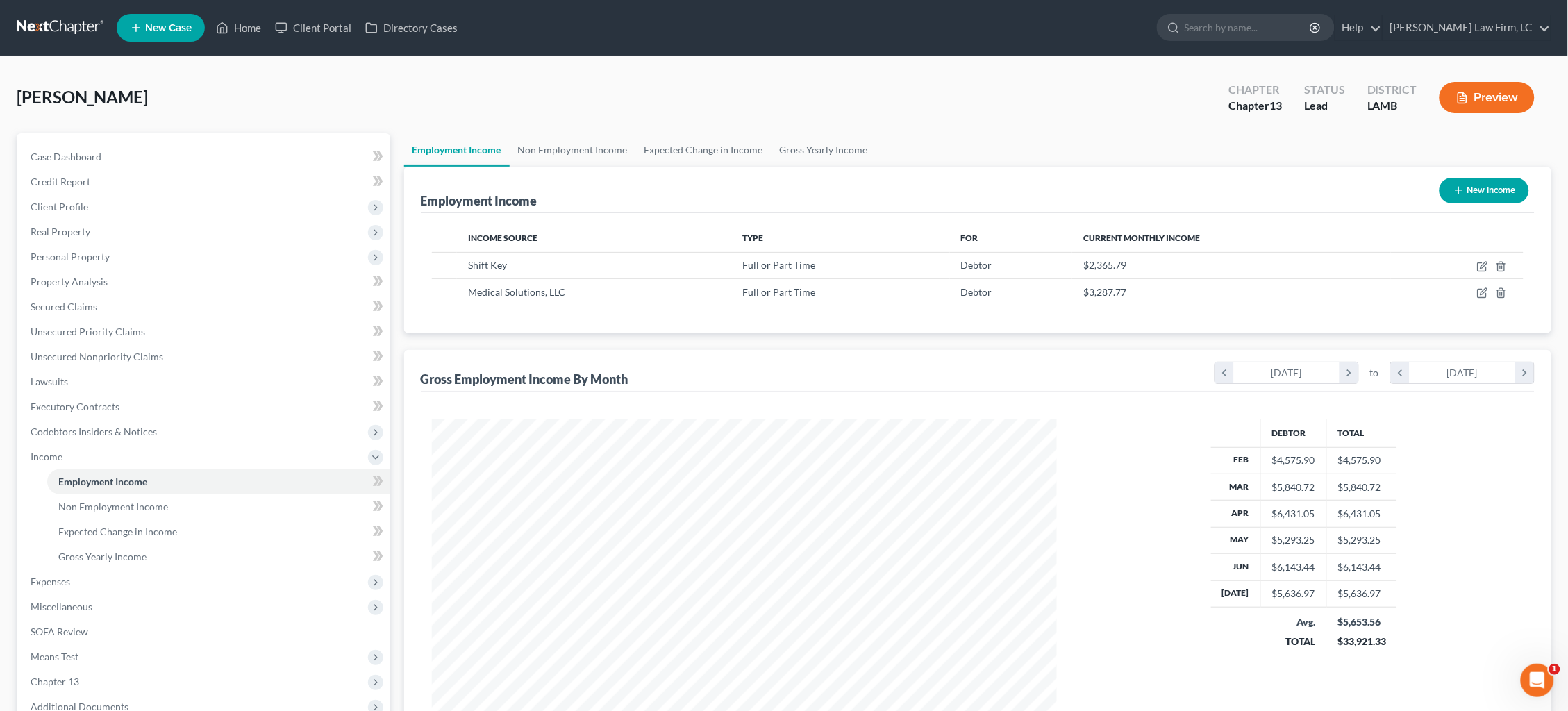
scroll to position [312, 653]
click at [255, 569] on span "Expenses" at bounding box center [204, 581] width 371 height 25
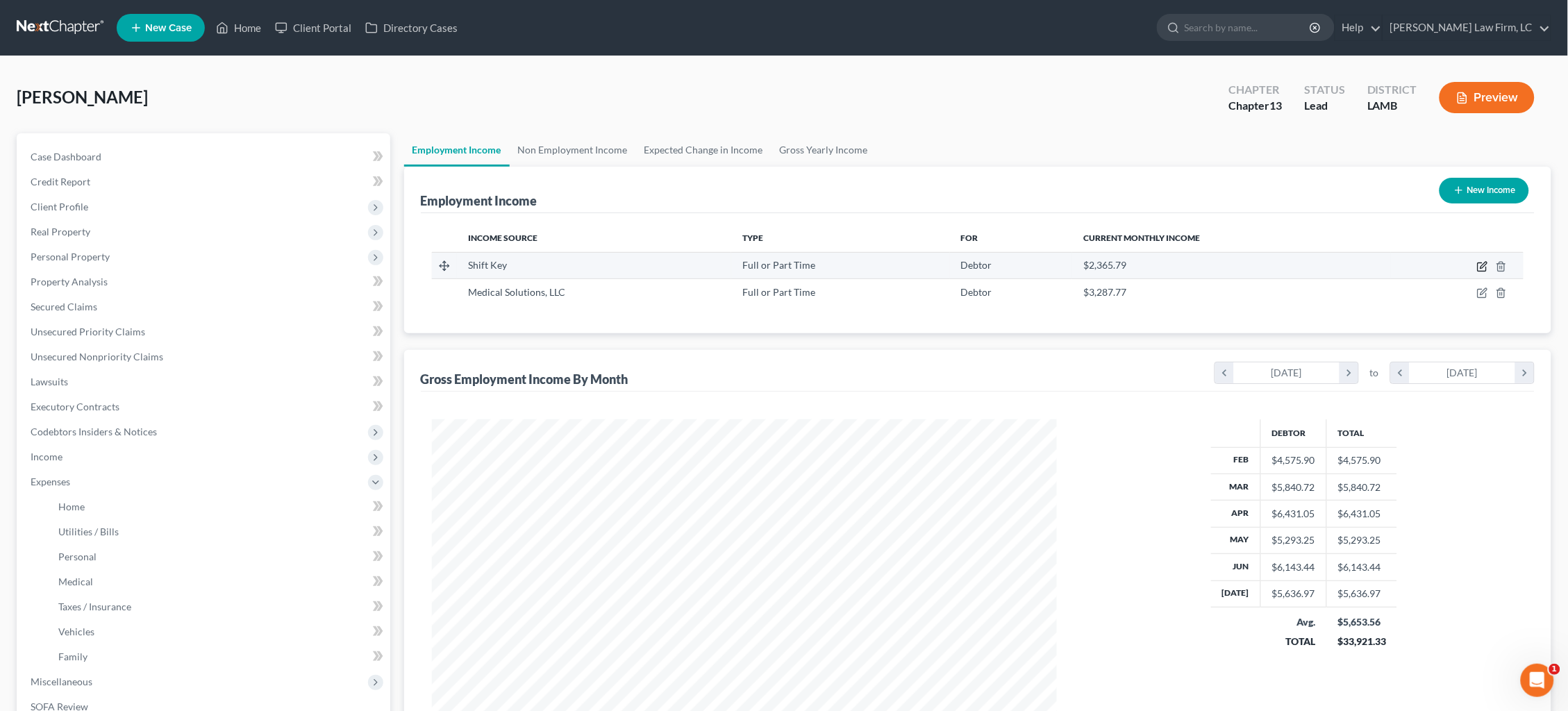
click at [1483, 264] on icon "button" at bounding box center [1482, 266] width 11 height 11
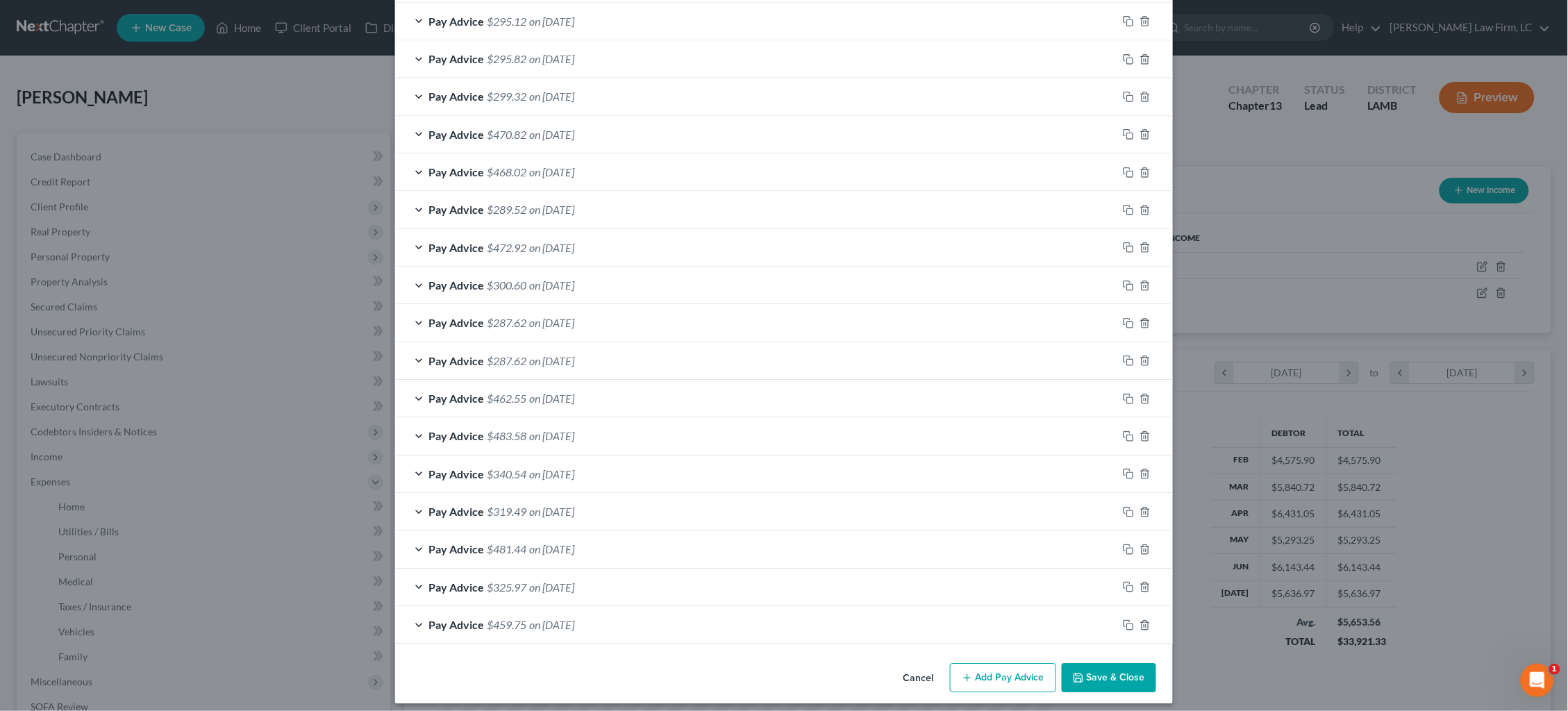
scroll to position [1132, 0]
click at [1141, 665] on button "Save & Close" at bounding box center [1109, 678] width 95 height 29
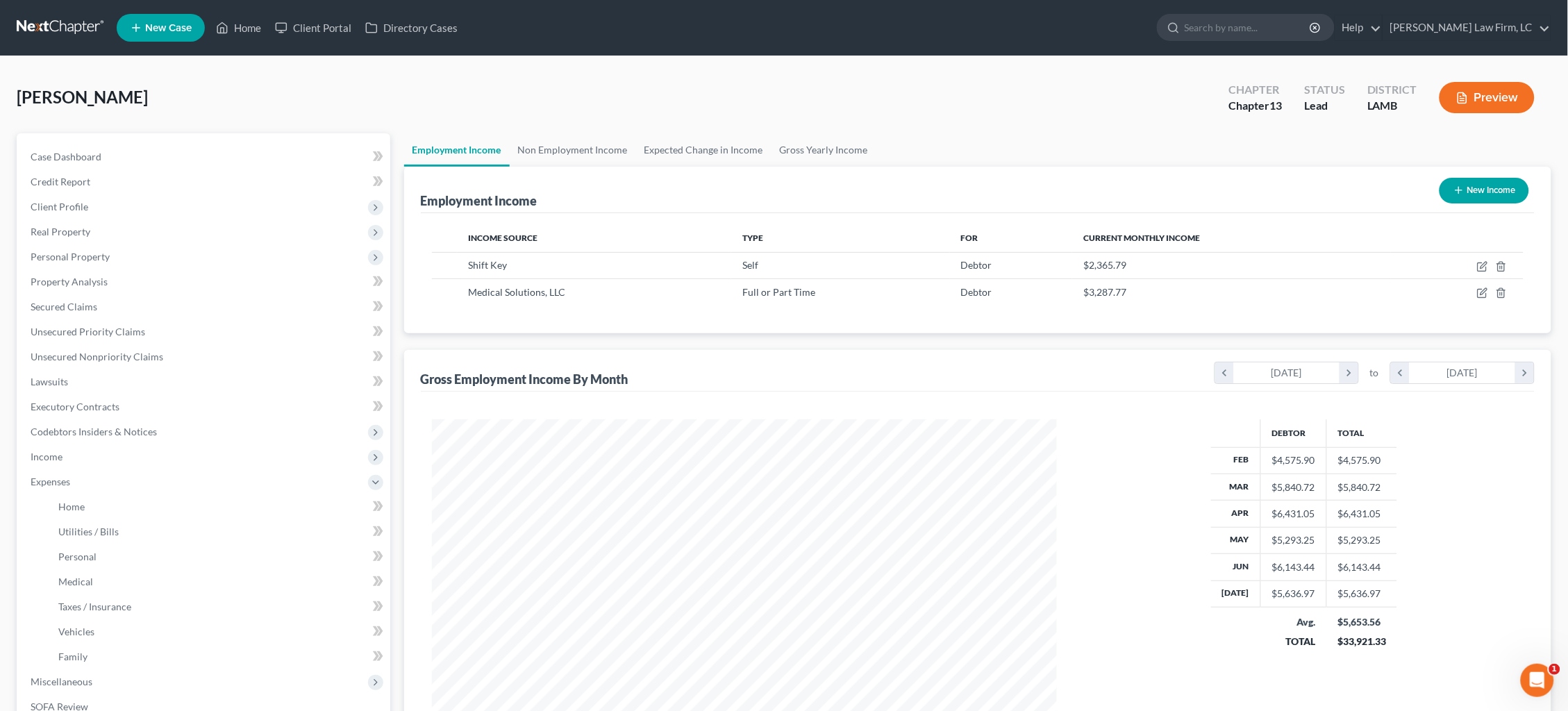
click at [1501, 100] on button "Preview" at bounding box center [1487, 97] width 95 height 32
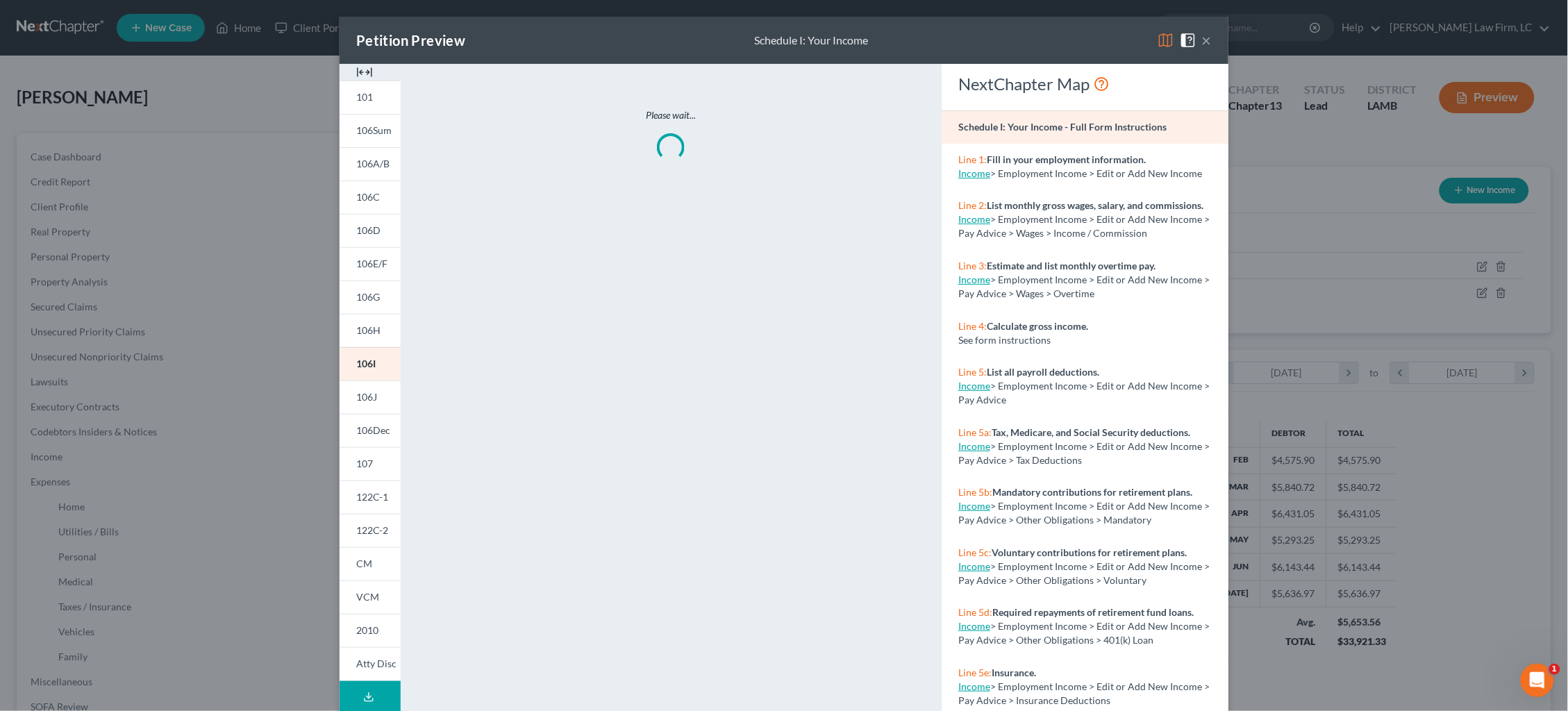
click at [1169, 40] on img at bounding box center [1166, 40] width 16 height 16
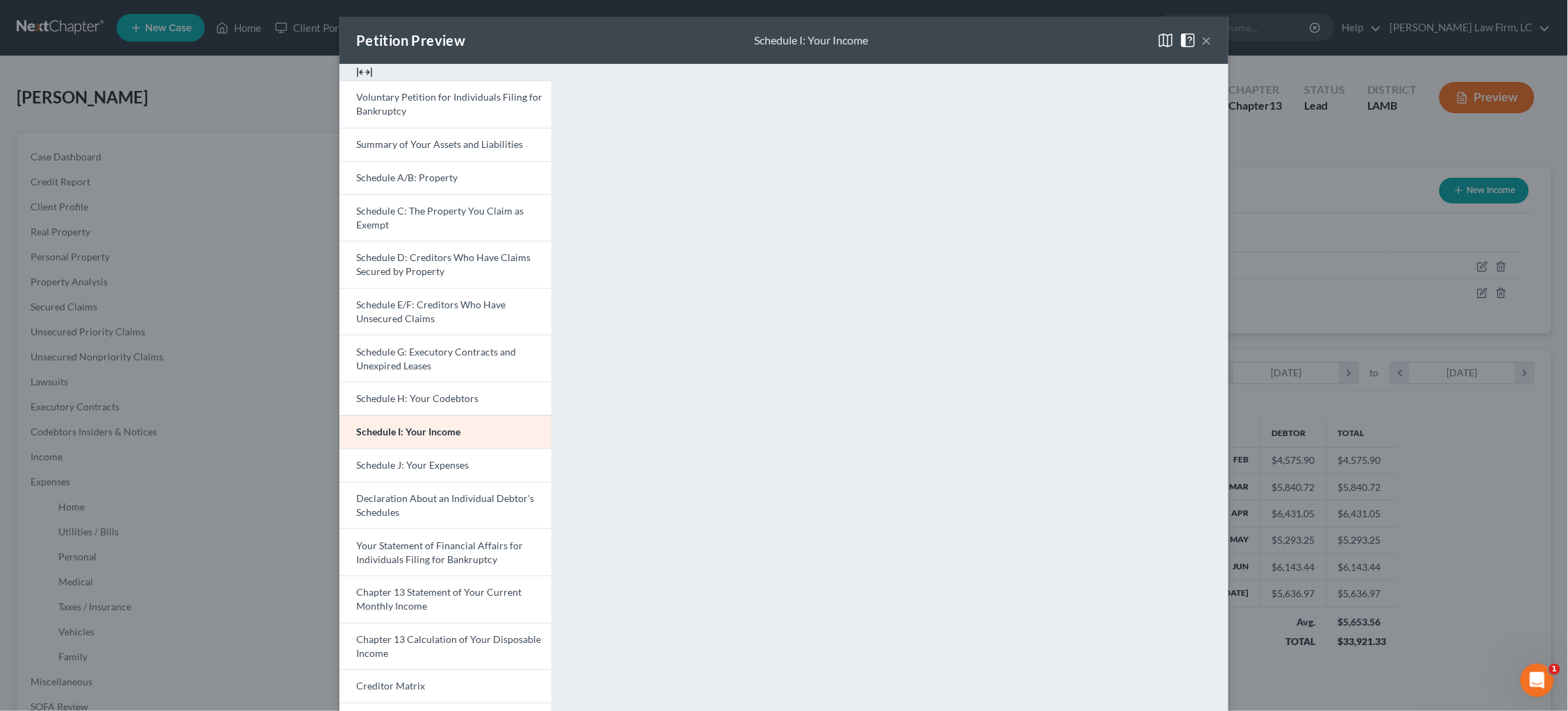
click at [1207, 41] on button "×" at bounding box center [1207, 40] width 10 height 16
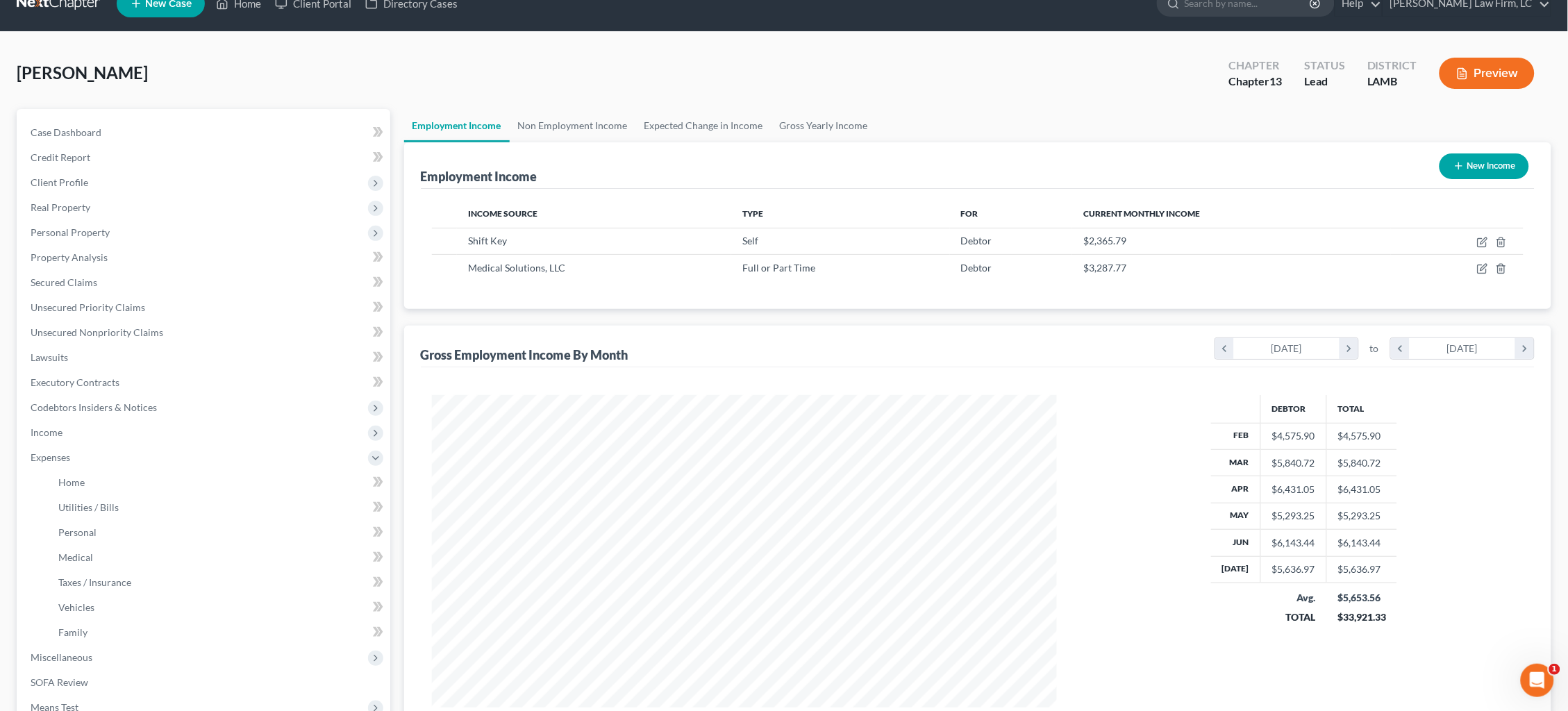
scroll to position [25, 0]
click at [804, 124] on link "Gross Yearly Income" at bounding box center [824, 125] width 105 height 33
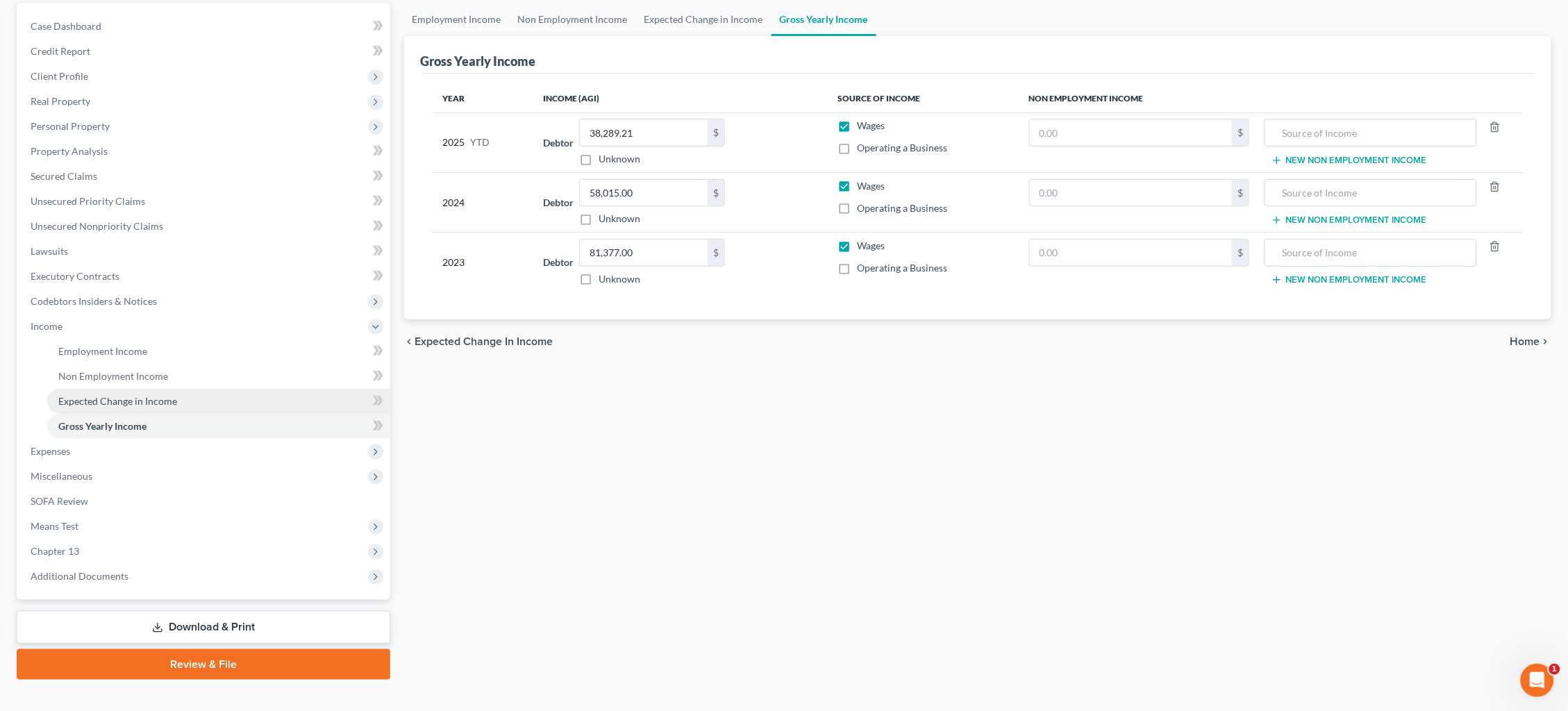
scroll to position [130, 0]
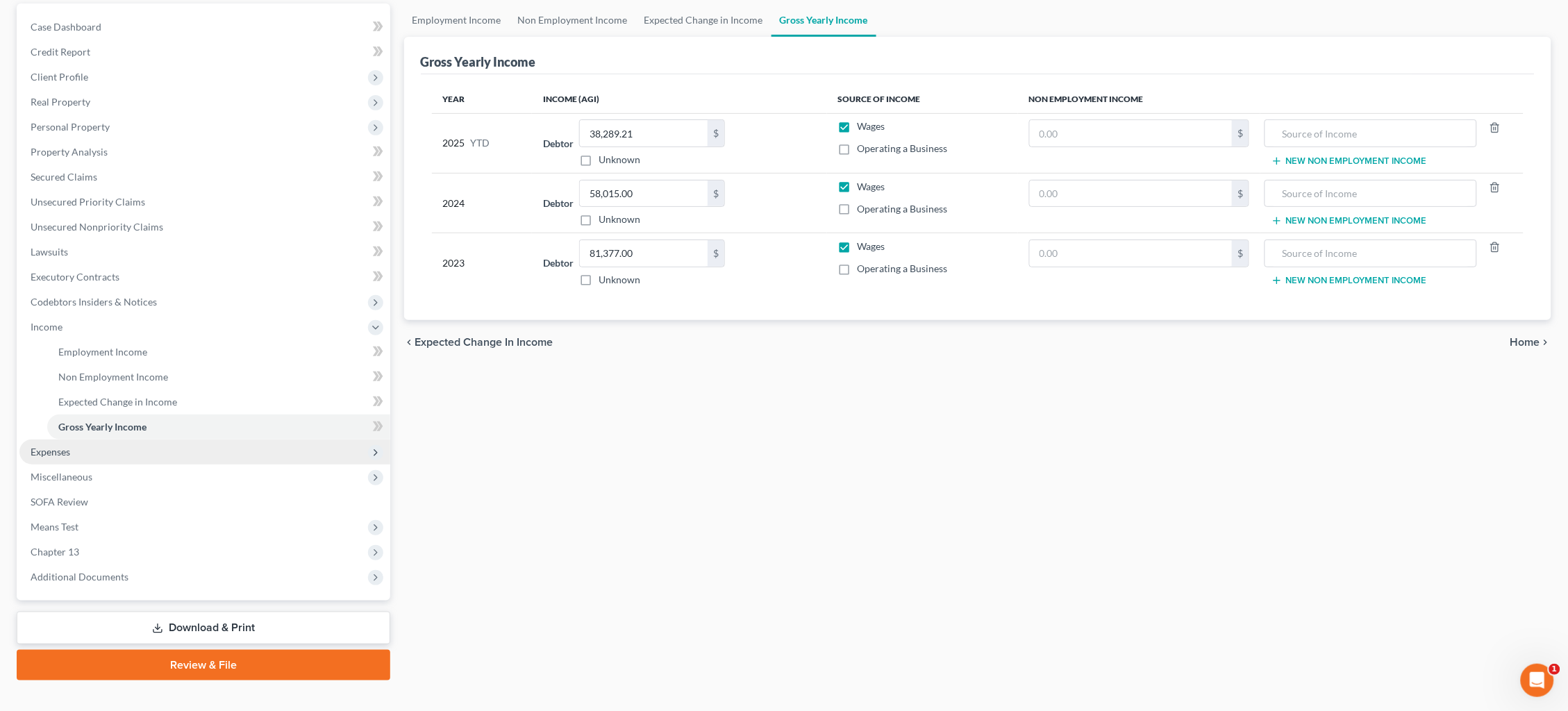
click at [232, 439] on span "Expenses" at bounding box center [204, 452] width 371 height 25
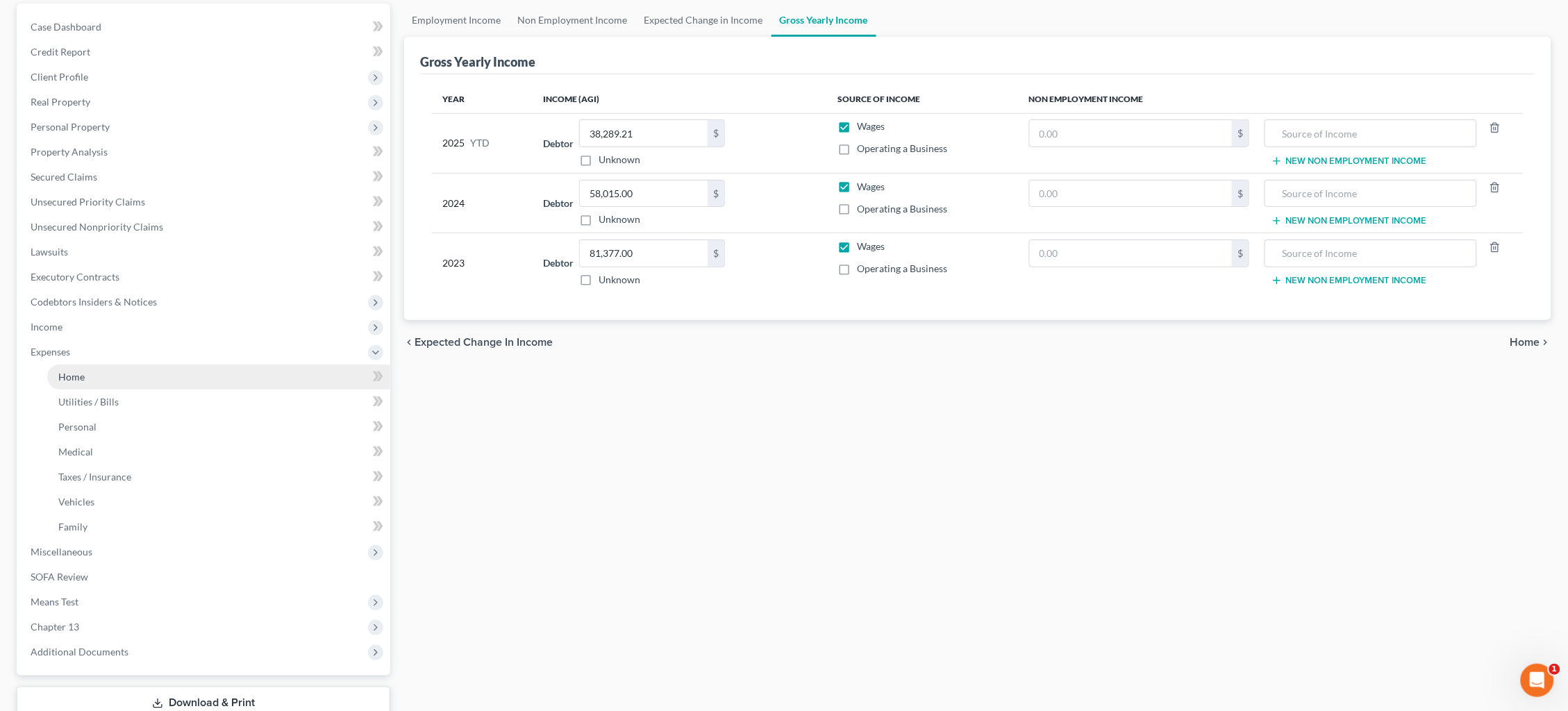
click at [232, 367] on link "Home" at bounding box center [219, 377] width 343 height 25
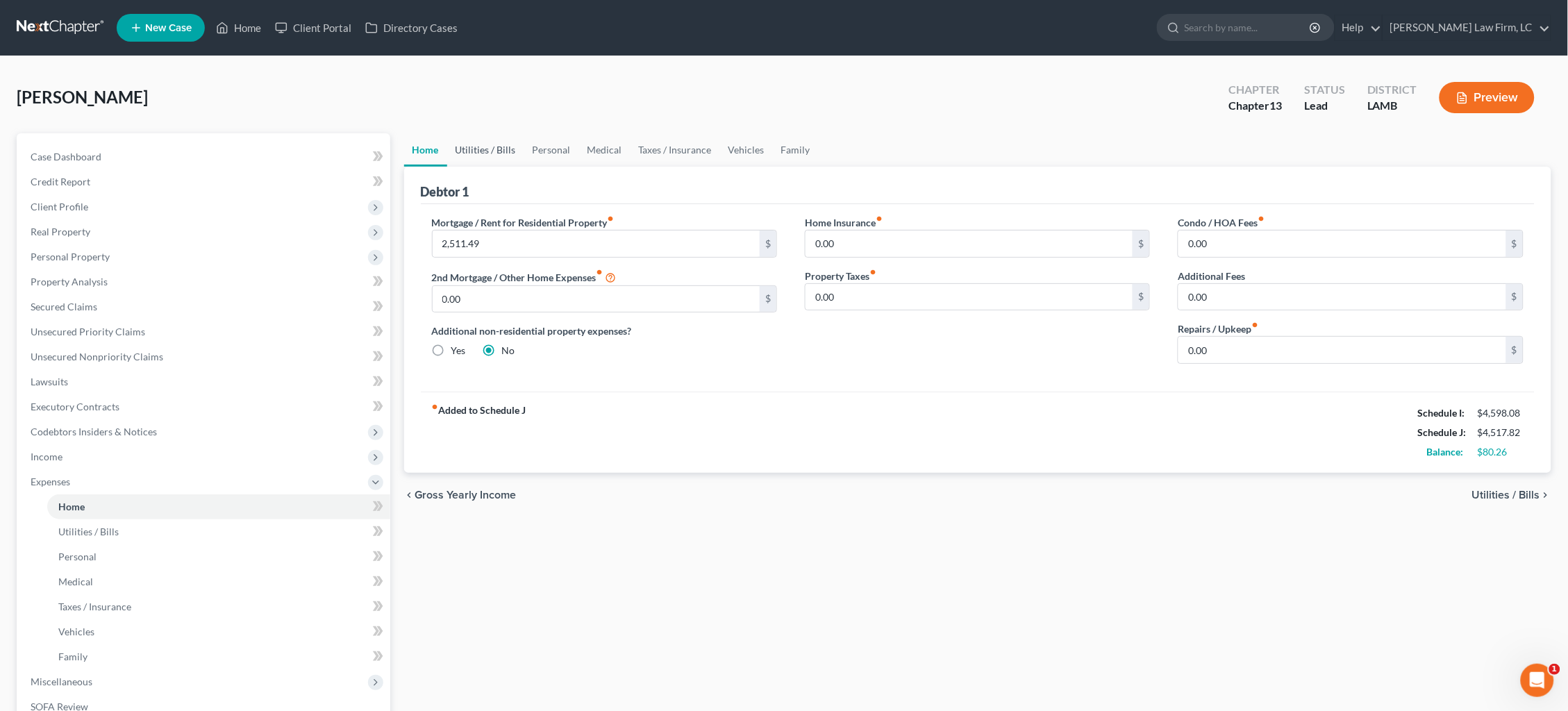
click at [495, 145] on link "Utilities / Bills" at bounding box center [486, 150] width 77 height 33
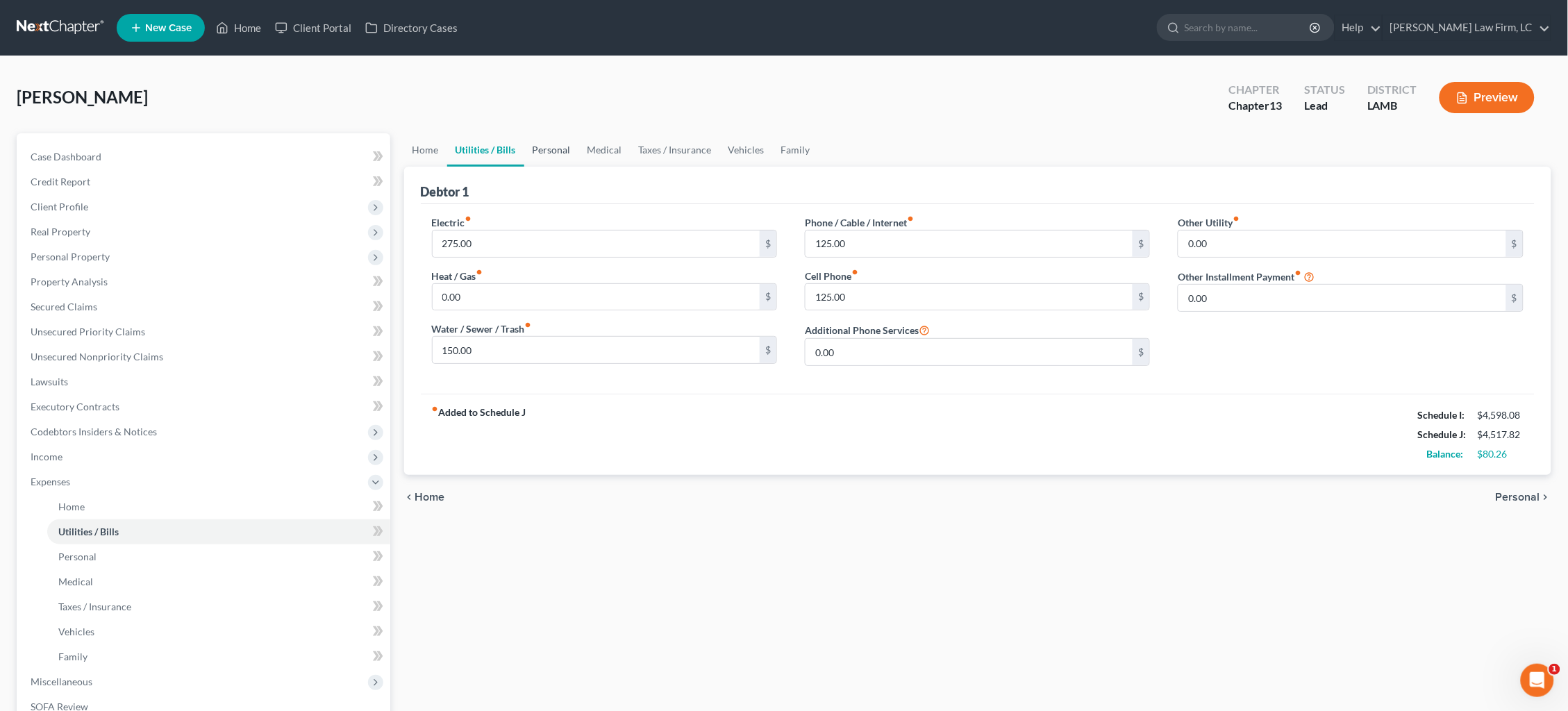
click at [544, 147] on link "Personal" at bounding box center [551, 150] width 55 height 33
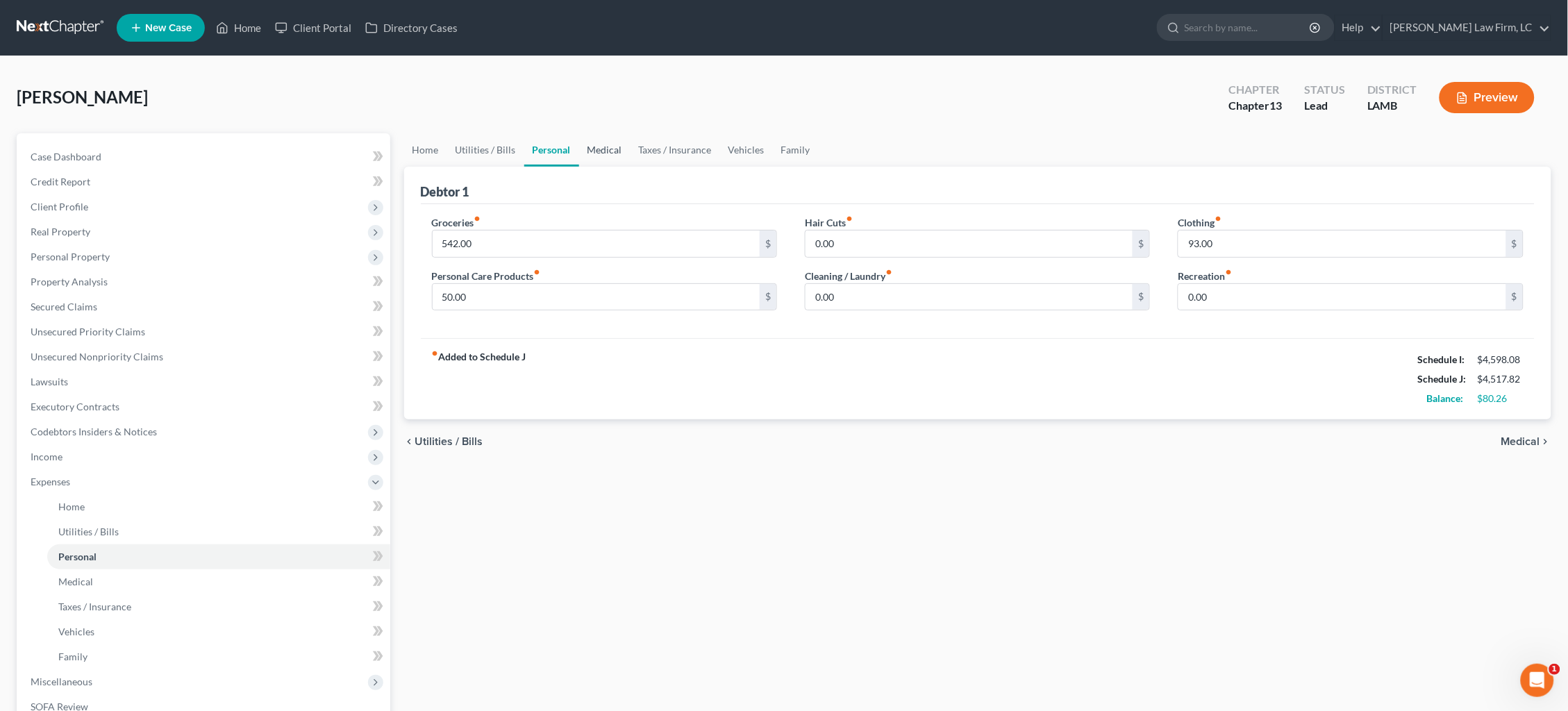
click at [612, 144] on link "Medical" at bounding box center [605, 150] width 52 height 33
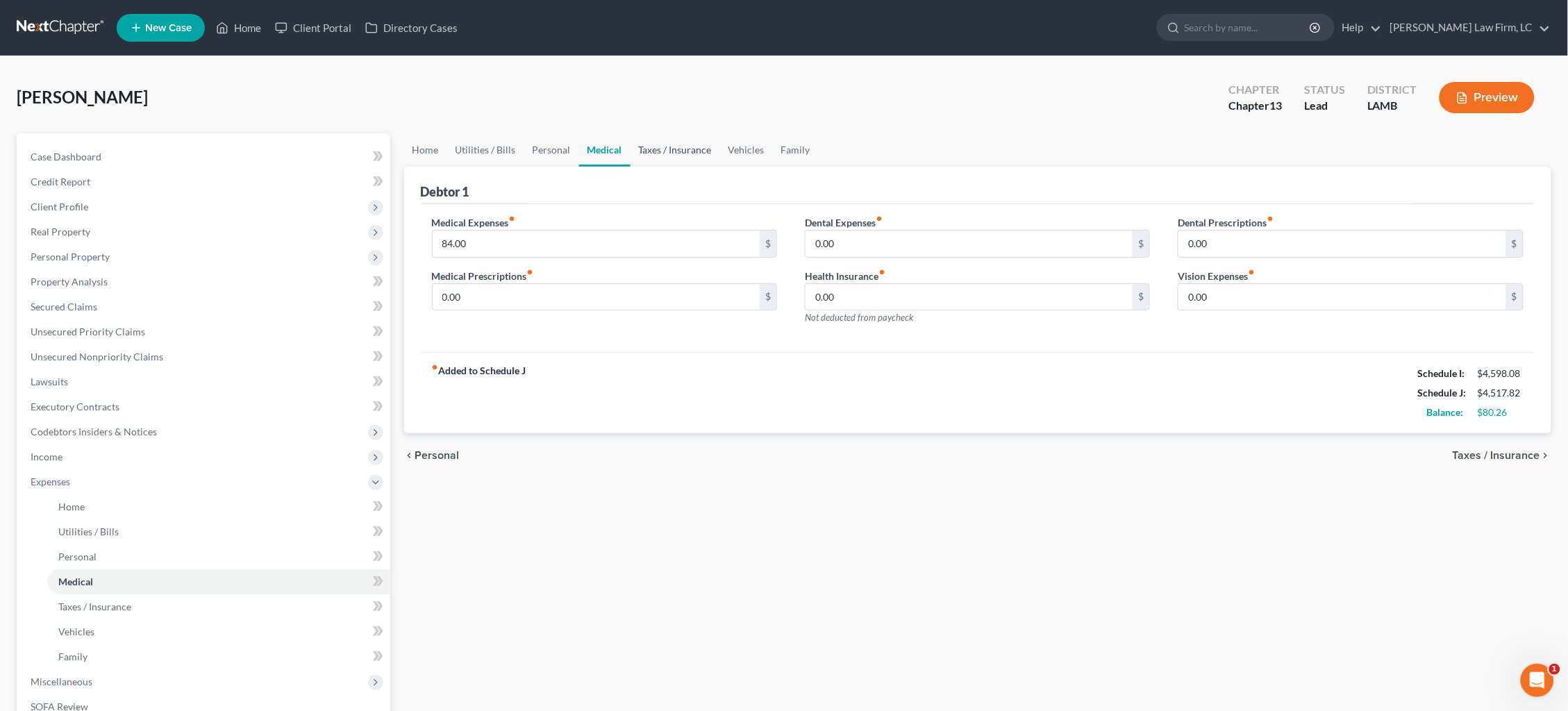
click at [654, 151] on link "Taxes / Insurance" at bounding box center [675, 150] width 90 height 33
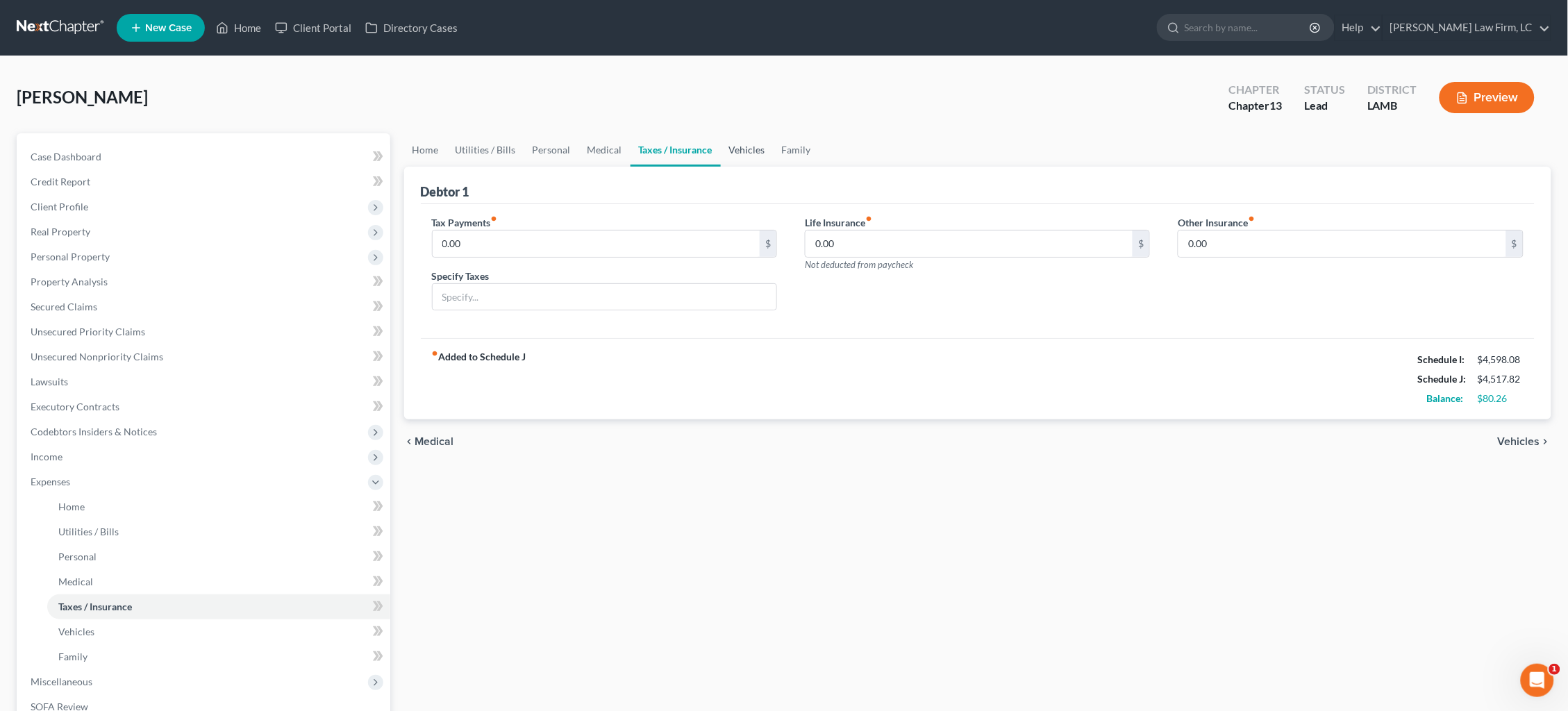
click at [741, 150] on link "Vehicles" at bounding box center [747, 150] width 53 height 33
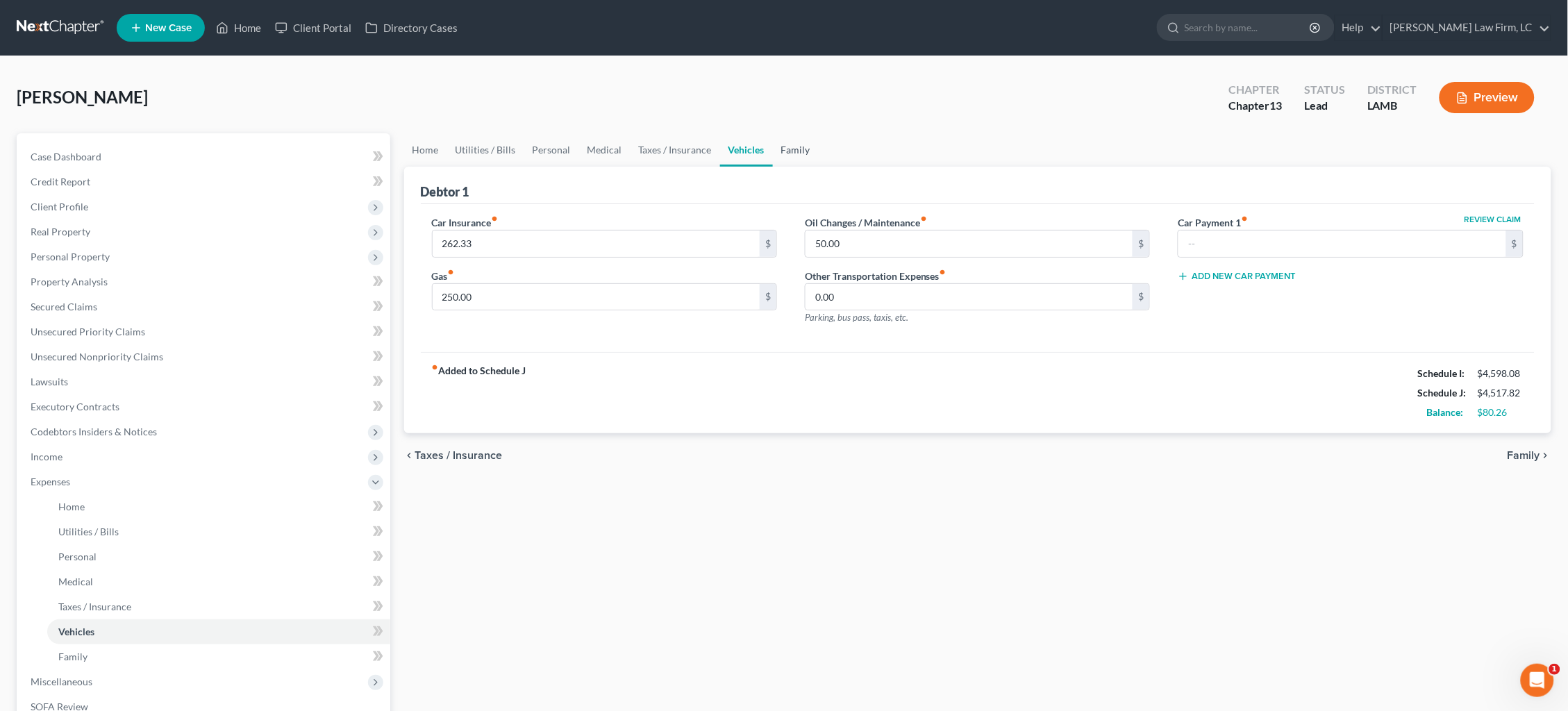
click at [794, 151] on link "Family" at bounding box center [796, 150] width 46 height 33
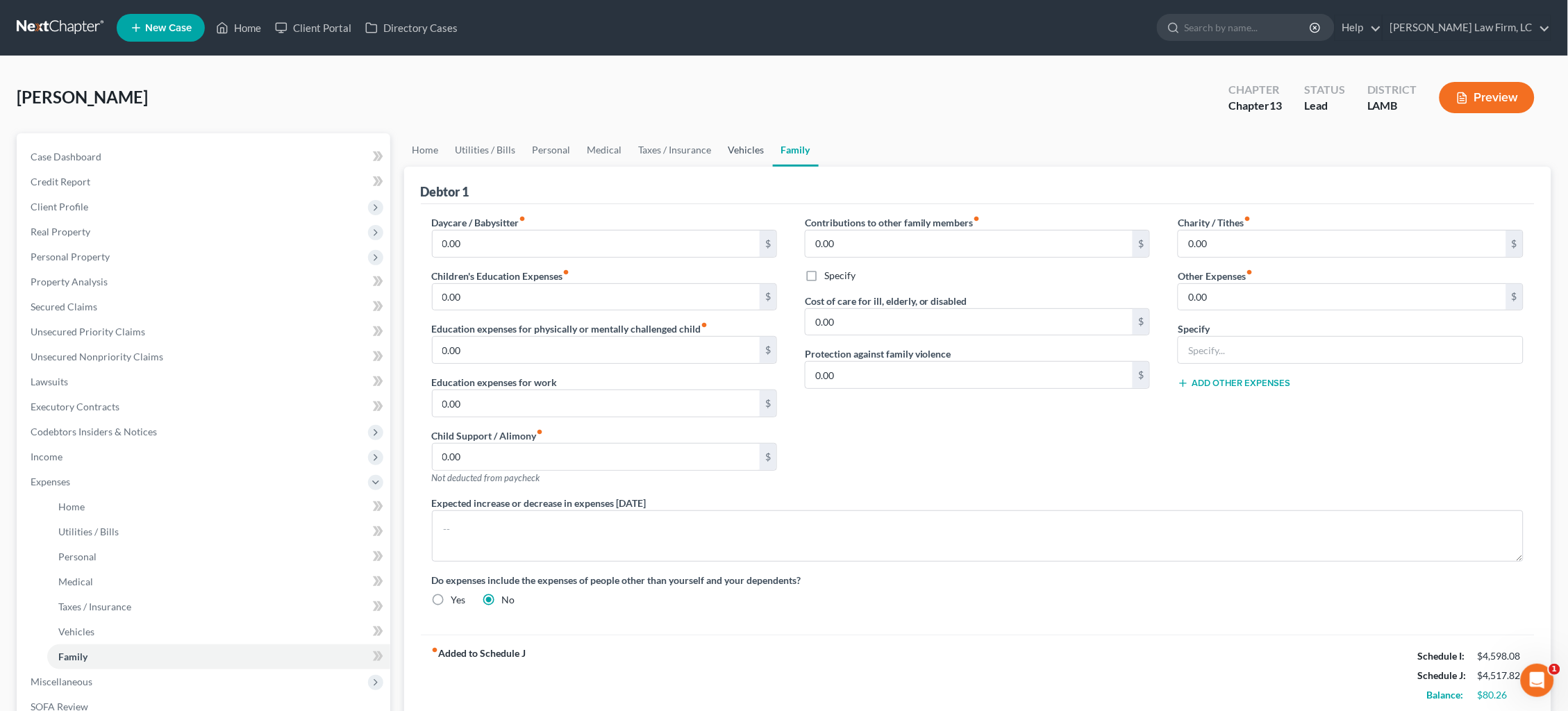
click at [766, 151] on link "Vehicles" at bounding box center [746, 150] width 53 height 33
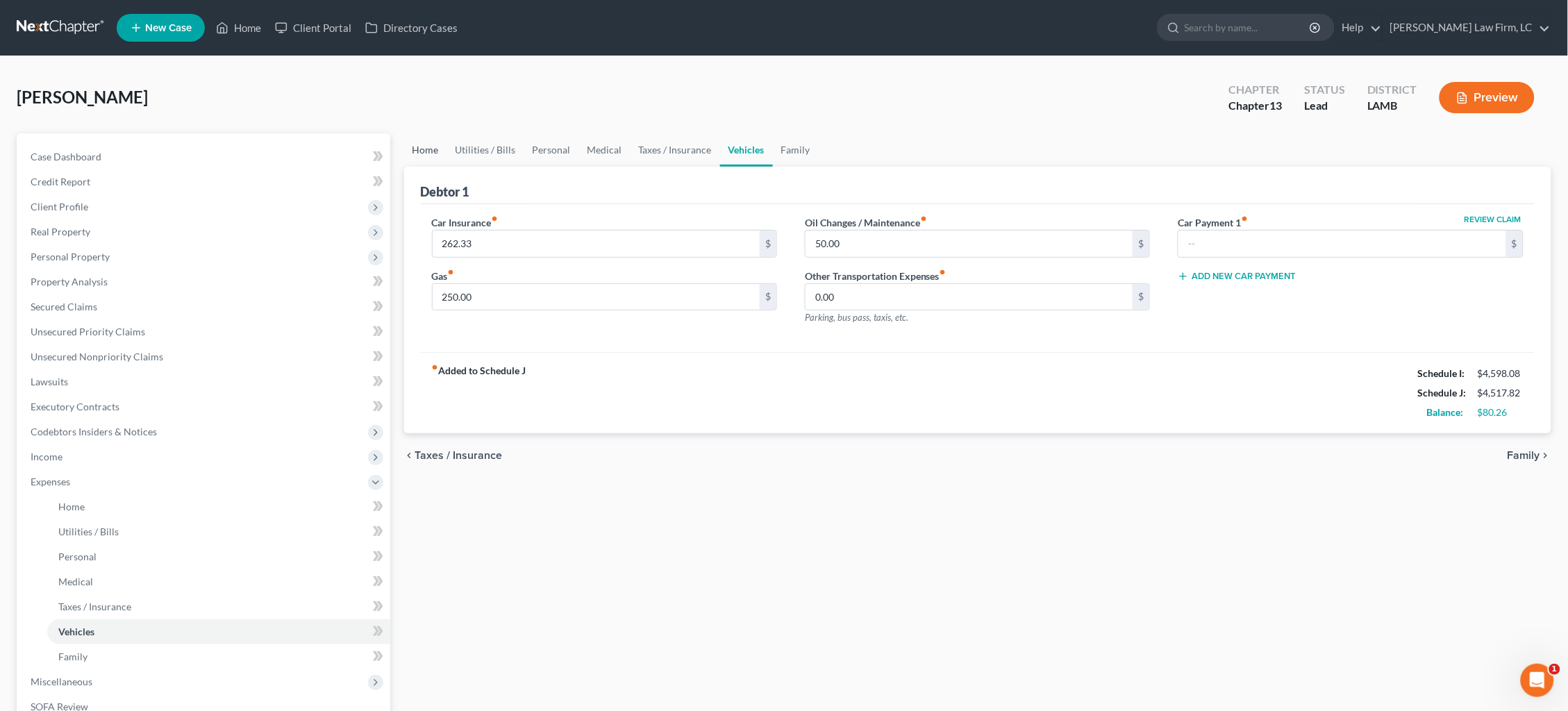
click at [432, 149] on link "Home" at bounding box center [426, 150] width 43 height 33
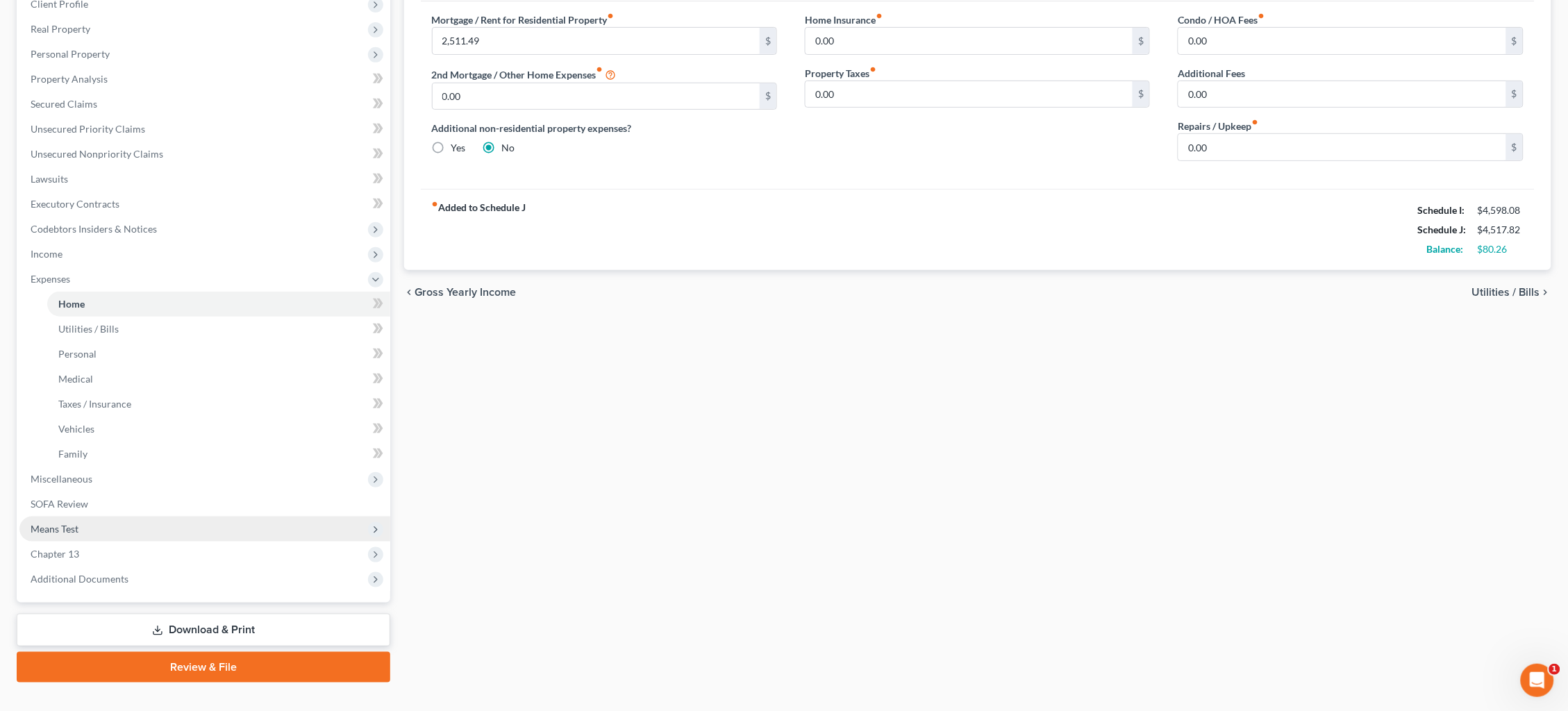
scroll to position [202, 0]
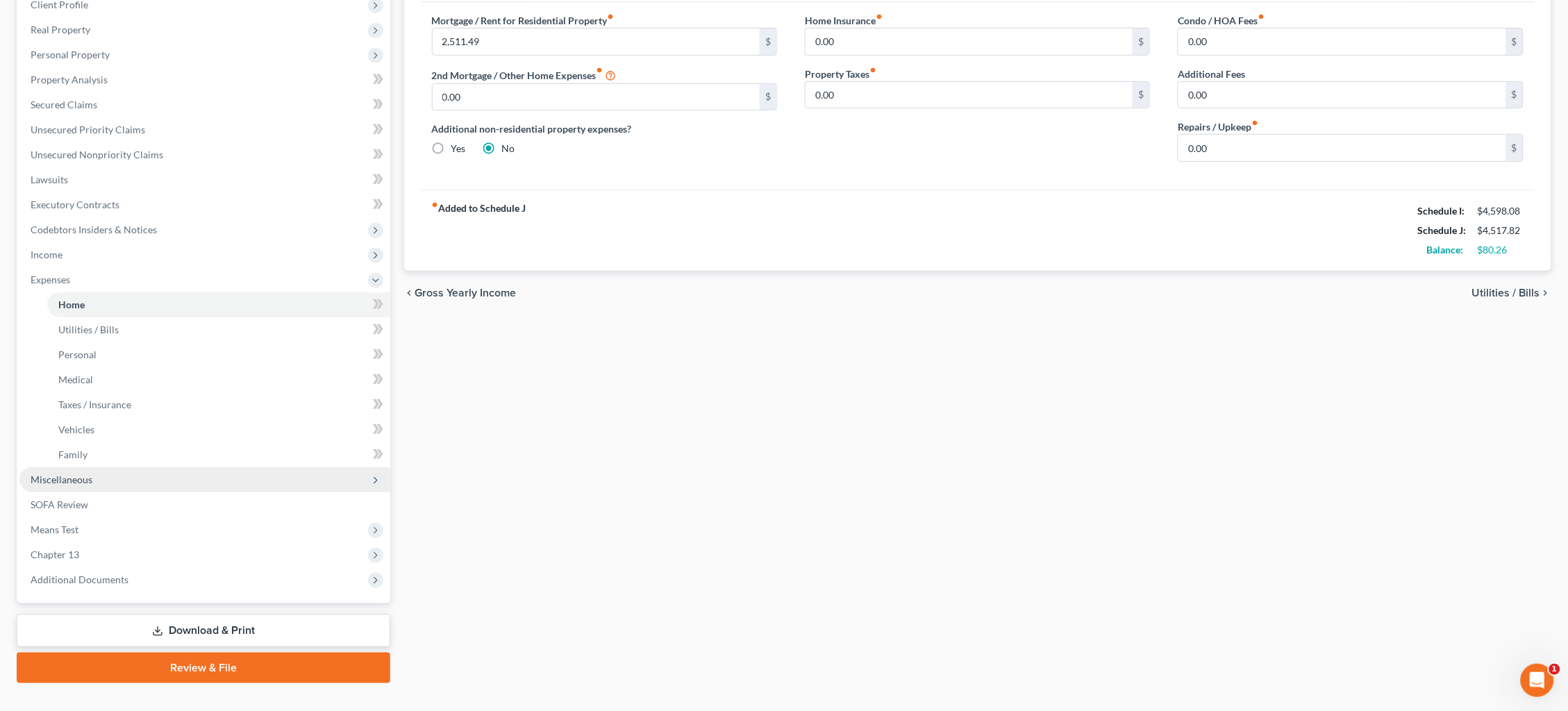
click at [91, 467] on span "Miscellaneous" at bounding box center [204, 479] width 371 height 25
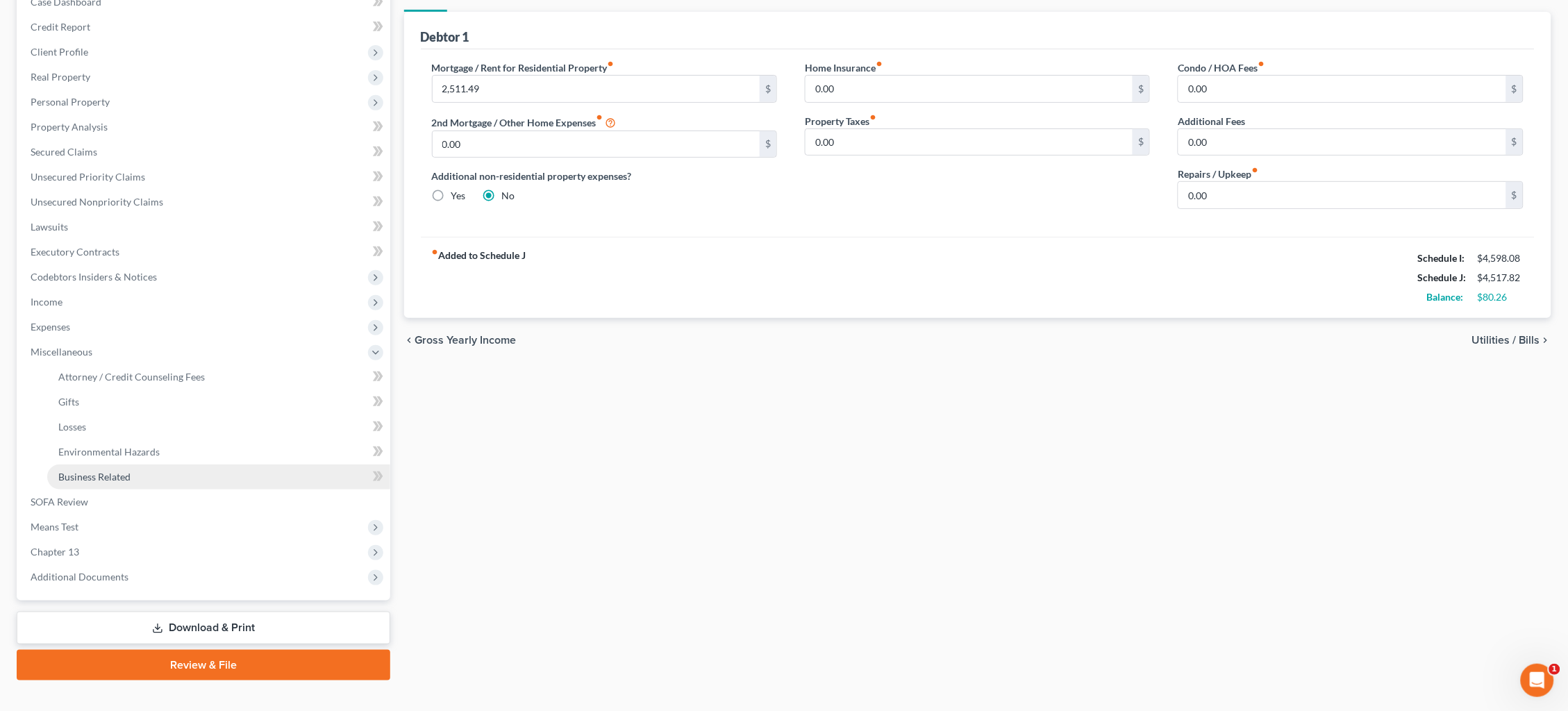
scroll to position [154, 0]
click at [175, 371] on span "Attorney / Credit Counseling Fees" at bounding box center [131, 377] width 146 height 11
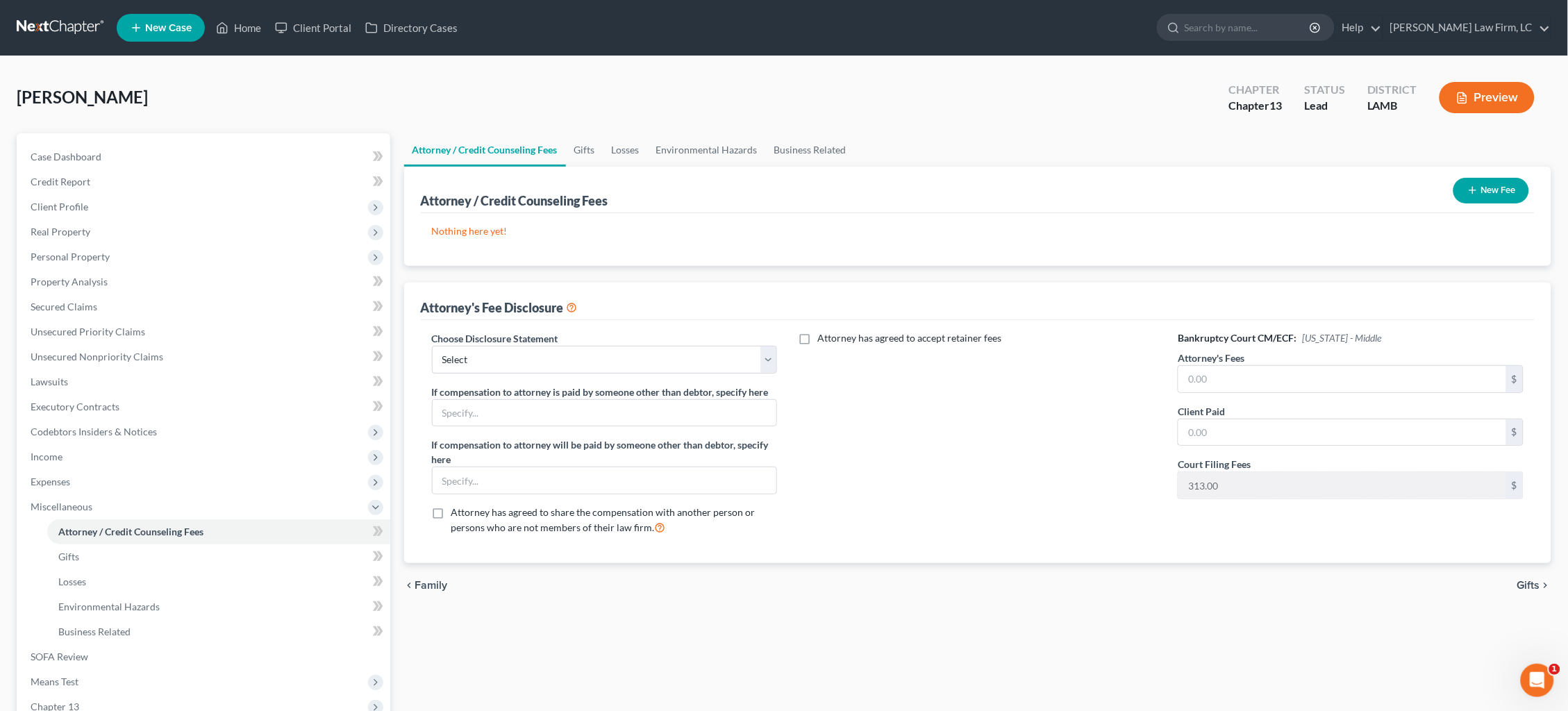
click at [1484, 188] on button "New Fee" at bounding box center [1491, 191] width 76 height 26
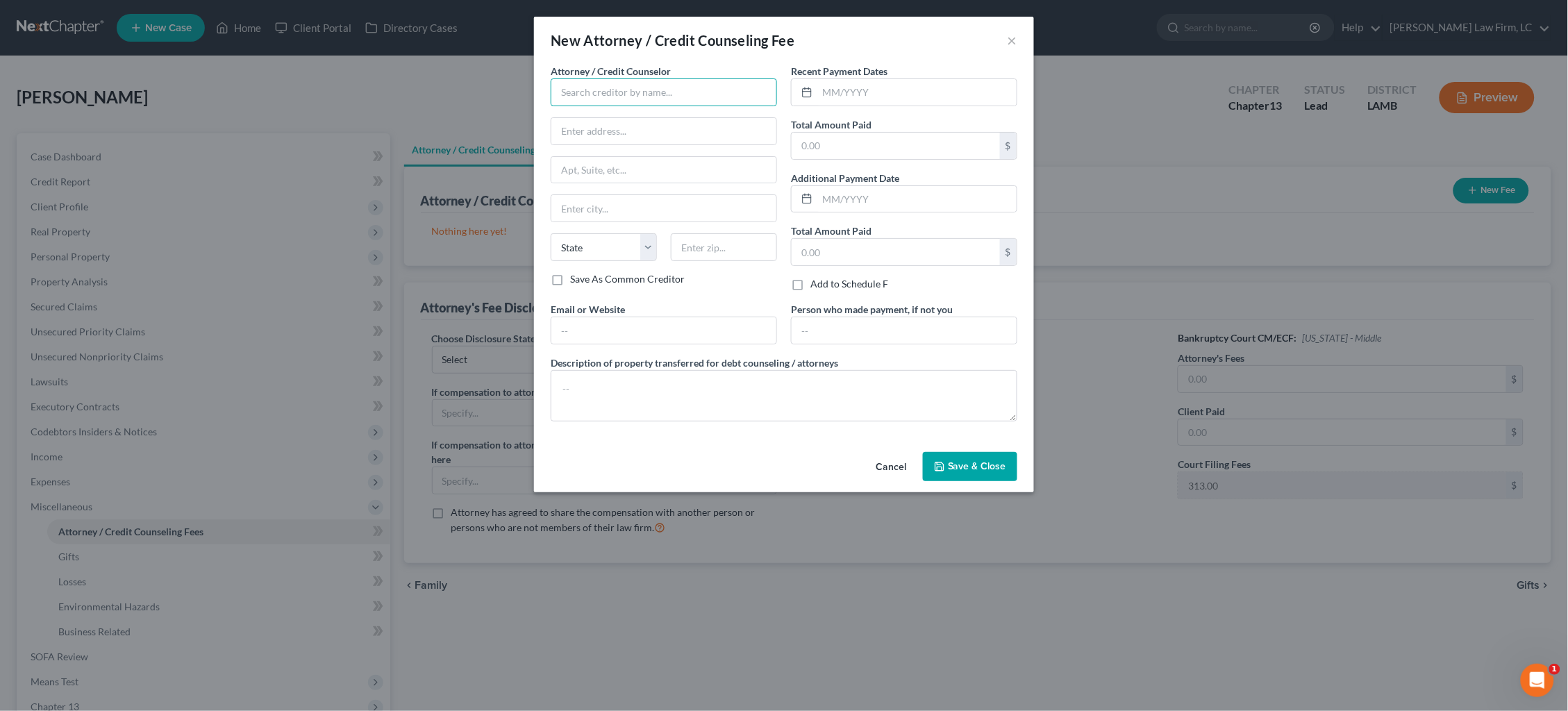
click at [679, 78] on input "text" at bounding box center [664, 92] width 227 height 28
click at [665, 113] on div "Dickson Law Firm" at bounding box center [634, 116] width 144 height 14
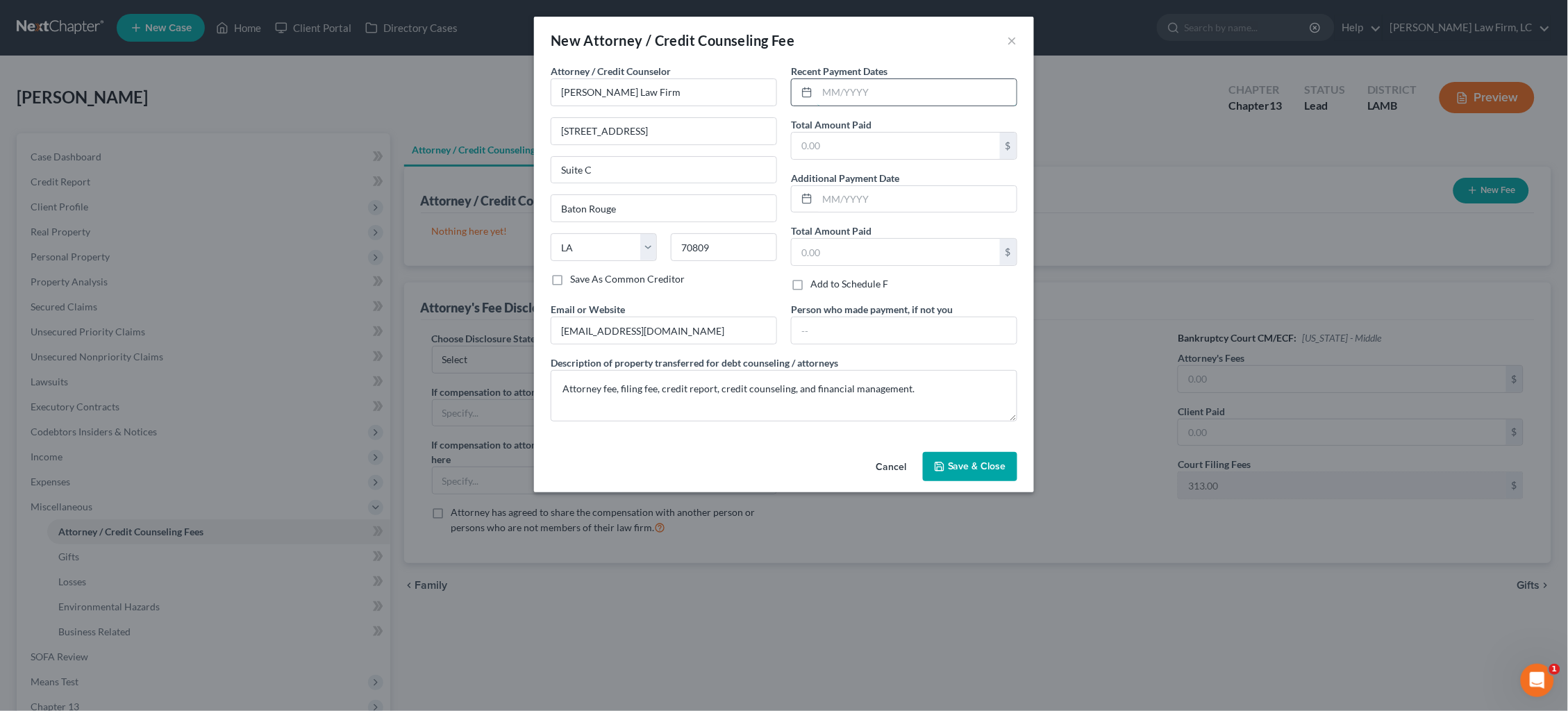
click at [855, 89] on input "text" at bounding box center [917, 92] width 199 height 27
drag, startPoint x: 839, startPoint y: 95, endPoint x: 673, endPoint y: 110, distance: 166.7
click at [673, 112] on div "Attorney / Credit Counselor * Dickson Law Firm 18405 E. Petroleum Dr. Suite C B…" at bounding box center [784, 248] width 480 height 368
click at [876, 95] on input "08/2025" at bounding box center [917, 92] width 199 height 27
drag, startPoint x: 880, startPoint y: 95, endPoint x: 786, endPoint y: 84, distance: 94.6
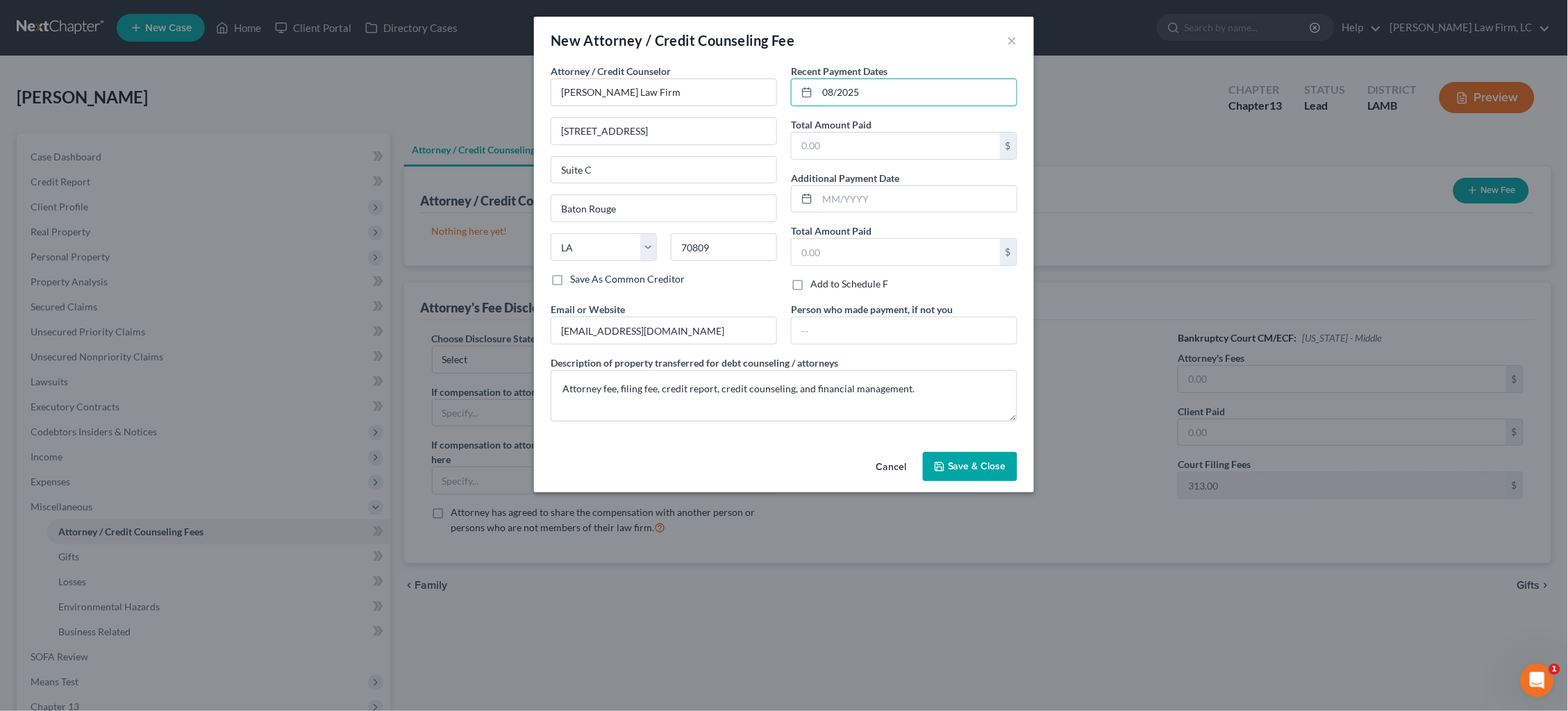
click at [786, 85] on div "Recent Payment Dates 08/2025 Total Amount Paid $ Additional Payment Date Total …" at bounding box center [904, 183] width 240 height 238
drag, startPoint x: 971, startPoint y: 471, endPoint x: 944, endPoint y: 468, distance: 27.2
click at [971, 471] on button "Save & Close" at bounding box center [970, 467] width 95 height 29
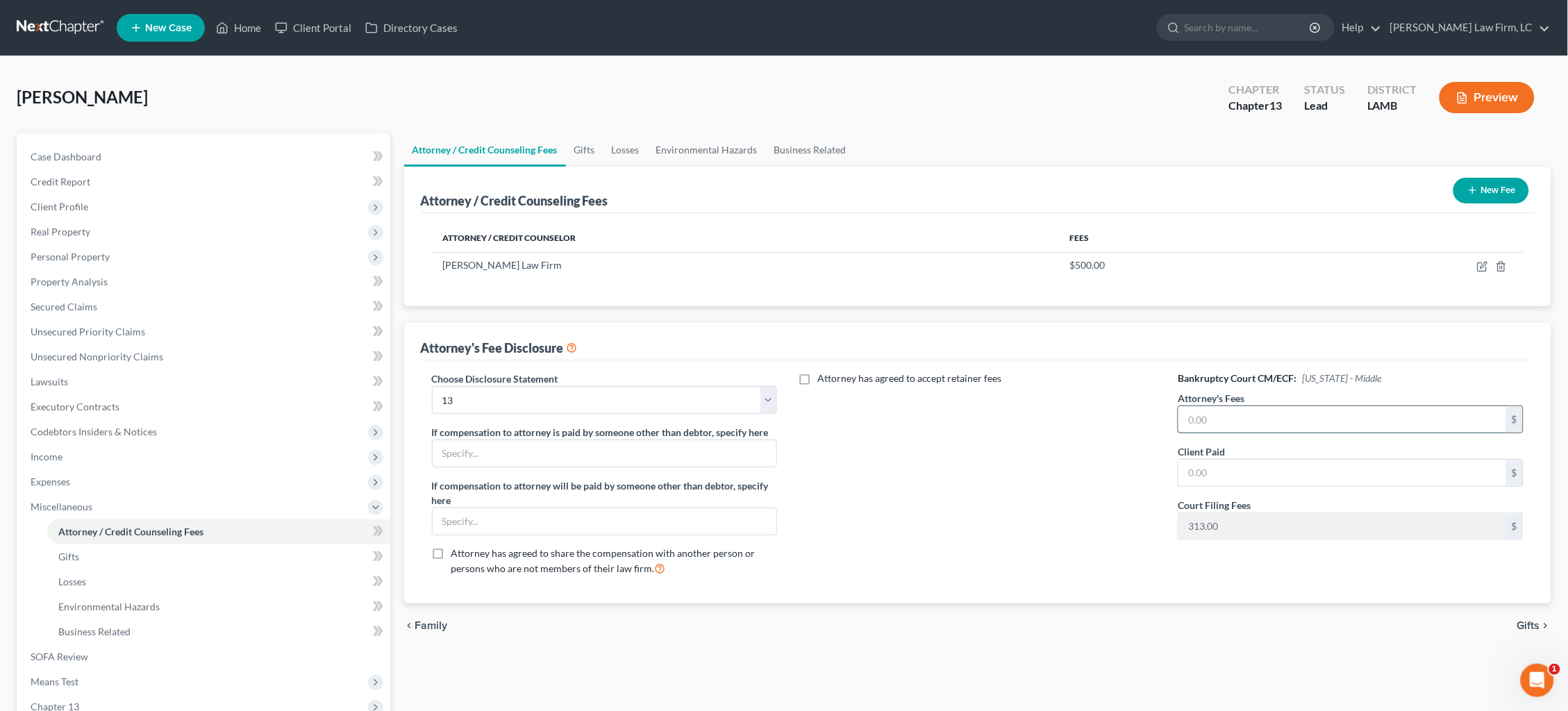
click at [1234, 419] on input "text" at bounding box center [1342, 419] width 328 height 27
click at [1531, 621] on span "Gifts" at bounding box center [1529, 625] width 23 height 11
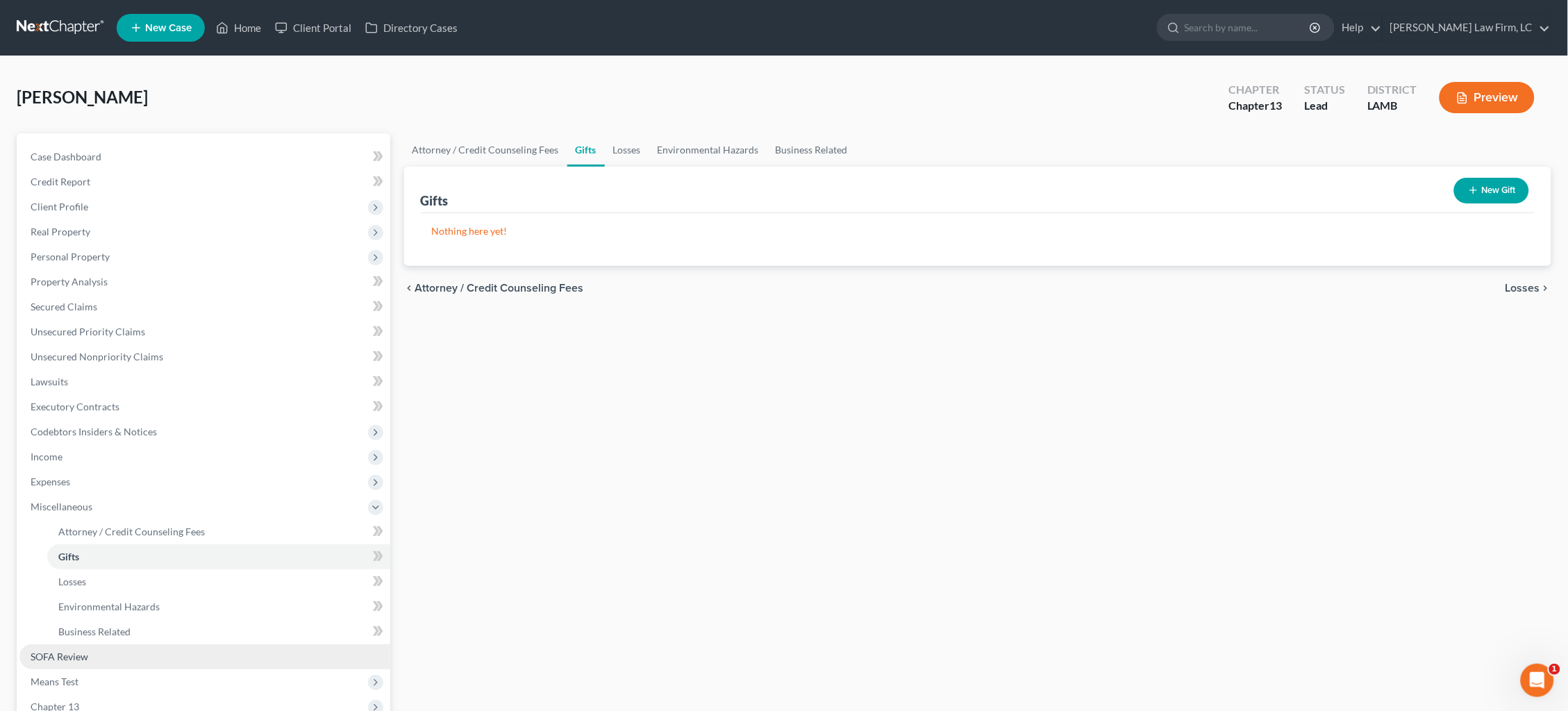
click at [177, 644] on link "SOFA Review" at bounding box center [204, 657] width 371 height 25
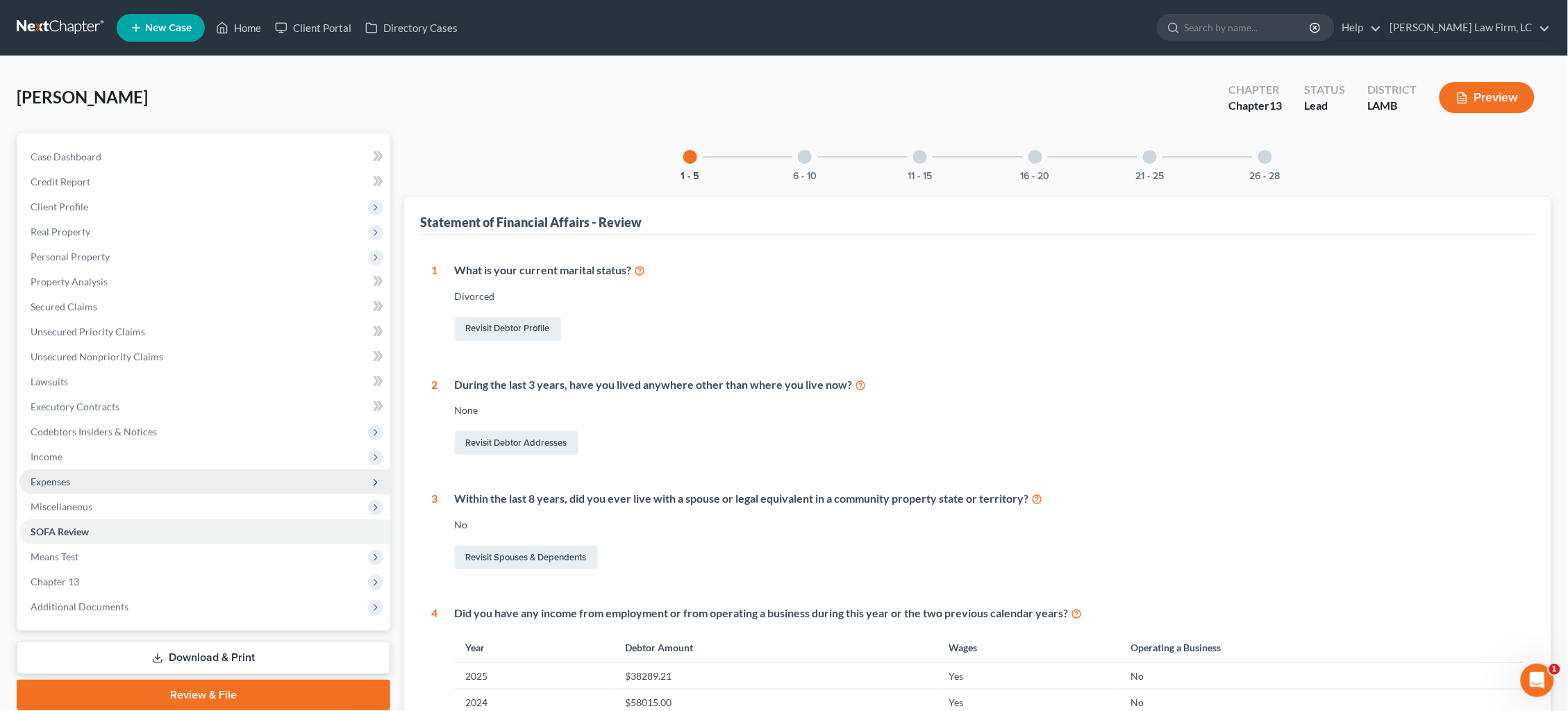
click at [86, 470] on span "Expenses" at bounding box center [204, 482] width 371 height 25
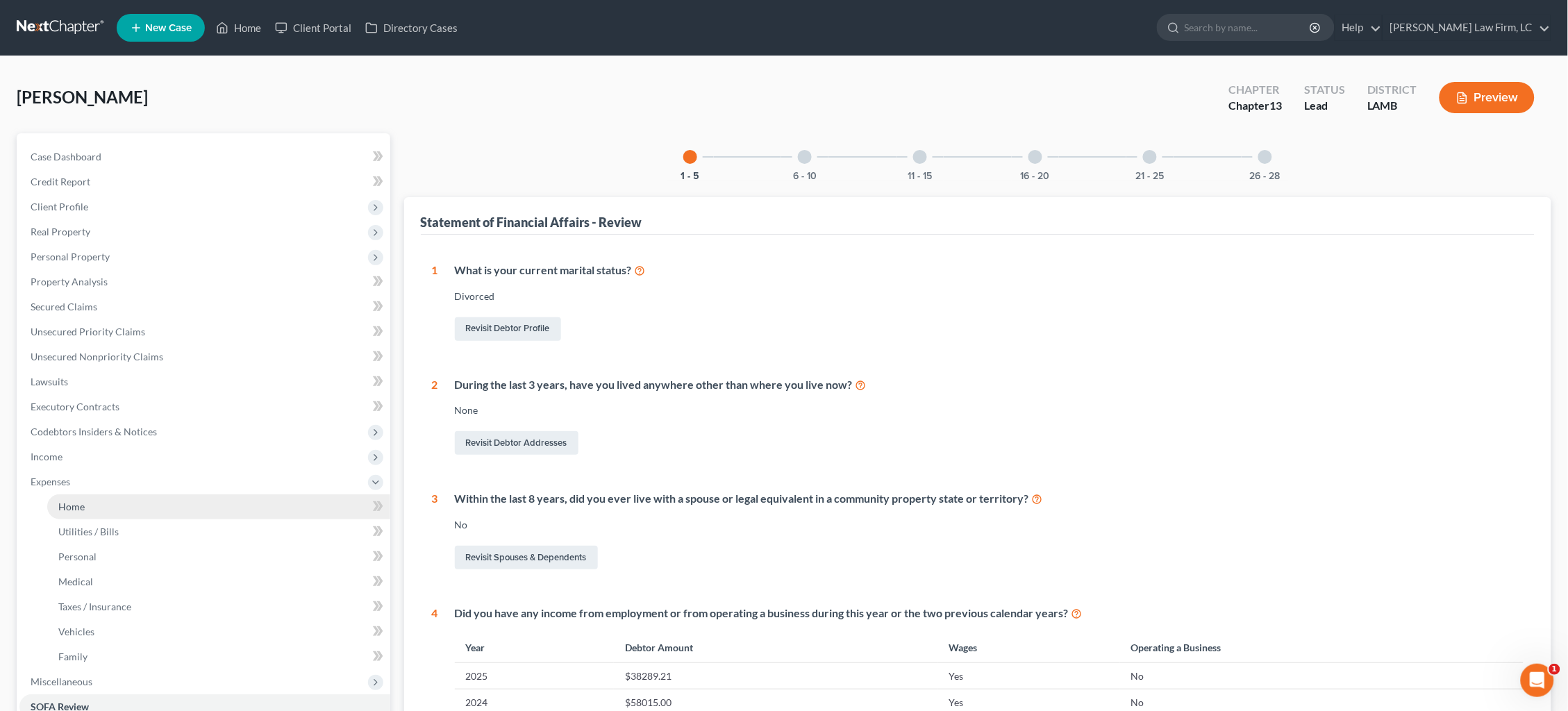
click at [103, 495] on link "Home" at bounding box center [219, 507] width 343 height 25
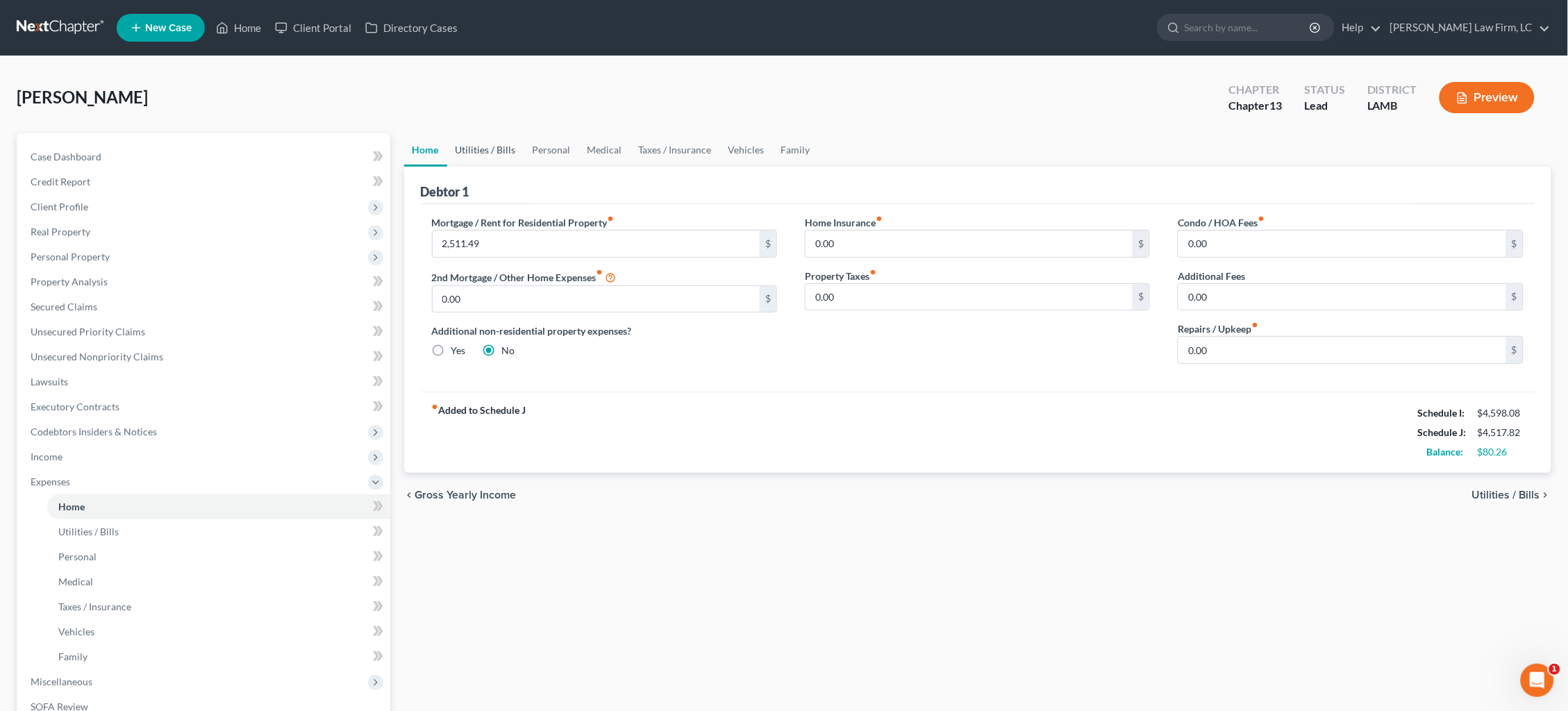
click at [498, 151] on link "Utilities / Bills" at bounding box center [486, 150] width 77 height 33
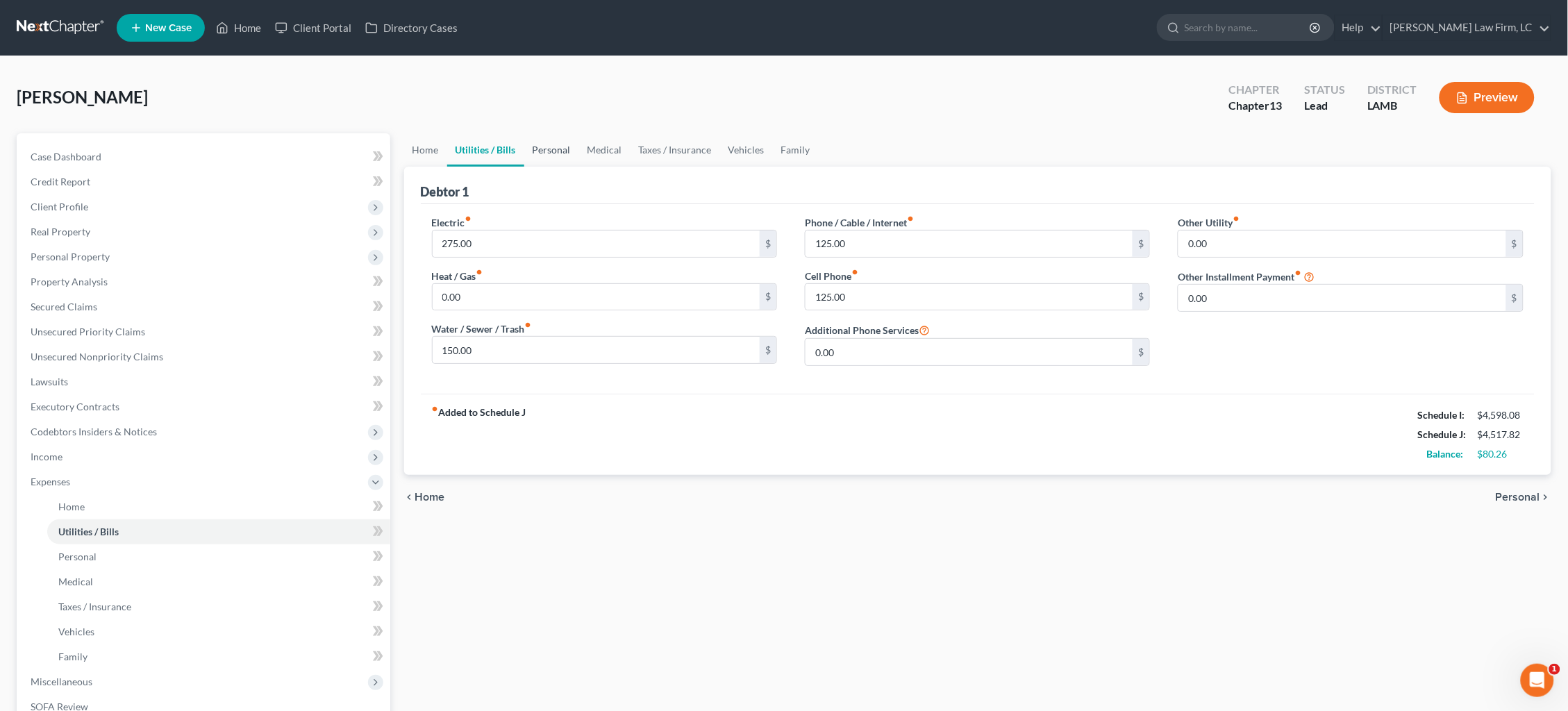
click at [548, 156] on link "Personal" at bounding box center [551, 150] width 55 height 33
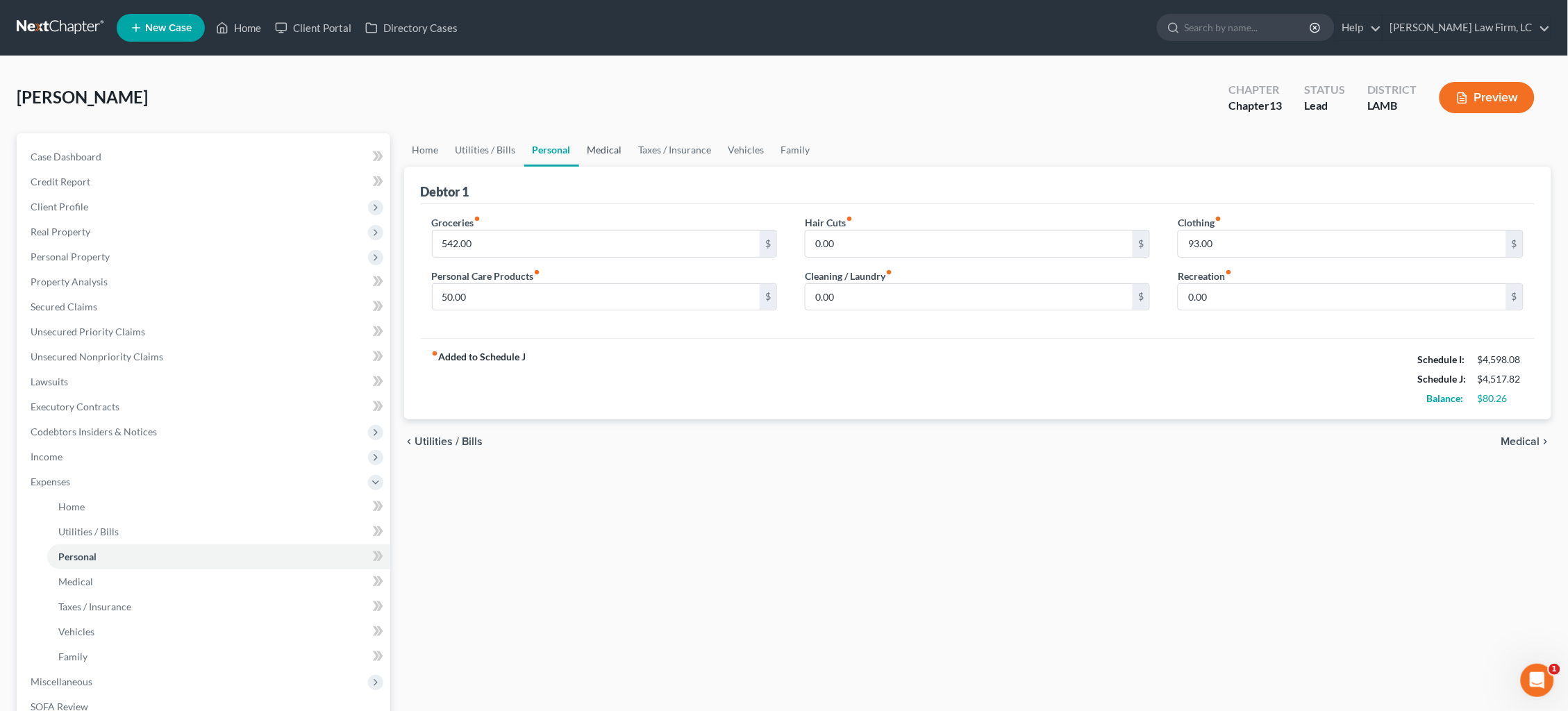
click at [599, 151] on link "Medical" at bounding box center [605, 150] width 52 height 33
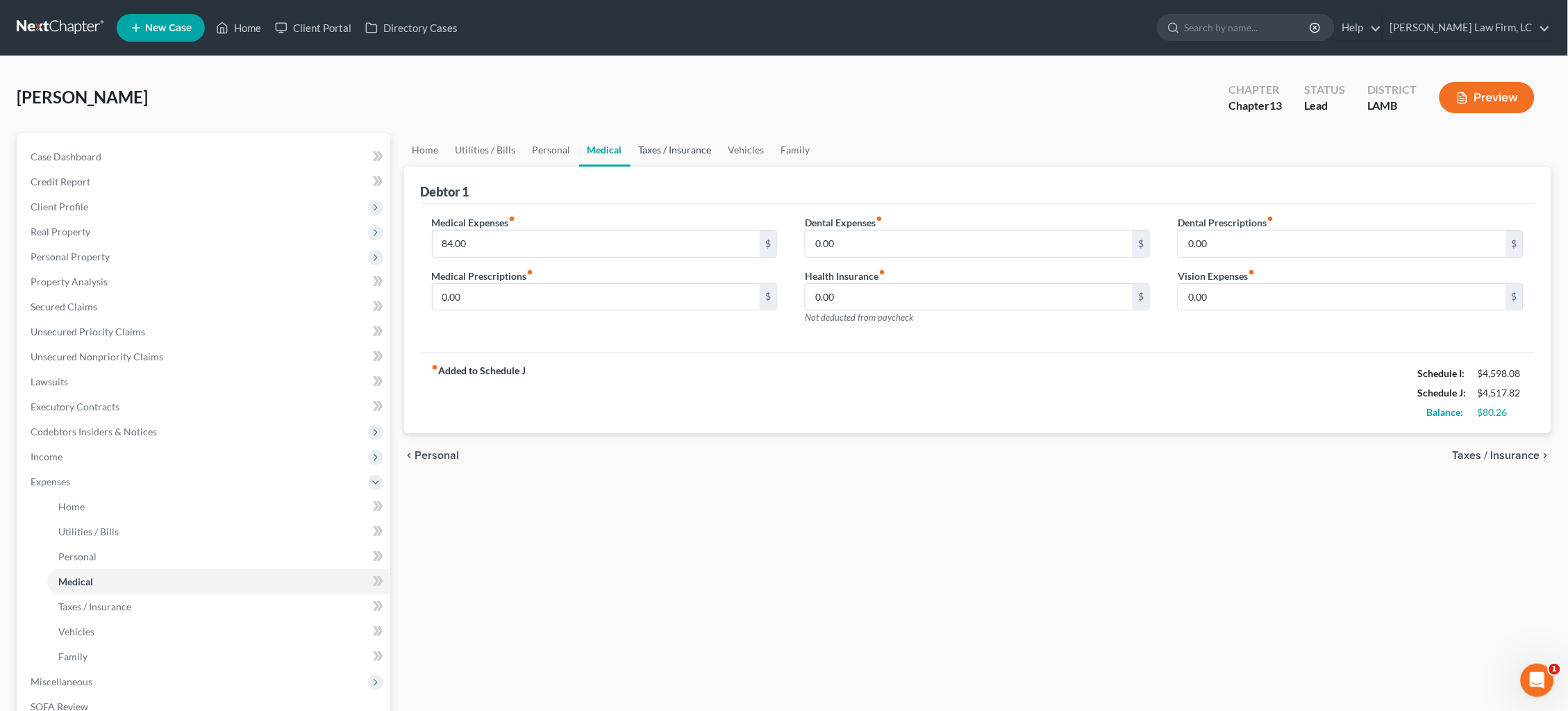
click at [675, 155] on link "Taxes / Insurance" at bounding box center [675, 150] width 90 height 33
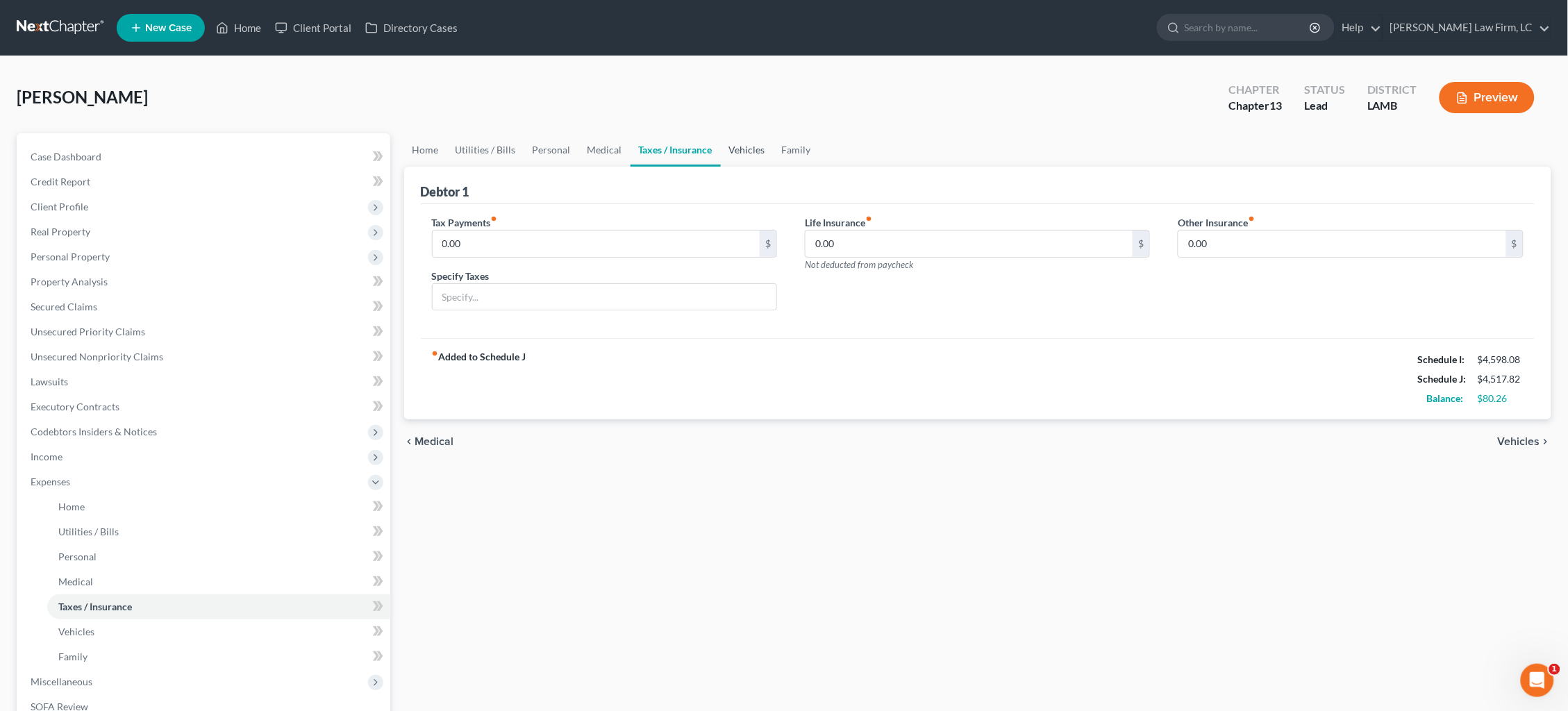
click at [746, 155] on link "Vehicles" at bounding box center [747, 150] width 53 height 33
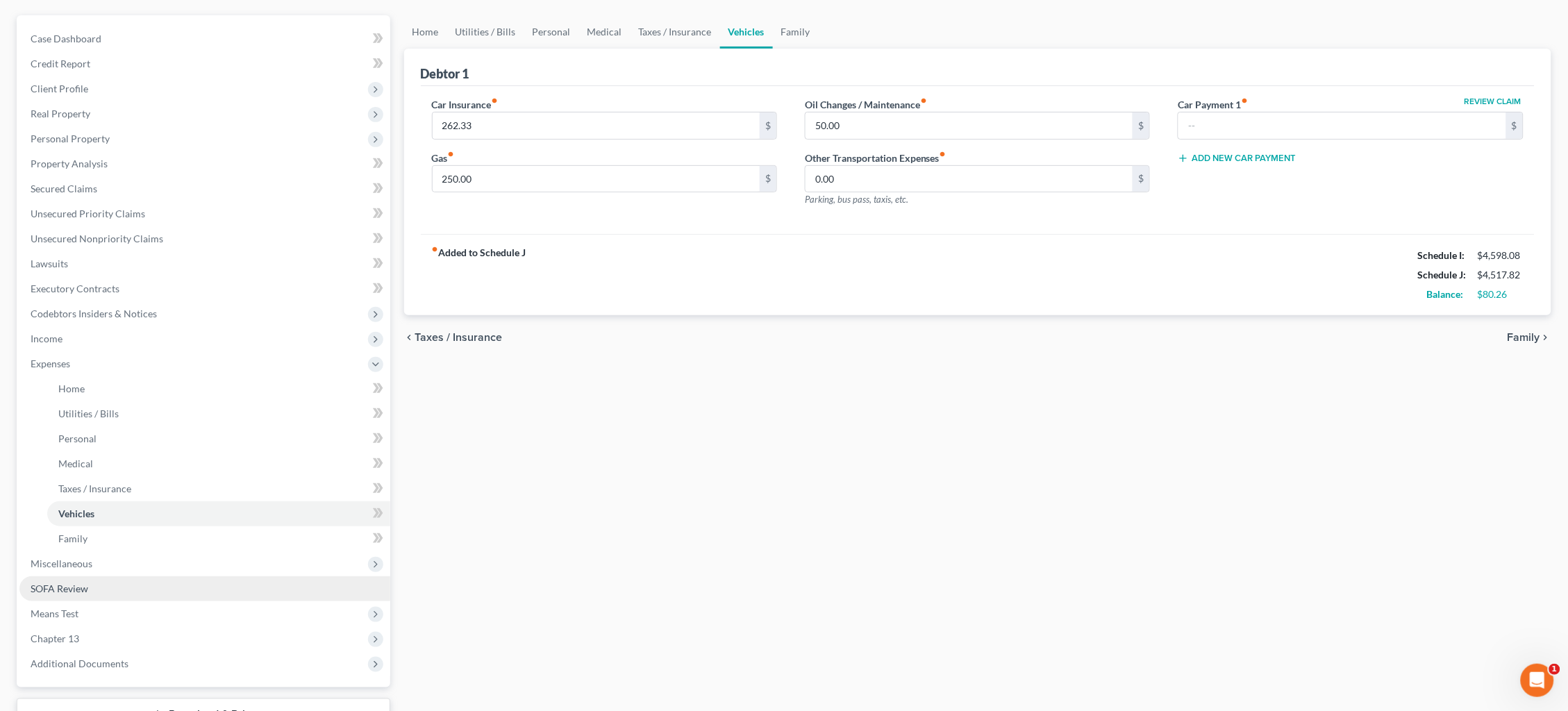
scroll to position [119, 0]
click at [201, 601] on span "Means Test" at bounding box center [204, 613] width 371 height 25
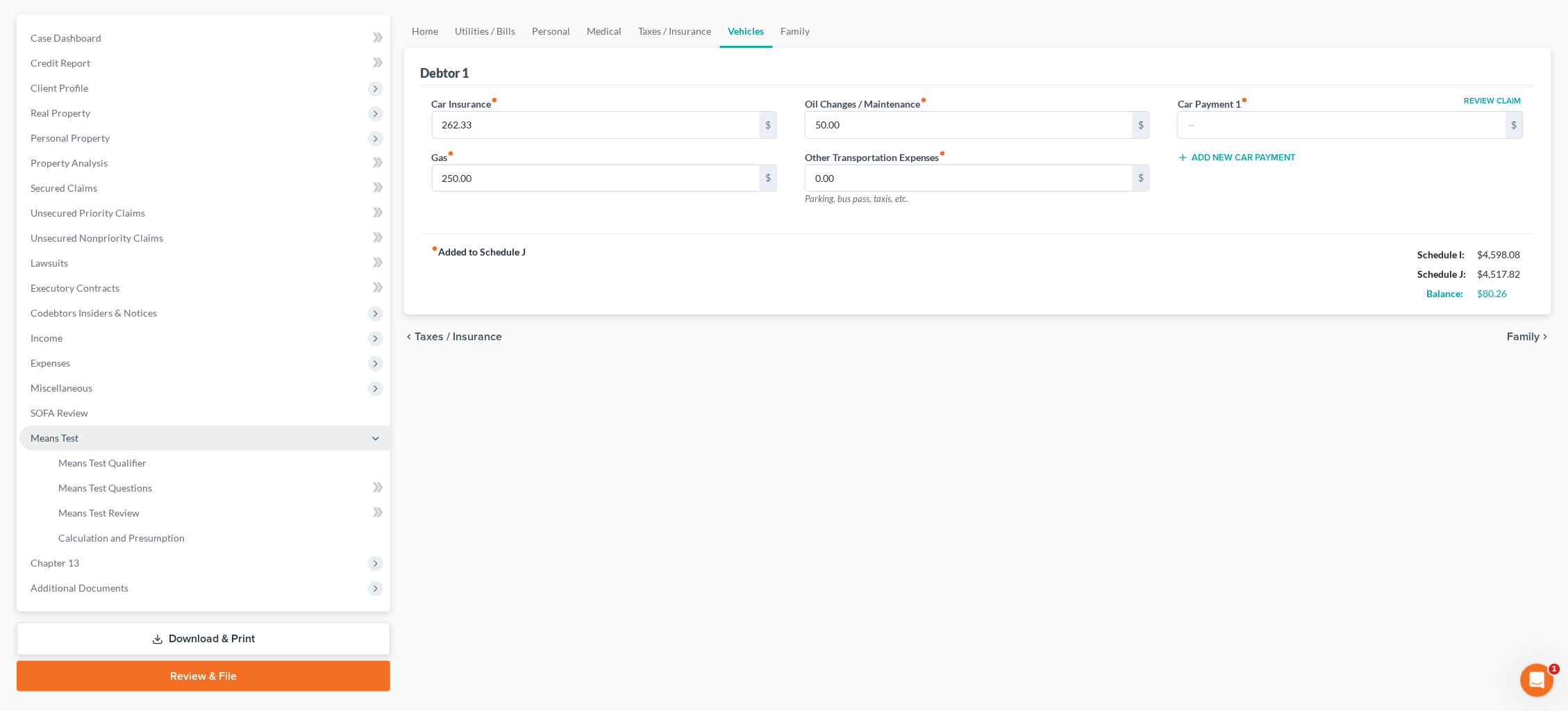
click at [193, 456] on link "Means Test Qualifier" at bounding box center [219, 463] width 343 height 25
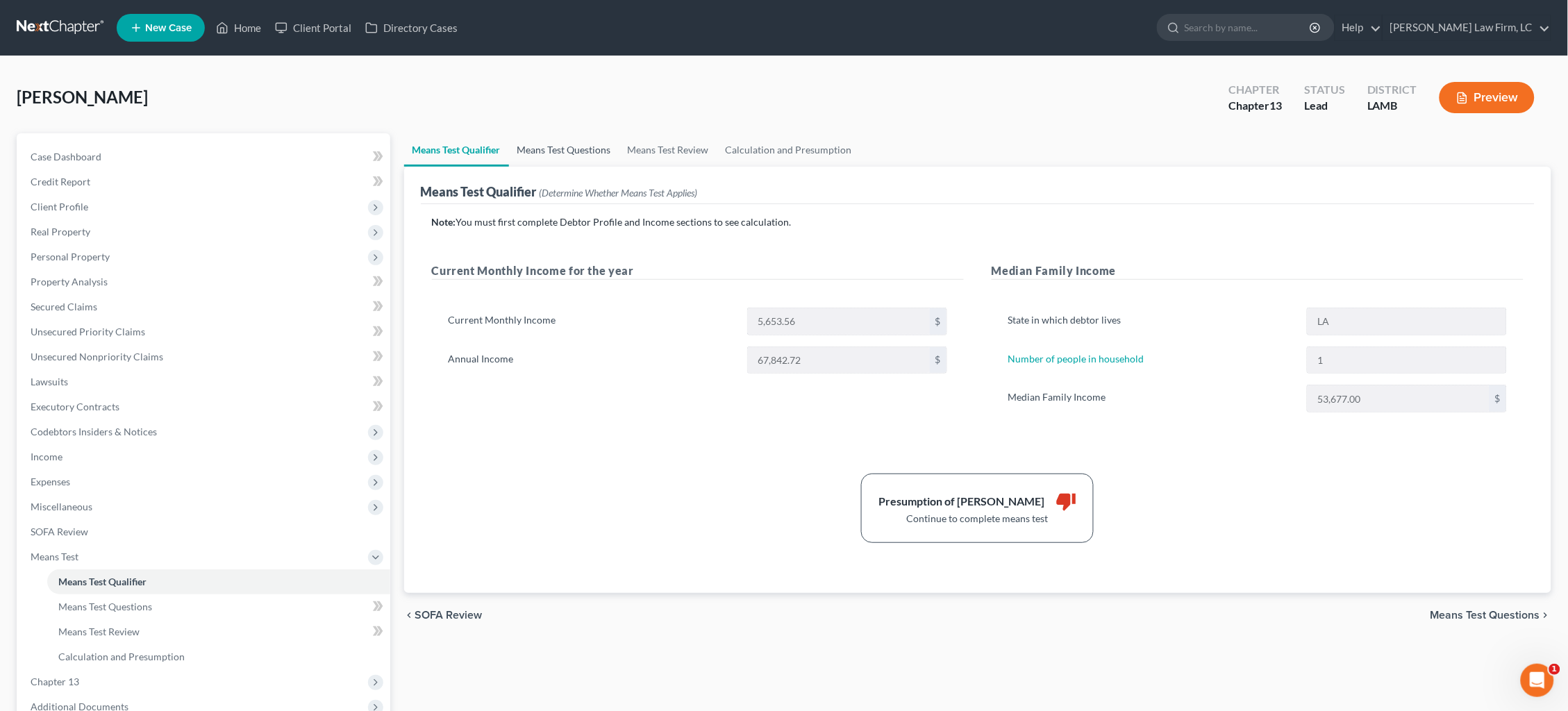
click at [563, 147] on link "Means Test Questions" at bounding box center [564, 150] width 110 height 33
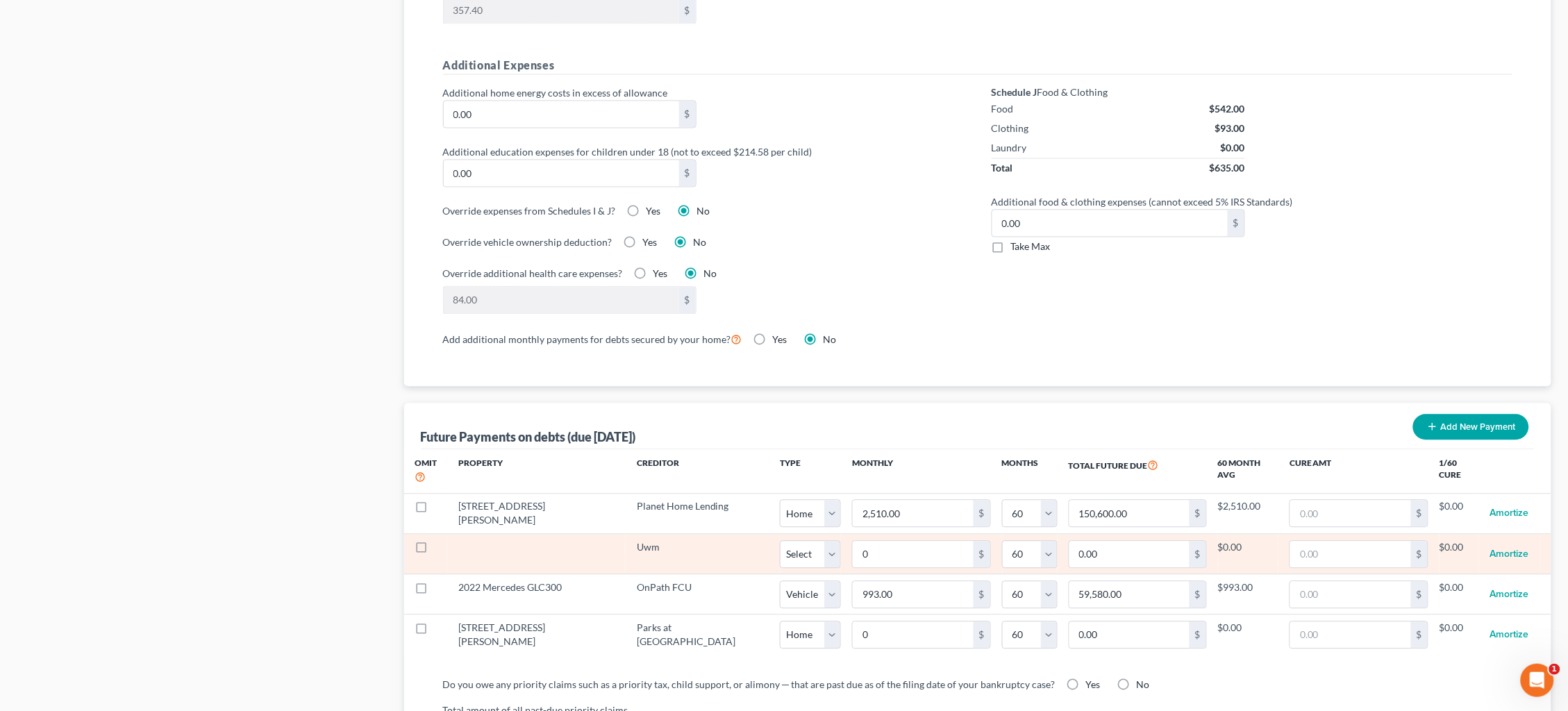
scroll to position [1025, 0]
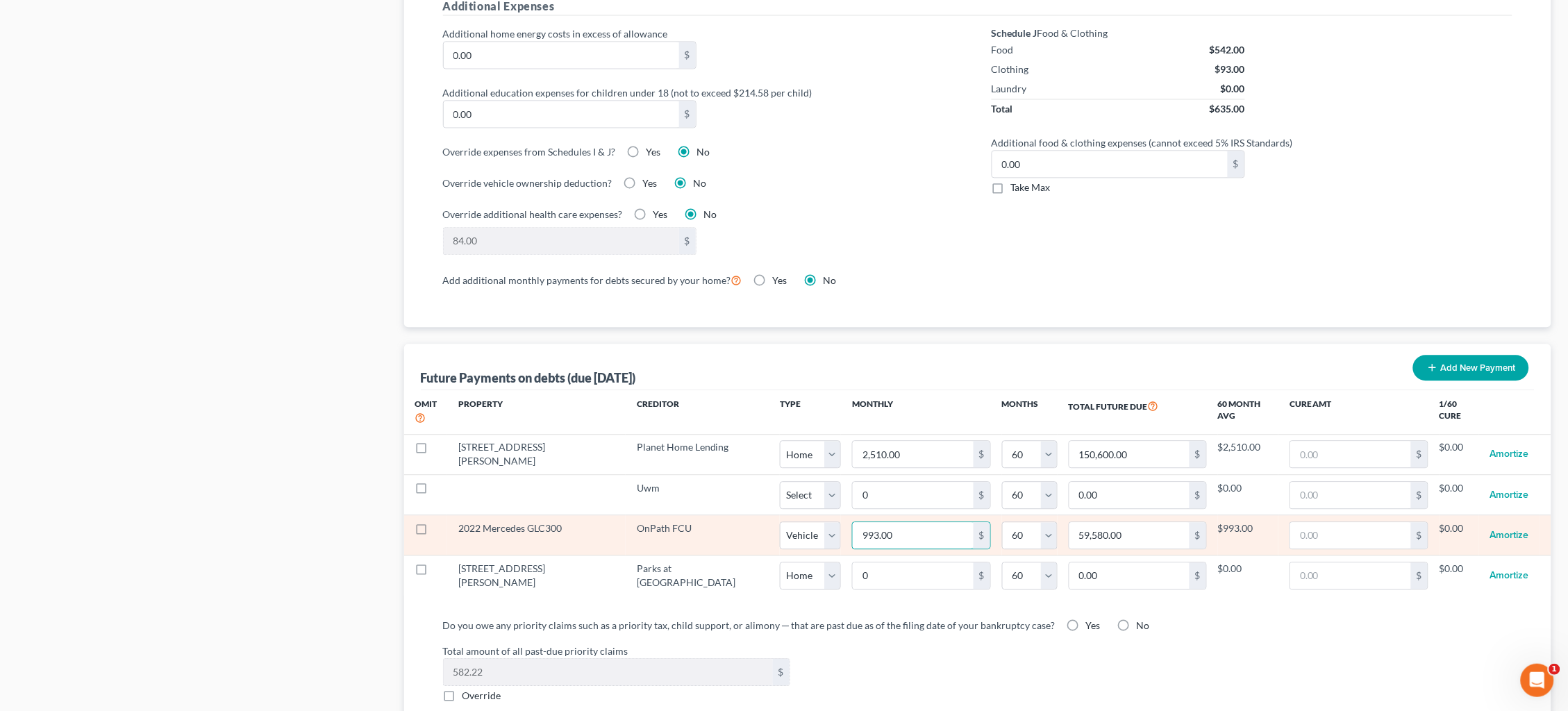
drag, startPoint x: 865, startPoint y: 521, endPoint x: 723, endPoint y: 499, distance: 143.7
click at [724, 515] on tr "2022 Mercedes GLC300 OnPath FCU Select Home Vehicle Other 993.00 $ 0 1 2 3 4 5 …" at bounding box center [978, 535] width 1148 height 40
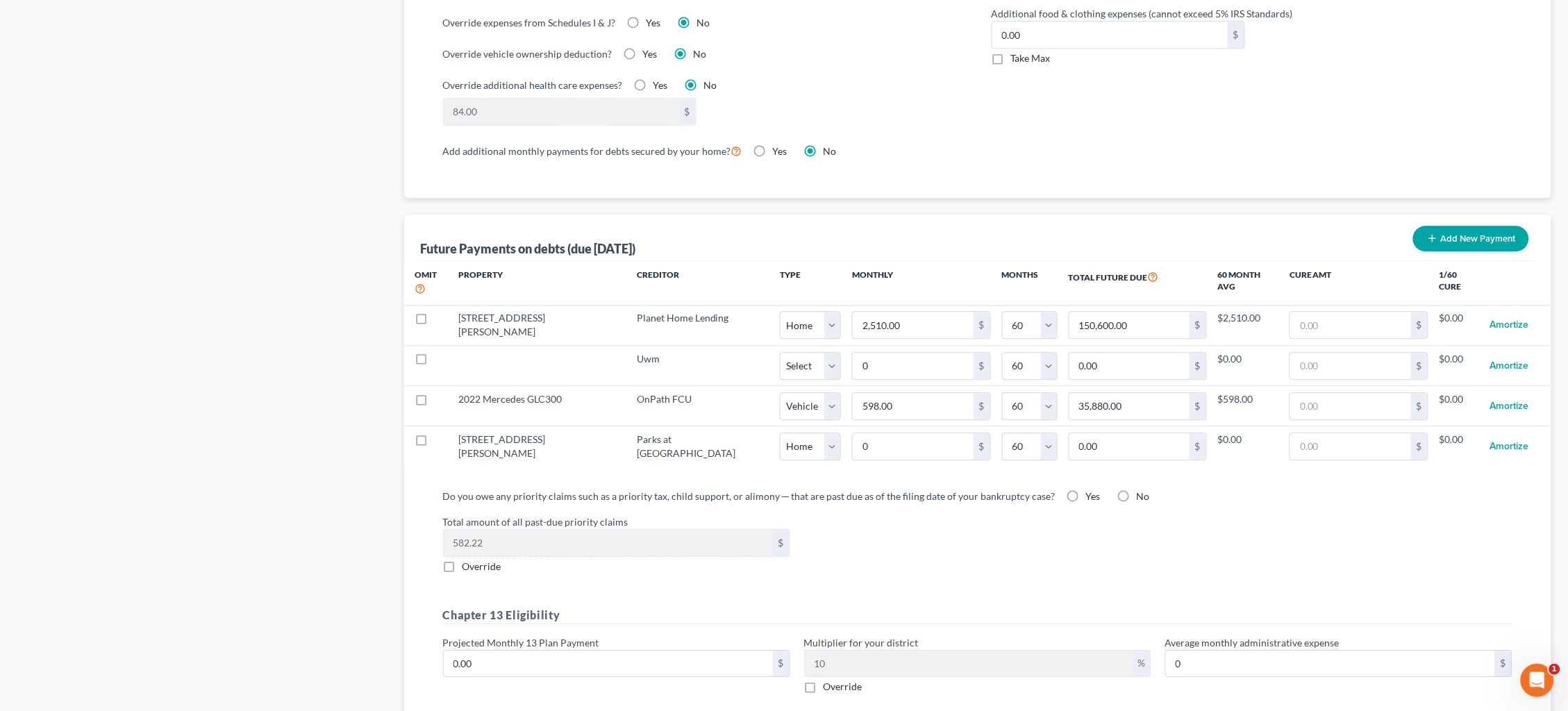
scroll to position [1159, 0]
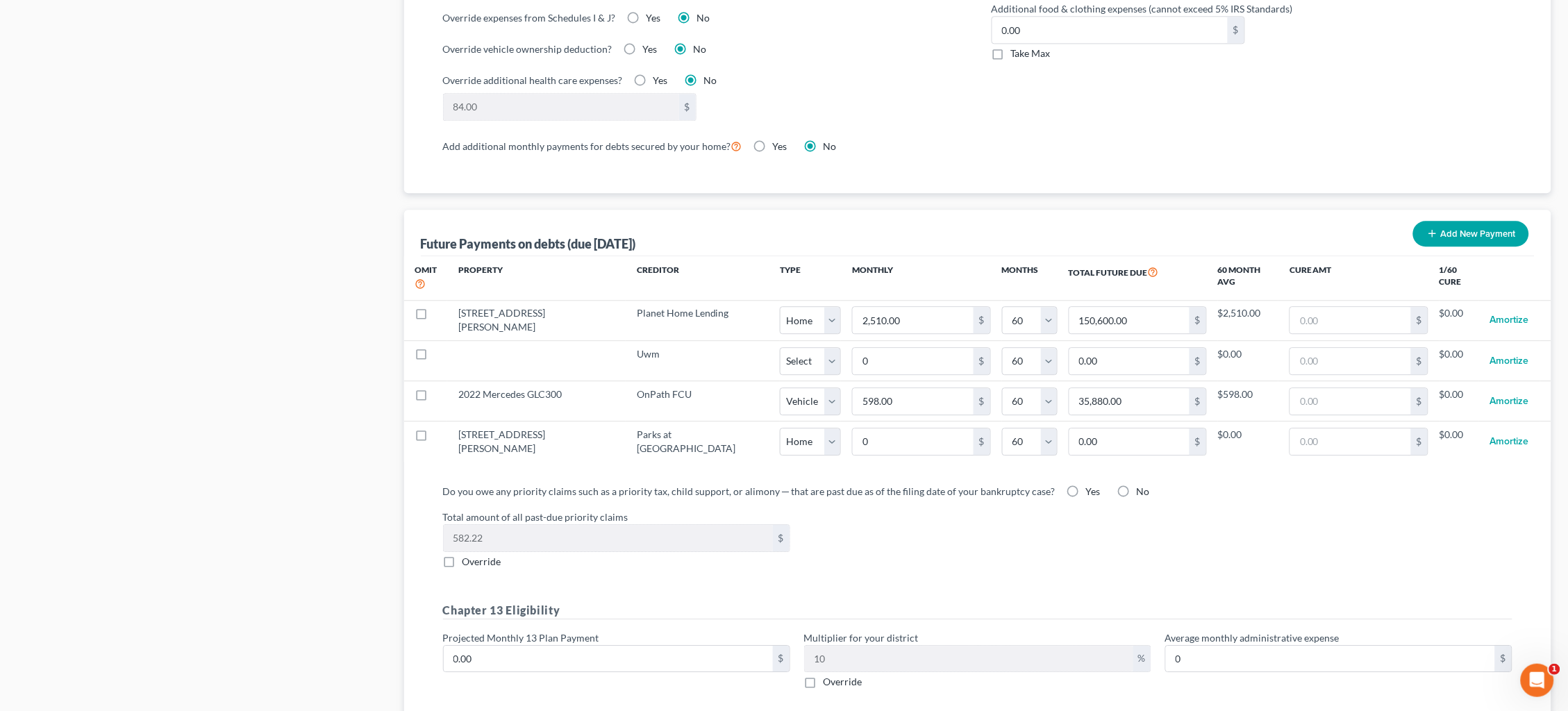
click at [1085, 485] on label "Yes" at bounding box center [1093, 491] width 14 height 14
click at [1091, 485] on input "Yes" at bounding box center [1096, 489] width 9 height 9
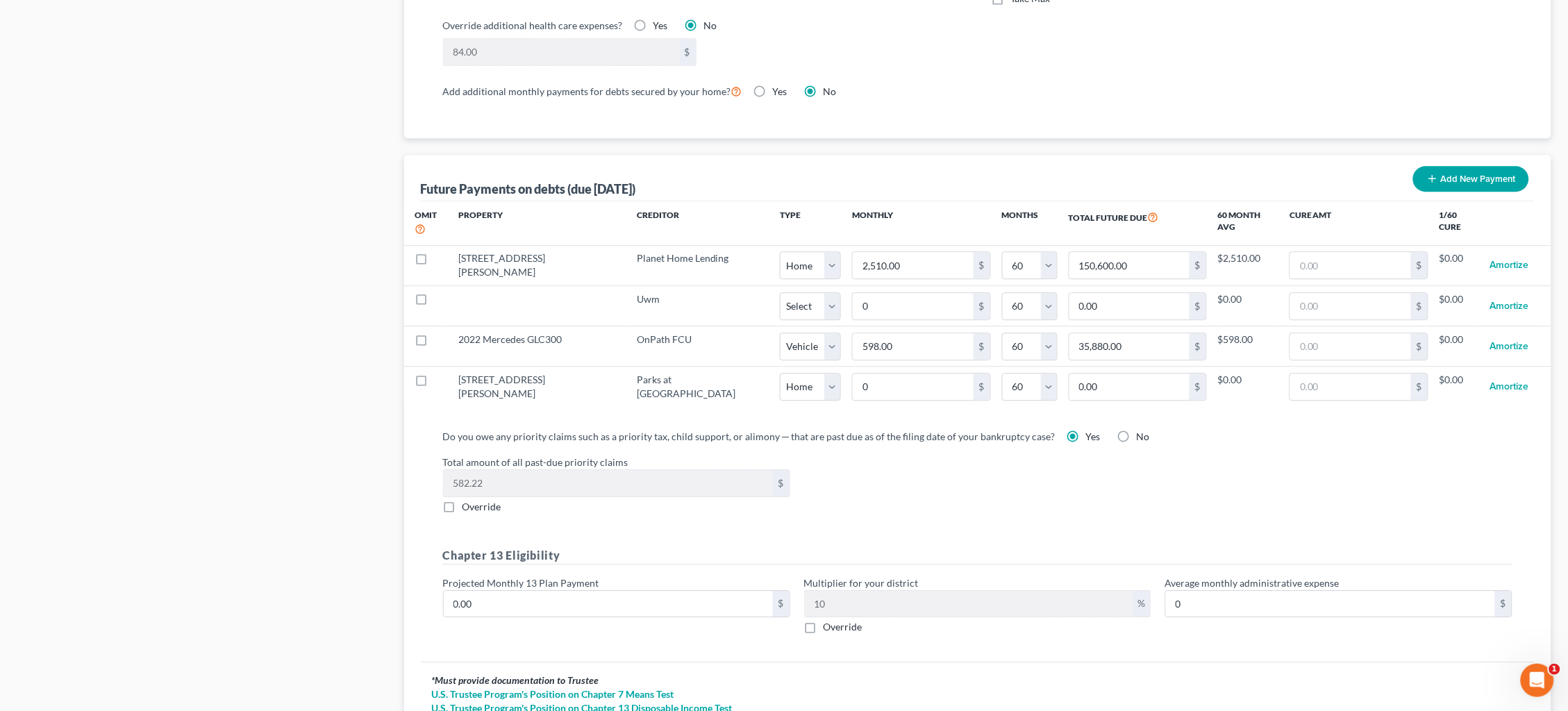
scroll to position [1216, 0]
click at [640, 588] on input "0.00" at bounding box center [608, 601] width 329 height 27
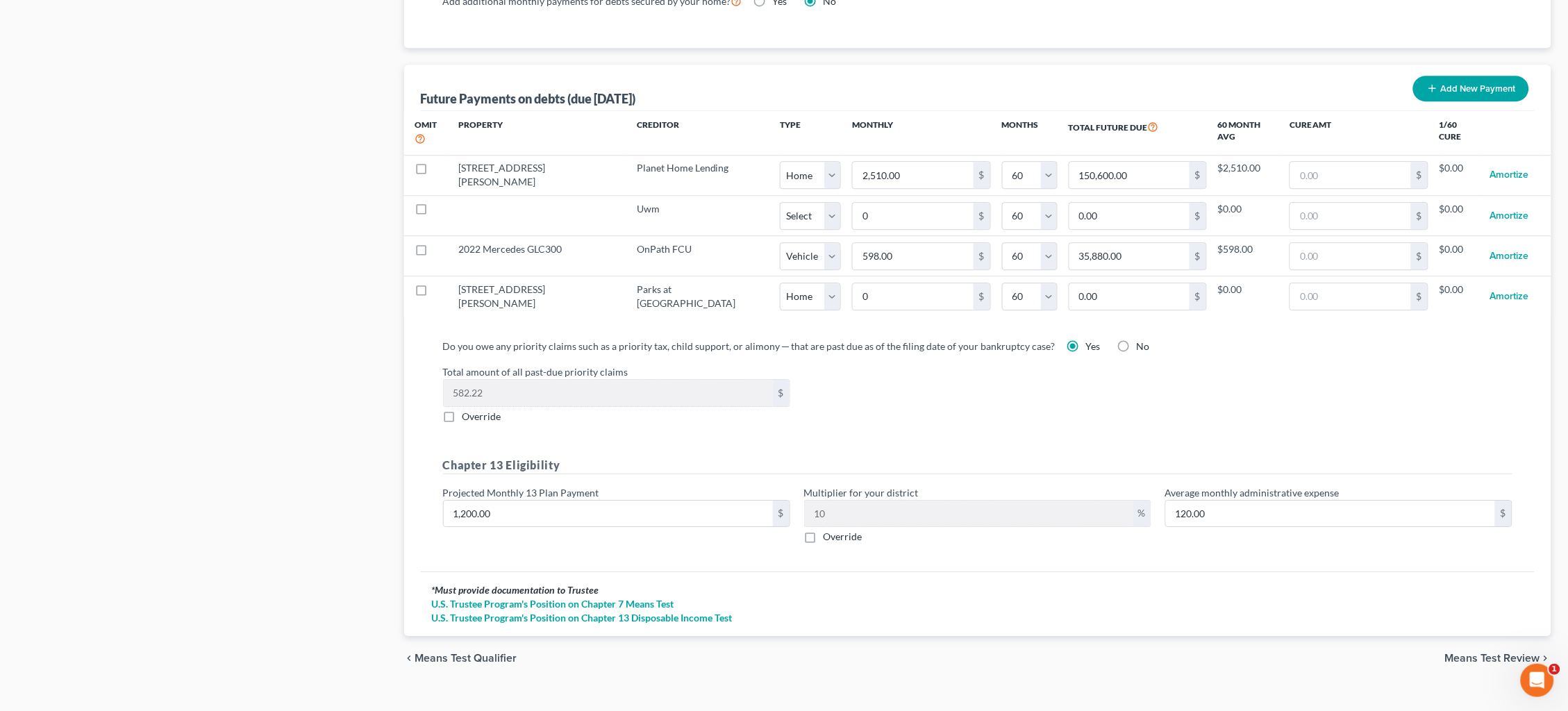
click at [1478, 653] on span "Means Test Review" at bounding box center [1493, 658] width 95 height 11
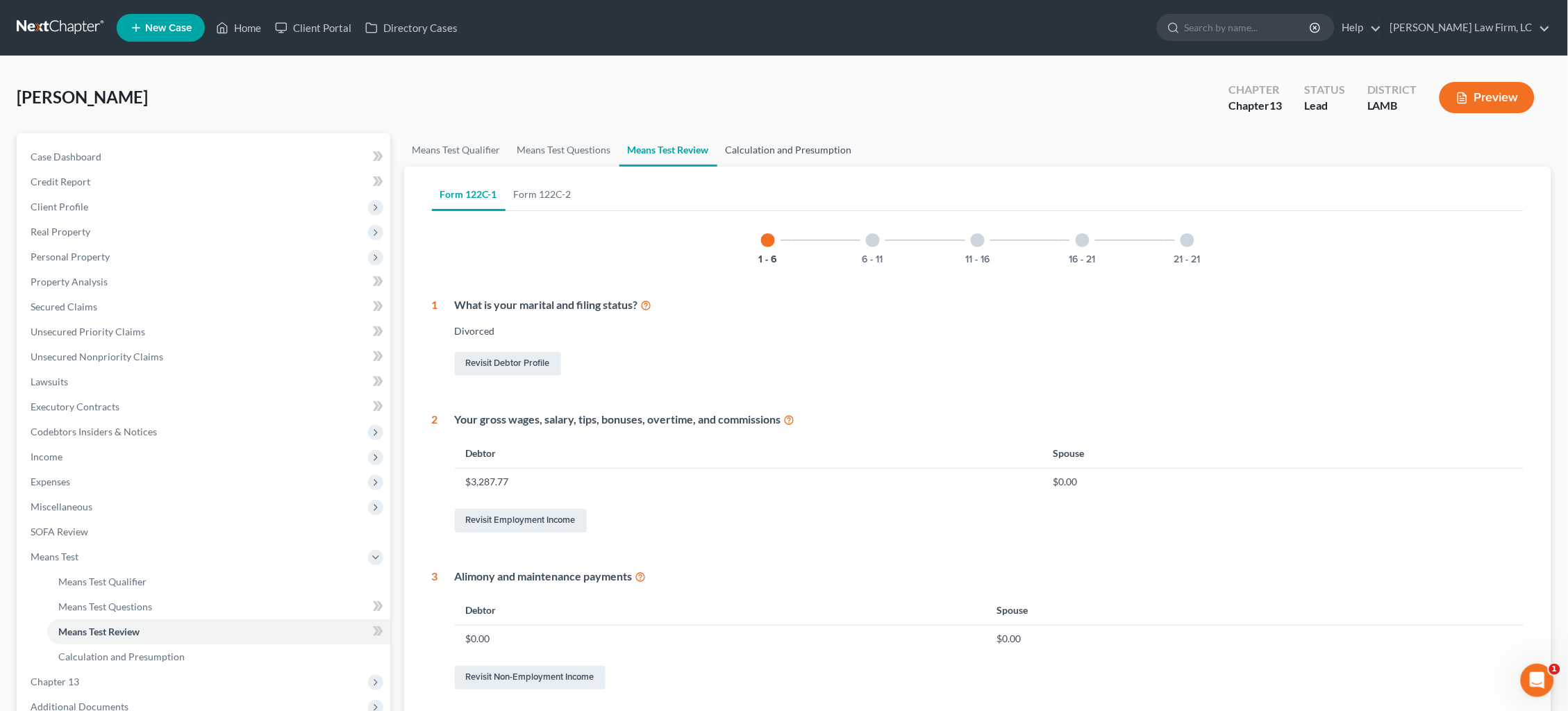
click at [784, 145] on link "Calculation and Presumption" at bounding box center [789, 150] width 143 height 33
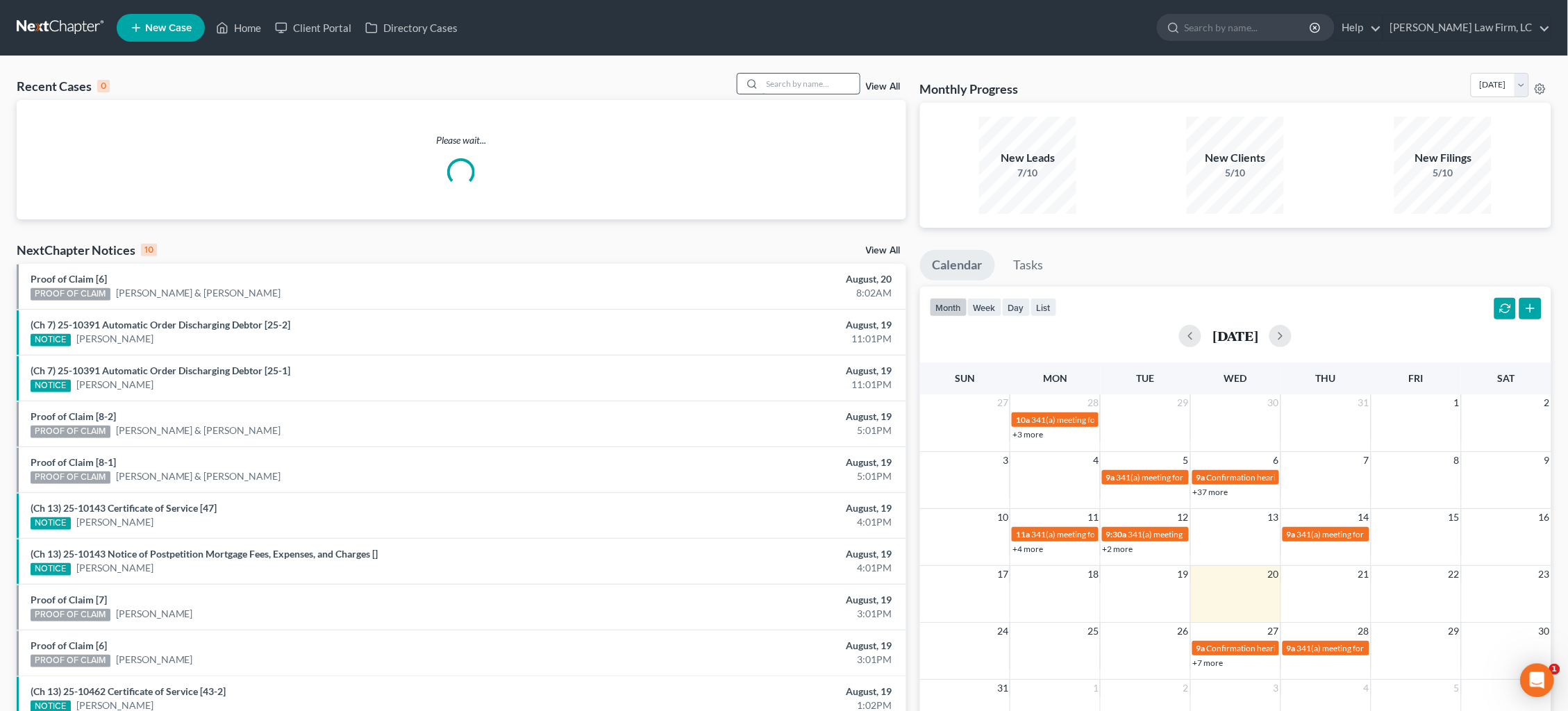
click at [816, 90] on input "search" at bounding box center [812, 84] width 98 height 20
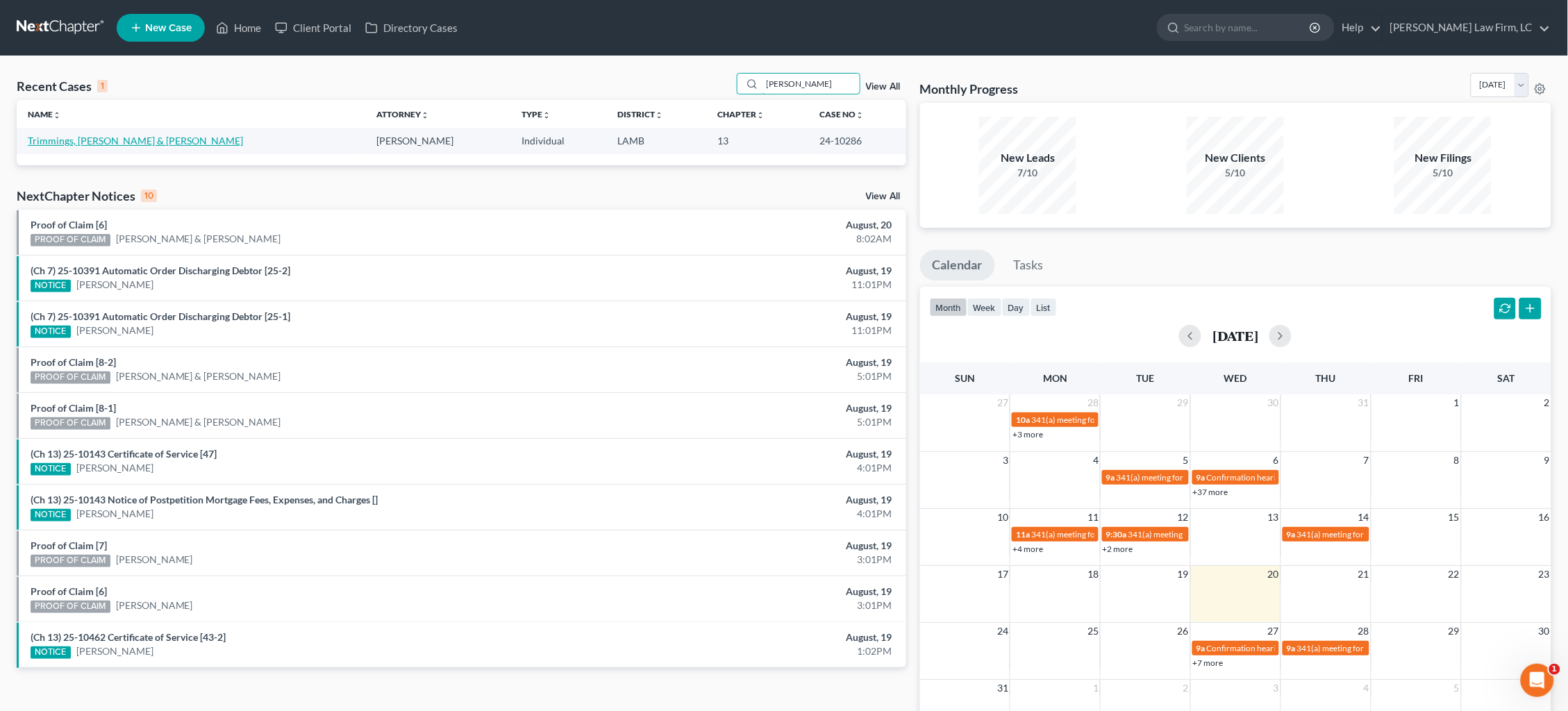
type input "Ronald trimmings"
click at [104, 144] on link "Trimmings, Ronald & Casandra" at bounding box center [136, 140] width 215 height 11
select select "2"
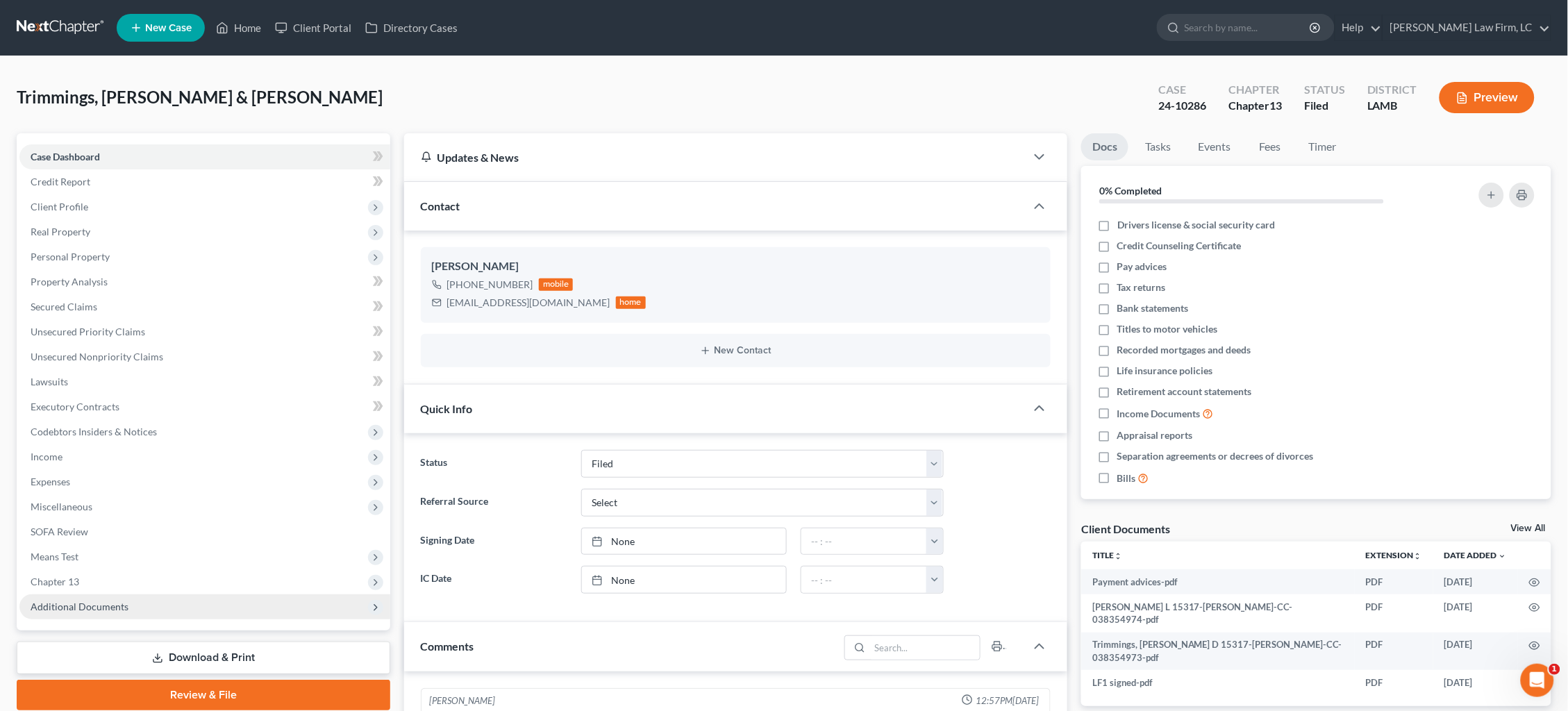
click at [127, 594] on span "Additional Documents" at bounding box center [204, 606] width 371 height 25
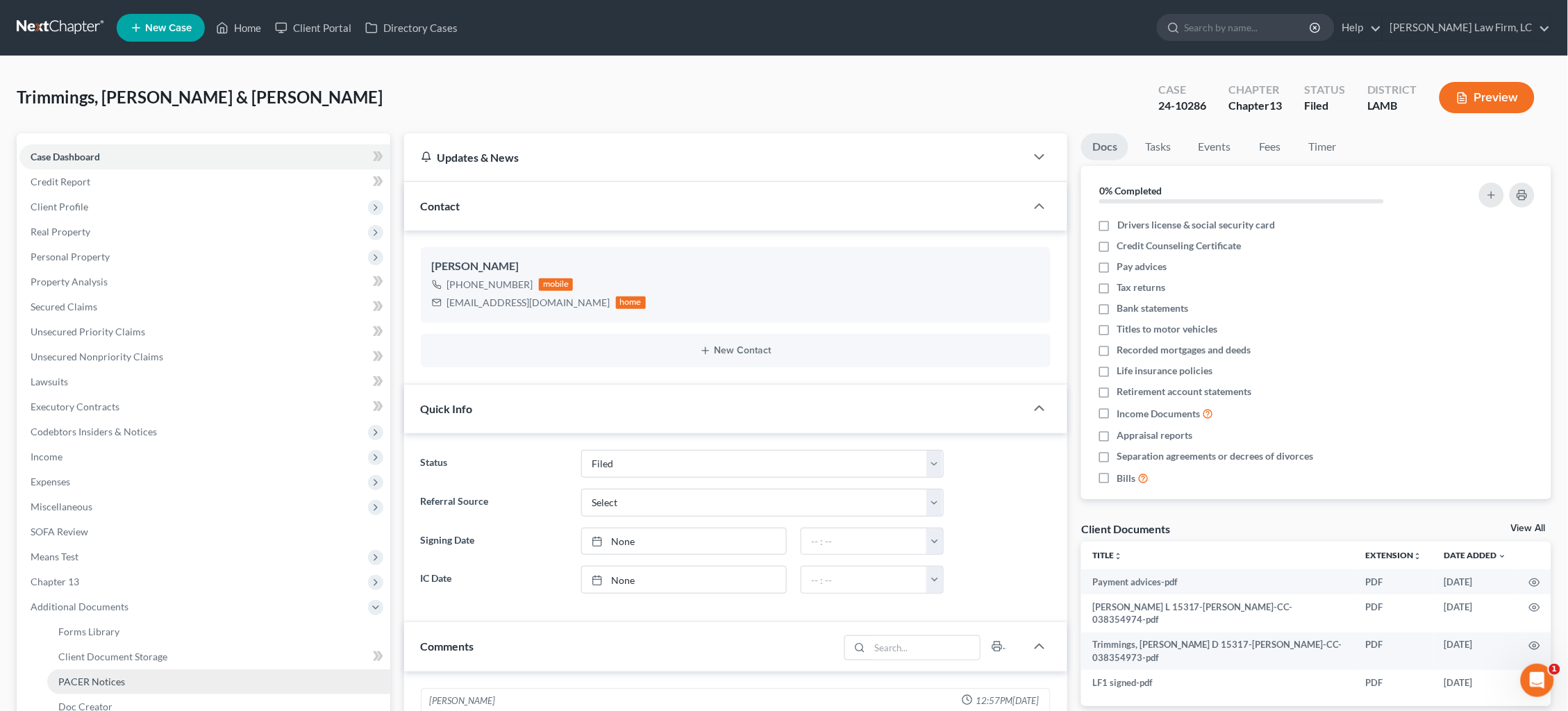
click at [113, 673] on link "PACER Notices" at bounding box center [219, 682] width 343 height 25
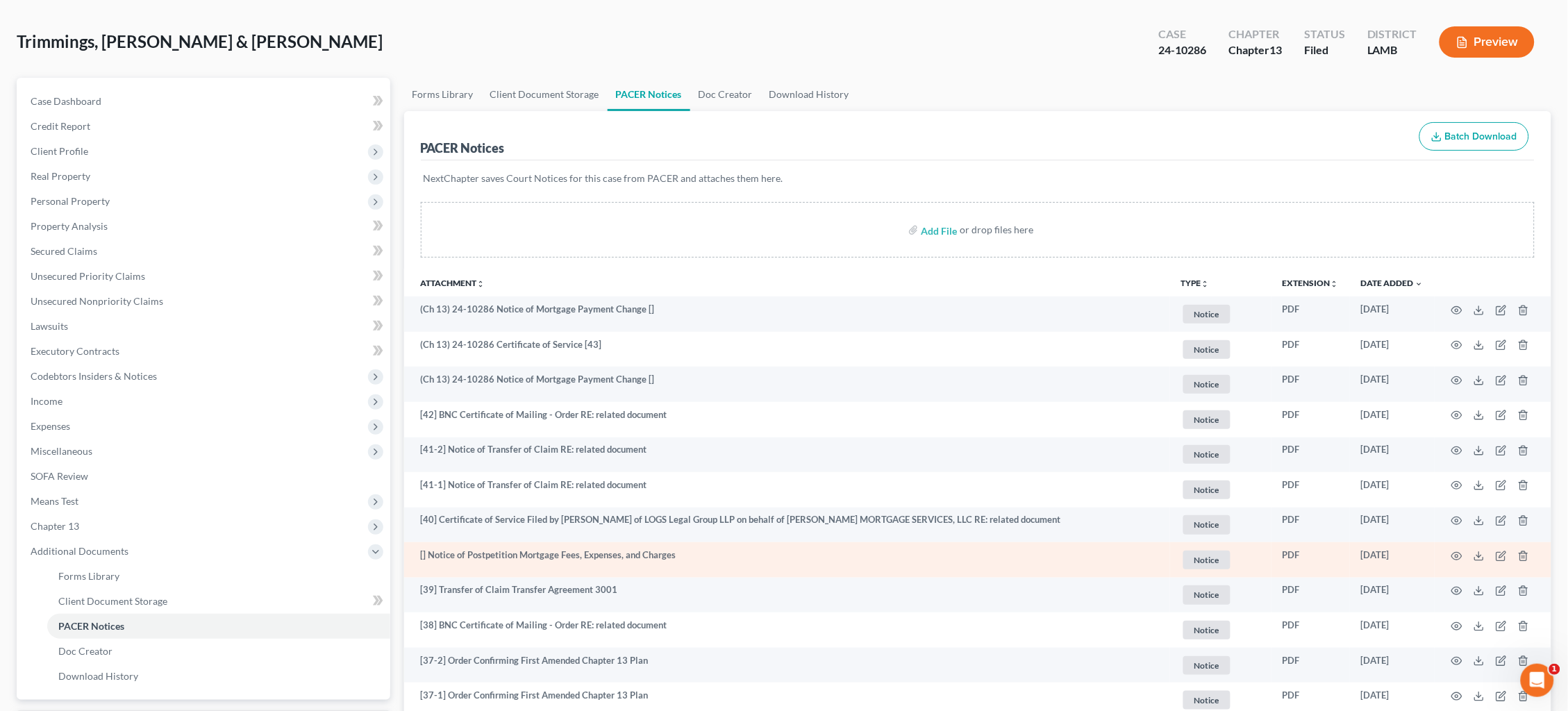
scroll to position [67, 0]
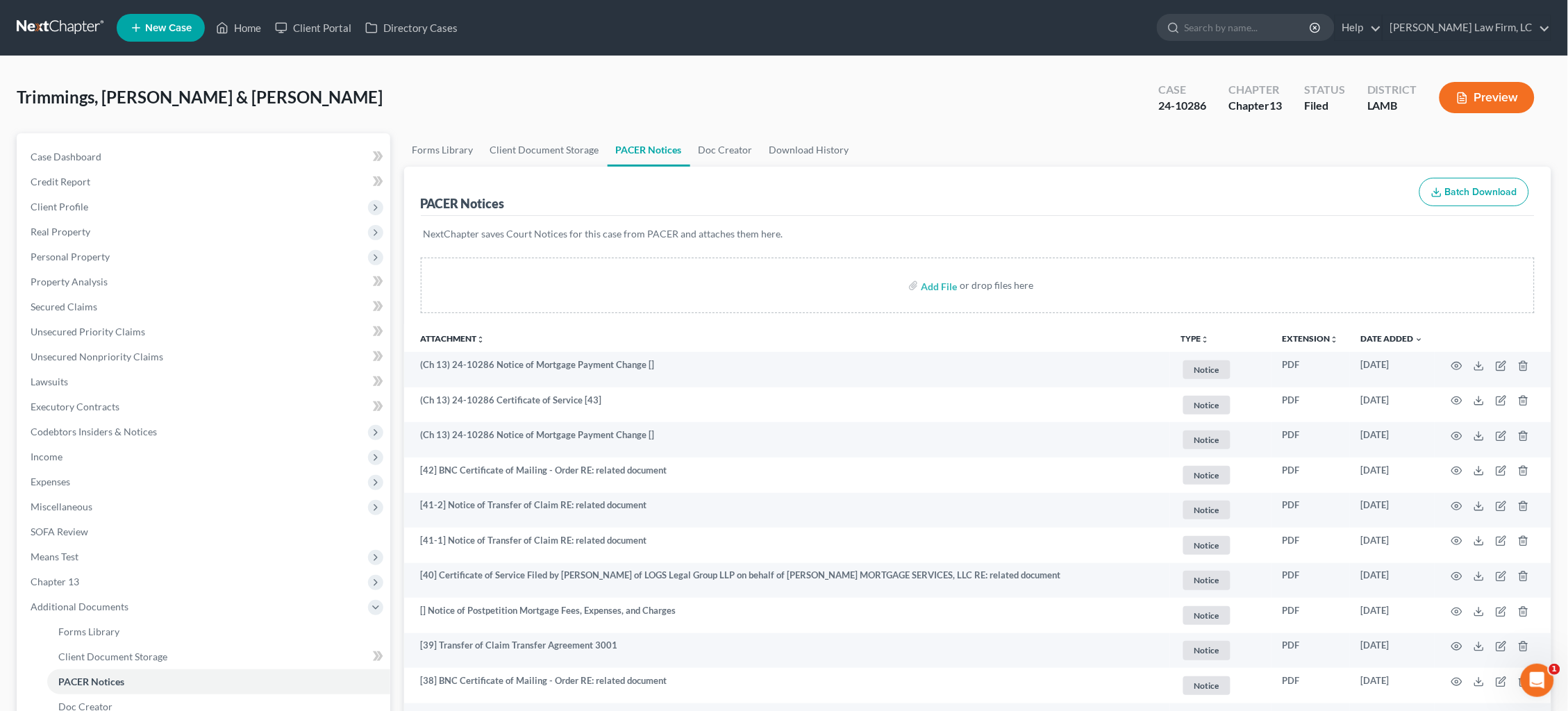
click at [69, 32] on link at bounding box center [61, 27] width 89 height 25
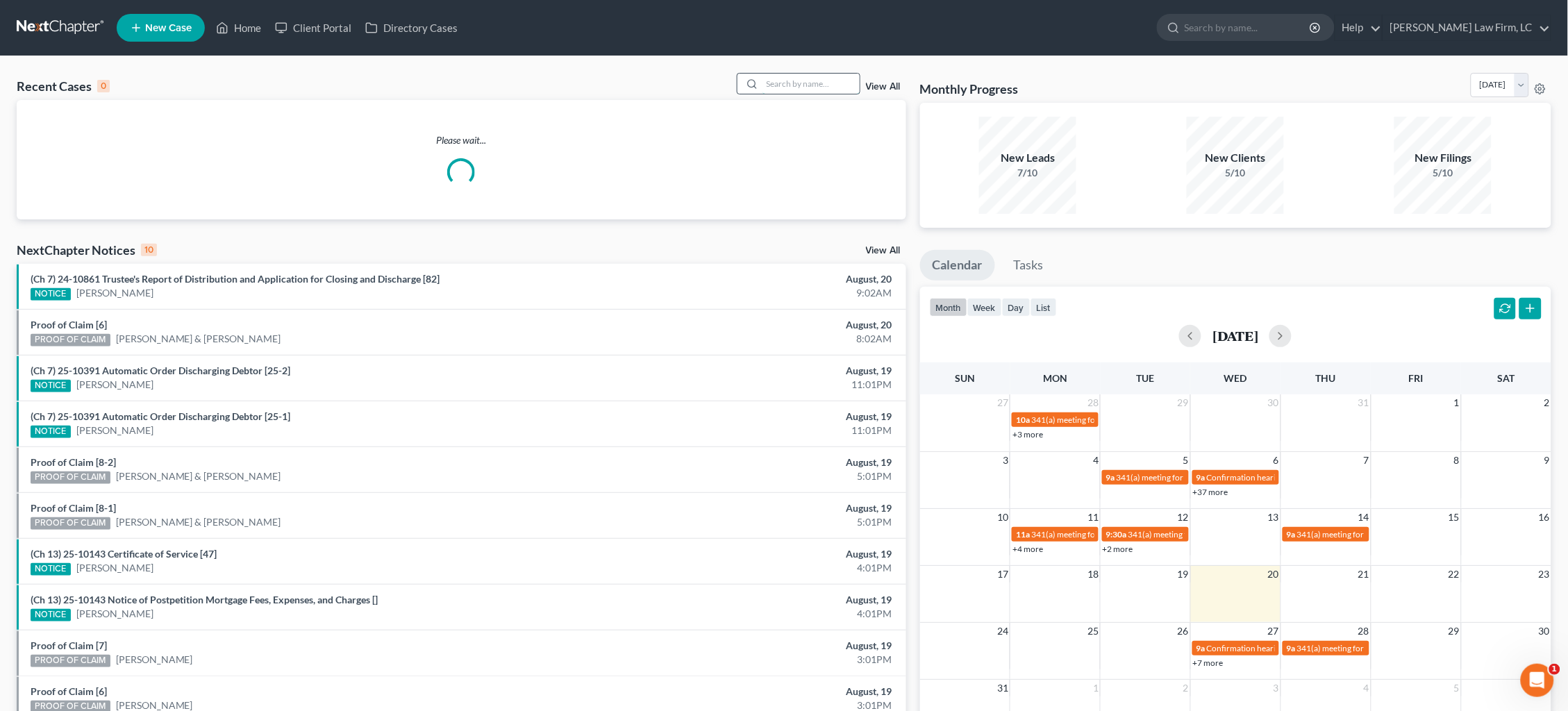
click at [814, 86] on input "search" at bounding box center [812, 84] width 98 height 20
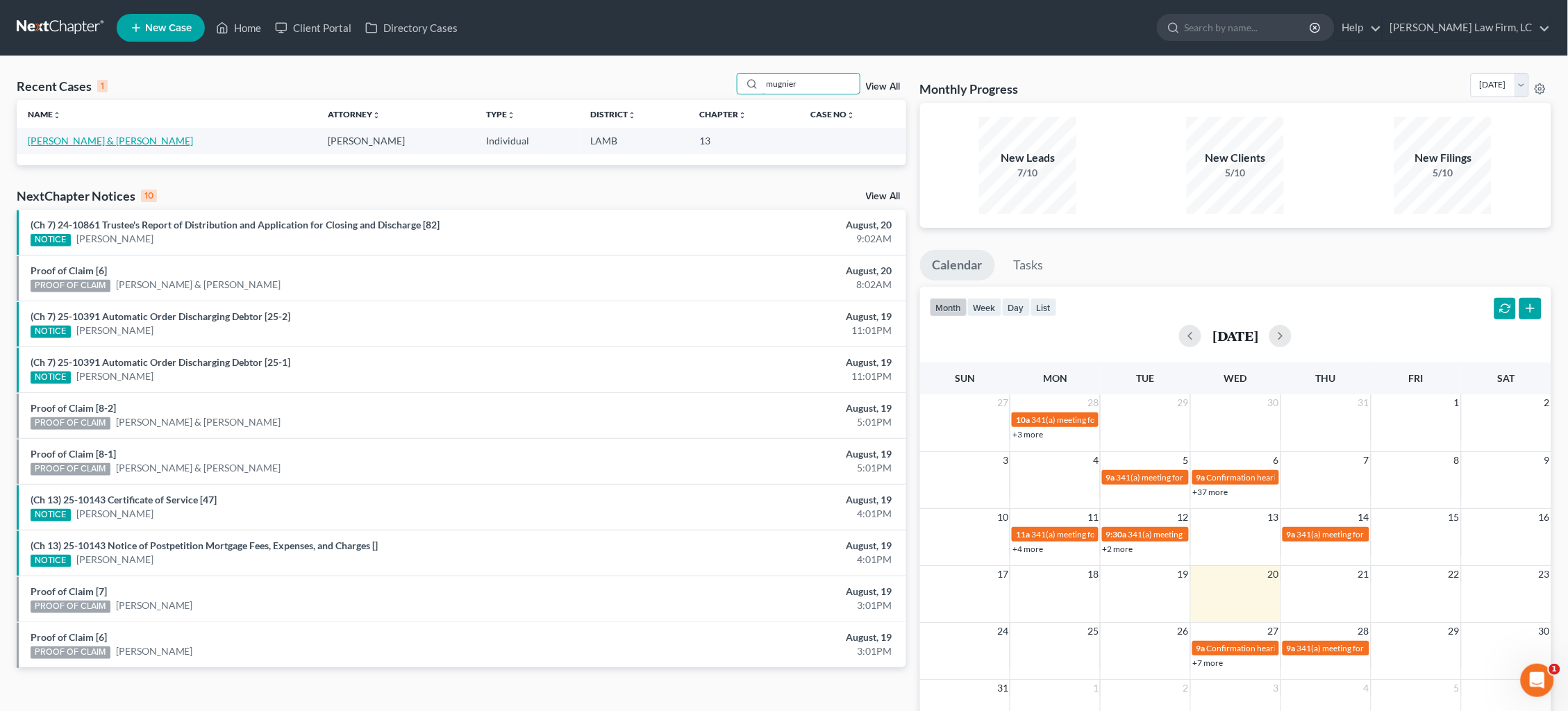
type input "mugnier"
click at [62, 141] on link "Mugnier, Clifford & Miranda" at bounding box center [110, 140] width 166 height 11
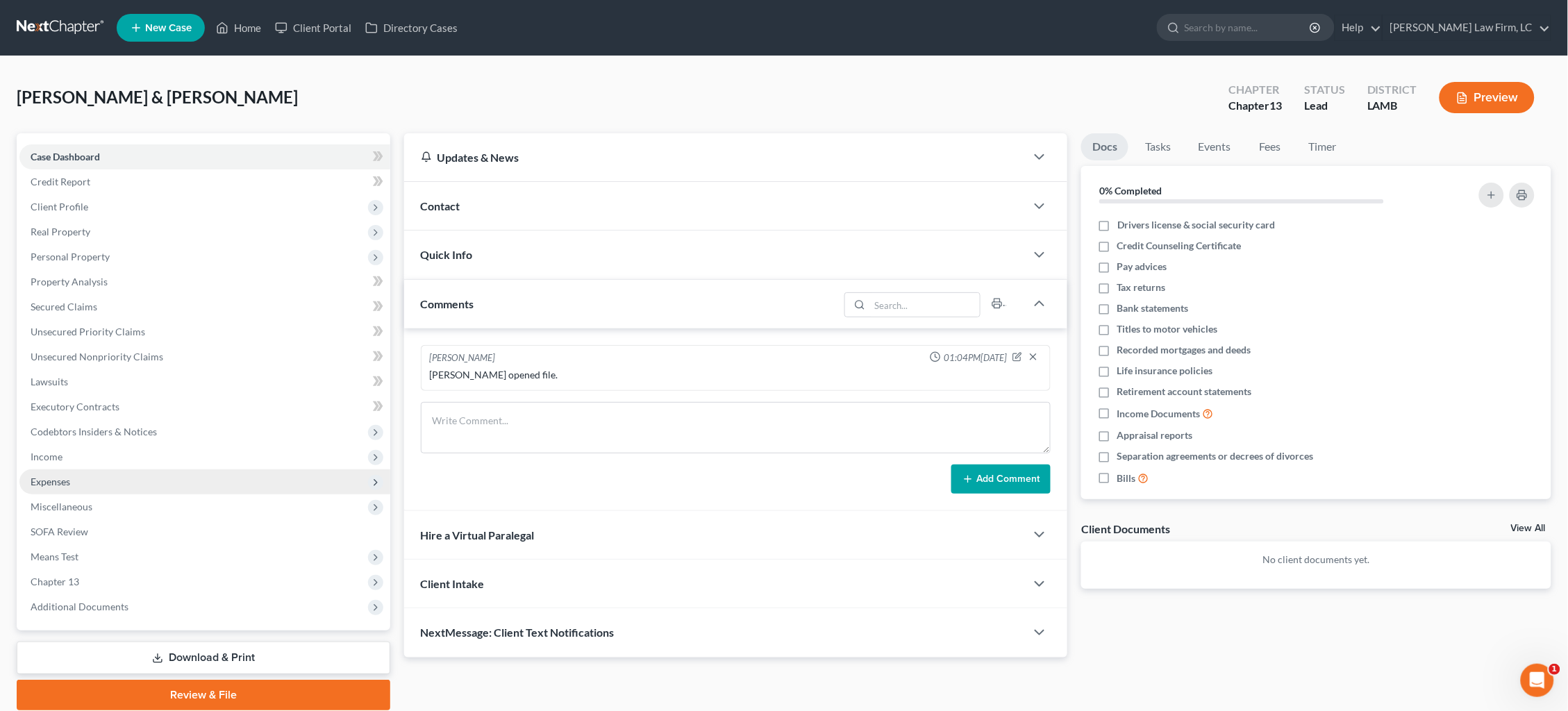
click at [98, 469] on span "Expenses" at bounding box center [204, 482] width 371 height 25
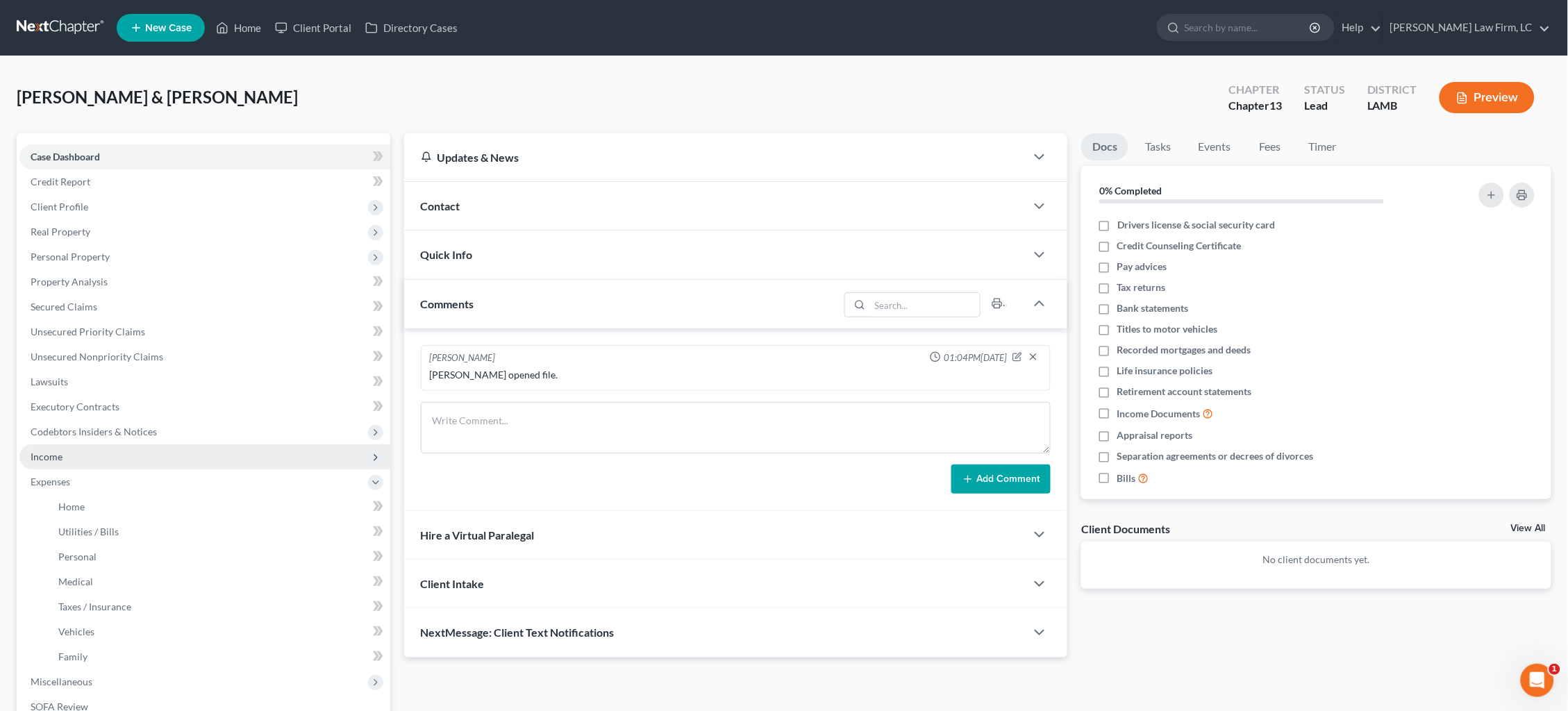
drag, startPoint x: 100, startPoint y: 447, endPoint x: 102, endPoint y: 460, distance: 13.2
click at [100, 447] on span "Income" at bounding box center [204, 457] width 371 height 25
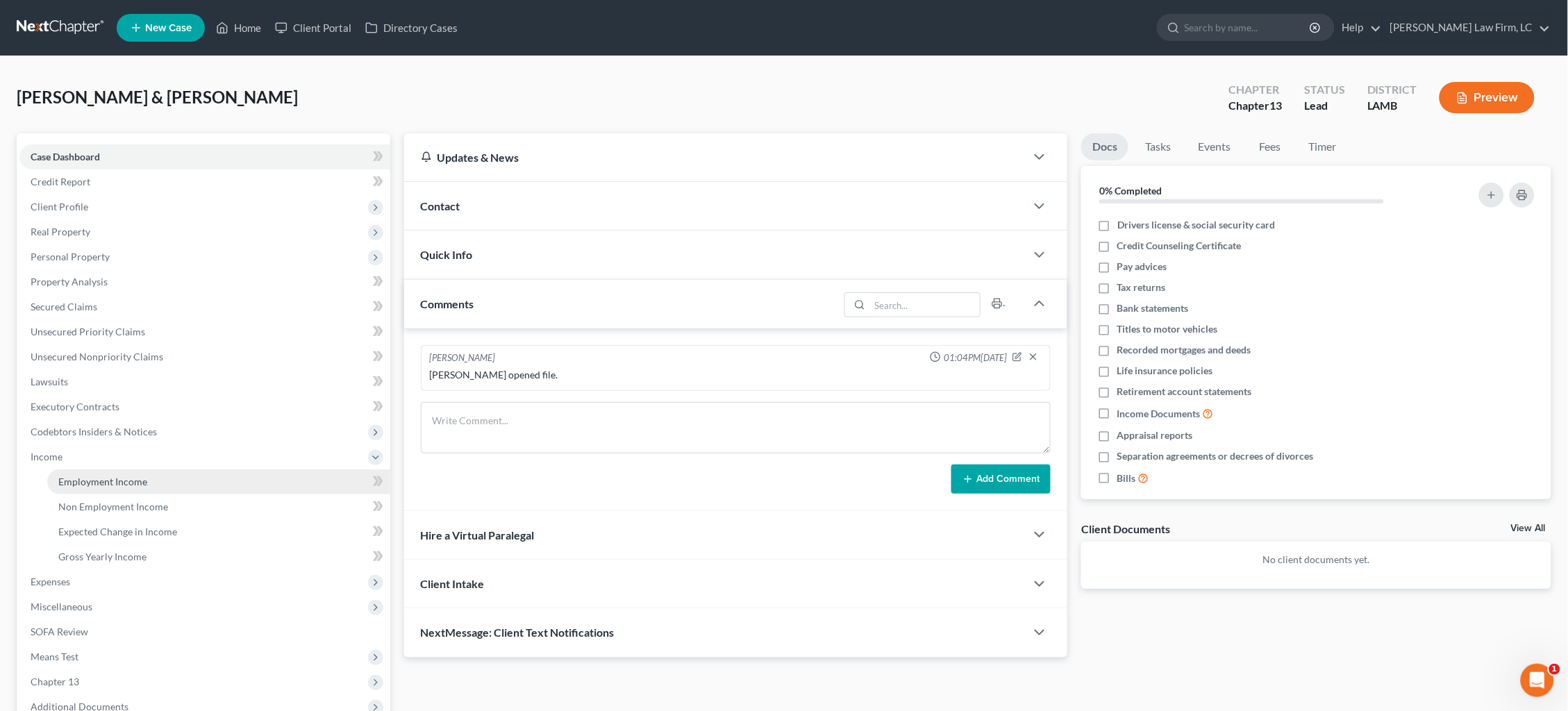
click at [105, 476] on span "Employment Income" at bounding box center [103, 482] width 89 height 11
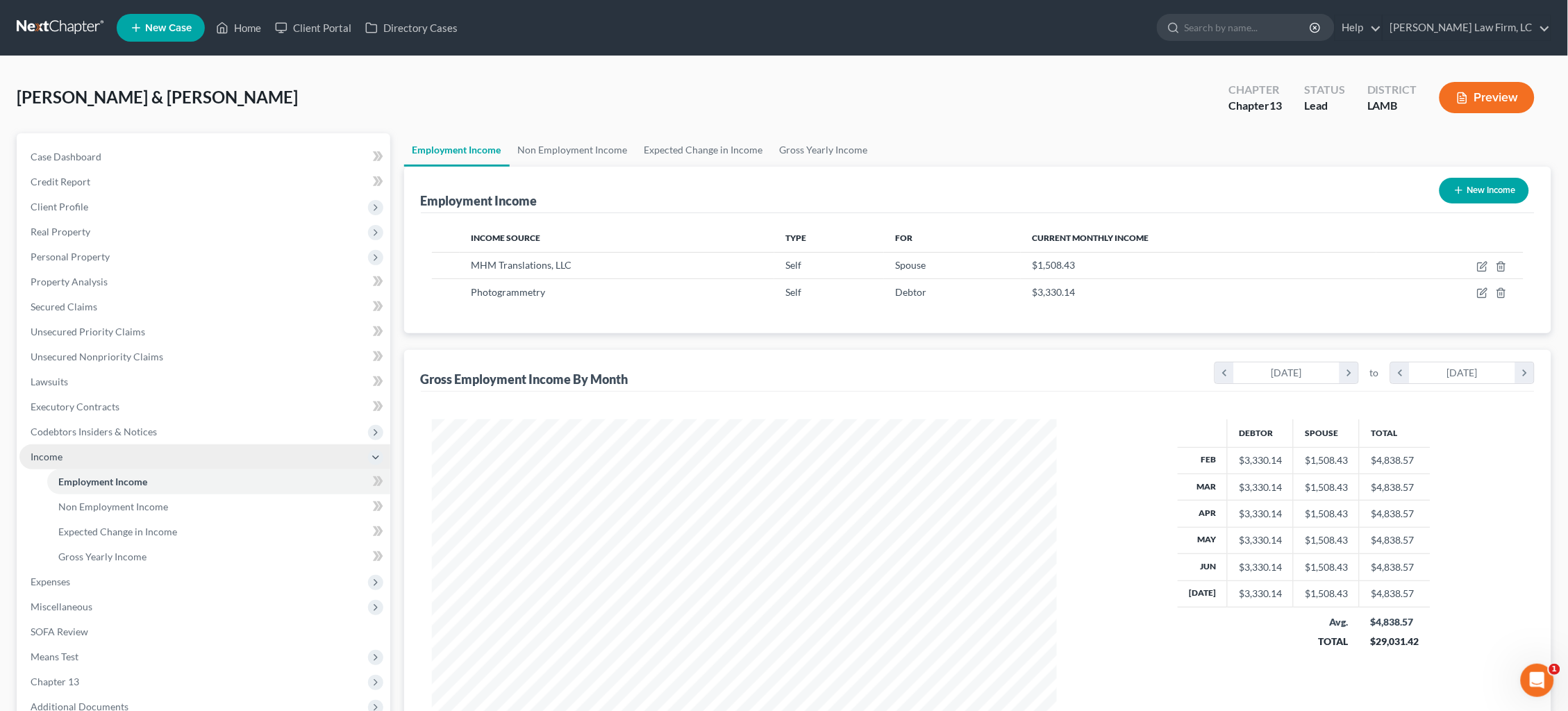
scroll to position [312, 653]
click at [1491, 94] on button "Preview" at bounding box center [1487, 97] width 95 height 32
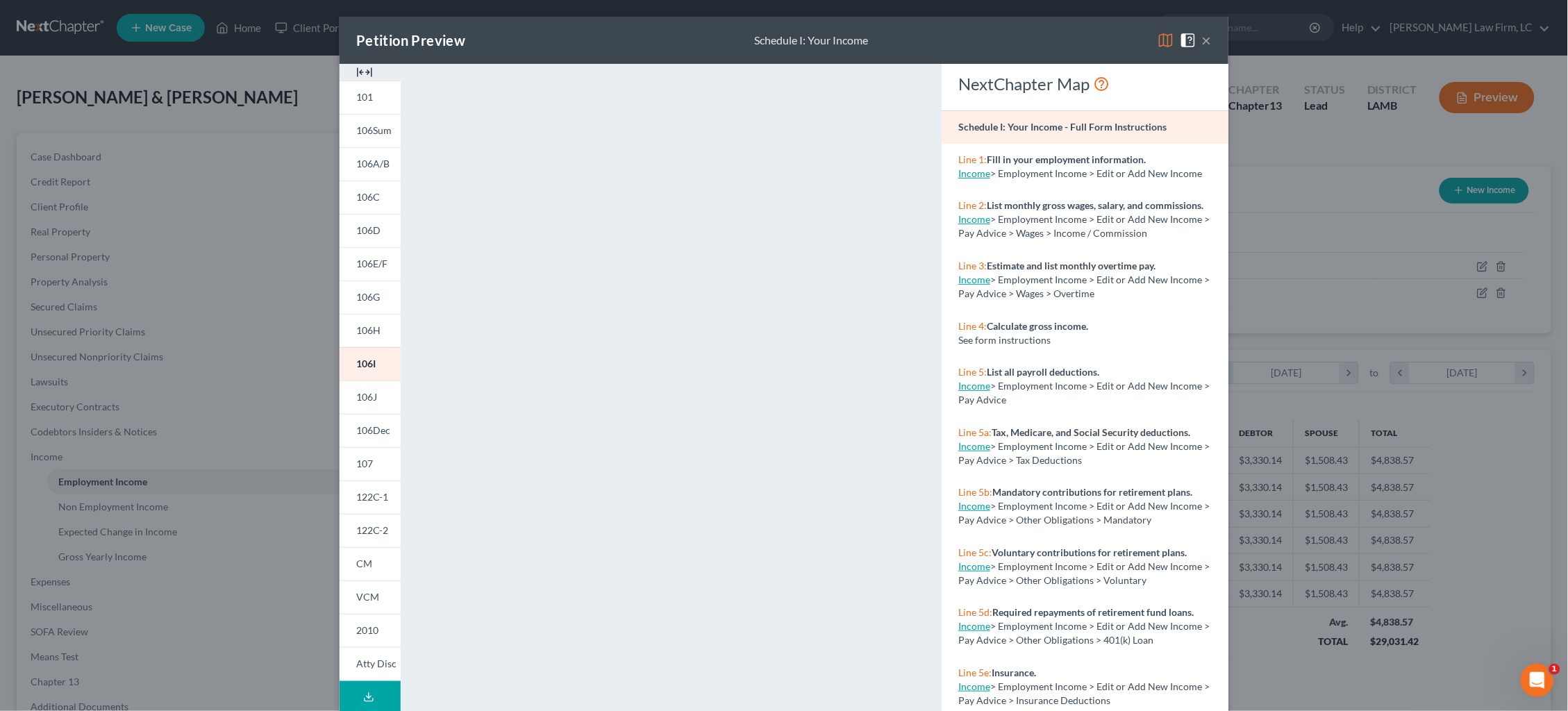
click at [1169, 40] on img at bounding box center [1166, 40] width 16 height 16
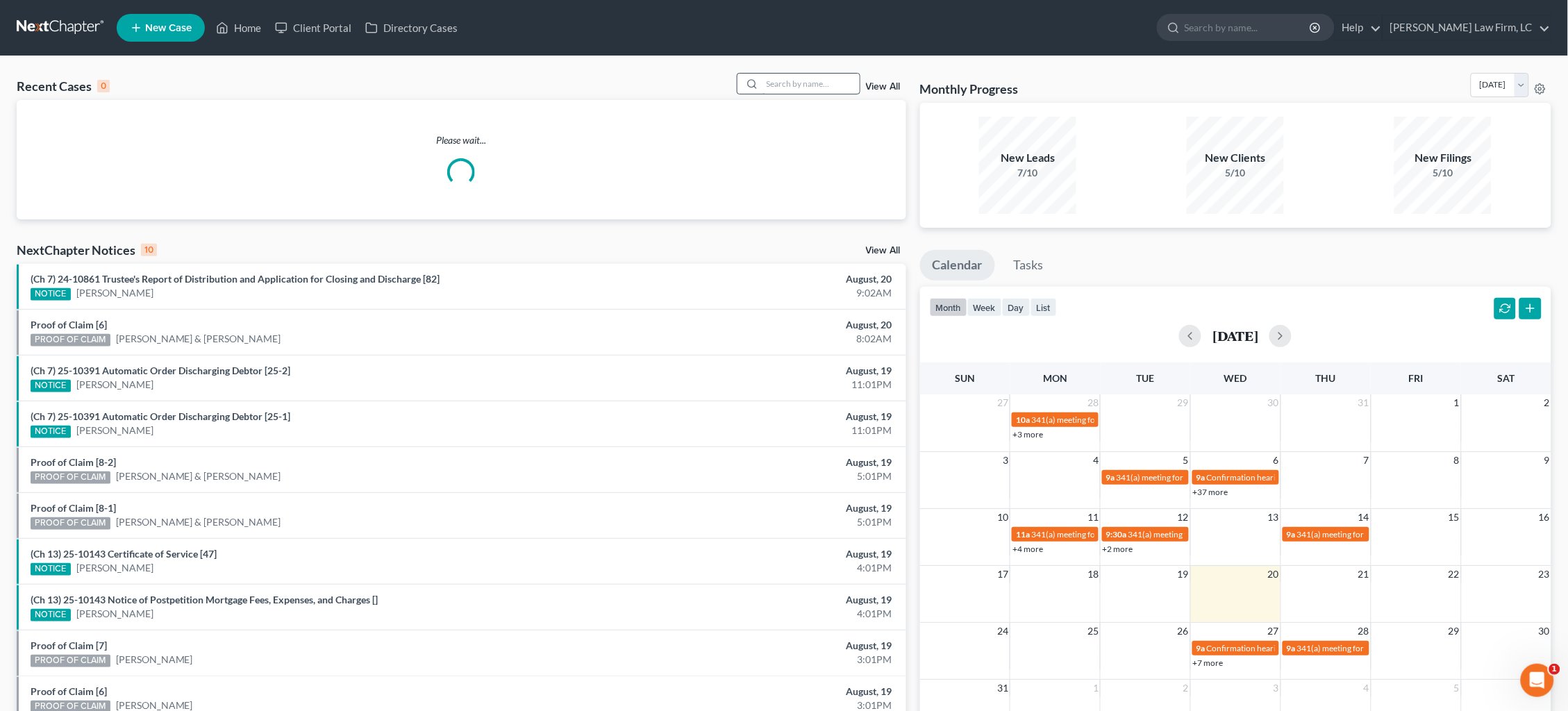
click at [807, 85] on input "search" at bounding box center [812, 84] width 98 height 20
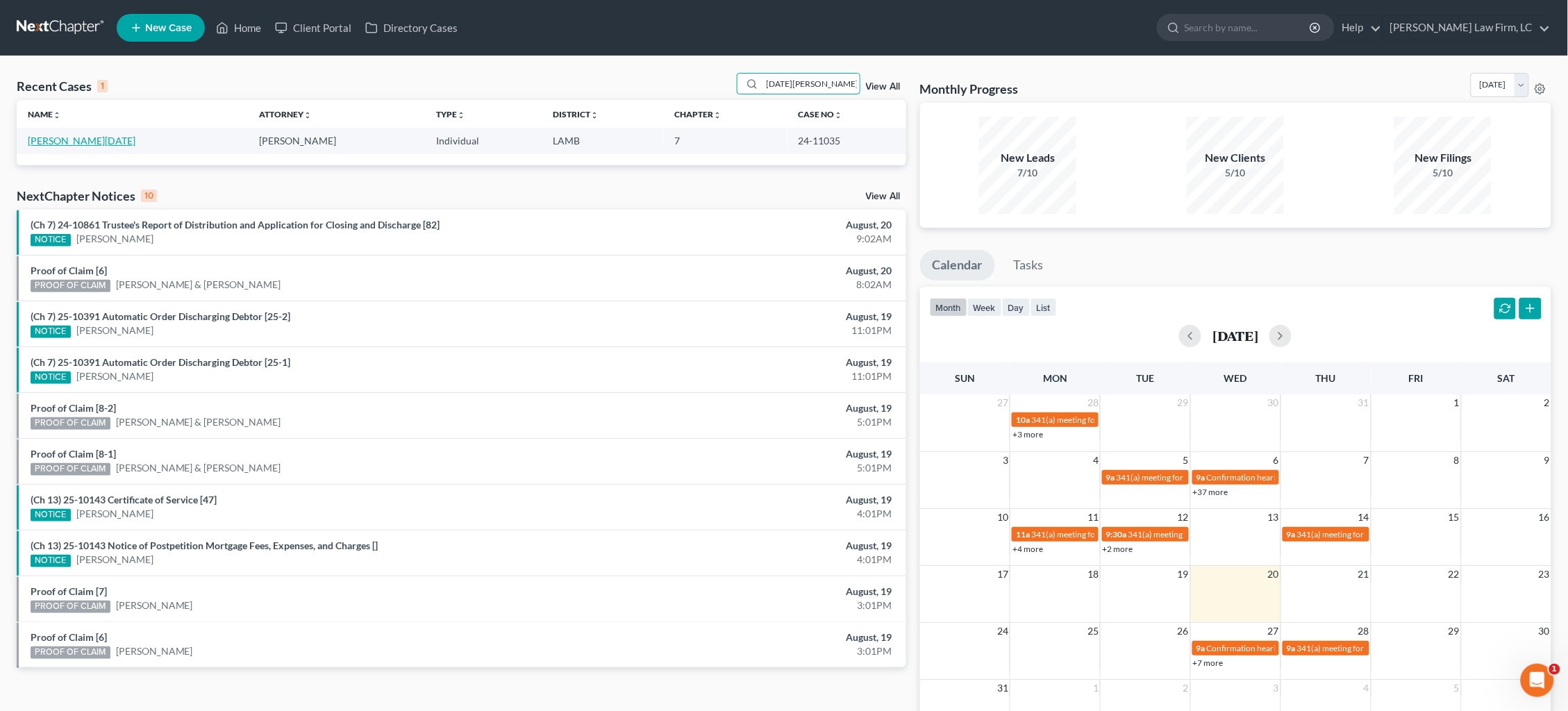
type input "[DATE][PERSON_NAME]"
click at [76, 140] on link "[PERSON_NAME][DATE]" at bounding box center [82, 140] width 108 height 11
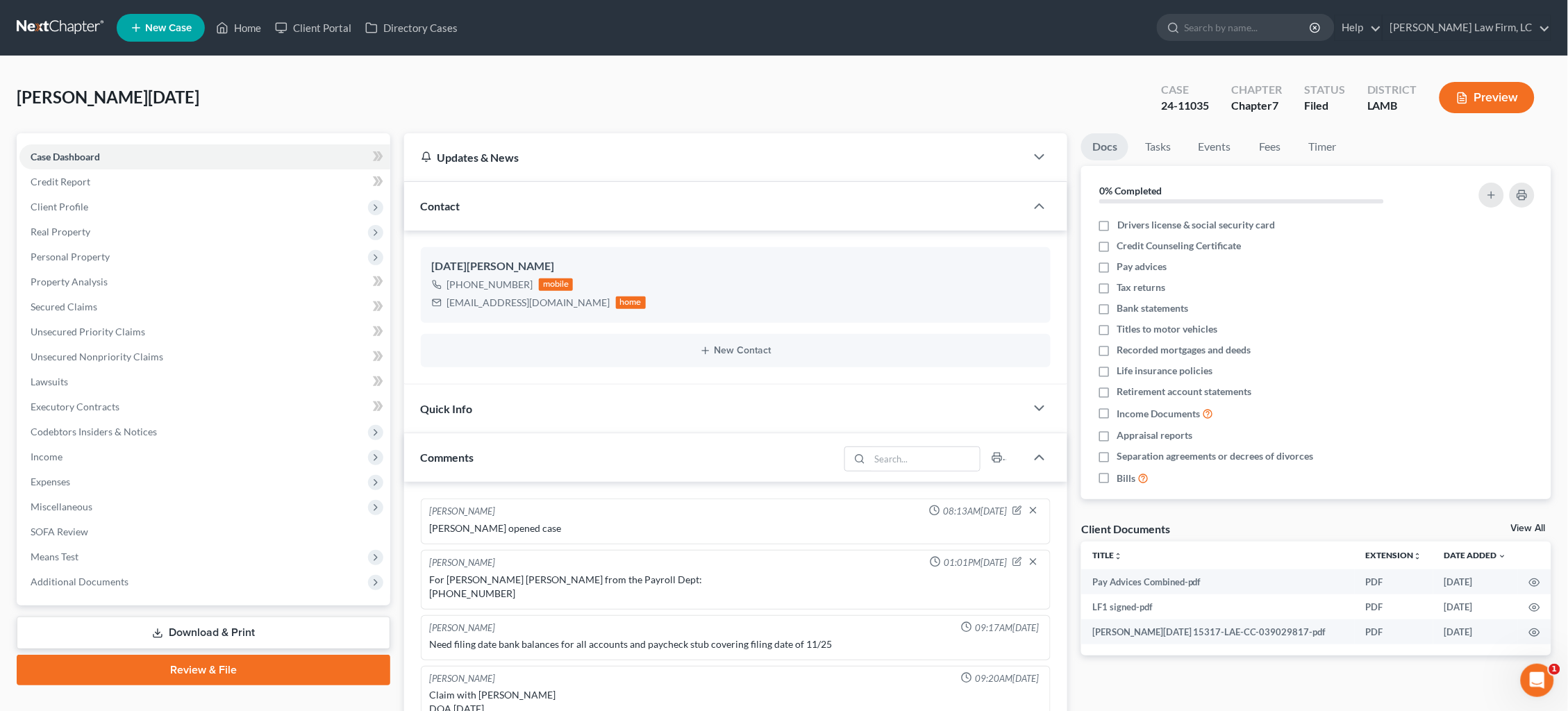
scroll to position [37, 0]
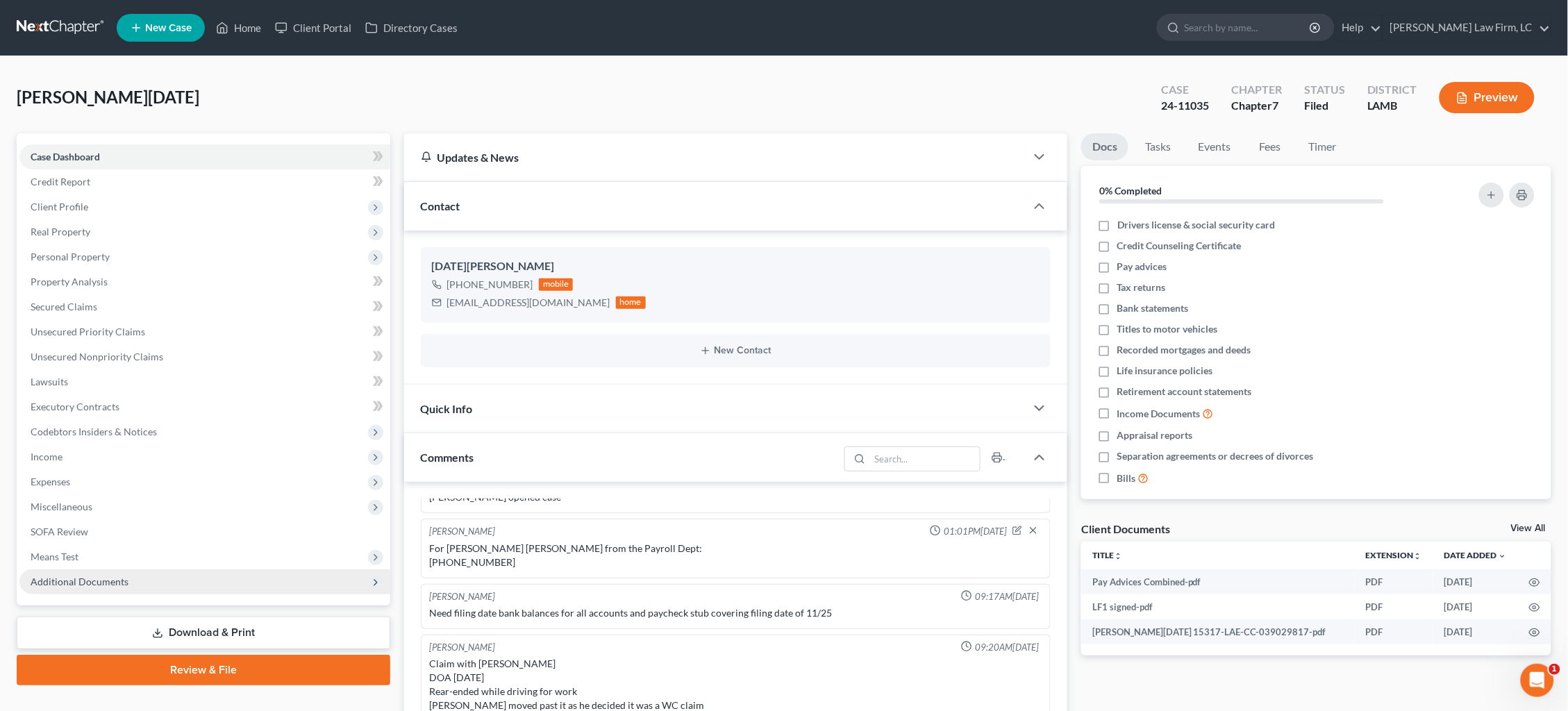
click at [116, 576] on span "Additional Documents" at bounding box center [80, 581] width 98 height 11
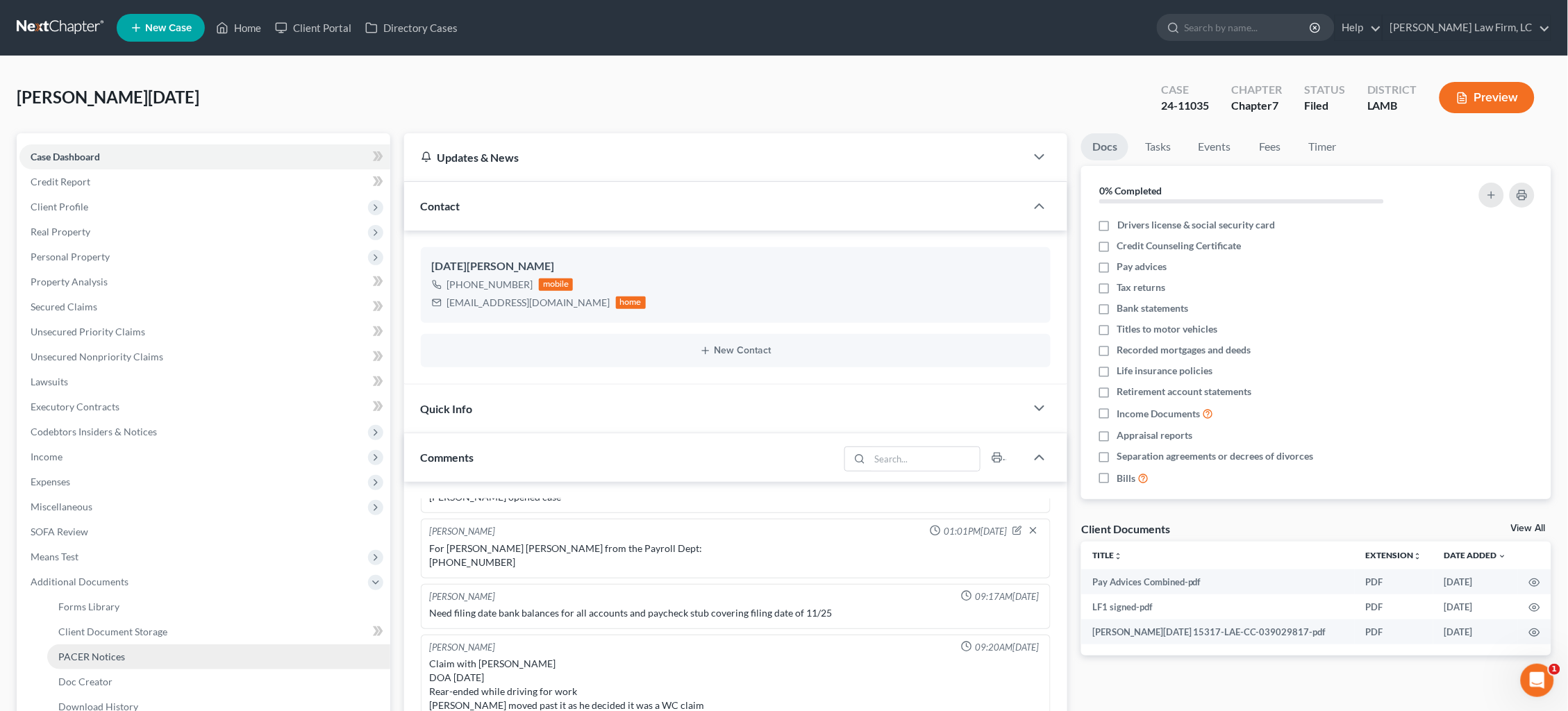
click at [113, 646] on link "PACER Notices" at bounding box center [219, 657] width 343 height 25
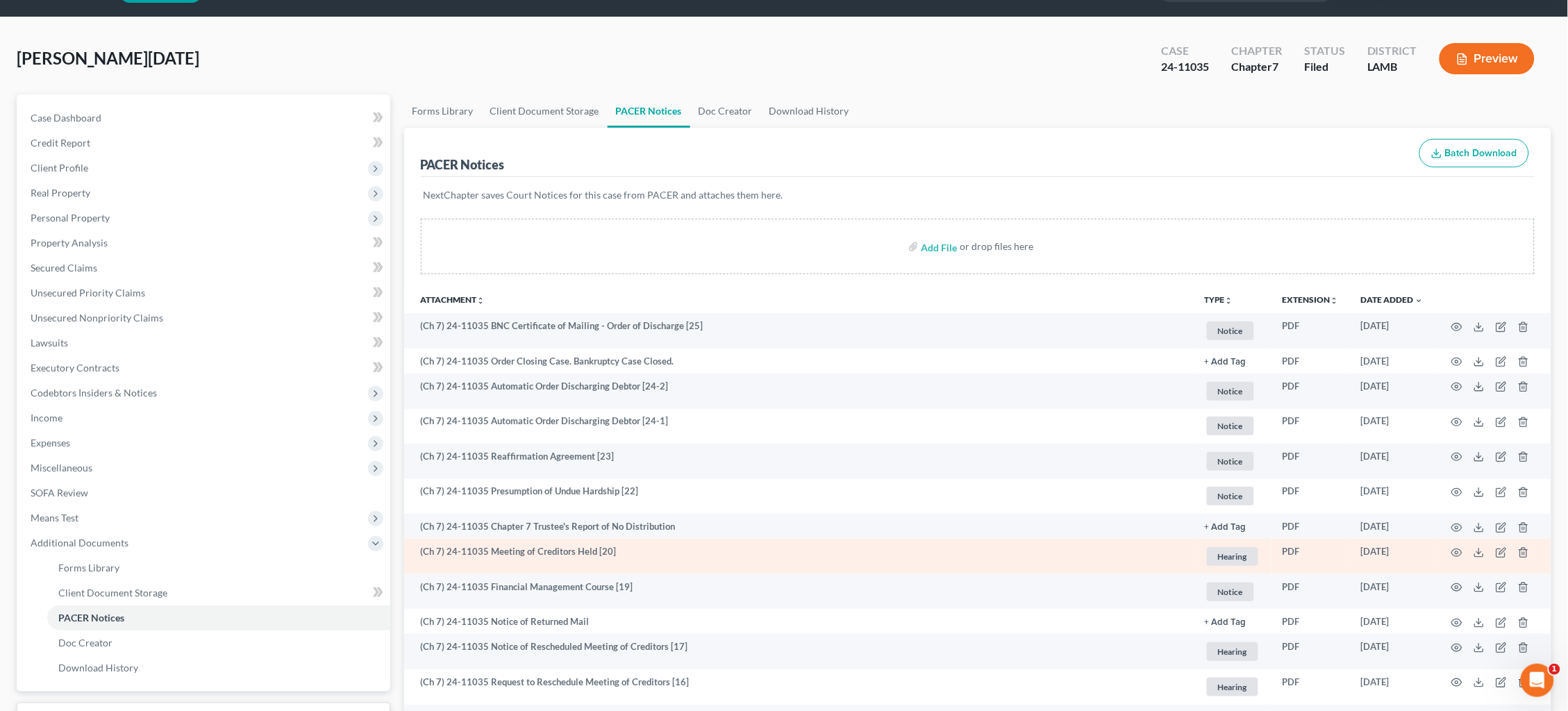
scroll to position [42, 0]
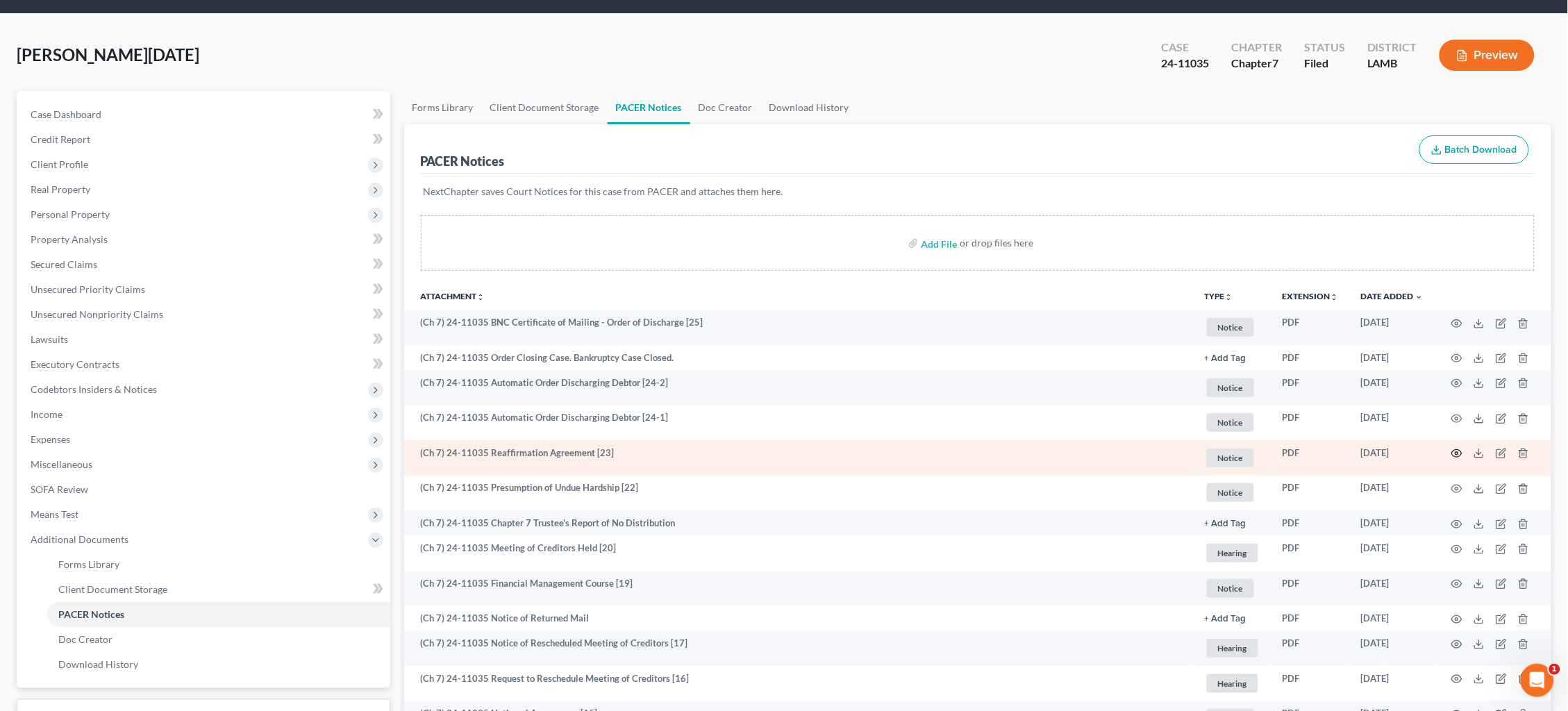
click at [1455, 448] on icon "button" at bounding box center [1456, 453] width 11 height 11
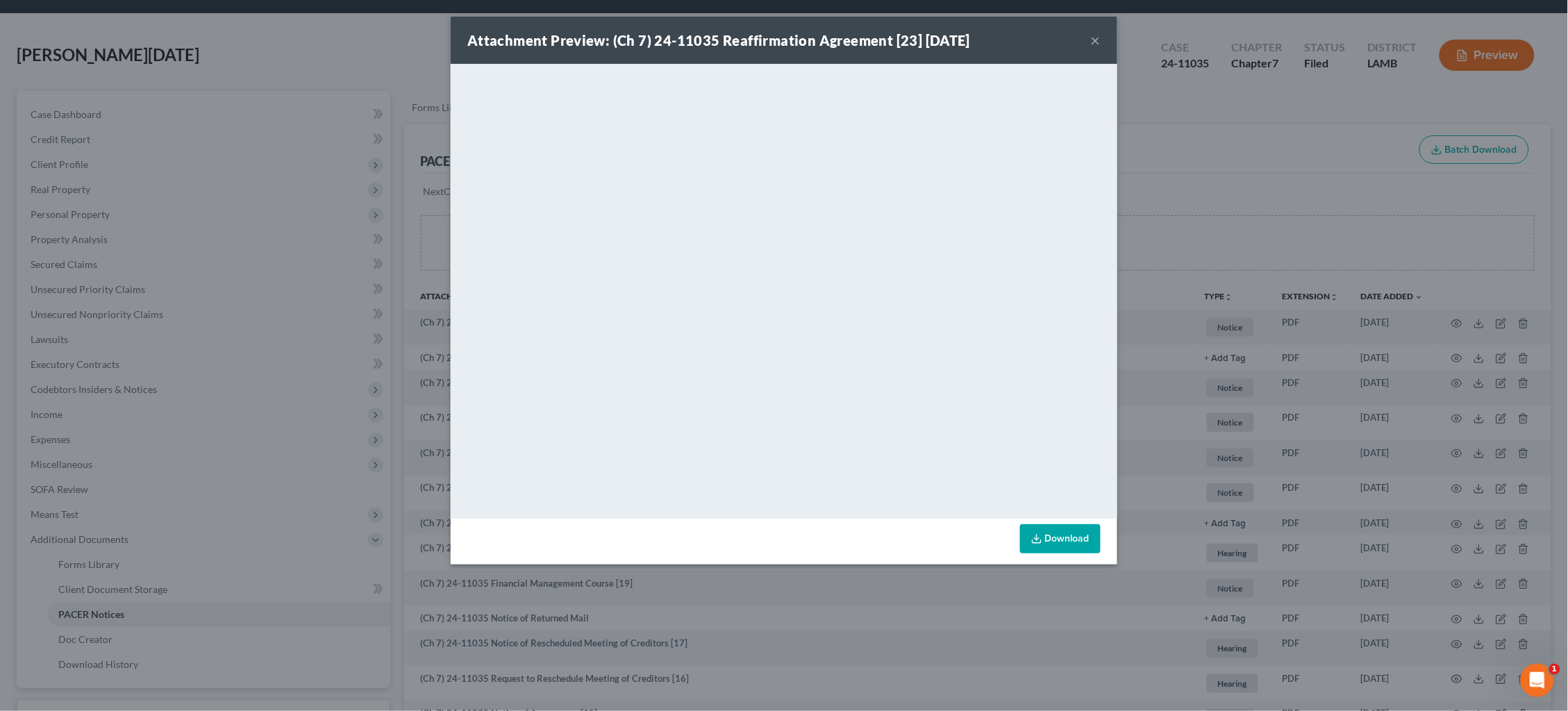
drag, startPoint x: 1150, startPoint y: 319, endPoint x: 1145, endPoint y: 327, distance: 9.4
click at [1149, 319] on div "Attachment Preview: (Ch 7) 24-11035 Reaffirmation Agreement [23] 02/12/2025 × <…" at bounding box center [784, 356] width 1568 height 711
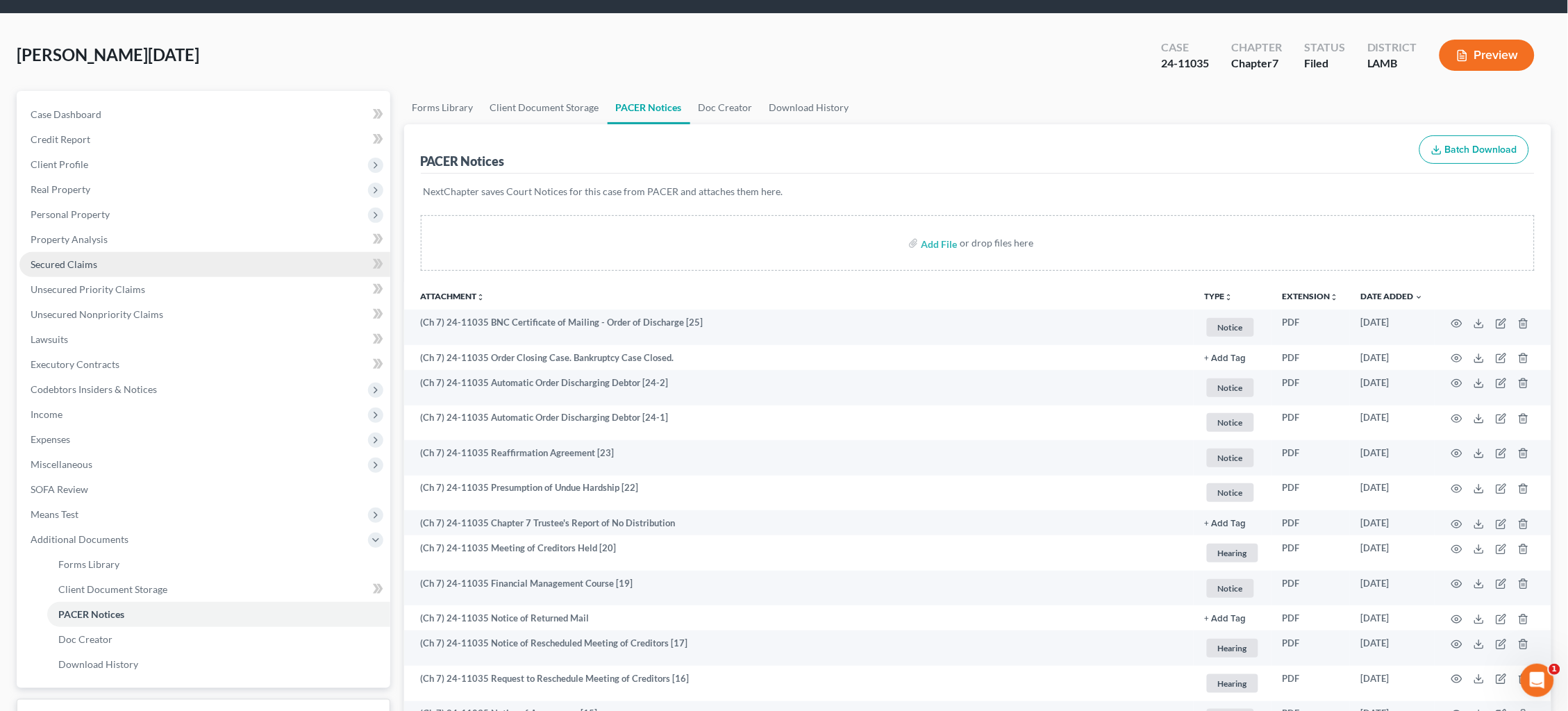
click at [179, 255] on link "Secured Claims" at bounding box center [204, 264] width 371 height 25
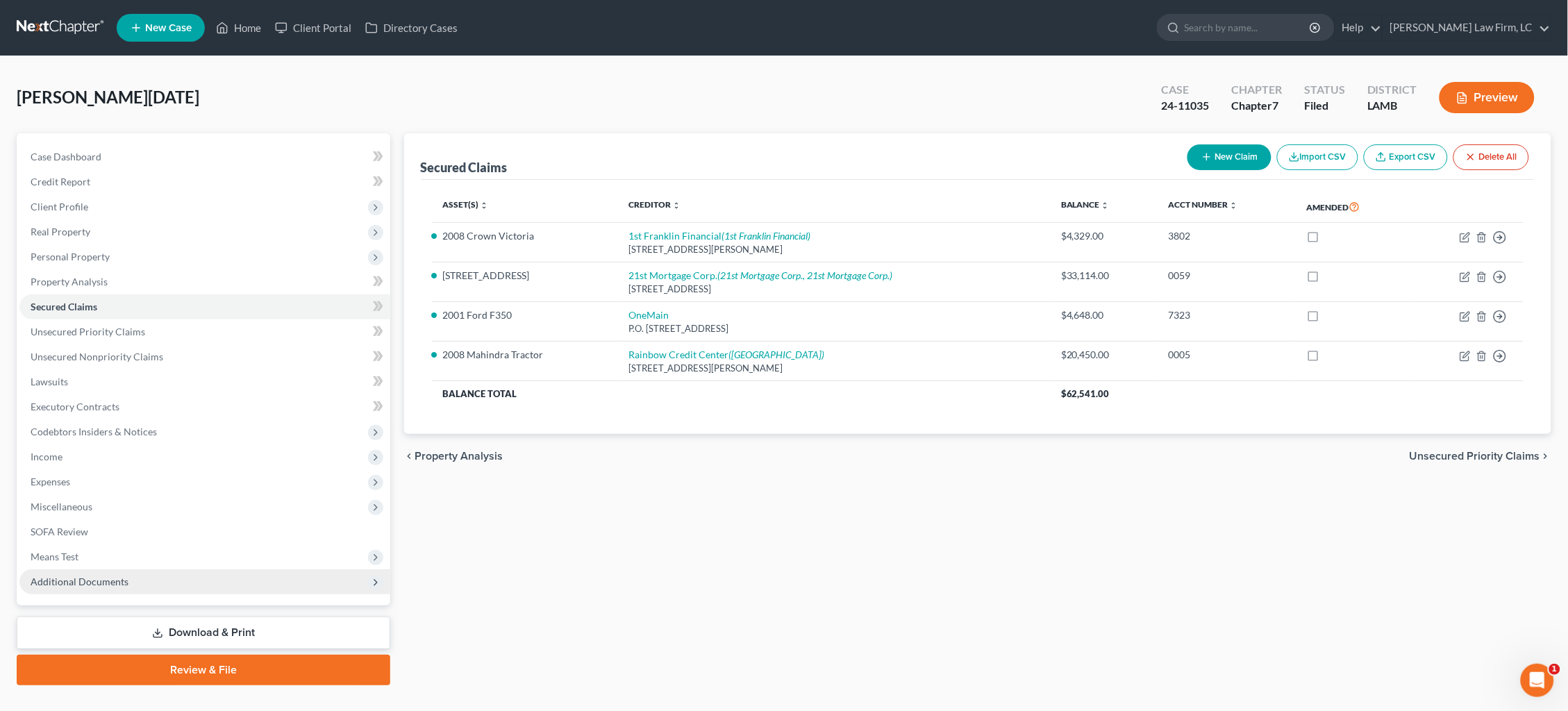
click at [107, 573] on span "Additional Documents" at bounding box center [204, 581] width 371 height 25
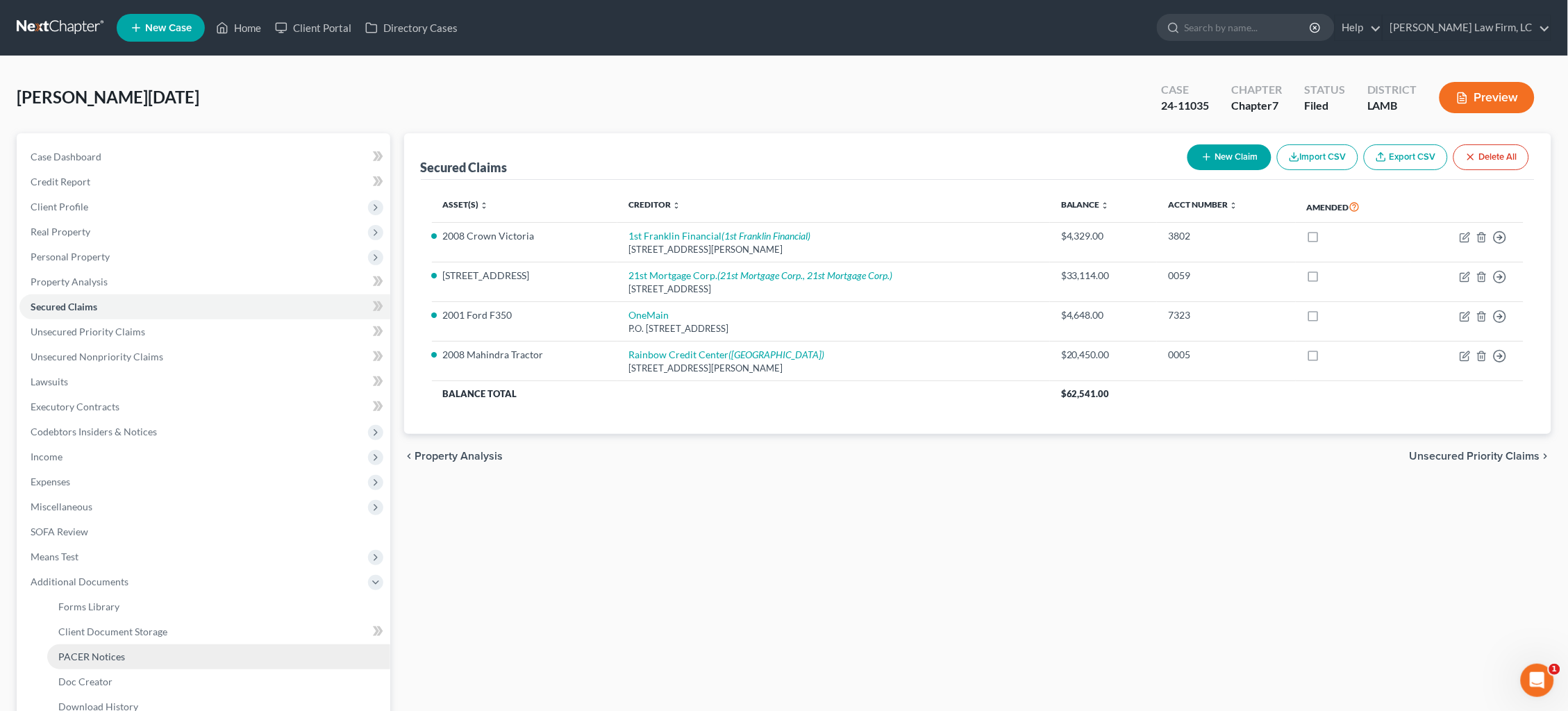
click at [112, 651] on span "PACER Notices" at bounding box center [91, 657] width 67 height 11
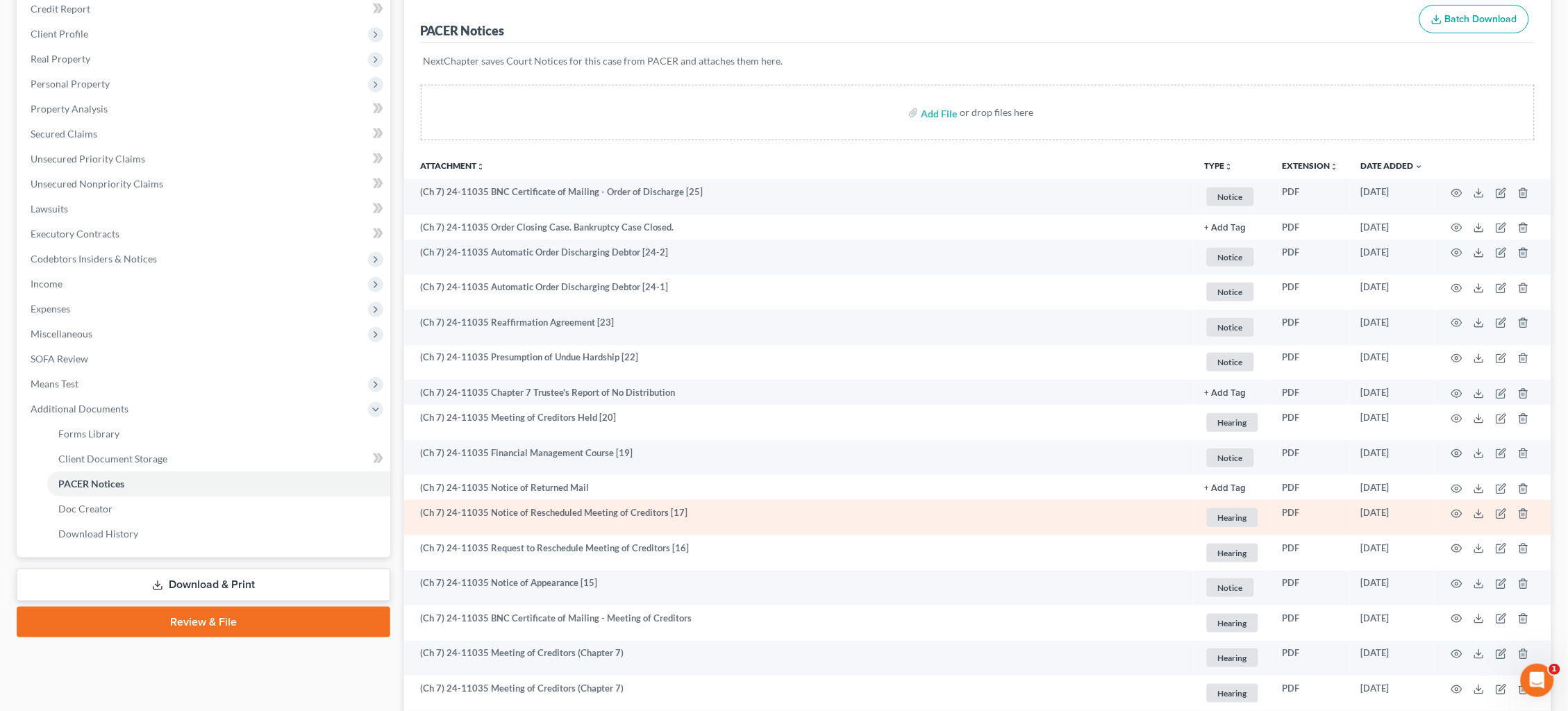
scroll to position [178, 0]
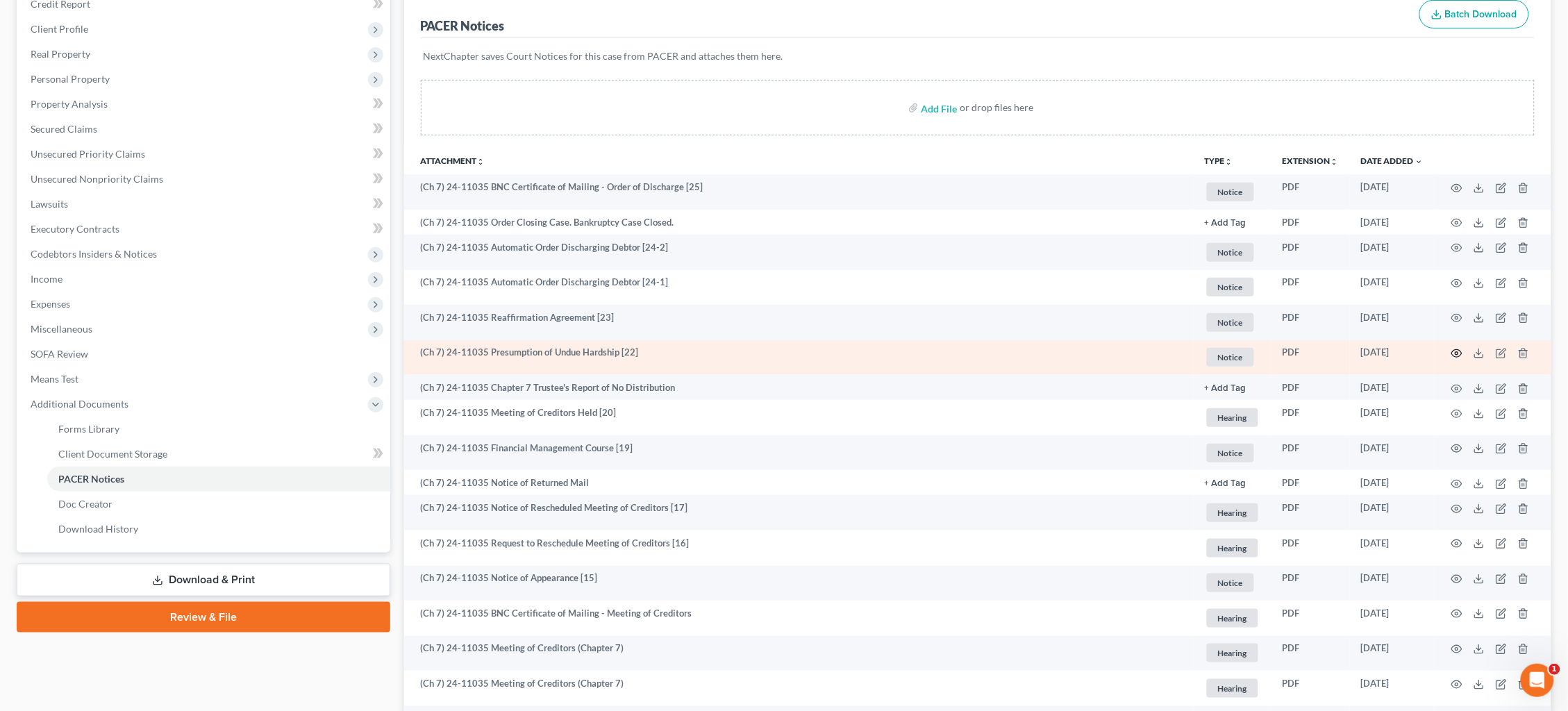
click at [1456, 352] on icon "button" at bounding box center [1456, 353] width 11 height 11
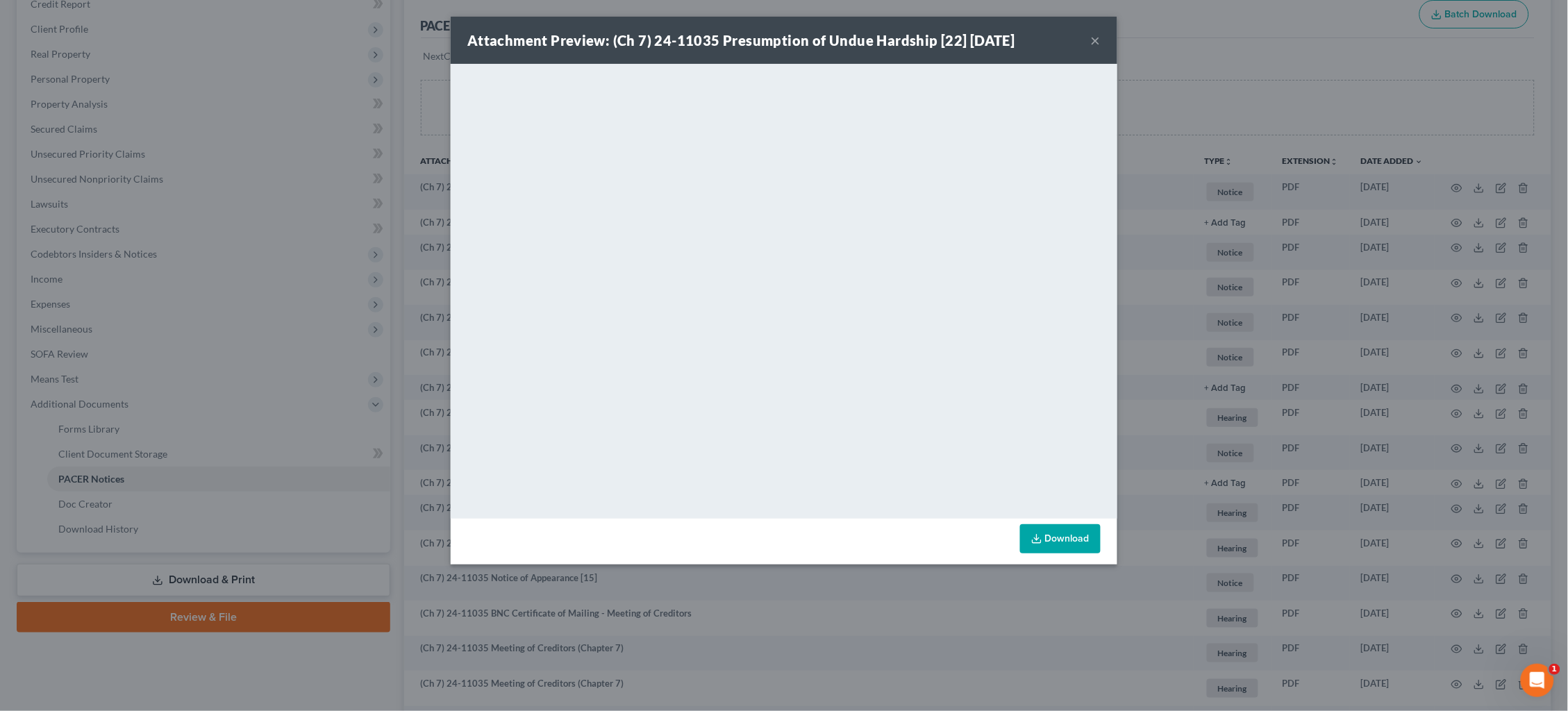
click at [1214, 272] on div "Attachment Preview: (Ch 7) 24-11035 Presumption of Undue Hardship [22] 02/11/20…" at bounding box center [784, 356] width 1568 height 711
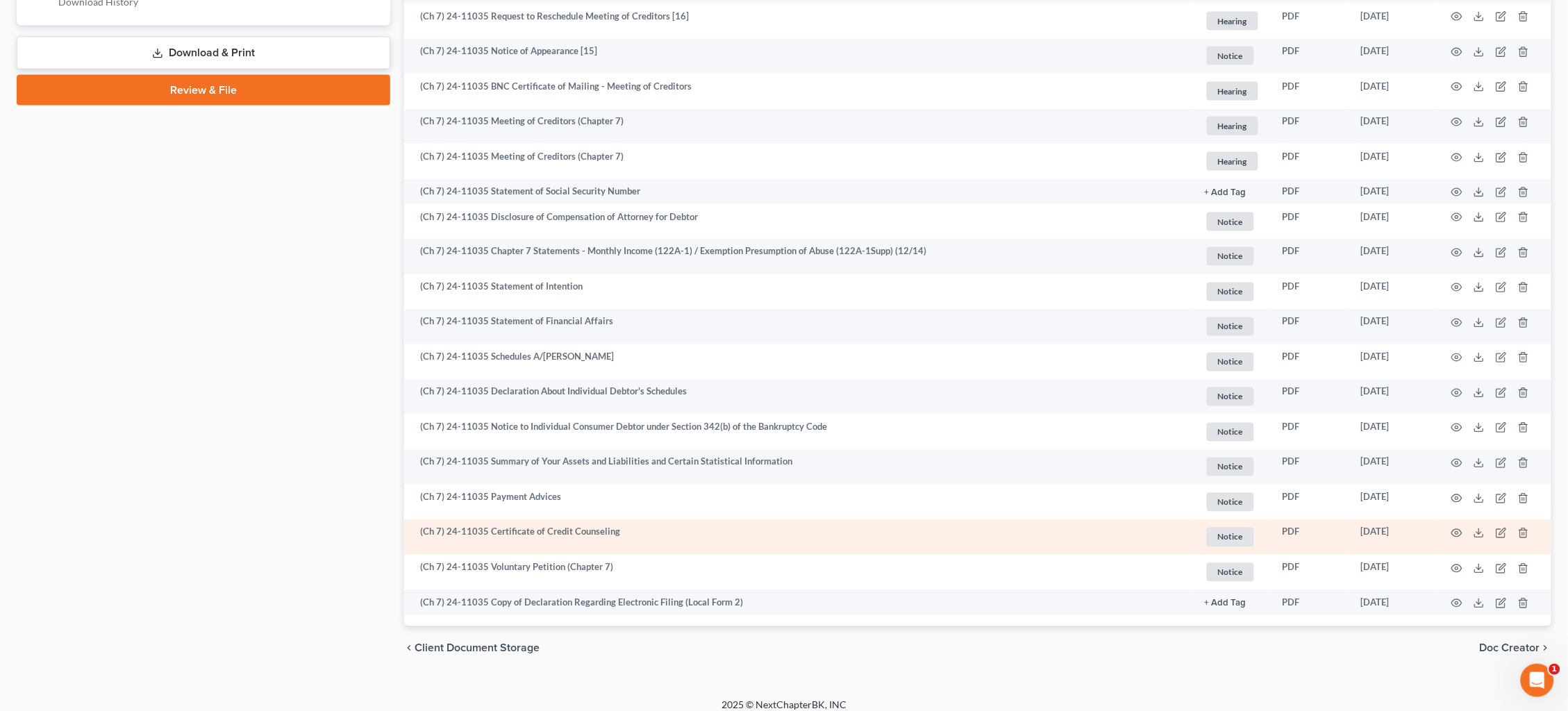
scroll to position [704, 0]
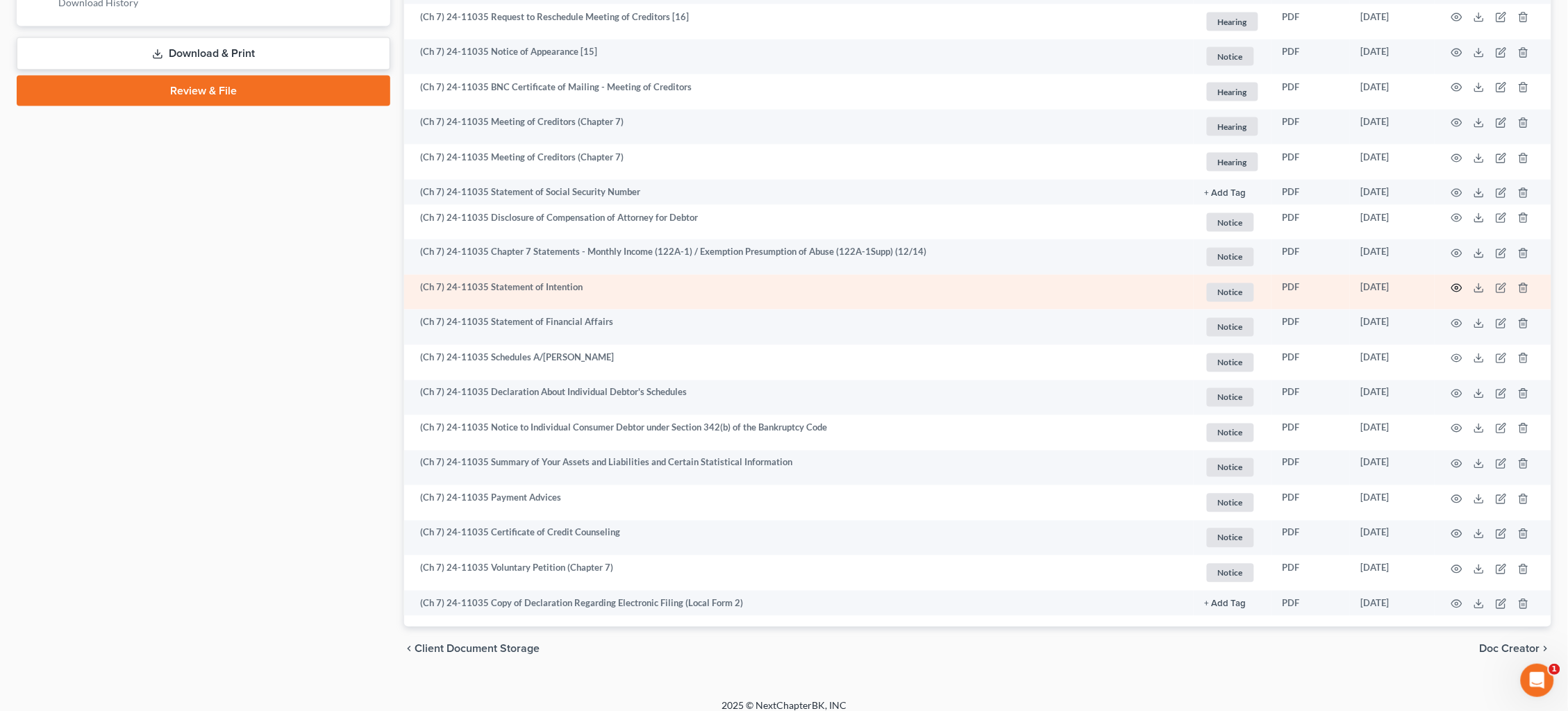
click at [1454, 285] on icon "button" at bounding box center [1457, 288] width 11 height 8
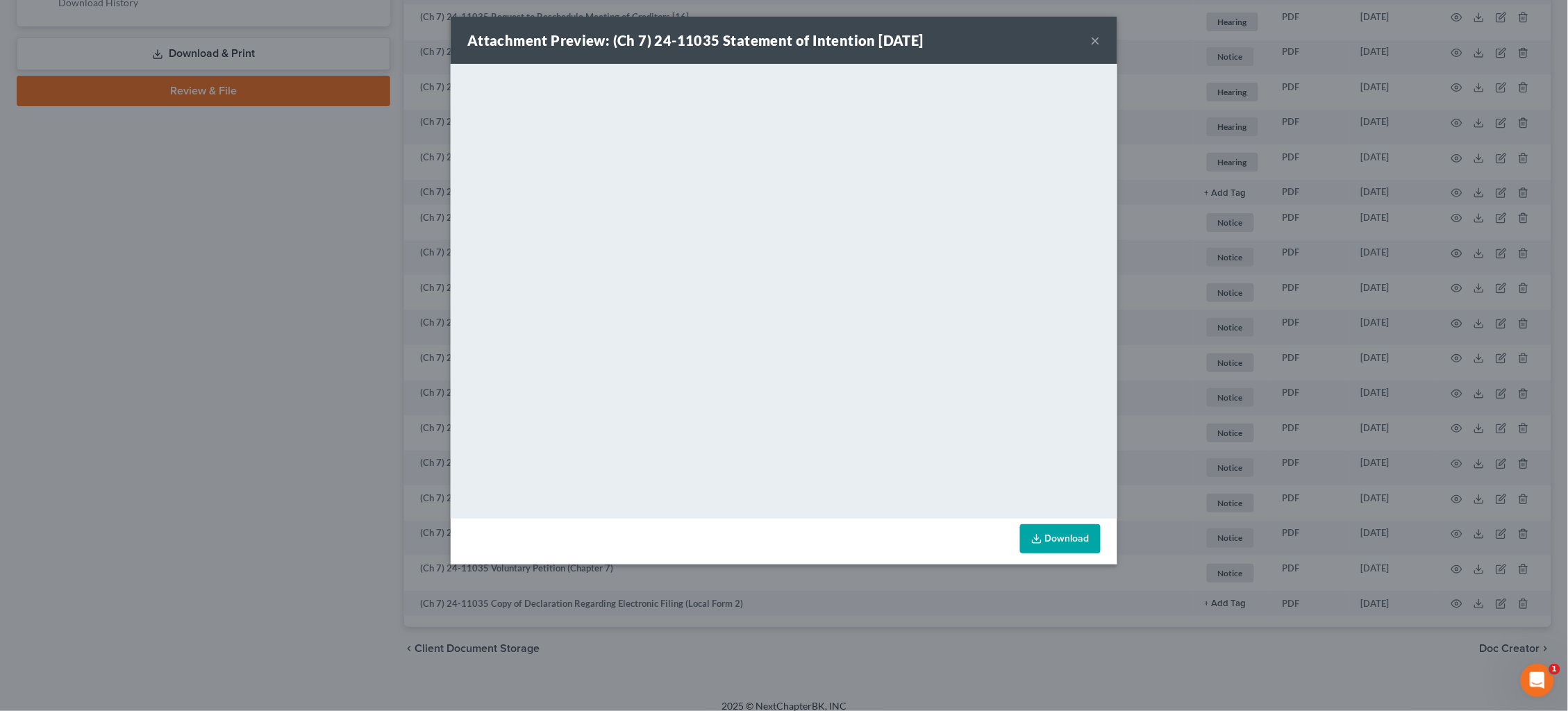
click at [1263, 298] on div "Attachment Preview: (Ch 7) 24-11035 Statement of Intention 11/25/2024 × <object…" at bounding box center [784, 356] width 1568 height 711
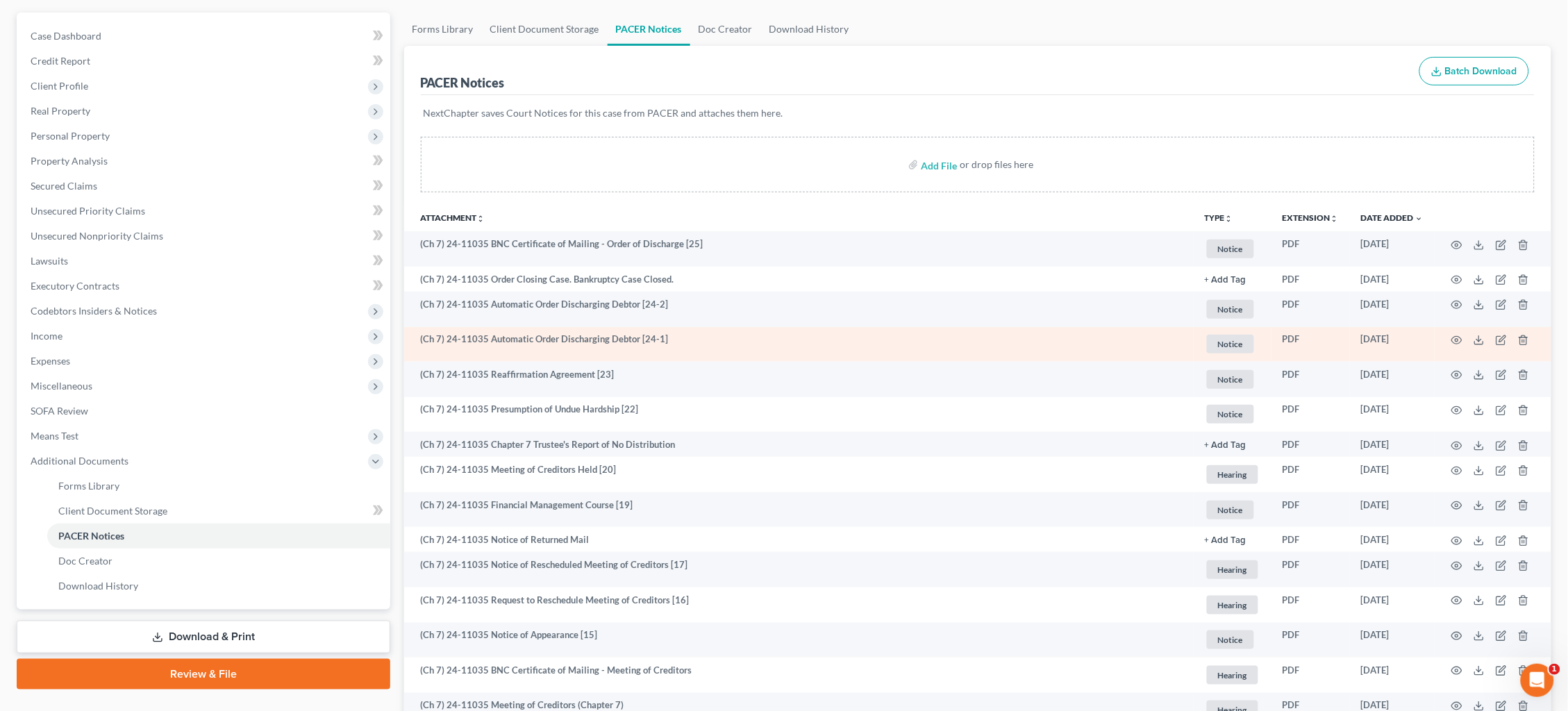
scroll to position [136, 0]
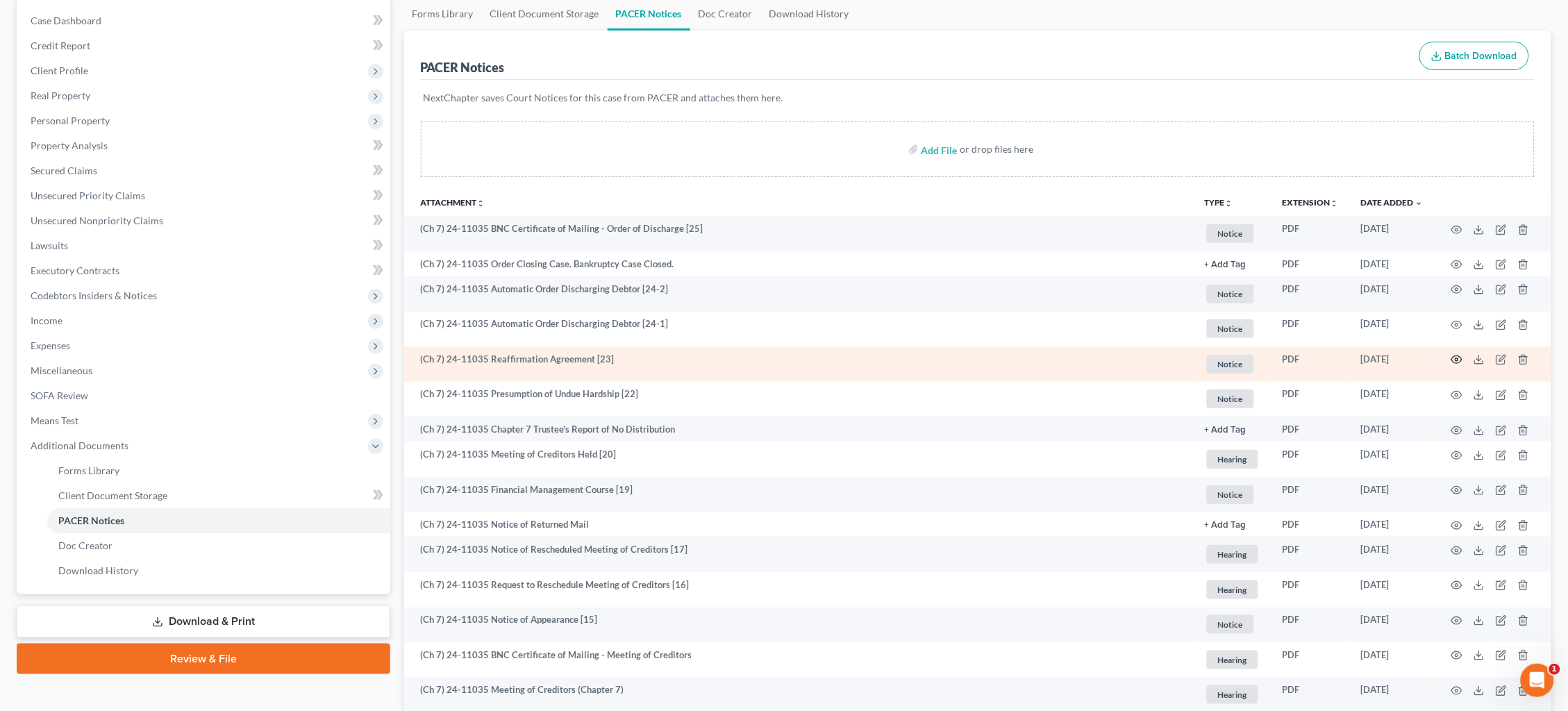
click at [1454, 355] on icon "button" at bounding box center [1456, 359] width 11 height 11
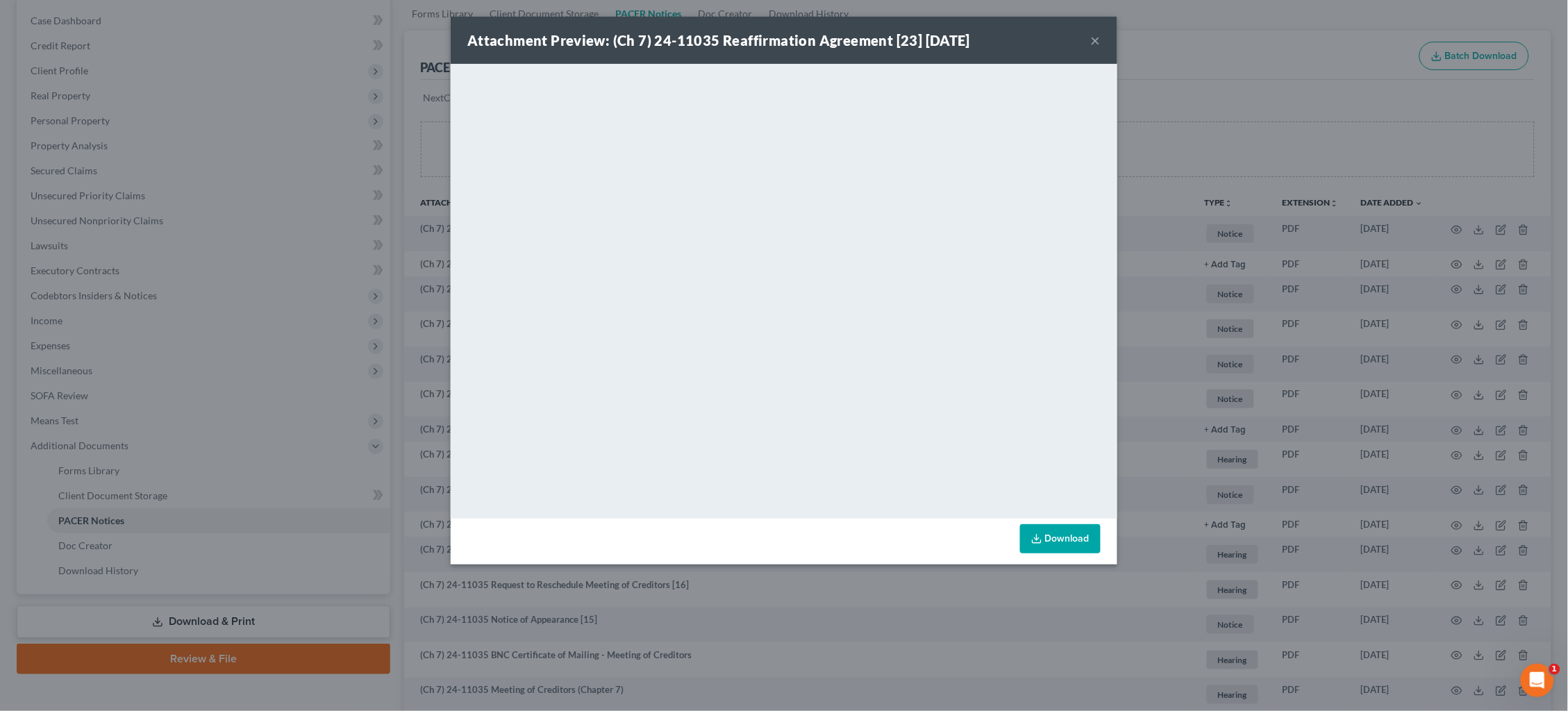
click at [1168, 335] on div "Attachment Preview: (Ch 7) 24-11035 Reaffirmation Agreement [23] 02/12/2025 × <…" at bounding box center [784, 356] width 1568 height 711
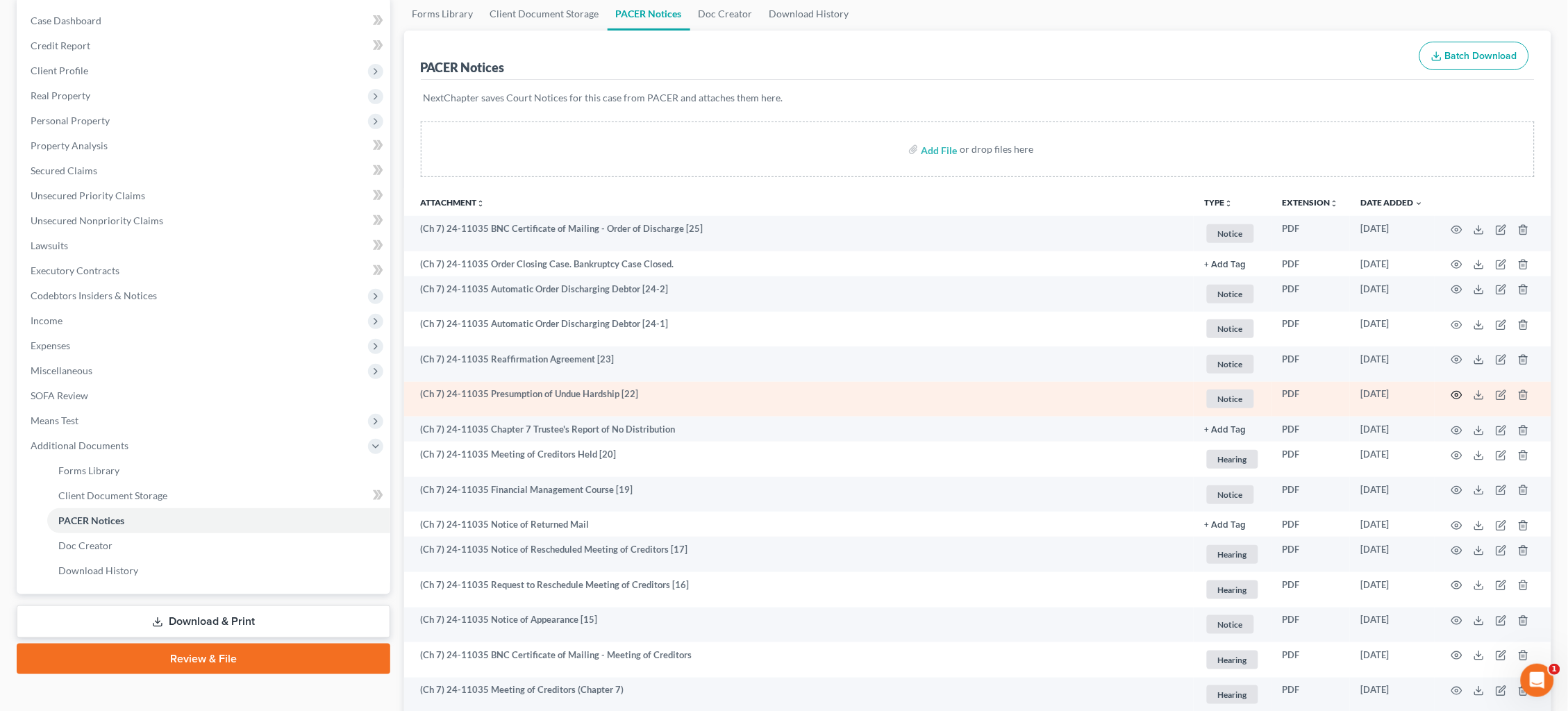
click at [1458, 394] on icon "button" at bounding box center [1456, 394] width 11 height 11
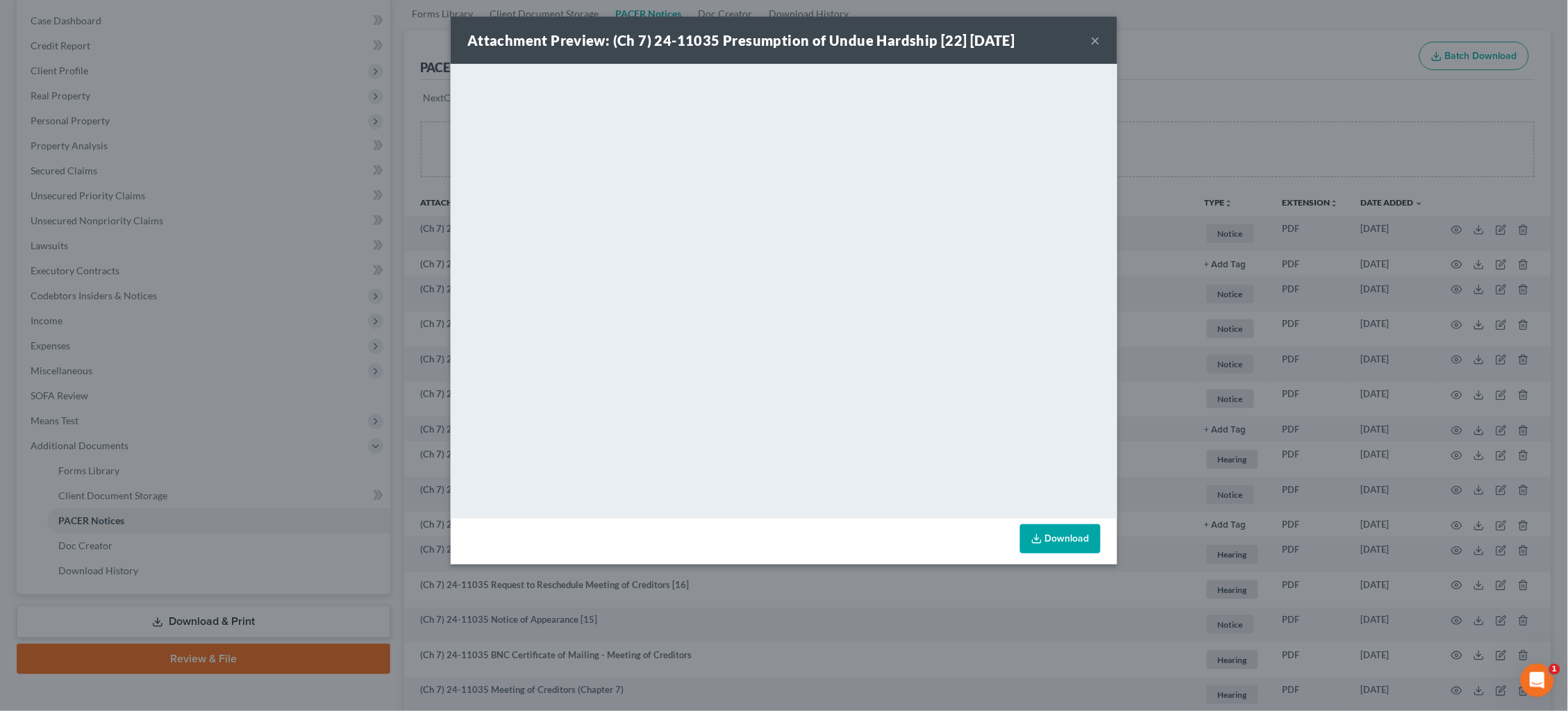
click at [1179, 123] on div "Attachment Preview: (Ch 7) 24-11035 Presumption of Undue Hardship [22] 02/11/20…" at bounding box center [784, 356] width 1568 height 711
